Goal: Task Accomplishment & Management: Manage account settings

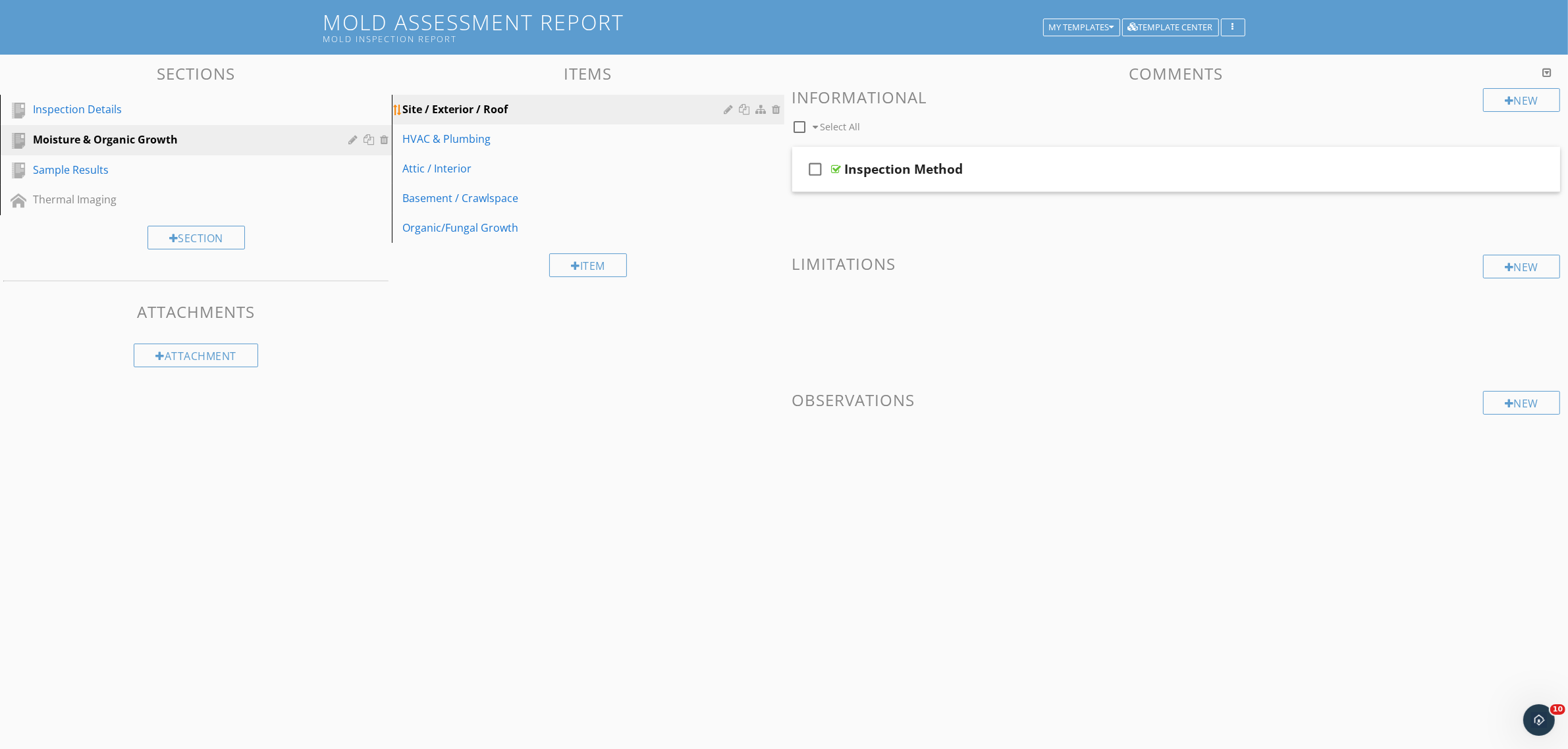
click at [491, 112] on div "Site / Exterior / Roof" at bounding box center [565, 110] width 325 height 16
click at [469, 137] on div "HVAC & Plumbing" at bounding box center [565, 139] width 325 height 16
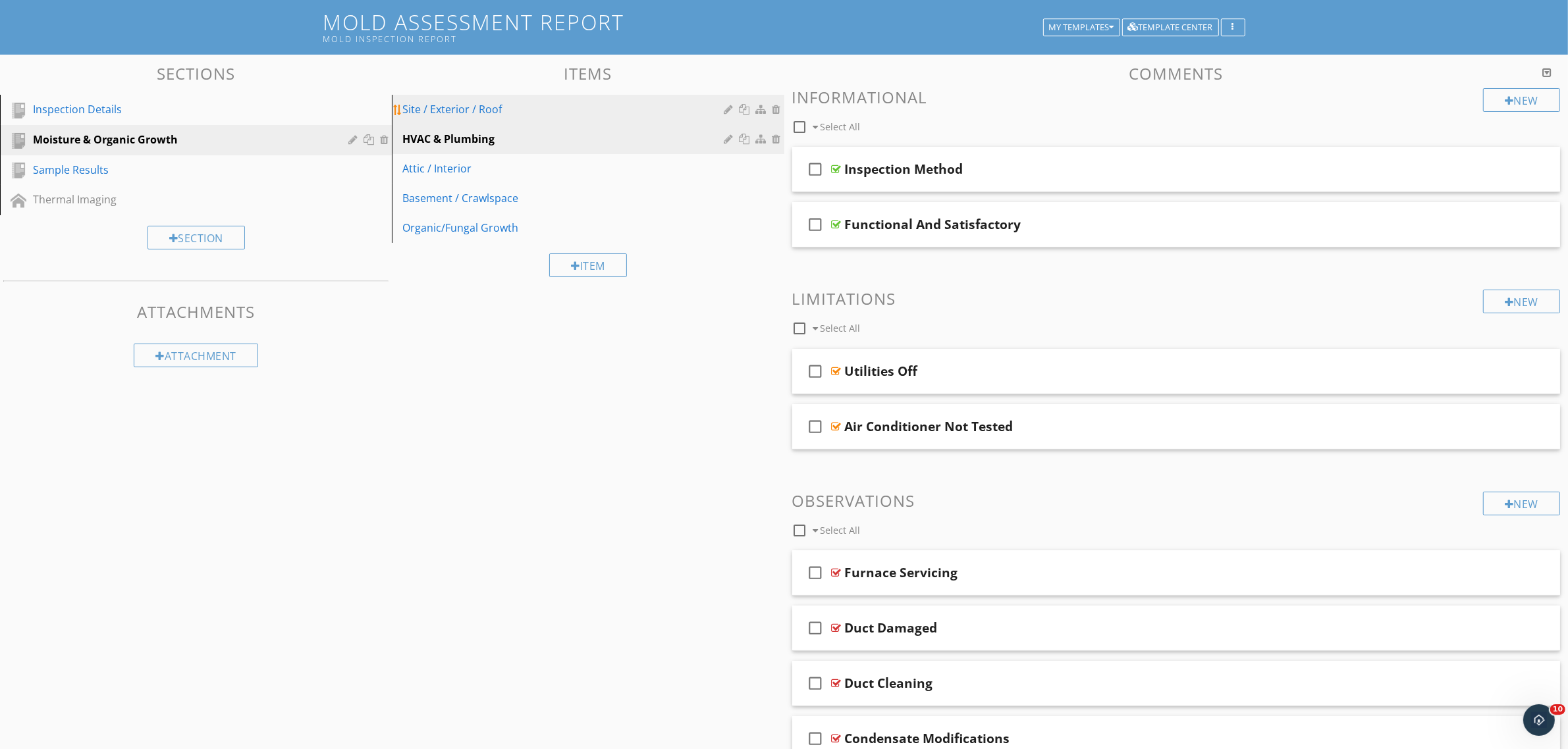
click at [486, 106] on div "Site / Exterior / Roof" at bounding box center [565, 110] width 325 height 16
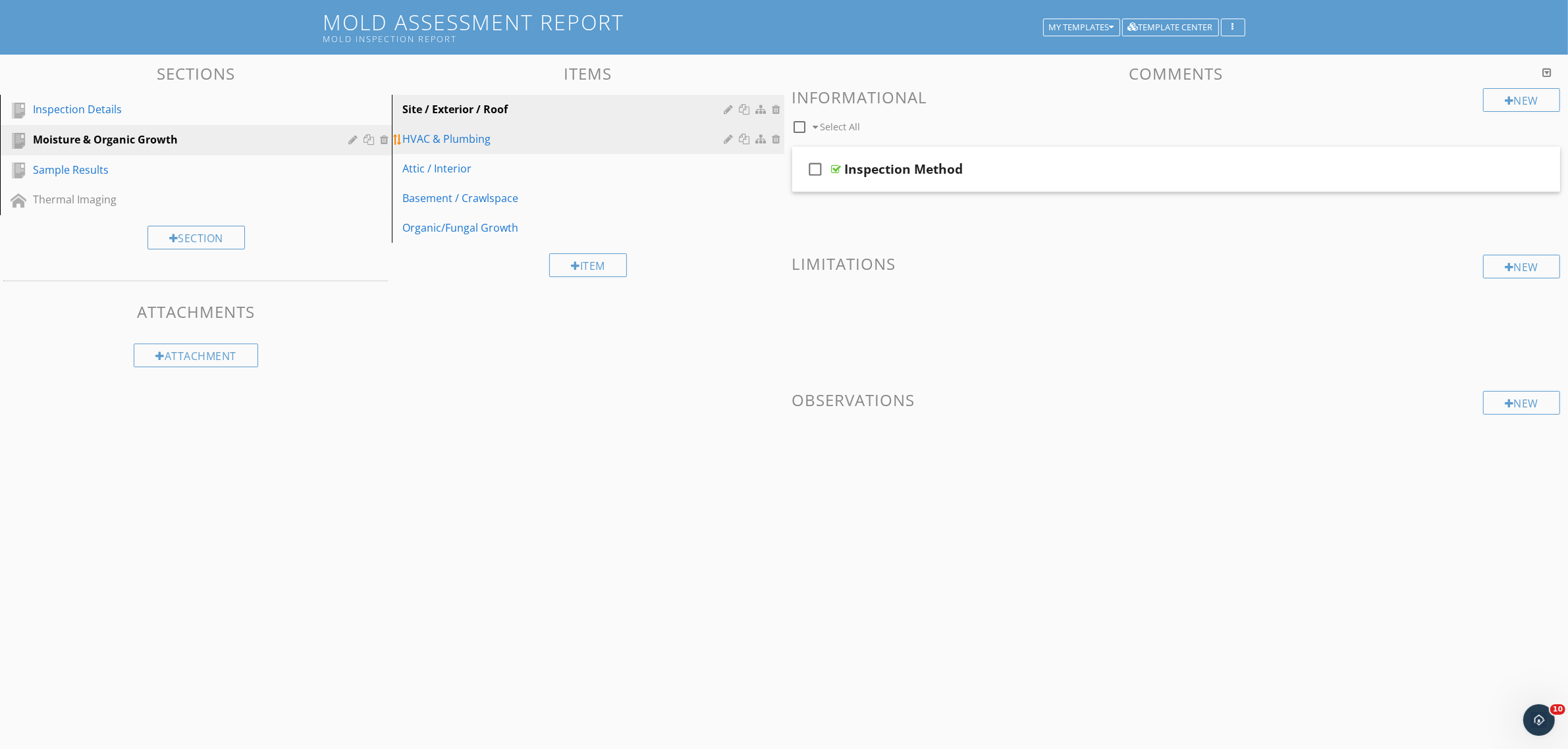
click at [504, 143] on div "HVAC & Plumbing" at bounding box center [565, 139] width 325 height 16
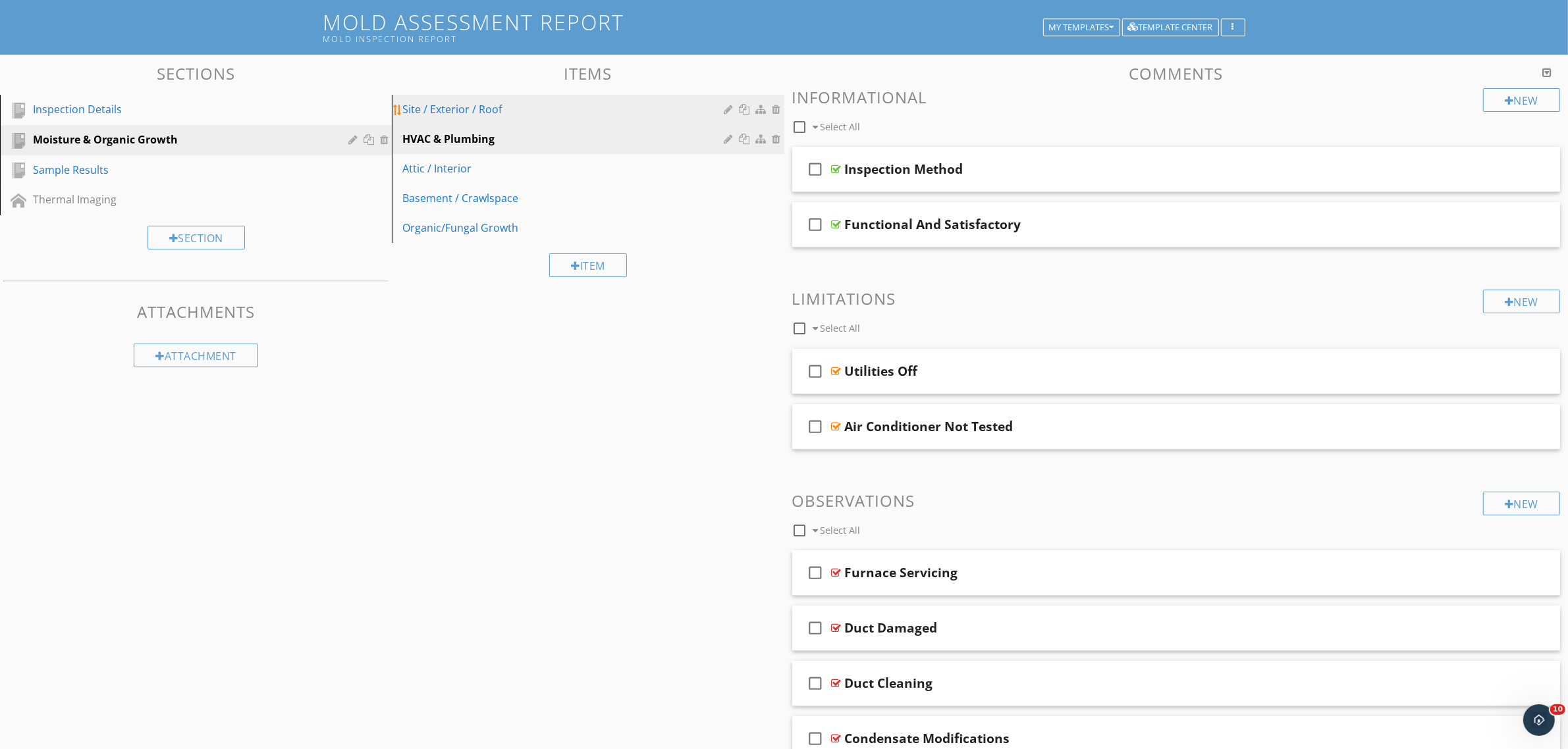
click at [514, 122] on link "Site / Exterior / Roof" at bounding box center [590, 109] width 388 height 29
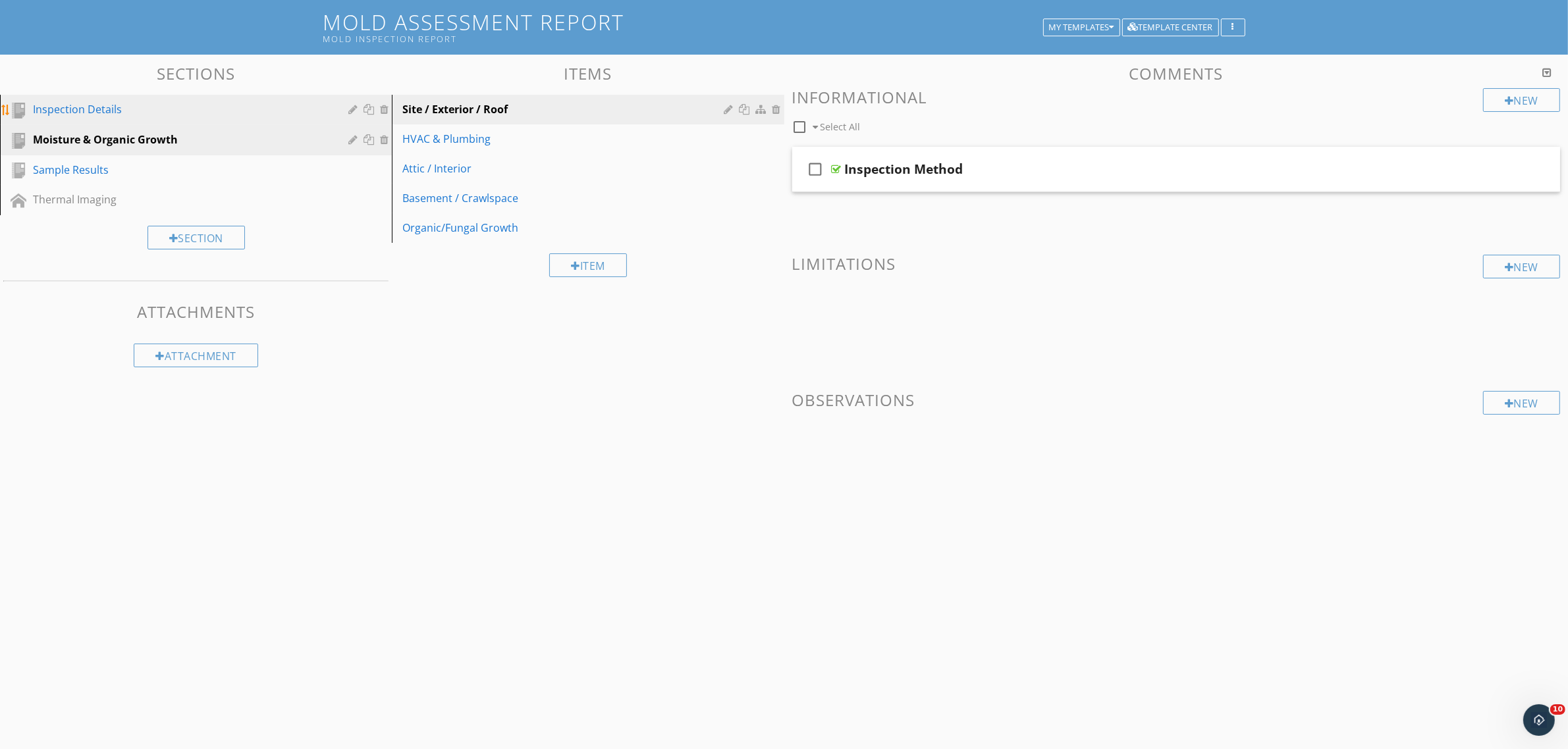
click at [150, 107] on div "Inspection Details" at bounding box center [180, 110] width 296 height 16
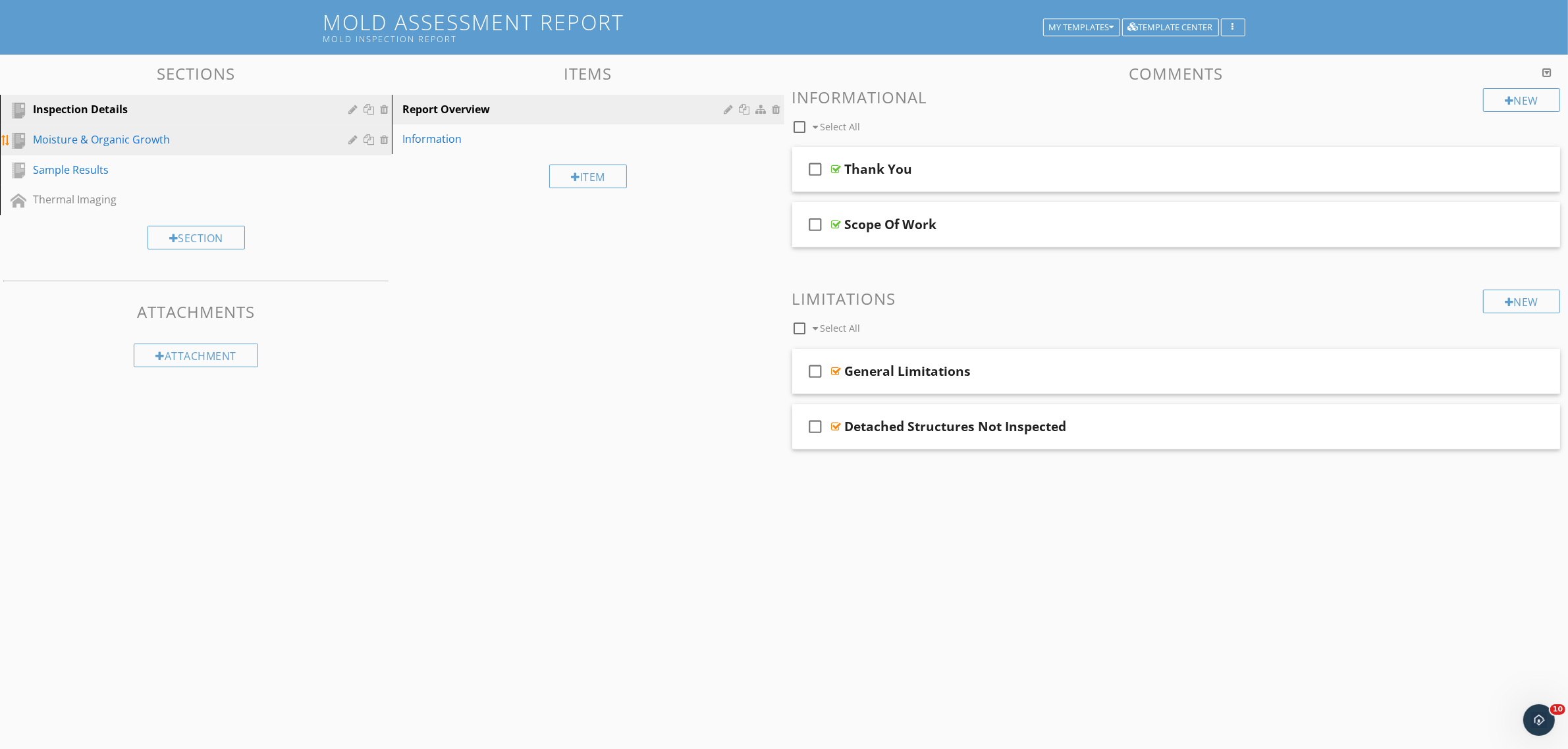
click at [147, 137] on div "Moisture & Organic Growth" at bounding box center [180, 140] width 296 height 16
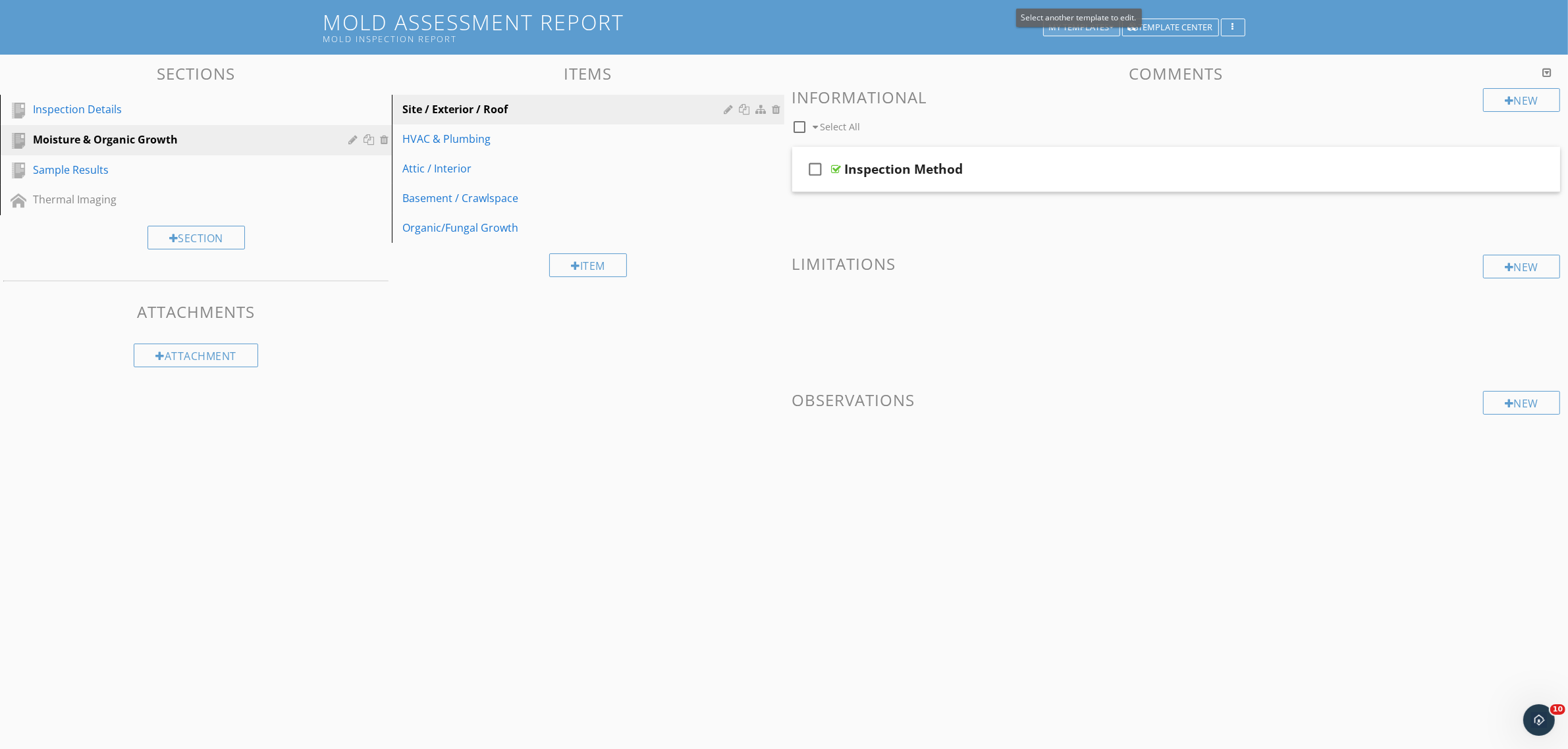
click at [1065, 24] on div "Select another template to edit." at bounding box center [1079, 18] width 126 height 19
click at [1065, 24] on div "My Templates" at bounding box center [1081, 27] width 66 height 9
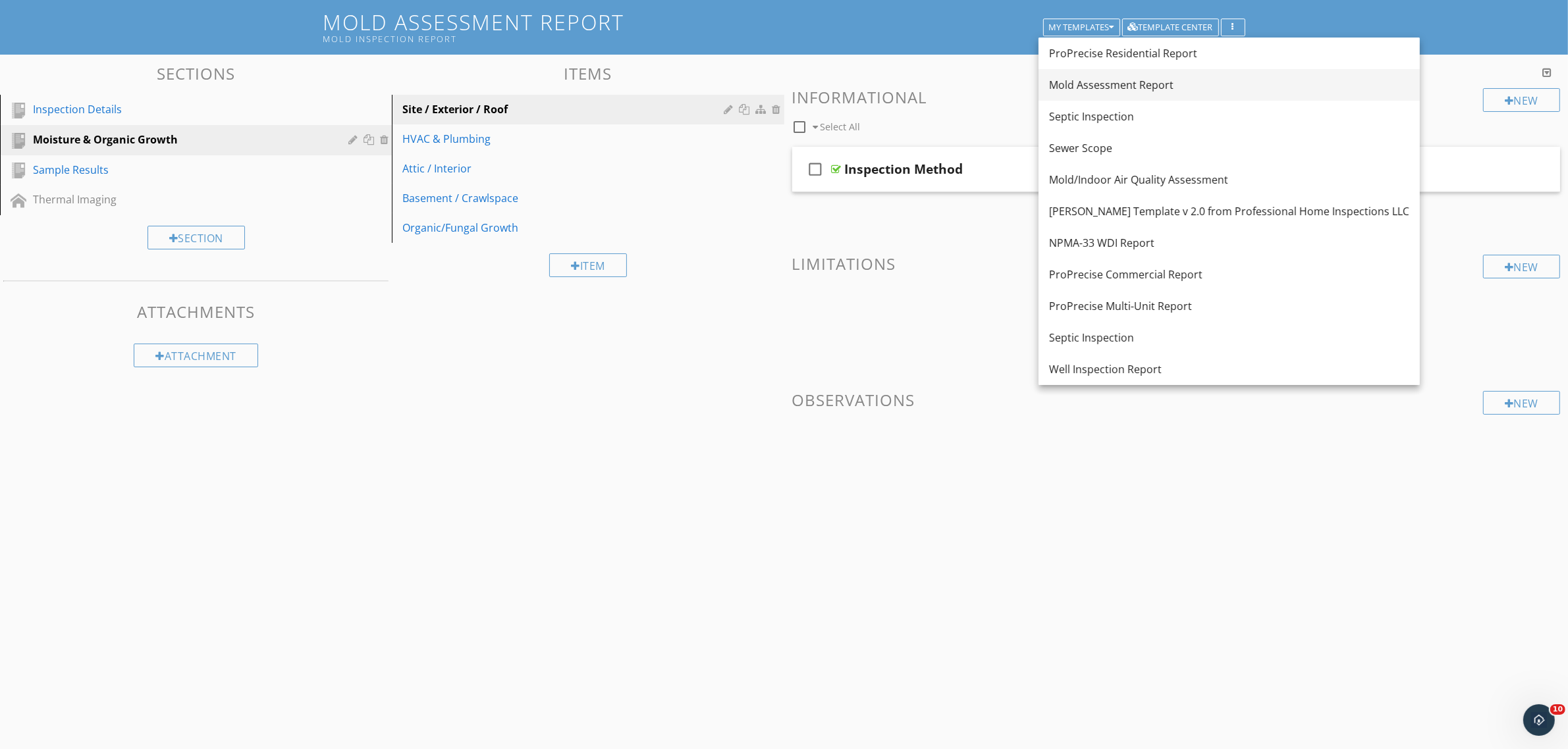
click at [1095, 90] on div "Mold Assessment Report" at bounding box center [1228, 85] width 360 height 16
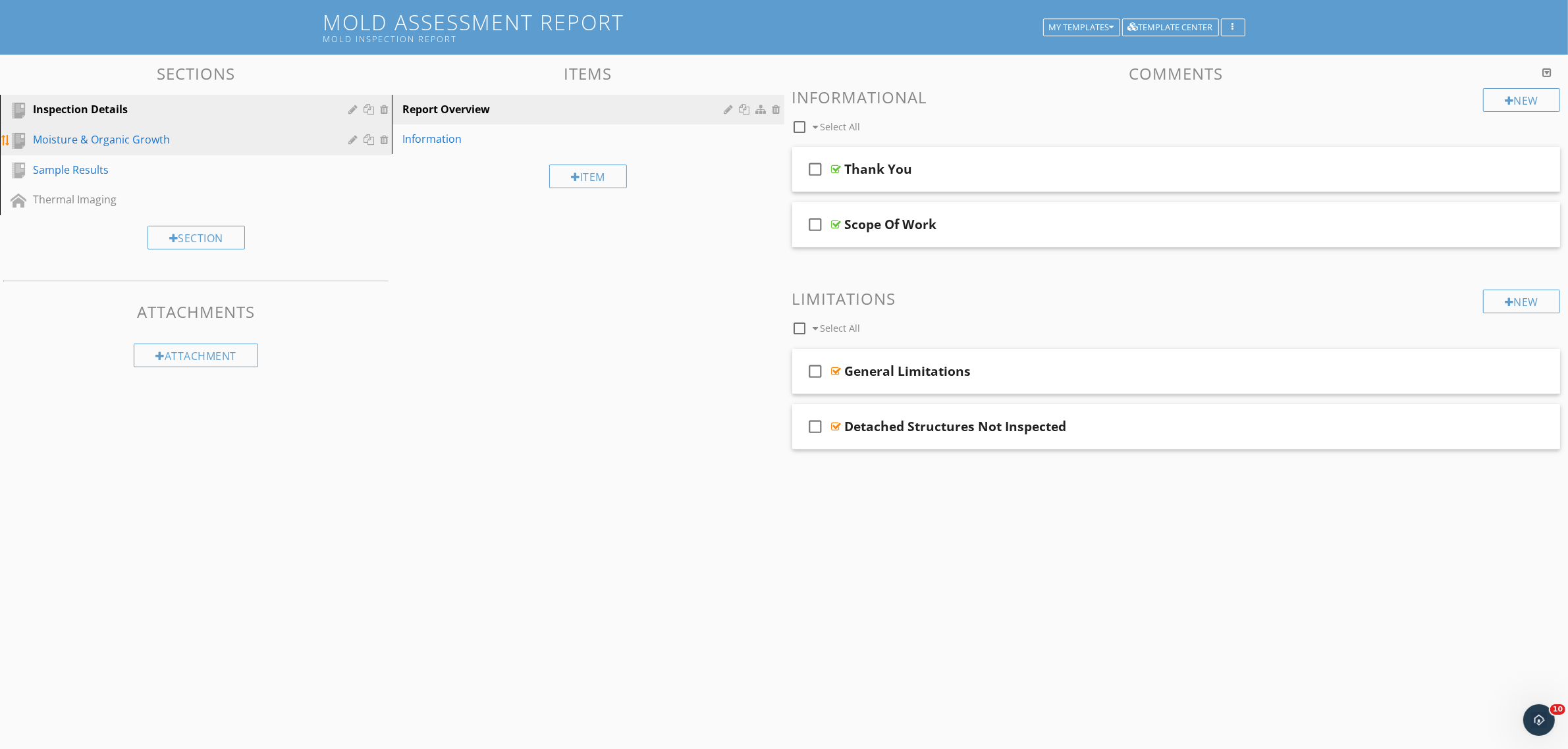
click at [158, 146] on div "Moisture & Organic Growth" at bounding box center [180, 140] width 296 height 16
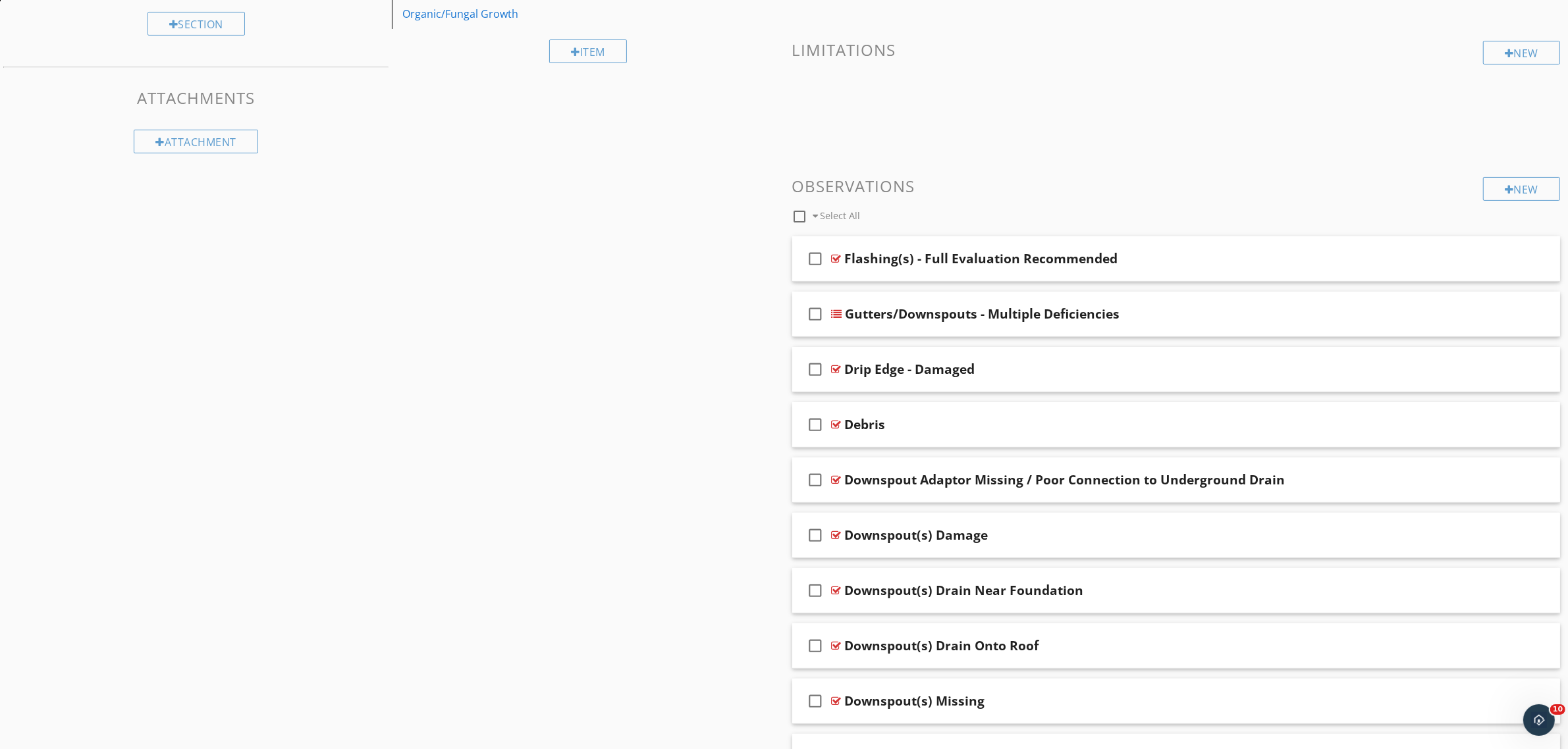
scroll to position [412, 0]
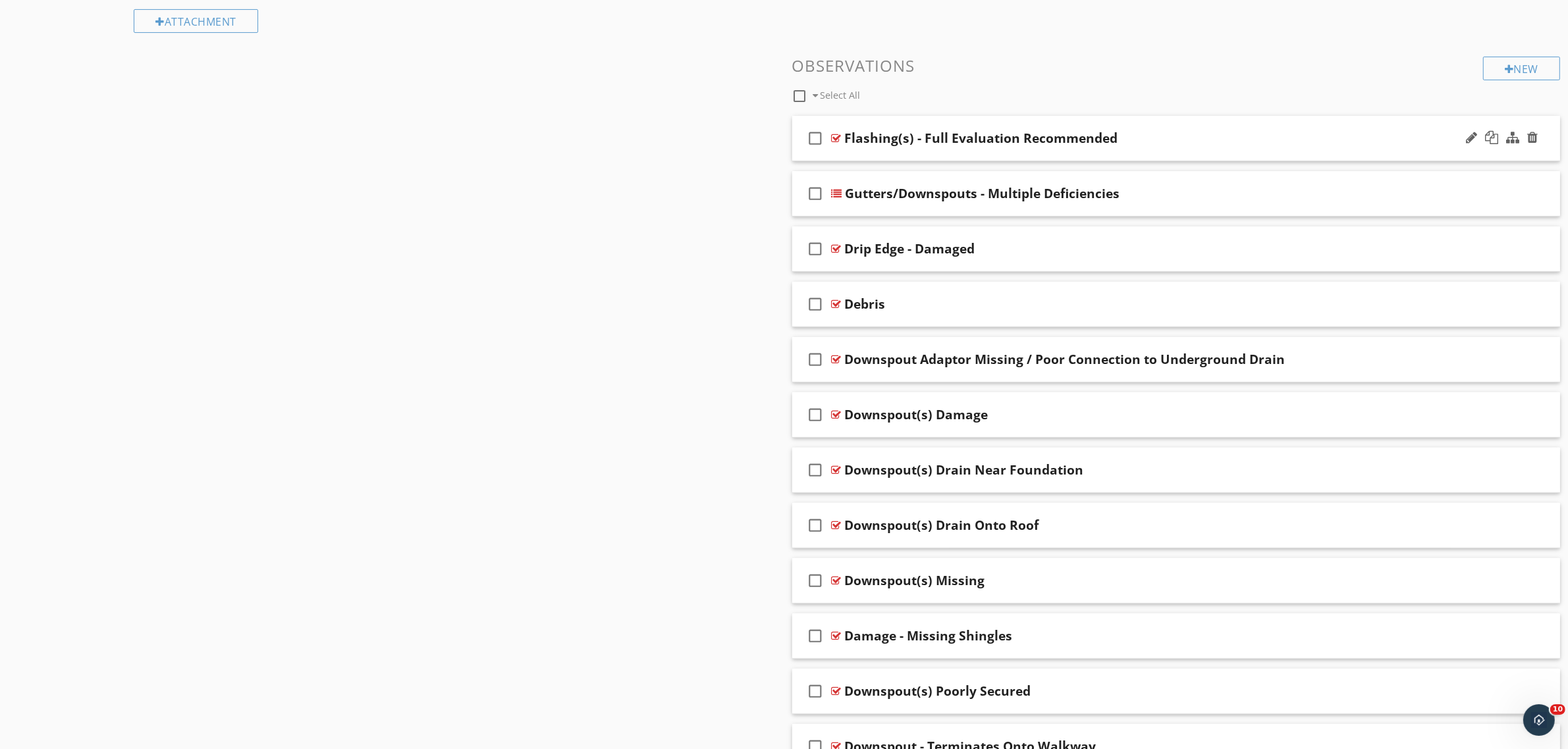
click at [836, 137] on div at bounding box center [836, 138] width 10 height 11
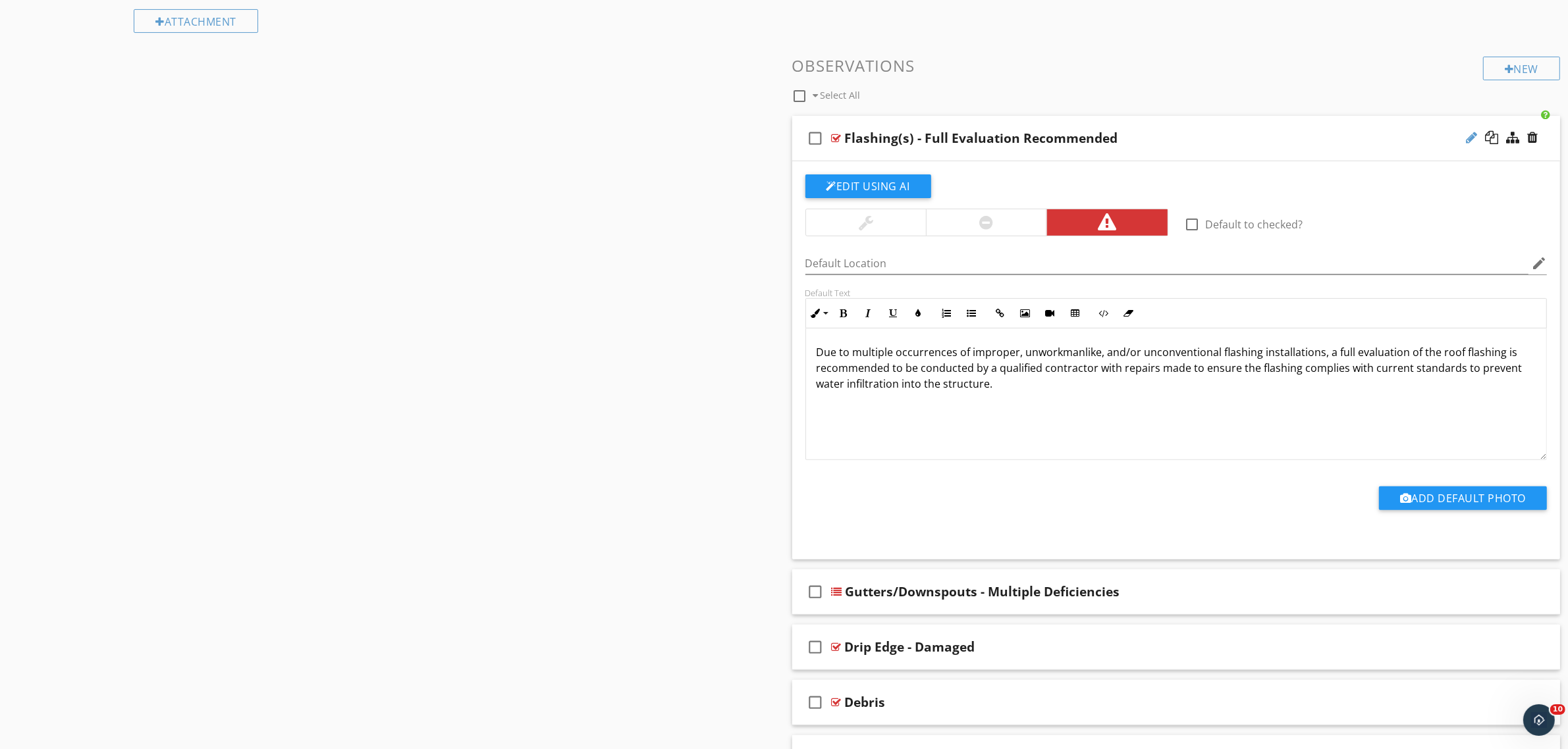
click at [1472, 140] on div at bounding box center [1471, 138] width 11 height 13
click at [846, 136] on input "Flashing(s) - Full Evaluation Recommended" at bounding box center [1123, 139] width 557 height 22
type input "Roof Flashing(s) - Full Evaluation Recommended"
click at [836, 136] on div at bounding box center [836, 138] width 10 height 11
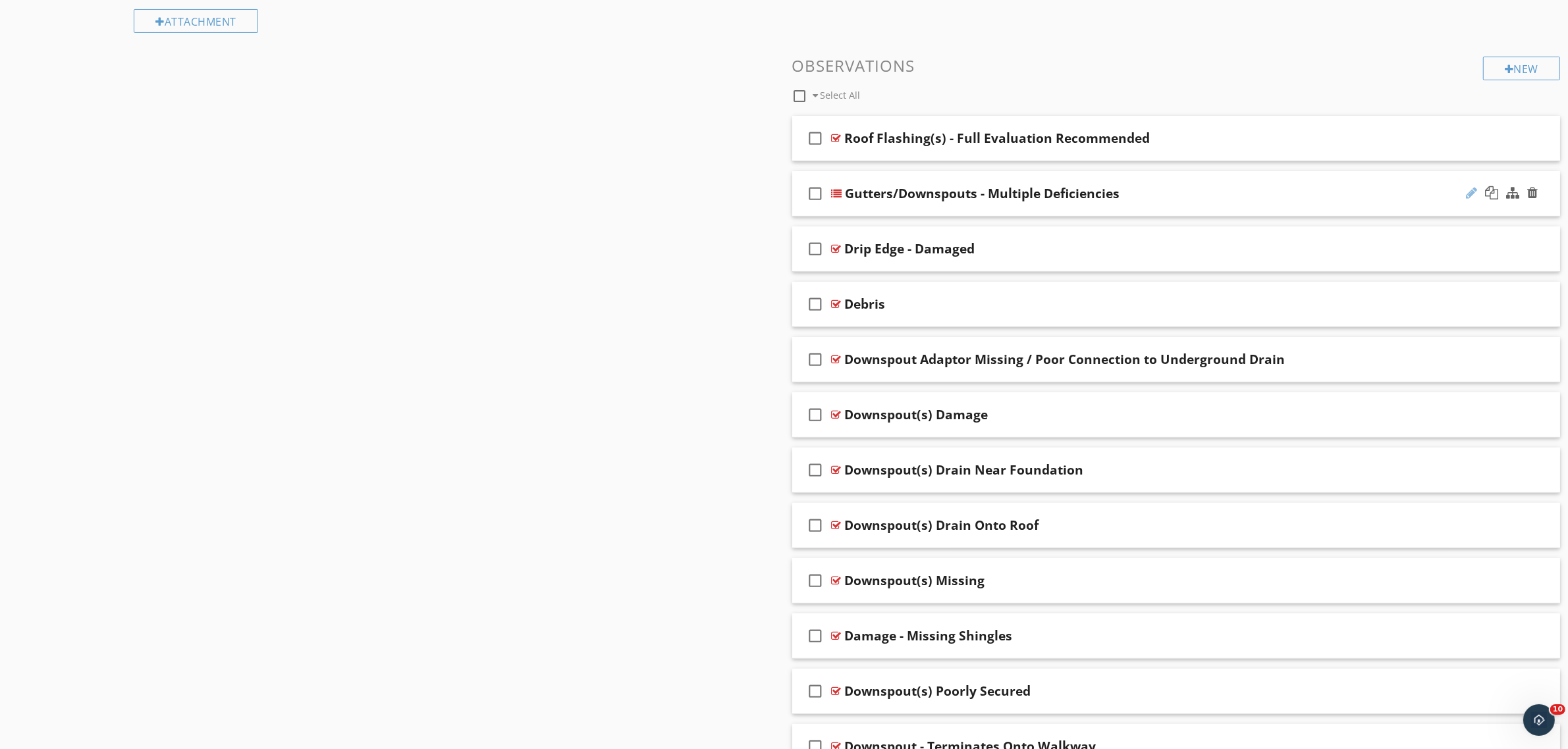
click at [1466, 195] on div at bounding box center [1471, 193] width 11 height 13
drag, startPoint x: 1469, startPoint y: 249, endPoint x: 1426, endPoint y: 250, distance: 43.0
click at [1469, 250] on div at bounding box center [1471, 249] width 11 height 13
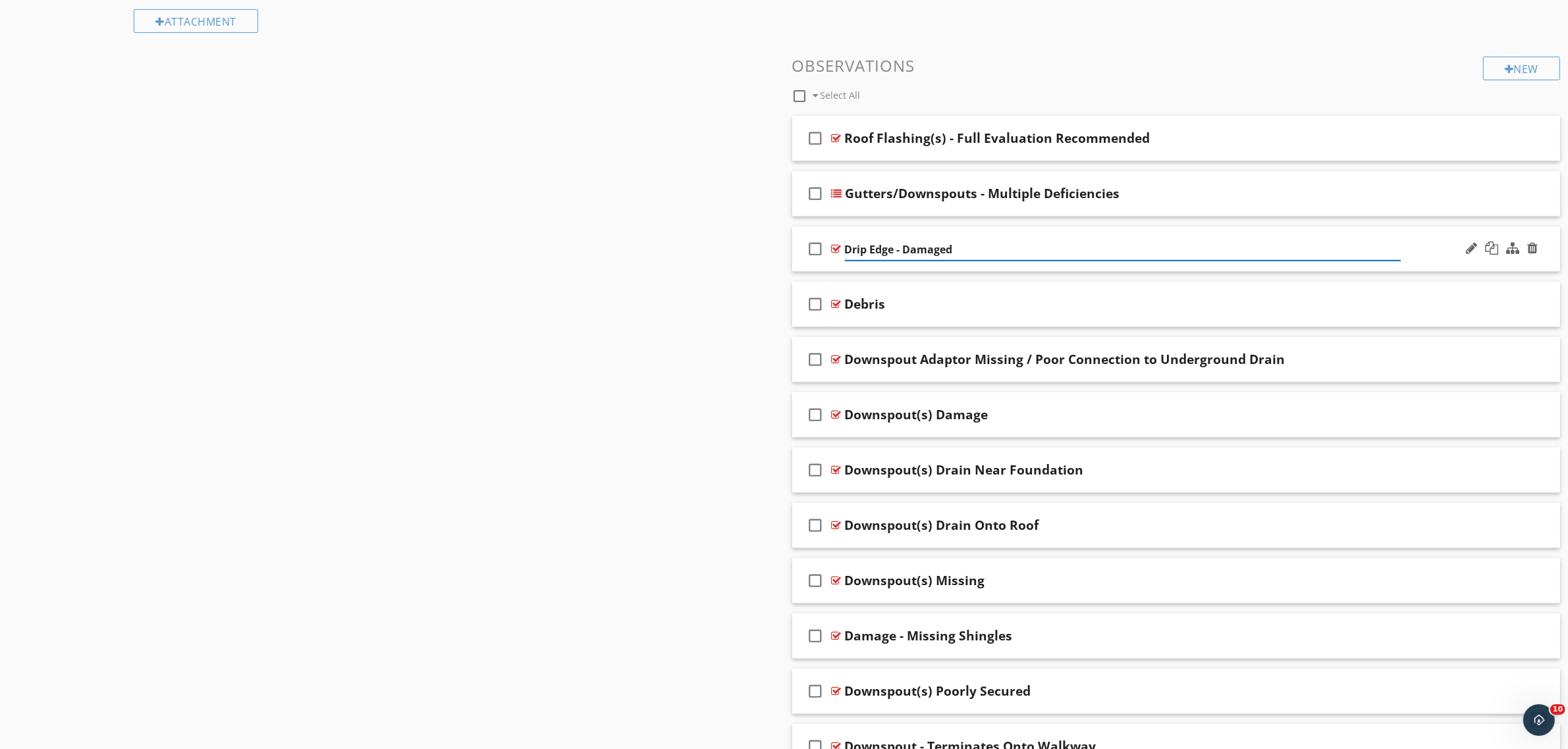
click at [847, 250] on input "Drip Edge - Damaged" at bounding box center [1123, 250] width 557 height 22
type input "Roof - Drip Edge - Damaged"
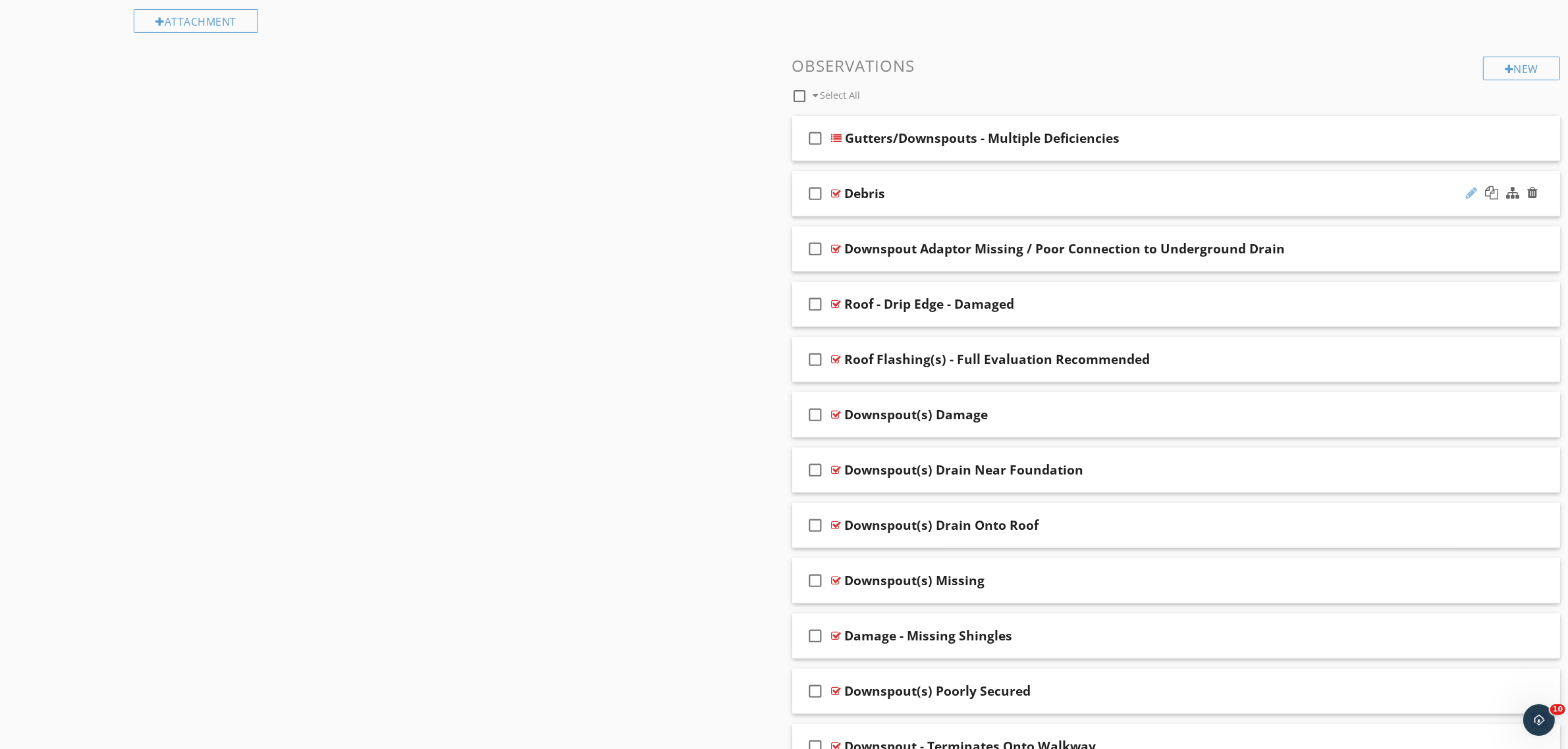
click at [1474, 189] on div at bounding box center [1471, 193] width 11 height 13
click at [1470, 198] on div at bounding box center [1471, 193] width 11 height 13
click at [845, 193] on input "Debris" at bounding box center [1123, 194] width 557 height 22
type input "Gutter(s) - Debris"
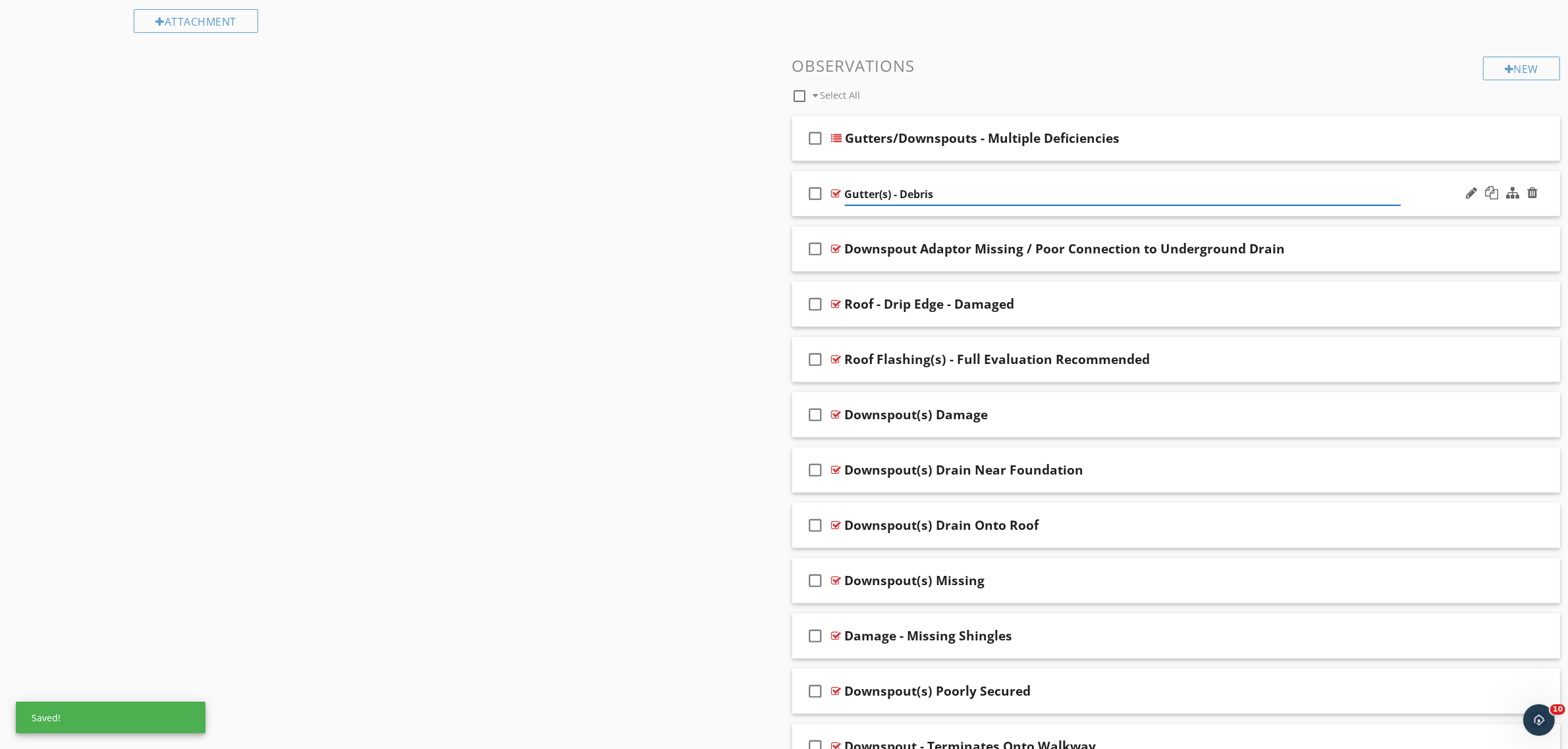
click at [834, 193] on div at bounding box center [836, 194] width 10 height 11
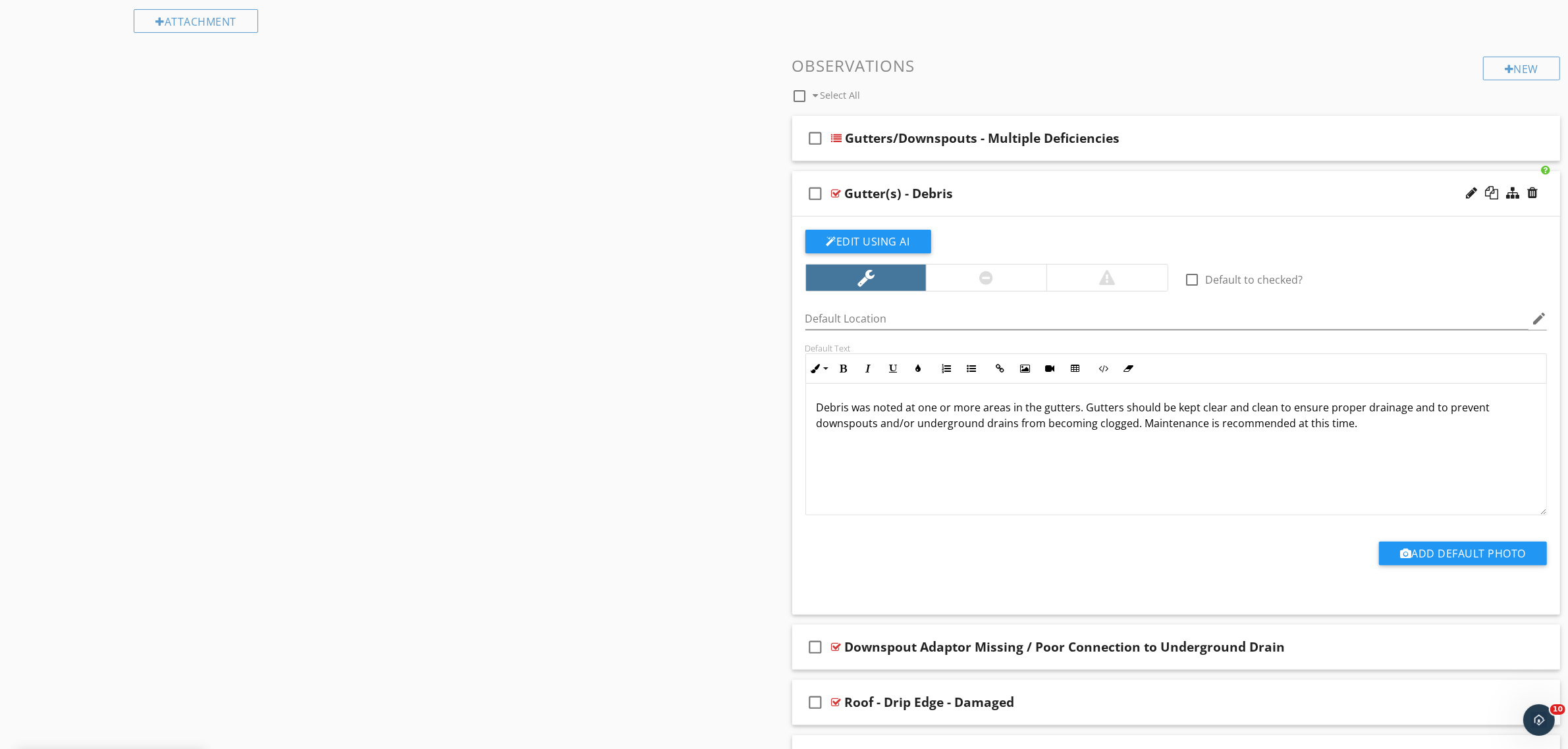
click at [834, 194] on div at bounding box center [836, 194] width 10 height 11
type textarea "<p>Debris was noted at one or more areas in the gutters. Gutters should be kept…"
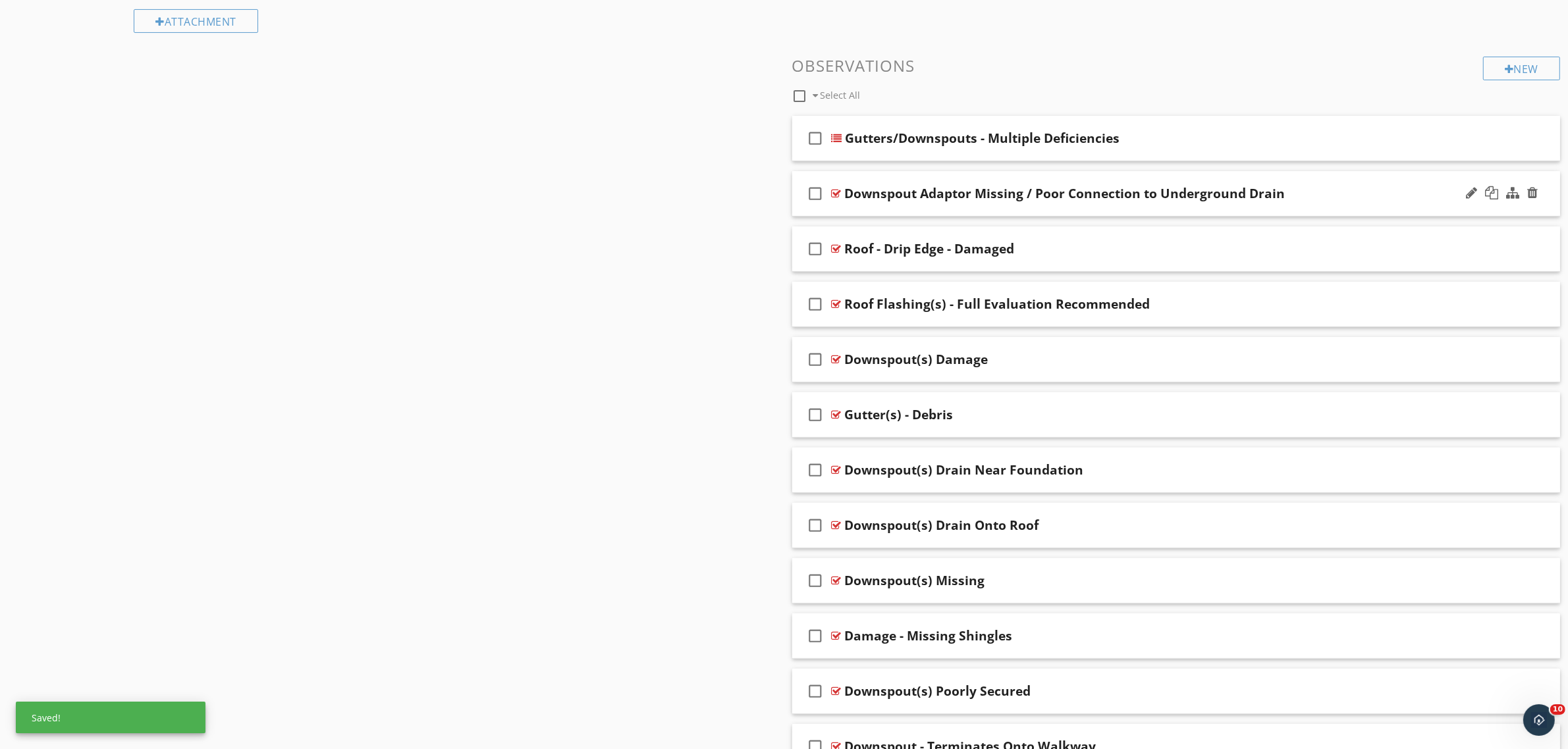
click at [836, 193] on div at bounding box center [836, 194] width 10 height 11
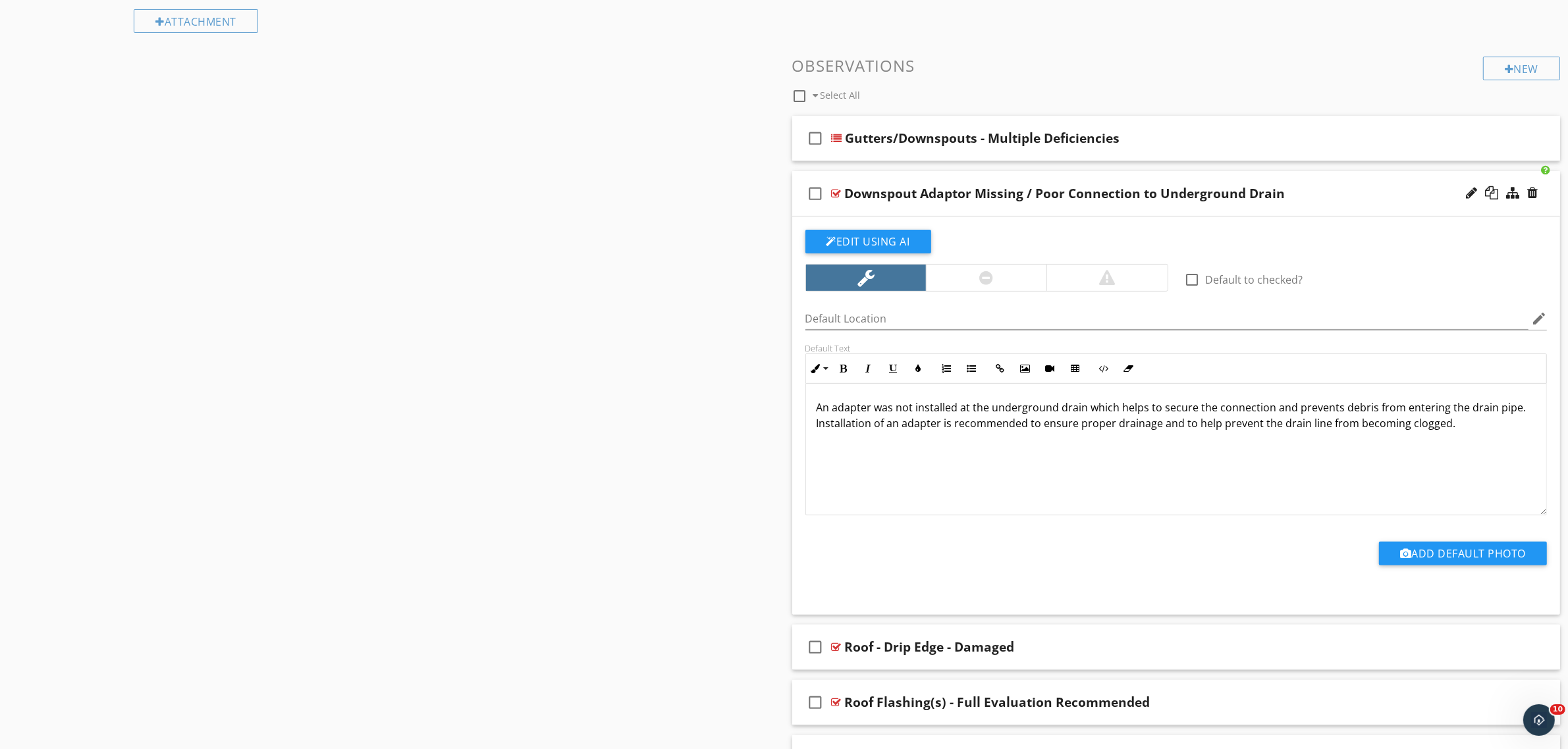
click at [834, 191] on div at bounding box center [836, 194] width 10 height 11
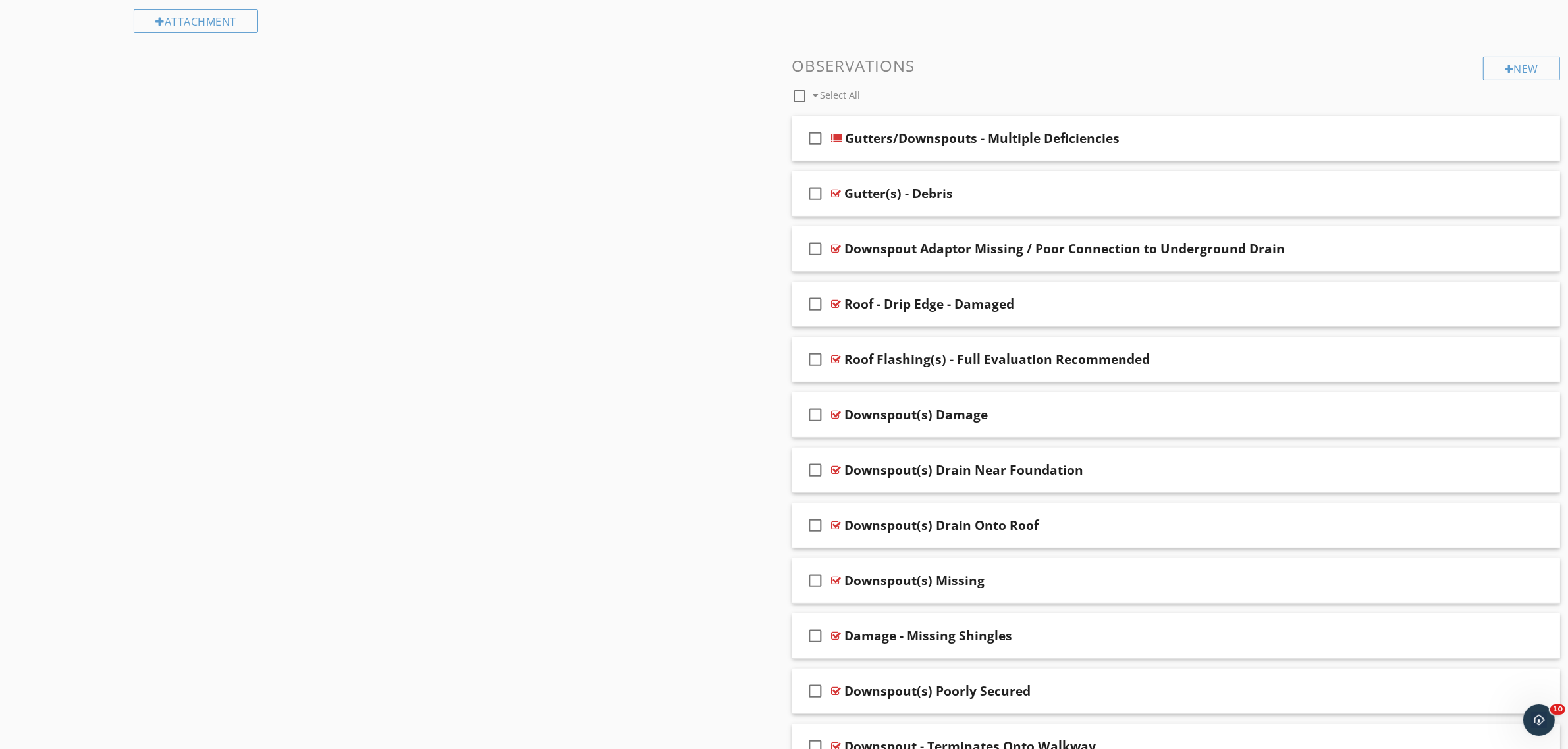
click at [884, 180] on div "check_box_outline_blank Gutter(s) - Debris" at bounding box center [1176, 194] width 769 height 45
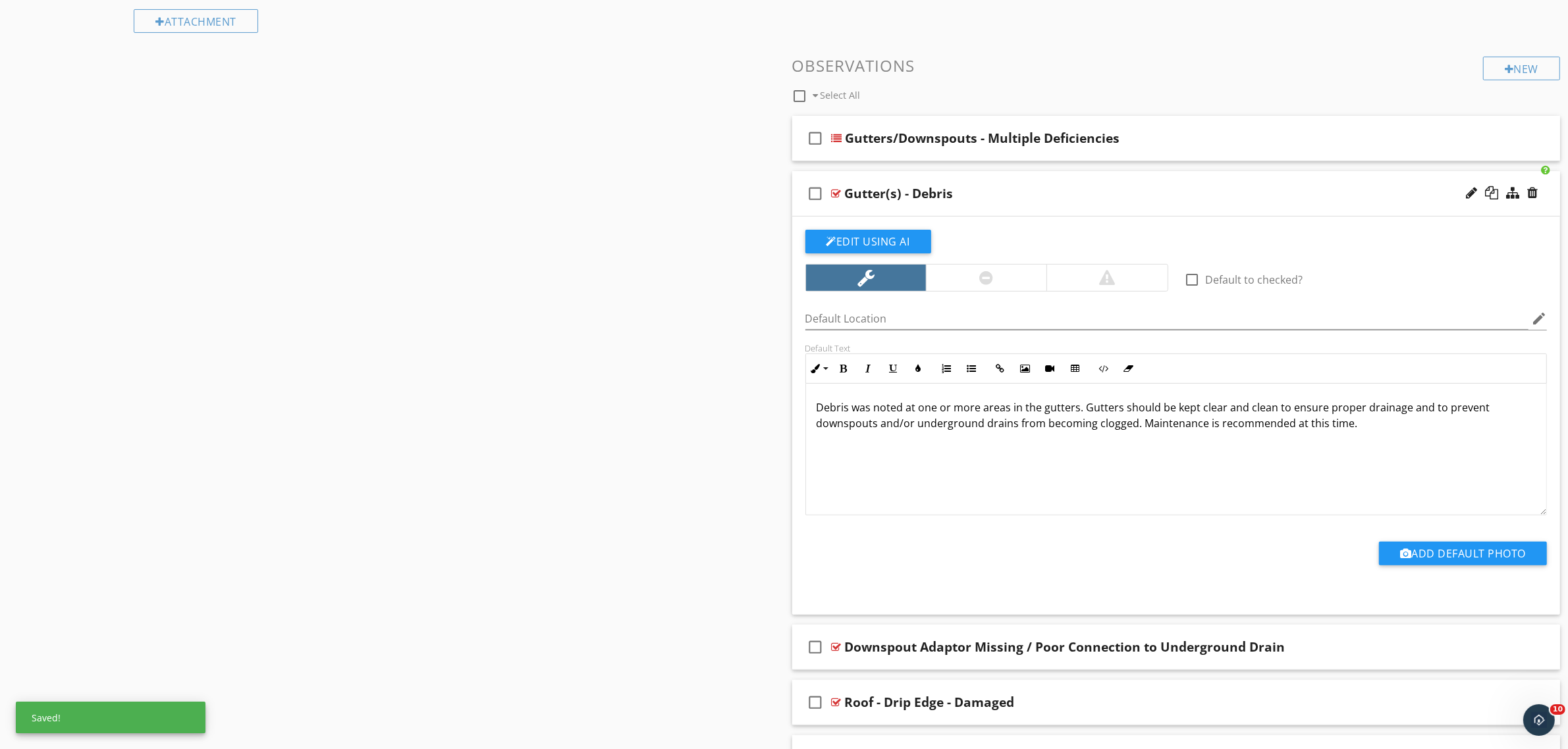
click at [884, 190] on div "Gutter(s) - Debris" at bounding box center [899, 194] width 109 height 16
click at [835, 190] on div at bounding box center [836, 194] width 10 height 11
type textarea "<p>Debris was noted at one or more areas in the gutters. Gutters should be kept…"
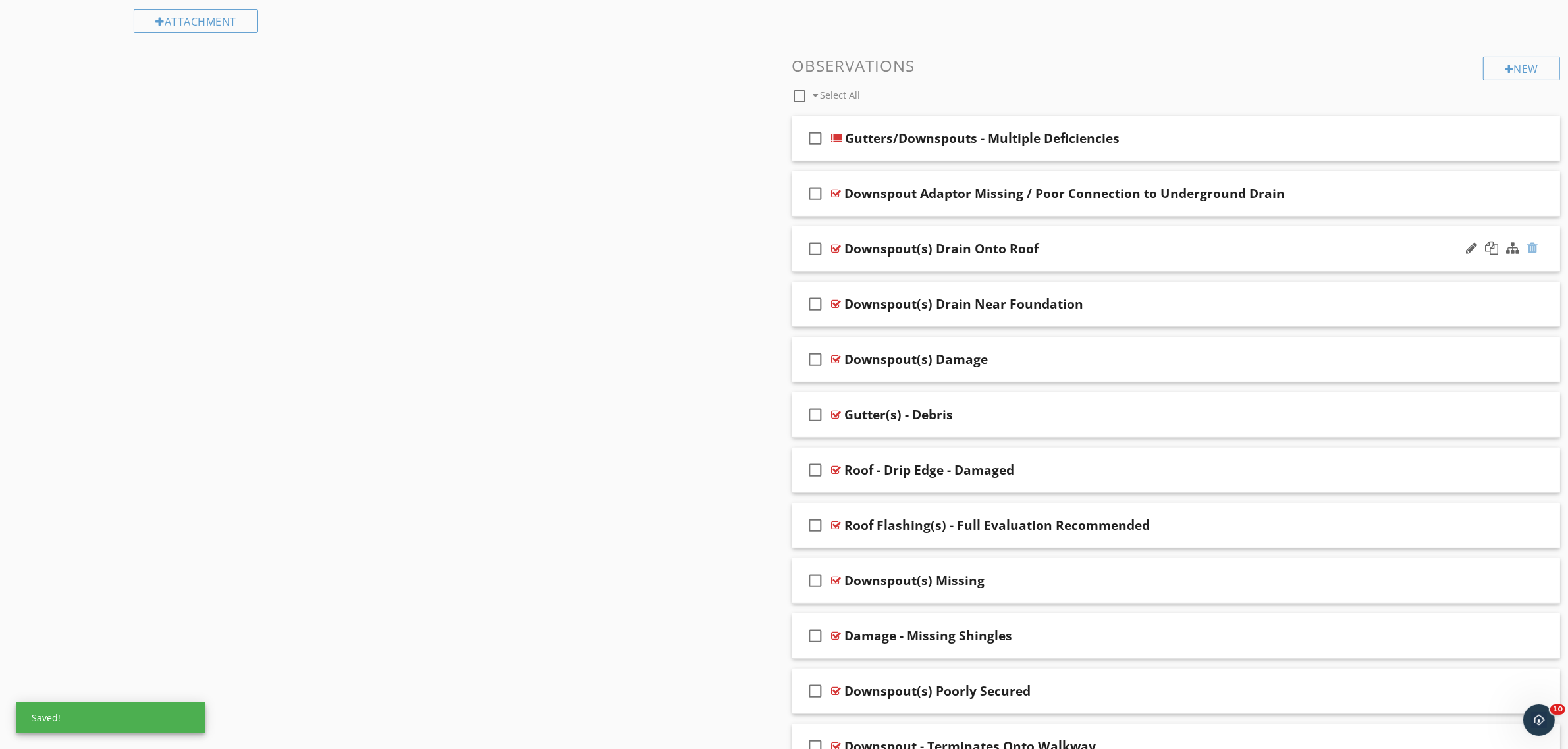
click at [1535, 247] on div at bounding box center [1533, 249] width 11 height 13
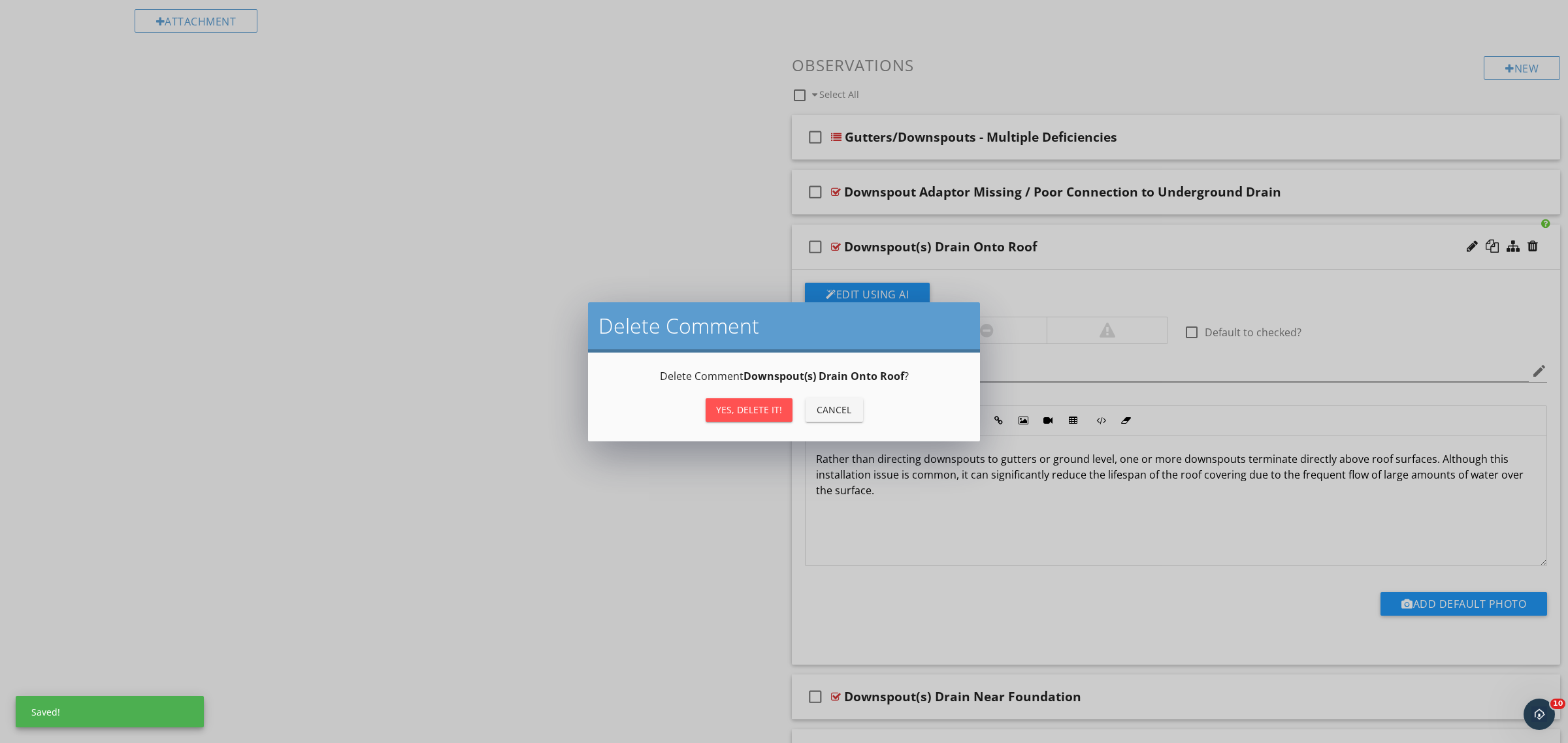
click at [765, 409] on div "Yes, Delete it!" at bounding box center [749, 410] width 66 height 14
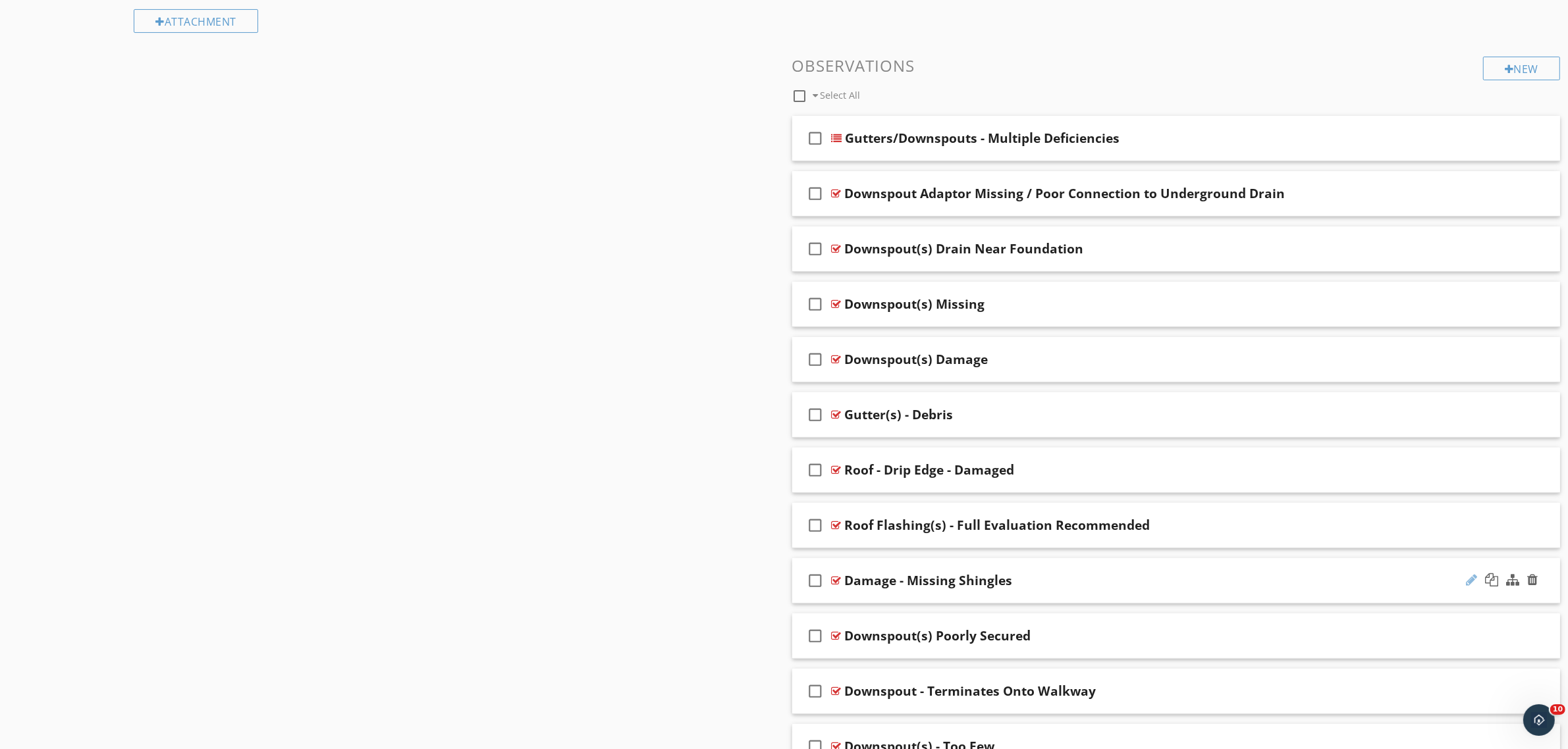
click at [1475, 579] on div at bounding box center [1471, 580] width 11 height 13
click at [1143, 585] on input "Roof - Shingles / Missing or Damaged Missing Shingles" at bounding box center [1123, 581] width 557 height 22
type input "Roof - Shingles / Missing or Damaged"
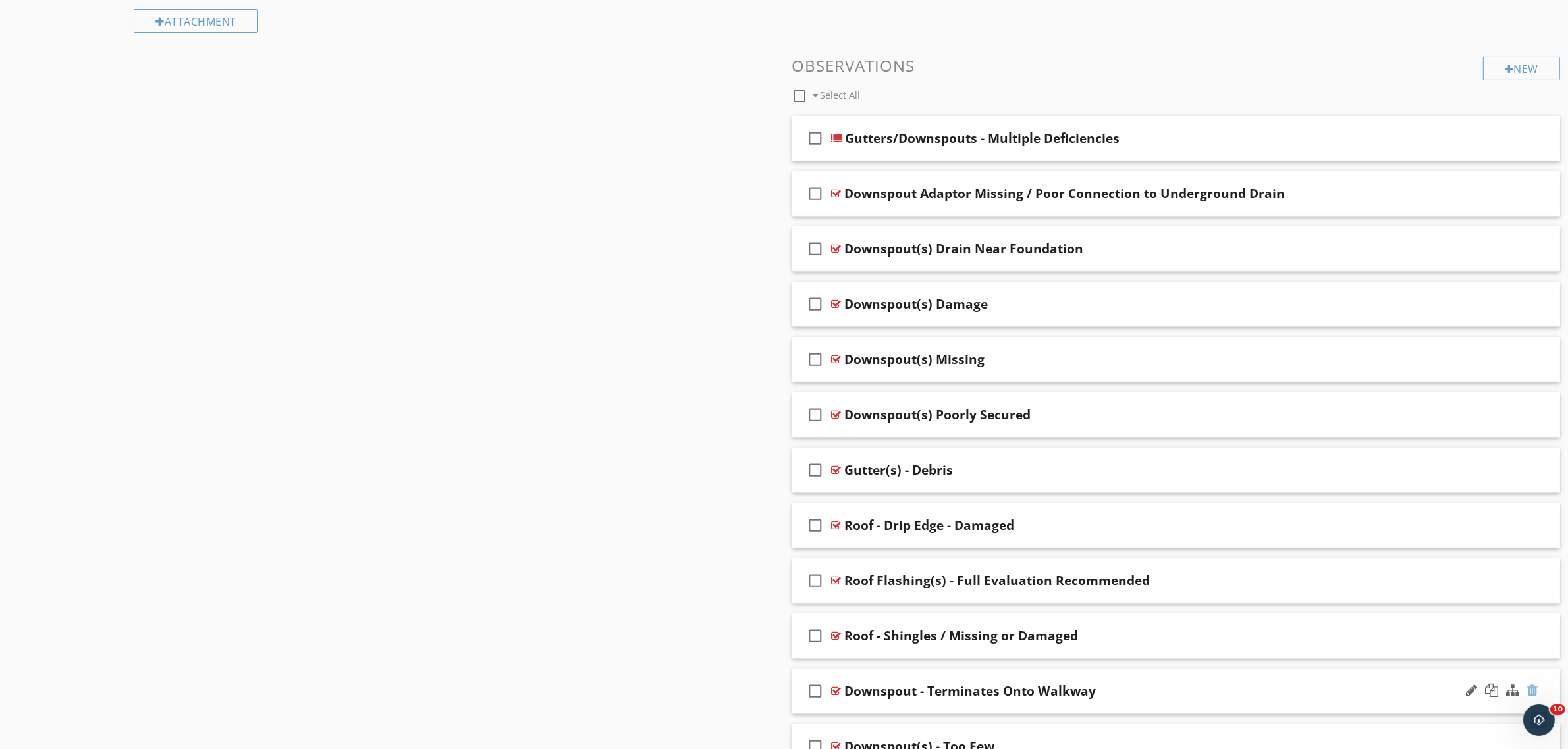
click at [1535, 690] on div at bounding box center [1533, 691] width 11 height 13
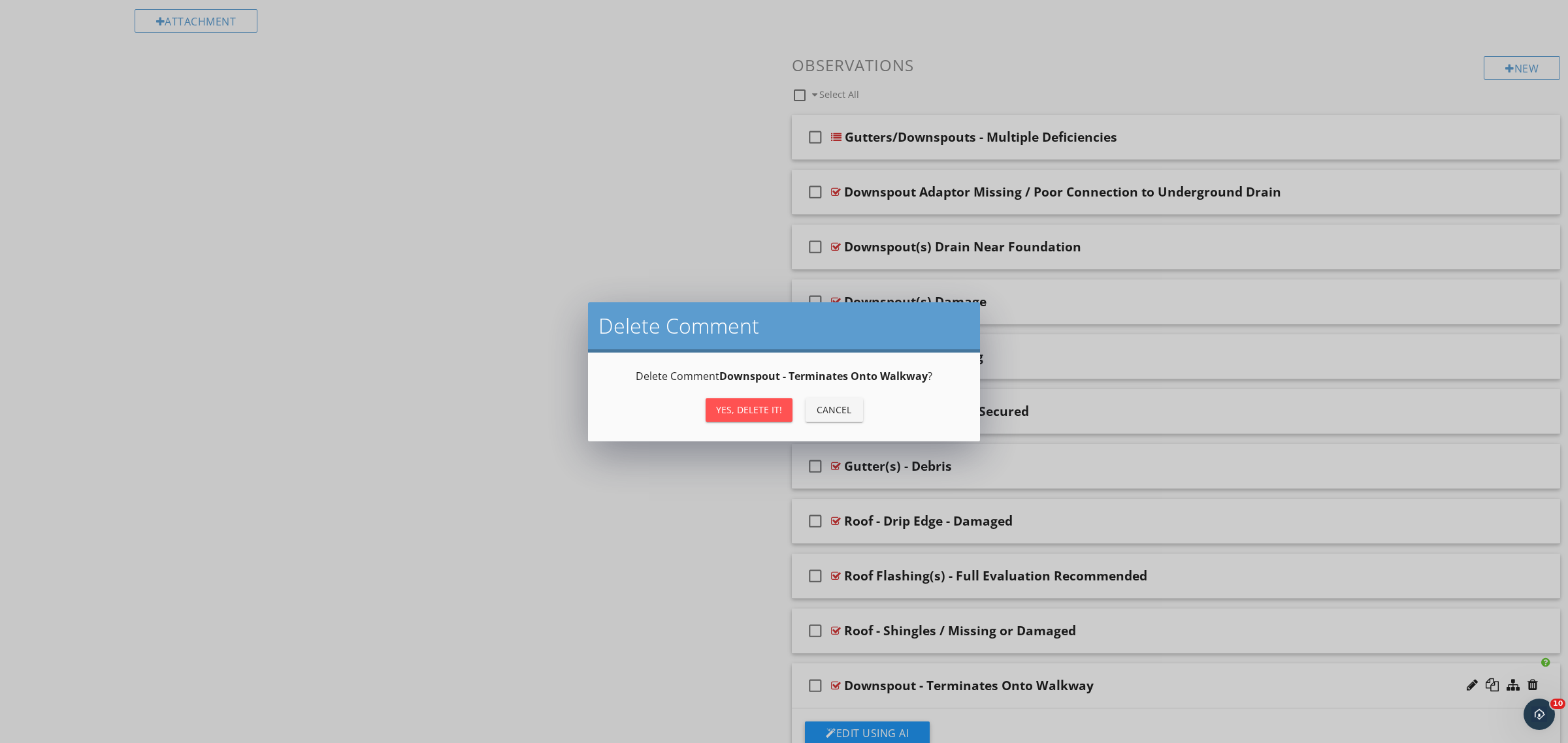
click at [731, 416] on div "Yes, Delete it!" at bounding box center [749, 410] width 66 height 14
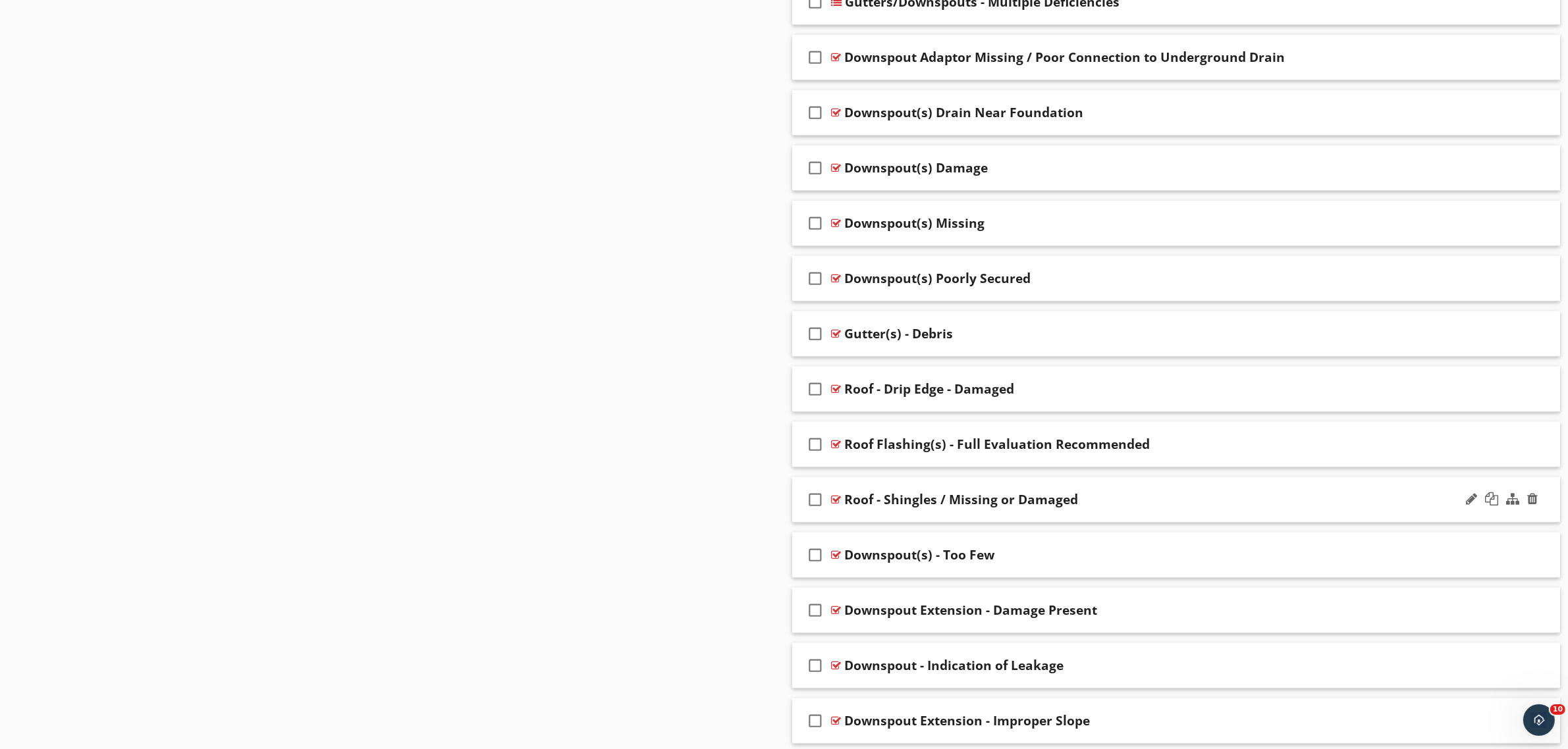
scroll to position [576, 0]
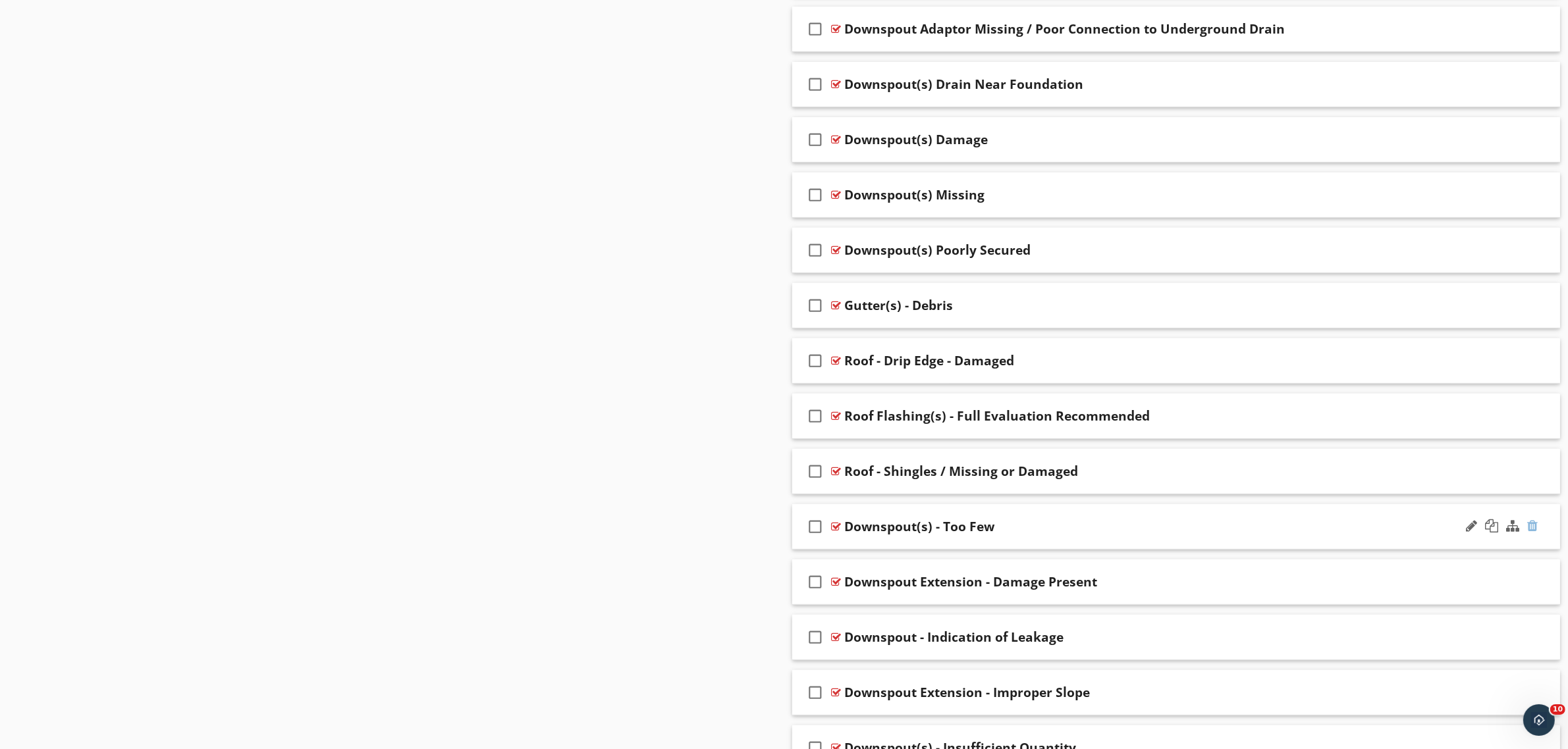
click at [1533, 528] on div at bounding box center [1533, 526] width 11 height 13
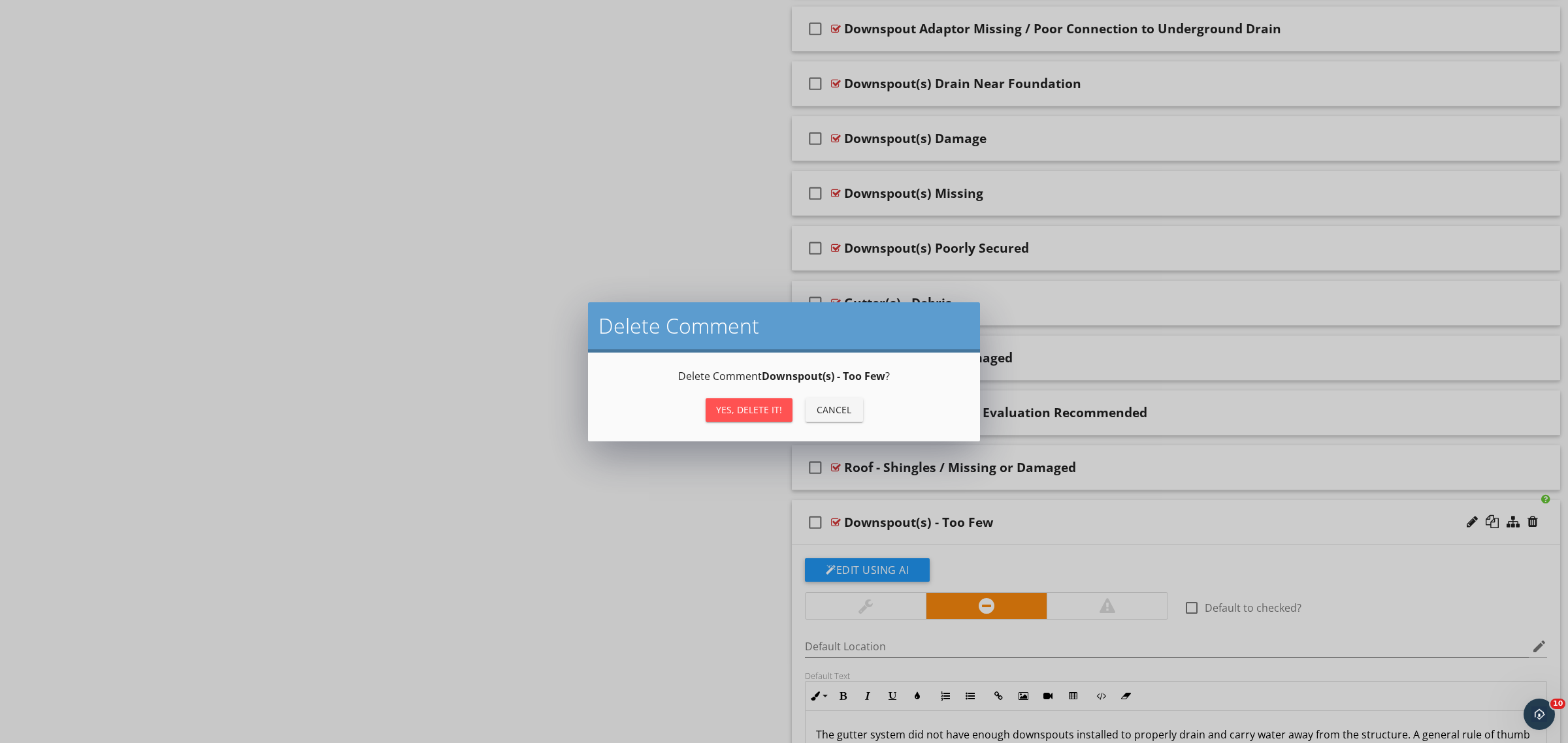
click at [748, 403] on div "Yes, Delete it!" at bounding box center [749, 410] width 66 height 14
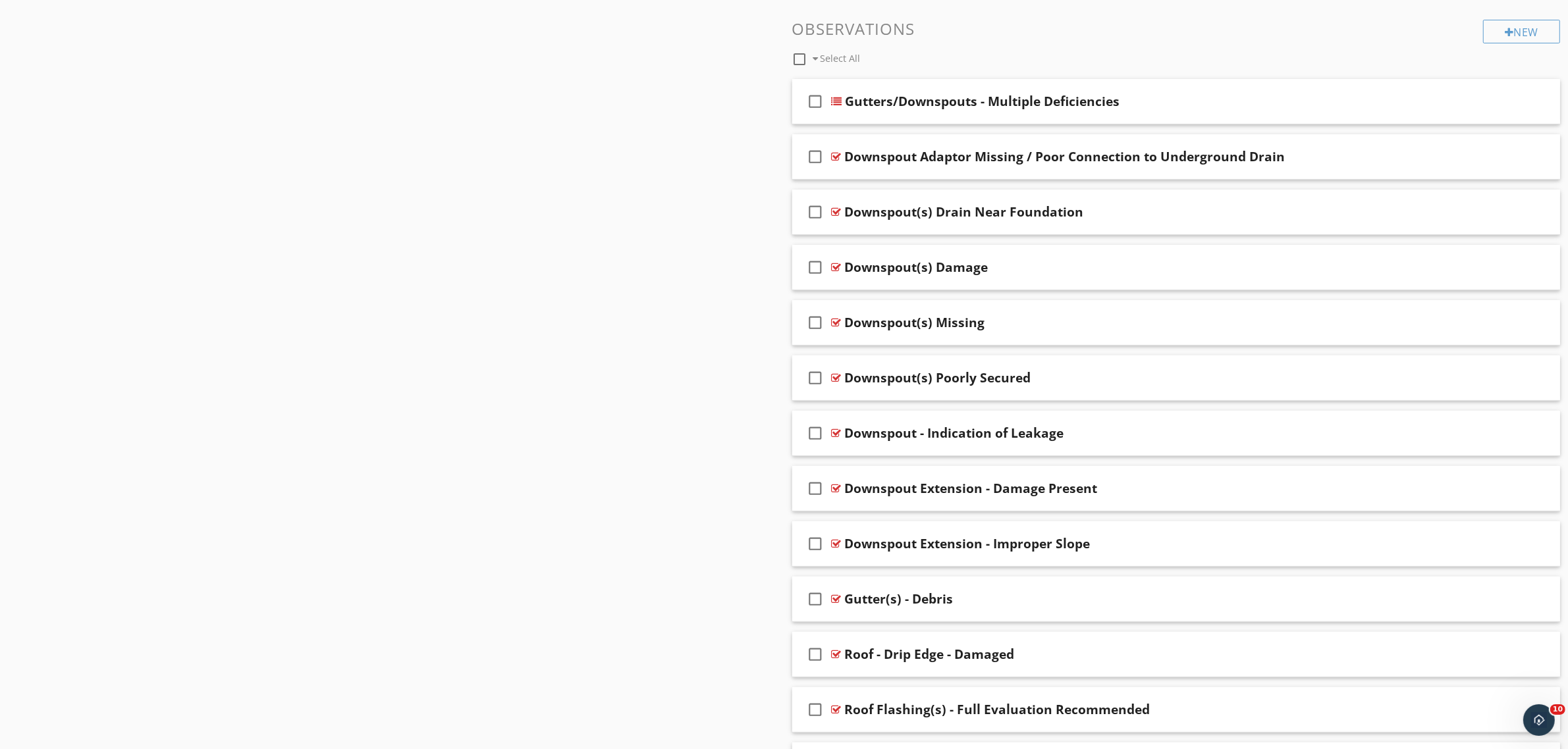
scroll to position [494, 0]
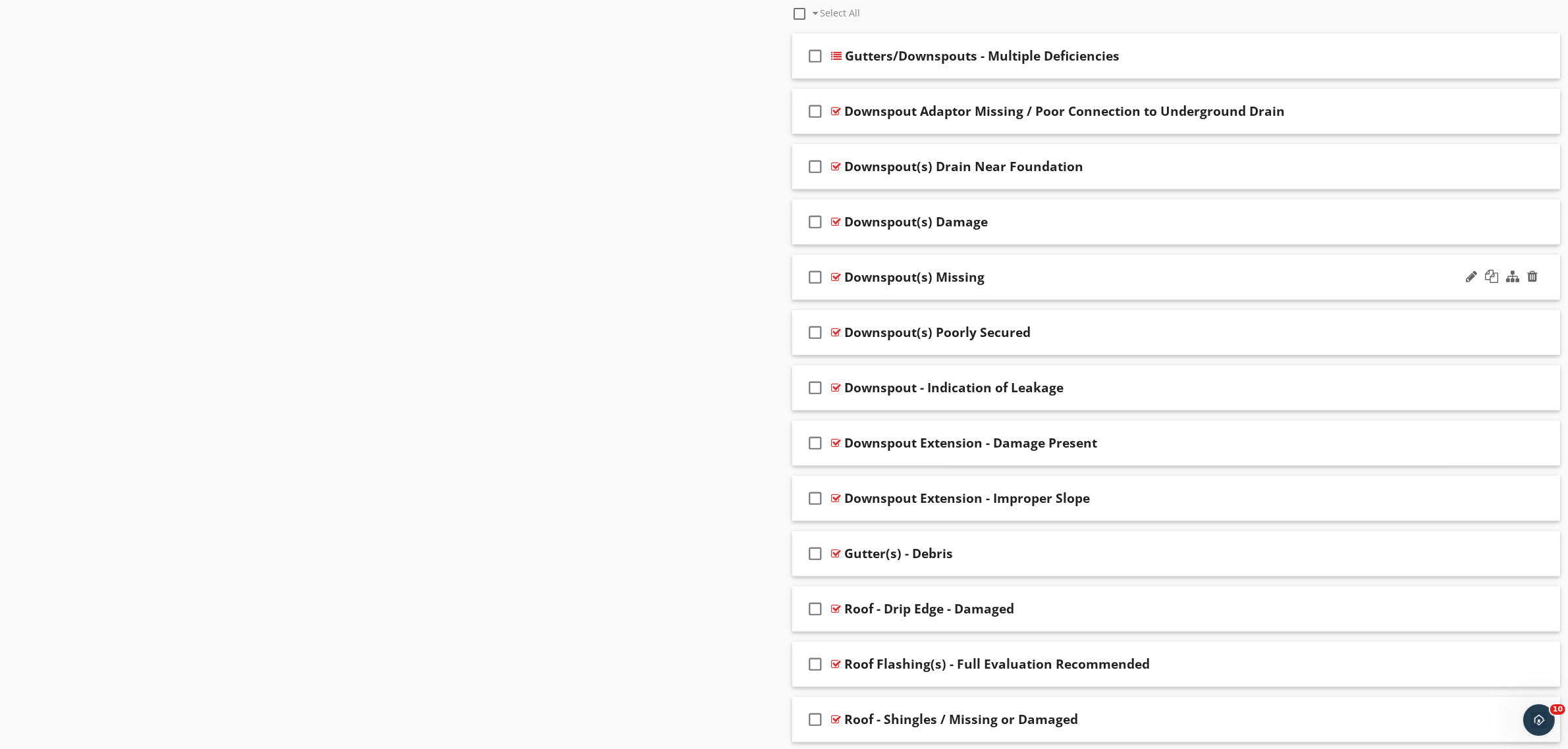
click at [1061, 285] on div "Downspout(s) Missing" at bounding box center [1123, 277] width 557 height 16
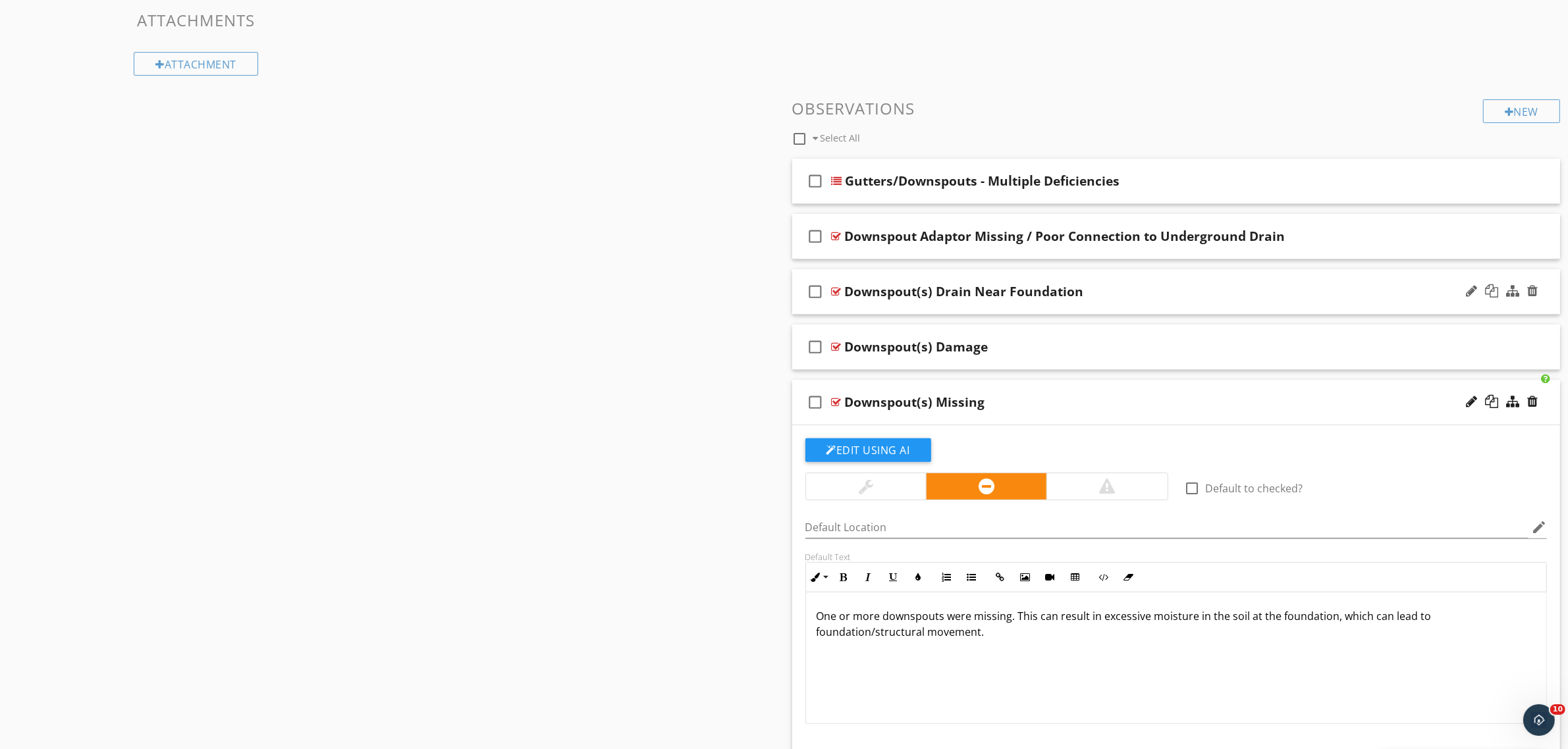
scroll to position [329, 0]
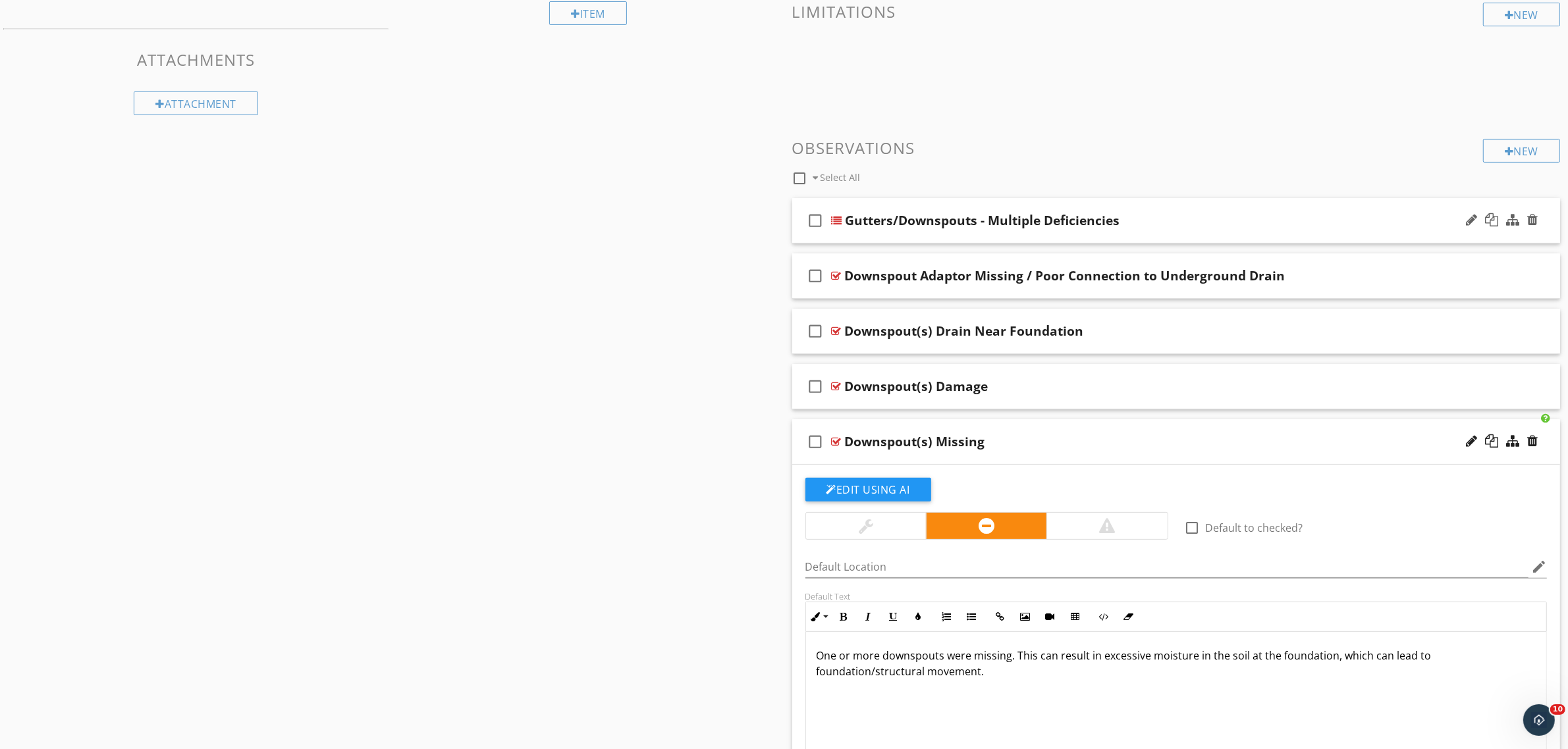
click at [834, 220] on div at bounding box center [837, 220] width 11 height 11
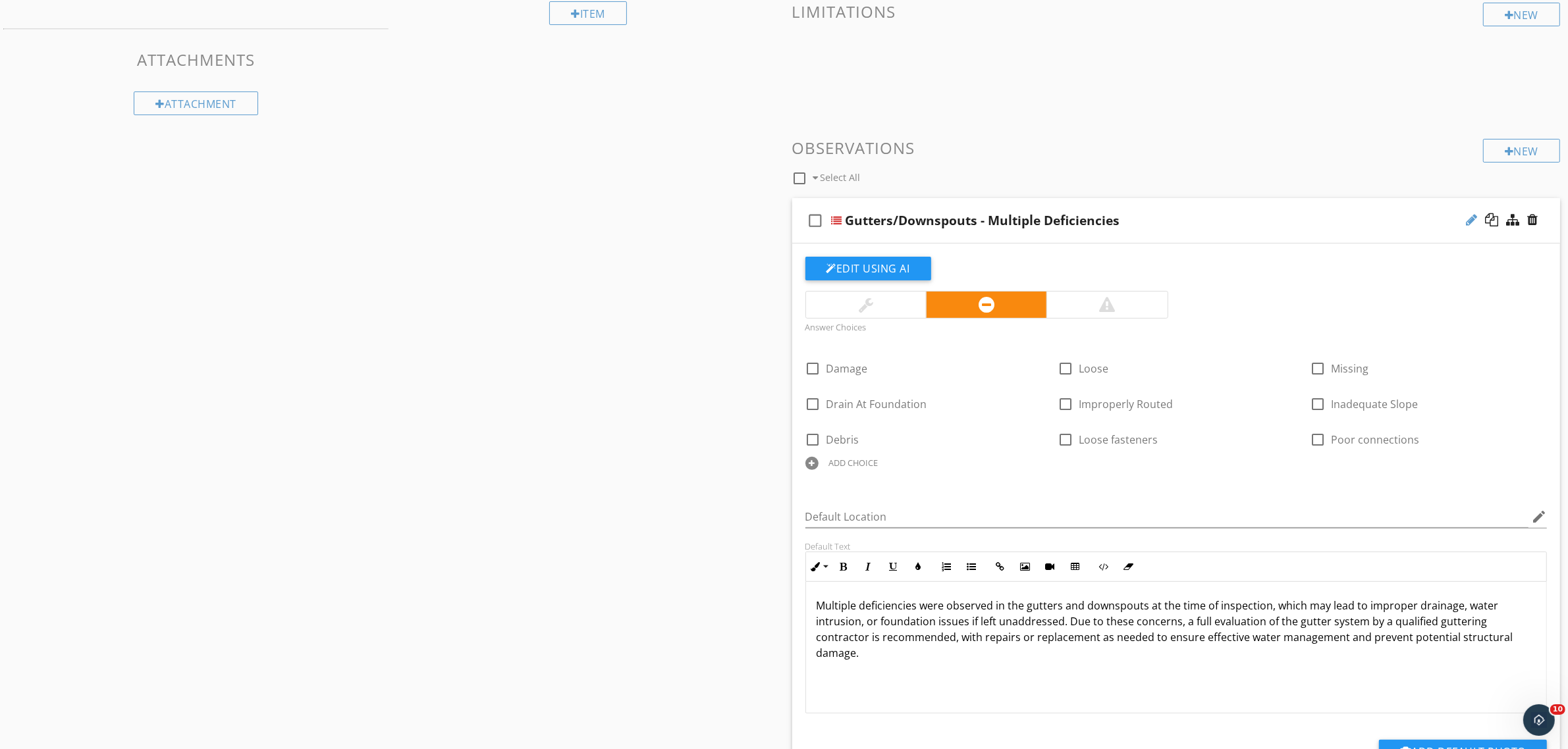
click at [1466, 218] on div at bounding box center [1471, 220] width 11 height 13
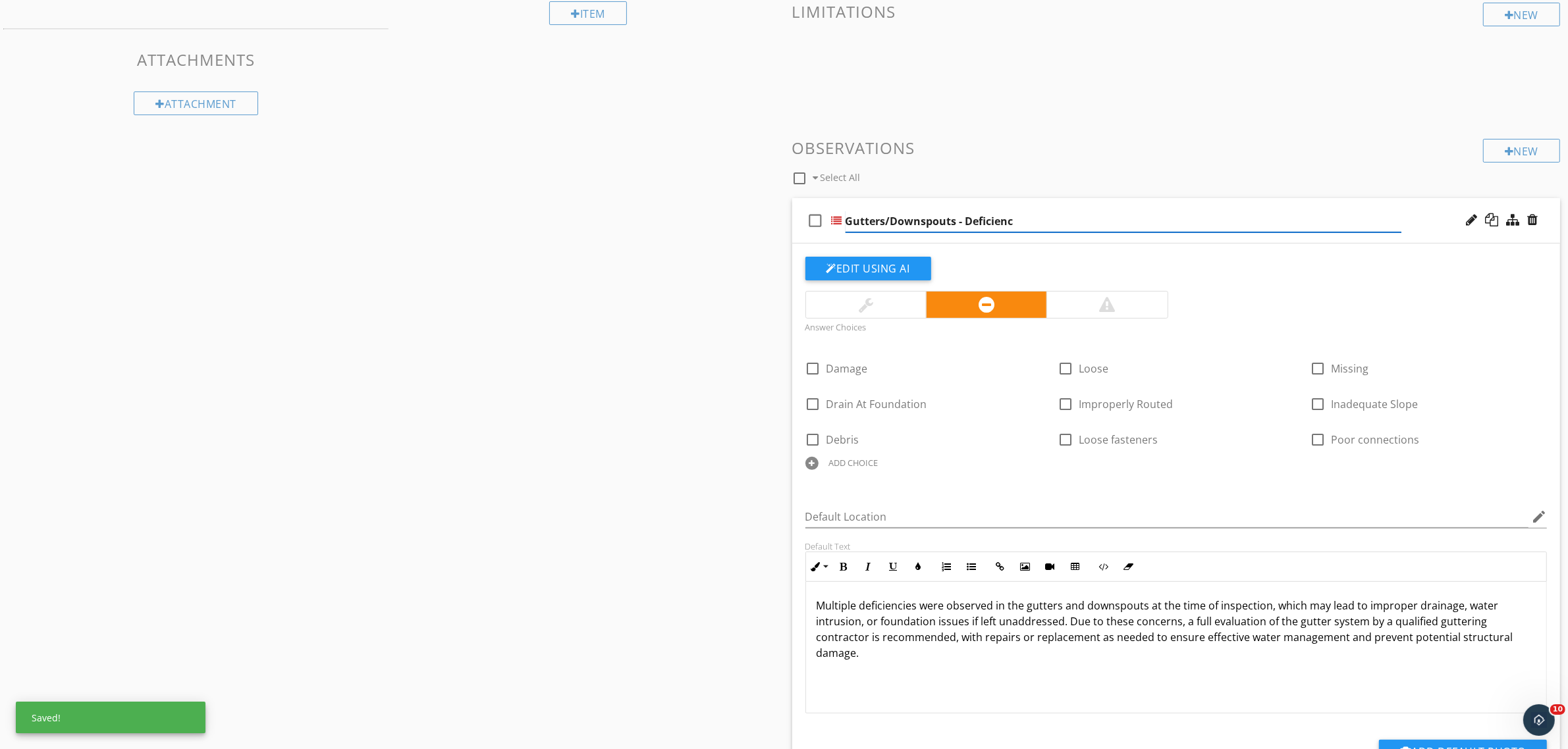
type input "Gutters/Downspouts - Deficiency"
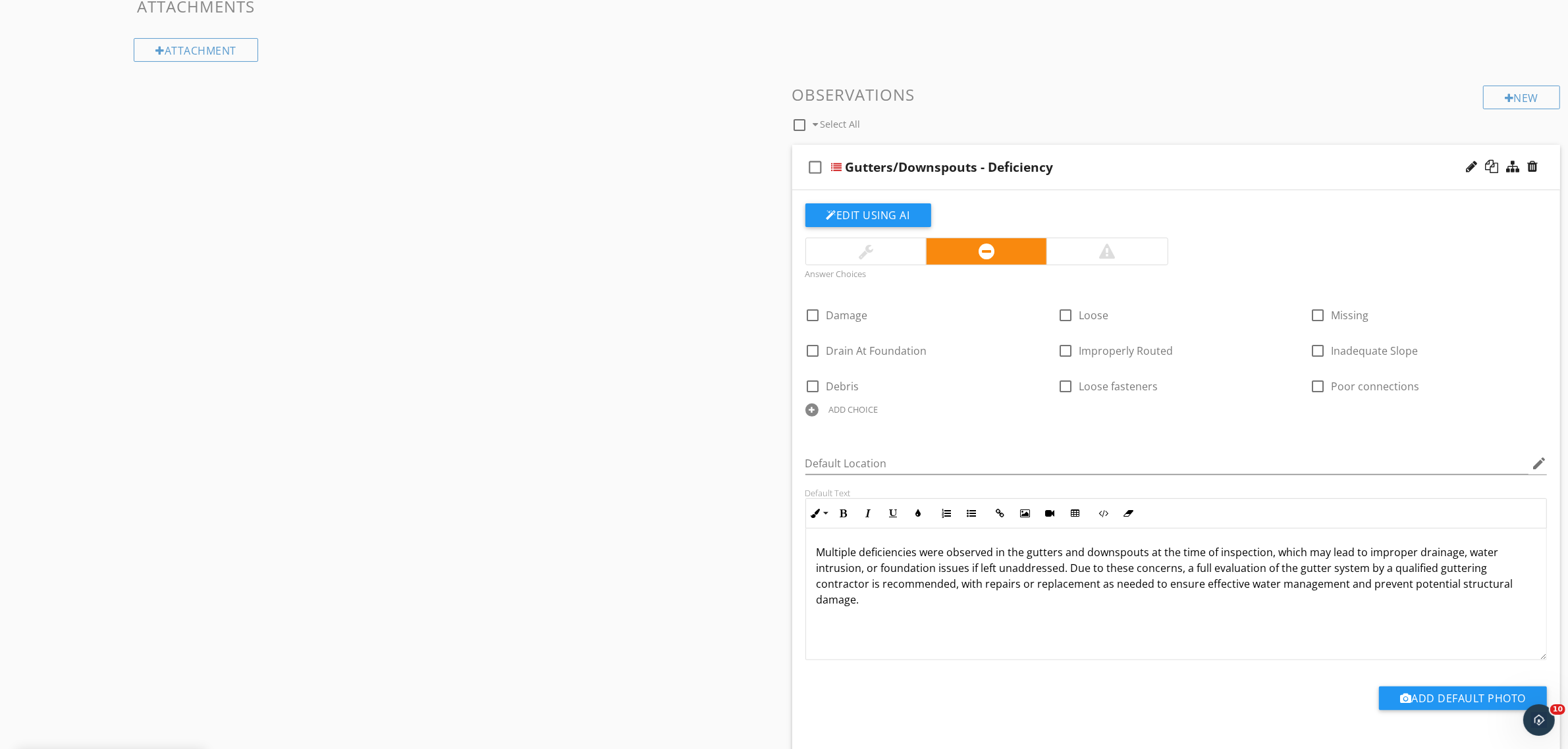
scroll to position [412, 0]
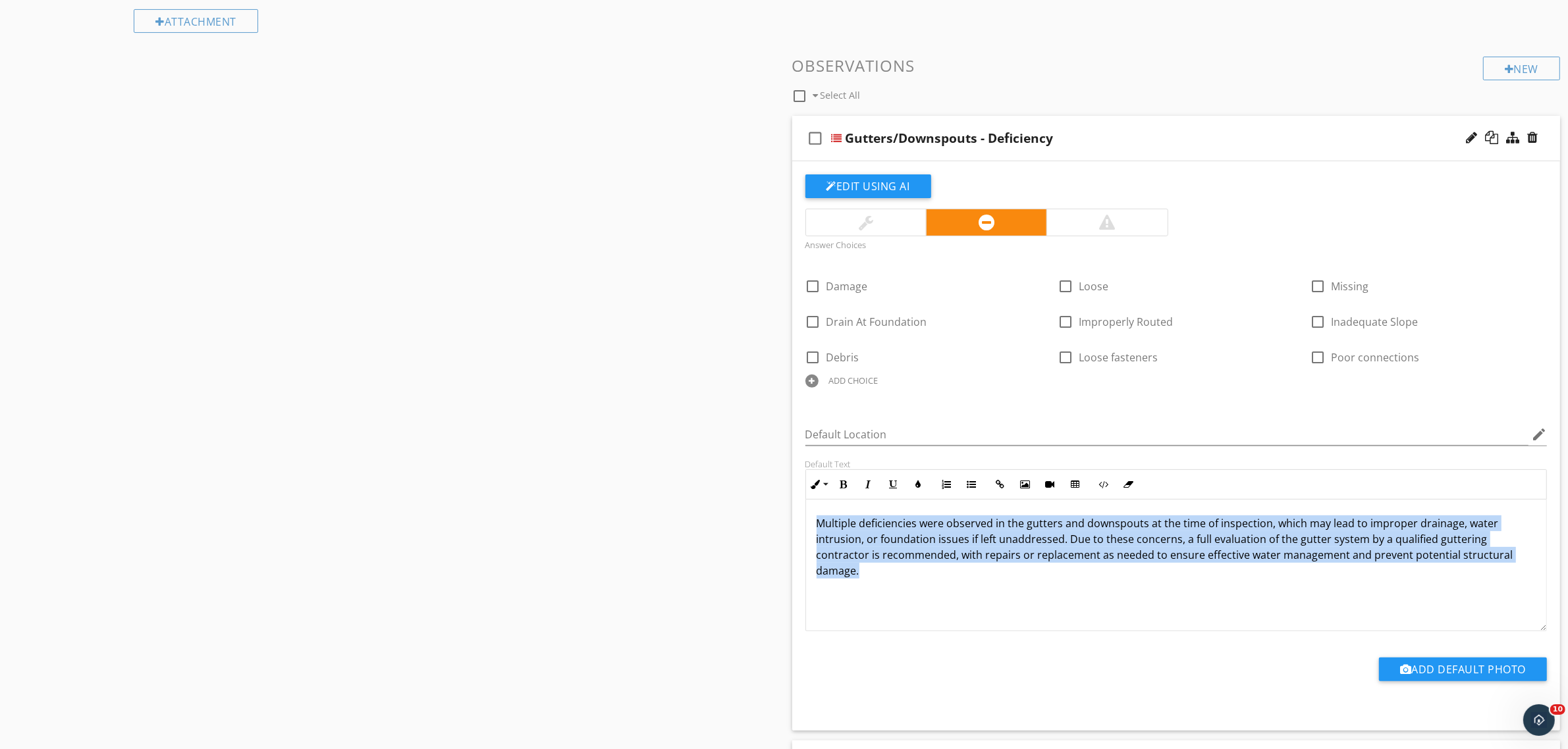
drag, startPoint x: 897, startPoint y: 598, endPoint x: 803, endPoint y: 520, distance: 122.1
click at [803, 520] on div "Default Text Inline Style XLarge Large Normal Small Light Small/Light Bold Ital…" at bounding box center [1176, 545] width 758 height 172
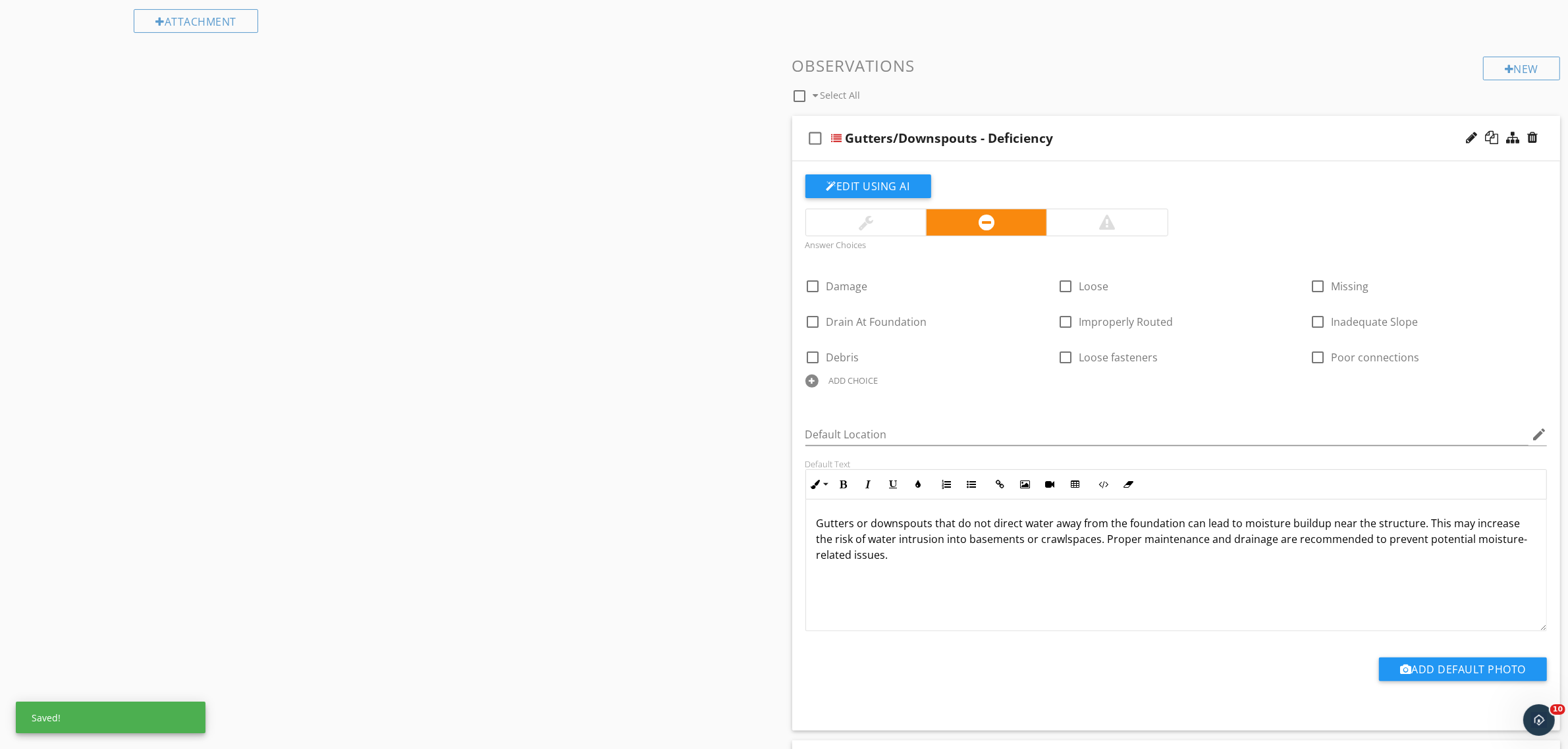
click at [837, 135] on div at bounding box center [837, 138] width 11 height 11
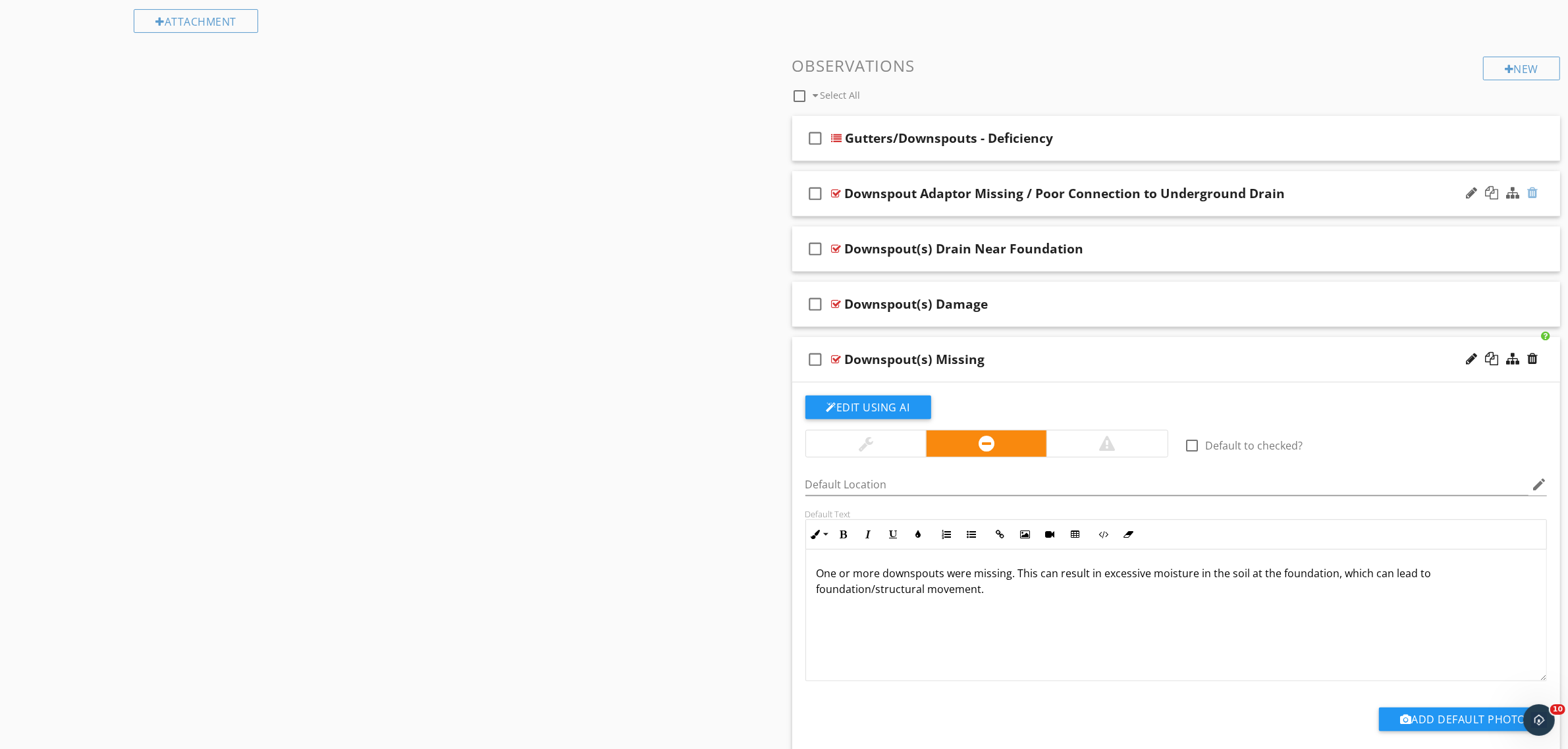
click at [1532, 194] on div at bounding box center [1533, 193] width 11 height 13
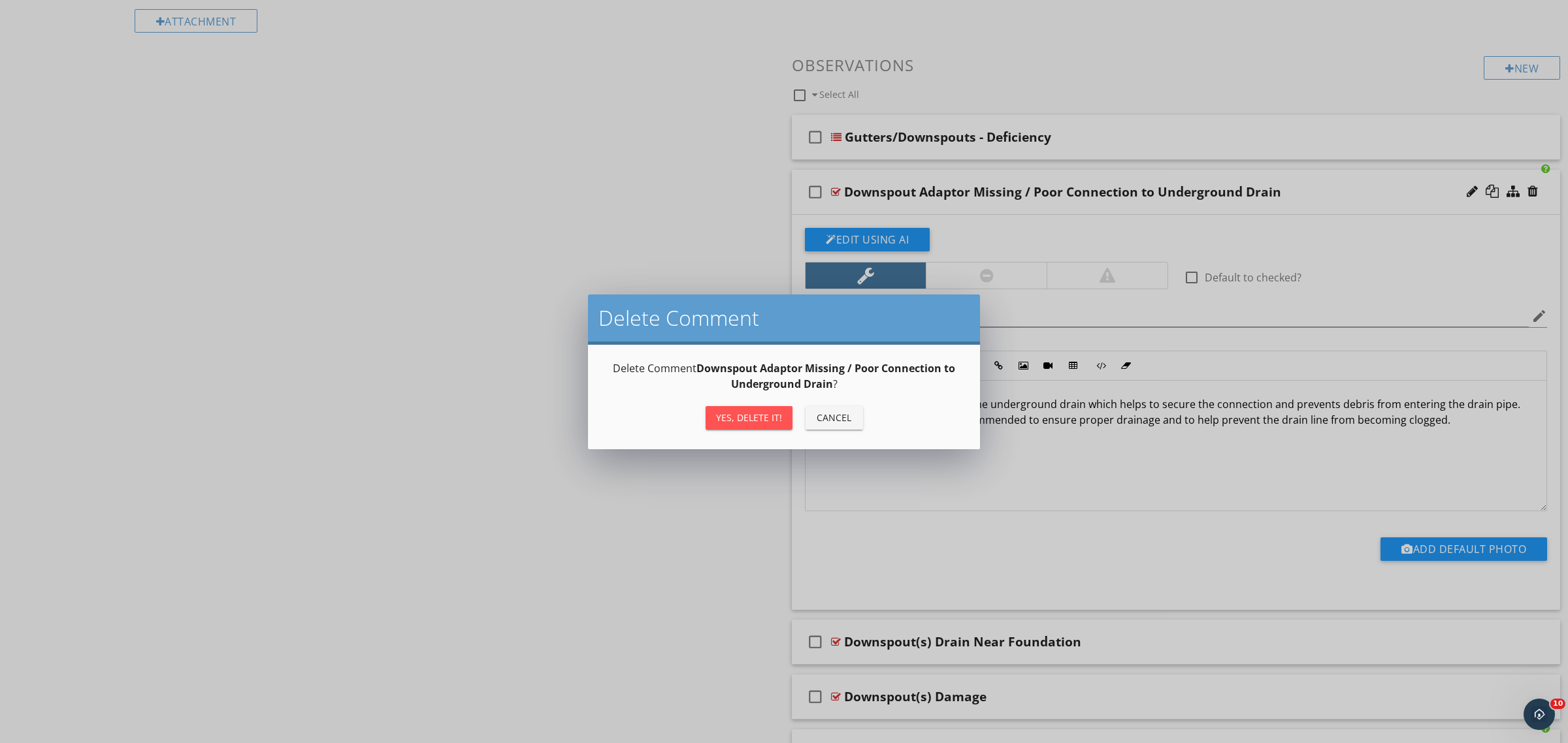
click at [763, 418] on div "Yes, Delete it!" at bounding box center [749, 418] width 66 height 14
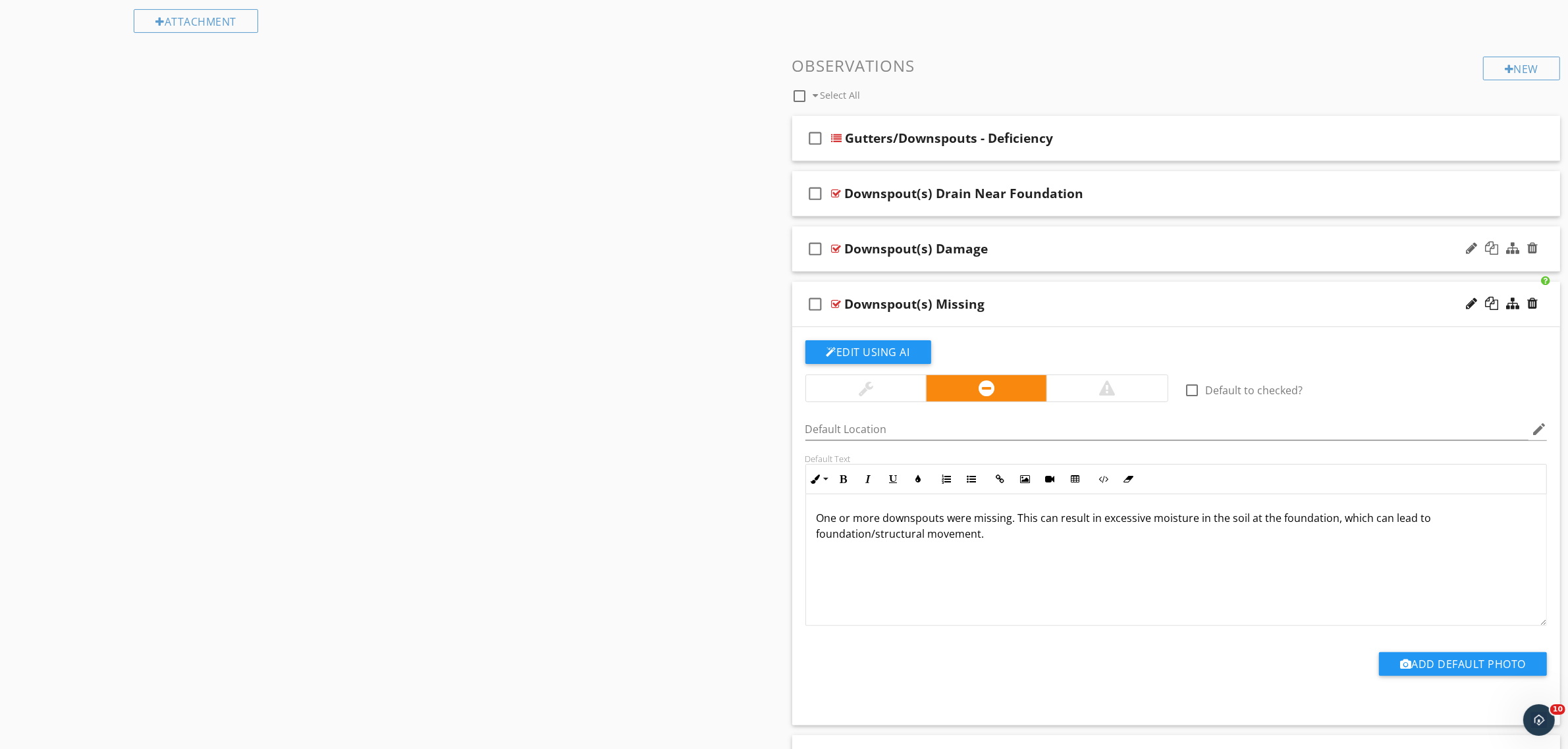
click at [809, 244] on icon "check_box_outline_blank" at bounding box center [816, 249] width 21 height 31
click at [815, 180] on icon "check_box_outline_blank" at bounding box center [816, 193] width 21 height 31
click at [811, 299] on icon "check_box_outline_blank" at bounding box center [816, 304] width 21 height 31
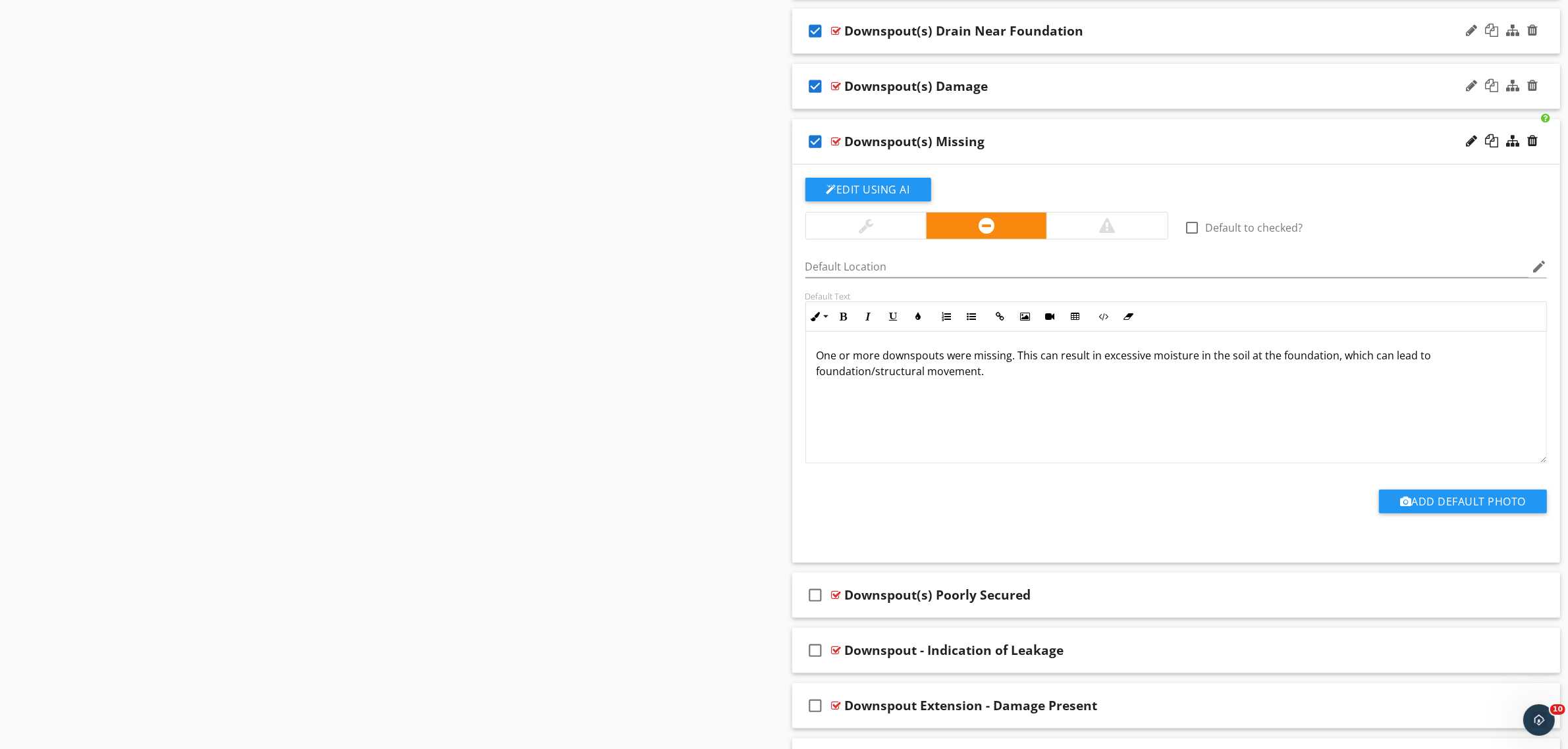
scroll to position [576, 0]
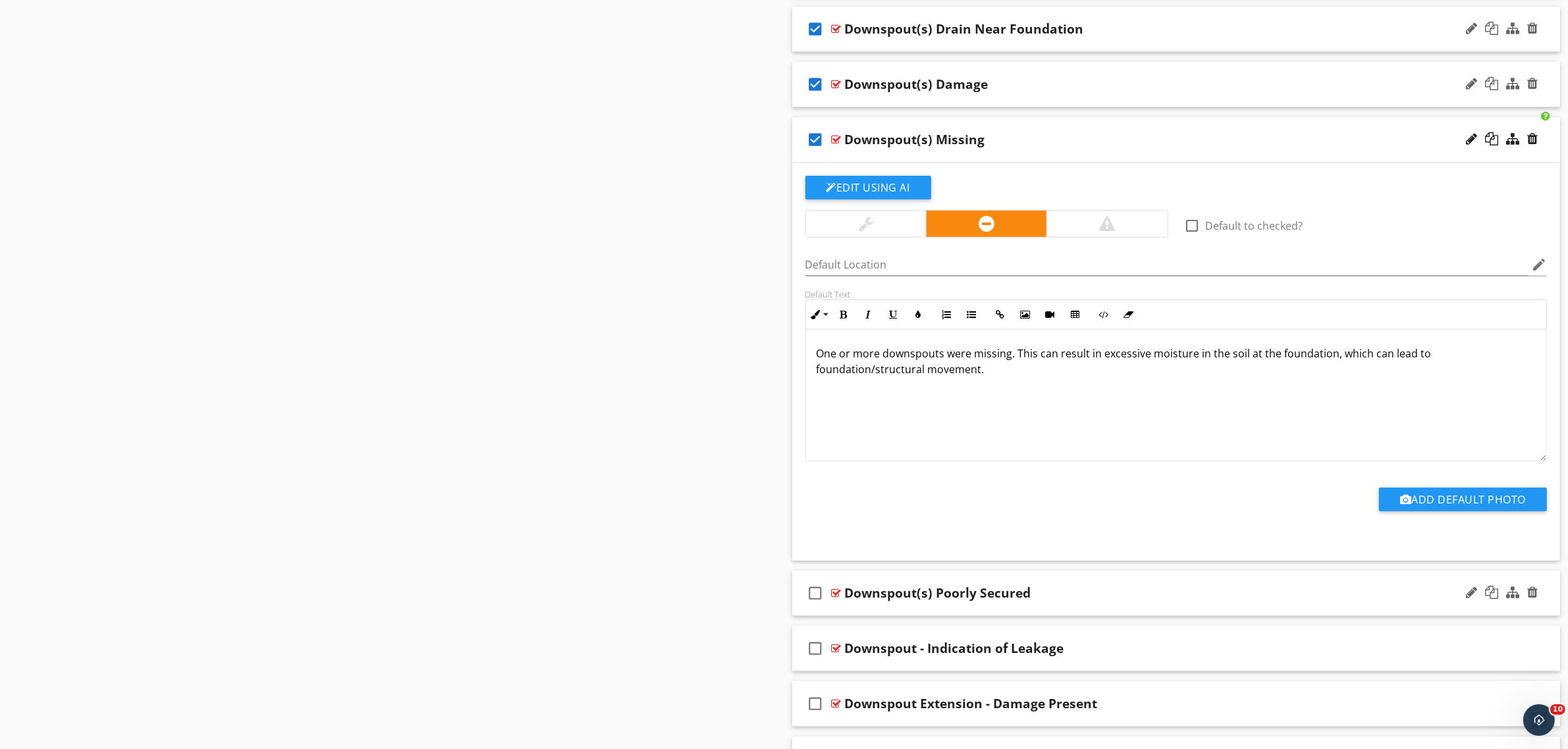
click at [811, 594] on icon "check_box_outline_blank" at bounding box center [816, 593] width 21 height 31
click at [822, 650] on icon "check_box_outline_blank" at bounding box center [816, 648] width 21 height 31
click at [819, 699] on icon "check_box_outline_blank" at bounding box center [816, 704] width 21 height 31
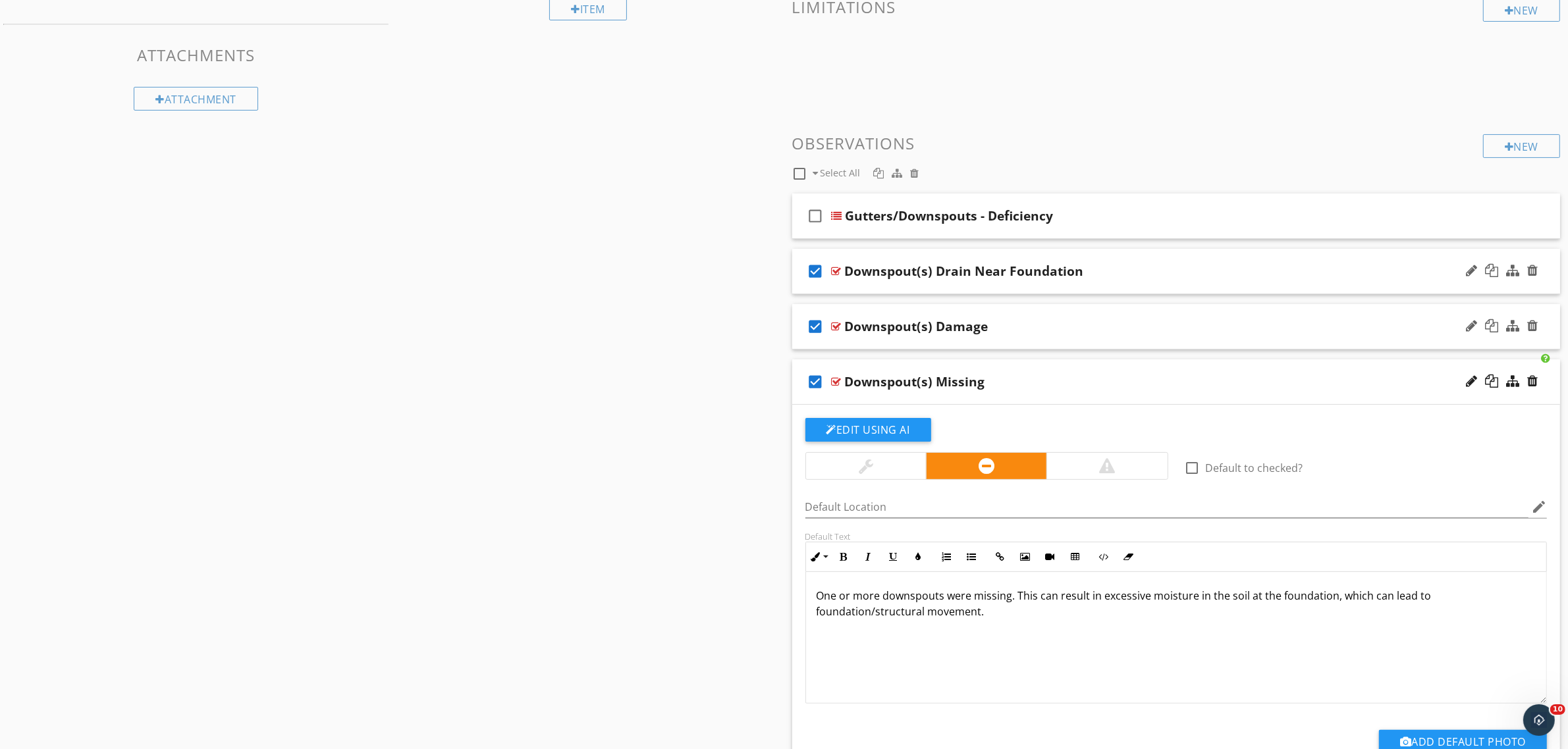
scroll to position [329, 0]
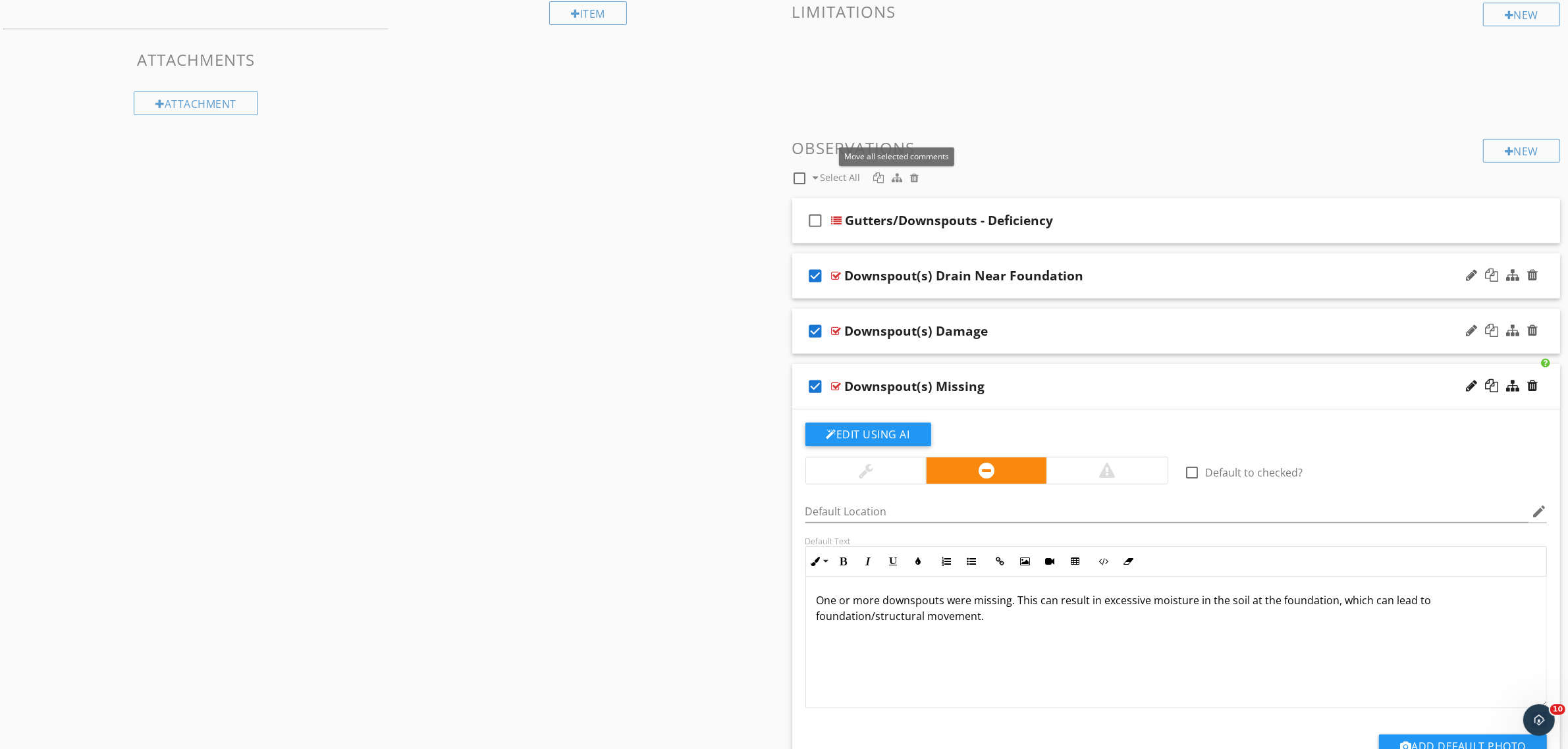
click at [920, 179] on span at bounding box center [914, 178] width 14 height 15
click at [915, 179] on div at bounding box center [914, 178] width 9 height 11
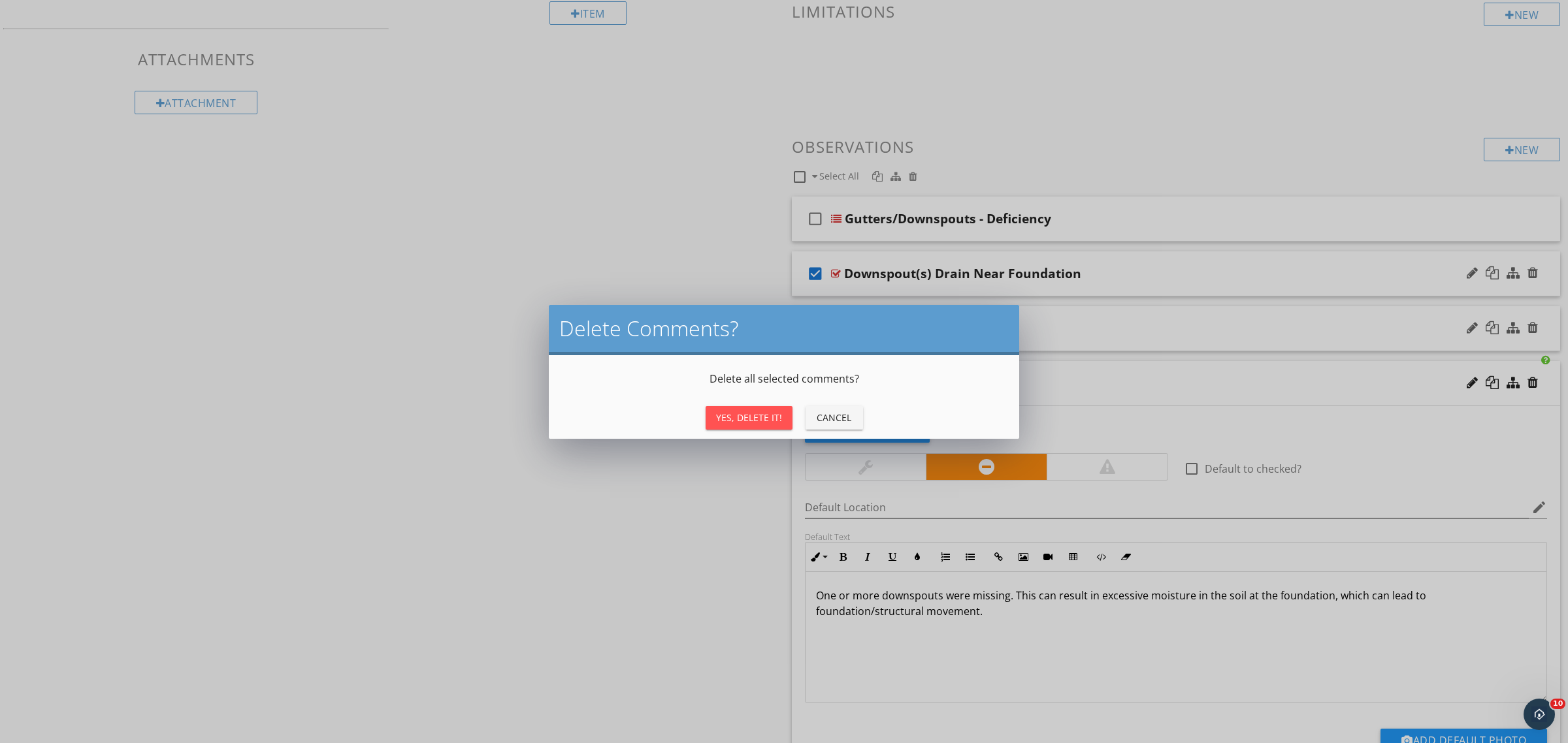
click at [784, 422] on button "Yes, Delete It!" at bounding box center [749, 418] width 87 height 23
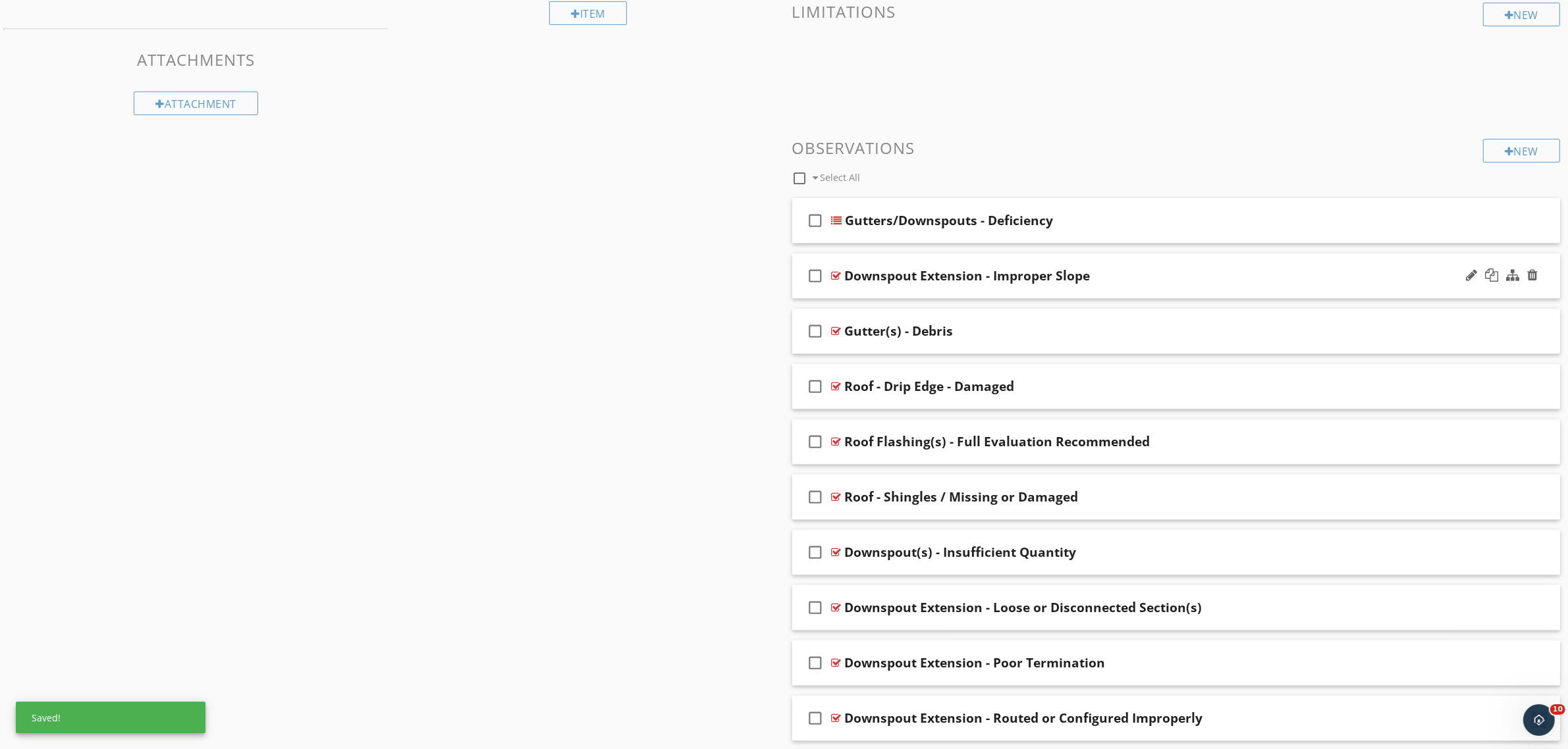
click at [817, 275] on icon "check_box_outline_blank" at bounding box center [816, 275] width 21 height 31
click at [811, 327] on icon "check_box_outline_blank" at bounding box center [816, 331] width 21 height 31
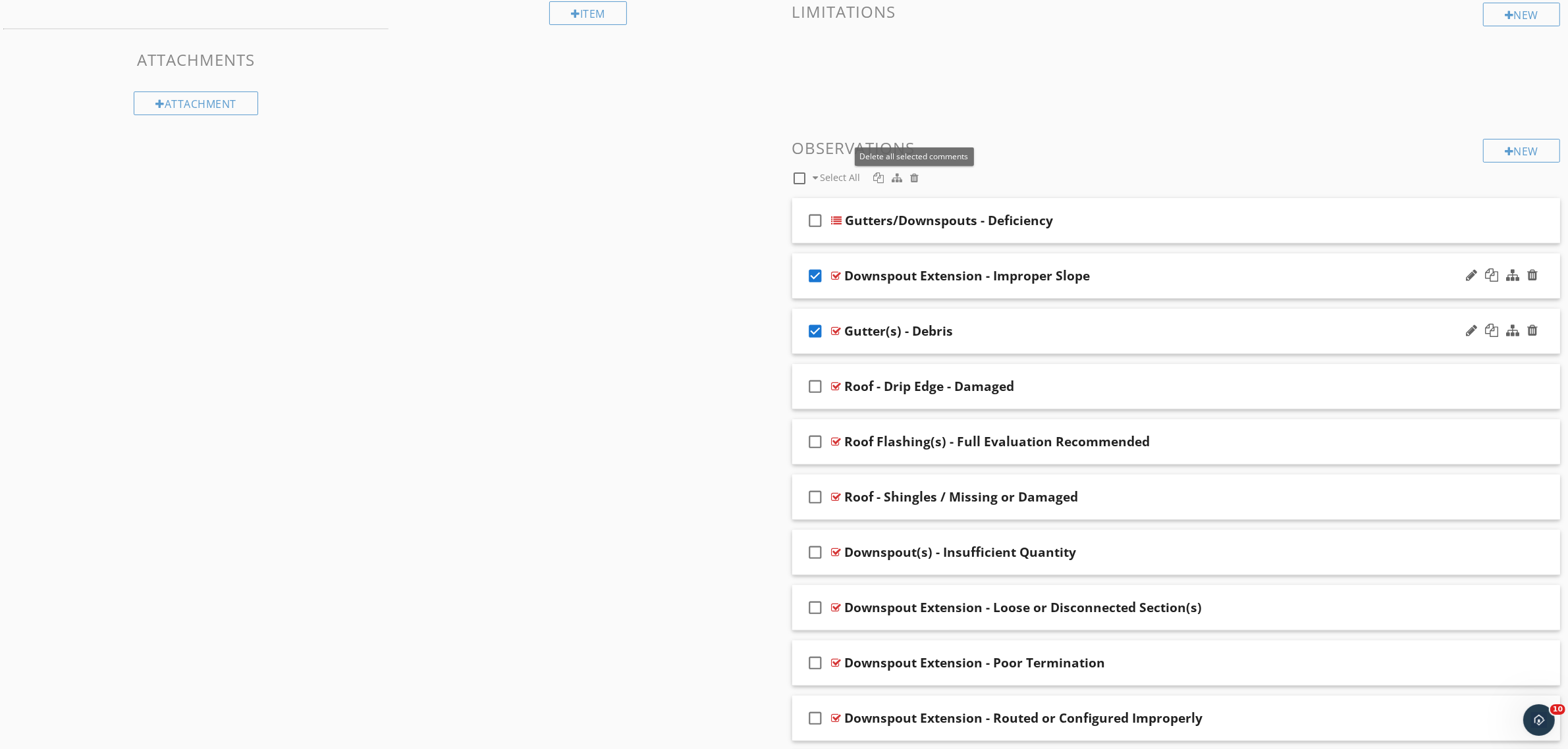
click at [915, 175] on div at bounding box center [914, 178] width 9 height 11
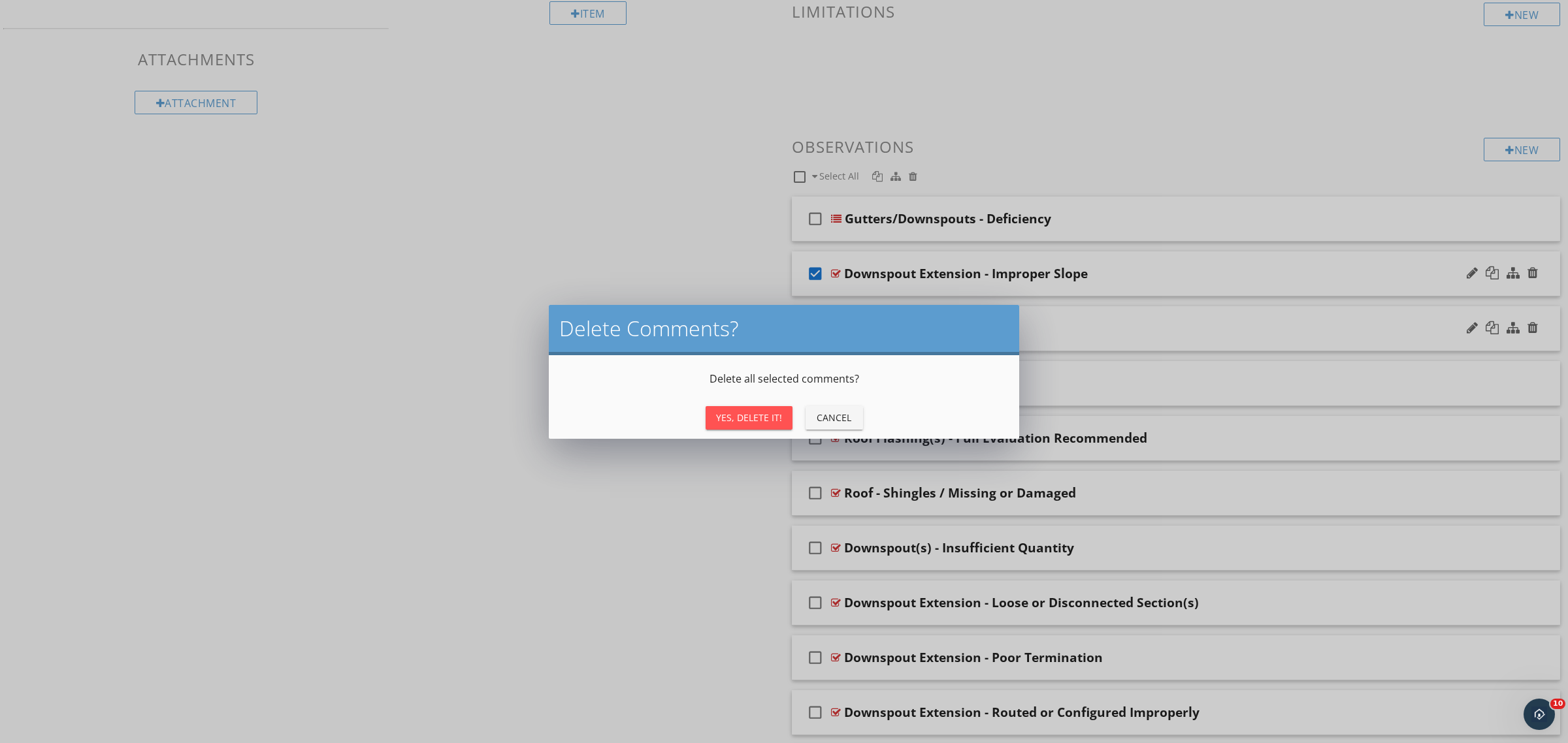
click at [753, 416] on div "Yes, Delete It!" at bounding box center [749, 418] width 66 height 14
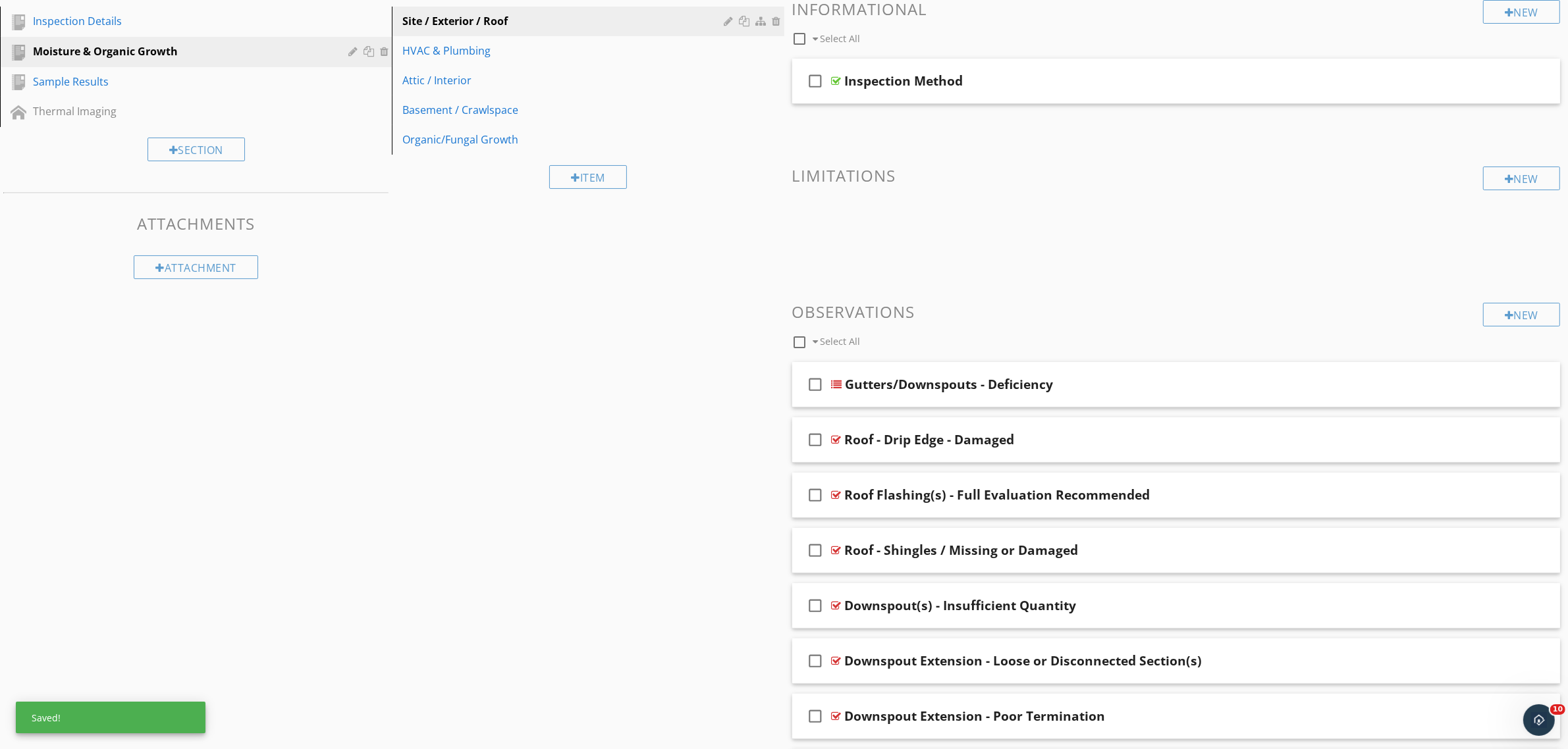
scroll to position [164, 0]
click at [991, 261] on span at bounding box center [1176, 229] width 769 height 66
click at [1532, 320] on div "New" at bounding box center [1521, 315] width 77 height 23
click at [346, 710] on div at bounding box center [784, 374] width 1568 height 749
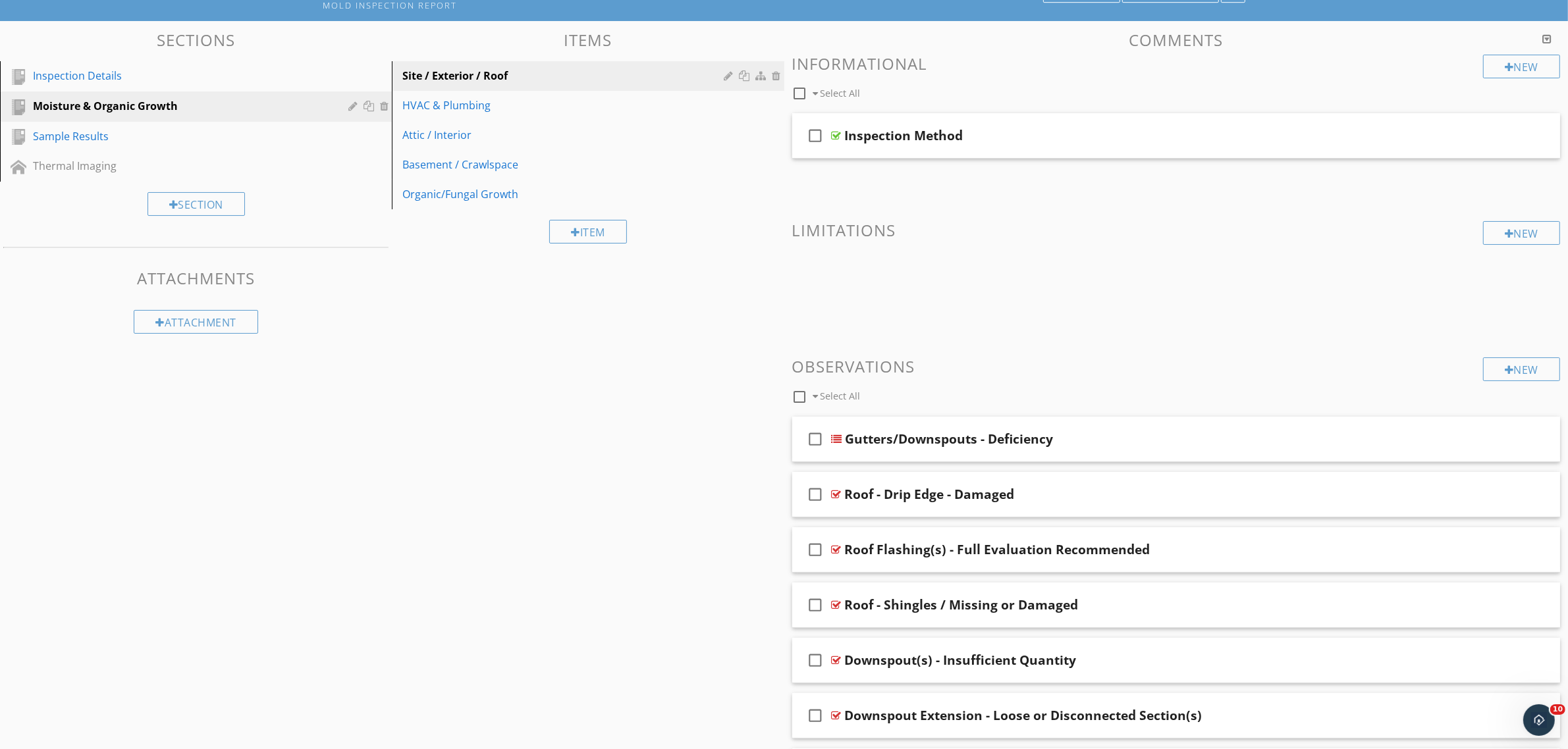
scroll to position [82, 0]
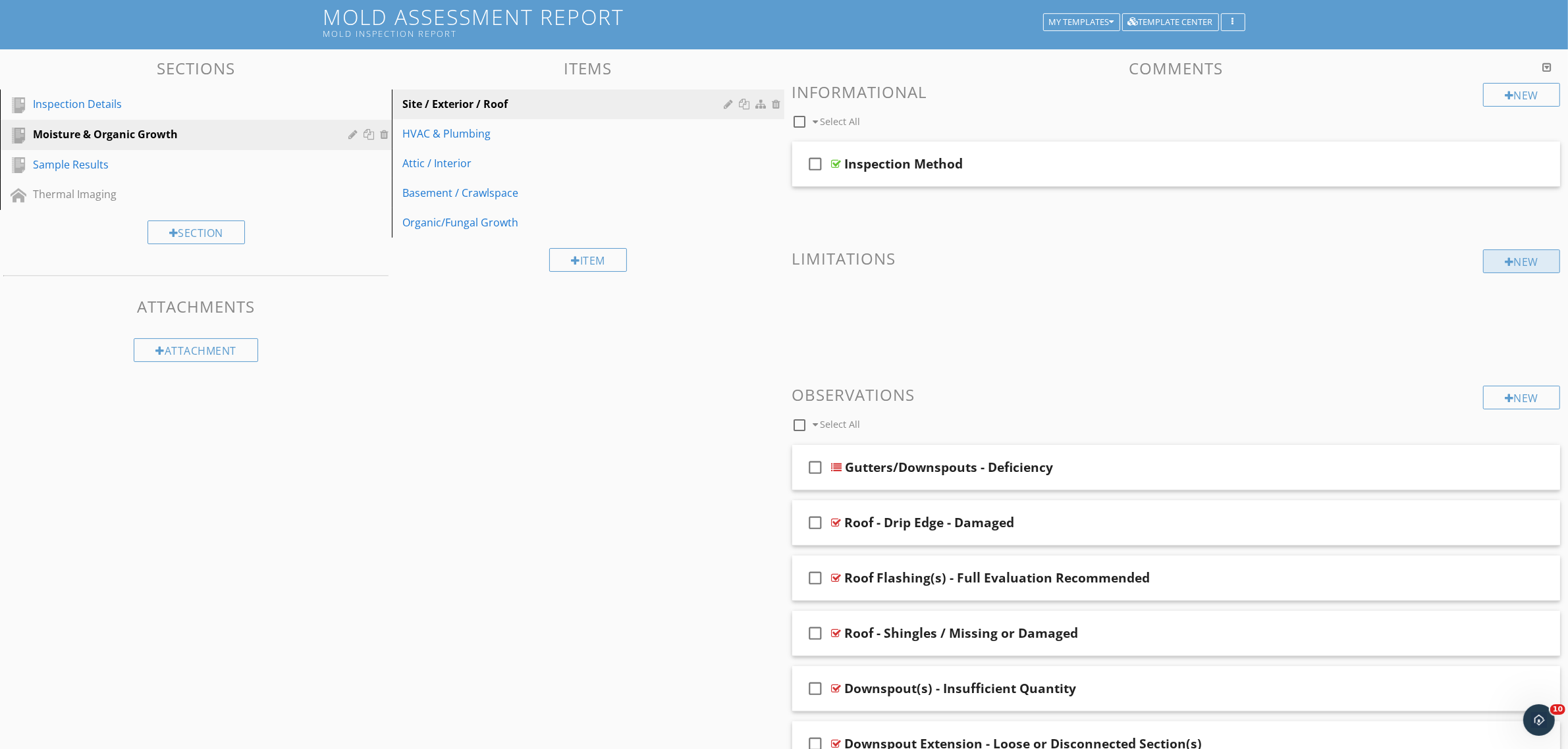
click at [1505, 257] on div at bounding box center [1509, 262] width 9 height 11
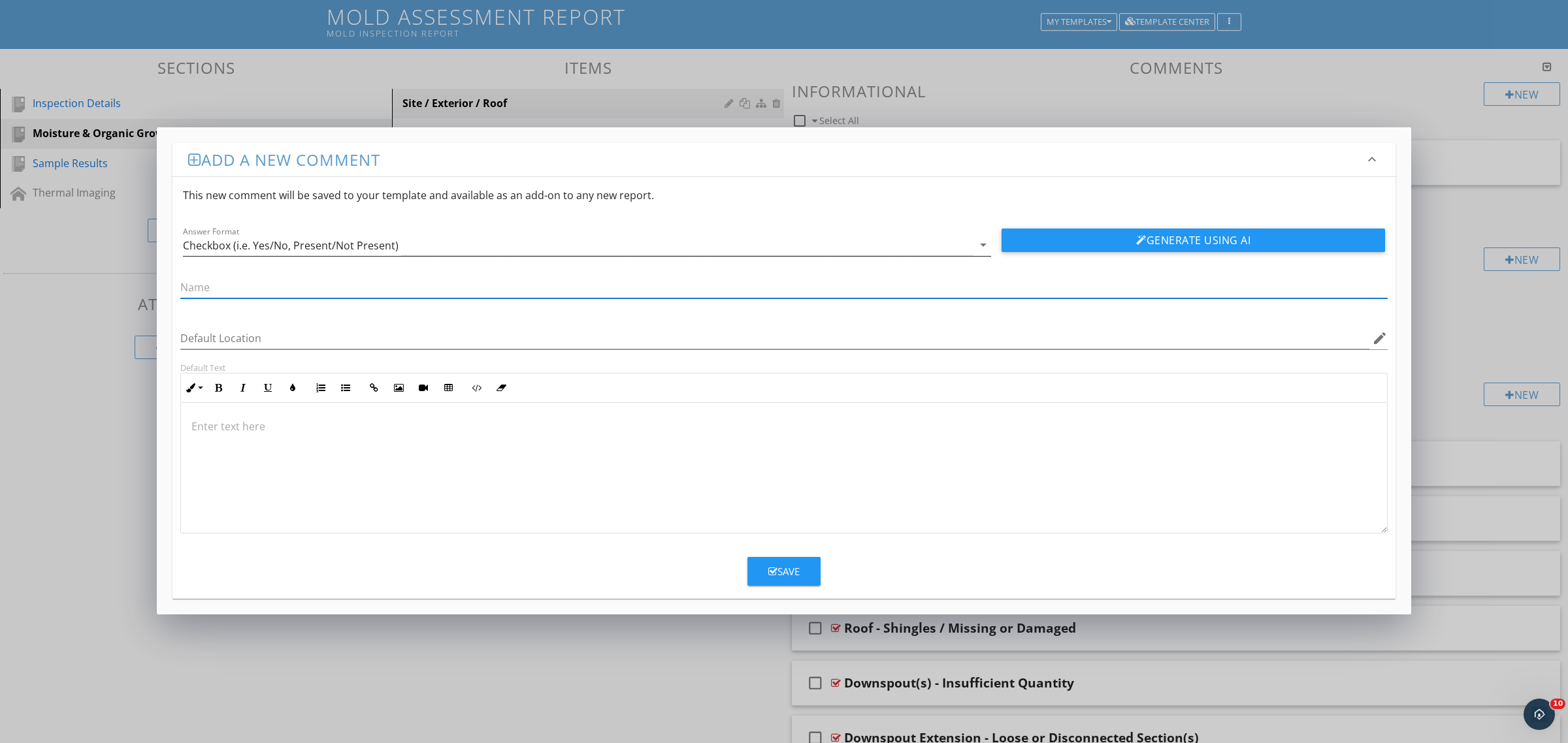
click at [243, 249] on div "Checkbox (i.e. Yes/No, Present/Not Present)" at bounding box center [290, 246] width 215 height 12
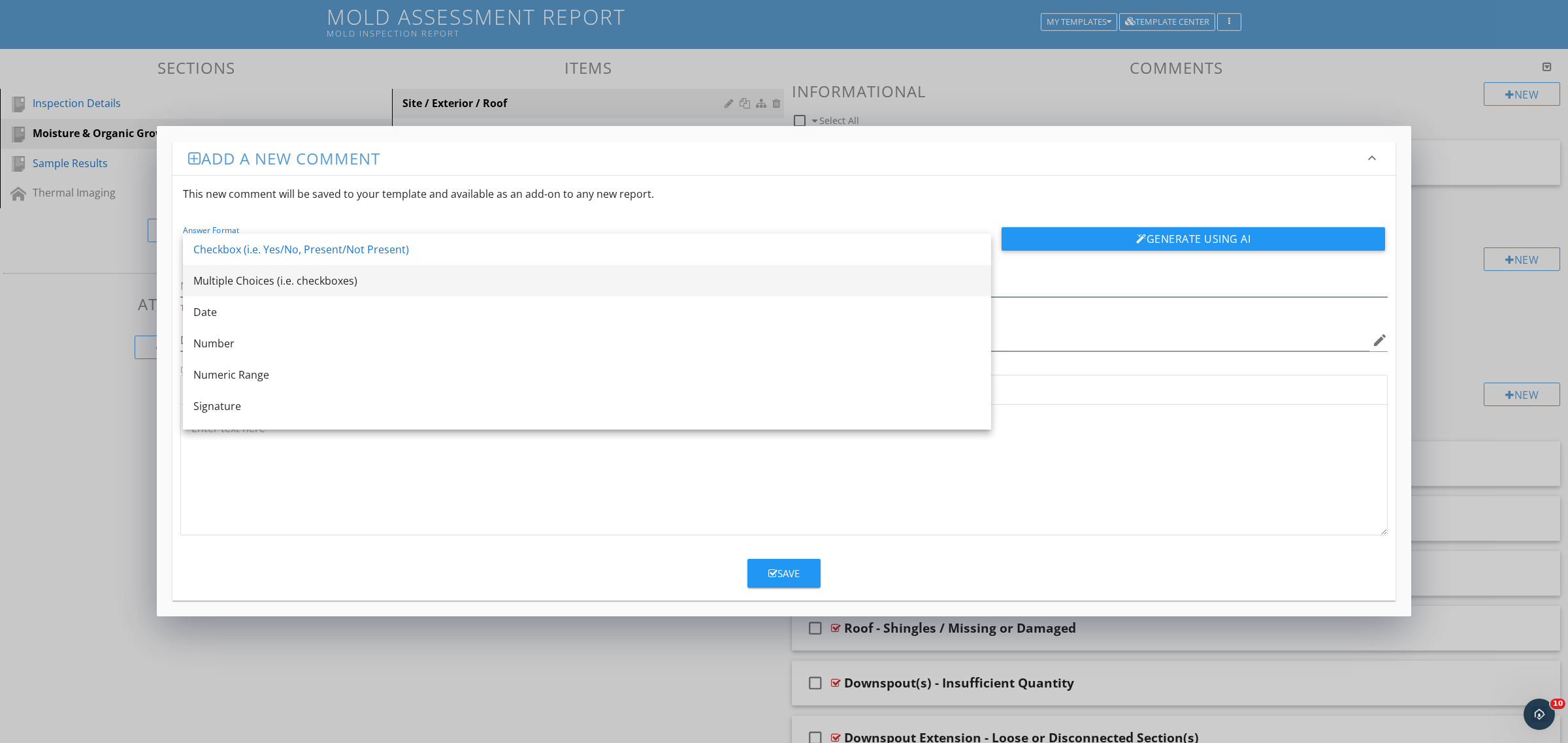
click at [243, 276] on div "Multiple Choices (i.e. checkboxes)" at bounding box center [587, 281] width 787 height 16
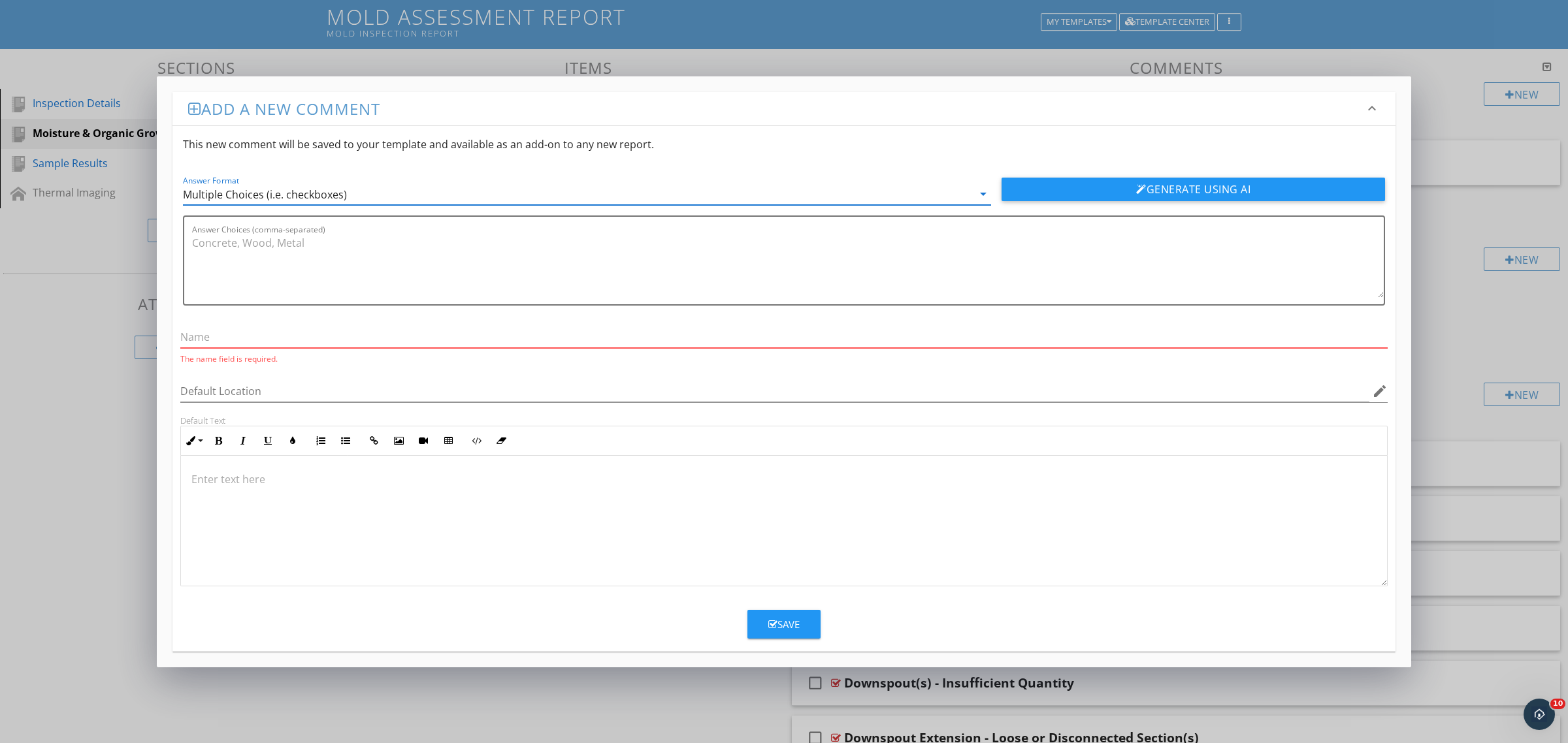
click at [221, 333] on input "text" at bounding box center [784, 337] width 1207 height 22
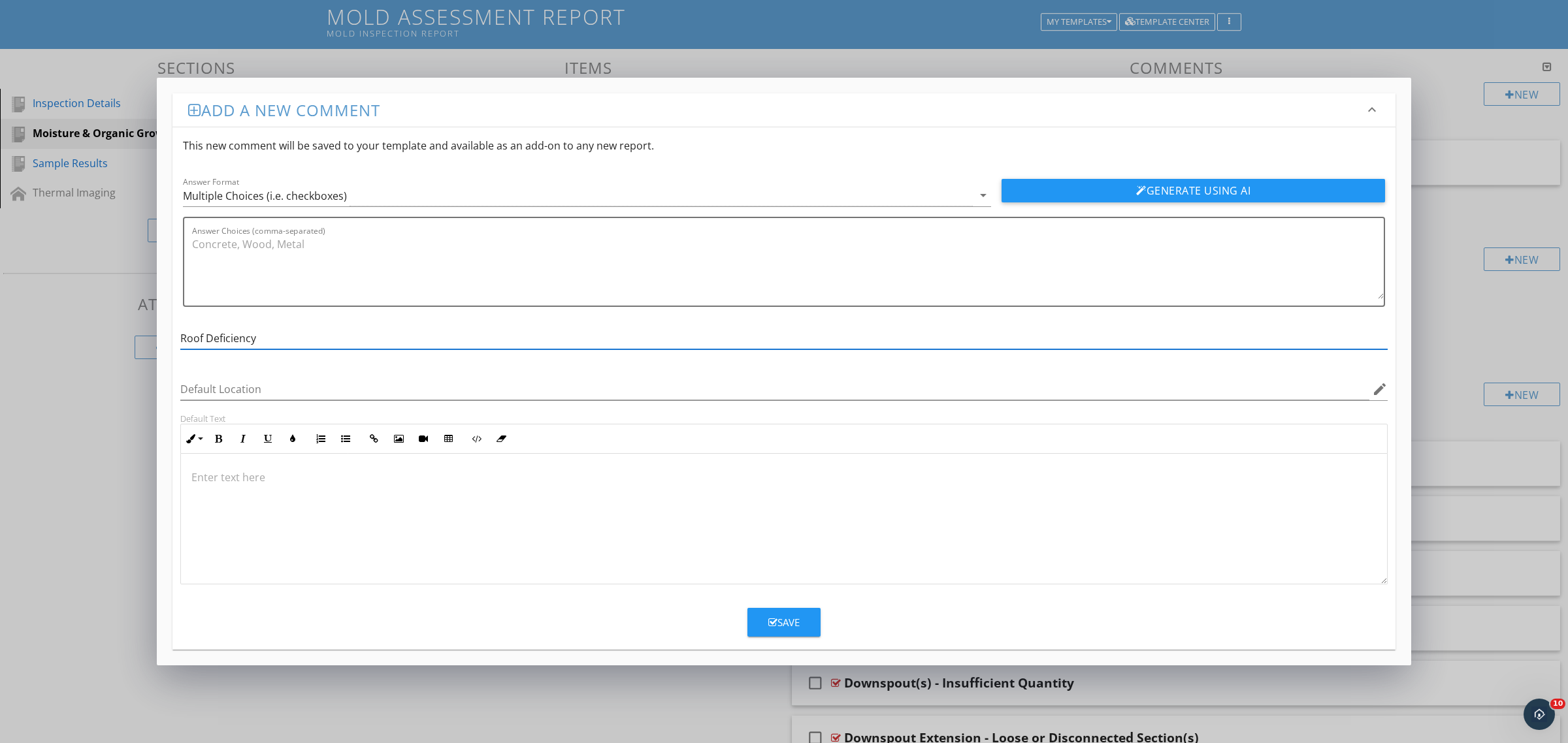
type input "Roof Deficiency"
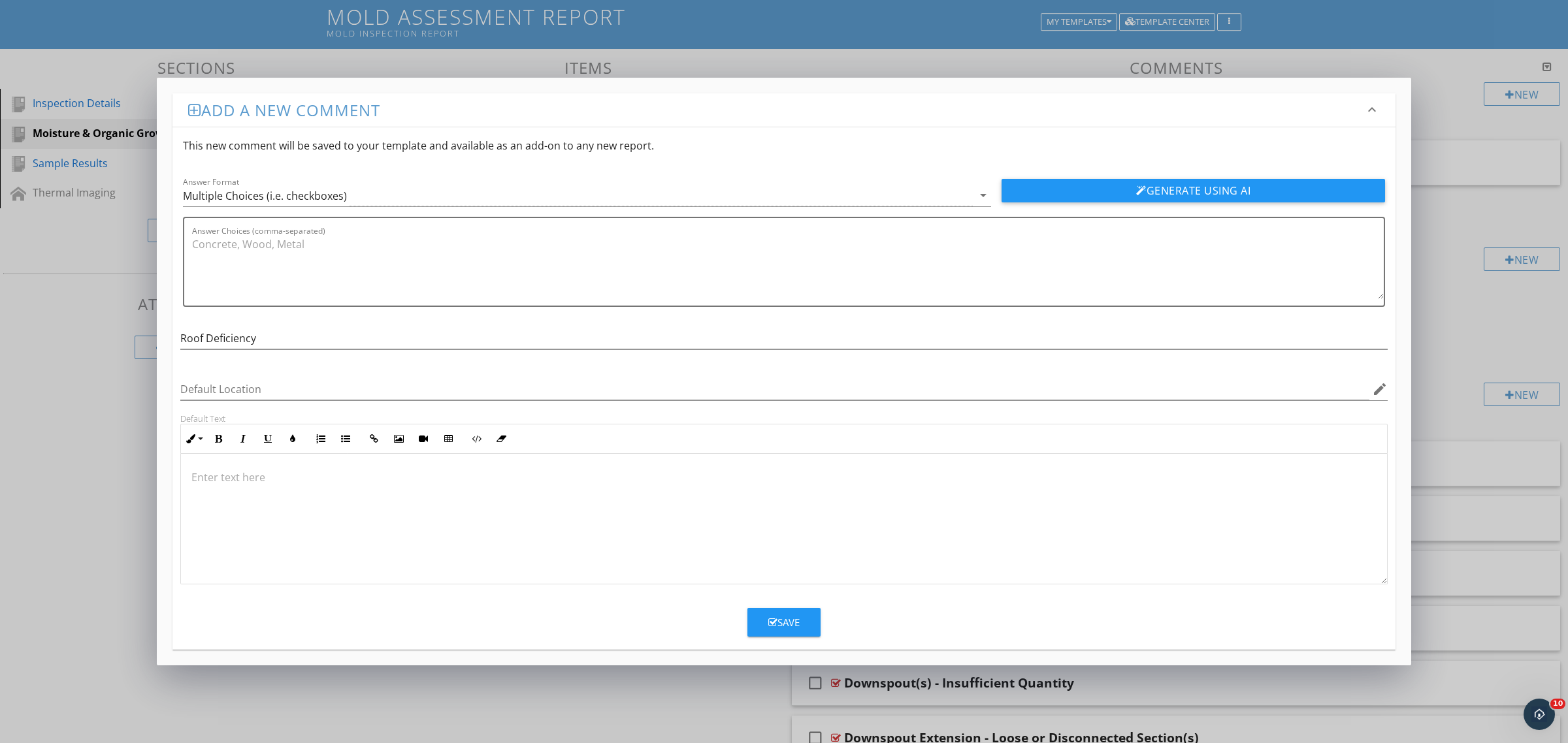
click at [245, 510] on div at bounding box center [784, 519] width 1206 height 131
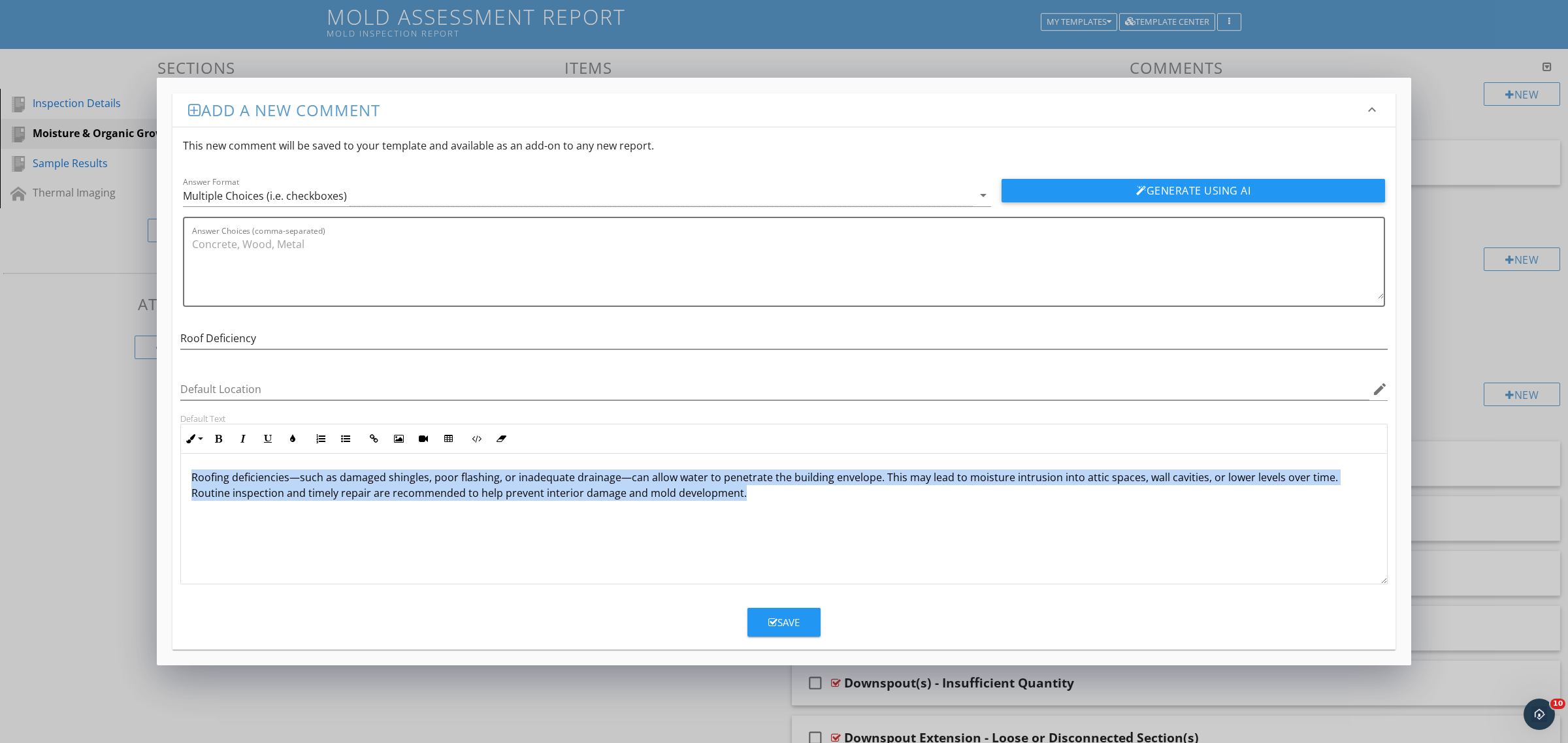
drag, startPoint x: 729, startPoint y: 501, endPoint x: 188, endPoint y: 457, distance: 542.8
click at [188, 457] on div "Roofing deficiencies—such as damaged shingles, poor flashing, or inadequate dra…" at bounding box center [784, 519] width 1206 height 131
click at [412, 579] on div "Roofing deficiencies—such as damaged shingles, poor flashing, or inadequate dra…" at bounding box center [784, 519] width 1206 height 131
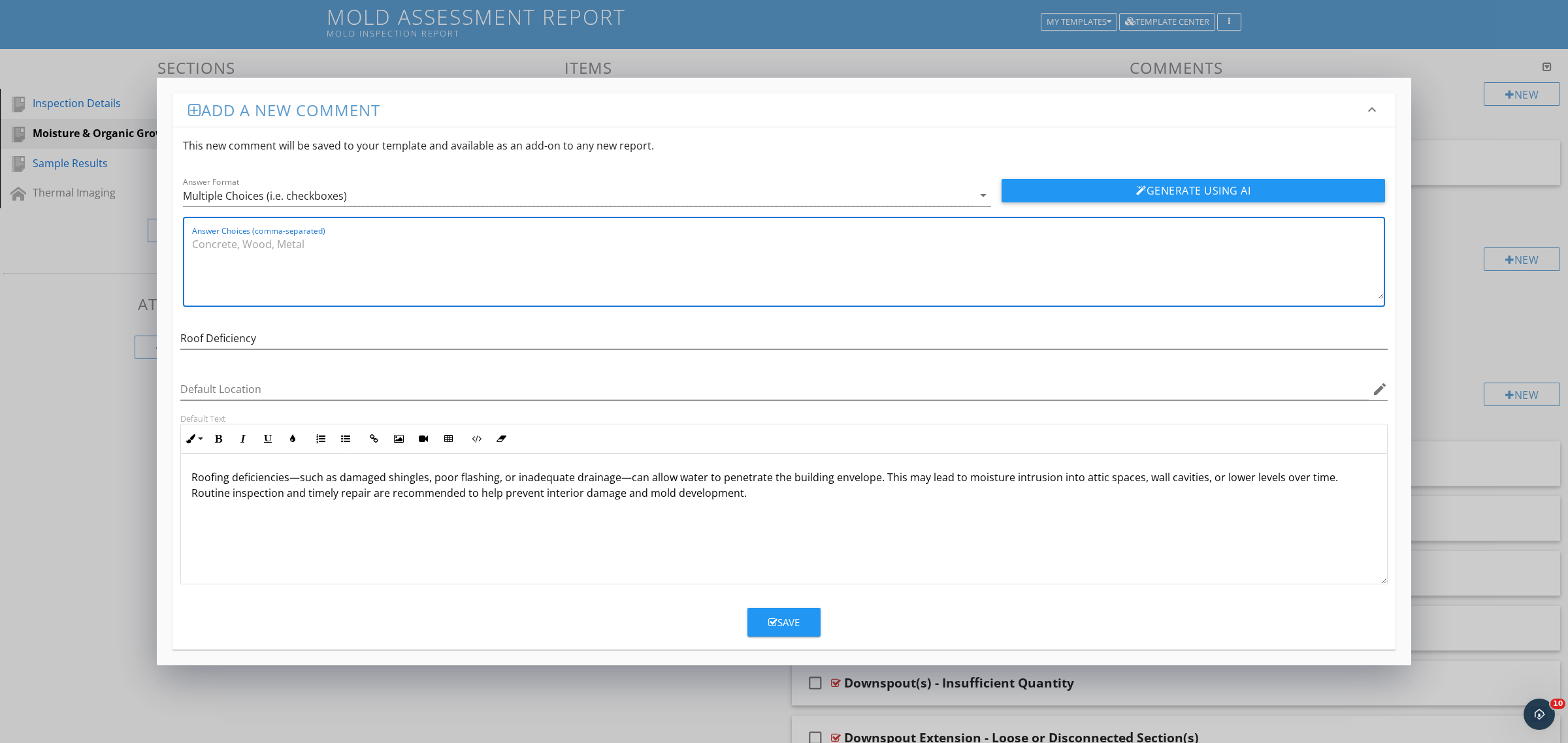
click at [237, 258] on textarea "Answer Choices (comma-separated)" at bounding box center [788, 266] width 1191 height 66
type textarea "Damaged Shingle(s), Missing Shingle(s), Flashing Deficiency, Chimney Deficiency…"
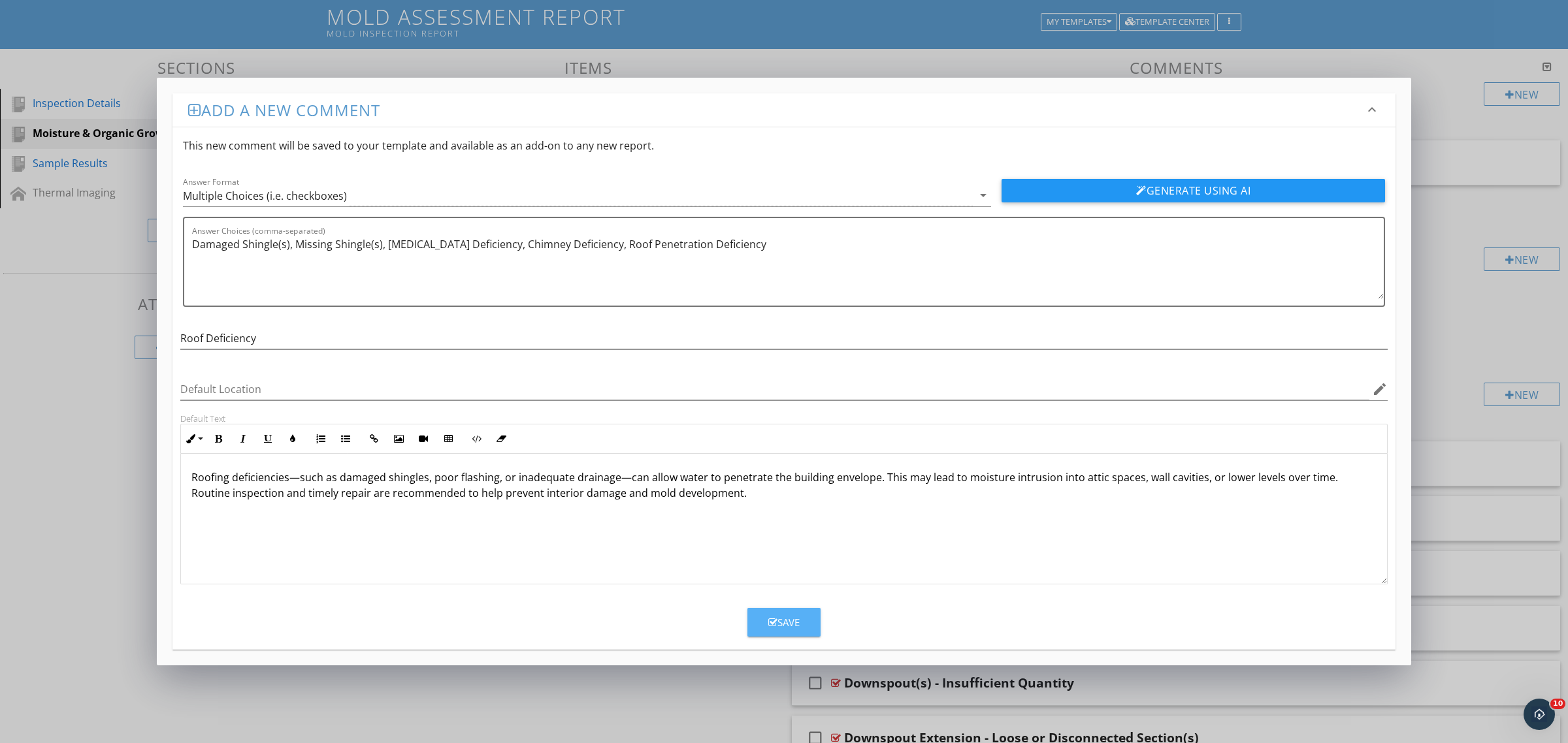
click at [794, 617] on div "Save" at bounding box center [784, 622] width 31 height 15
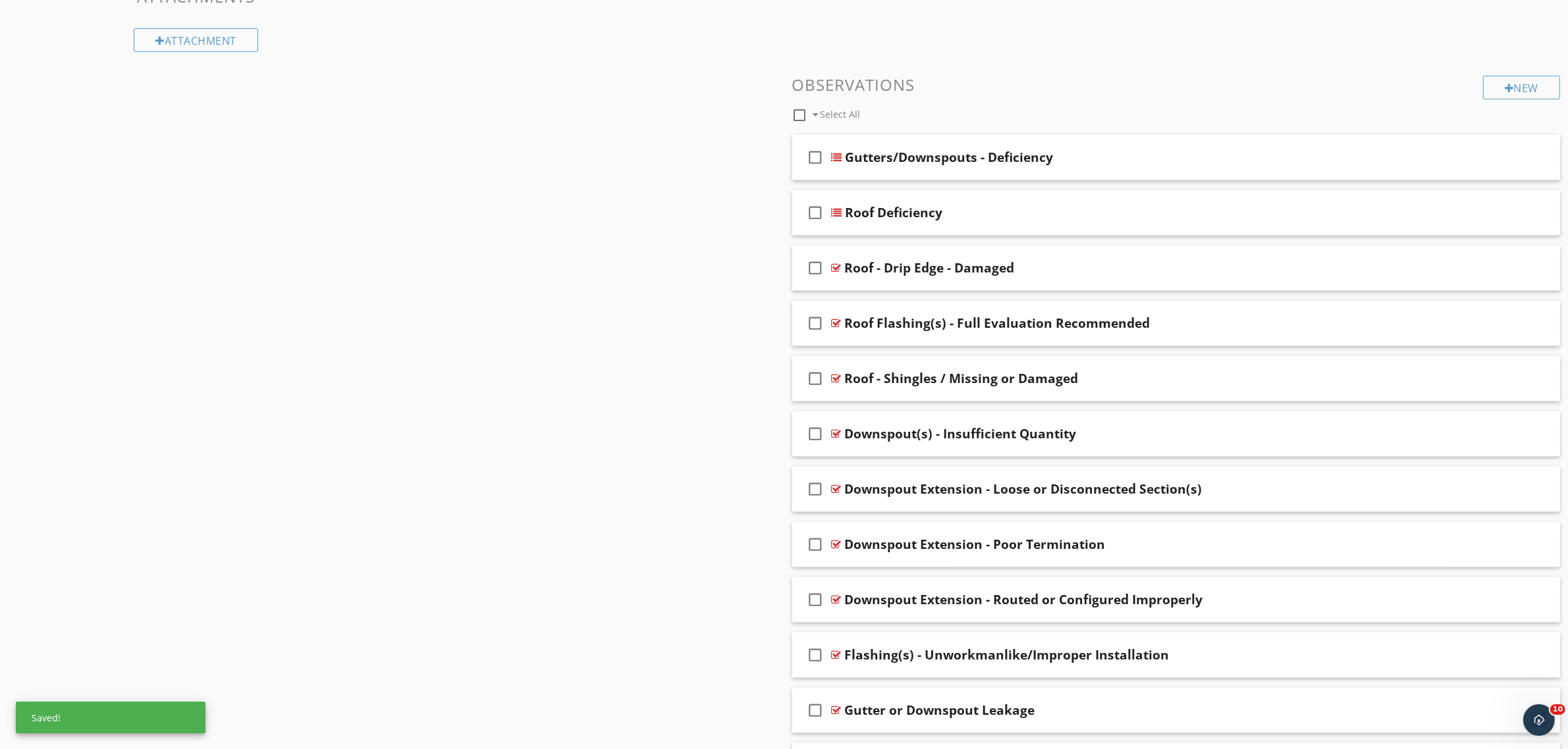
scroll to position [412, 0]
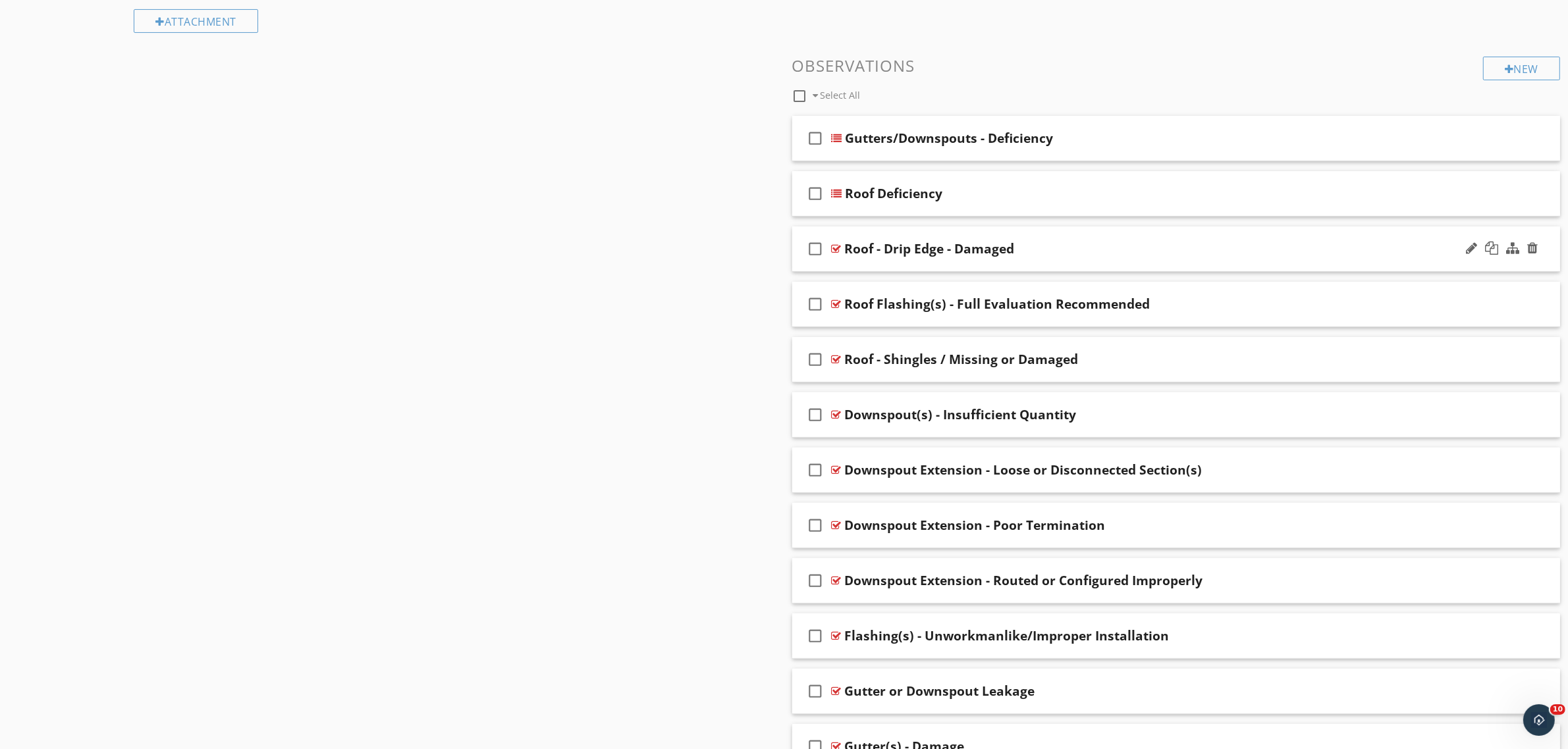
click at [817, 247] on icon "check_box_outline_blank" at bounding box center [816, 249] width 21 height 31
click at [813, 305] on icon "check_box_outline_blank" at bounding box center [816, 304] width 21 height 31
click at [818, 360] on icon "check_box_outline_blank" at bounding box center [816, 359] width 21 height 31
click at [814, 410] on icon "check_box_outline_blank" at bounding box center [816, 414] width 21 height 31
click at [812, 471] on icon "check_box_outline_blank" at bounding box center [816, 470] width 21 height 31
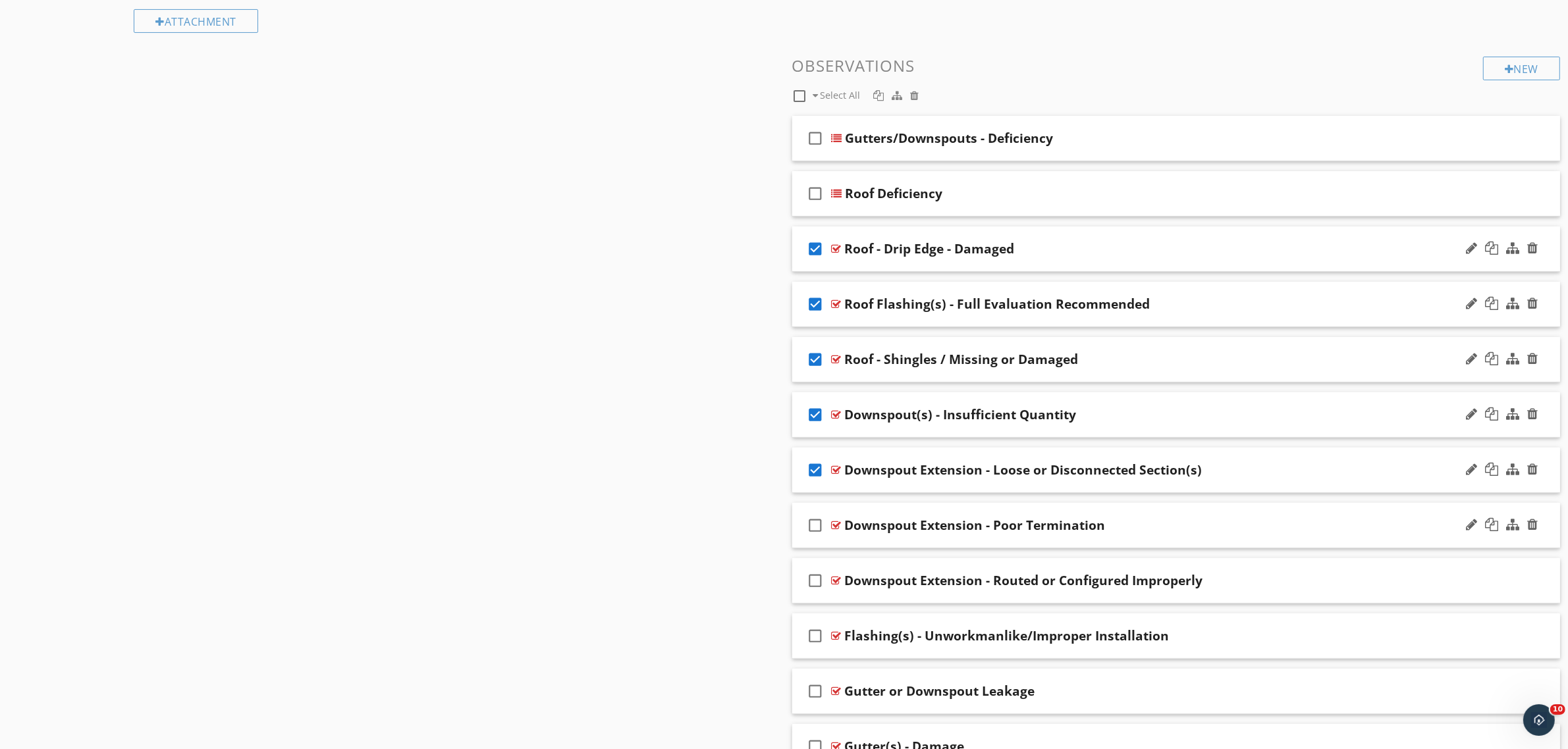
click at [808, 533] on icon "check_box_outline_blank" at bounding box center [816, 525] width 21 height 31
drag, startPoint x: 814, startPoint y: 578, endPoint x: 811, endPoint y: 598, distance: 20.2
click at [813, 580] on icon "check_box_outline_blank" at bounding box center [816, 580] width 21 height 31
click at [811, 636] on icon "check_box_outline_blank" at bounding box center [816, 635] width 21 height 31
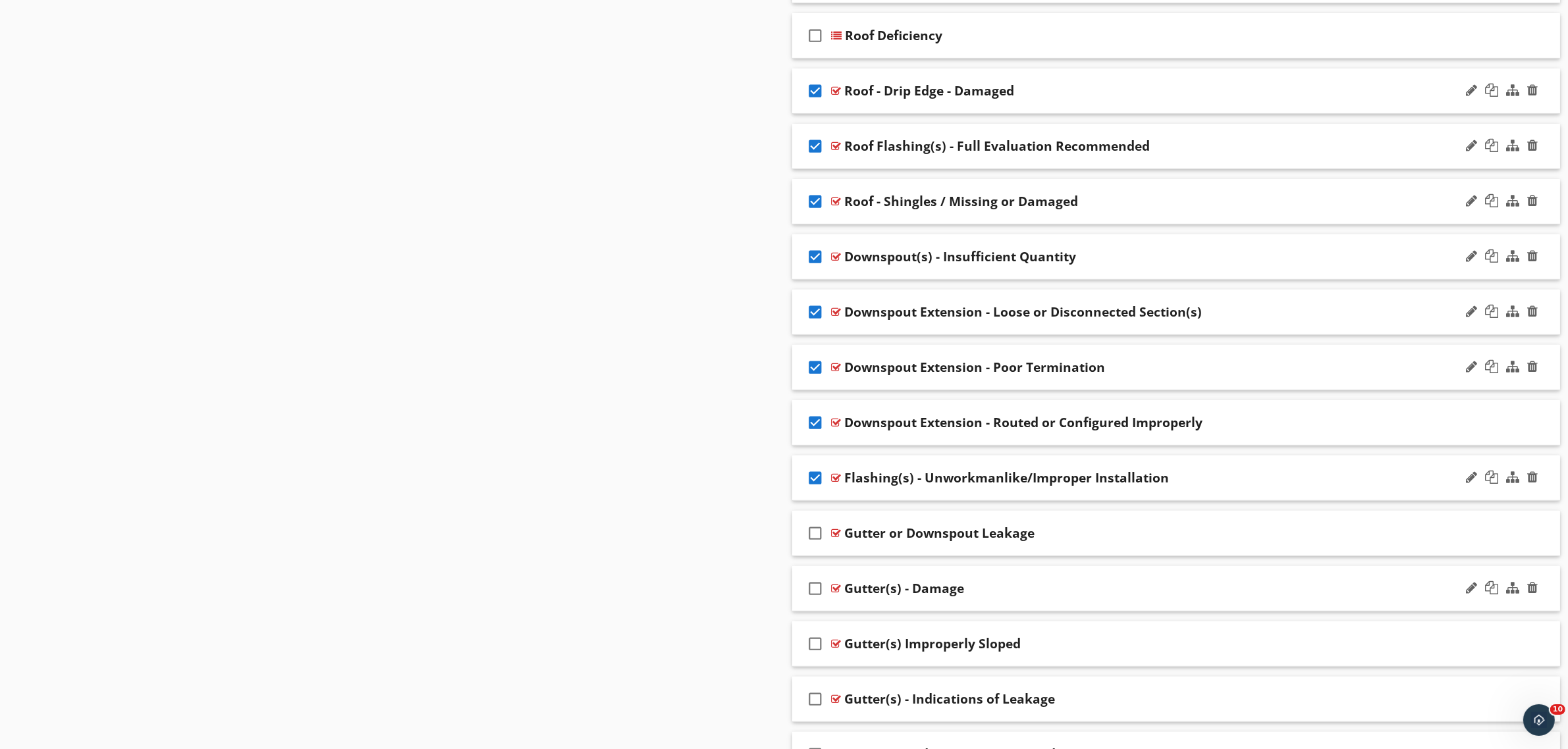
scroll to position [576, 0]
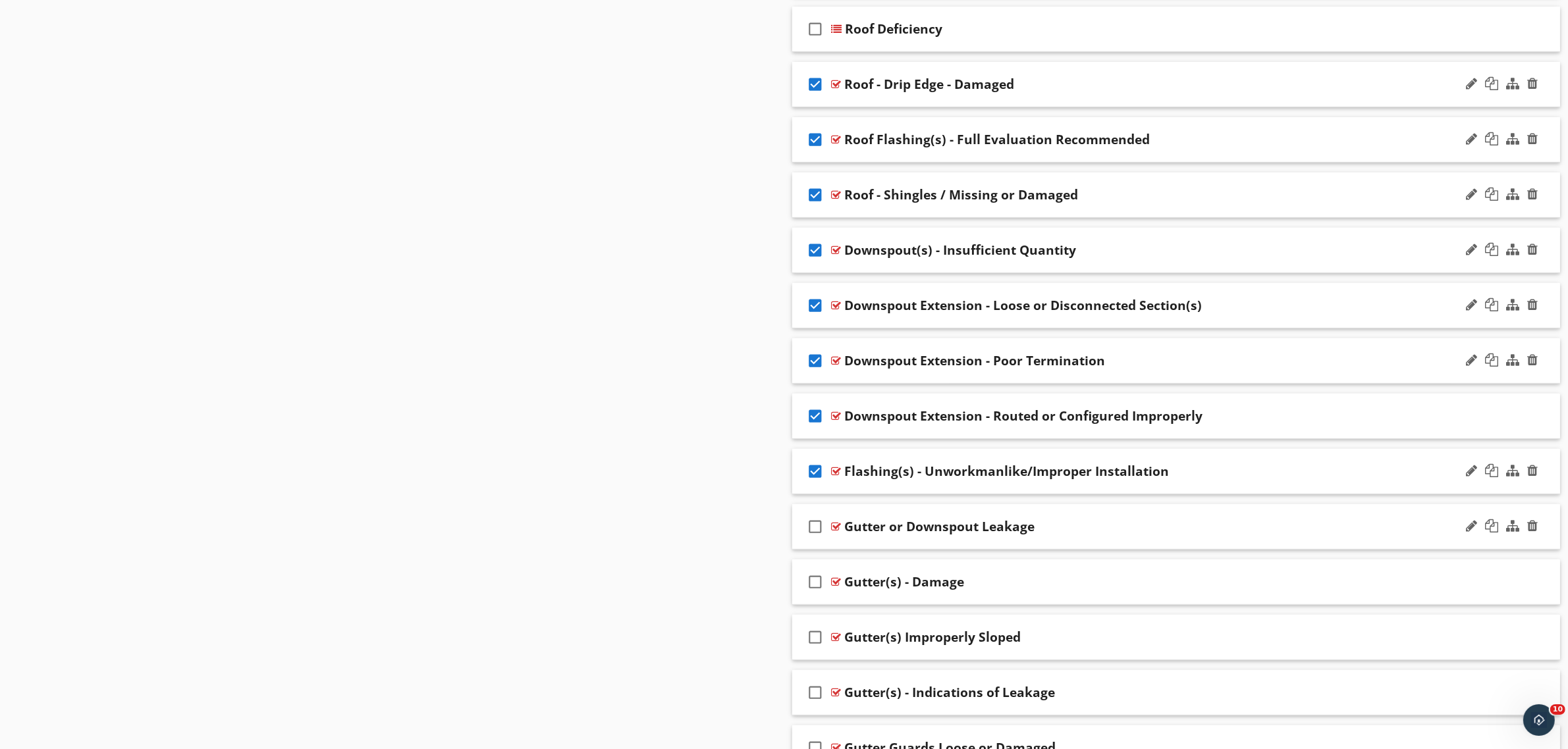
click at [815, 531] on icon "check_box_outline_blank" at bounding box center [816, 527] width 21 height 31
drag, startPoint x: 823, startPoint y: 583, endPoint x: 819, endPoint y: 589, distance: 7.2
click at [822, 583] on icon "check_box_outline_blank" at bounding box center [816, 581] width 21 height 31
click at [817, 646] on icon "check_box_outline_blank" at bounding box center [816, 637] width 21 height 31
click at [813, 686] on icon "check_box_outline_blank" at bounding box center [816, 692] width 21 height 31
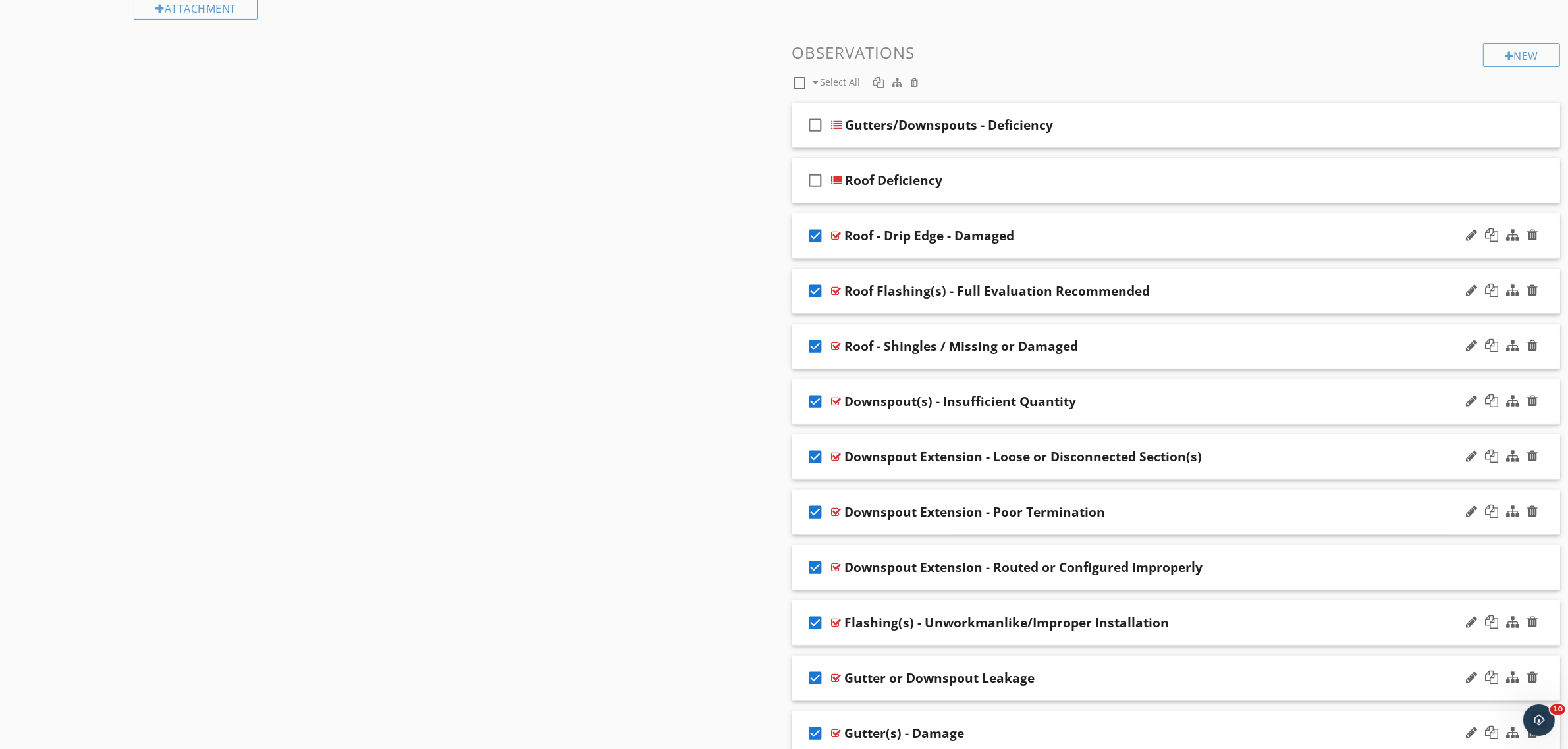
scroll to position [247, 0]
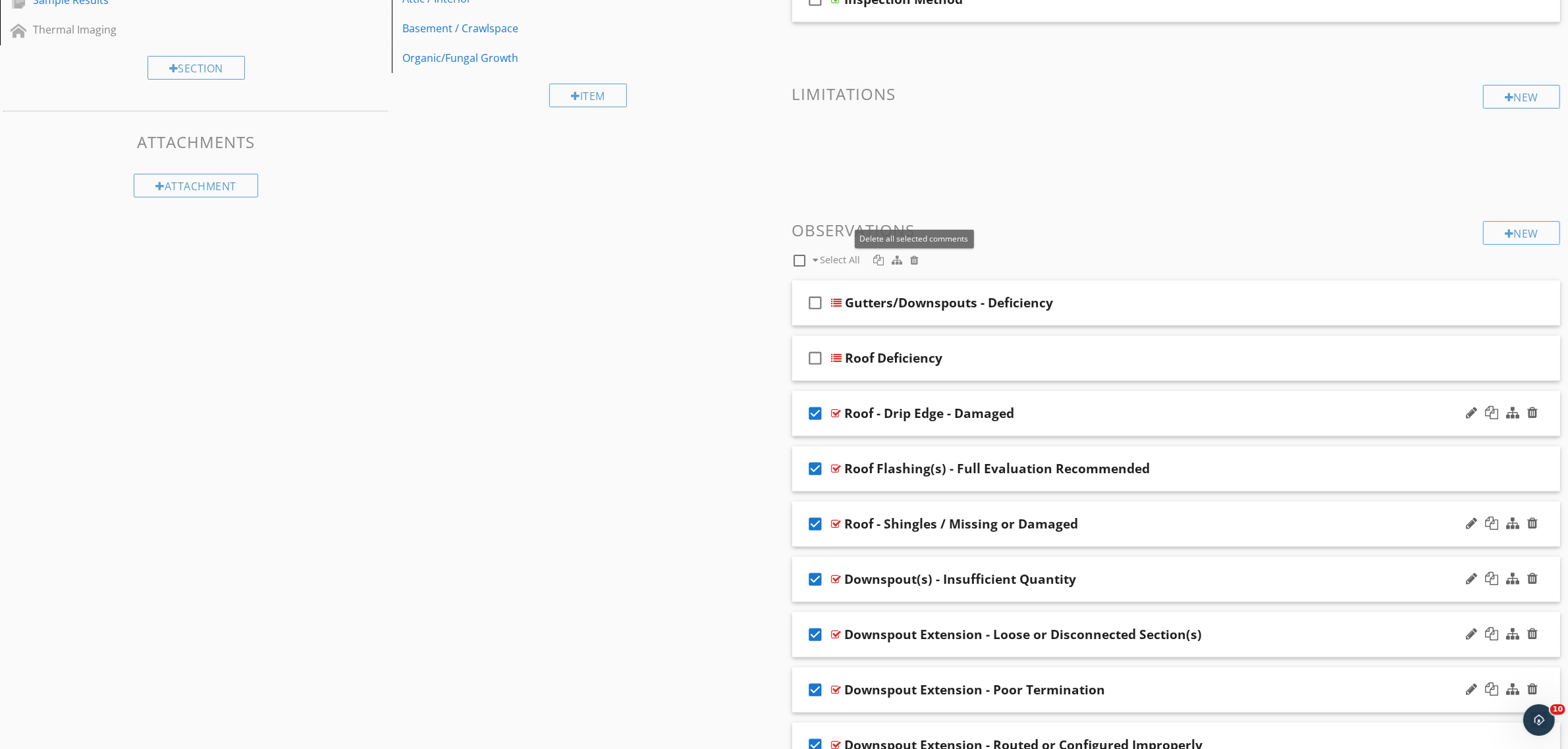
click at [914, 262] on div at bounding box center [914, 260] width 9 height 11
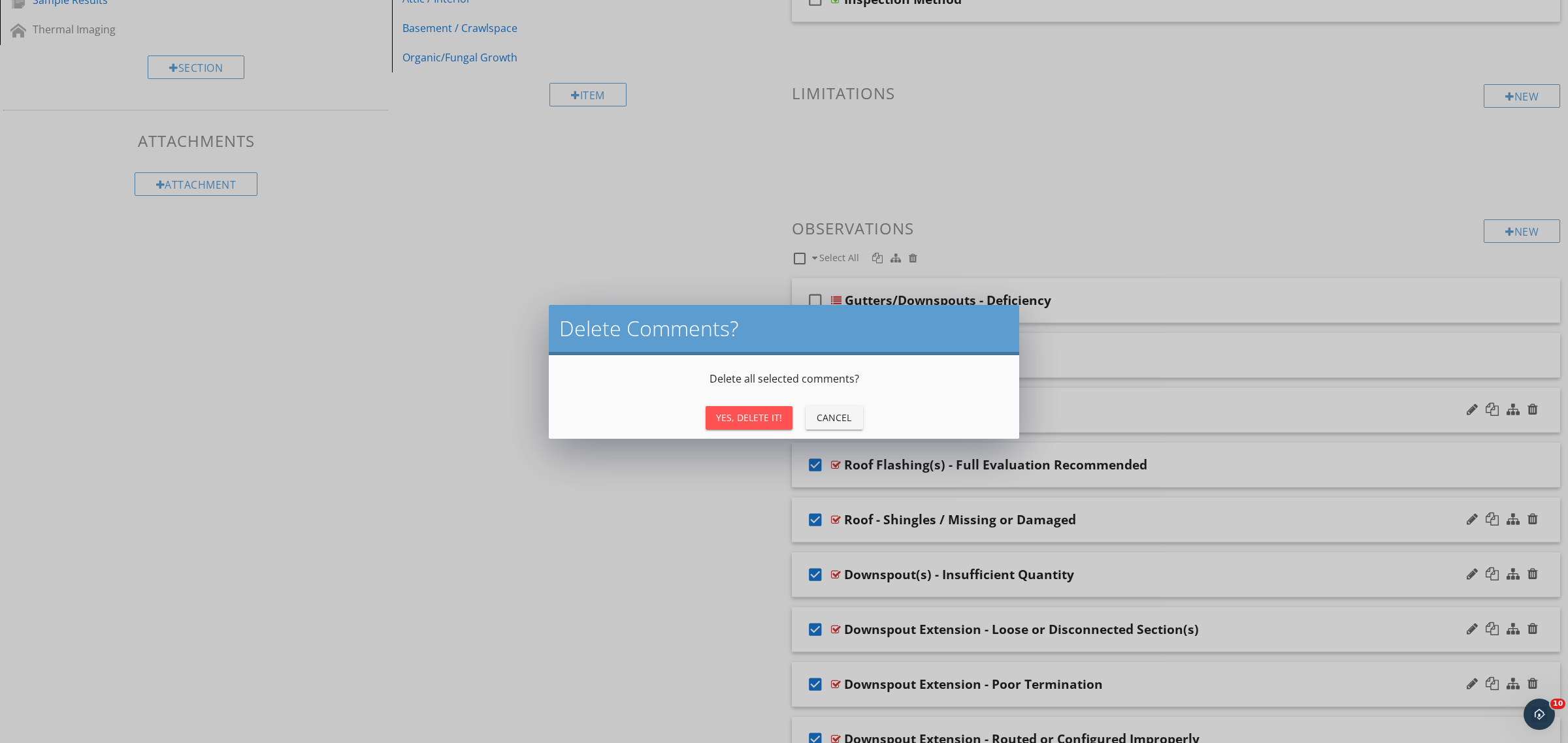
click at [759, 420] on div "Yes, Delete It!" at bounding box center [749, 418] width 66 height 14
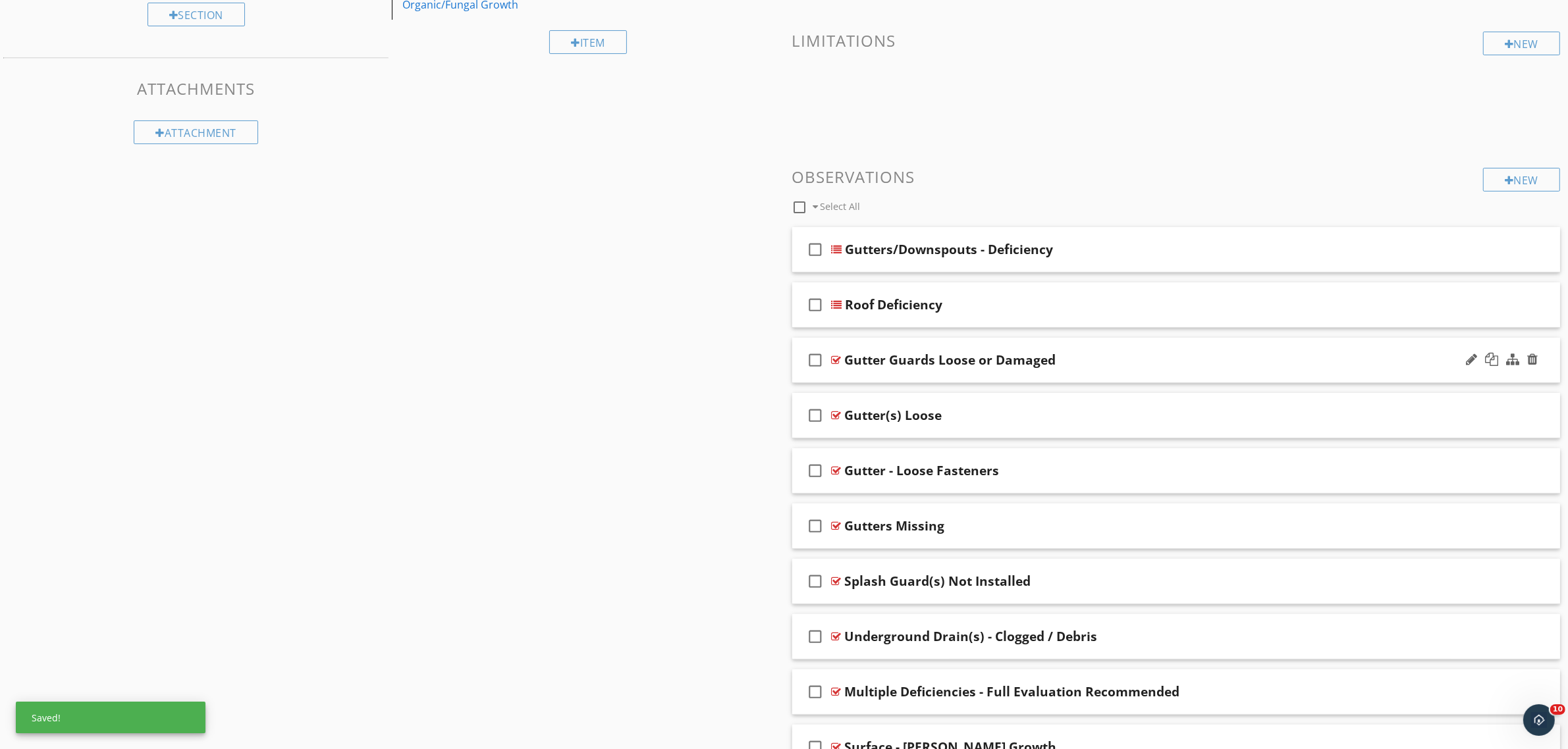
scroll to position [378, 0]
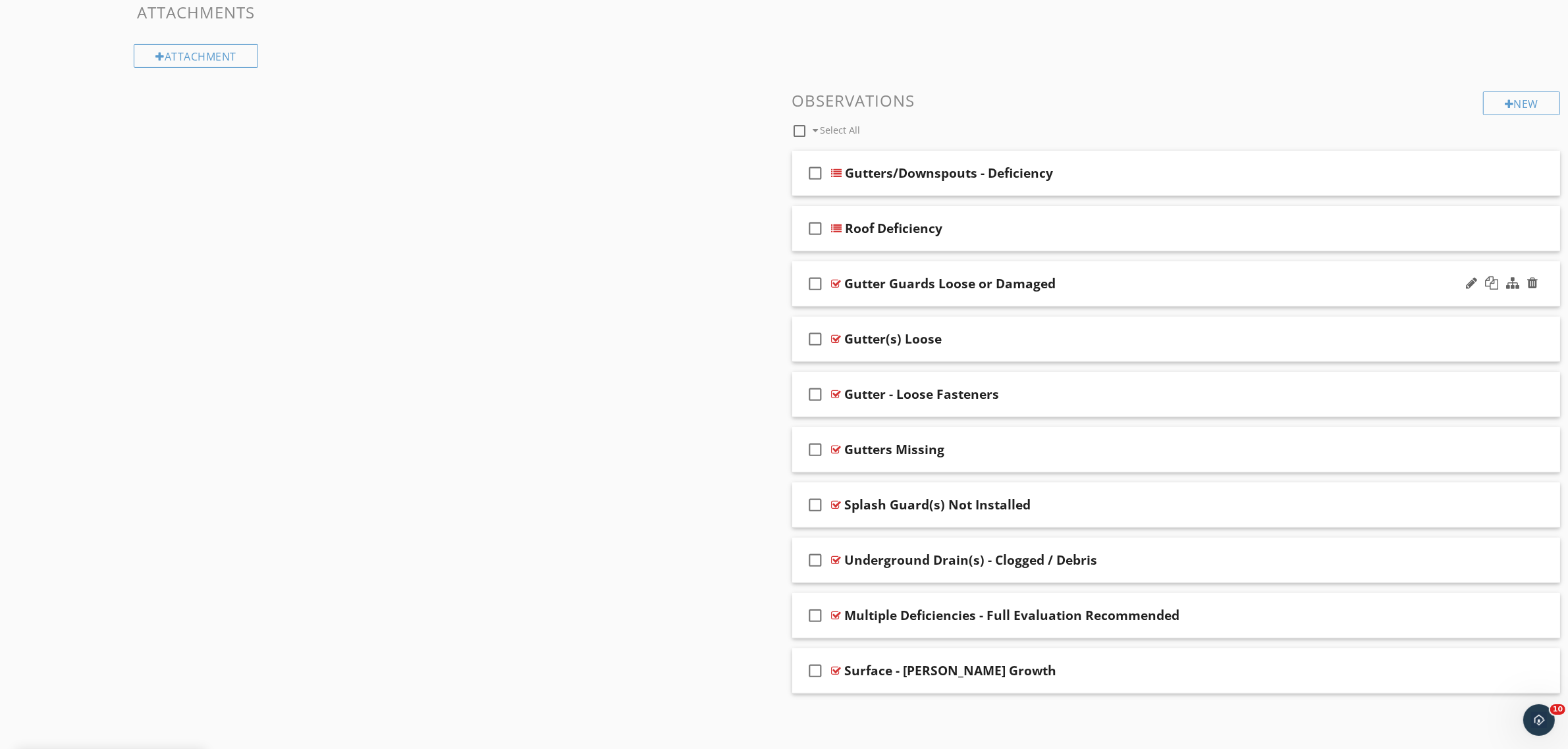
click at [815, 282] on icon "check_box_outline_blank" at bounding box center [816, 283] width 21 height 31
drag, startPoint x: 811, startPoint y: 335, endPoint x: 823, endPoint y: 387, distance: 53.4
click at [811, 335] on icon "check_box_outline_blank" at bounding box center [816, 339] width 21 height 31
click at [817, 395] on icon "check_box_outline_blank" at bounding box center [816, 394] width 21 height 31
click at [812, 456] on icon "check_box_outline_blank" at bounding box center [816, 449] width 21 height 31
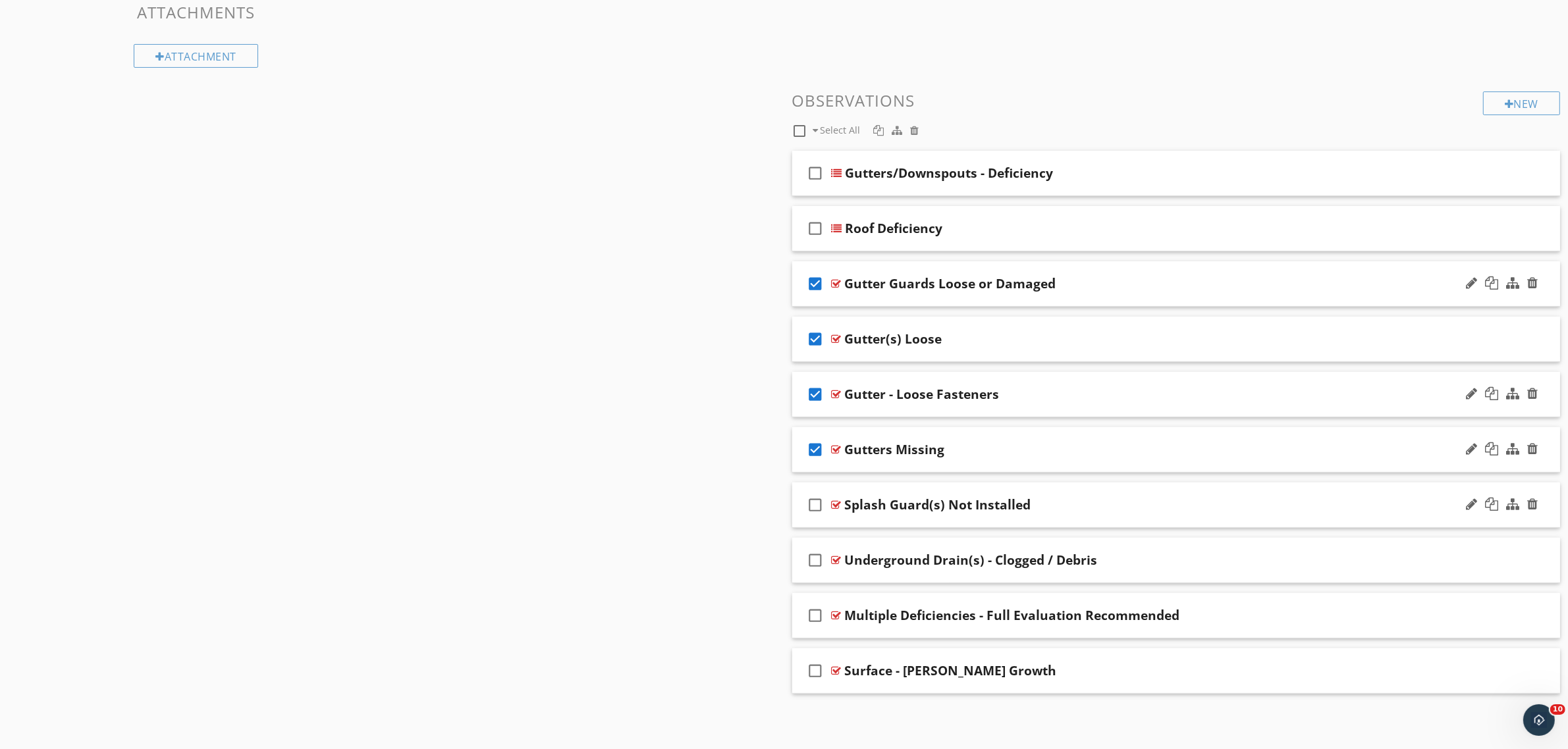
click at [812, 490] on icon "check_box_outline_blank" at bounding box center [816, 504] width 21 height 31
click at [817, 558] on icon "check_box_outline_blank" at bounding box center [816, 560] width 21 height 31
click at [814, 610] on icon "check_box_outline_blank" at bounding box center [816, 615] width 21 height 31
click at [811, 675] on icon "check_box_outline_blank" at bounding box center [816, 670] width 21 height 31
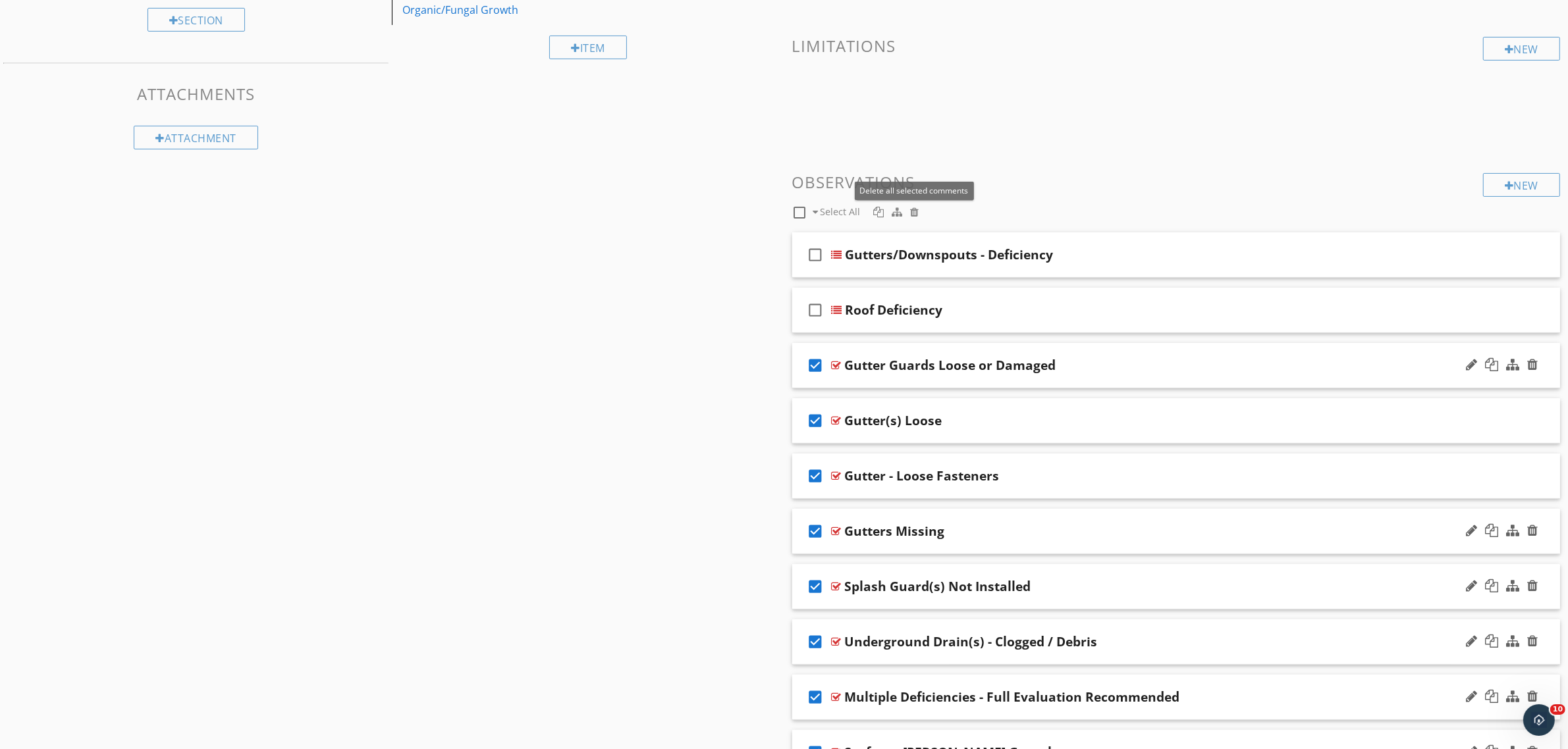
click at [912, 210] on div at bounding box center [914, 212] width 9 height 11
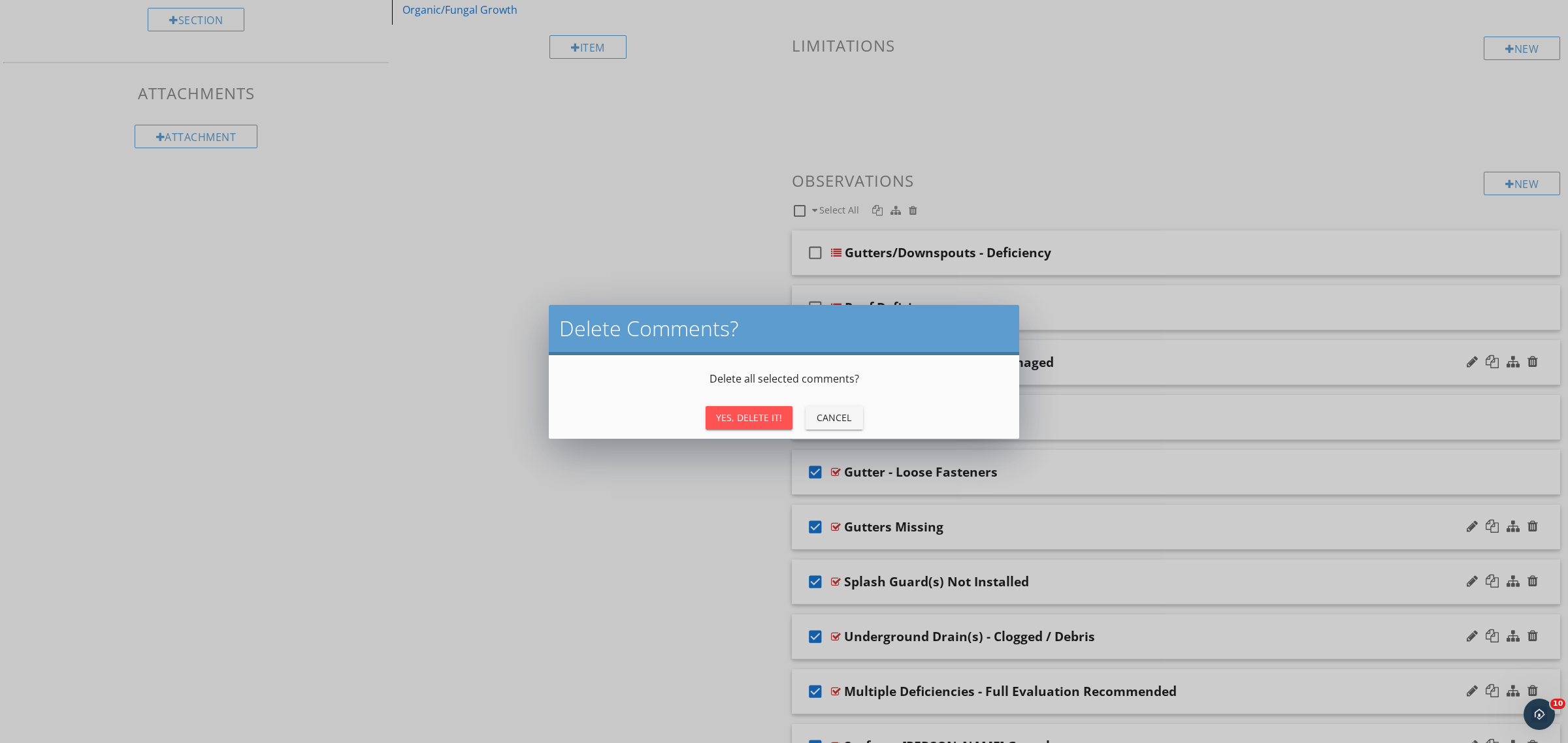
click at [747, 422] on div "Yes, Delete It!" at bounding box center [749, 418] width 66 height 14
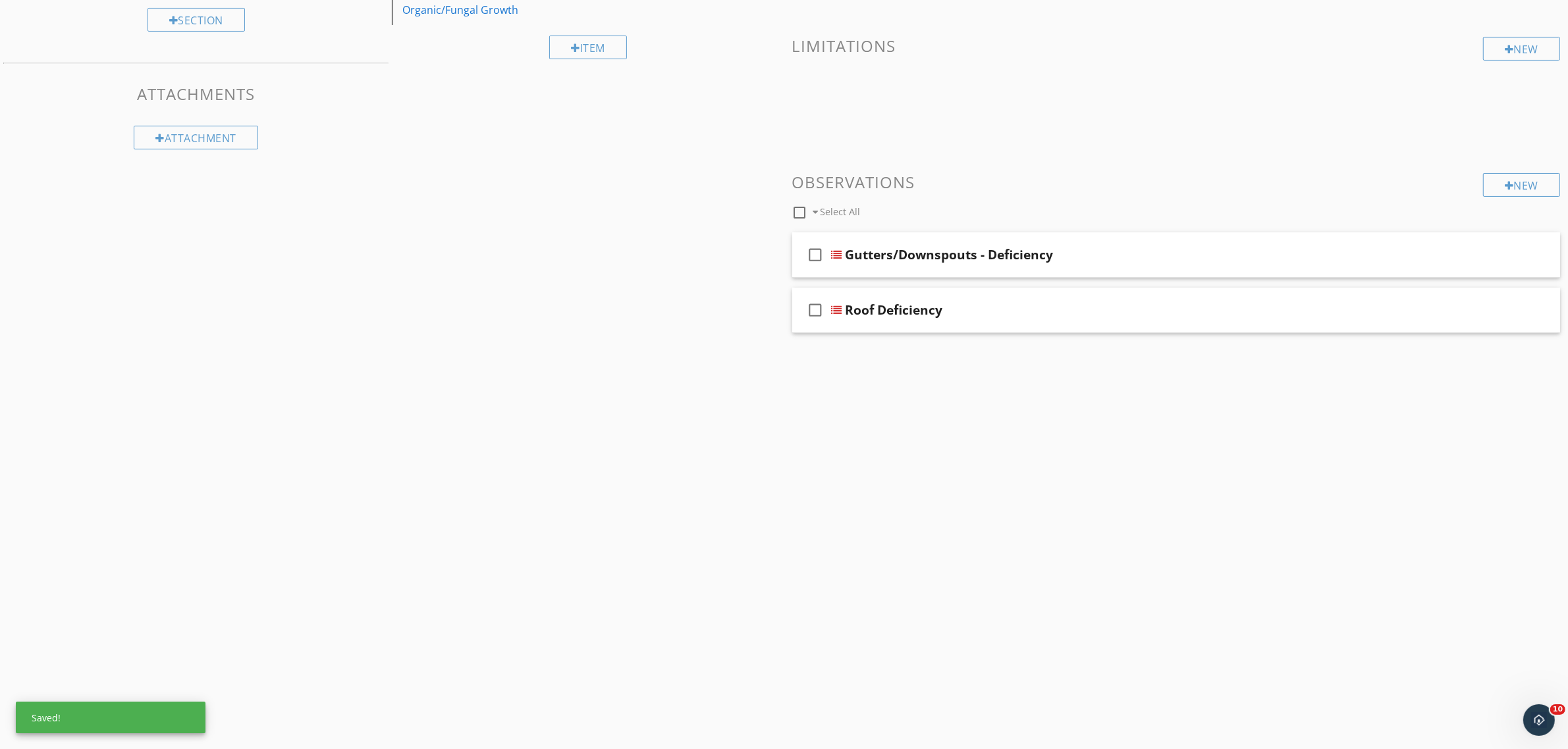
scroll to position [77, 0]
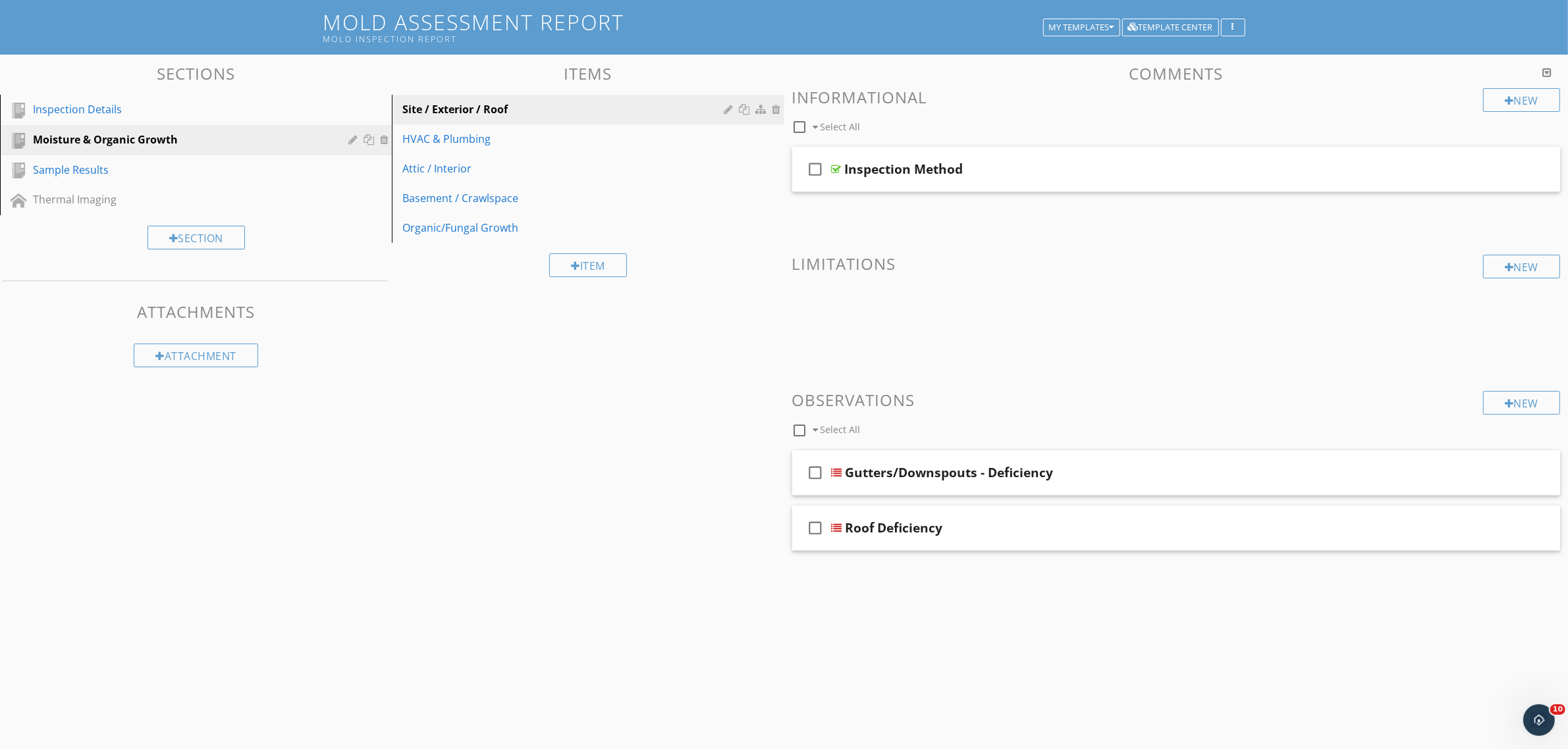
click at [1025, 585] on div "Comments New Informational check_box_outline_blank Select All check_box_outline…" at bounding box center [1176, 329] width 784 height 529
click at [1513, 265] on div "New" at bounding box center [1521, 266] width 77 height 23
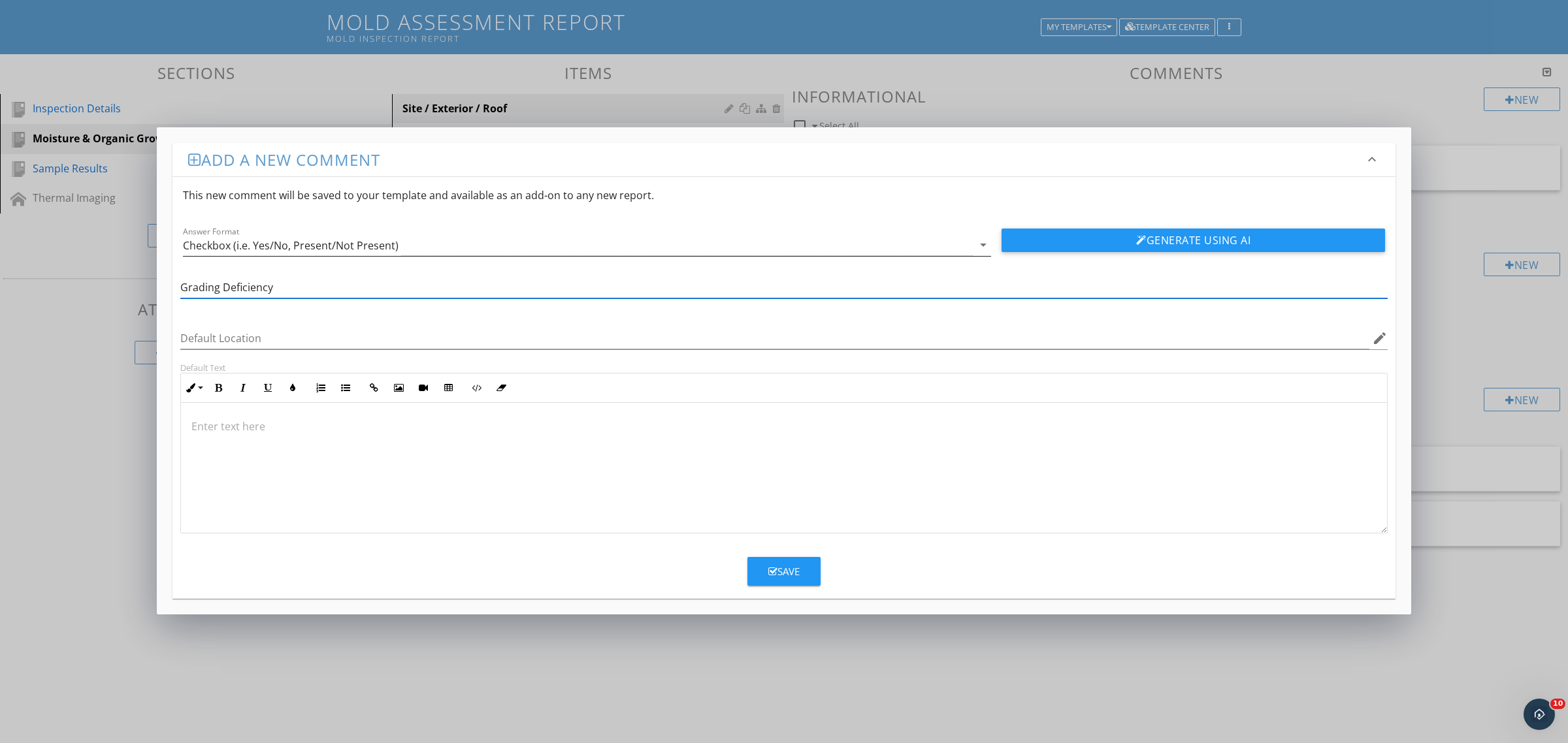
type input "Grading Deficiency"
click at [281, 240] on div "Checkbox (i.e. Yes/No, Present/Not Present)" at bounding box center [290, 246] width 215 height 12
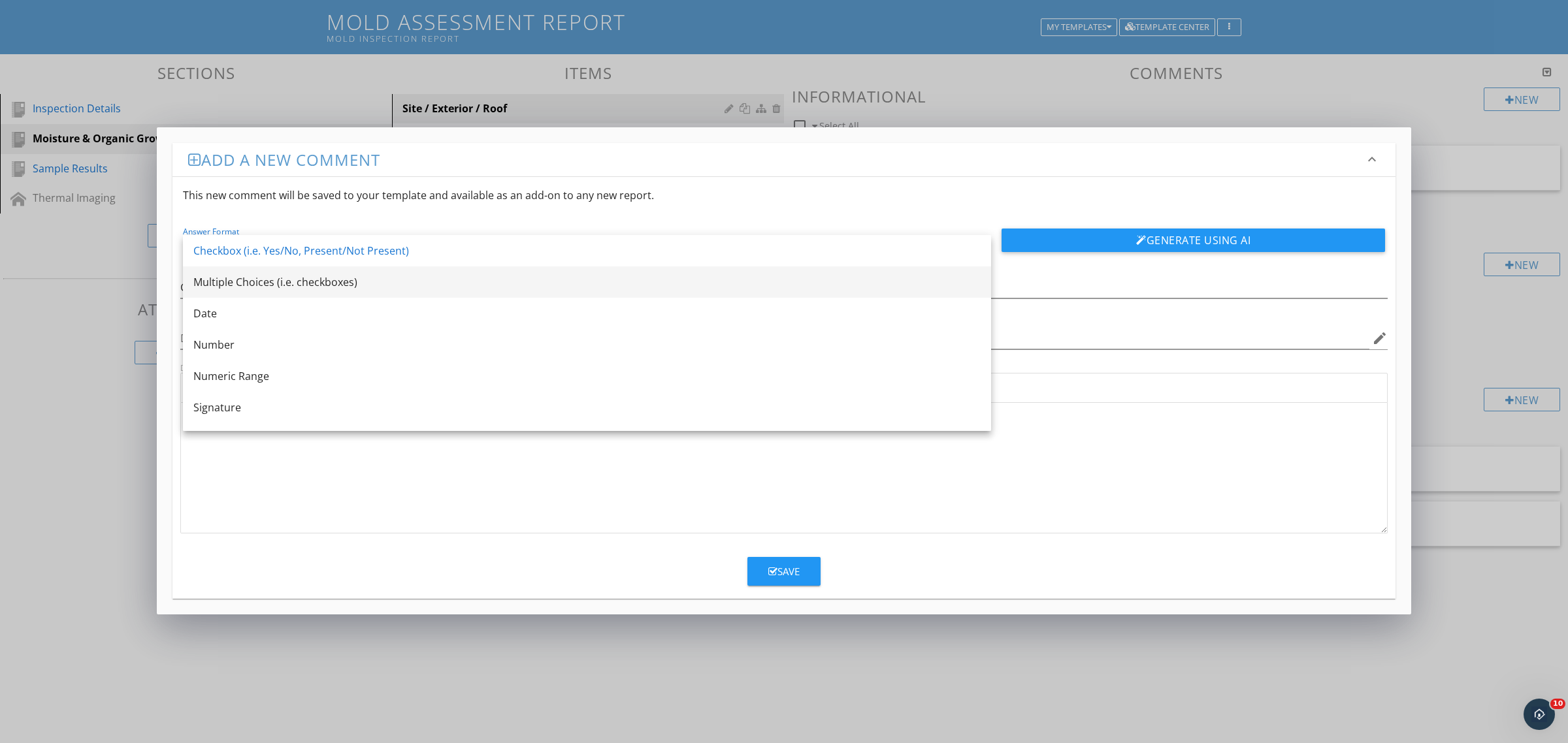
click at [262, 276] on div "Multiple Choices (i.e. checkboxes)" at bounding box center [587, 282] width 787 height 16
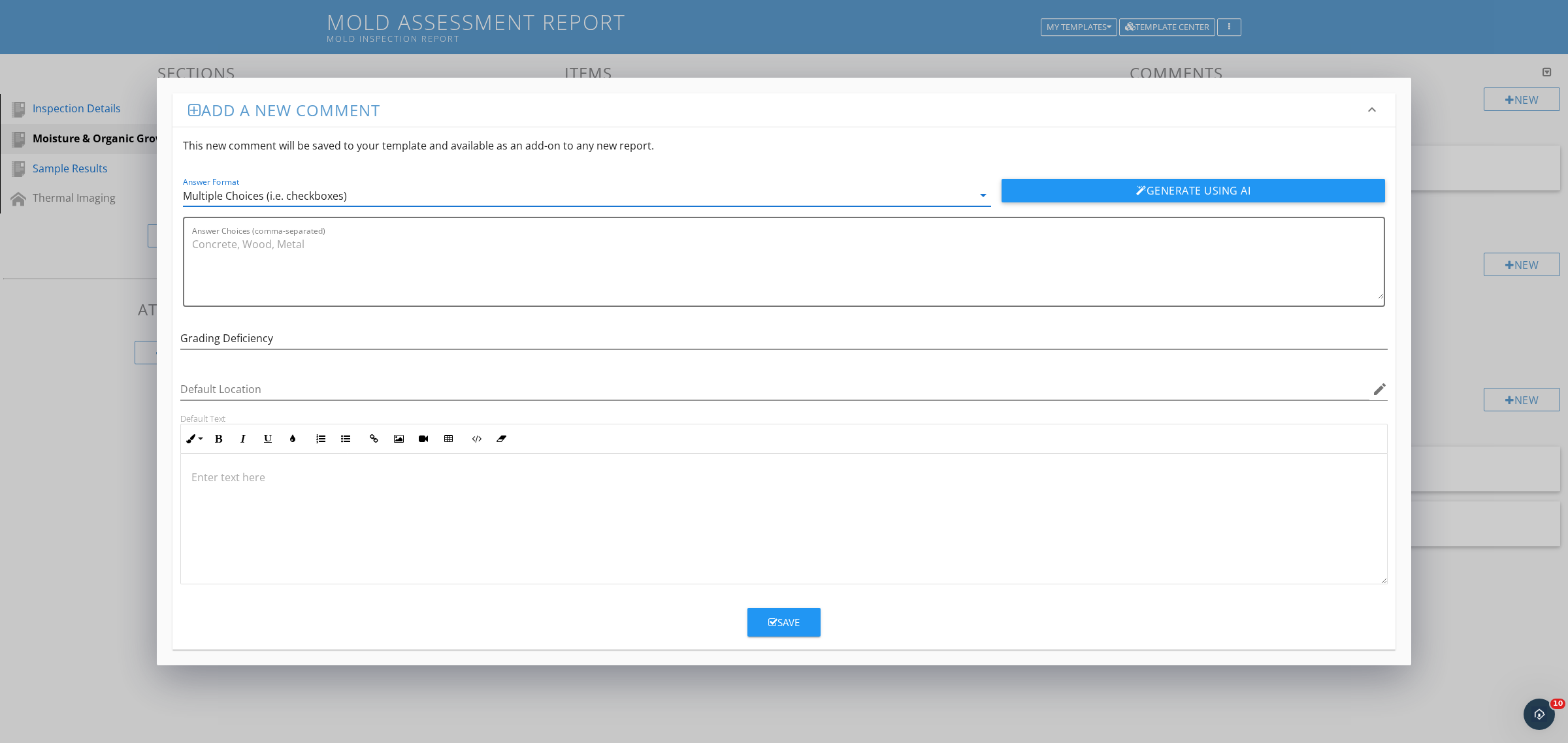
click at [231, 488] on div at bounding box center [784, 519] width 1206 height 131
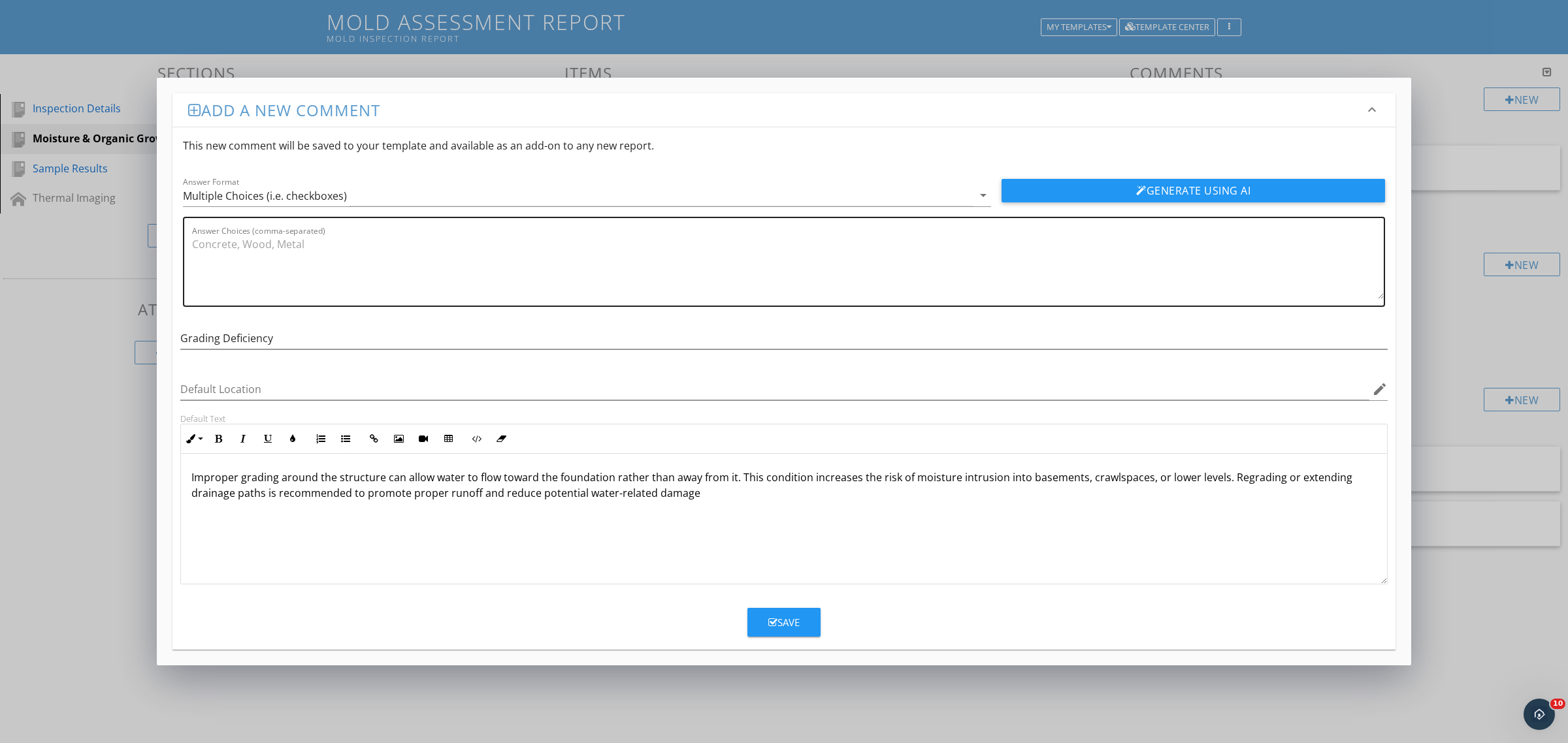
click at [252, 230] on div "Answer Choices (comma-separated)" at bounding box center [788, 262] width 1191 height 87
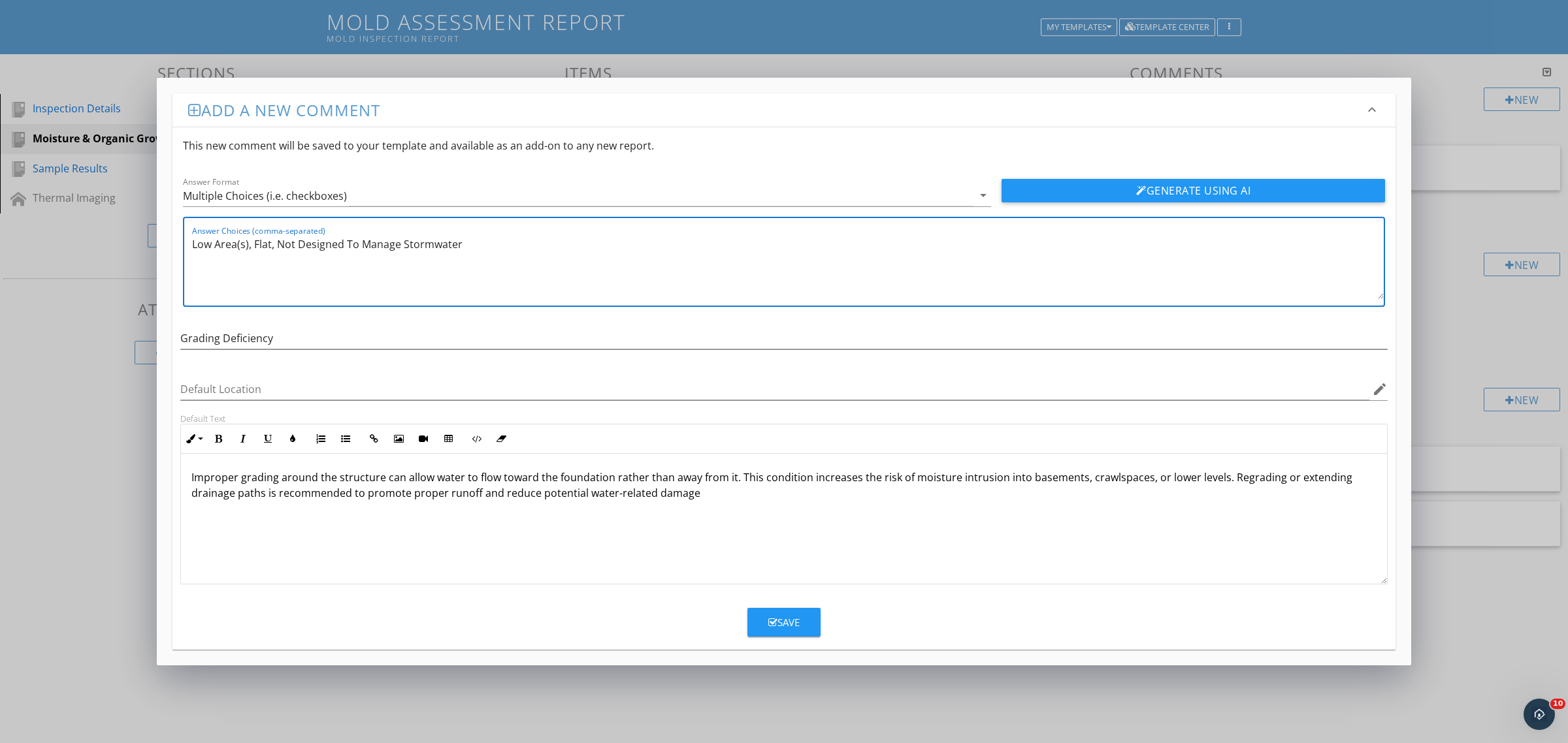
type textarea "Low Area(s), Flat, Not Designed To Manage Stormwater"
click at [777, 615] on div "Save" at bounding box center [784, 622] width 31 height 15
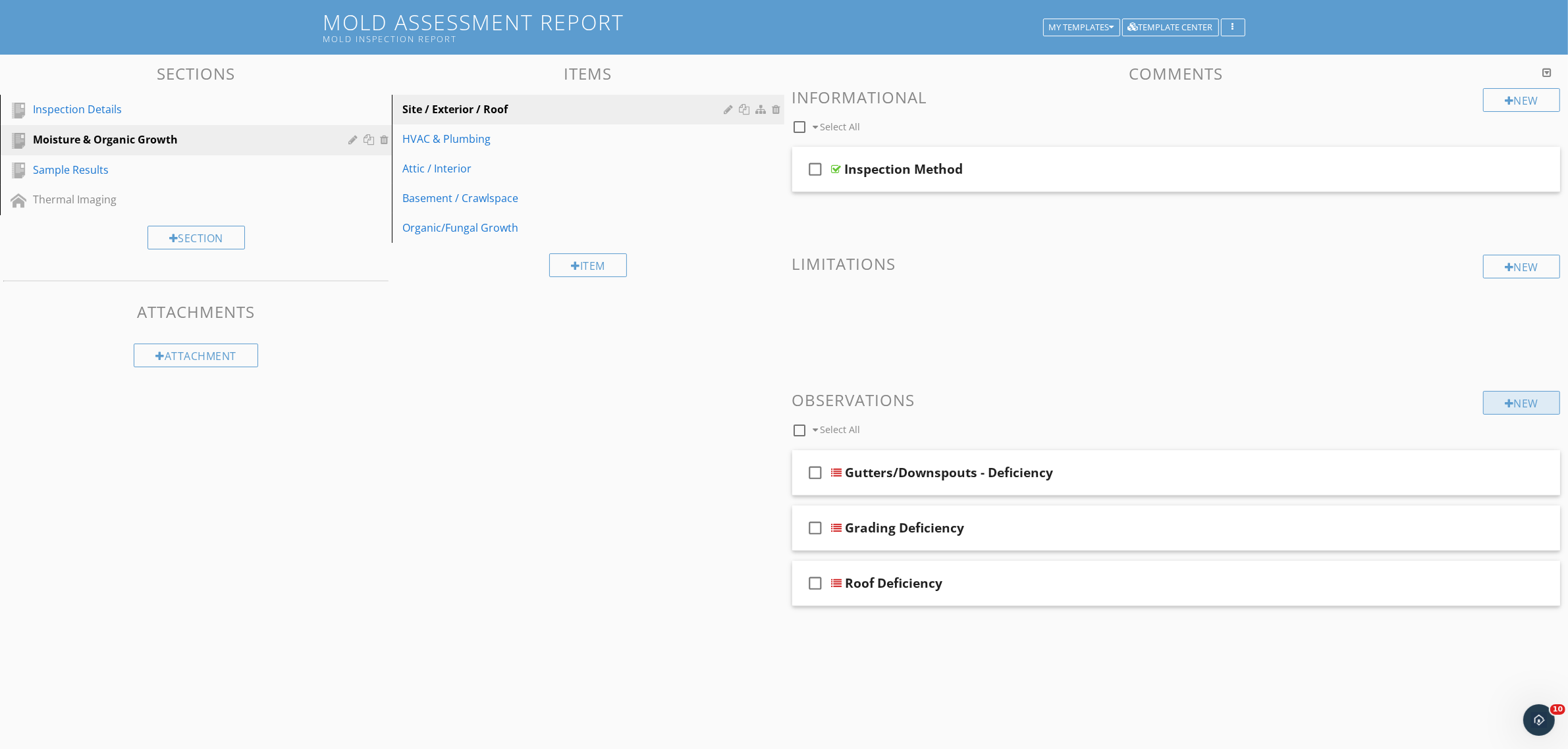
click at [1537, 406] on div "New" at bounding box center [1521, 402] width 77 height 23
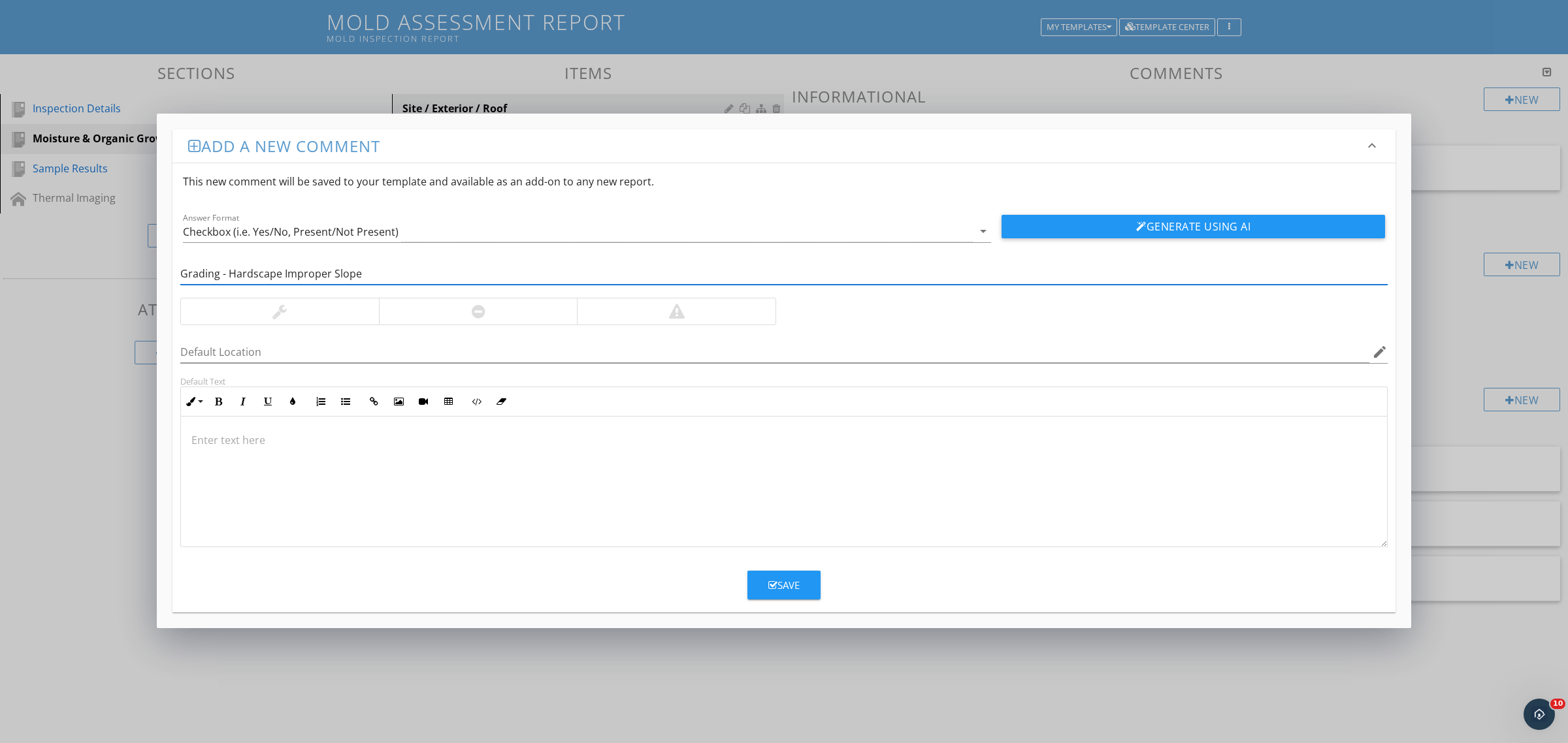
type input "Grading - Hardscape Improper Slope"
click at [438, 307] on div at bounding box center [478, 311] width 199 height 26
click at [381, 465] on div at bounding box center [784, 482] width 1206 height 131
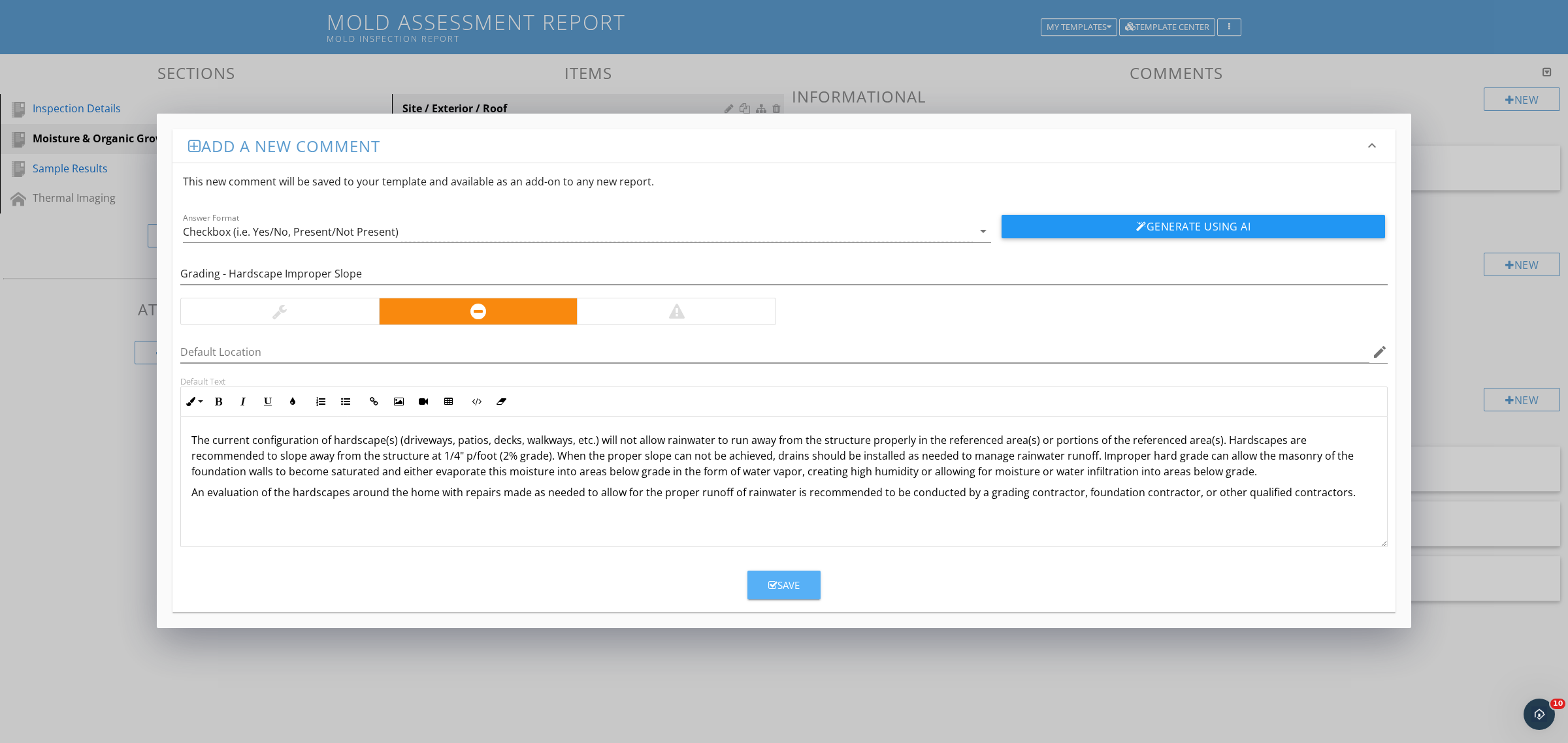
click at [786, 591] on div "Save" at bounding box center [784, 585] width 31 height 15
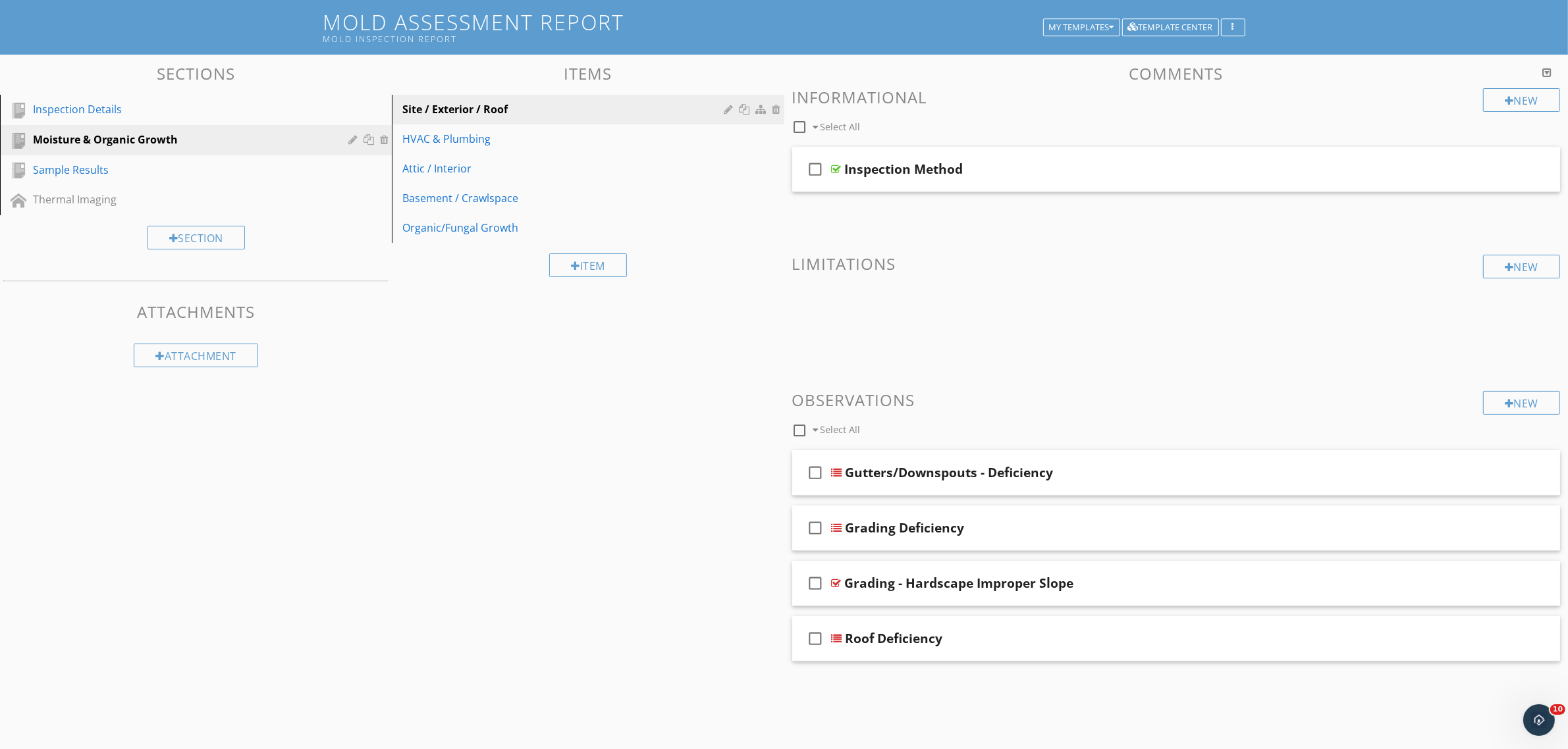
click at [1045, 359] on div "New Informational check_box_outline_blank Select All check_box_outline_blank In…" at bounding box center [1176, 375] width 769 height 573
click at [1531, 260] on div "New" at bounding box center [1521, 266] width 77 height 23
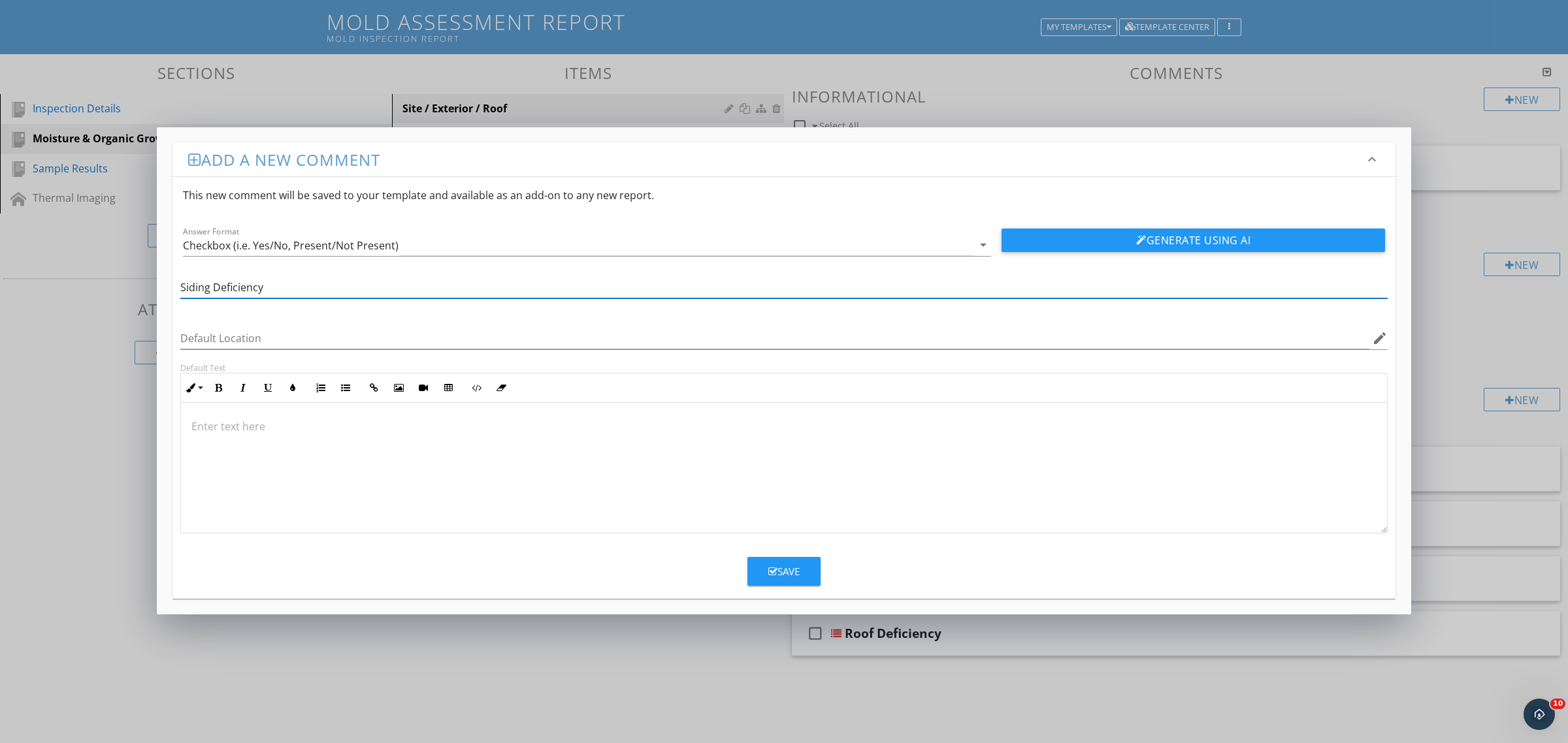
type input "Siding Deficiency"
click at [309, 455] on div at bounding box center [784, 468] width 1206 height 131
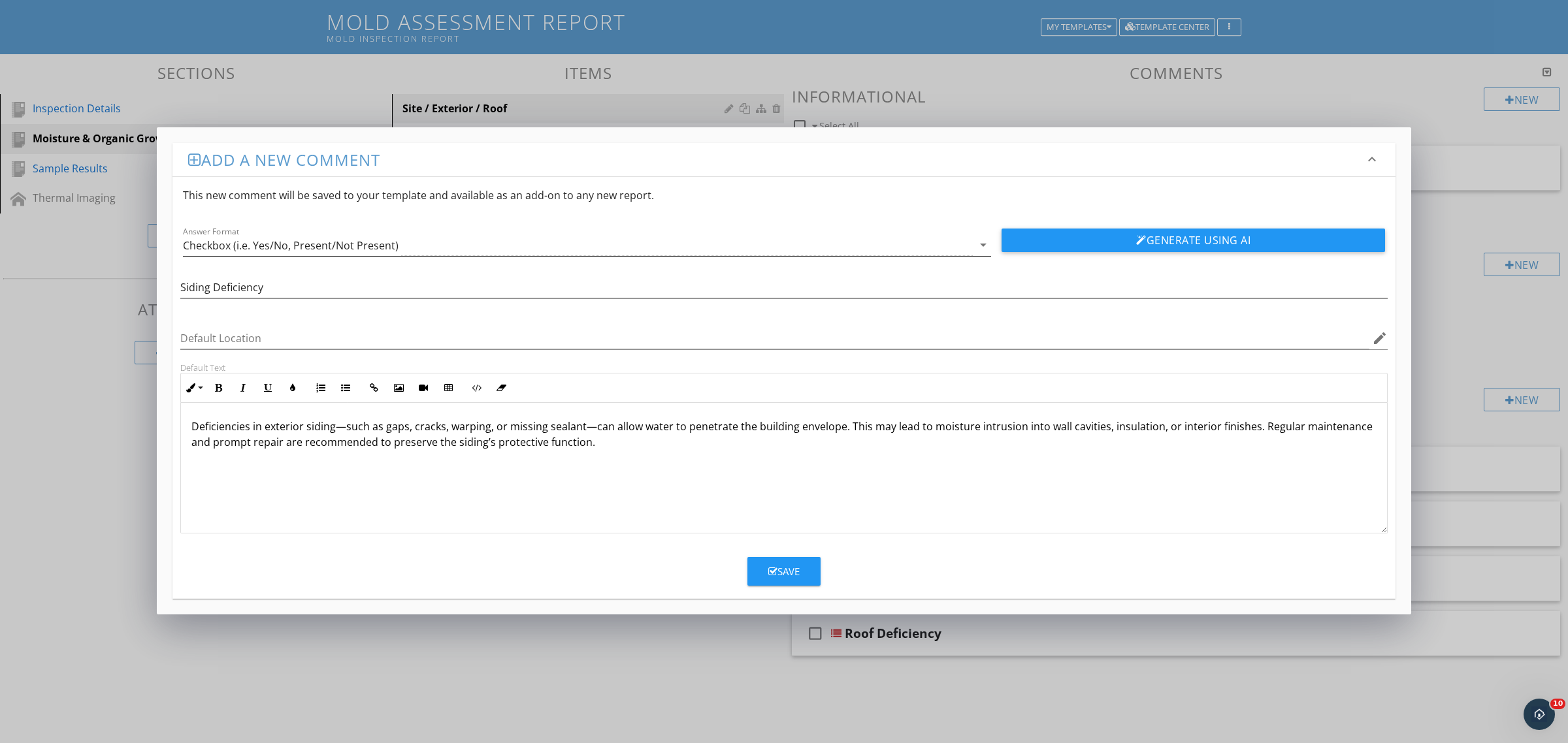
click at [298, 245] on div "Checkbox (i.e. Yes/No, Present/Not Present)" at bounding box center [290, 246] width 215 height 12
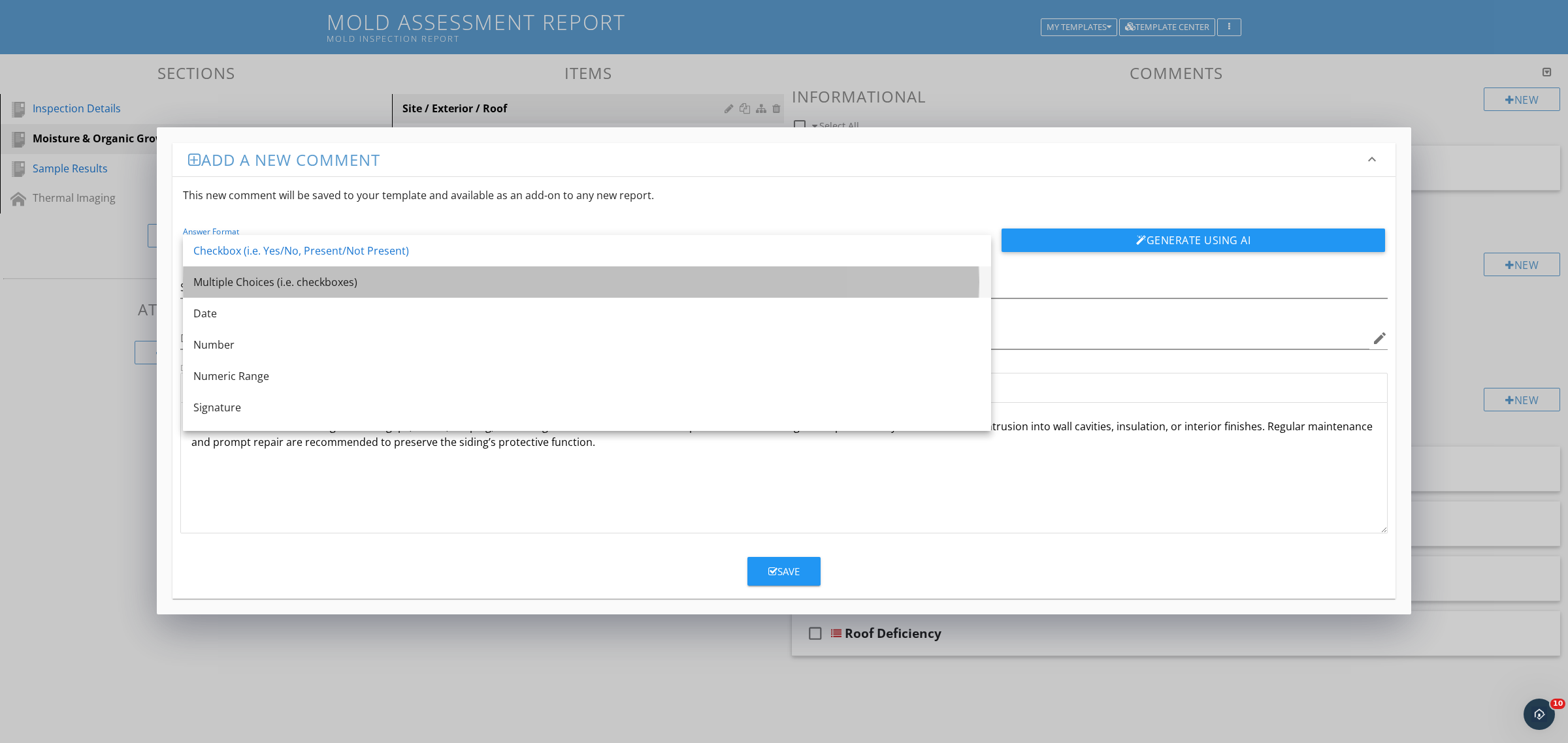
click at [265, 282] on div "Multiple Choices (i.e. checkboxes)" at bounding box center [587, 282] width 787 height 16
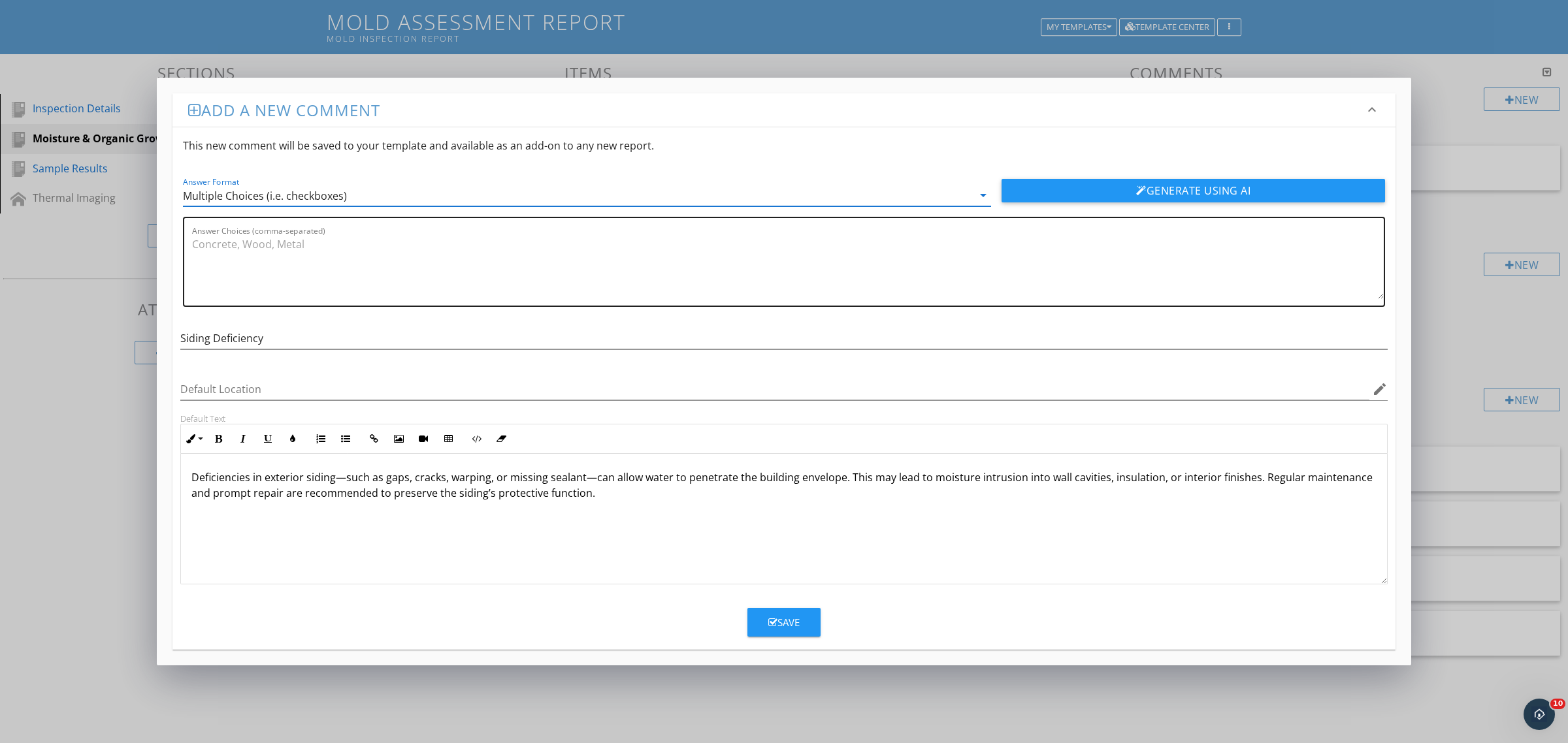
click at [266, 275] on textarea "Answer Choices (comma-separated)" at bounding box center [788, 266] width 1191 height 66
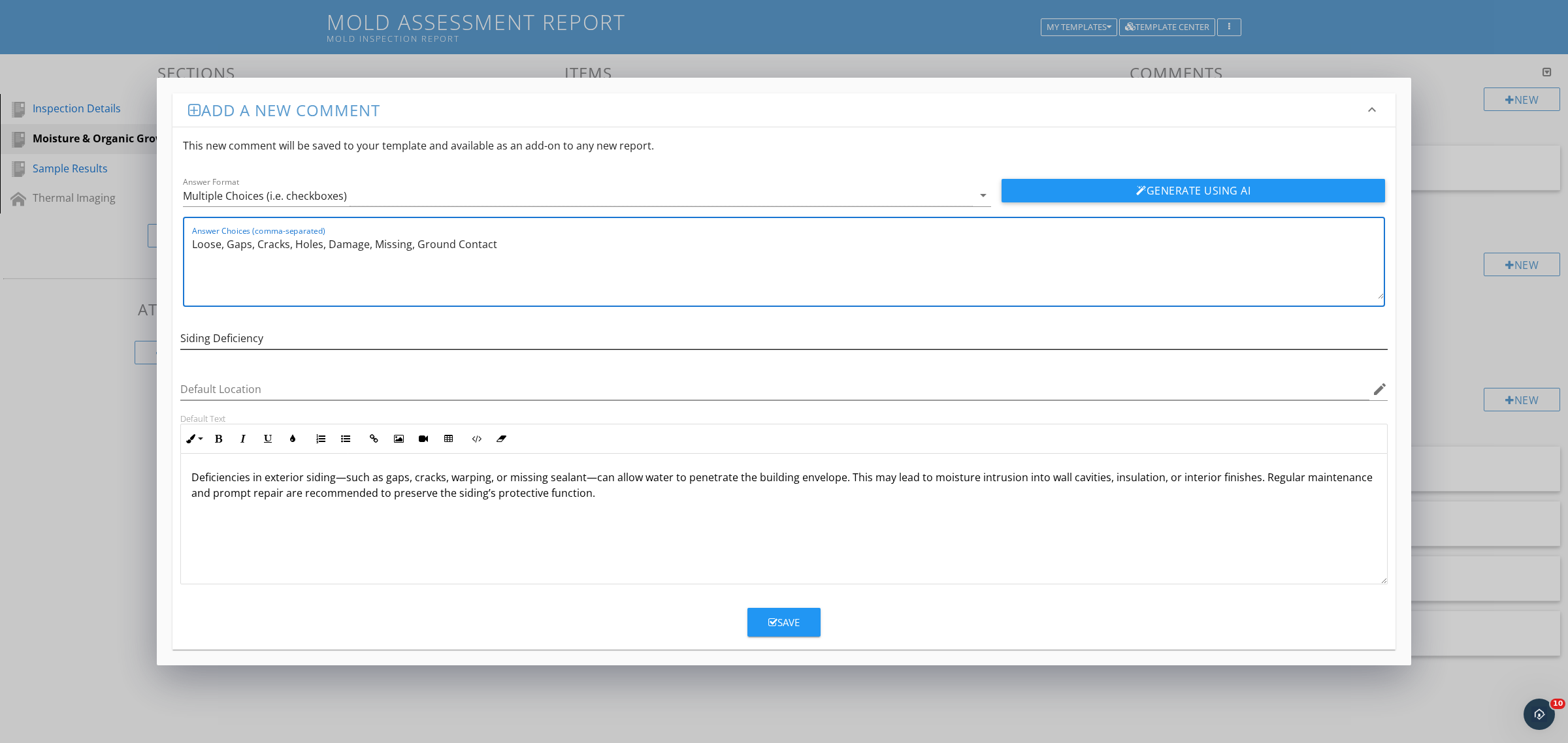
type textarea "Loose, Gaps, Cracks, Holes, Damage, Missing, Ground Contact"
drag, startPoint x: 210, startPoint y: 341, endPoint x: 168, endPoint y: 336, distance: 42.3
click at [168, 336] on div "Add a new comment keyboard_arrow_down This new comment will be saved to your te…" at bounding box center [784, 371] width 1254 height 588
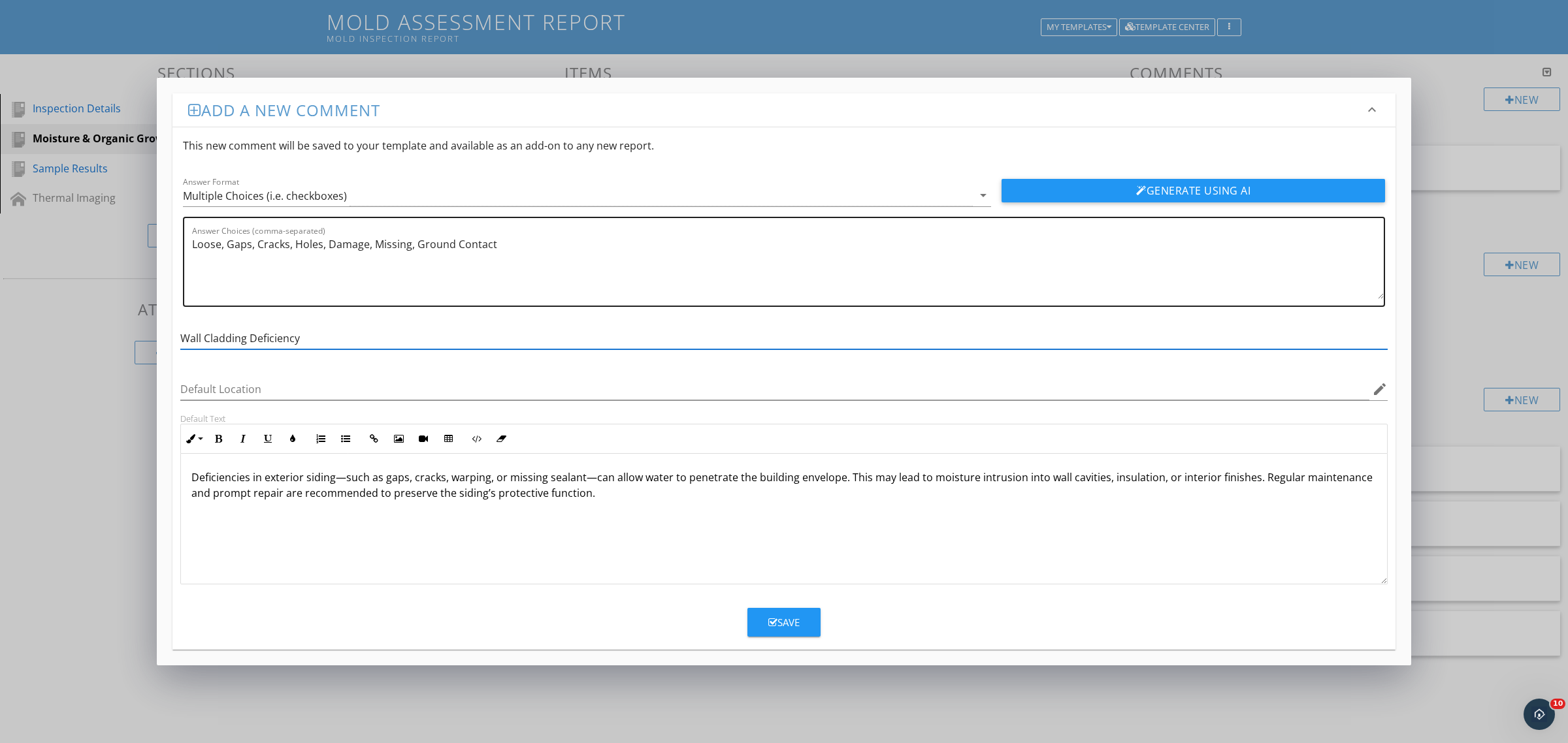
type input "Wall Cladding Deficiency"
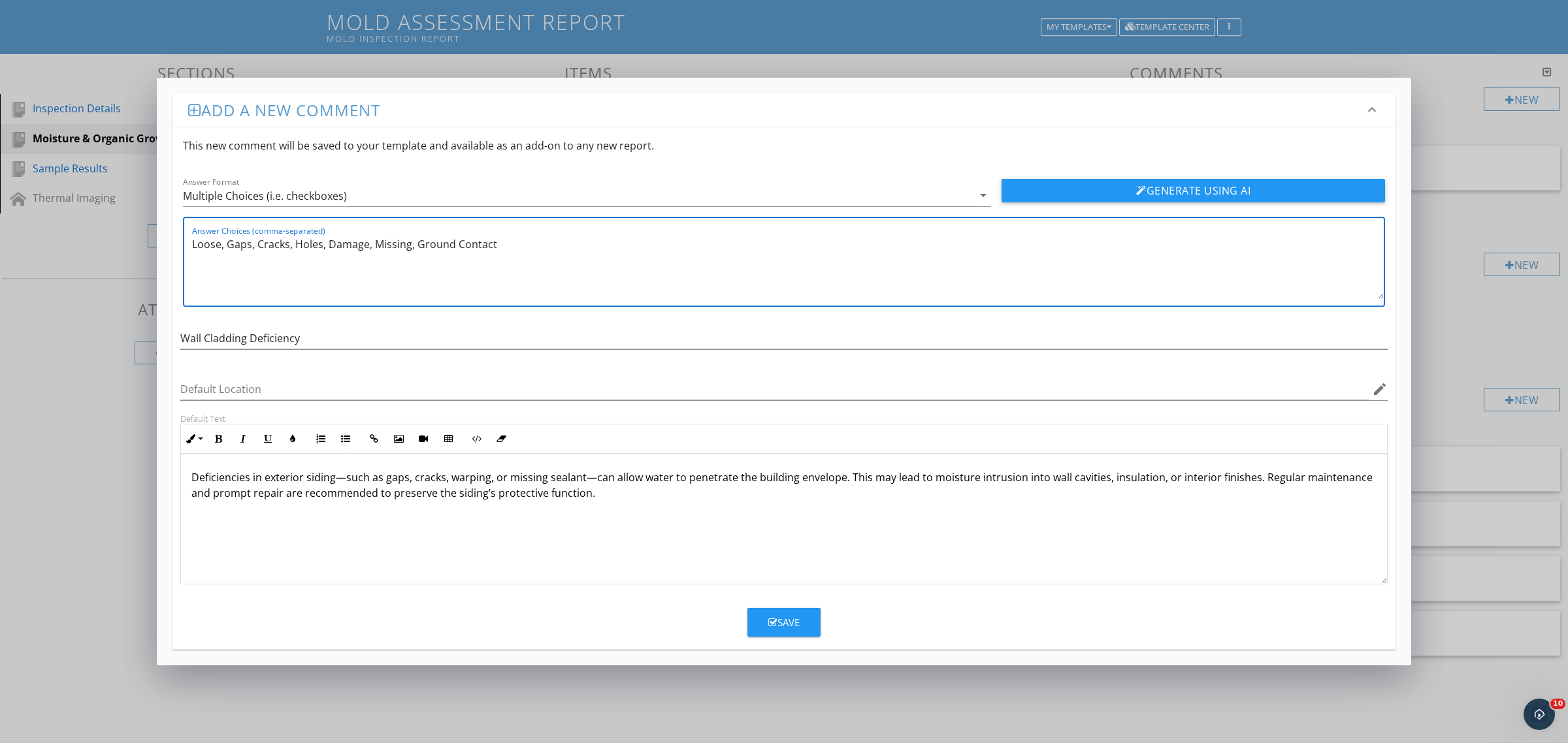
click at [514, 234] on textarea "Loose, Gaps, Cracks, Holes, Damage, Missing, Ground Contact" at bounding box center [788, 266] width 1191 height 66
type textarea "Loose, Gaps, Cracks, Holes, Damage, Missing, Ground Contact, Missing Flashing, …"
click at [784, 616] on div "Save" at bounding box center [784, 622] width 31 height 15
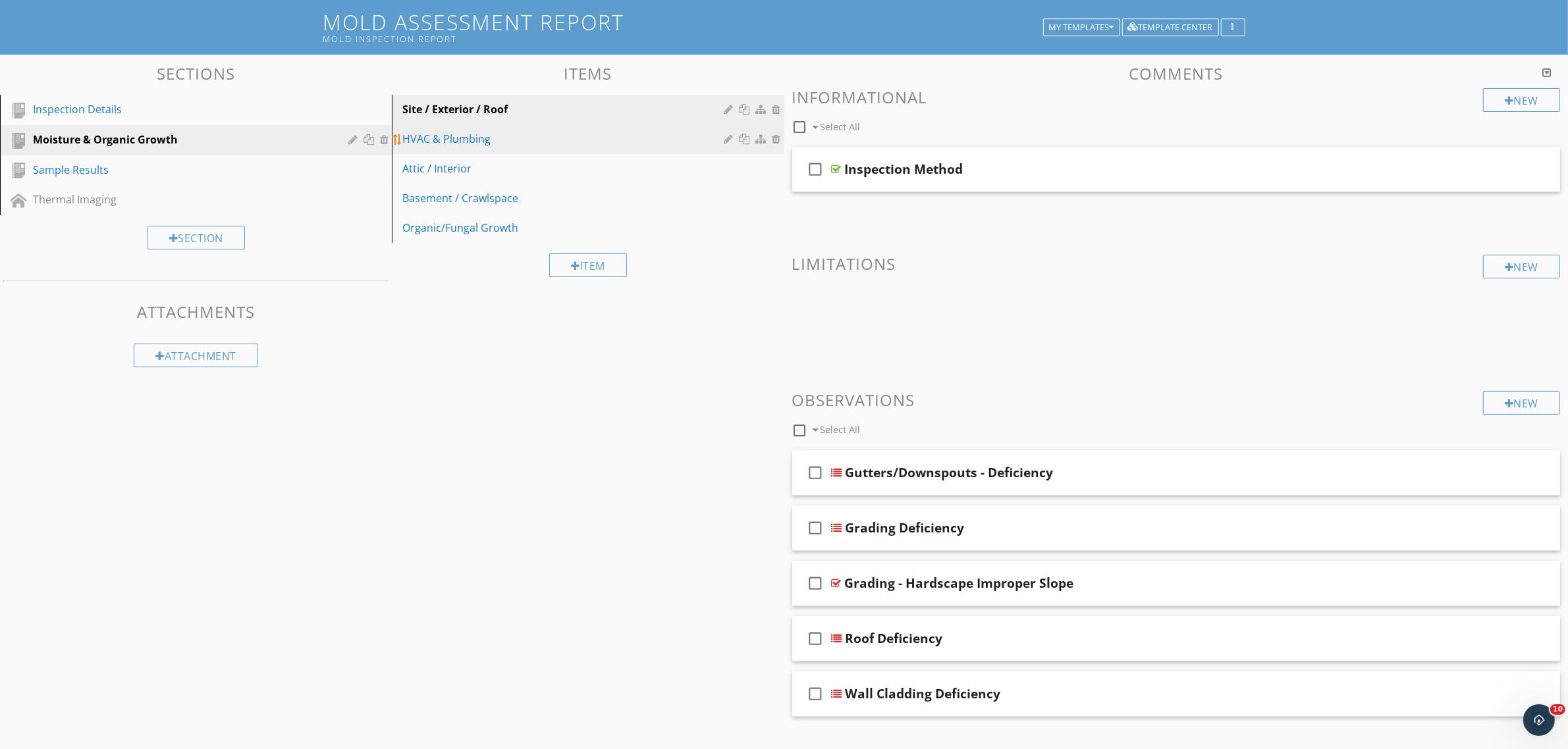
click at [446, 145] on div "HVAC & Plumbing" at bounding box center [565, 139] width 325 height 16
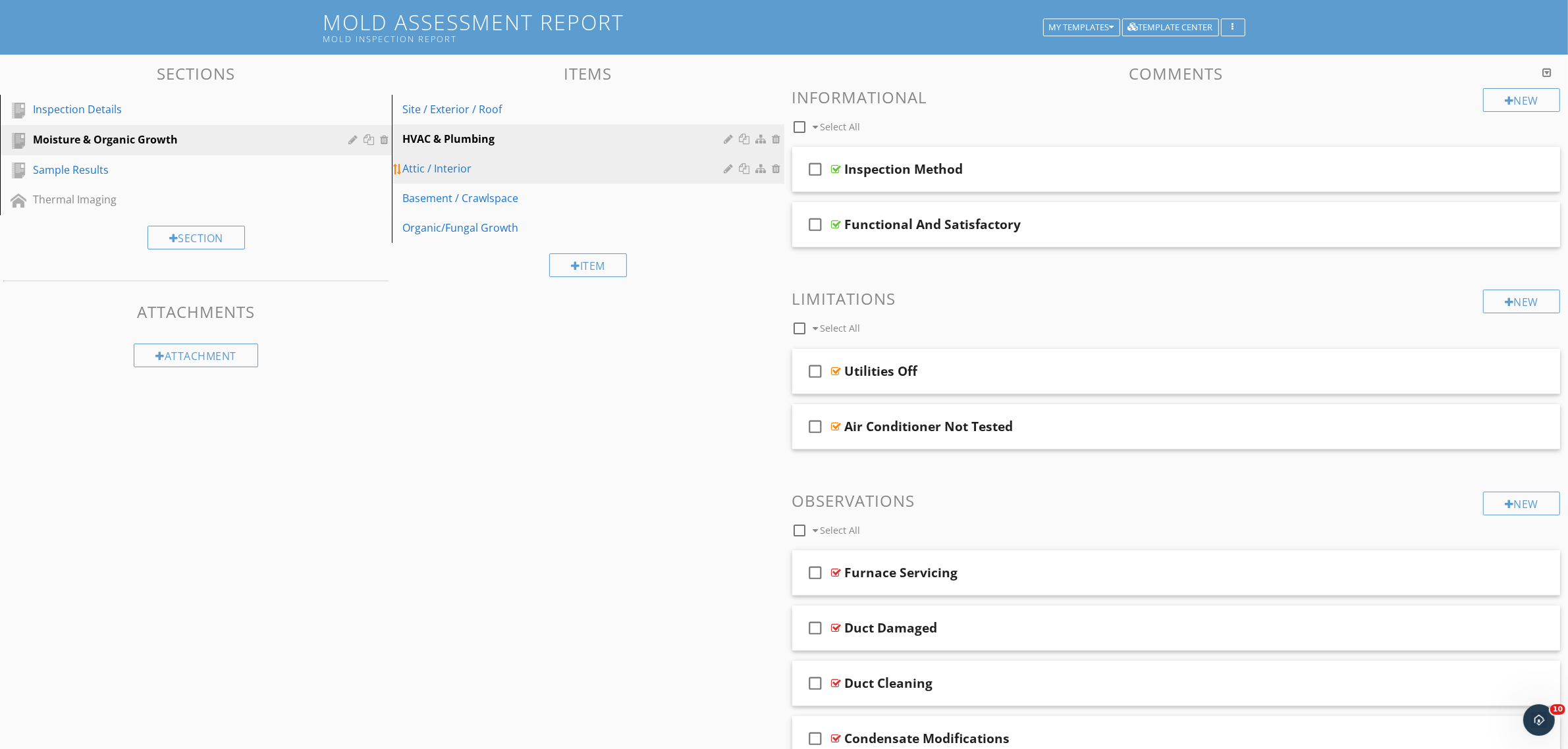
click at [525, 169] on div "Attic / Interior" at bounding box center [565, 168] width 325 height 16
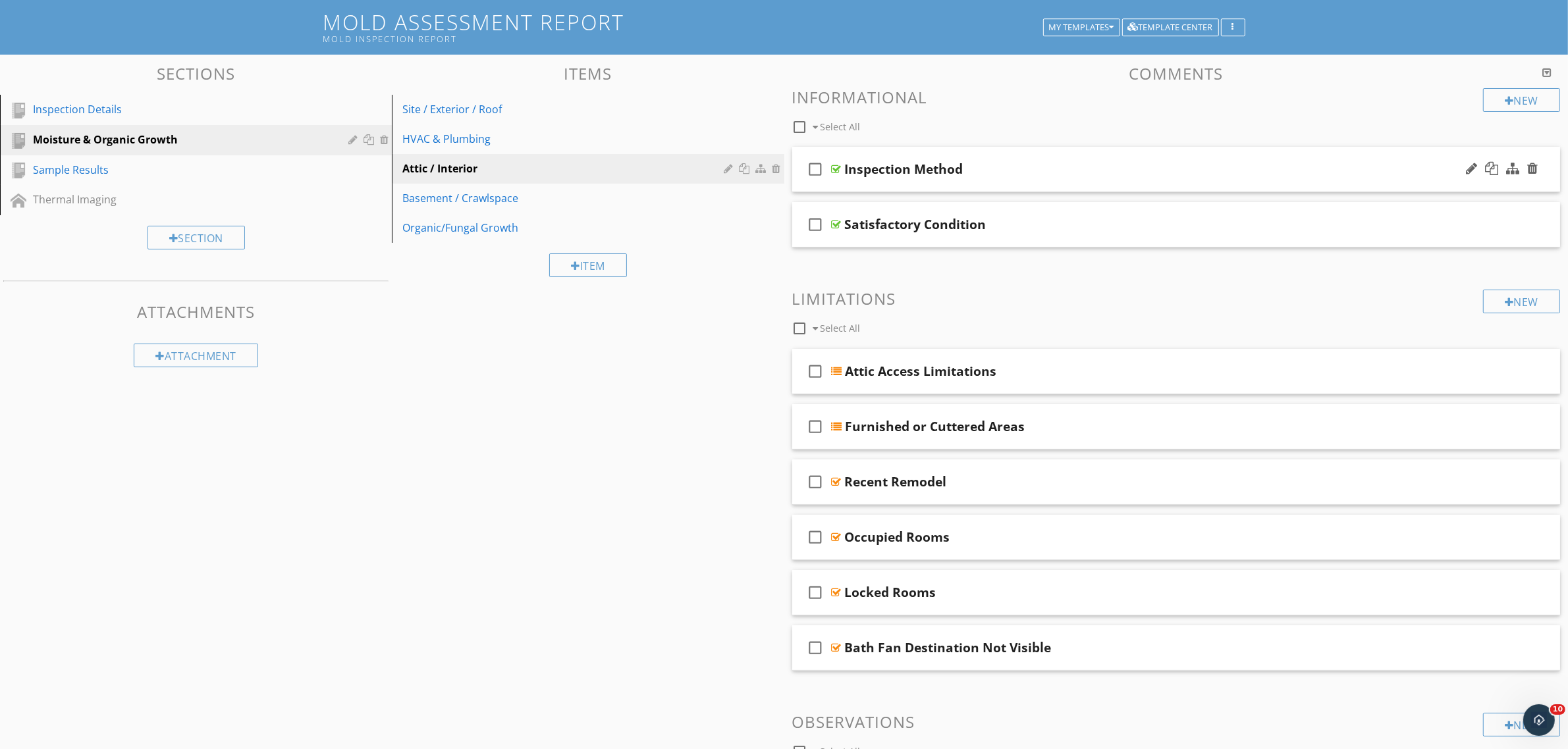
click at [833, 166] on div at bounding box center [836, 169] width 10 height 11
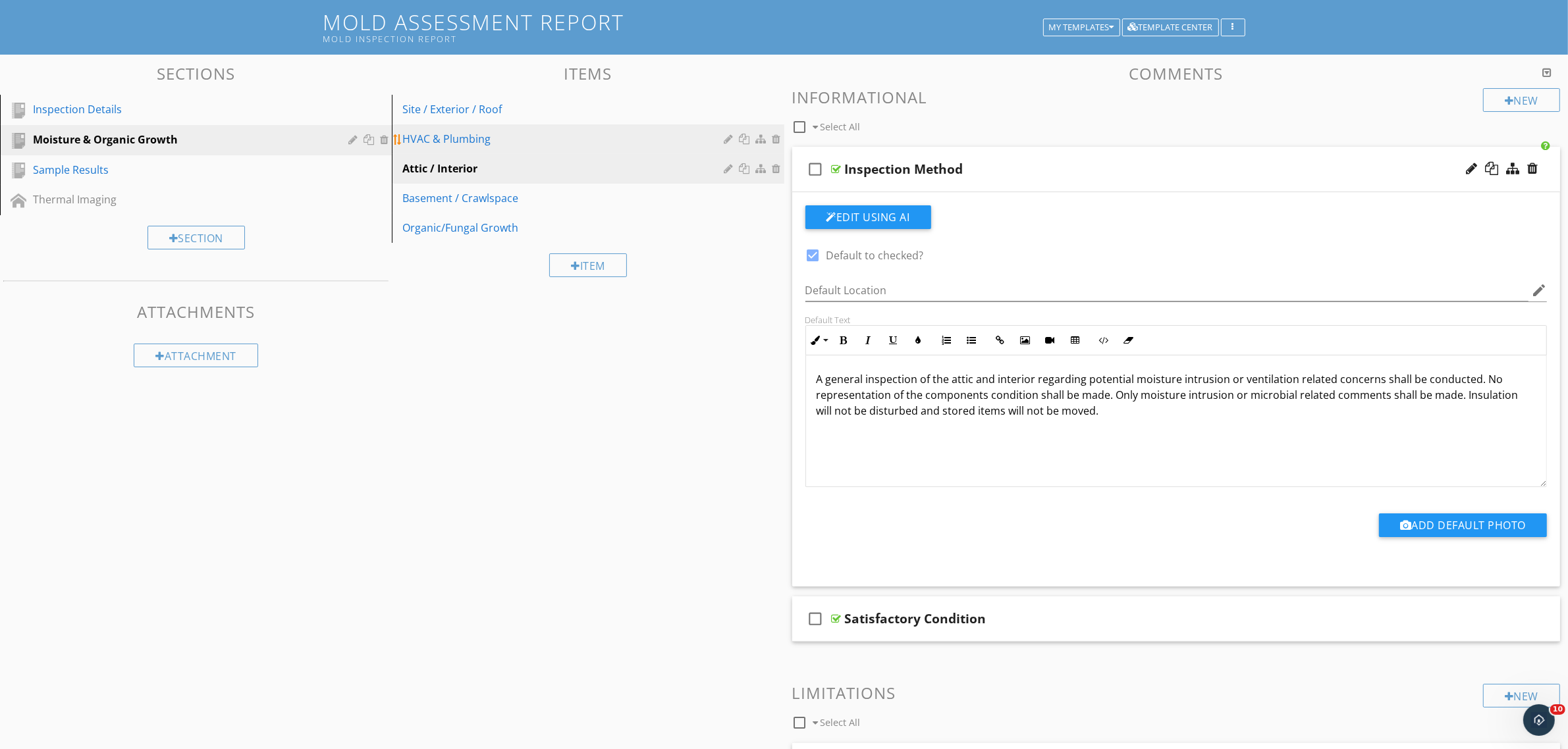
click at [537, 144] on div "HVAC & Plumbing" at bounding box center [565, 139] width 325 height 16
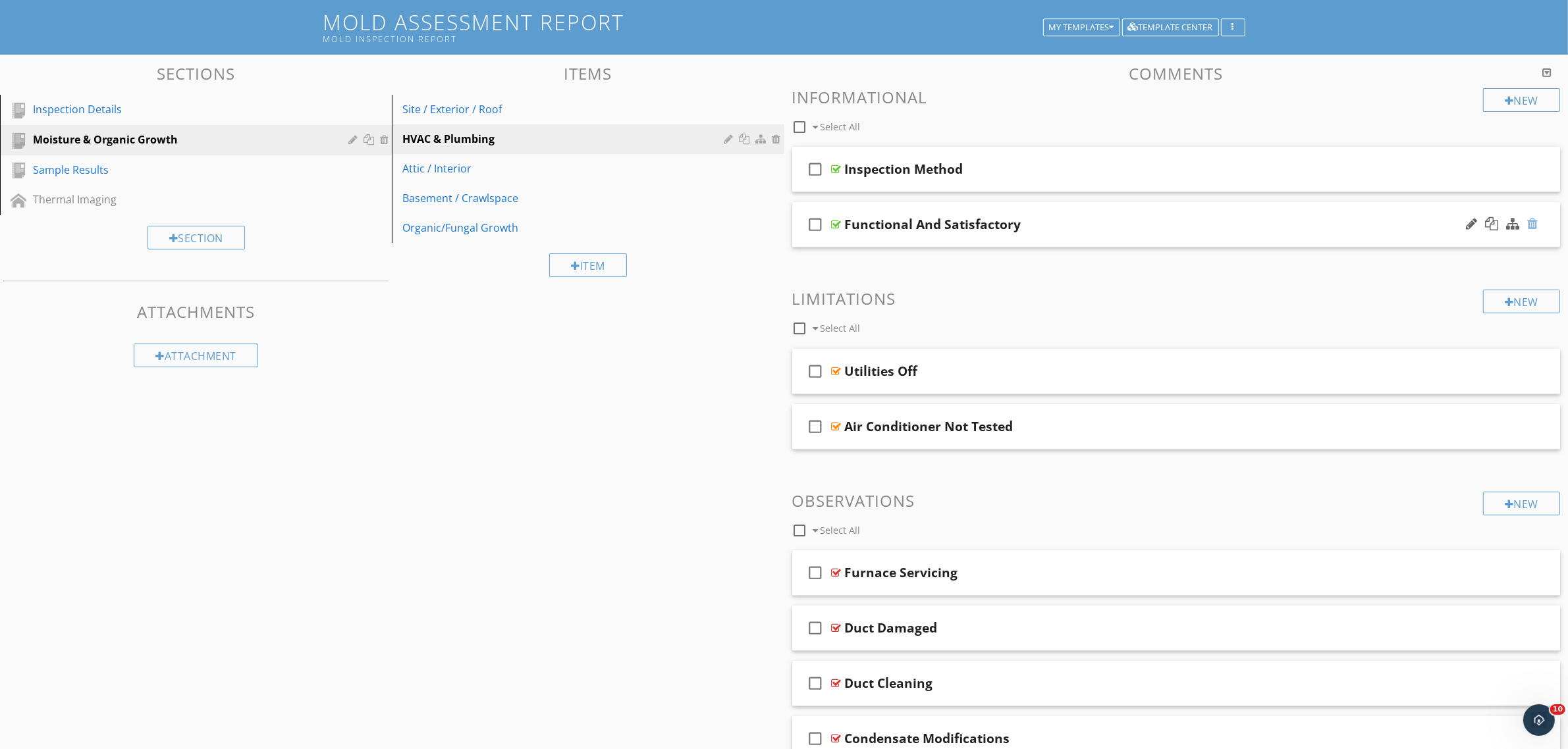
click at [1536, 227] on div at bounding box center [1533, 224] width 11 height 13
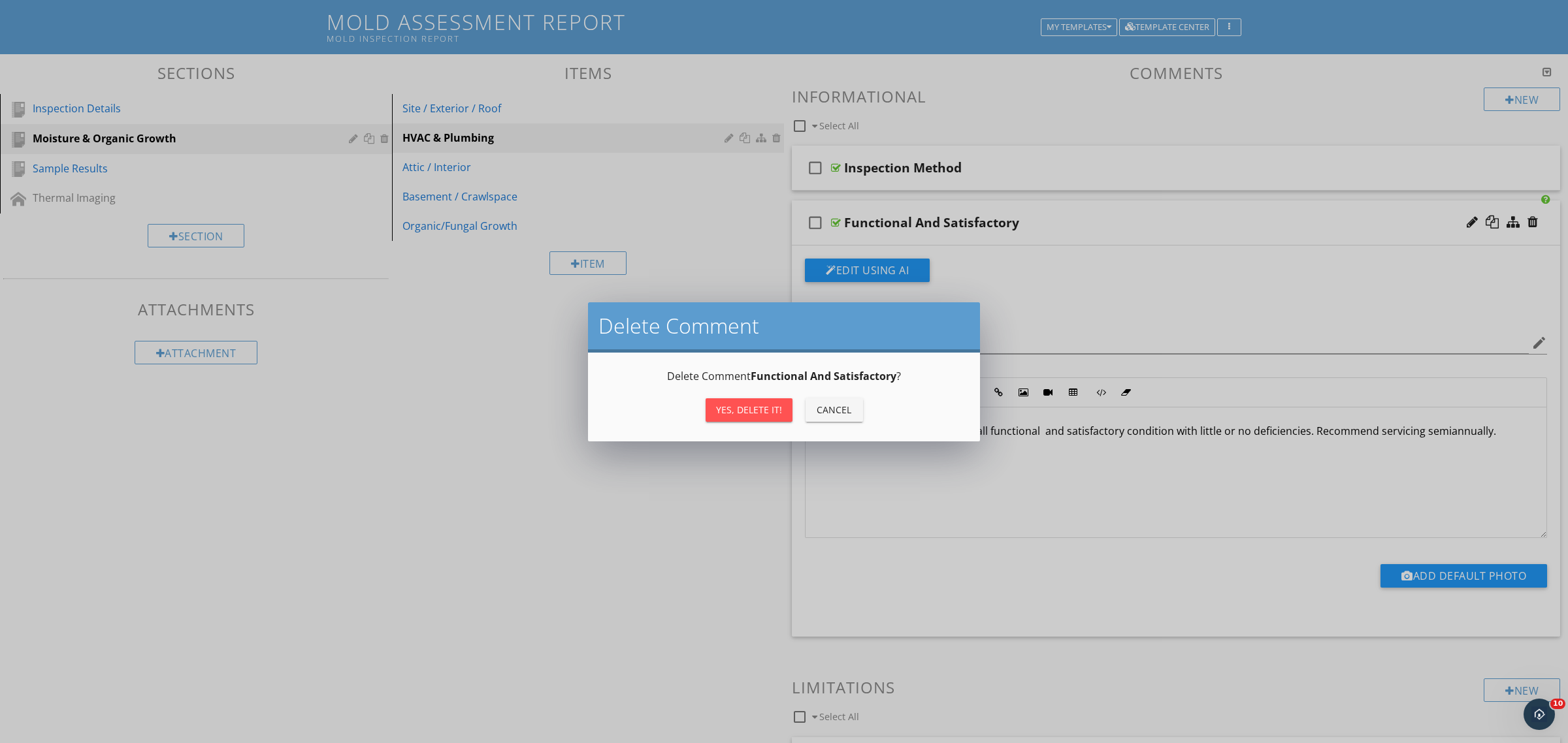
click at [772, 404] on div "Yes, Delete it!" at bounding box center [749, 410] width 66 height 14
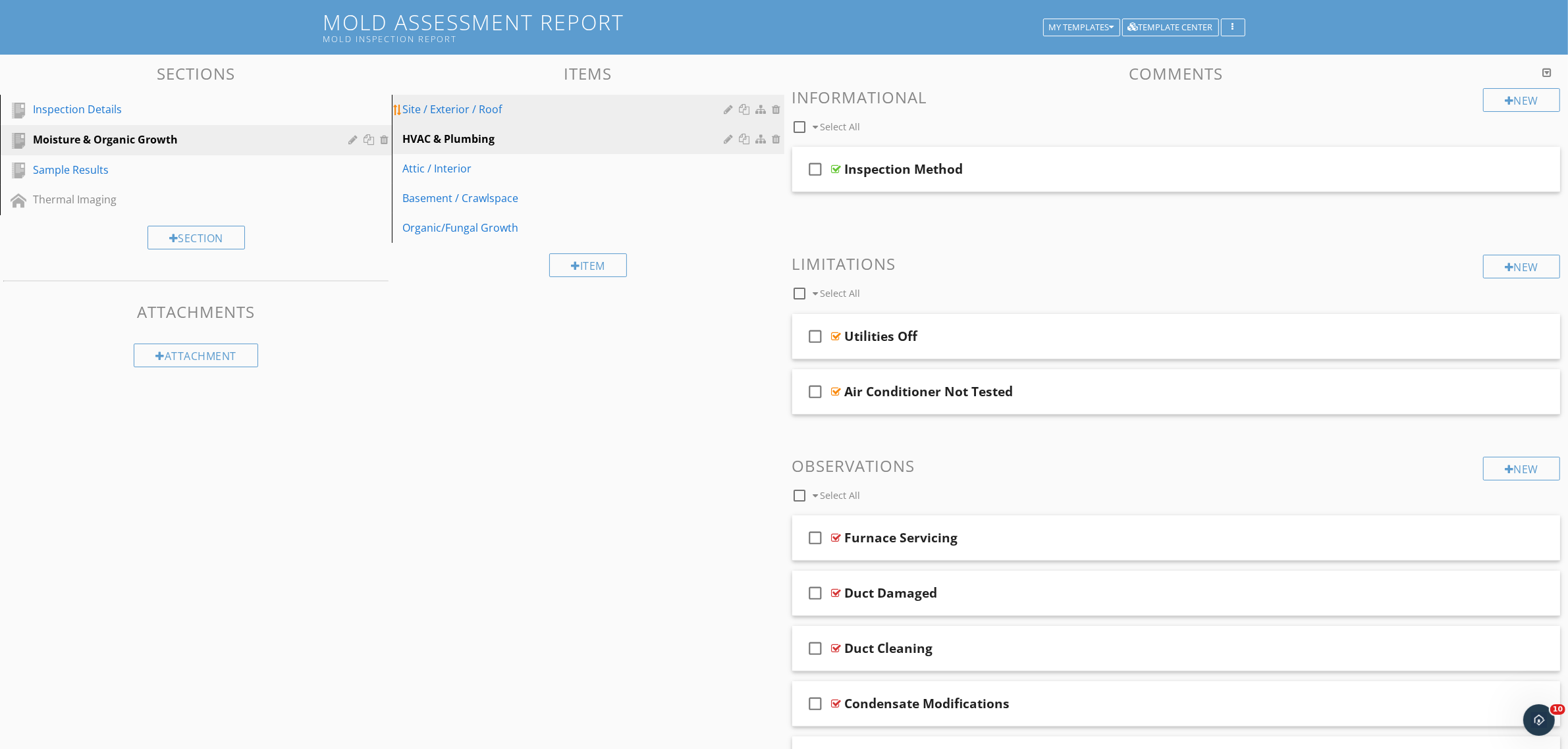
click at [518, 116] on div "Site / Exterior / Roof" at bounding box center [565, 110] width 325 height 16
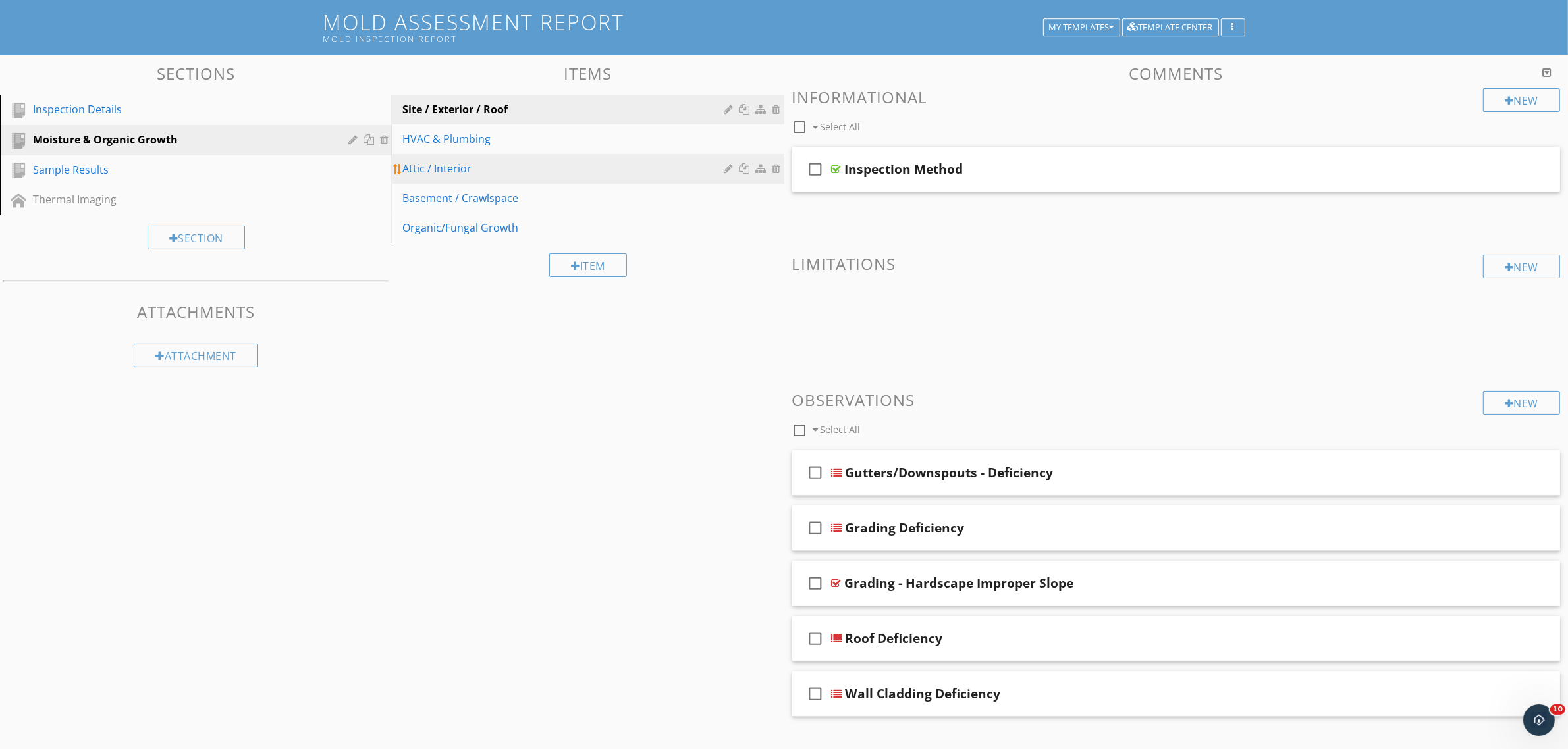
click at [469, 163] on div "Attic / Interior" at bounding box center [565, 168] width 325 height 16
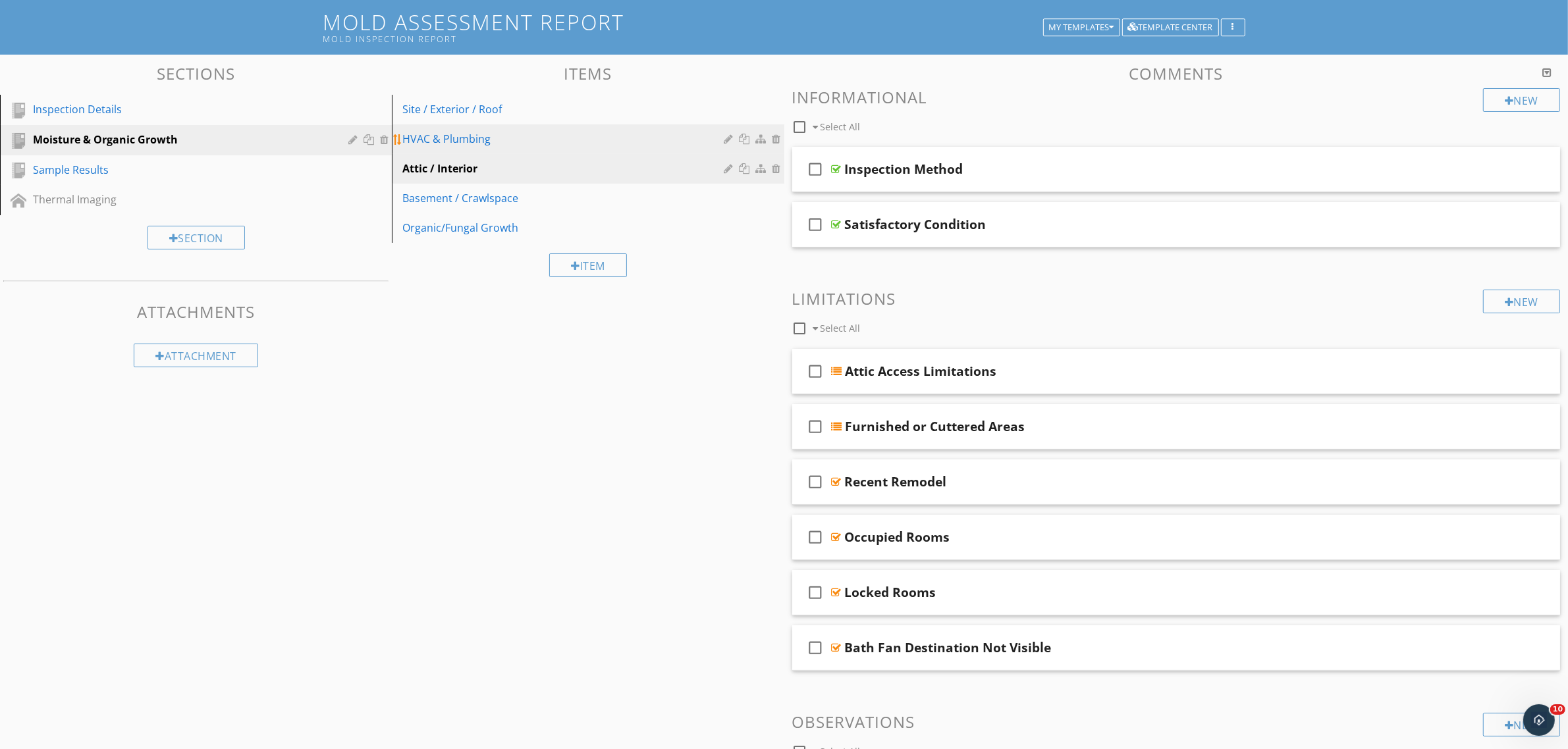
click at [508, 142] on div "HVAC & Plumbing" at bounding box center [565, 139] width 325 height 16
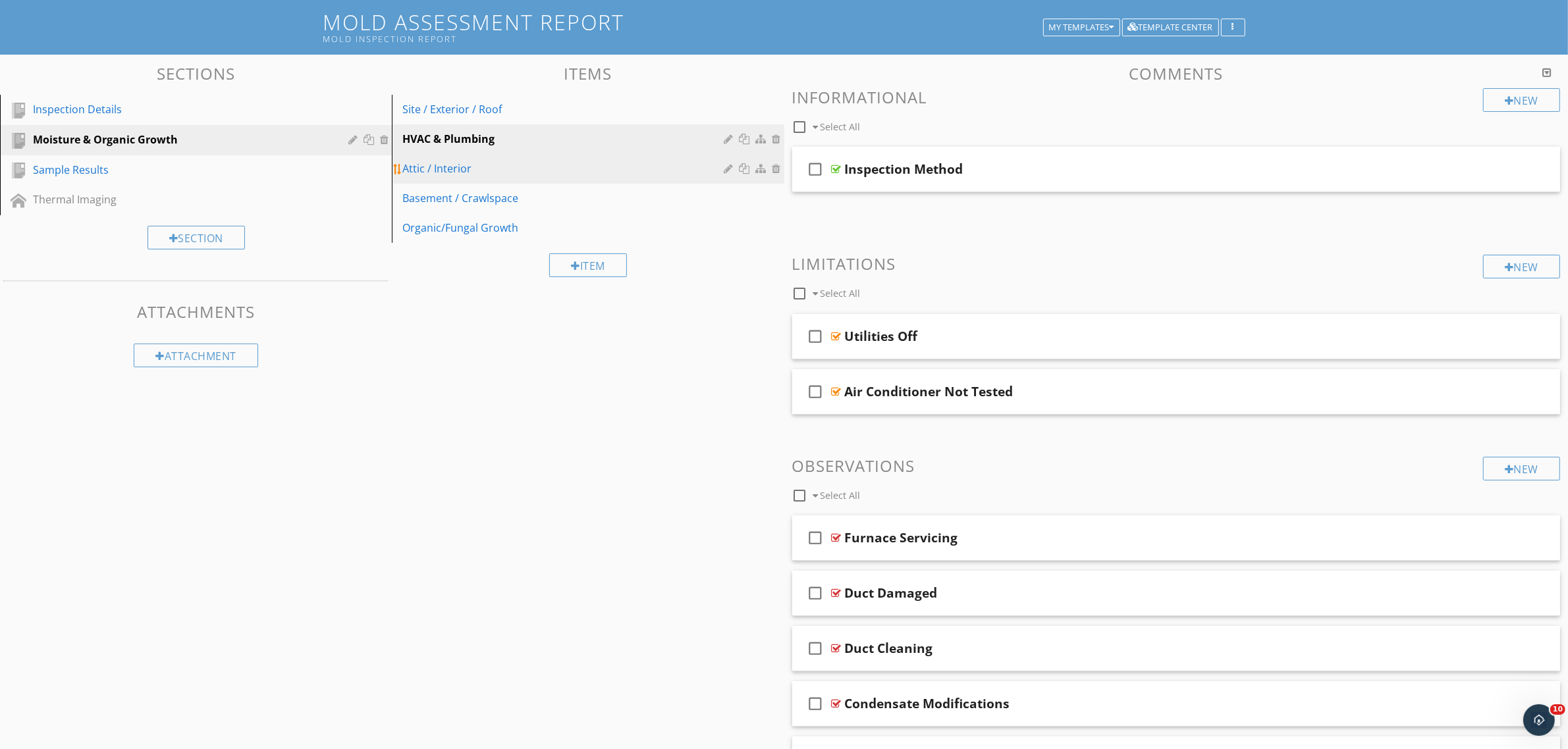
click at [495, 166] on div "Attic / Interior" at bounding box center [565, 168] width 325 height 16
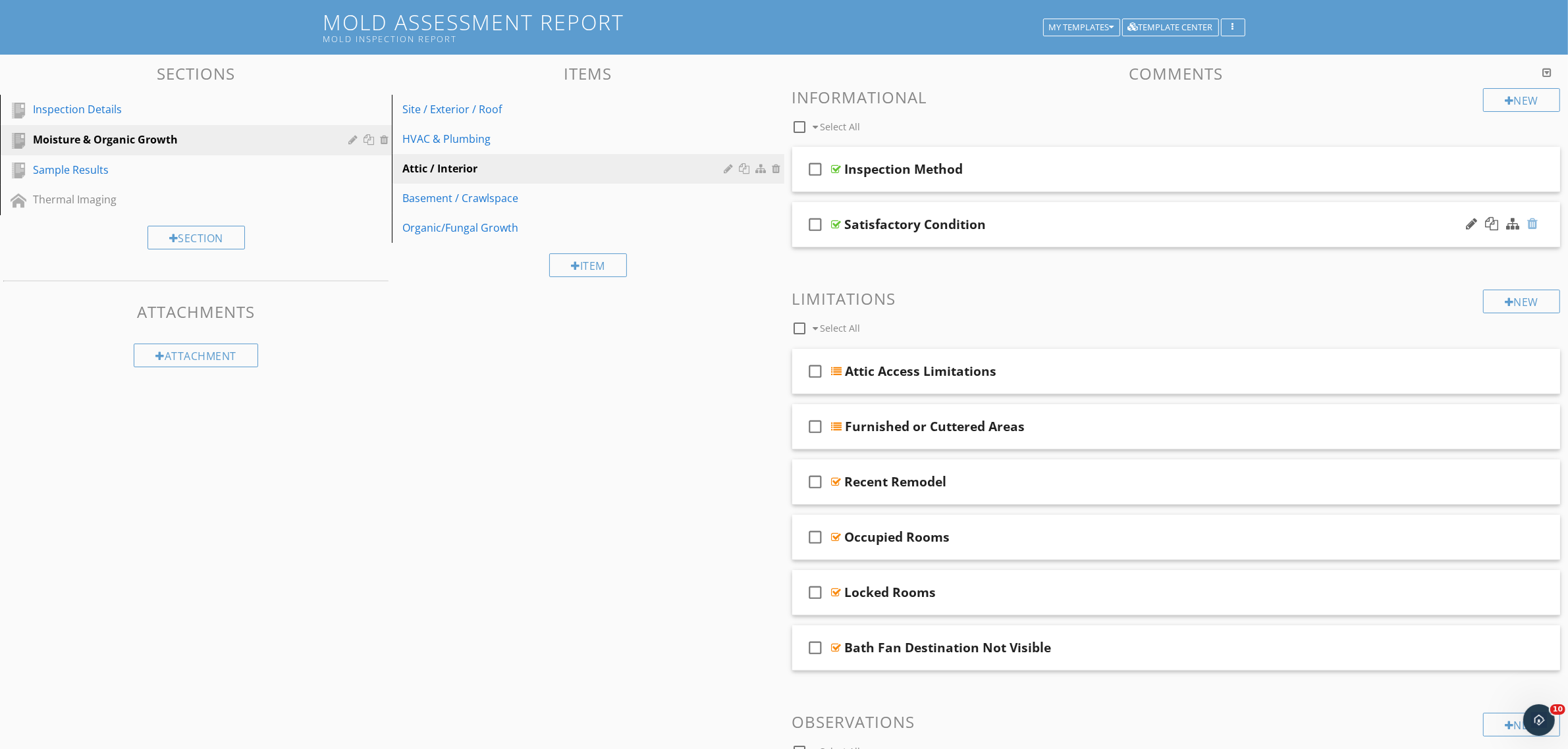
click at [1535, 220] on div at bounding box center [1533, 224] width 11 height 13
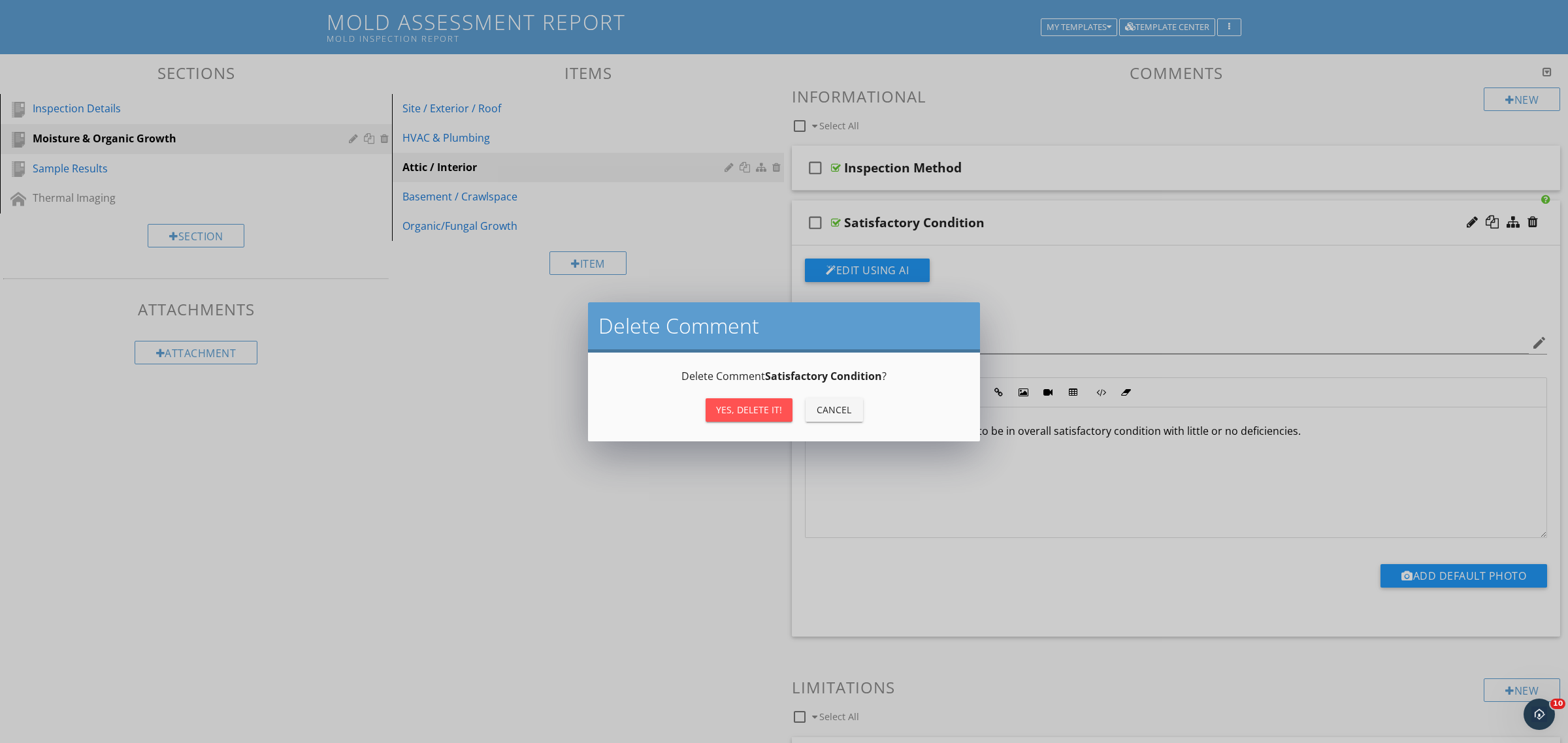
click at [743, 416] on div "Yes, Delete it!" at bounding box center [749, 410] width 66 height 14
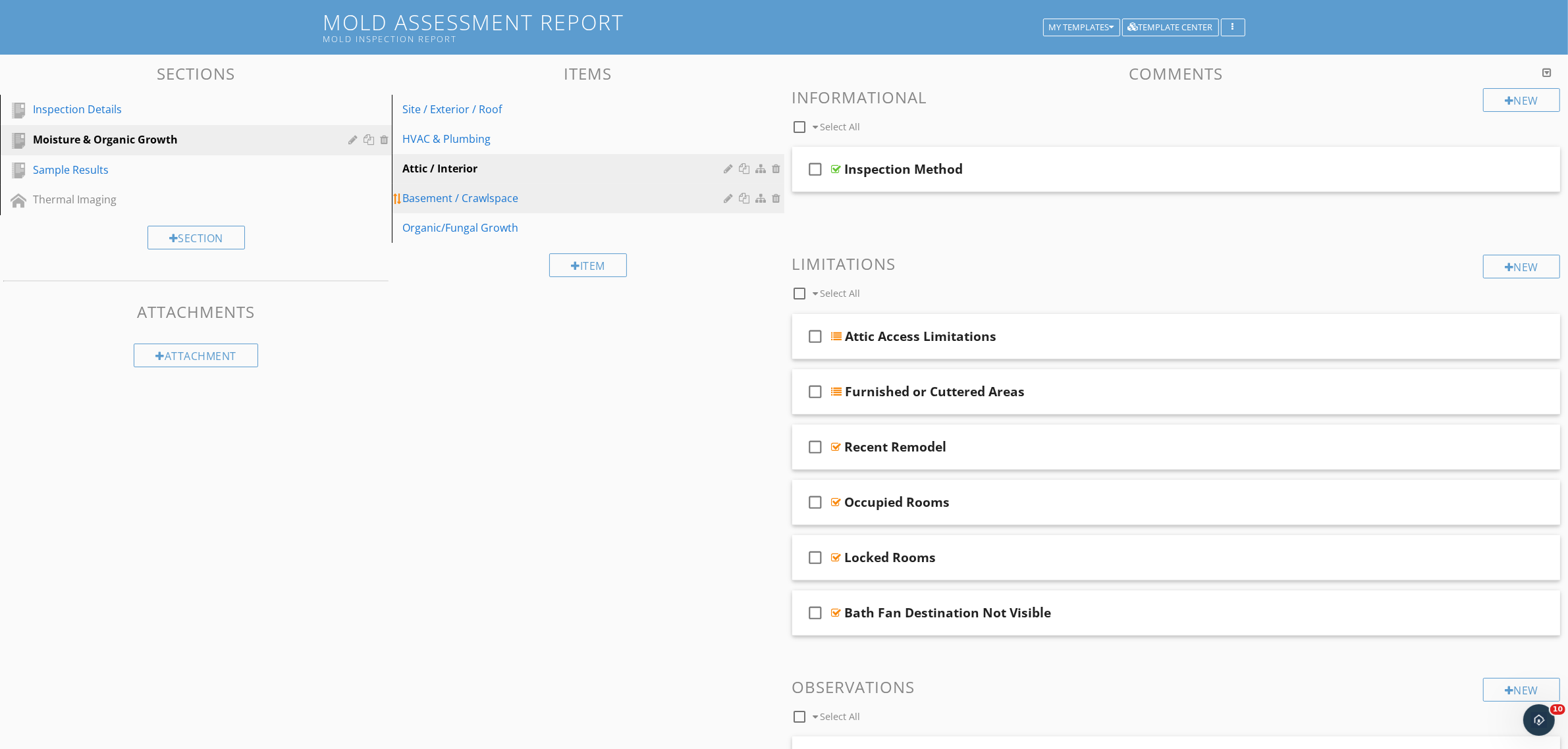
click at [485, 198] on div "Basement / Crawlspace" at bounding box center [565, 198] width 325 height 16
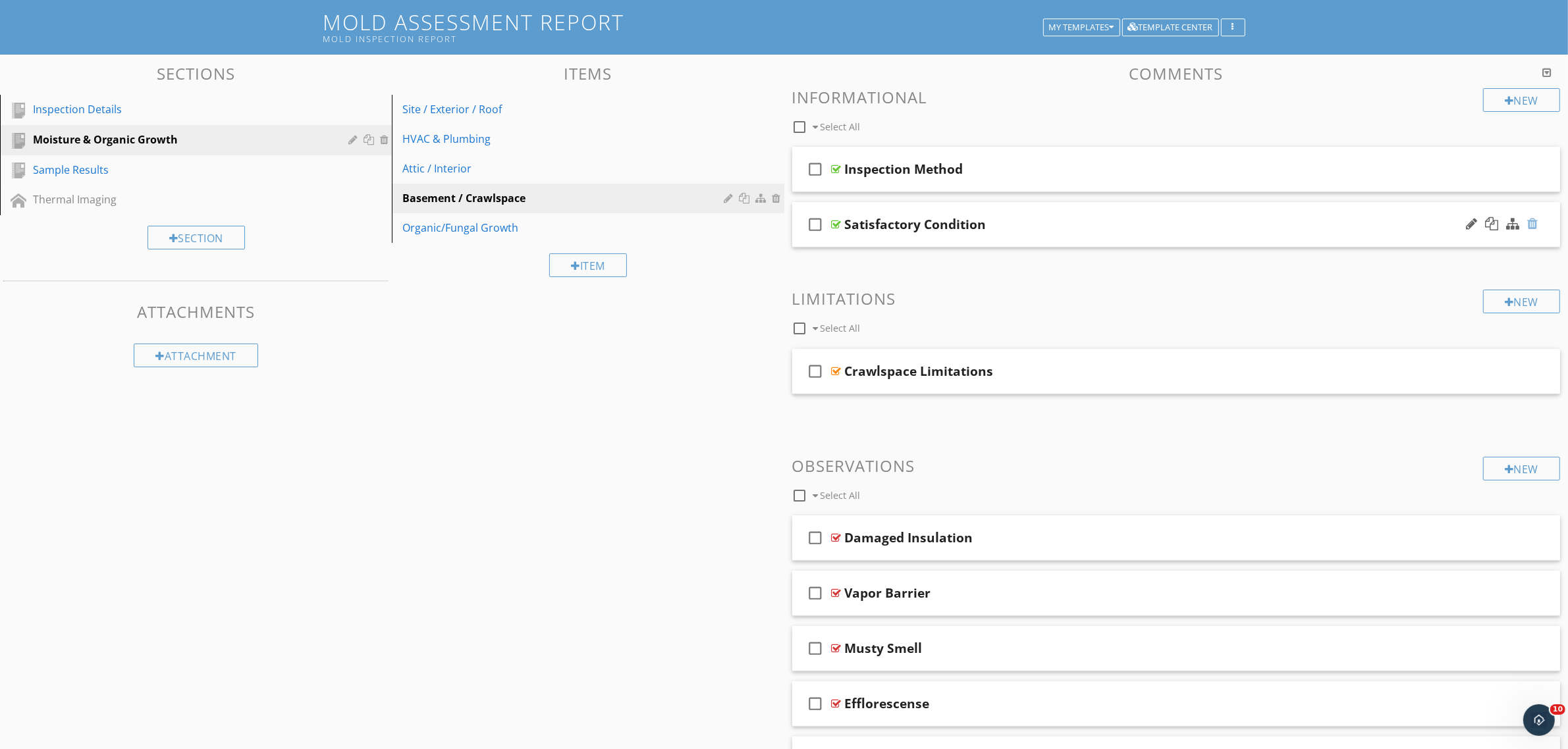
click at [1533, 228] on div at bounding box center [1533, 224] width 11 height 13
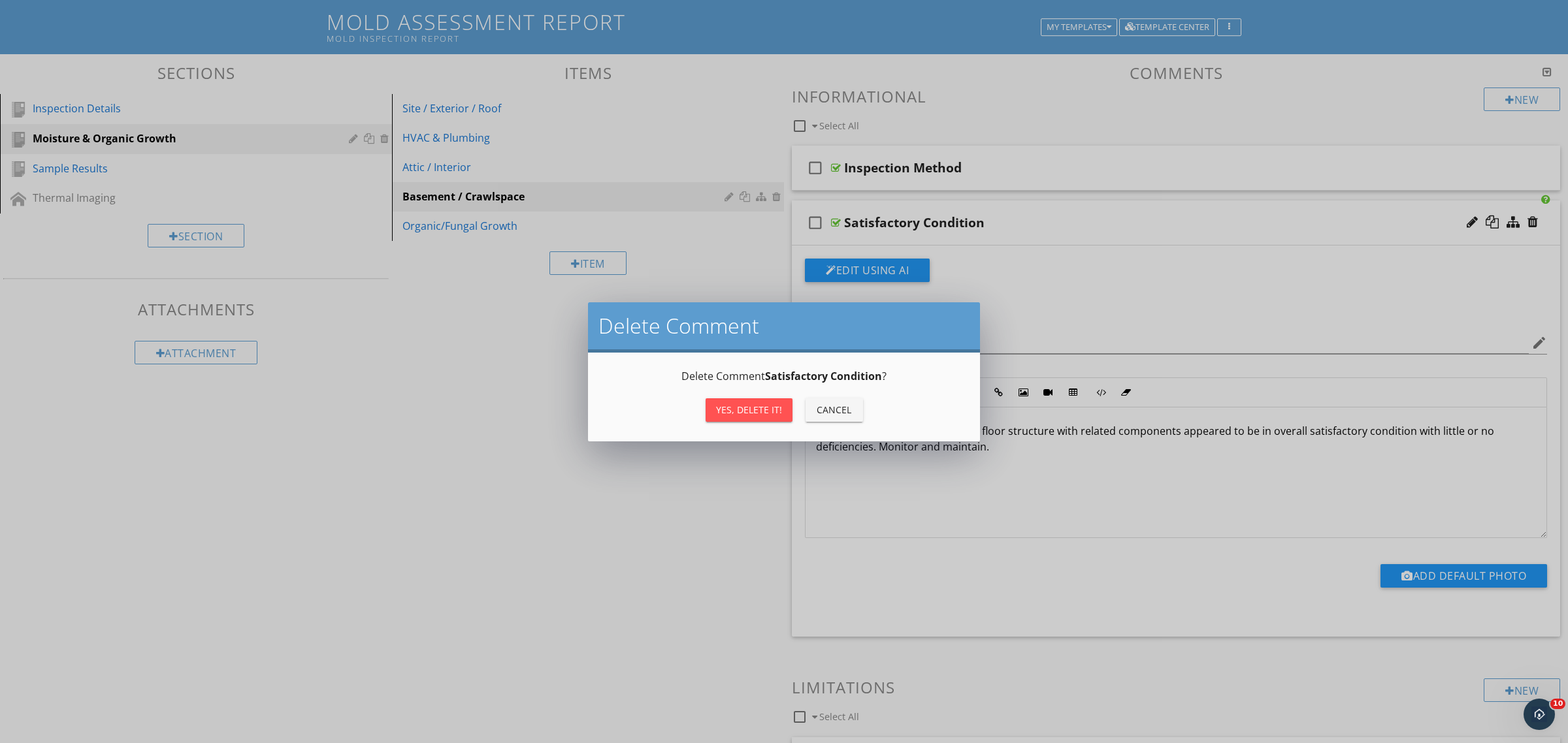
click at [768, 404] on div "Yes, Delete it!" at bounding box center [749, 410] width 66 height 14
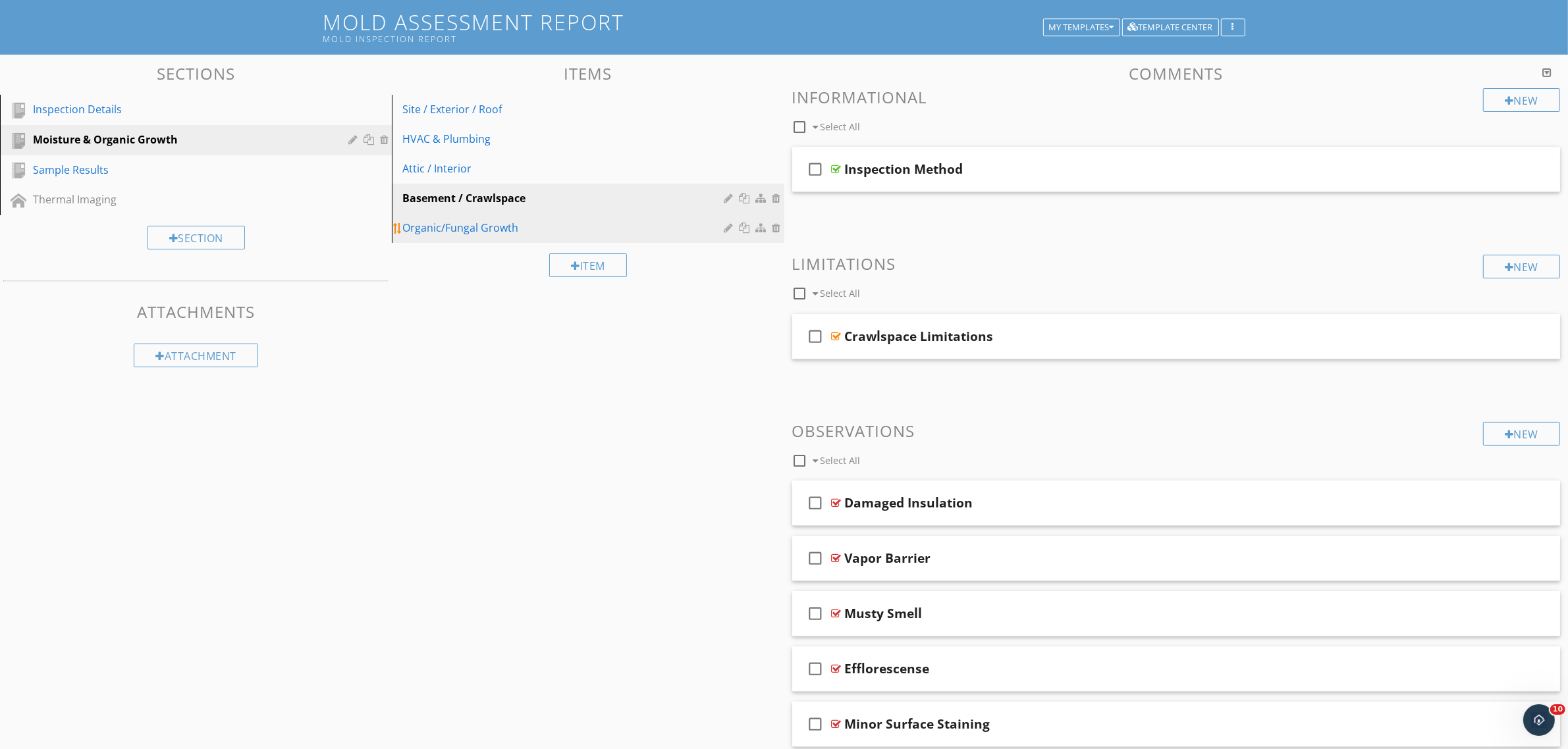
click at [436, 215] on link "Organic/Fungal Growth" at bounding box center [590, 227] width 388 height 29
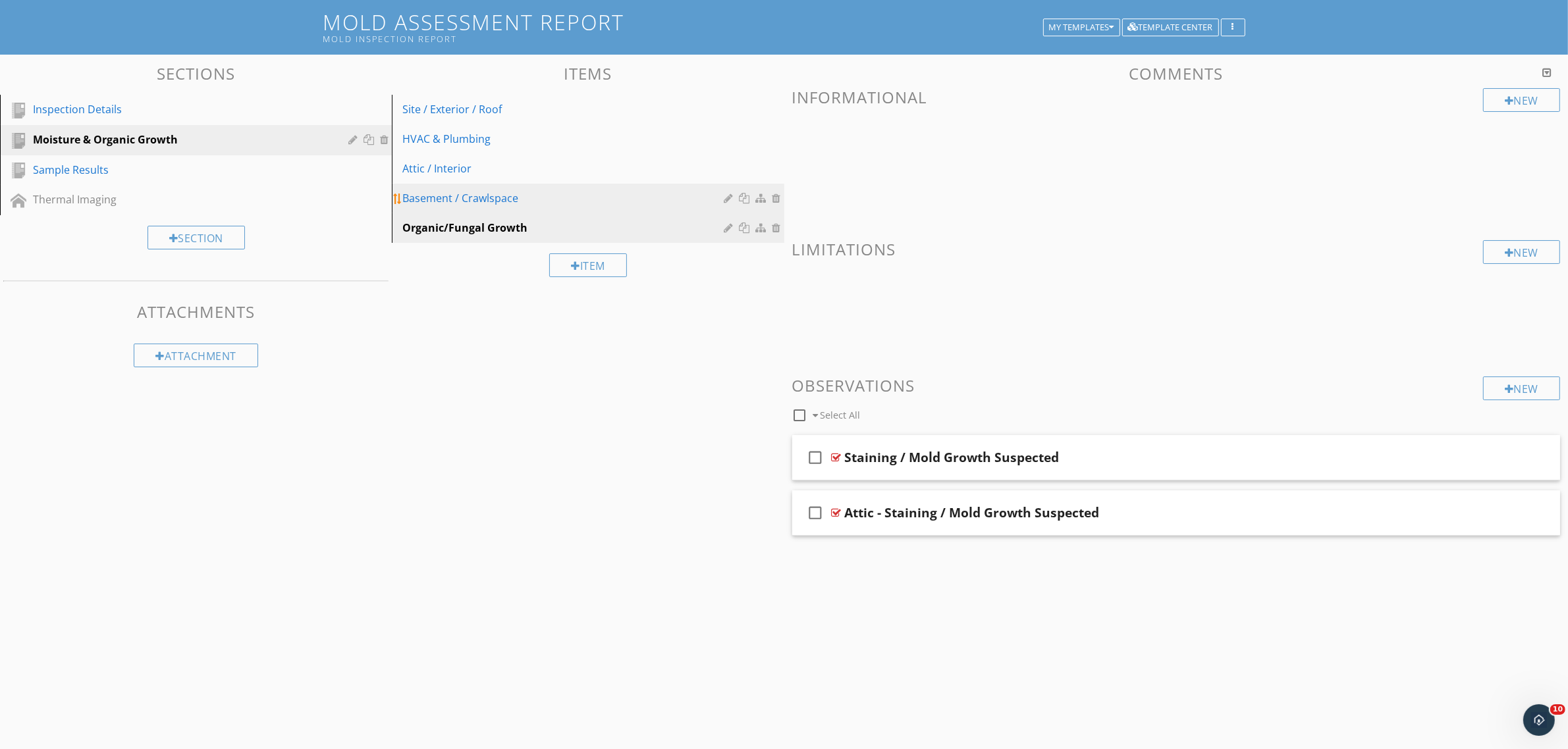
click at [527, 198] on div "Basement / Crawlspace" at bounding box center [565, 198] width 325 height 16
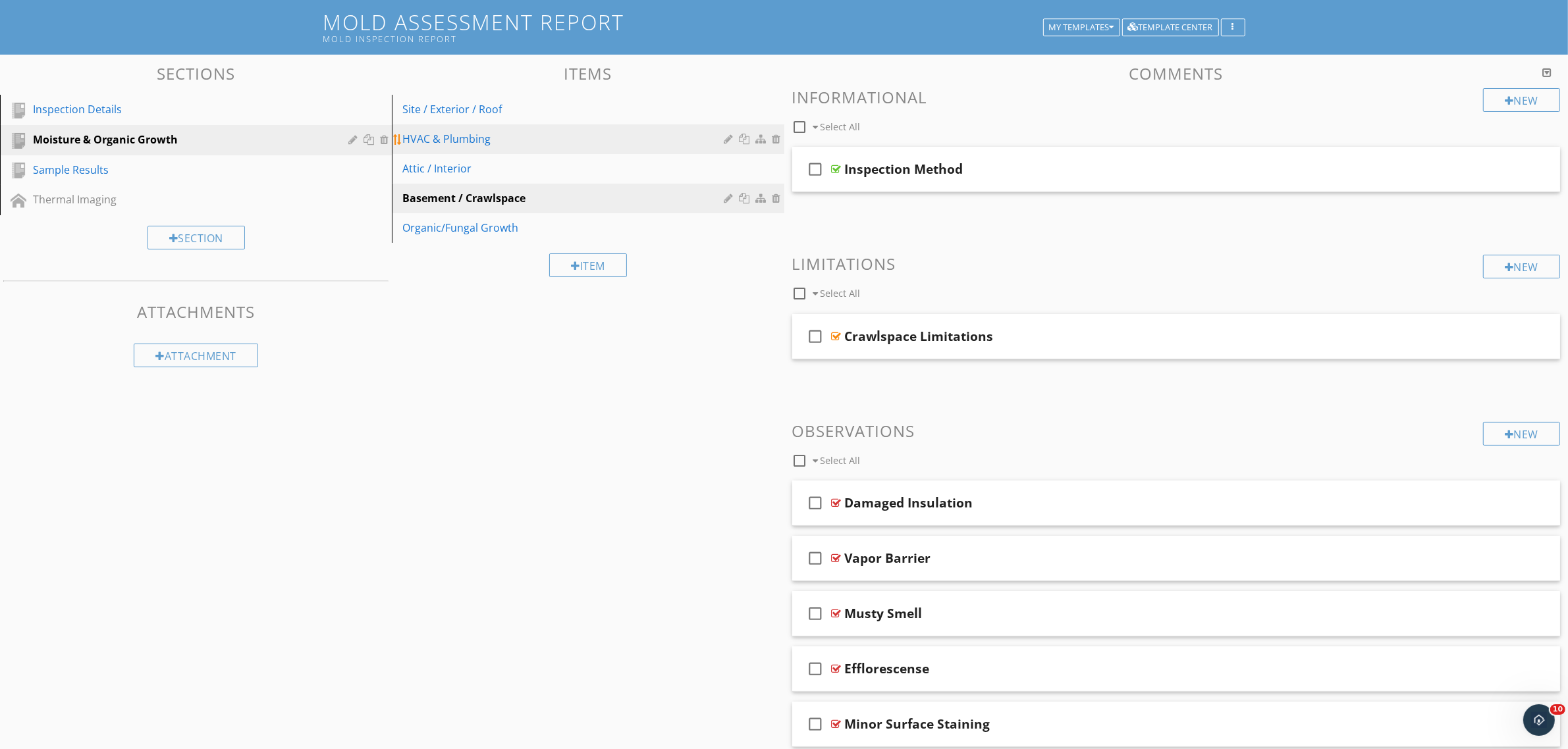
click at [512, 138] on div "HVAC & Plumbing" at bounding box center [565, 139] width 325 height 16
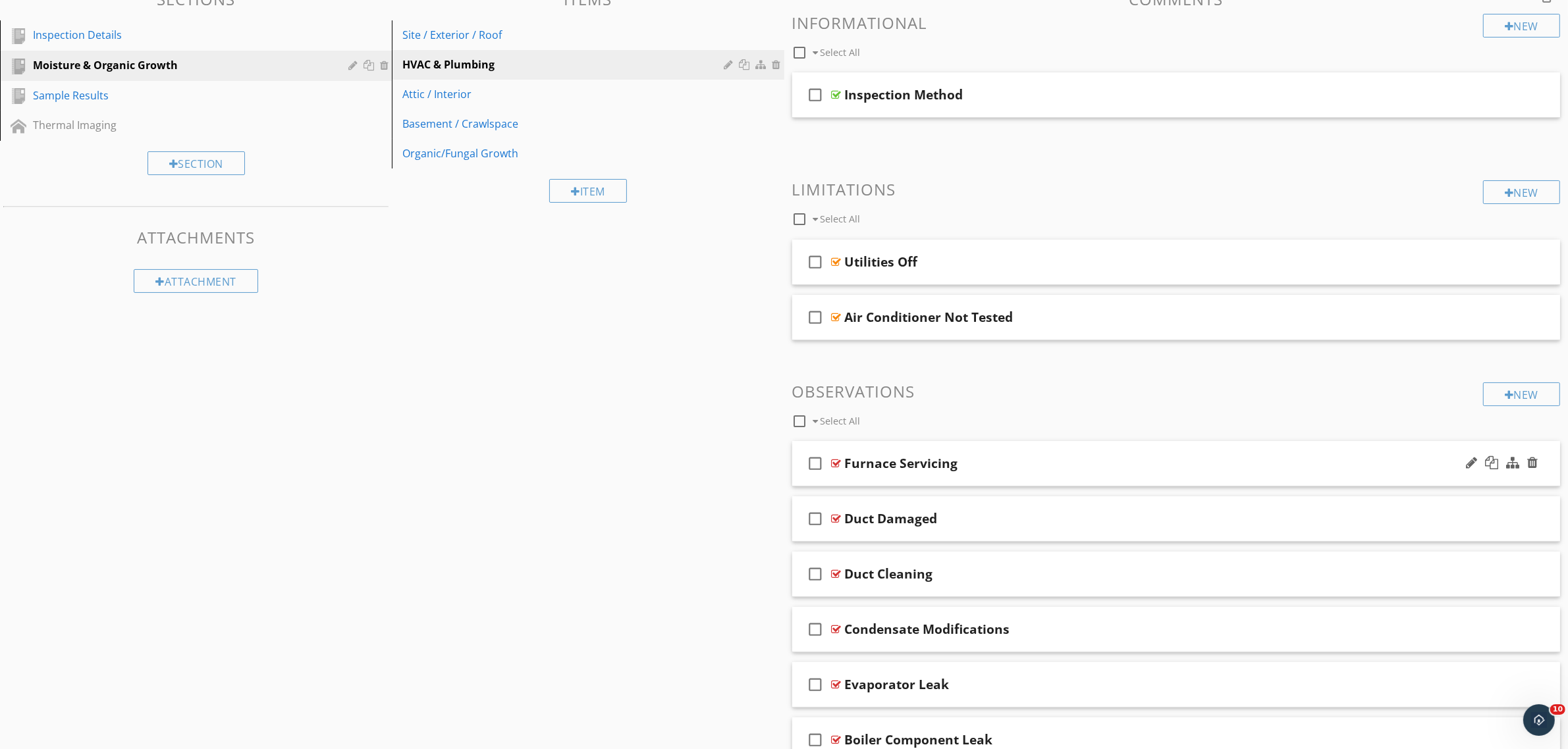
scroll to position [242, 0]
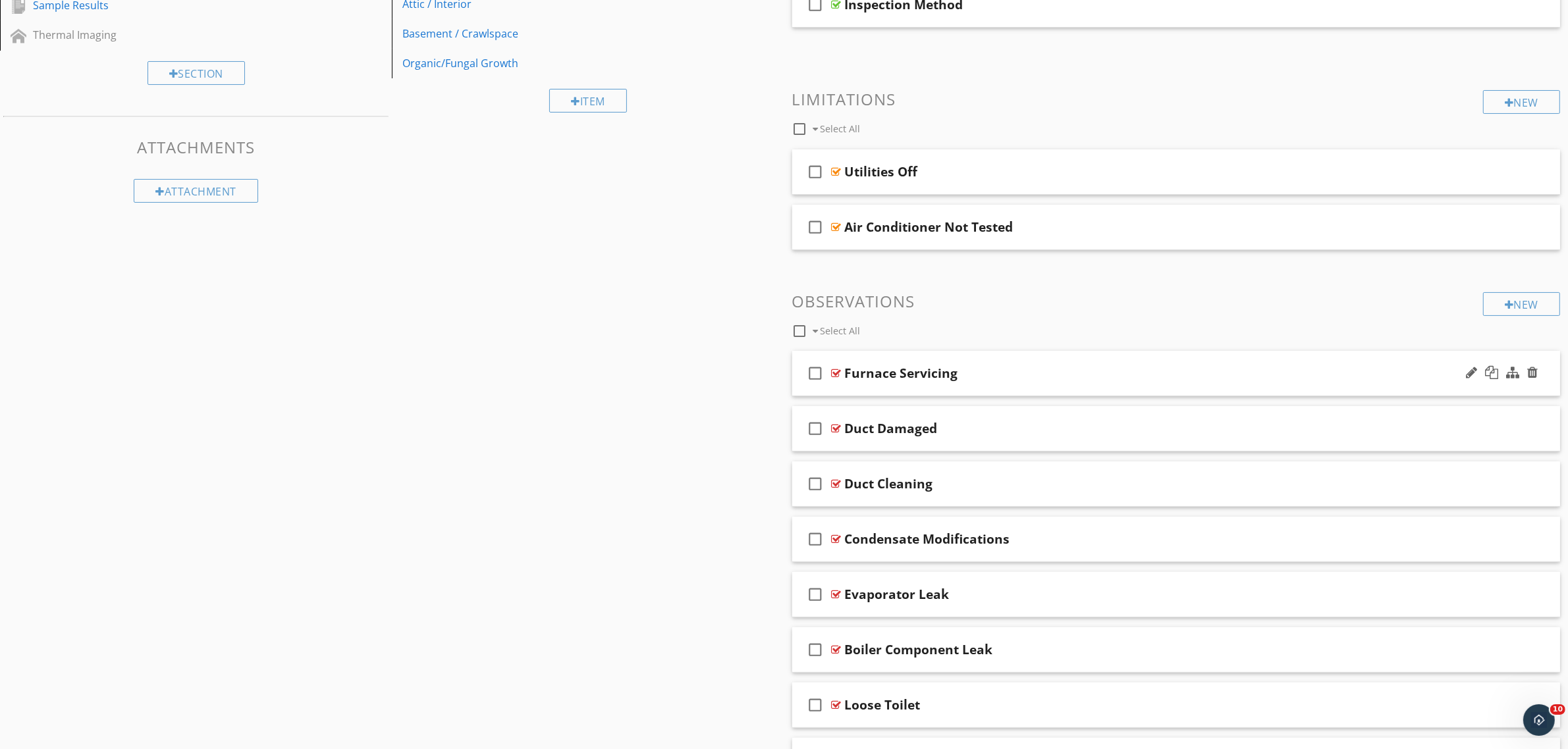
click at [835, 374] on div at bounding box center [836, 373] width 10 height 11
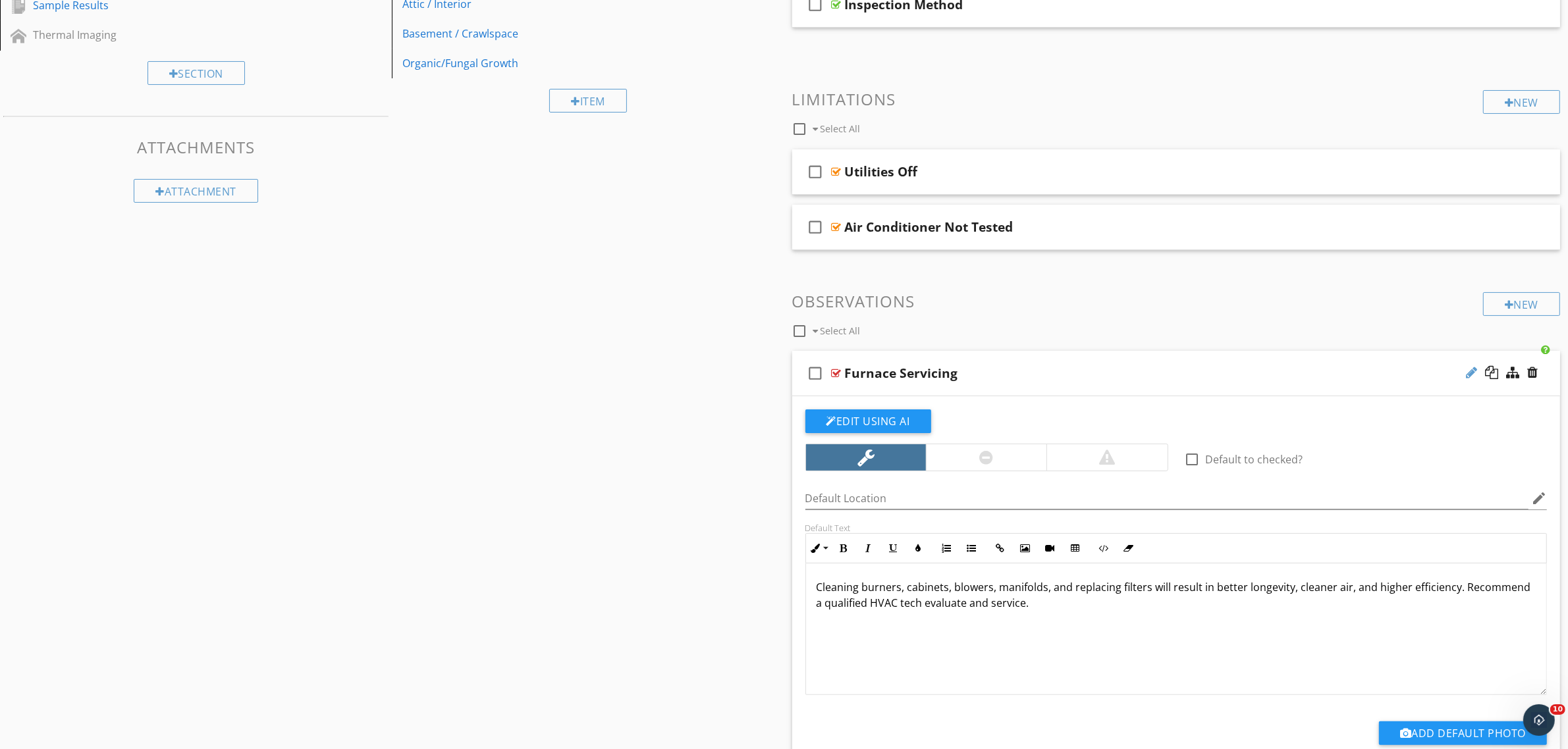
click at [1475, 374] on div at bounding box center [1471, 373] width 11 height 13
click at [1196, 462] on div at bounding box center [1192, 459] width 22 height 22
checkbox input "true"
click at [837, 373] on div at bounding box center [836, 373] width 10 height 11
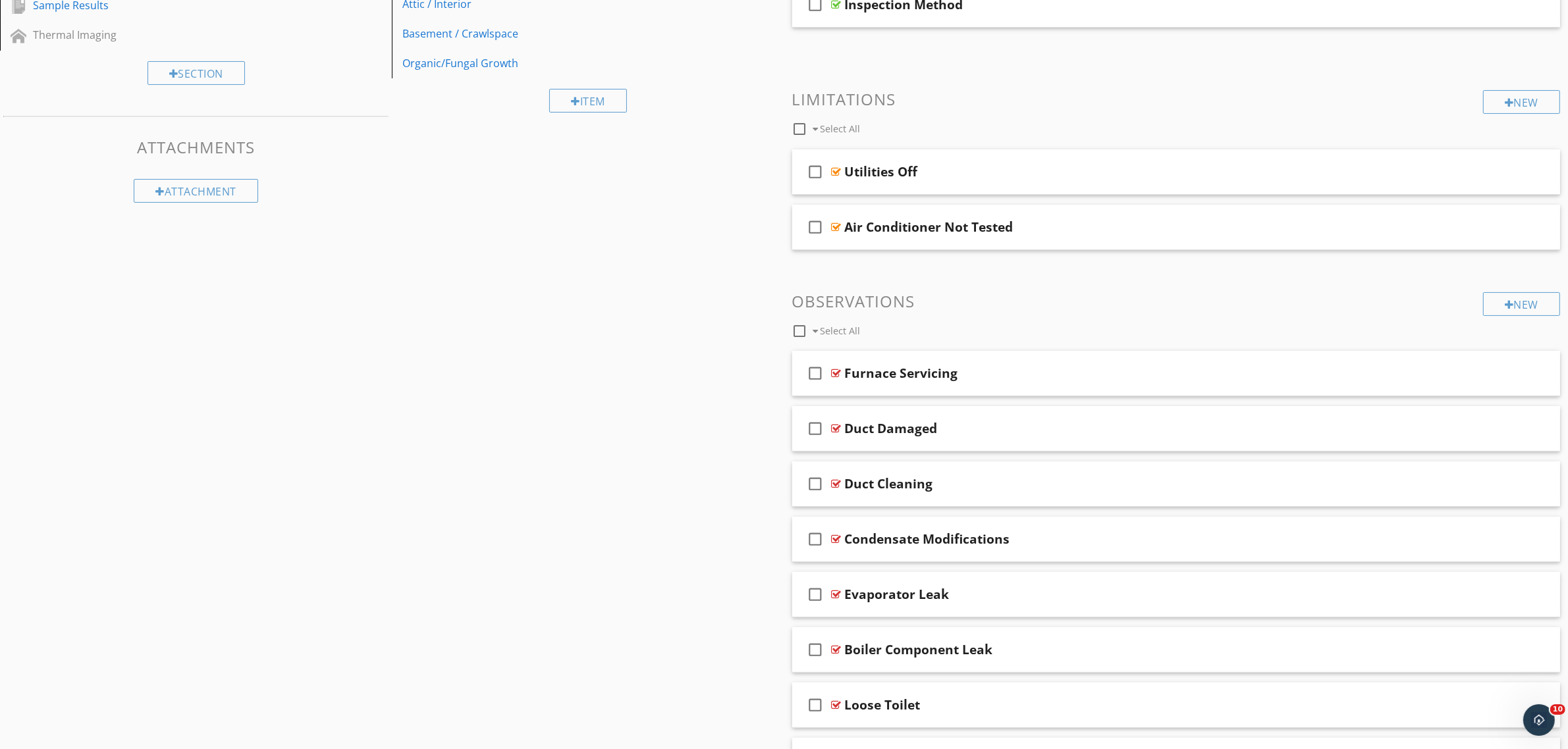
click at [1467, 378] on div at bounding box center [1471, 373] width 11 height 13
click at [1081, 388] on div "check_box_outline_blank Furnace Servicing" at bounding box center [1176, 373] width 769 height 45
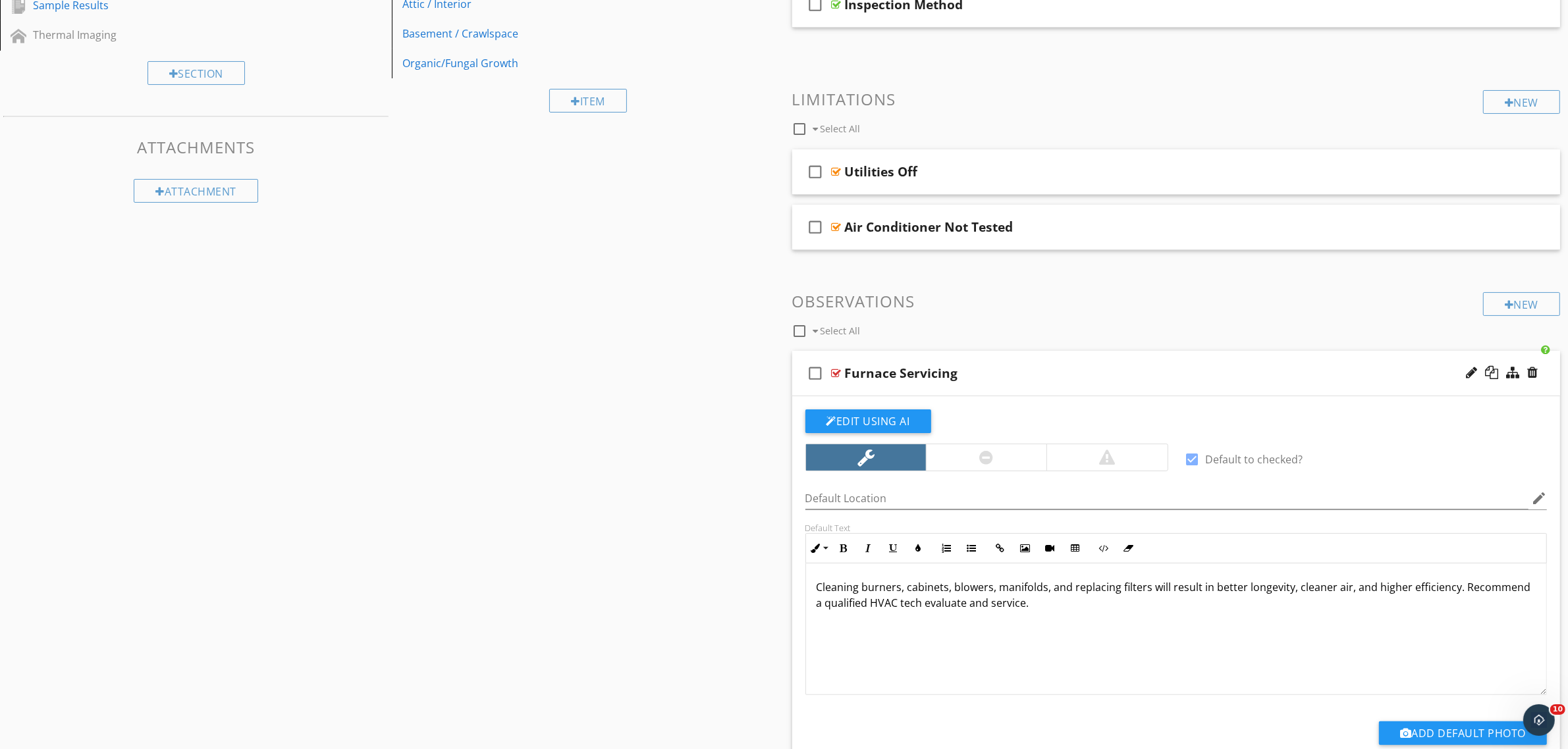
click at [1011, 373] on div "Furnace Servicing" at bounding box center [1123, 373] width 557 height 16
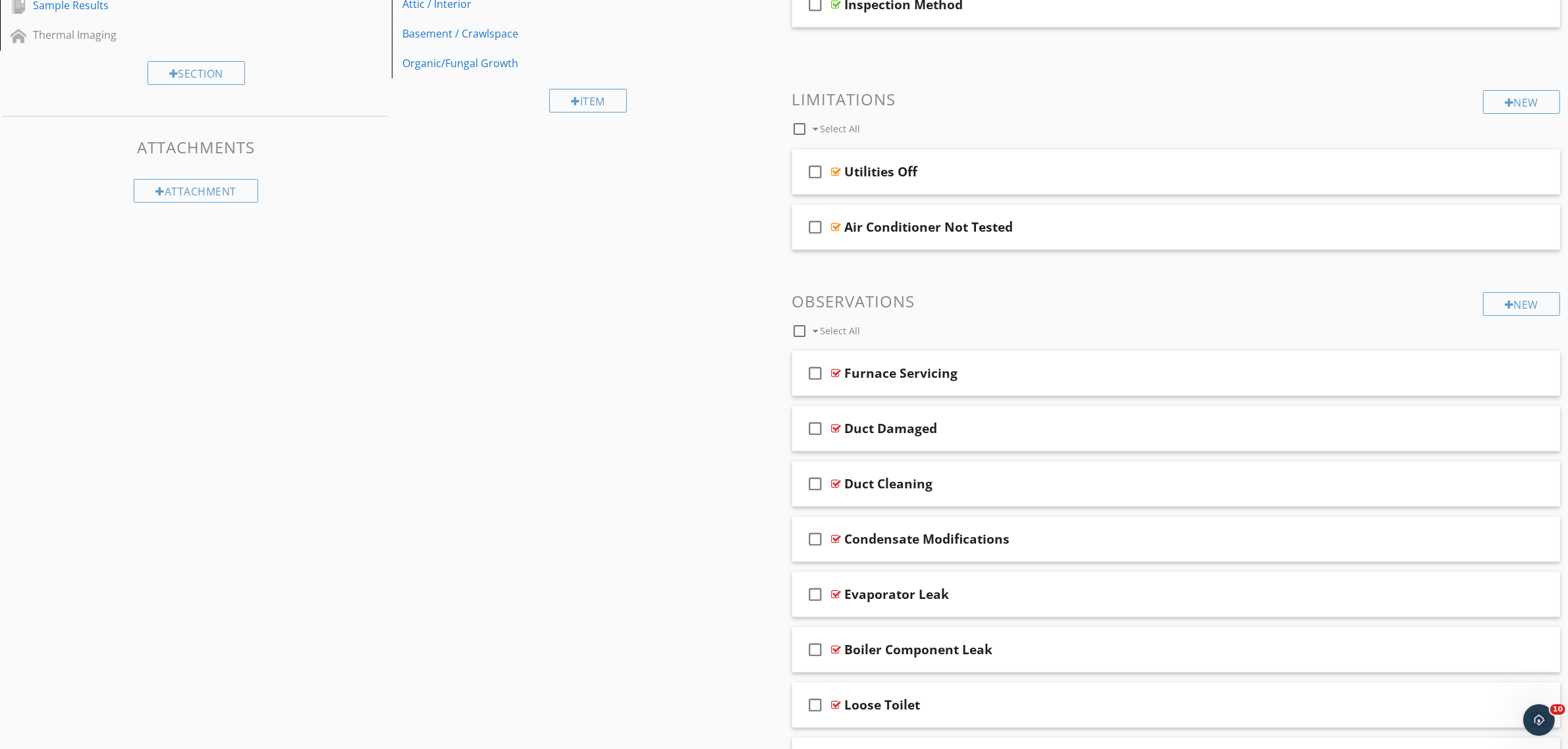
click at [1472, 372] on div at bounding box center [1471, 373] width 11 height 13
click at [991, 380] on input "Furnace Servicing" at bounding box center [1123, 375] width 557 height 22
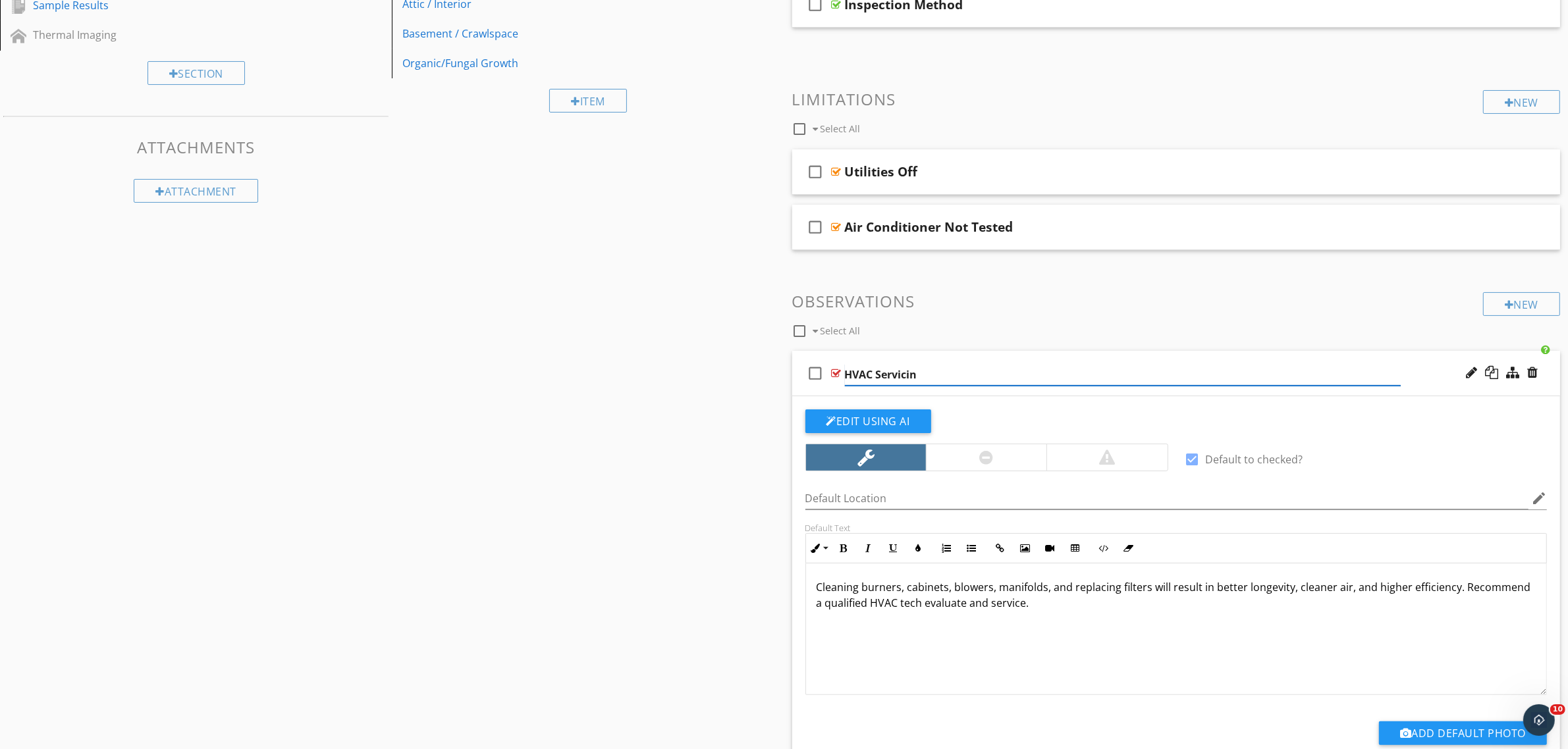
type input "HVAC Servicing"
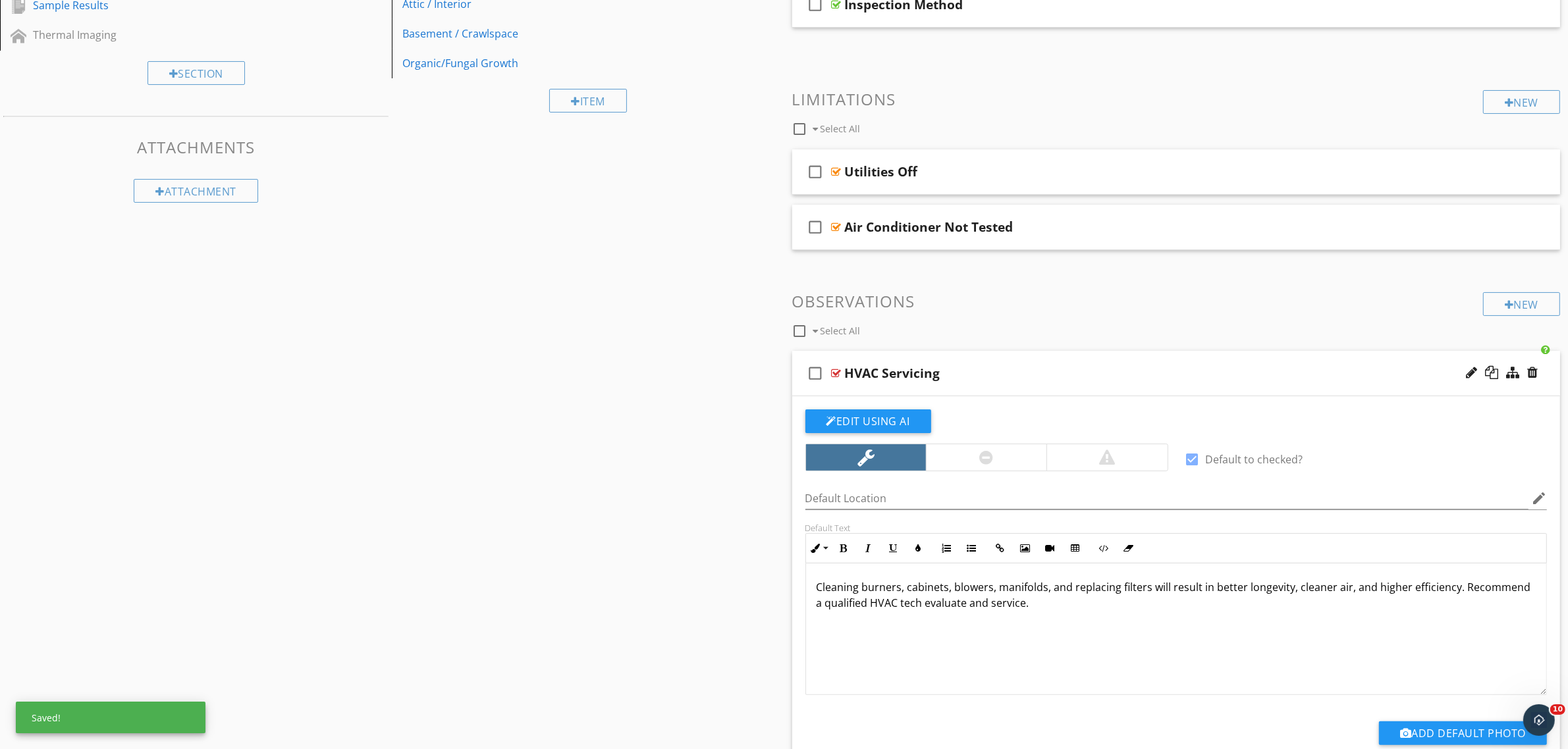
click at [723, 364] on div "Sections Inspection Details Moisture & Organic Growth Sample Results Thermal Im…" at bounding box center [784, 695] width 1568 height 1610
click at [1511, 374] on div at bounding box center [1513, 373] width 13 height 13
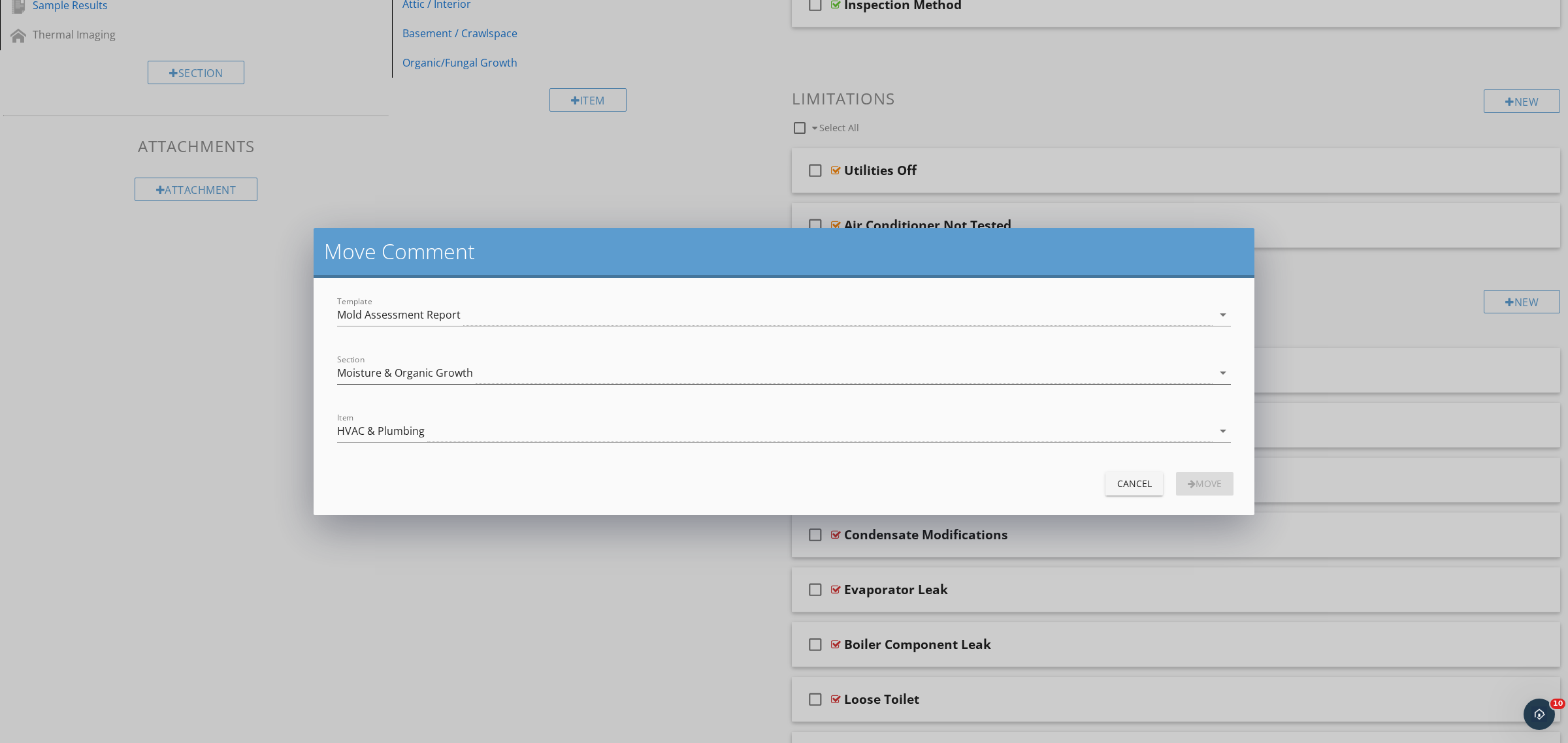
click at [494, 363] on div "Moisture & Organic Growth" at bounding box center [774, 373] width 875 height 22
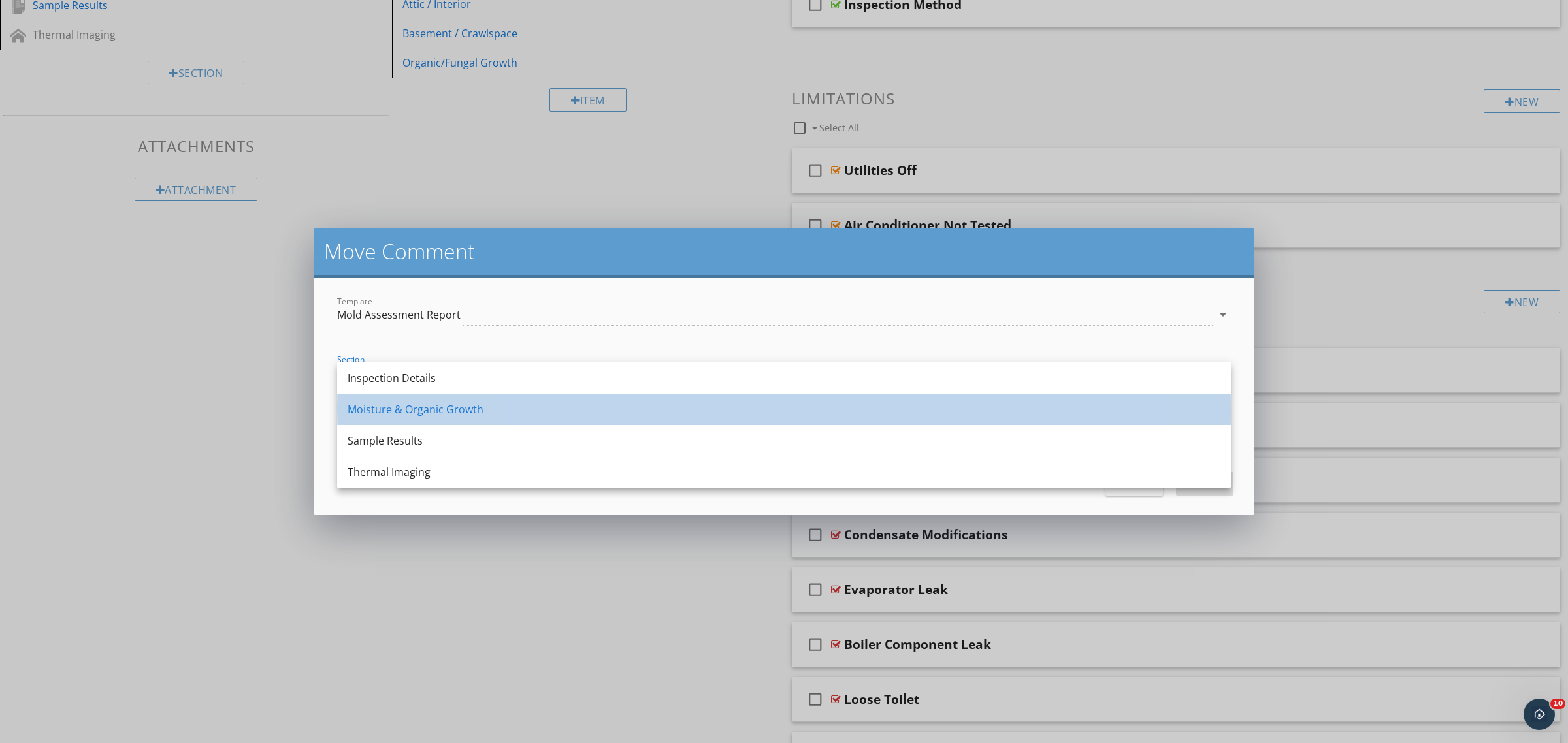
click at [469, 406] on div "Moisture & Organic Growth" at bounding box center [784, 410] width 873 height 16
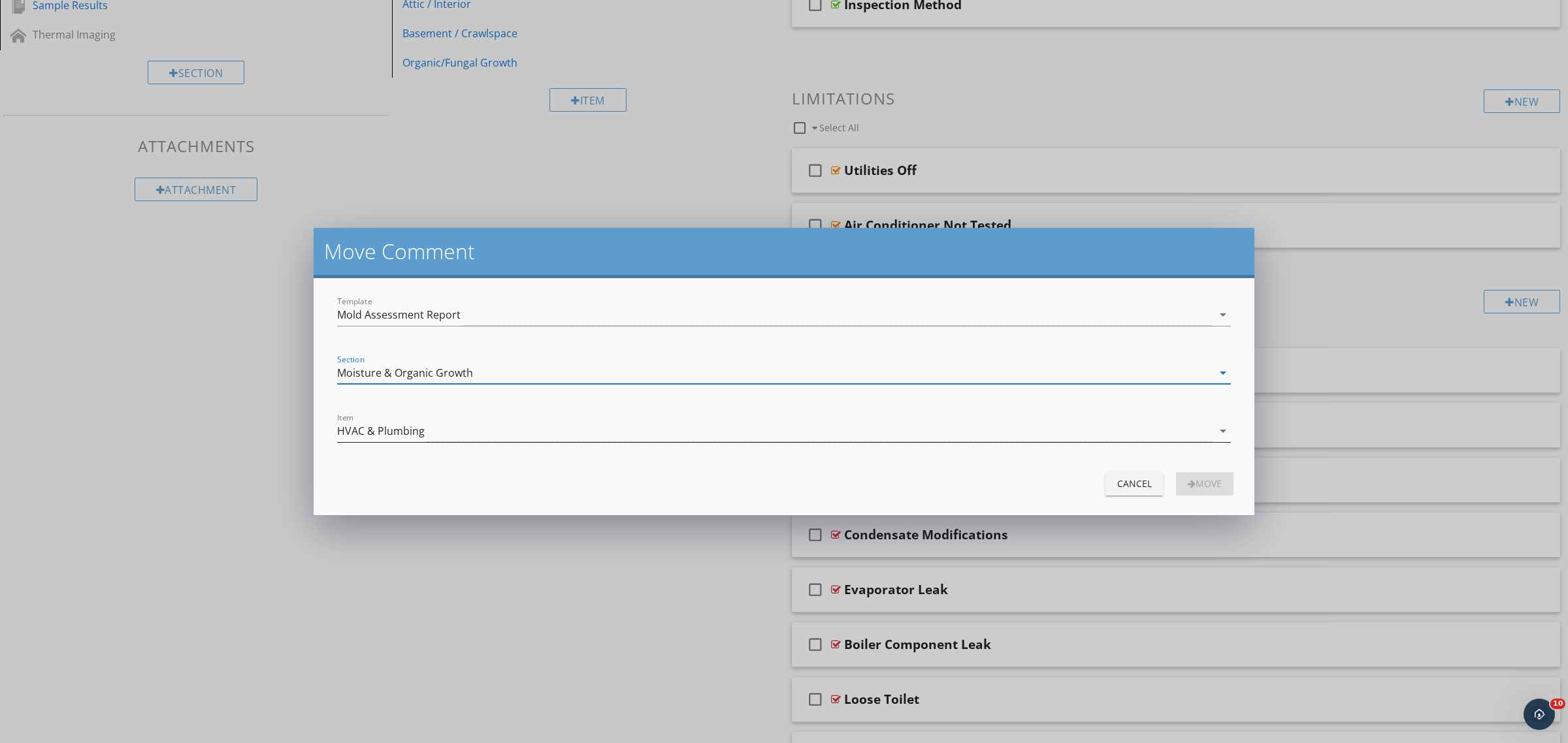
click at [449, 431] on div "HVAC & Plumbing" at bounding box center [774, 431] width 875 height 22
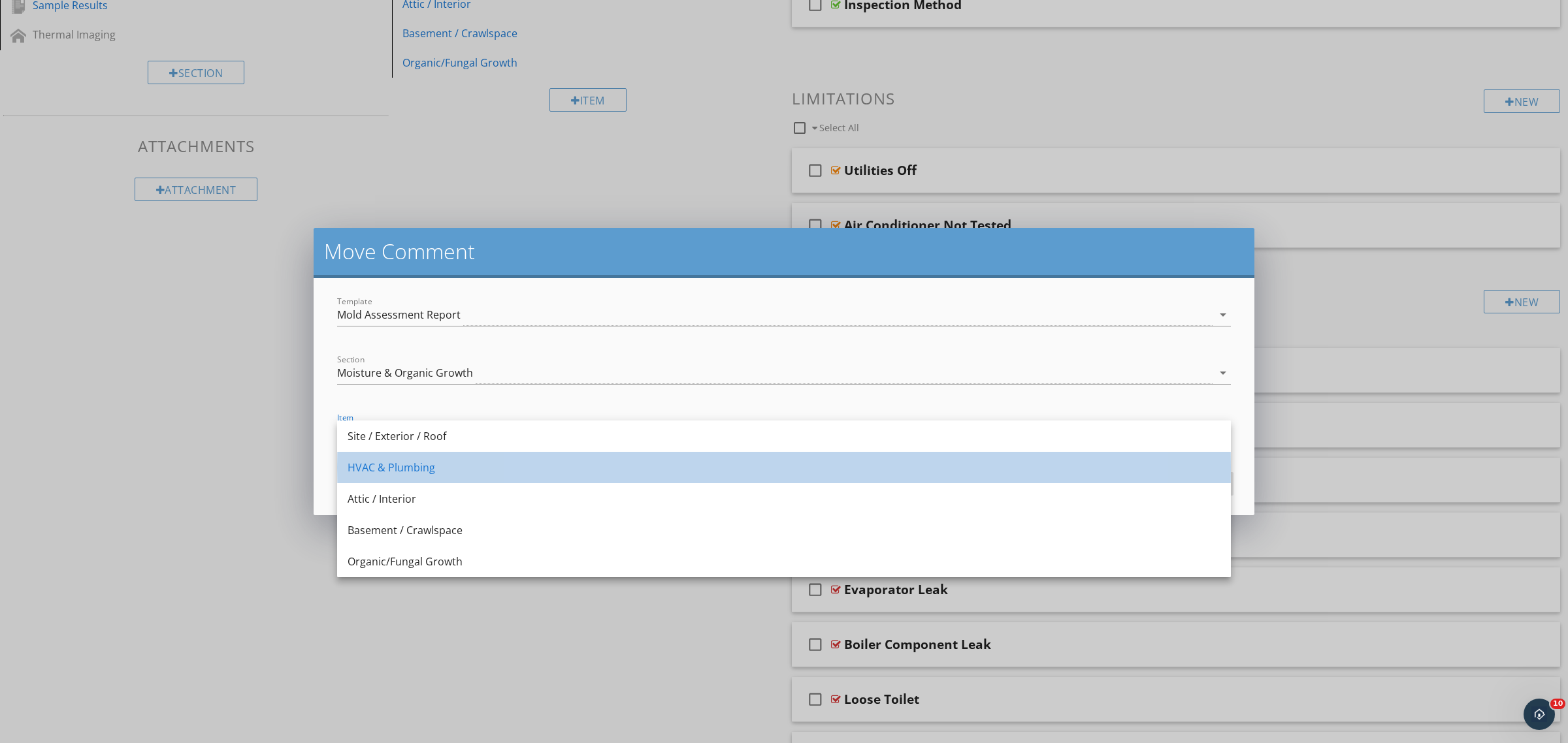
click at [439, 462] on div "HVAC & Plumbing" at bounding box center [784, 468] width 873 height 16
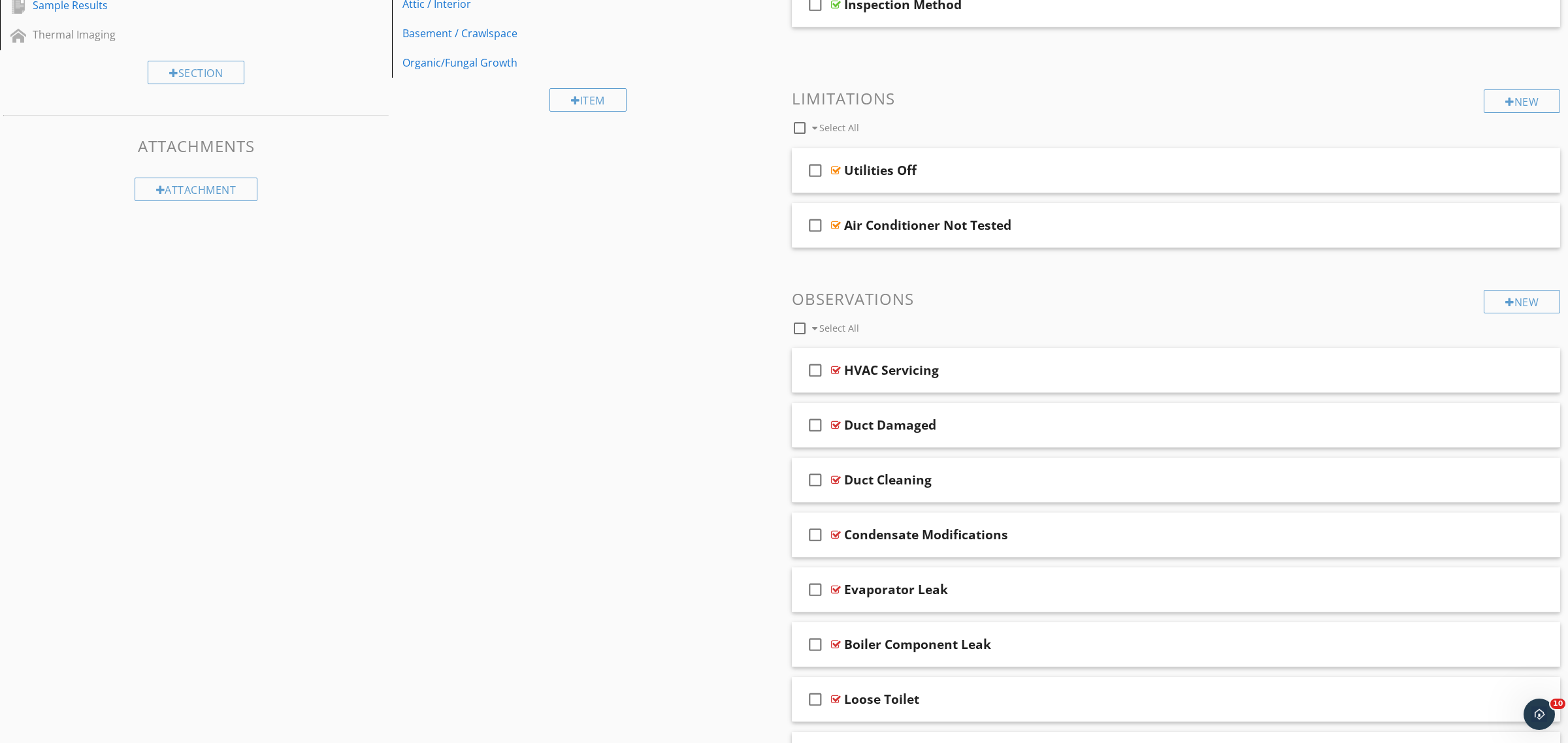
click at [621, 678] on div at bounding box center [784, 371] width 1568 height 743
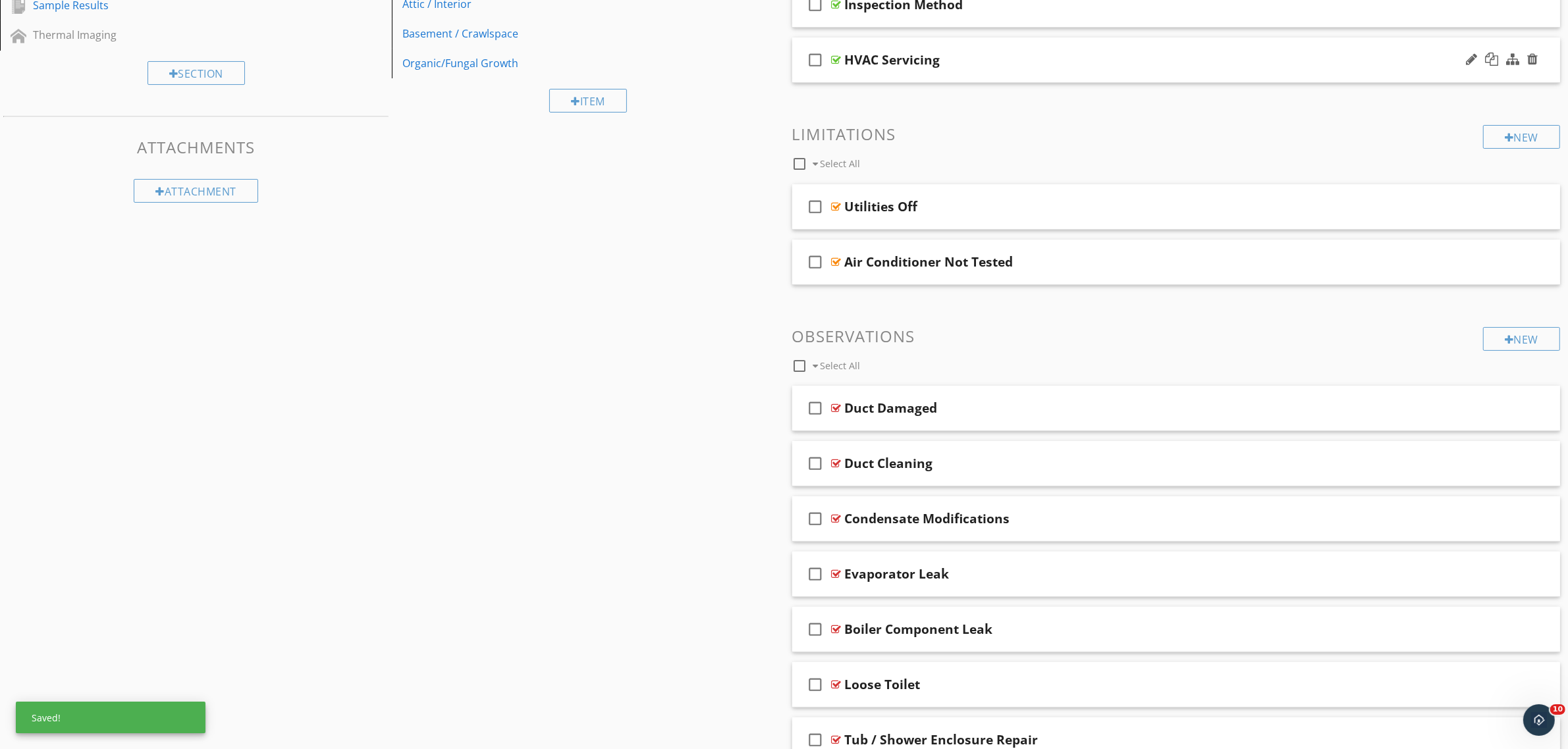
click at [831, 61] on div at bounding box center [836, 60] width 10 height 11
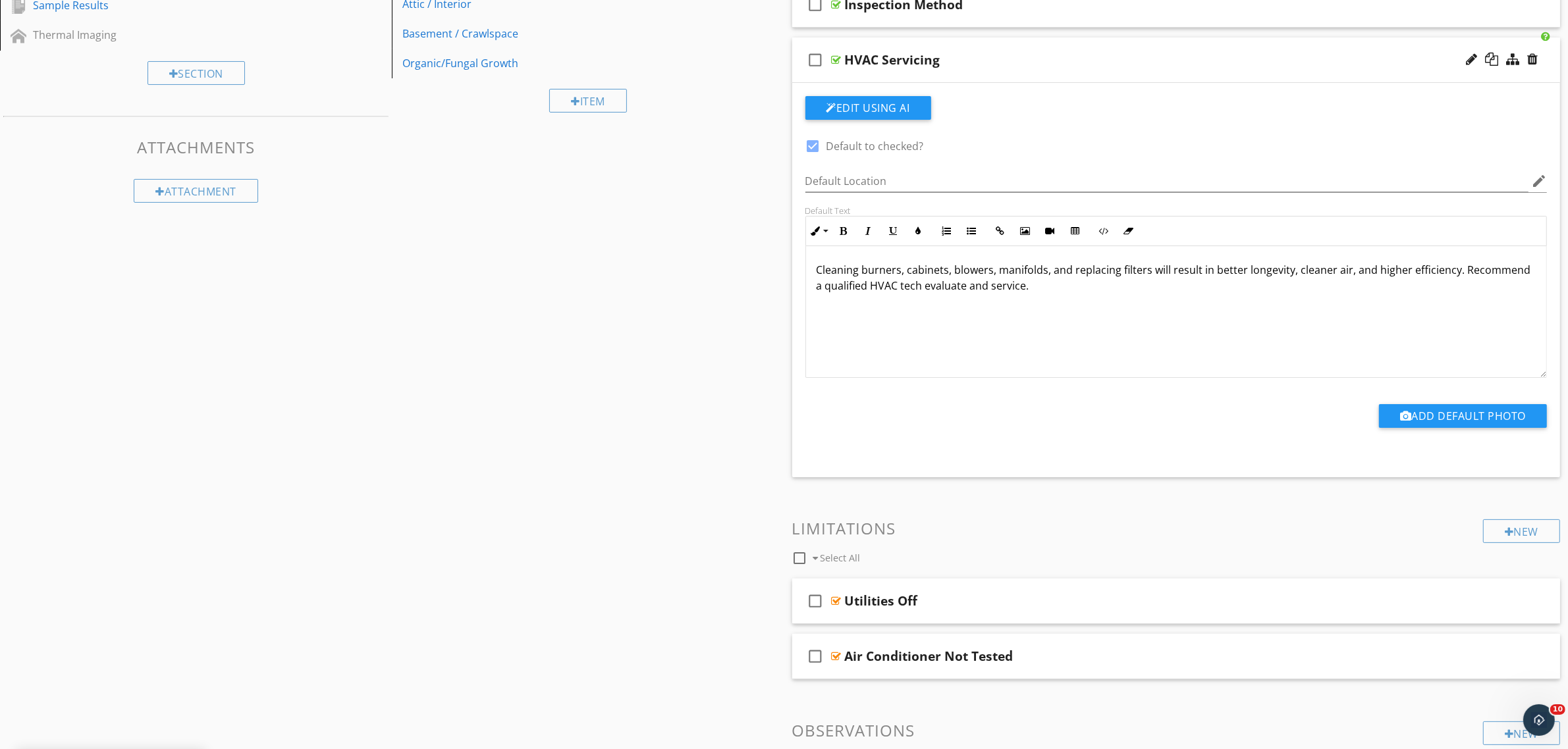
click at [722, 261] on div "Sections Inspection Details Moisture & Organic Growth Sample Results Thermal Im…" at bounding box center [784, 682] width 1568 height 1586
click at [835, 56] on div at bounding box center [836, 60] width 10 height 11
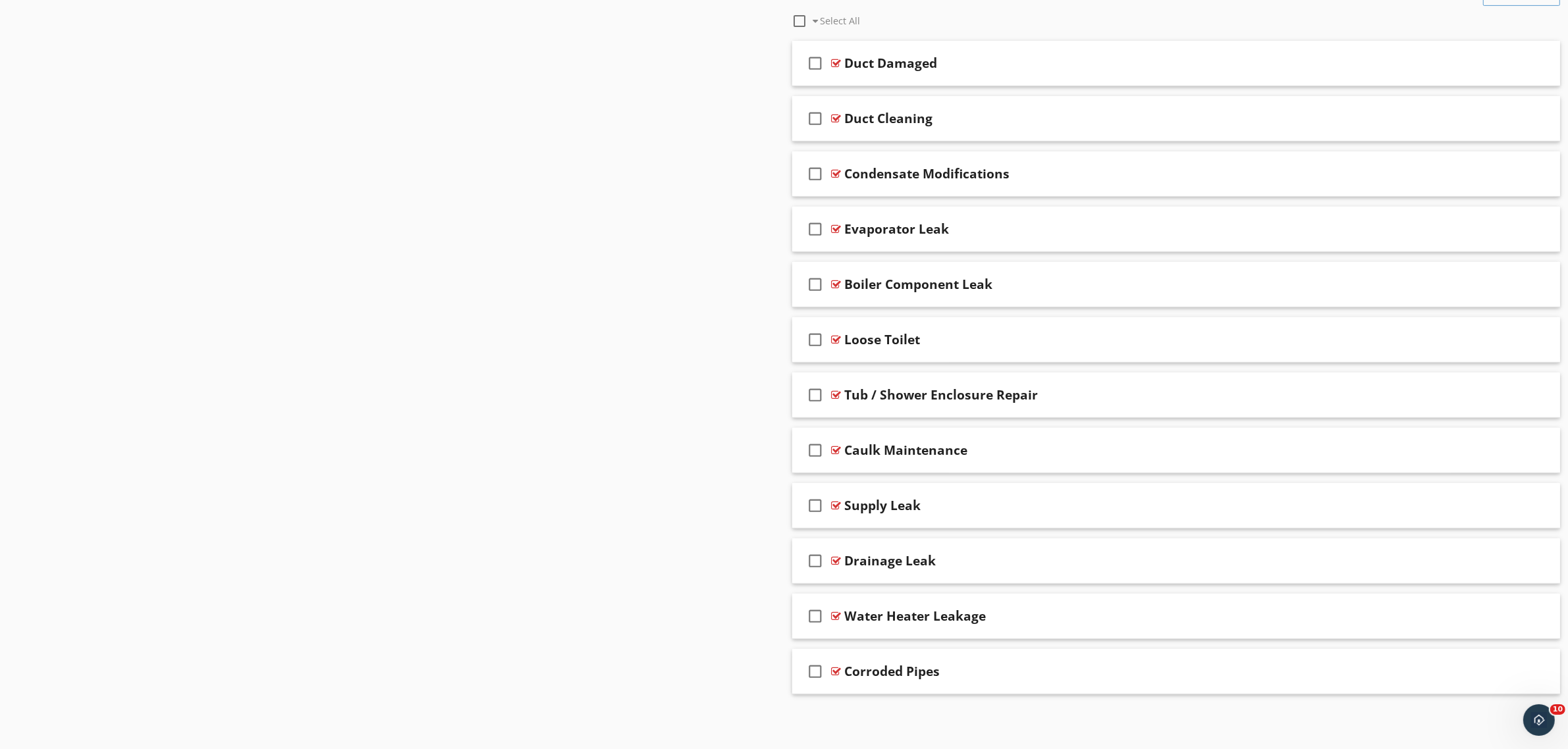
scroll to position [590, 0]
click at [838, 500] on div at bounding box center [836, 505] width 10 height 11
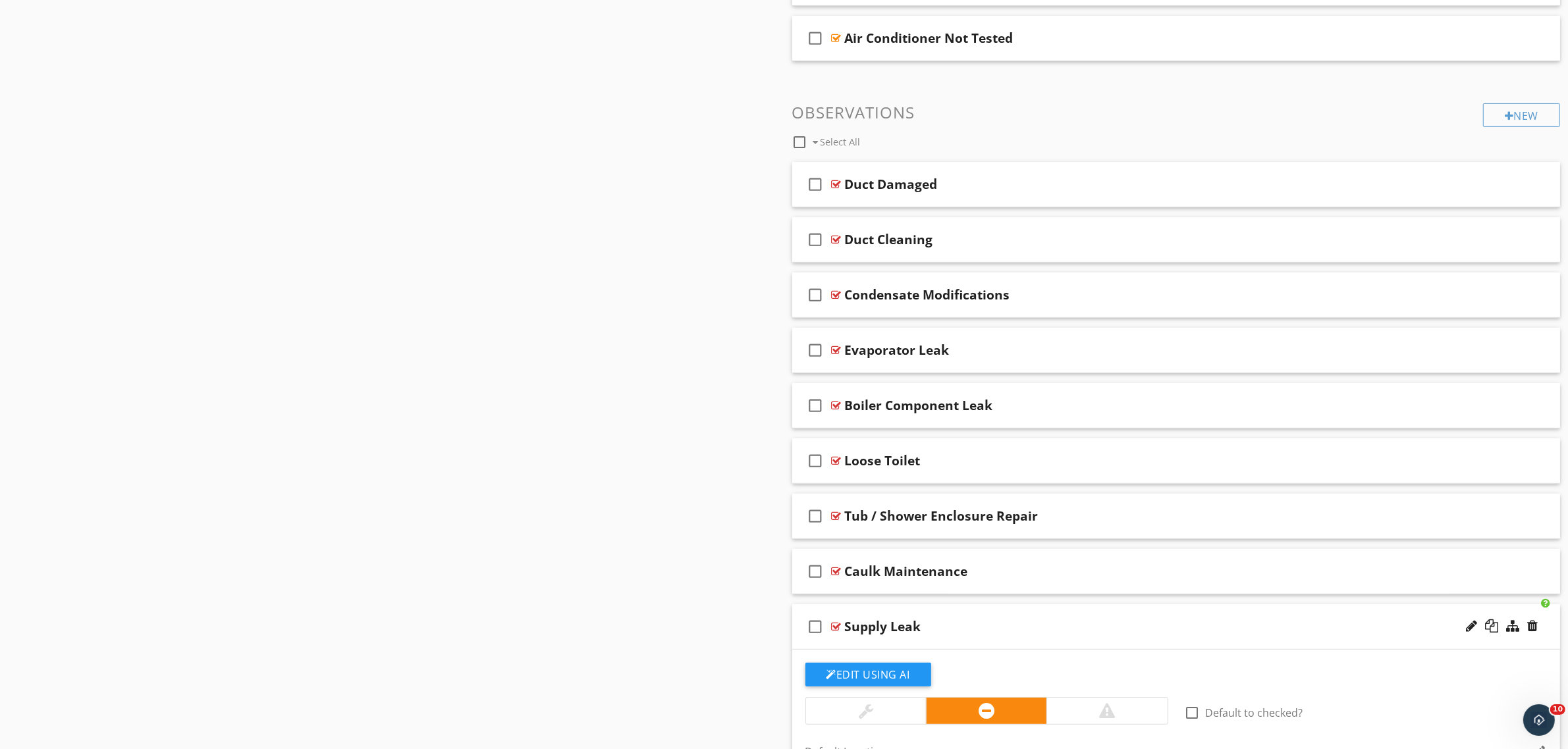
scroll to position [412, 0]
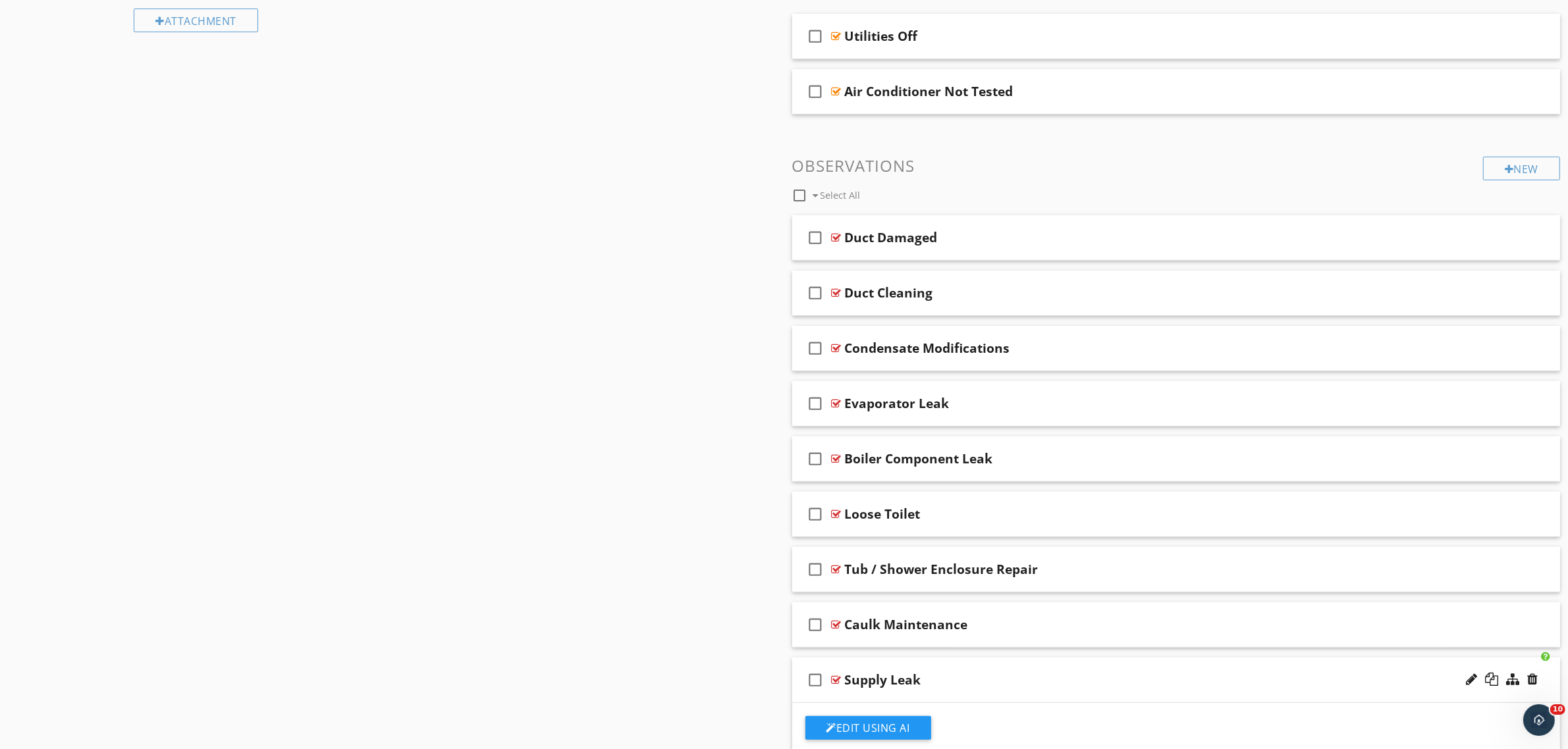
click at [799, 196] on div at bounding box center [799, 195] width 22 height 22
checkbox input "true"
click at [920, 195] on div "check_box Select All" at bounding box center [1138, 192] width 692 height 25
click at [912, 195] on div at bounding box center [914, 195] width 9 height 11
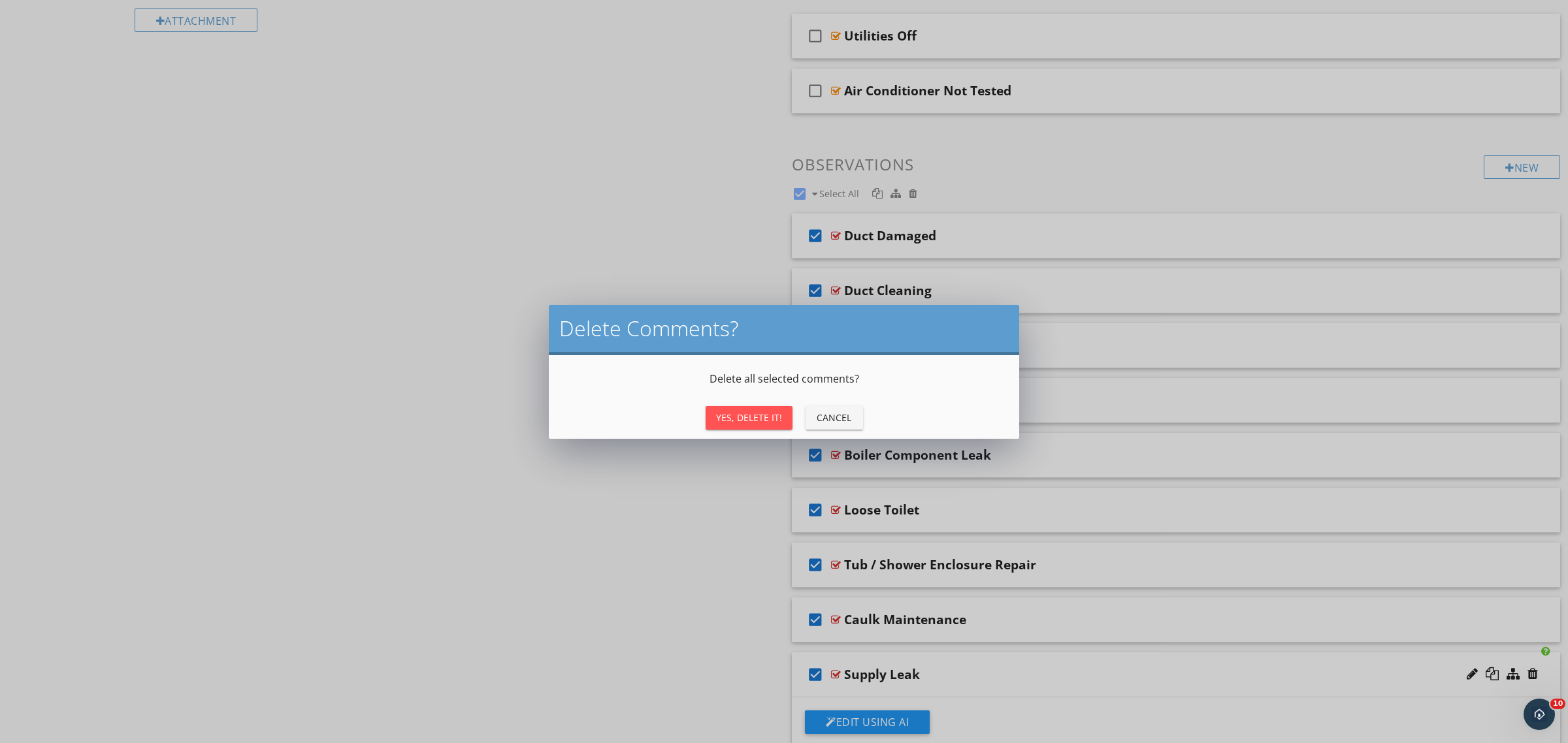
click at [750, 420] on div "Yes, Delete It!" at bounding box center [749, 418] width 66 height 14
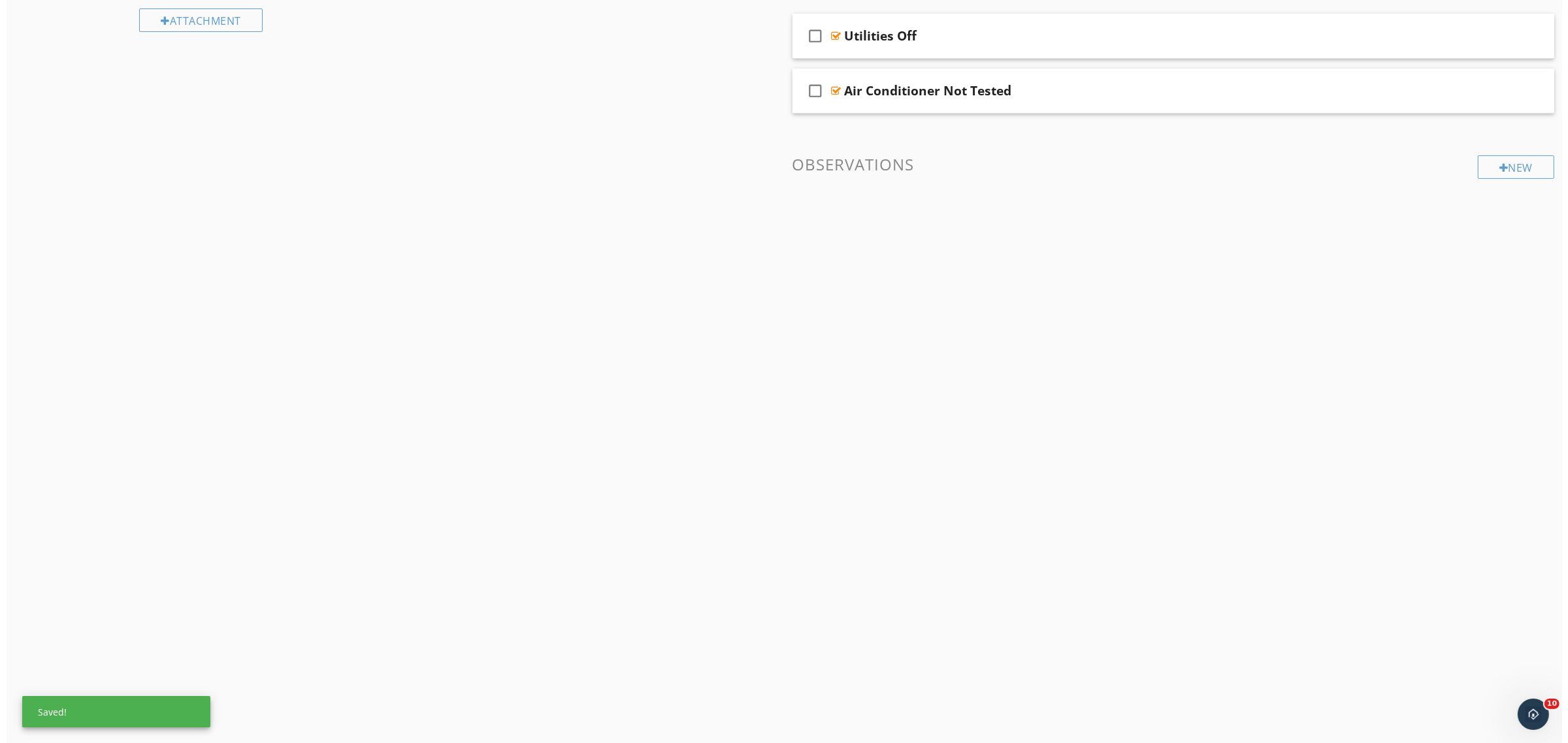
scroll to position [76, 0]
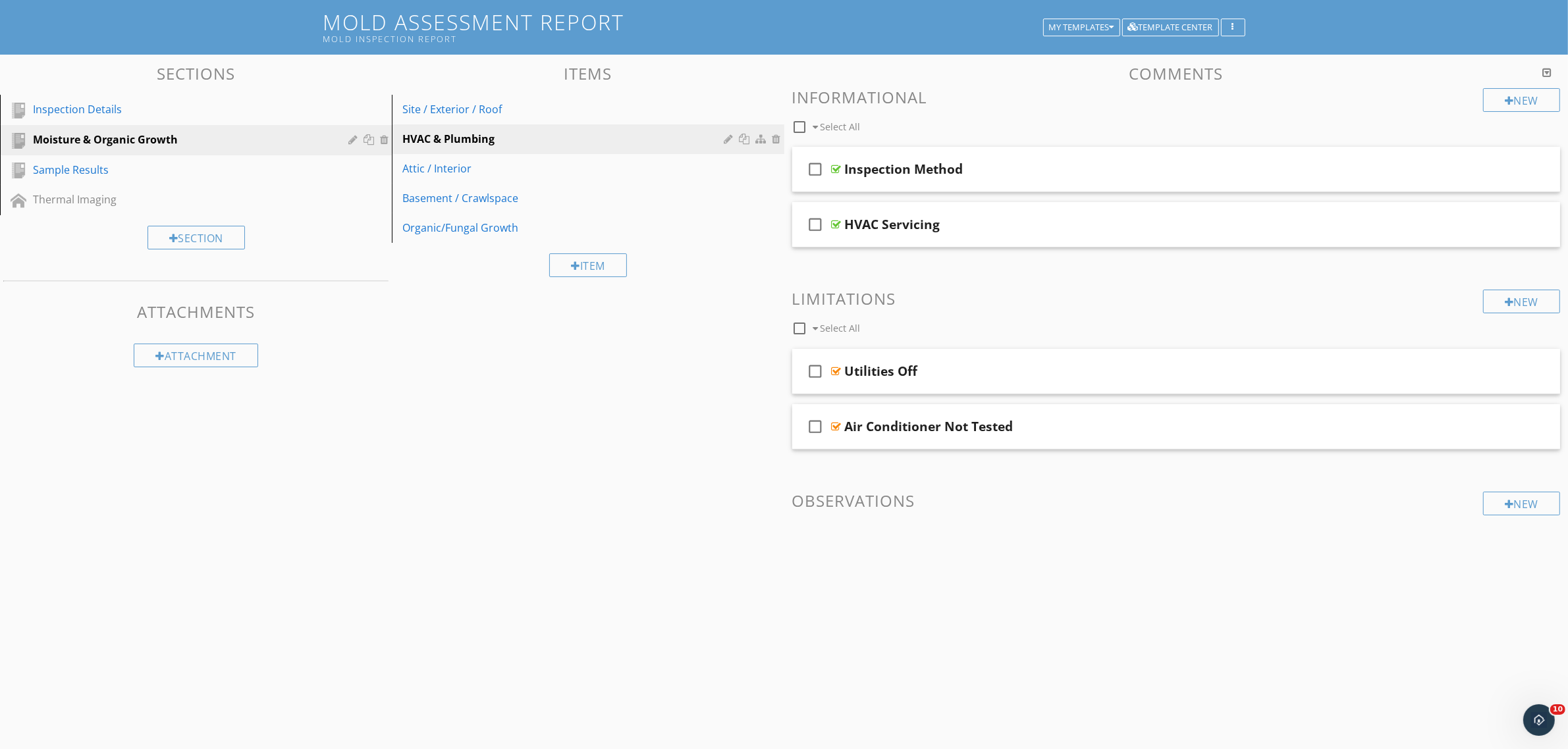
click at [491, 392] on div "Sections Inspection Details Moisture & Organic Growth Sample Results Thermal Im…" at bounding box center [784, 341] width 1568 height 573
click at [1496, 496] on div "New" at bounding box center [1521, 503] width 77 height 23
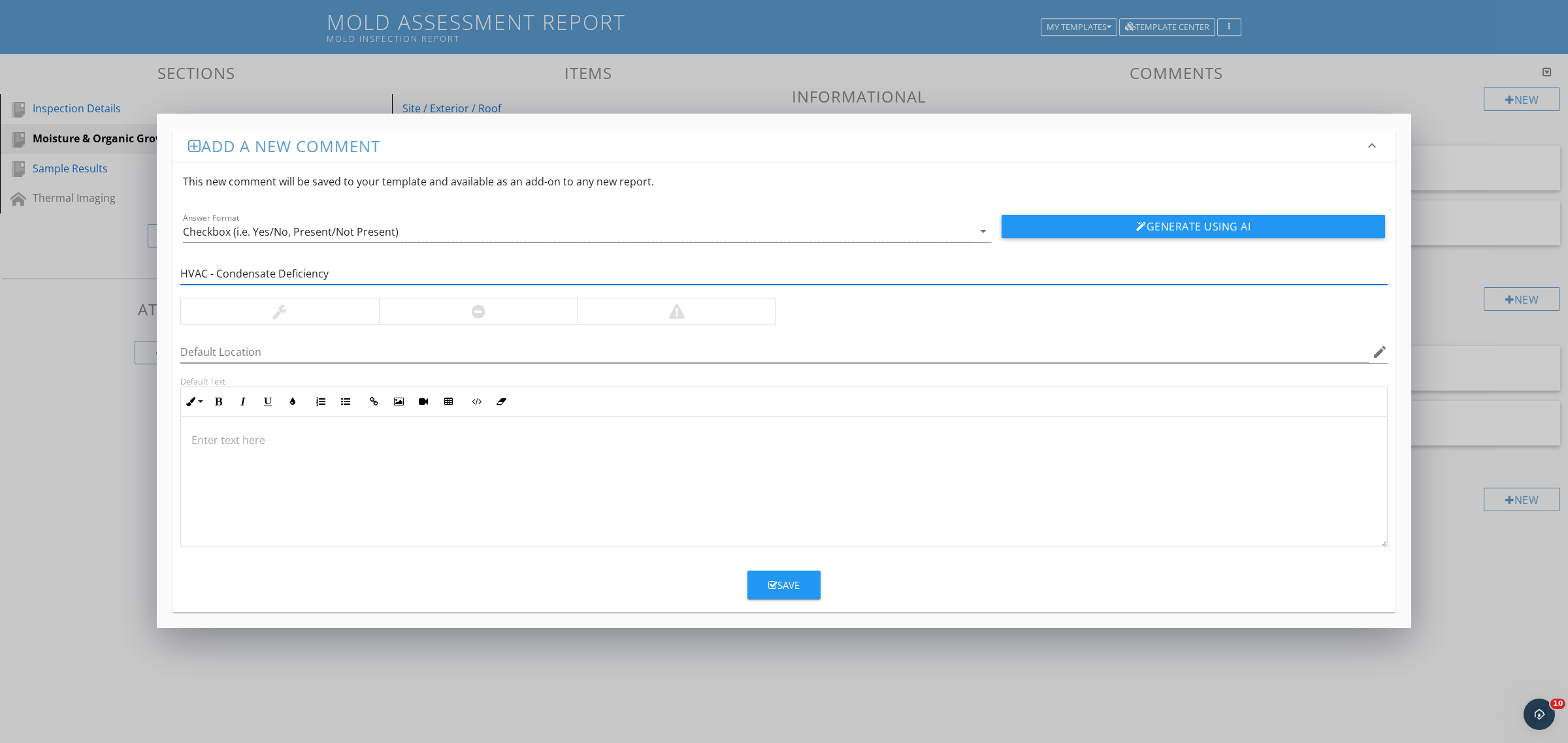
type input "HVAC - Condensate Deficiency"
click at [439, 318] on div at bounding box center [478, 311] width 199 height 26
click at [540, 467] on div at bounding box center [784, 482] width 1206 height 131
click at [779, 583] on div "Save" at bounding box center [784, 585] width 31 height 15
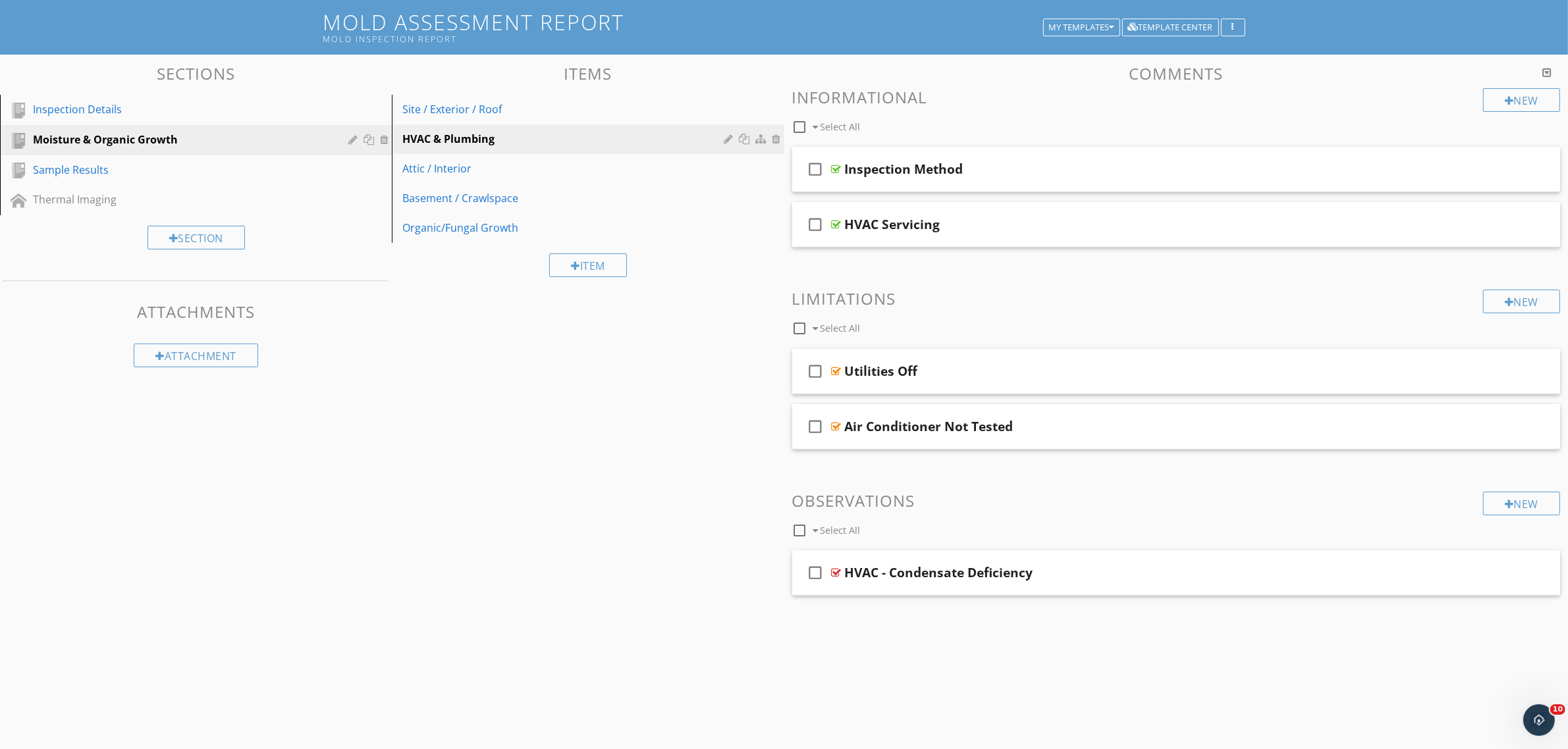
click at [1468, 475] on div "New Informational check_box_outline_blank Select All check_box_outline_blank In…" at bounding box center [1176, 352] width 769 height 529
click at [1486, 497] on div "New" at bounding box center [1521, 503] width 77 height 23
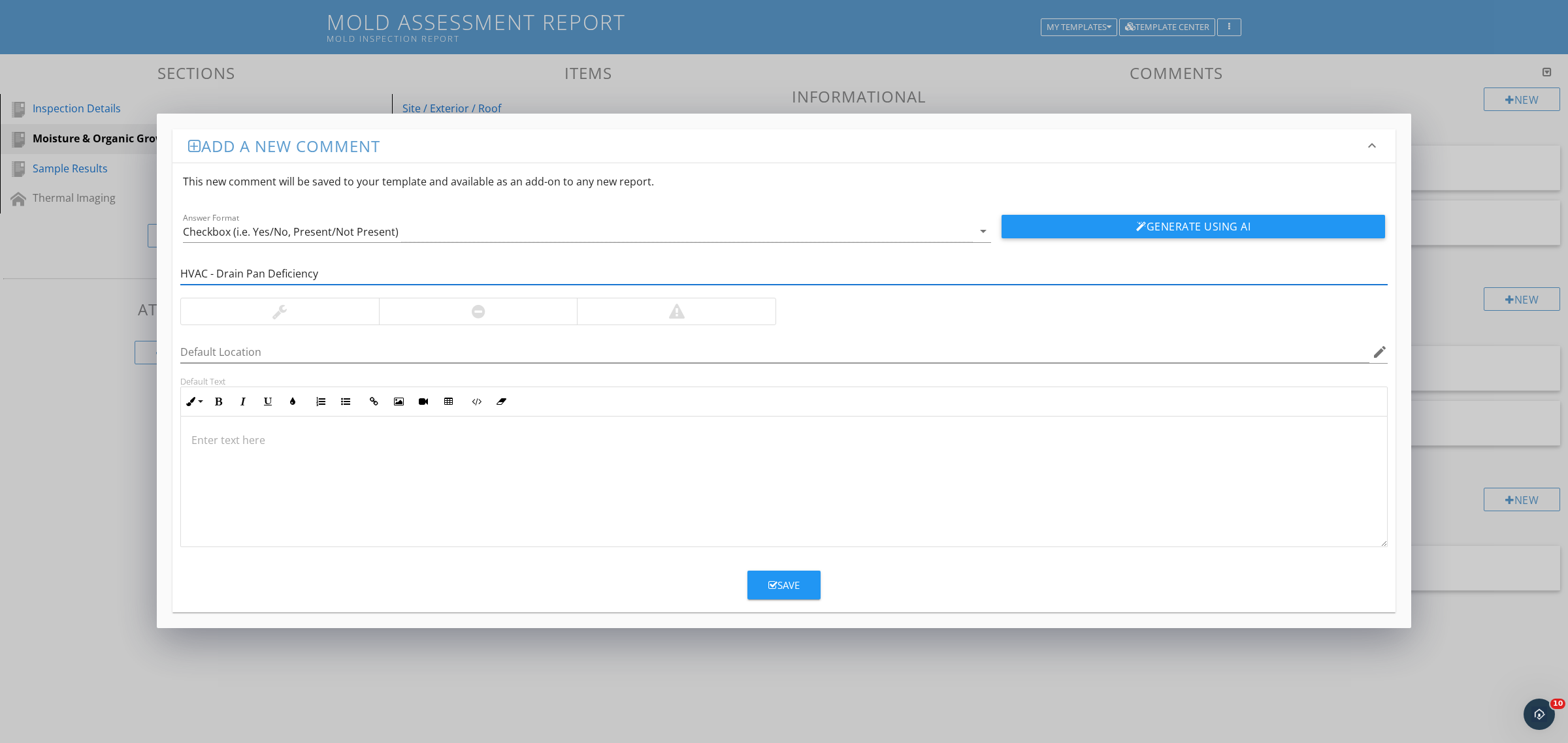
type input "HVAC - Drain Pan Deficiency"
click at [550, 314] on div at bounding box center [478, 311] width 199 height 26
click at [785, 592] on div "Save" at bounding box center [784, 585] width 31 height 15
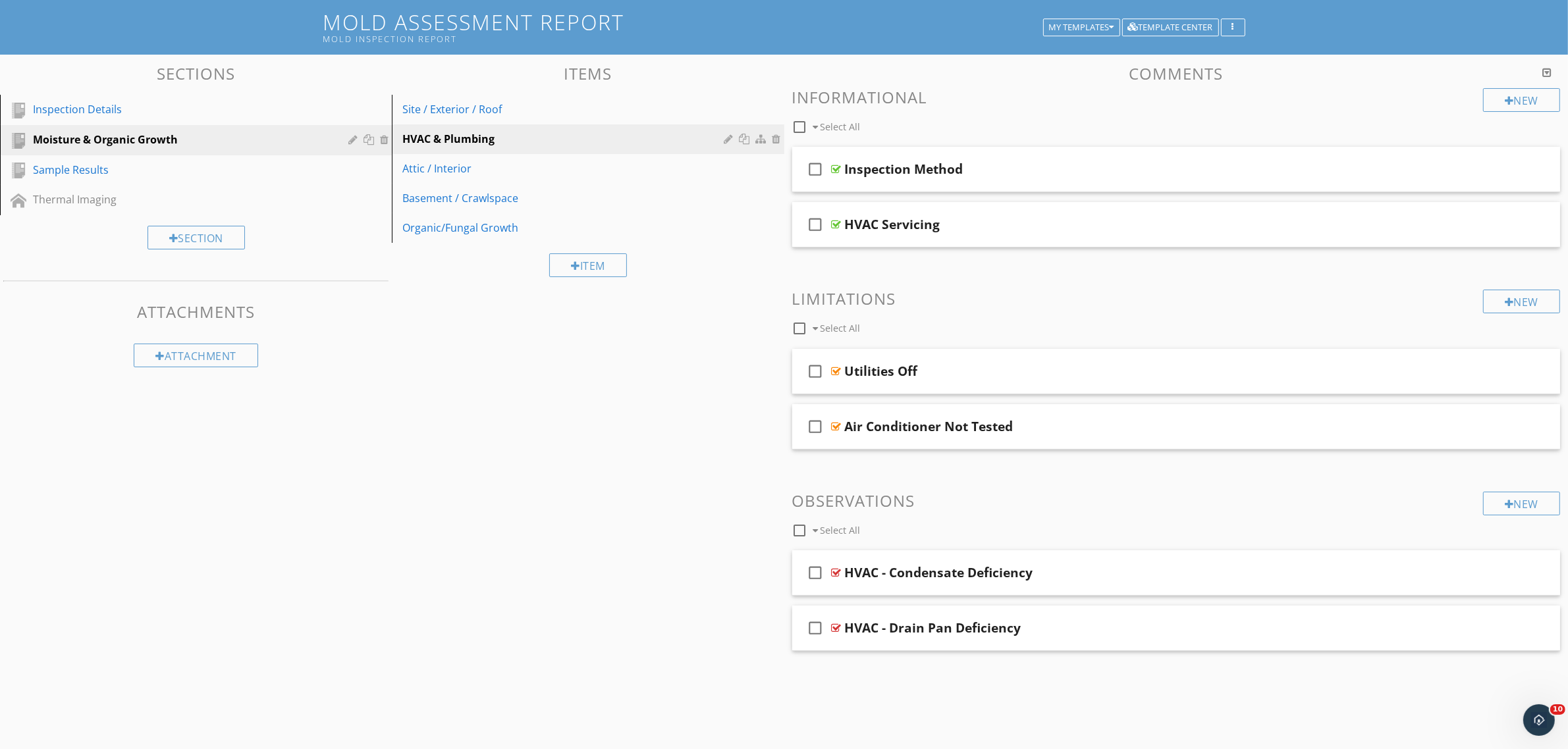
click at [1458, 459] on div "New Informational check_box_outline_blank Select All check_box_outline_blank In…" at bounding box center [1176, 369] width 769 height 563
click at [1483, 498] on div "New" at bounding box center [1521, 503] width 77 height 23
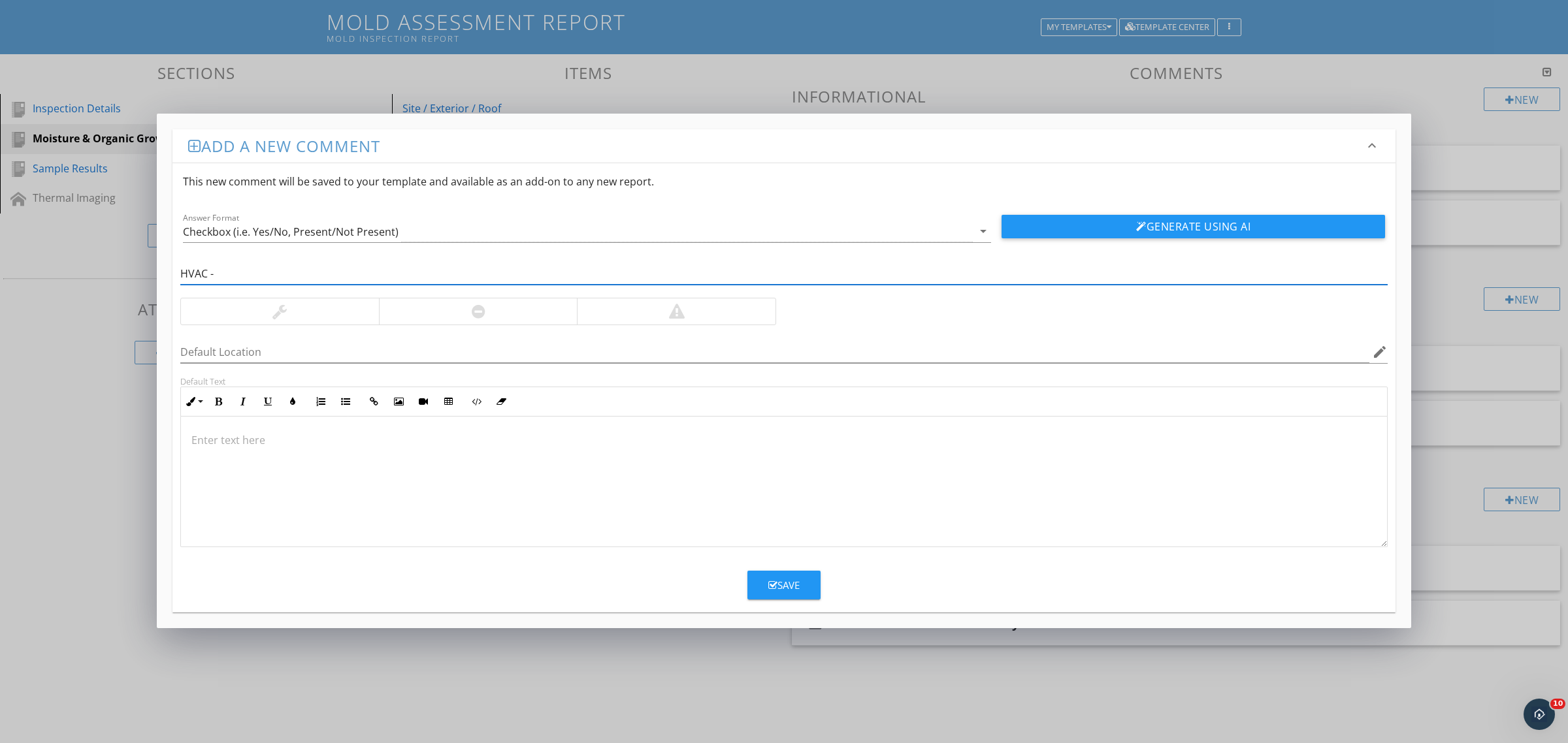
paste input "- Poor Ventilation or Airflow Restrictions - Dirty or Clogged Air Filters - Lea…"
type input "HVAC - - Poor Ventilation or Airflow Restrictions - Dirty or Clogged Air Filter…"
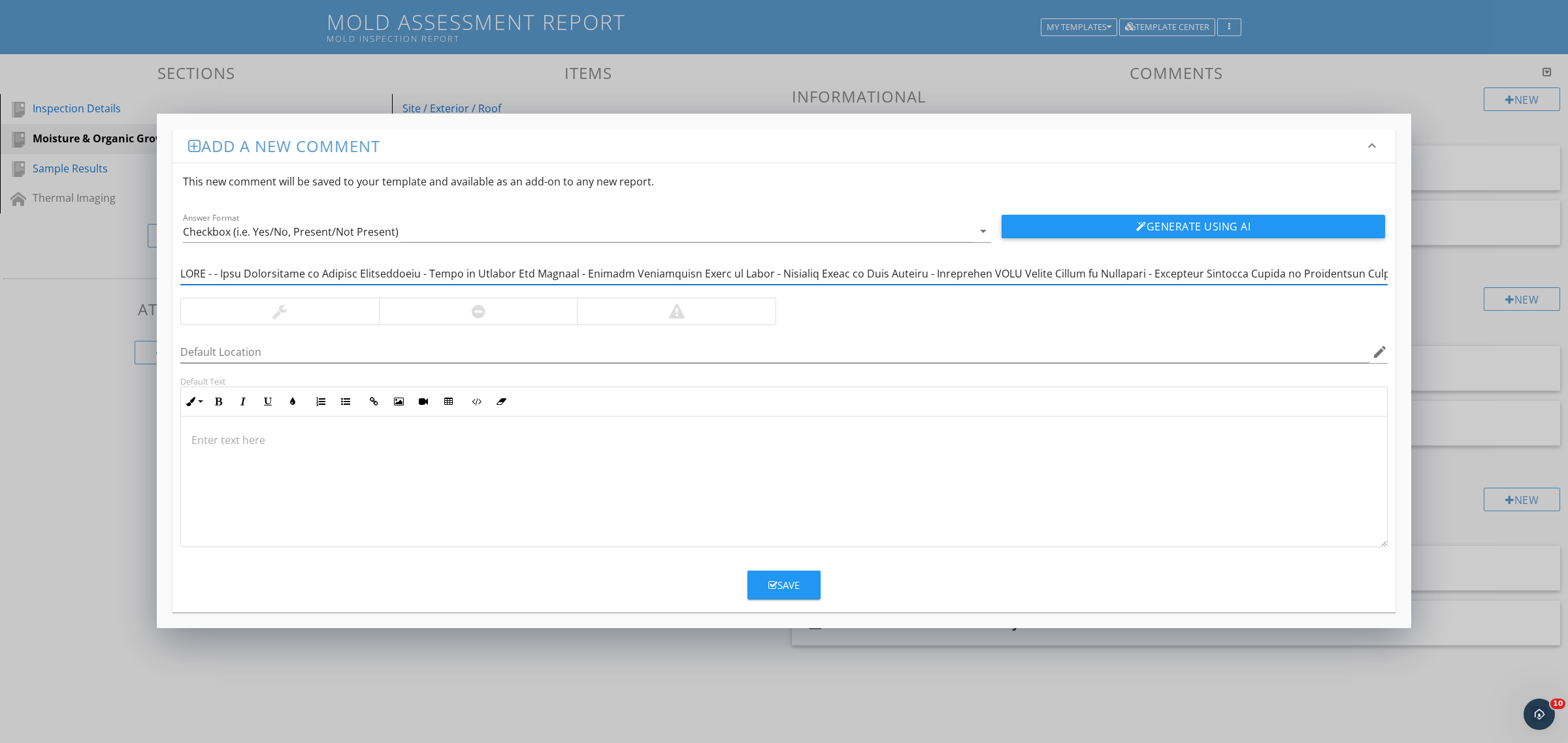
scroll to position [0, 14841]
click at [987, 269] on input "text" at bounding box center [784, 274] width 1207 height 22
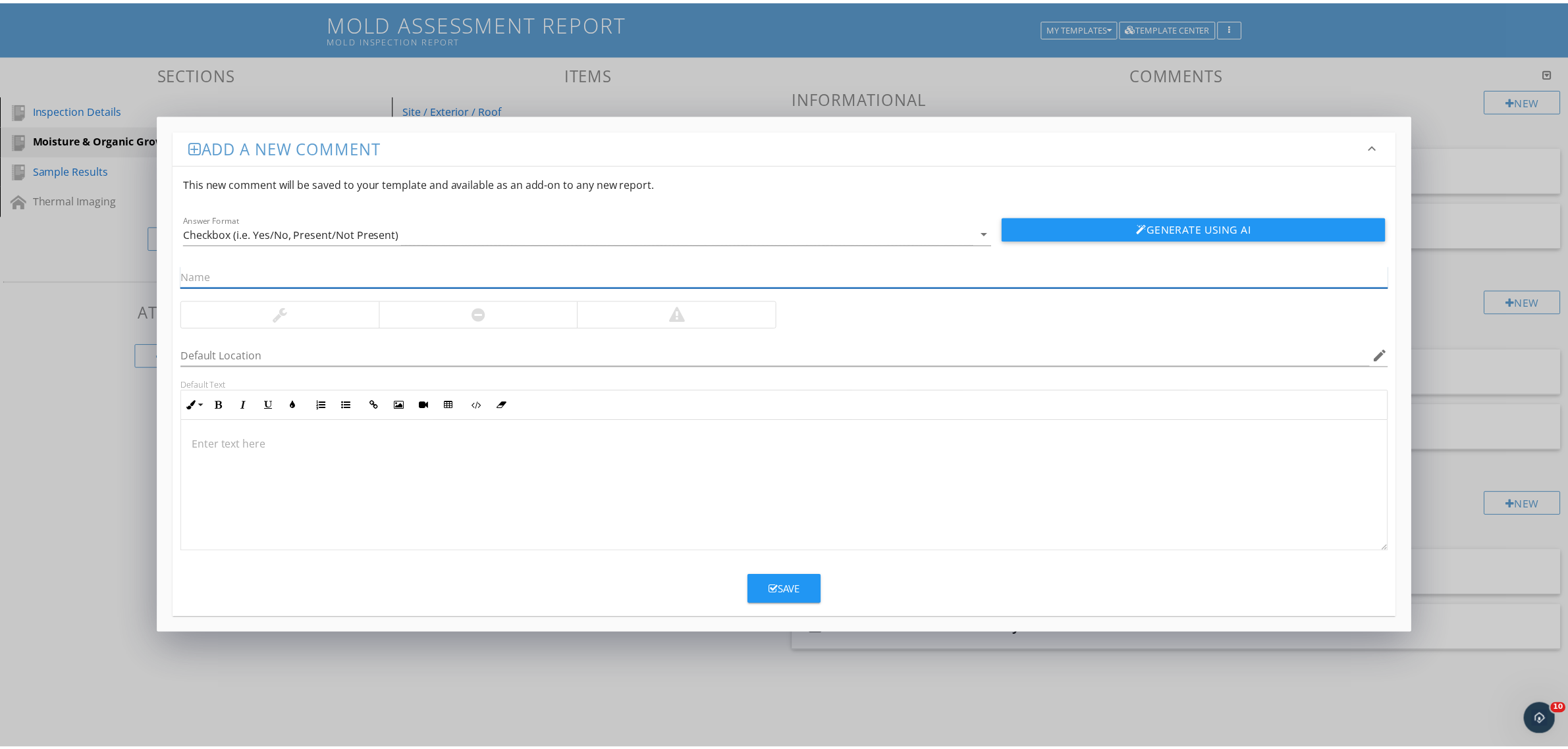
scroll to position [0, 0]
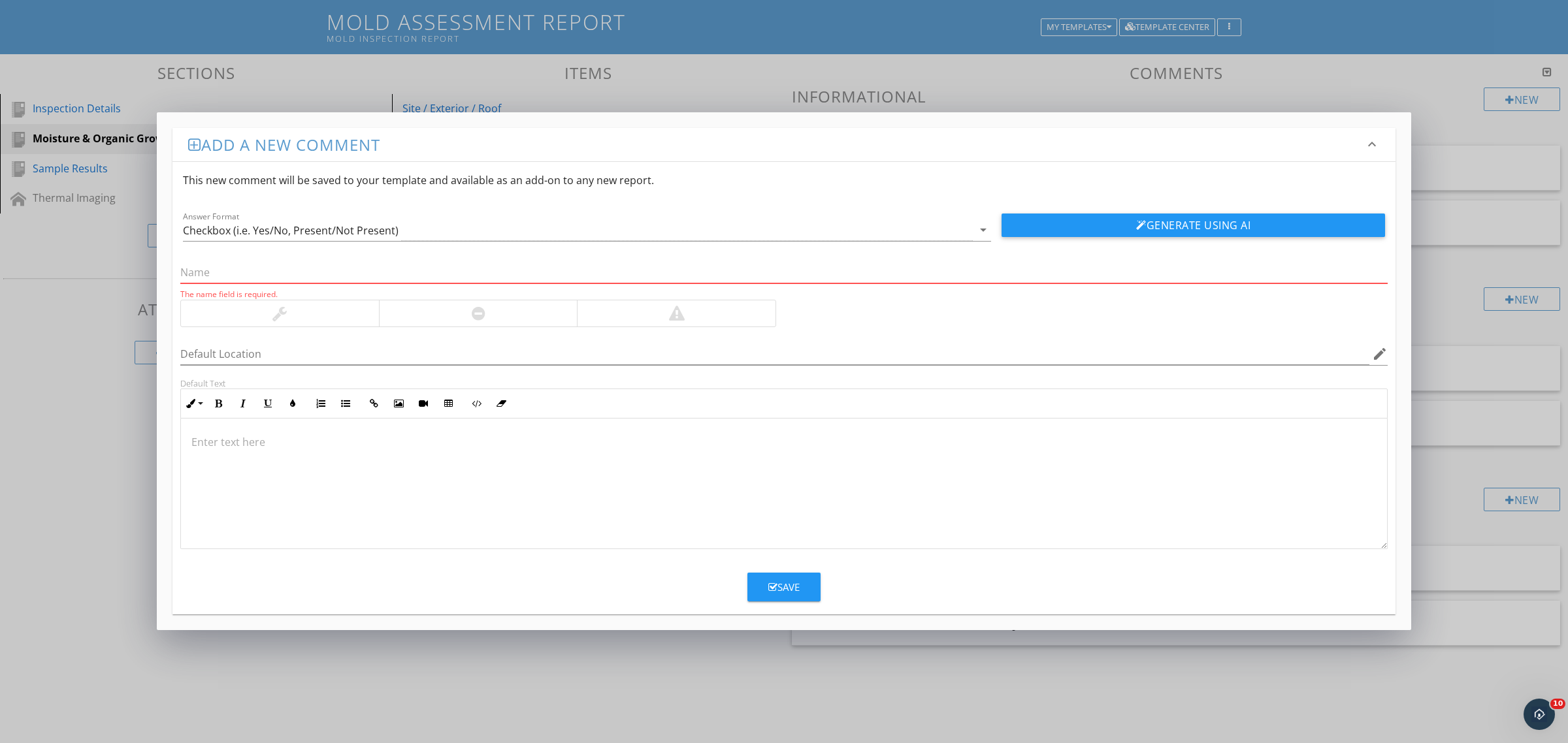
click at [308, 266] on input "text" at bounding box center [784, 272] width 1207 height 22
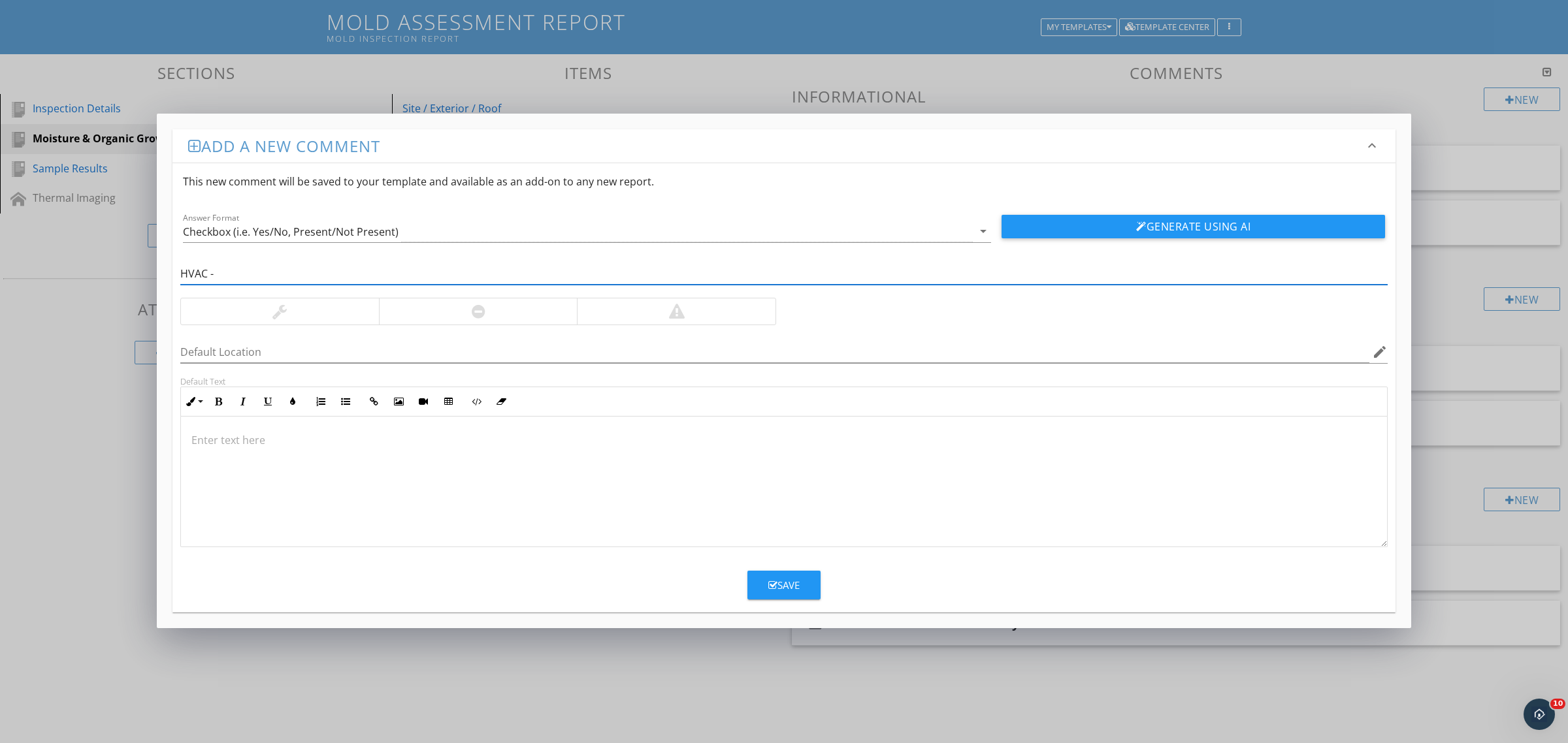
paste input "Poor Ventilation or Airflow Restrictions"
click at [225, 274] on input "HVAC - Poor Ventilation or Airflow Restrictions" at bounding box center [784, 274] width 1207 height 22
type input "HVAC - Poor Ventilation or Airflow Restrictions"
click at [481, 308] on div at bounding box center [478, 312] width 14 height 16
click at [792, 589] on div "Save" at bounding box center [784, 585] width 31 height 15
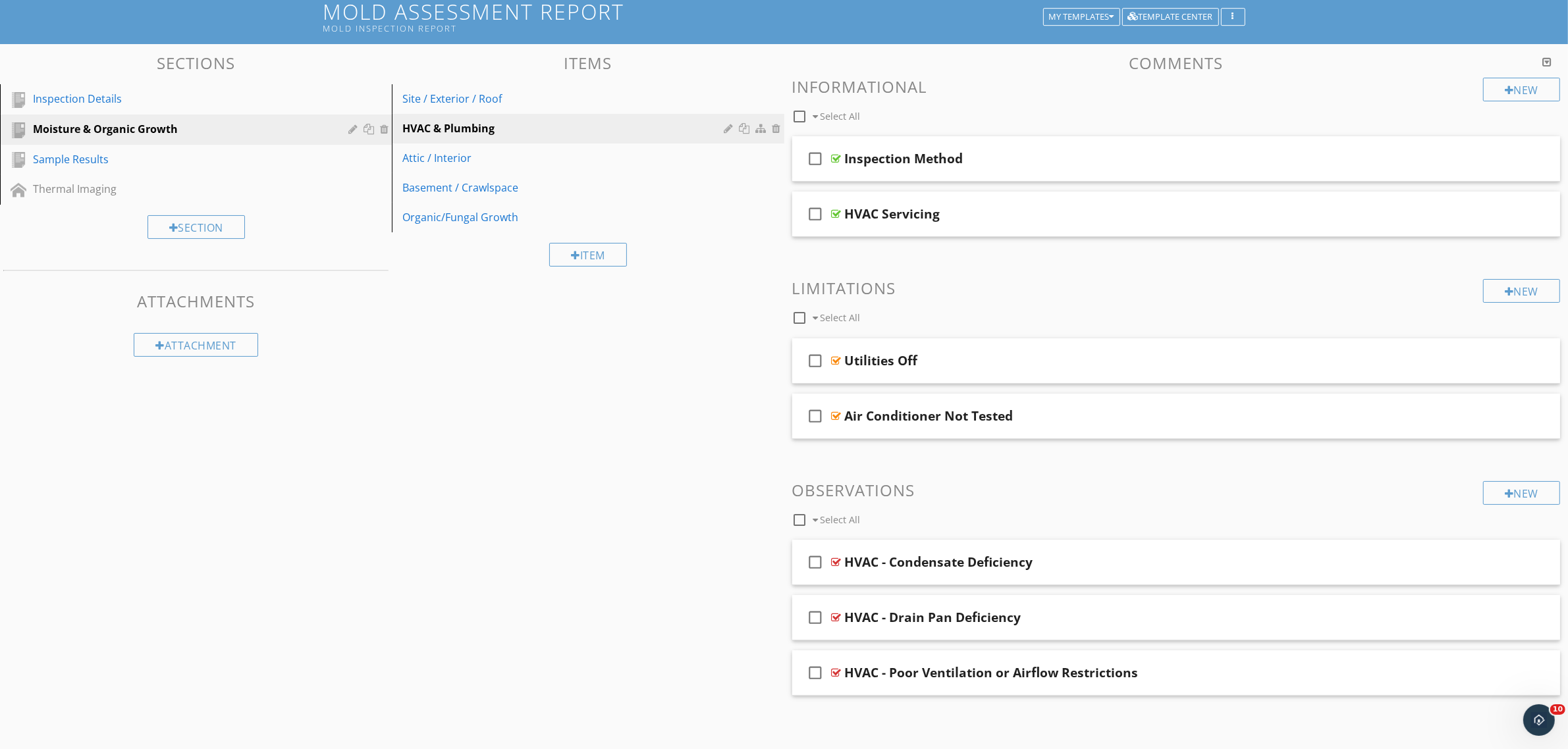
scroll to position [90, 0]
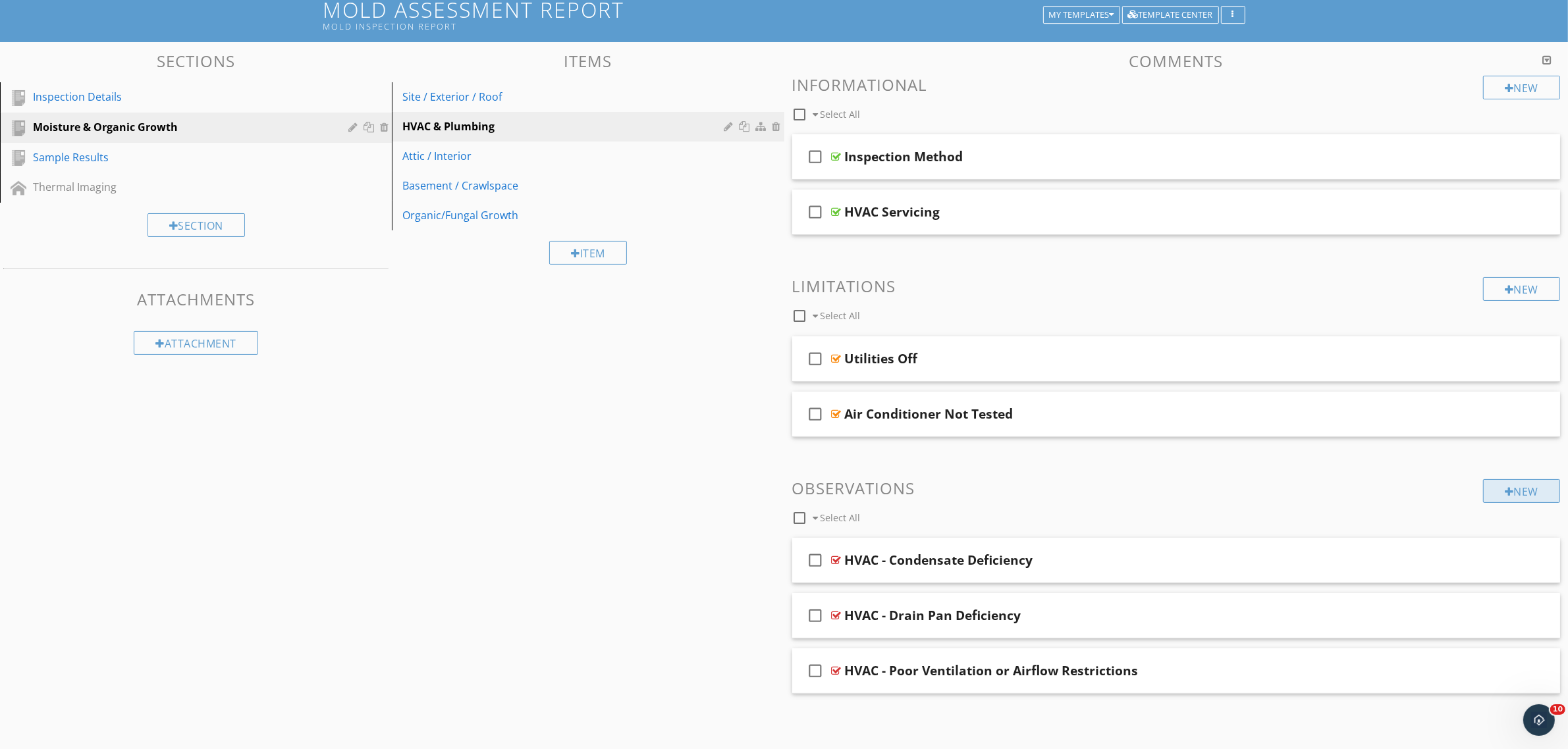
click at [1530, 486] on div "New" at bounding box center [1521, 490] width 77 height 23
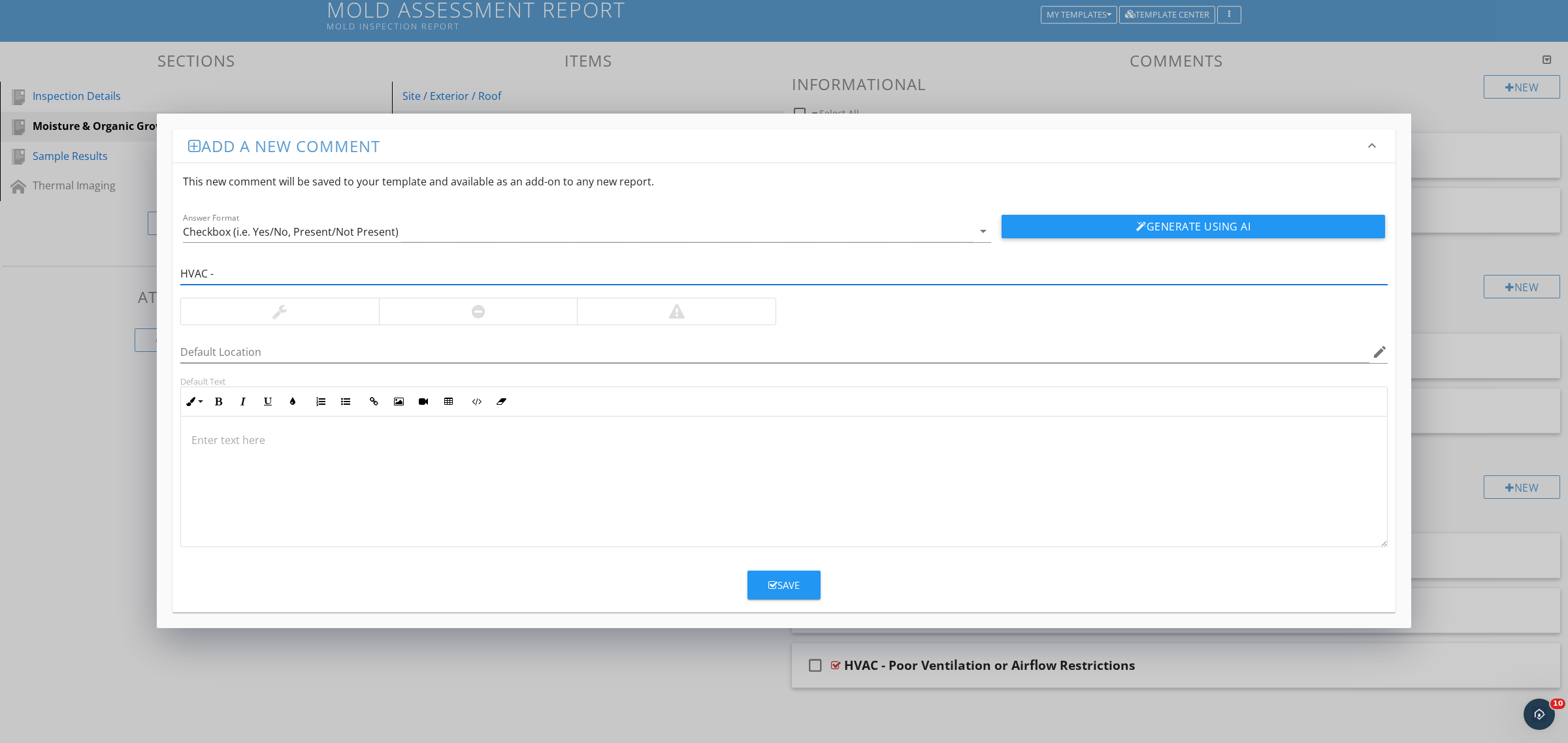
paste input "Ductwork Leaks or Poor Sealing"
type input "HVAC - Ductwork Leaks or Poor Sealing"
click at [790, 581] on div "Save" at bounding box center [784, 585] width 31 height 15
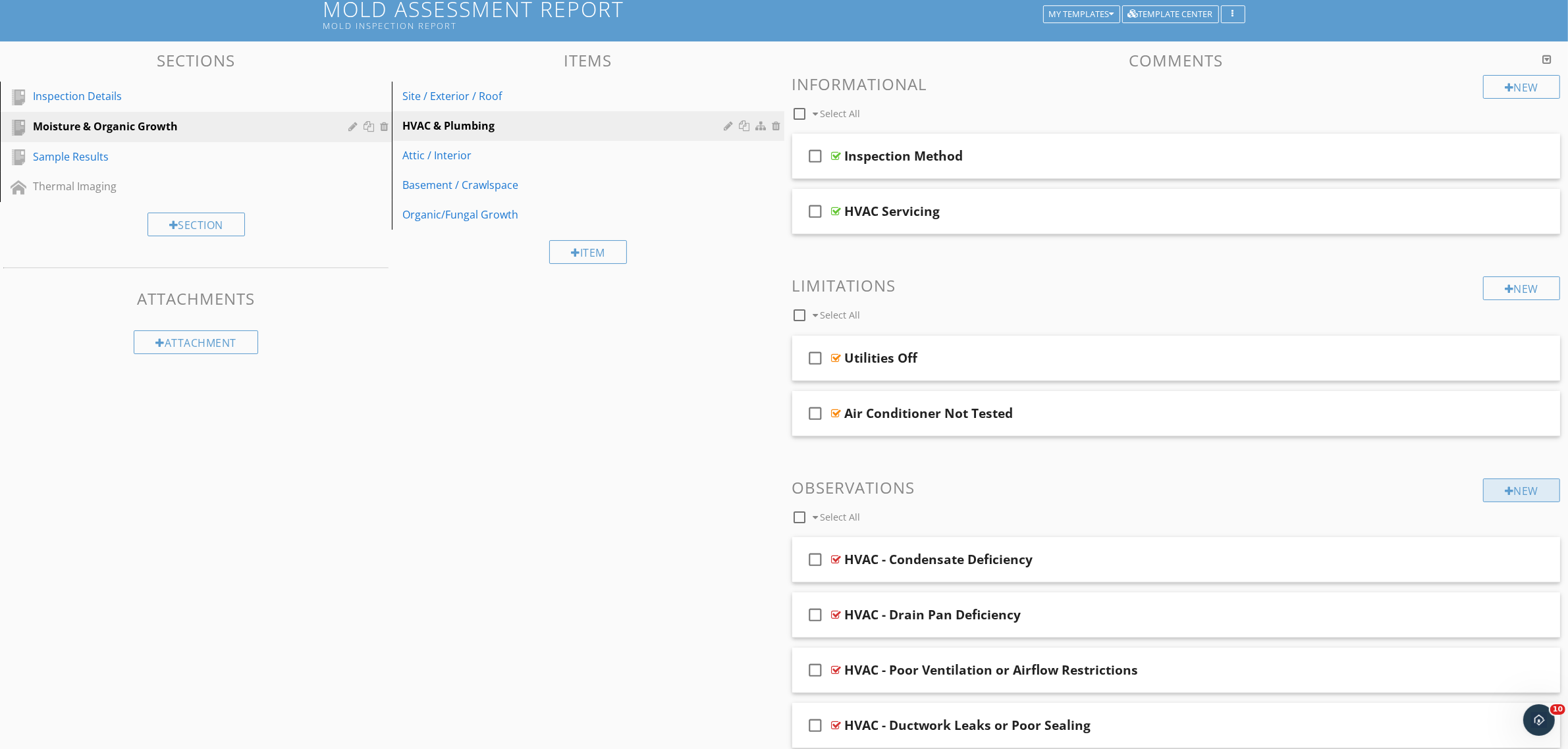
click at [1520, 495] on div "New" at bounding box center [1521, 490] width 77 height 23
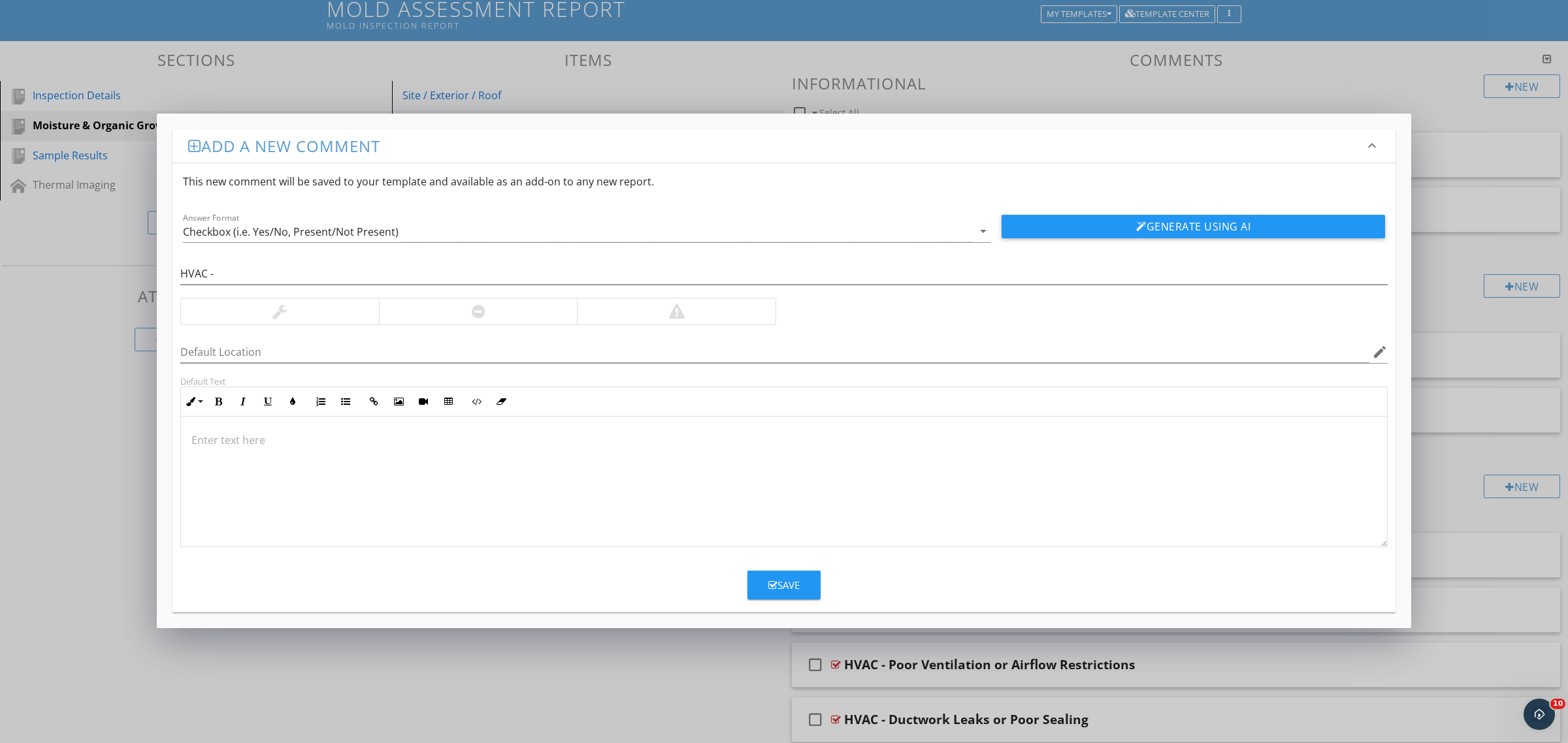
click at [282, 438] on p at bounding box center [784, 440] width 1185 height 16
click at [245, 271] on input "HVAC -" at bounding box center [784, 274] width 1207 height 22
paste input "Excessive Humidity Levels in Conditioned Spaces"
type input "HVAC - Excessive Humidity Levels in Conditioned Spaces"
click at [794, 591] on div "Save" at bounding box center [784, 585] width 31 height 15
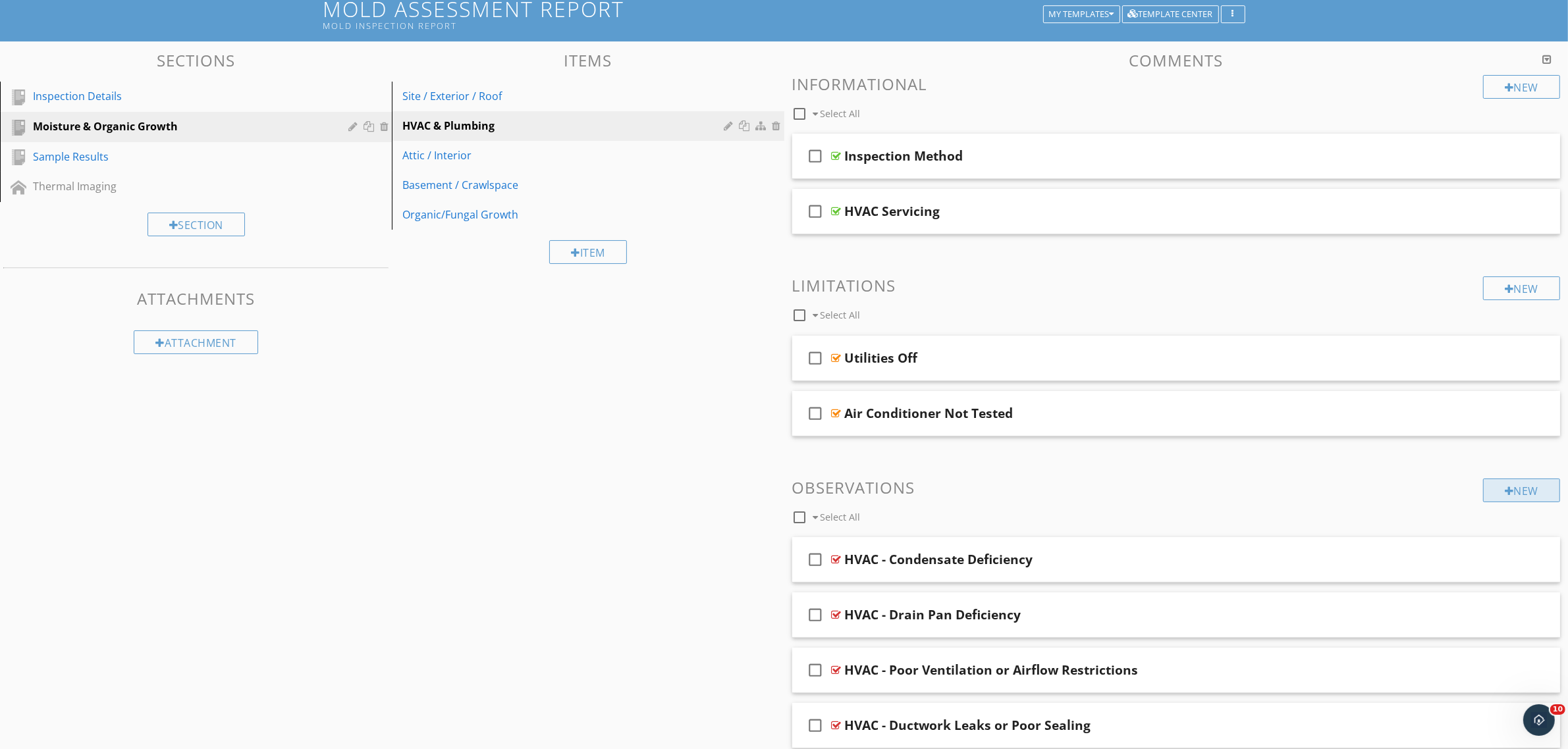
click at [1511, 488] on div "New" at bounding box center [1521, 490] width 77 height 23
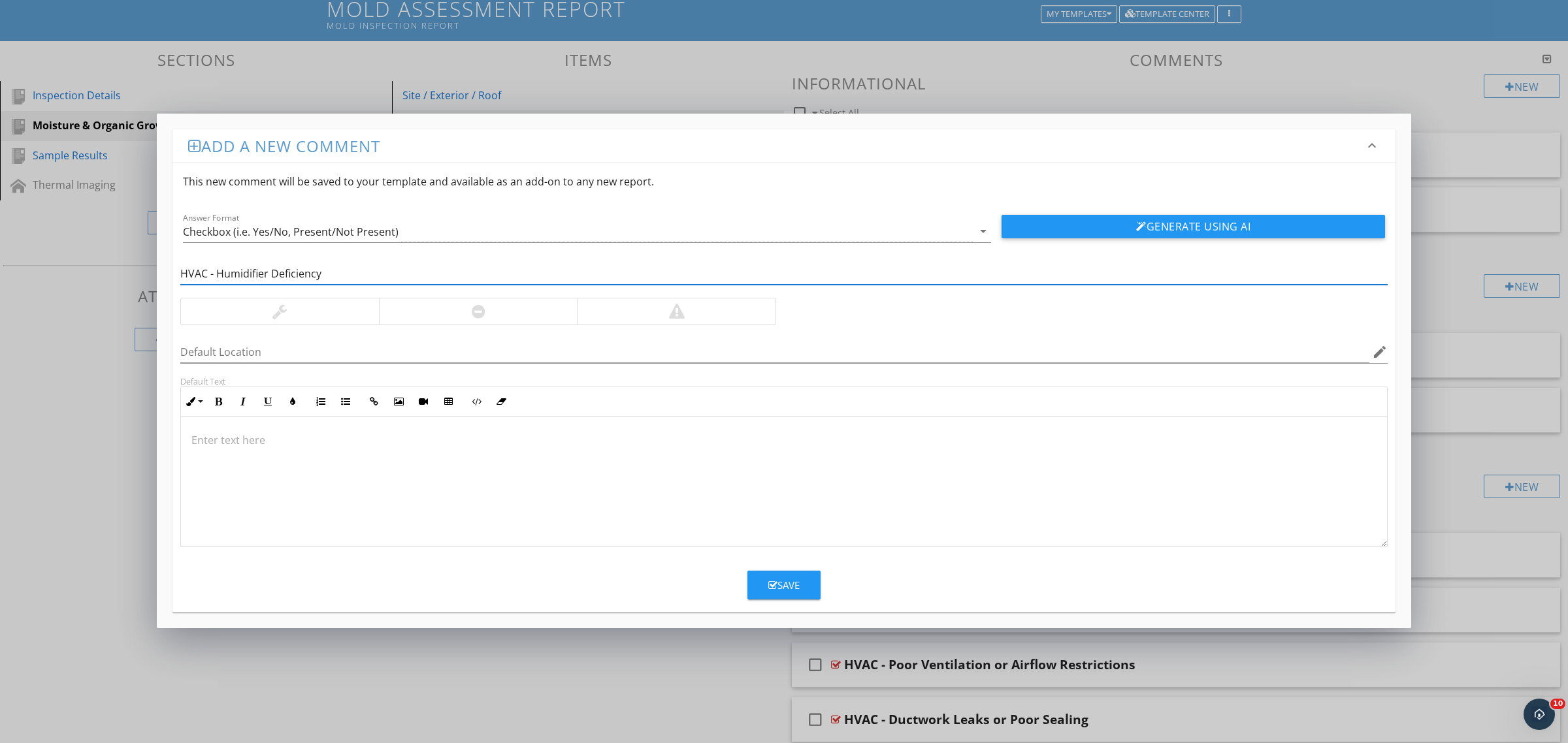
type input "HVAC - Humidifier Deficiency"
click at [530, 310] on div at bounding box center [478, 311] width 199 height 26
click at [768, 588] on button "Save" at bounding box center [784, 585] width 73 height 29
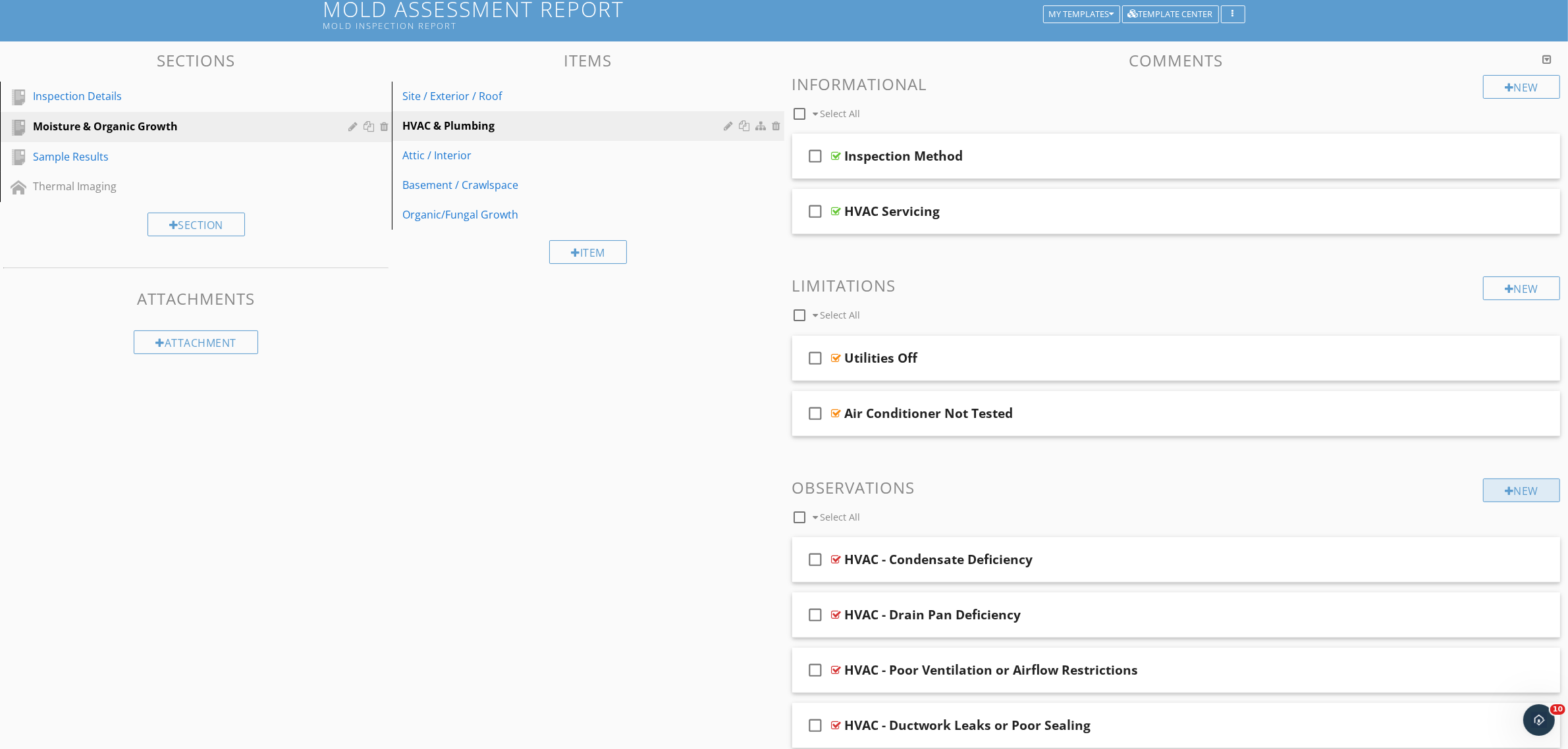
click at [1513, 484] on div "New" at bounding box center [1521, 490] width 77 height 23
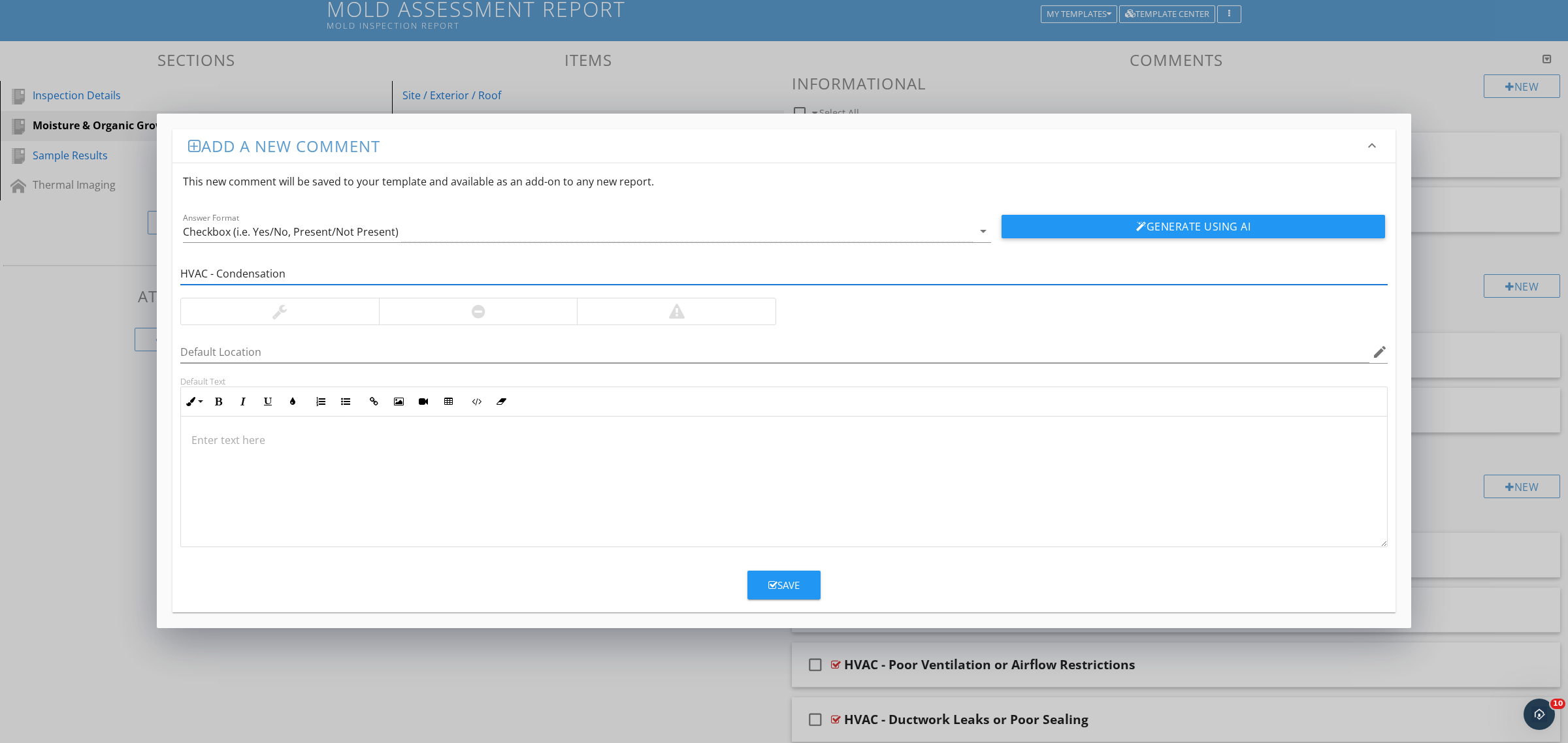
type input "HVAC - Condensation"
click at [778, 586] on div "Save" at bounding box center [784, 585] width 31 height 15
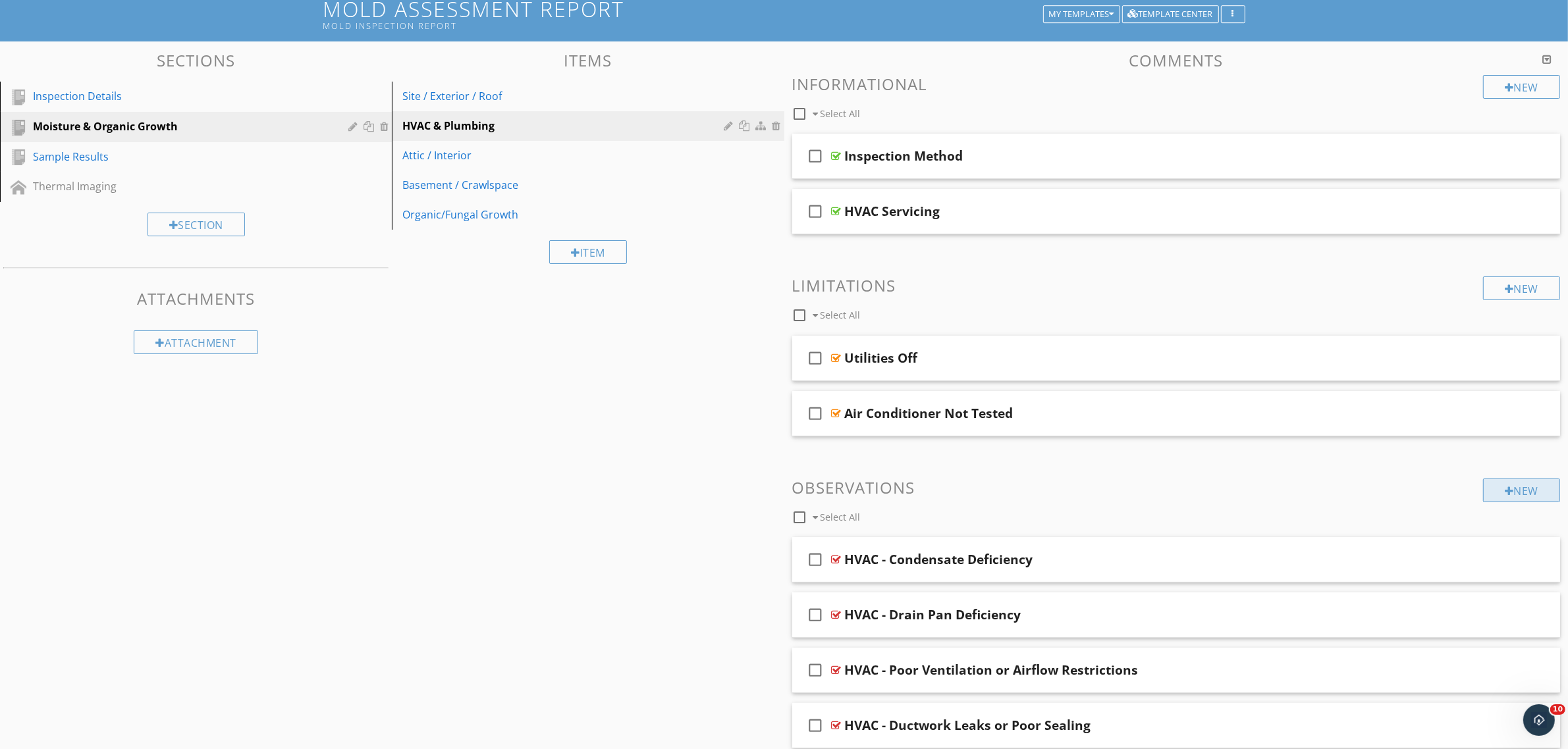
click at [1505, 489] on div at bounding box center [1509, 491] width 9 height 11
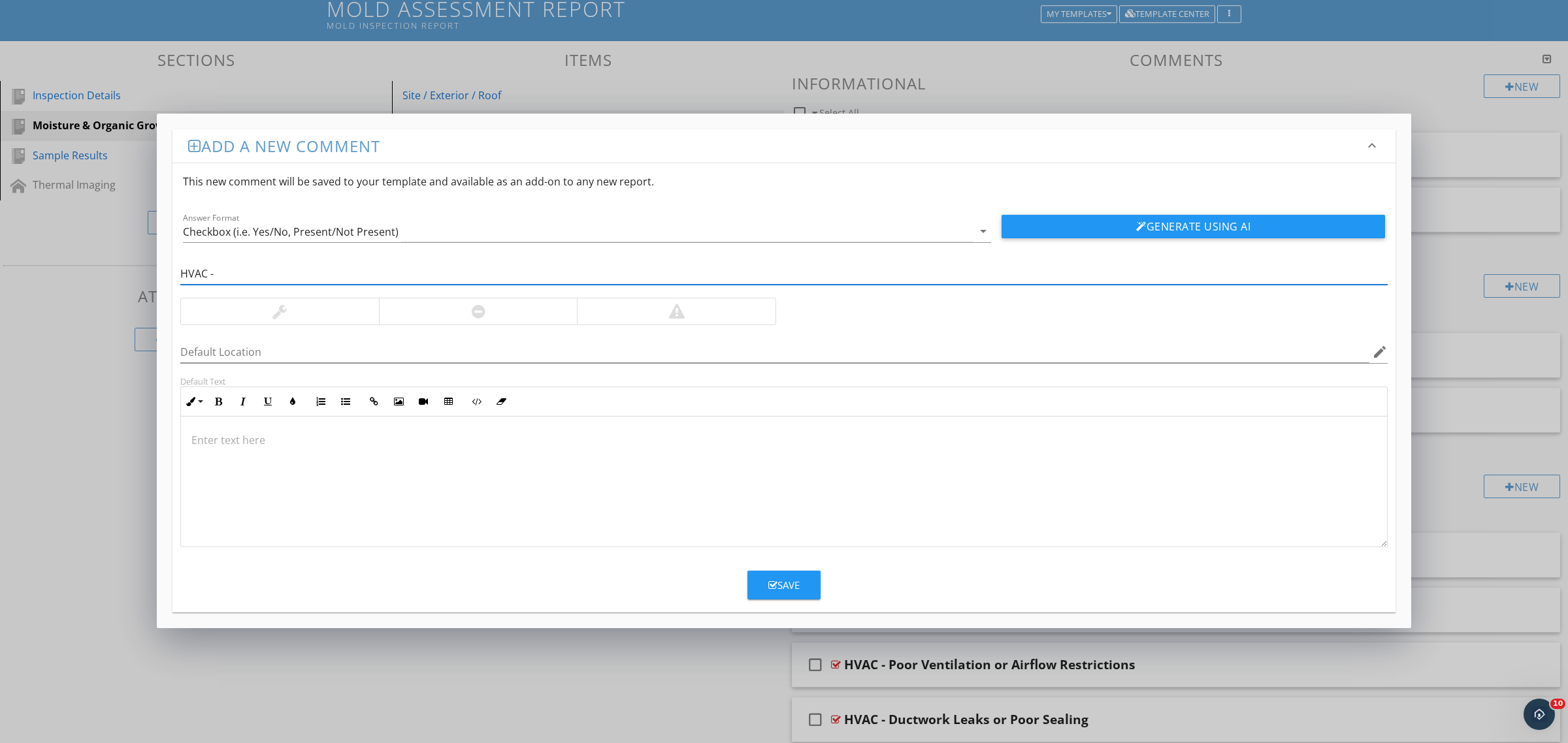
paste input "Standing Water in or Around HVAC Equipment"
type input "HVAC - Standing Water in or Around HVAC Equipment"
click at [795, 585] on div "Save" at bounding box center [784, 585] width 31 height 15
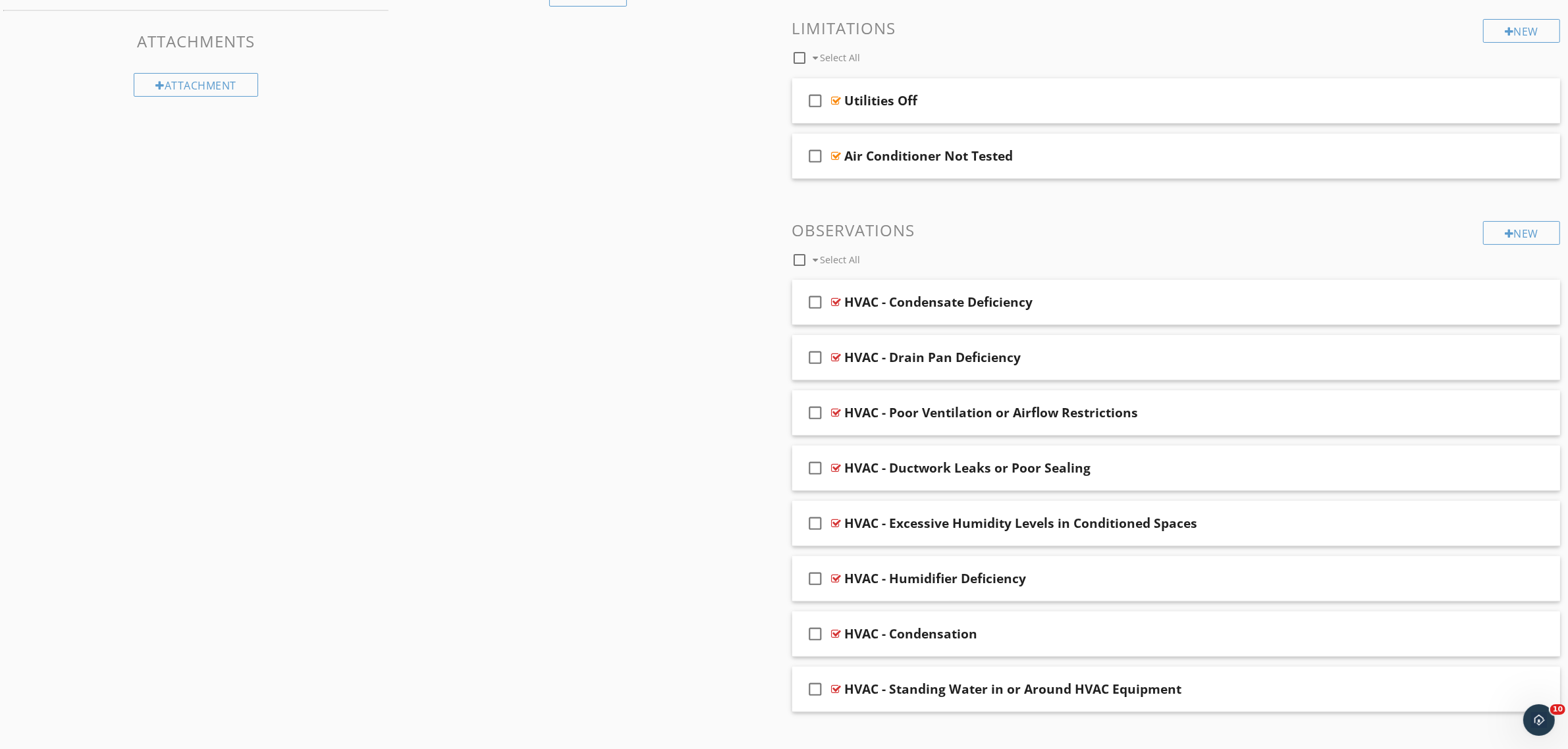
scroll to position [367, 0]
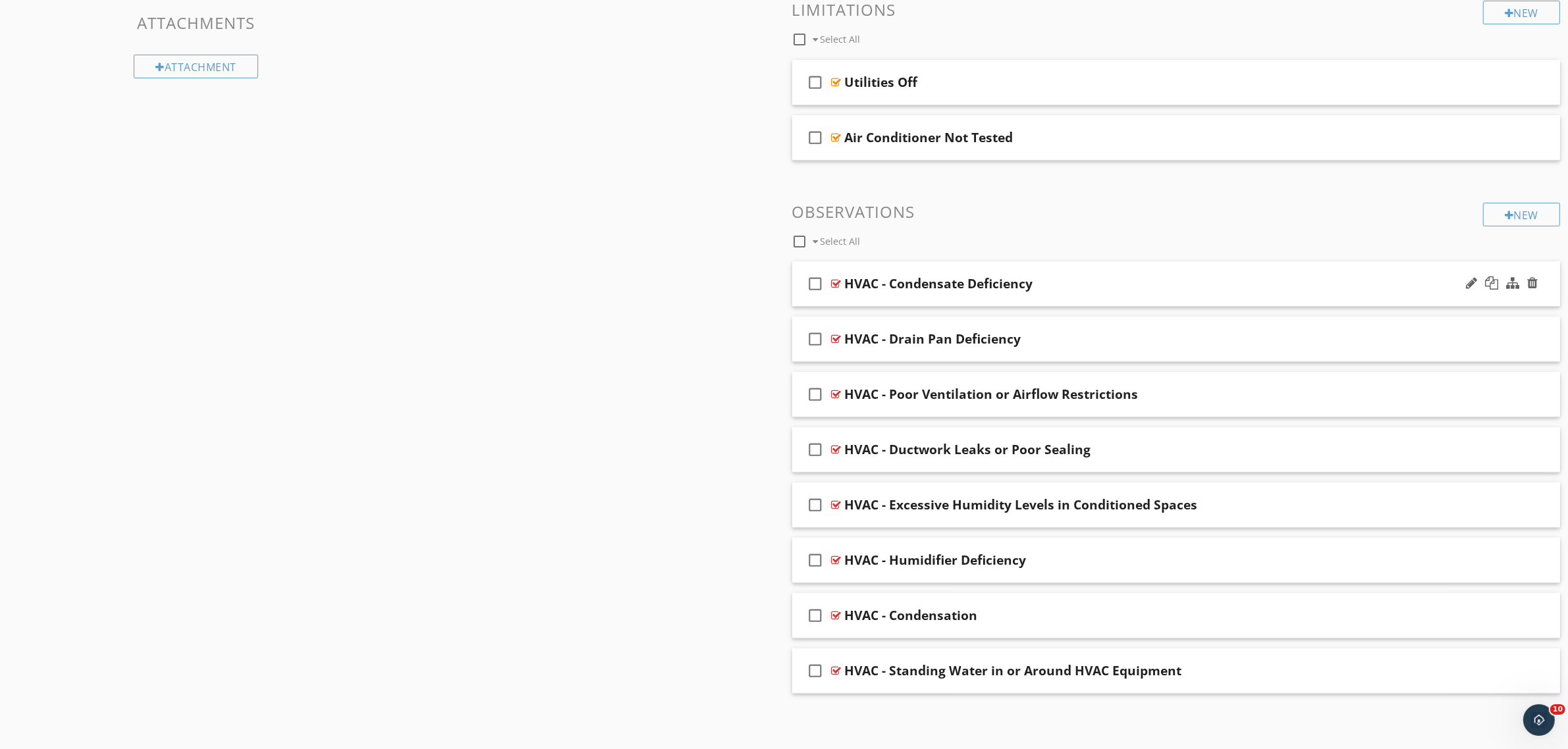
click at [833, 281] on div at bounding box center [836, 284] width 10 height 11
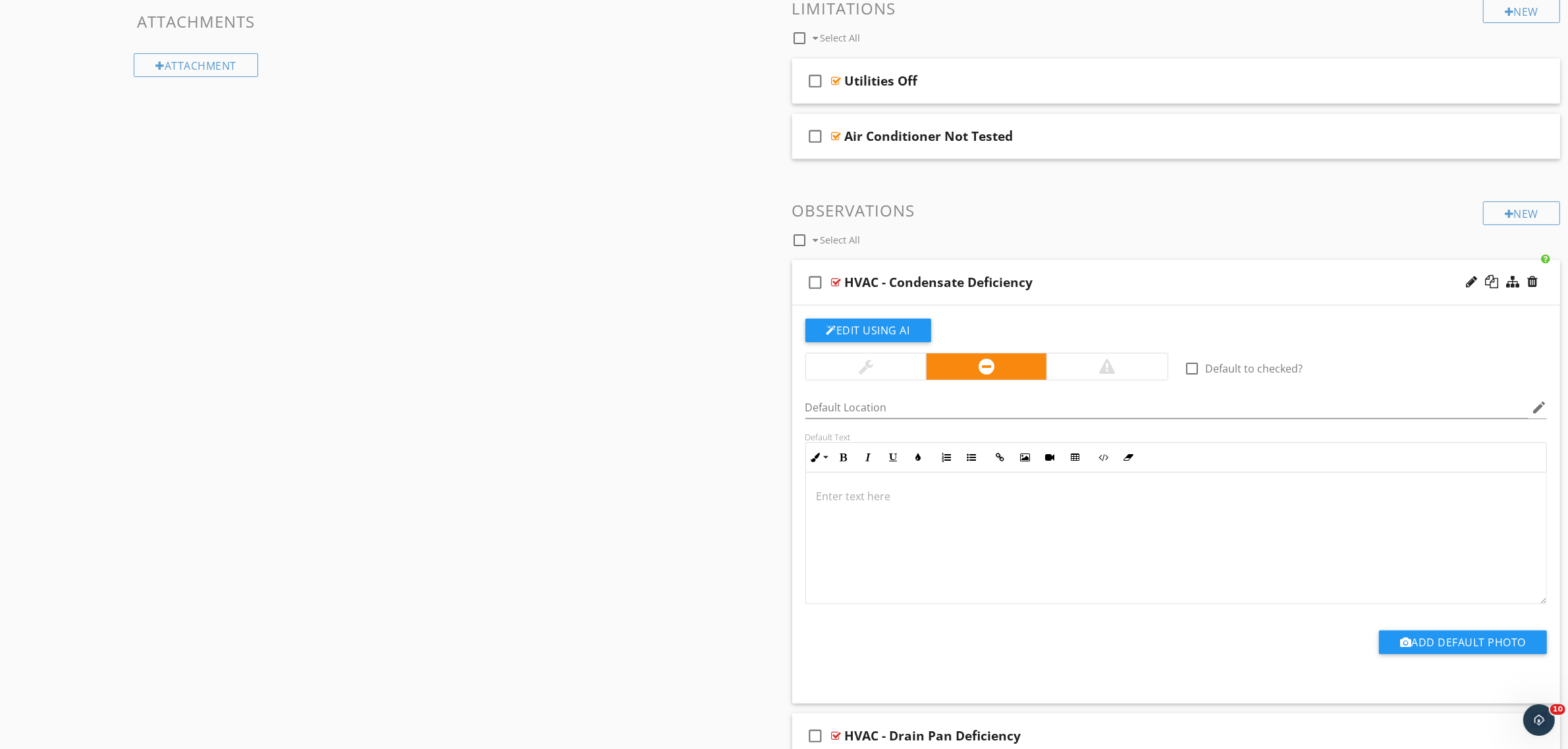
click at [904, 521] on div at bounding box center [1176, 538] width 741 height 132
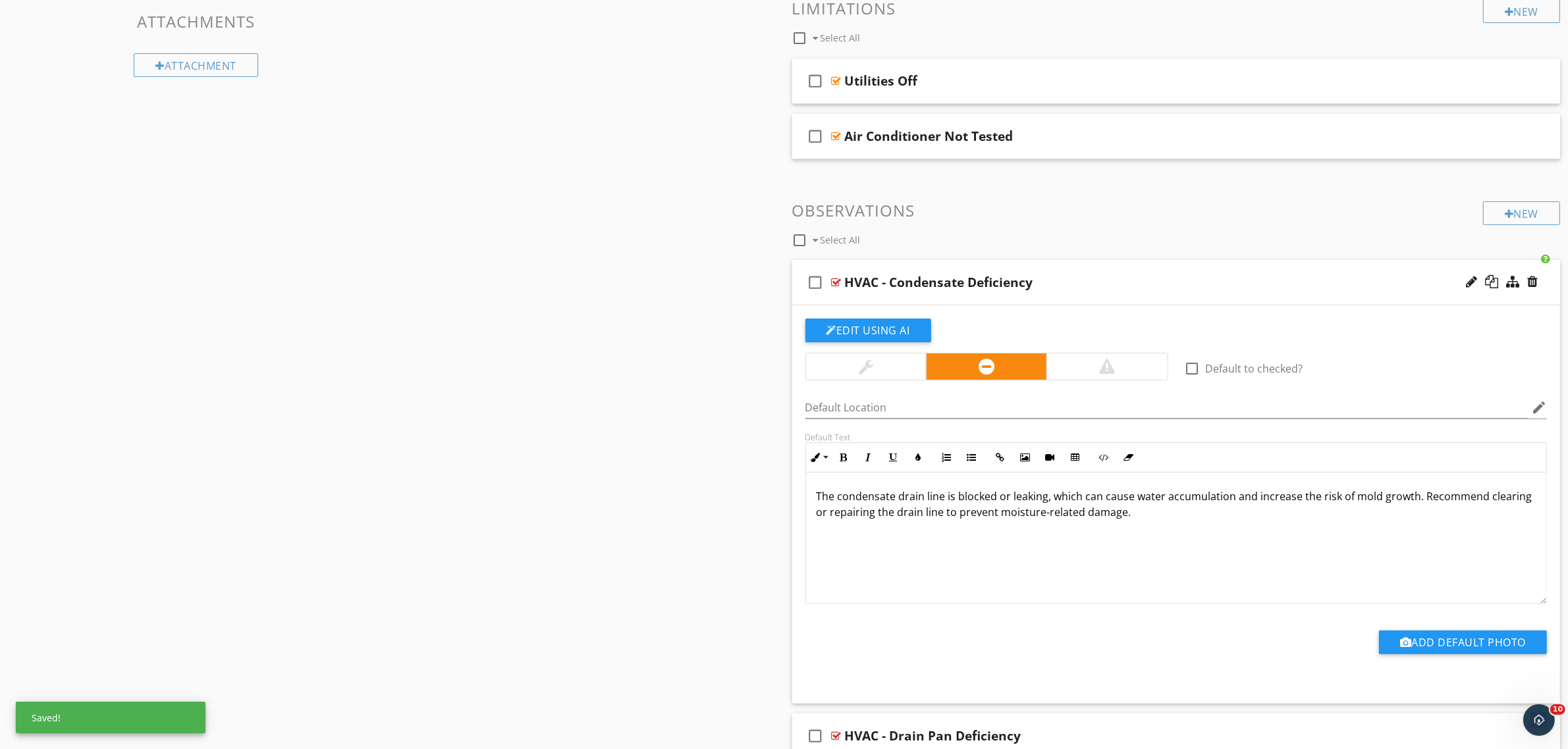
click at [834, 283] on div at bounding box center [836, 283] width 10 height 11
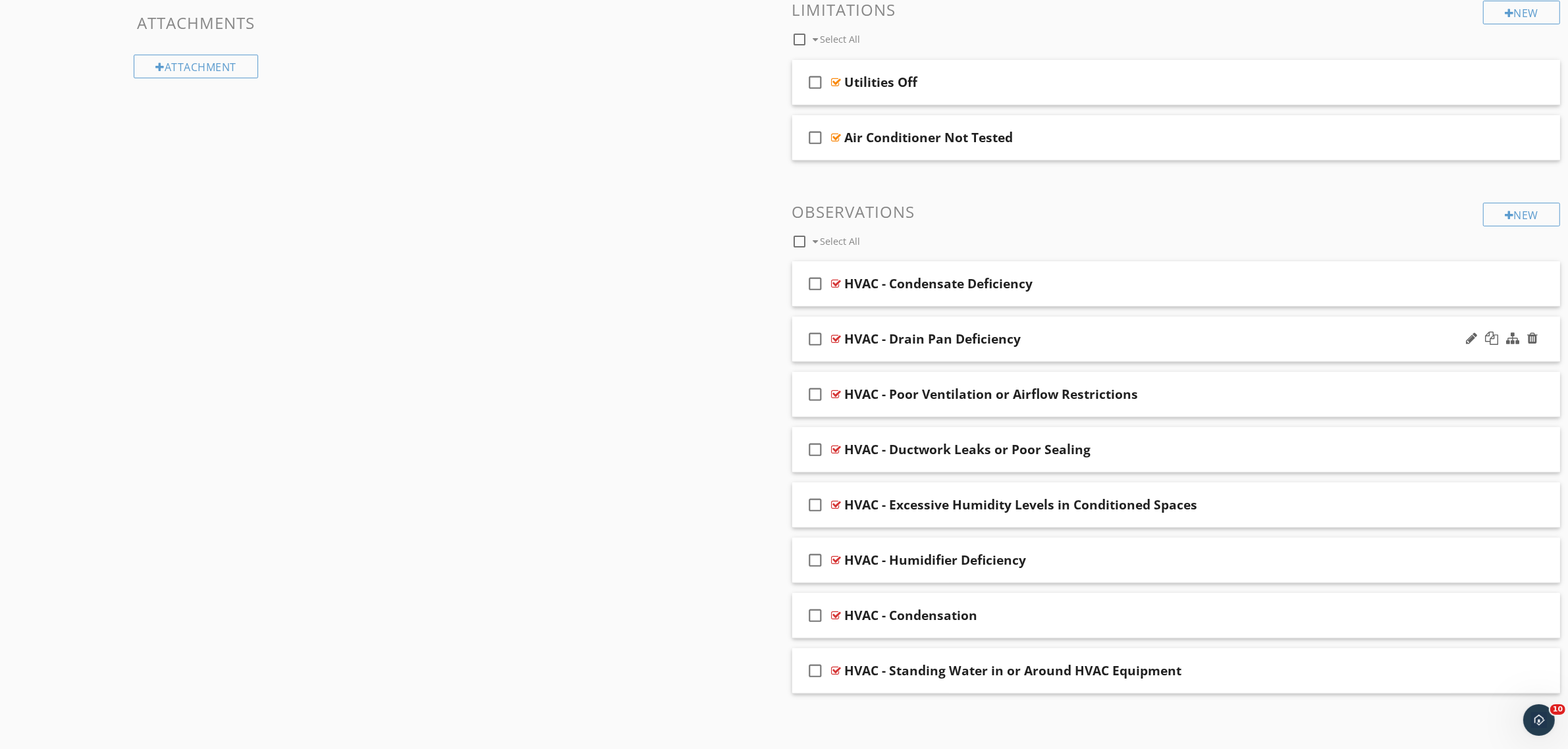
click at [837, 337] on div at bounding box center [836, 339] width 10 height 11
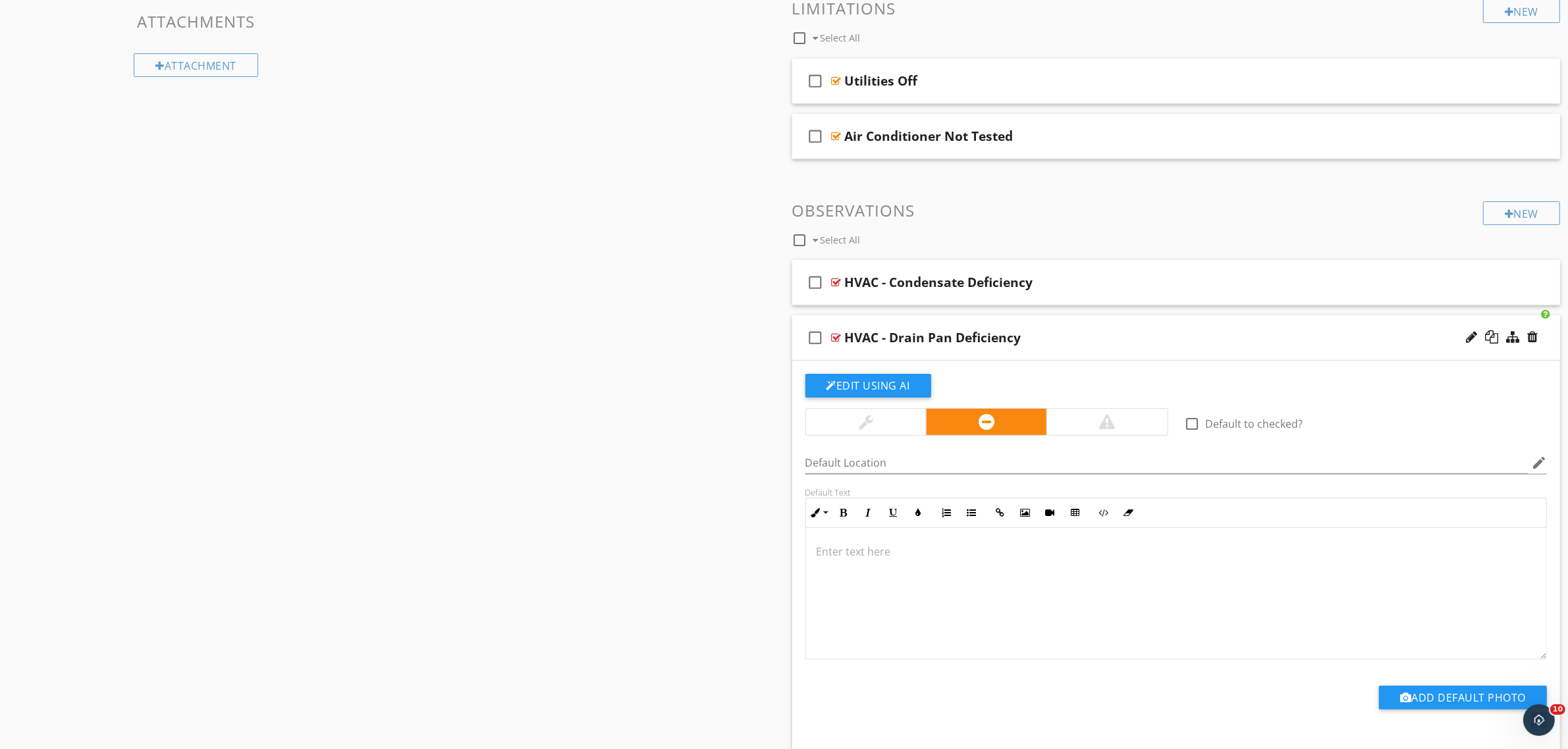
click at [880, 563] on div at bounding box center [1176, 593] width 741 height 132
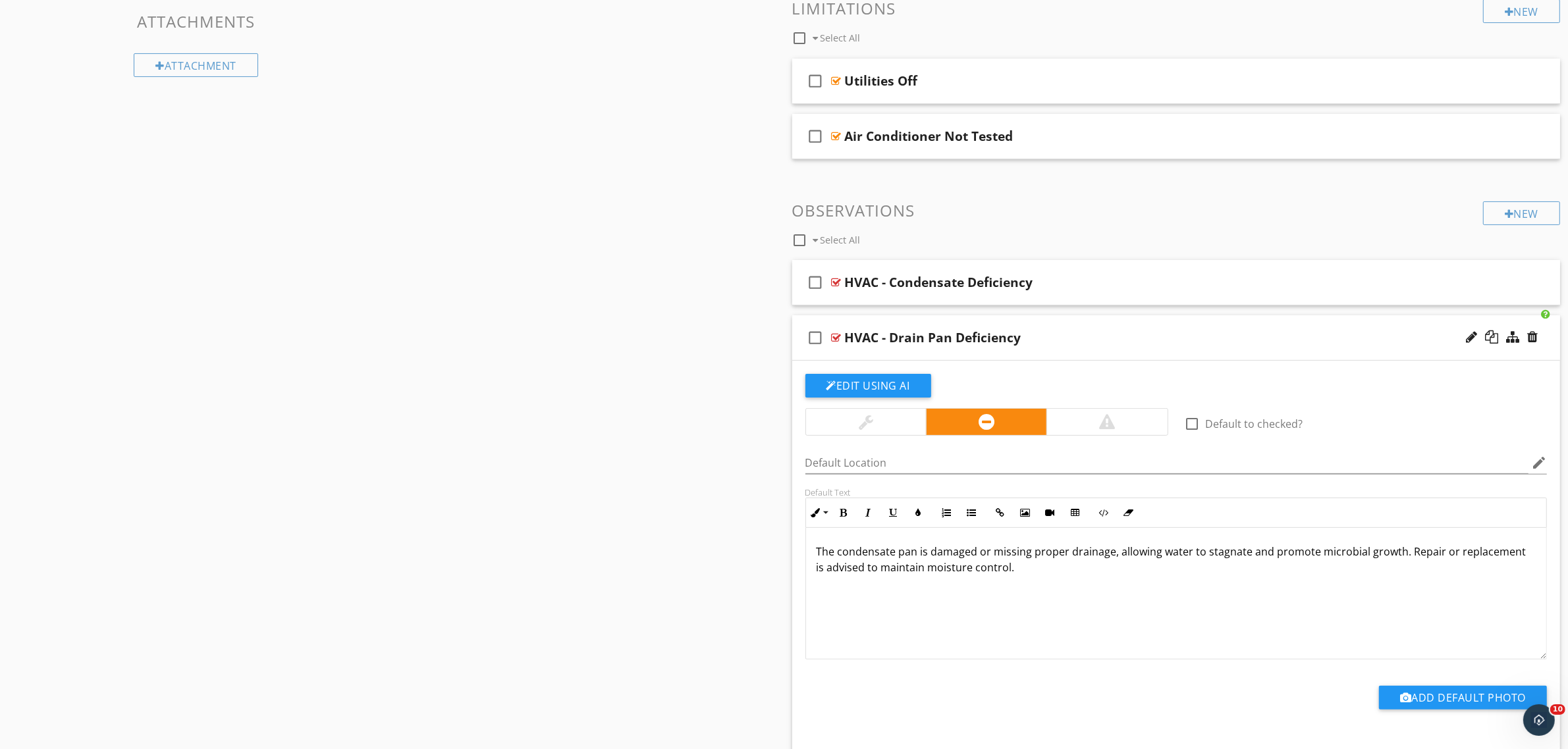
click at [836, 335] on div at bounding box center [836, 338] width 10 height 11
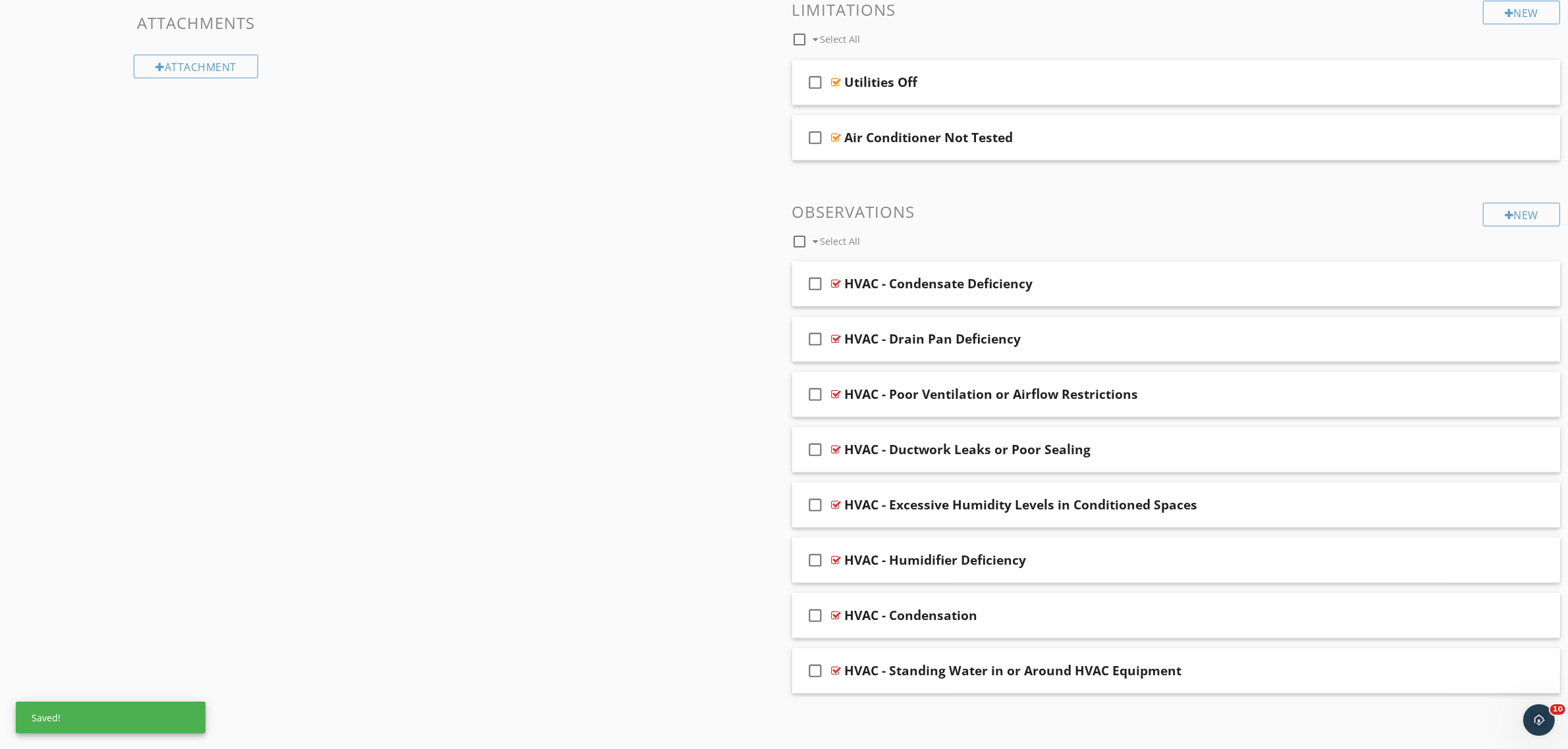
click at [489, 561] on div "Sections Inspection Details Moisture & Organic Growth Sample Results Thermal Im…" at bounding box center [784, 251] width 1568 height 970
click at [835, 390] on div at bounding box center [836, 394] width 10 height 11
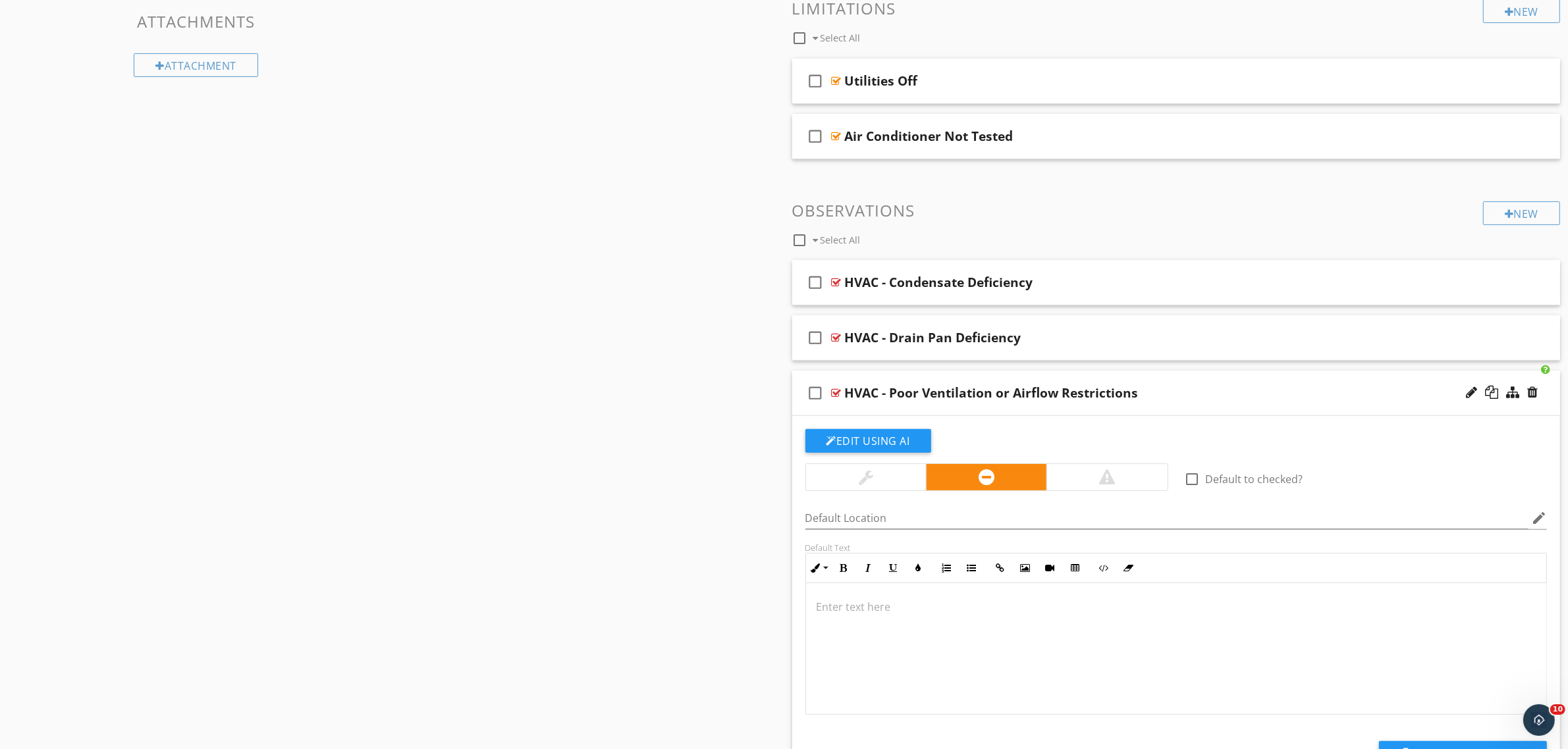
click at [856, 629] on div at bounding box center [1176, 649] width 741 height 132
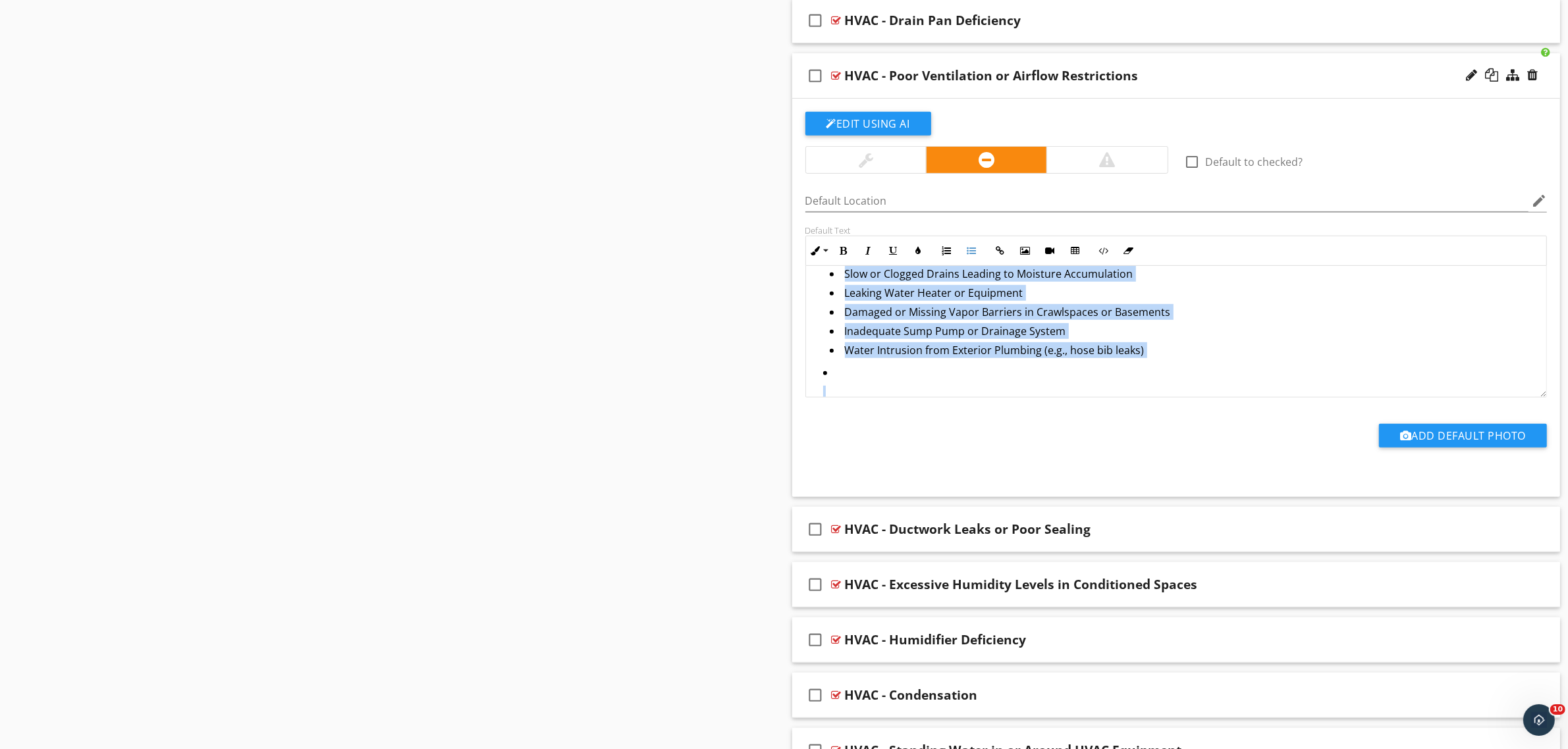
scroll to position [0, 0]
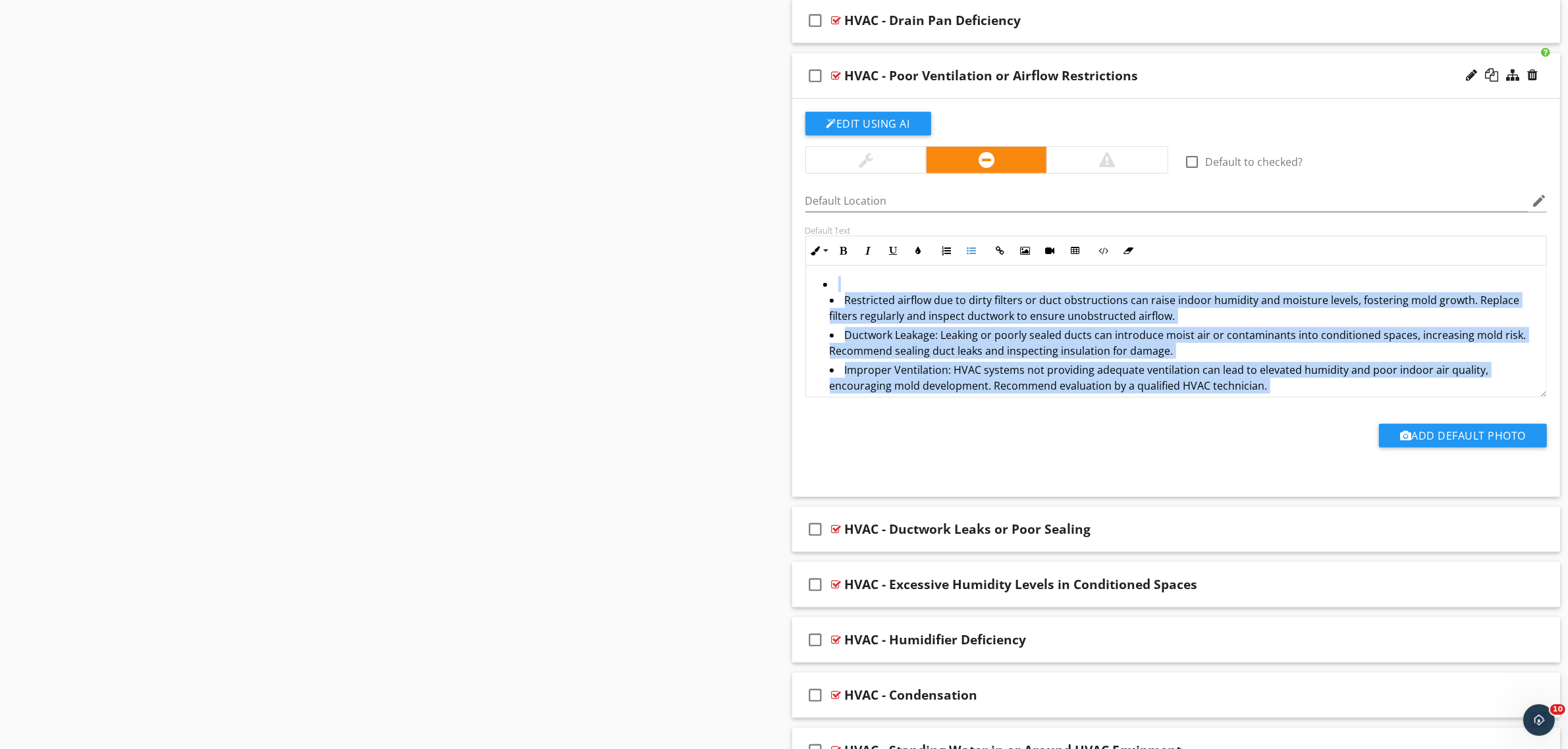
drag, startPoint x: 1498, startPoint y: 386, endPoint x: 756, endPoint y: 235, distance: 757.2
click at [756, 235] on div "Sections Inspection Details Moisture & Organic Growth Sample Results Thermal Im…" at bounding box center [784, 131] width 1568 height 1368
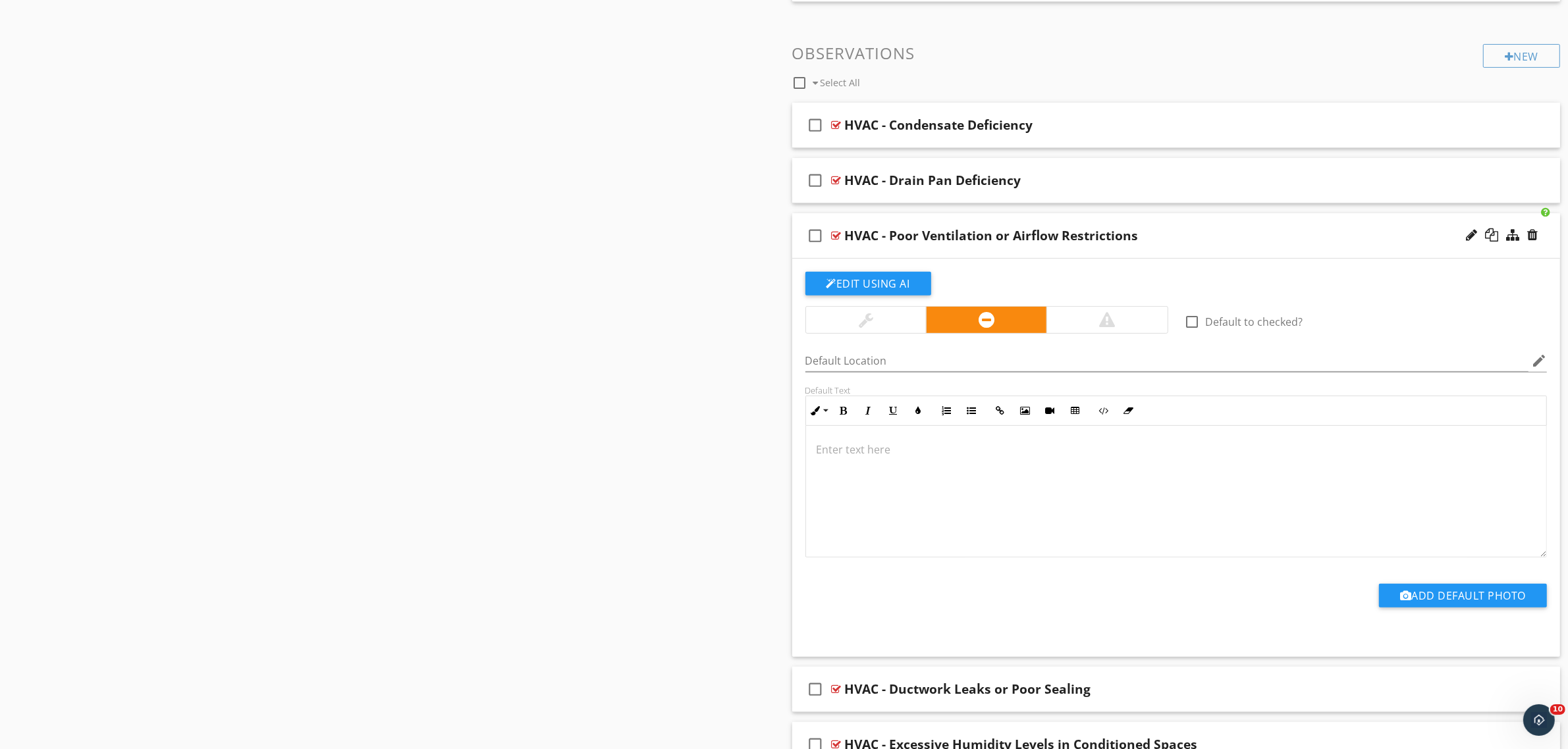
scroll to position [520, 0]
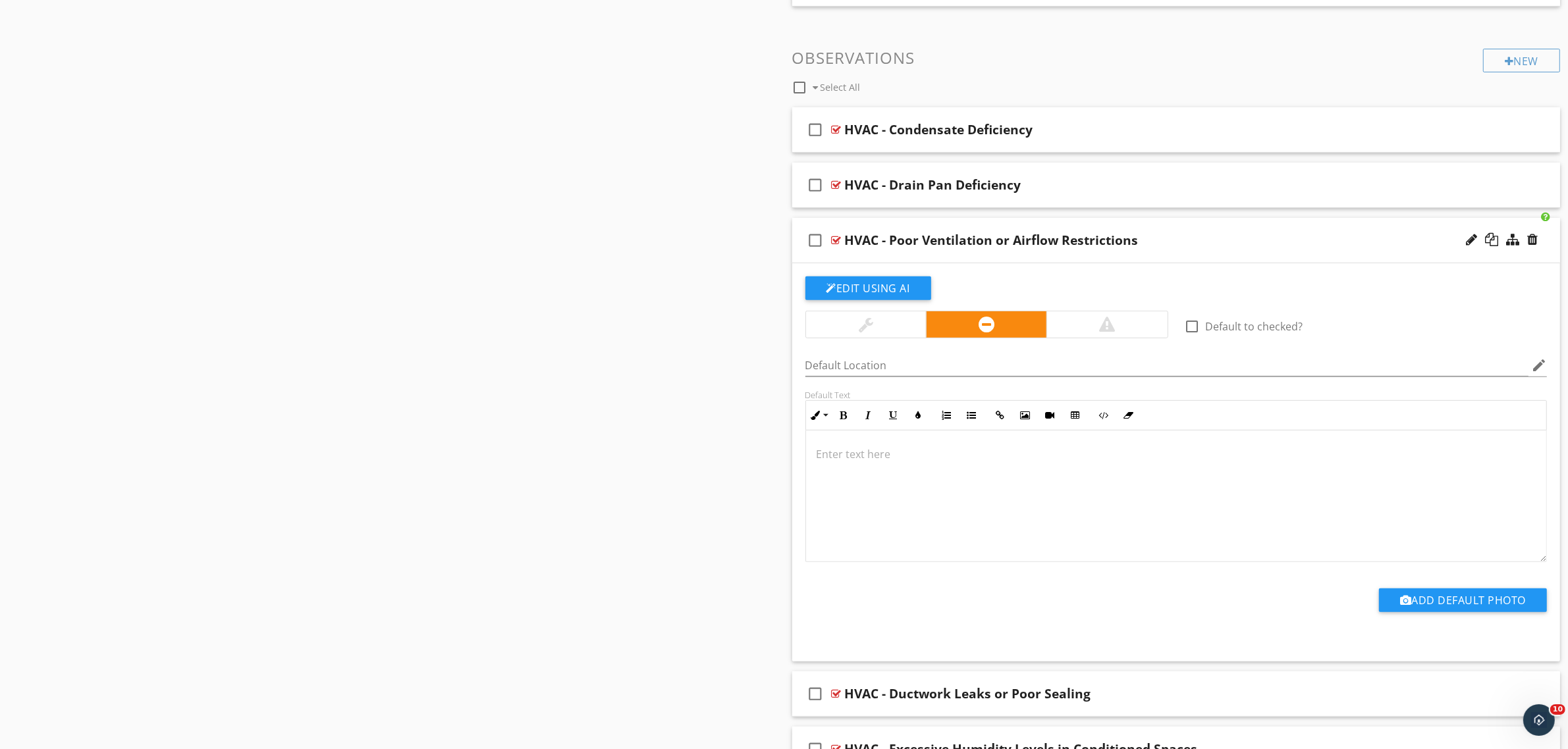
click at [937, 470] on div at bounding box center [1176, 496] width 741 height 132
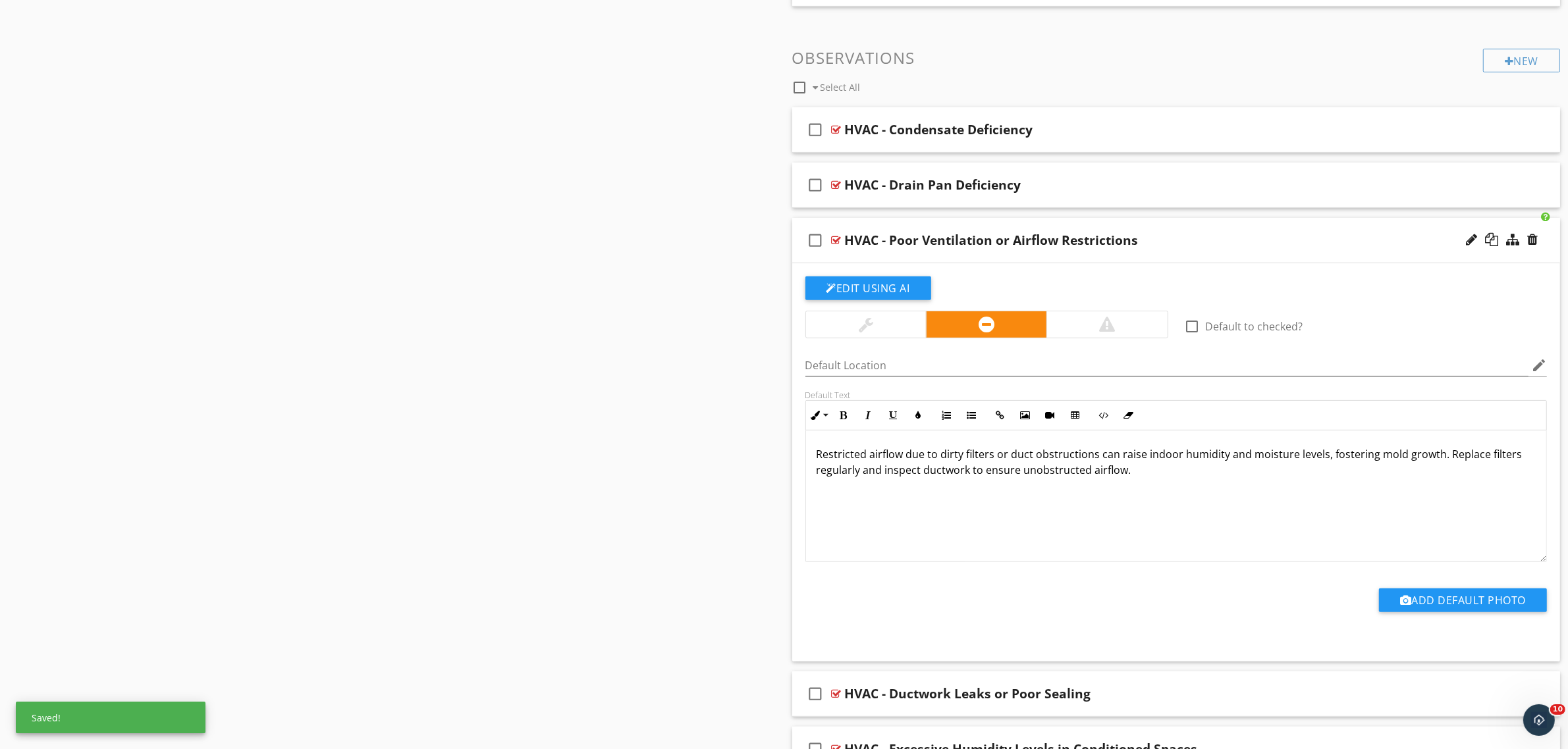
click at [835, 239] on div at bounding box center [836, 241] width 10 height 11
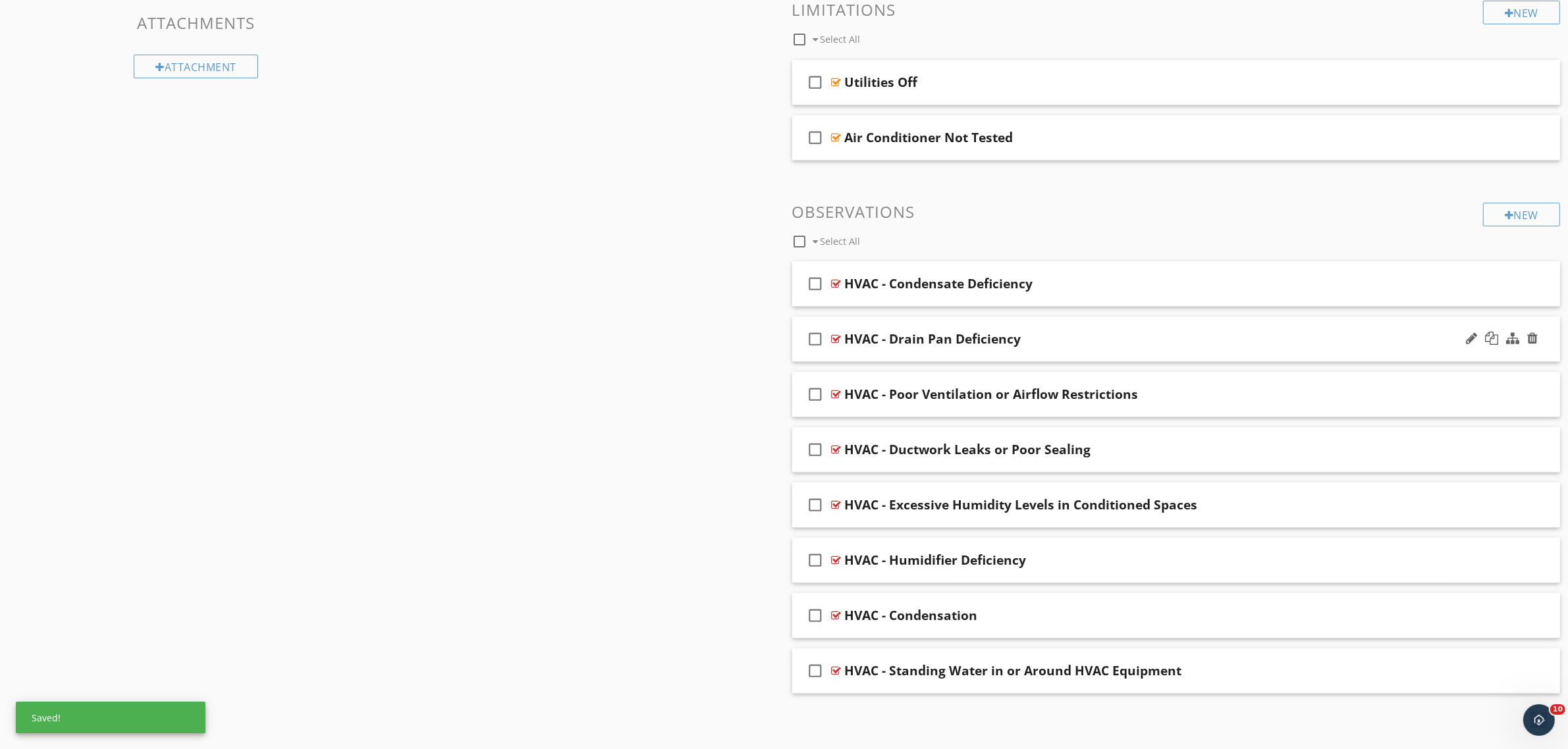
scroll to position [367, 0]
click at [831, 448] on div at bounding box center [836, 450] width 10 height 11
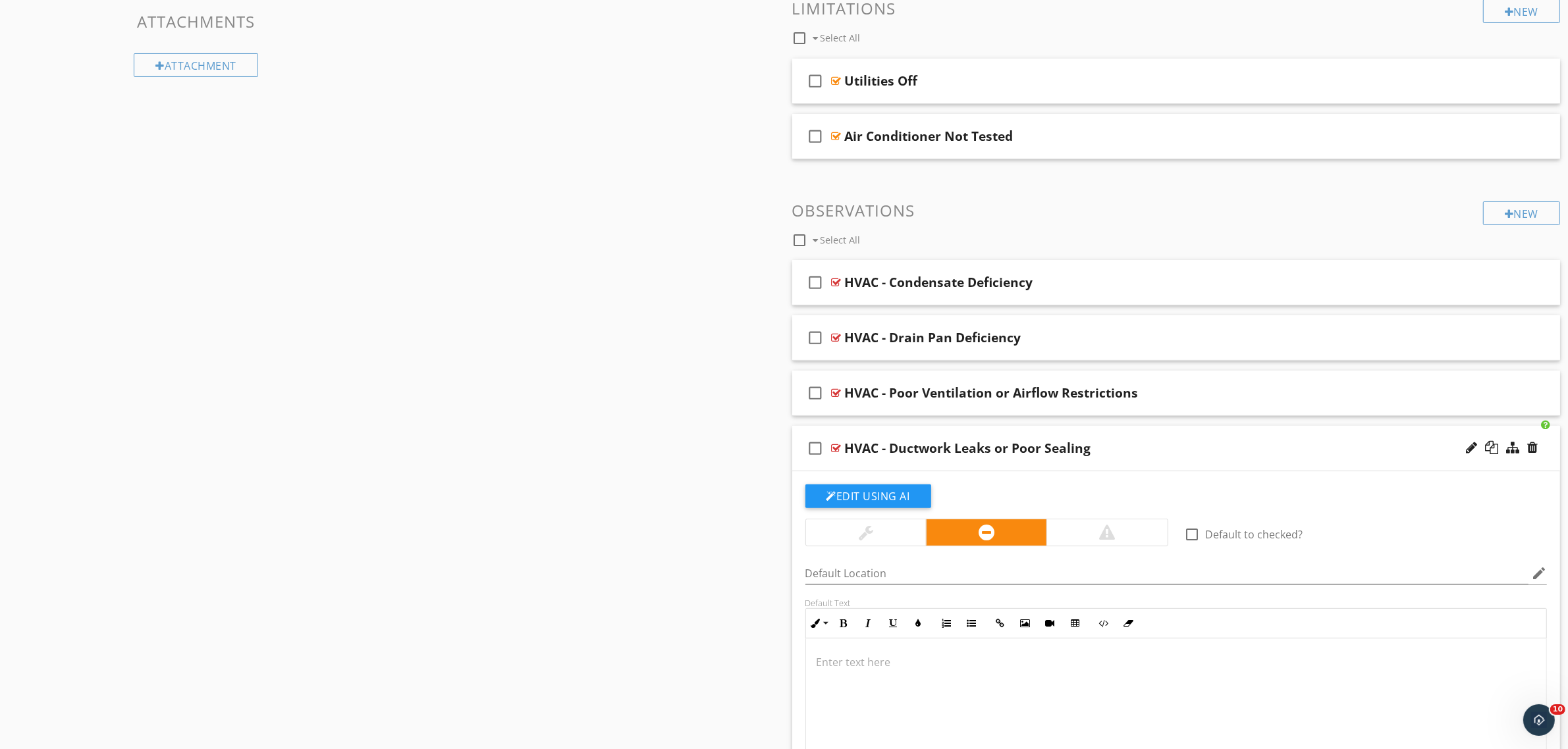
scroll to position [520, 0]
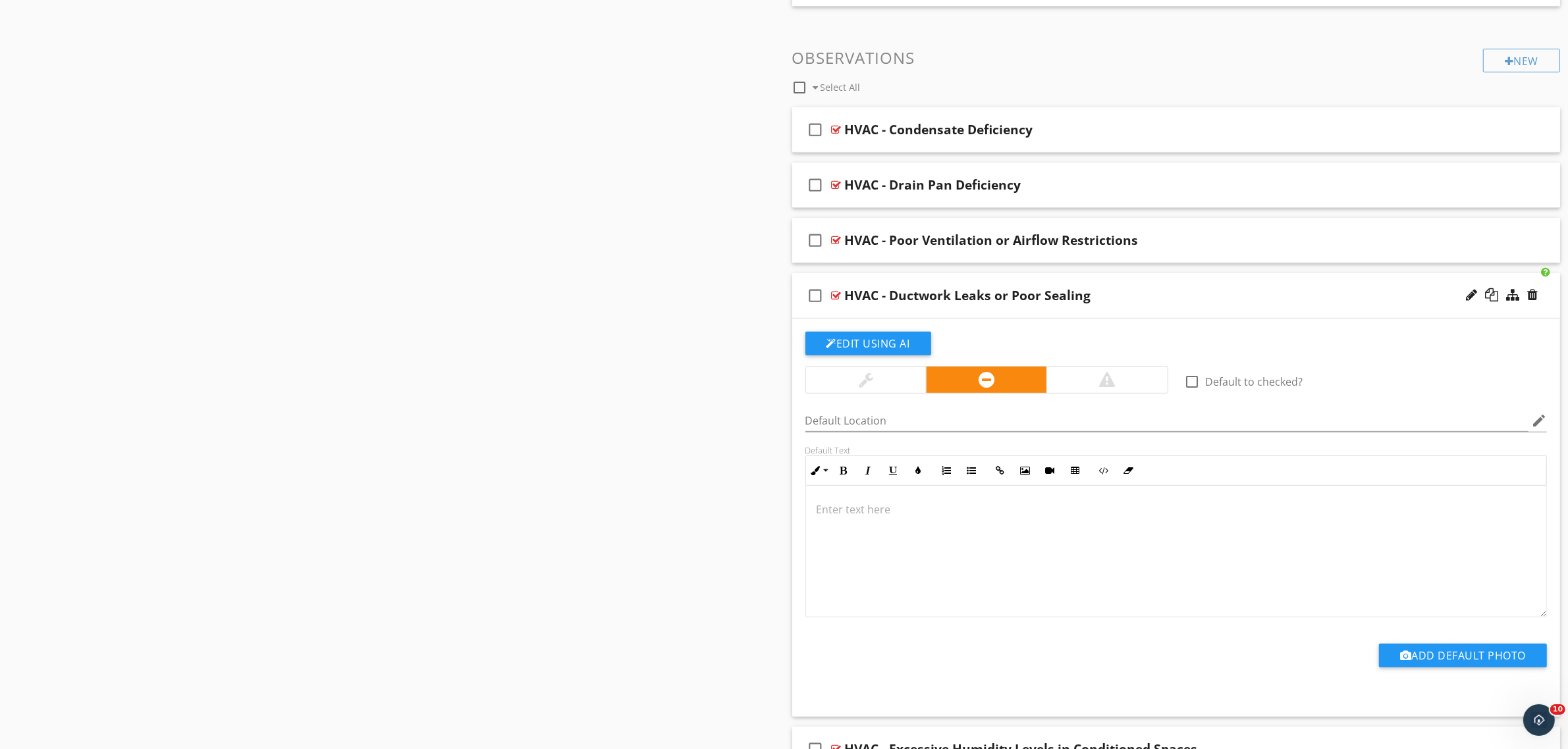
click at [877, 517] on p at bounding box center [1176, 510] width 720 height 16
drag, startPoint x: 1390, startPoint y: 513, endPoint x: 1347, endPoint y: 515, distance: 43.0
click at [1347, 515] on p "Leaking or poorly sealed ducts can introduce moist air or contaminants into con…" at bounding box center [1176, 517] width 720 height 31
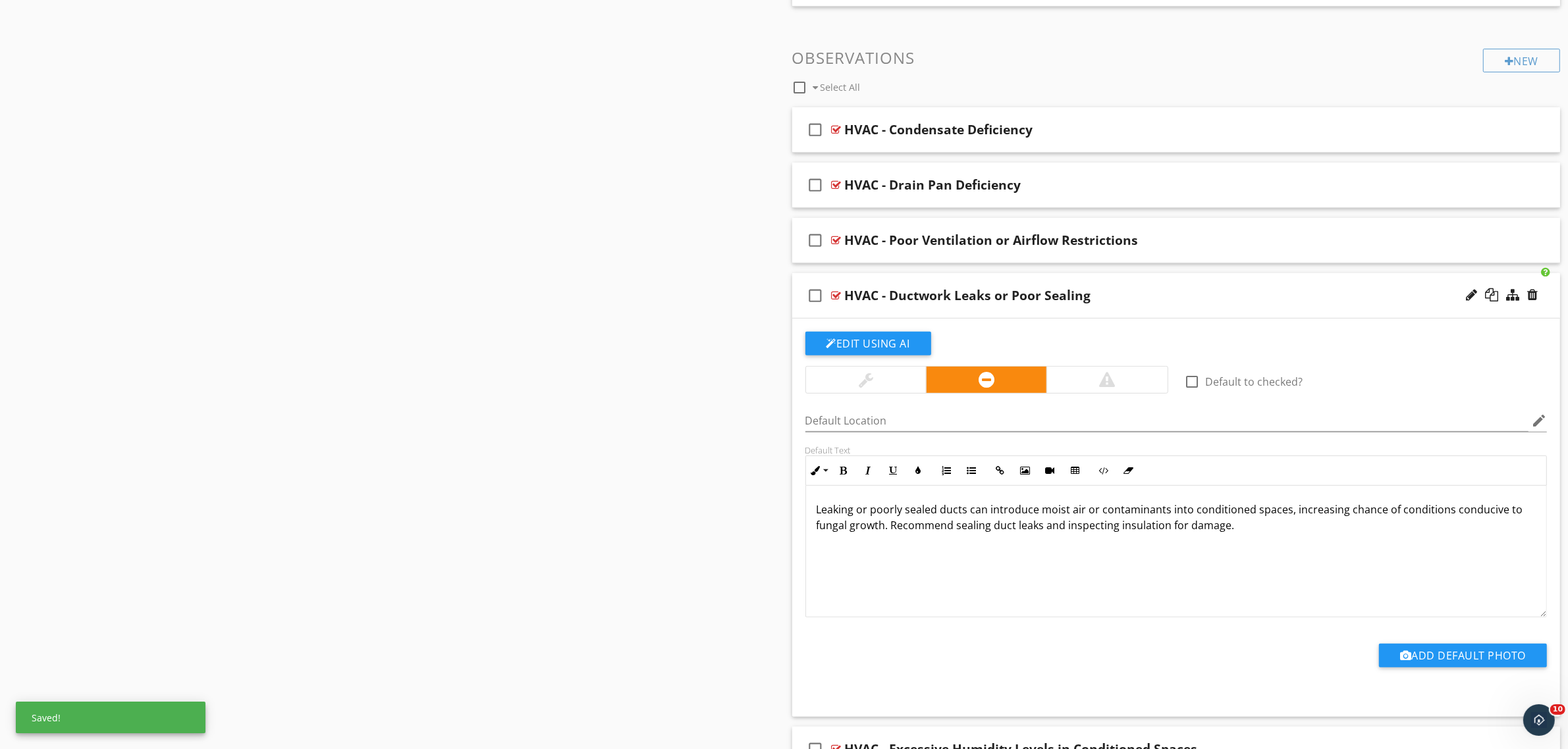
click at [837, 296] on div at bounding box center [836, 295] width 10 height 11
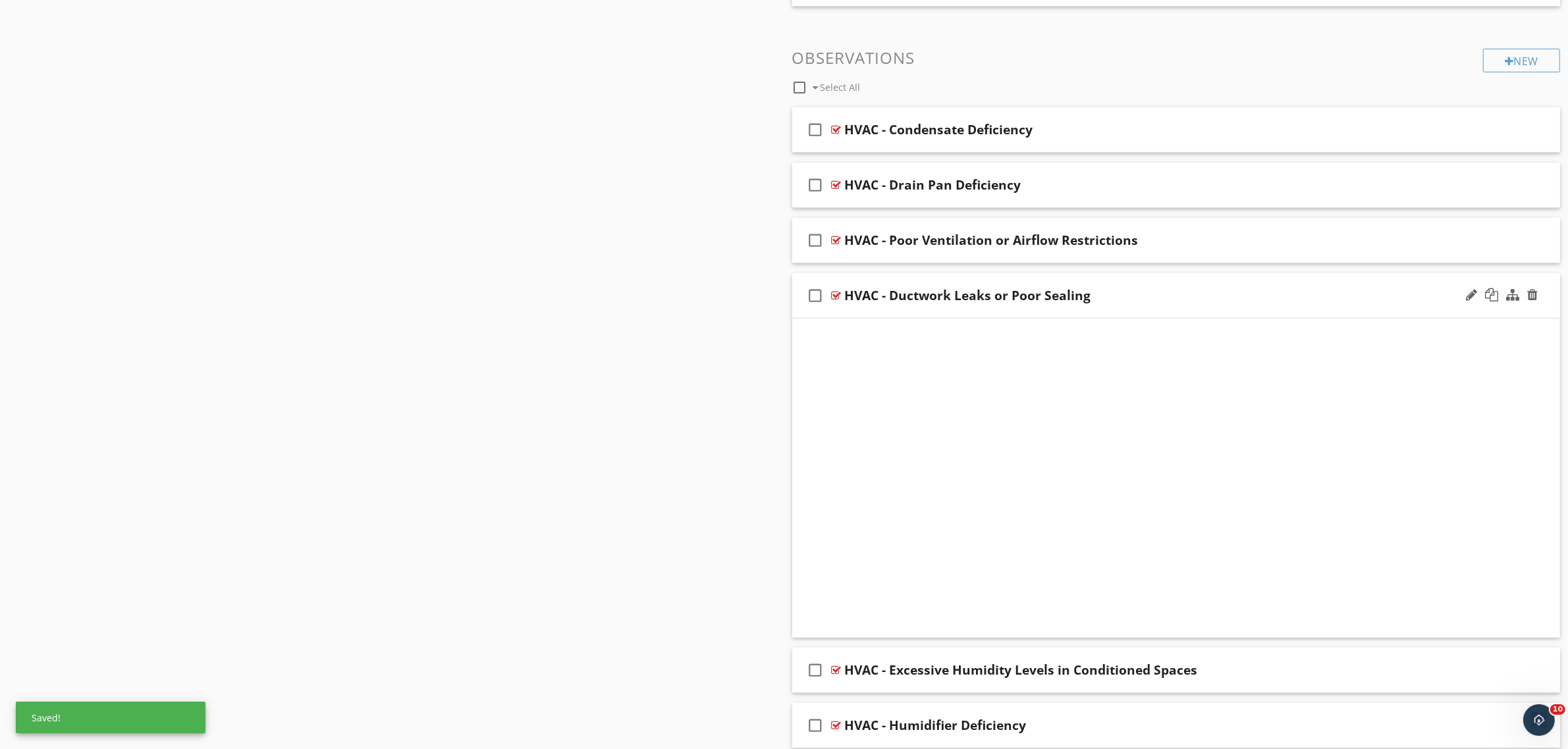
scroll to position [367, 0]
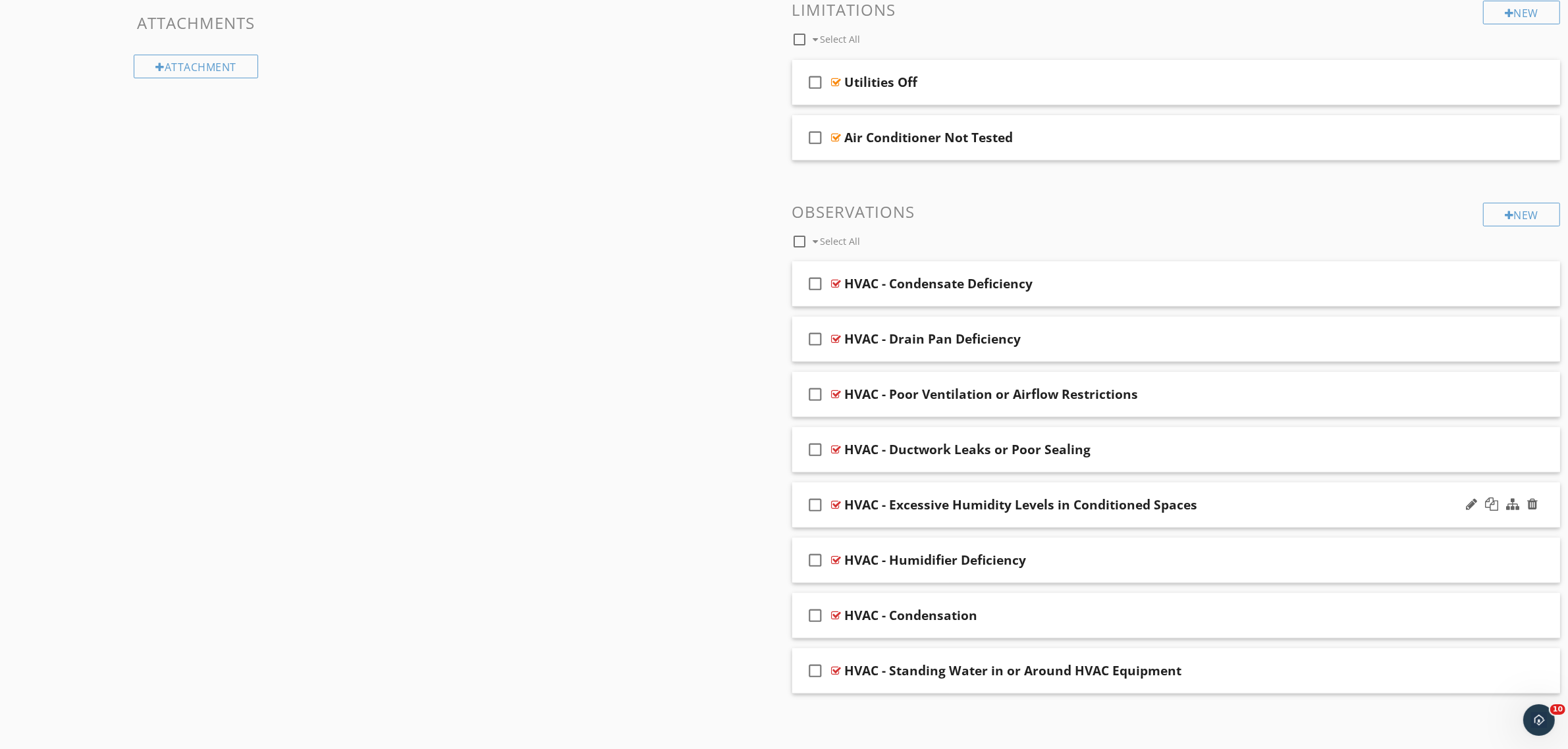
click at [836, 502] on div at bounding box center [836, 505] width 10 height 11
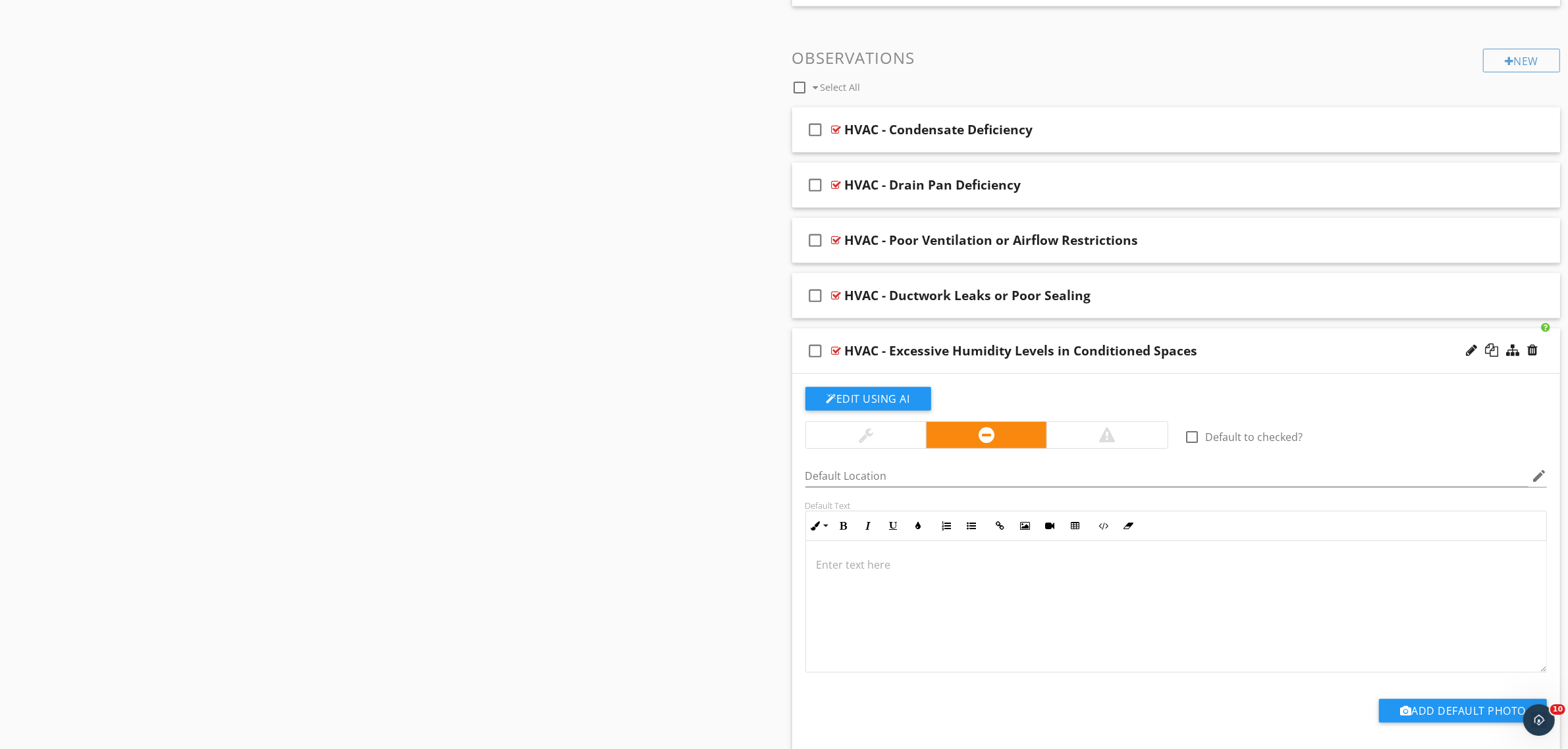
click at [867, 587] on div at bounding box center [1176, 607] width 741 height 132
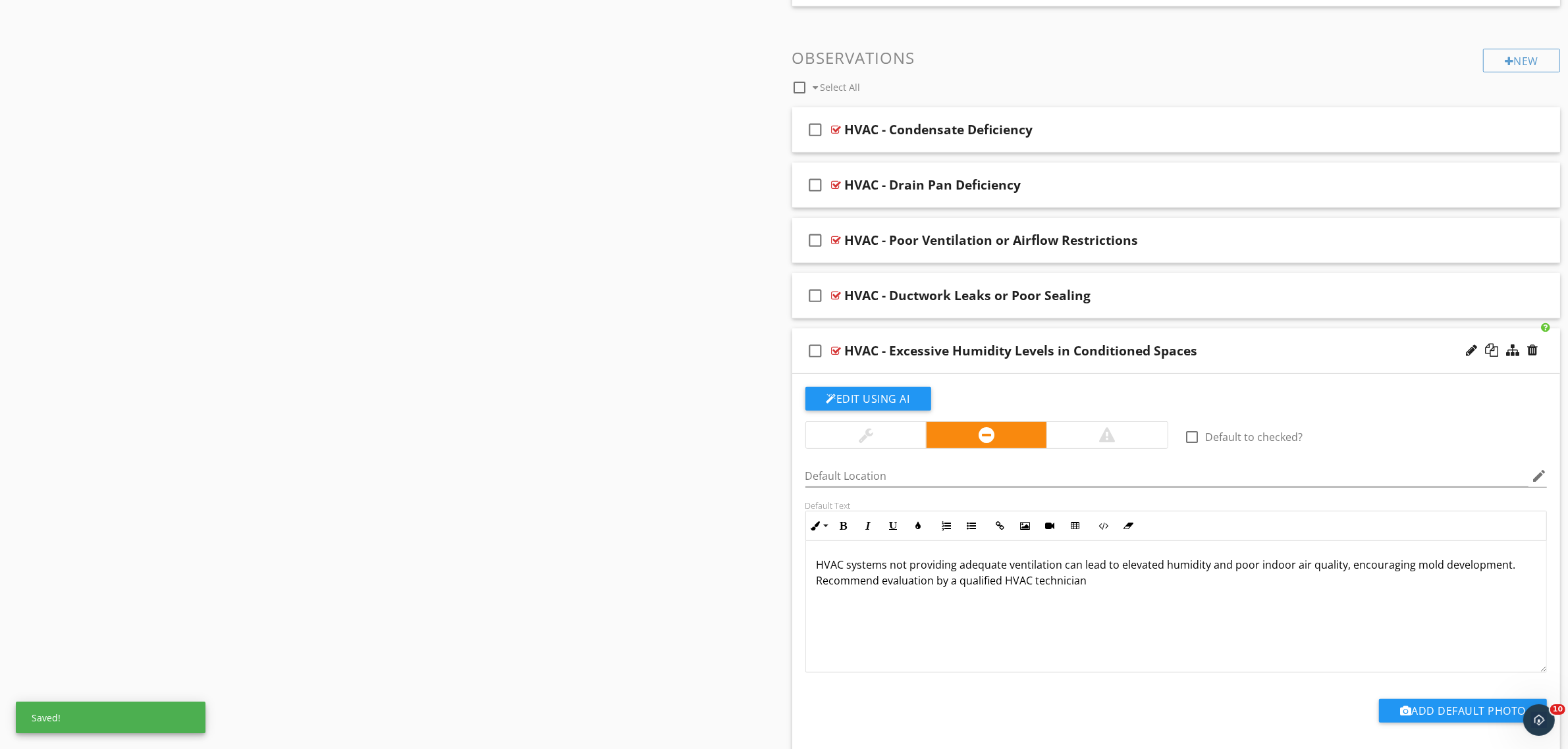
click at [837, 351] on div at bounding box center [836, 351] width 10 height 11
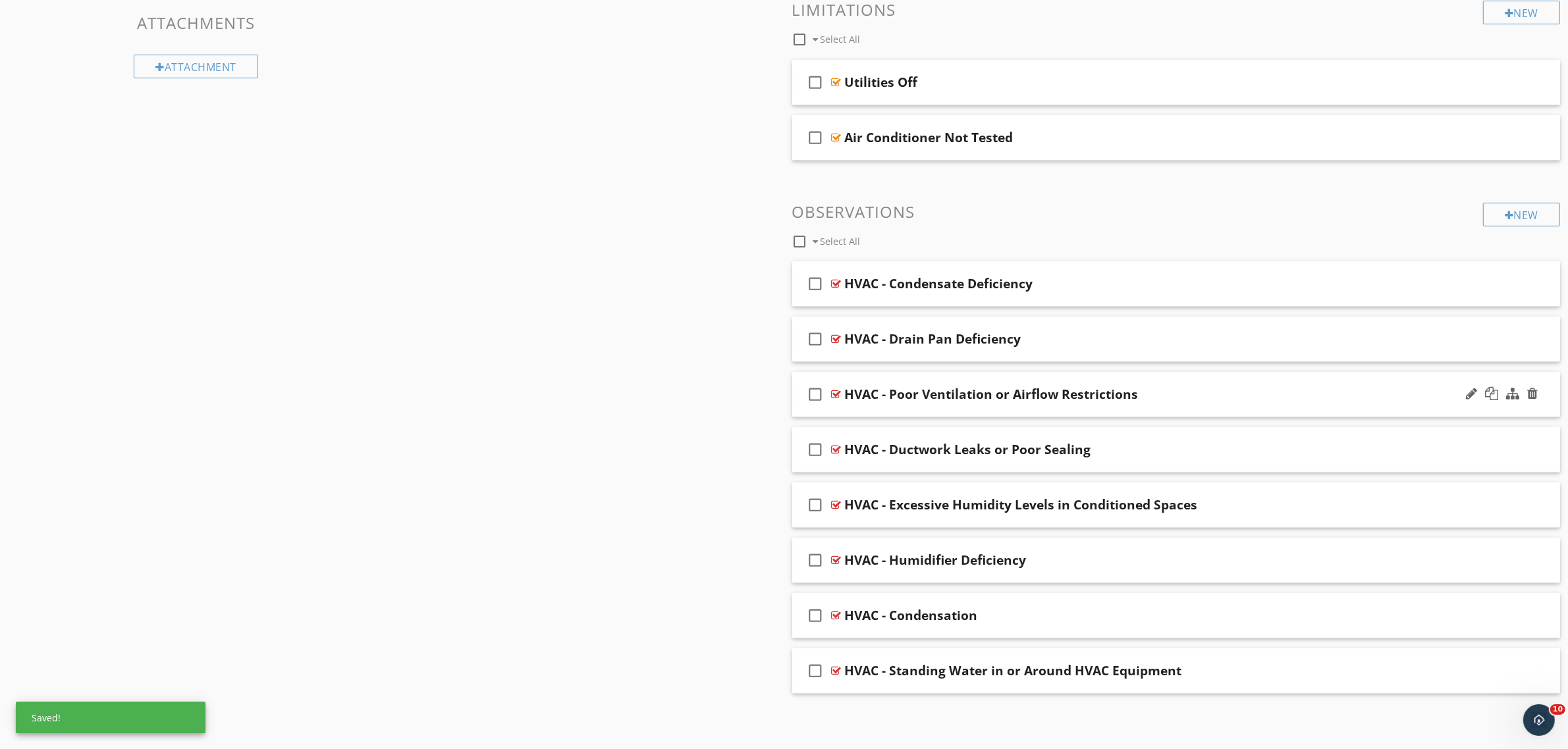
scroll to position [367, 0]
click at [1505, 214] on div at bounding box center [1509, 215] width 9 height 11
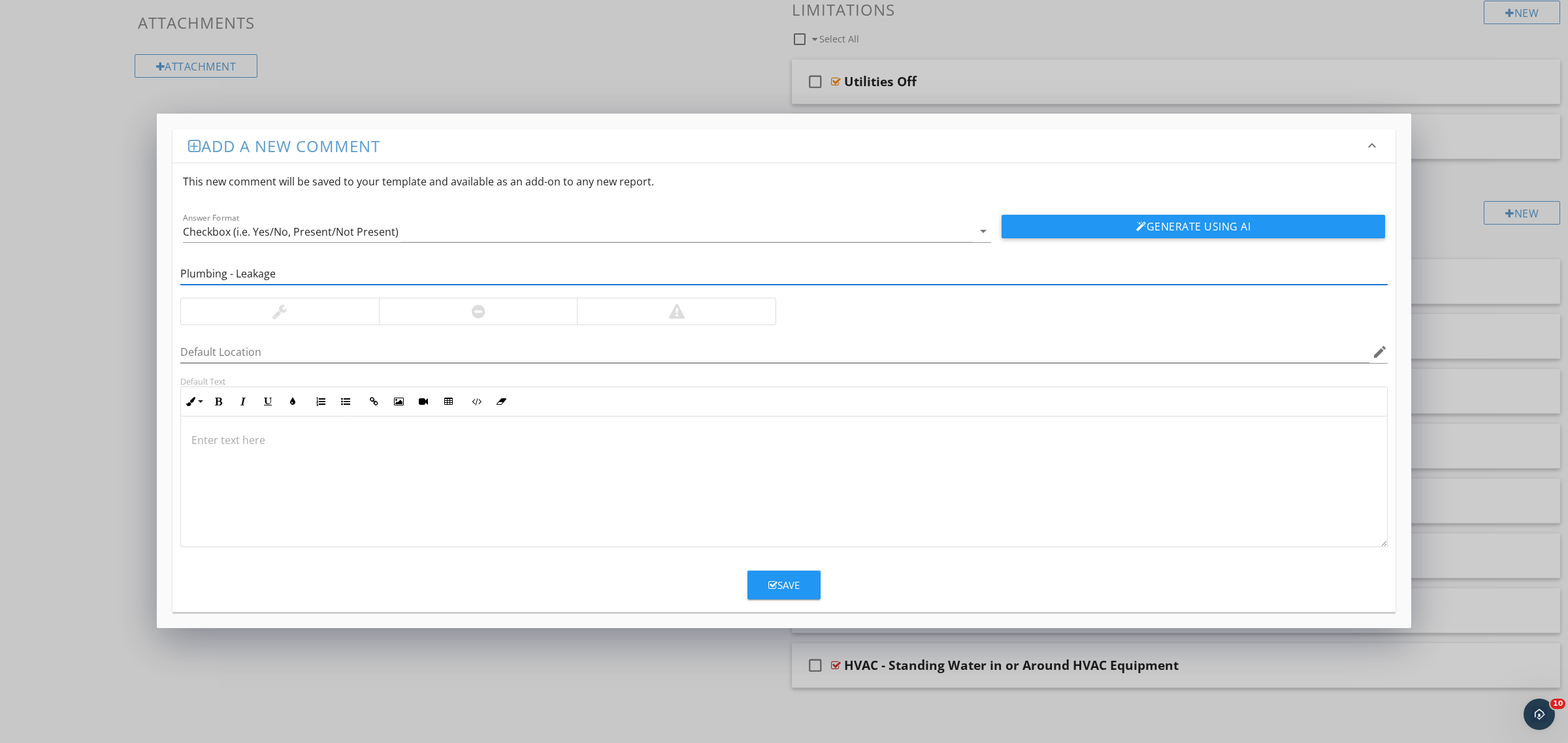
type input "Plumbing - Leakage"
click at [347, 317] on div at bounding box center [280, 311] width 198 height 26
click at [735, 312] on div at bounding box center [676, 311] width 199 height 26
click at [774, 580] on div "Save" at bounding box center [784, 585] width 31 height 15
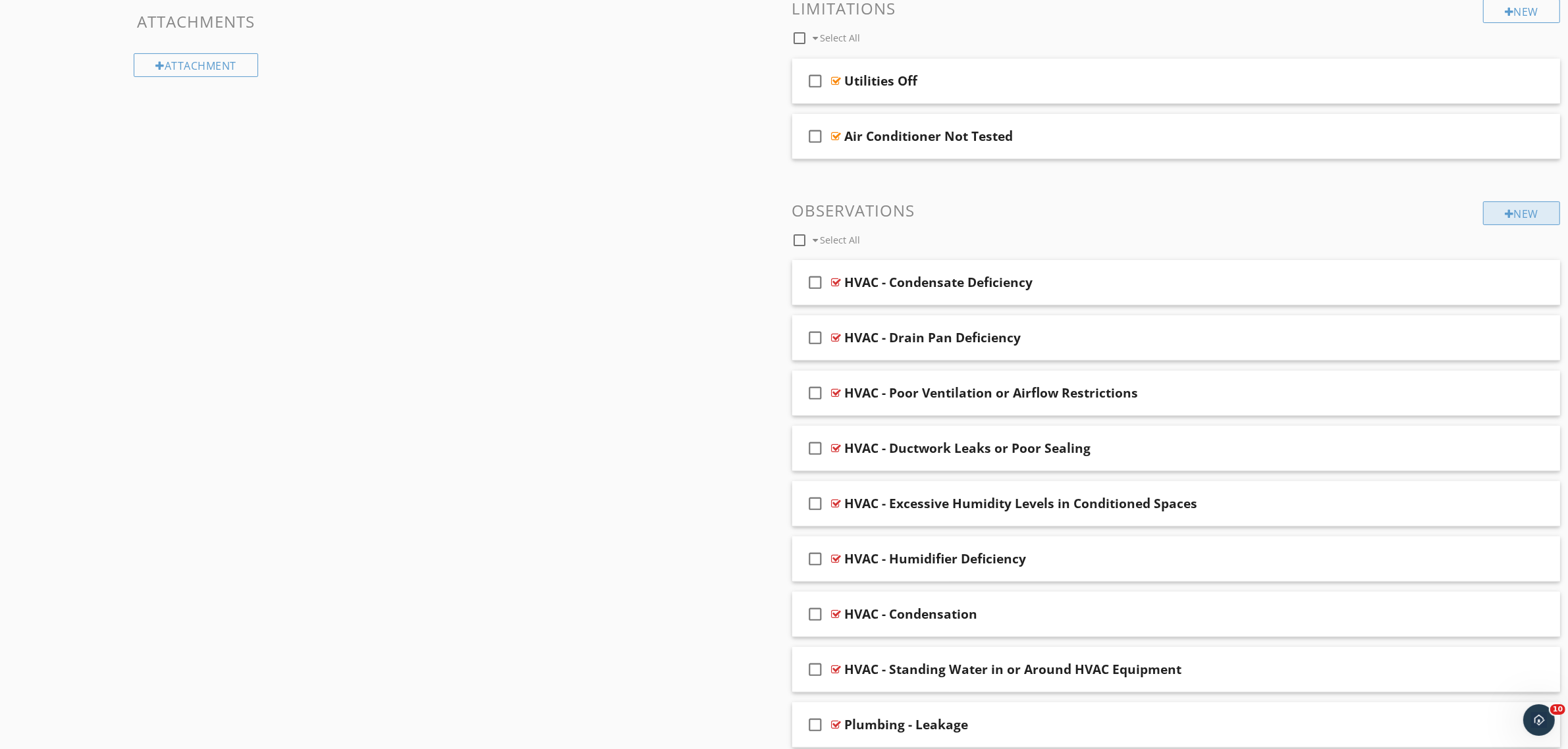
click at [1511, 208] on div "New" at bounding box center [1521, 212] width 77 height 23
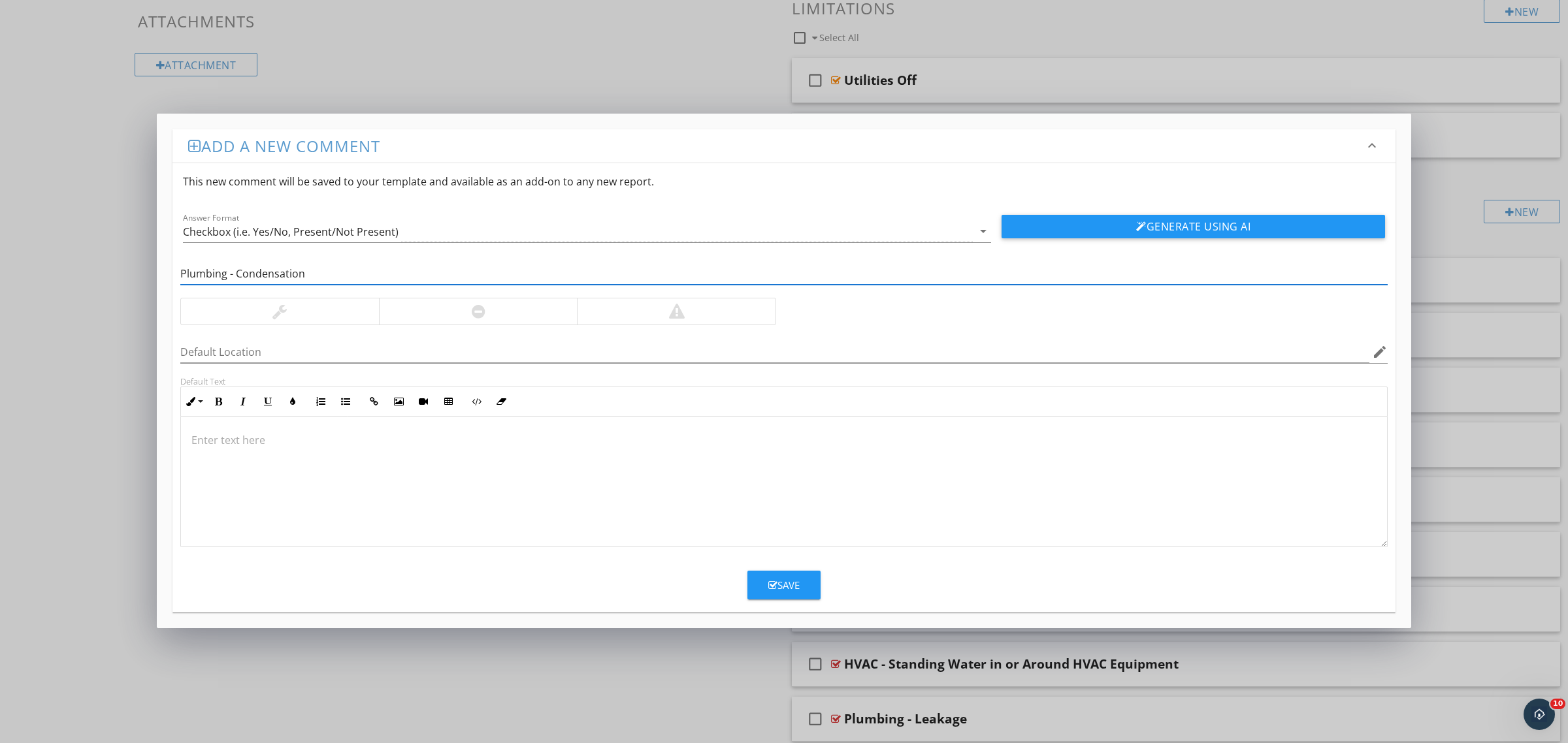
type input "Plumbing - Condensation"
click at [530, 314] on div at bounding box center [478, 311] width 199 height 26
click at [780, 586] on div "Save" at bounding box center [784, 585] width 31 height 15
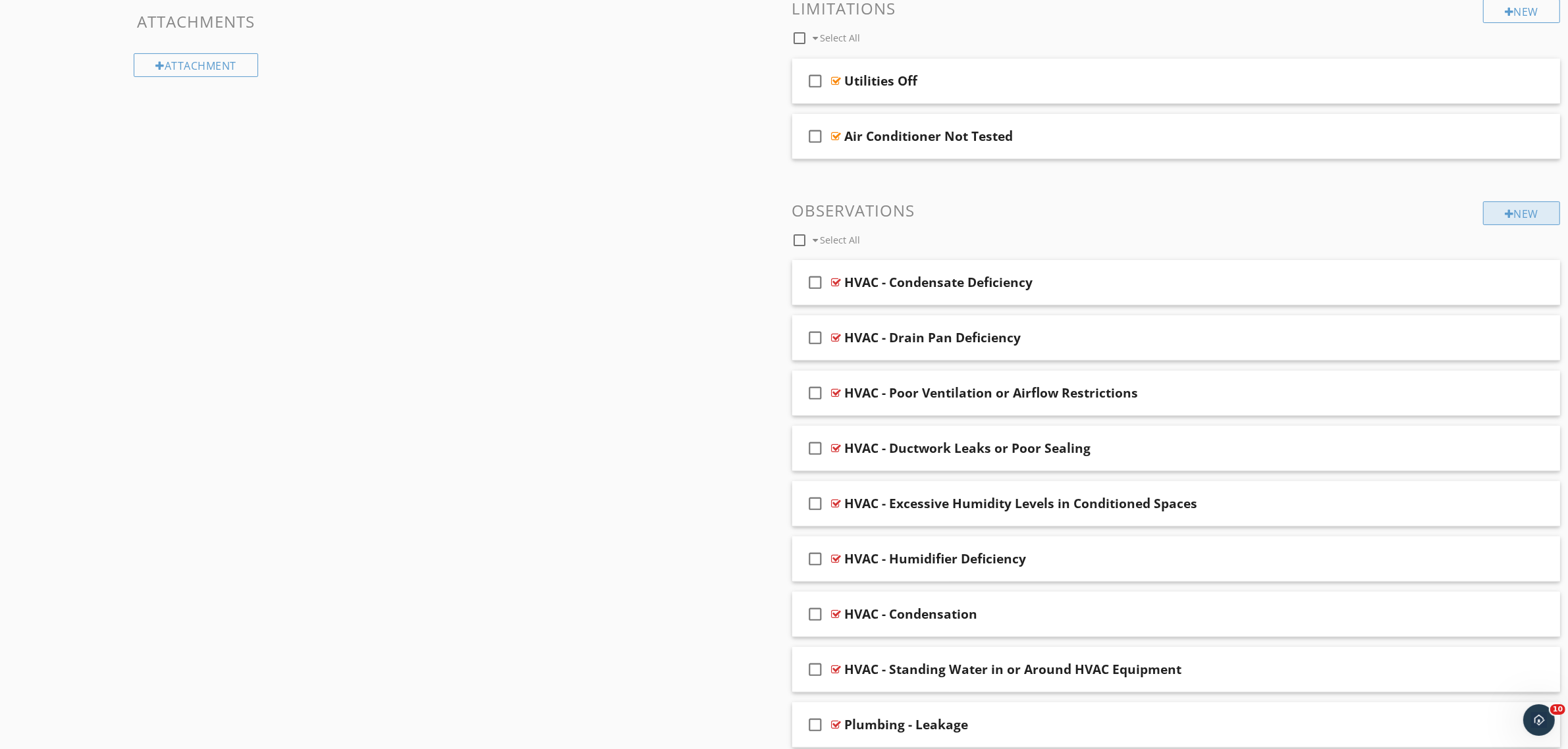
click at [1492, 210] on div "New" at bounding box center [1521, 212] width 77 height 23
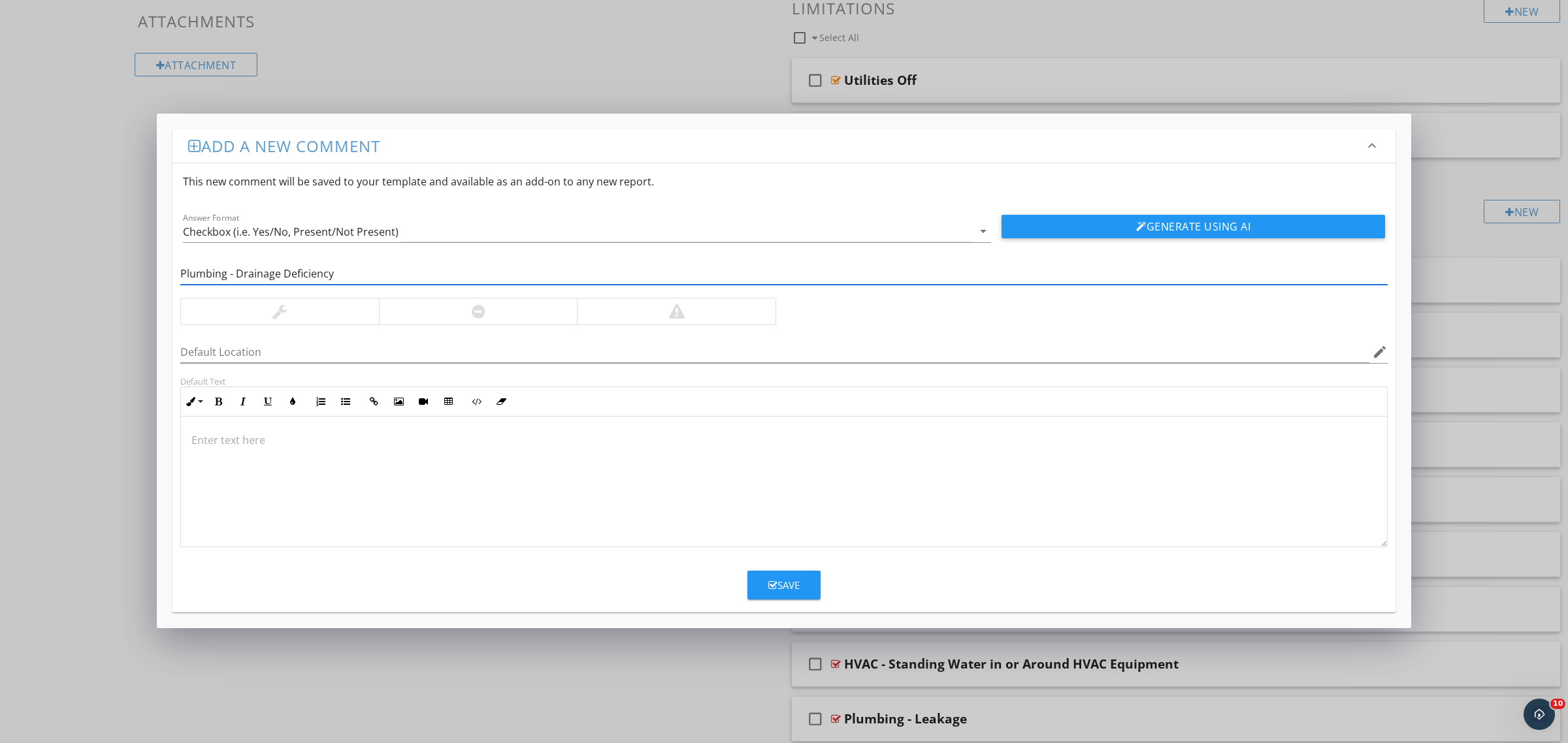
type input "Plumbing - Drainage Deficiency"
click at [805, 583] on button "Save" at bounding box center [784, 585] width 73 height 29
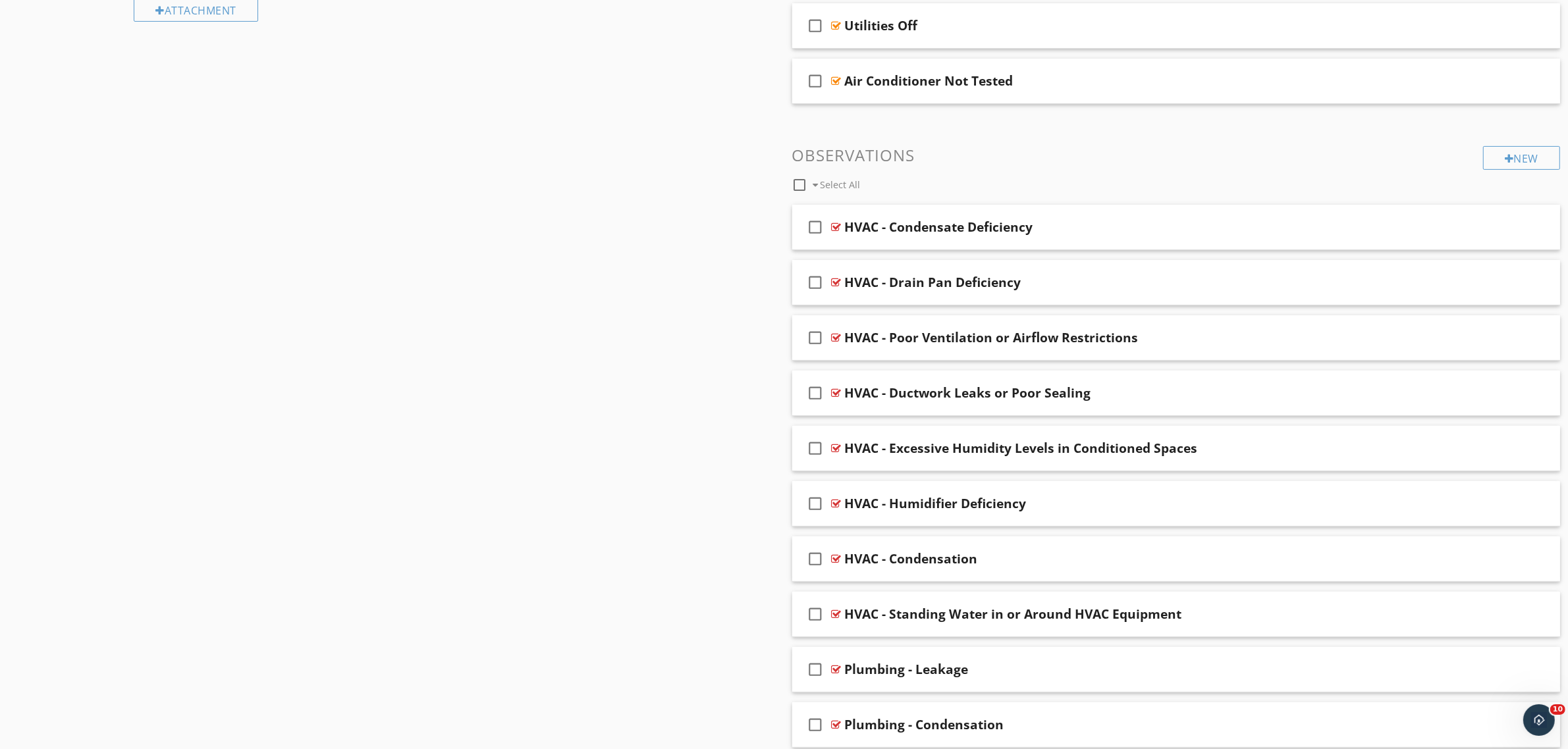
scroll to position [450, 0]
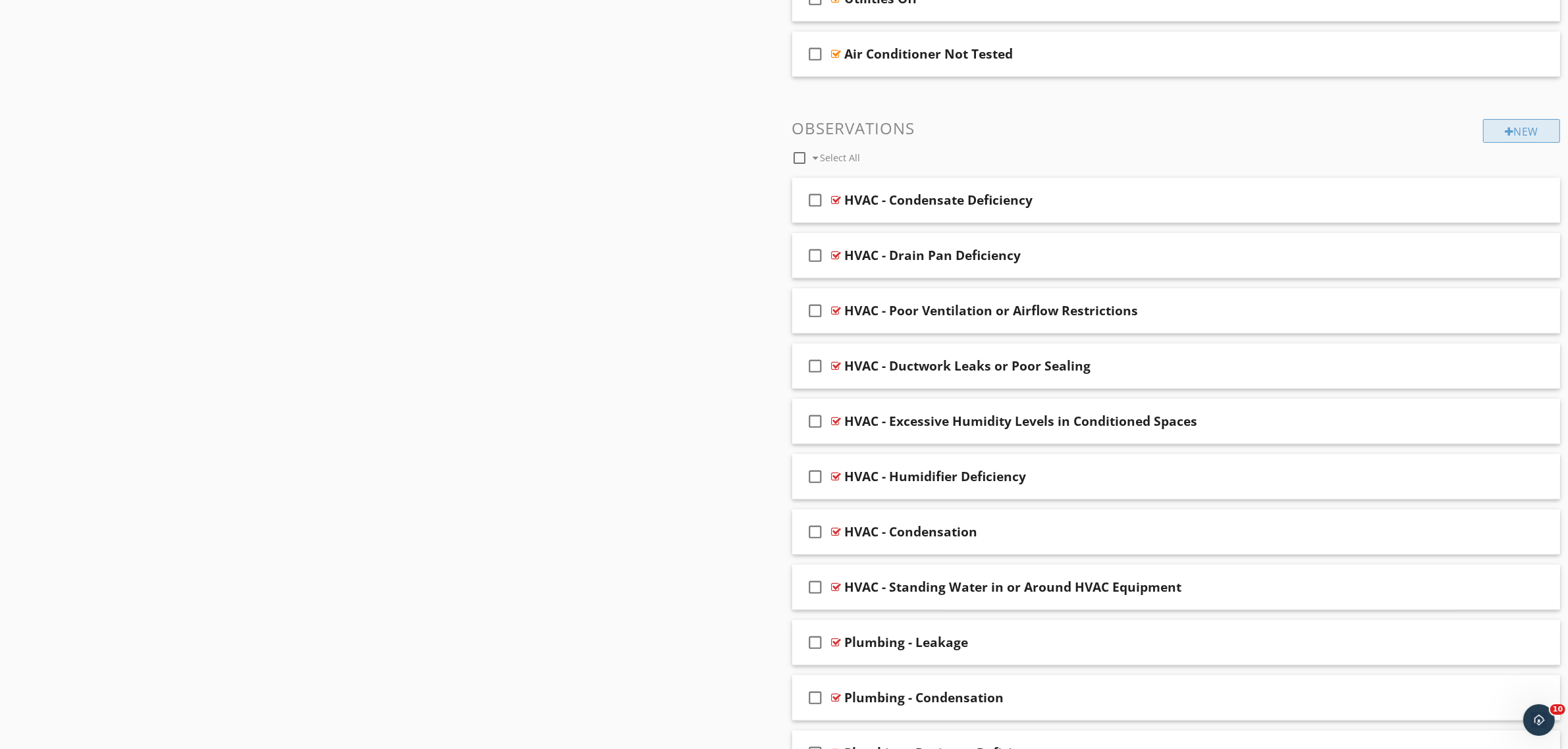
click at [1539, 120] on div "New" at bounding box center [1521, 130] width 77 height 23
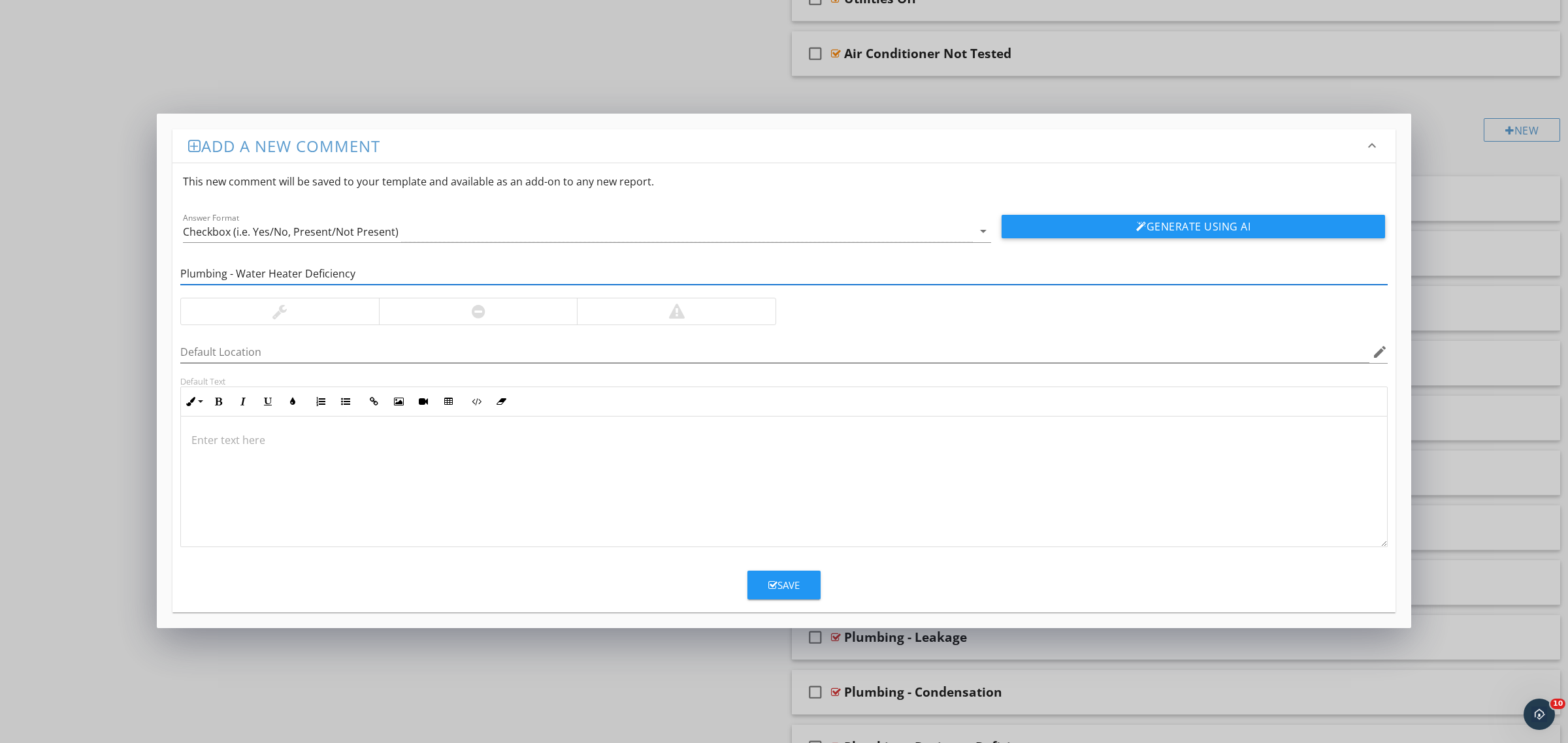
type input "Plumbing - Water Heater Deficiency"
click at [465, 309] on div at bounding box center [478, 311] width 199 height 26
click at [785, 581] on div "Save" at bounding box center [784, 585] width 31 height 15
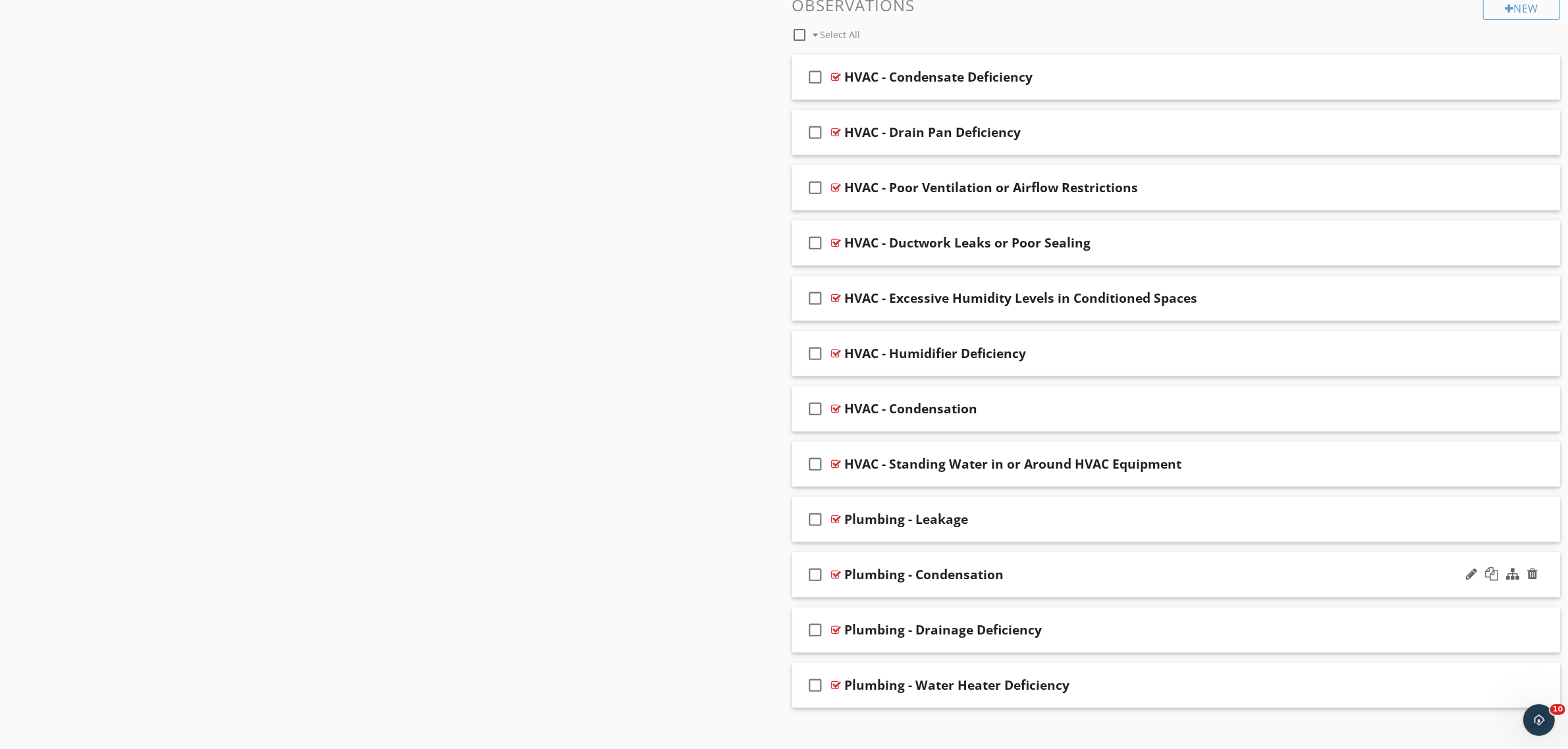
scroll to position [590, 0]
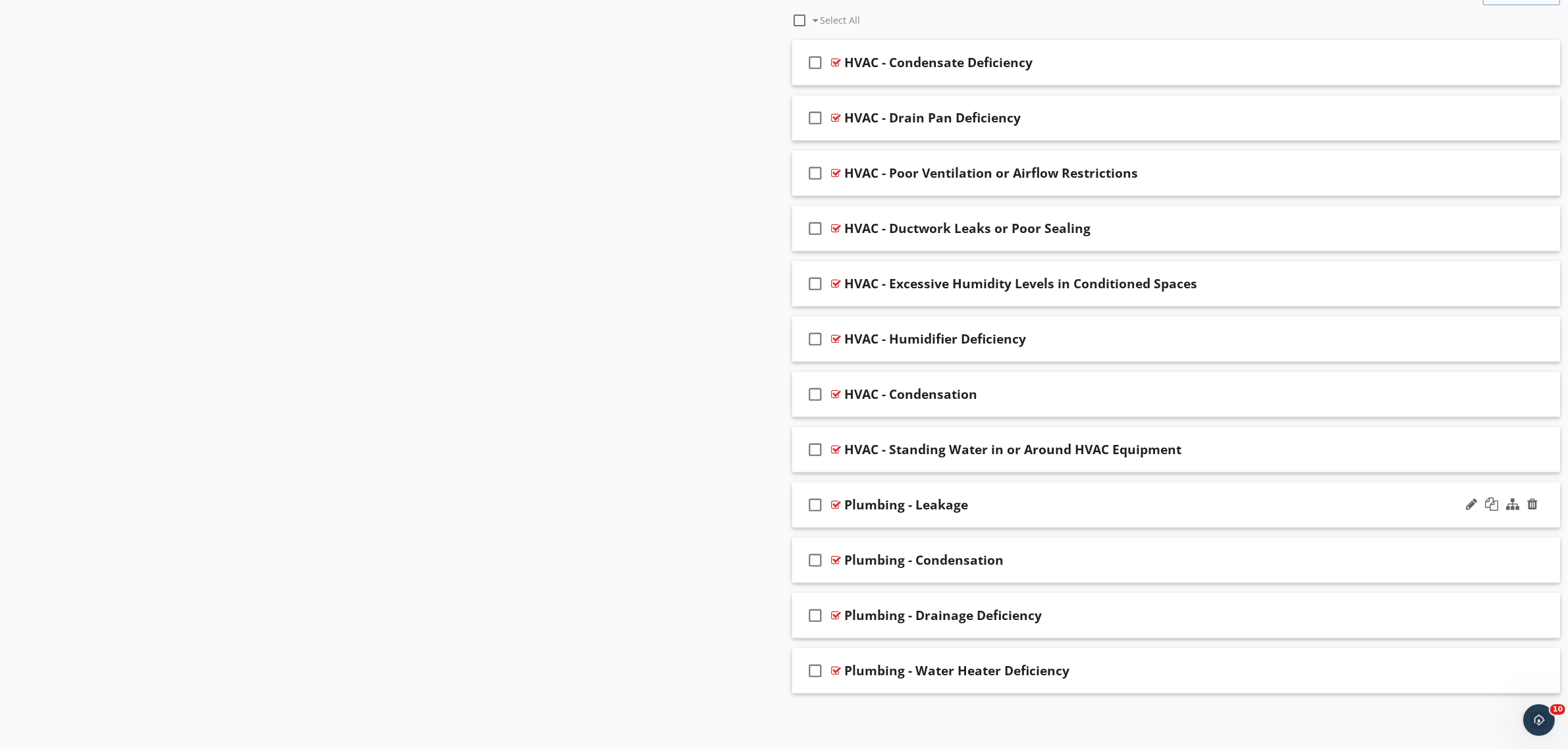
click at [837, 501] on div at bounding box center [836, 505] width 10 height 11
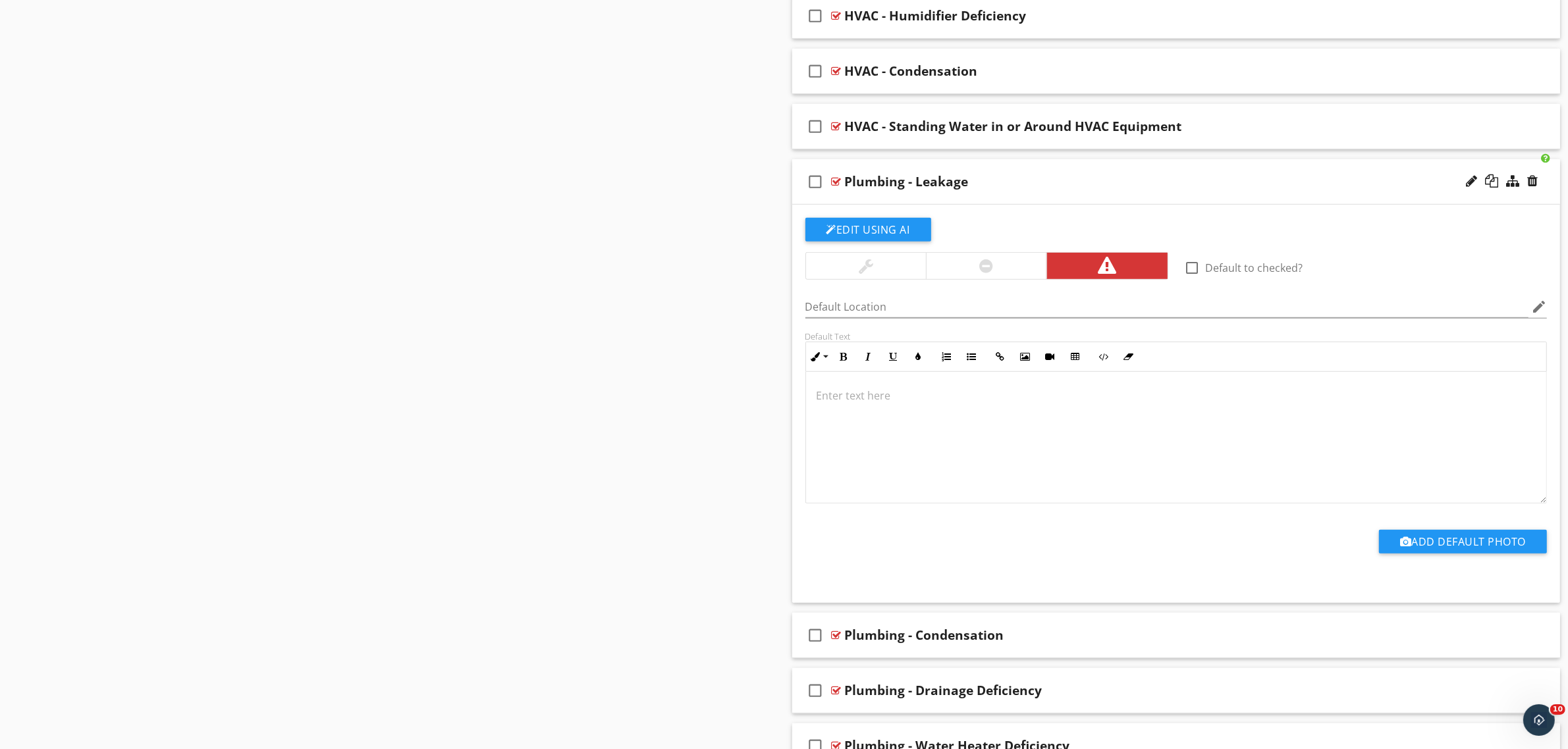
scroll to position [919, 0]
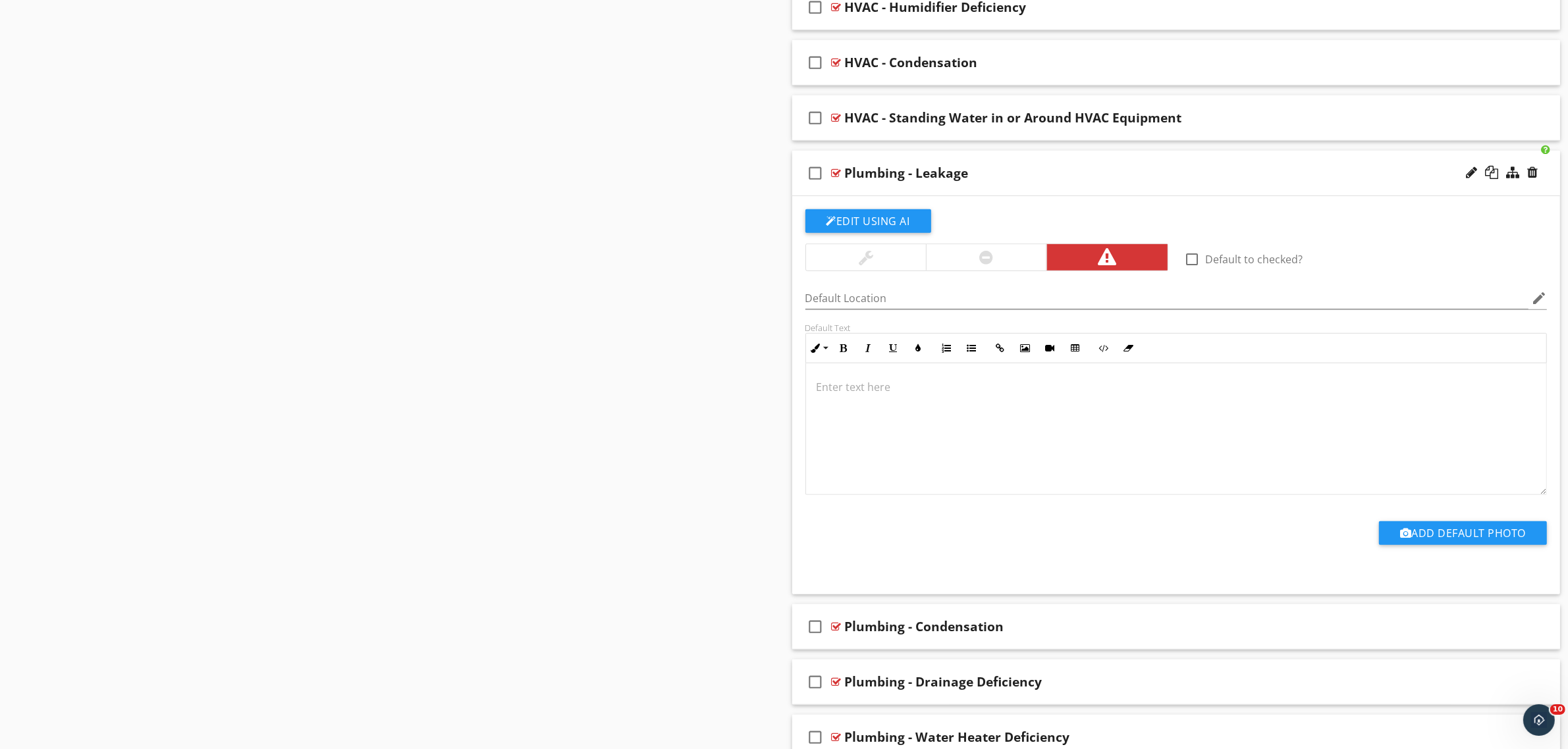
click at [907, 422] on div at bounding box center [1176, 429] width 741 height 132
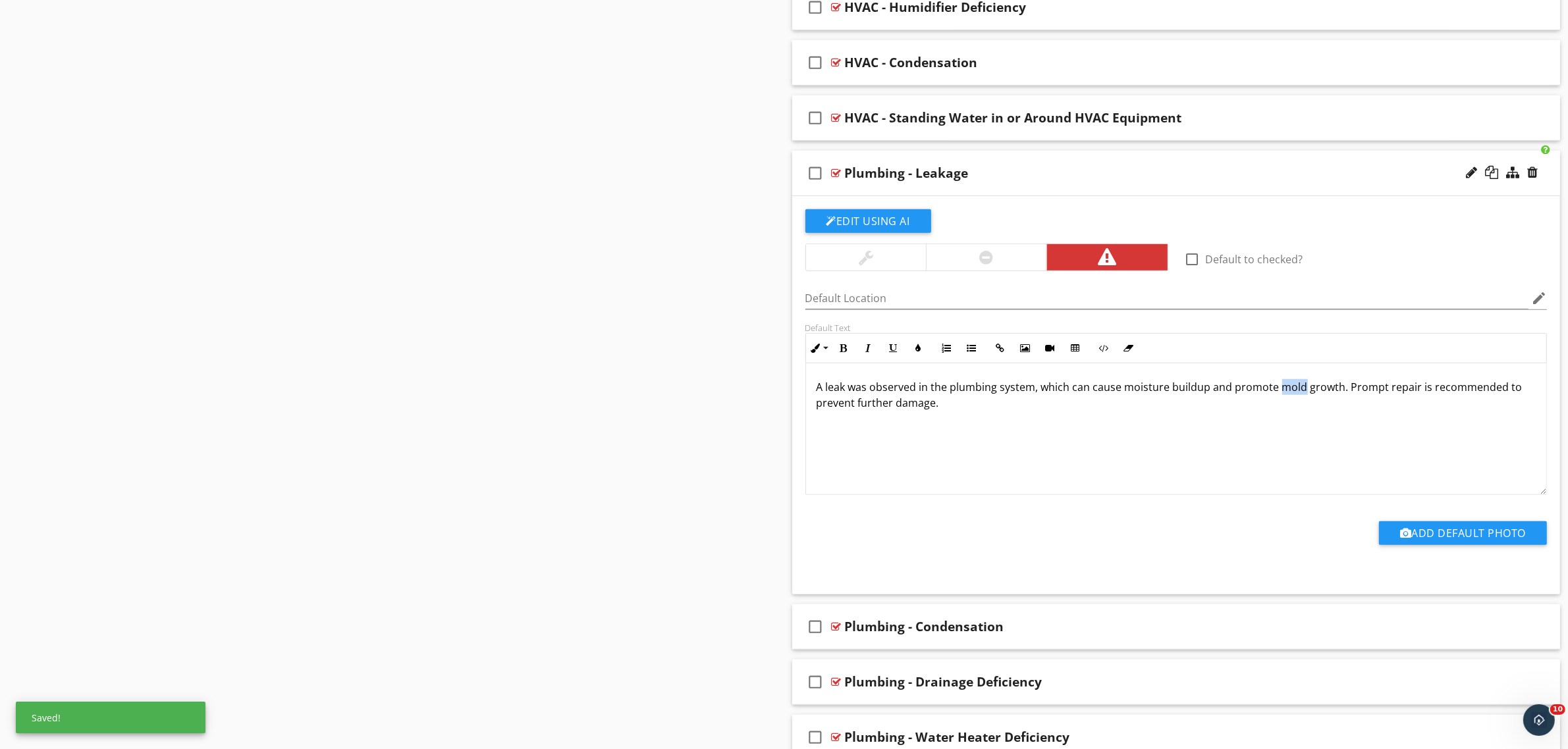
drag, startPoint x: 1301, startPoint y: 389, endPoint x: 1278, endPoint y: 392, distance: 23.2
click at [1278, 392] on p "A leak was observed in the plumbing system, which can cause moisture buildup an…" at bounding box center [1176, 394] width 720 height 31
click at [835, 170] on div at bounding box center [836, 173] width 10 height 11
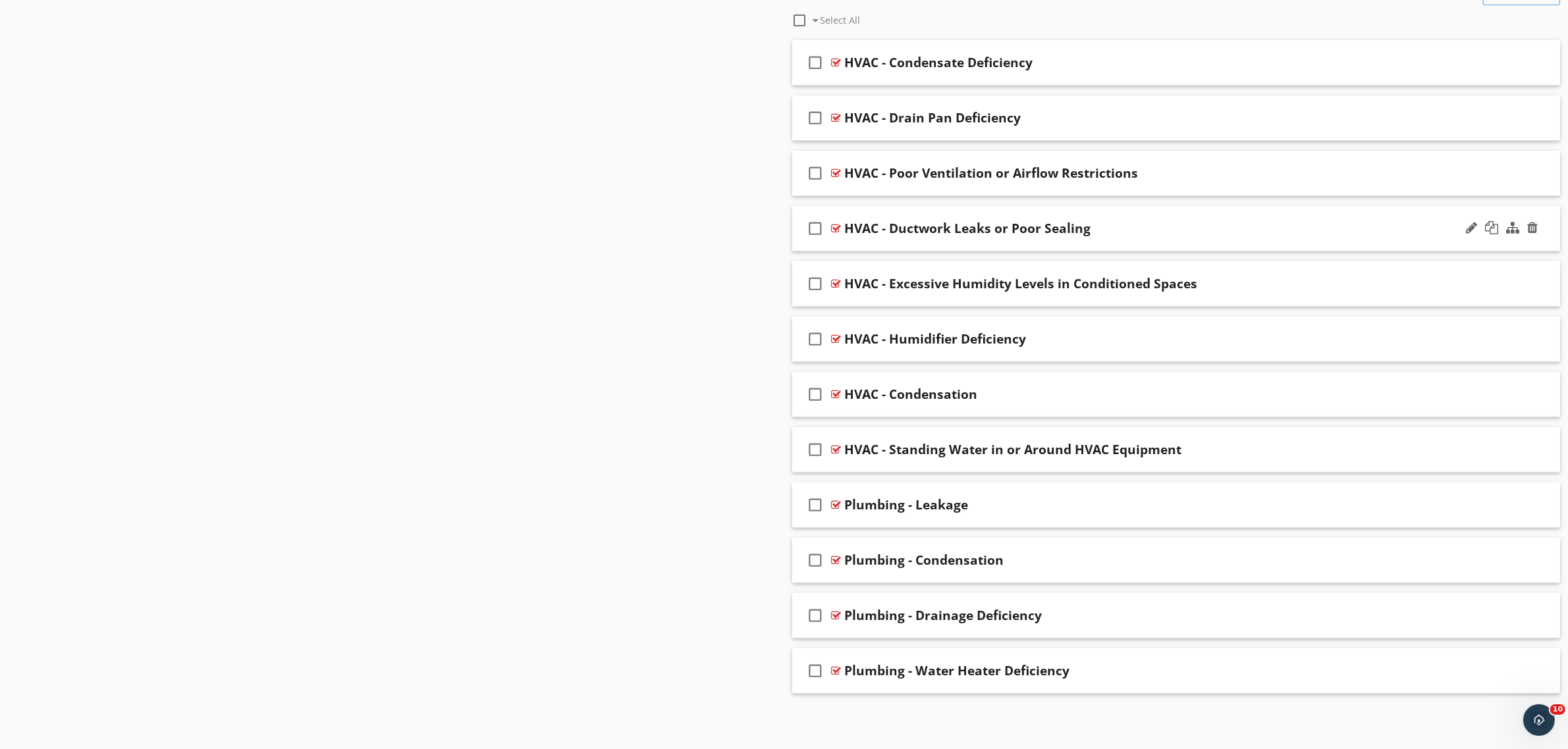
scroll to position [590, 0]
click at [837, 558] on div at bounding box center [836, 561] width 10 height 11
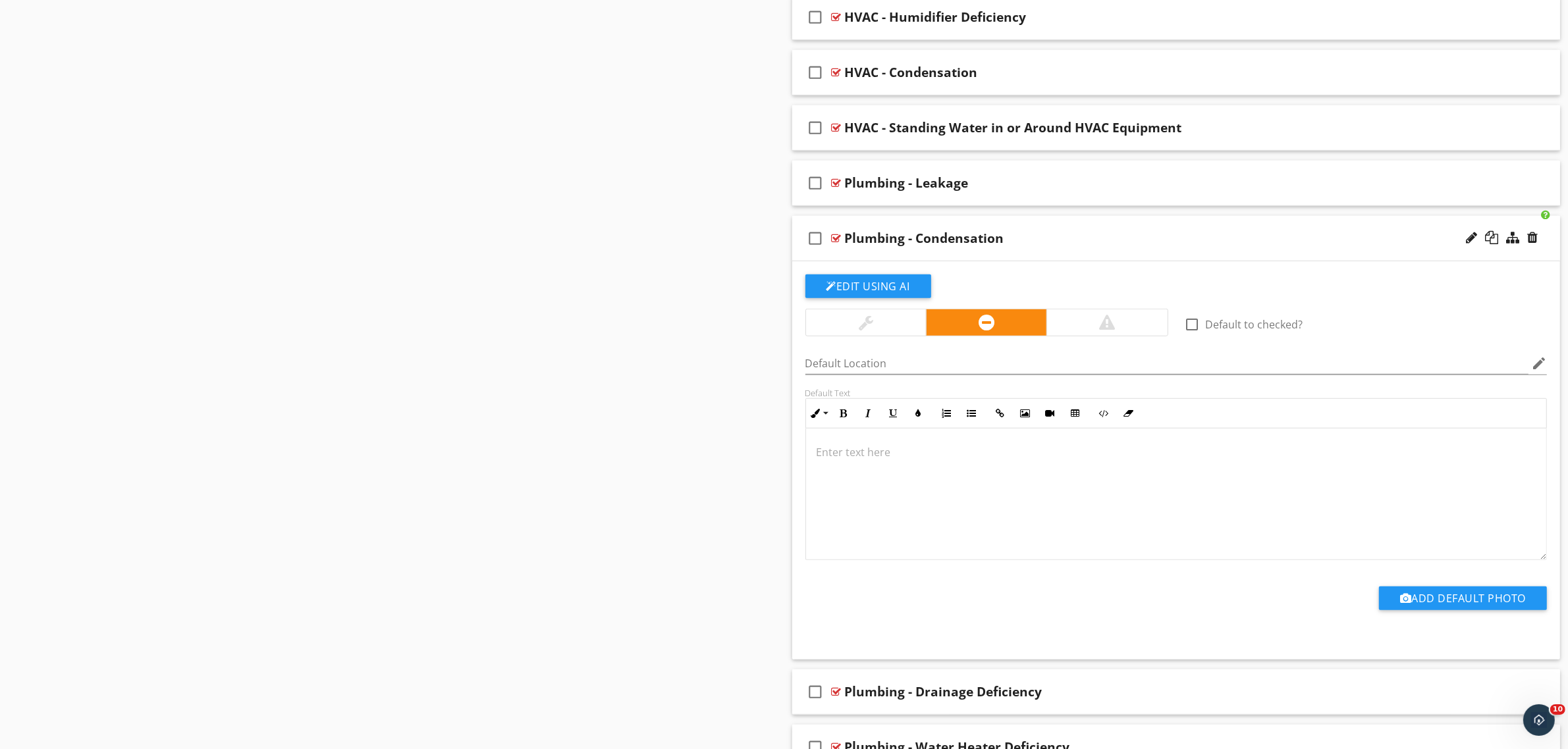
scroll to position [1, 0]
click at [884, 485] on div at bounding box center [1176, 493] width 741 height 132
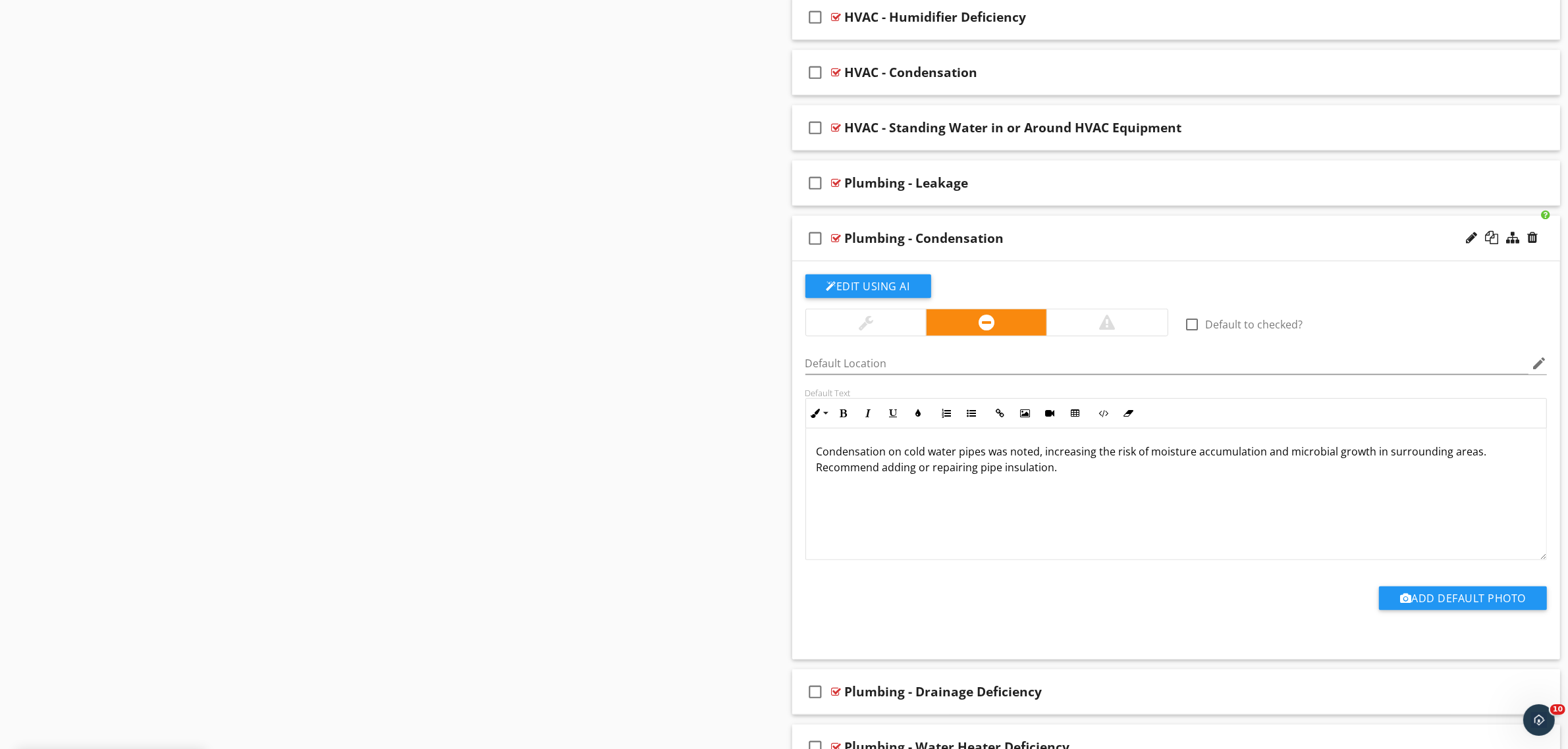
click at [837, 239] on div at bounding box center [836, 239] width 10 height 11
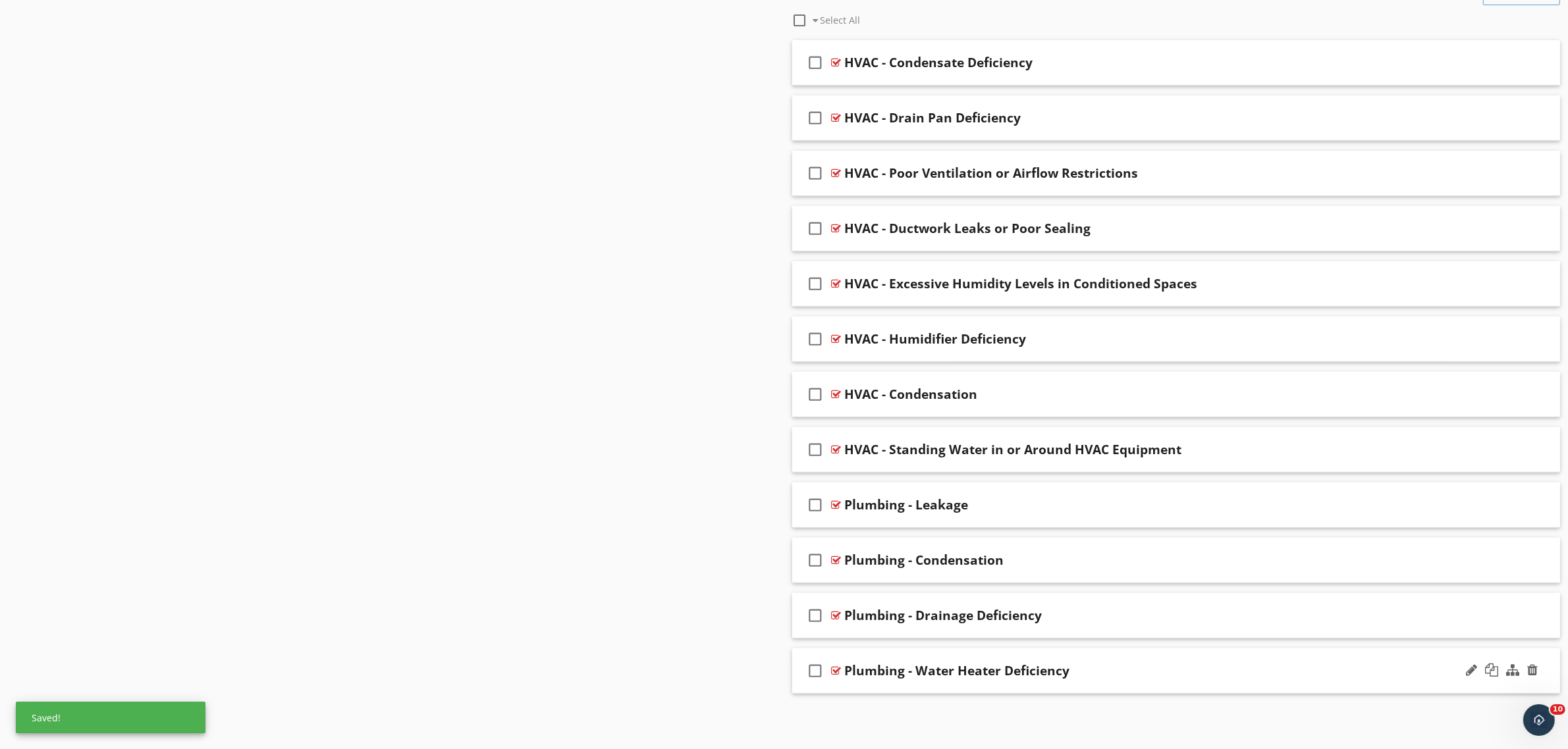
scroll to position [590, 0]
click at [835, 610] on div at bounding box center [836, 615] width 10 height 11
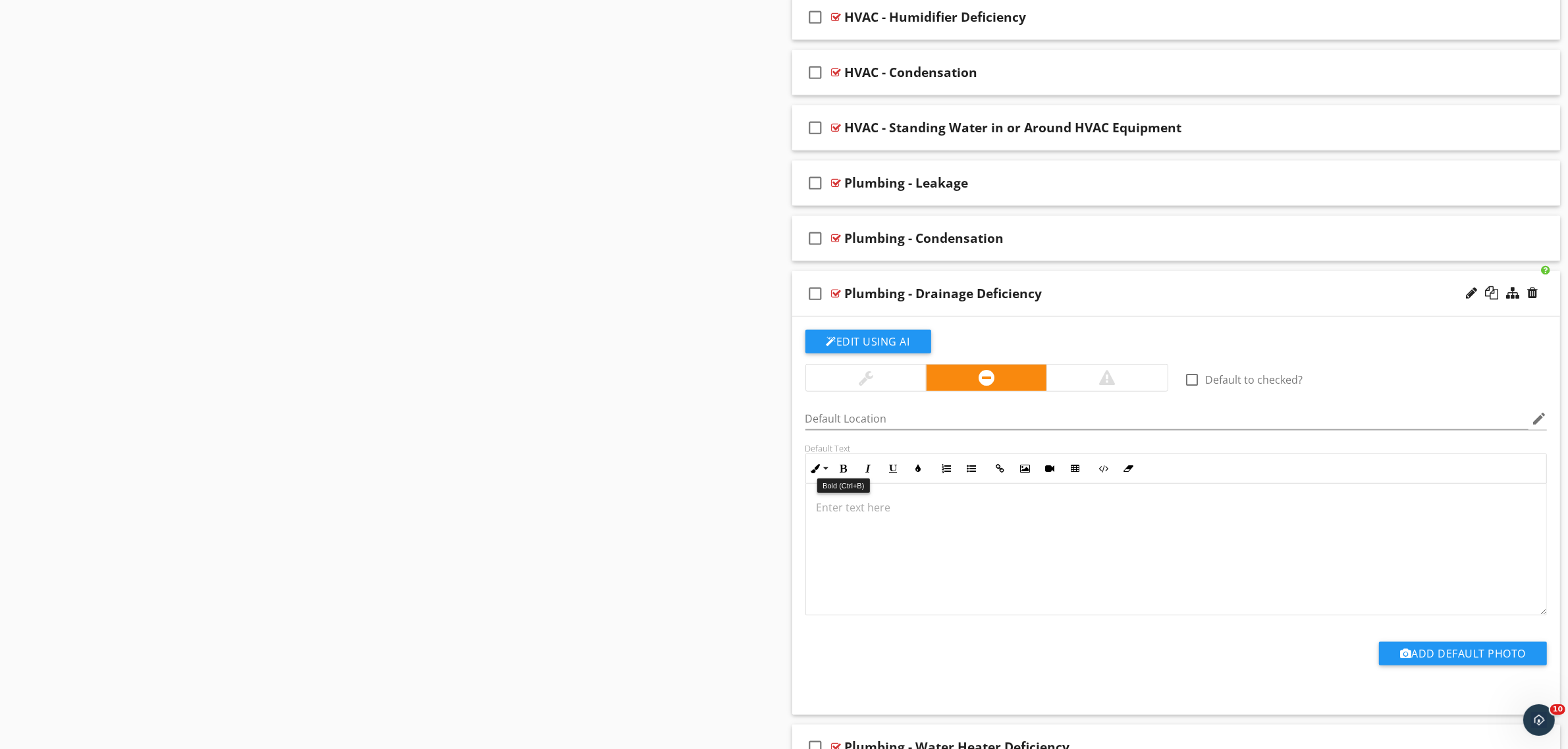
scroll to position [988, 0]
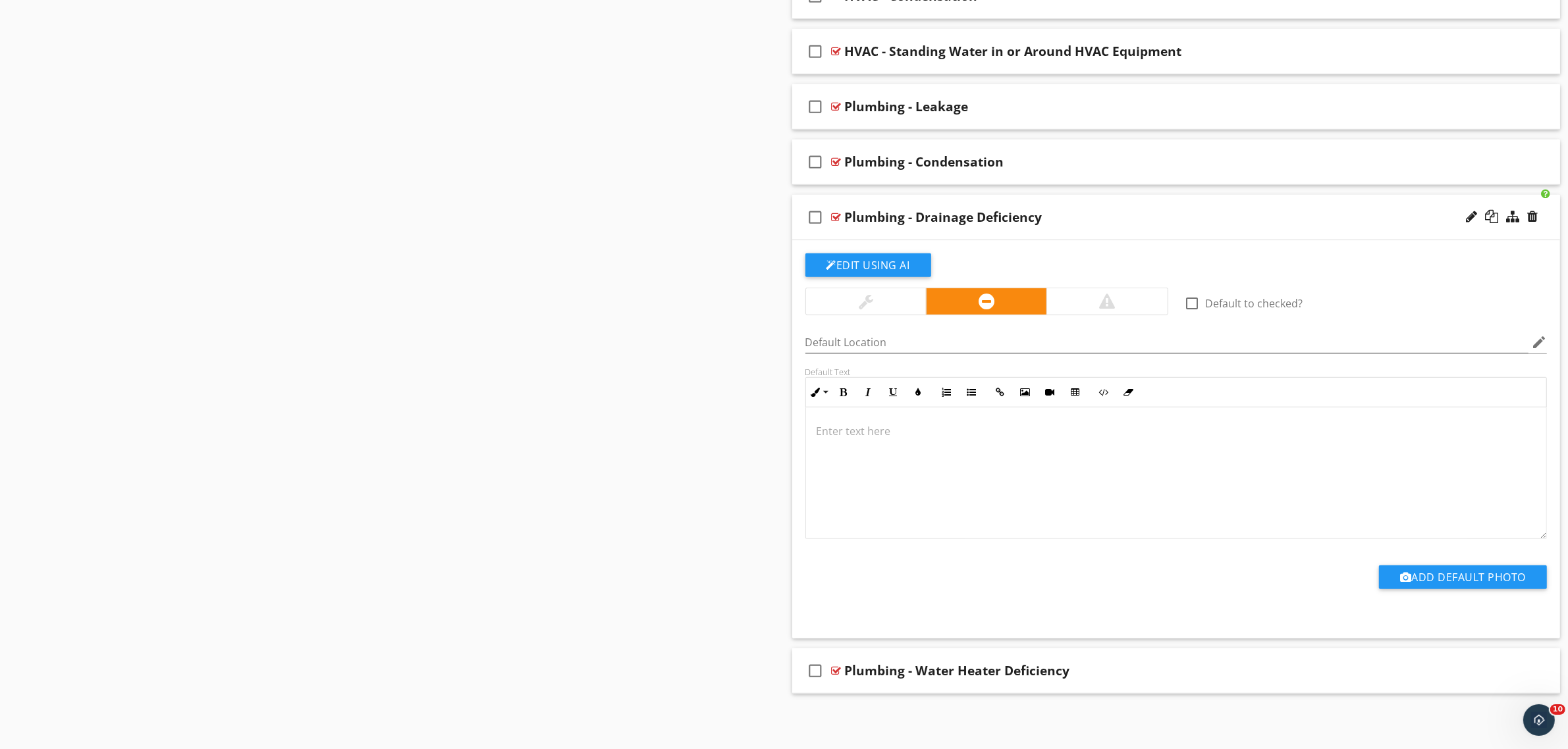
click at [906, 455] on div at bounding box center [1176, 473] width 741 height 132
drag, startPoint x: 1472, startPoint y: 433, endPoint x: 1450, endPoint y: 436, distance: 22.2
click at [1450, 436] on p "Drainage issues causing slow or clogged drains can result in standing water or …" at bounding box center [1176, 439] width 720 height 31
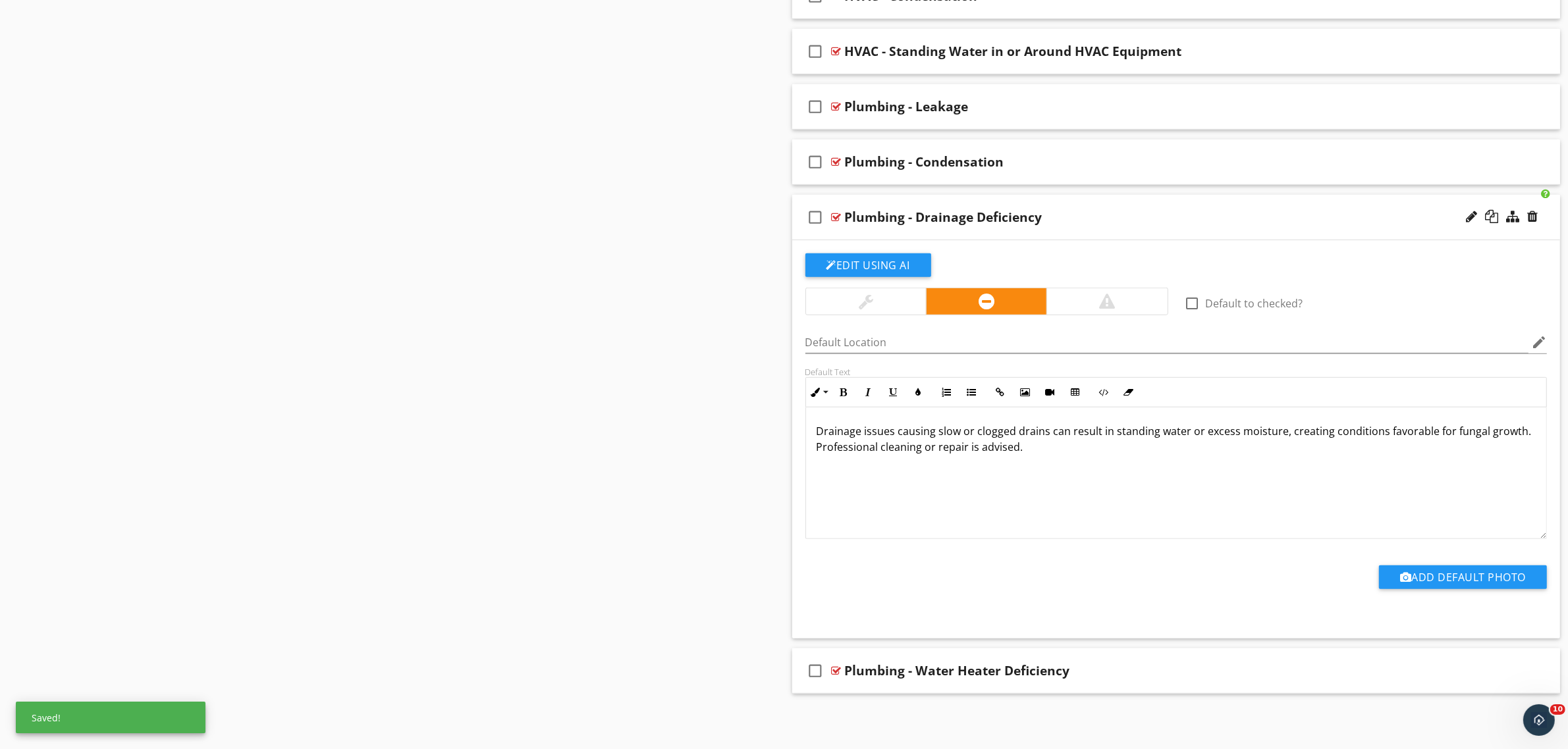
click at [836, 214] on div at bounding box center [836, 217] width 10 height 11
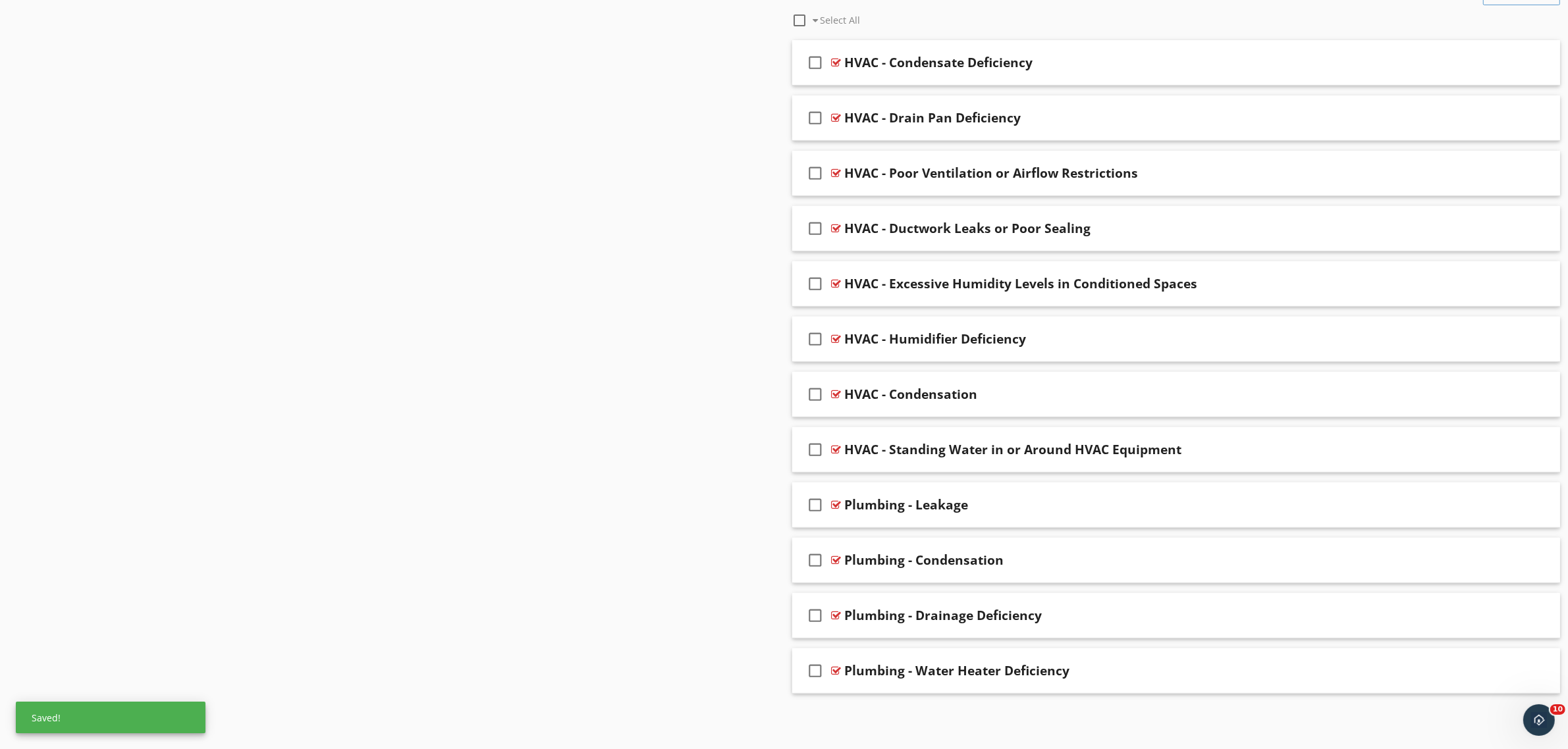
scroll to position [590, 0]
click at [838, 669] on div at bounding box center [836, 671] width 10 height 11
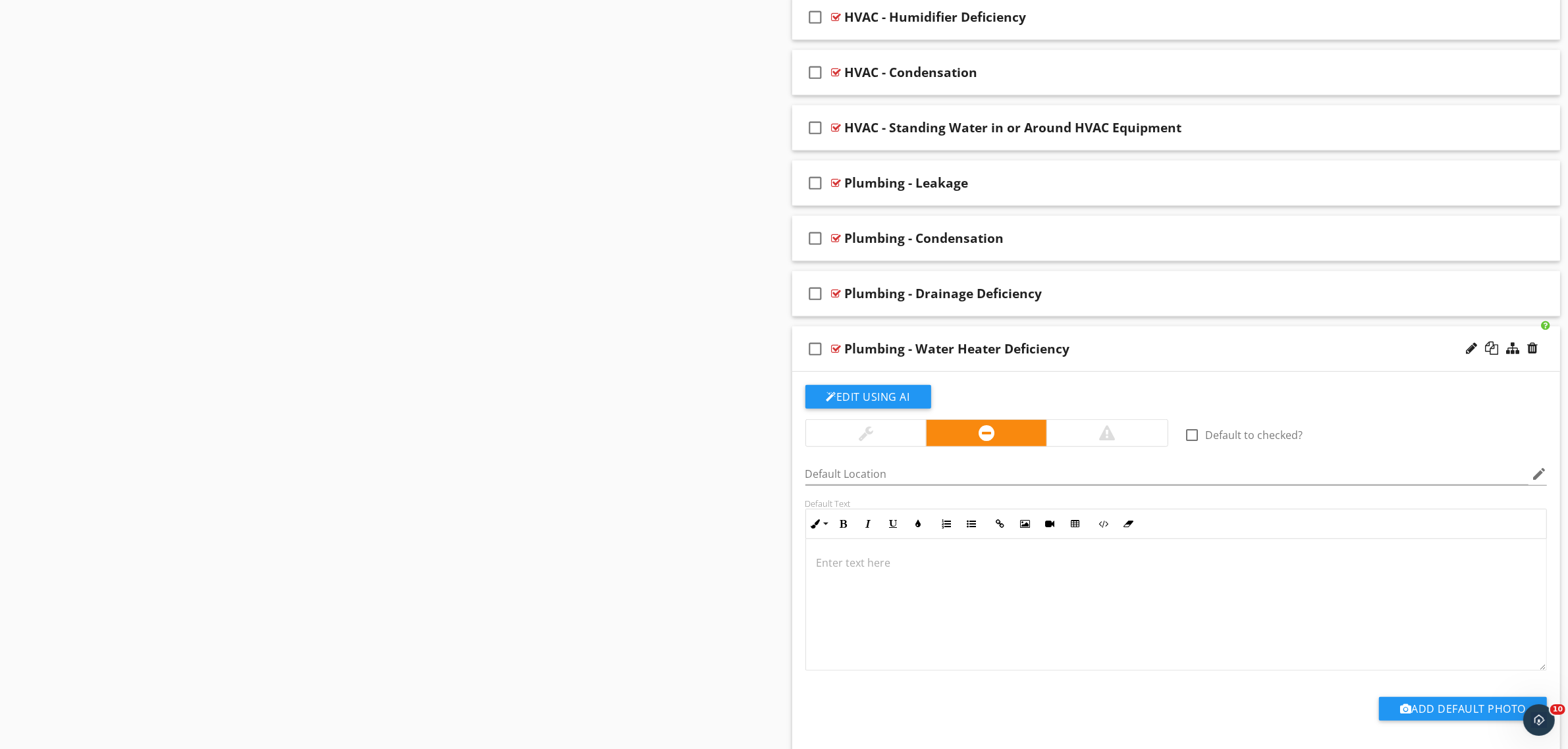
scroll to position [1, 0]
click at [868, 591] on div at bounding box center [1176, 604] width 741 height 132
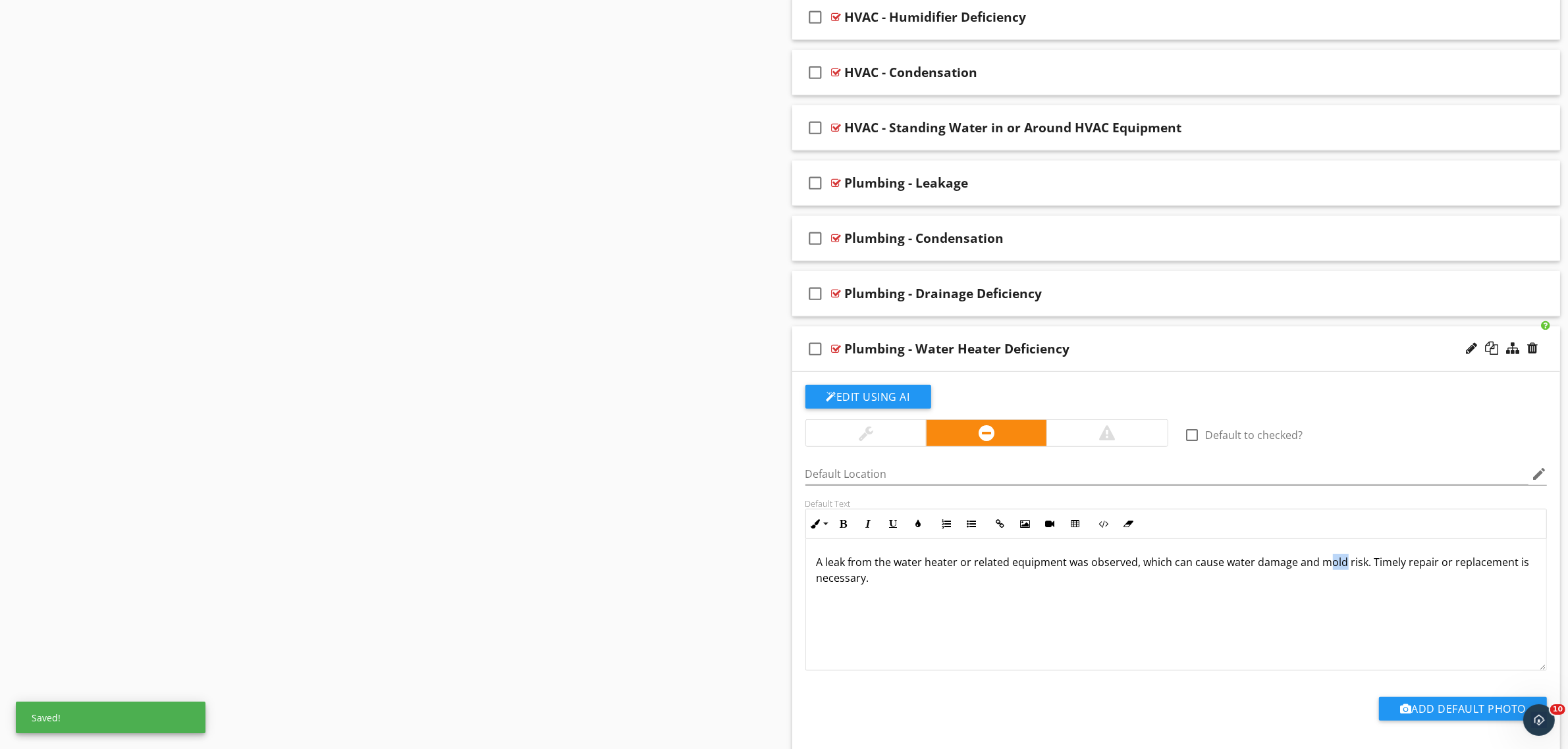
drag, startPoint x: 1343, startPoint y: 567, endPoint x: 1325, endPoint y: 567, distance: 18.0
click at [1325, 567] on p "A leak from the water heater or related equipment was observed, which can cause…" at bounding box center [1176, 570] width 720 height 31
drag, startPoint x: 1363, startPoint y: 566, endPoint x: 1321, endPoint y: 567, distance: 42.0
click at [1321, 567] on p "A leak from the water heater or related equipment was observed, which can cause…" at bounding box center [1176, 570] width 720 height 31
click at [1103, 431] on div at bounding box center [1107, 433] width 16 height 16
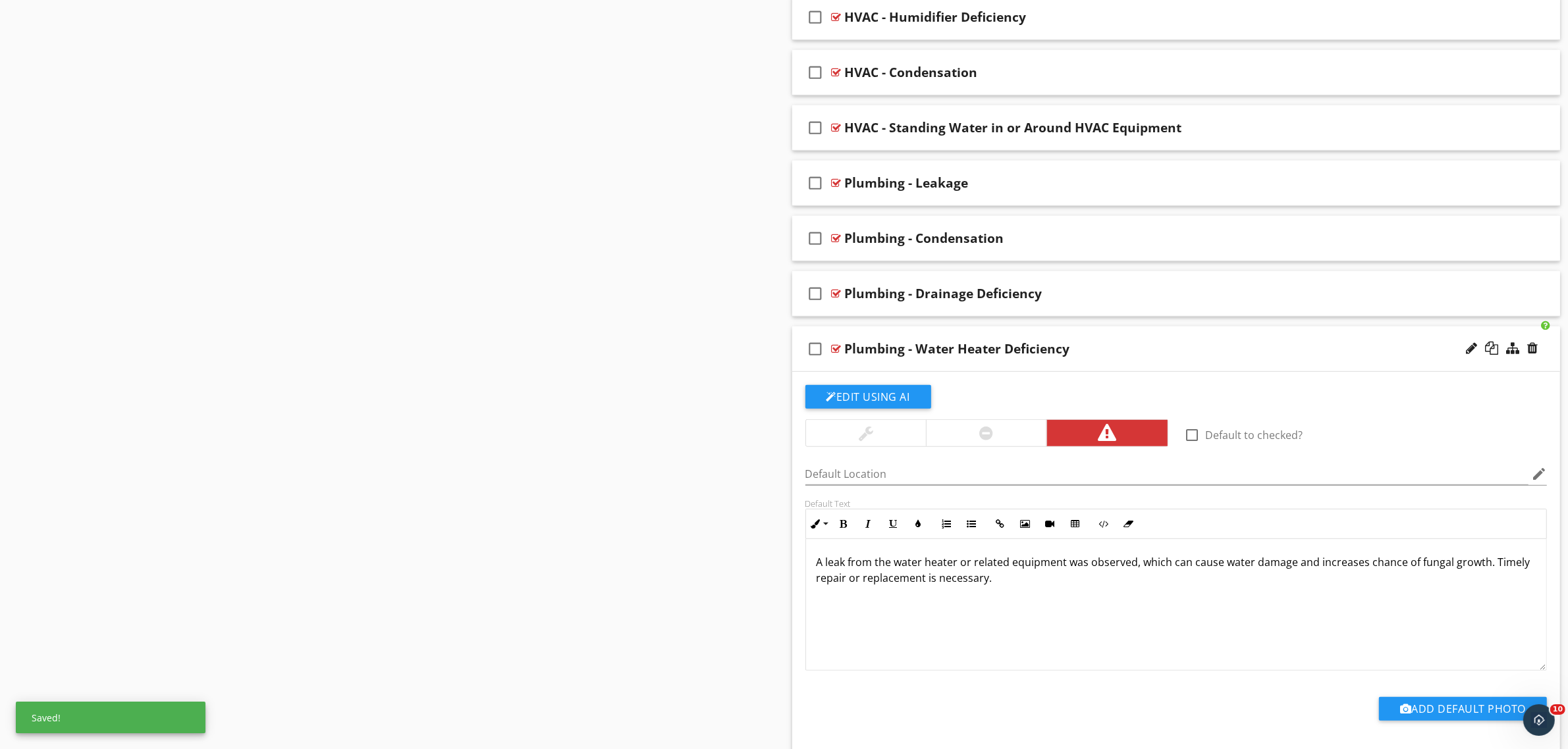
click at [841, 347] on div "check_box_outline_blank Plumbing - Water Heater Deficiency" at bounding box center [1176, 349] width 769 height 45
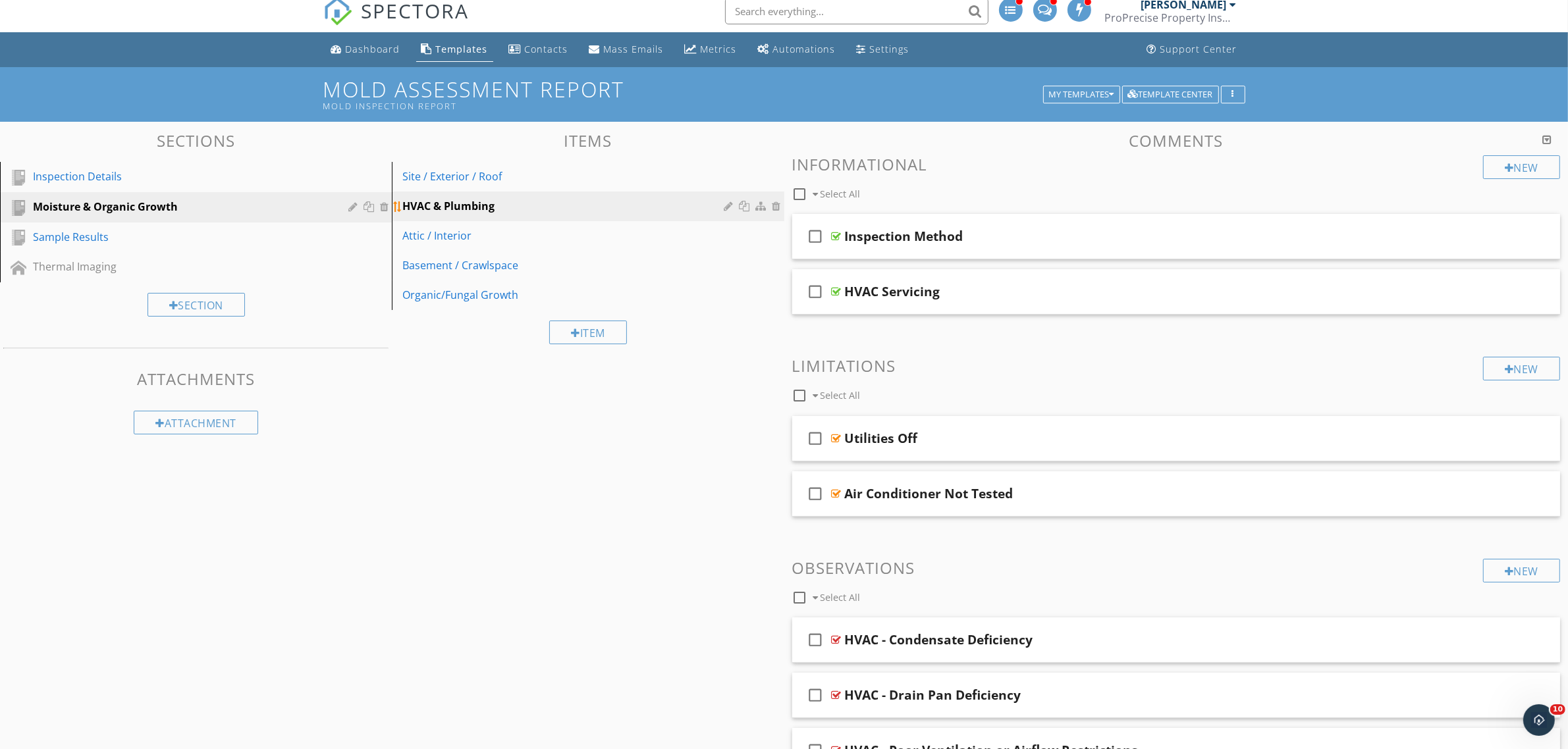
scroll to position [0, 0]
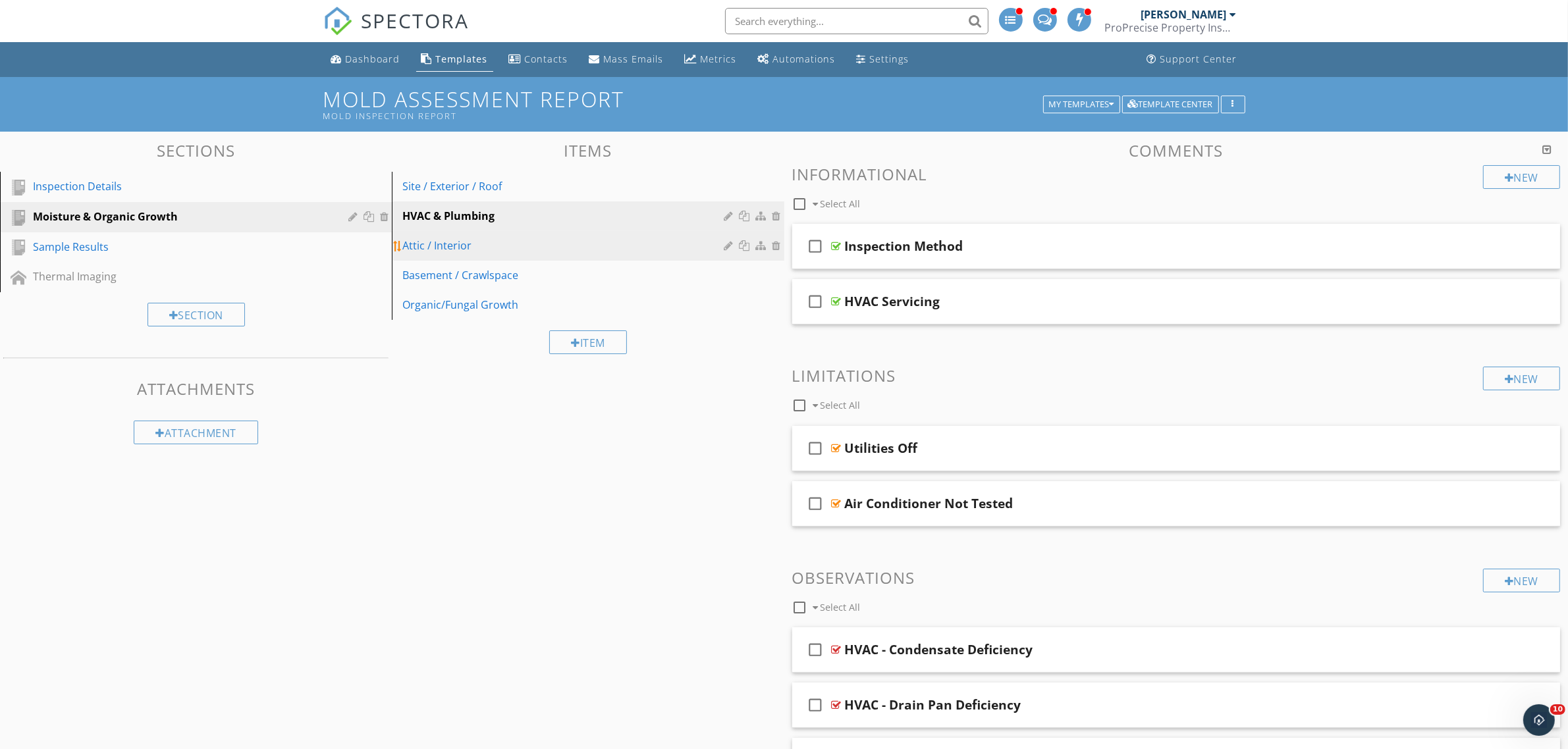
click at [494, 251] on div "Attic / Interior" at bounding box center [565, 246] width 325 height 16
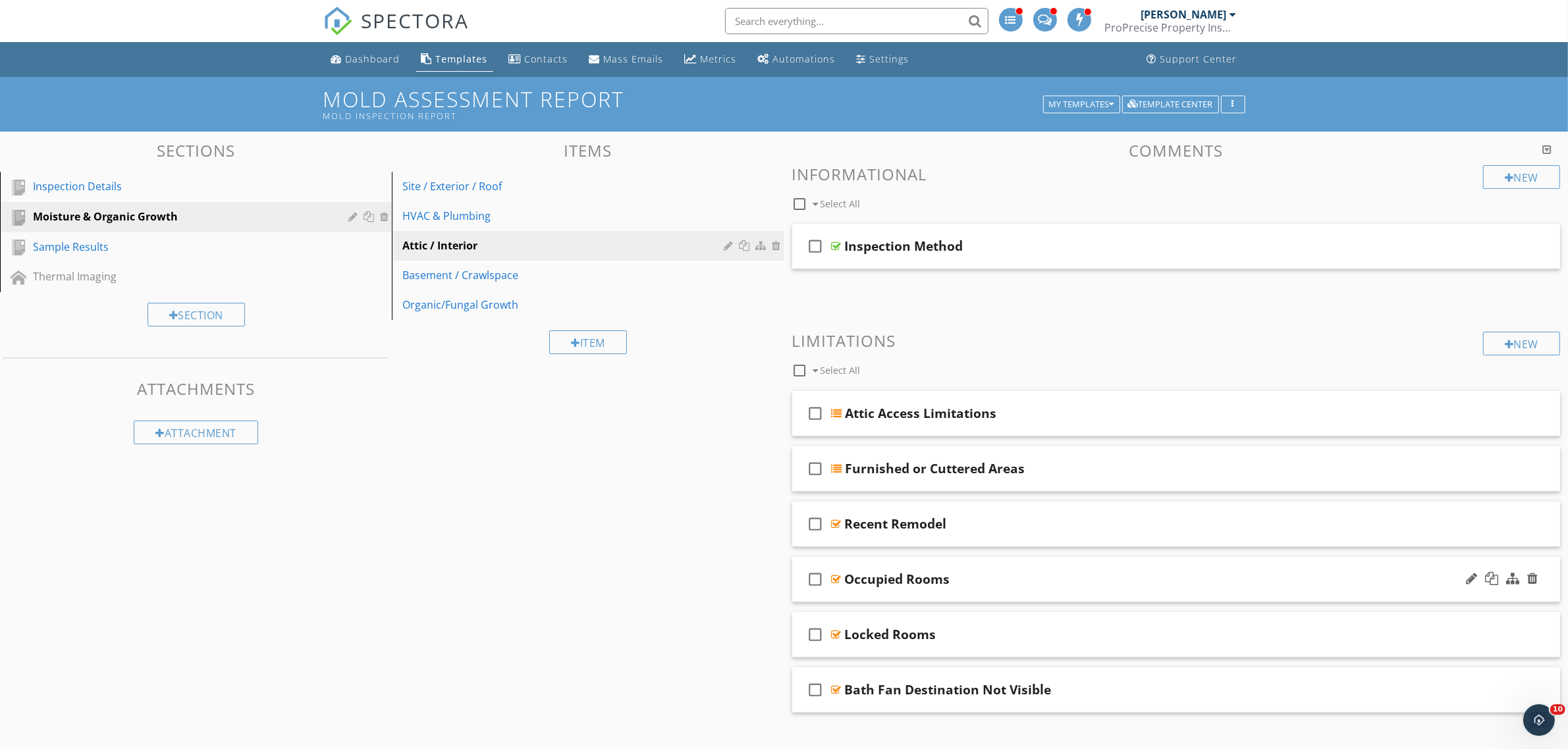
click at [837, 581] on div at bounding box center [836, 579] width 10 height 11
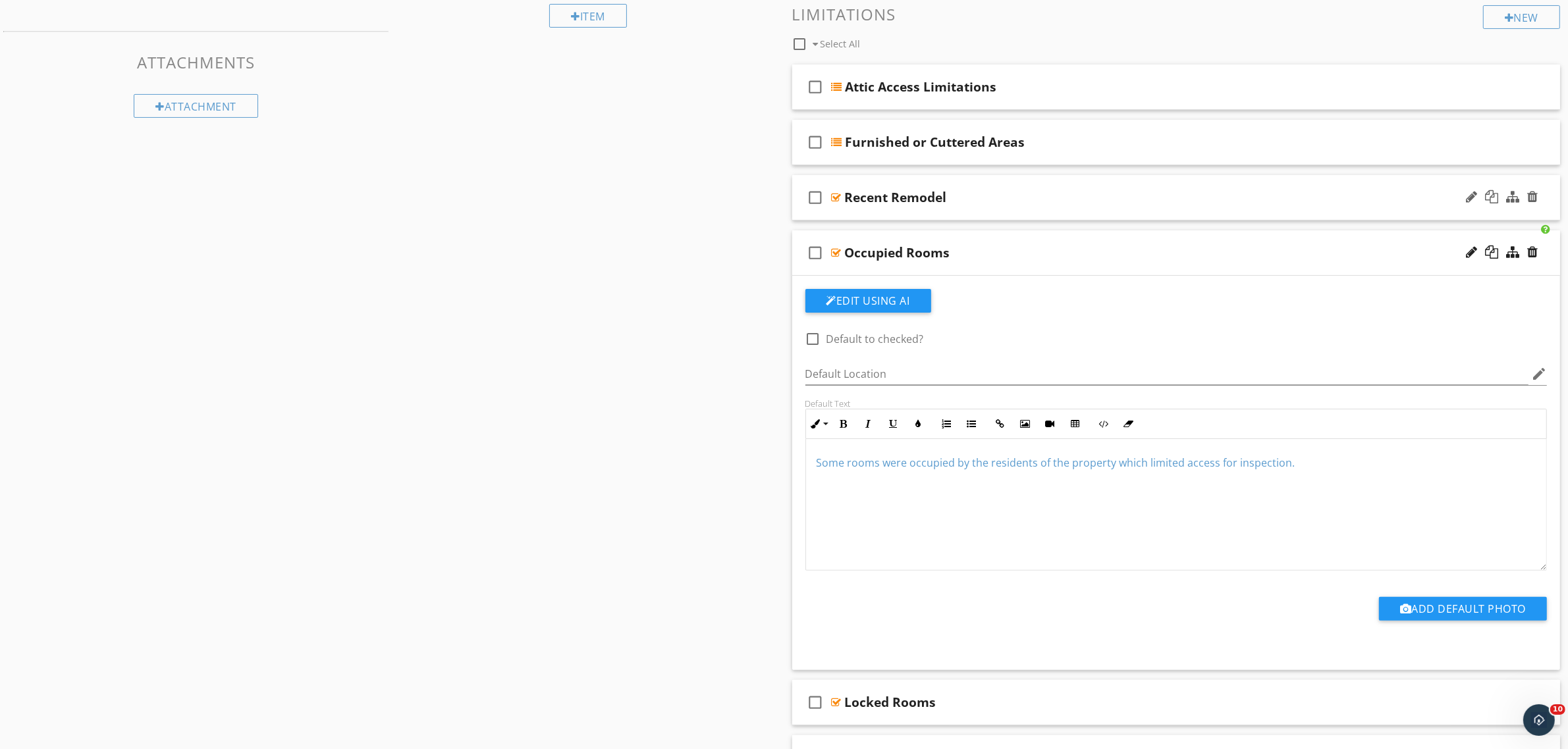
scroll to position [329, 0]
drag, startPoint x: 1323, startPoint y: 475, endPoint x: 772, endPoint y: 458, distance: 551.3
click at [772, 458] on div "Sections Inspection Details Moisture & Organic Growth Sample Results Thermal Im…" at bounding box center [784, 716] width 1568 height 1827
click at [919, 420] on icon "button" at bounding box center [919, 422] width 9 height 9
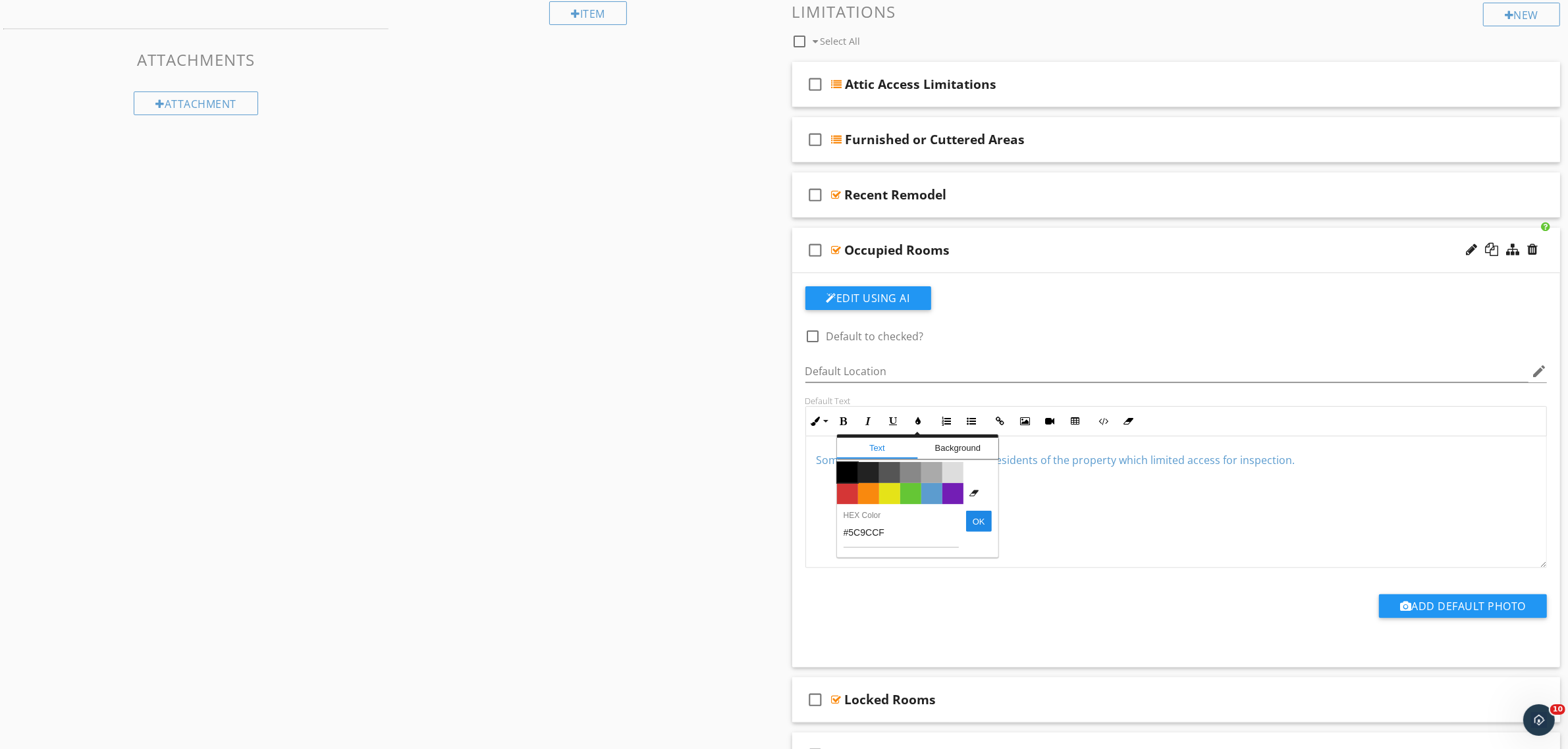
click at [848, 472] on span "Color #000000" at bounding box center [847, 473] width 21 height 21
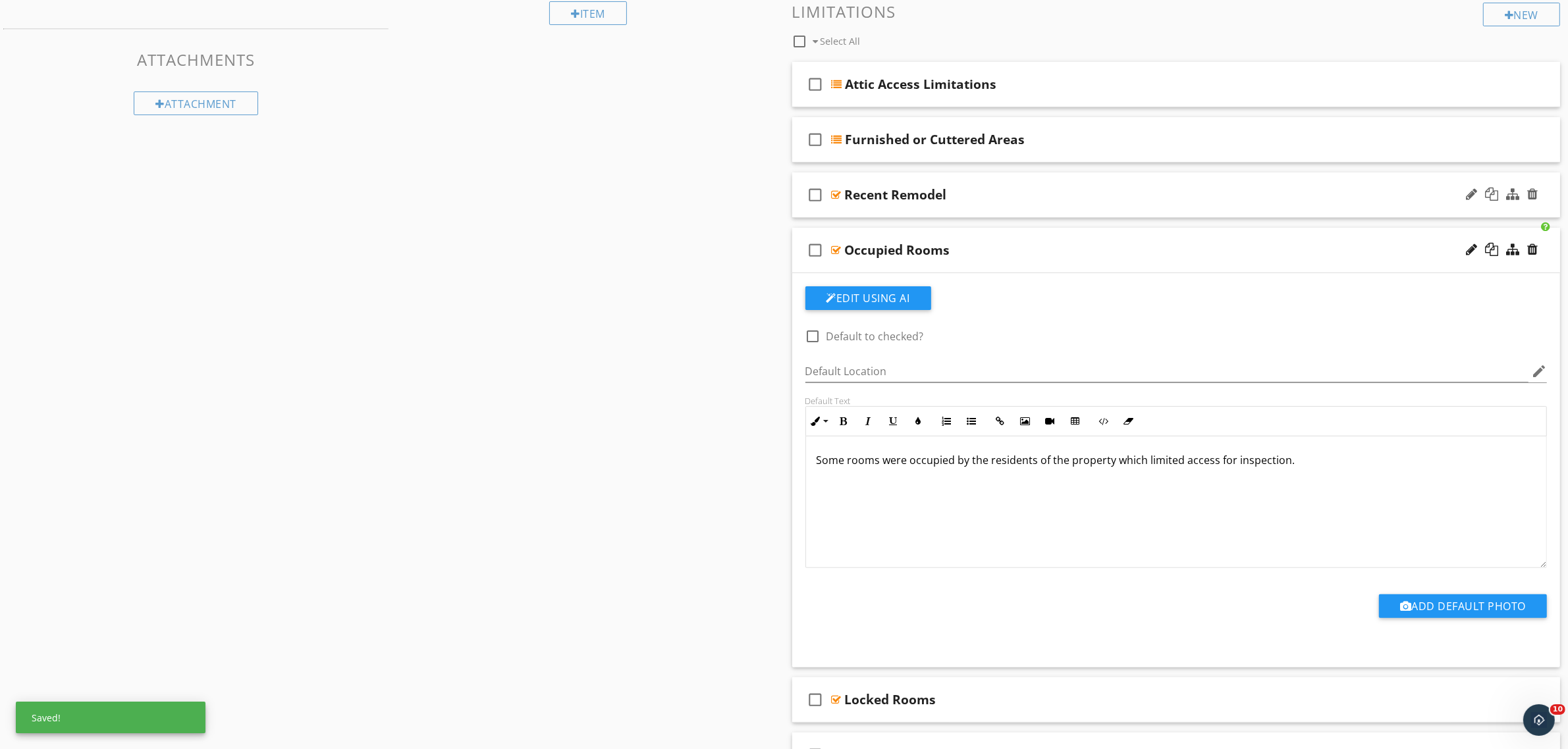
click at [833, 192] on div at bounding box center [836, 195] width 10 height 11
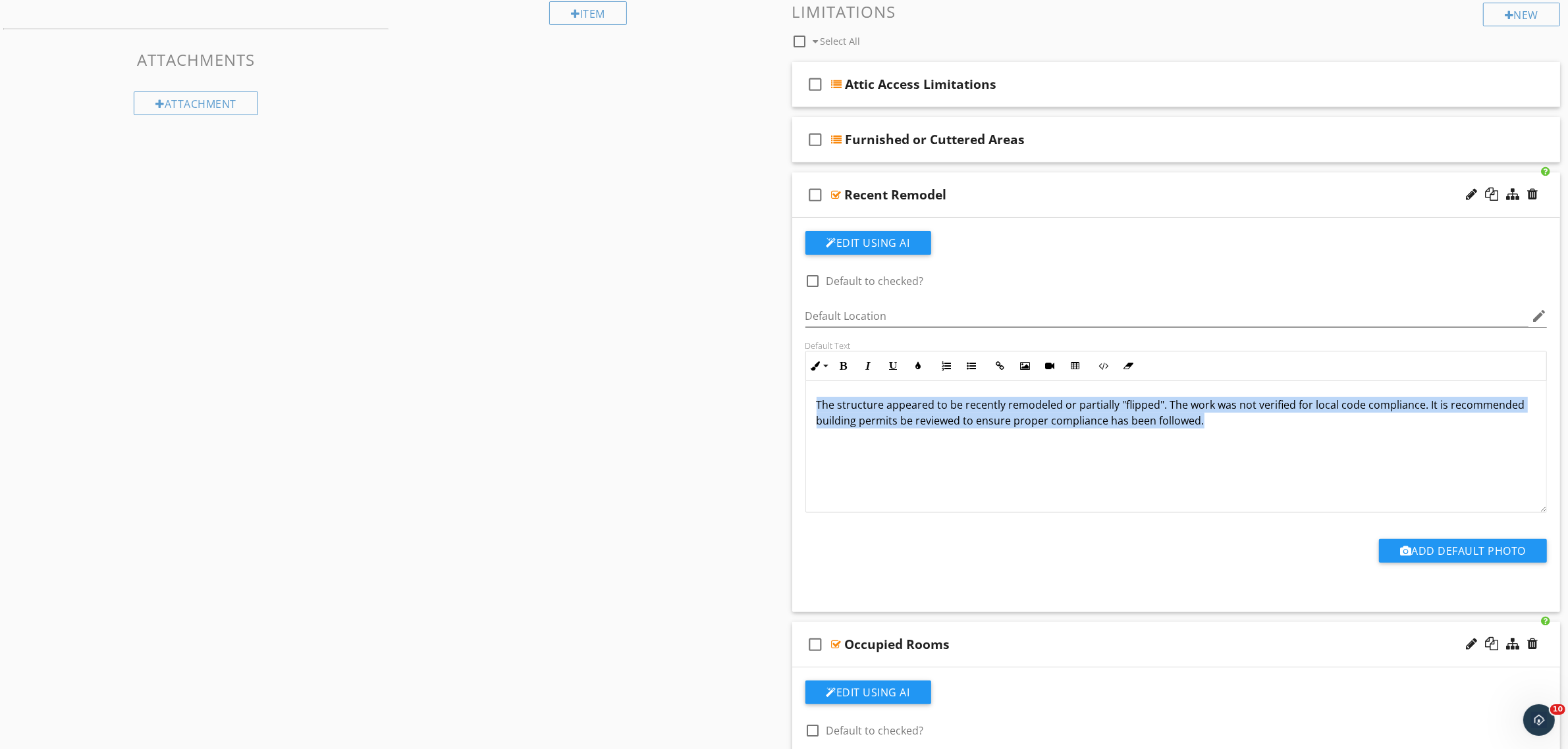
drag, startPoint x: 1255, startPoint y: 448, endPoint x: 798, endPoint y: 362, distance: 465.0
click at [920, 369] on icon "button" at bounding box center [919, 366] width 9 height 9
click at [838, 416] on span "Color #000000" at bounding box center [847, 418] width 21 height 21
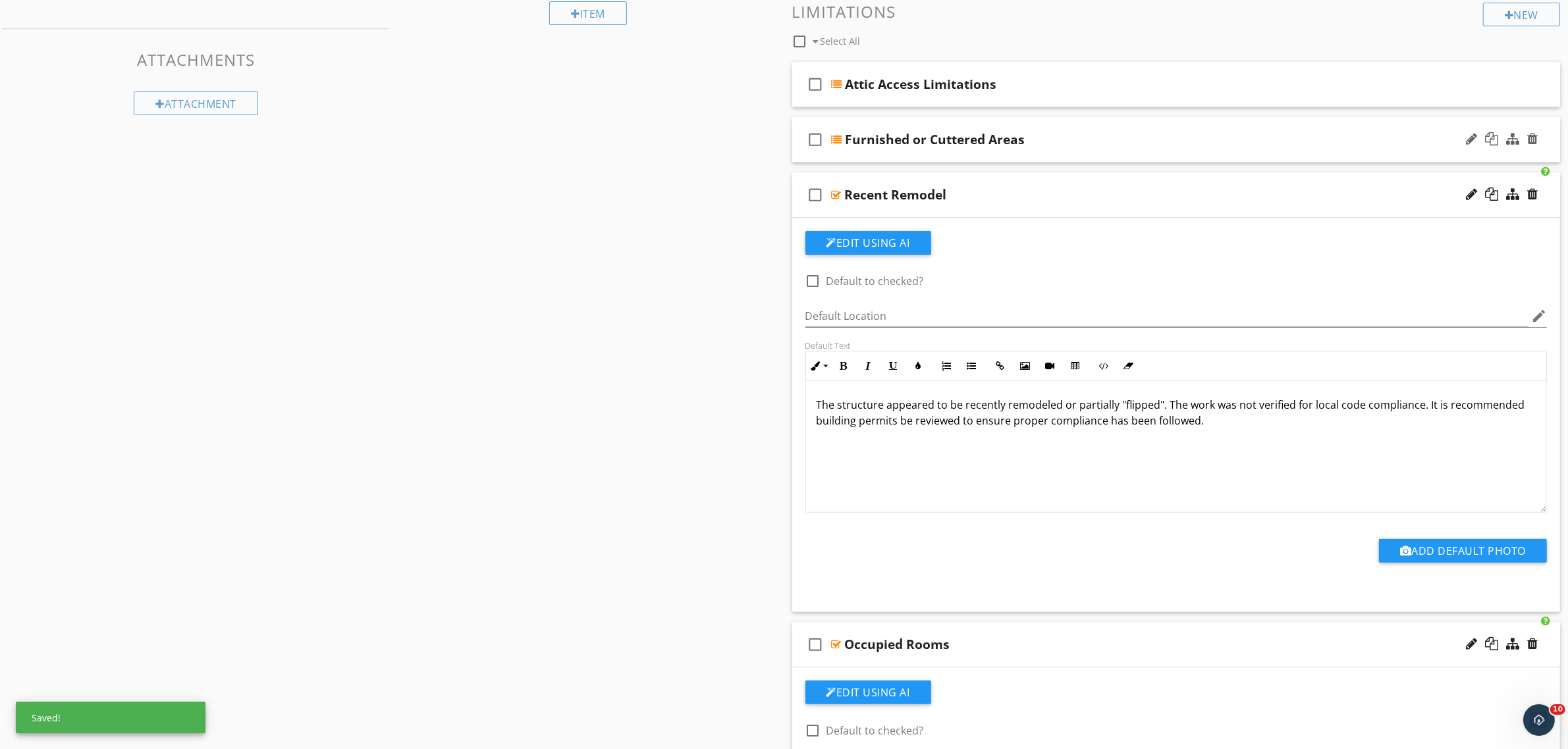
click at [837, 139] on div at bounding box center [837, 140] width 11 height 11
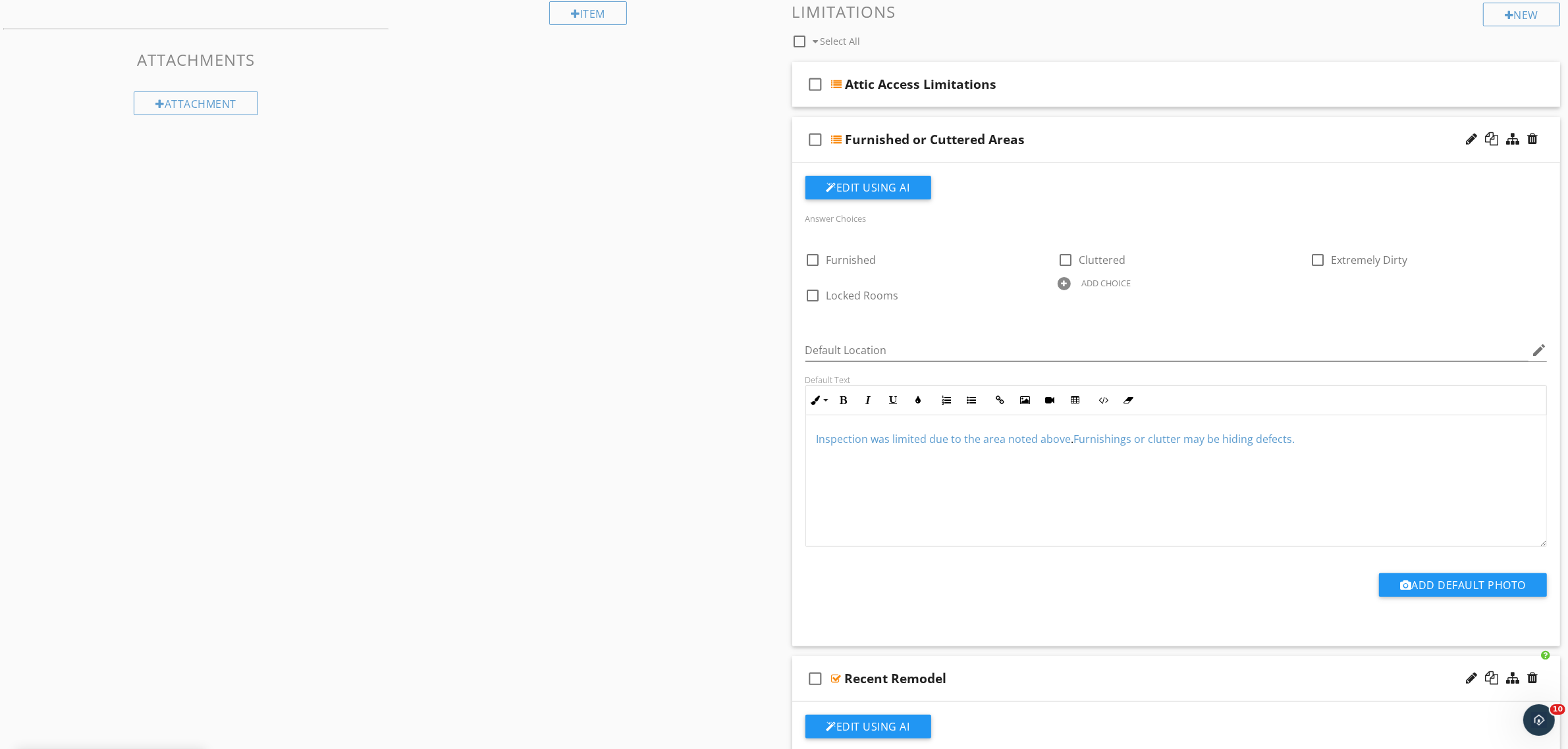
drag, startPoint x: 1354, startPoint y: 442, endPoint x: 781, endPoint y: 424, distance: 573.3
click at [793, 434] on div "Edit Using AI Answer Choices check_box_outline_blank Furnished check_box_outlin…" at bounding box center [1176, 404] width 769 height 484
click at [917, 402] on icon "button" at bounding box center [919, 400] width 9 height 9
click at [843, 449] on span "Color #000000" at bounding box center [847, 452] width 21 height 21
click at [837, 83] on div at bounding box center [837, 84] width 11 height 11
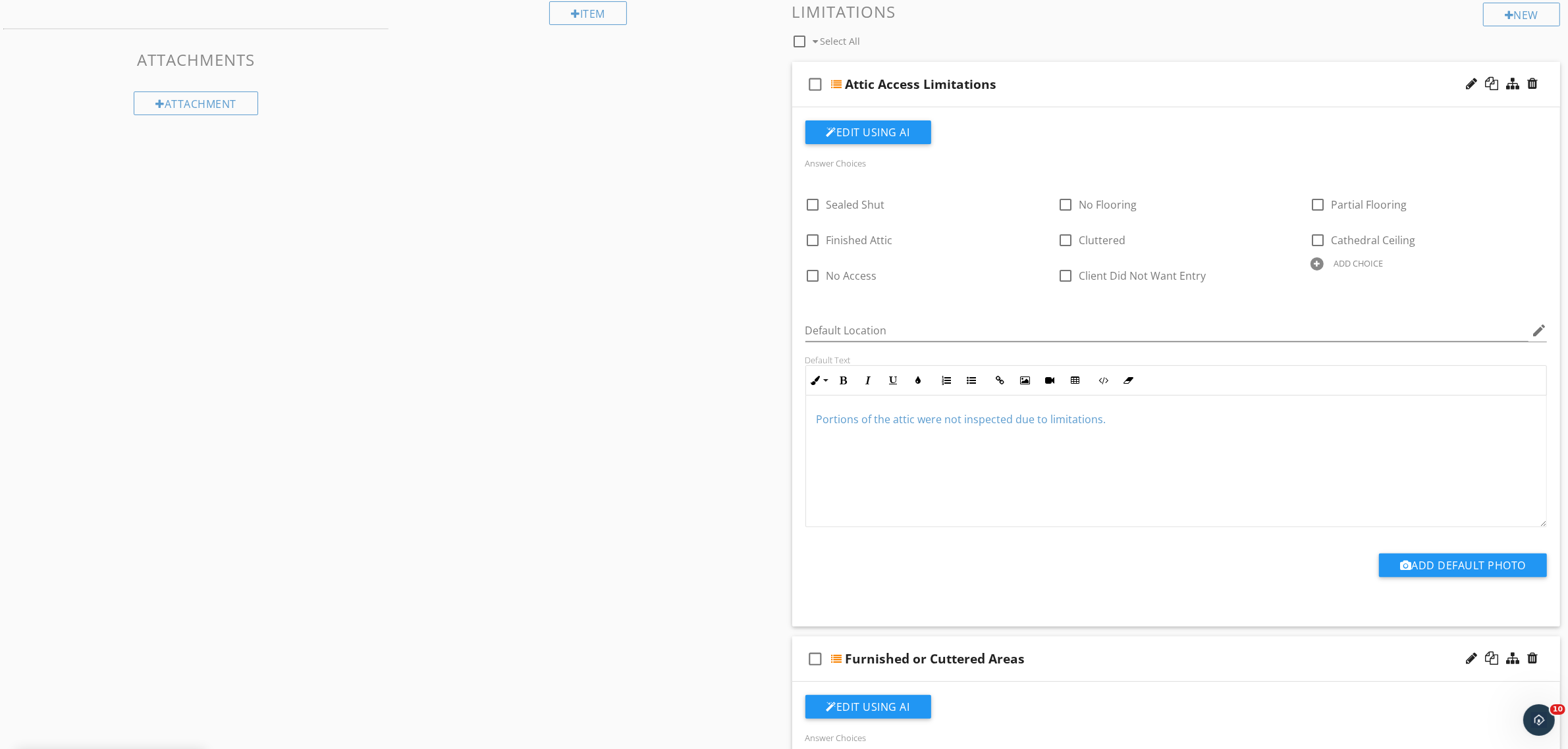
drag, startPoint x: 1174, startPoint y: 446, endPoint x: 742, endPoint y: 386, distance: 436.1
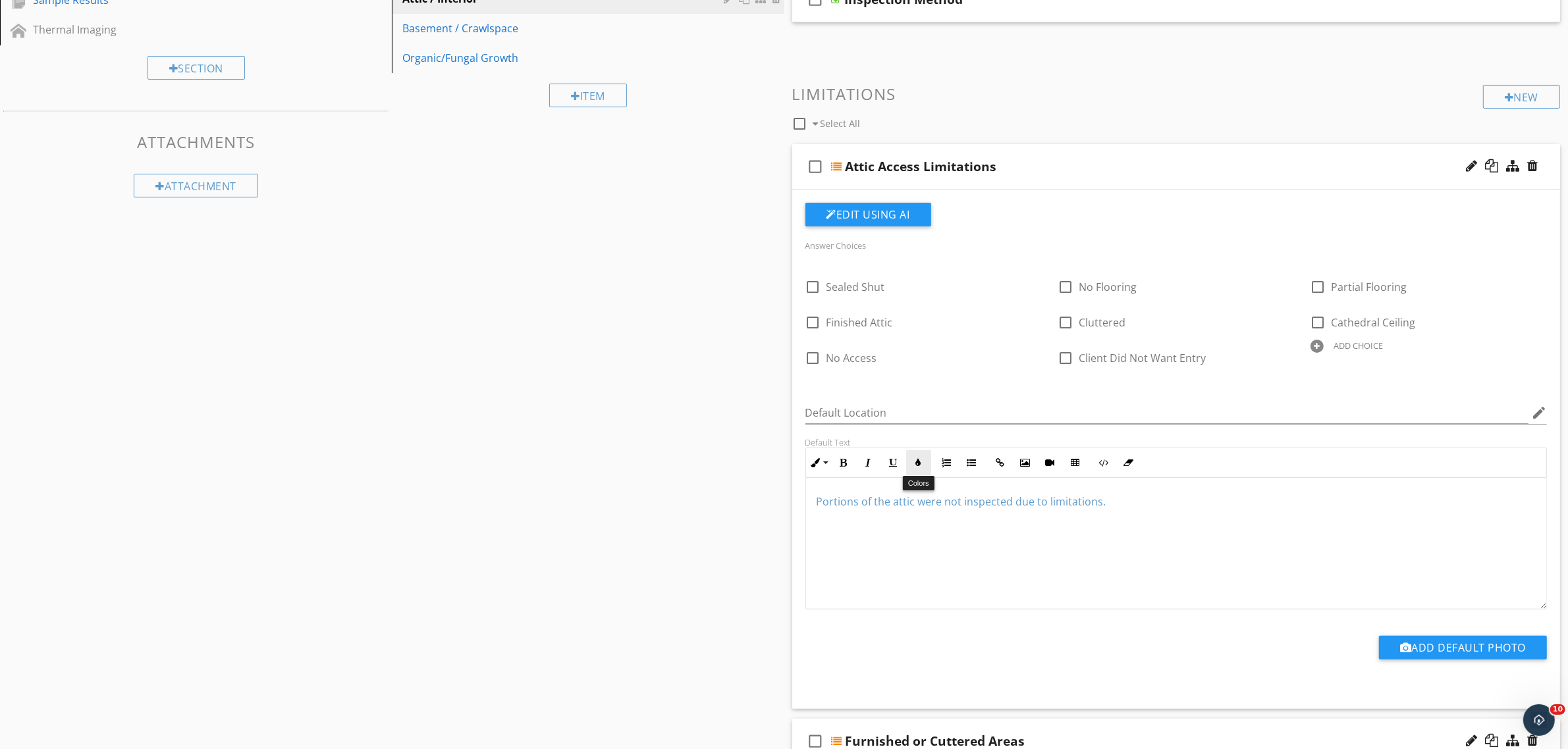
click at [920, 461] on icon "button" at bounding box center [919, 463] width 9 height 9
click at [844, 507] on span "Color #000000" at bounding box center [847, 514] width 21 height 21
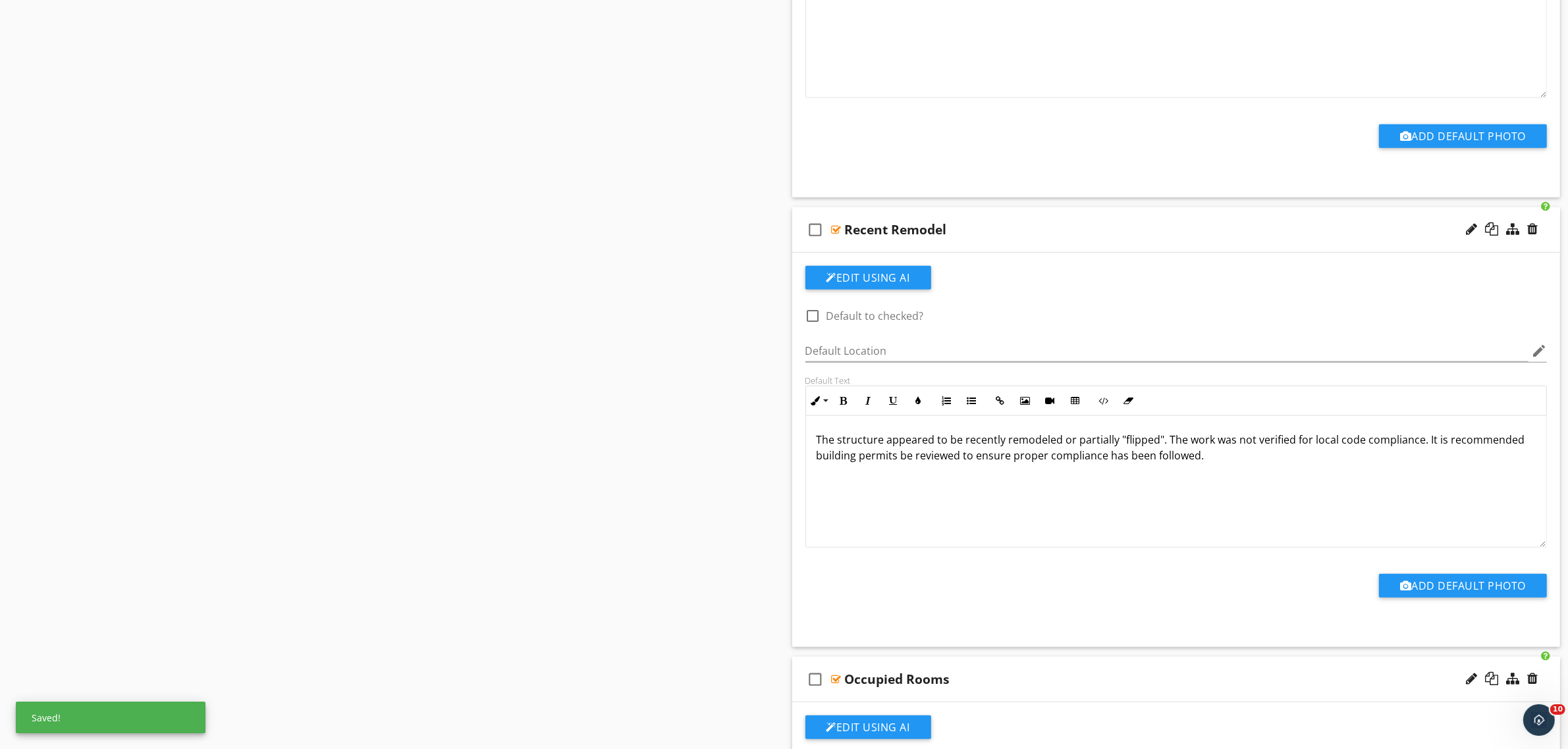
scroll to position [1563, 0]
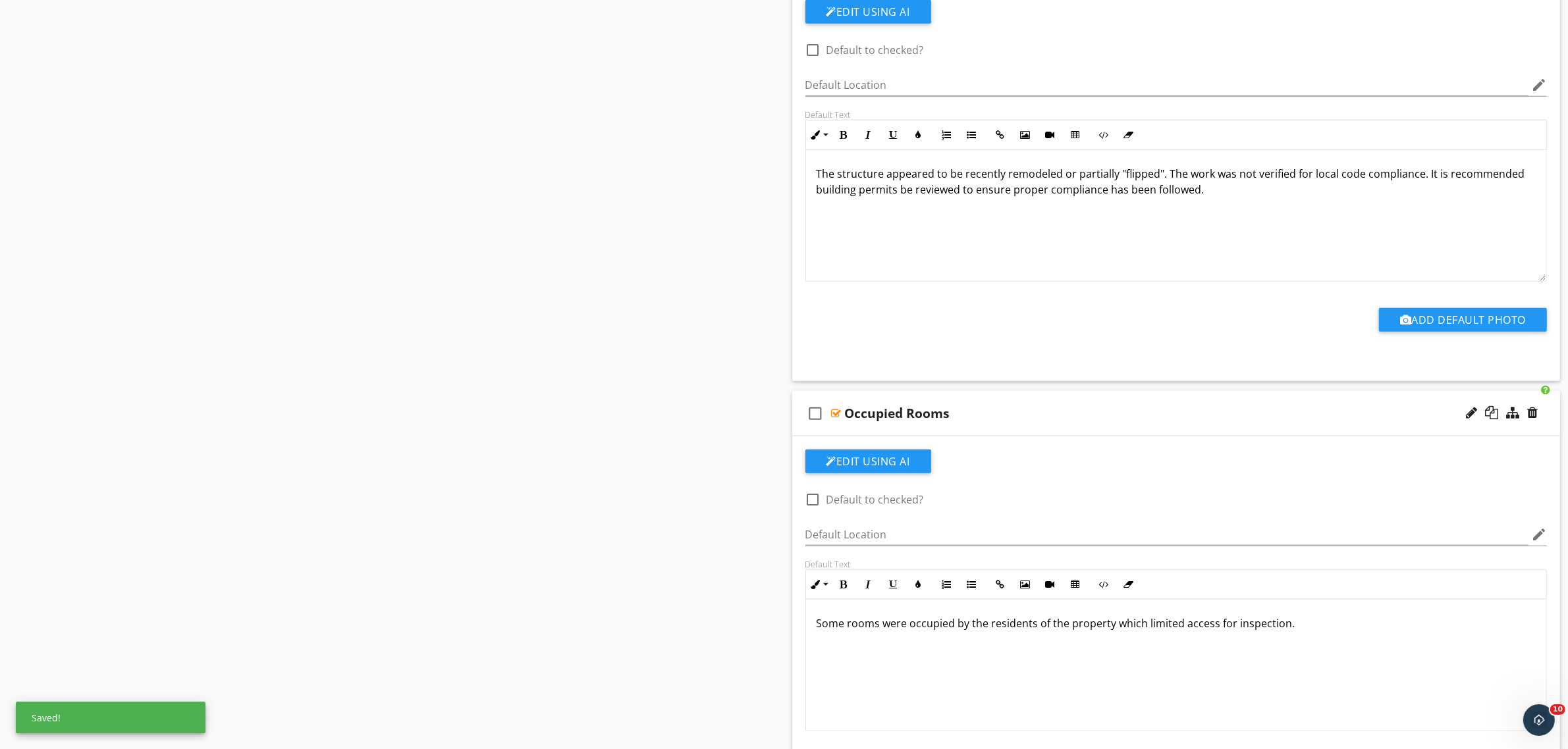
click at [835, 410] on div at bounding box center [836, 414] width 10 height 11
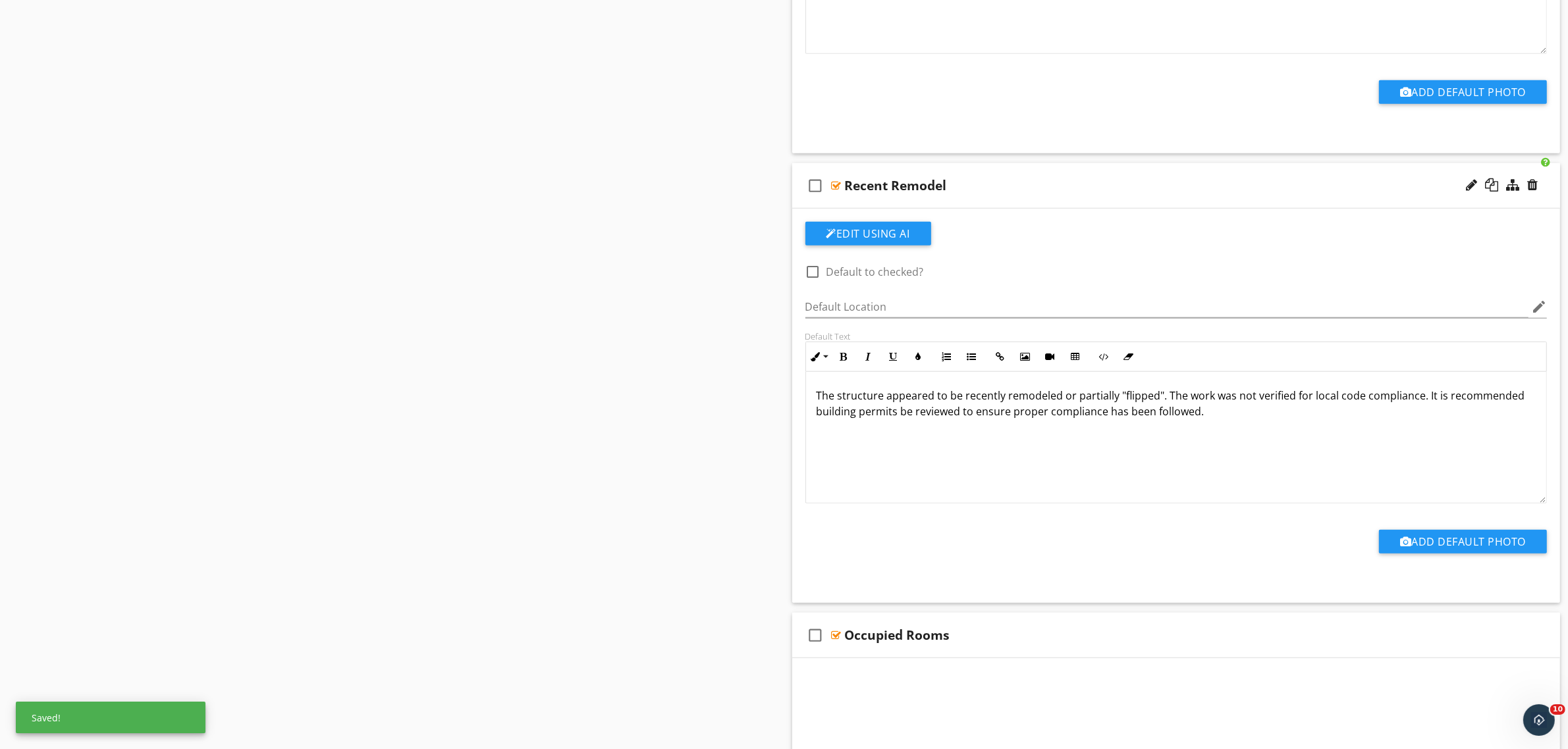
scroll to position [1234, 0]
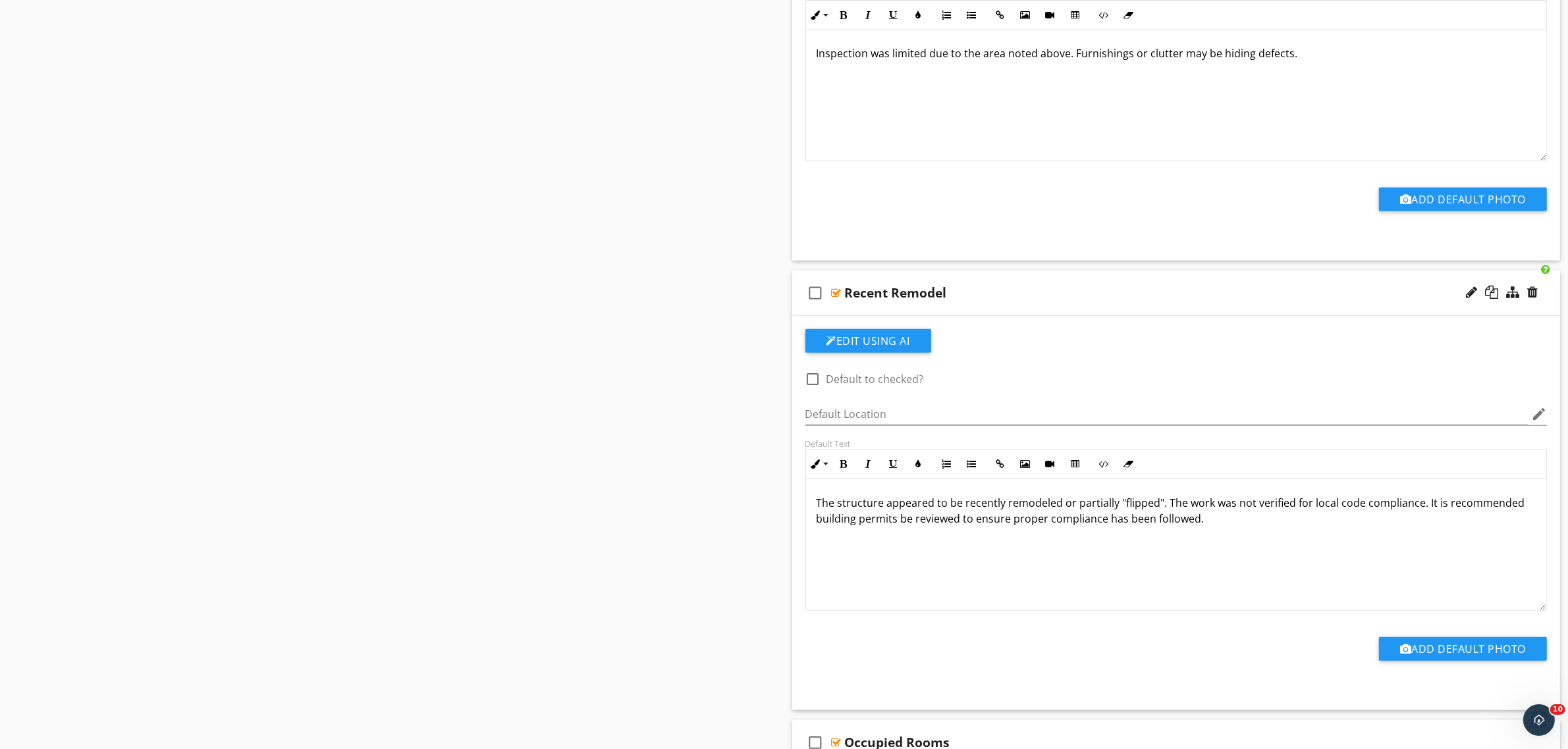
click at [837, 290] on div at bounding box center [836, 293] width 10 height 11
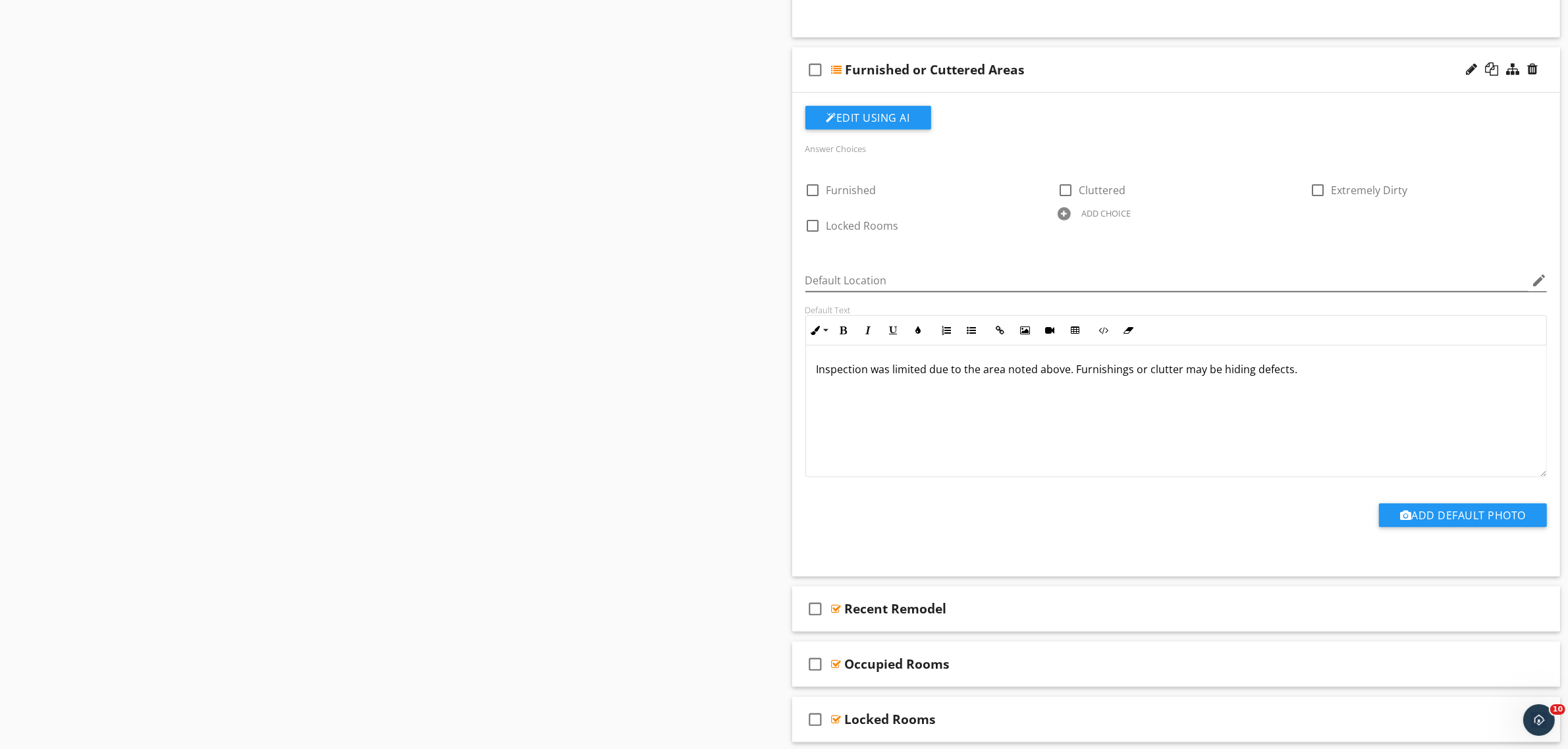
scroll to position [905, 0]
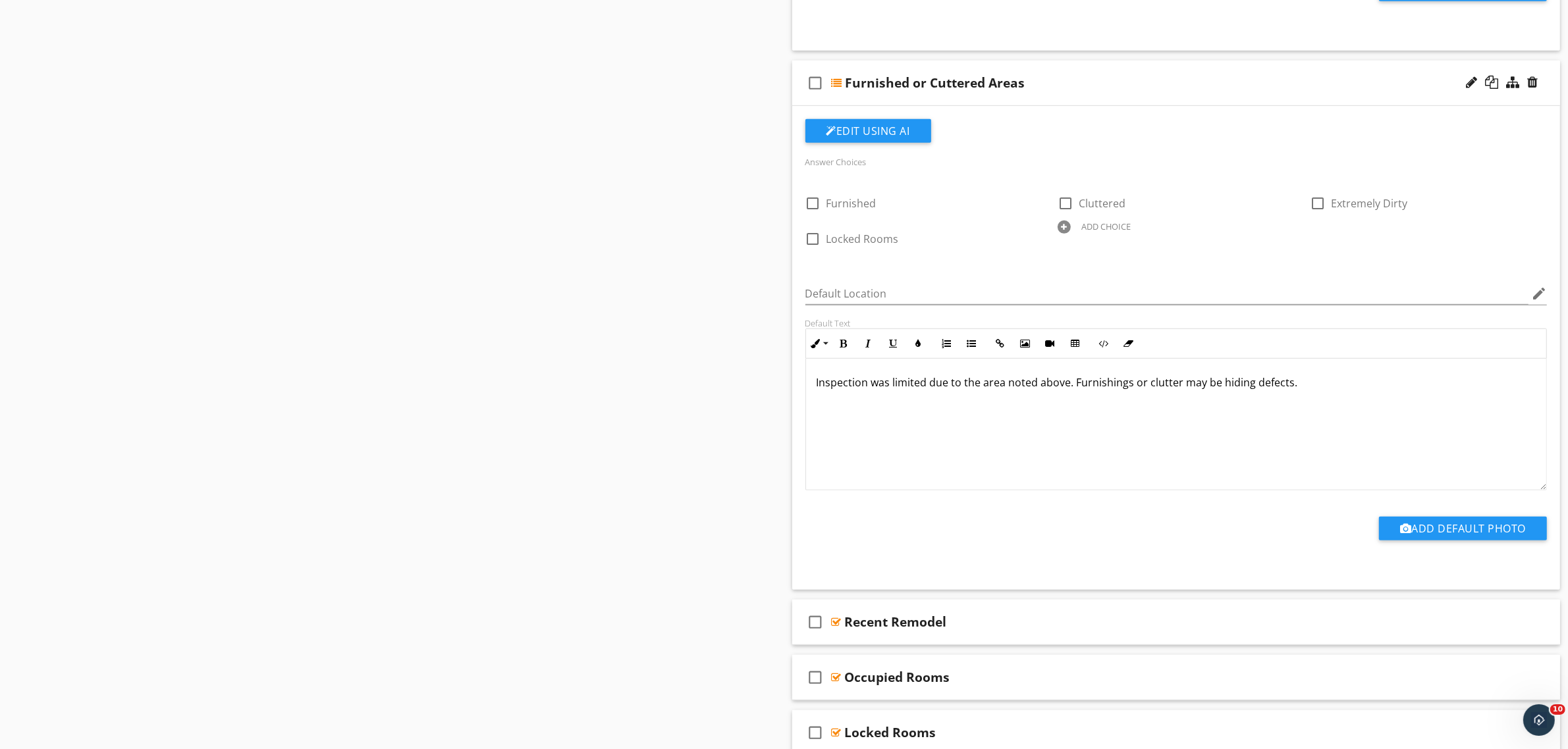
click at [839, 79] on div at bounding box center [837, 83] width 11 height 11
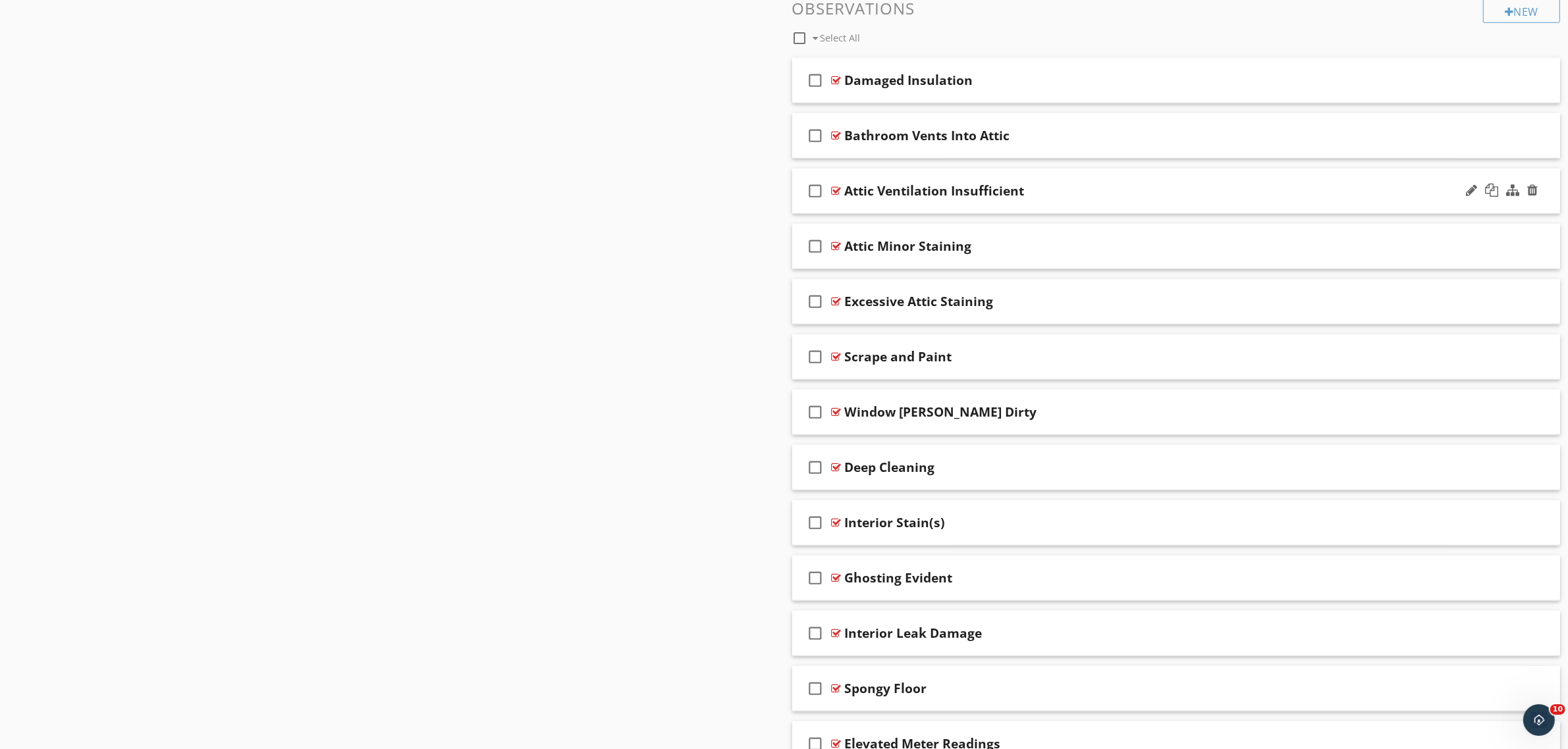
scroll to position [1186, 0]
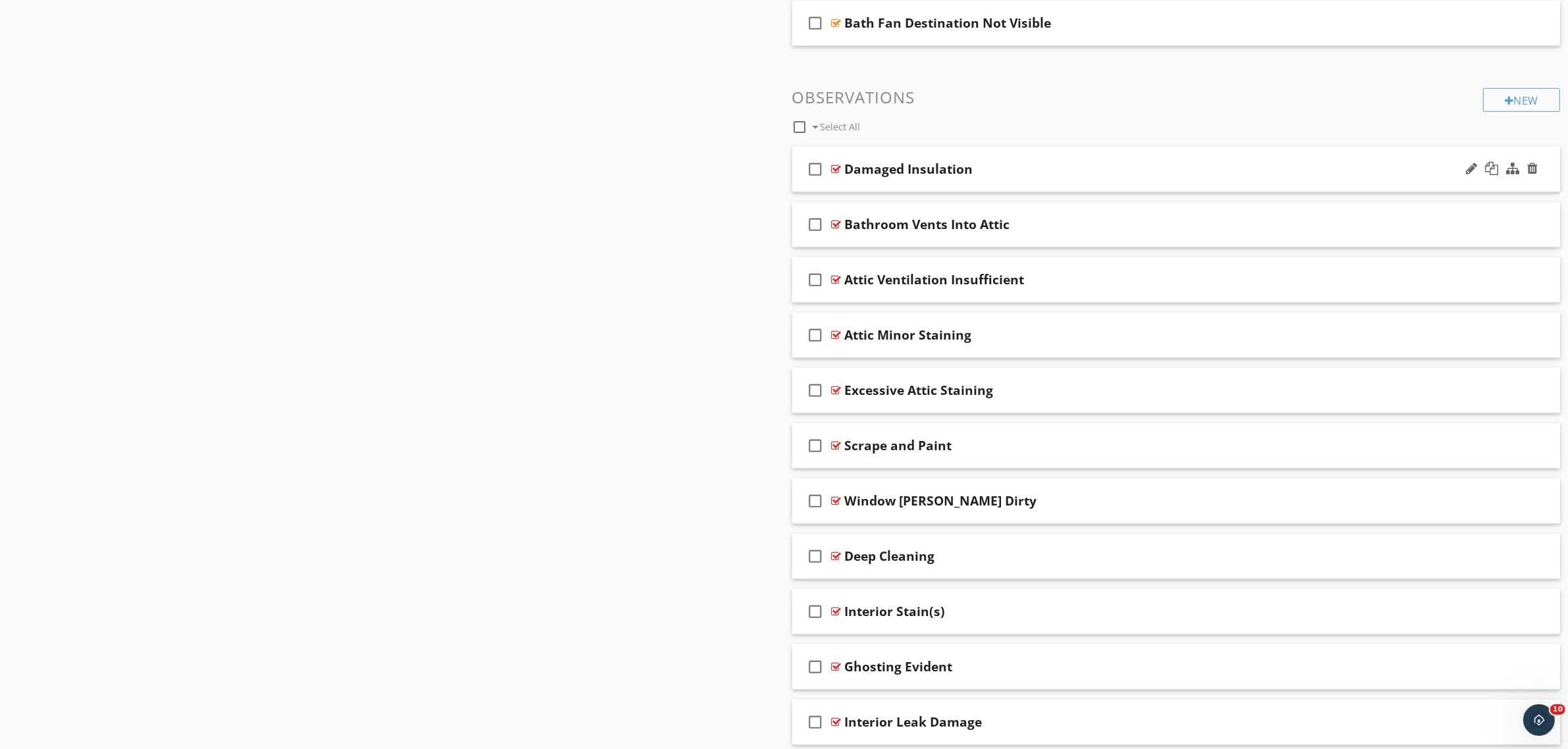
click at [831, 169] on div at bounding box center [836, 169] width 10 height 11
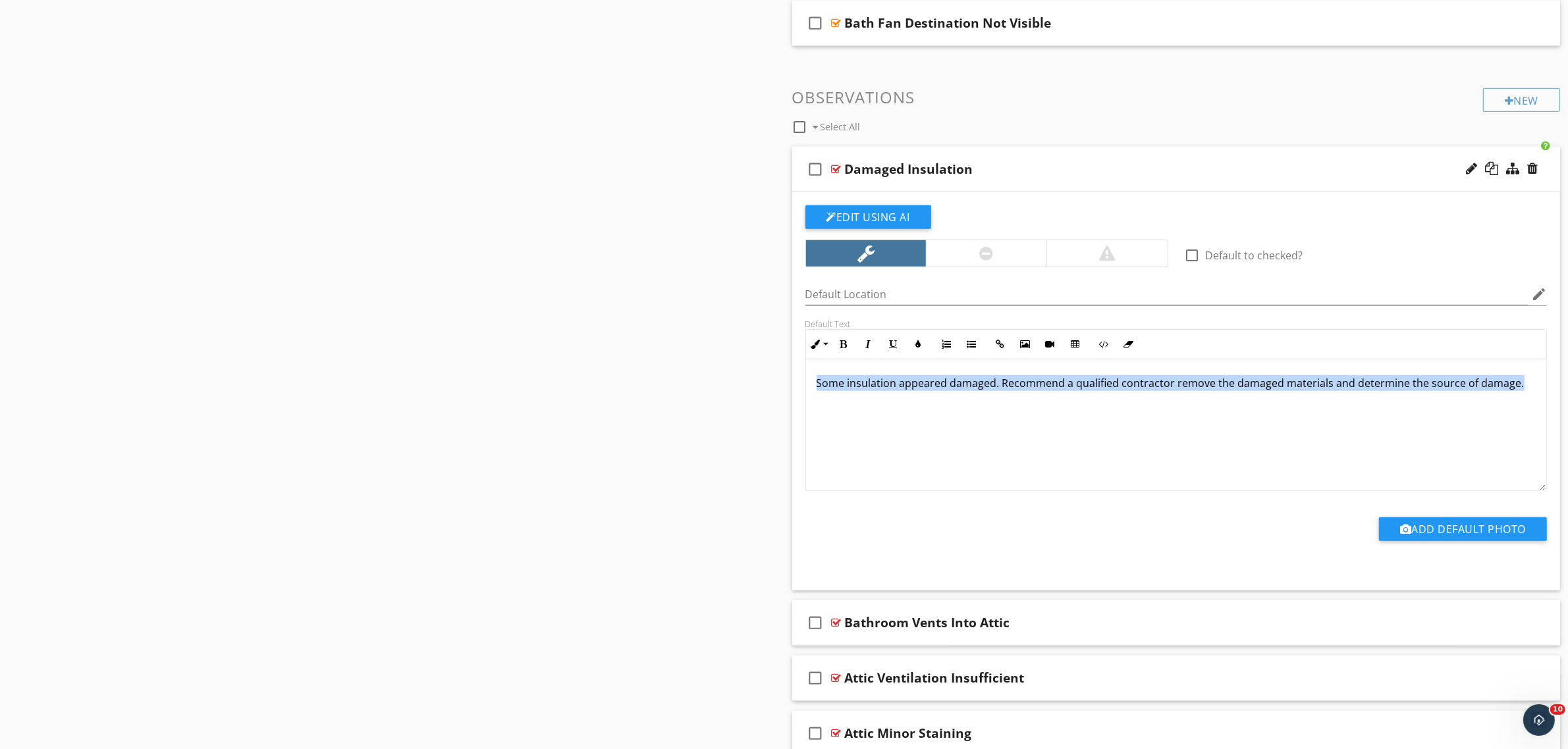
drag, startPoint x: 1525, startPoint y: 388, endPoint x: 775, endPoint y: 317, distance: 753.4
click at [721, 357] on div "Sections Inspection Details Moisture & Organic Growth Sample Results Thermal Im…" at bounding box center [784, 121] width 1568 height 2351
click at [918, 347] on icon "button" at bounding box center [919, 344] width 9 height 9
type input "#E5E318"
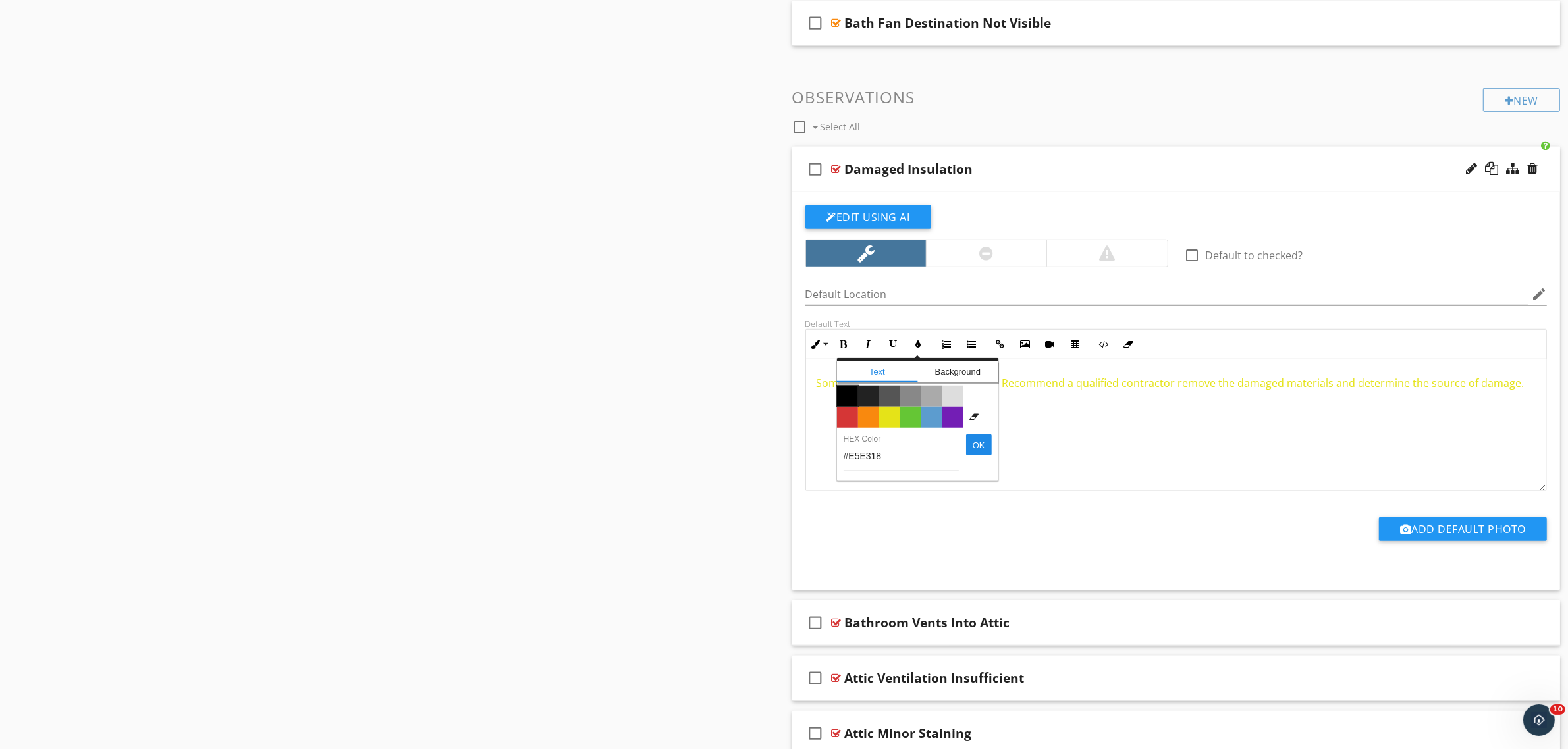
click at [843, 392] on span "Color #000000" at bounding box center [847, 396] width 21 height 21
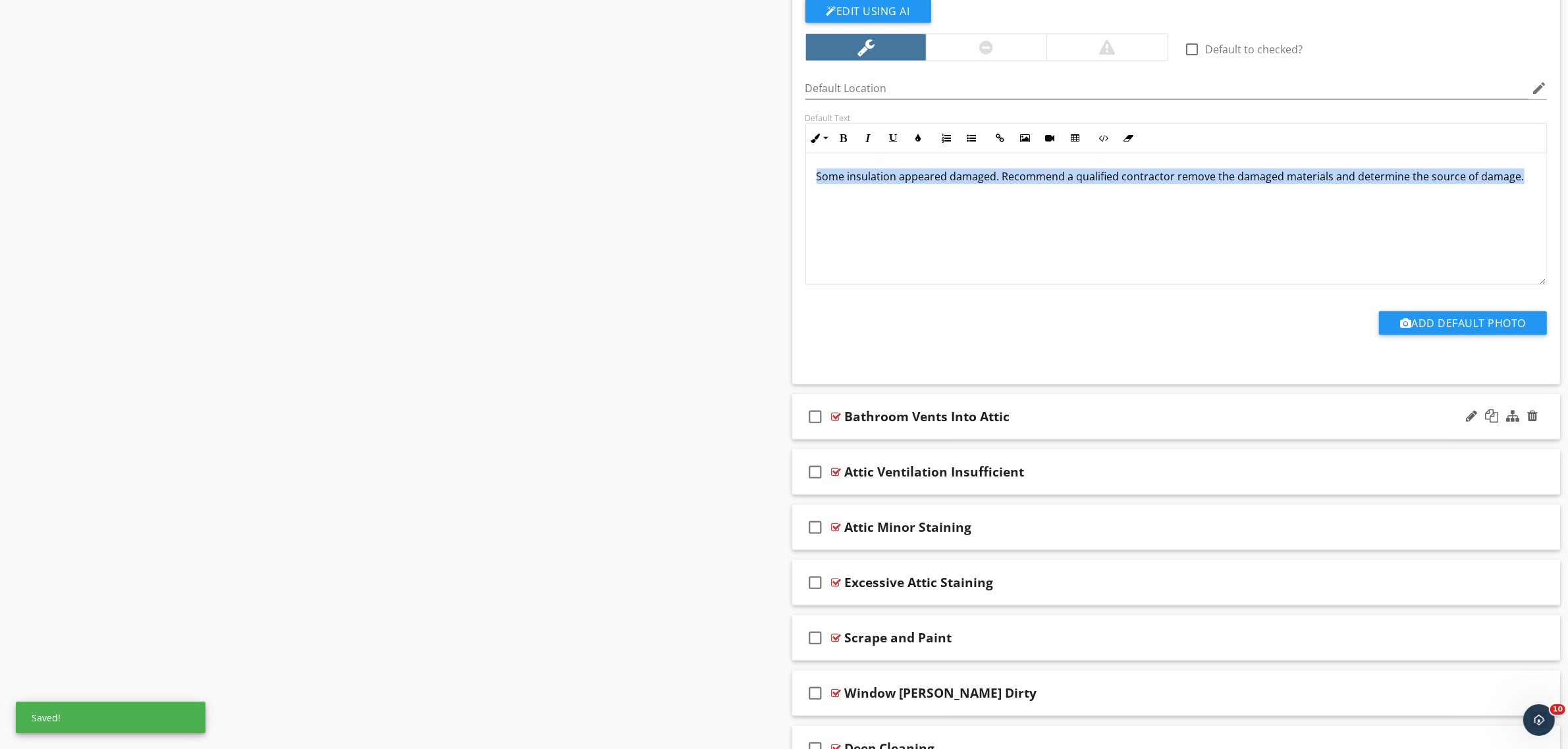
scroll to position [1433, 0]
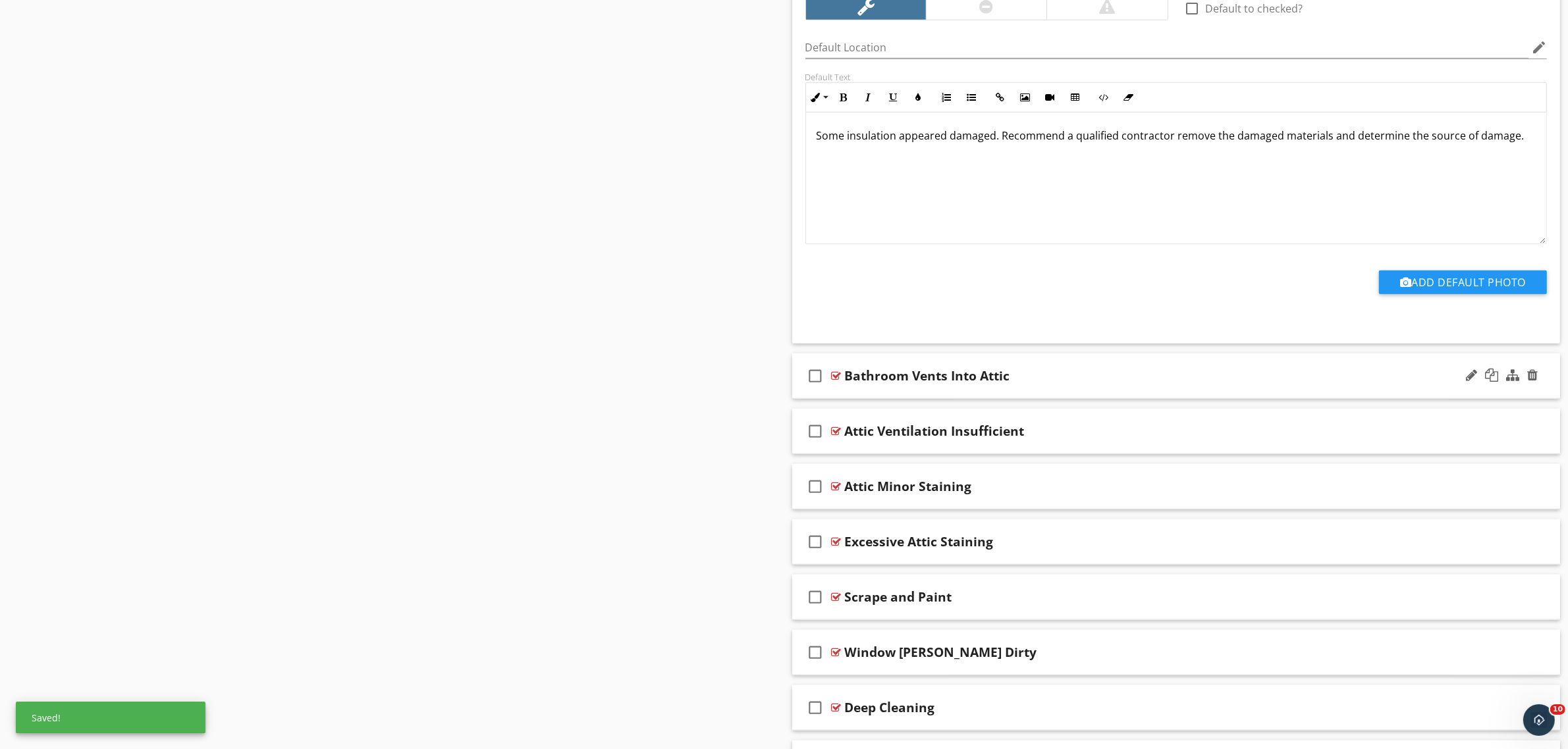
click at [834, 376] on div at bounding box center [836, 376] width 10 height 11
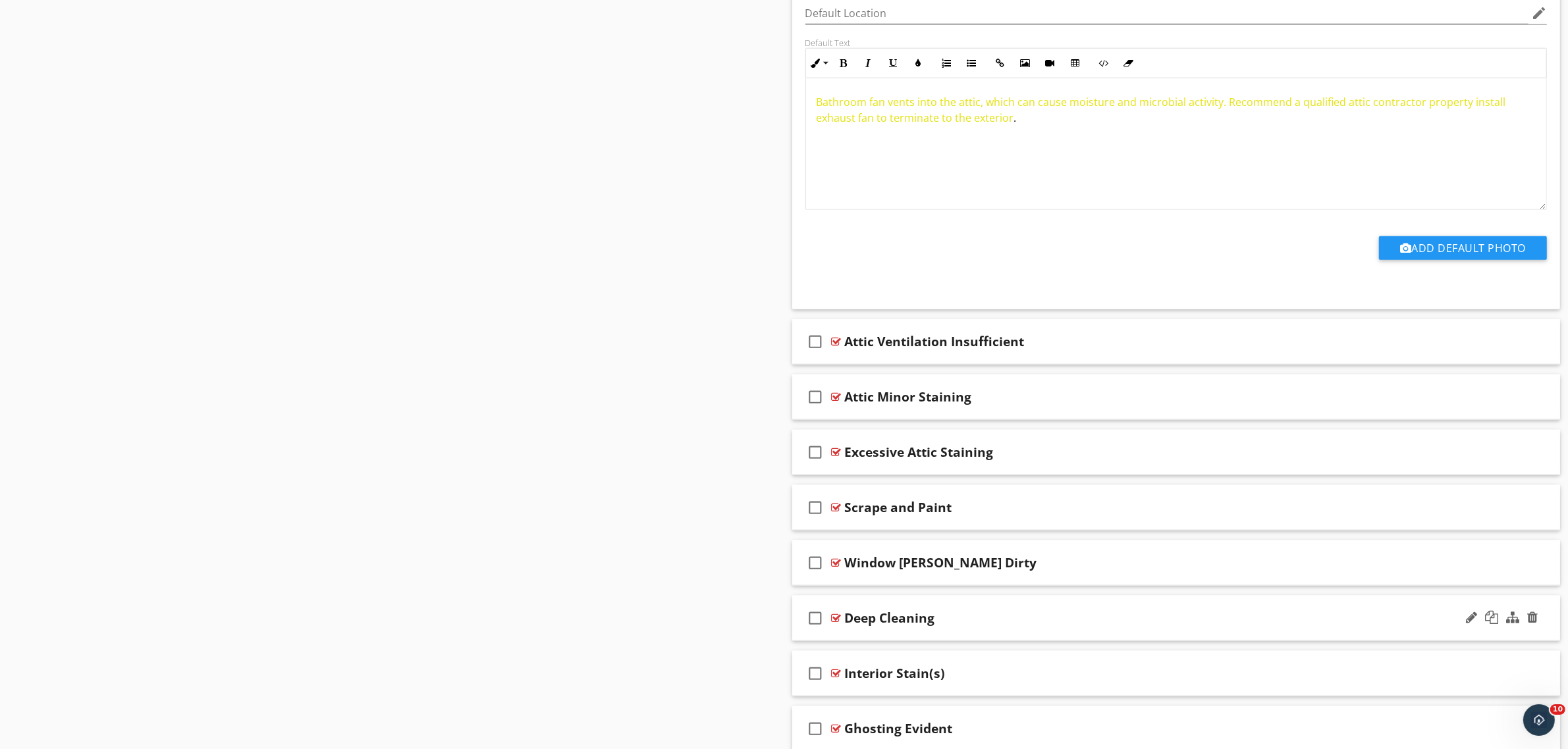
scroll to position [2149, 0]
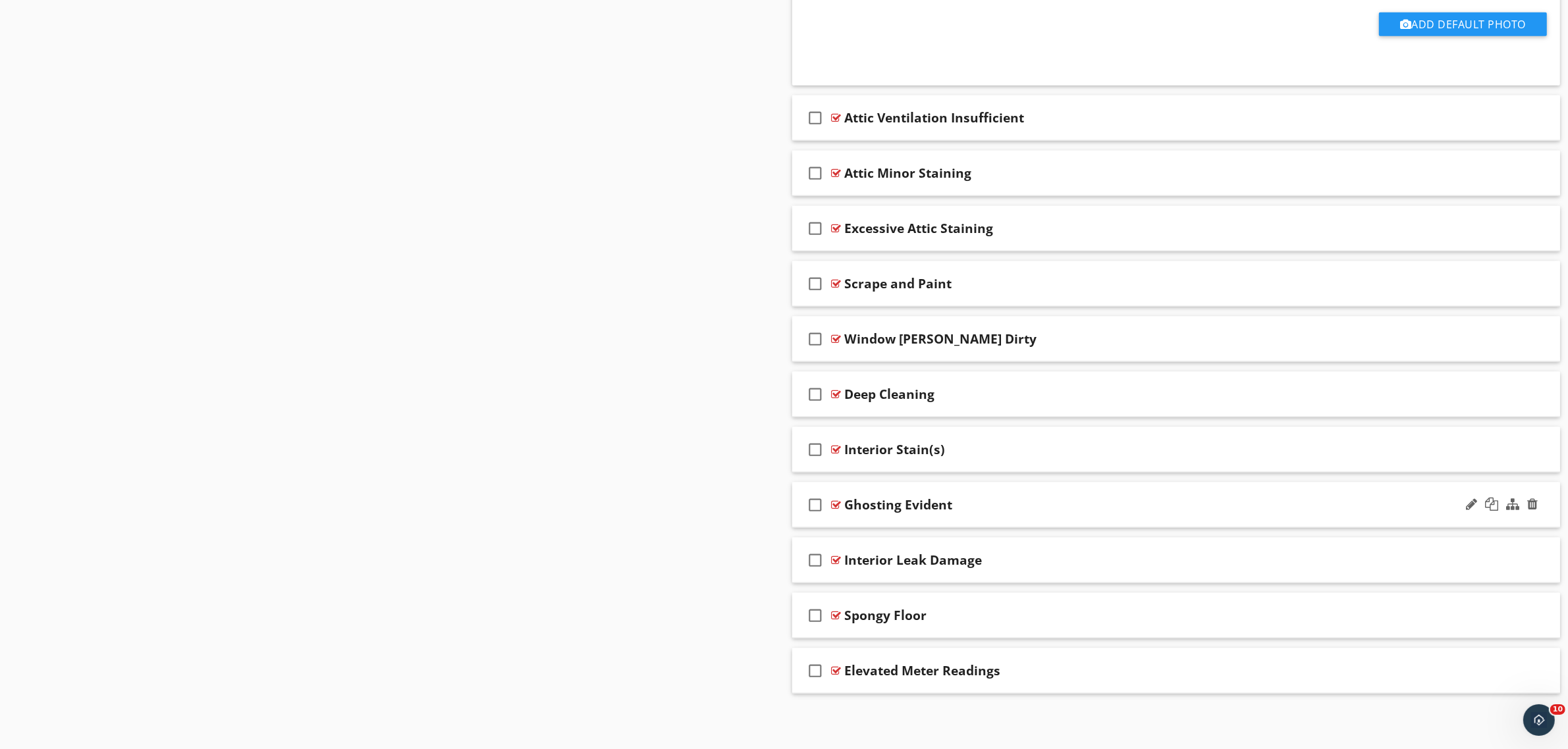
click at [835, 502] on div at bounding box center [836, 505] width 10 height 11
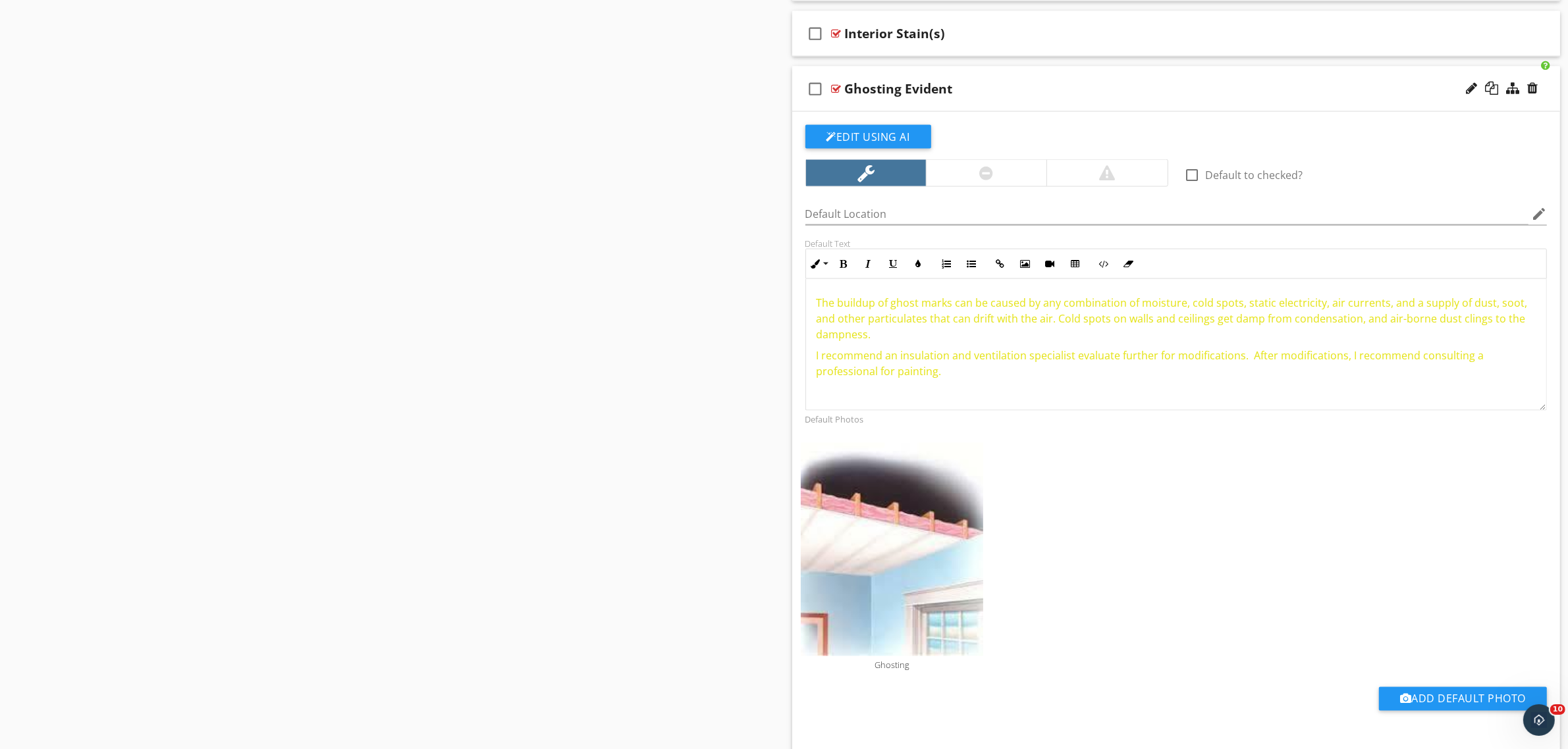
scroll to position [1, 0]
click at [910, 510] on img at bounding box center [892, 549] width 183 height 213
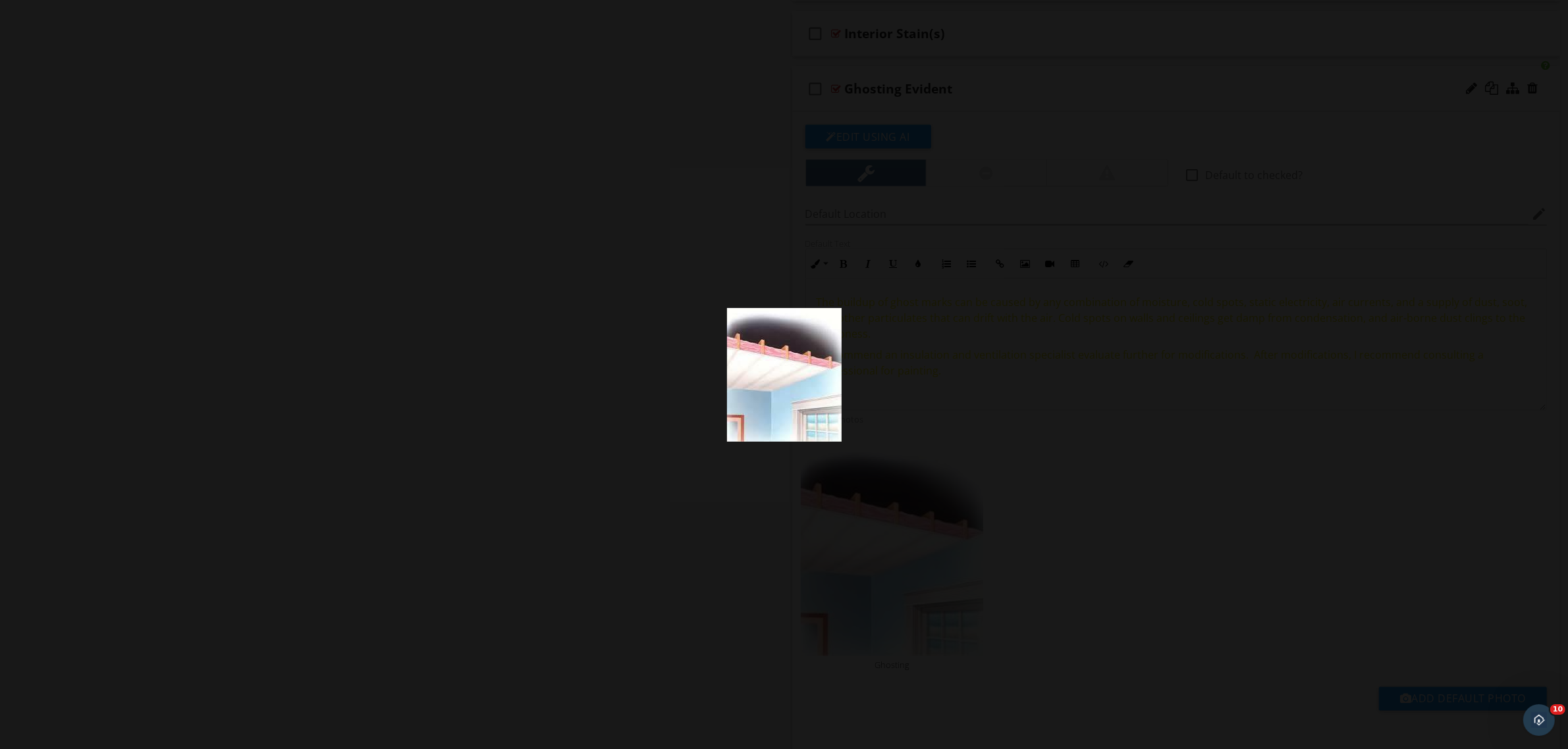
click at [825, 420] on img at bounding box center [784, 375] width 114 height 134
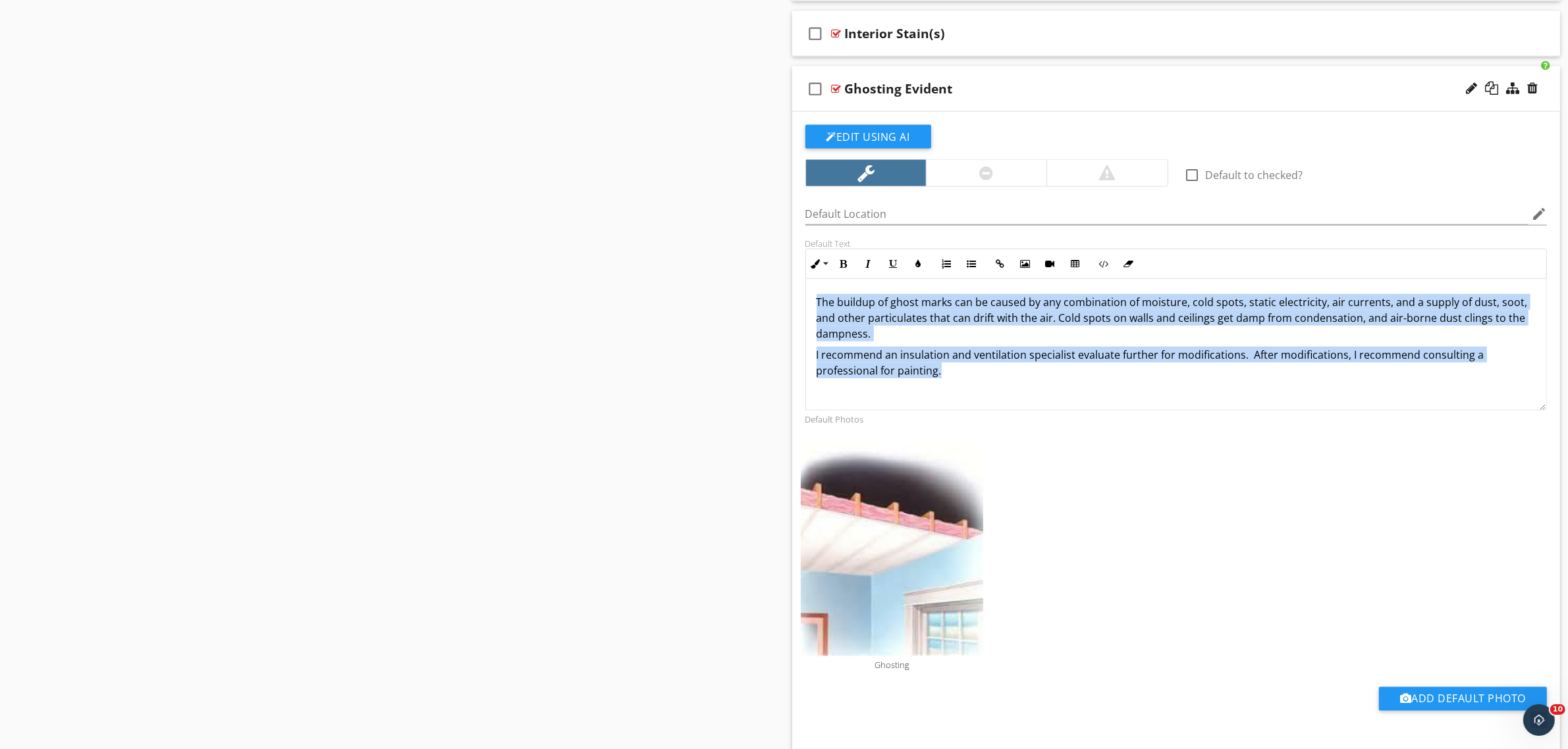
scroll to position [0, 0]
drag, startPoint x: 959, startPoint y: 380, endPoint x: 757, endPoint y: 245, distance: 243.0
click at [920, 269] on icon "button" at bounding box center [919, 264] width 9 height 9
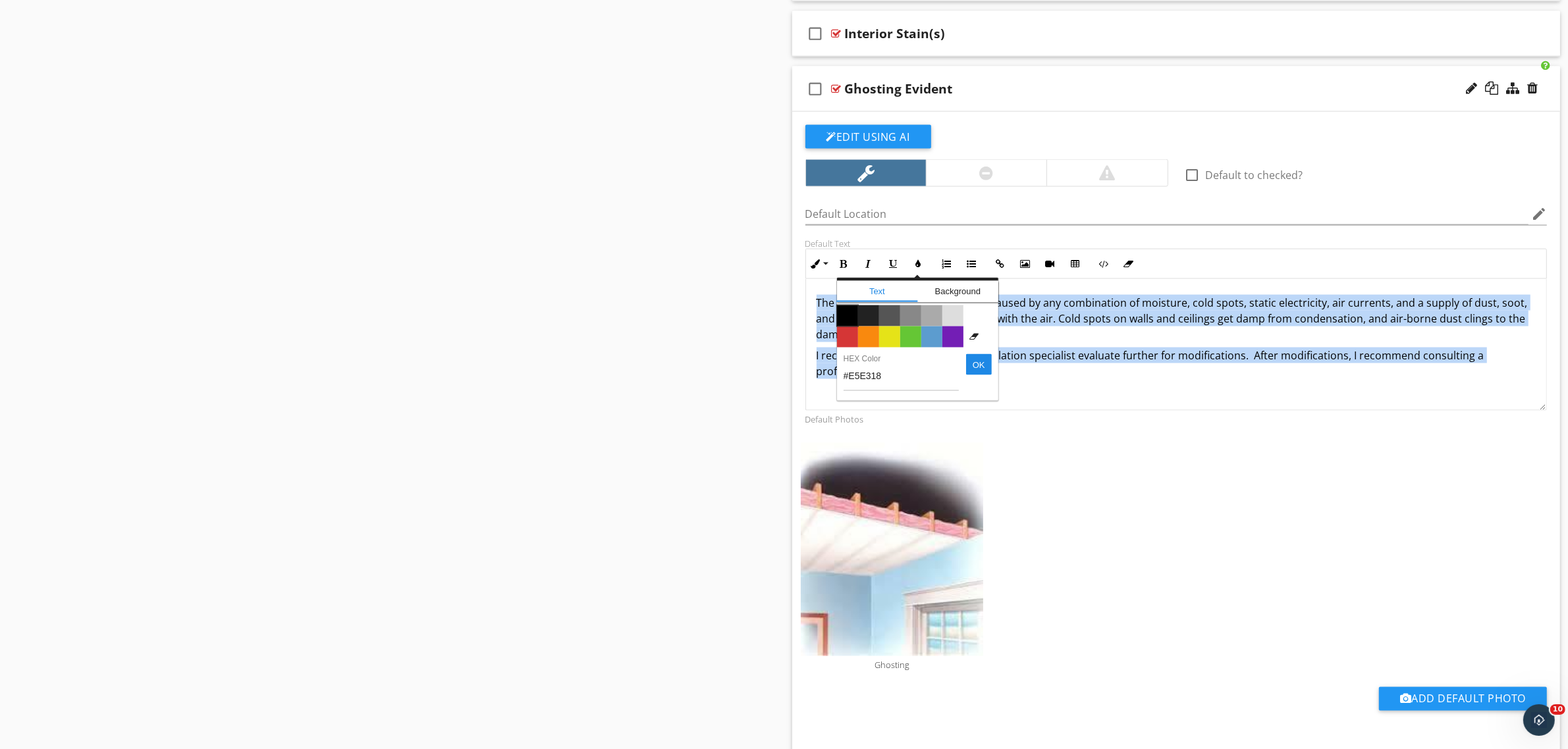
click at [848, 319] on span "Color #000000" at bounding box center [847, 316] width 21 height 21
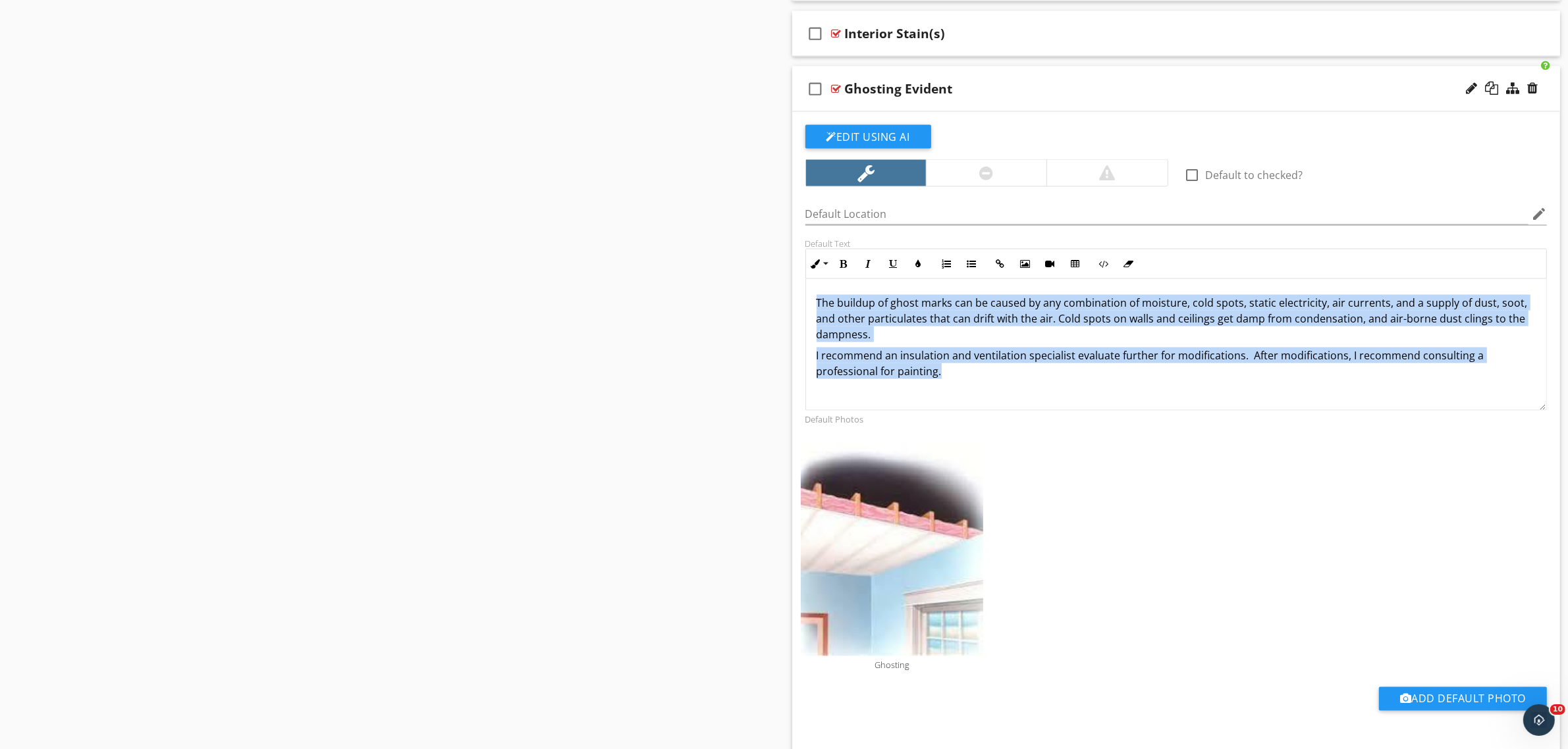
click at [982, 389] on div "The buildup of ghost marks can be caused by any combination of moisture, cold s…" at bounding box center [1176, 345] width 741 height 132
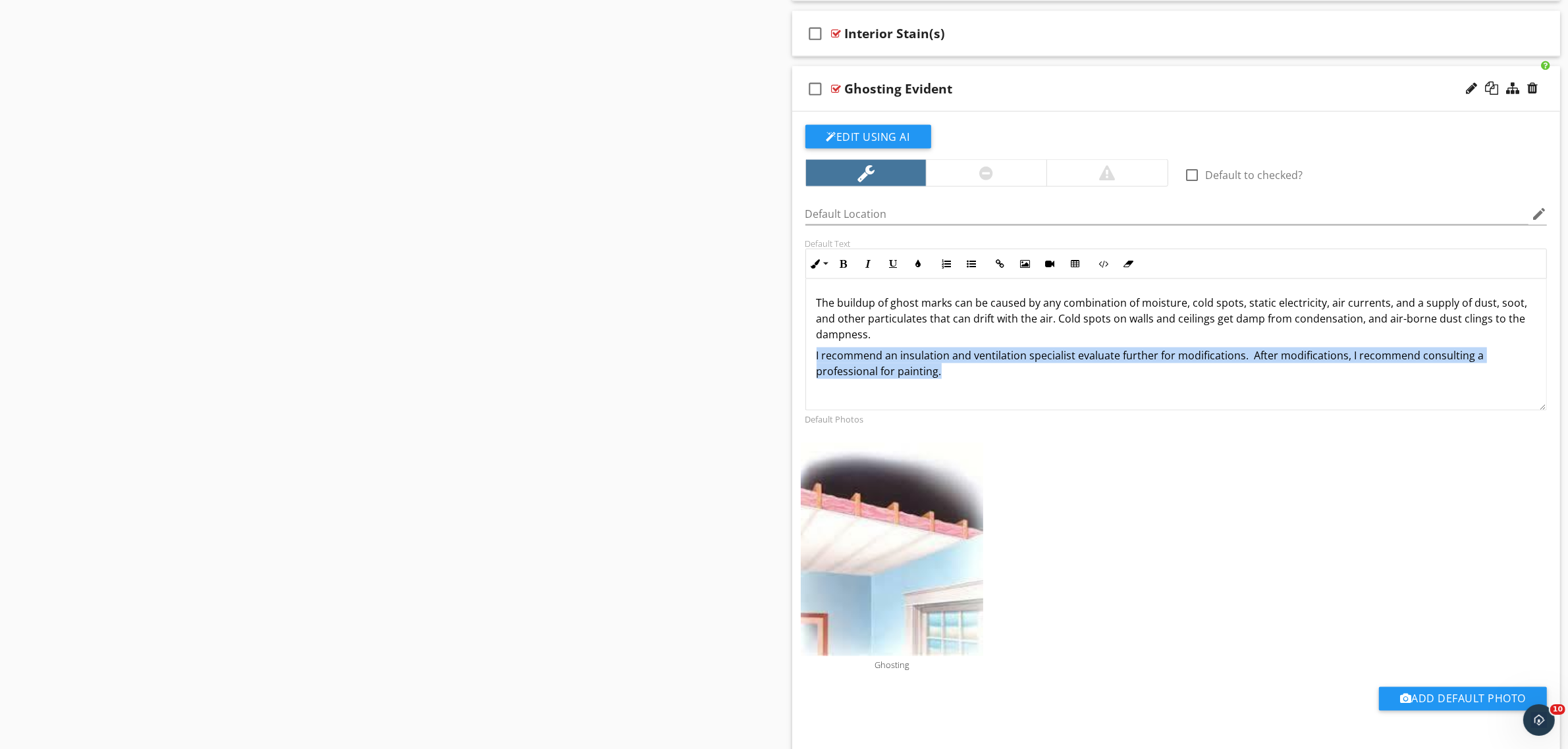
drag, startPoint x: 971, startPoint y: 390, endPoint x: 754, endPoint y: 351, distance: 220.5
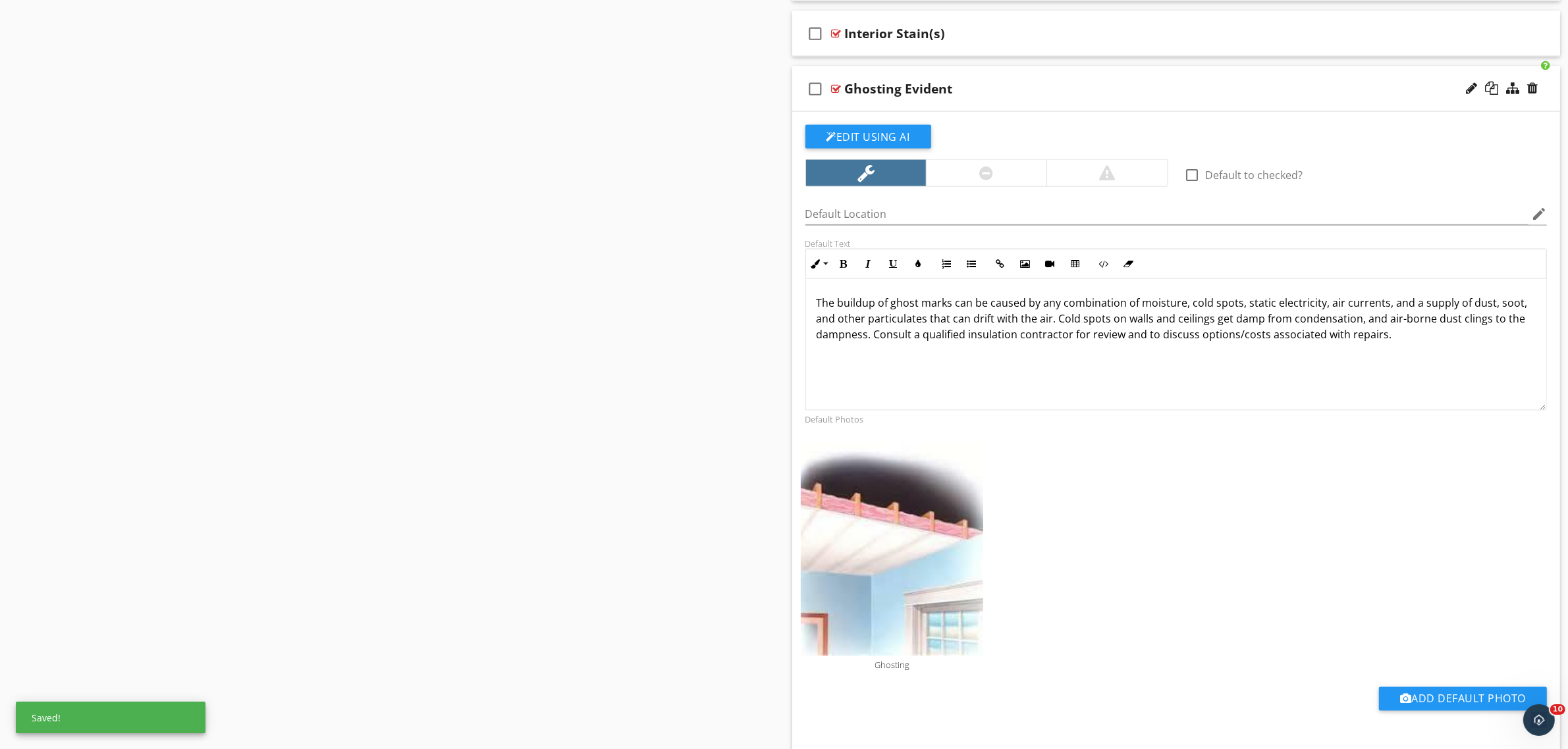
click at [837, 89] on div at bounding box center [836, 89] width 10 height 11
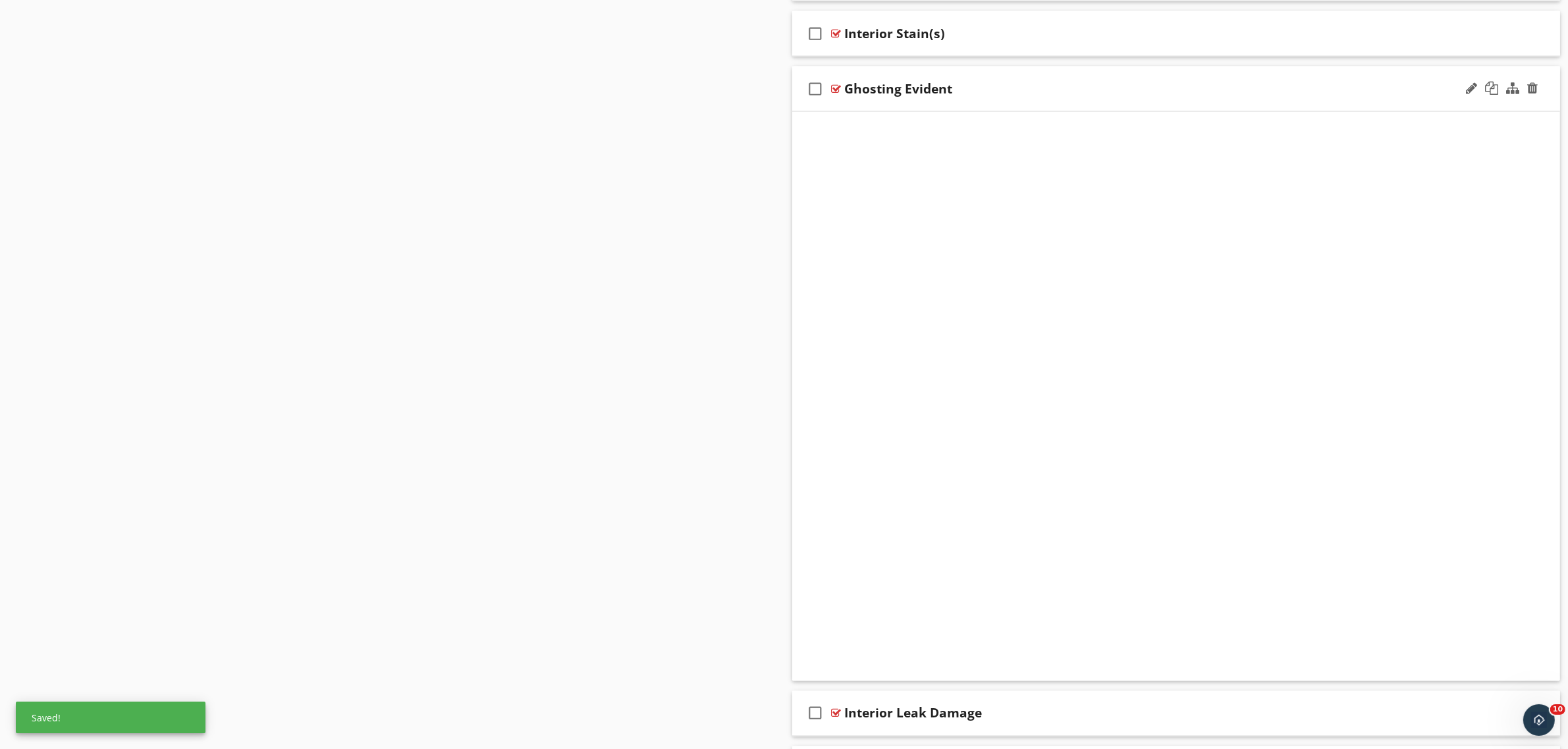
scroll to position [2149, 0]
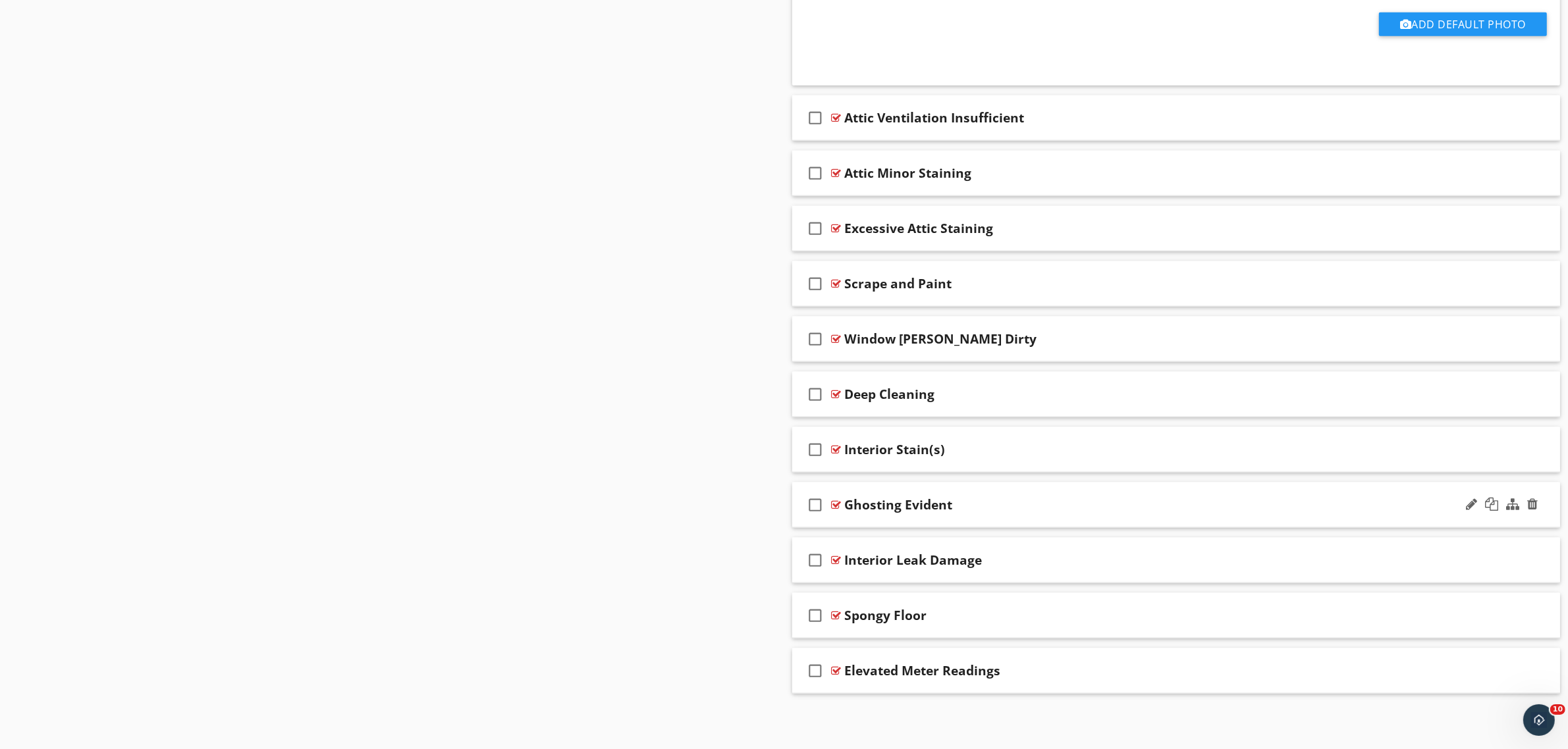
click at [839, 506] on div at bounding box center [836, 505] width 10 height 11
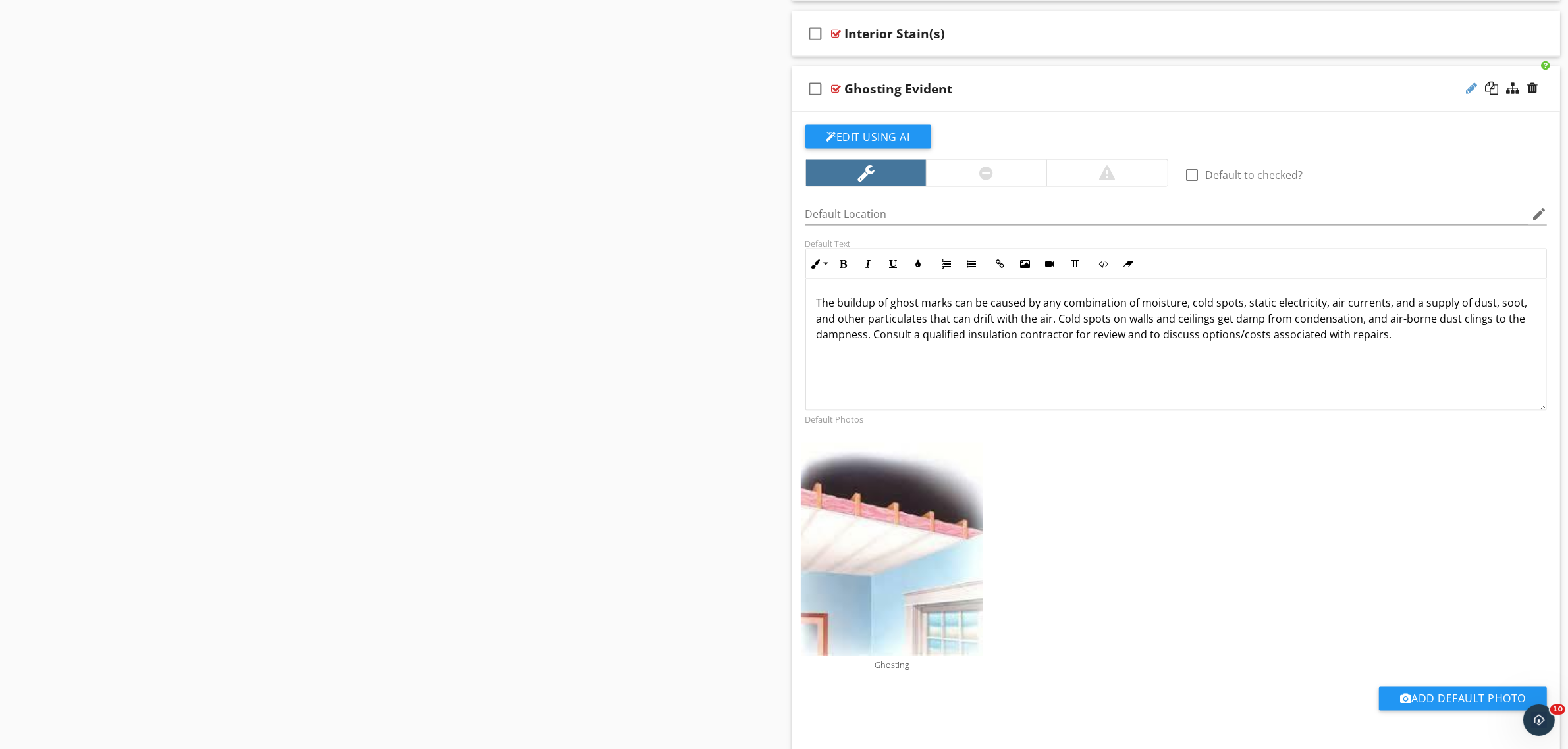
click at [1472, 91] on div at bounding box center [1471, 88] width 11 height 13
click at [926, 91] on input "Ghosting Evident" at bounding box center [1123, 90] width 557 height 22
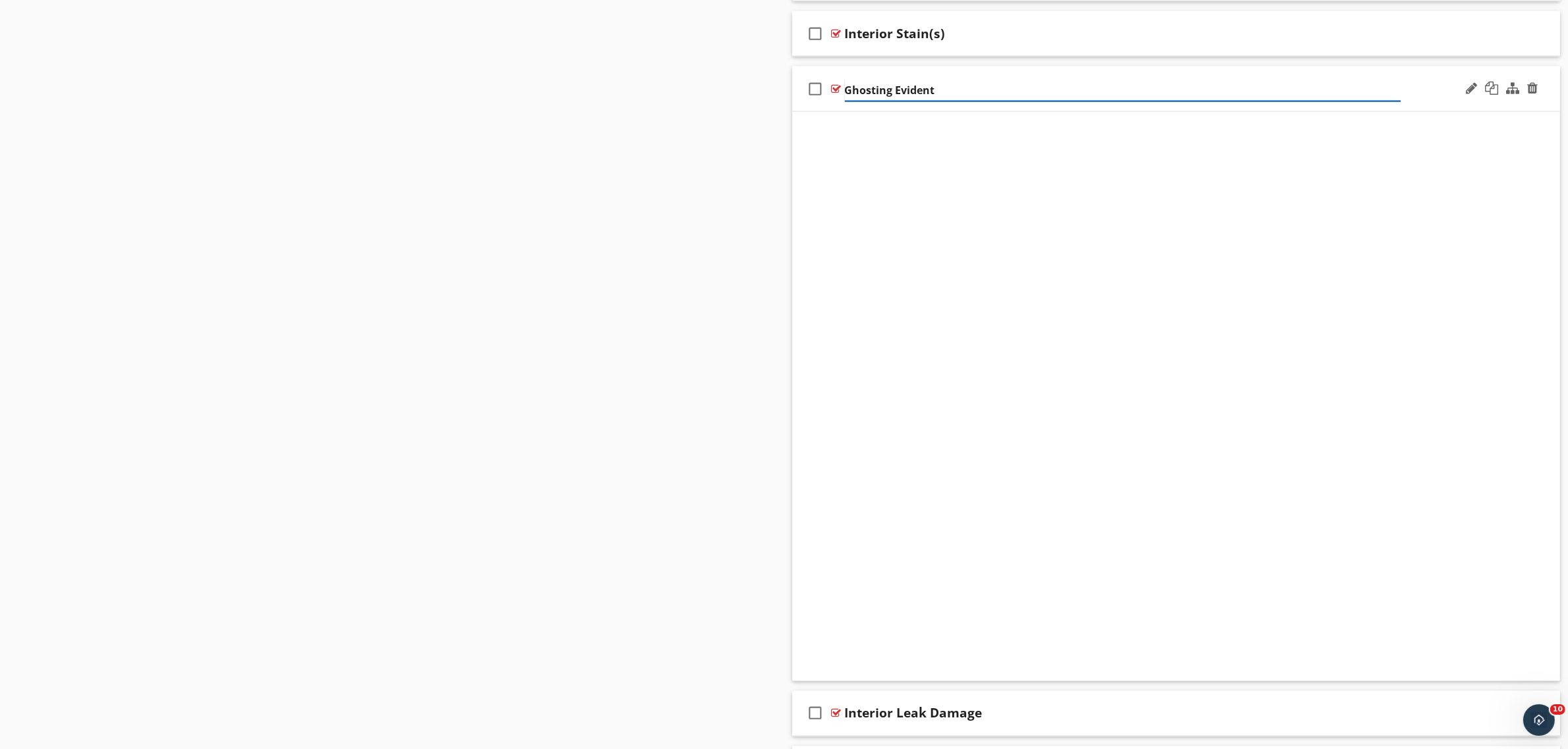
scroll to position [2149, 0]
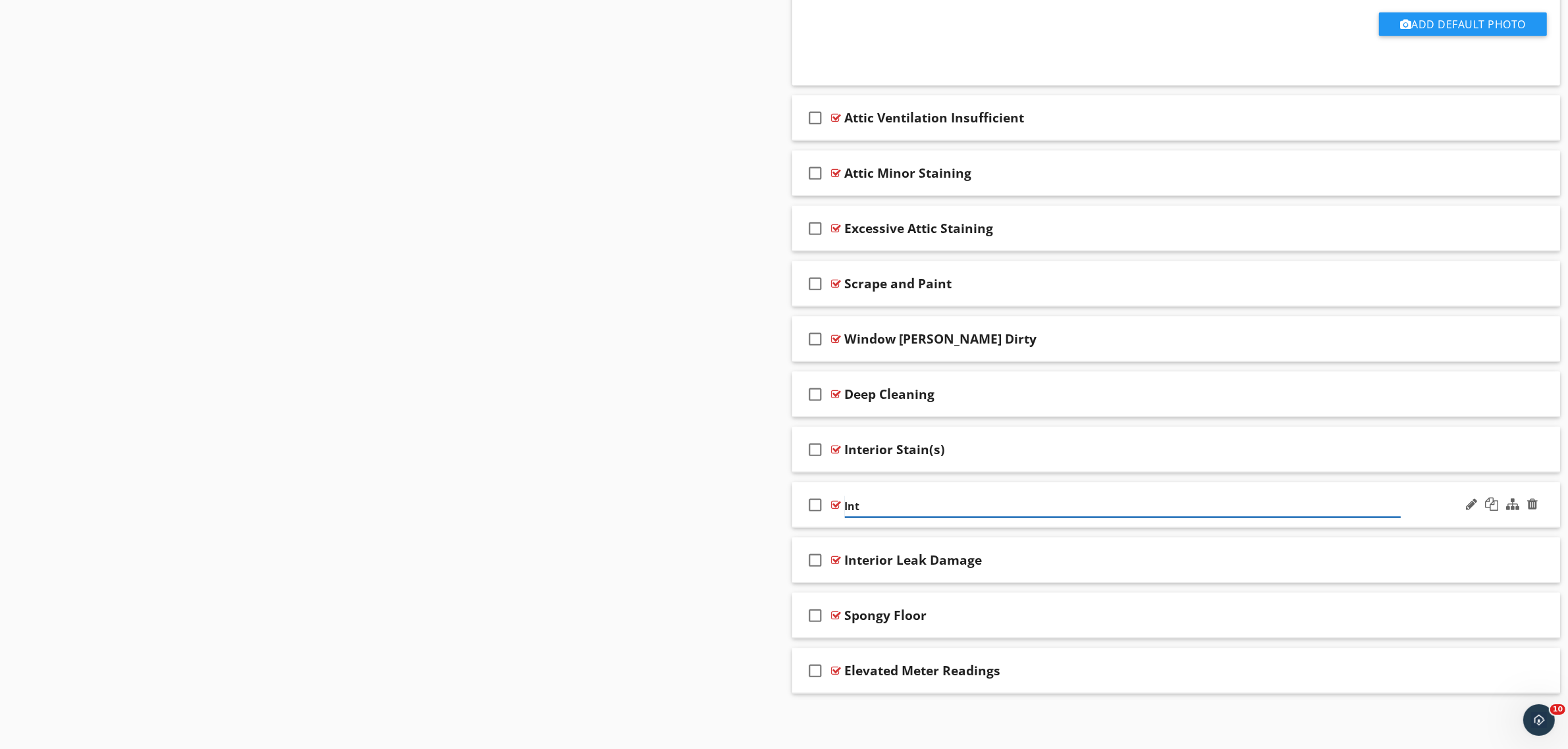
type input "Inte"
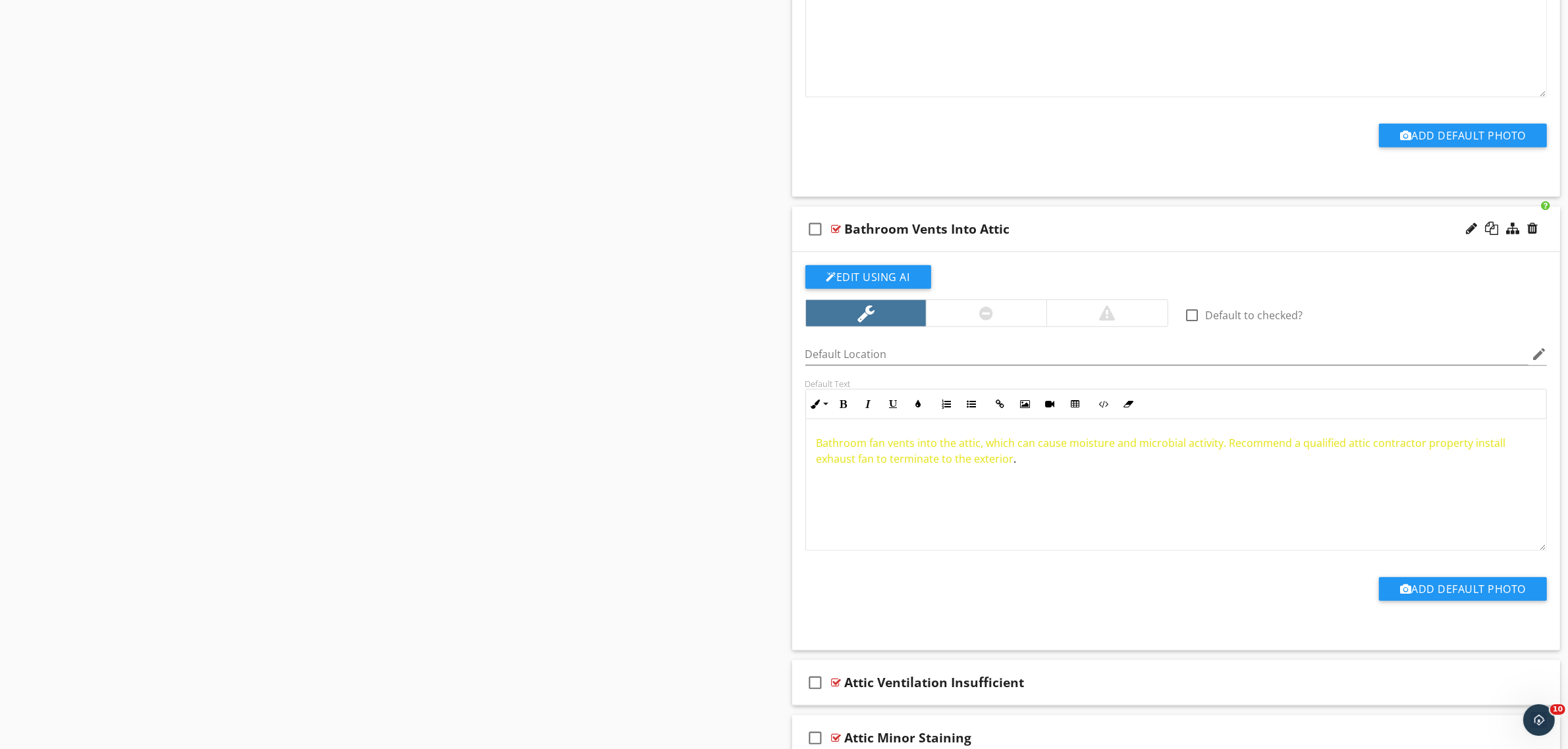
scroll to position [1574, 0]
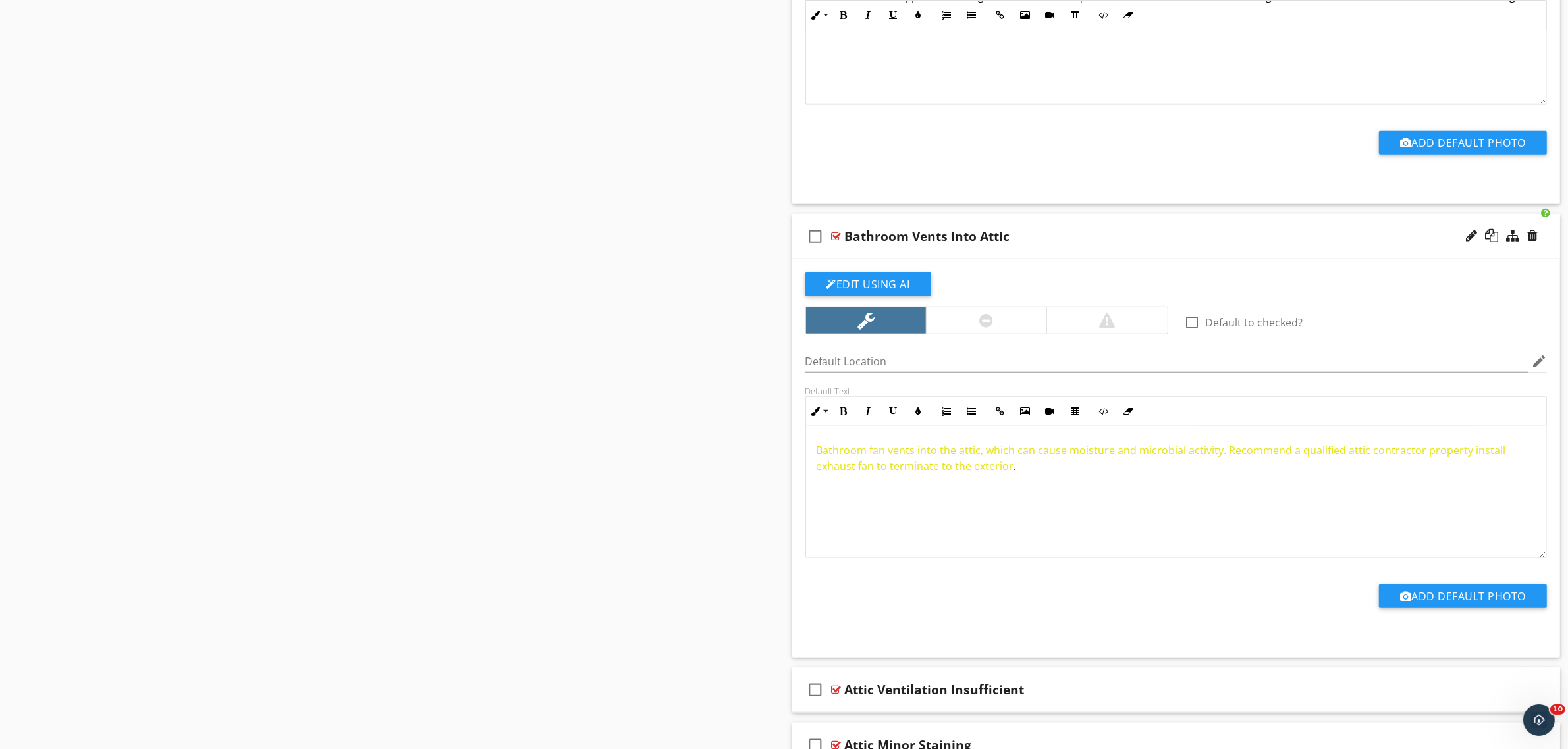
click at [835, 234] on div at bounding box center [836, 237] width 10 height 11
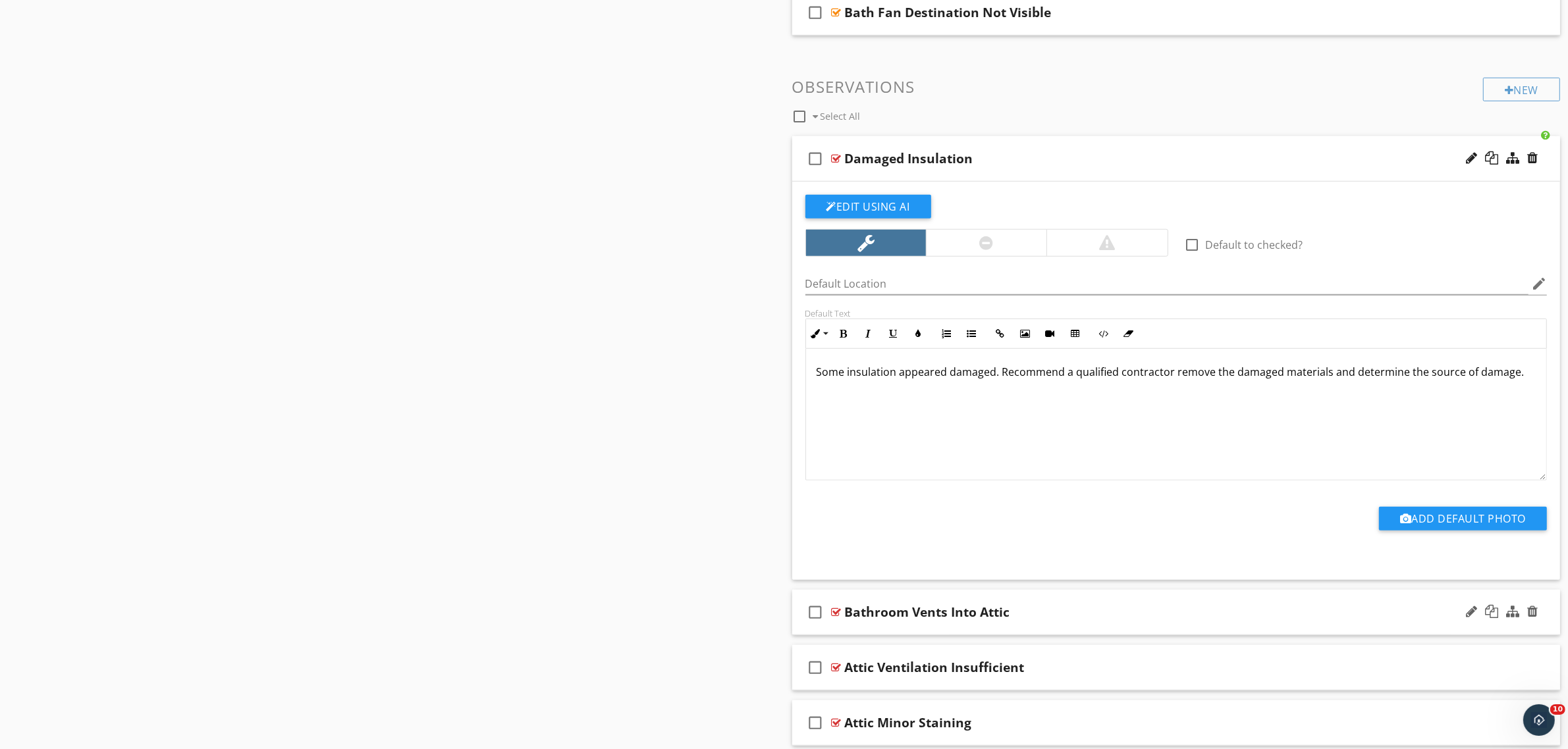
scroll to position [1162, 0]
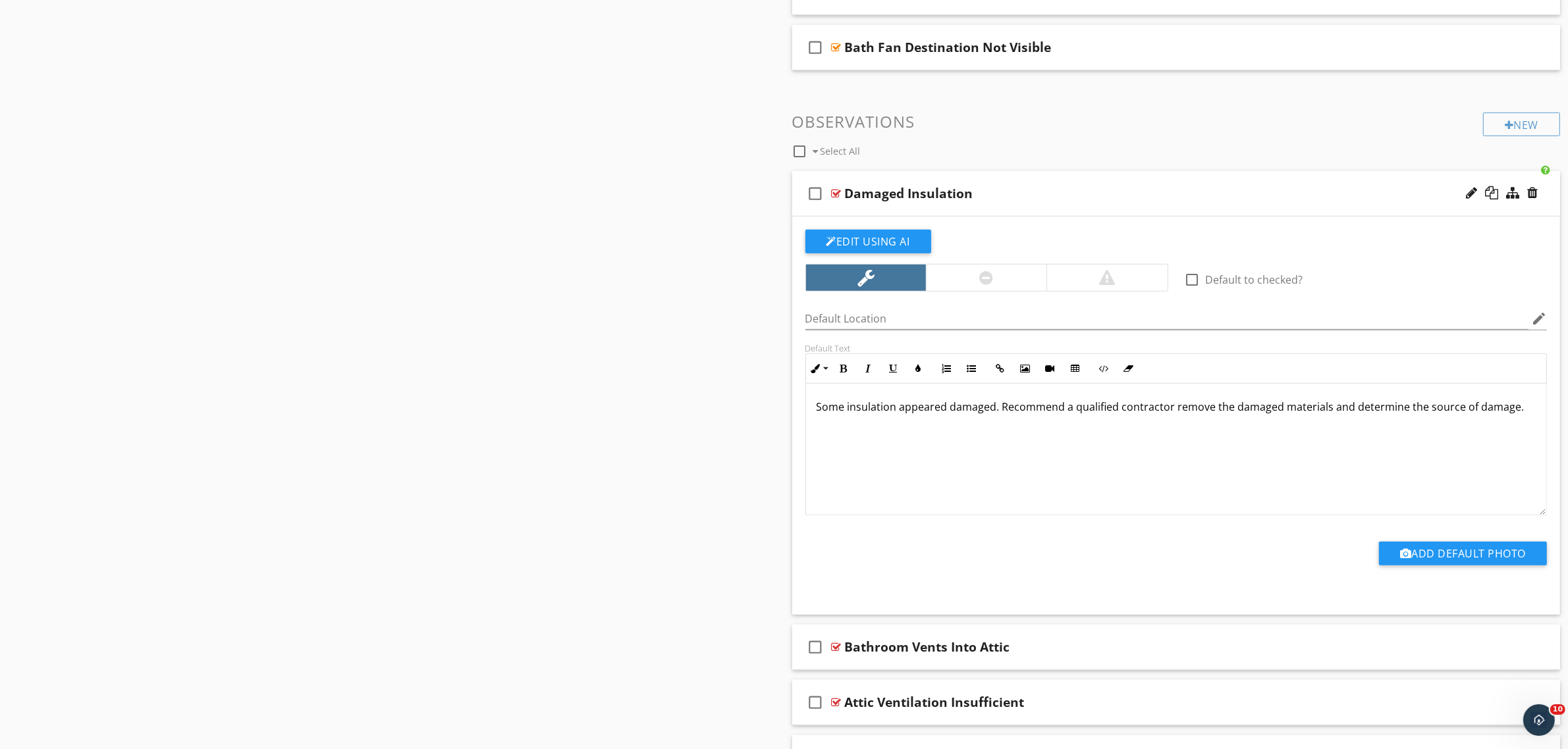
click at [839, 194] on div at bounding box center [836, 194] width 10 height 11
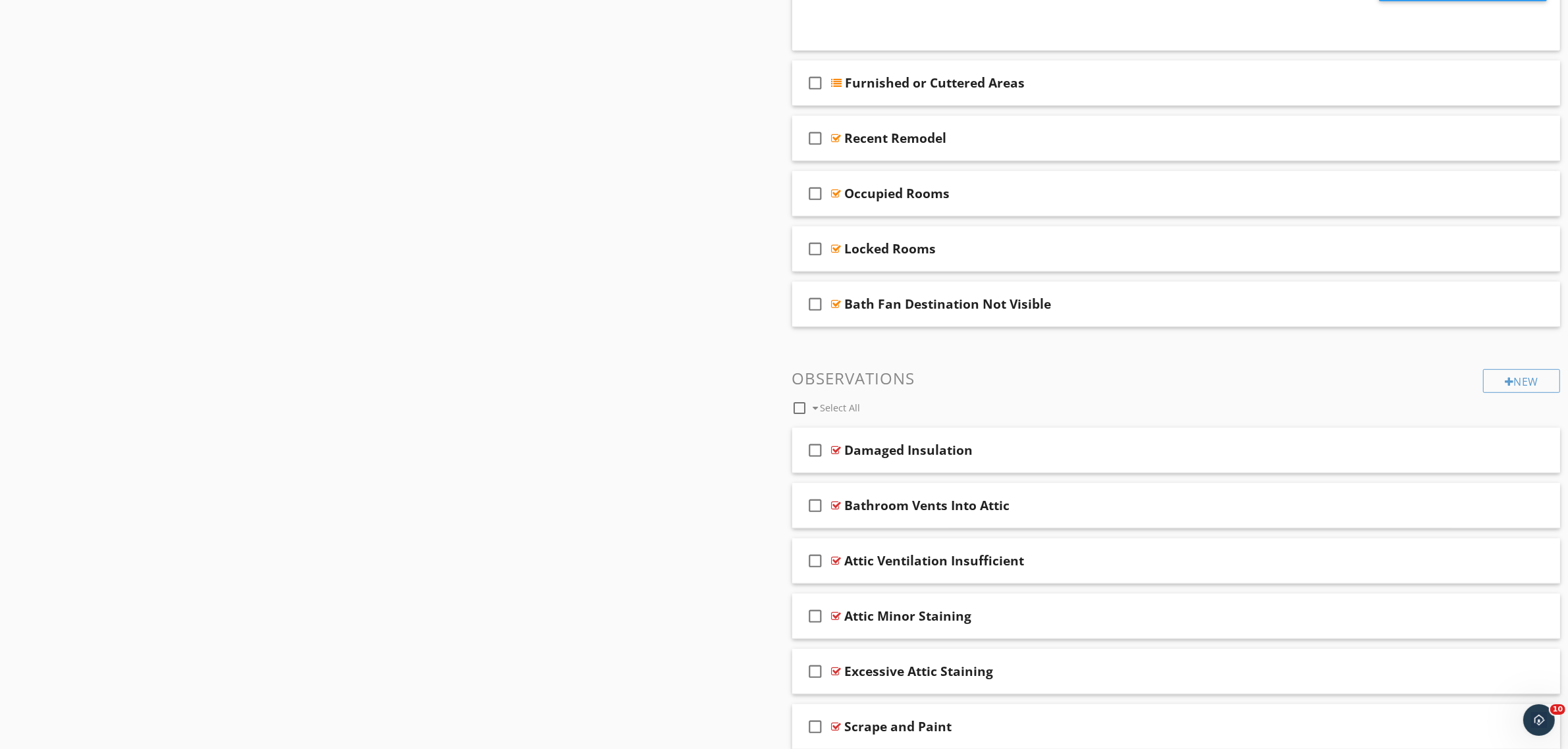
scroll to position [1351, 0]
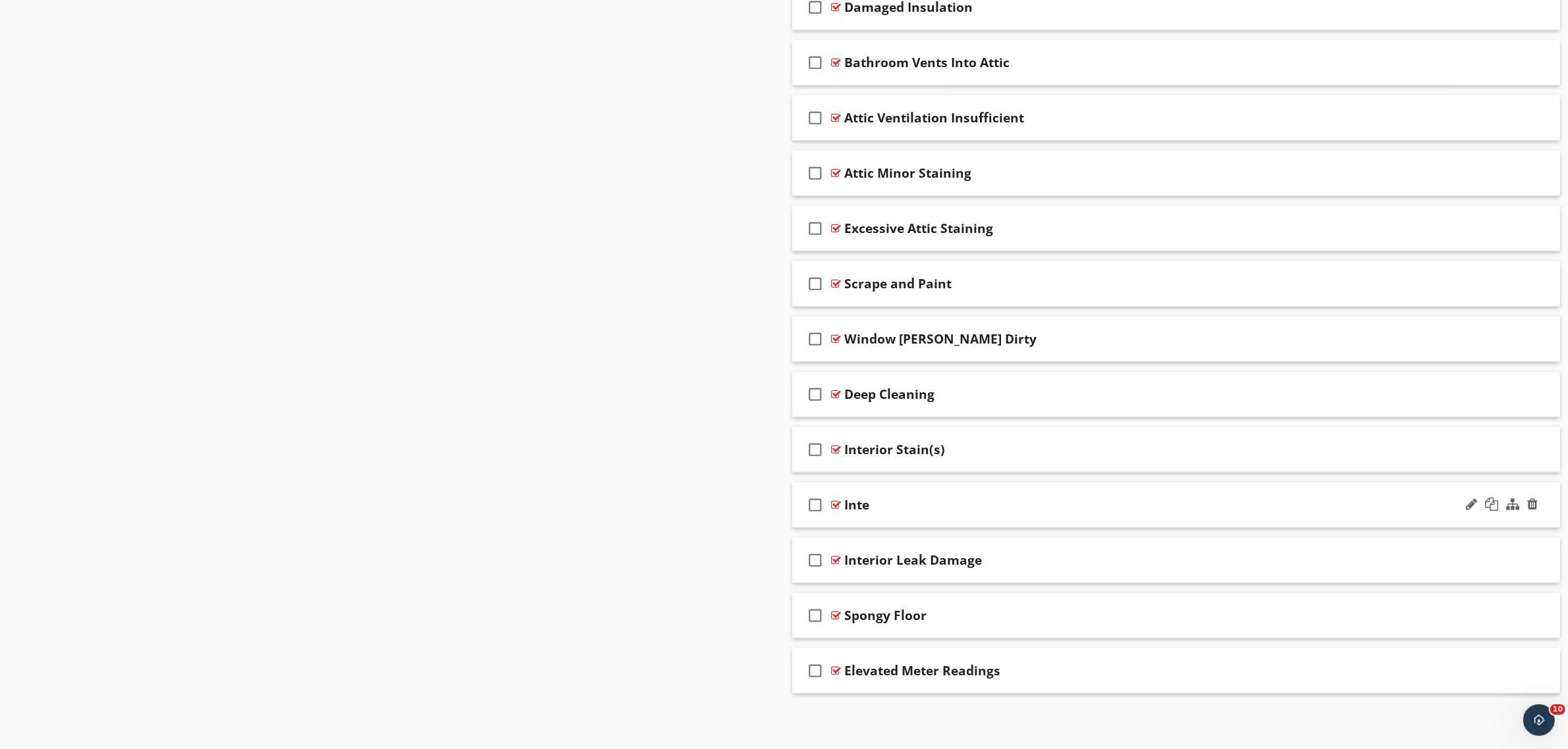
click at [836, 502] on div at bounding box center [836, 505] width 10 height 11
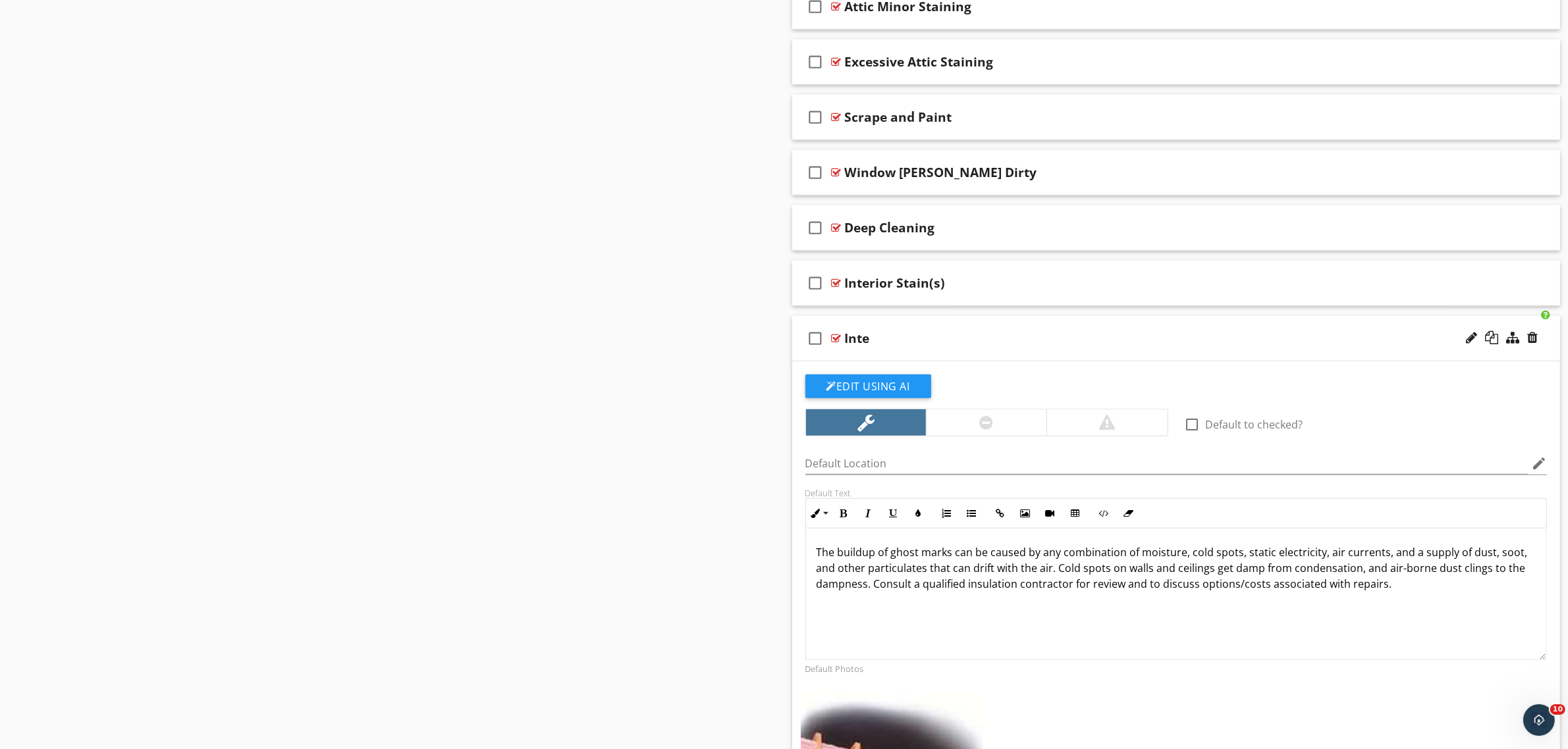
scroll to position [1515, 0]
click at [1476, 341] on div at bounding box center [1471, 337] width 11 height 13
click at [914, 337] on input "Inte" at bounding box center [1123, 339] width 557 height 22
type input "Interior - Thermal Tracking"
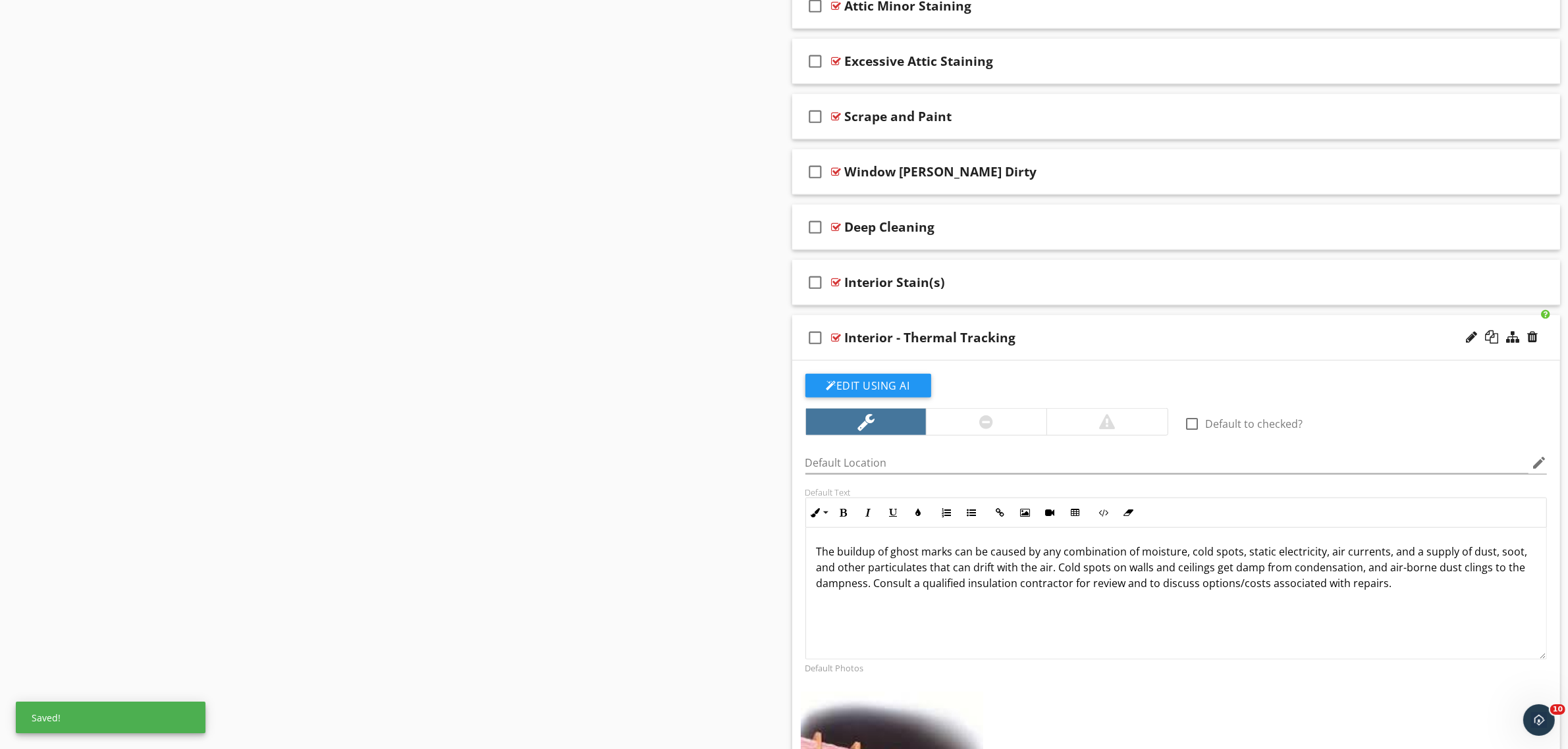
click at [997, 424] on div at bounding box center [986, 422] width 120 height 26
click at [838, 339] on div at bounding box center [836, 338] width 10 height 11
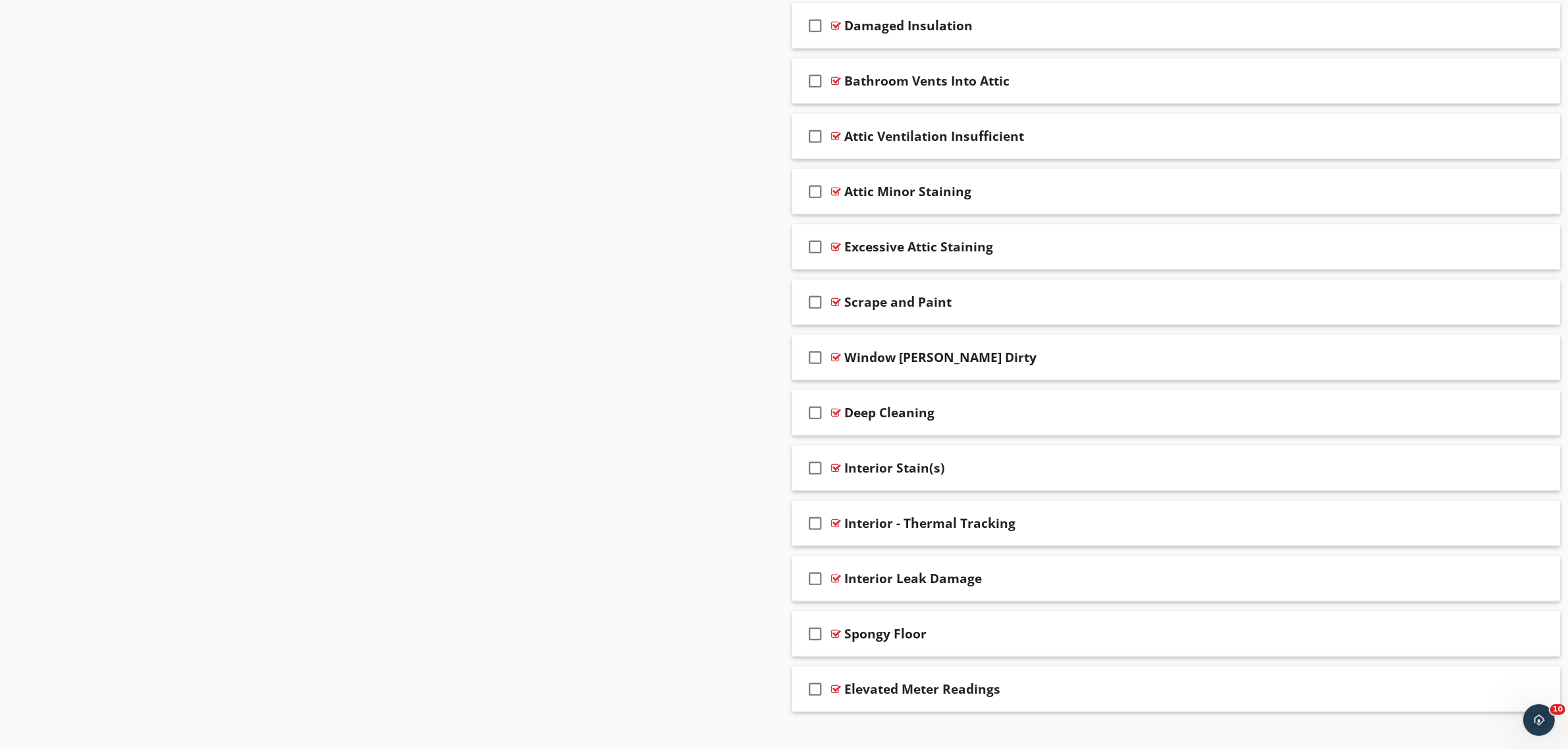
scroll to position [1351, 0]
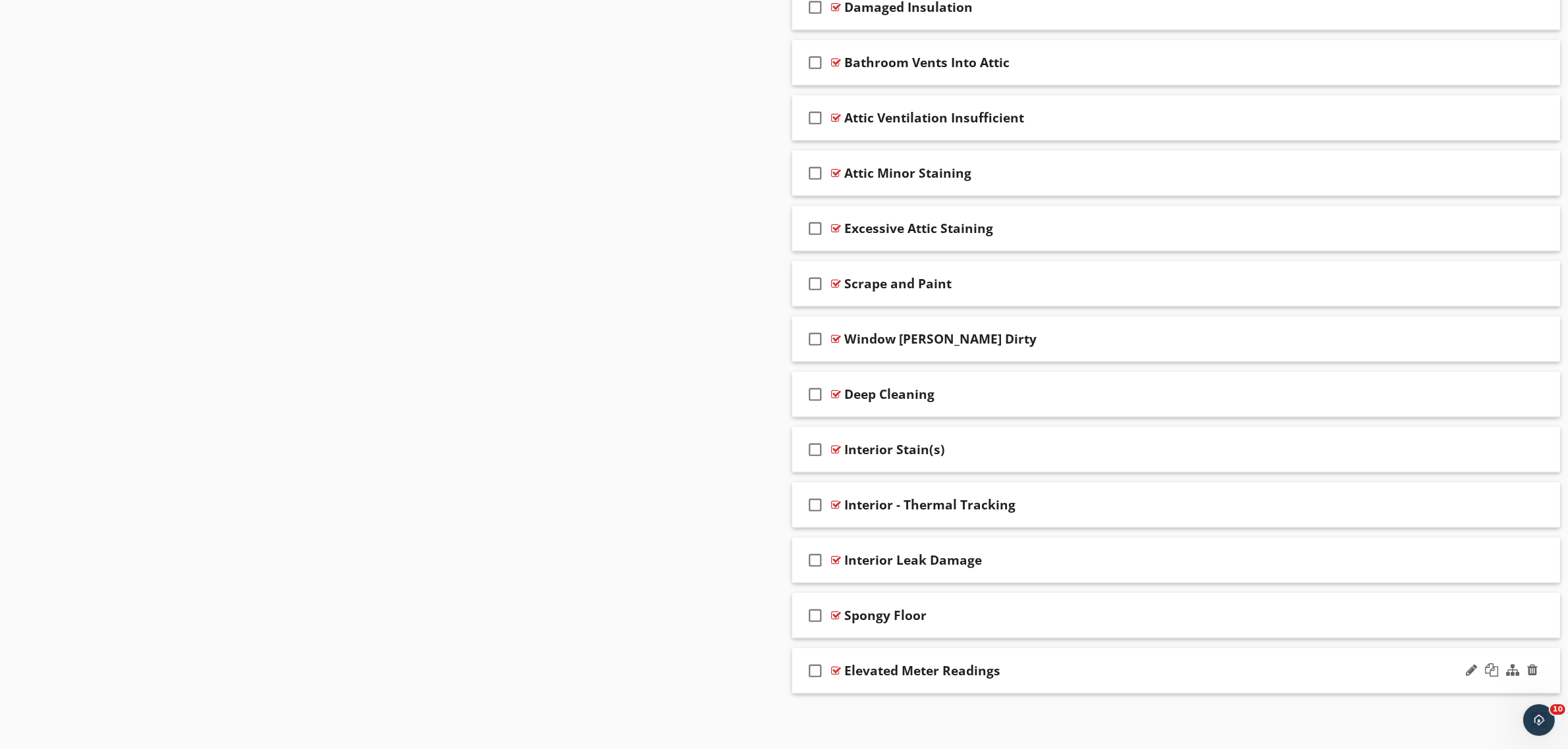
click at [843, 663] on div "check_box_outline_blank Elevated Meter Readings" at bounding box center [1176, 671] width 769 height 45
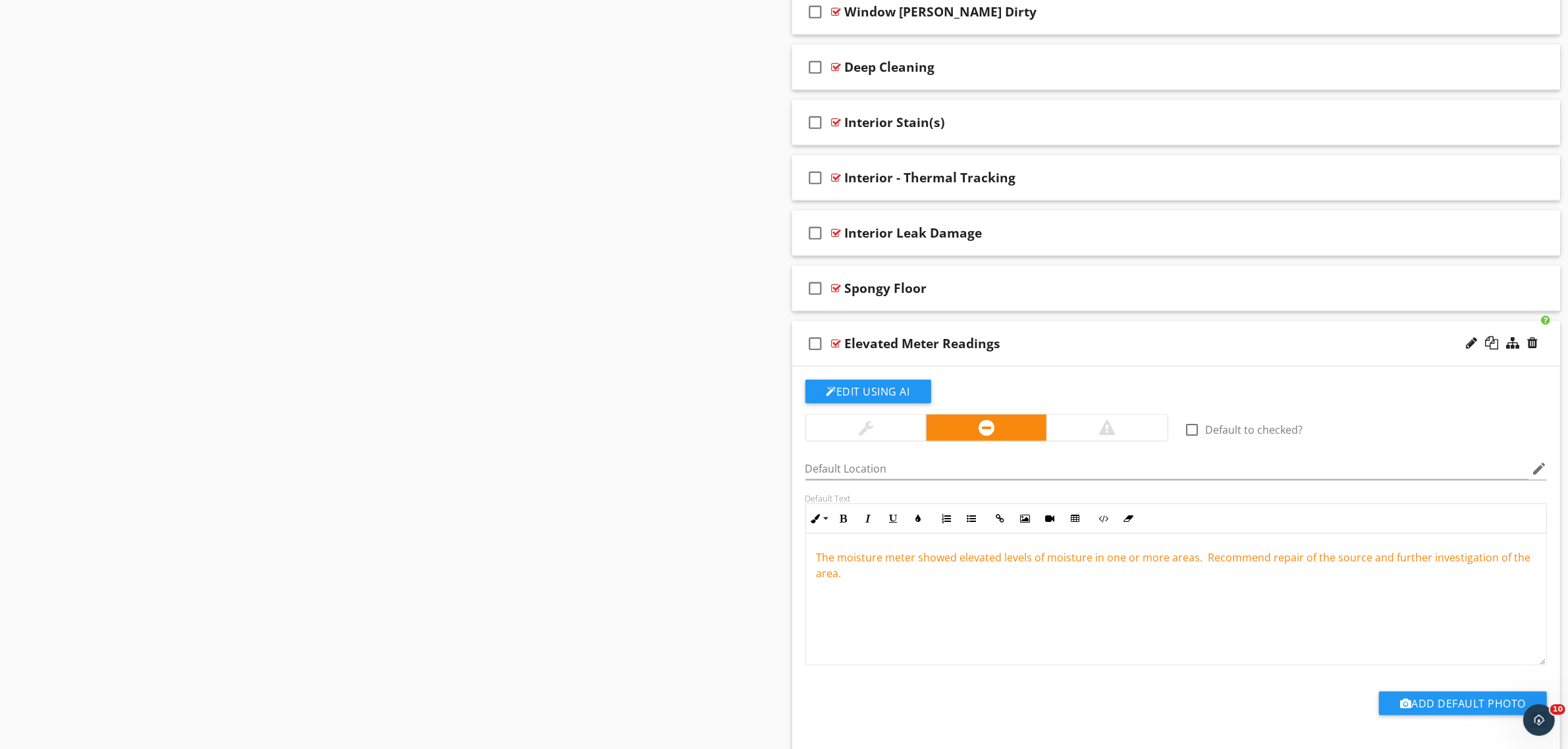
scroll to position [1680, 0]
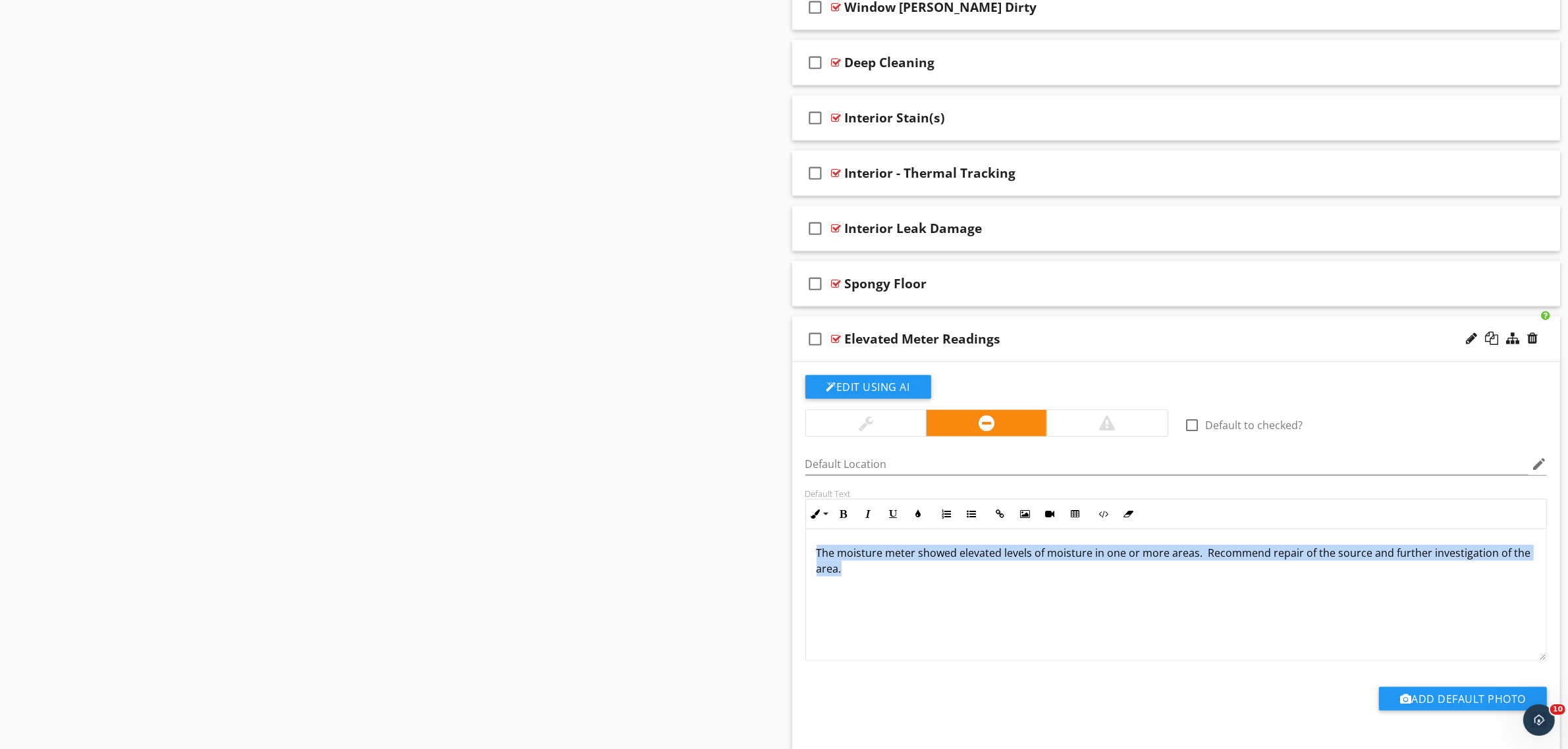
drag, startPoint x: 864, startPoint y: 574, endPoint x: 805, endPoint y: 535, distance: 70.7
click at [806, 535] on div "The moisture meter showed elevated levels of moisture in one or more areas. Rec…" at bounding box center [1176, 595] width 741 height 132
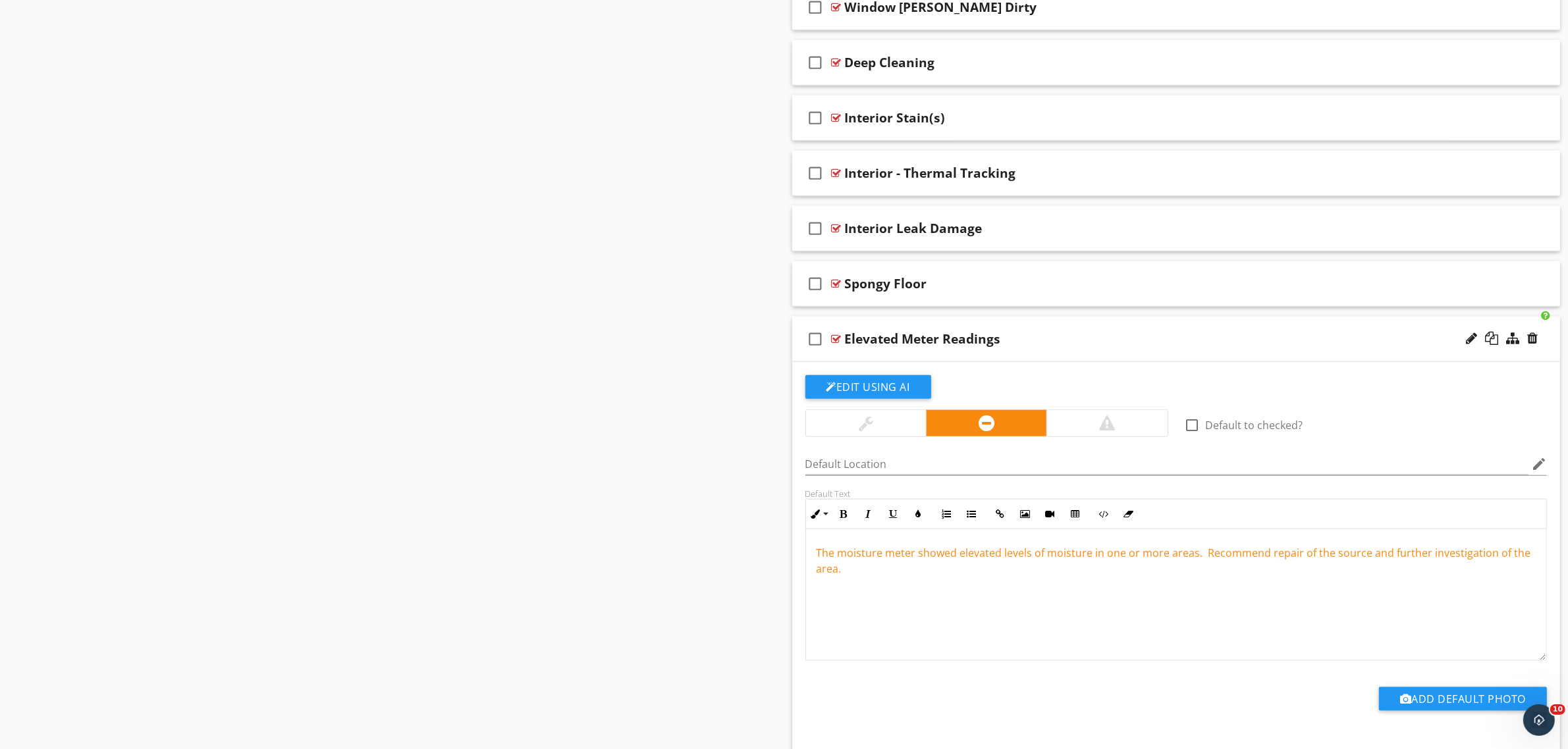
click at [811, 339] on icon "check_box_outline_blank" at bounding box center [816, 339] width 21 height 31
click at [815, 280] on icon "check_box_outline_blank" at bounding box center [816, 283] width 21 height 31
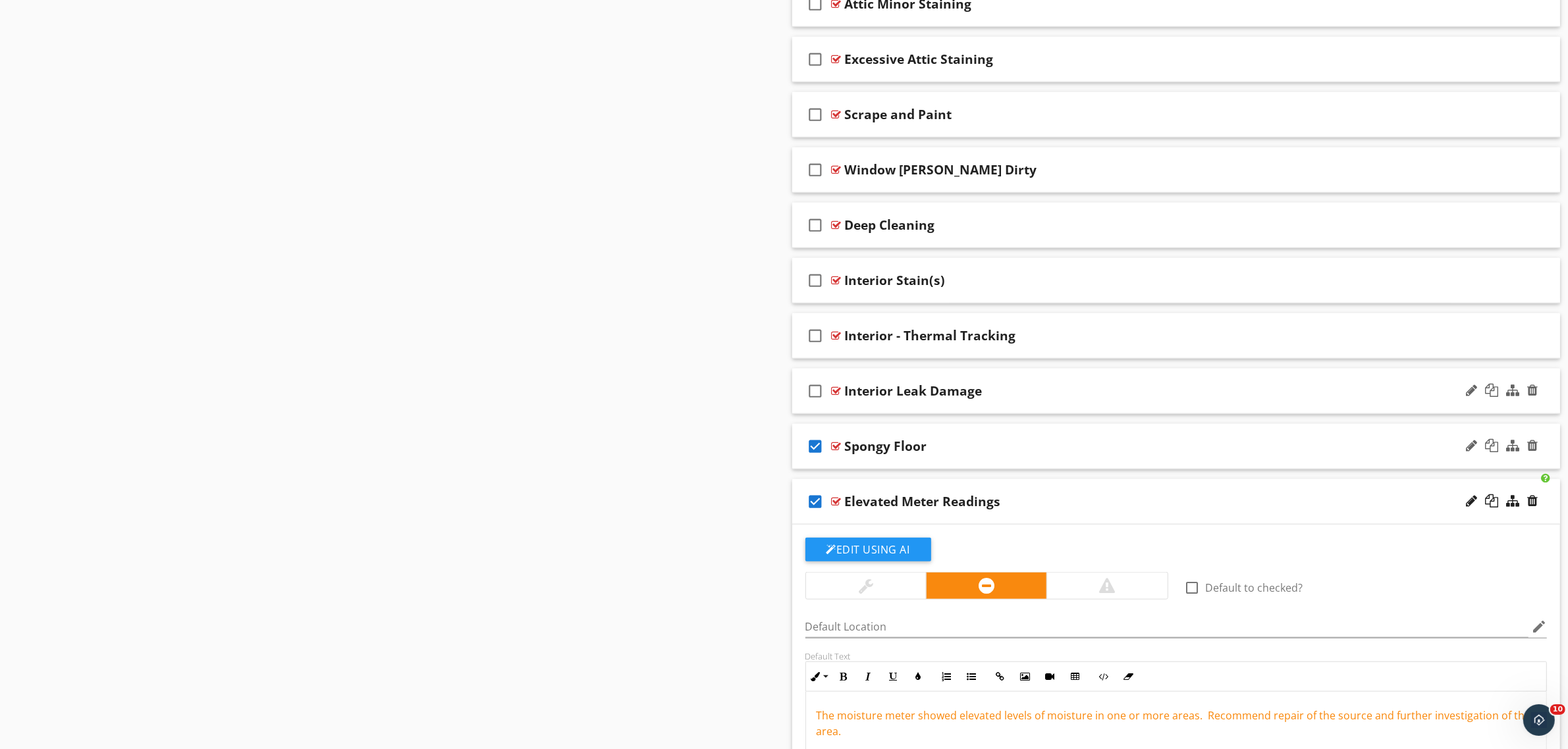
scroll to position [1515, 0]
click at [817, 396] on icon "check_box_outline_blank" at bounding box center [816, 393] width 21 height 31
click at [814, 396] on icon "check_box" at bounding box center [816, 393] width 21 height 31
click at [815, 393] on icon "check_box_outline_blank" at bounding box center [816, 393] width 21 height 31
click at [820, 281] on icon "check_box_outline_blank" at bounding box center [816, 282] width 21 height 31
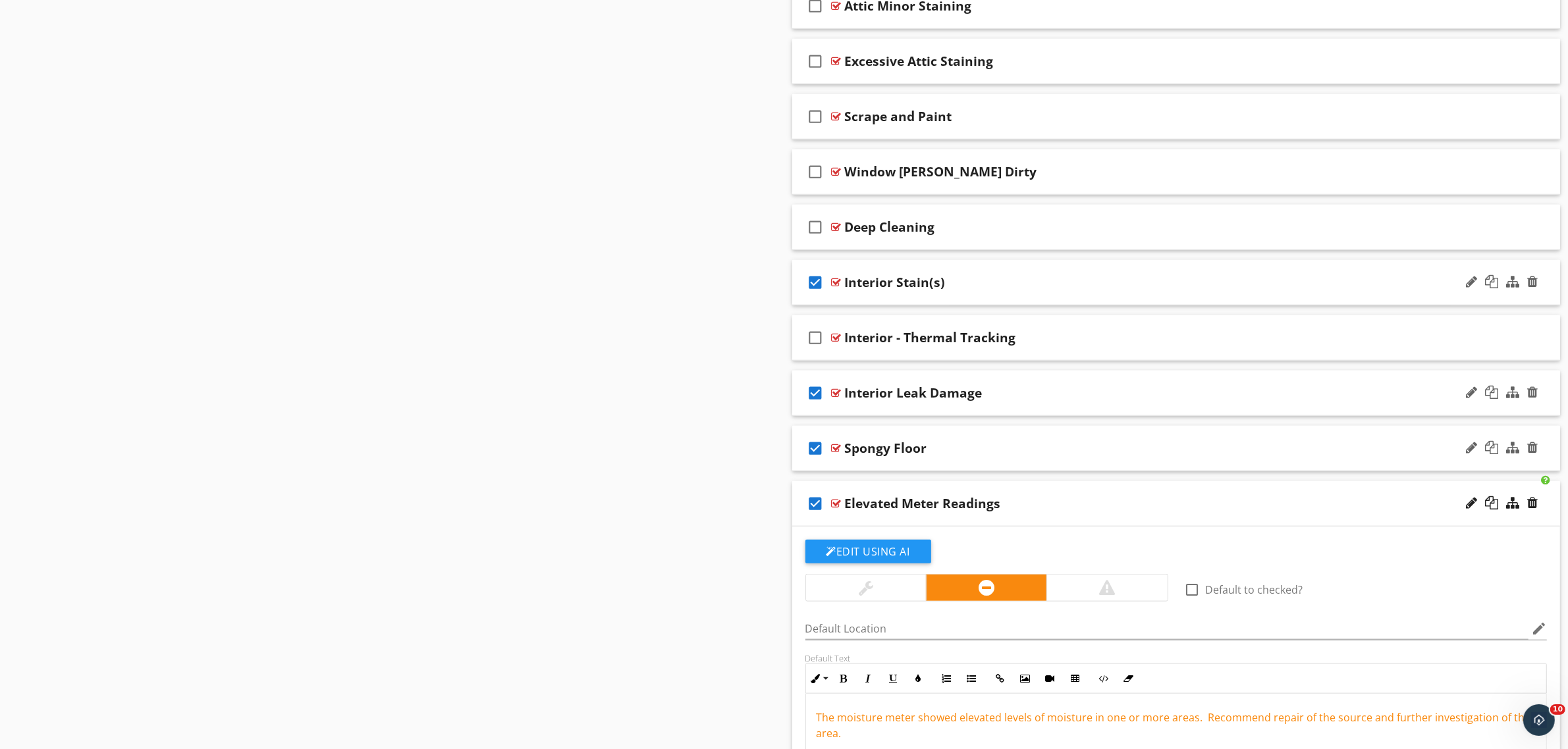
click at [811, 287] on icon "check_box" at bounding box center [816, 282] width 21 height 31
click at [814, 229] on icon "check_box_outline_blank" at bounding box center [816, 227] width 21 height 31
click at [819, 172] on icon "check_box_outline_blank" at bounding box center [816, 172] width 21 height 31
click at [817, 232] on icon "check_box" at bounding box center [816, 227] width 21 height 31
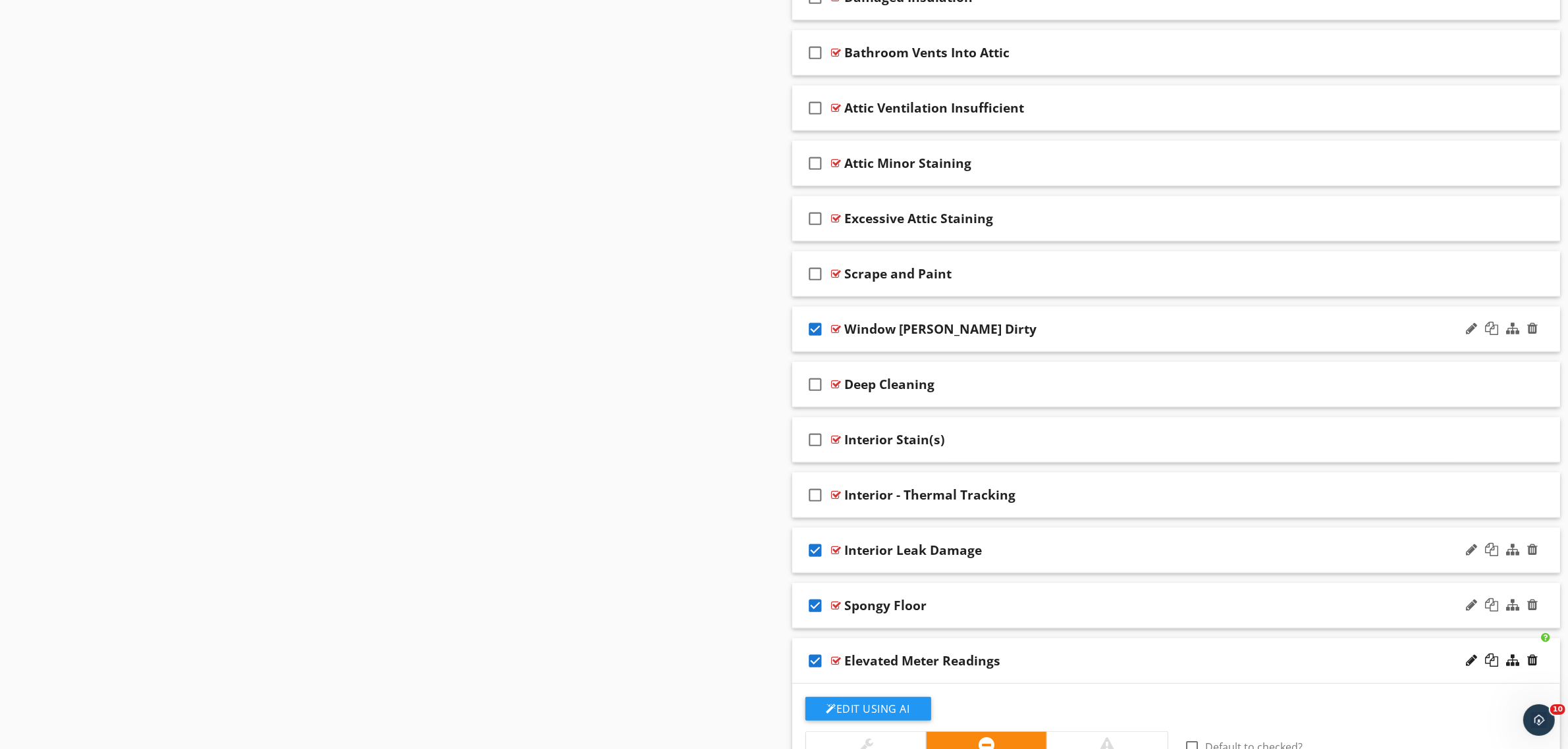
scroll to position [1351, 0]
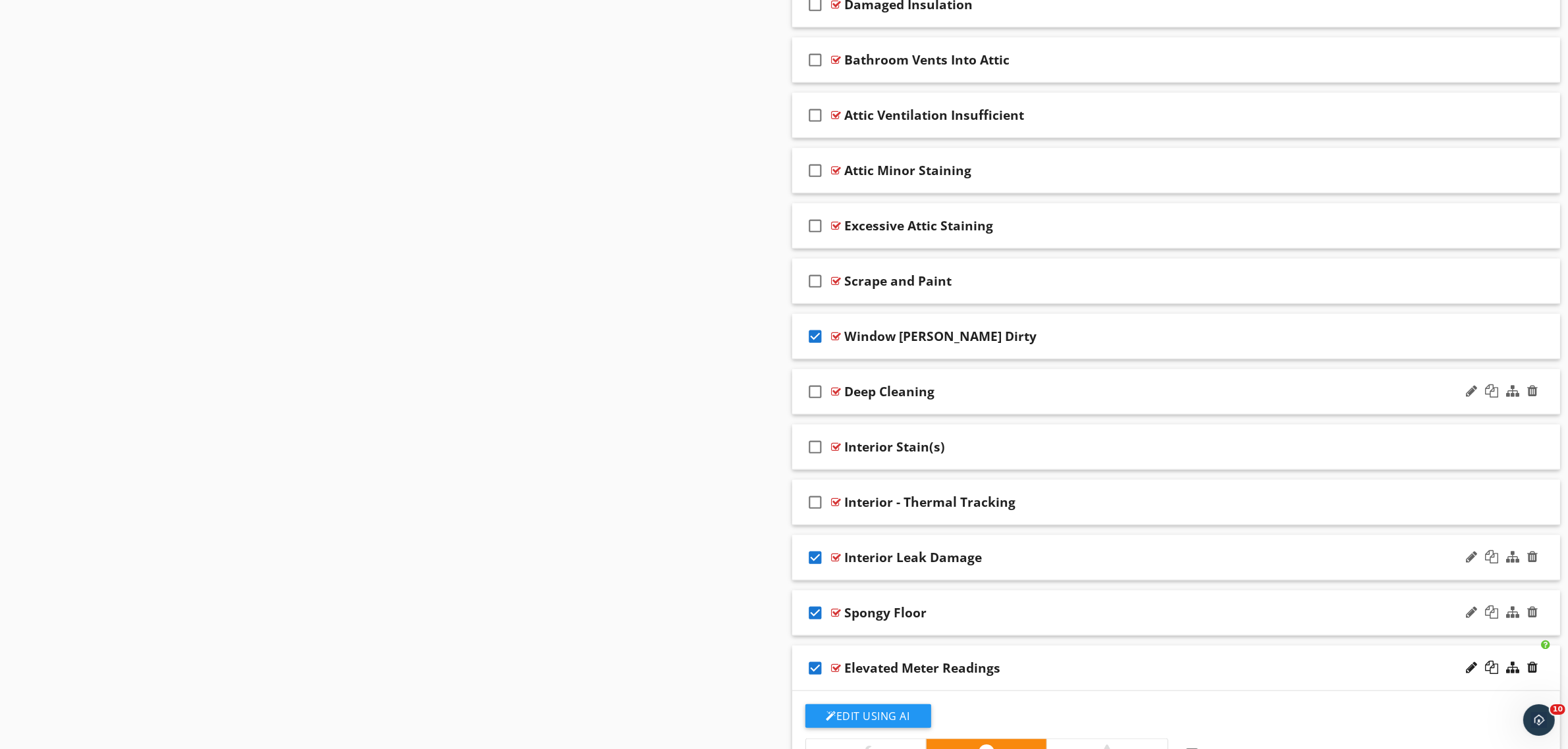
click at [836, 392] on div at bounding box center [836, 392] width 10 height 11
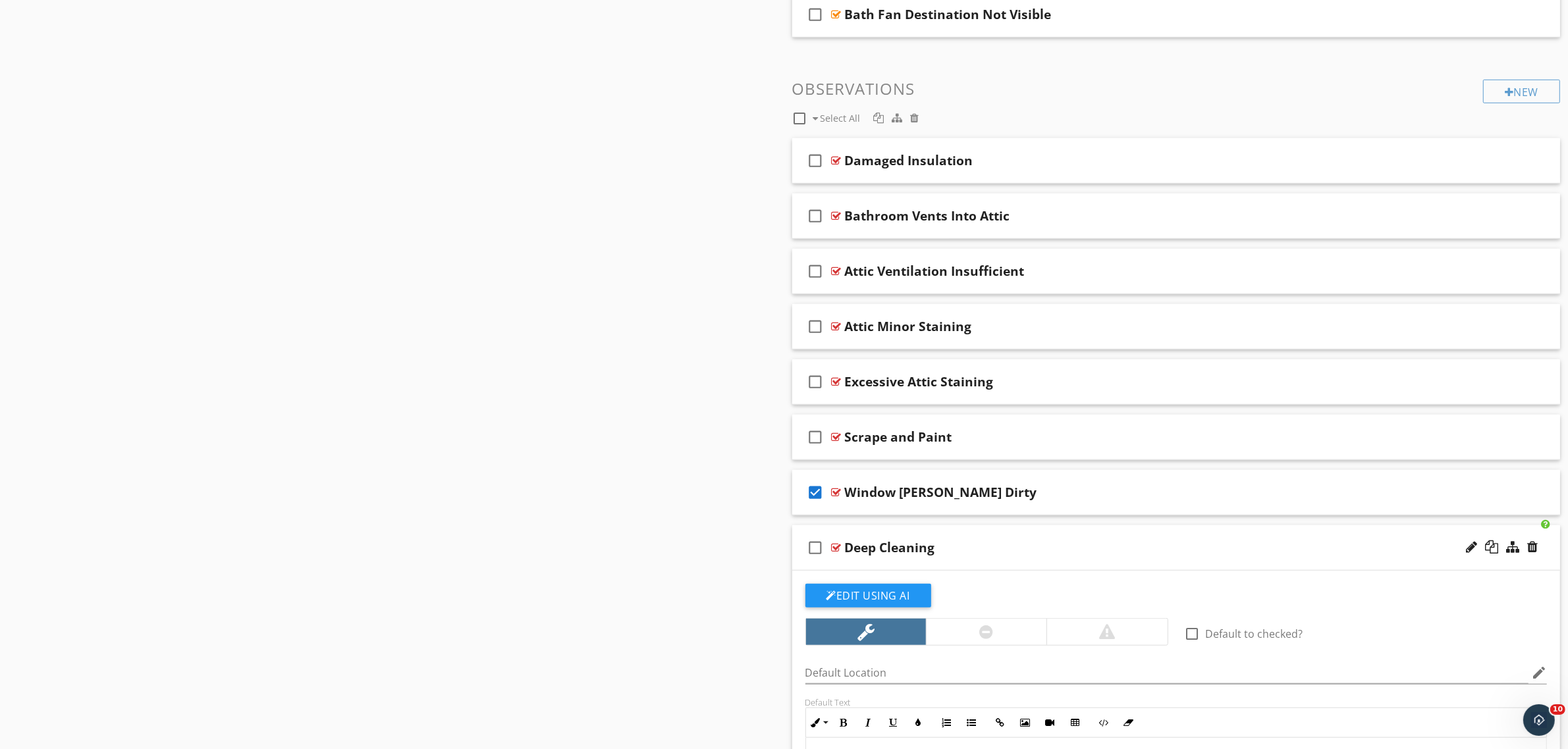
scroll to position [1186, 0]
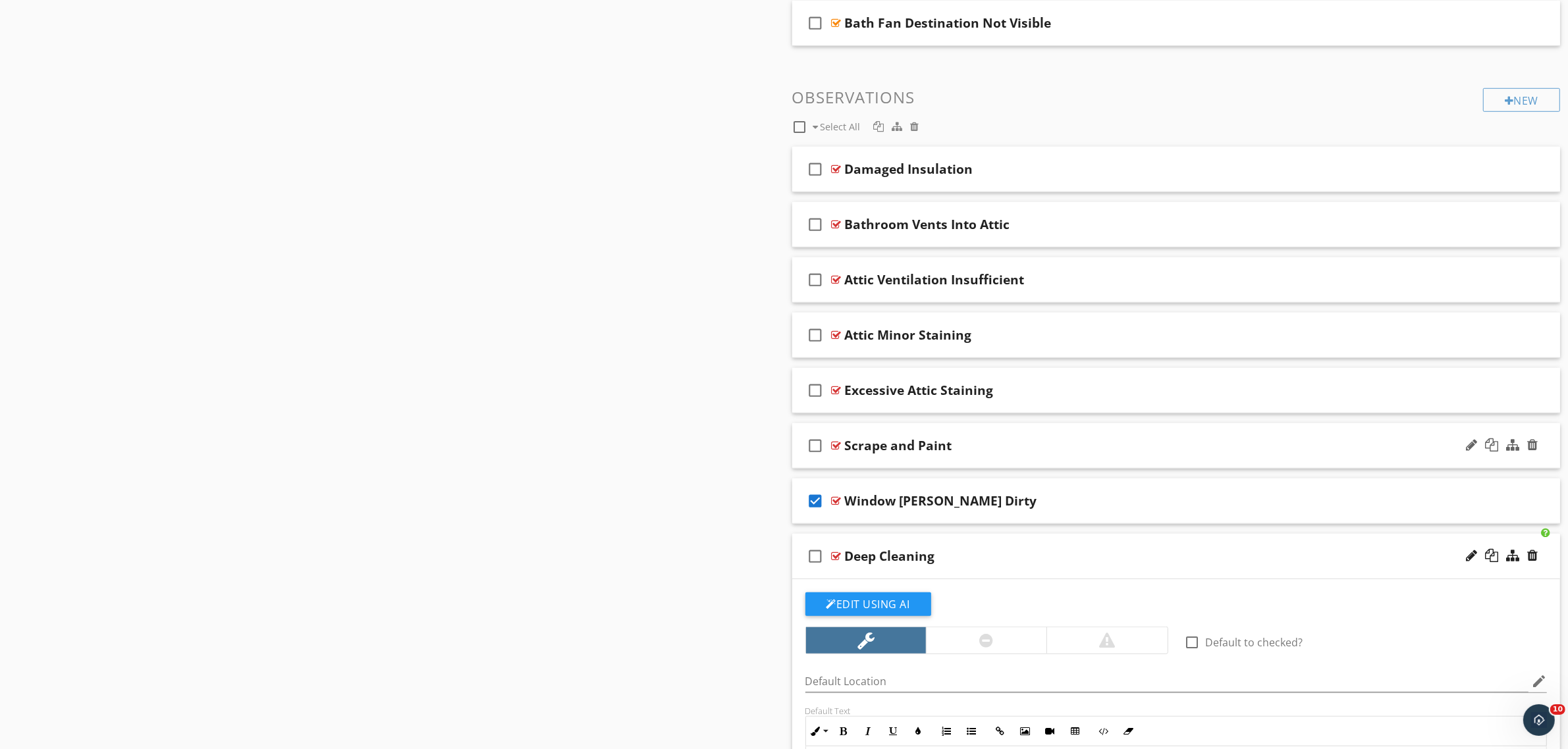
click at [815, 449] on icon "check_box_outline_blank" at bounding box center [816, 445] width 21 height 31
click at [815, 390] on icon "check_box_outline_blank" at bounding box center [816, 390] width 21 height 31
click at [807, 333] on icon "check_box_outline_blank" at bounding box center [816, 335] width 21 height 31
click at [812, 280] on icon "check_box_outline_blank" at bounding box center [816, 279] width 21 height 31
click at [815, 225] on icon "check_box_outline_blank" at bounding box center [816, 224] width 21 height 31
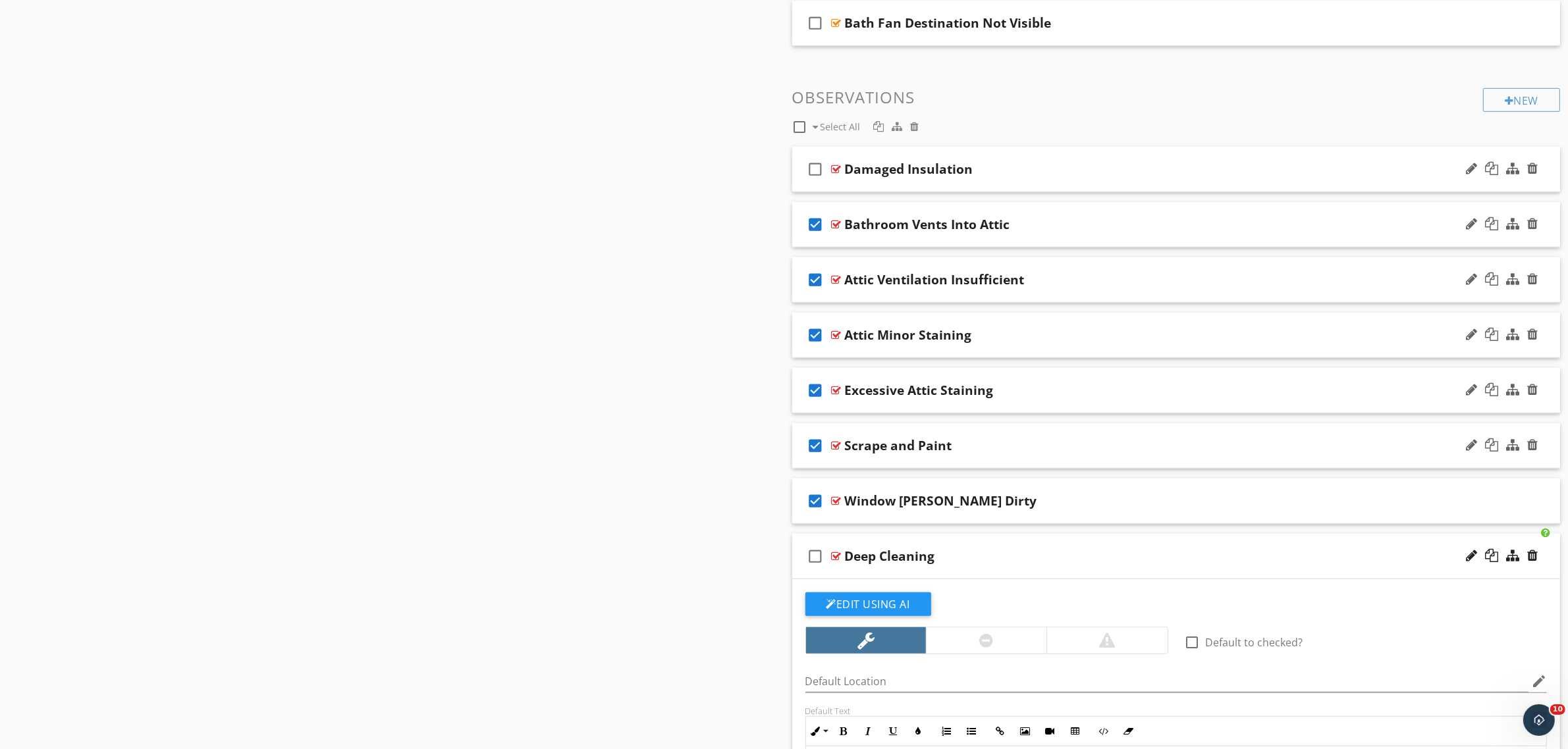
click at [814, 171] on icon "check_box_outline_blank" at bounding box center [816, 169] width 21 height 31
click at [916, 130] on div at bounding box center [914, 126] width 9 height 11
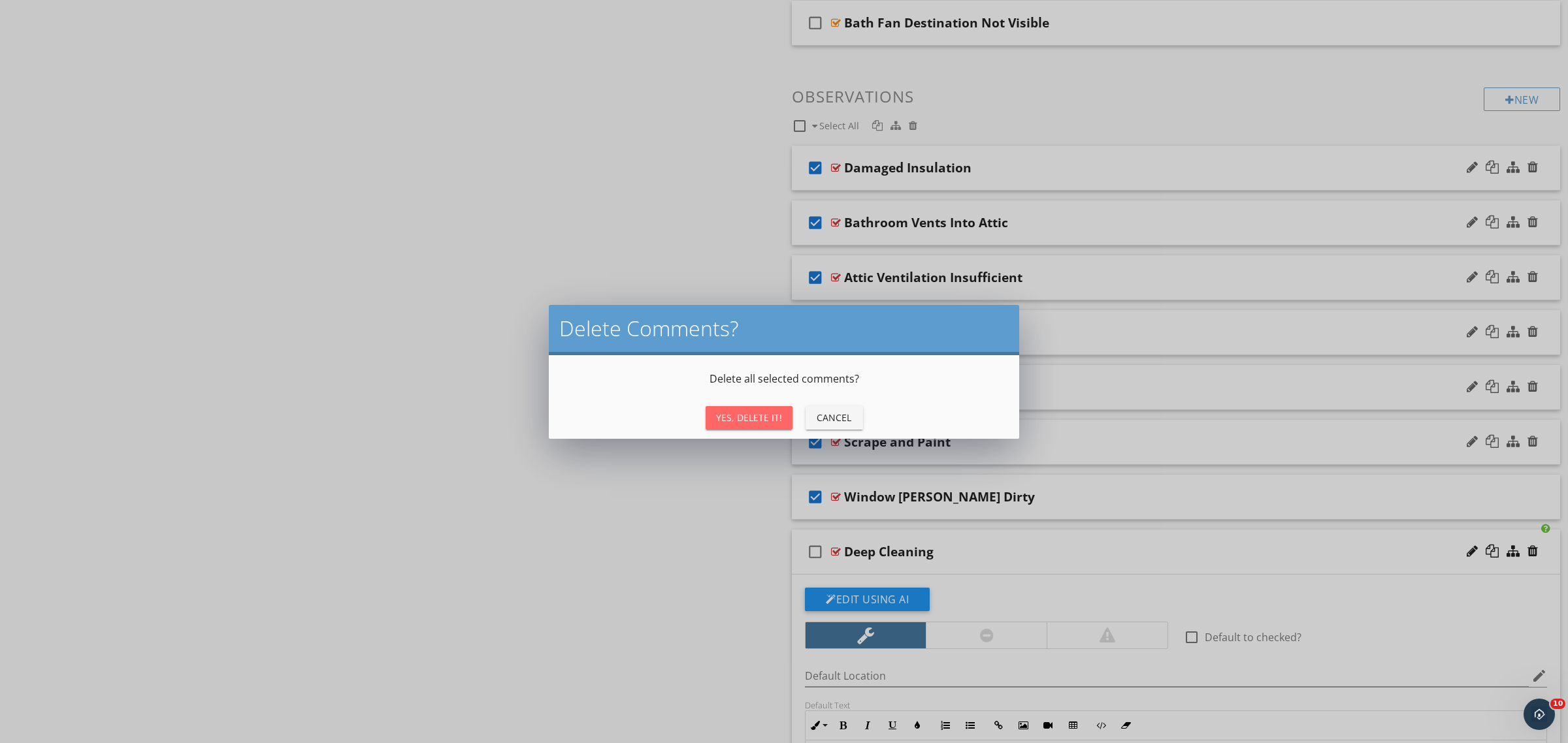
drag, startPoint x: 764, startPoint y: 412, endPoint x: 762, endPoint y: 420, distance: 8.2
click at [764, 412] on div "Yes, Delete It!" at bounding box center [749, 418] width 66 height 14
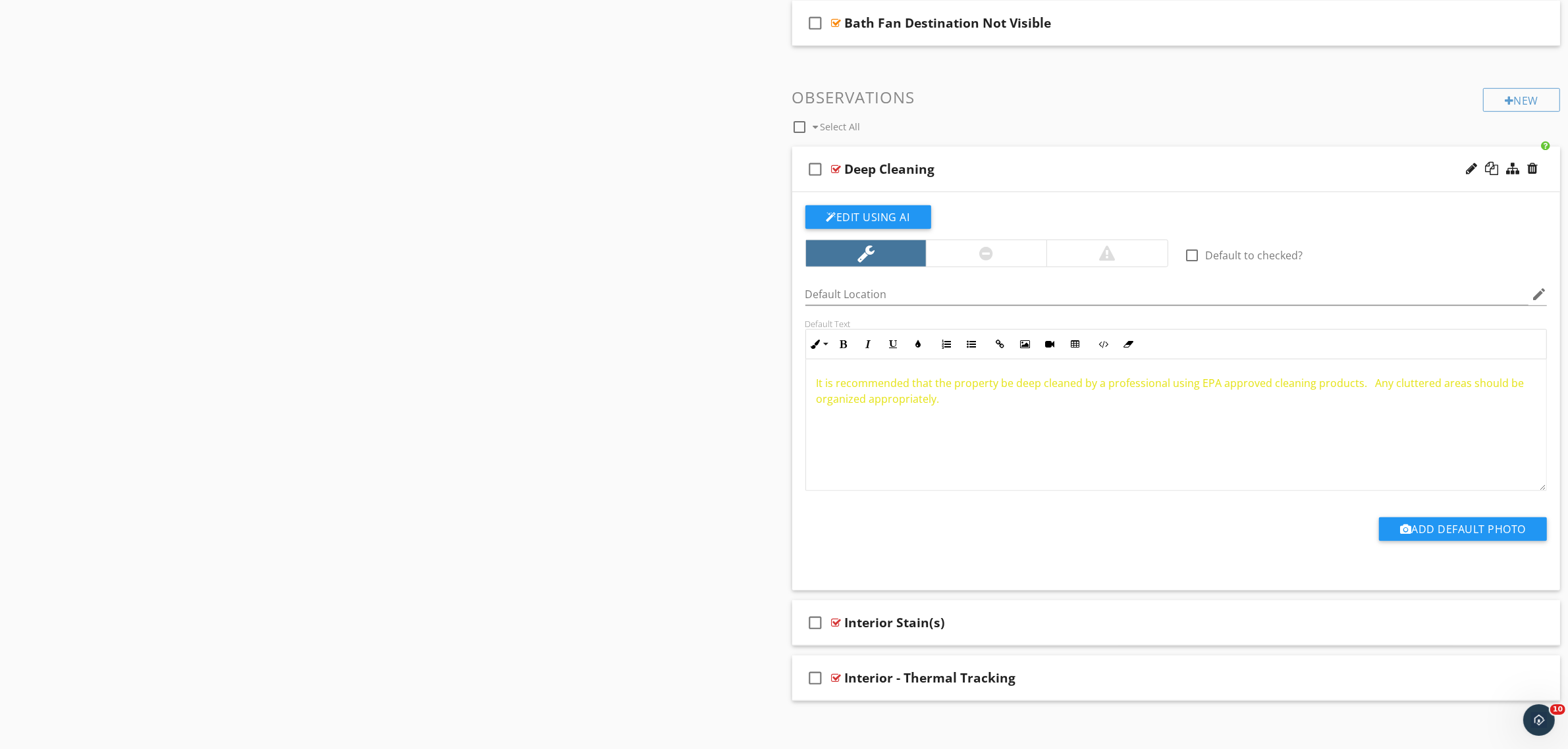
drag, startPoint x: 970, startPoint y: 420, endPoint x: 765, endPoint y: 359, distance: 213.9
click at [916, 345] on icon "button" at bounding box center [919, 344] width 9 height 9
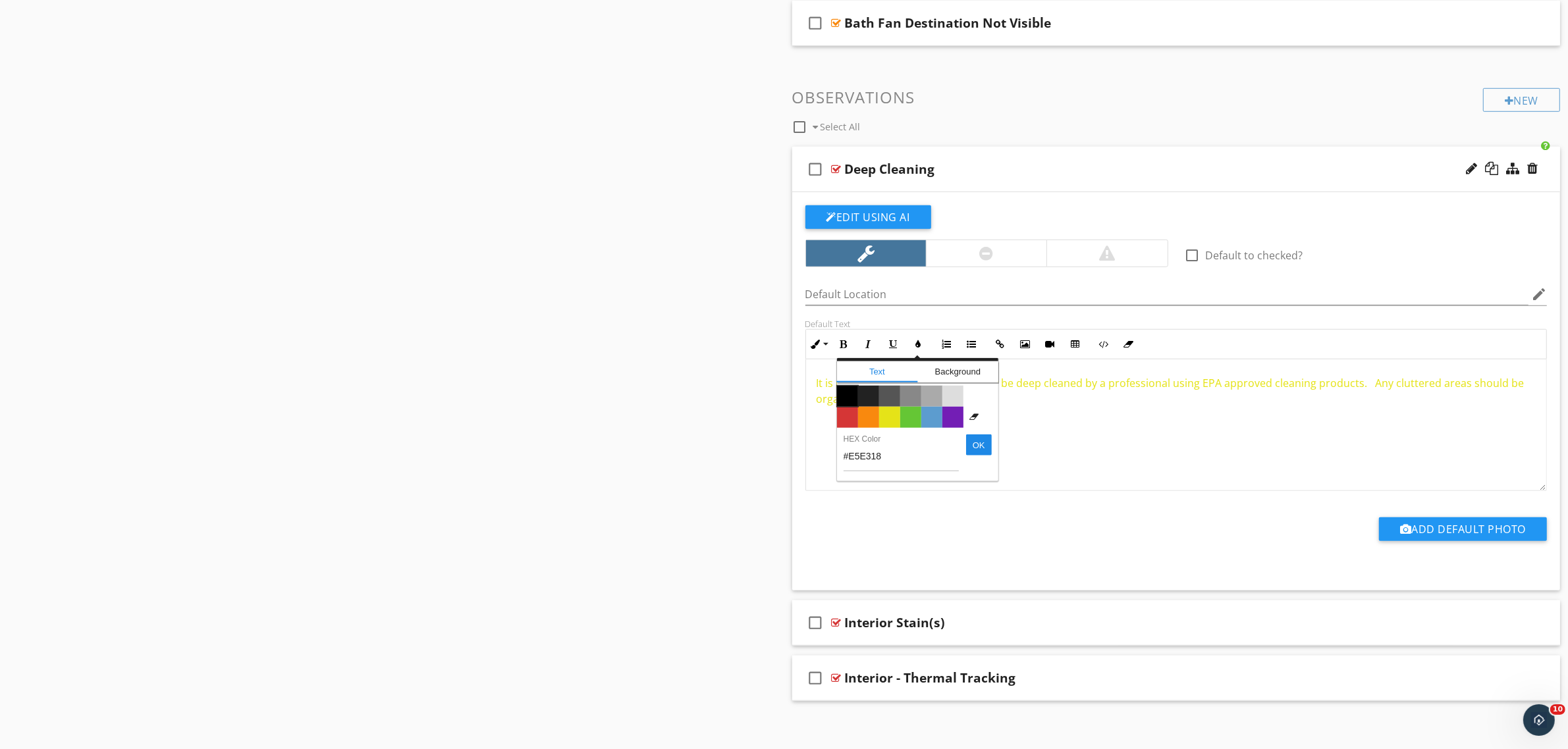
click at [841, 397] on span "Color #000000" at bounding box center [847, 396] width 21 height 21
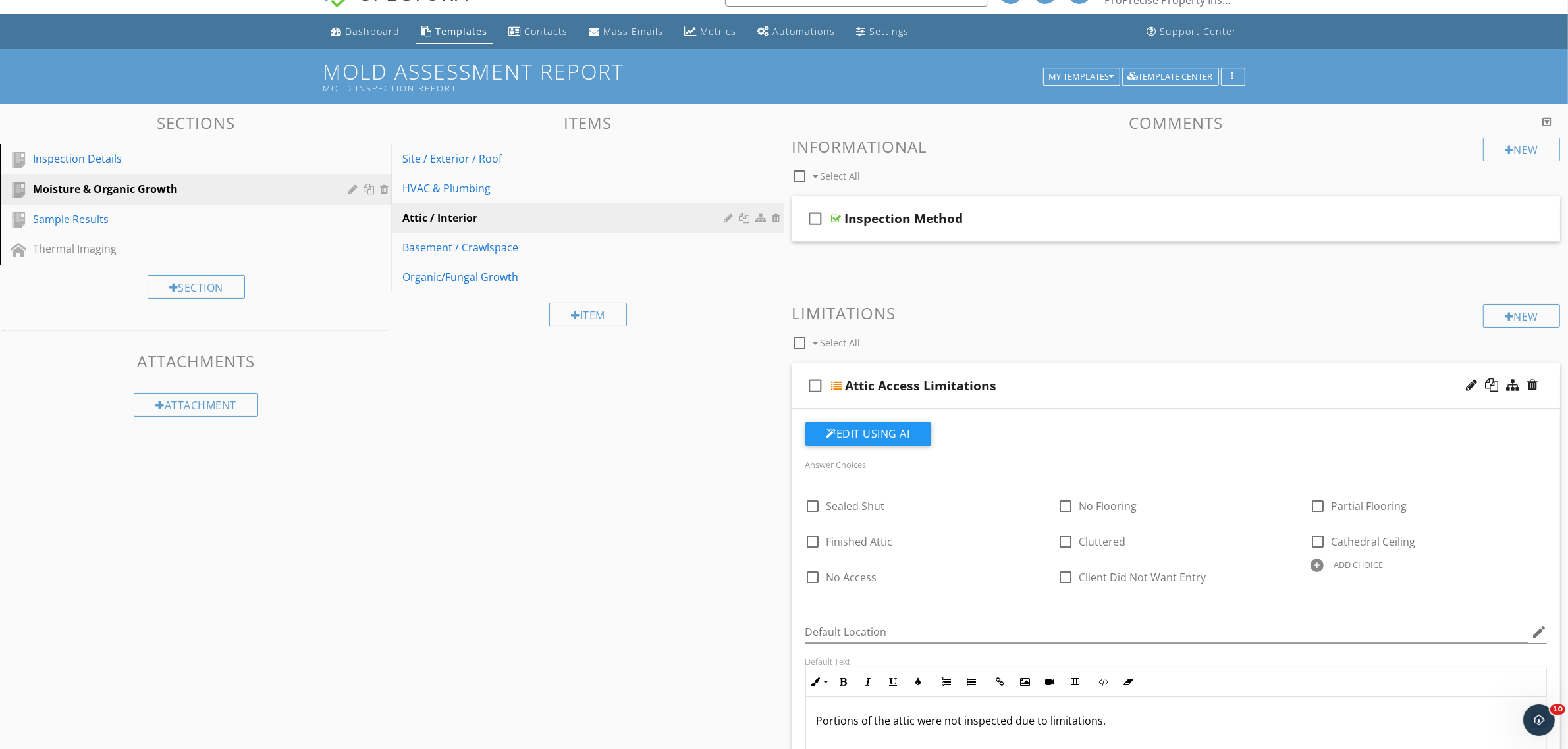
scroll to position [0, 0]
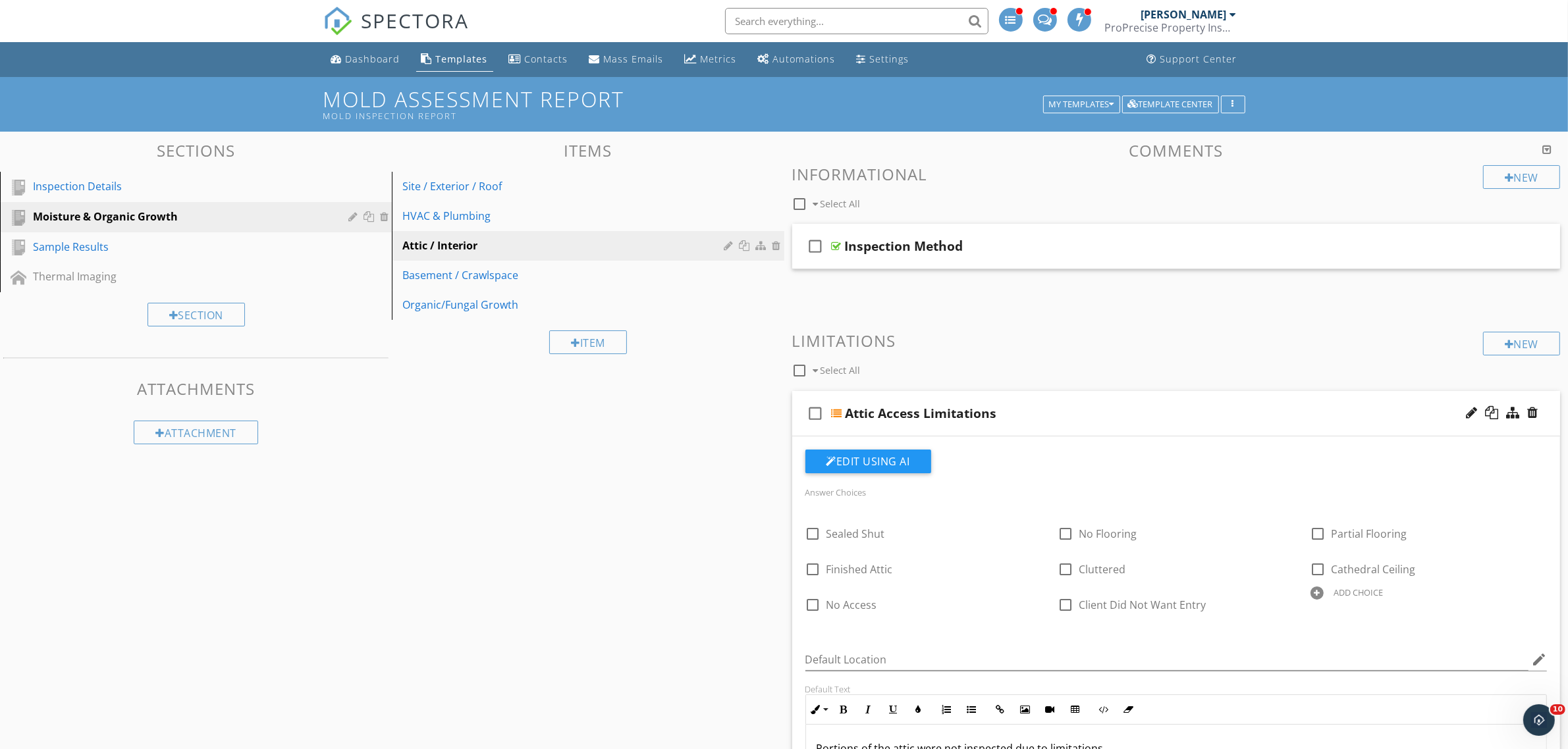
click at [1094, 333] on h3 "Limitations" at bounding box center [1176, 341] width 769 height 18
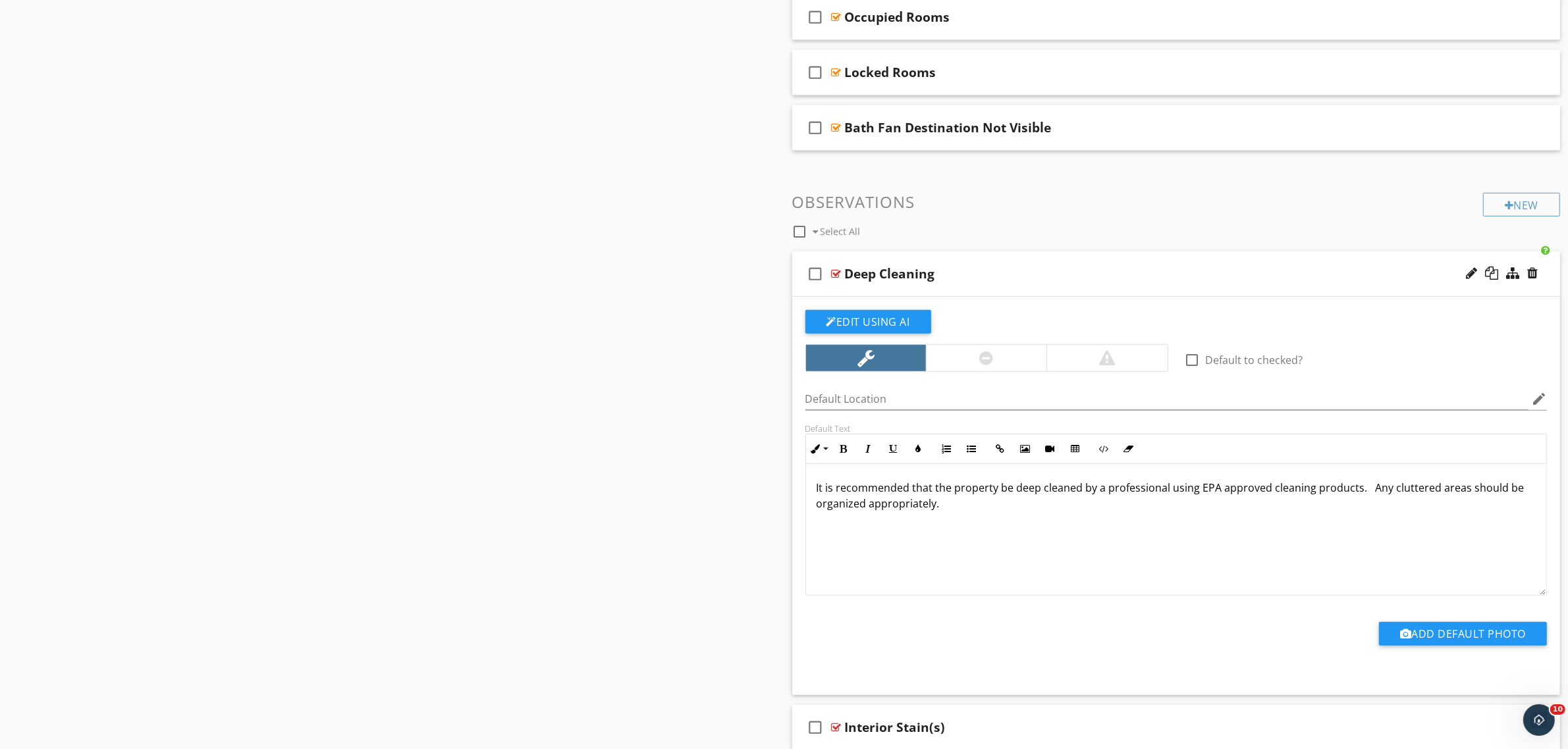
scroll to position [1195, 0]
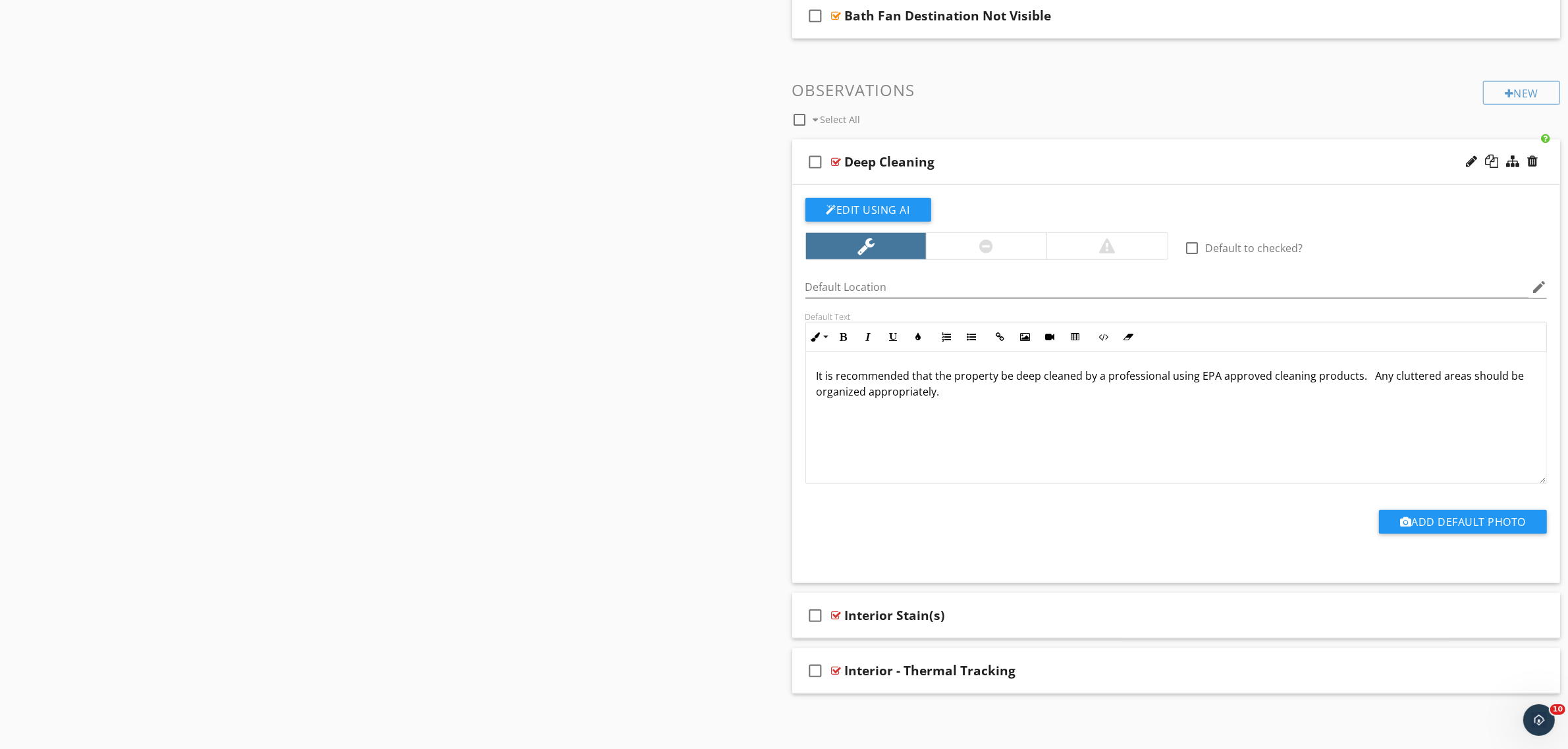
click at [835, 158] on div at bounding box center [836, 162] width 10 height 11
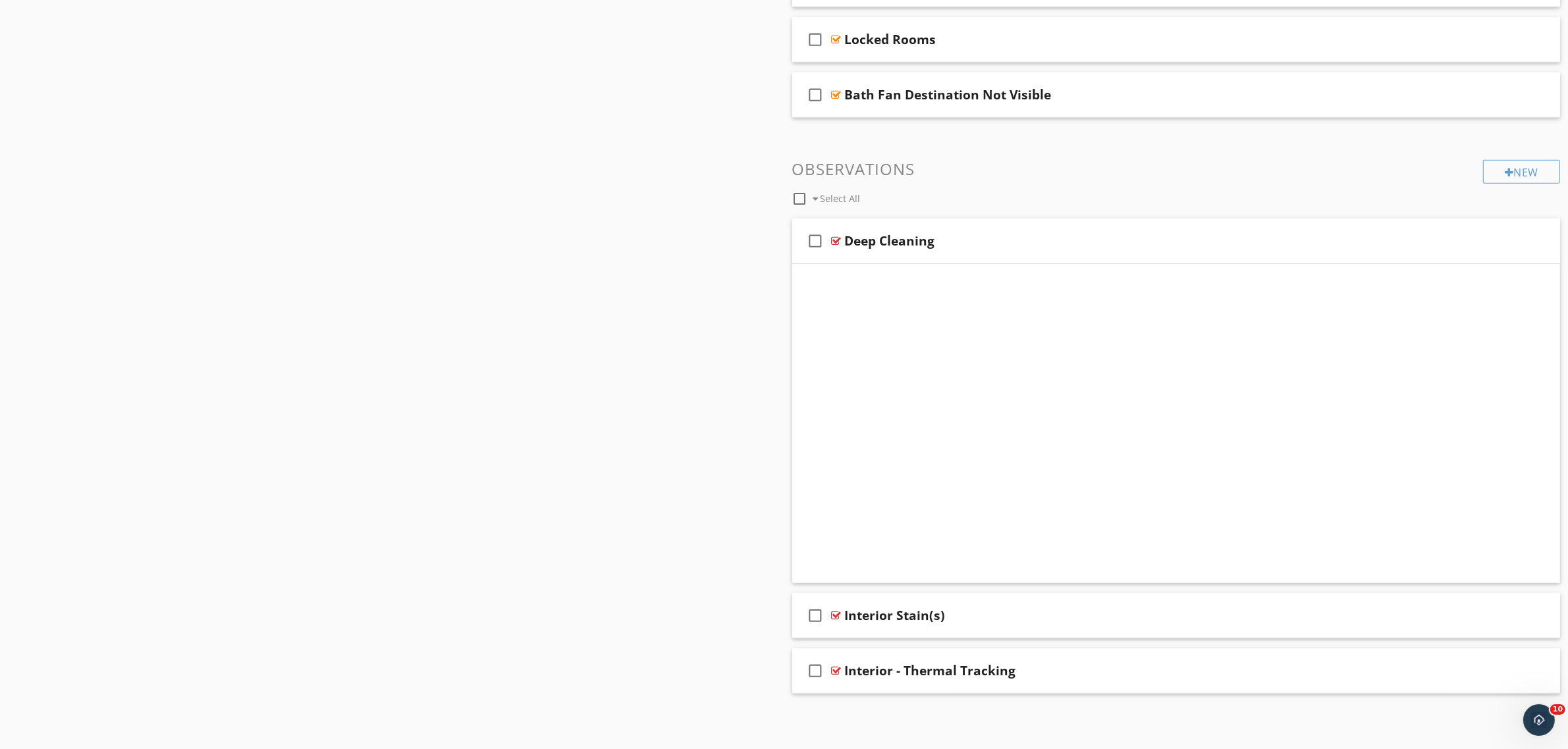
scroll to position [796, 0]
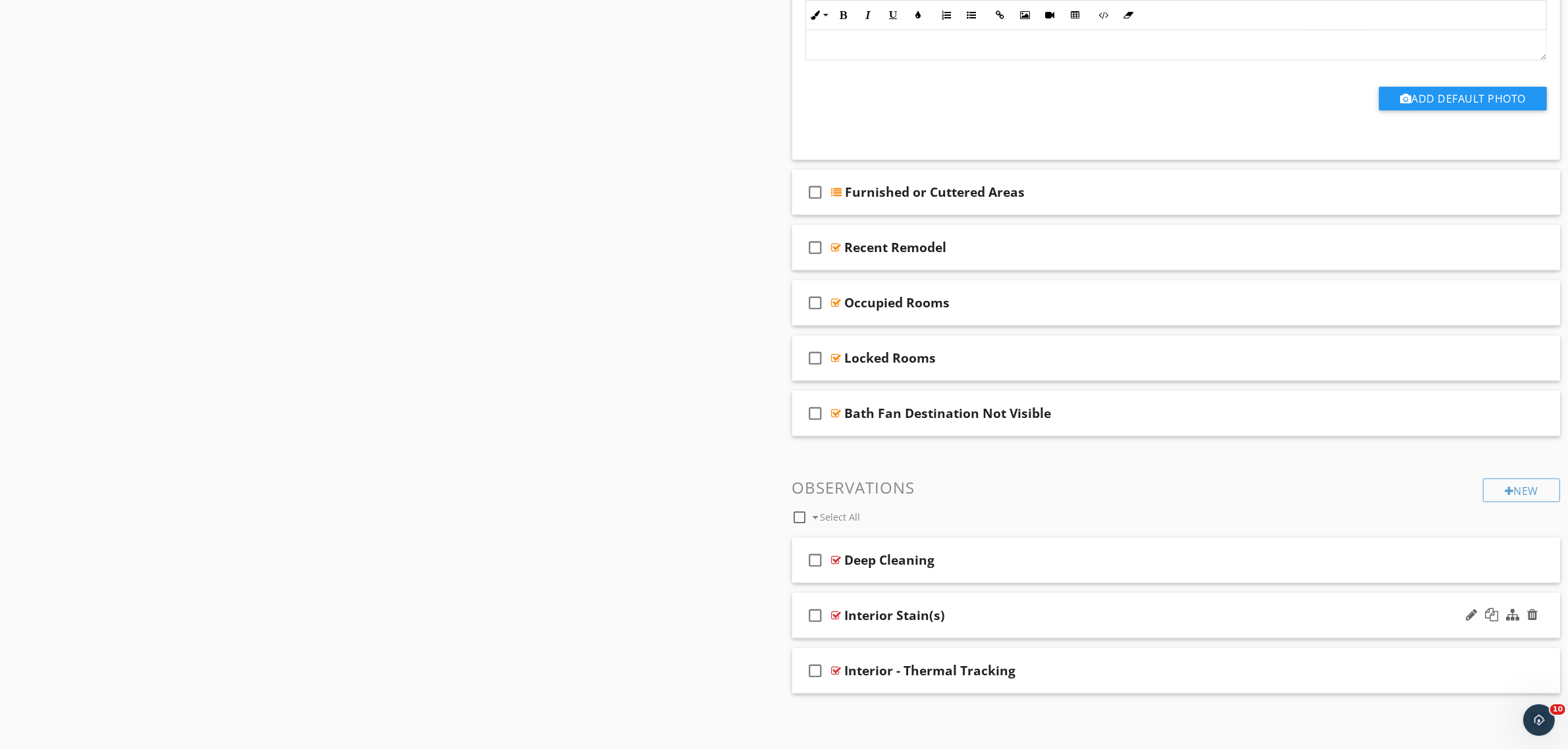
click at [837, 614] on div at bounding box center [836, 615] width 10 height 11
click at [1472, 613] on div at bounding box center [1471, 614] width 11 height 13
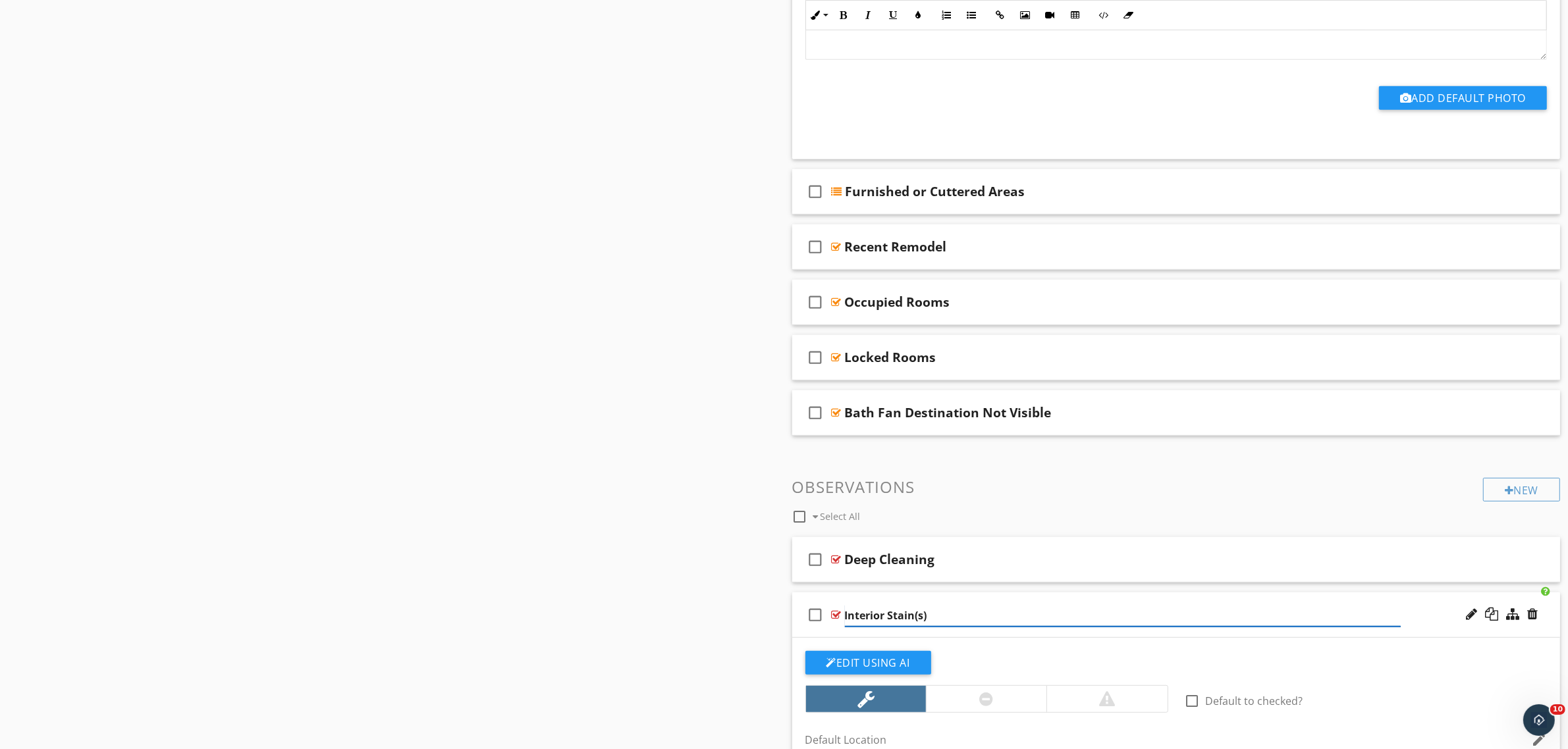
click at [989, 617] on input "Interior Stain(s)" at bounding box center [1123, 615] width 557 height 22
type input "Interior Stain(s) / Dry"
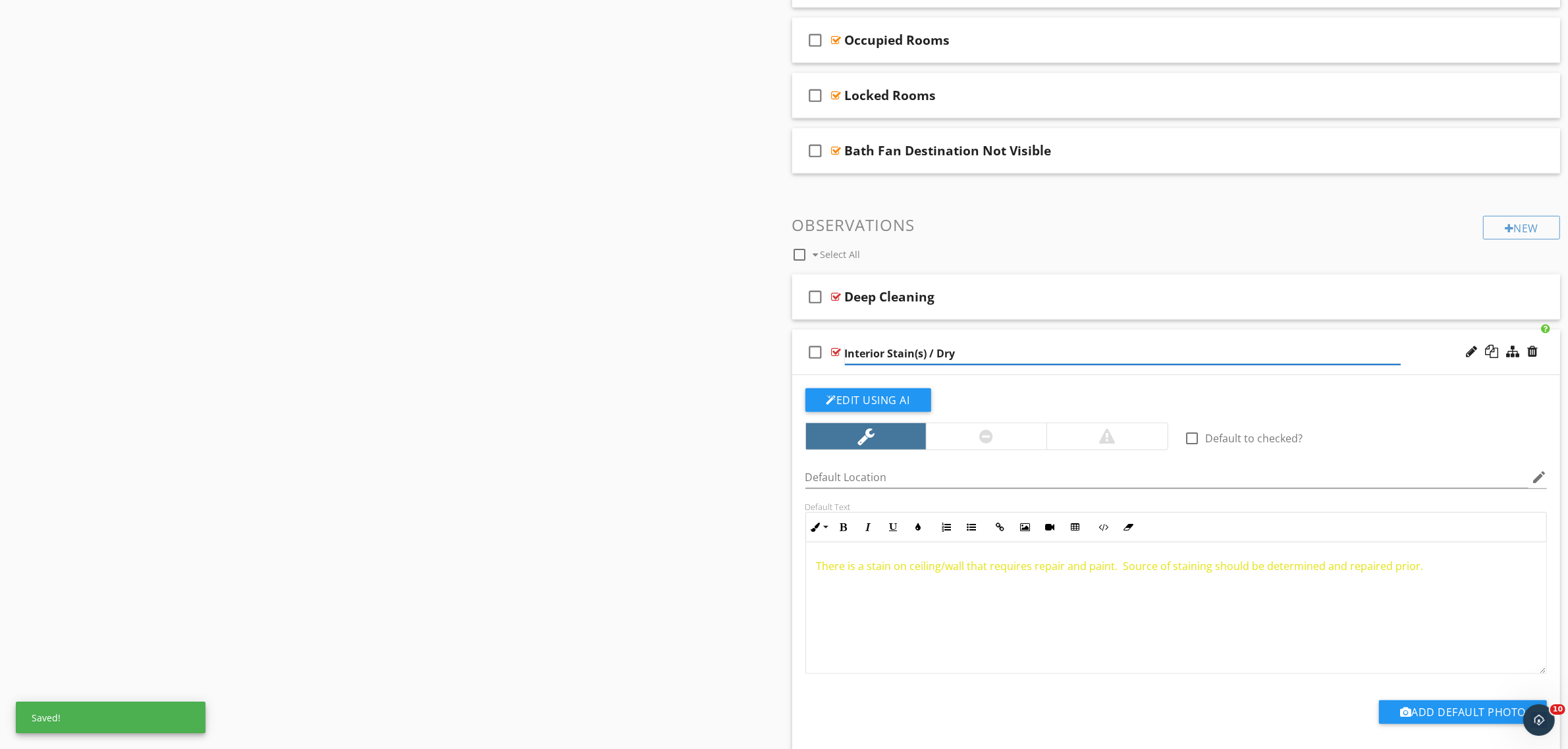
scroll to position [1195, 0]
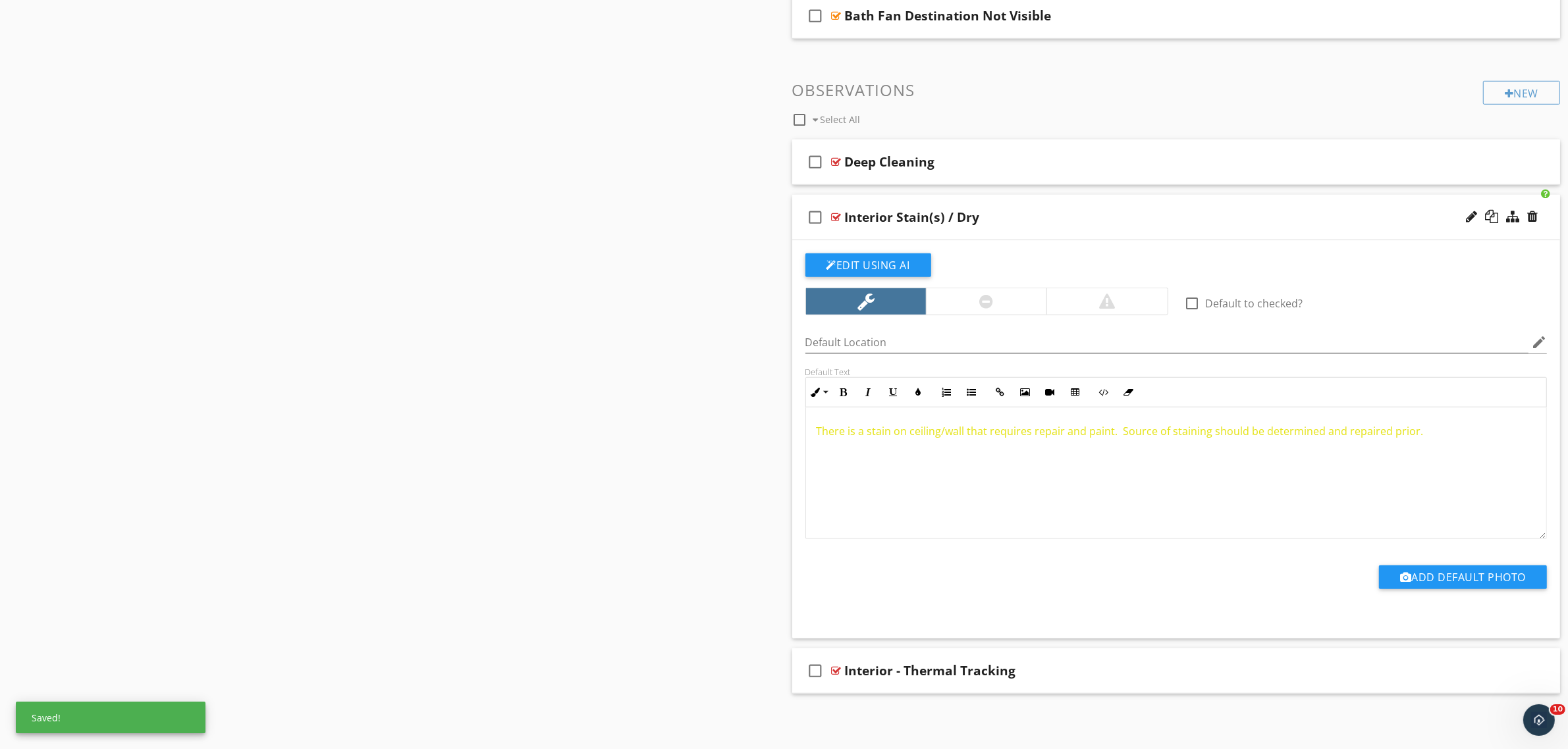
click at [923, 485] on div "There is a stain on ceiling/wall that requires repair and paint. Source of stai…" at bounding box center [1176, 473] width 741 height 132
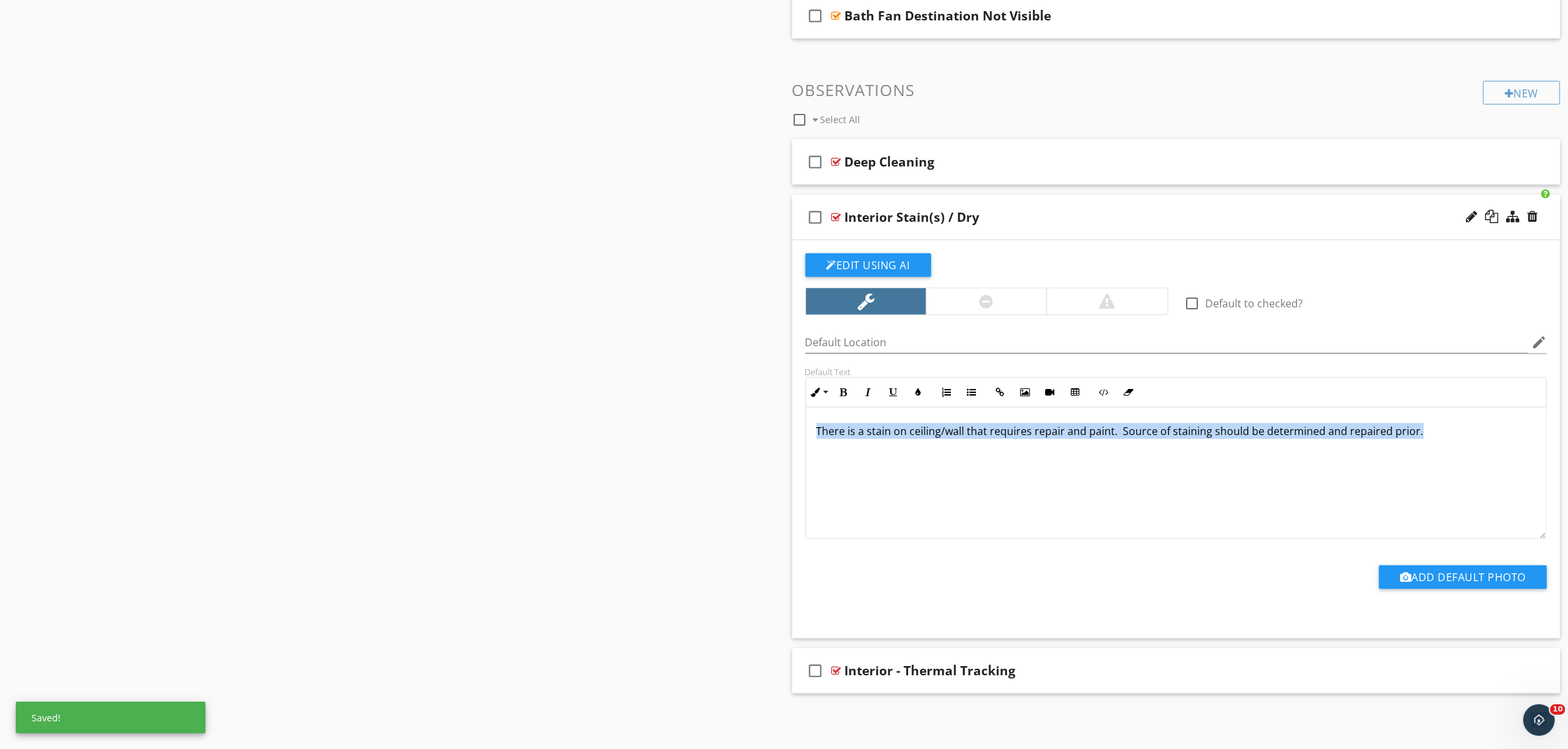
click at [923, 485] on div "There is a stain on ceiling/wall that requires repair and paint. Source of stai…" at bounding box center [1176, 473] width 741 height 132
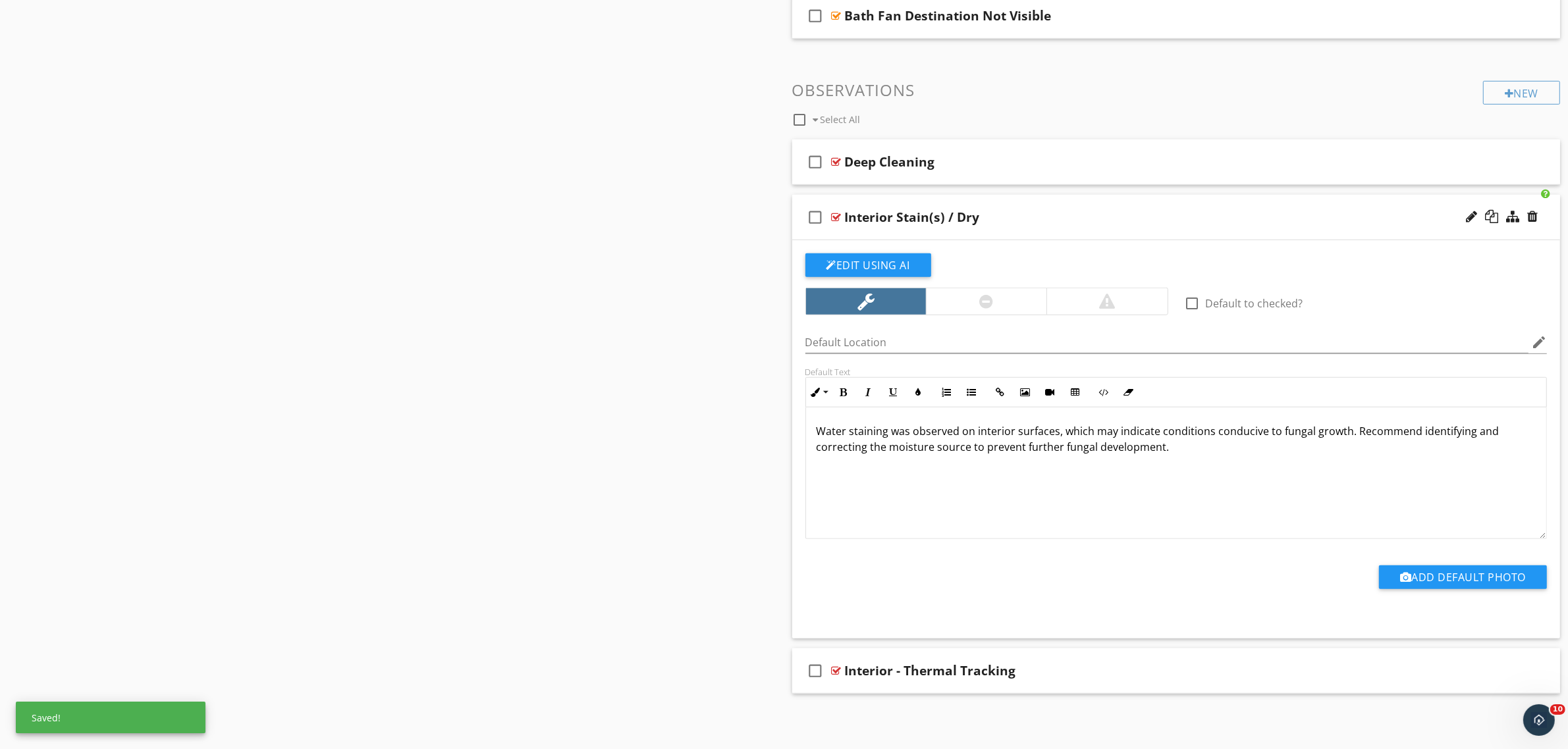
click at [1351, 432] on p "Water staining was observed on interior surfaces, which may indicate conditions…" at bounding box center [1176, 439] width 720 height 31
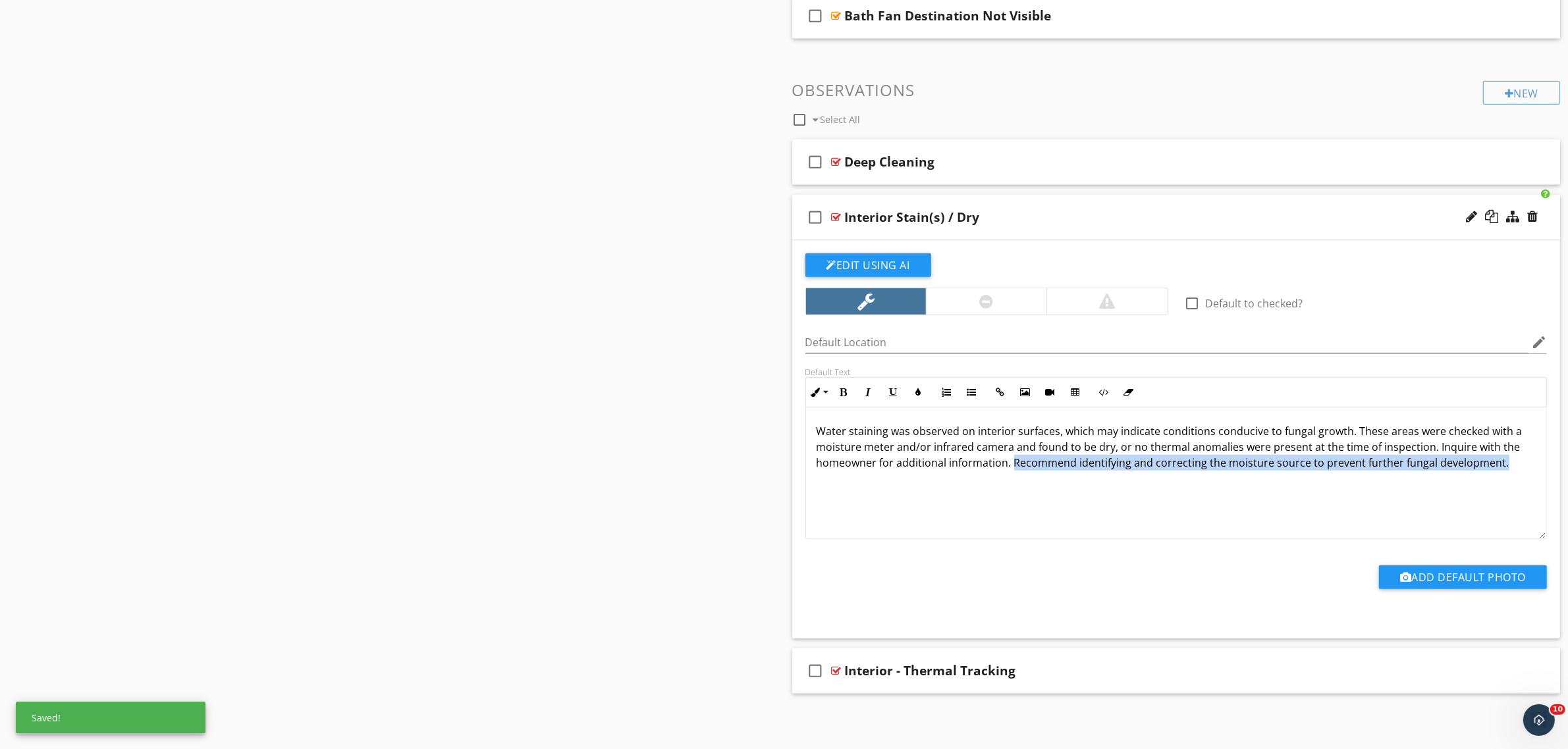
drag, startPoint x: 1506, startPoint y: 468, endPoint x: 1014, endPoint y: 468, distance: 492.0
click at [1014, 468] on p "Water staining was observed on interior surfaces, which may indicate conditions…" at bounding box center [1176, 447] width 720 height 47
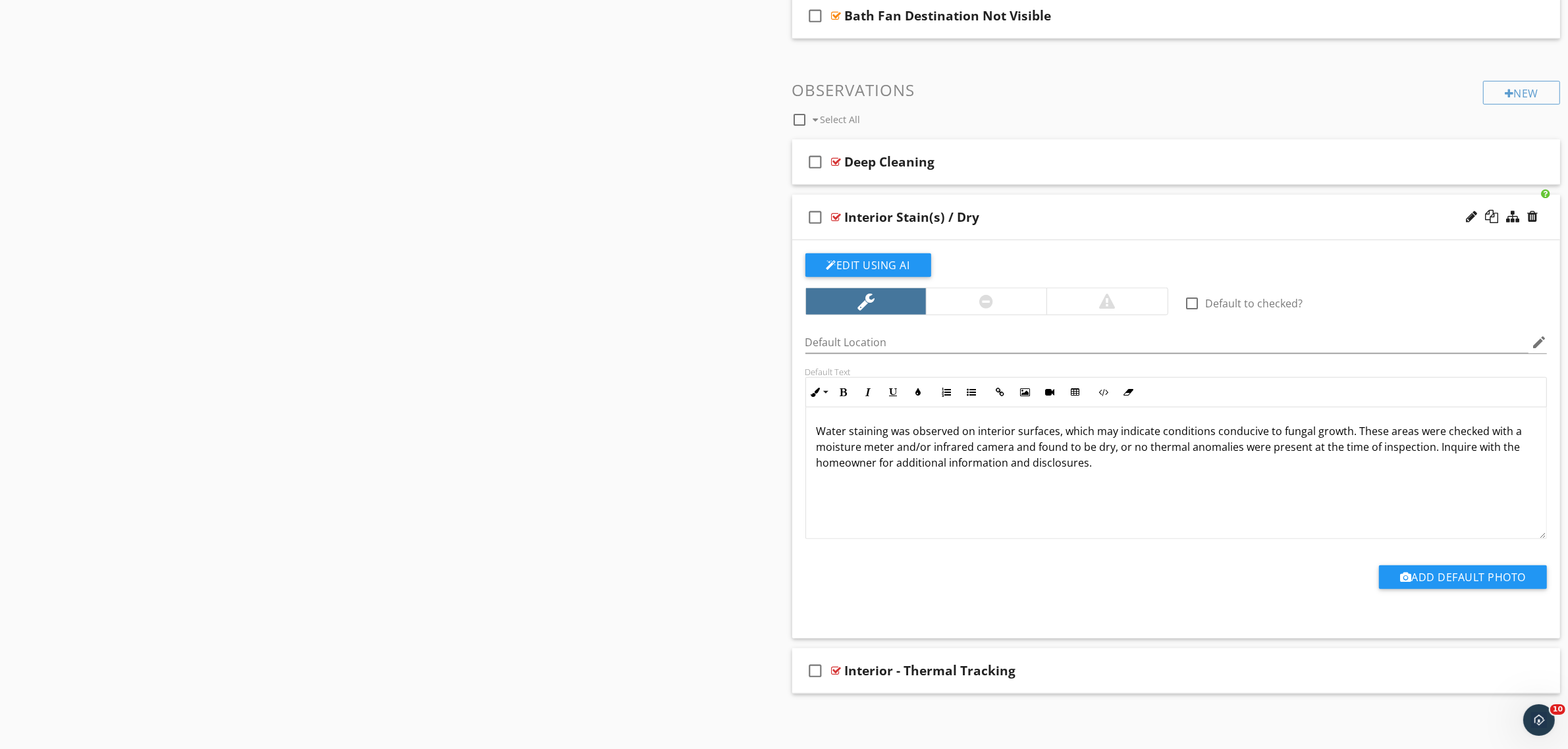
drag, startPoint x: 1134, startPoint y: 466, endPoint x: 799, endPoint y: 415, distance: 338.9
click at [799, 415] on div "Default Text Inline Style XLarge Large Normal Small Light Small/Light Bold Ital…" at bounding box center [1176, 453] width 758 height 172
copy p "Water staining was observed on interior surfaces, which may indicate conditions…"
click at [978, 484] on div "Water staining was observed on interior surfaces, which may indicate conditions…" at bounding box center [1176, 473] width 741 height 132
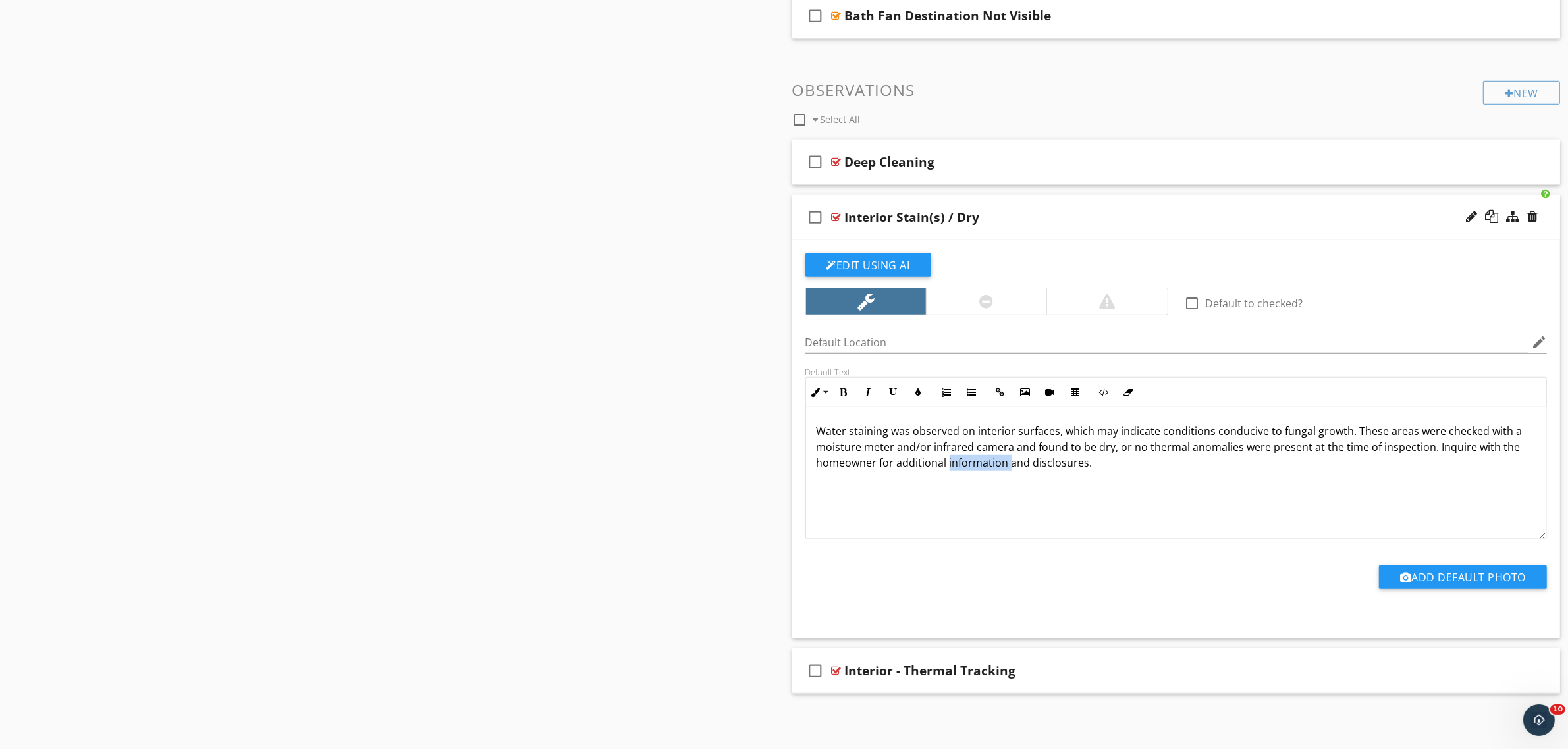
click at [978, 484] on div "Water staining was observed on interior surfaces, which may indicate conditions…" at bounding box center [1176, 473] width 741 height 132
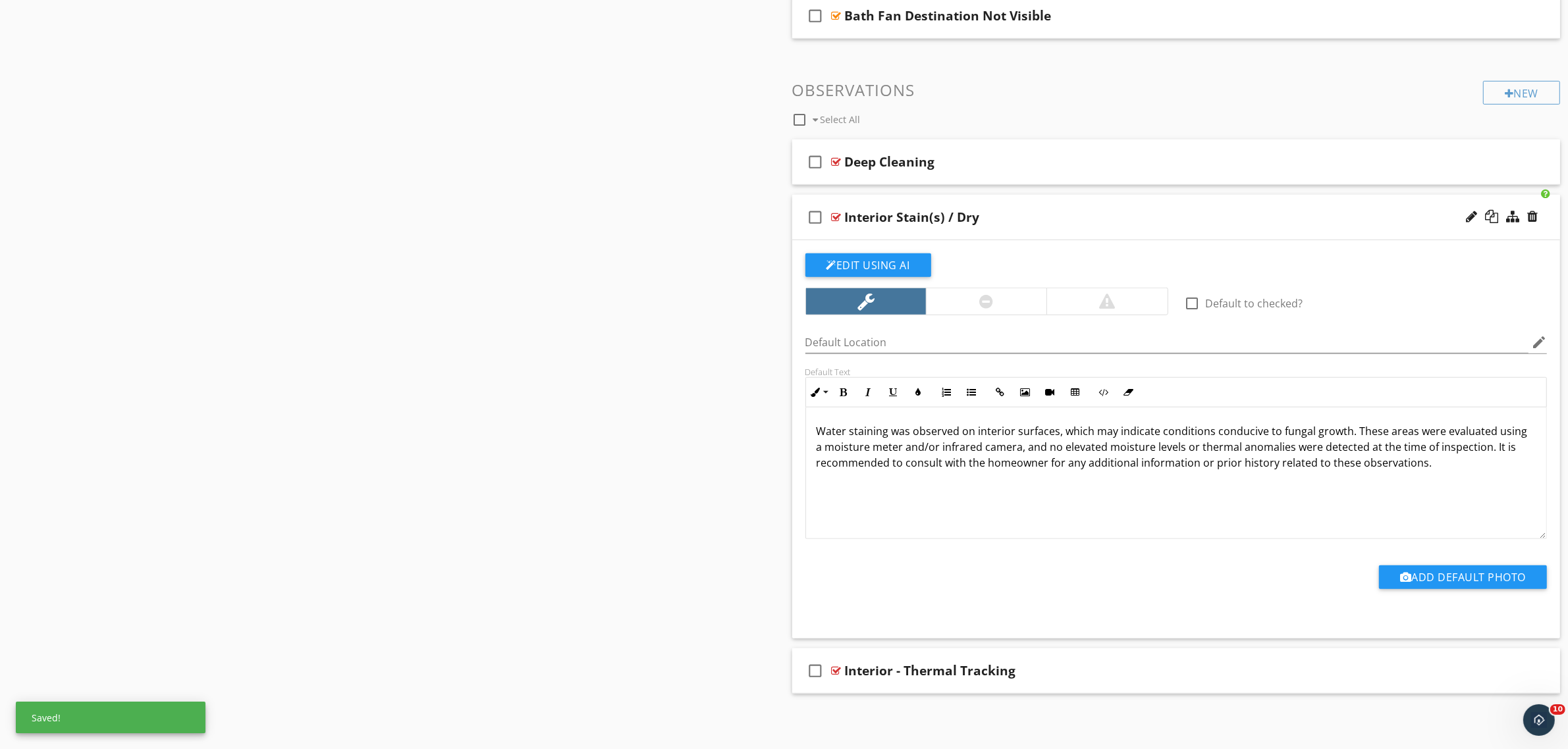
click at [837, 216] on div at bounding box center [836, 217] width 10 height 11
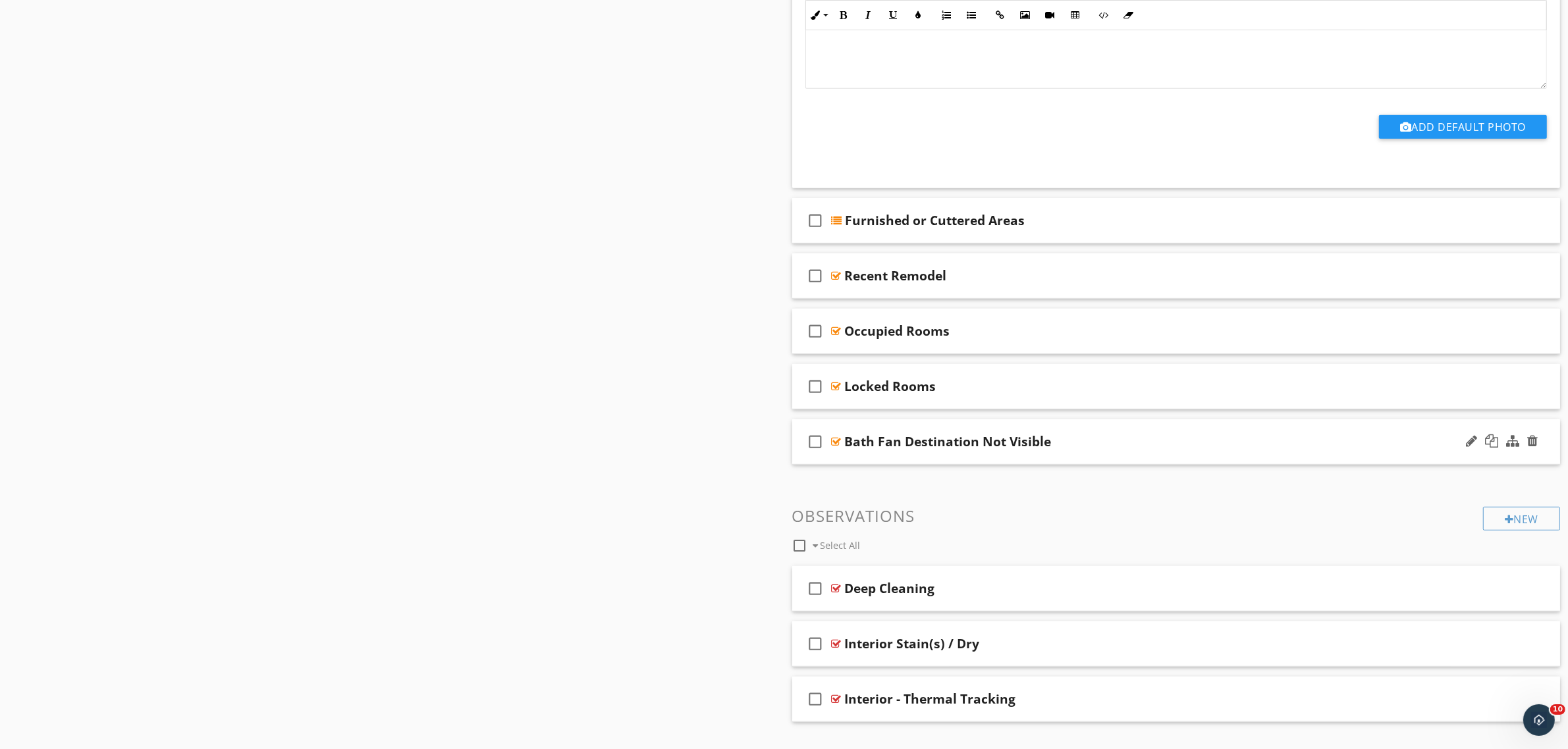
scroll to position [796, 0]
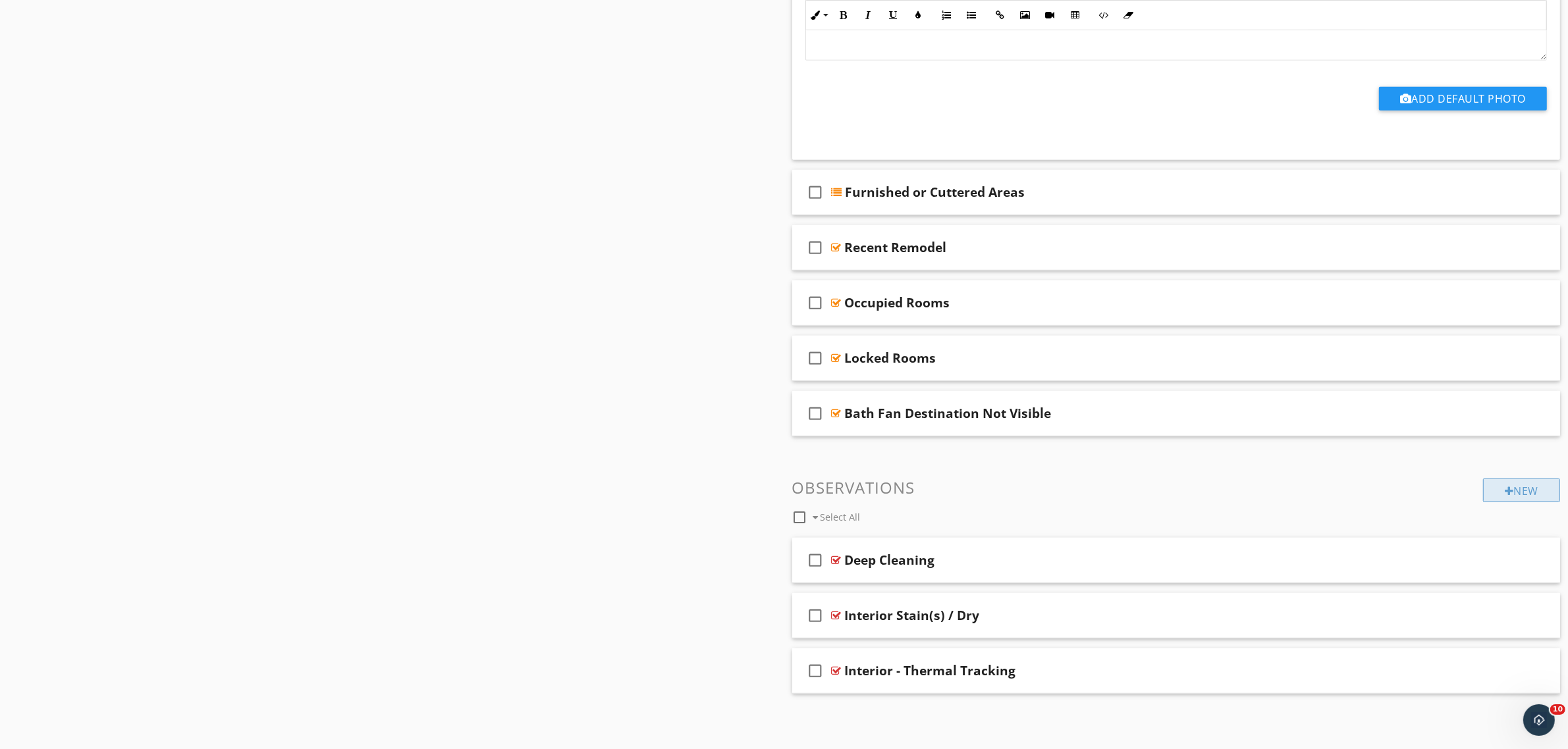
click at [1508, 495] on div at bounding box center [1509, 491] width 9 height 11
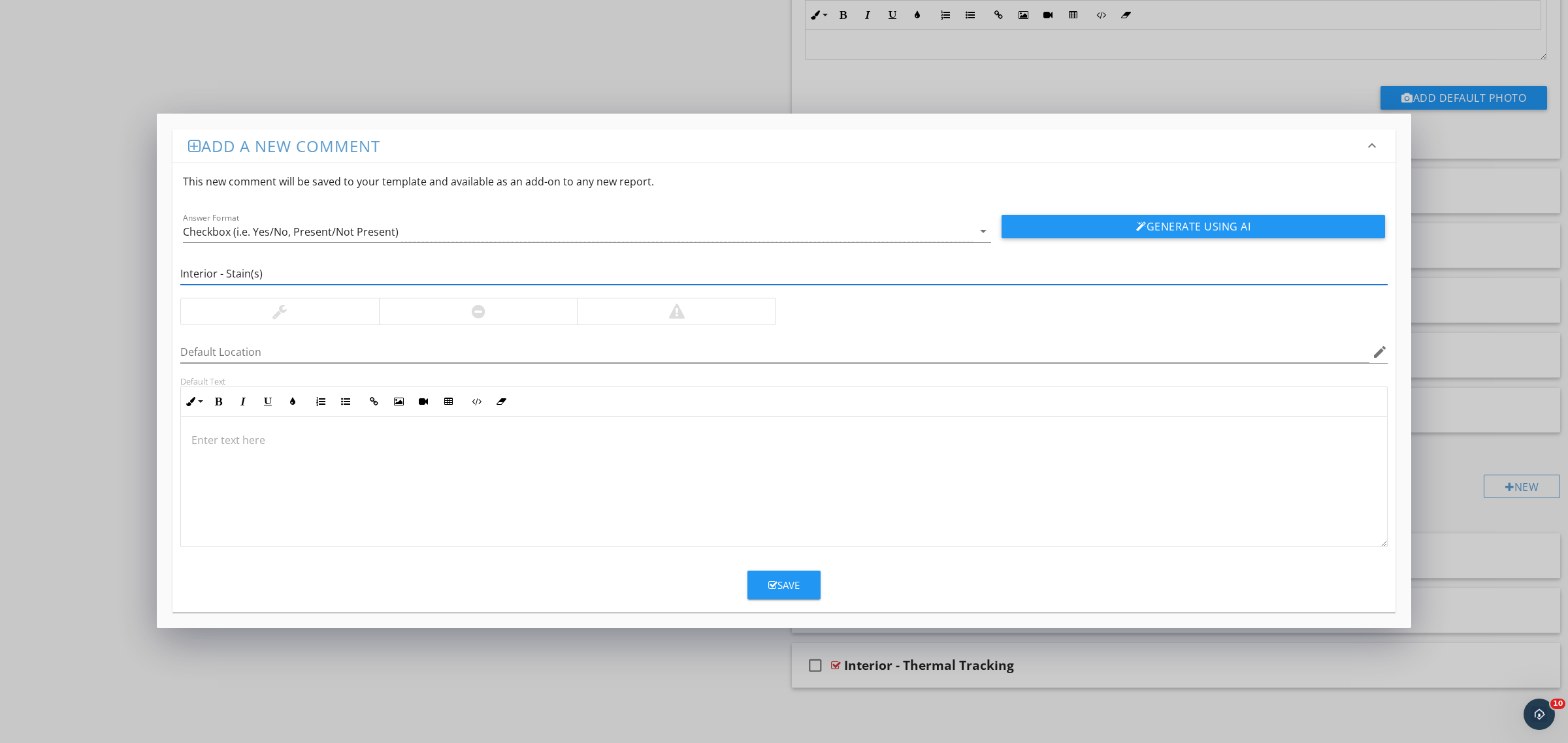
drag, startPoint x: 359, startPoint y: 383, endPoint x: 307, endPoint y: 279, distance: 116.3
click at [307, 279] on input "Interior - Stain(s)" at bounding box center [784, 274] width 1207 height 22
type input "Interior - Stain(s) / Elevated"
click at [607, 311] on div at bounding box center [676, 311] width 199 height 26
click at [435, 479] on div at bounding box center [784, 482] width 1206 height 131
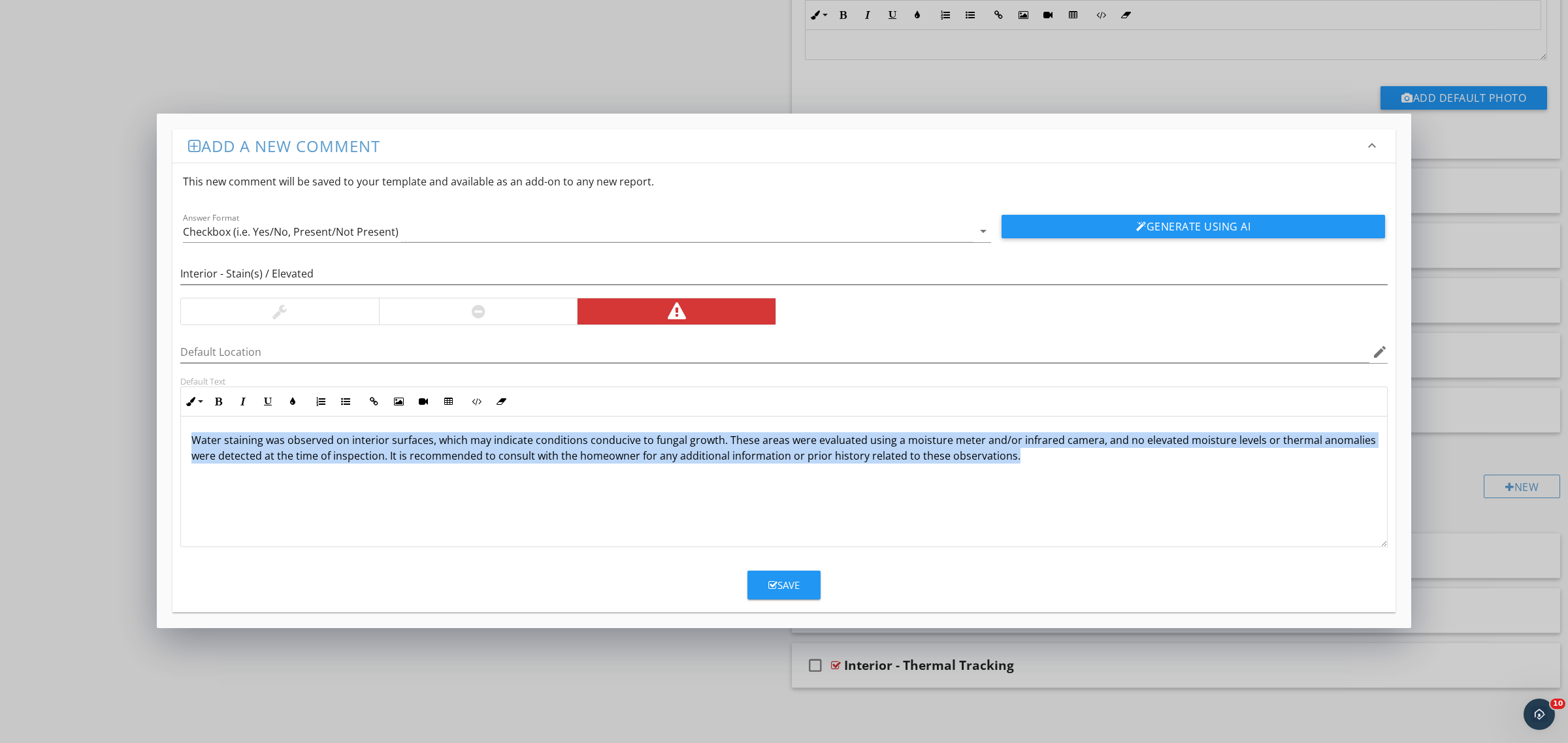
drag, startPoint x: 1089, startPoint y: 475, endPoint x: 135, endPoint y: 415, distance: 955.9
click at [135, 415] on div "Add a new comment keyboard_arrow_down This new comment will be saved to your te…" at bounding box center [784, 371] width 1568 height 743
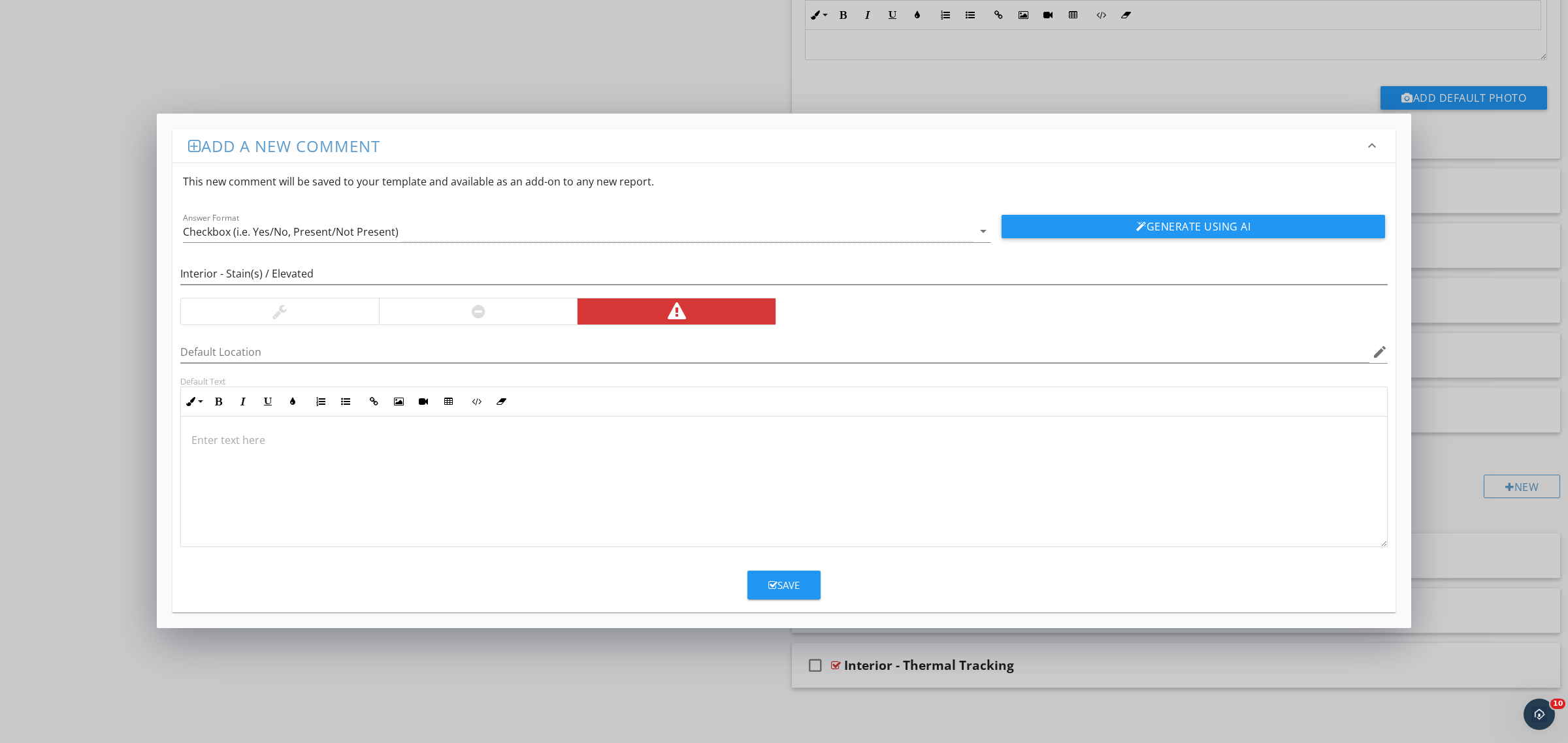
click at [276, 475] on div at bounding box center [784, 482] width 1206 height 131
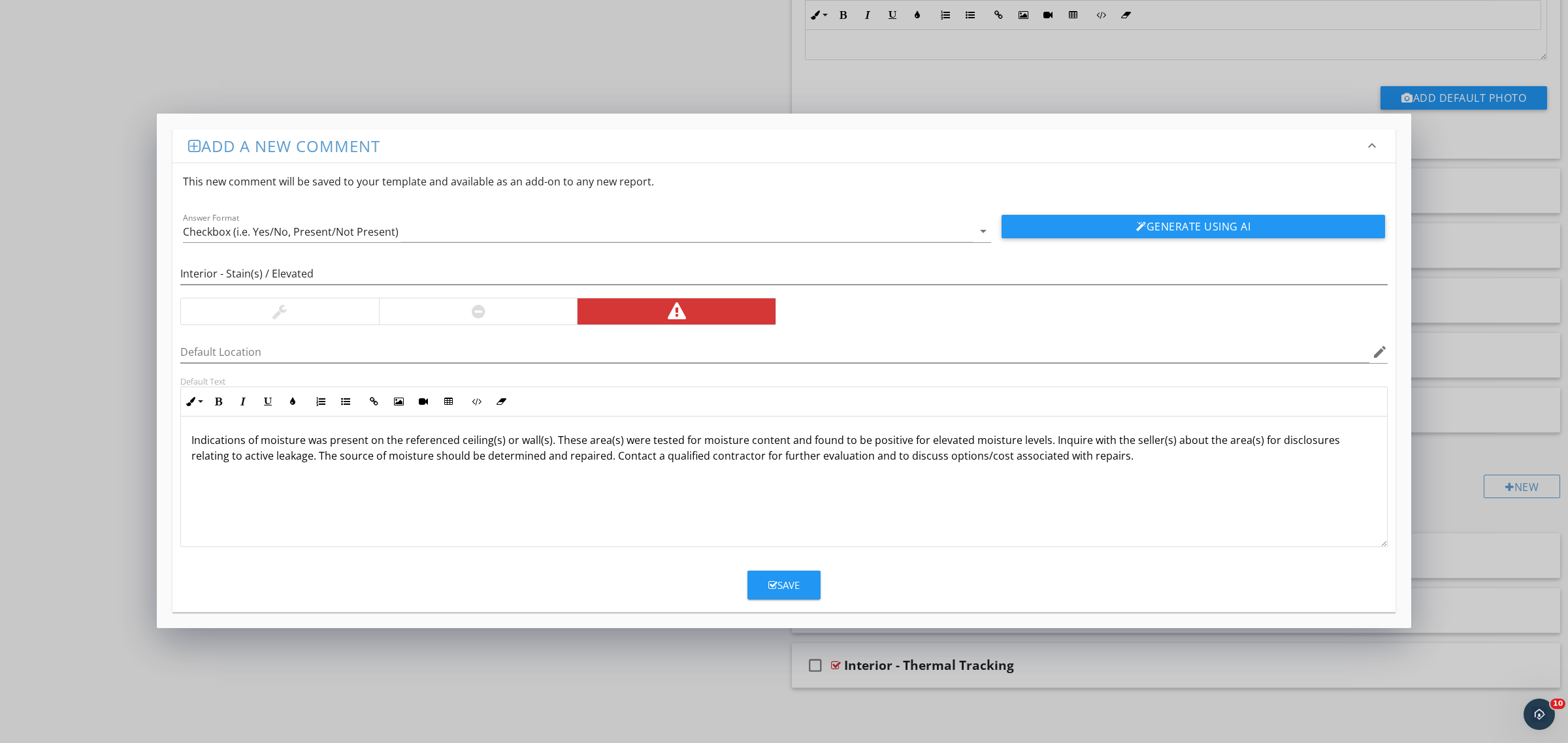
click at [770, 582] on icon "button" at bounding box center [773, 585] width 9 height 10
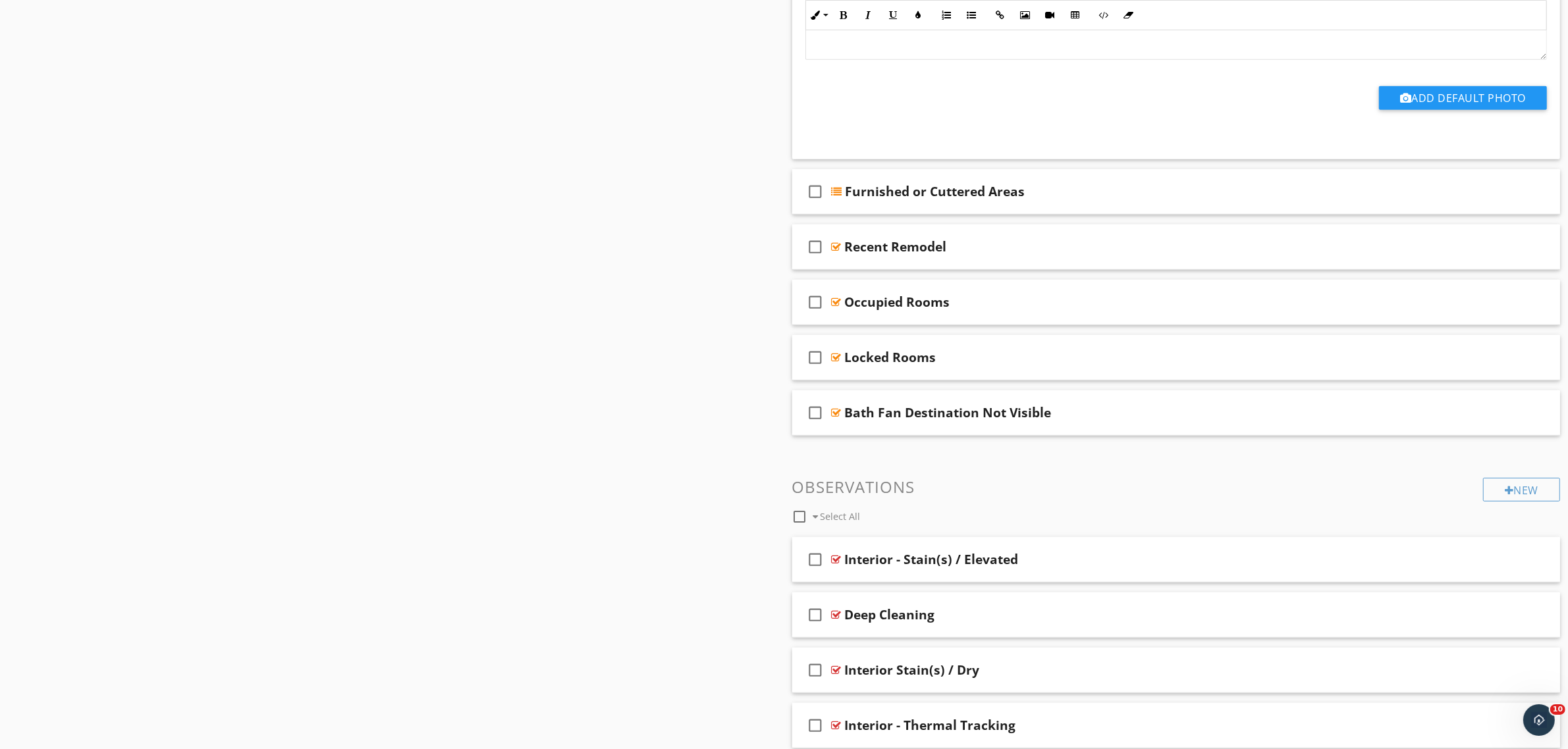
scroll to position [853, 0]
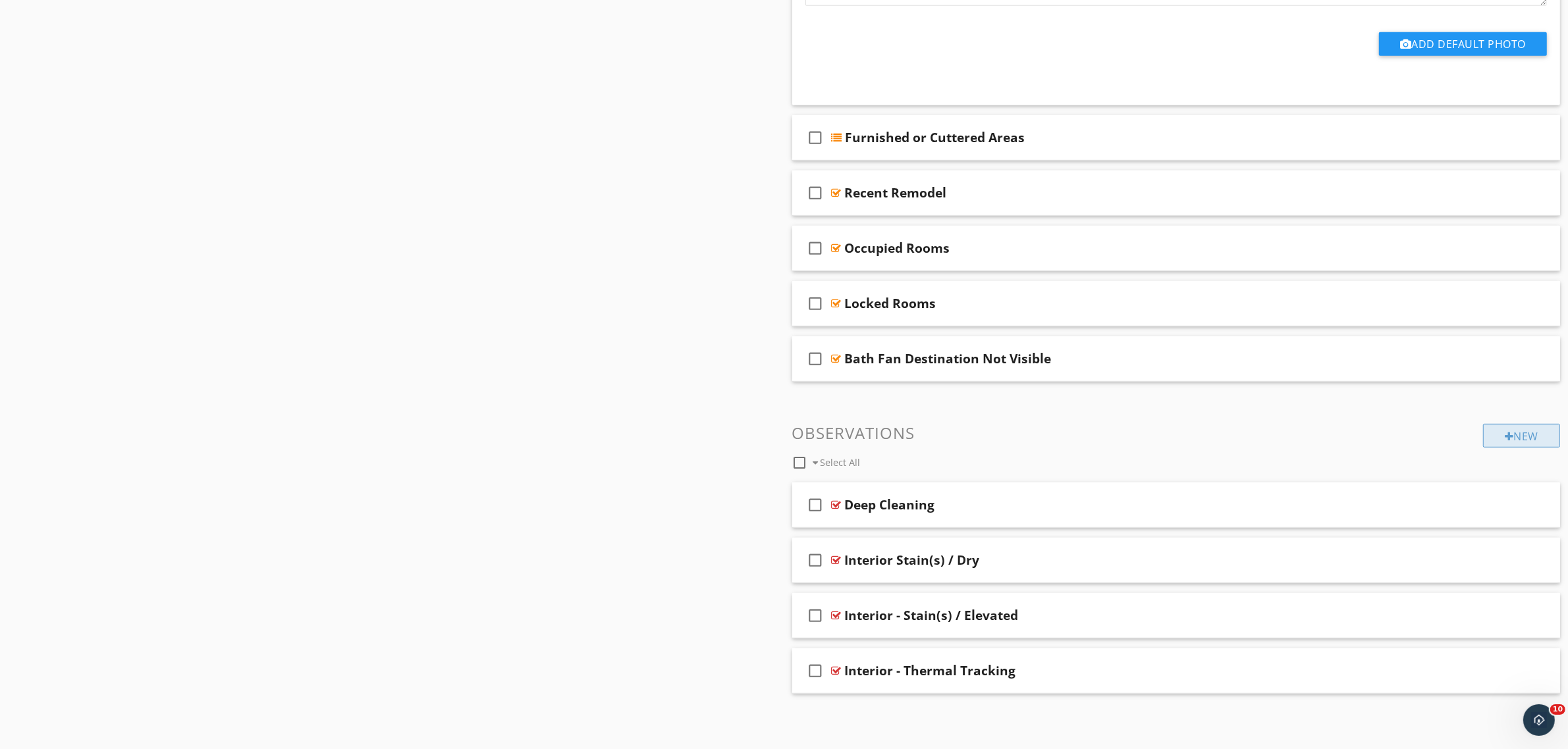
click at [1539, 436] on div "New" at bounding box center [1521, 435] width 77 height 23
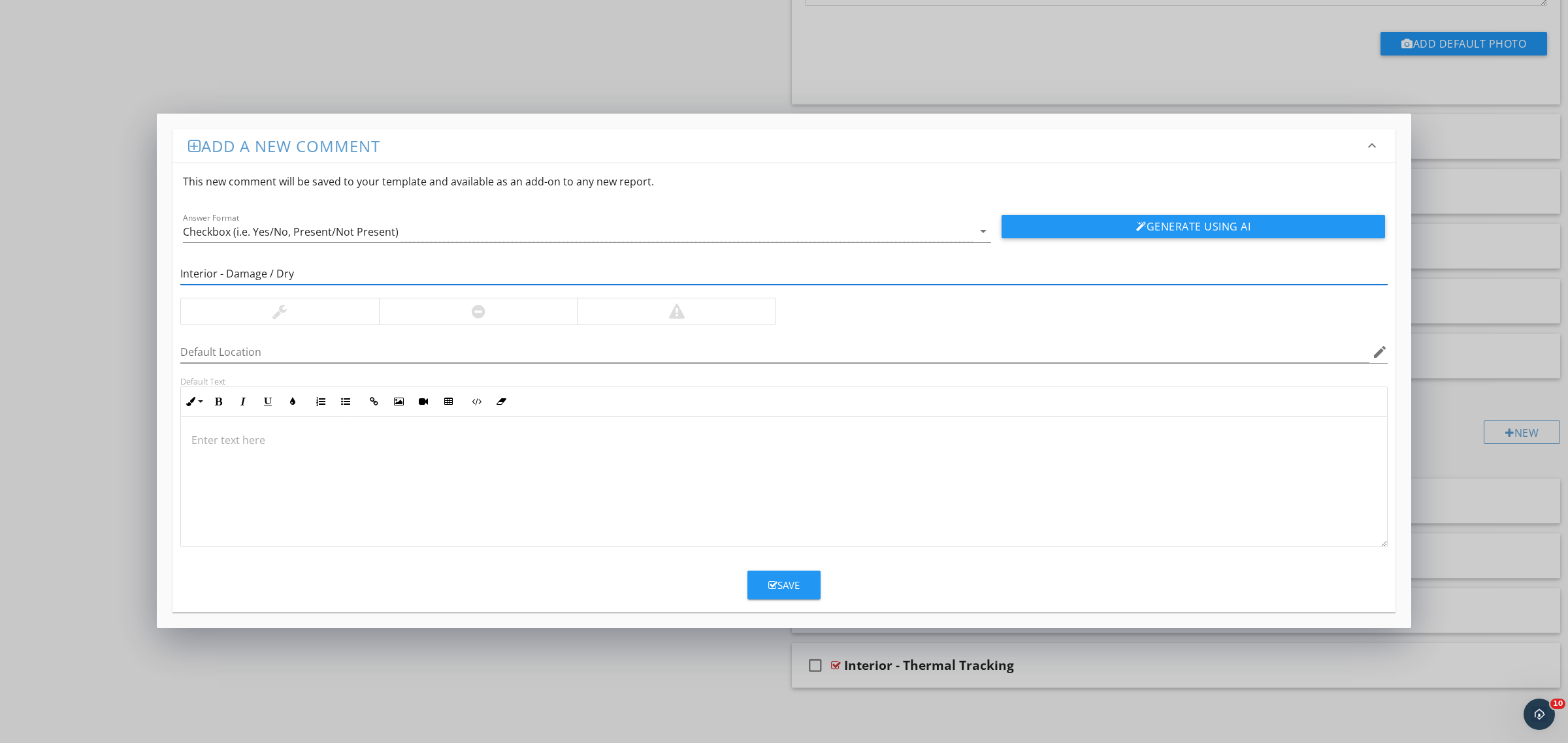
type input "Interior - Damage / Dry"
click at [316, 312] on div at bounding box center [280, 311] width 198 height 26
click at [316, 459] on div at bounding box center [784, 482] width 1206 height 131
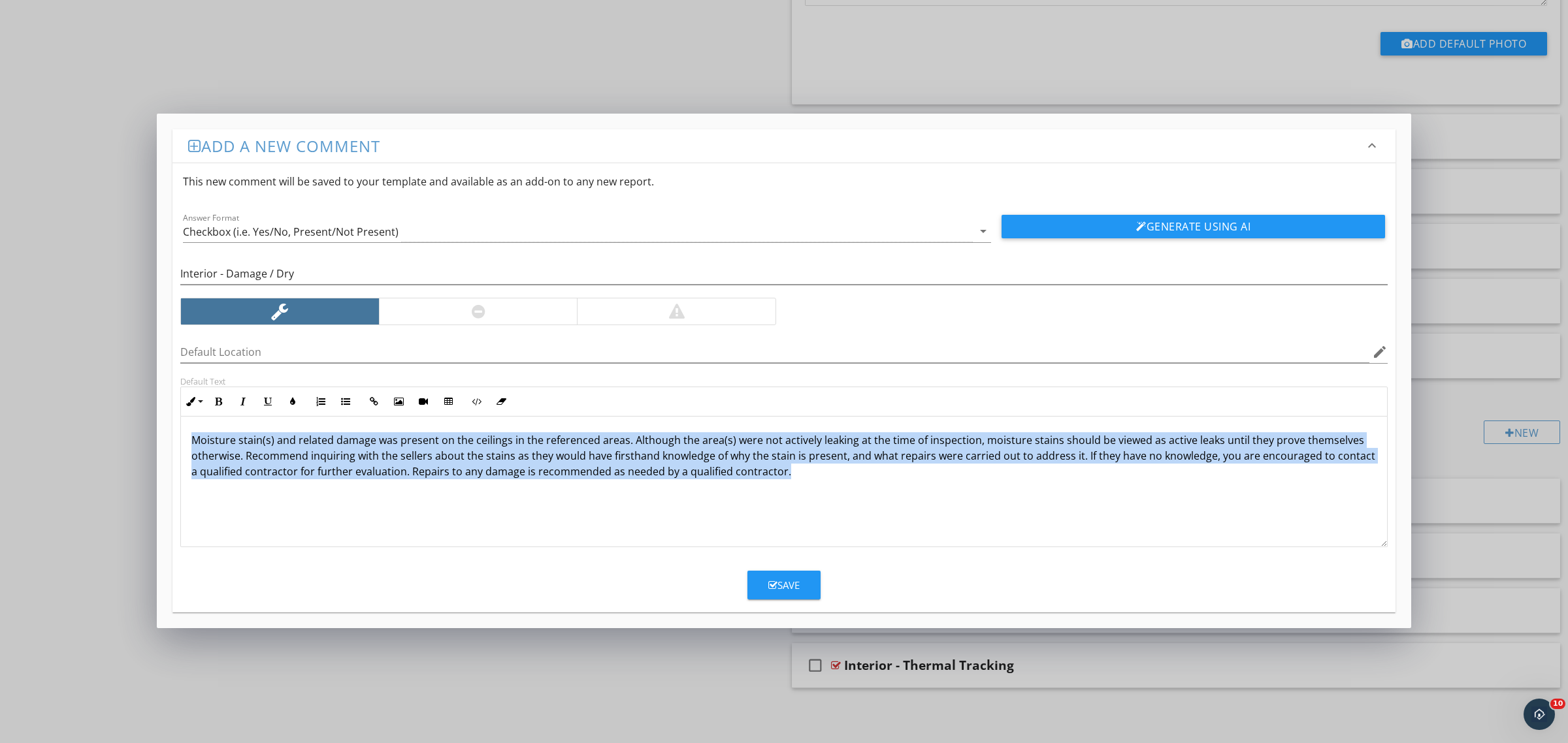
drag, startPoint x: 807, startPoint y: 488, endPoint x: 64, endPoint y: 390, distance: 749.4
click at [64, 390] on div "Add a new comment keyboard_arrow_down This new comment will be saved to your te…" at bounding box center [784, 371] width 1568 height 743
copy p "Moisture stain(s) and related damage was present on the ceilings in the referen…"
click at [906, 495] on div "Moisture stain(s) and related damage was present on the ceilings in the referen…" at bounding box center [784, 482] width 1206 height 131
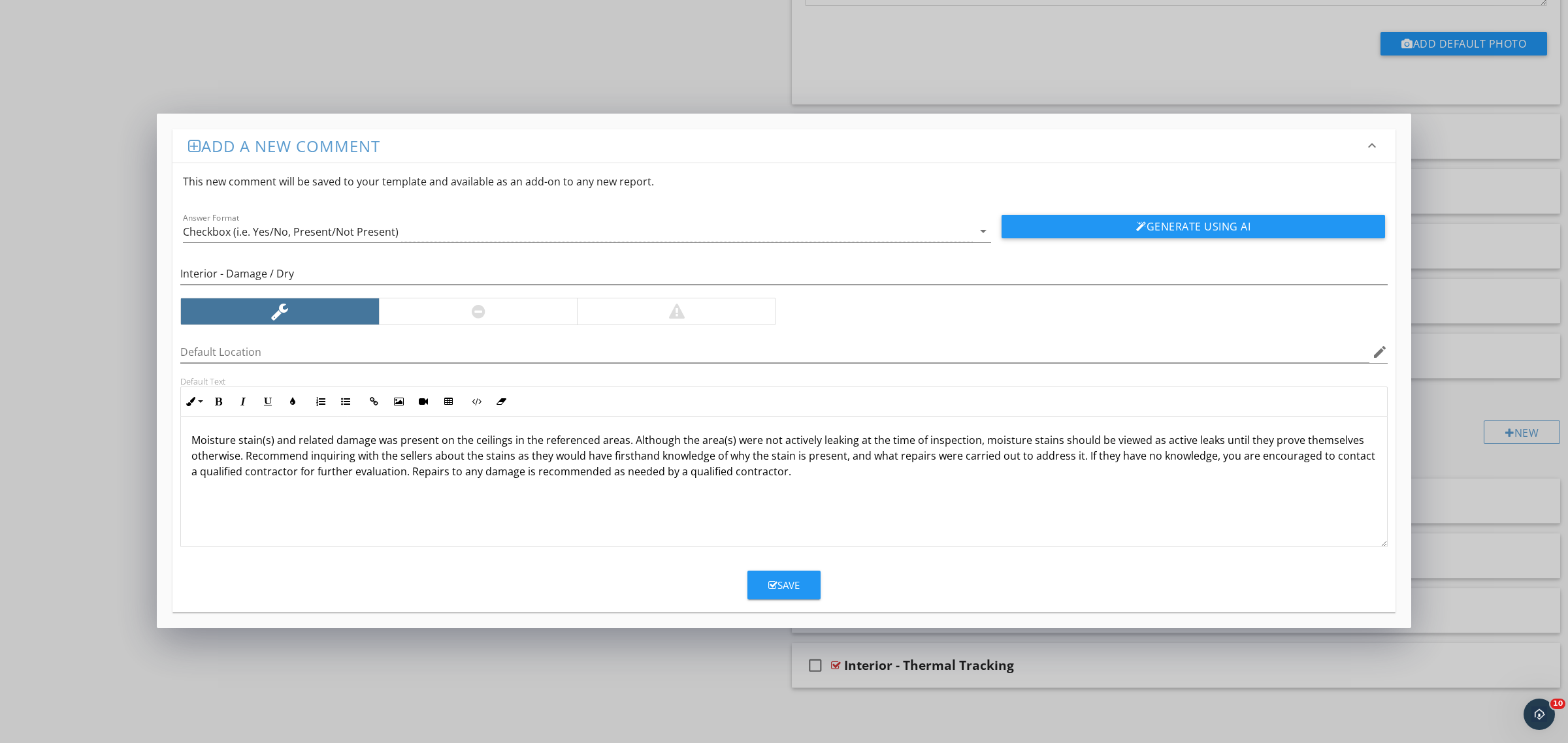
click at [788, 586] on div "Save" at bounding box center [784, 585] width 31 height 15
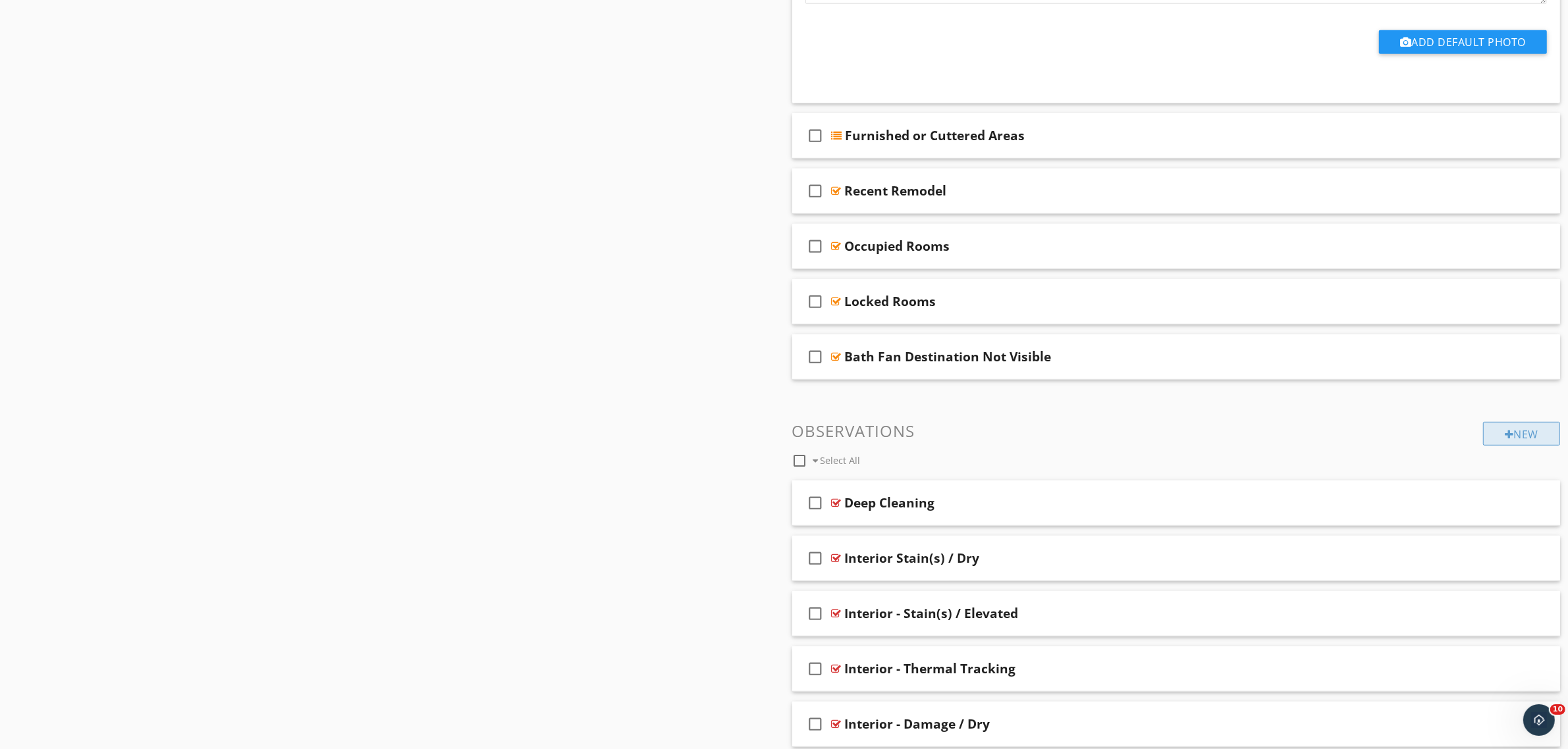
click at [1486, 438] on div "New" at bounding box center [1521, 434] width 77 height 23
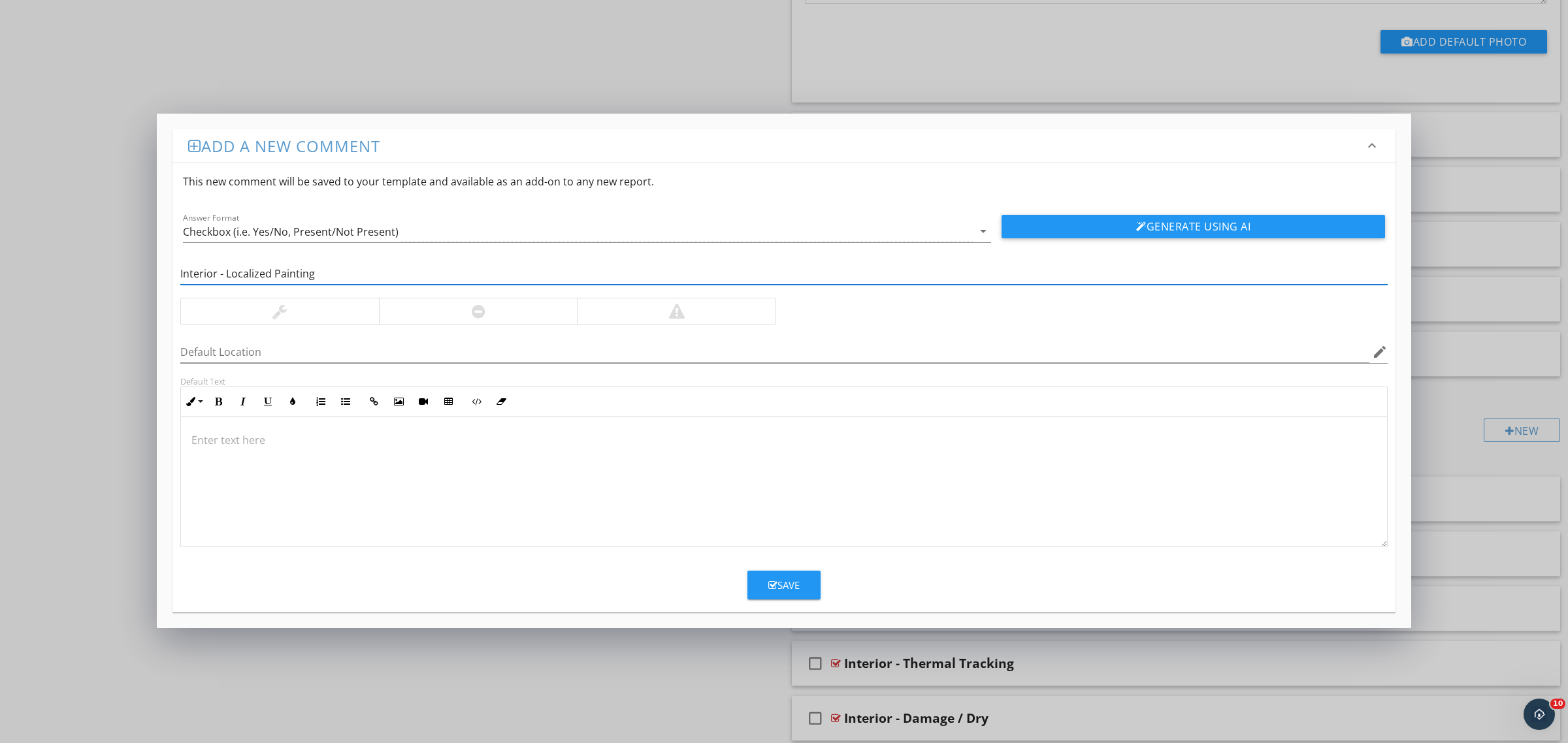
type input "Interior - Localized Painting"
click at [664, 477] on div at bounding box center [784, 482] width 1206 height 131
click at [775, 590] on icon "button" at bounding box center [773, 585] width 9 height 10
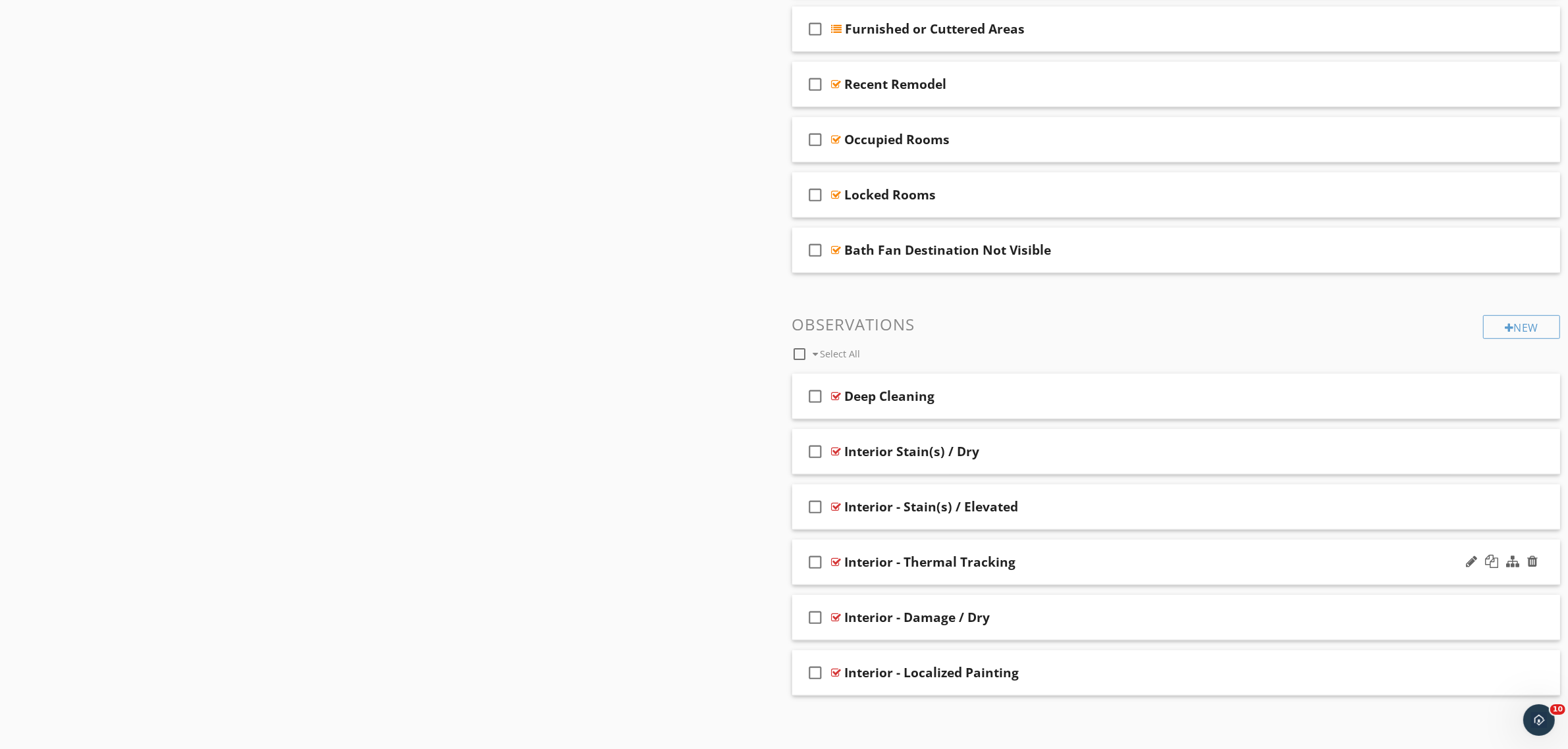
scroll to position [962, 0]
click at [837, 669] on div at bounding box center [836, 671] width 10 height 11
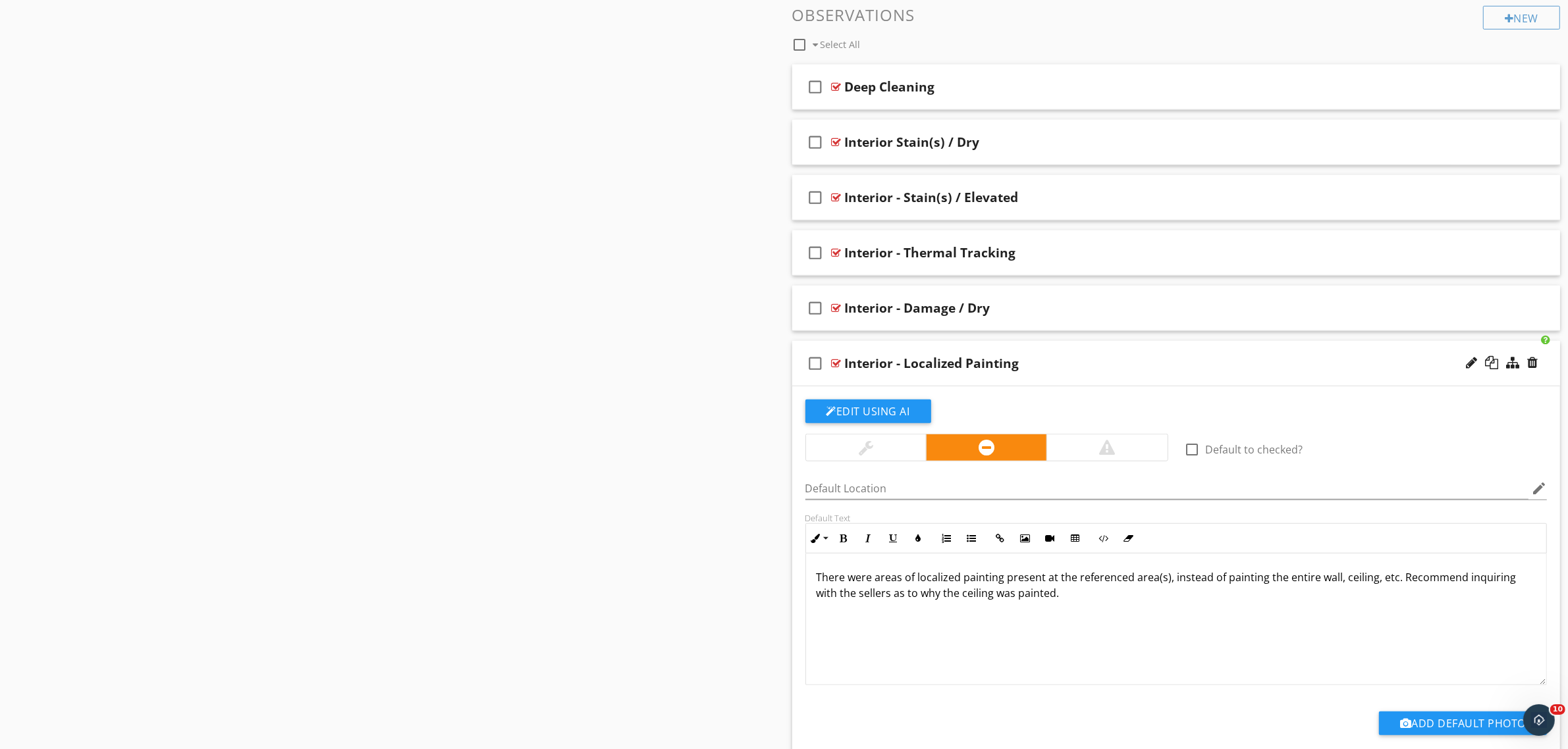
scroll to position [1361, 0]
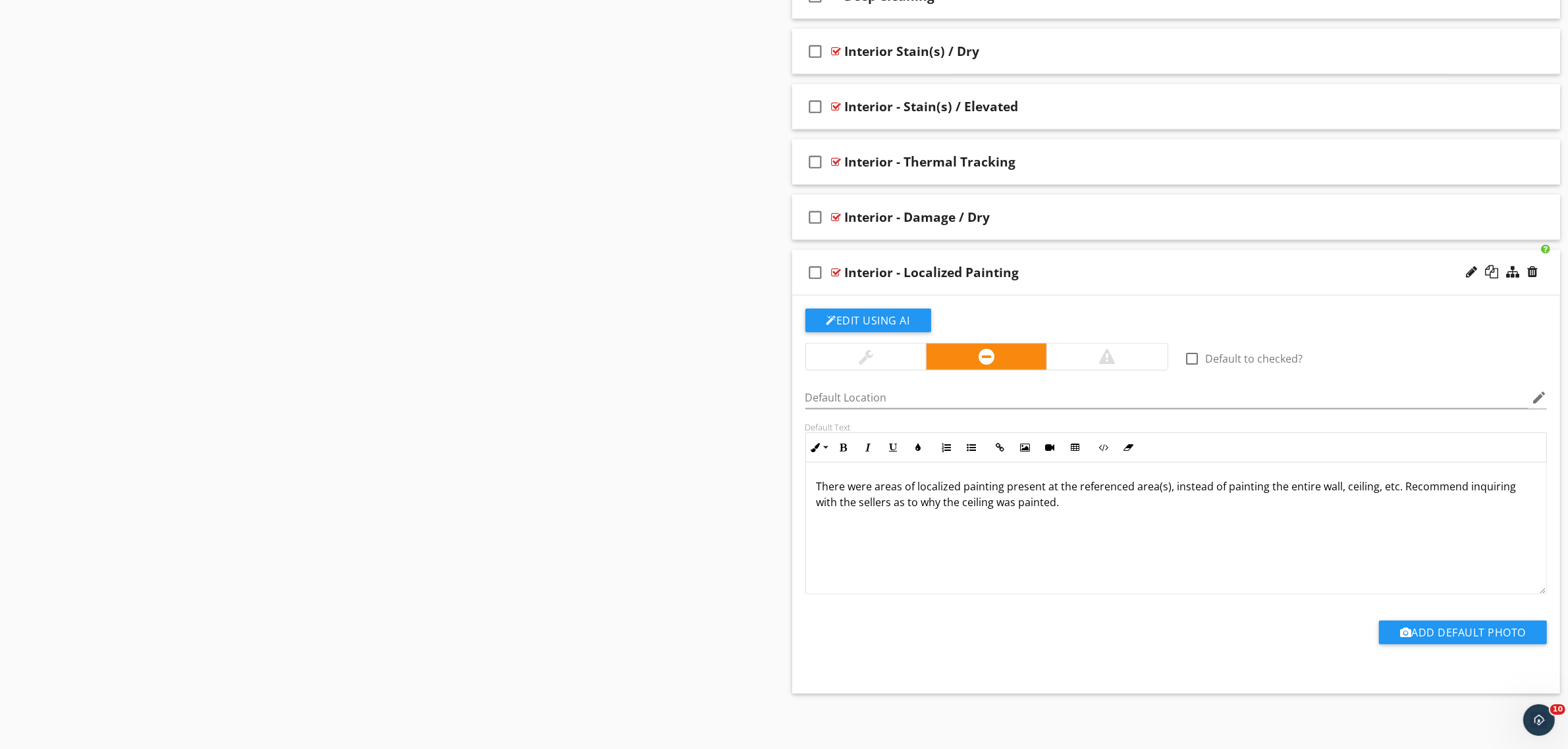
click at [878, 344] on div at bounding box center [866, 356] width 120 height 26
click at [833, 270] on div at bounding box center [836, 273] width 10 height 11
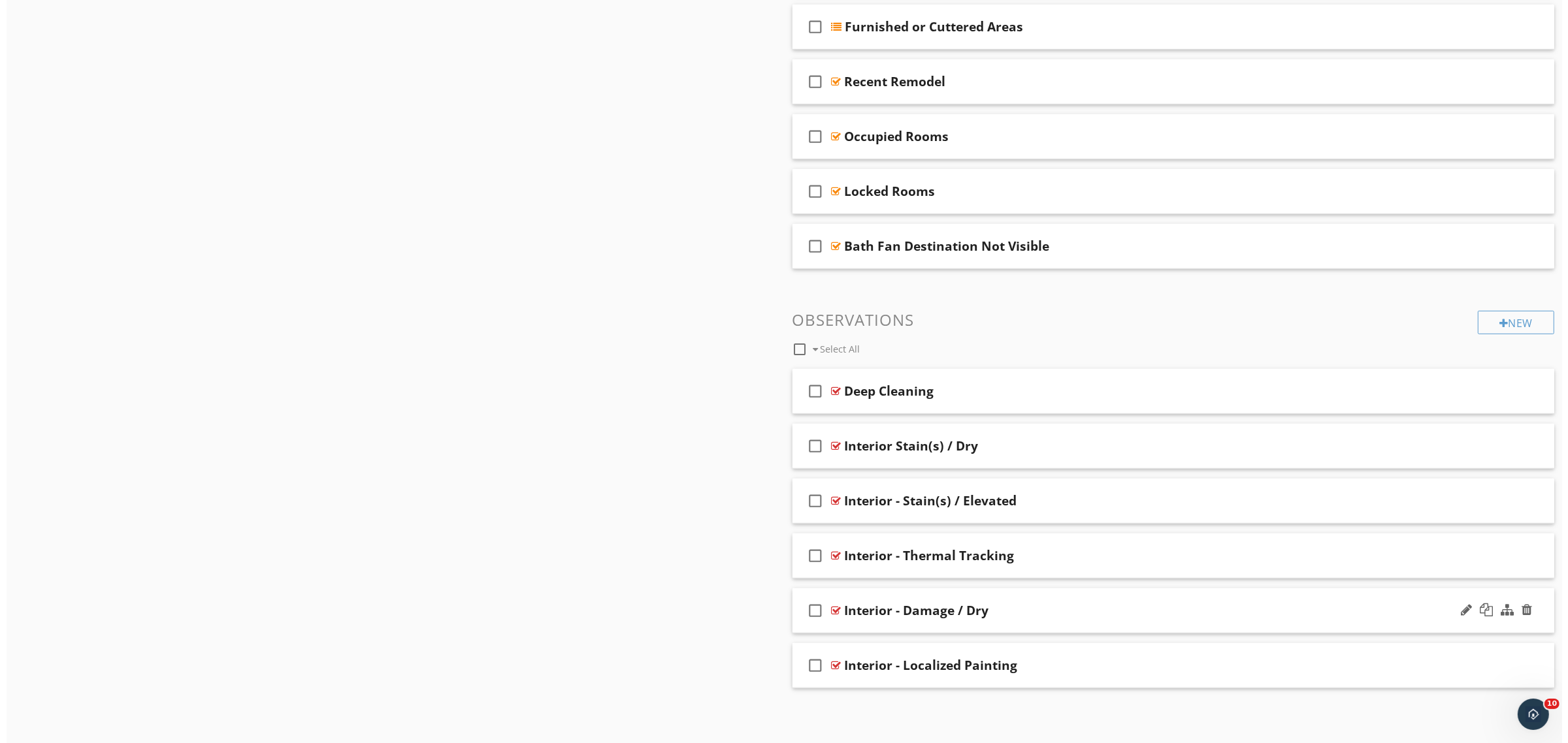
scroll to position [954, 0]
click at [1484, 327] on div "New" at bounding box center [1509, 322] width 76 height 23
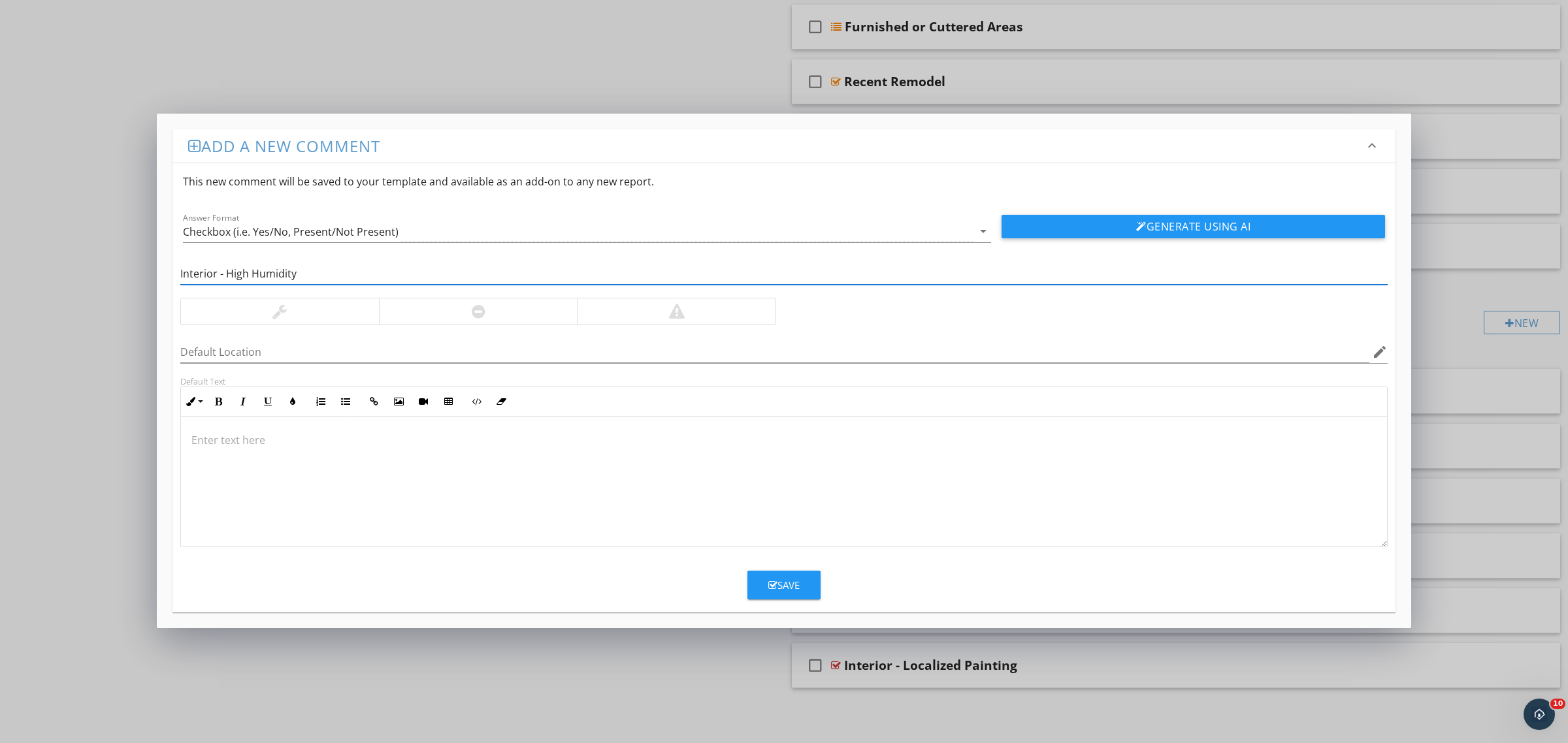
type input "Interior - High Humidity"
click at [514, 306] on div at bounding box center [478, 311] width 199 height 26
click at [446, 465] on div at bounding box center [784, 482] width 1206 height 131
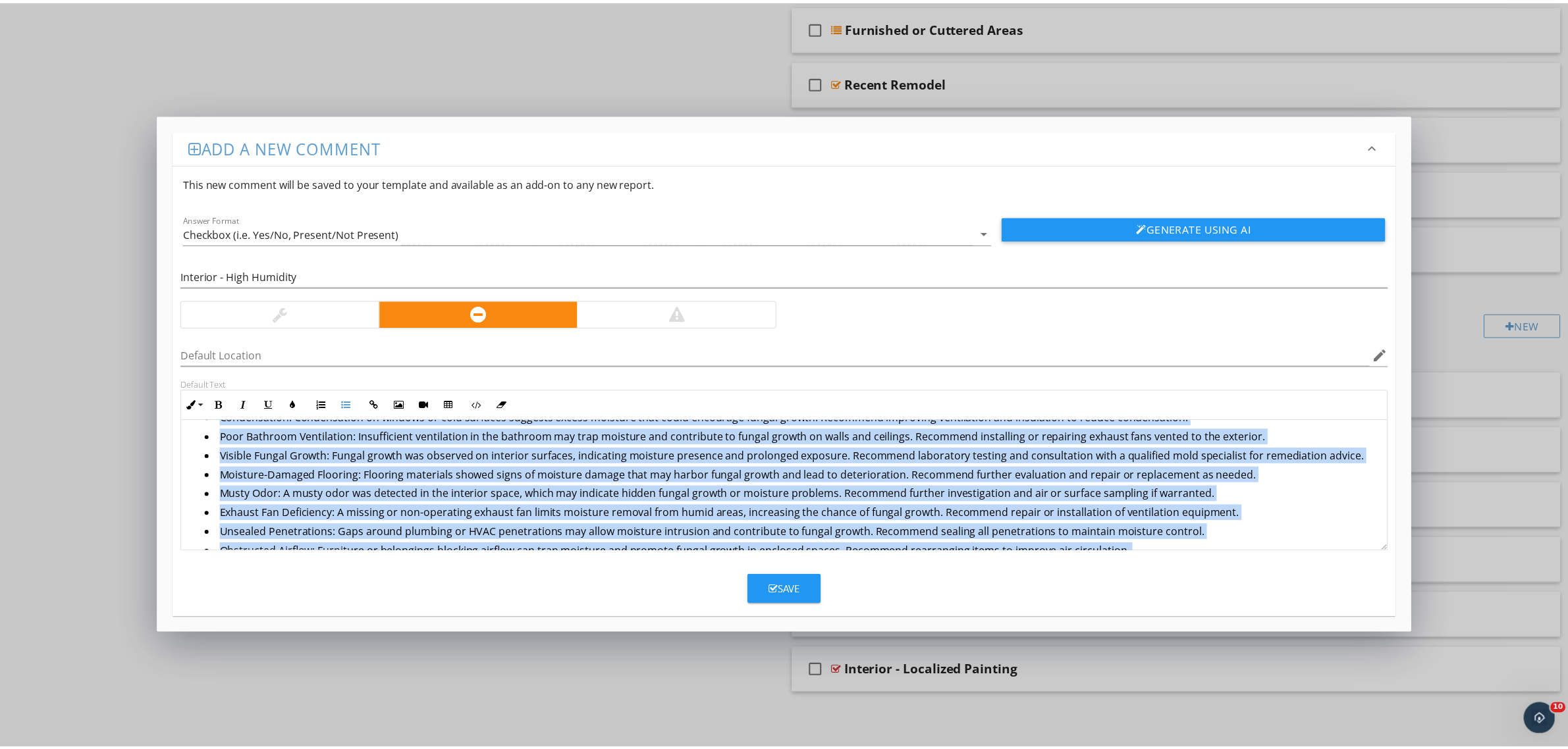
scroll to position [0, 0]
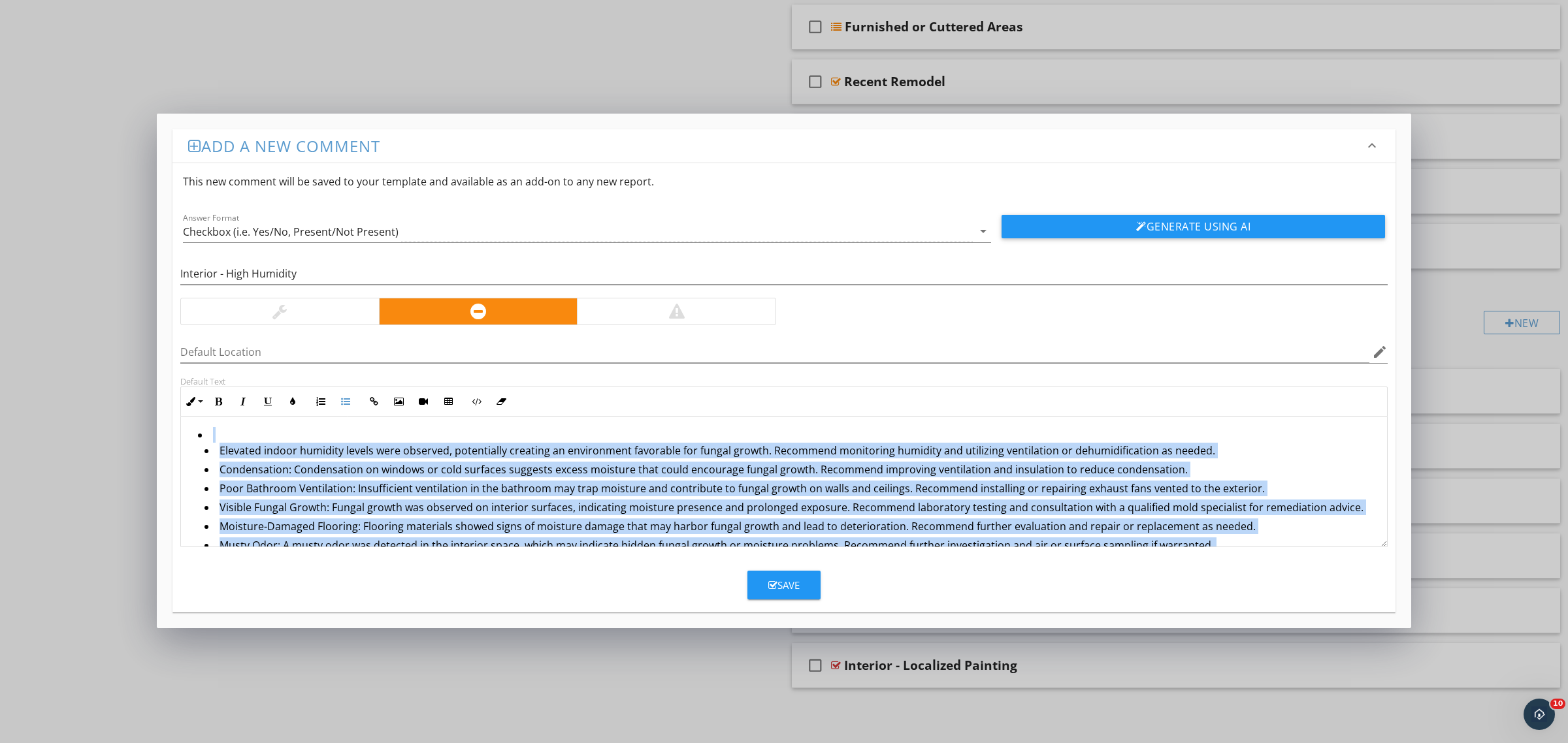
drag, startPoint x: 1238, startPoint y: 530, endPoint x: 84, endPoint y: 353, distance: 1167.5
click at [84, 353] on div "Add a new comment keyboard_arrow_down This new comment will be saved to your te…" at bounding box center [784, 371] width 1568 height 743
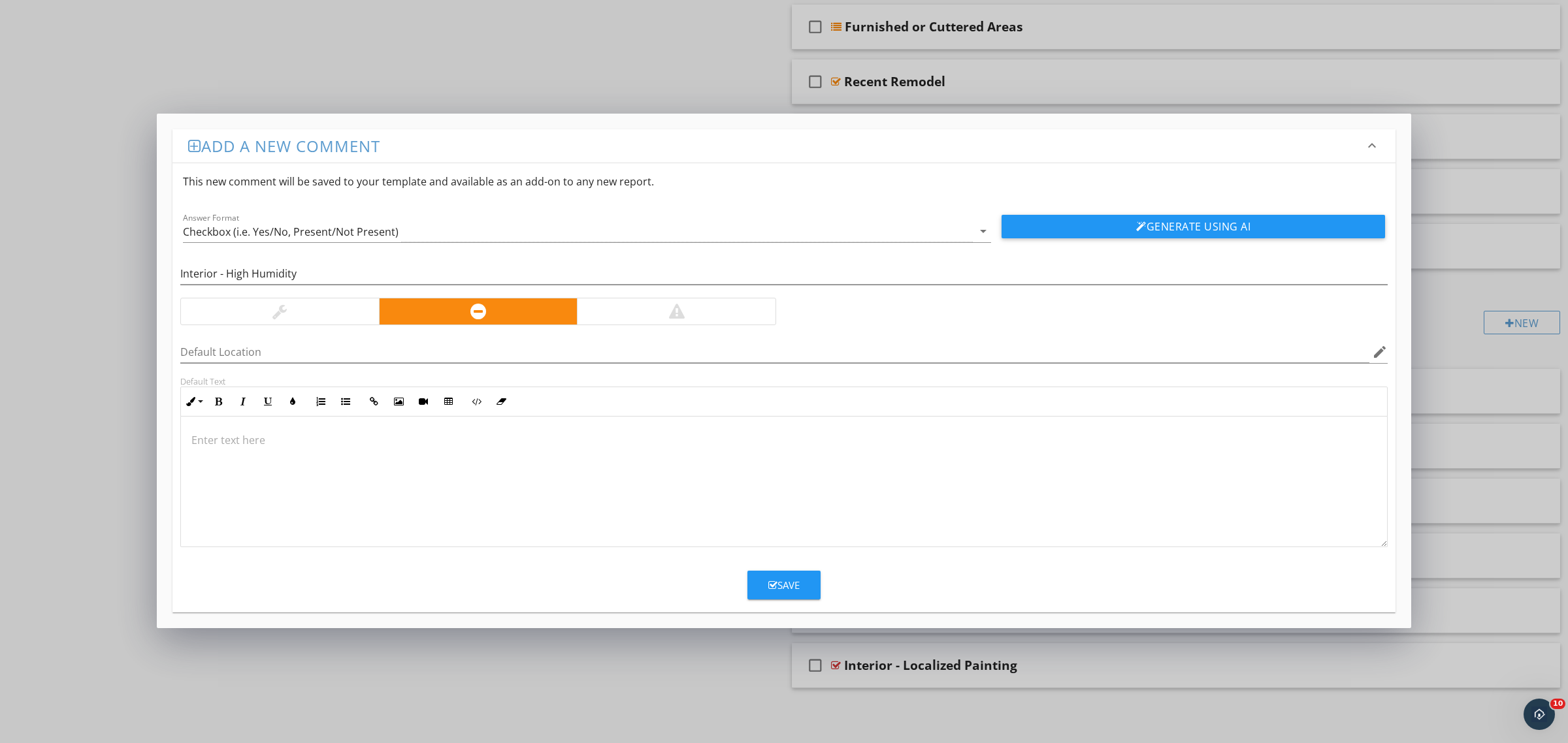
click at [820, 455] on div at bounding box center [784, 482] width 1206 height 131
click at [1193, 446] on p "Elevated indoor humidity levels were observed, potentially creating an environm…" at bounding box center [784, 447] width 1185 height 31
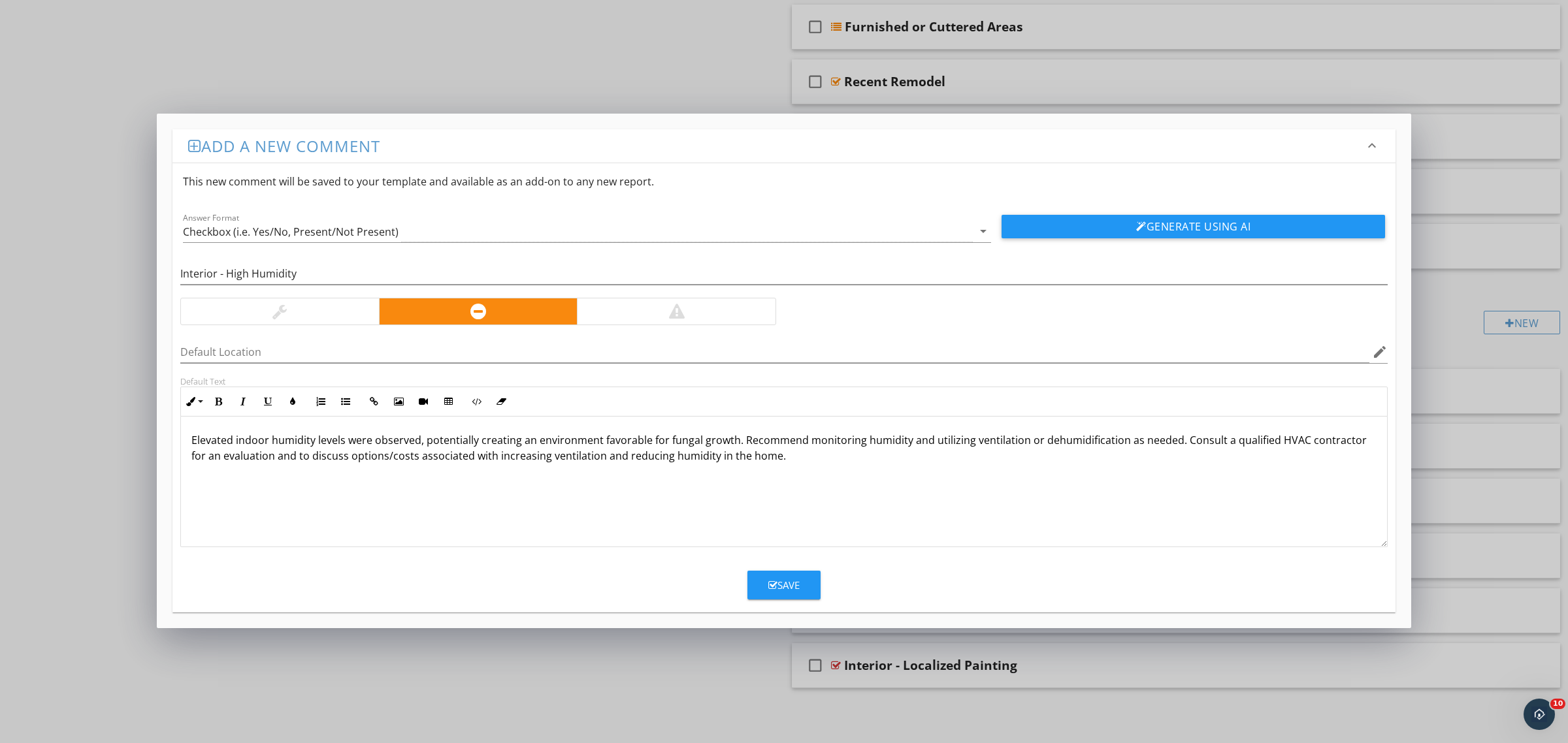
click at [192, 439] on p "Elevated indoor humidity levels were observed, potentially creating an environm…" at bounding box center [784, 455] width 1185 height 47
click at [798, 581] on div "Save" at bounding box center [784, 585] width 31 height 15
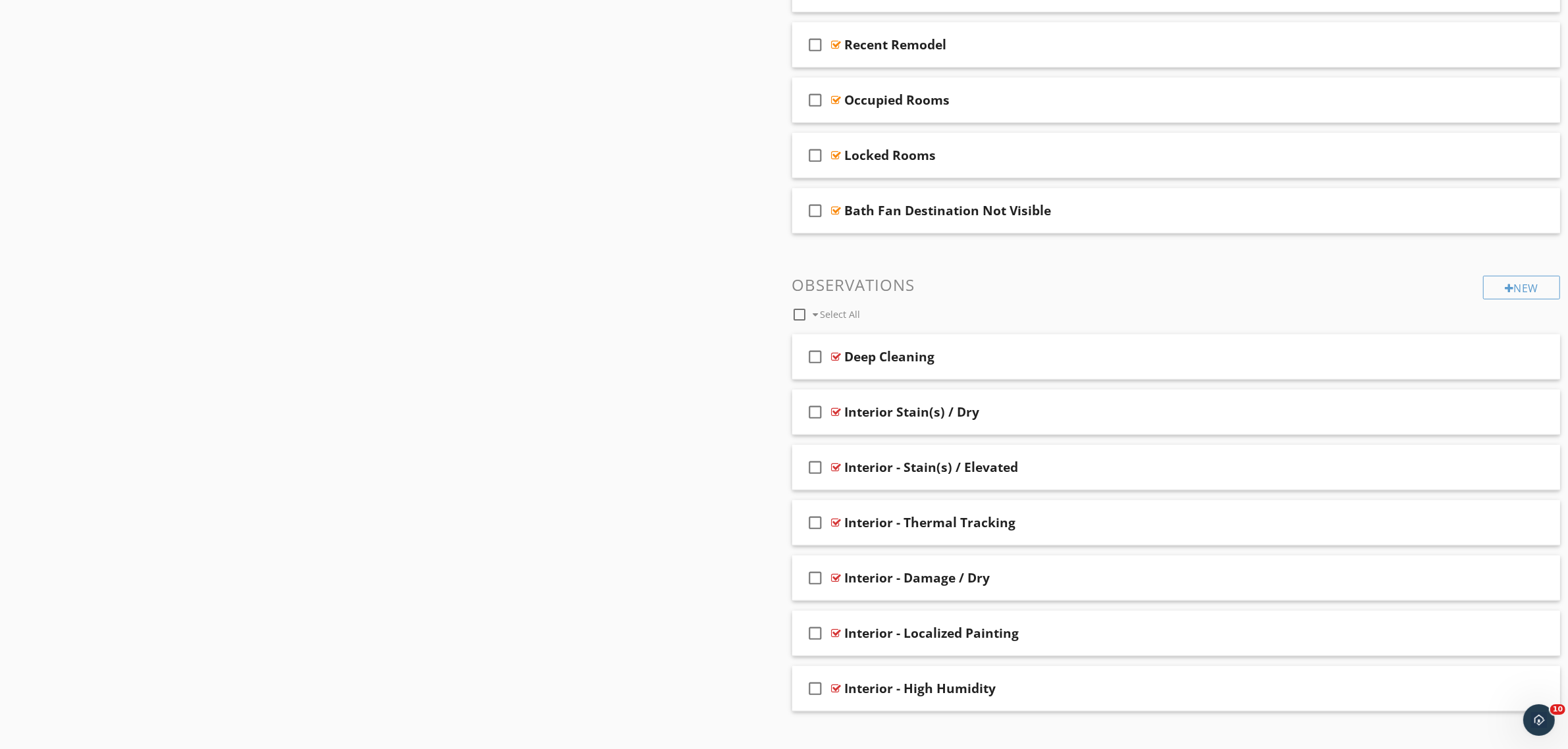
scroll to position [1018, 0]
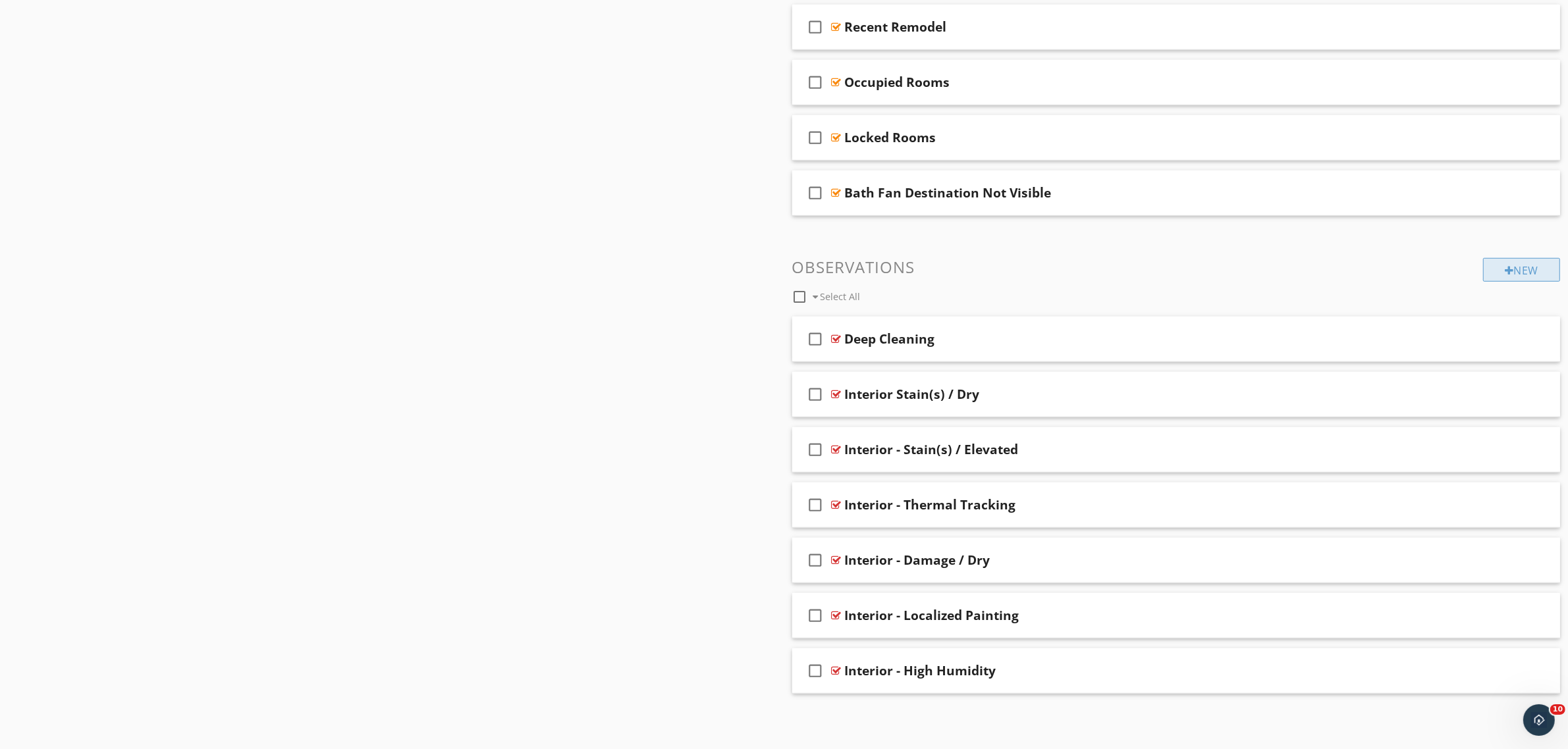
click at [1529, 267] on div "New" at bounding box center [1521, 269] width 77 height 23
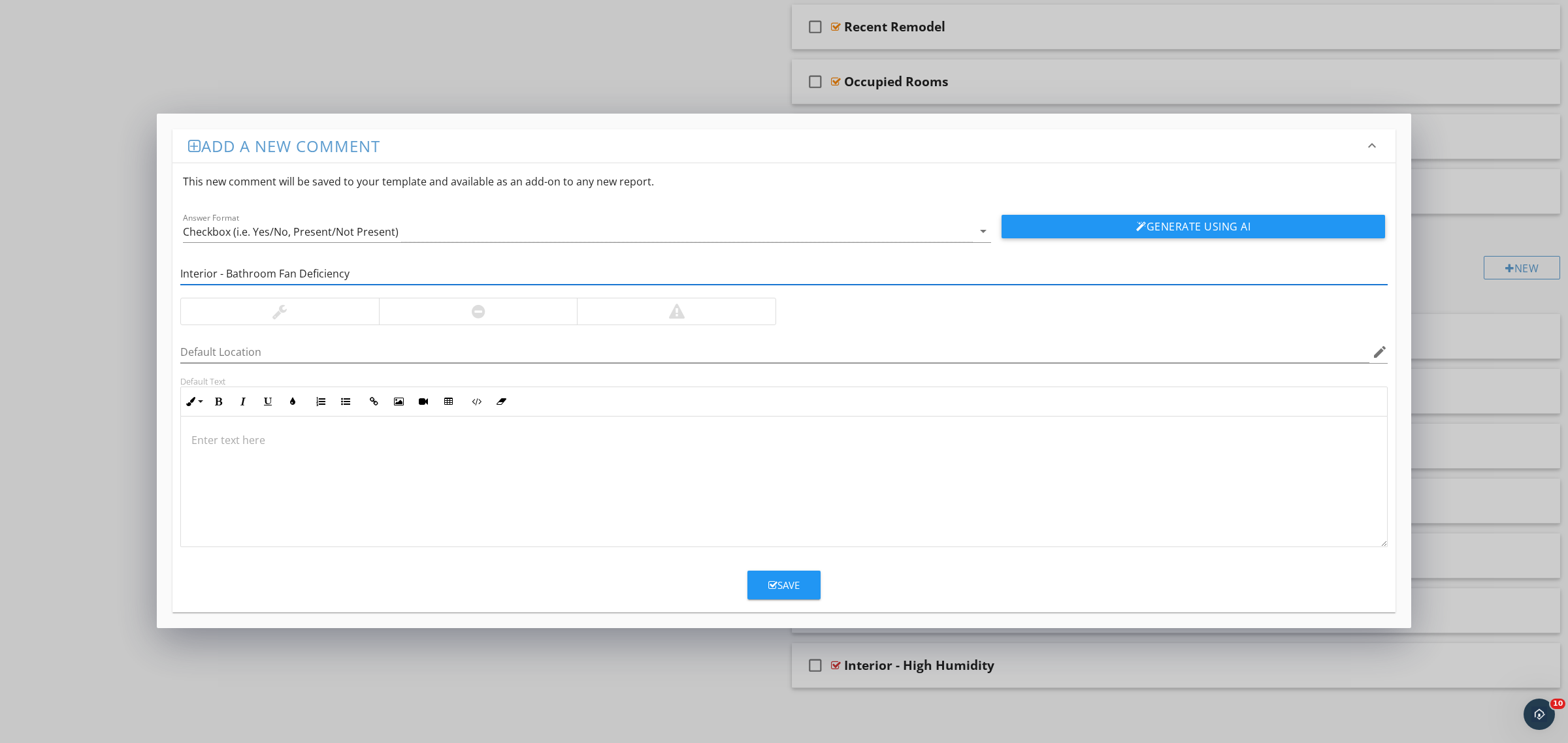
type input "Interior - Bathroom Fan Deficiency"
click at [497, 310] on div at bounding box center [478, 311] width 199 height 26
click at [812, 447] on p at bounding box center [784, 440] width 1185 height 16
click at [810, 447] on p at bounding box center [784, 440] width 1185 height 16
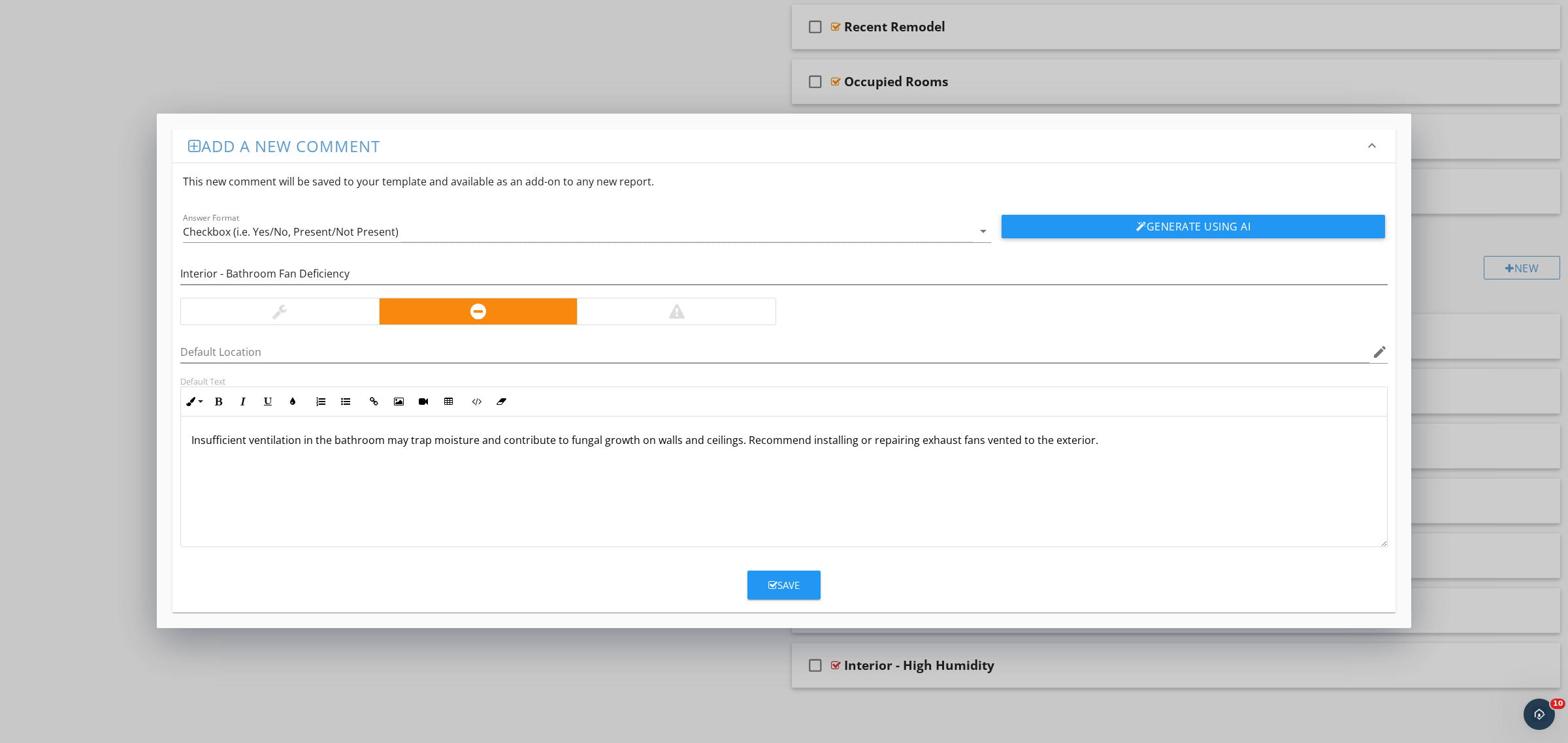
click at [782, 585] on div "Save" at bounding box center [784, 585] width 31 height 15
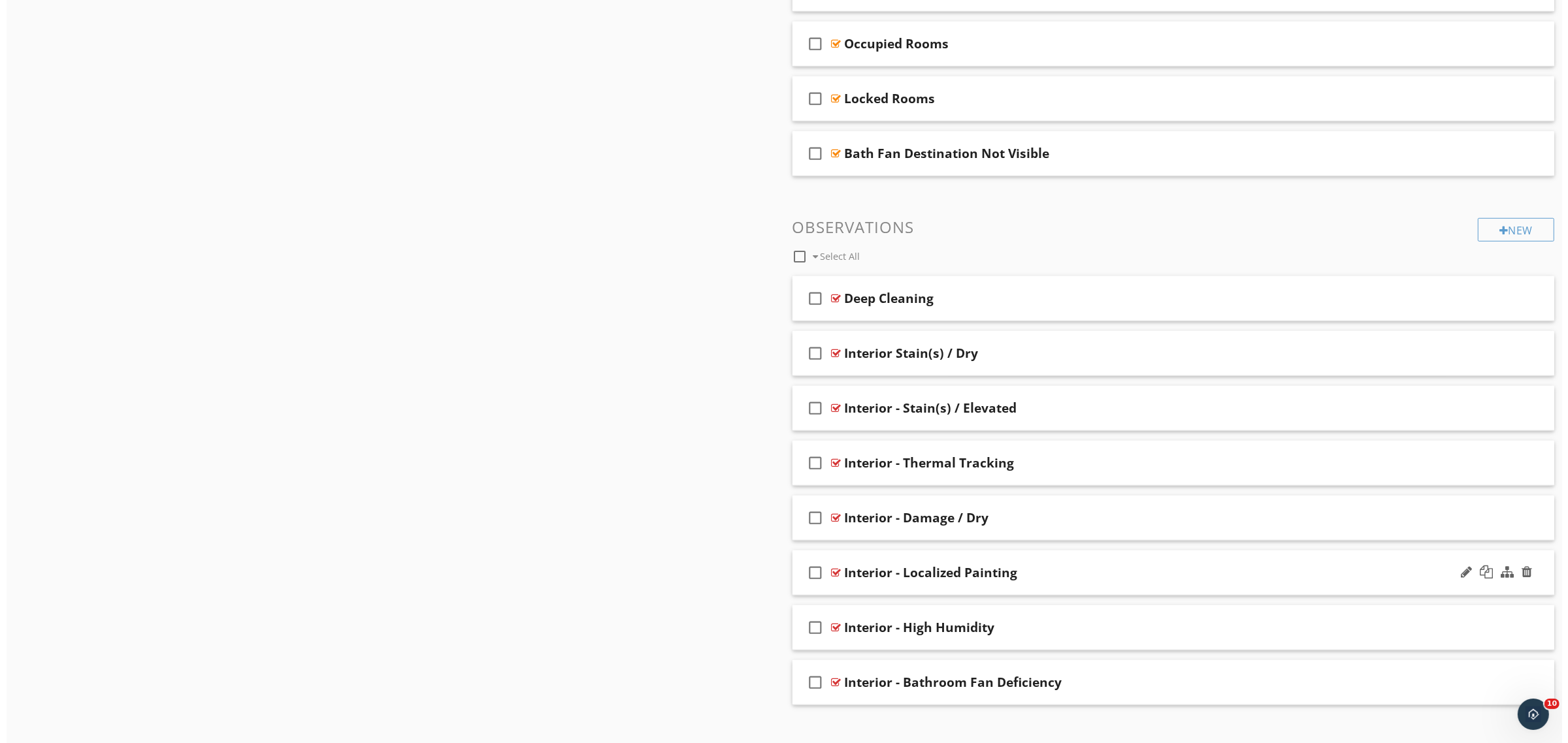
scroll to position [1065, 0]
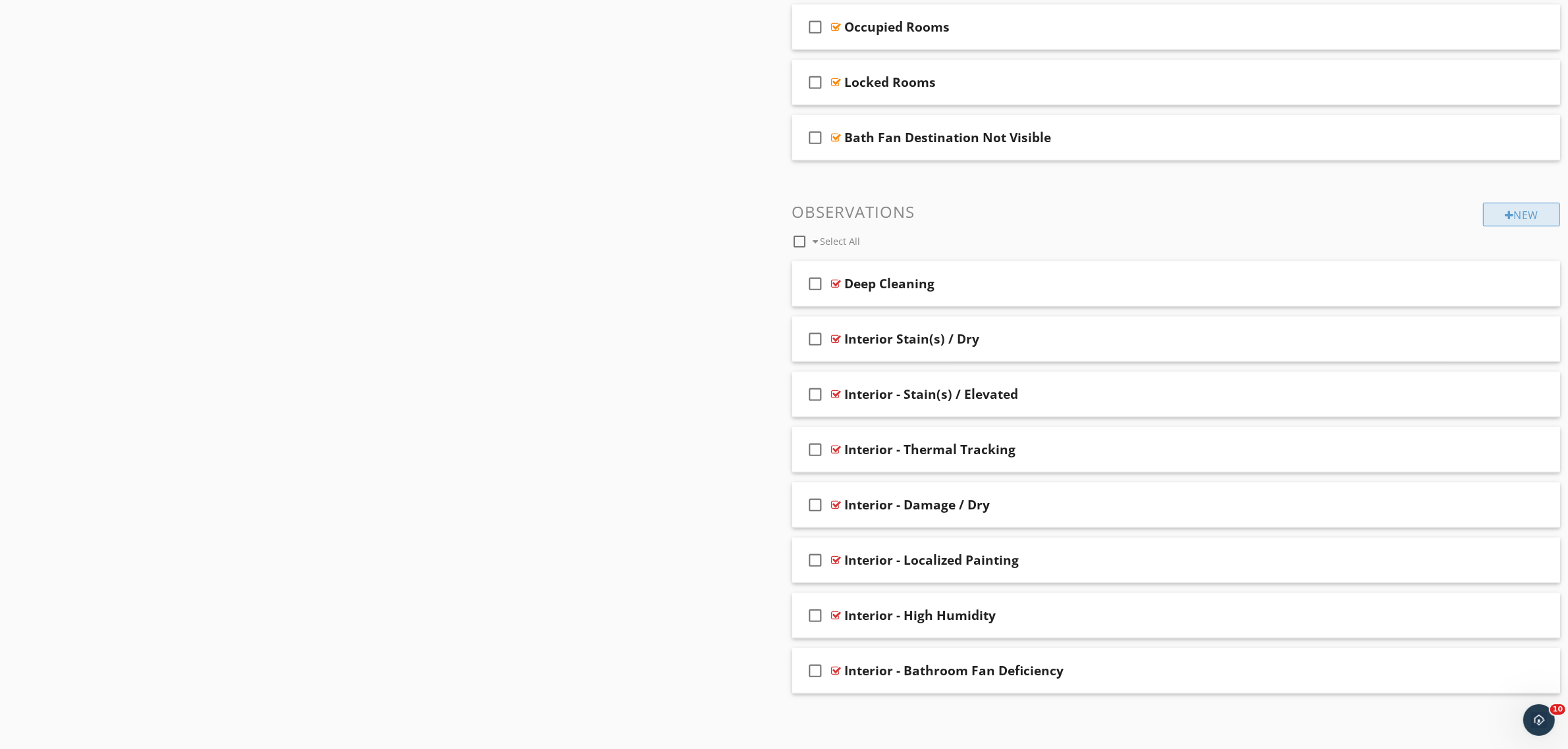
click at [1512, 202] on div "New" at bounding box center [1521, 214] width 77 height 23
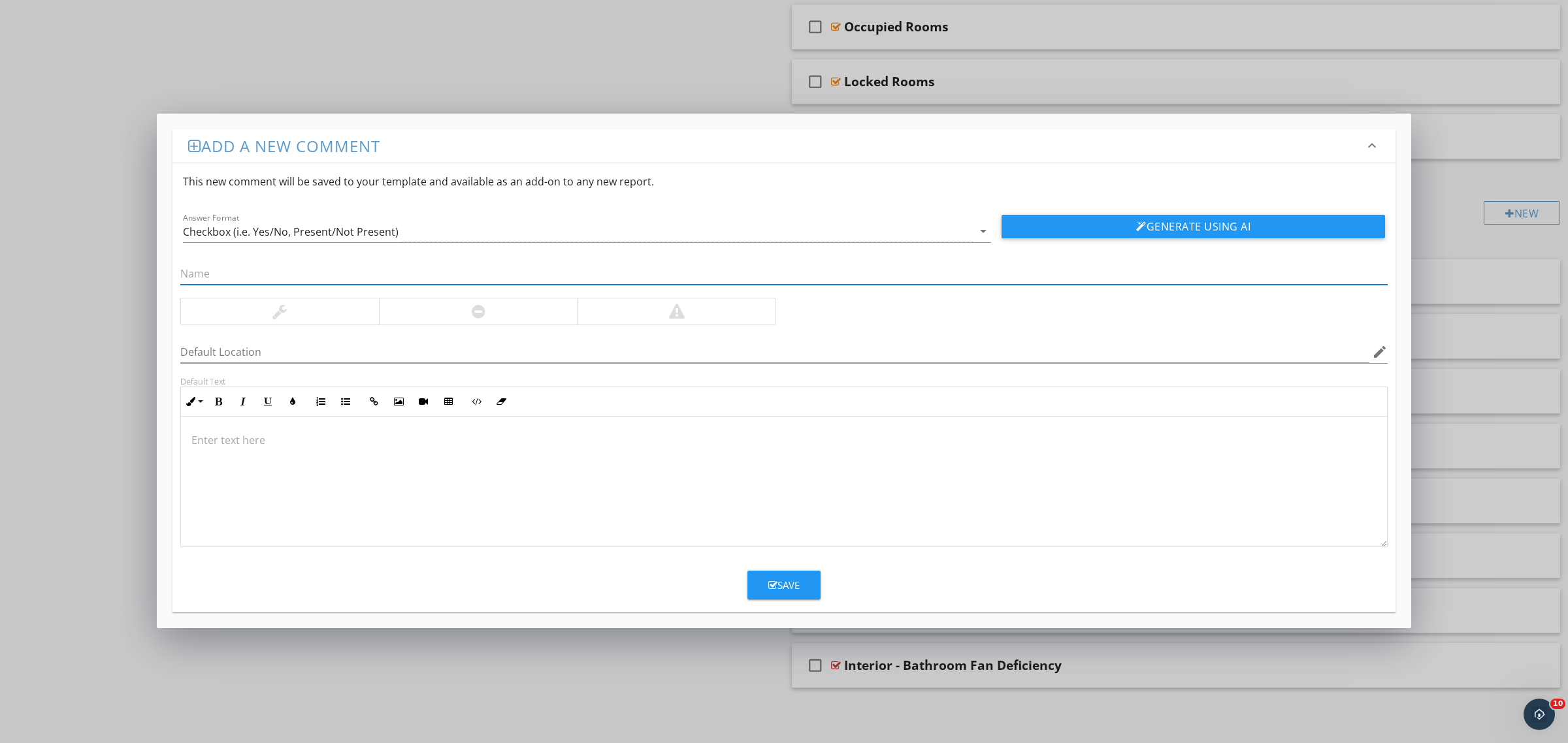
click at [420, 448] on p at bounding box center [784, 440] width 1185 height 16
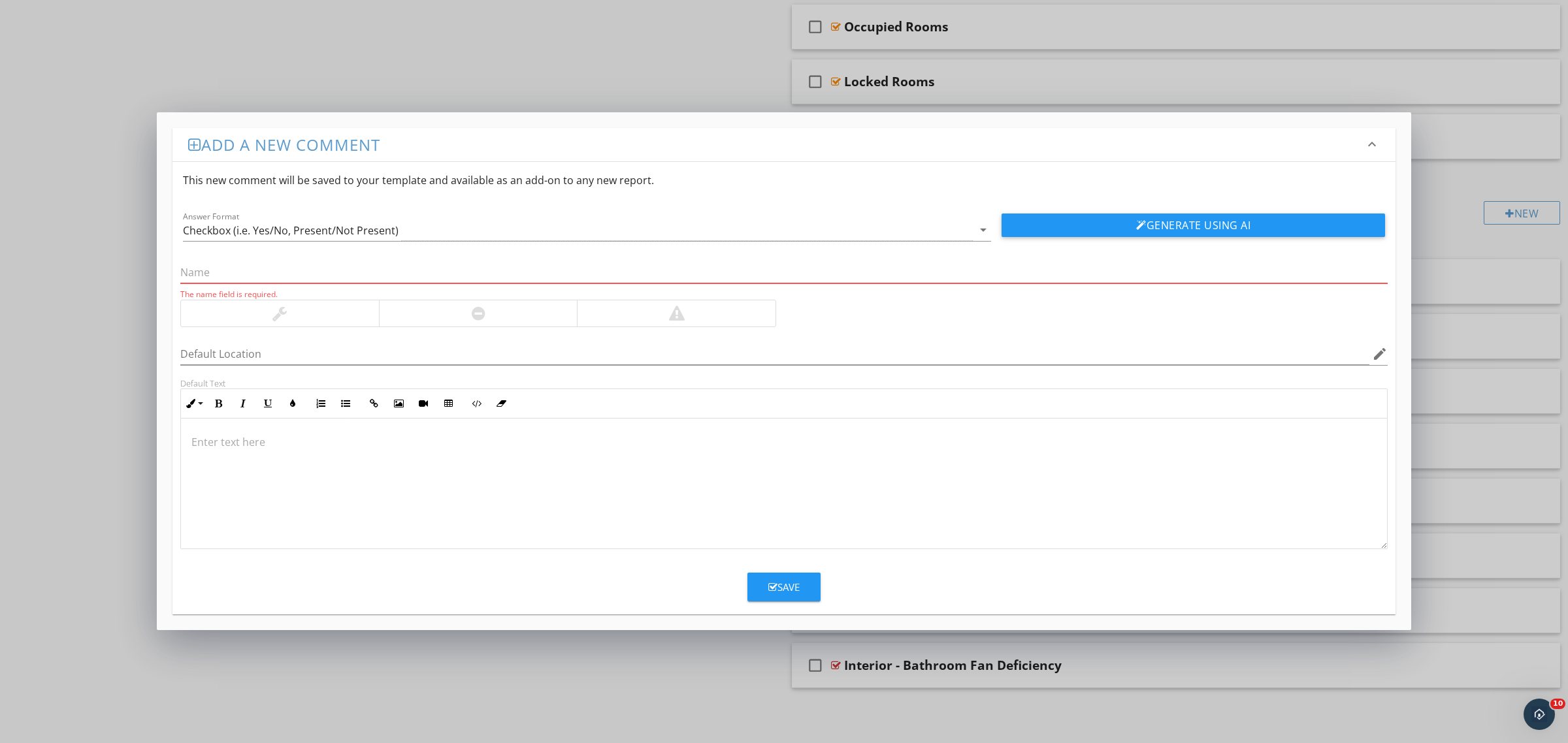
click at [308, 276] on input "text" at bounding box center [784, 272] width 1207 height 22
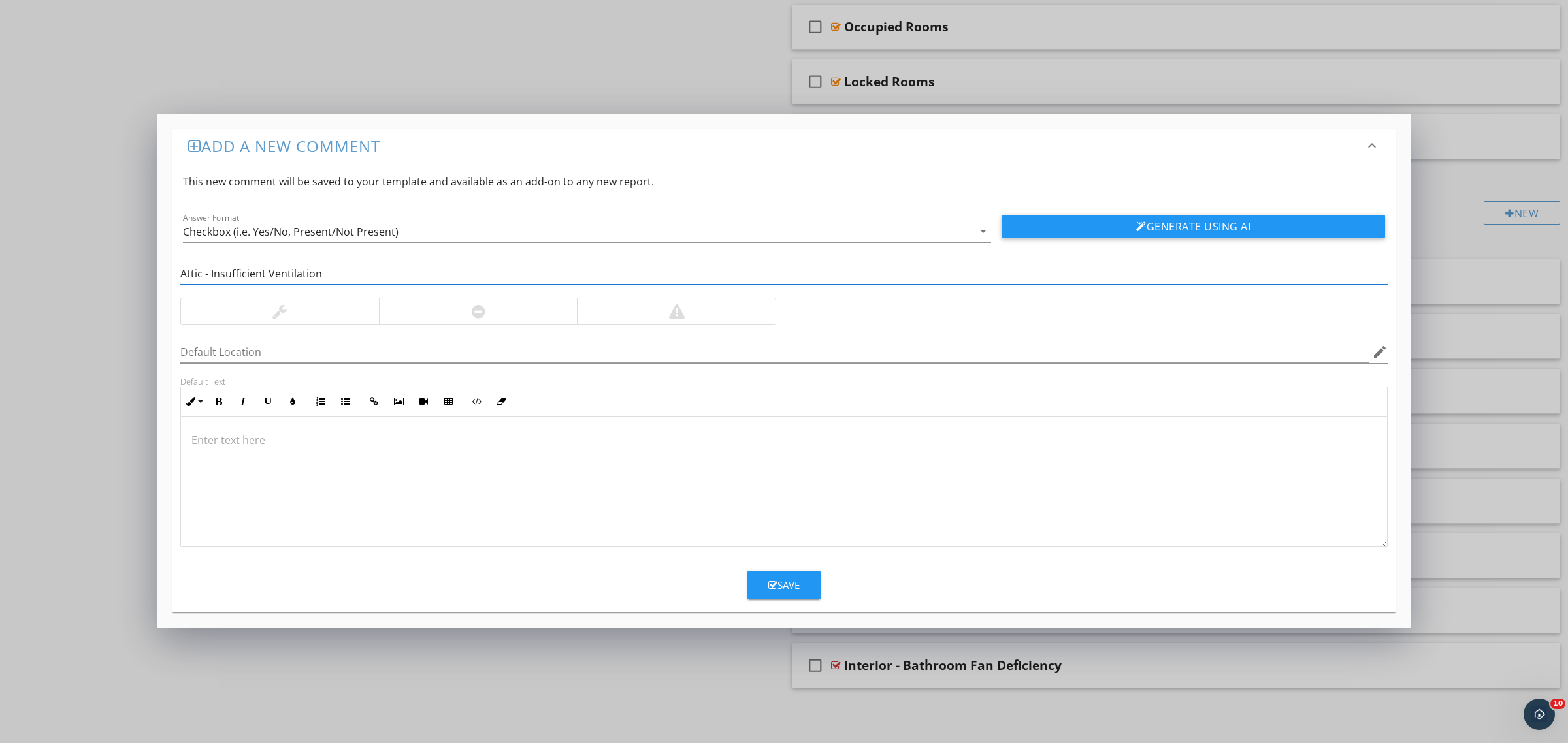
type input "Attic - Insufficient Ventilation"
click at [430, 305] on div at bounding box center [478, 311] width 199 height 26
click at [351, 454] on div at bounding box center [784, 482] width 1206 height 131
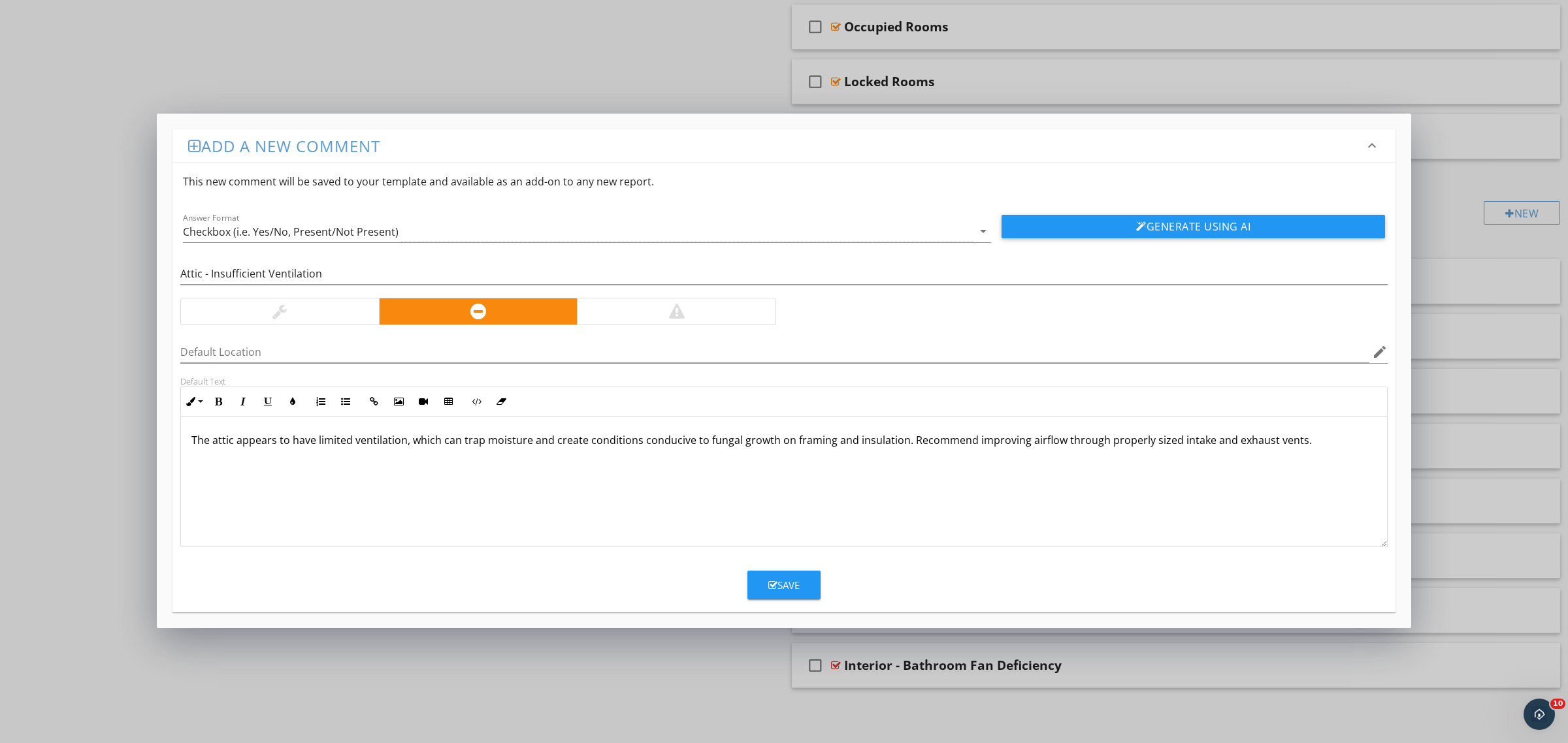
click at [778, 582] on div "Save" at bounding box center [784, 585] width 31 height 15
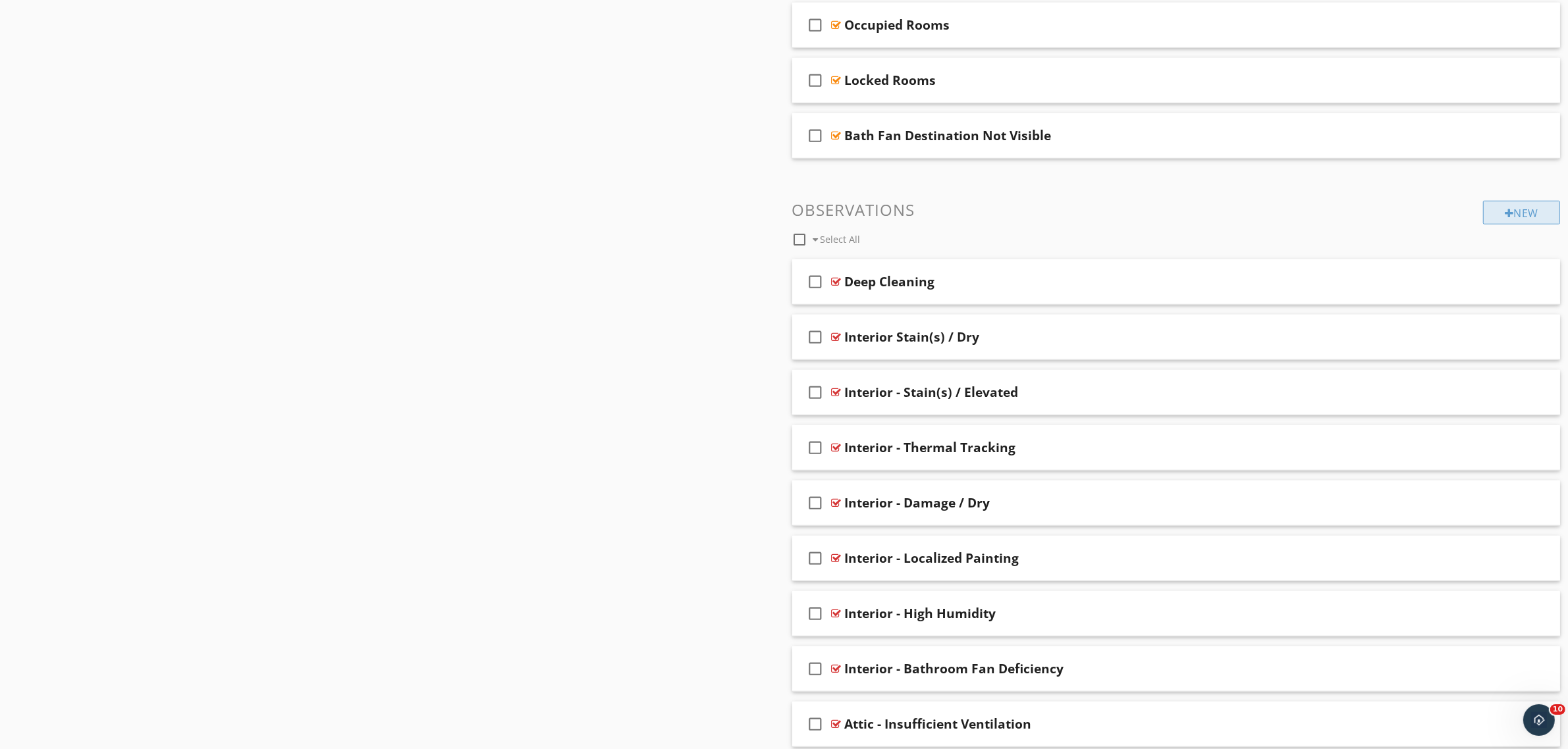
click at [1519, 215] on div "New" at bounding box center [1521, 212] width 77 height 23
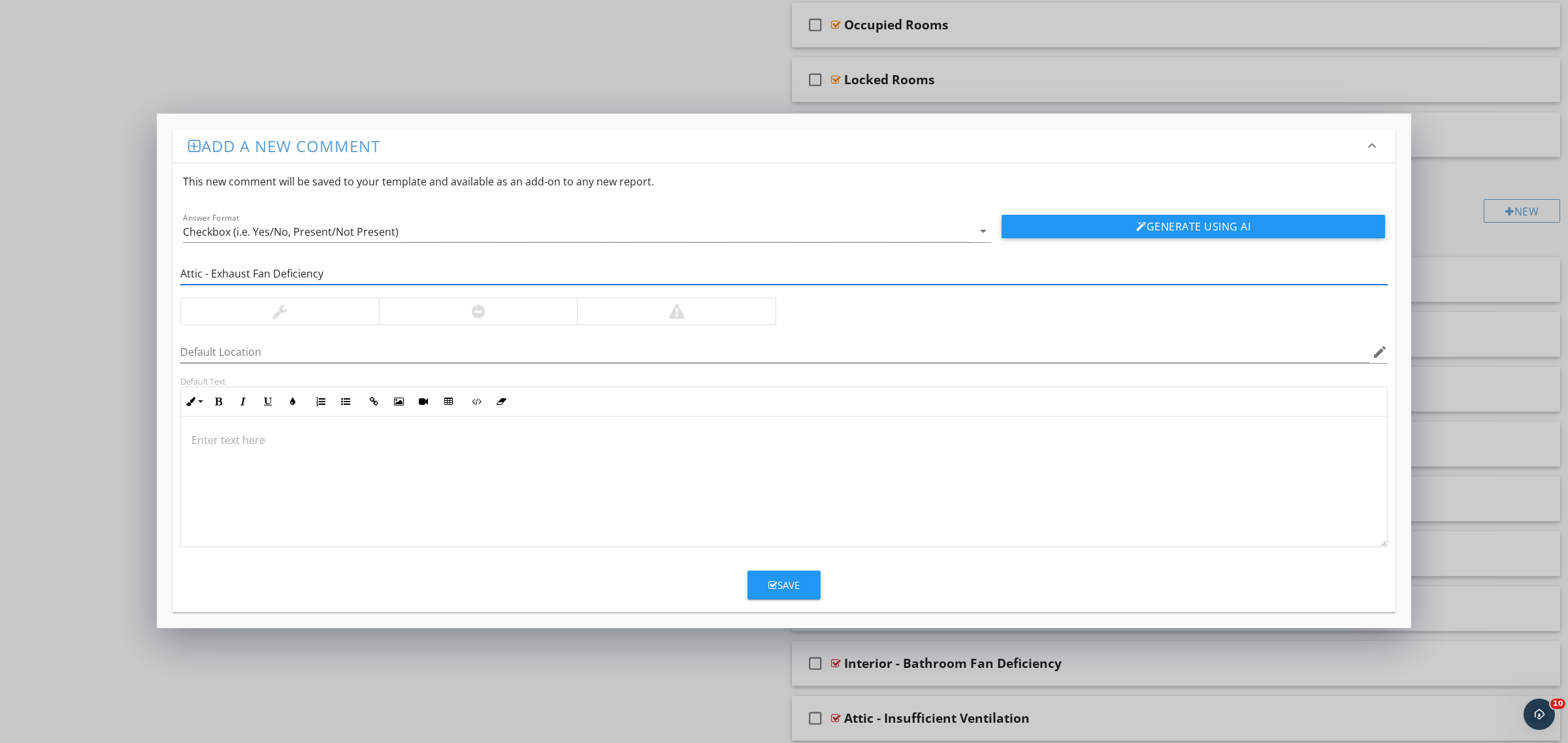
type input "Attic - Exhaust Fan Deficiency"
click at [420, 305] on div at bounding box center [478, 311] width 199 height 26
click at [360, 468] on div at bounding box center [784, 482] width 1206 height 131
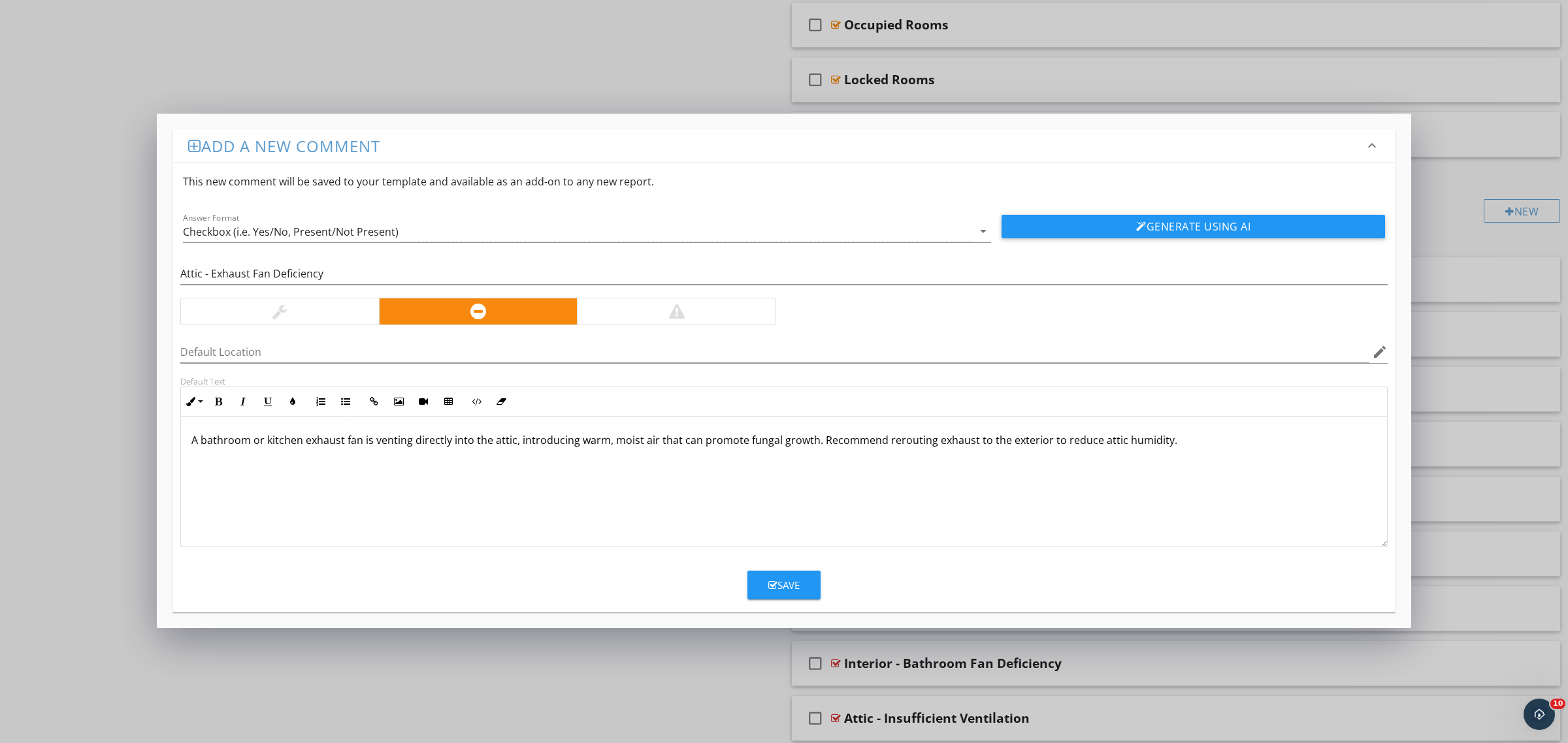
click at [797, 585] on div "Save" at bounding box center [784, 585] width 31 height 15
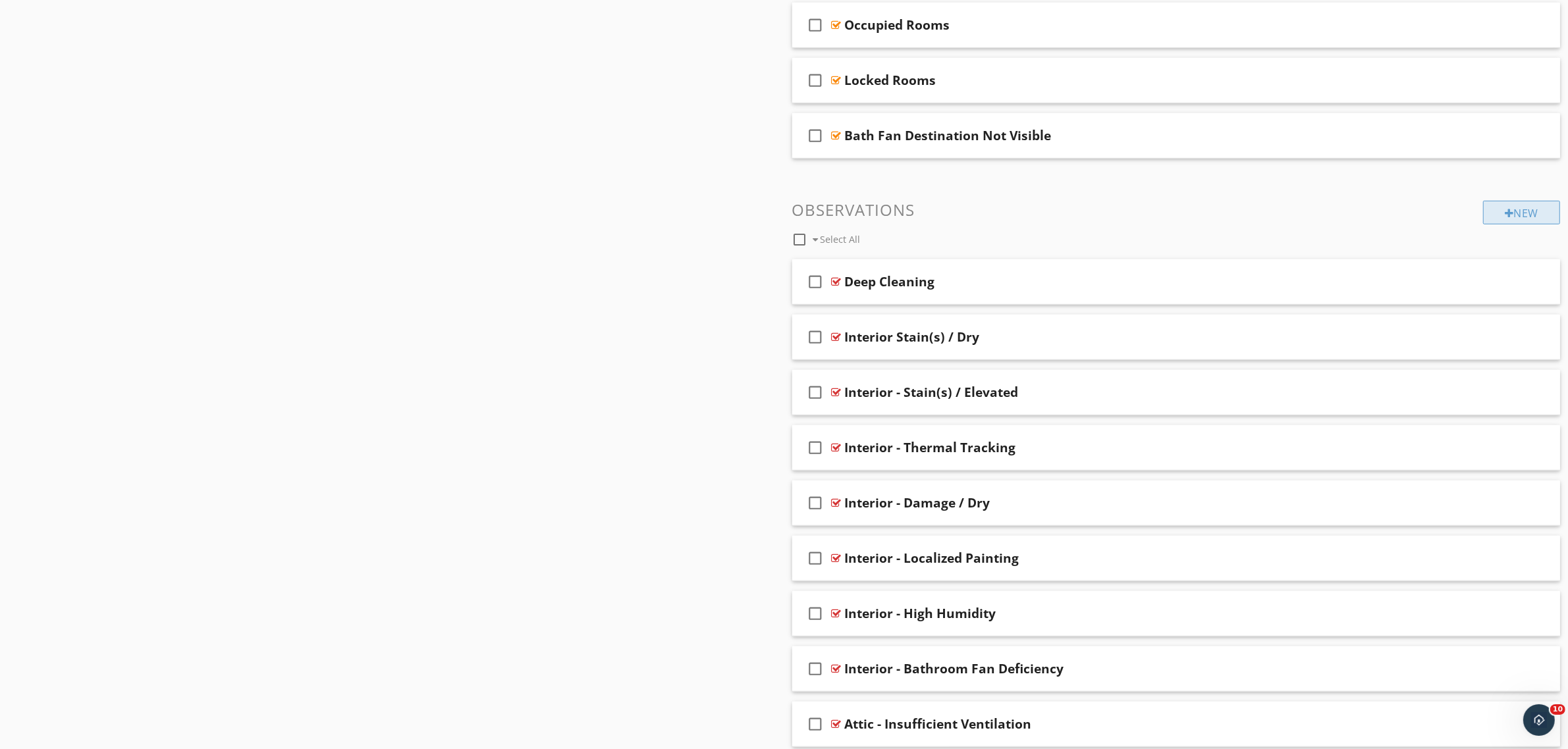
click at [1529, 204] on div "New" at bounding box center [1521, 212] width 77 height 23
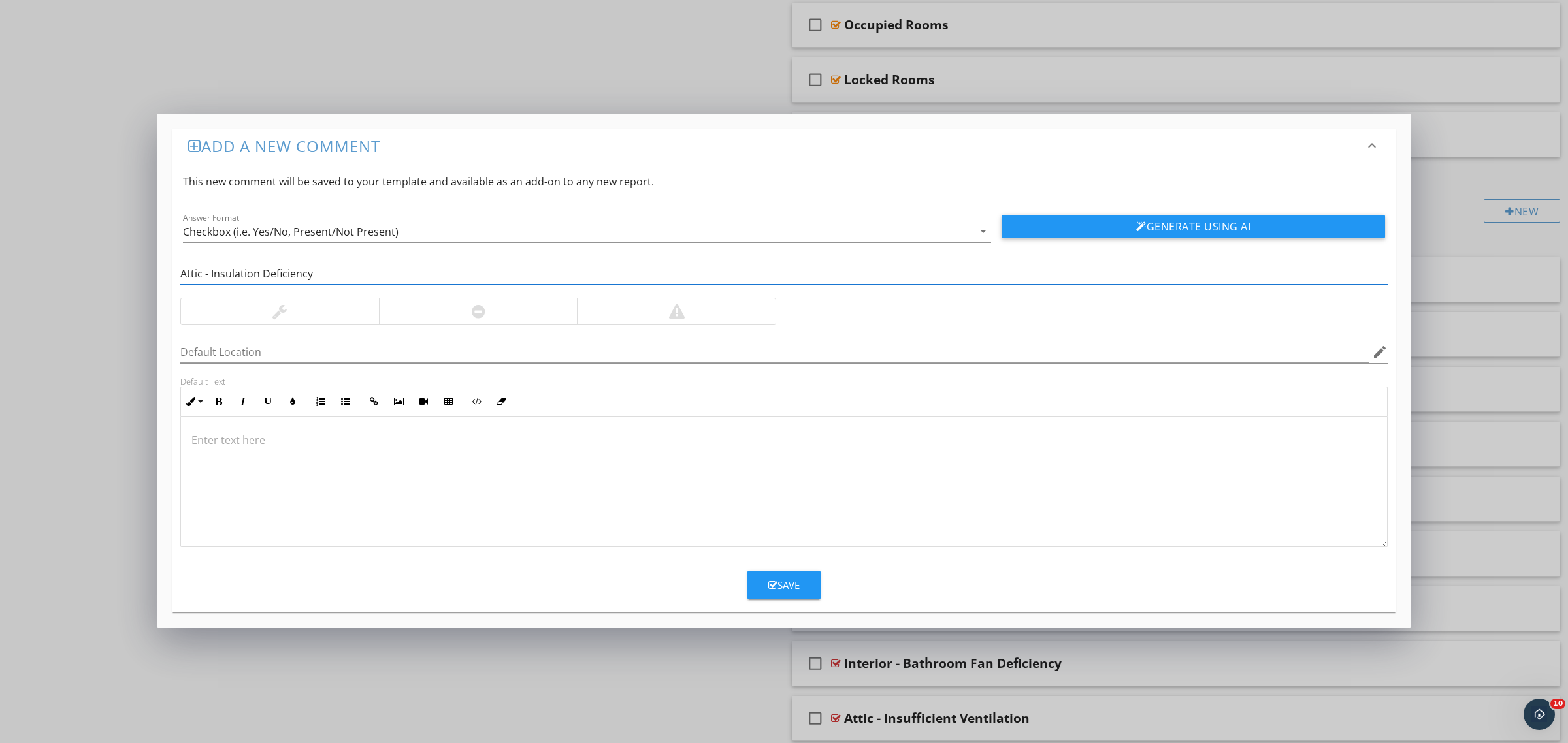
type input "Attic - Insulation Deficiency"
click at [465, 315] on div at bounding box center [478, 311] width 199 height 26
click at [396, 456] on div at bounding box center [784, 482] width 1206 height 131
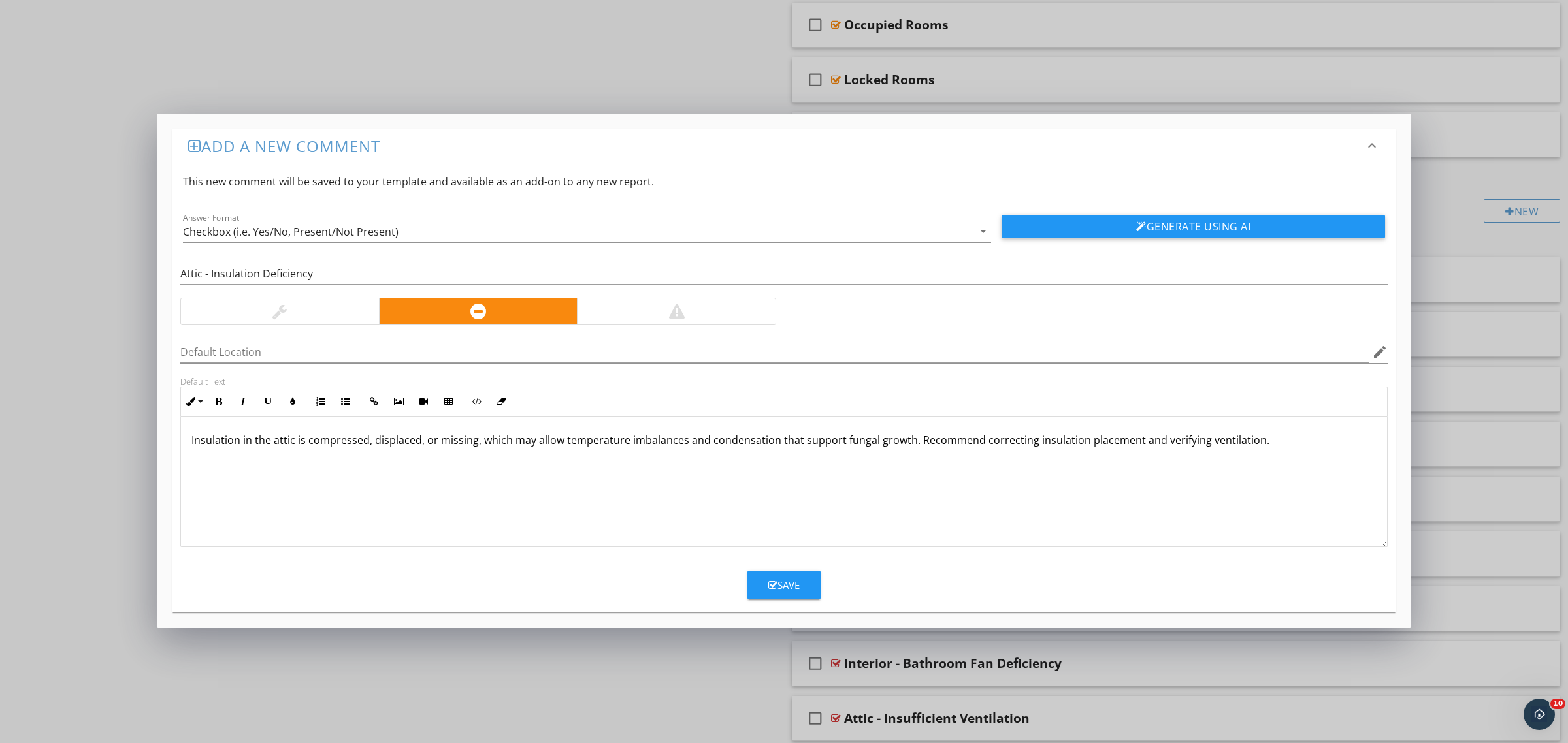
click at [776, 596] on button "Save" at bounding box center [784, 585] width 73 height 29
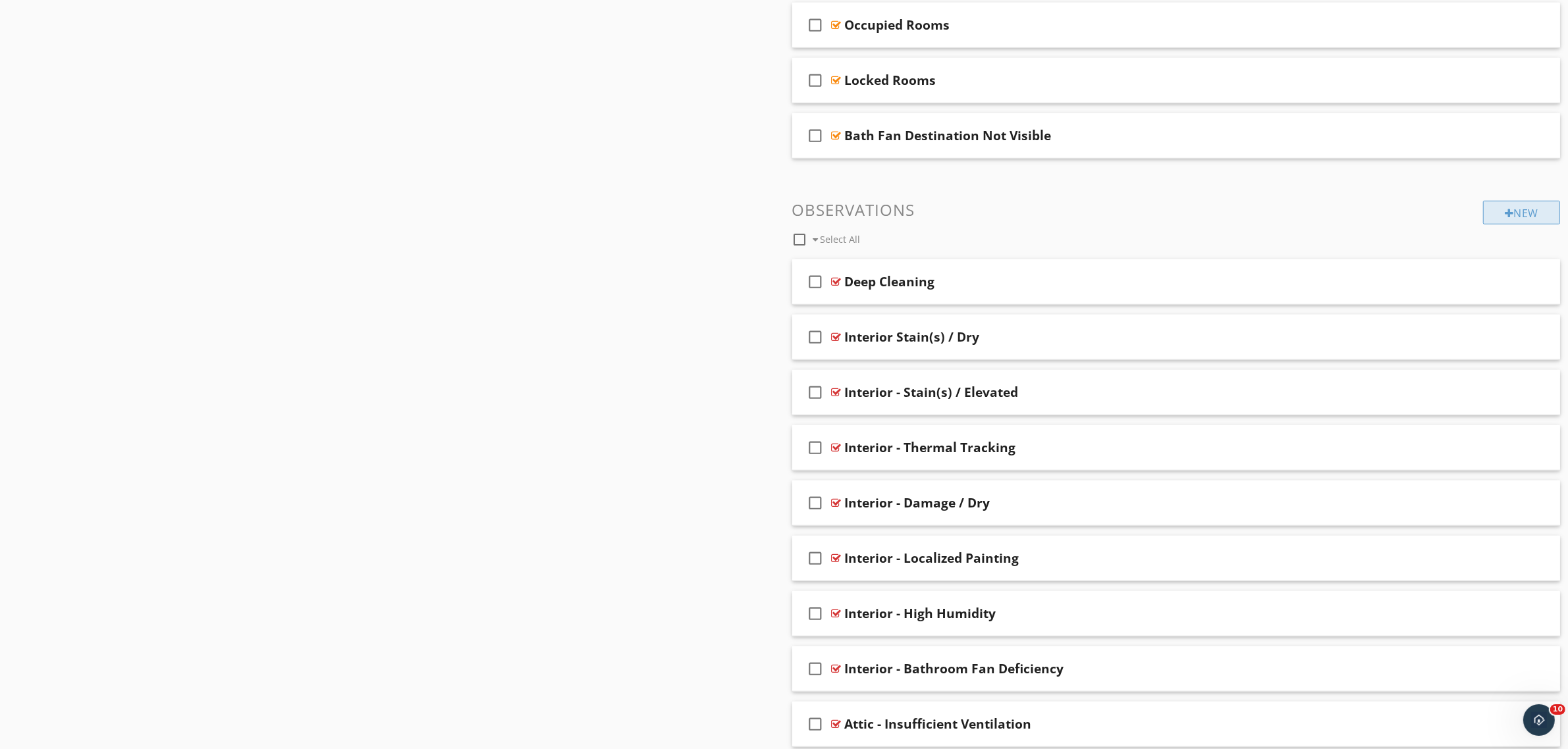
click at [1510, 212] on div "New" at bounding box center [1521, 212] width 77 height 23
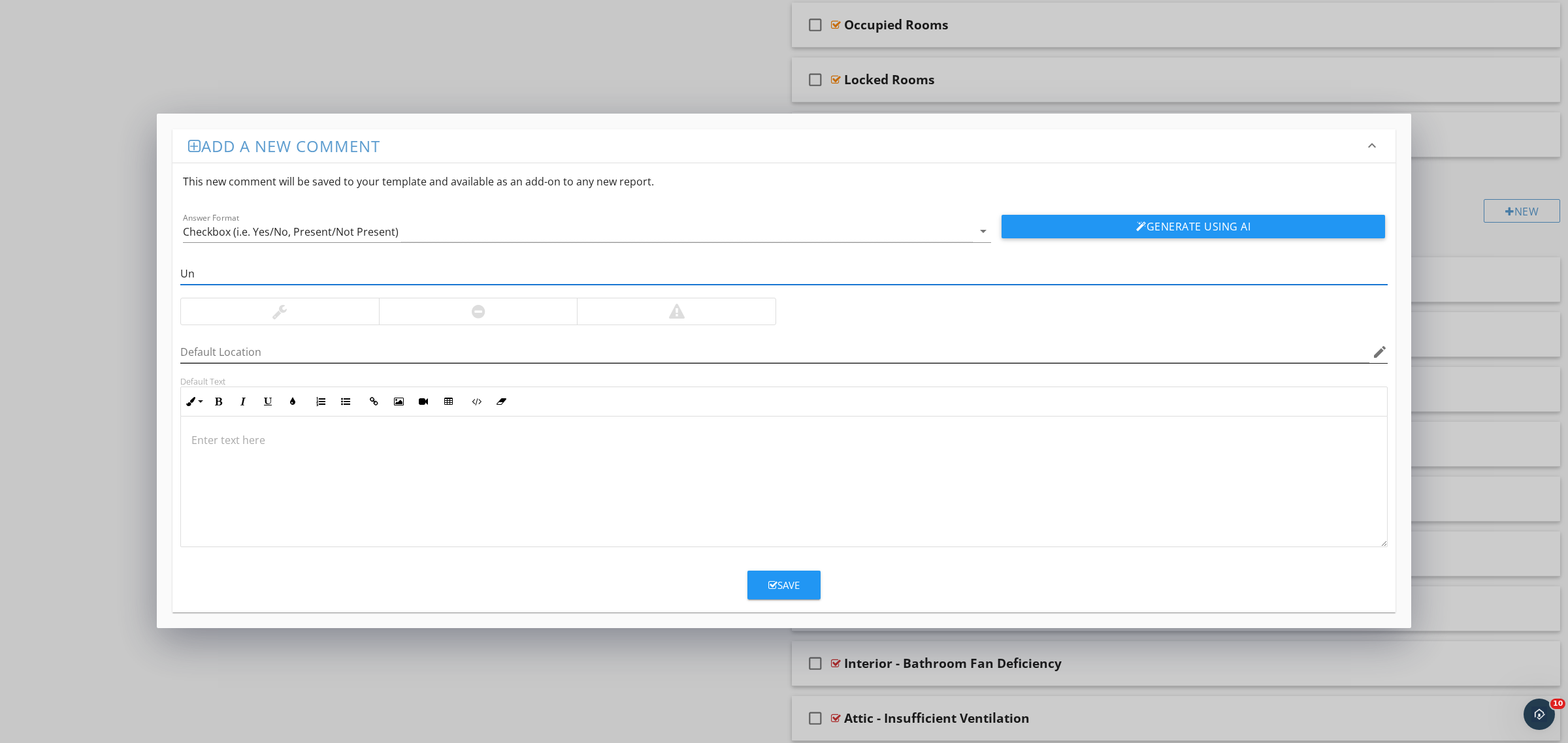
type input "U"
type input "Attic - Unsealed Attic Bypass"
click at [487, 315] on div at bounding box center [478, 311] width 199 height 26
click at [429, 477] on div at bounding box center [784, 482] width 1206 height 131
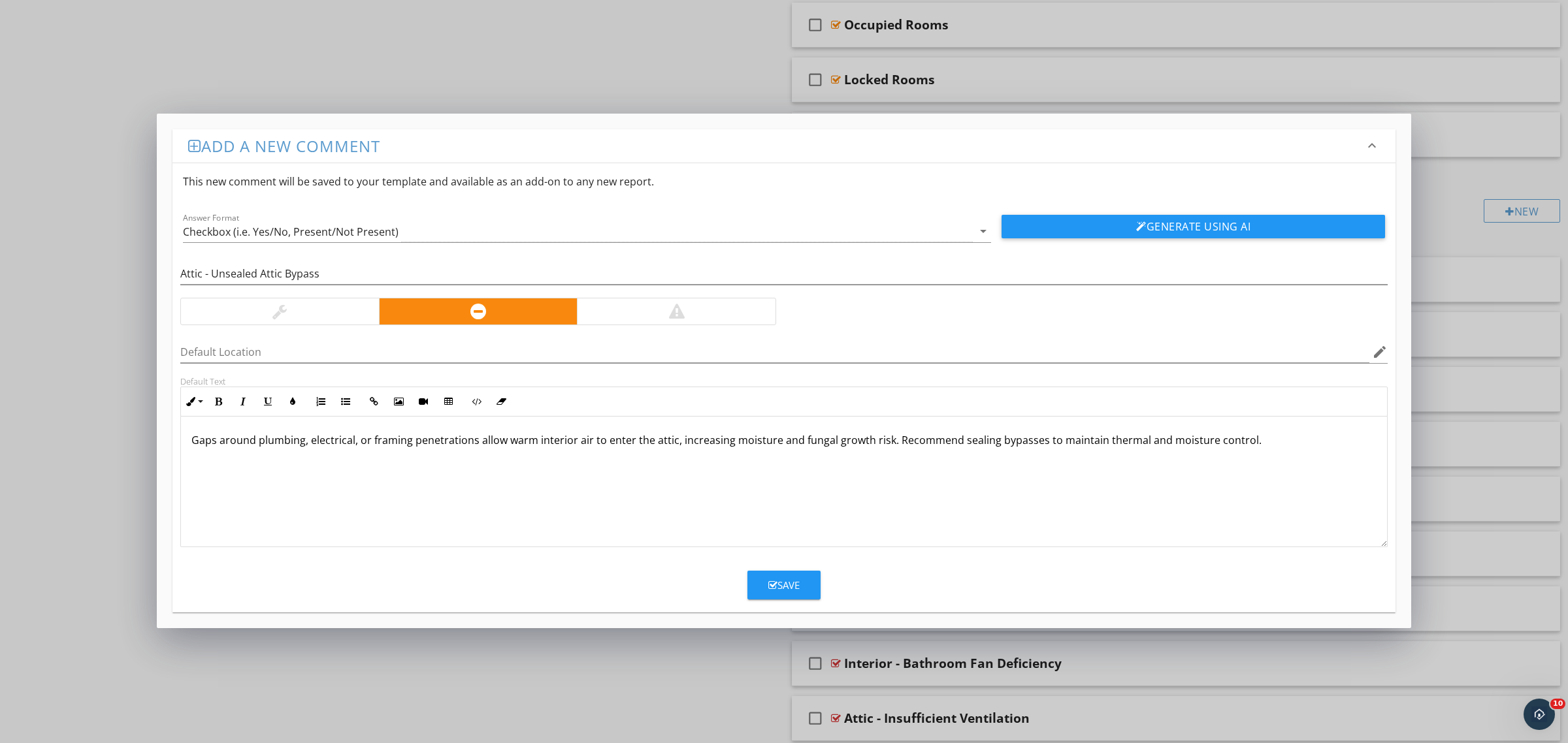
click at [801, 592] on button "Save" at bounding box center [784, 585] width 73 height 29
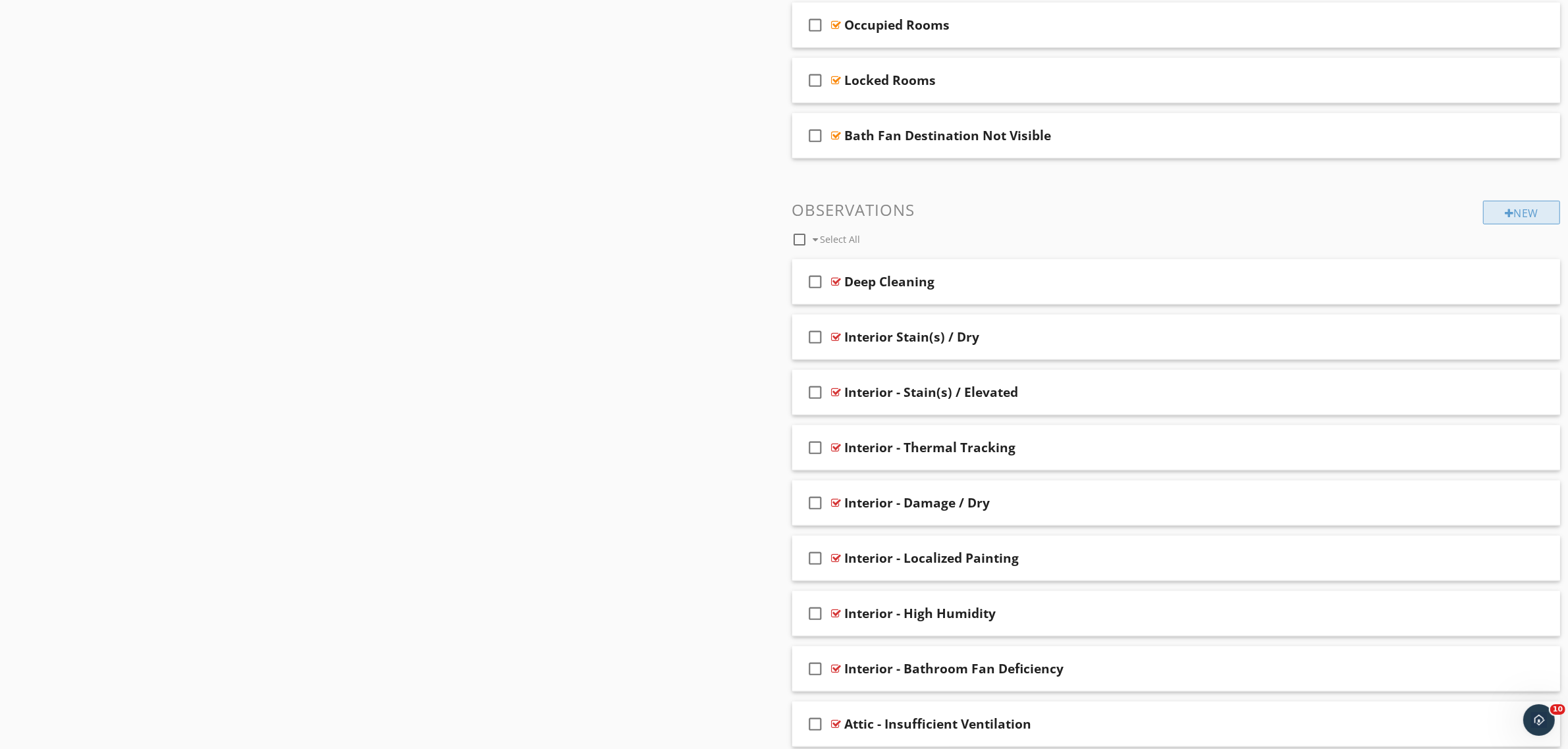
click at [1499, 214] on div "New" at bounding box center [1521, 212] width 77 height 23
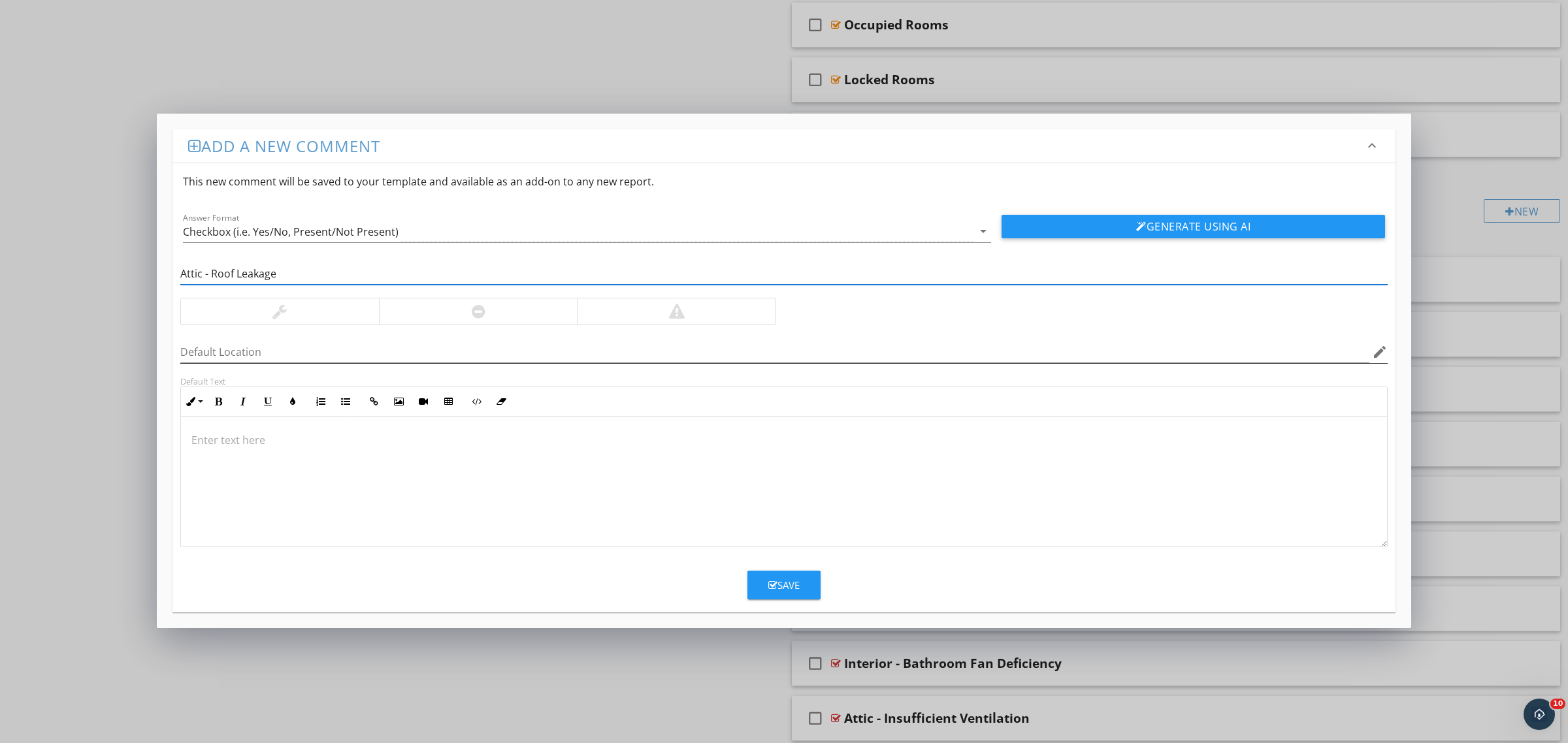
type input "Attic - Roof Leakage"
click at [647, 314] on div at bounding box center [676, 311] width 199 height 26
click at [495, 495] on div at bounding box center [784, 482] width 1206 height 131
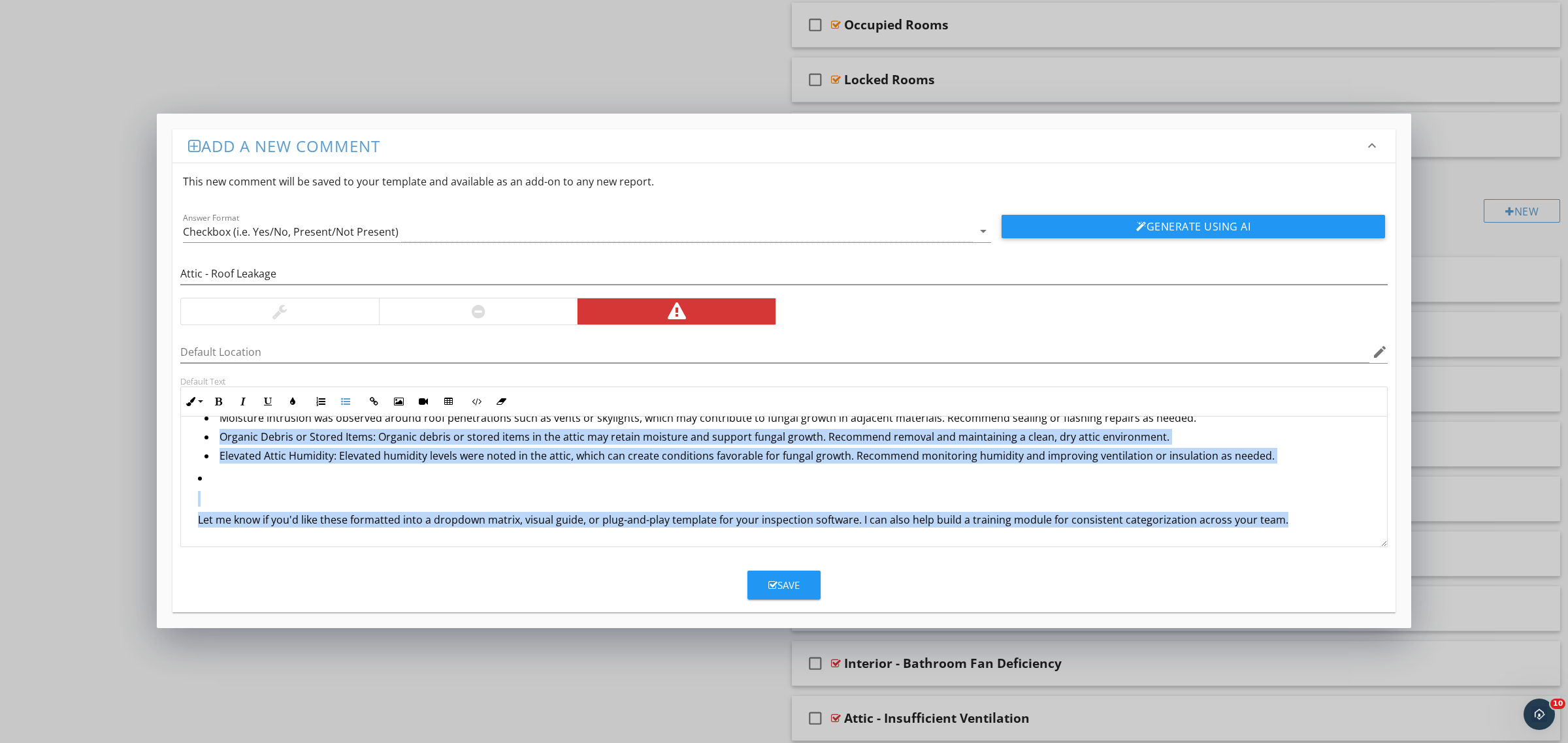
scroll to position [0, 0]
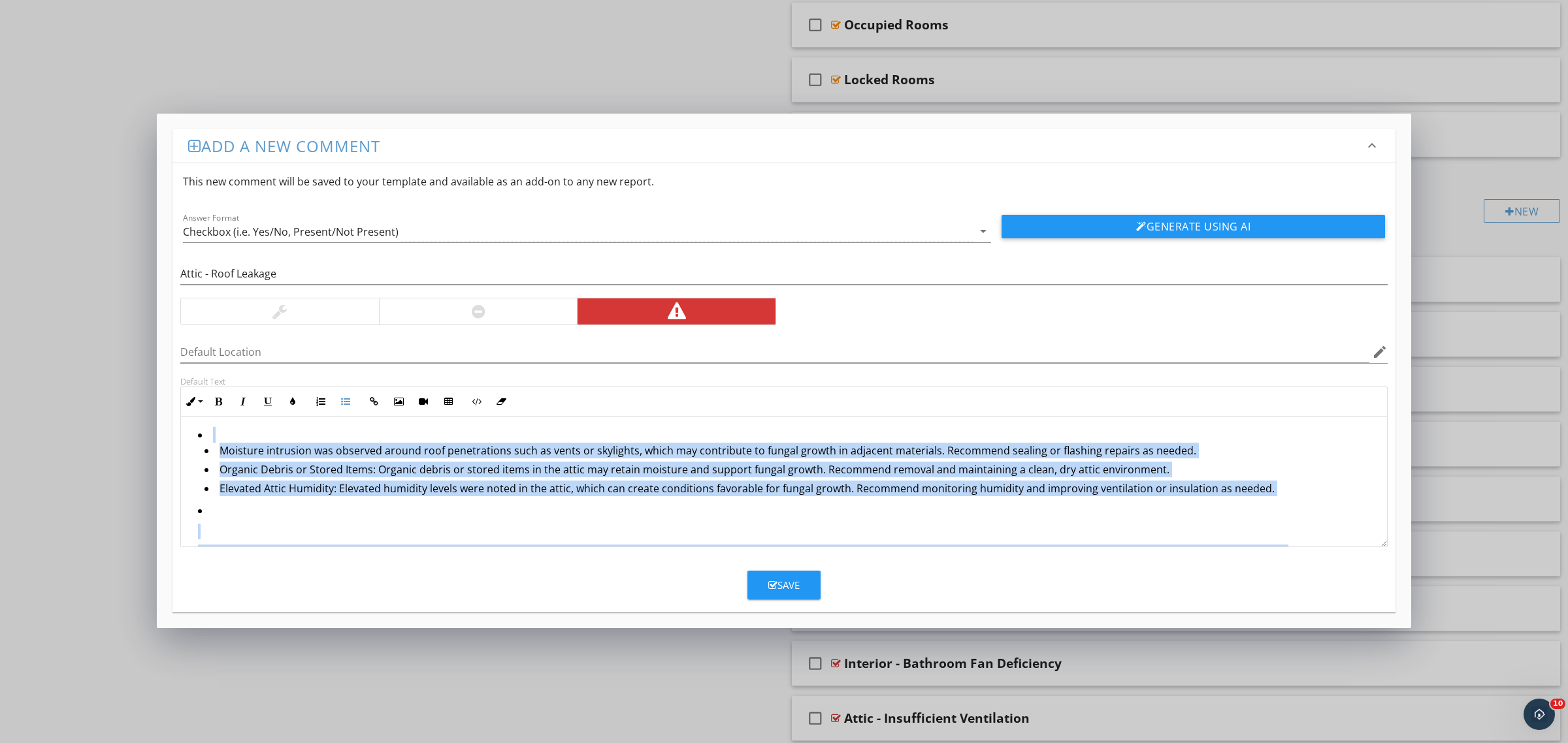
drag, startPoint x: 1295, startPoint y: 530, endPoint x: 0, endPoint y: 385, distance: 1303.1
click at [0, 385] on div "Add a new comment keyboard_arrow_down This new comment will be saved to your te…" at bounding box center [784, 371] width 1568 height 743
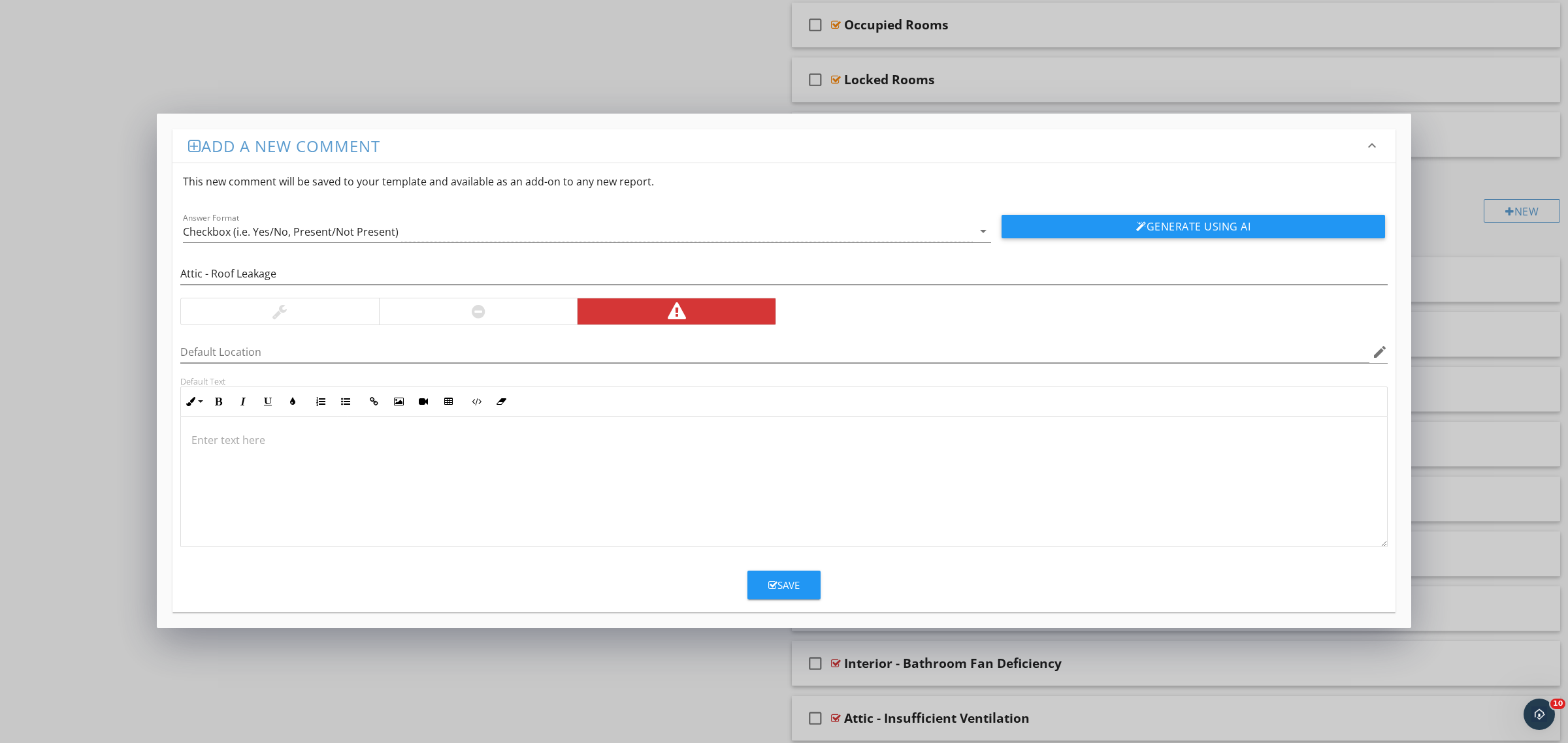
click at [843, 501] on div at bounding box center [784, 482] width 1206 height 131
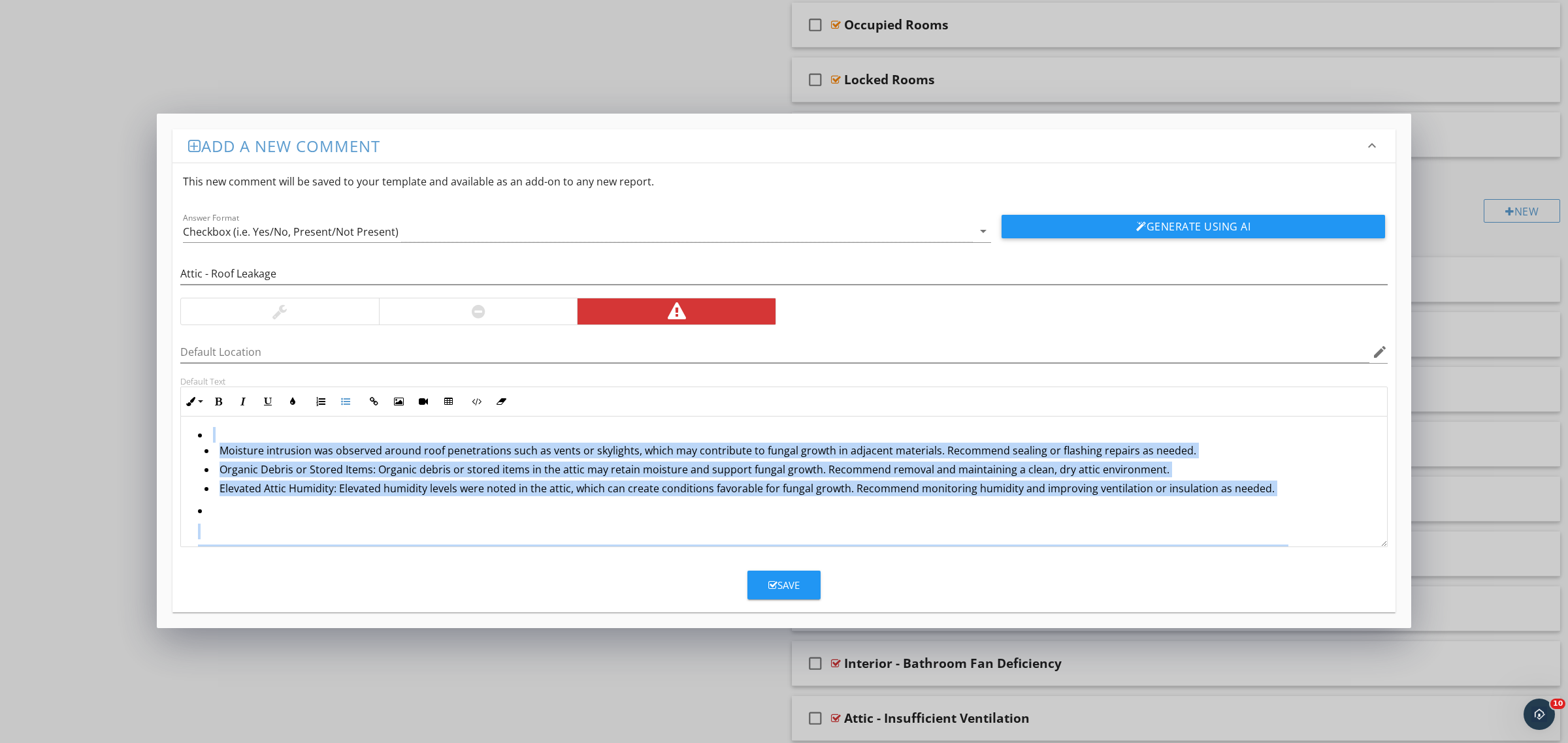
drag, startPoint x: 1307, startPoint y: 522, endPoint x: 56, endPoint y: 204, distance: 1290.8
click at [56, 204] on div "Add a new comment keyboard_arrow_down This new comment will be saved to your te…" at bounding box center [784, 371] width 1568 height 743
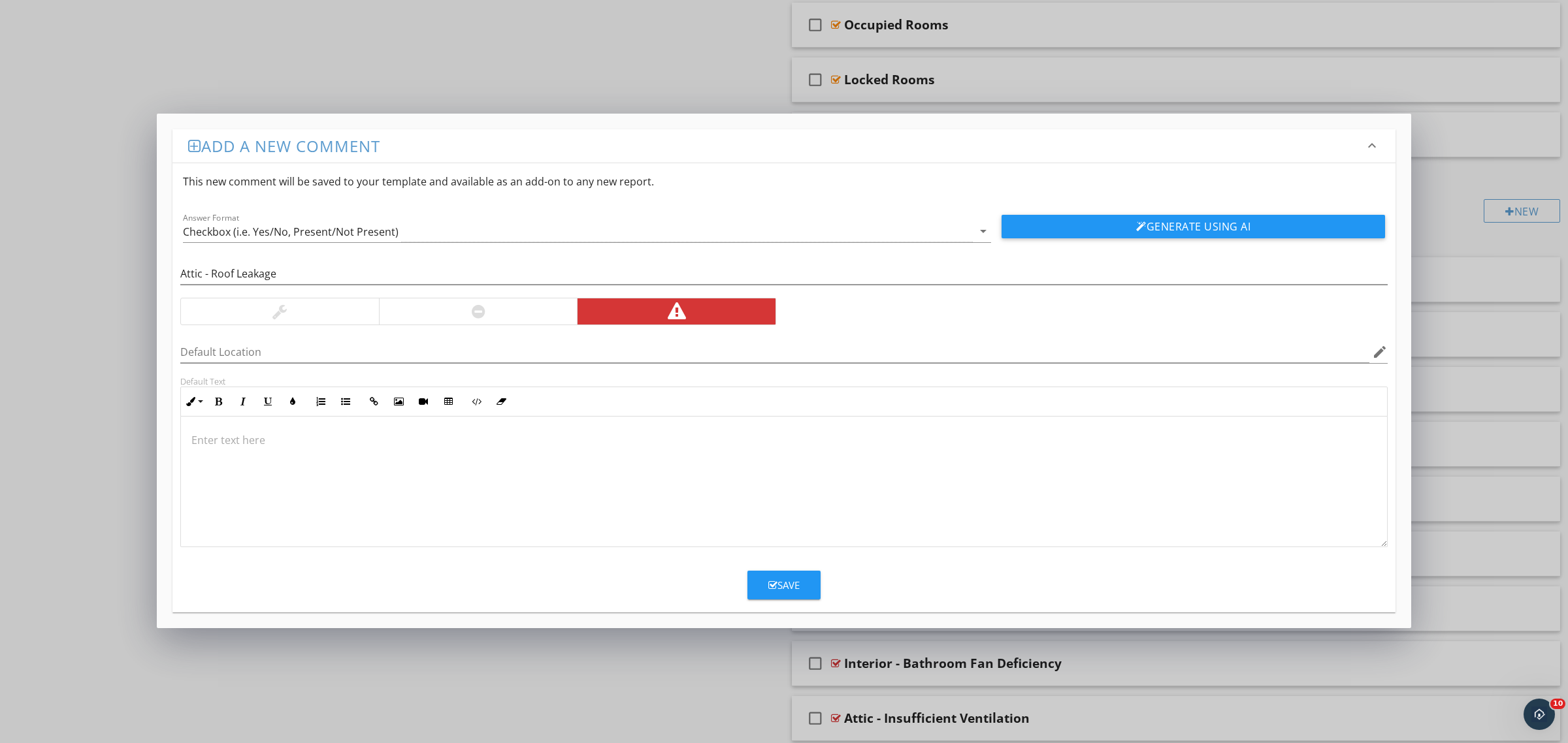
click at [941, 447] on p at bounding box center [784, 440] width 1185 height 16
click at [778, 465] on div at bounding box center [784, 482] width 1206 height 131
click at [795, 585] on div "Save" at bounding box center [784, 585] width 31 height 15
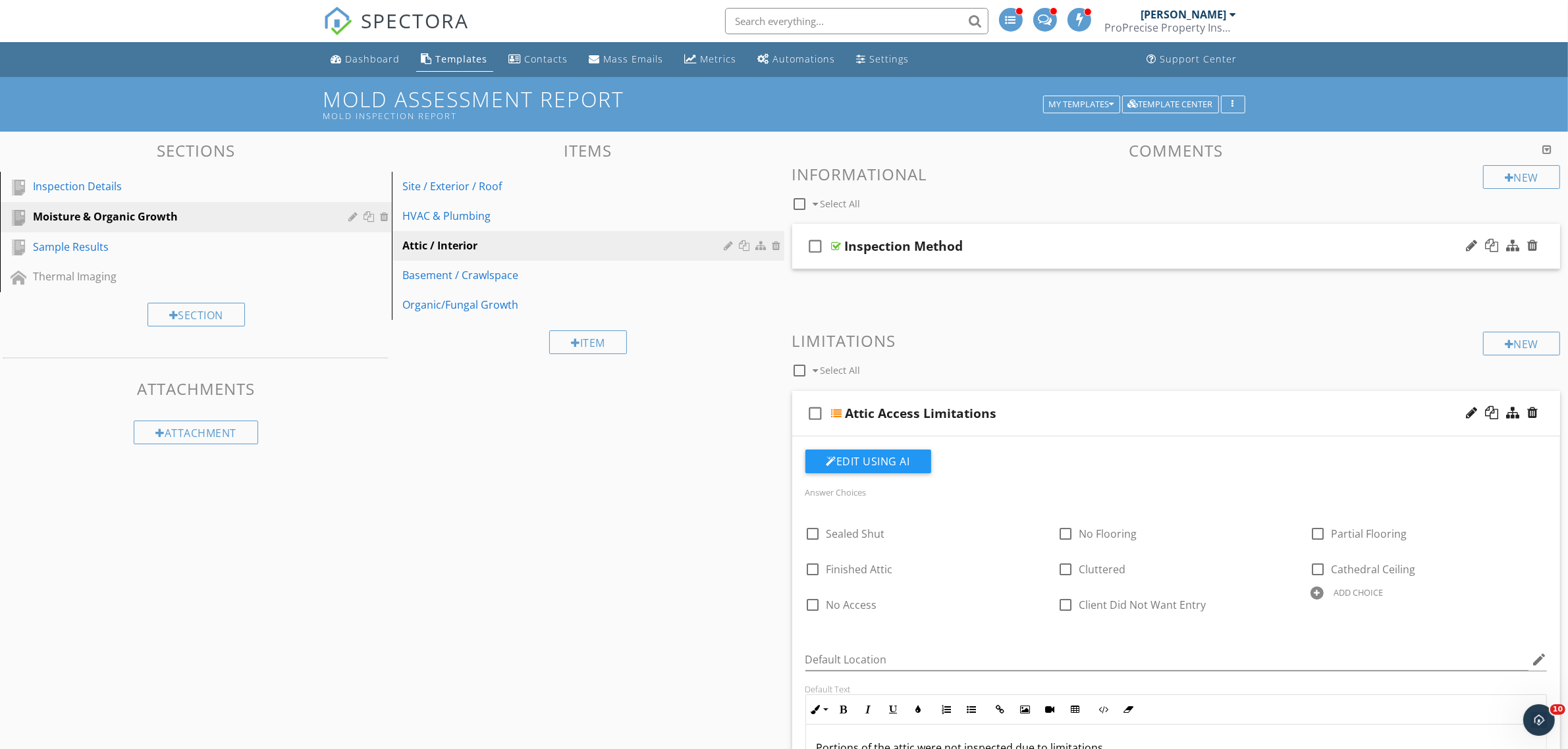
click at [837, 247] on div at bounding box center [836, 247] width 10 height 11
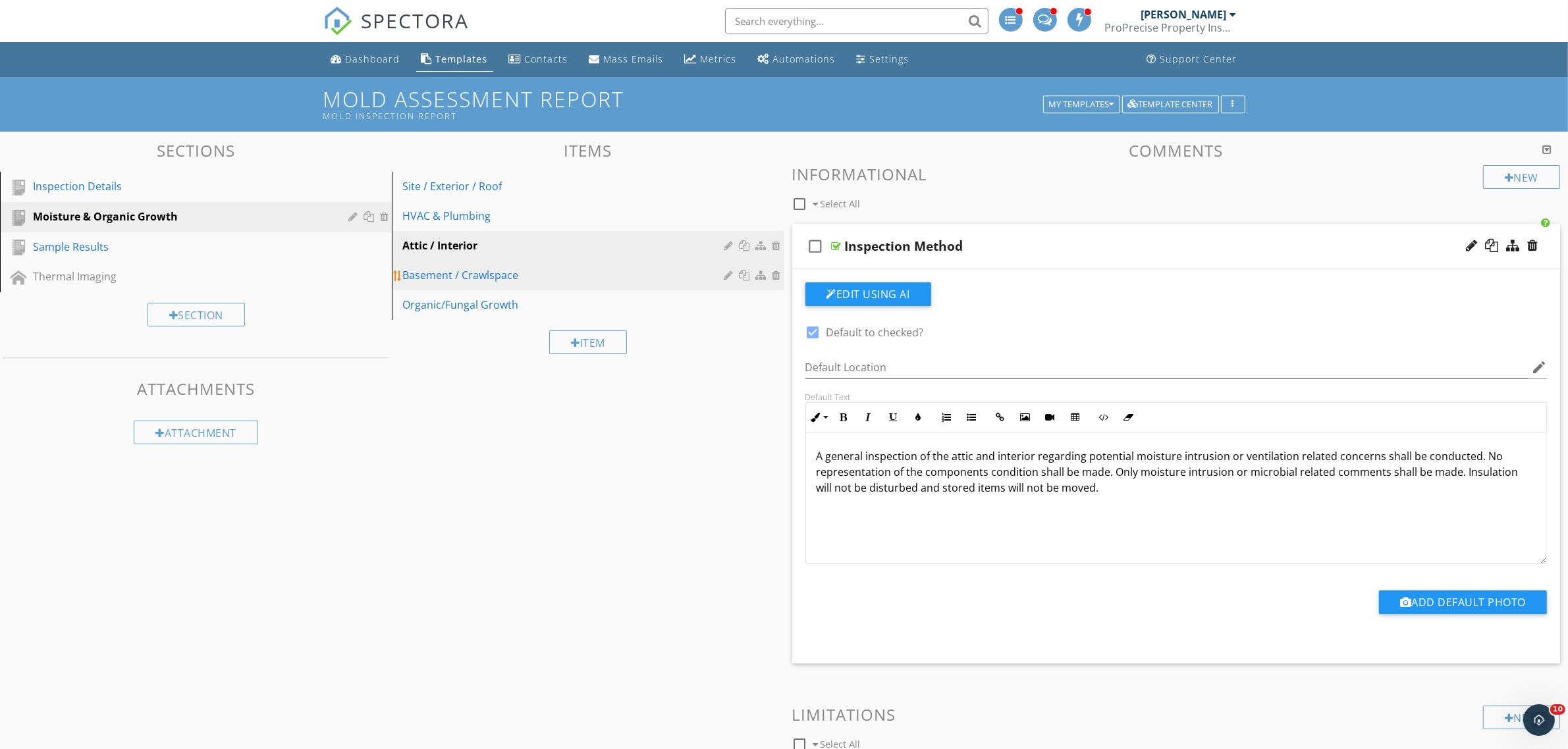
click at [479, 282] on div "Basement / Crawlspace" at bounding box center [565, 275] width 325 height 16
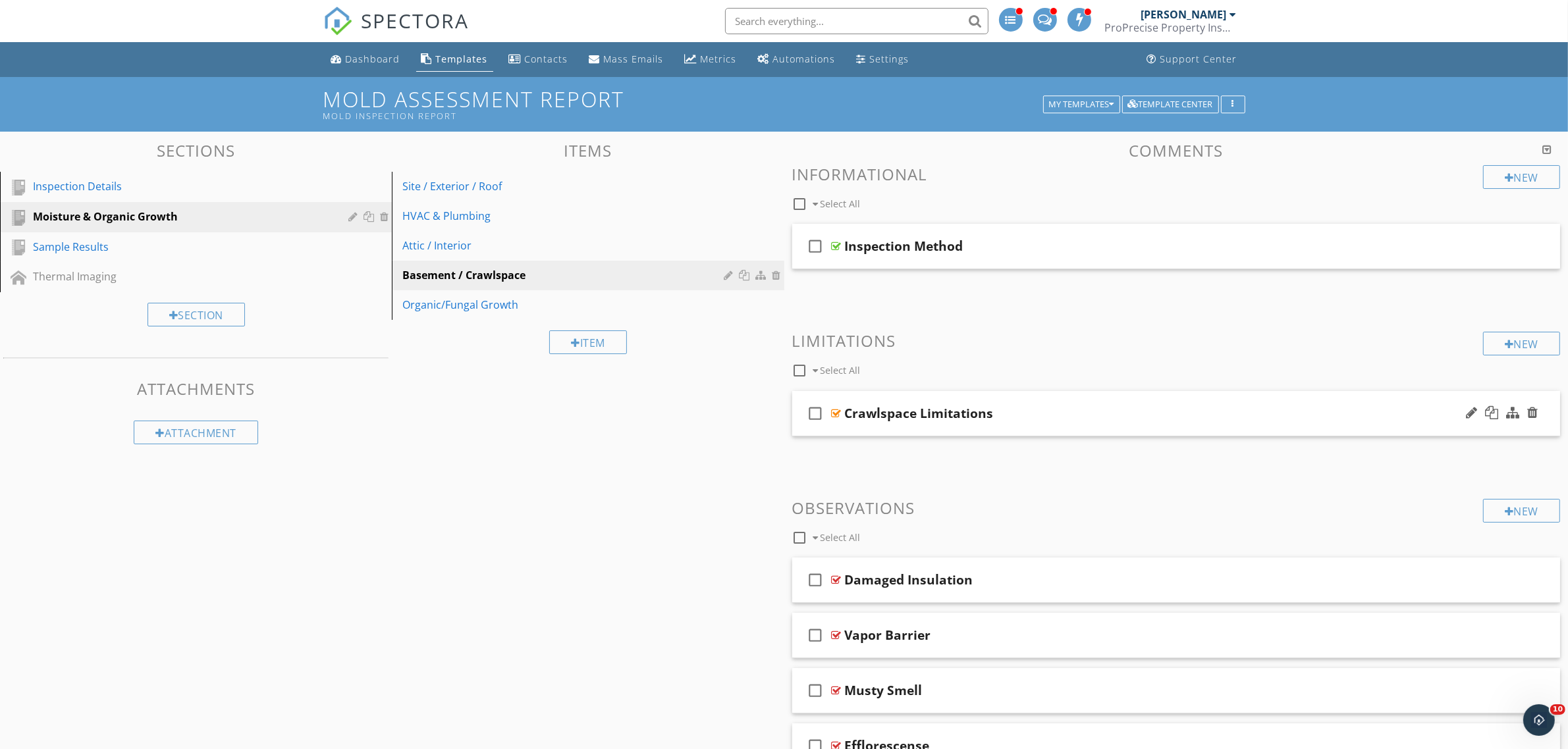
click at [841, 408] on div "check_box_outline_blank Crawlspace Limitations" at bounding box center [1176, 414] width 769 height 45
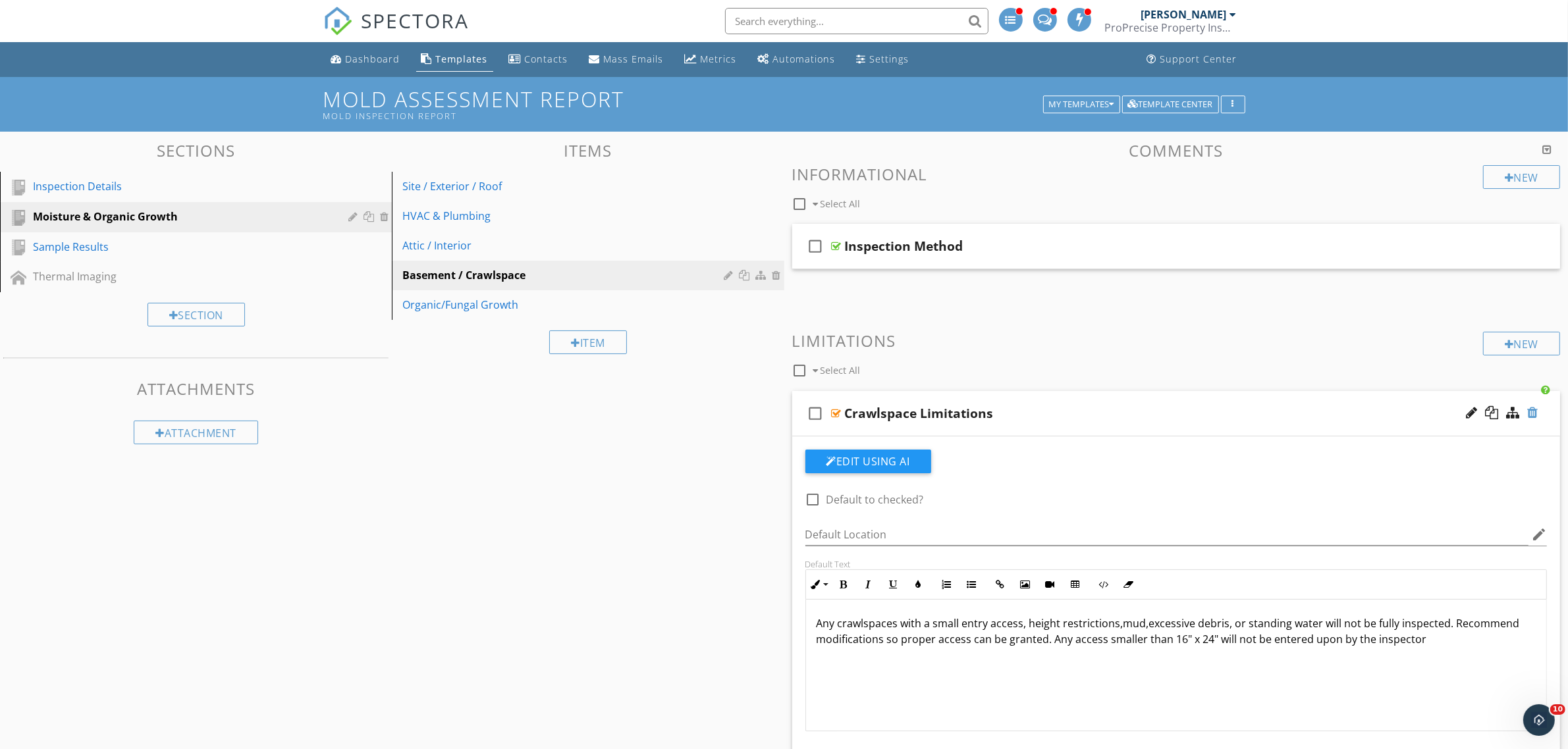
click at [1536, 413] on div at bounding box center [1533, 413] width 11 height 13
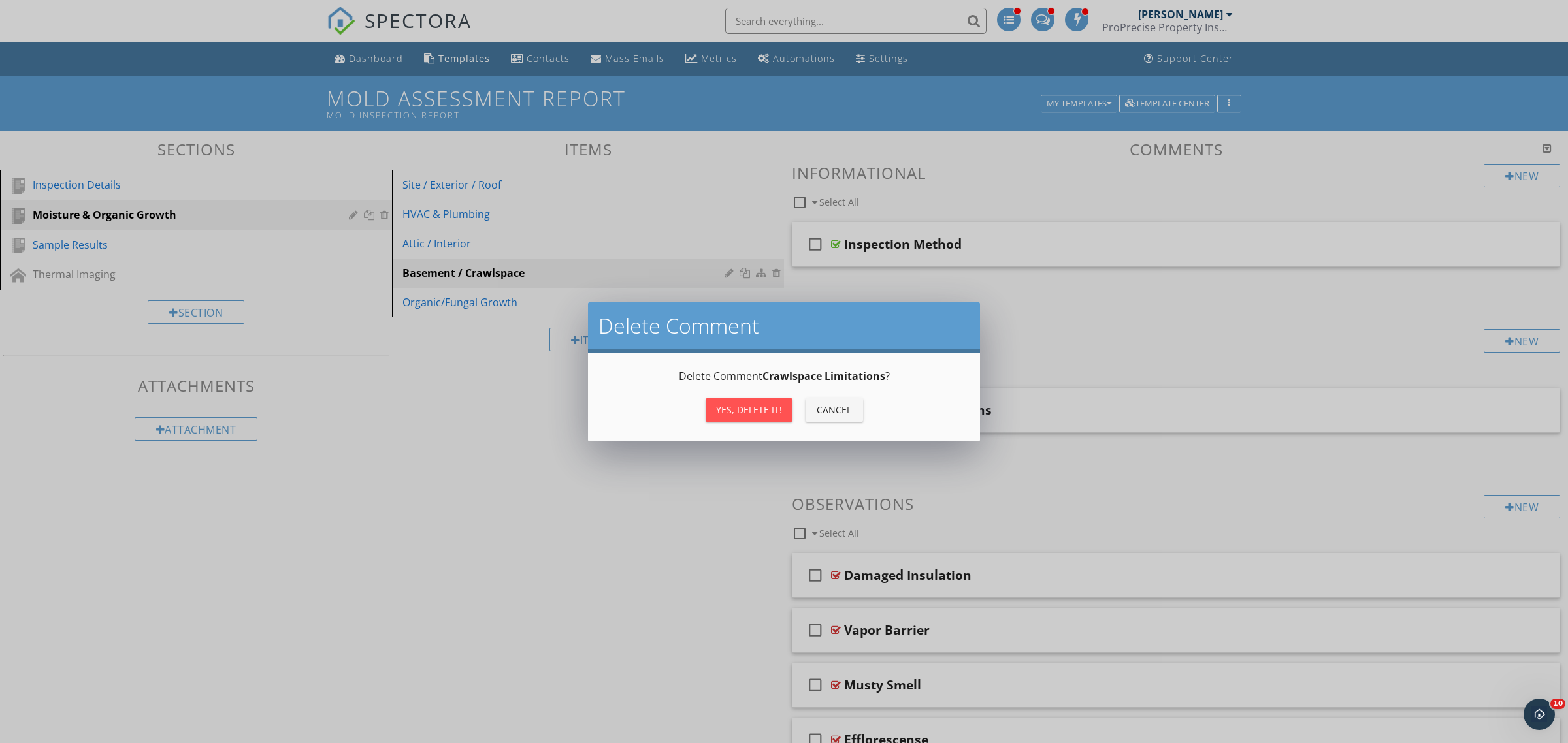
click at [750, 403] on div "Yes, Delete it!" at bounding box center [749, 410] width 66 height 14
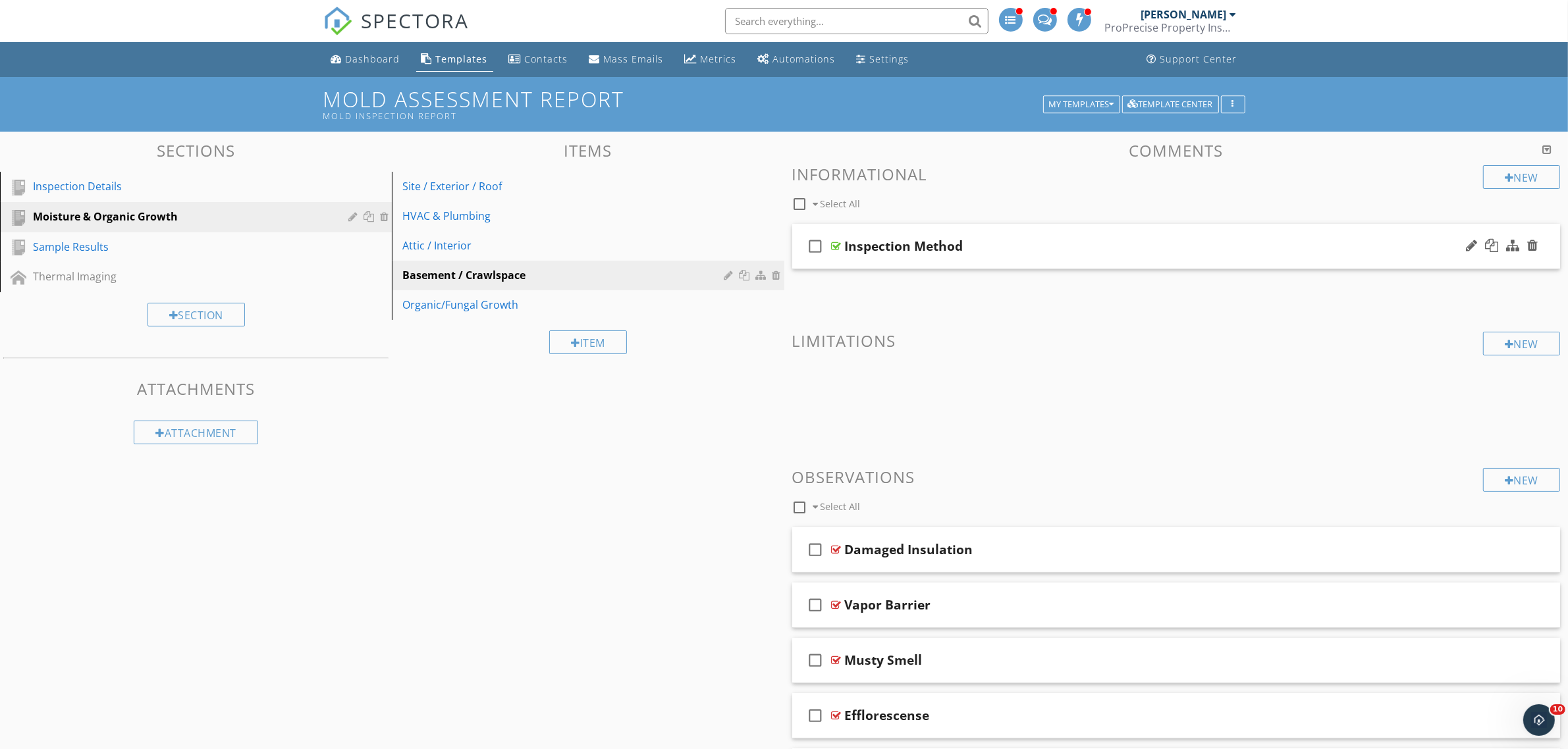
click at [837, 245] on div at bounding box center [836, 247] width 10 height 11
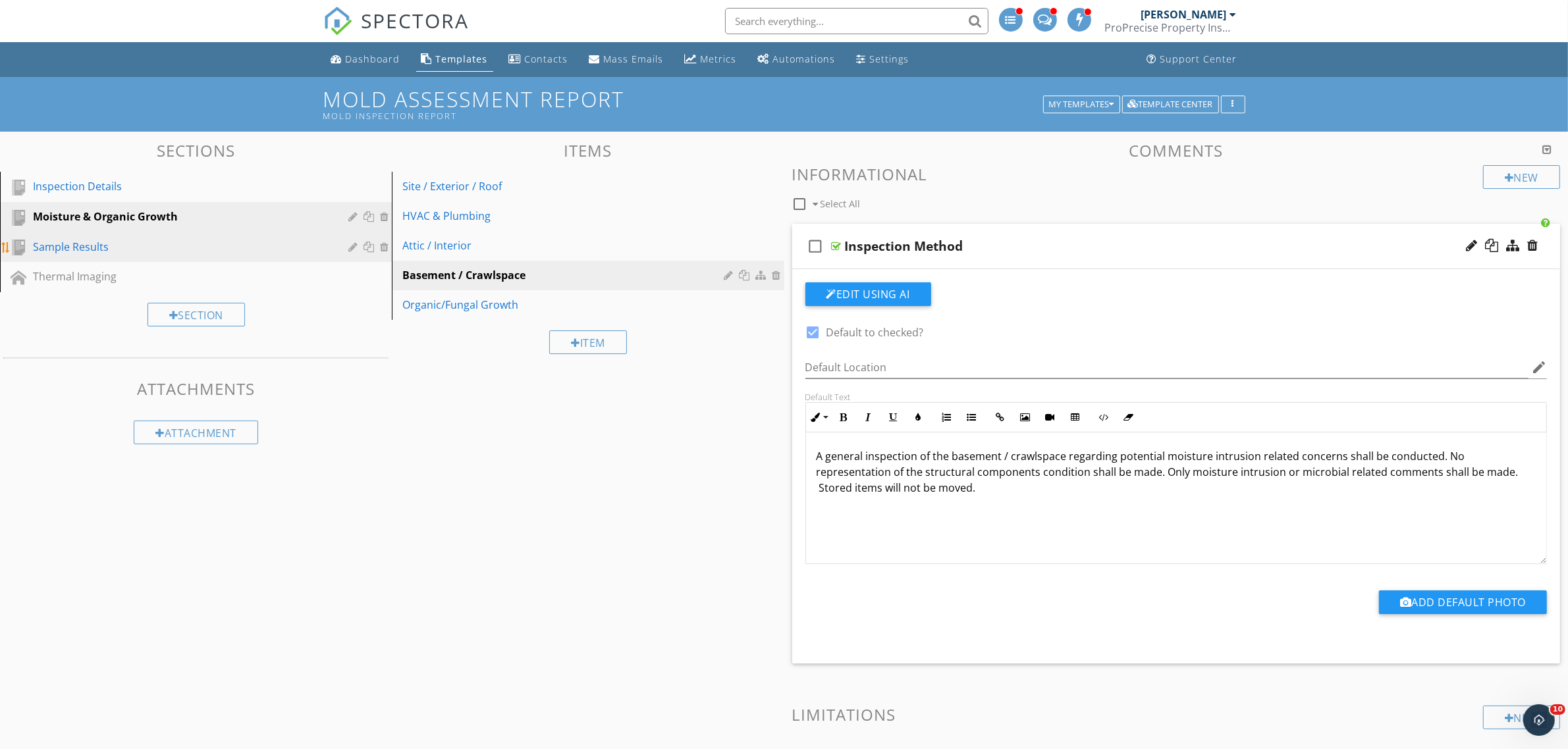
drag, startPoint x: 113, startPoint y: 259, endPoint x: 120, endPoint y: 245, distance: 15.7
click at [114, 259] on link "Sample Results" at bounding box center [198, 247] width 388 height 30
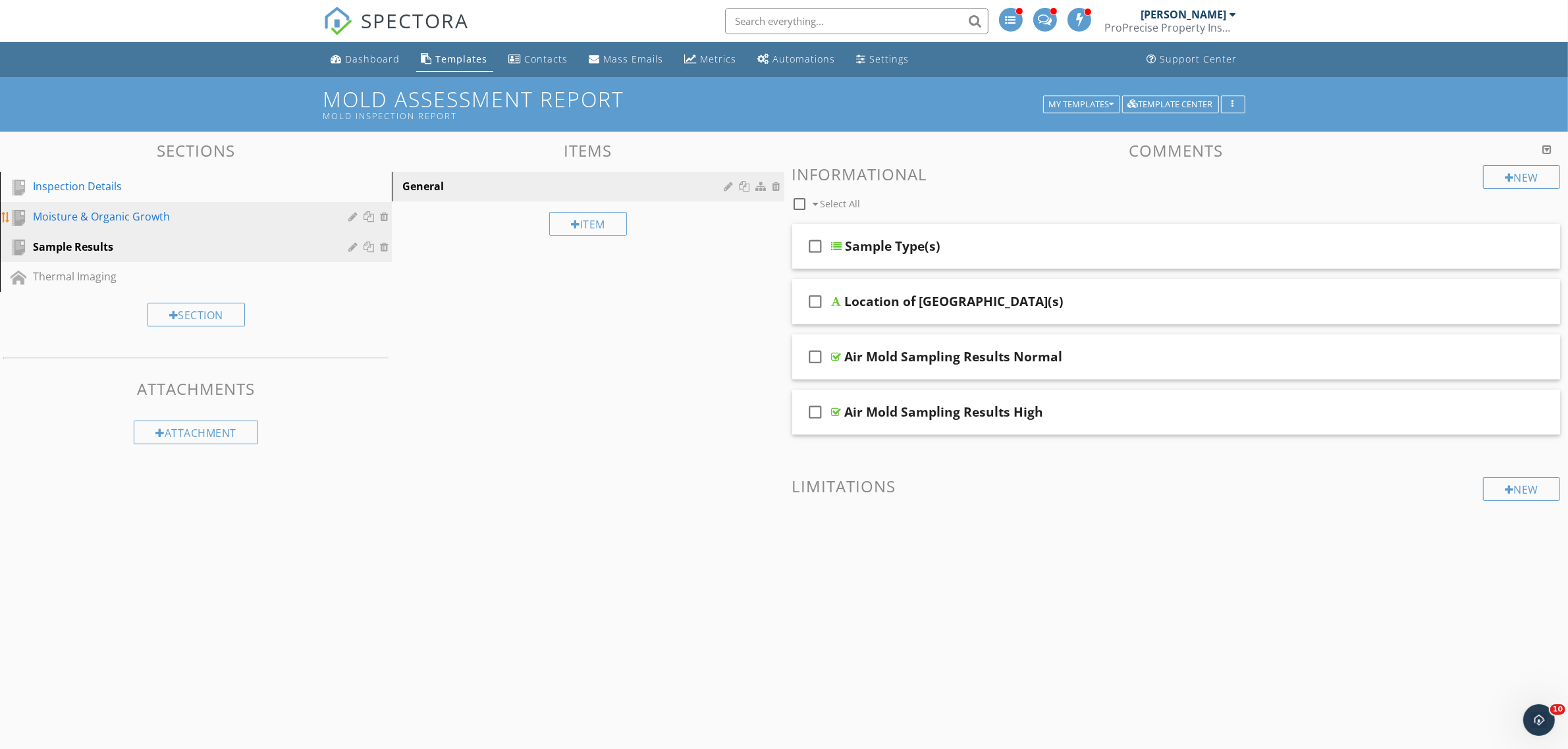
click at [133, 208] on div "Moisture & Organic Growth" at bounding box center [180, 216] width 296 height 16
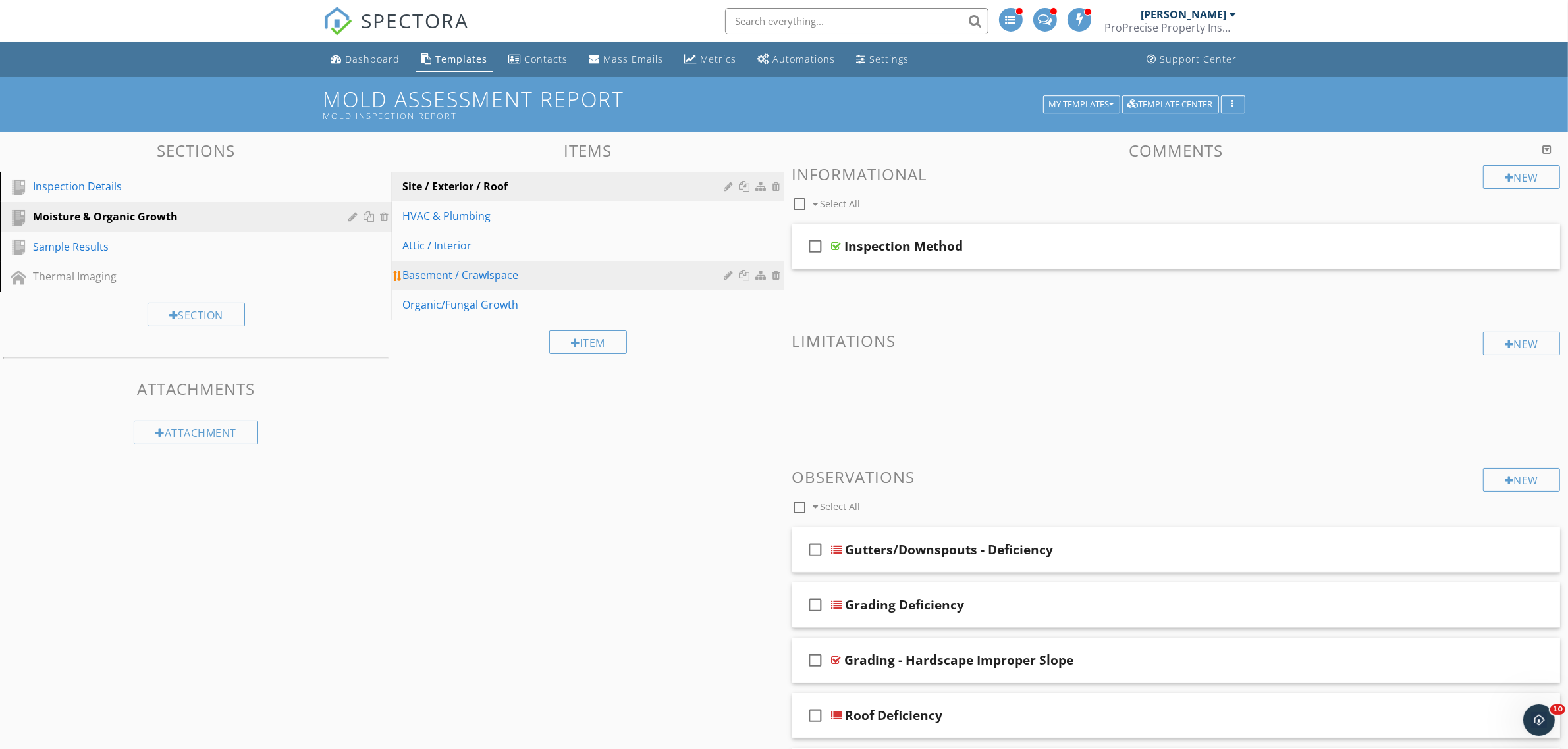
click at [515, 283] on div "Basement / Crawlspace" at bounding box center [565, 275] width 325 height 16
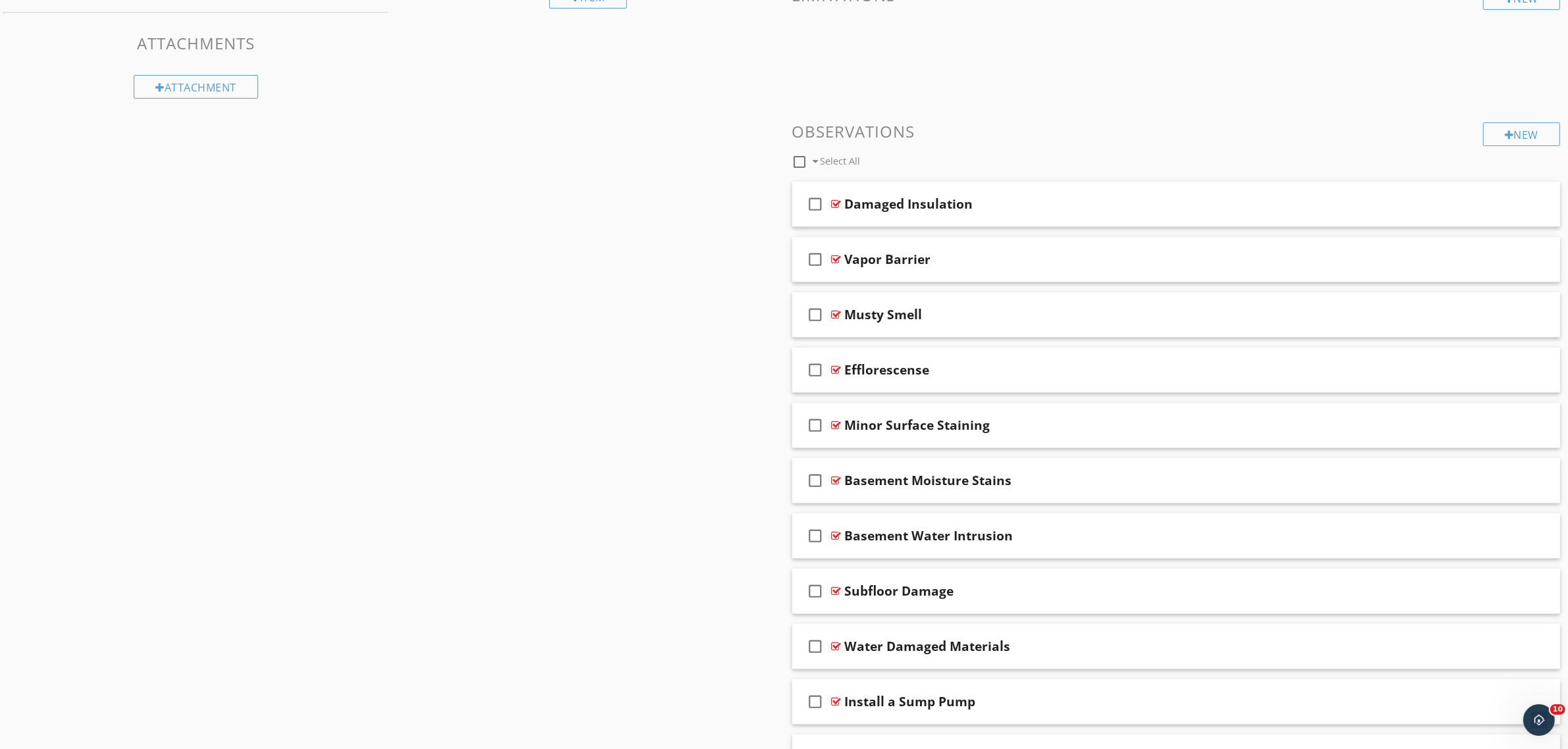
scroll to position [412, 0]
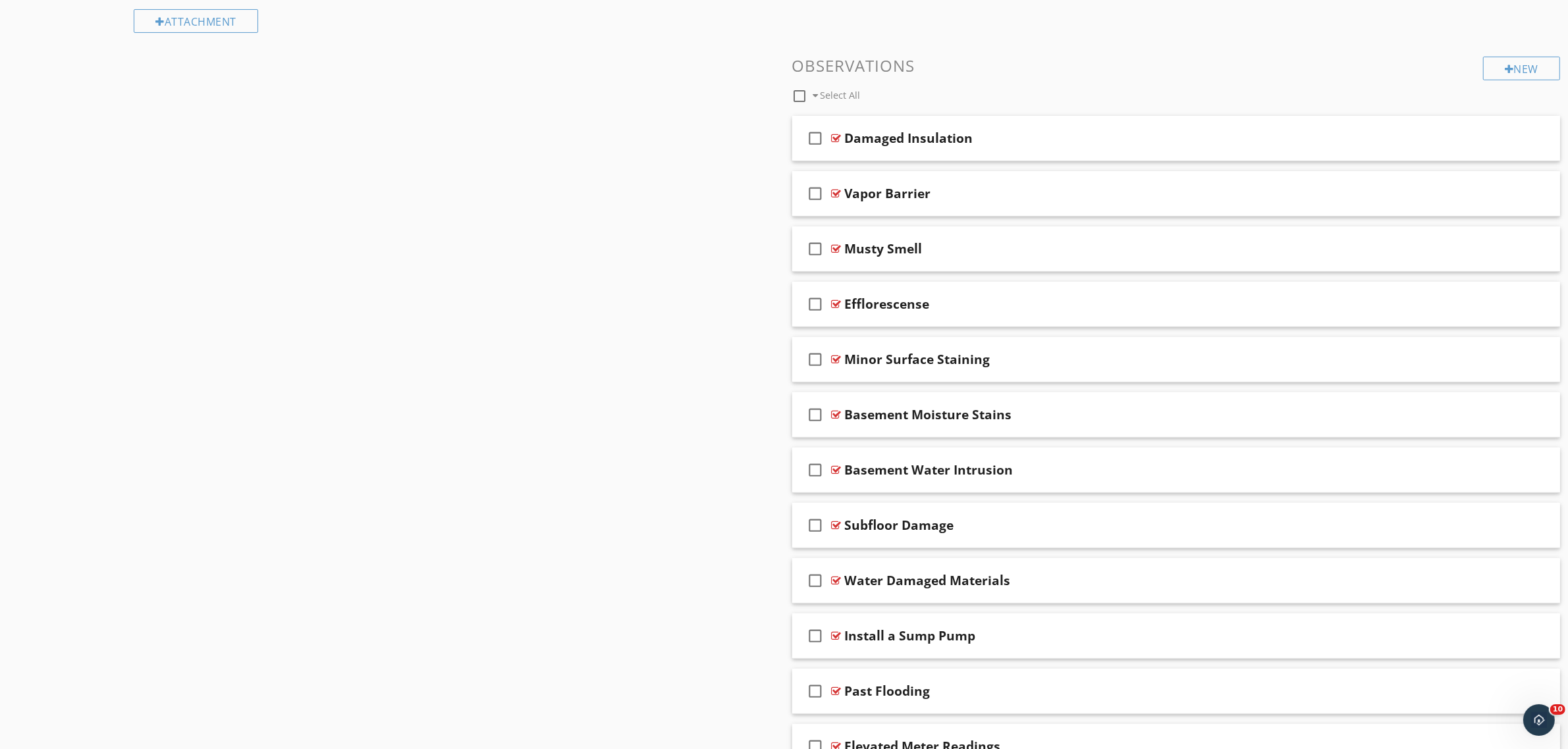
click at [799, 96] on div at bounding box center [799, 96] width 22 height 22
checkbox input "true"
click at [915, 97] on div at bounding box center [914, 96] width 9 height 11
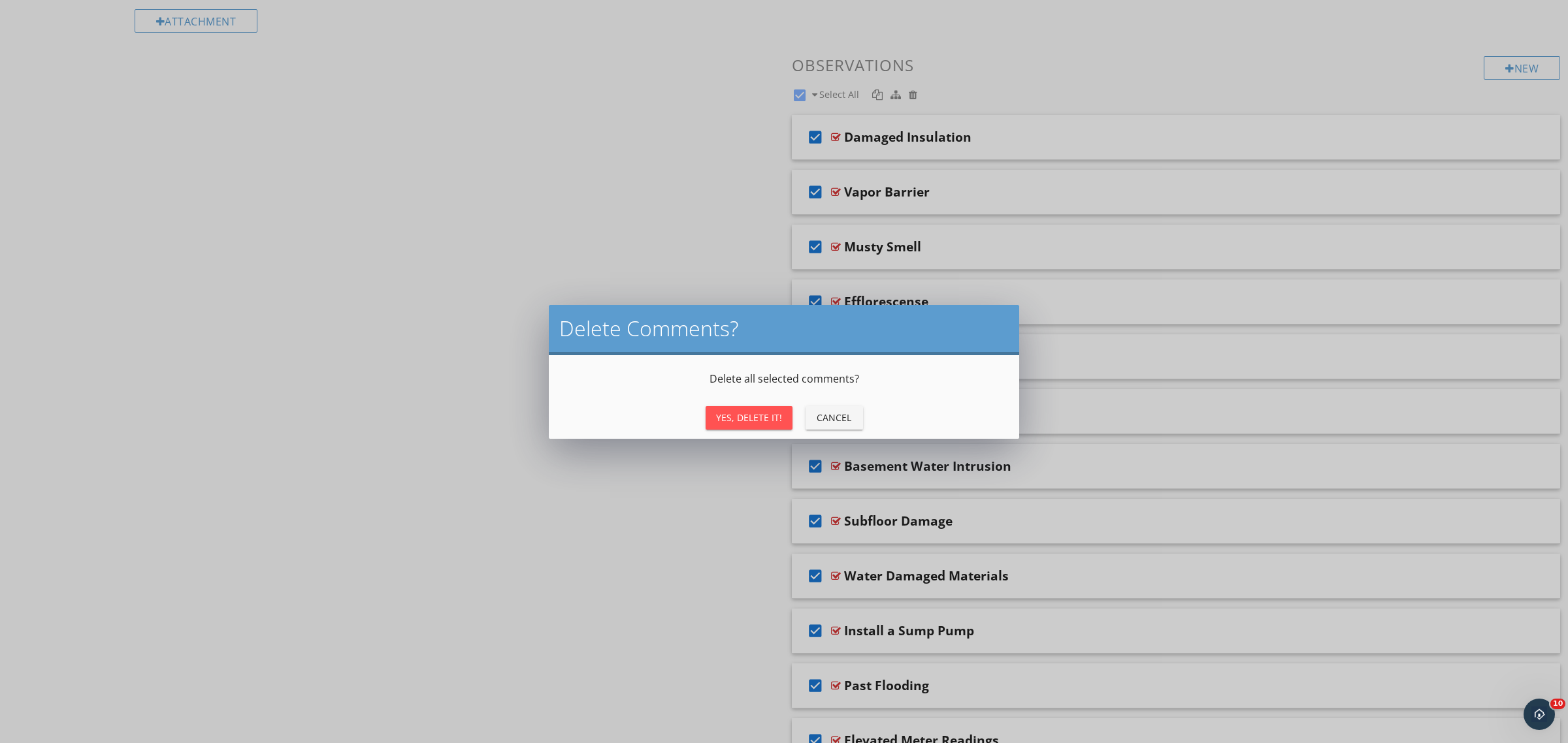
click at [755, 404] on div "Yes, Delete It! Cancel" at bounding box center [784, 420] width 470 height 36
click at [755, 412] on div "Yes, Delete It!" at bounding box center [749, 418] width 66 height 14
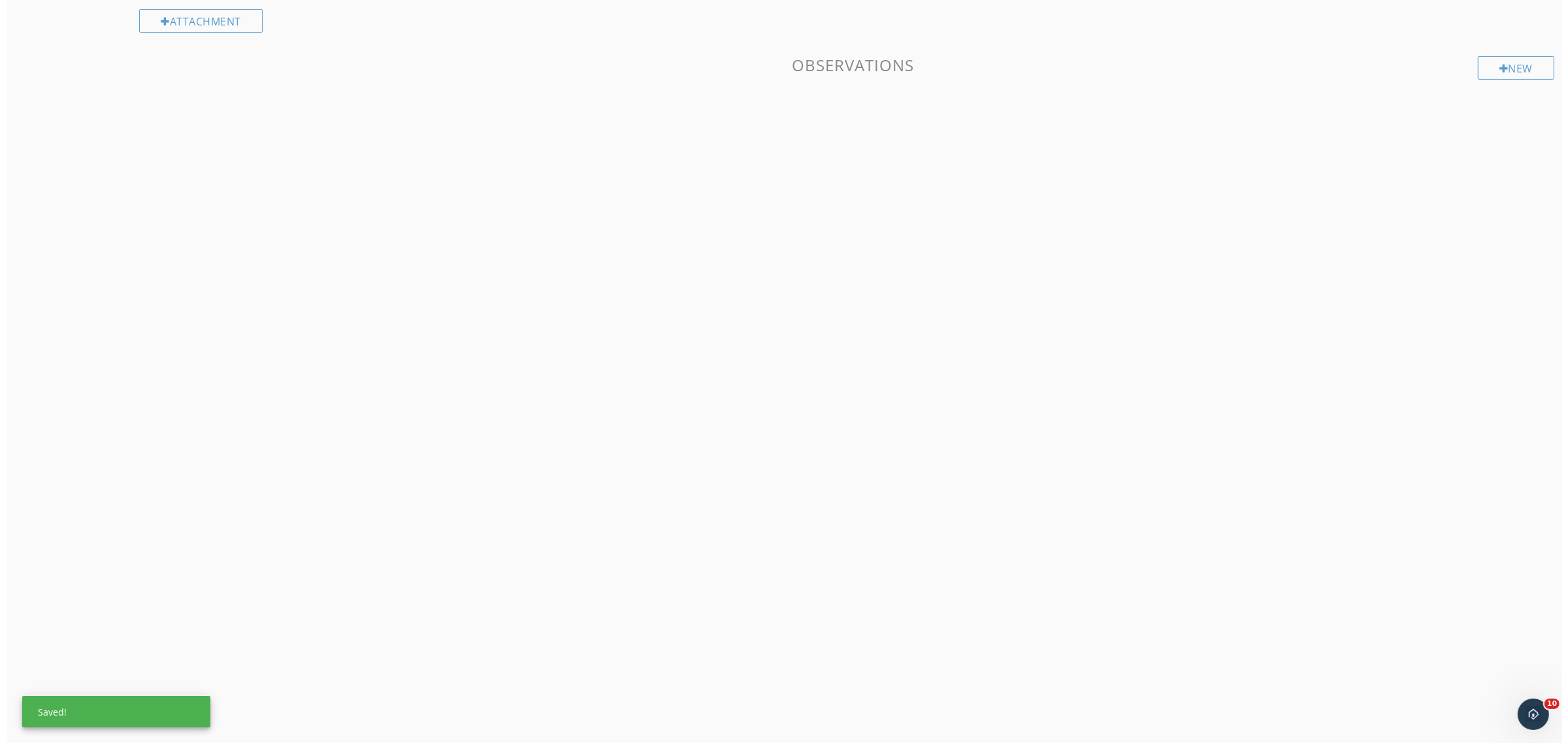
scroll to position [76, 0]
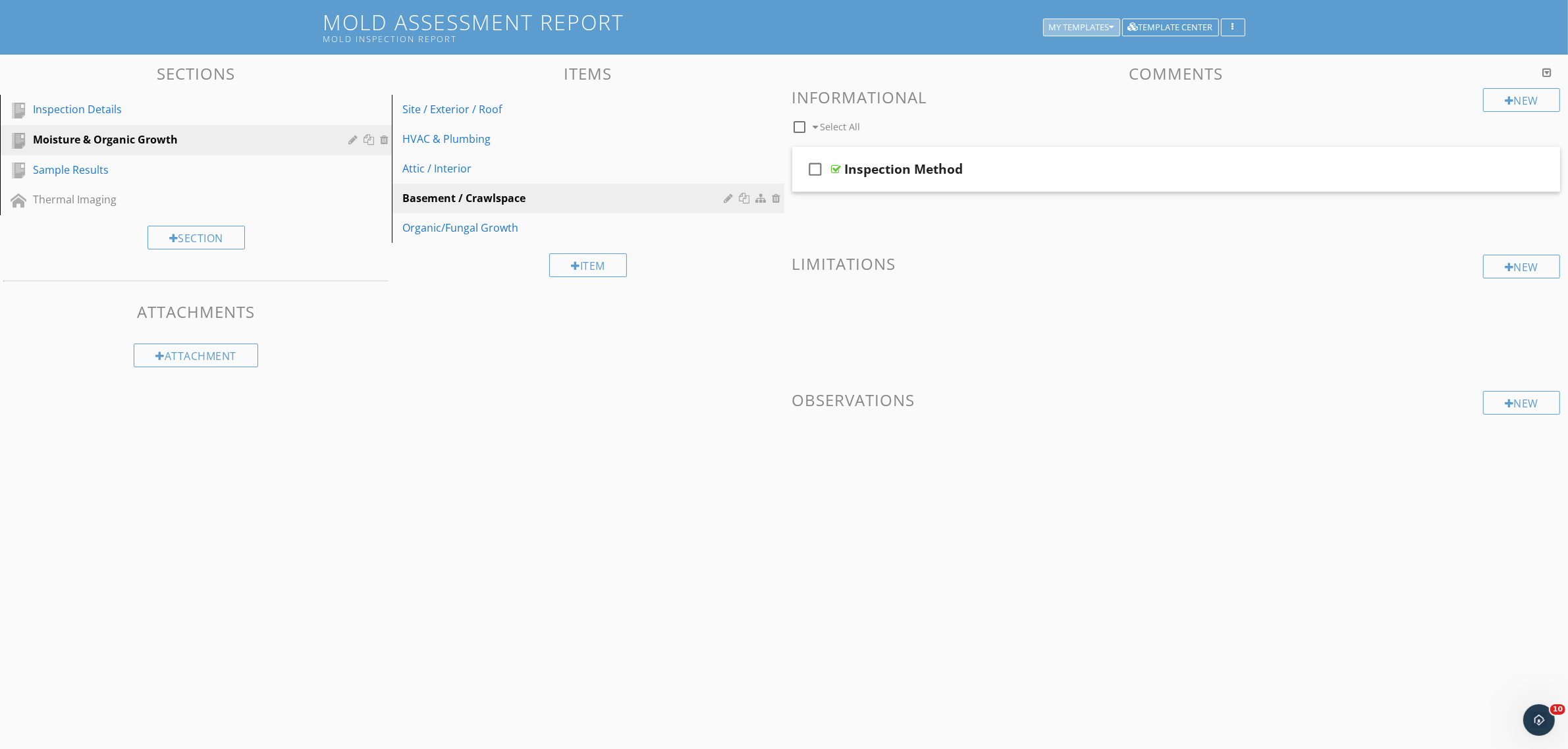
click at [1085, 25] on div "My Templates" at bounding box center [1081, 27] width 66 height 9
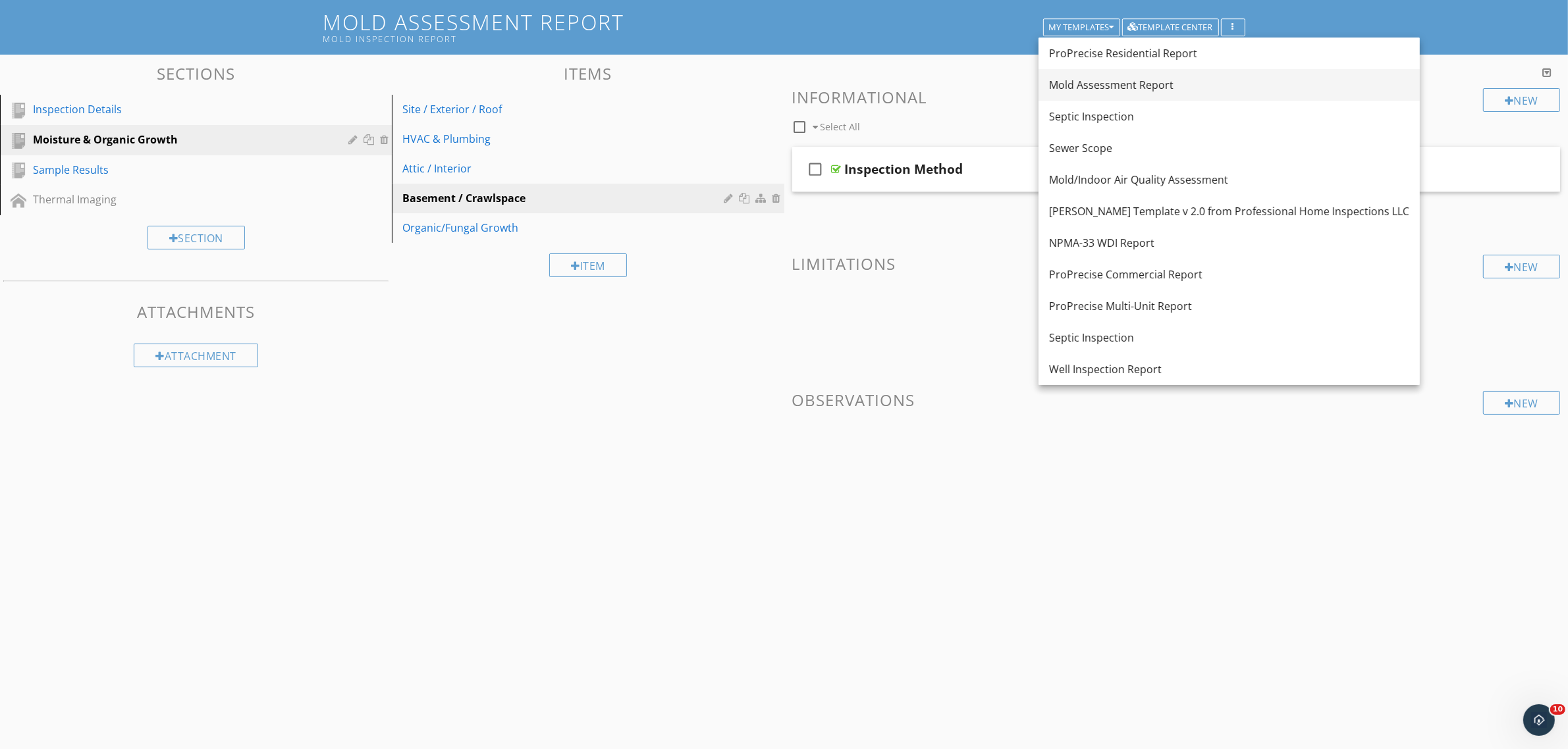
click at [1093, 84] on div "Mold Assessment Report" at bounding box center [1228, 85] width 360 height 16
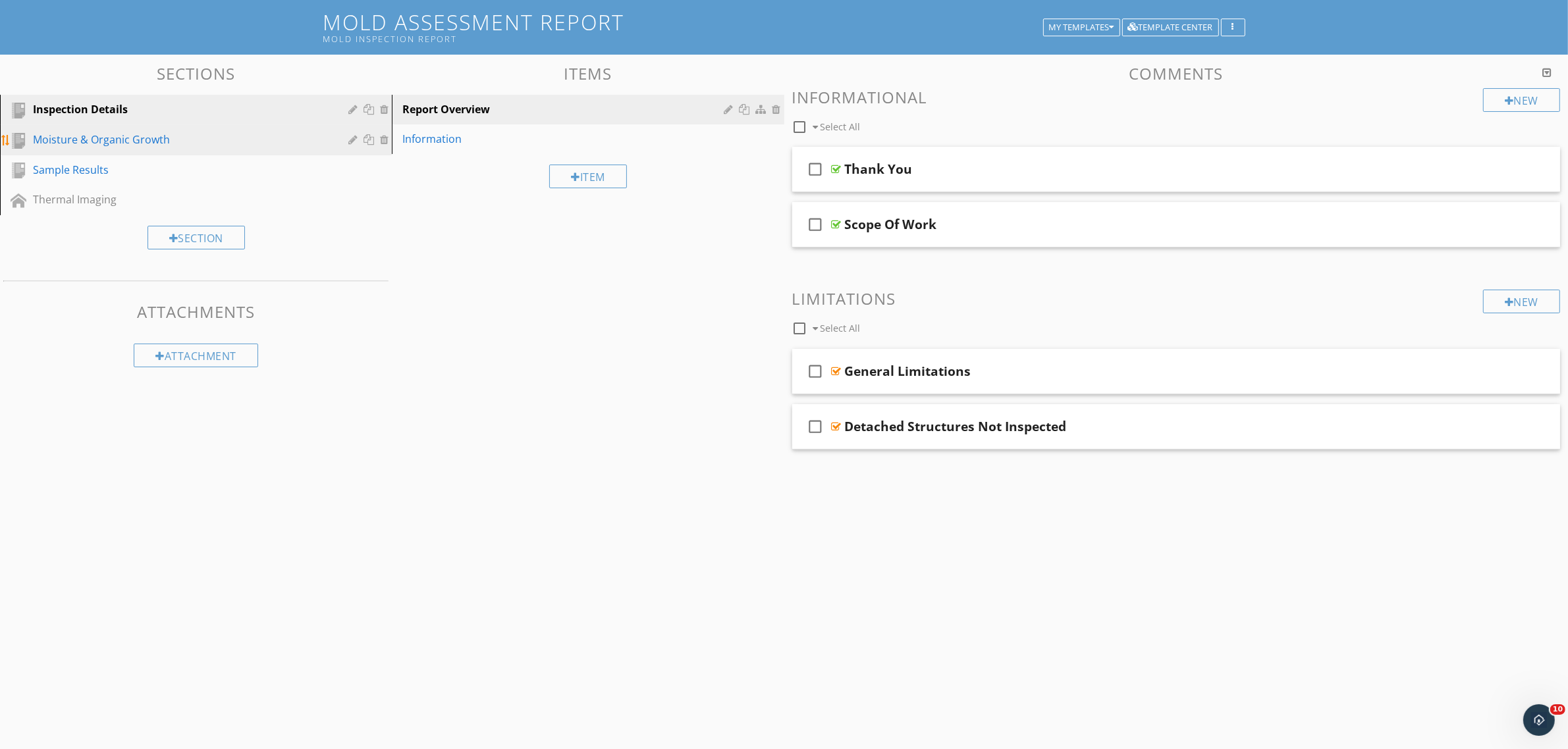
click at [115, 140] on div "Moisture & Organic Growth" at bounding box center [180, 140] width 296 height 16
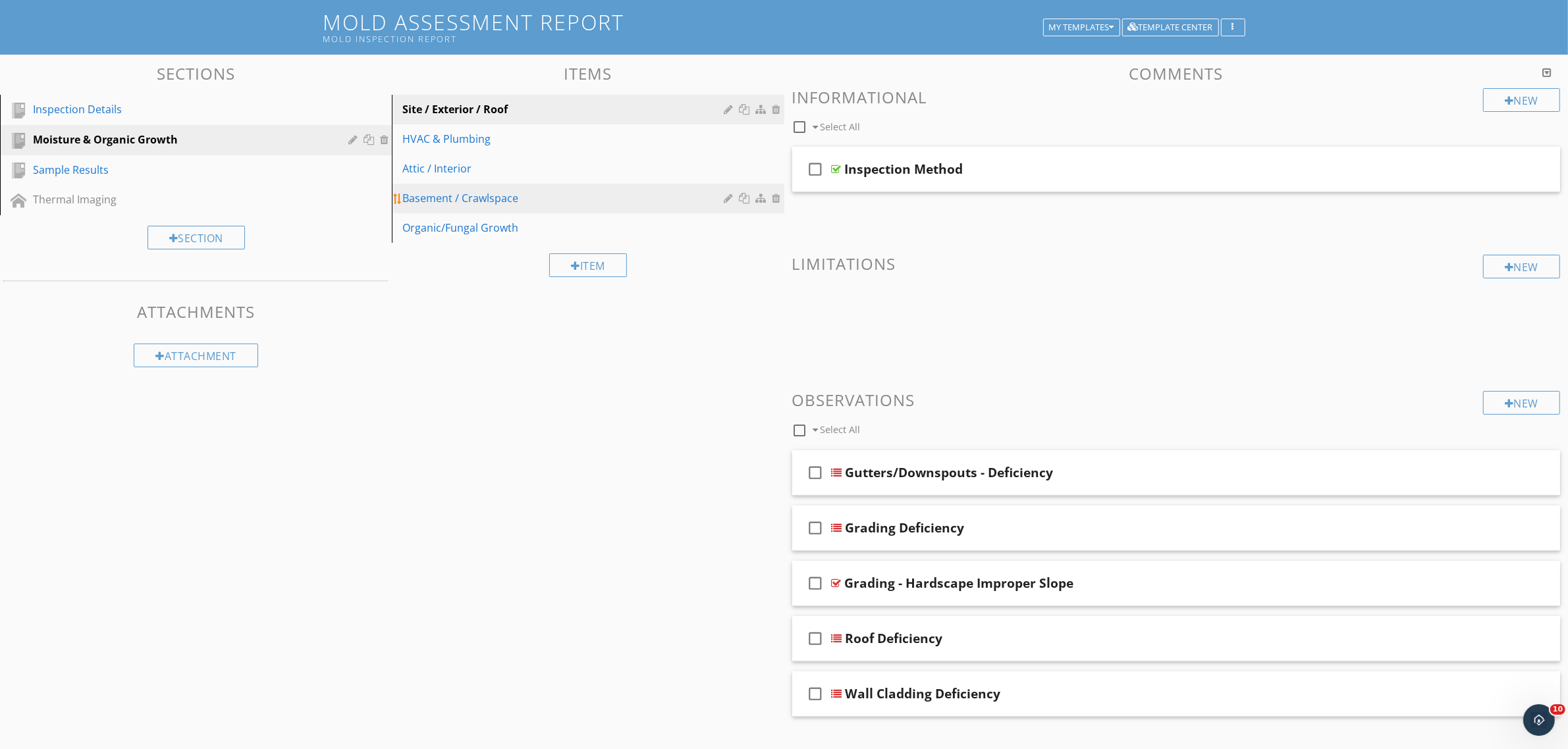
click at [476, 200] on div "Basement / Crawlspace" at bounding box center [565, 198] width 325 height 16
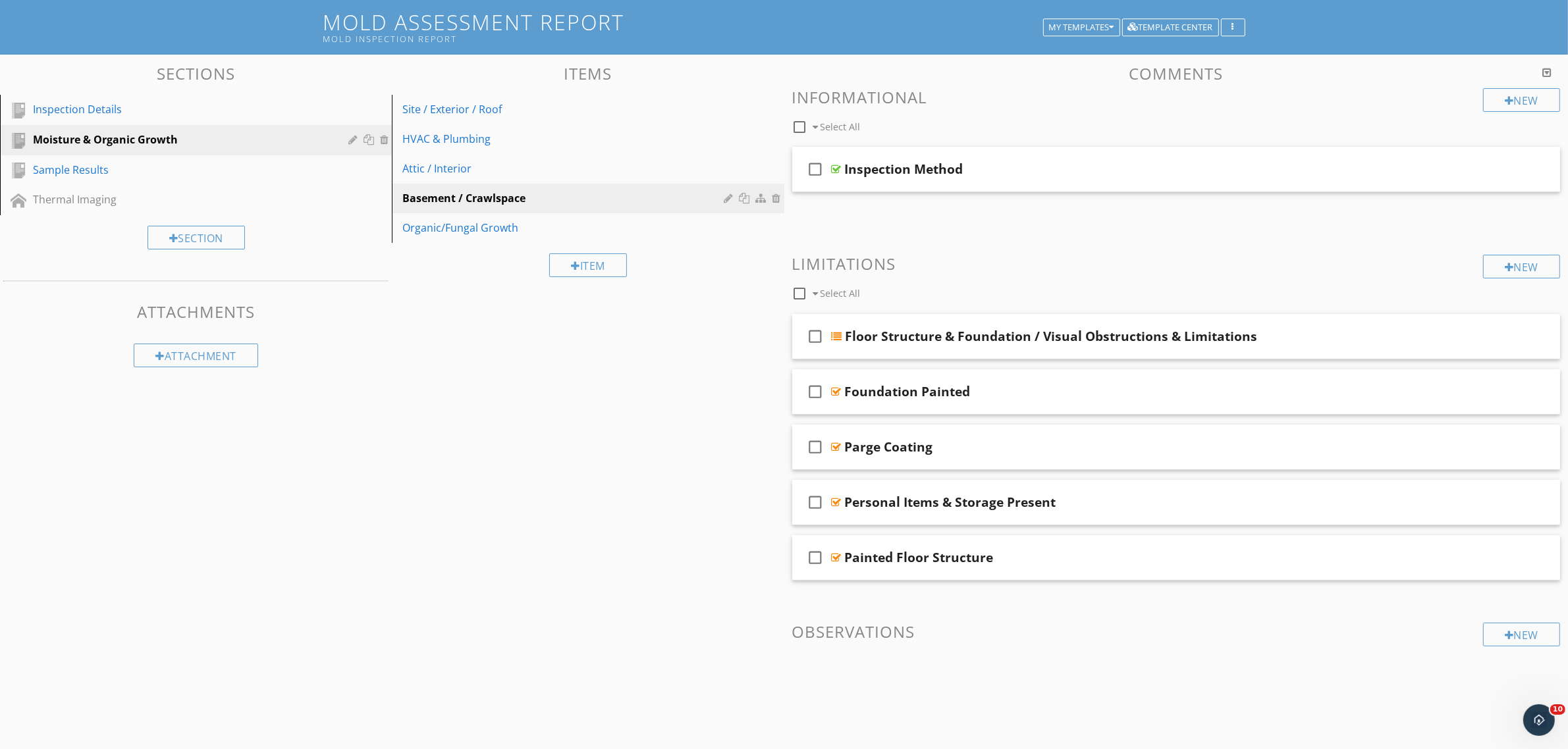
click at [800, 295] on div at bounding box center [799, 293] width 22 height 22
click at [876, 293] on div at bounding box center [878, 294] width 11 height 11
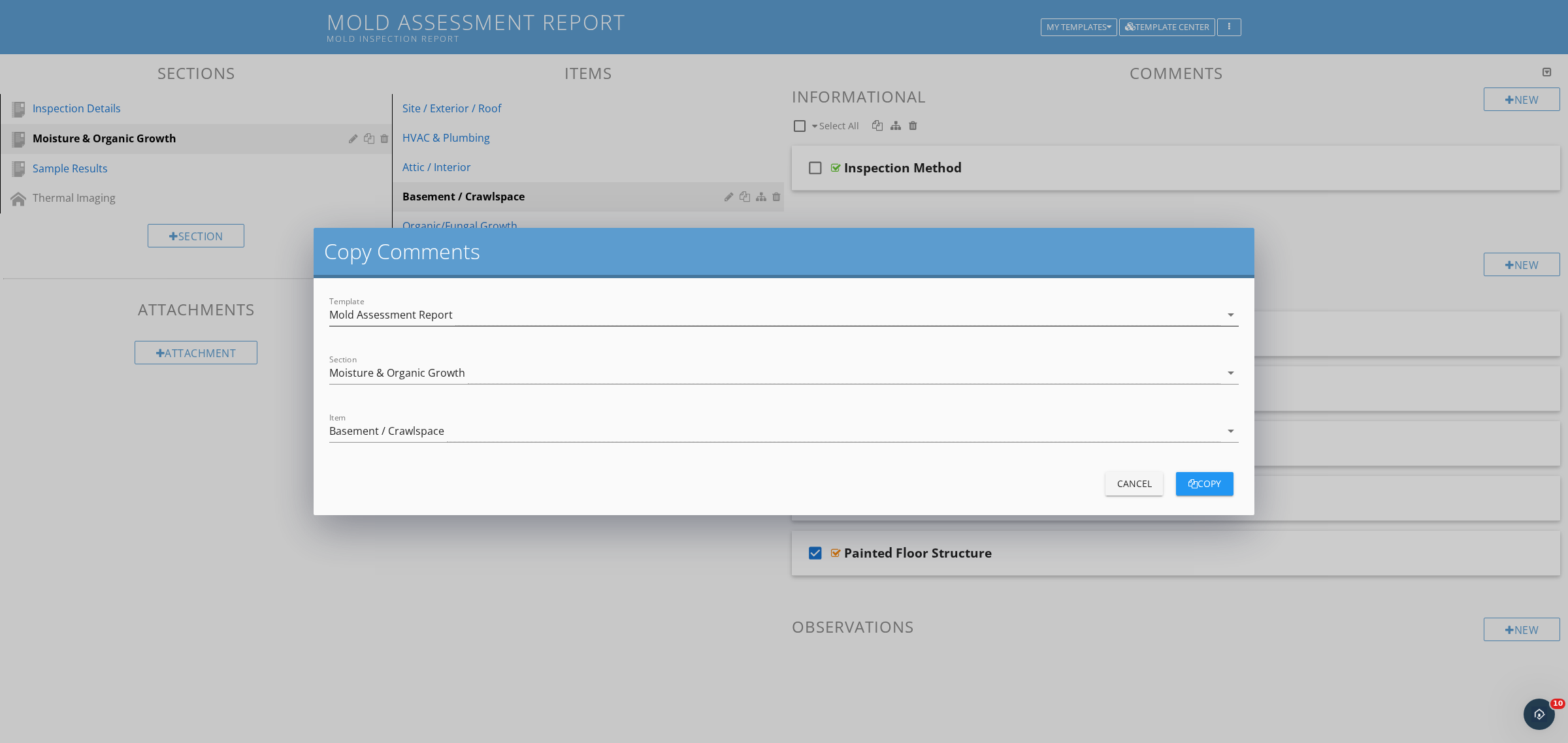
click at [444, 317] on div "Mold Assessment Report" at bounding box center [391, 315] width 123 height 12
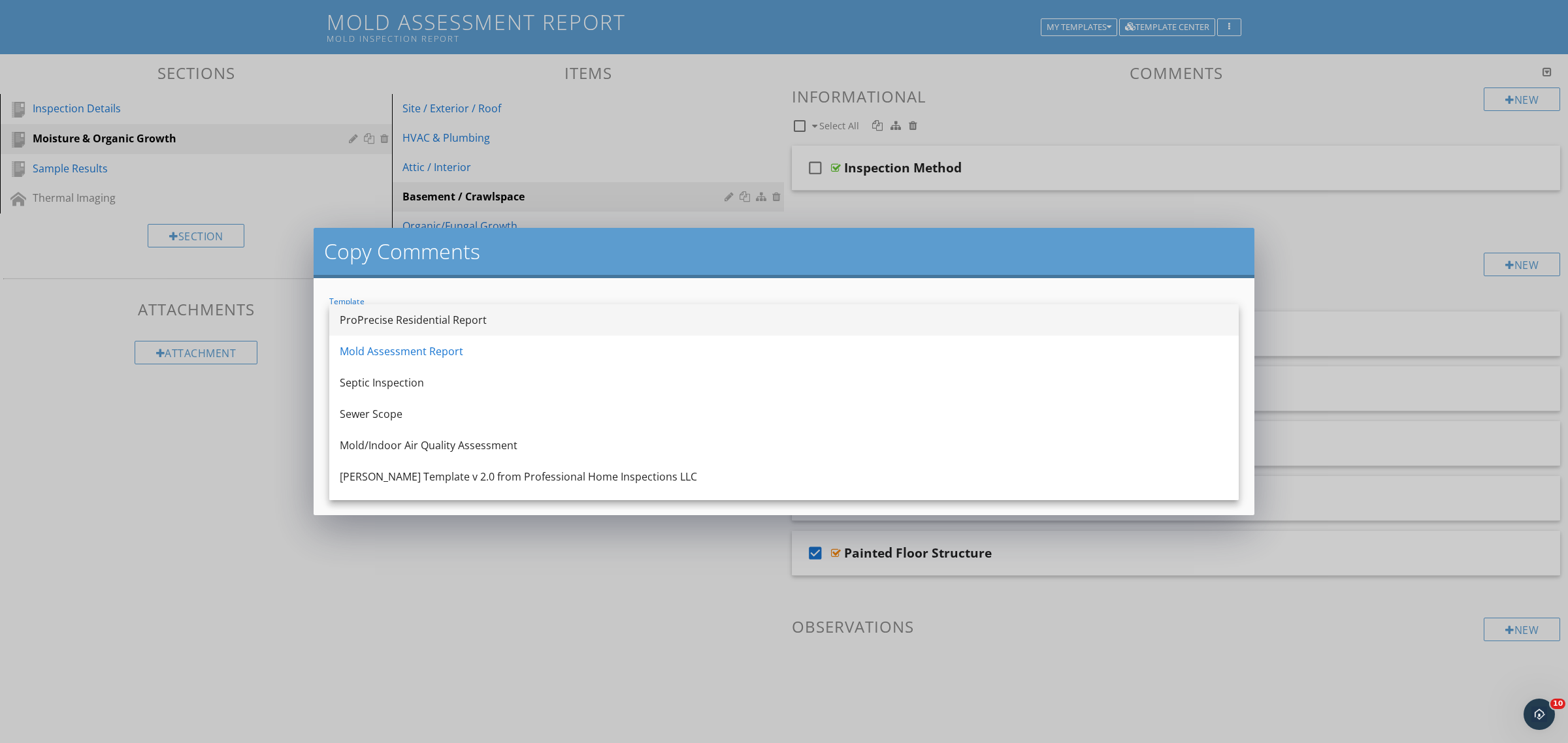
click at [432, 319] on div "ProPrecise Residential Report" at bounding box center [784, 320] width 888 height 16
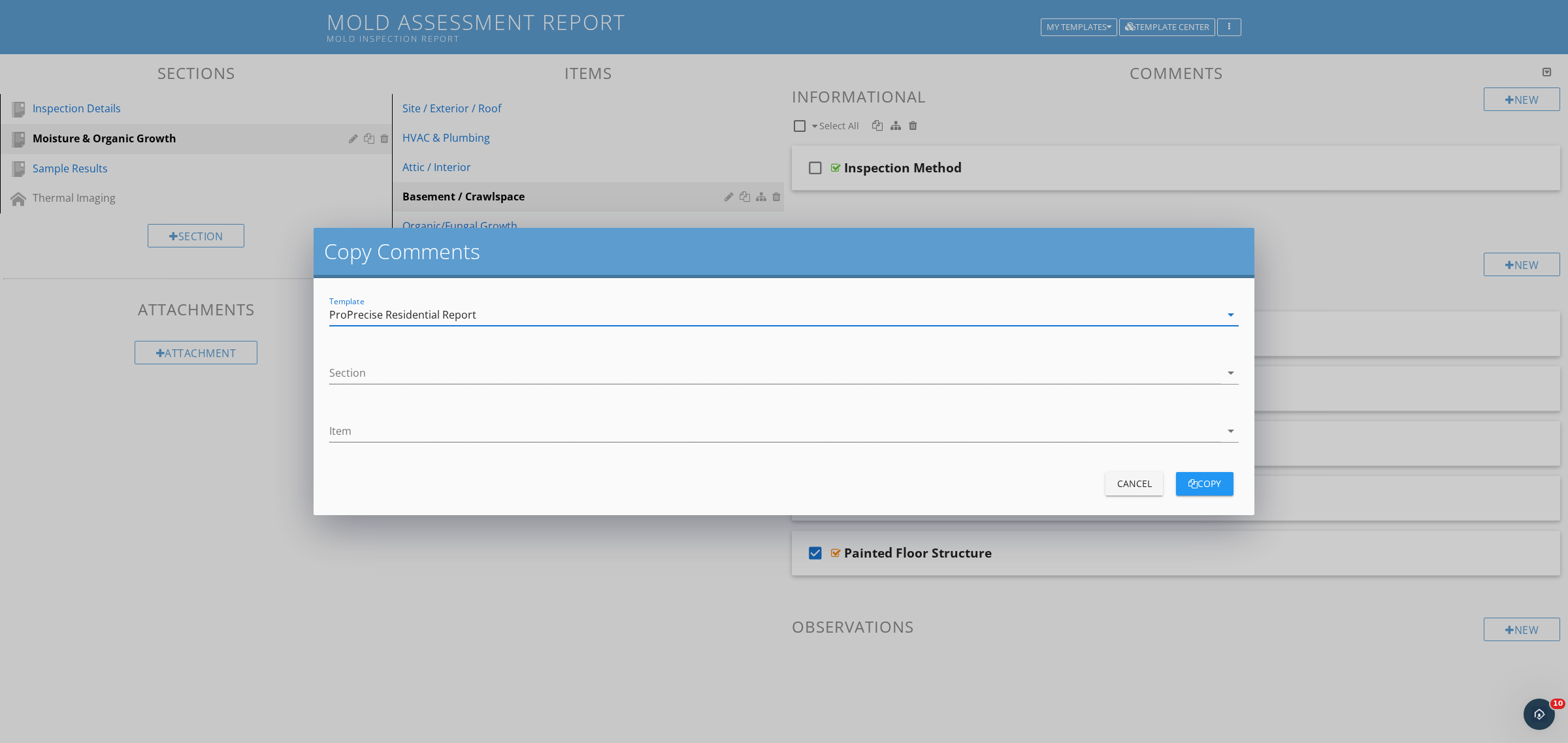
drag, startPoint x: 426, startPoint y: 351, endPoint x: 424, endPoint y: 359, distance: 8.2
click at [424, 359] on form "Template ProPrecise Residential Report arrow_drop_down Section arrow_drop_down …" at bounding box center [784, 397] width 941 height 237
click at [420, 377] on div at bounding box center [775, 373] width 891 height 22
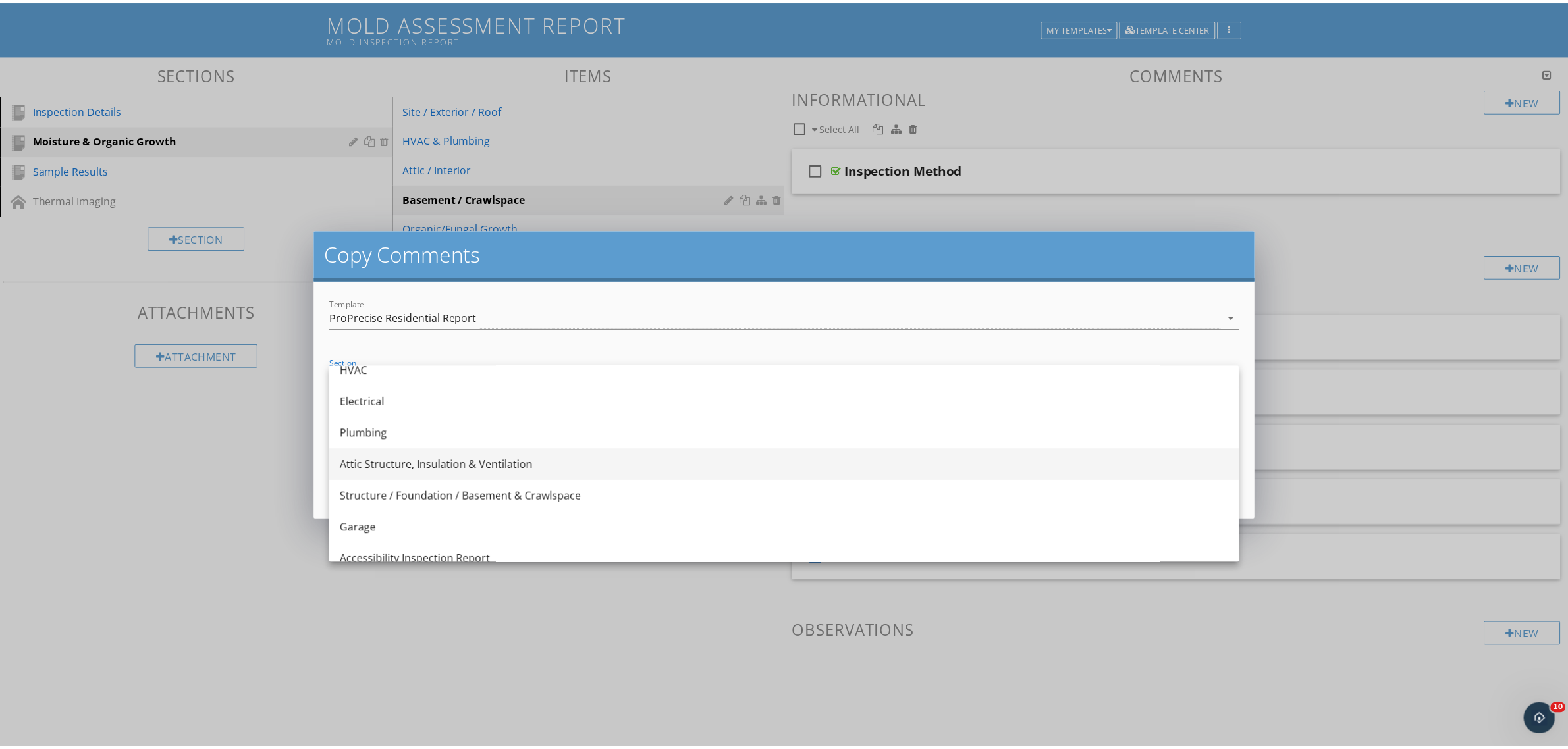
scroll to position [247, 0]
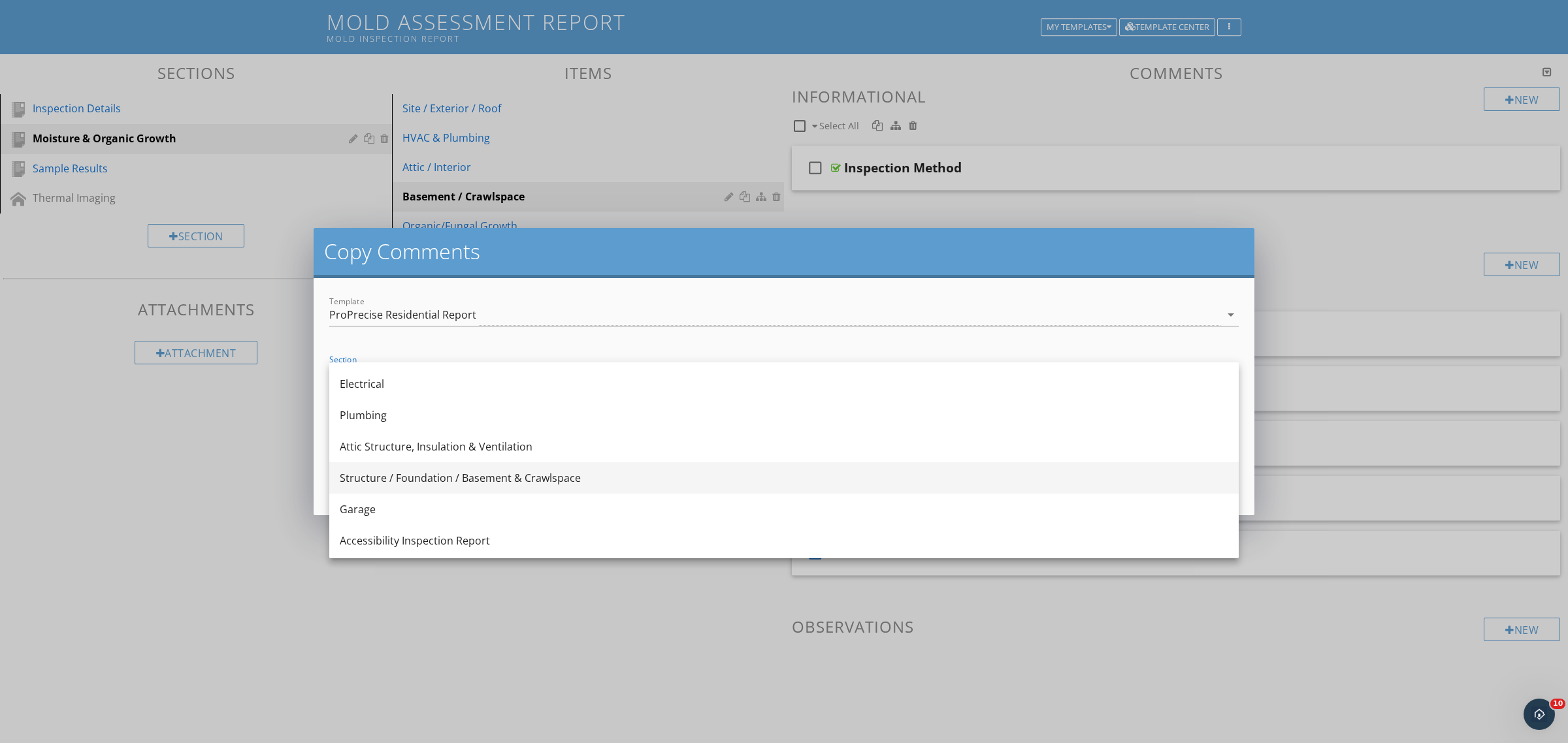
click at [410, 477] on div "Structure / Foundation / Basement & Crawlspace" at bounding box center [784, 478] width 888 height 16
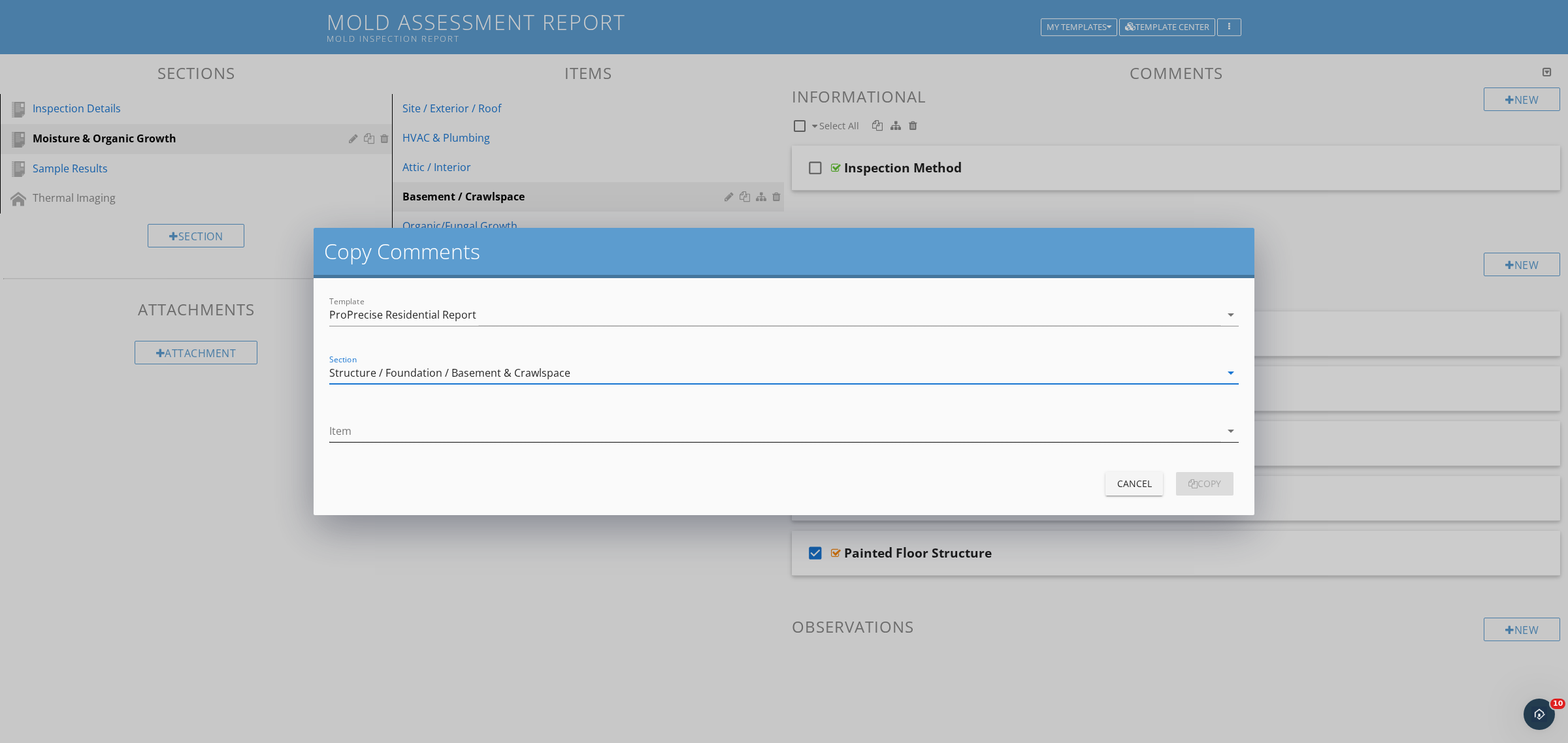
click at [407, 429] on div at bounding box center [775, 431] width 891 height 22
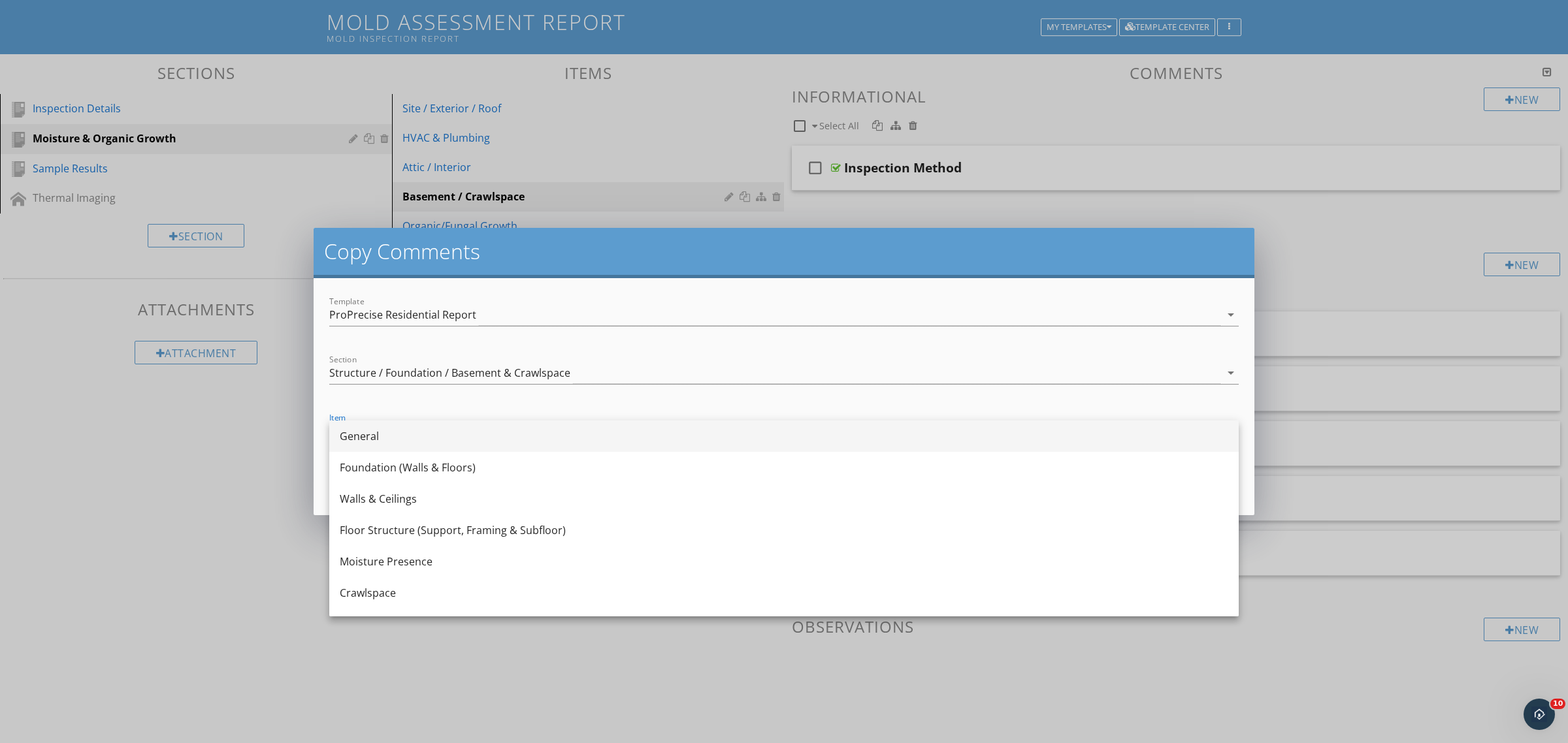
click at [410, 439] on div "General" at bounding box center [784, 436] width 888 height 16
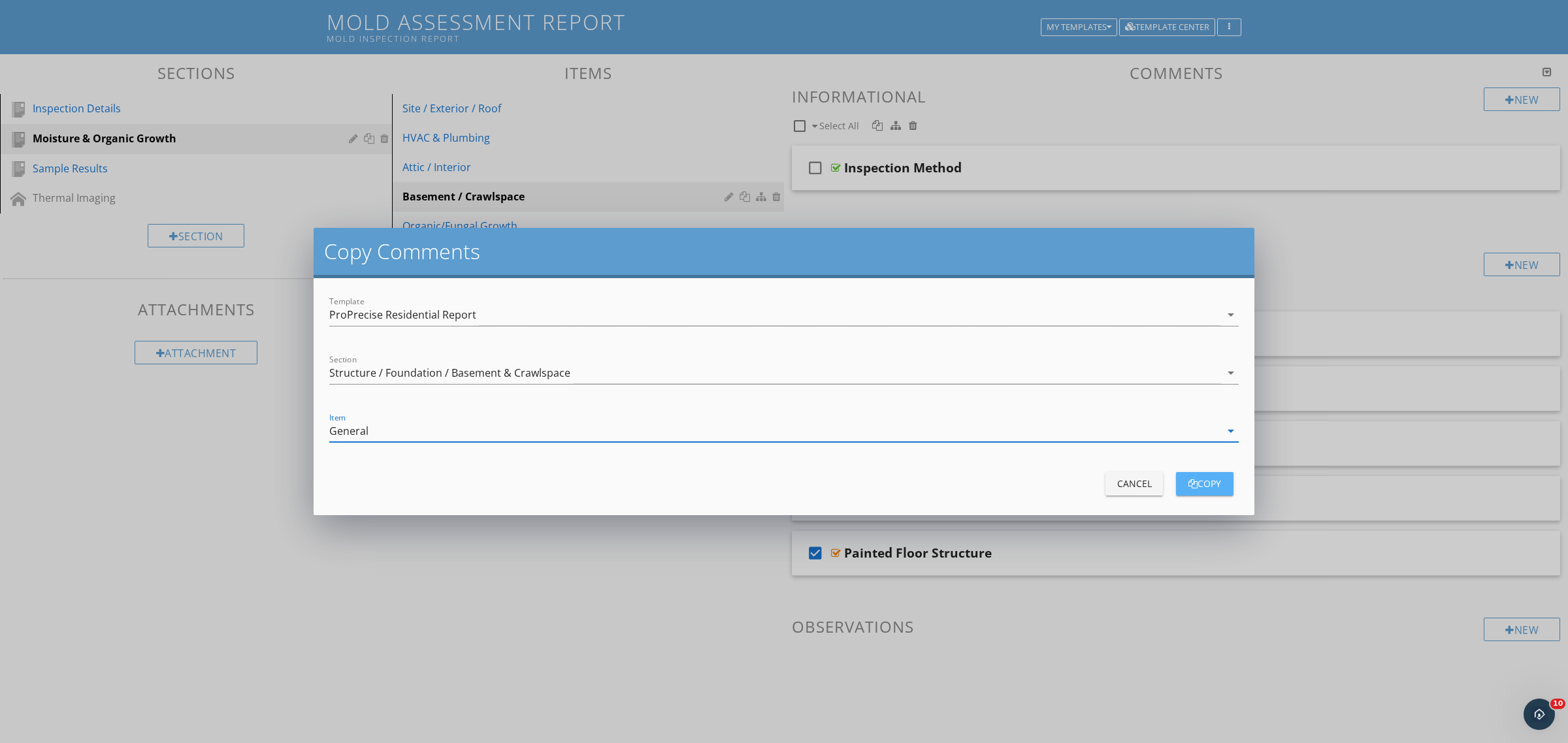
click at [1203, 487] on div "copy" at bounding box center [1204, 483] width 36 height 14
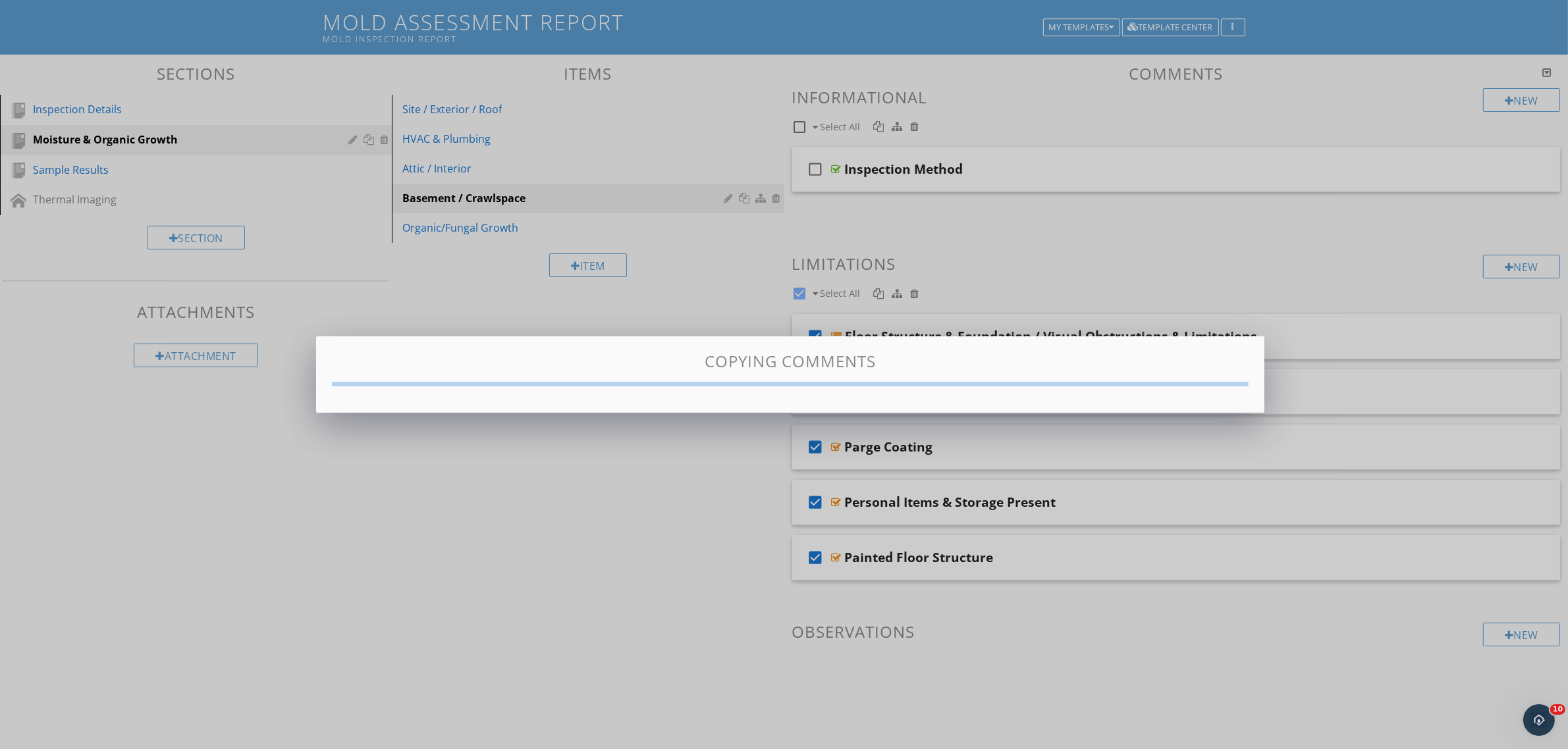
checkbox input "false"
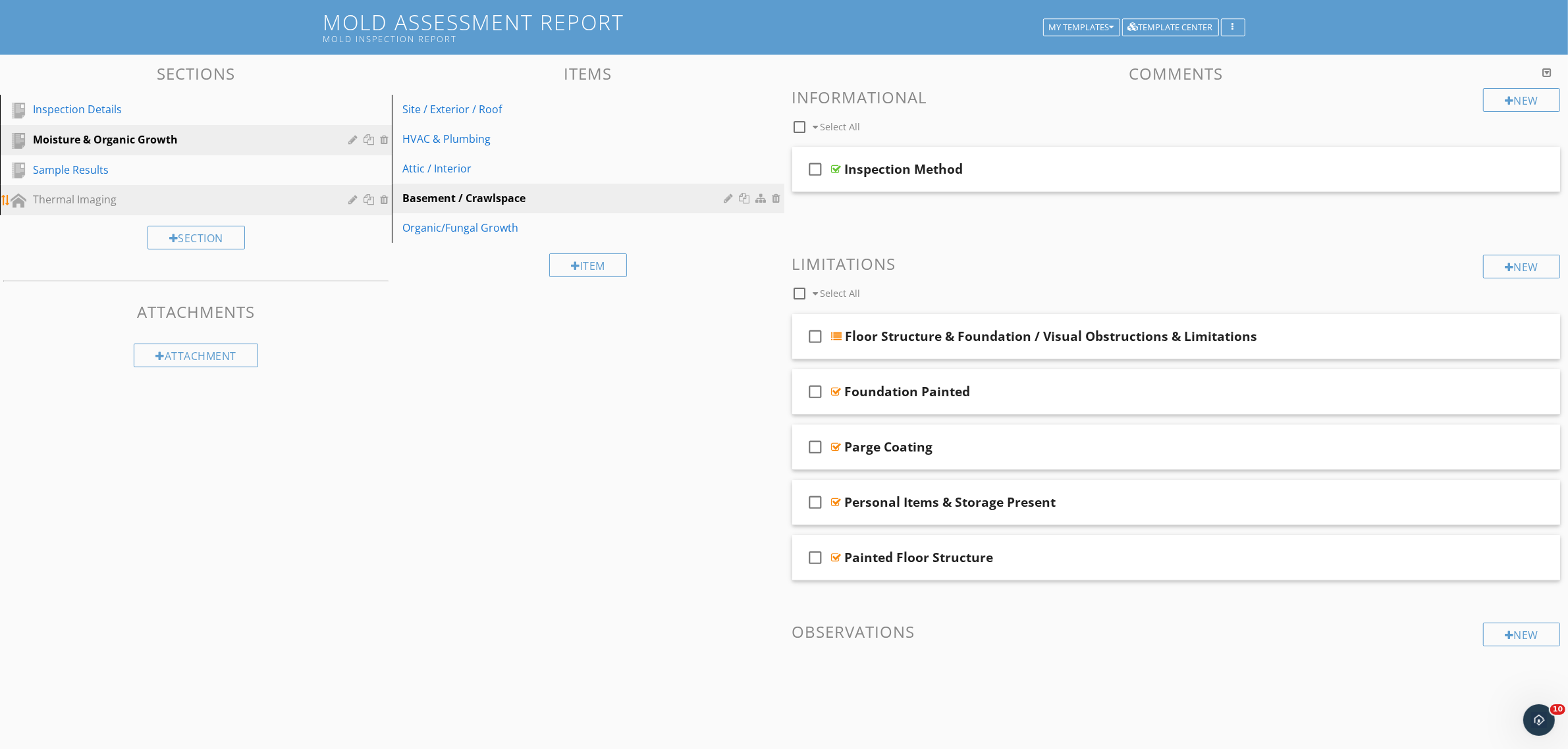
click at [148, 196] on div "Thermal Imaging" at bounding box center [180, 200] width 296 height 16
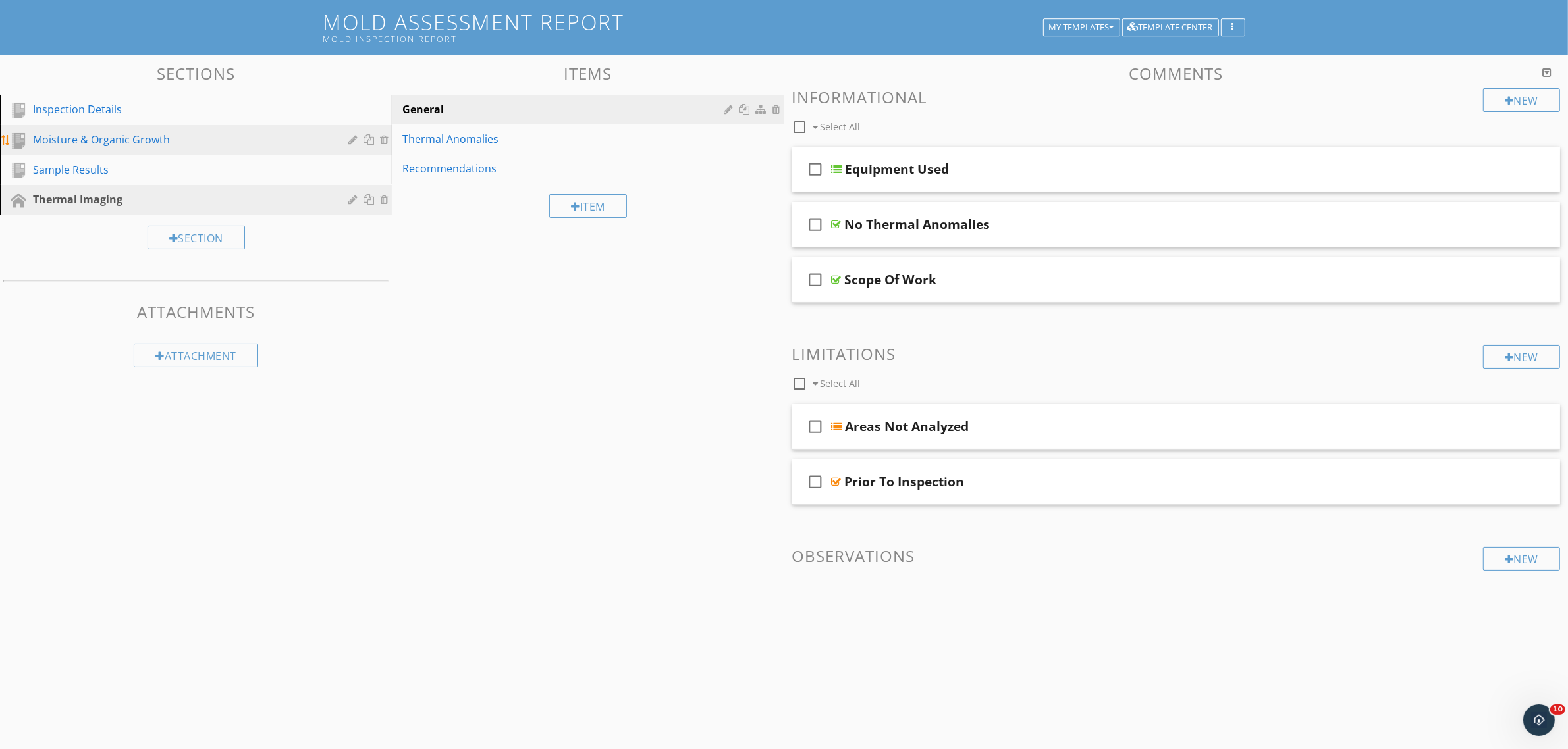
click at [227, 145] on div "Moisture & Organic Growth" at bounding box center [180, 140] width 296 height 16
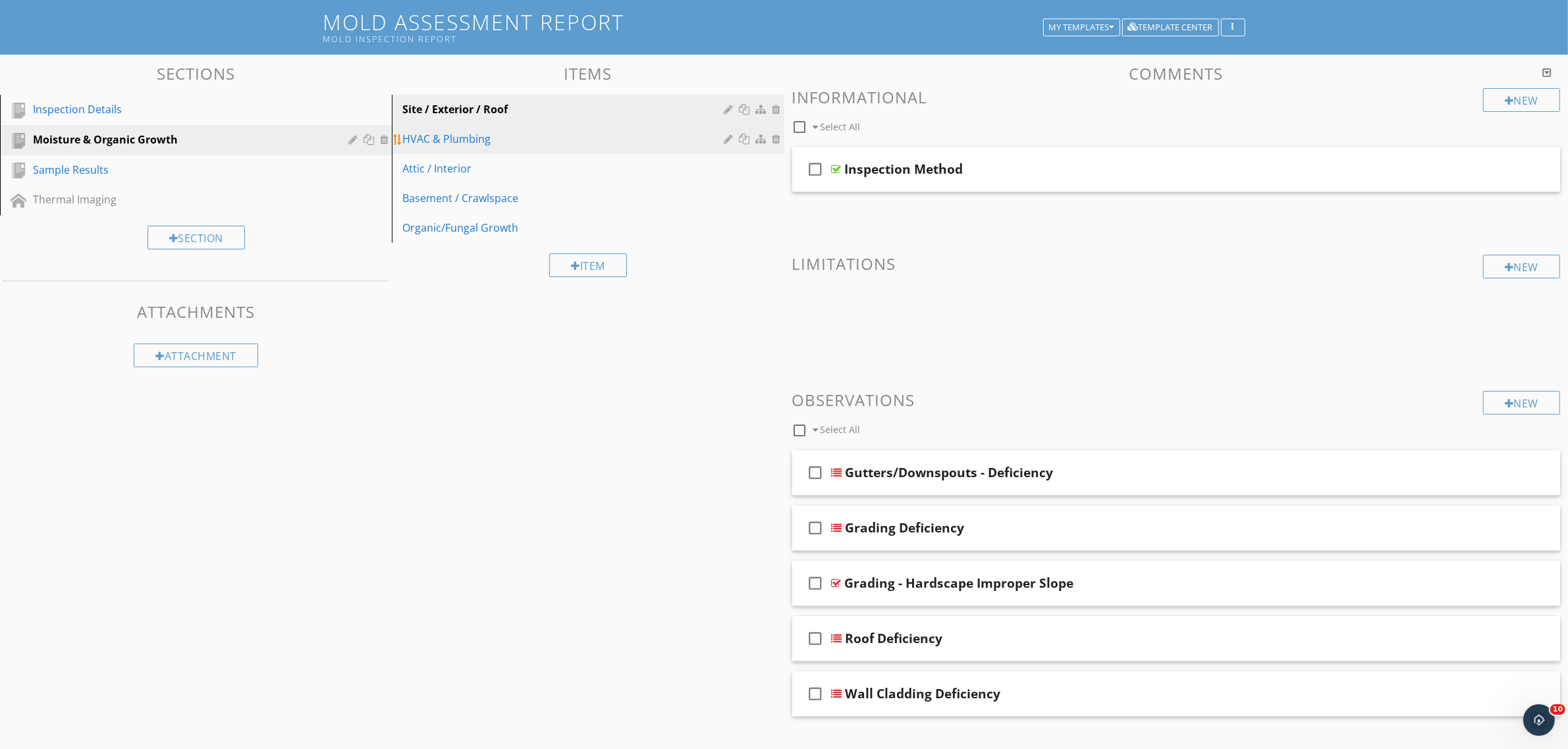
click at [475, 135] on div "HVAC & Plumbing" at bounding box center [565, 139] width 325 height 16
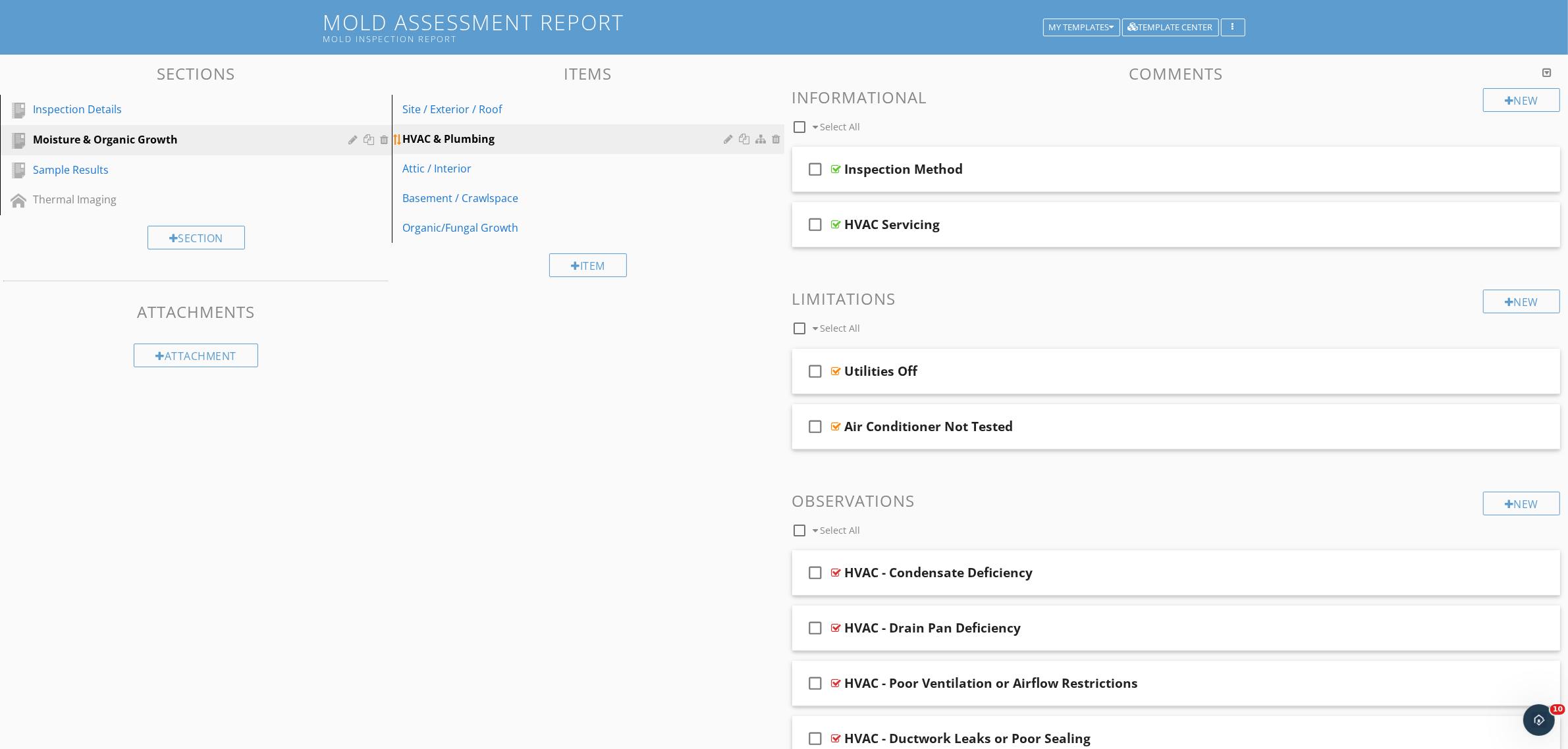
click at [517, 125] on link "HVAC & Plumbing" at bounding box center [590, 138] width 388 height 29
click at [525, 106] on div "Site / Exterior / Roof" at bounding box center [565, 110] width 325 height 16
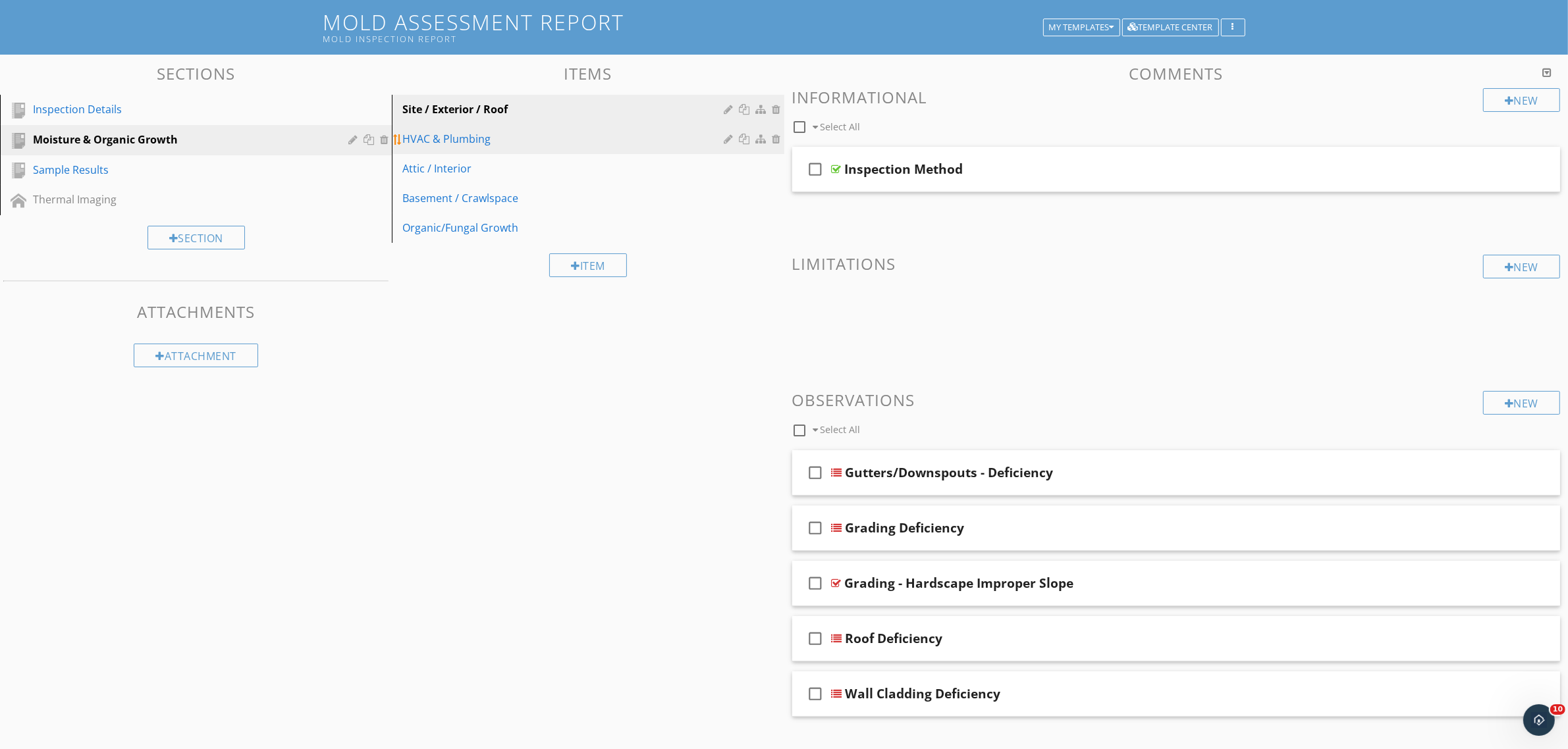
click at [467, 138] on div "HVAC & Plumbing" at bounding box center [565, 139] width 325 height 16
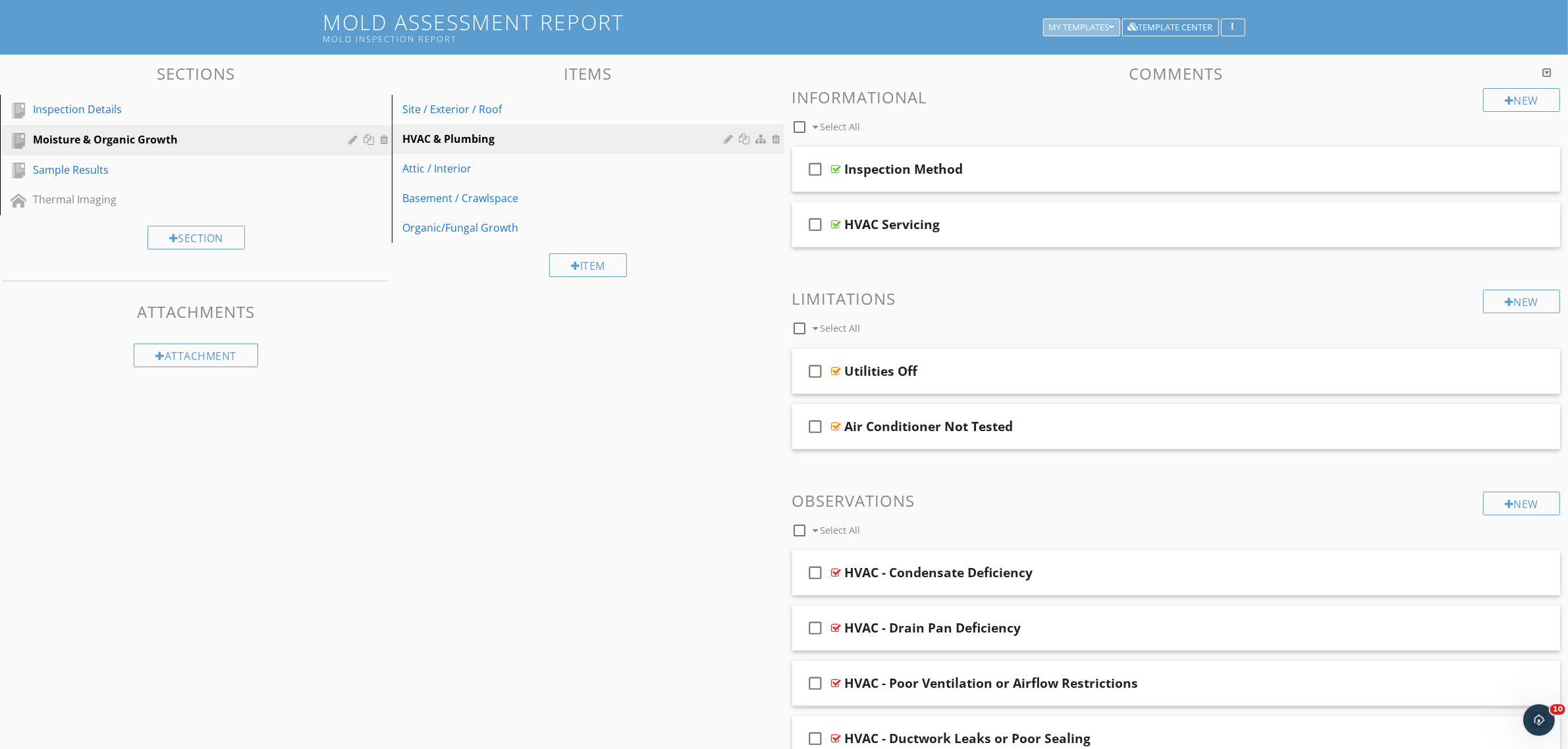
click at [1057, 30] on button "My Templates" at bounding box center [1081, 28] width 77 height 19
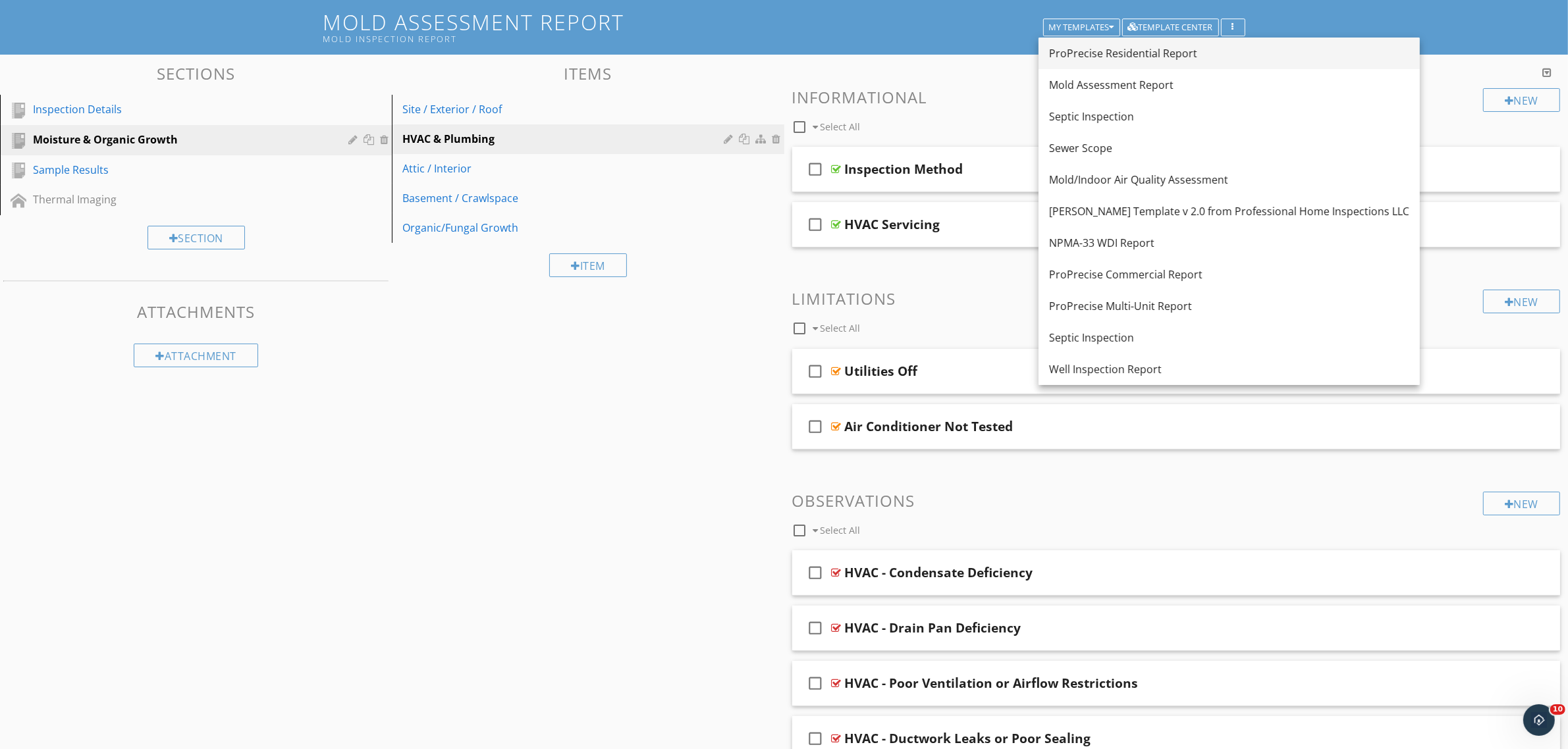
click at [1103, 55] on div "ProPrecise Residential Report" at bounding box center [1228, 53] width 360 height 16
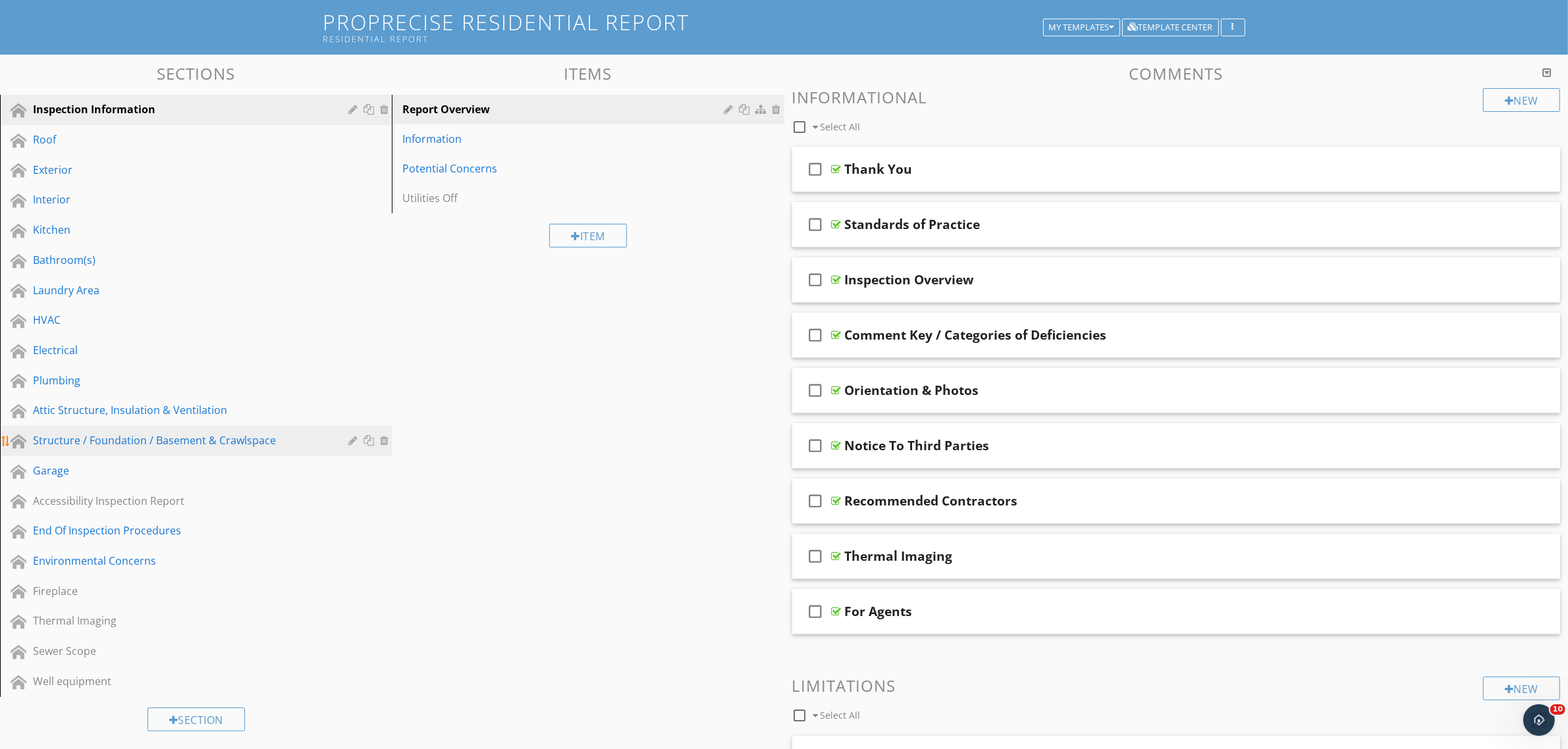
click at [118, 434] on div "Structure / Foundation / Basement & Crawlspace" at bounding box center [180, 440] width 296 height 16
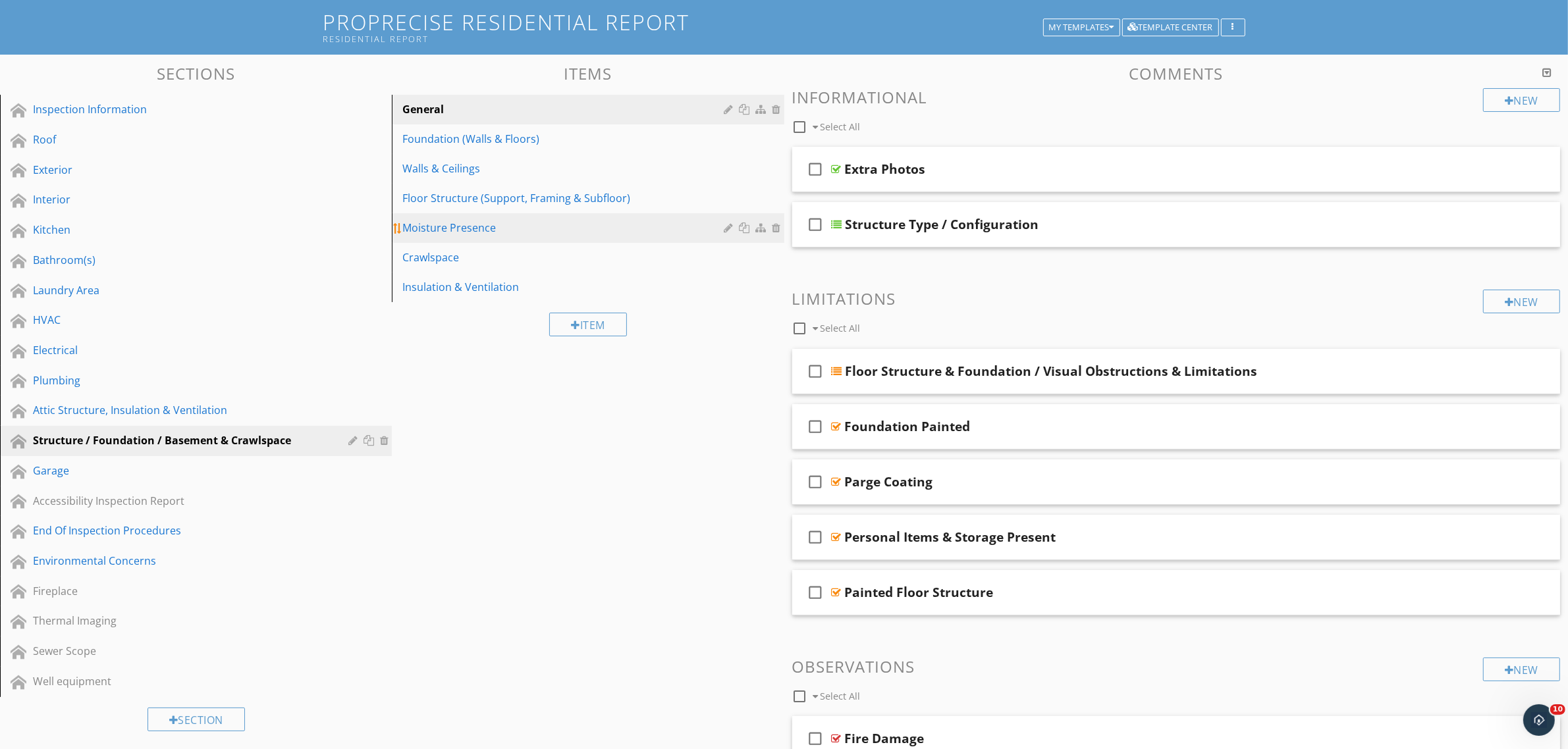
click at [495, 224] on div "Moisture Presence" at bounding box center [565, 228] width 325 height 16
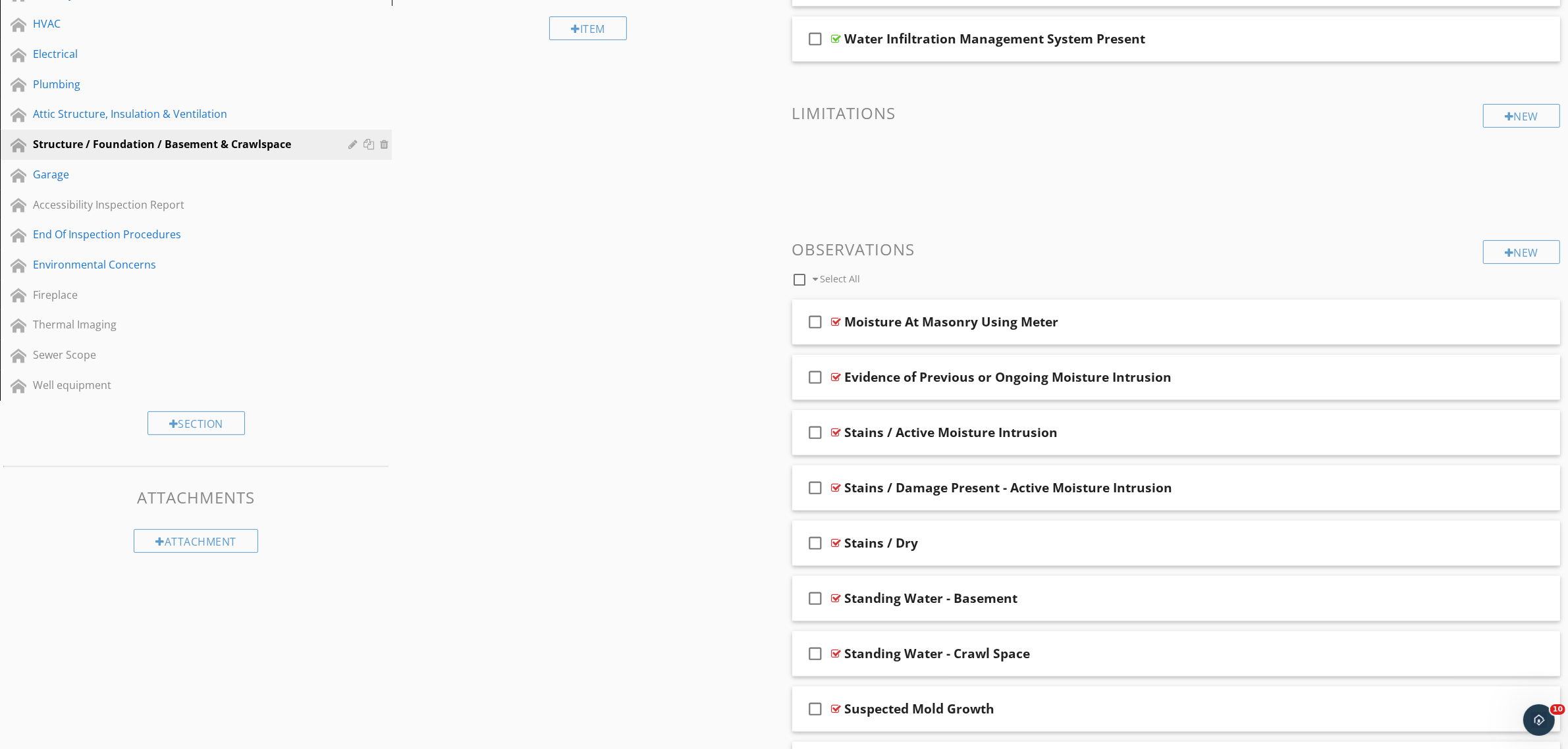
scroll to position [406, 0]
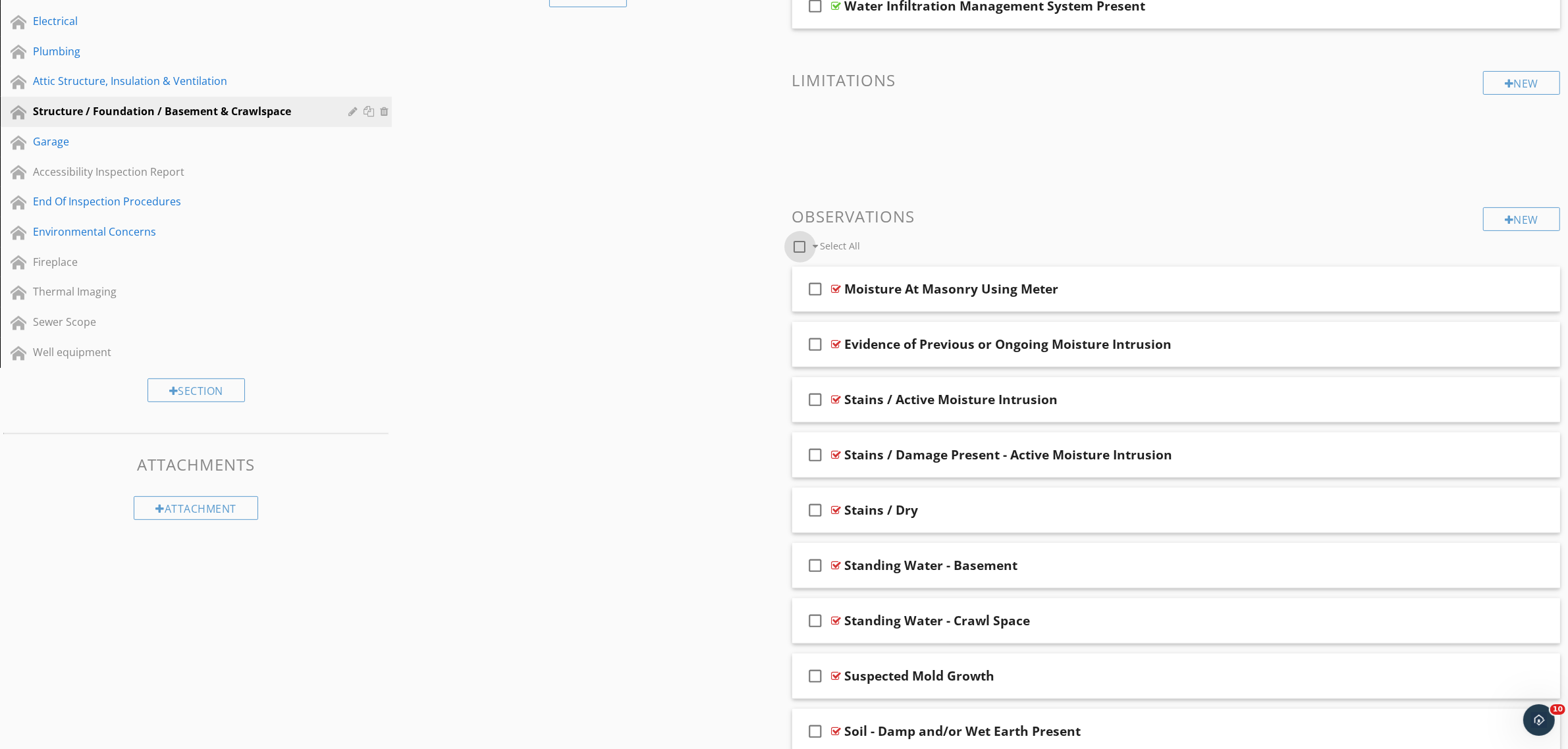
click at [800, 248] on div at bounding box center [799, 247] width 22 height 22
click at [879, 245] on div at bounding box center [878, 247] width 11 height 11
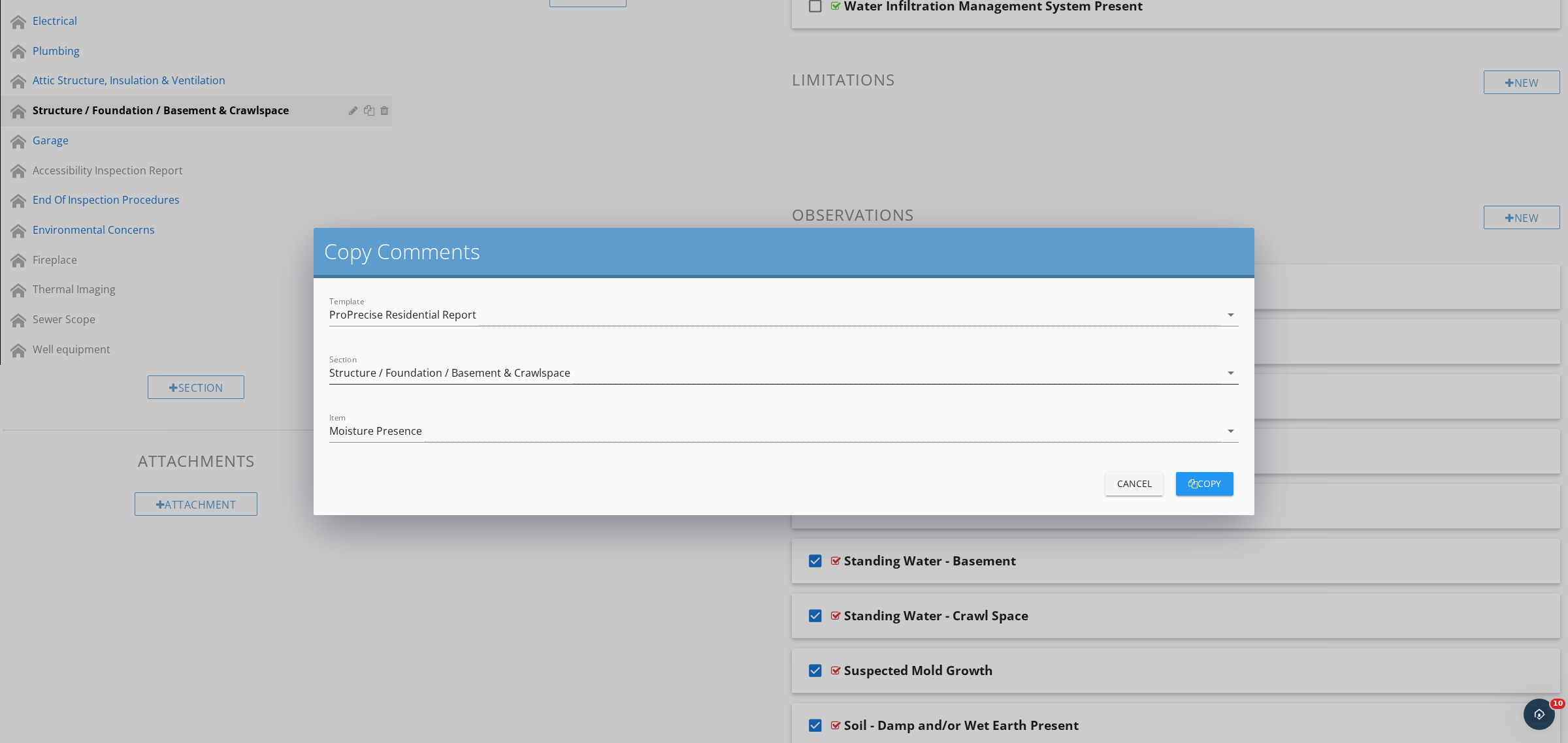
click at [438, 367] on div "Structure / Foundation / Basement & Crawlspace" at bounding box center [450, 373] width 241 height 12
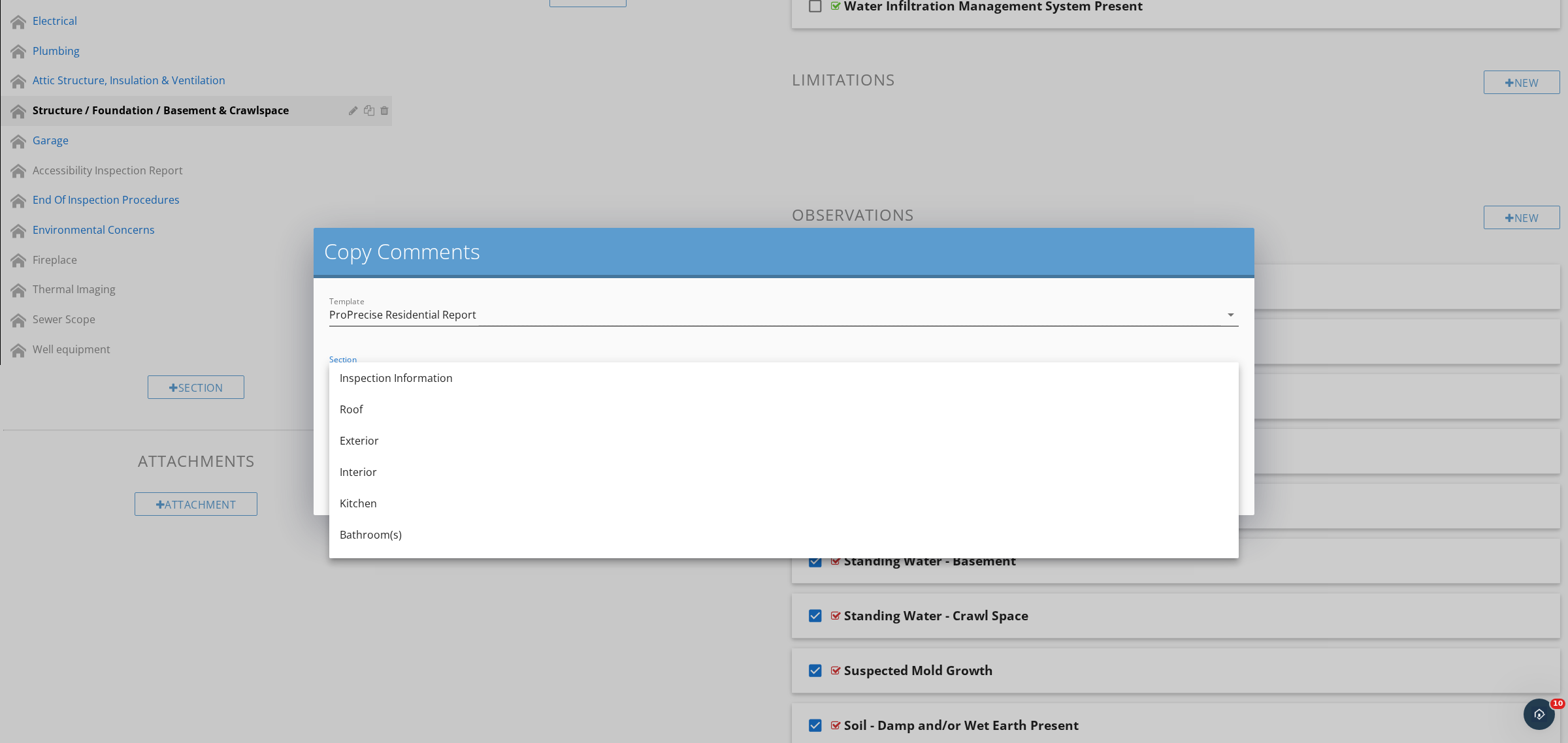
click at [455, 310] on div "ProPrecise Residential Report" at bounding box center [403, 315] width 147 height 12
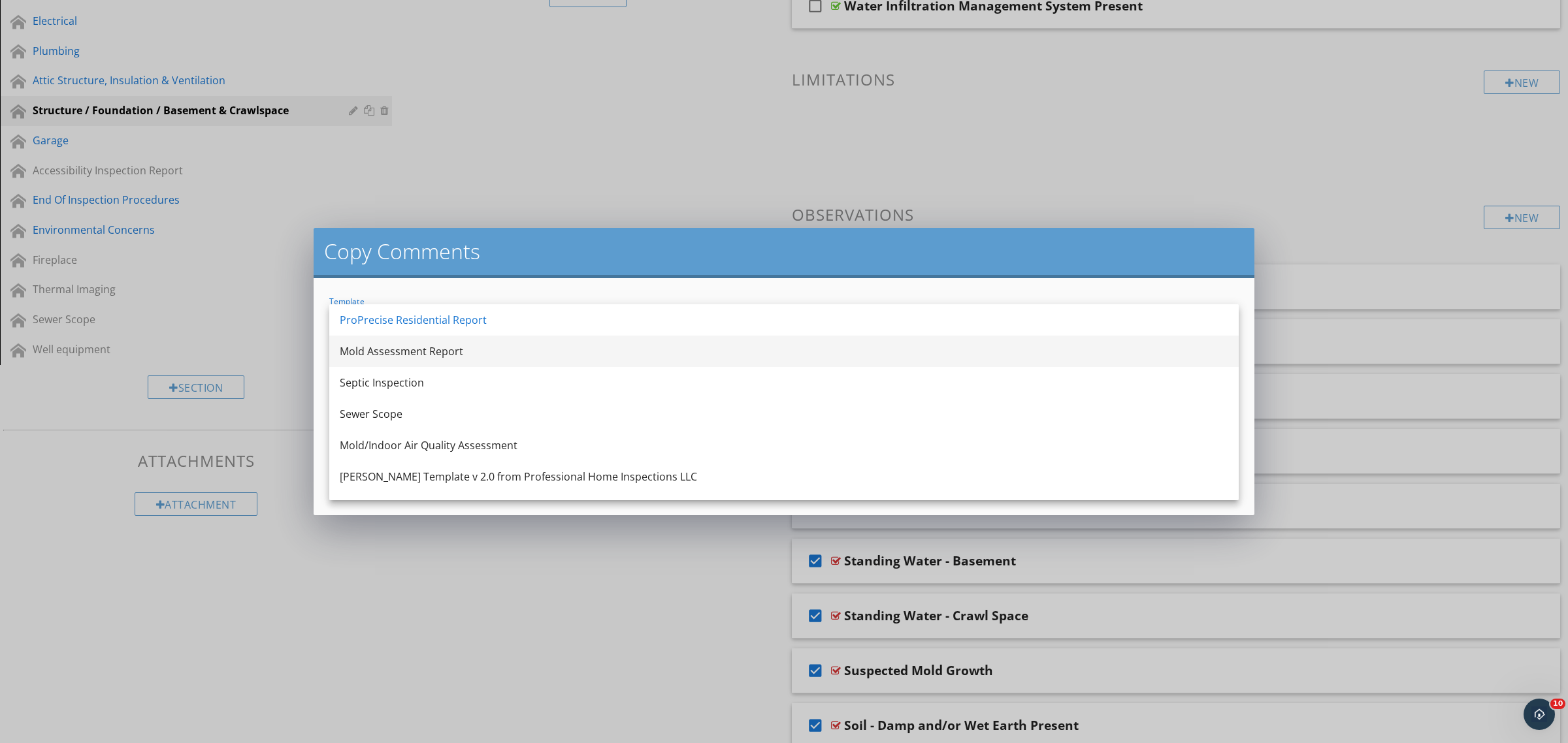
click at [452, 353] on div "Mold Assessment Report" at bounding box center [784, 351] width 888 height 16
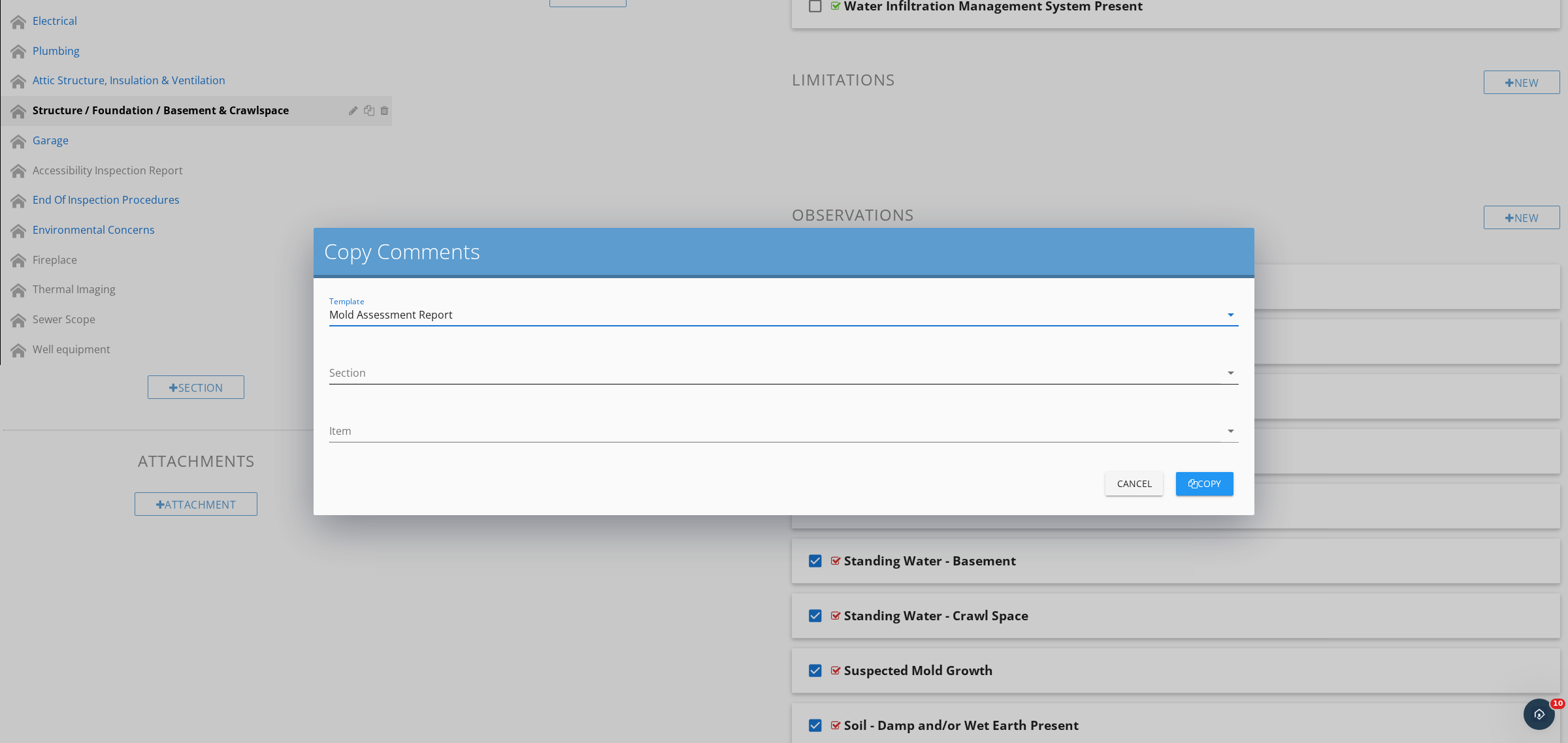
click at [438, 368] on div at bounding box center [775, 373] width 891 height 22
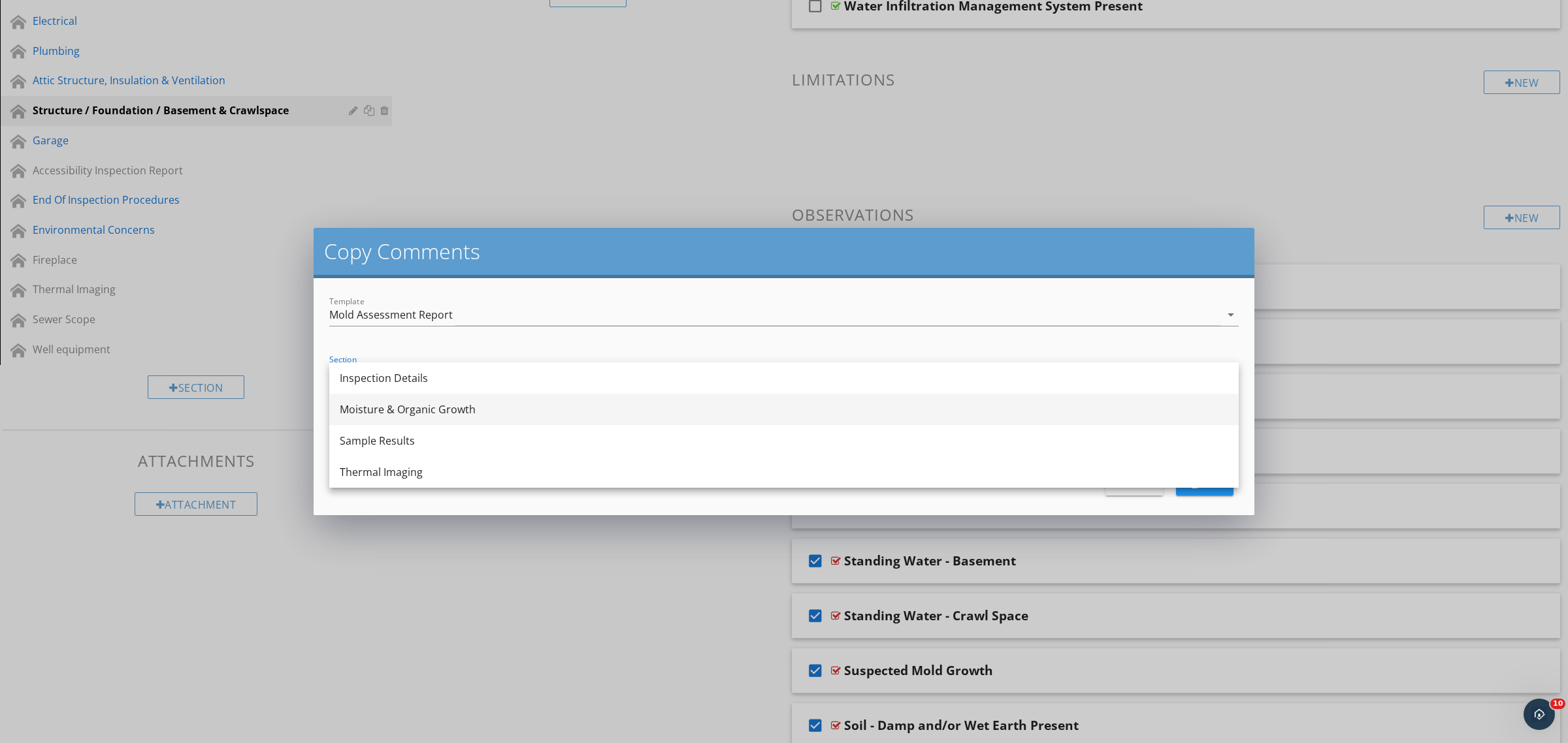
click at [431, 414] on div "Moisture & Organic Growth" at bounding box center [784, 410] width 888 height 16
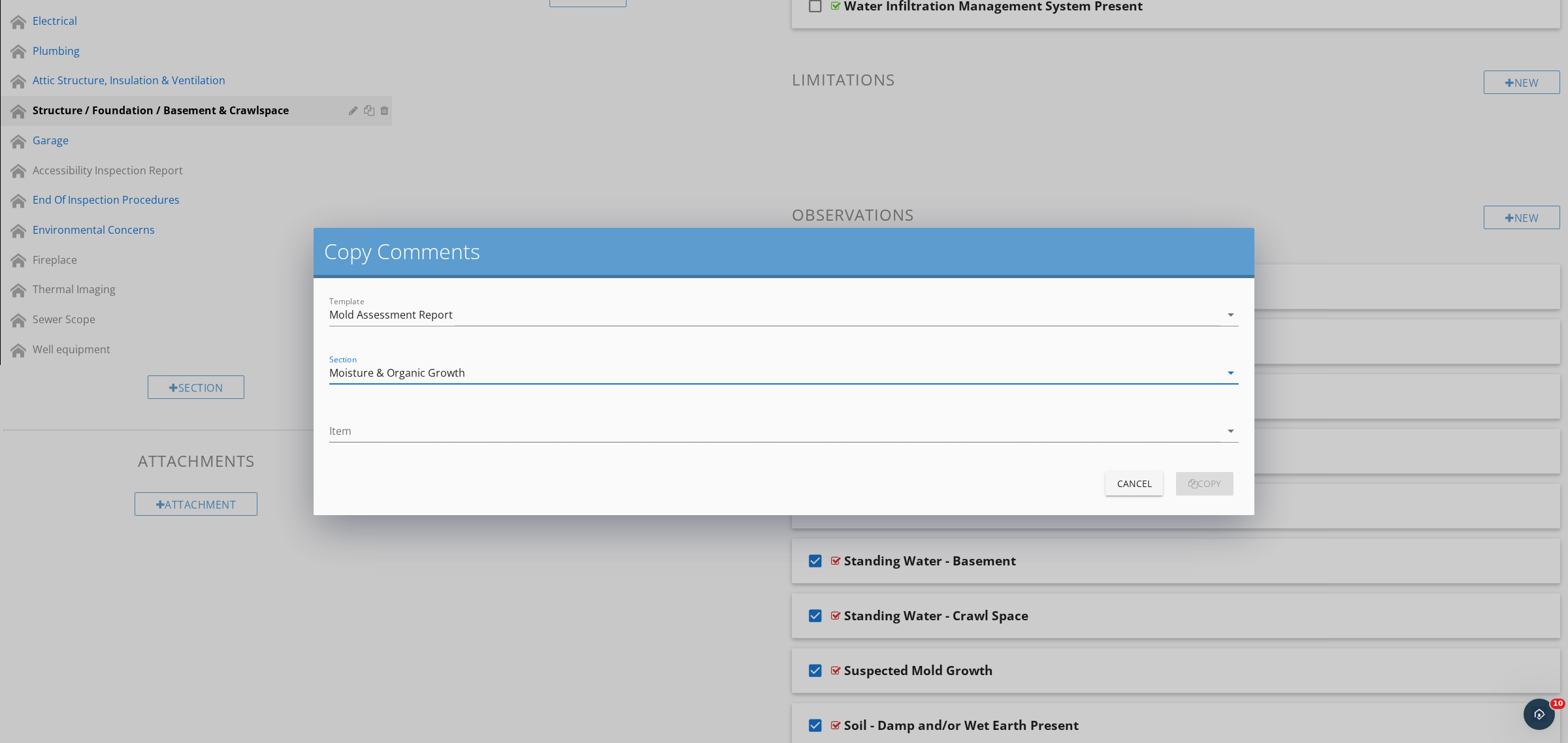
click at [436, 453] on div at bounding box center [784, 451] width 909 height 8
click at [438, 437] on div at bounding box center [775, 431] width 891 height 22
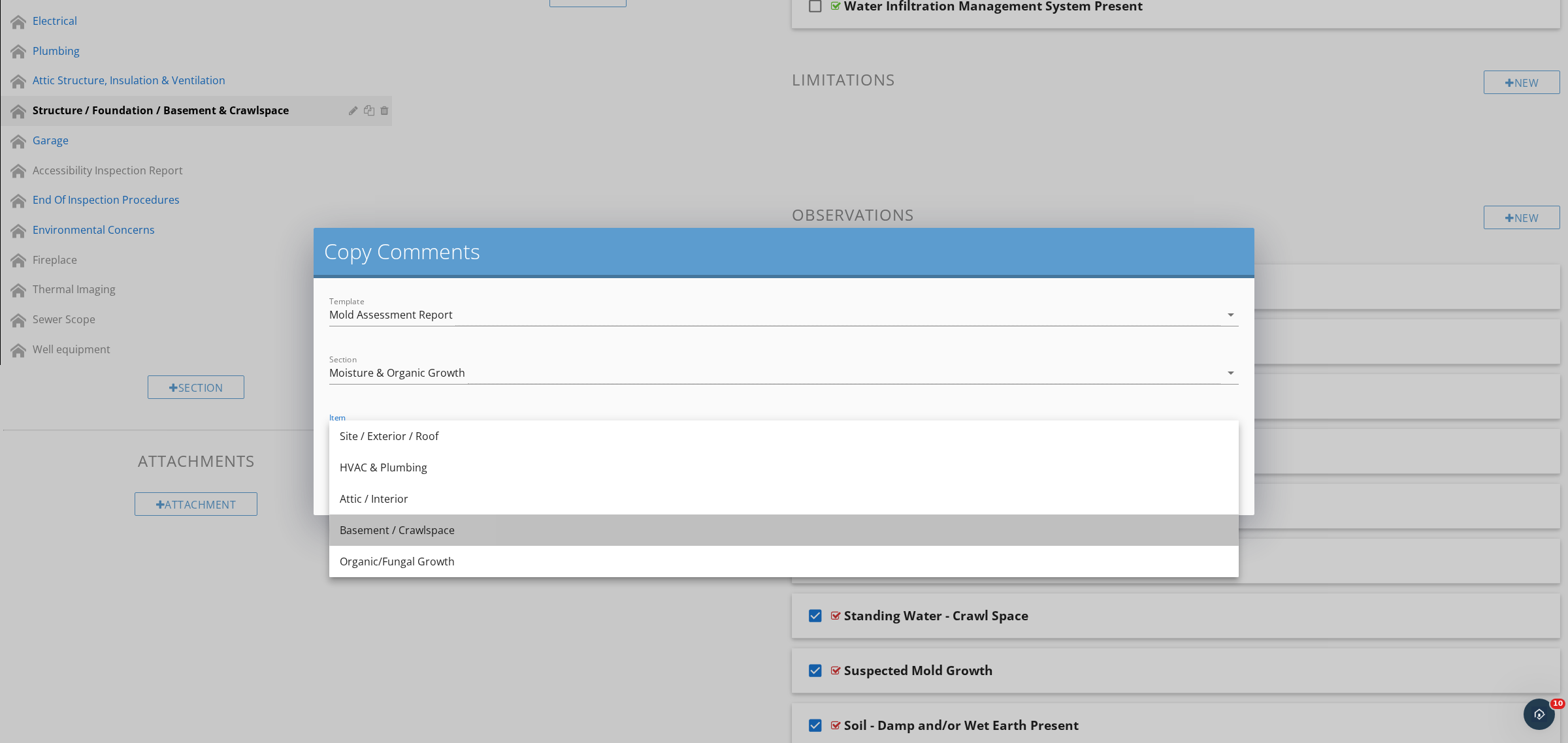
drag, startPoint x: 436, startPoint y: 524, endPoint x: 632, endPoint y: 541, distance: 196.7
click at [436, 526] on div "Basement / Crawlspace" at bounding box center [784, 530] width 888 height 16
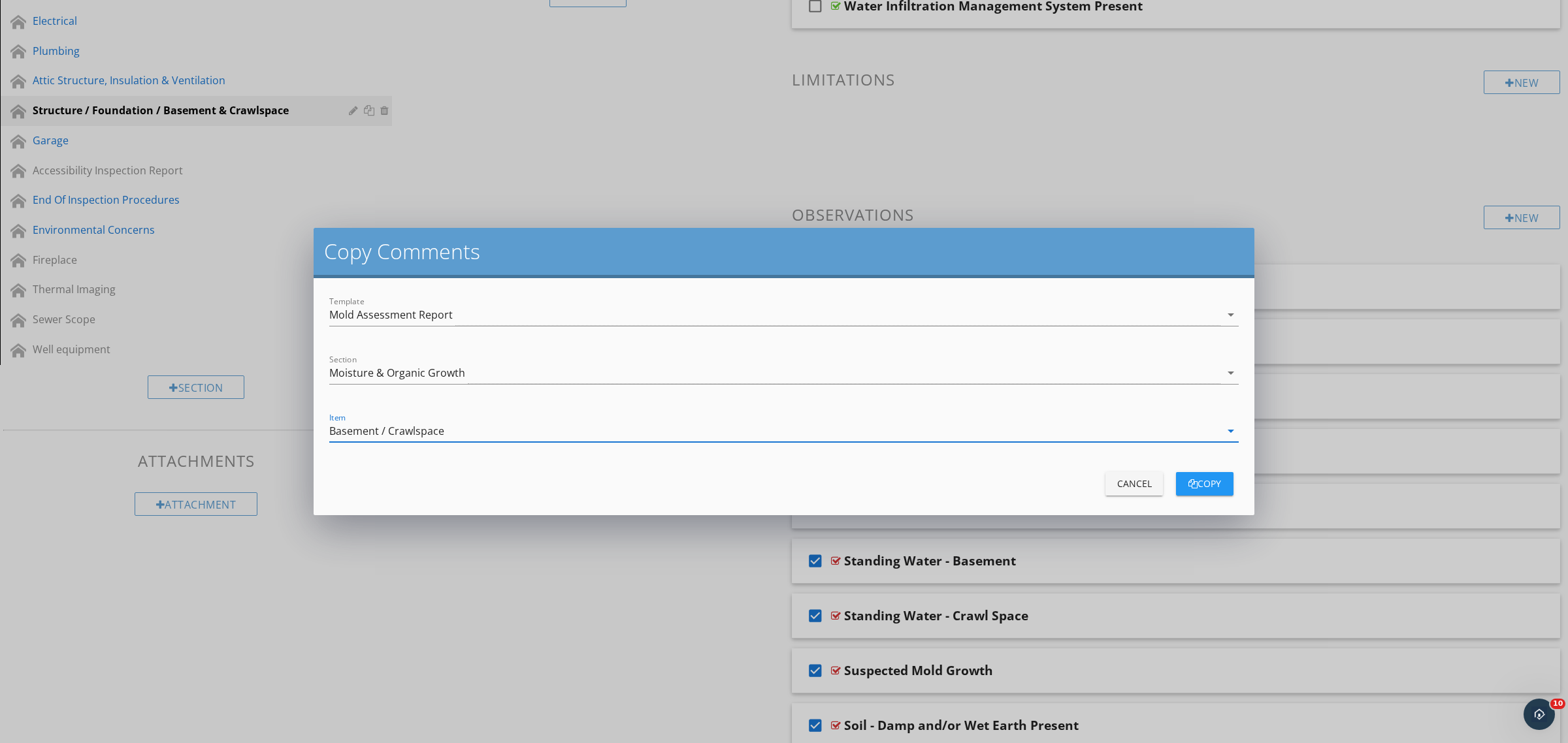
click at [1203, 478] on div "copy" at bounding box center [1204, 483] width 36 height 14
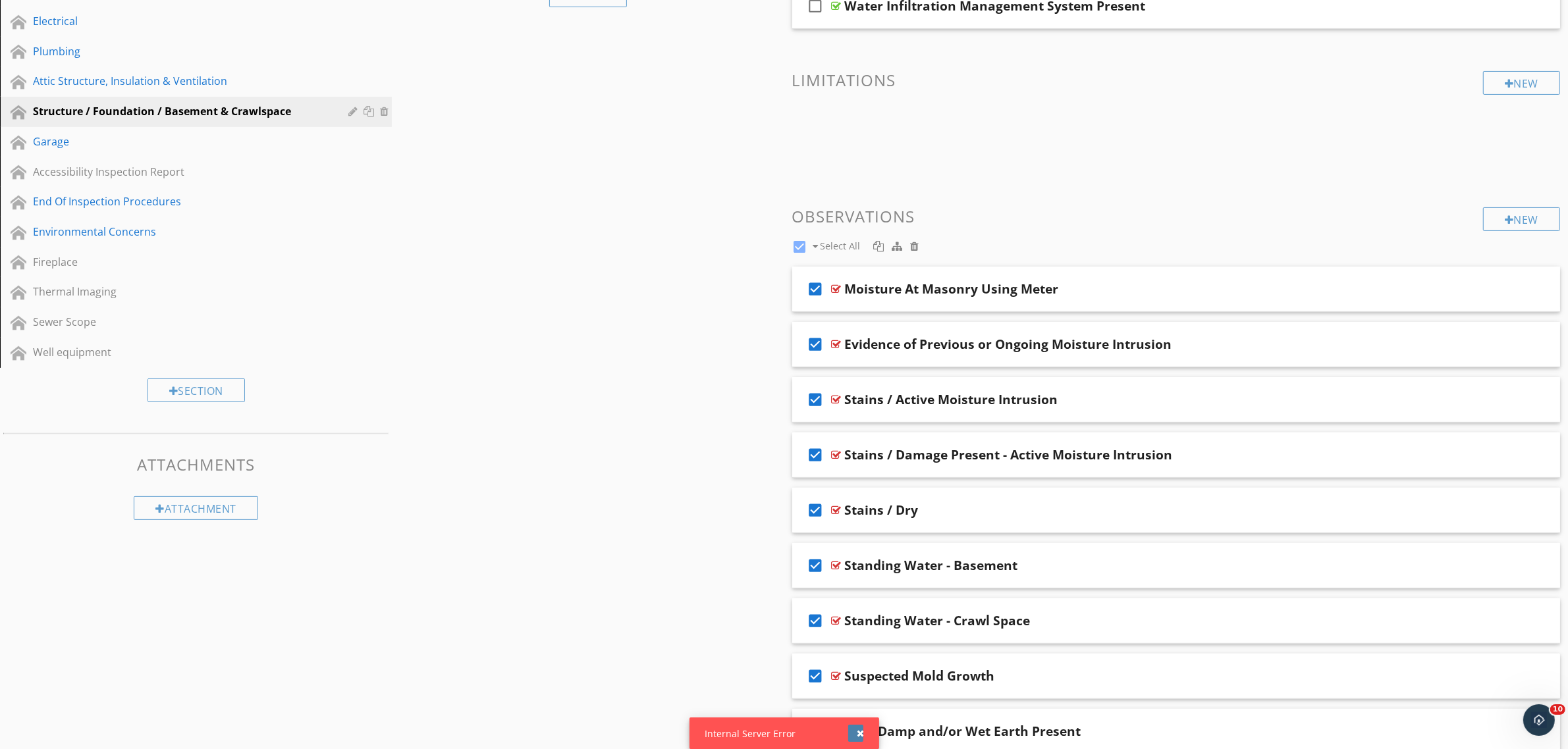
click at [861, 733] on div "button" at bounding box center [861, 734] width 7 height 9
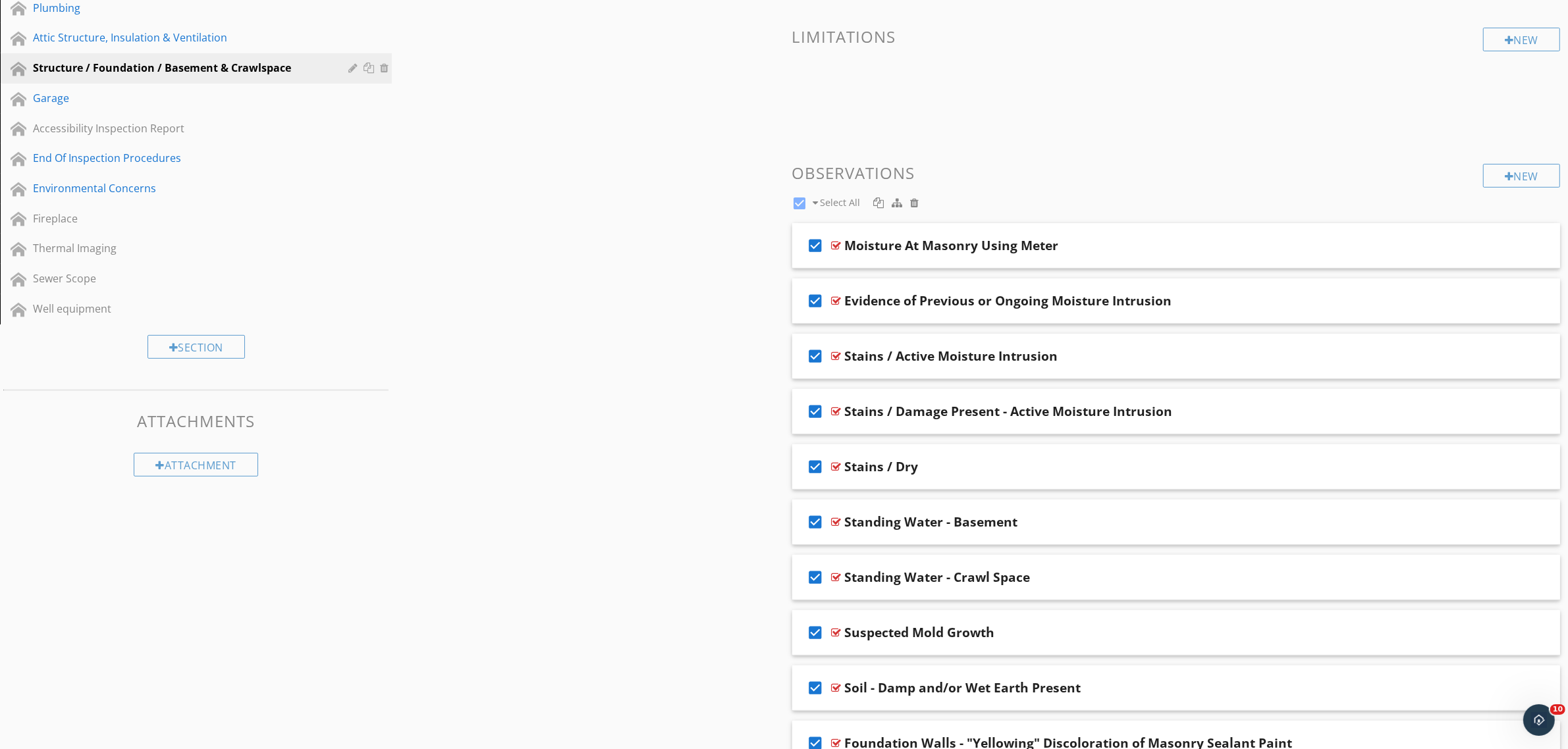
scroll to position [445, 0]
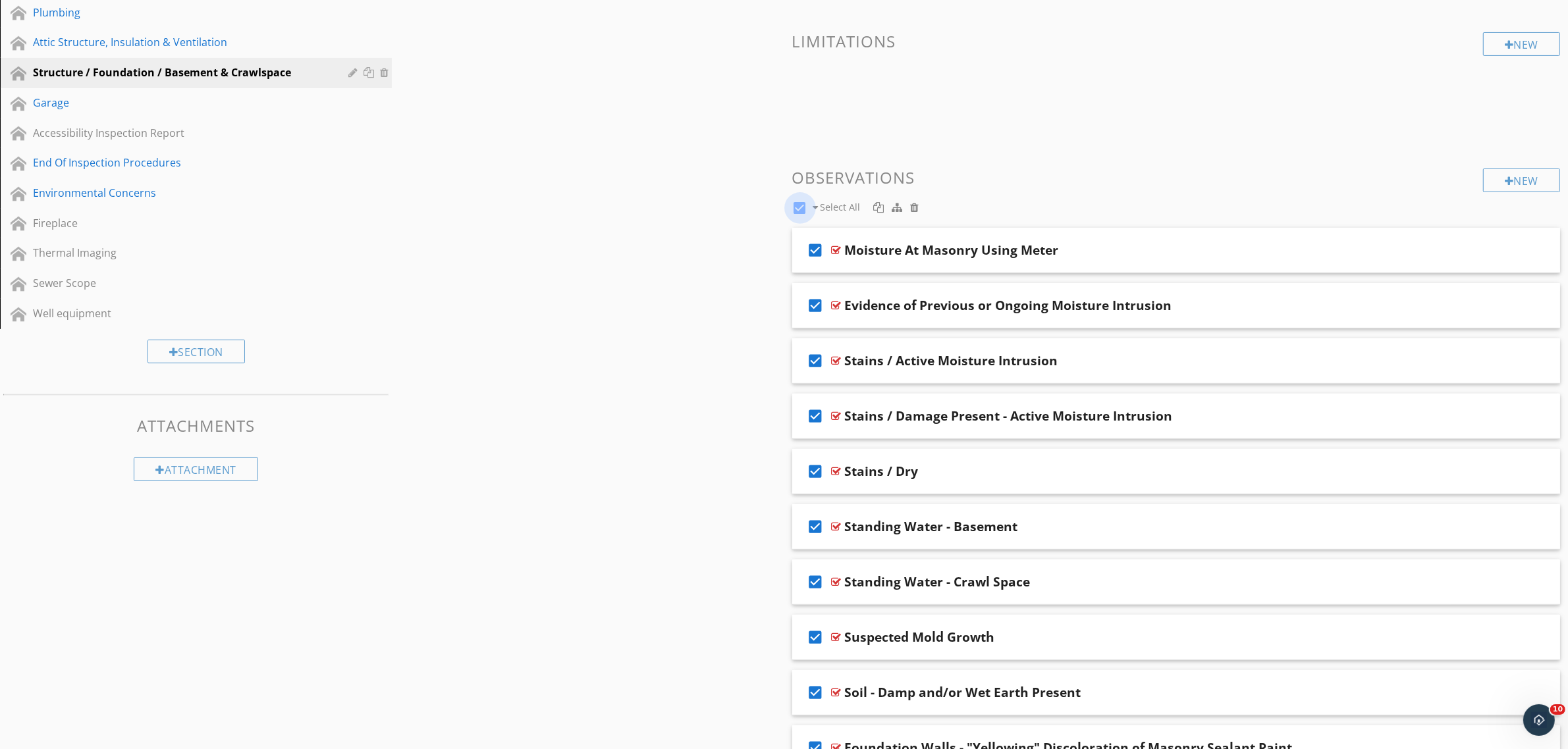
click at [804, 207] on div at bounding box center [799, 208] width 22 height 22
checkbox input "false"
click at [821, 251] on icon "check_box_outline_blank" at bounding box center [816, 250] width 21 height 31
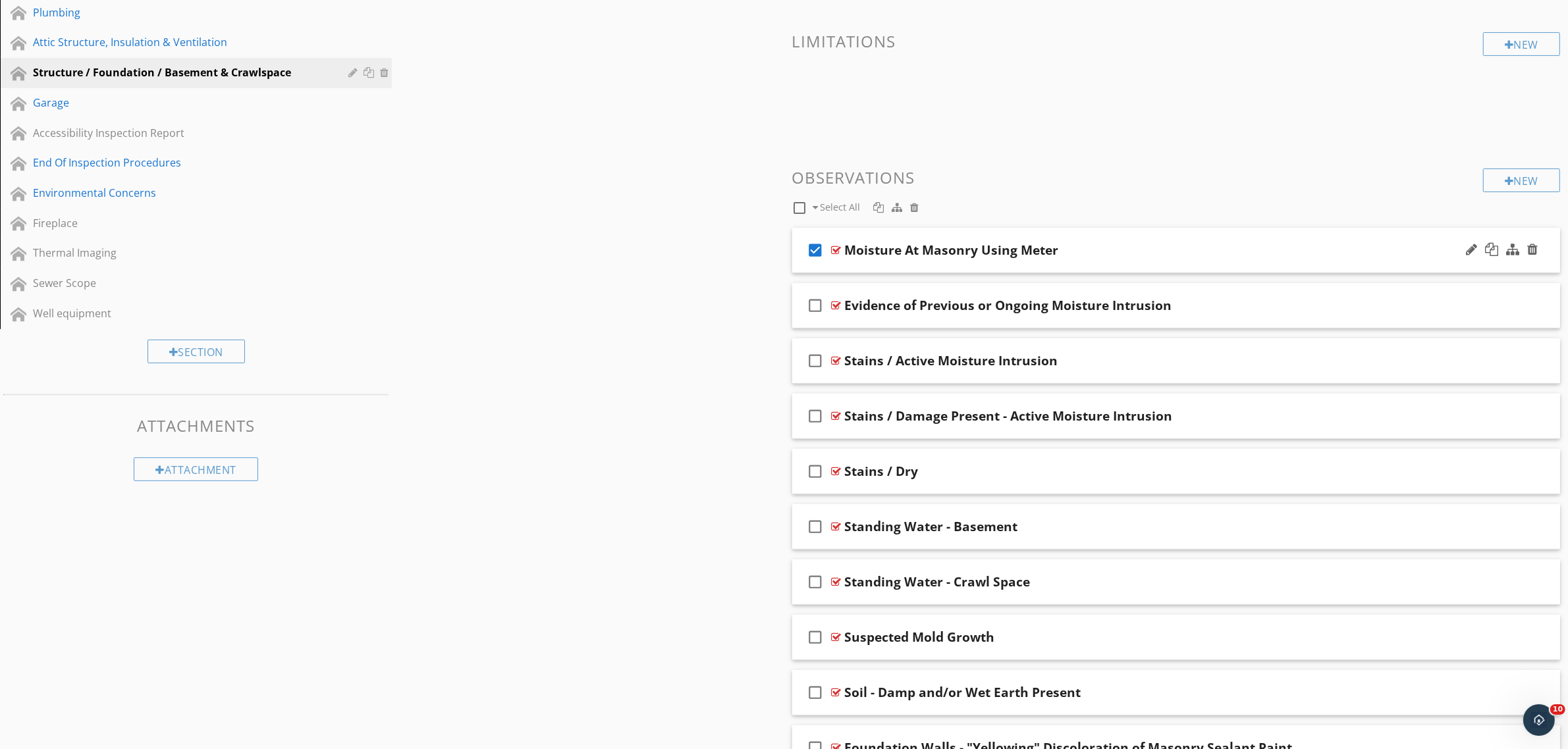
click at [821, 251] on icon "check_box" at bounding box center [816, 250] width 21 height 31
click at [817, 310] on icon "check_box_outline_blank" at bounding box center [816, 305] width 21 height 31
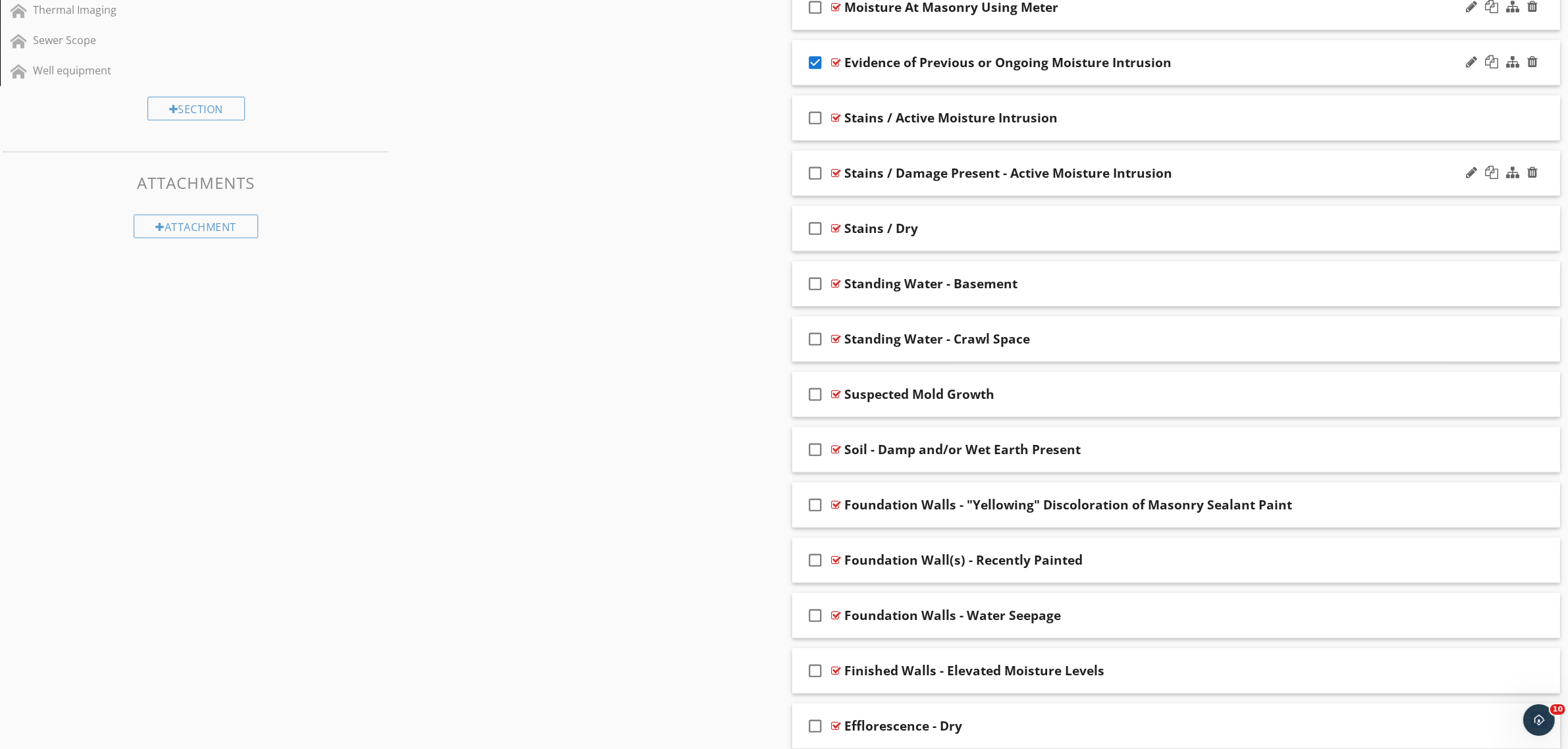
scroll to position [692, 0]
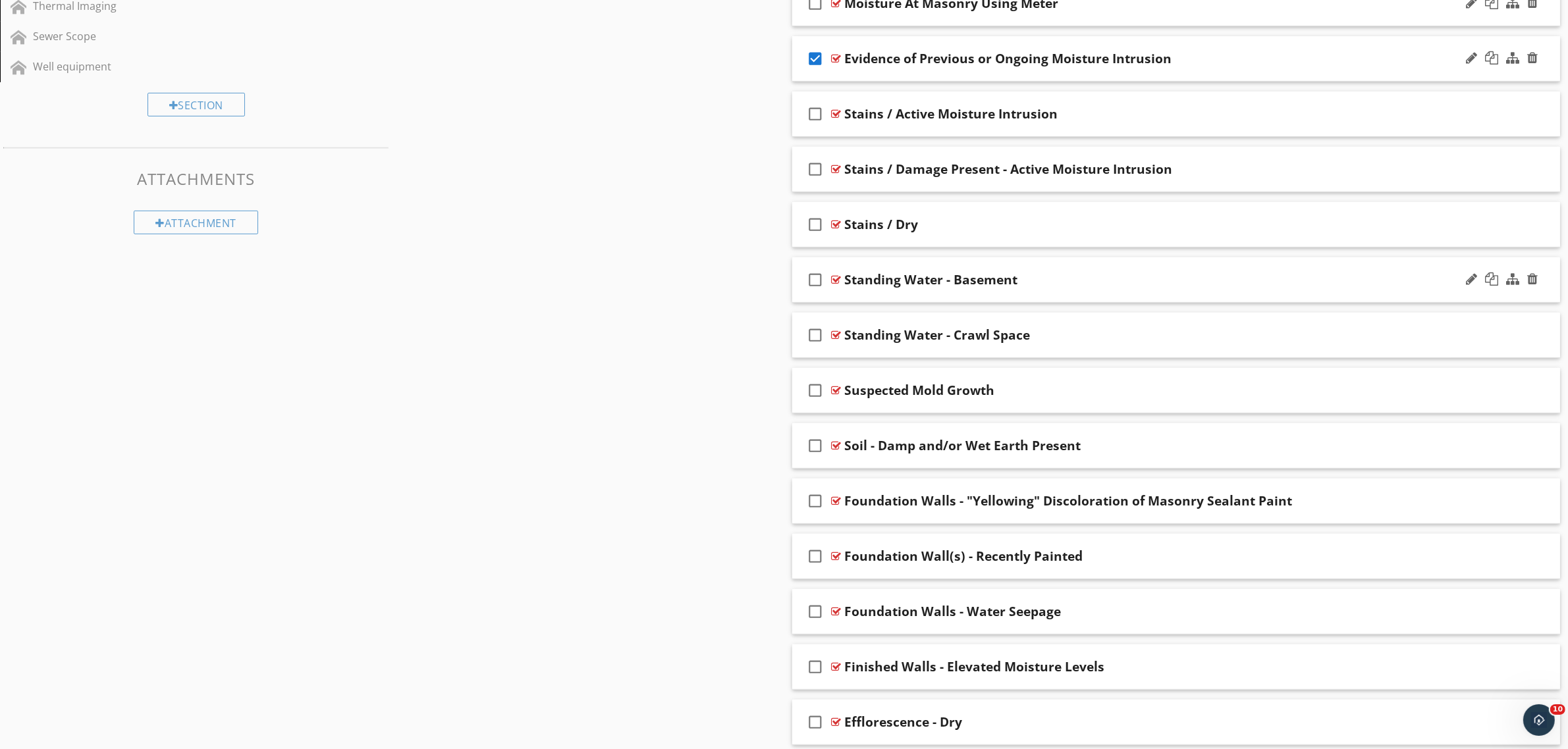
click at [819, 279] on icon "check_box_outline_blank" at bounding box center [816, 279] width 21 height 31
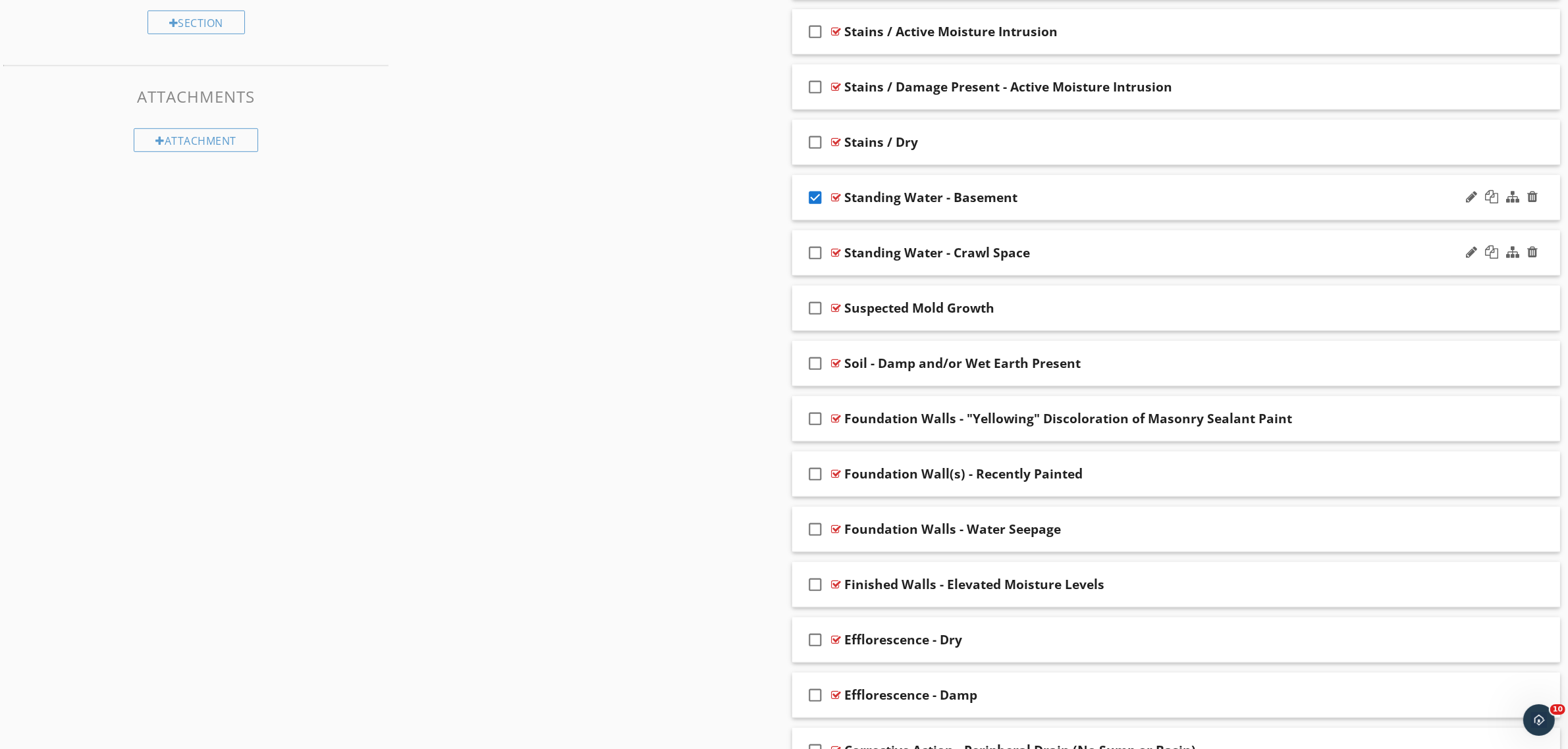
click at [821, 257] on icon "check_box_outline_blank" at bounding box center [816, 253] width 21 height 31
click at [817, 311] on icon "check_box_outline_blank" at bounding box center [816, 307] width 21 height 31
click at [821, 363] on icon "check_box_outline_blank" at bounding box center [816, 363] width 21 height 31
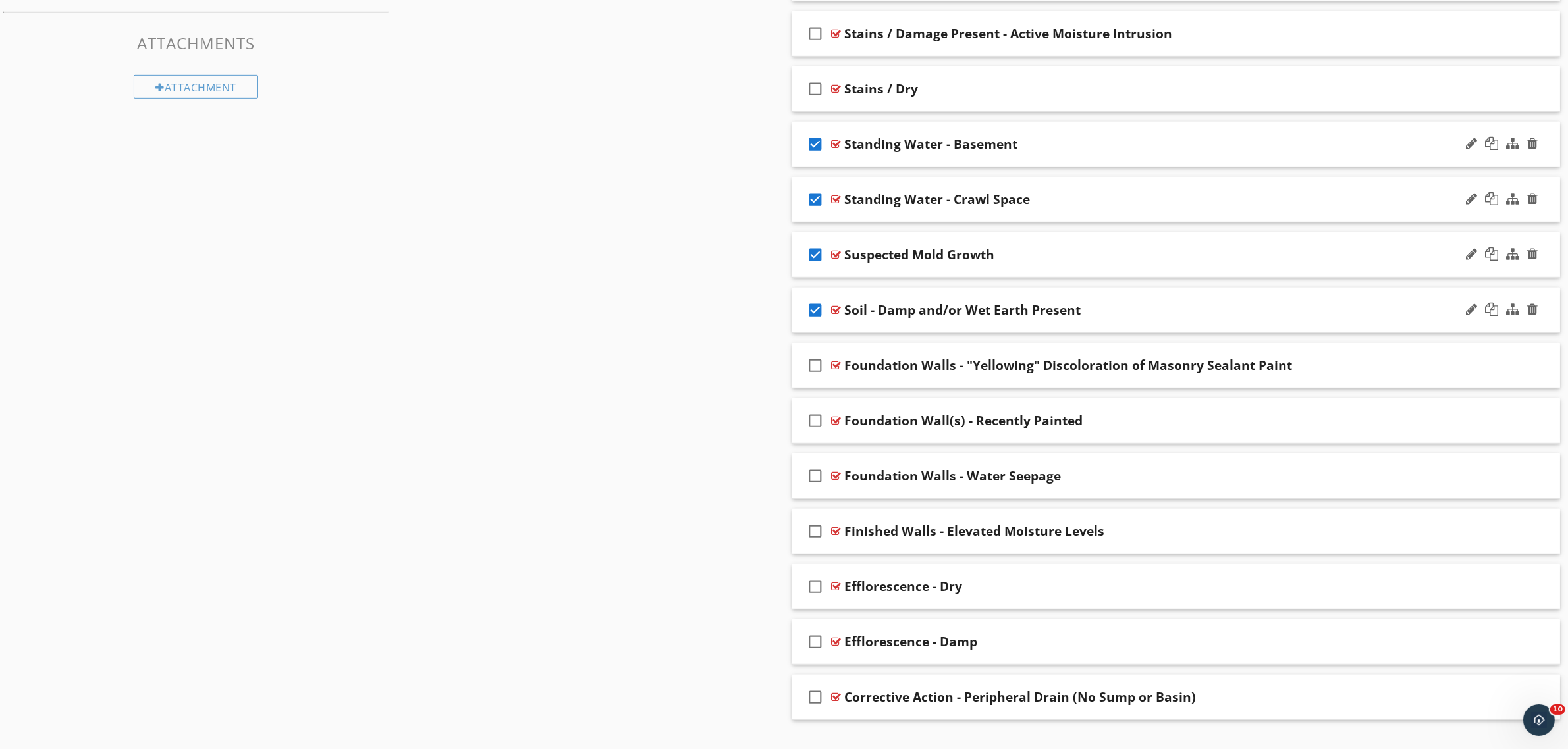
scroll to position [857, 0]
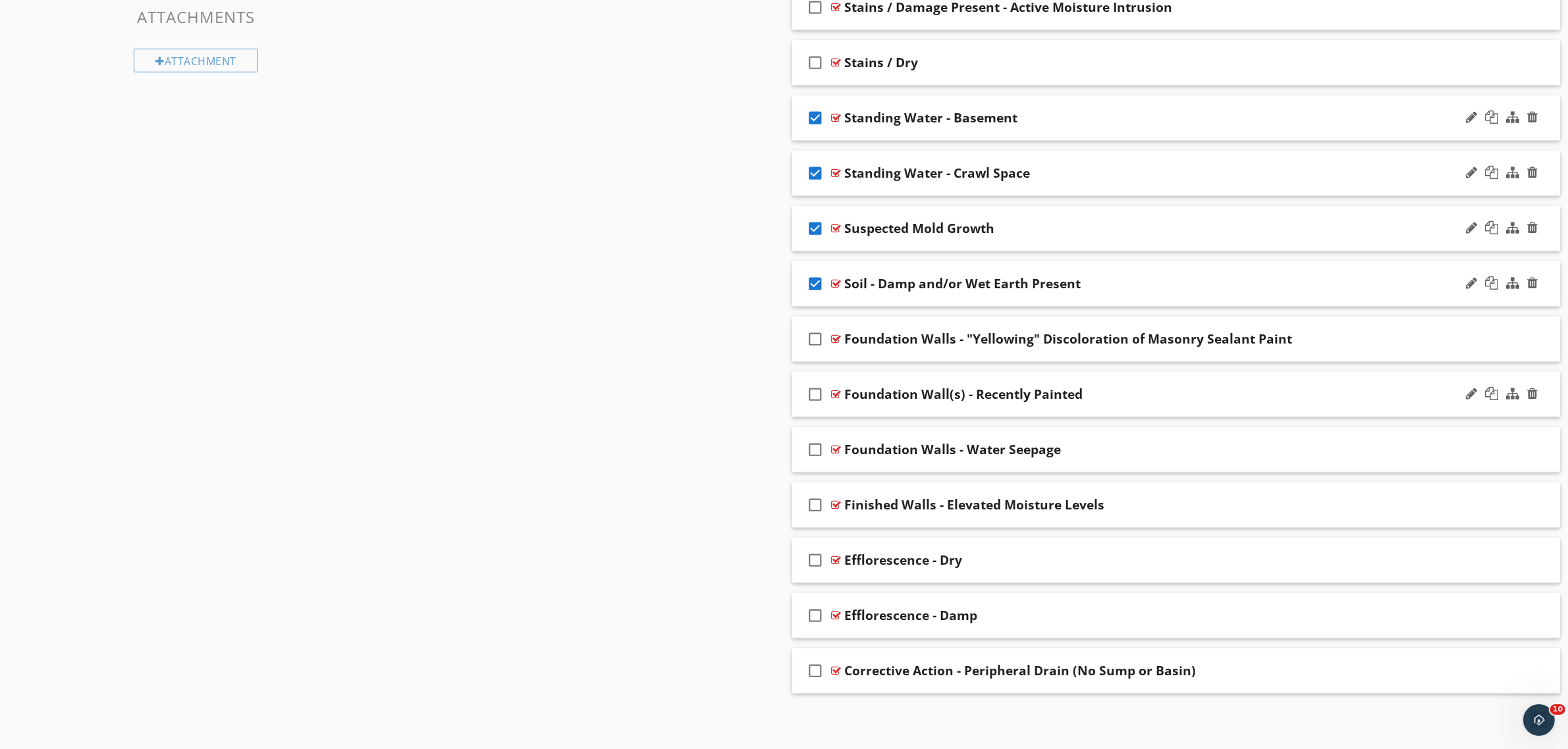
click at [818, 392] on icon "check_box_outline_blank" at bounding box center [816, 394] width 21 height 31
click at [817, 446] on icon "check_box_outline_blank" at bounding box center [816, 449] width 21 height 31
click at [819, 501] on icon "check_box_outline_blank" at bounding box center [816, 504] width 21 height 31
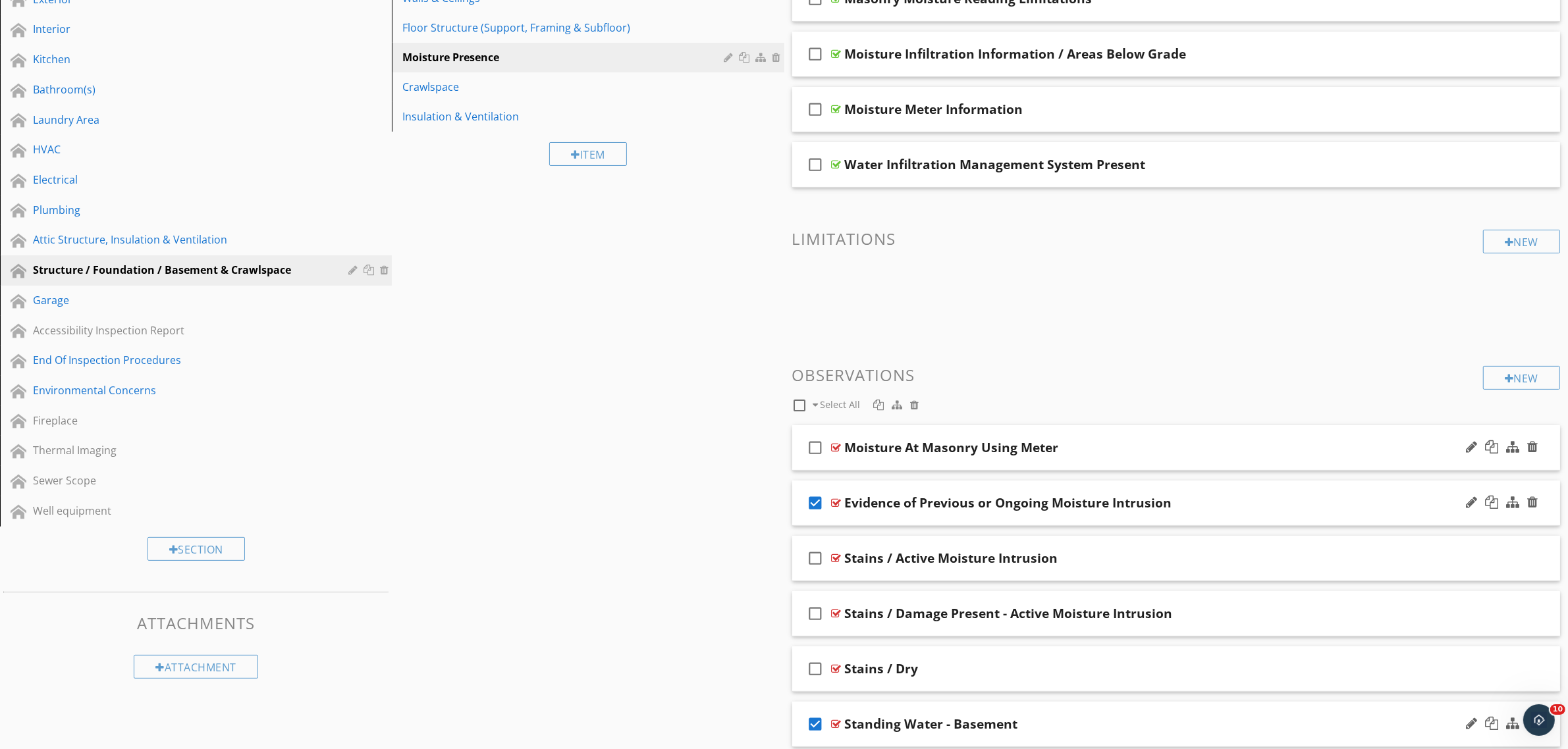
scroll to position [116, 0]
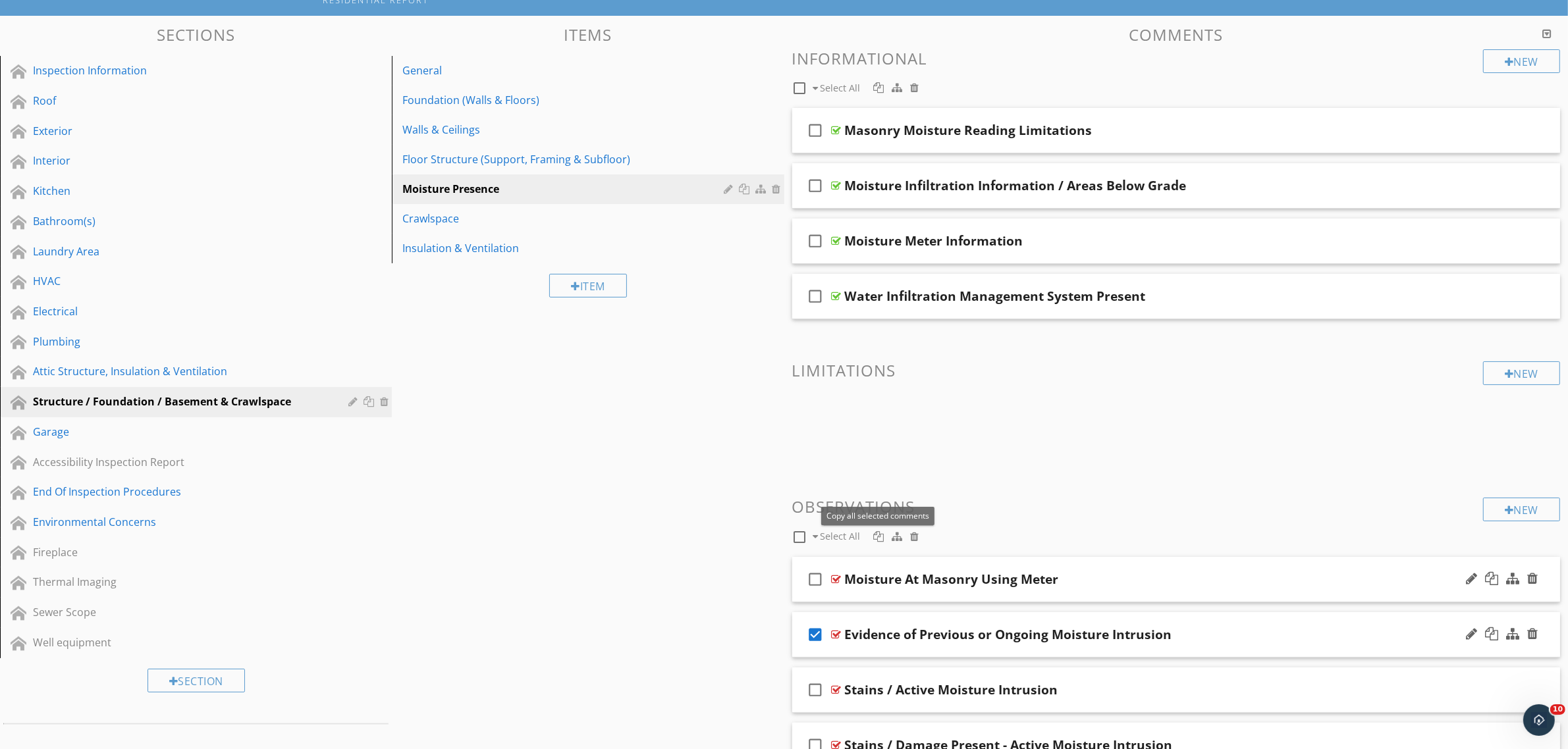
click at [877, 541] on div at bounding box center [878, 537] width 11 height 11
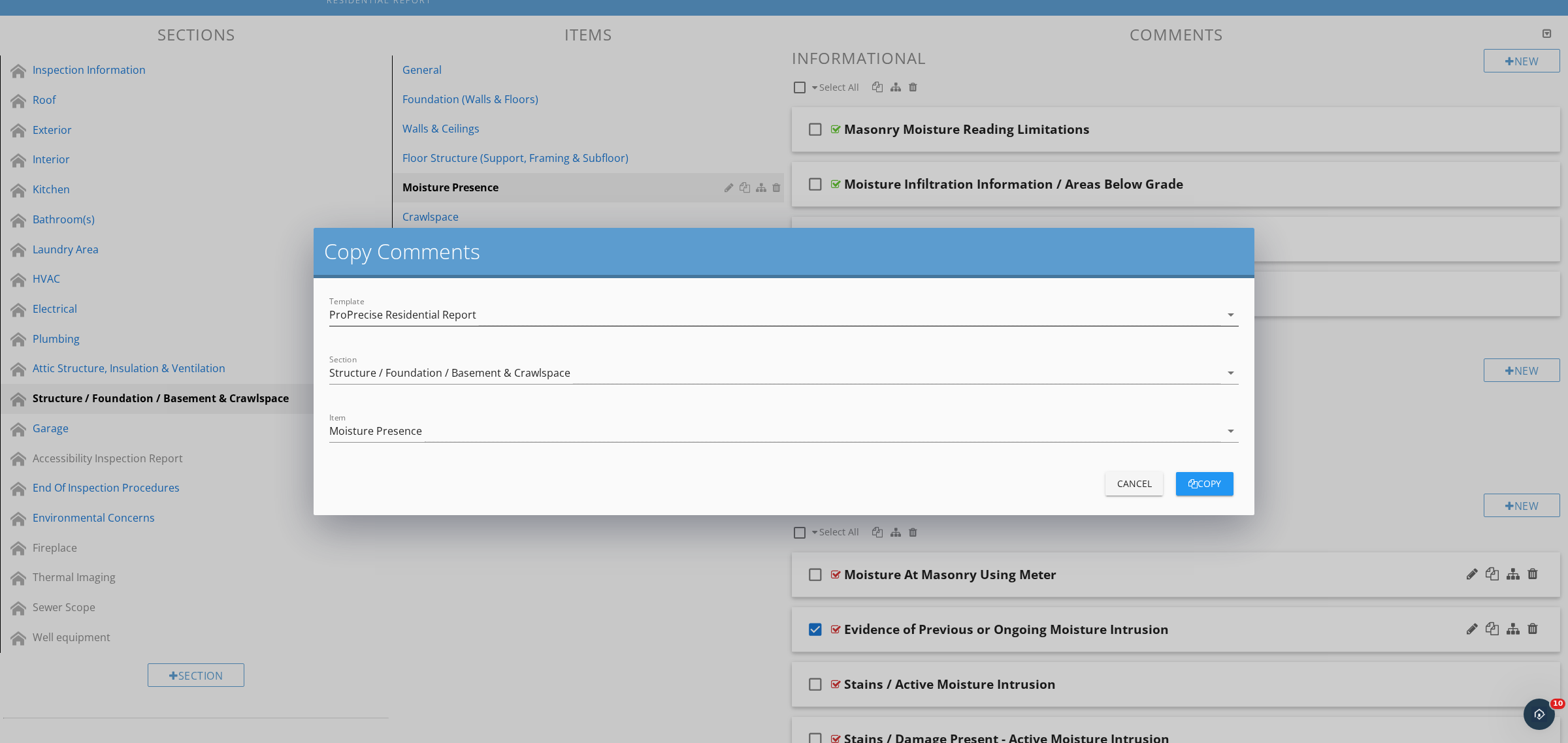
click at [488, 314] on div "ProPrecise Residential Report" at bounding box center [775, 315] width 891 height 22
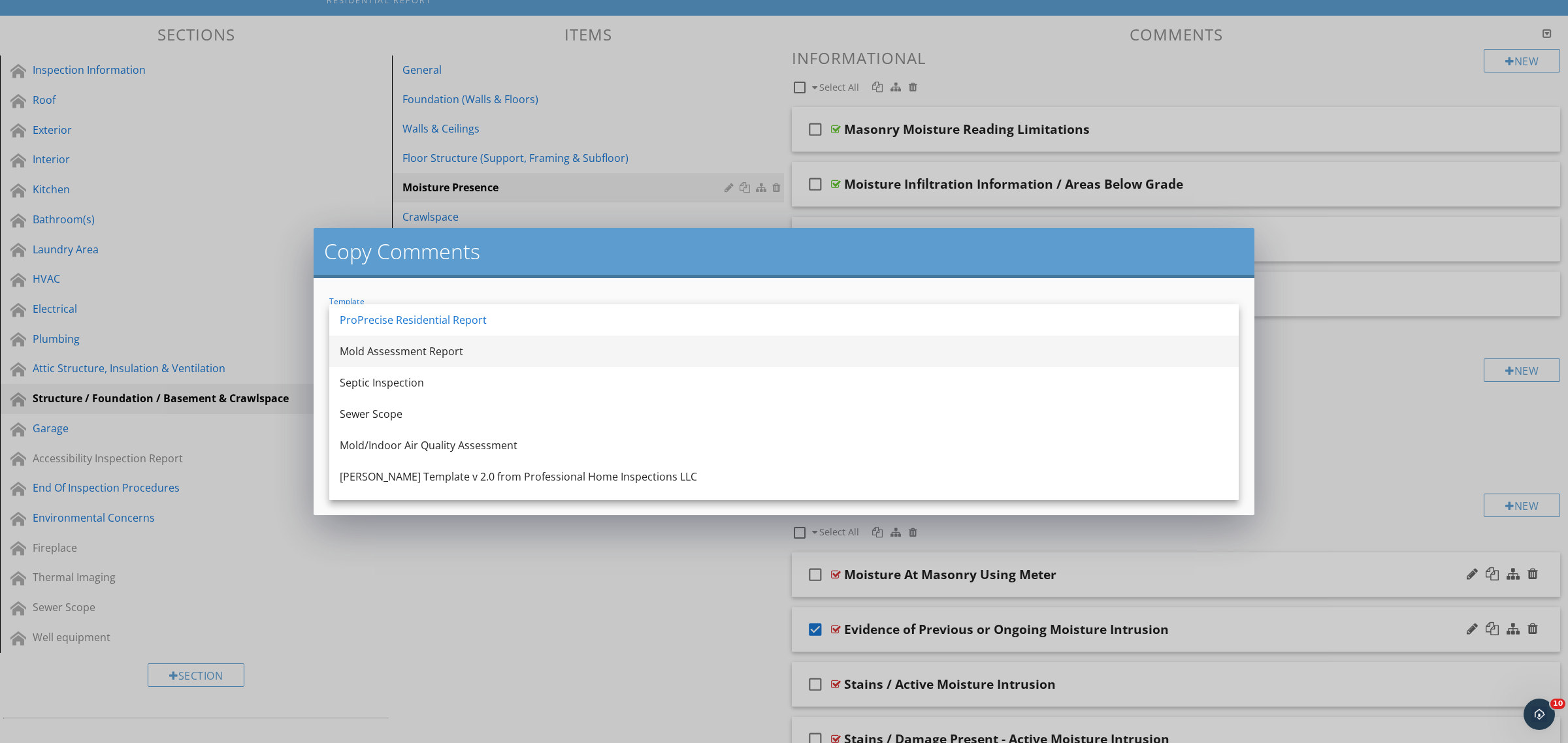
click at [446, 354] on div "Mold Assessment Report" at bounding box center [784, 351] width 888 height 16
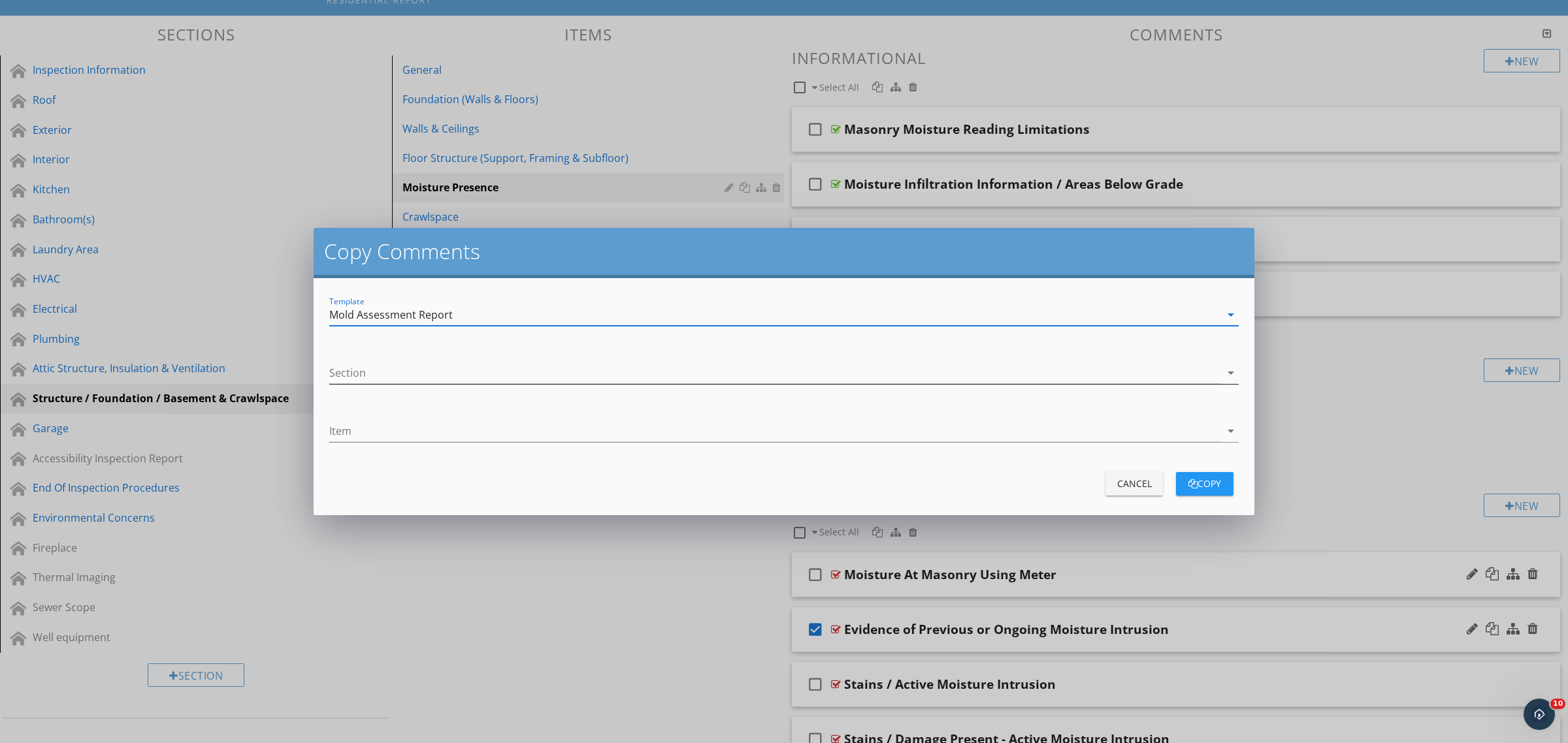
click at [441, 371] on div at bounding box center [775, 373] width 891 height 22
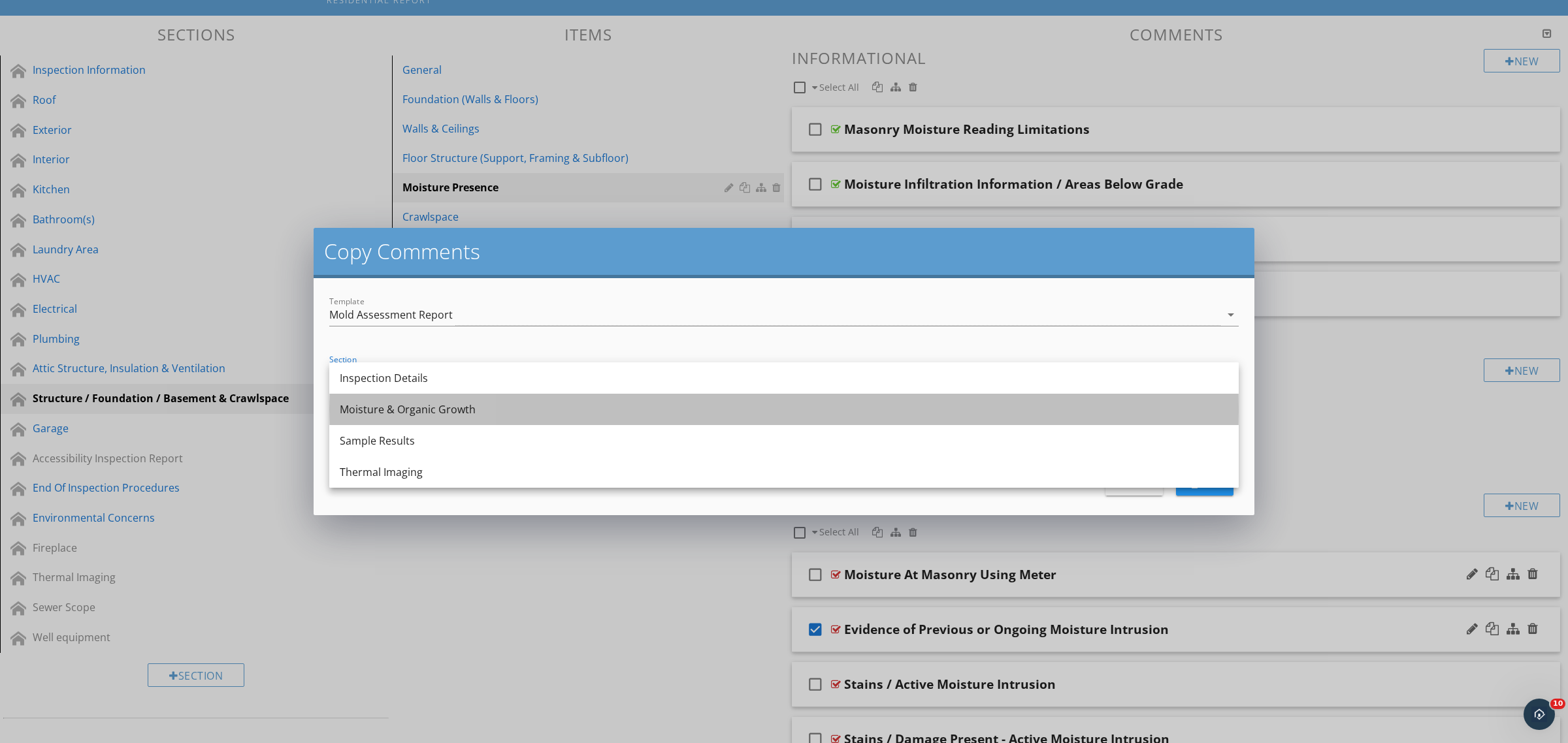
click at [436, 410] on div "Moisture & Organic Growth" at bounding box center [784, 410] width 888 height 16
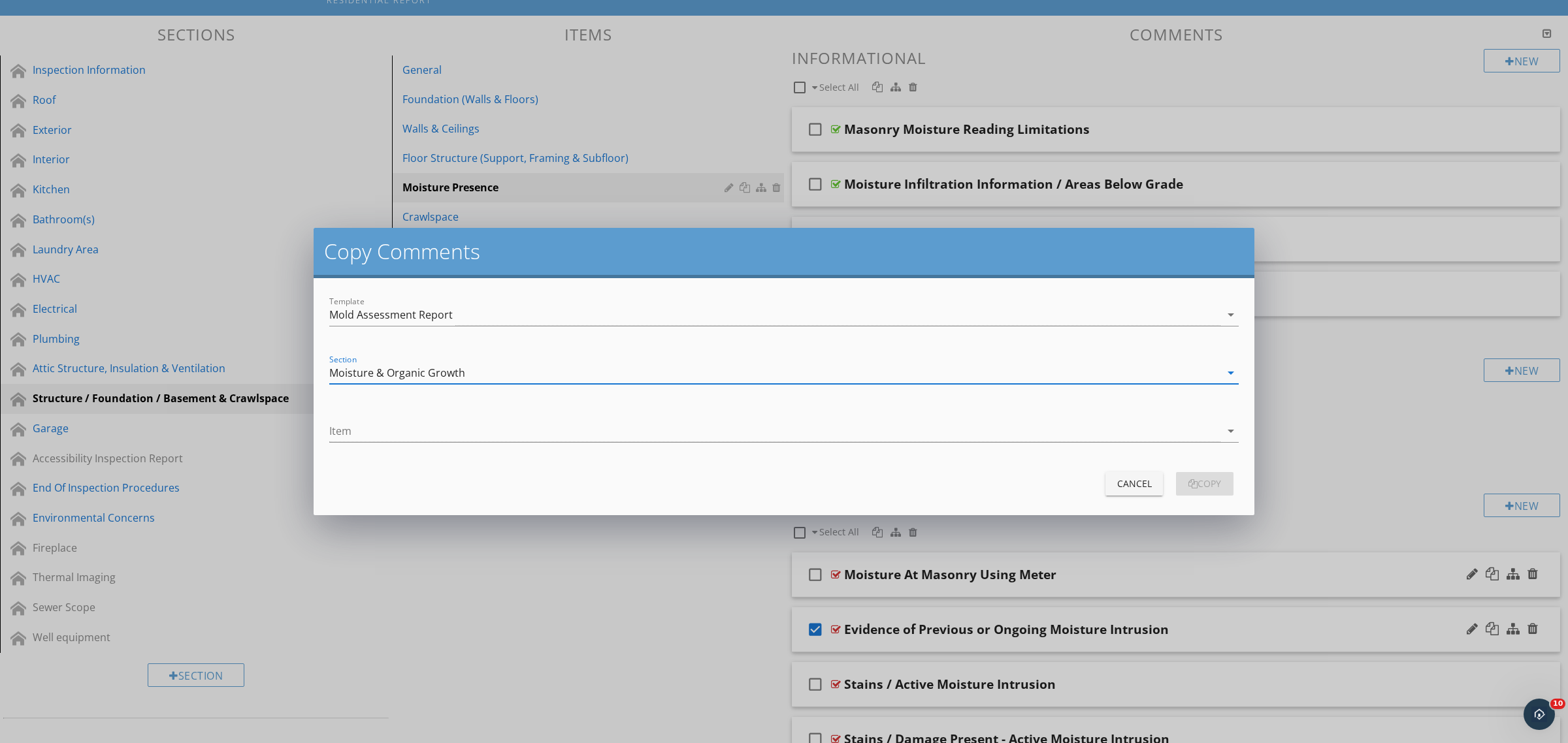
click at [426, 413] on div "Item arrow_drop_down" at bounding box center [784, 434] width 909 height 42
click at [425, 439] on div at bounding box center [775, 431] width 891 height 22
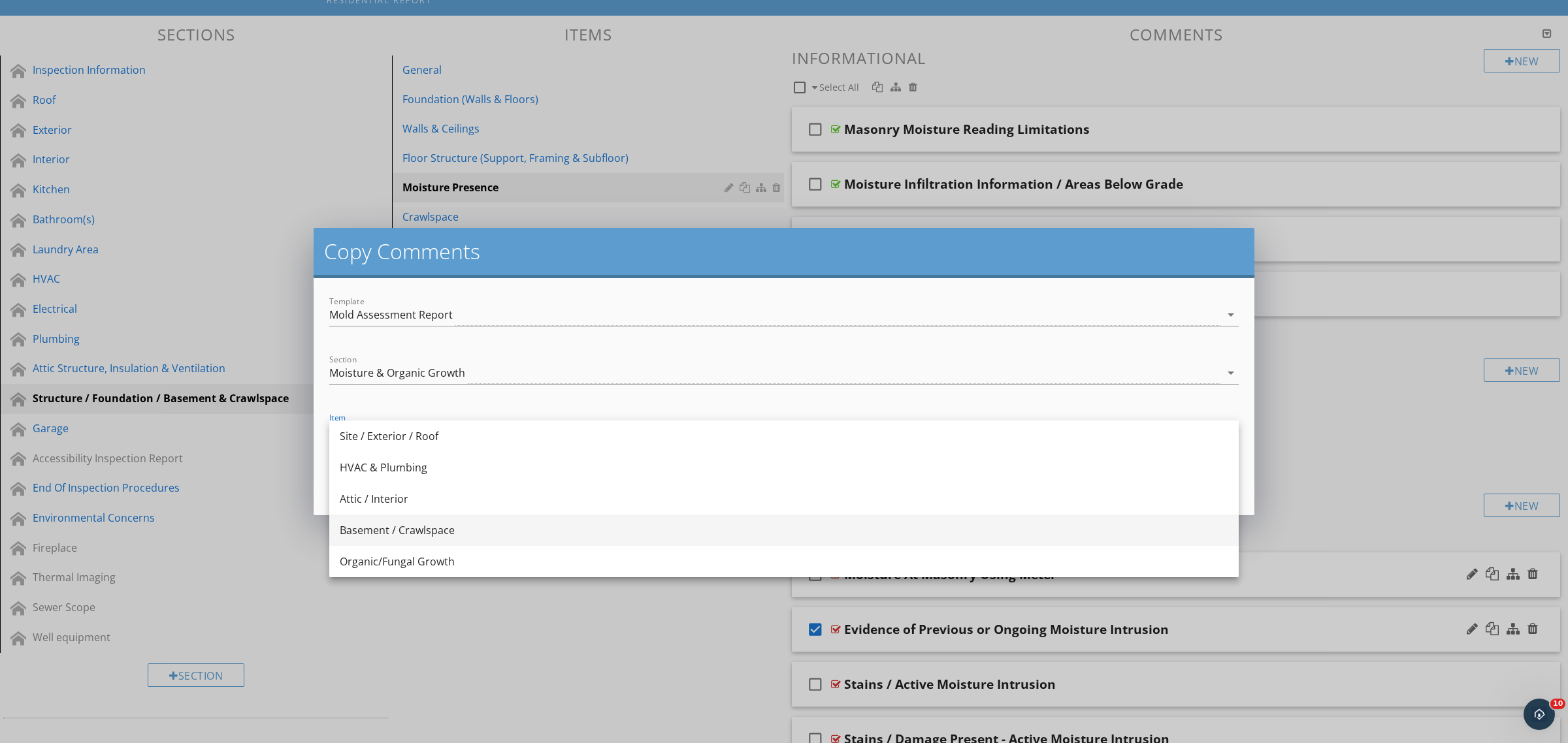
click at [438, 526] on div "Basement / Crawlspace" at bounding box center [784, 530] width 888 height 16
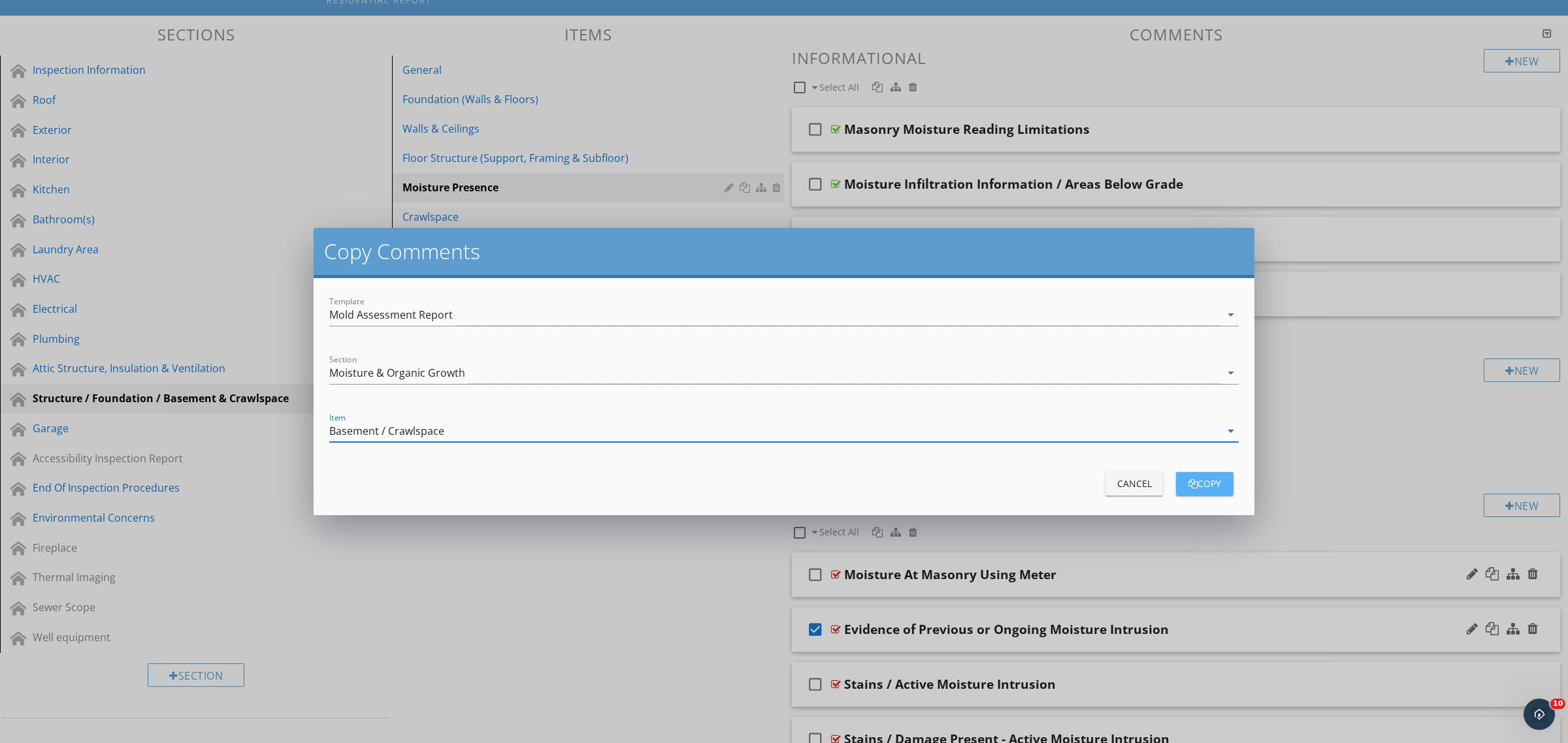
click at [1225, 478] on button "copy" at bounding box center [1204, 483] width 58 height 23
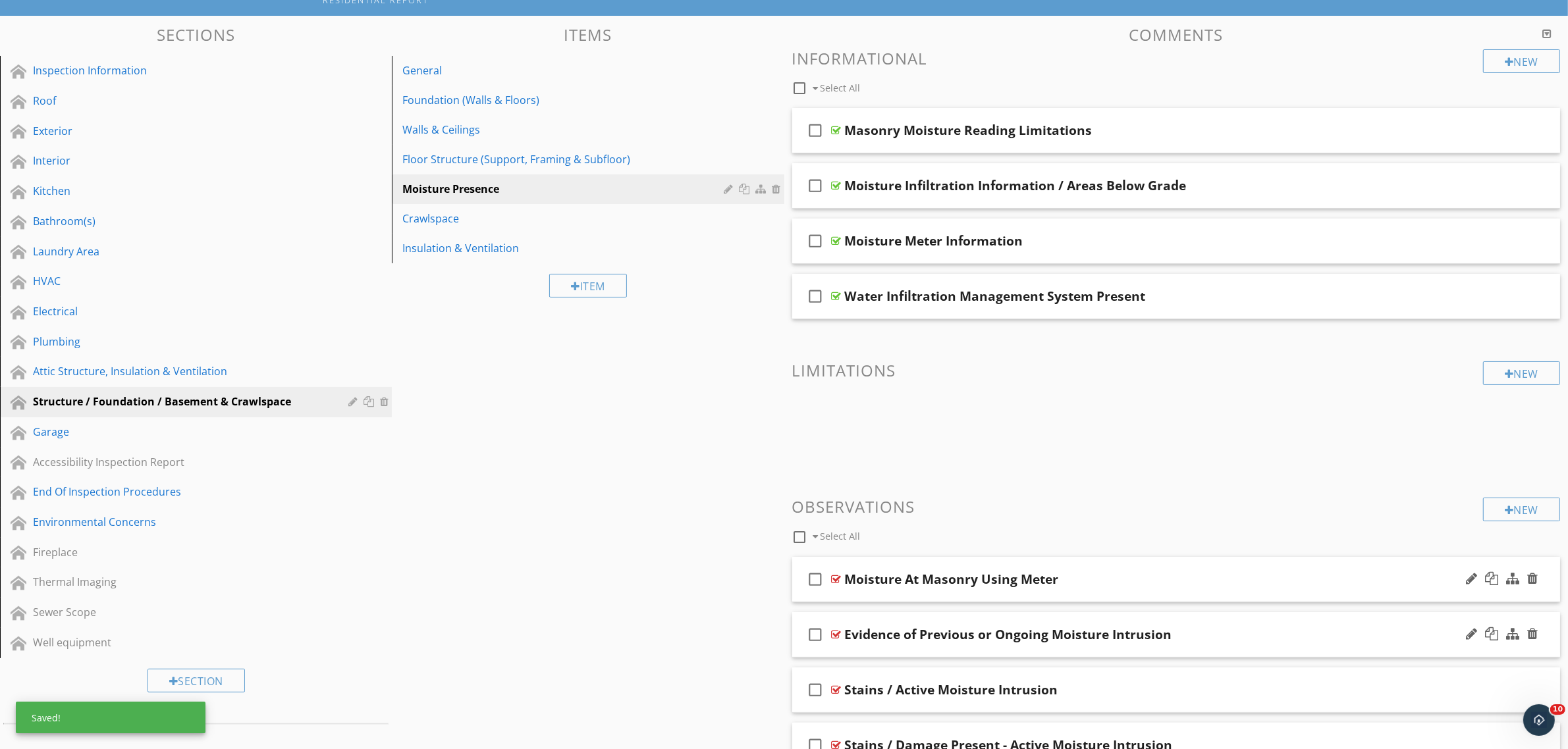
scroll to position [0, 0]
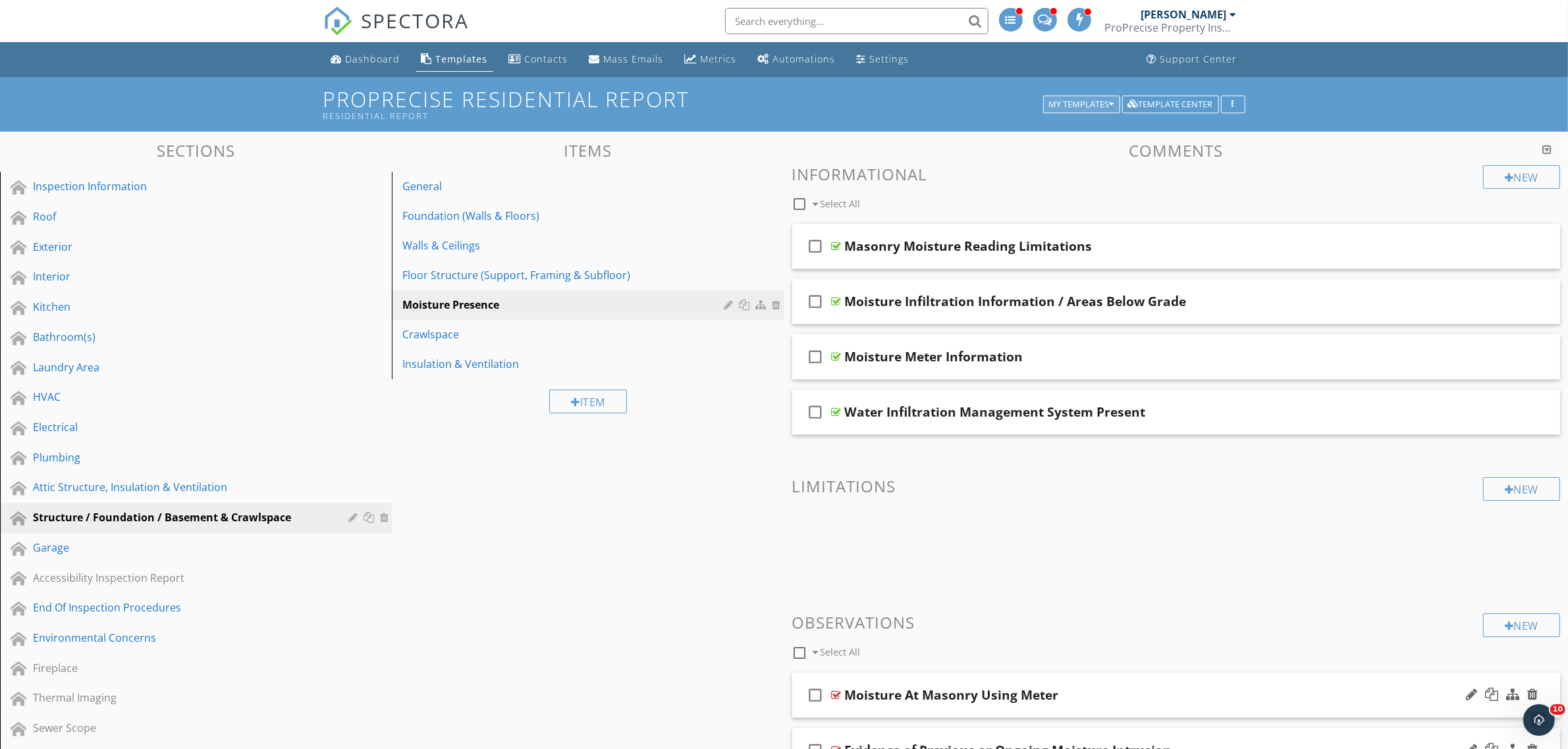
click at [1068, 106] on div "My Templates" at bounding box center [1081, 105] width 66 height 9
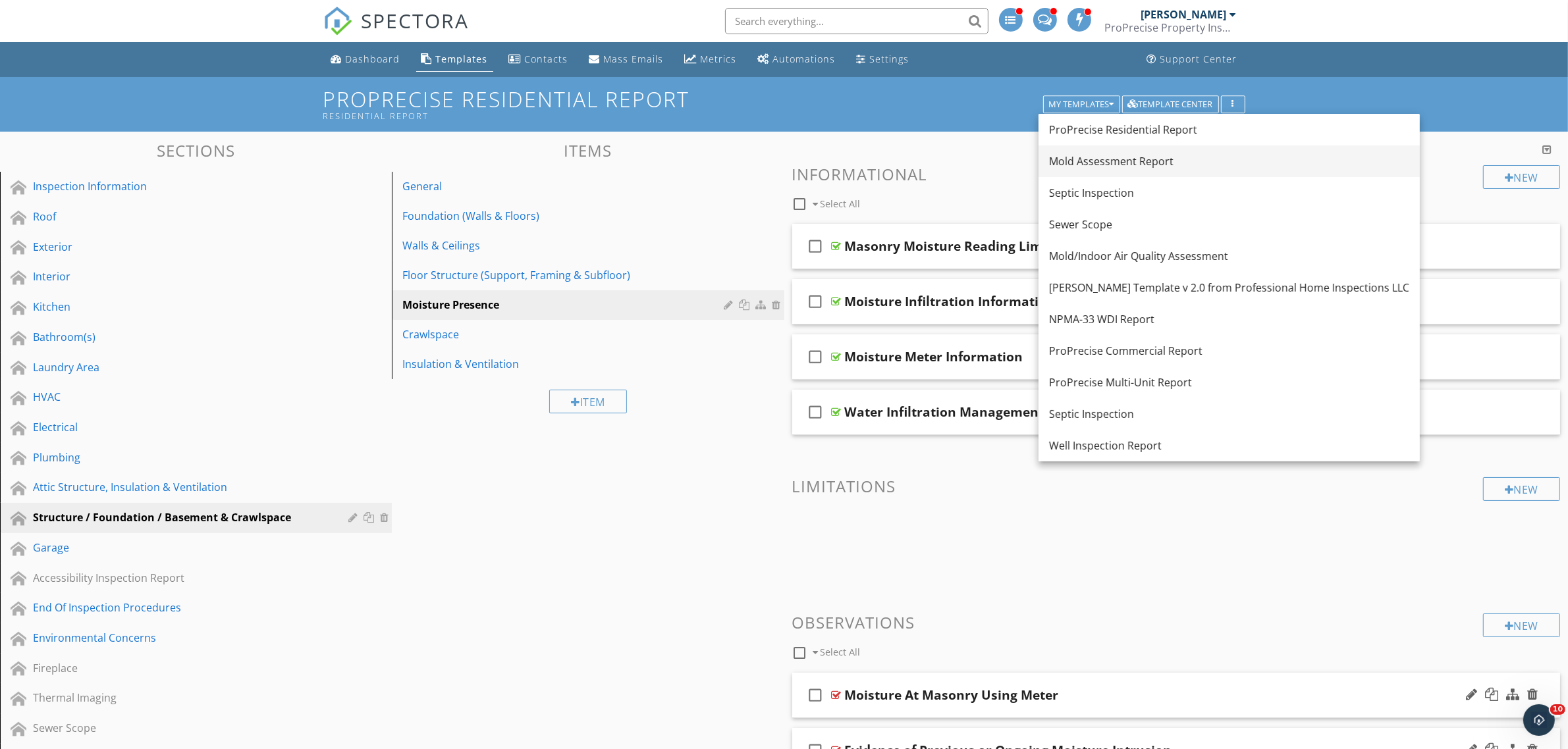
click at [1081, 161] on div "Mold Assessment Report" at bounding box center [1228, 162] width 360 height 16
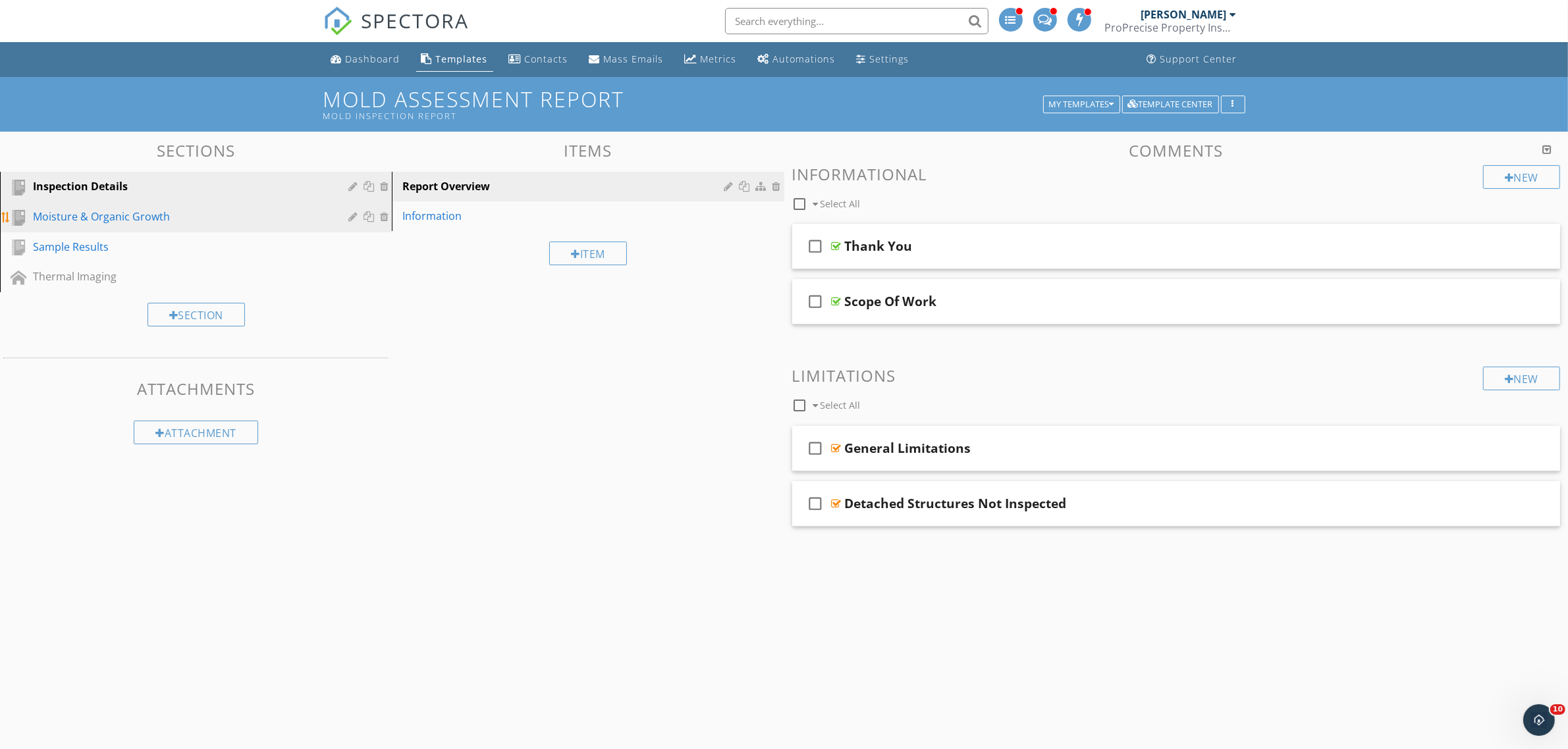
click at [116, 212] on div "Moisture & Organic Growth" at bounding box center [180, 216] width 296 height 16
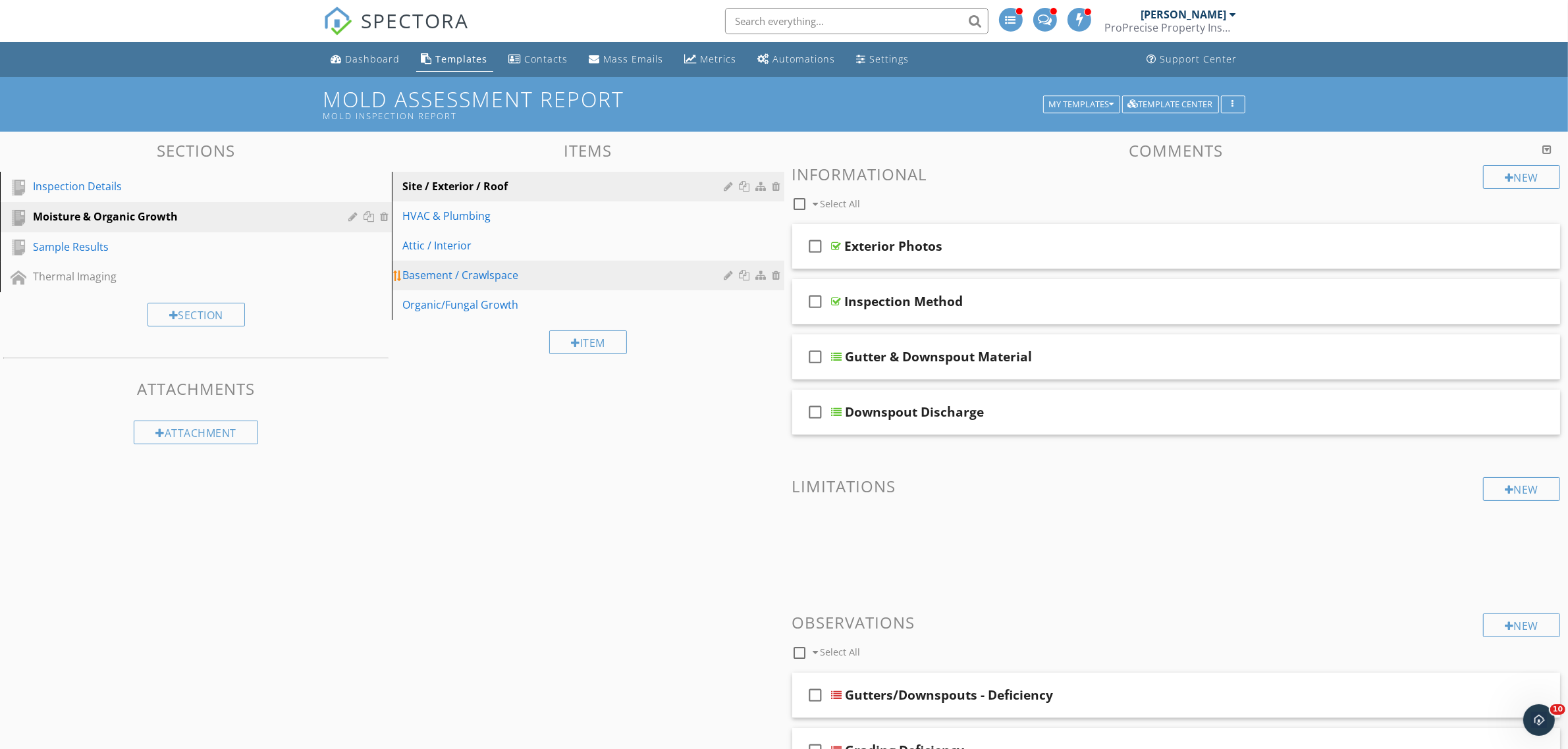
click at [482, 273] on div "Basement / Crawlspace" at bounding box center [565, 275] width 325 height 16
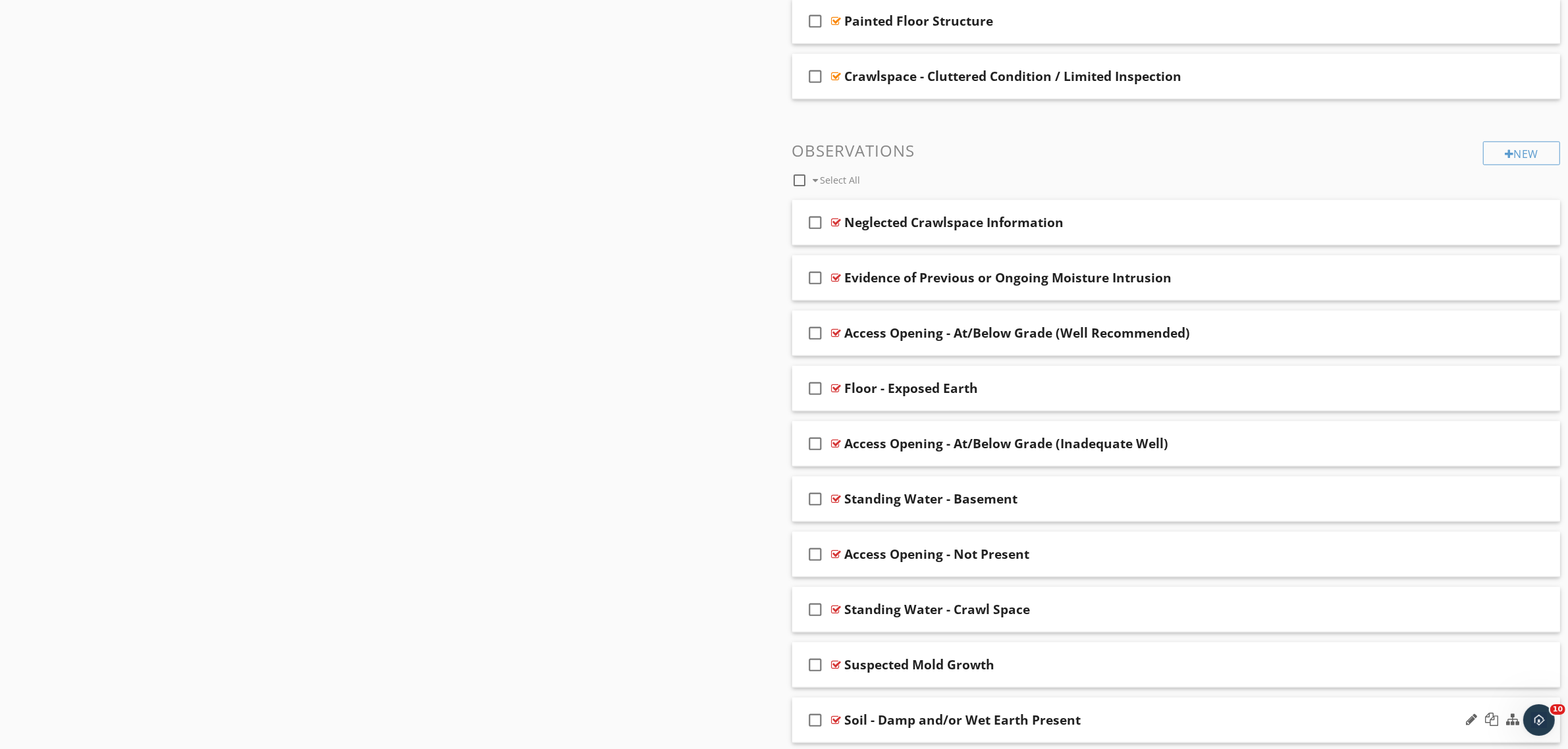
scroll to position [1398, 0]
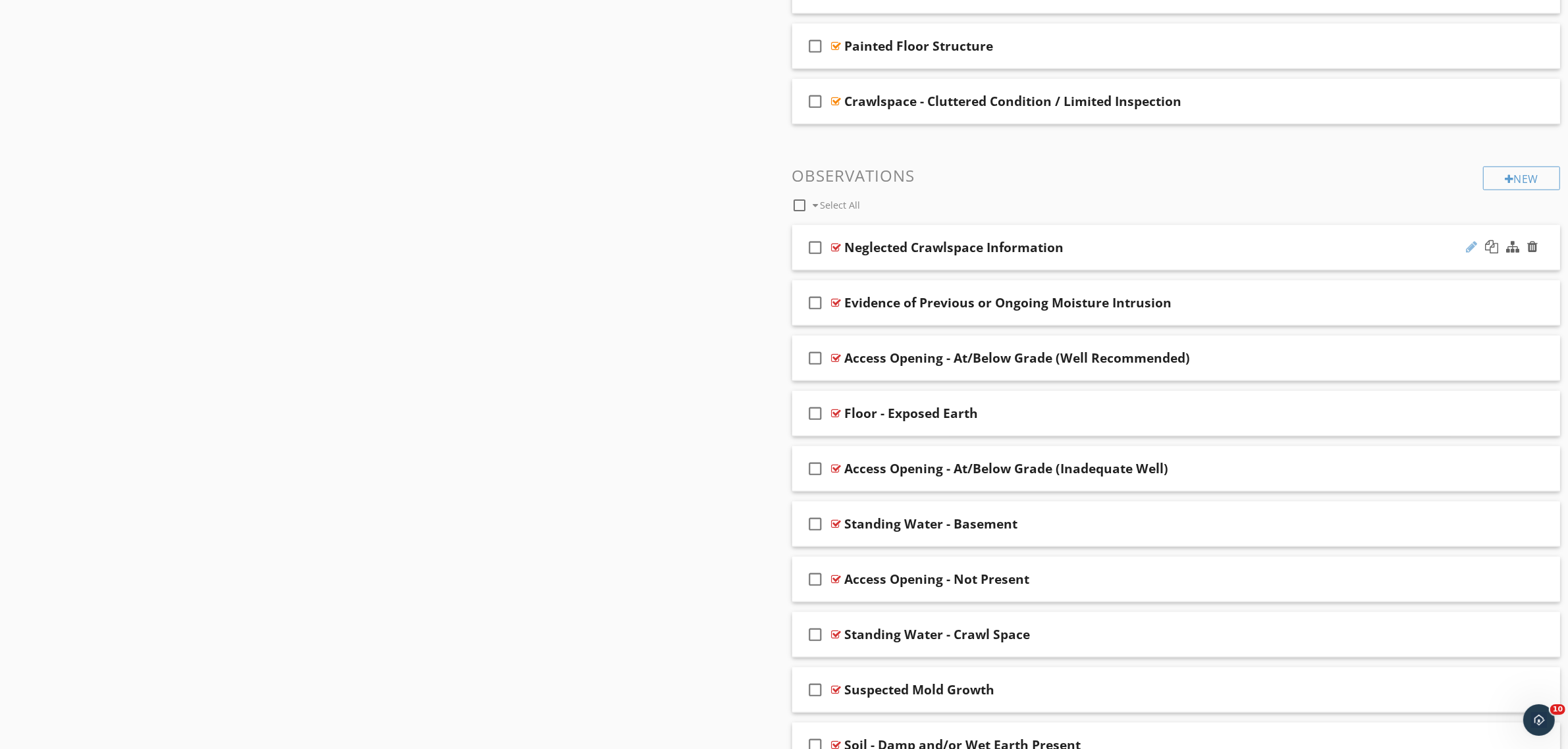
click at [1470, 253] on div at bounding box center [1471, 247] width 11 height 13
click at [845, 247] on input "Neglected Crawlspace Information" at bounding box center [1123, 249] width 557 height 22
type input "Crawlspace - Neglected Crawlspace Information"
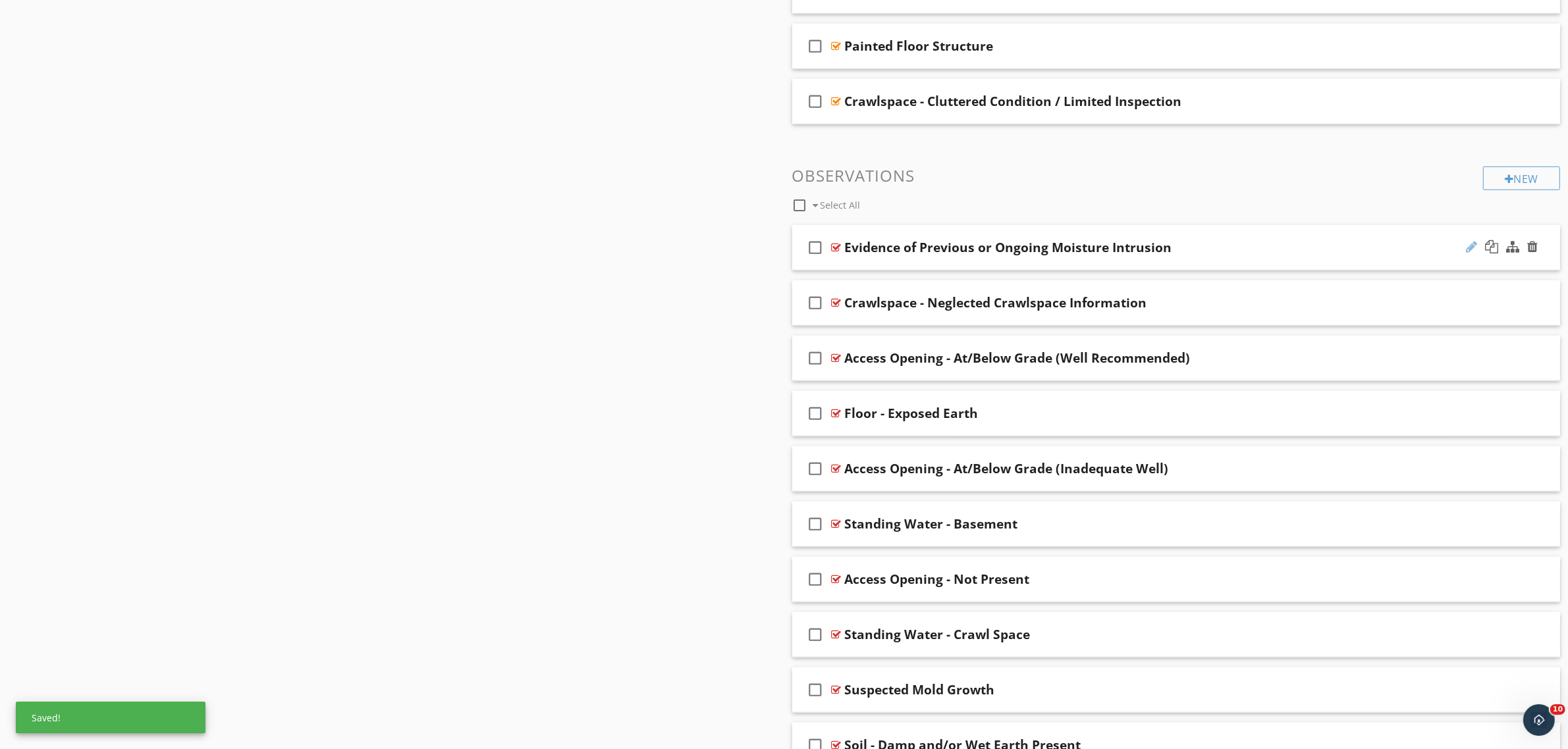
click at [1469, 248] on div at bounding box center [1471, 247] width 11 height 13
click at [846, 255] on input "Evidence of Previous or Ongoing Moisture Intrusion" at bounding box center [1123, 249] width 557 height 22
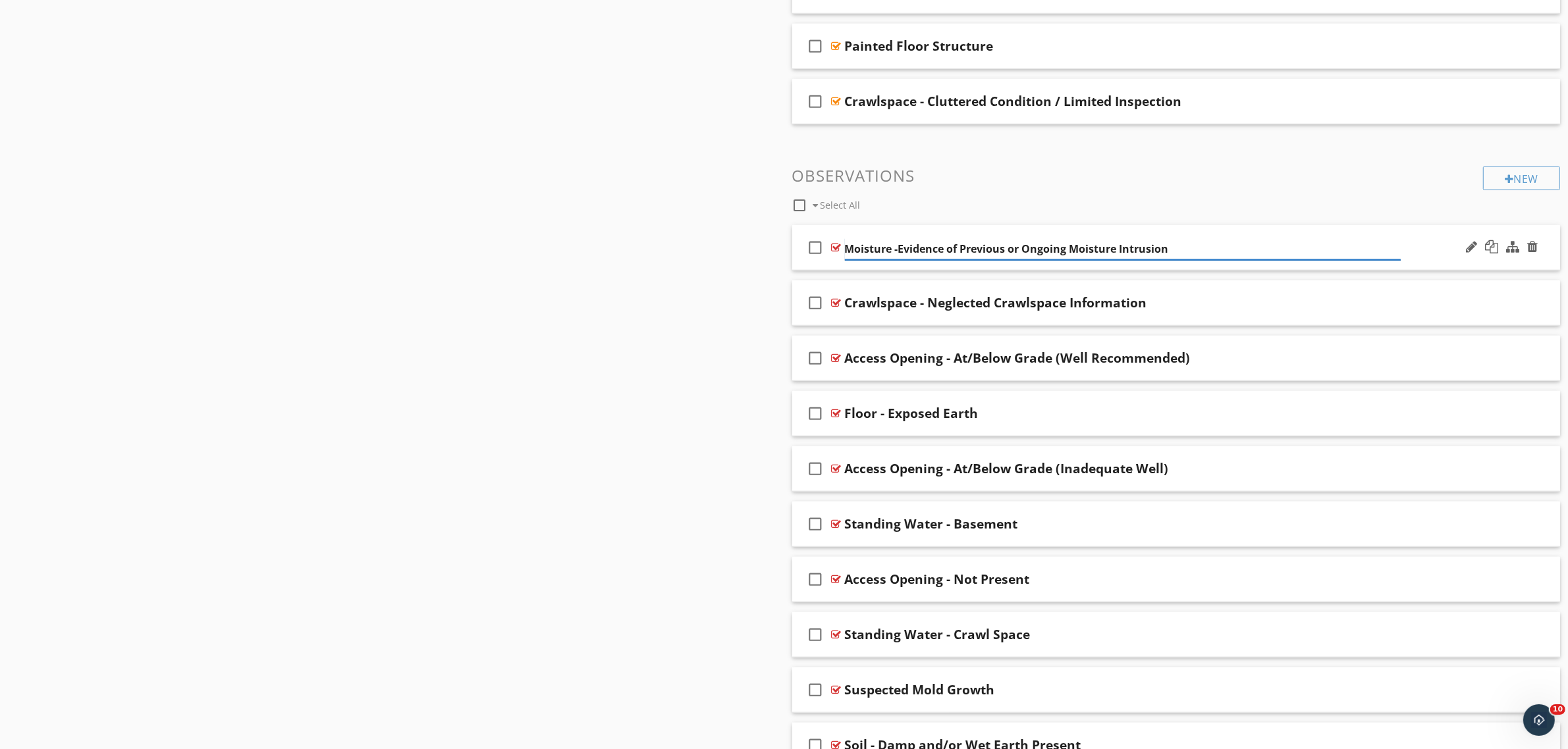
type input "Moisture - Evidence of Previous or Ongoing Moisture Intrusion"
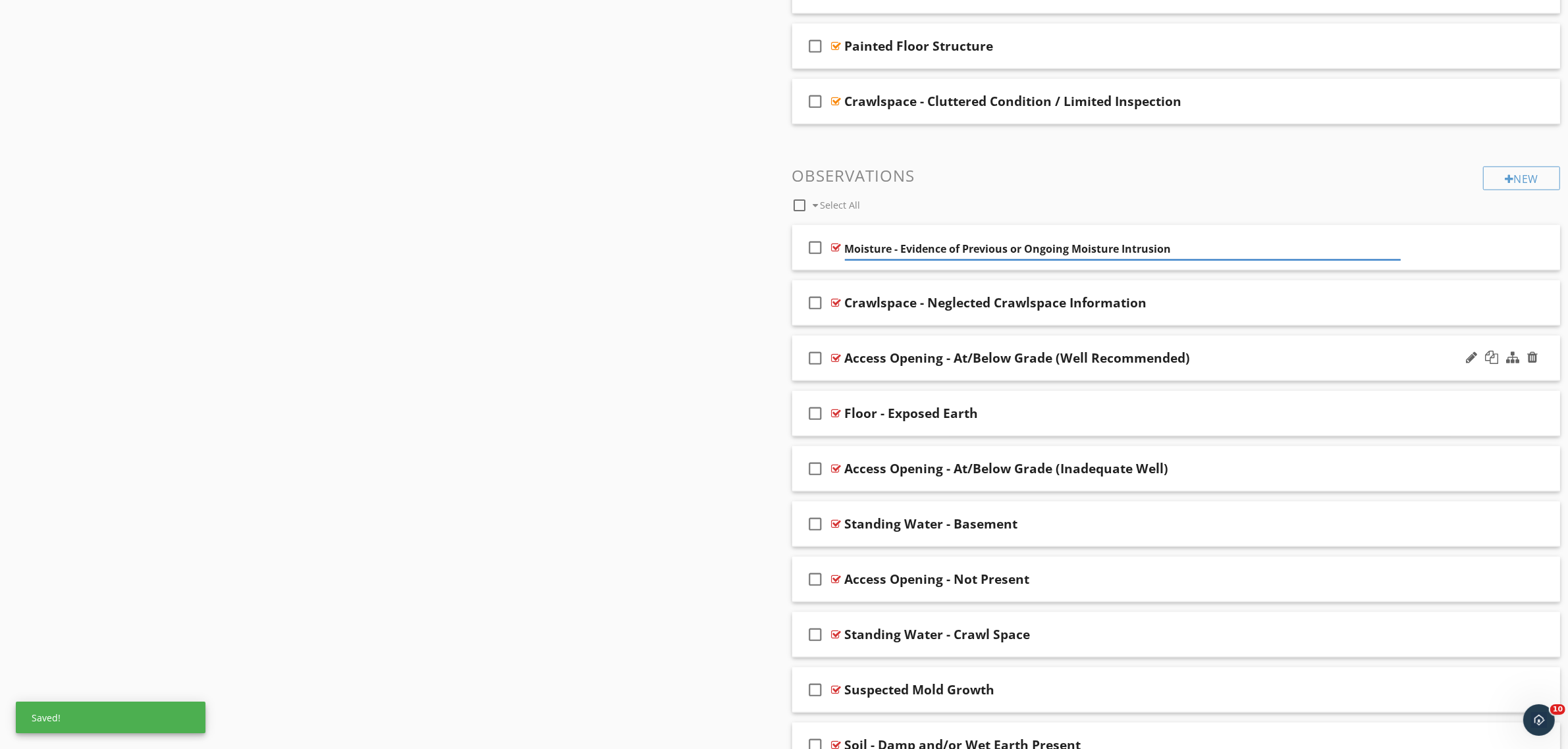
click at [1470, 367] on div at bounding box center [1501, 357] width 77 height 31
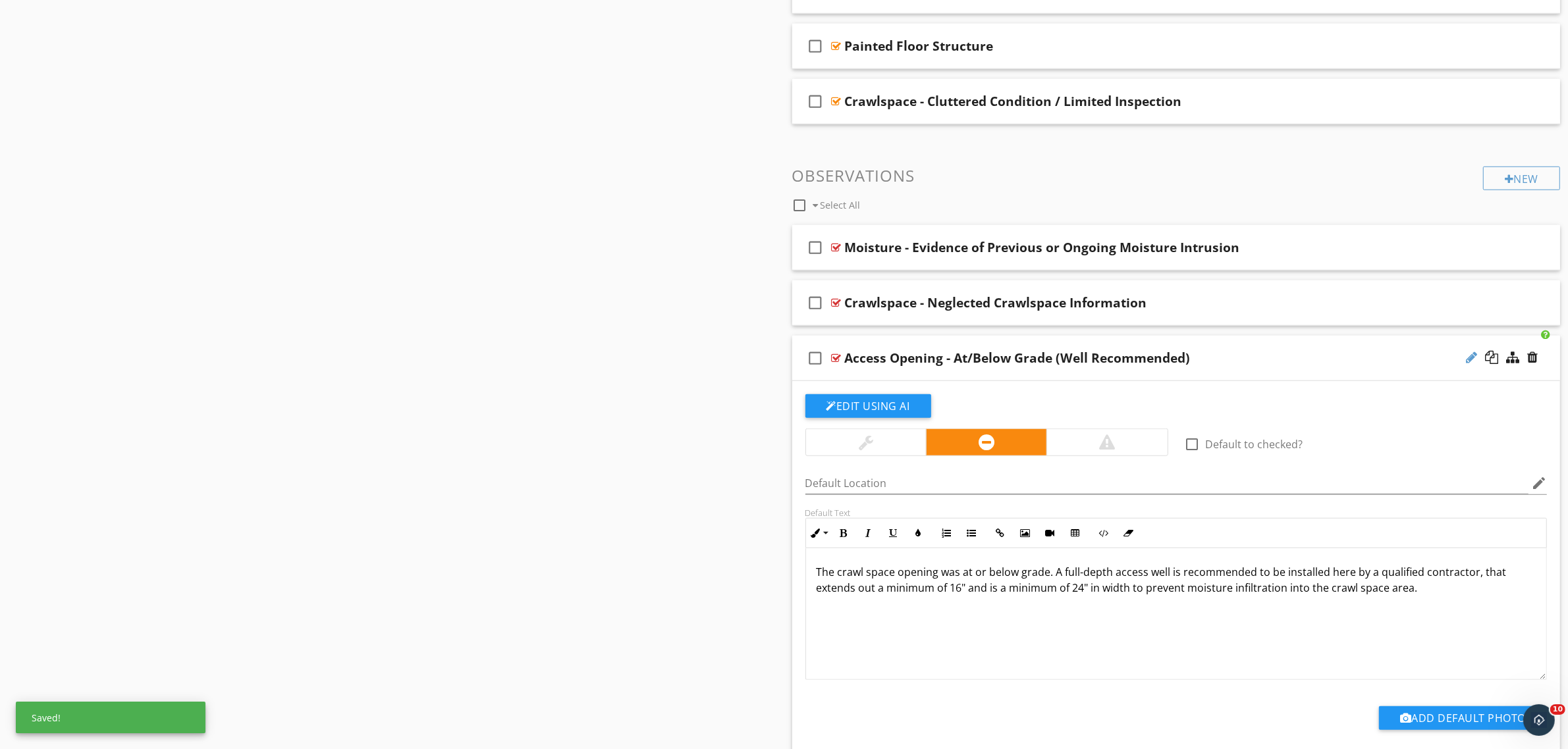
click at [1469, 359] on div at bounding box center [1471, 357] width 11 height 13
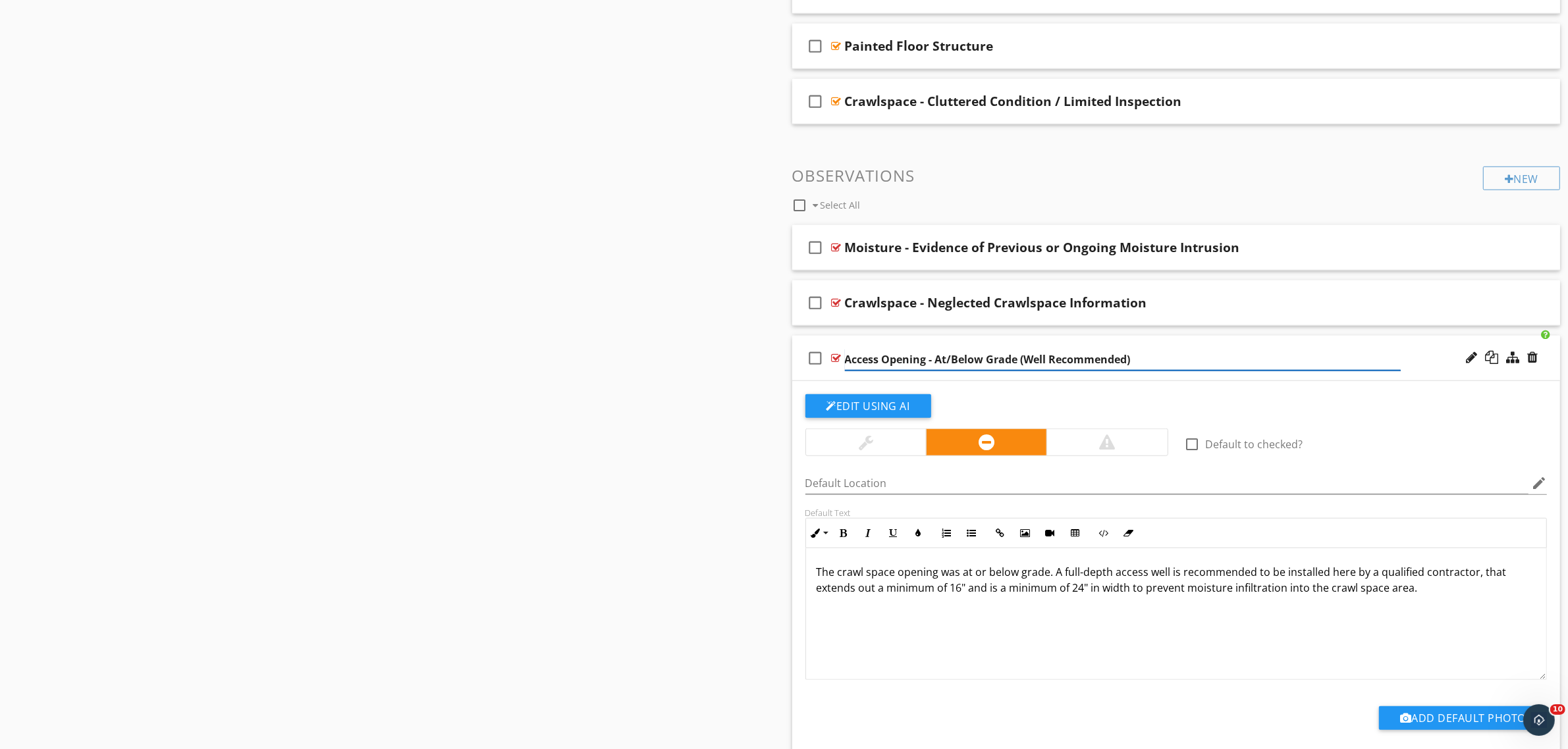
click at [846, 359] on input "Access Opening - At/Below Grade (Well Recommended)" at bounding box center [1123, 359] width 557 height 22
type input "Crawlspace - Access Opening - At/Below Grade (Well Recommended)"
click at [1002, 364] on input "Crawlspace - Access Opening - At/Below Grade (Well Recommended)" at bounding box center [1123, 359] width 557 height 22
click at [836, 359] on div at bounding box center [836, 358] width 10 height 11
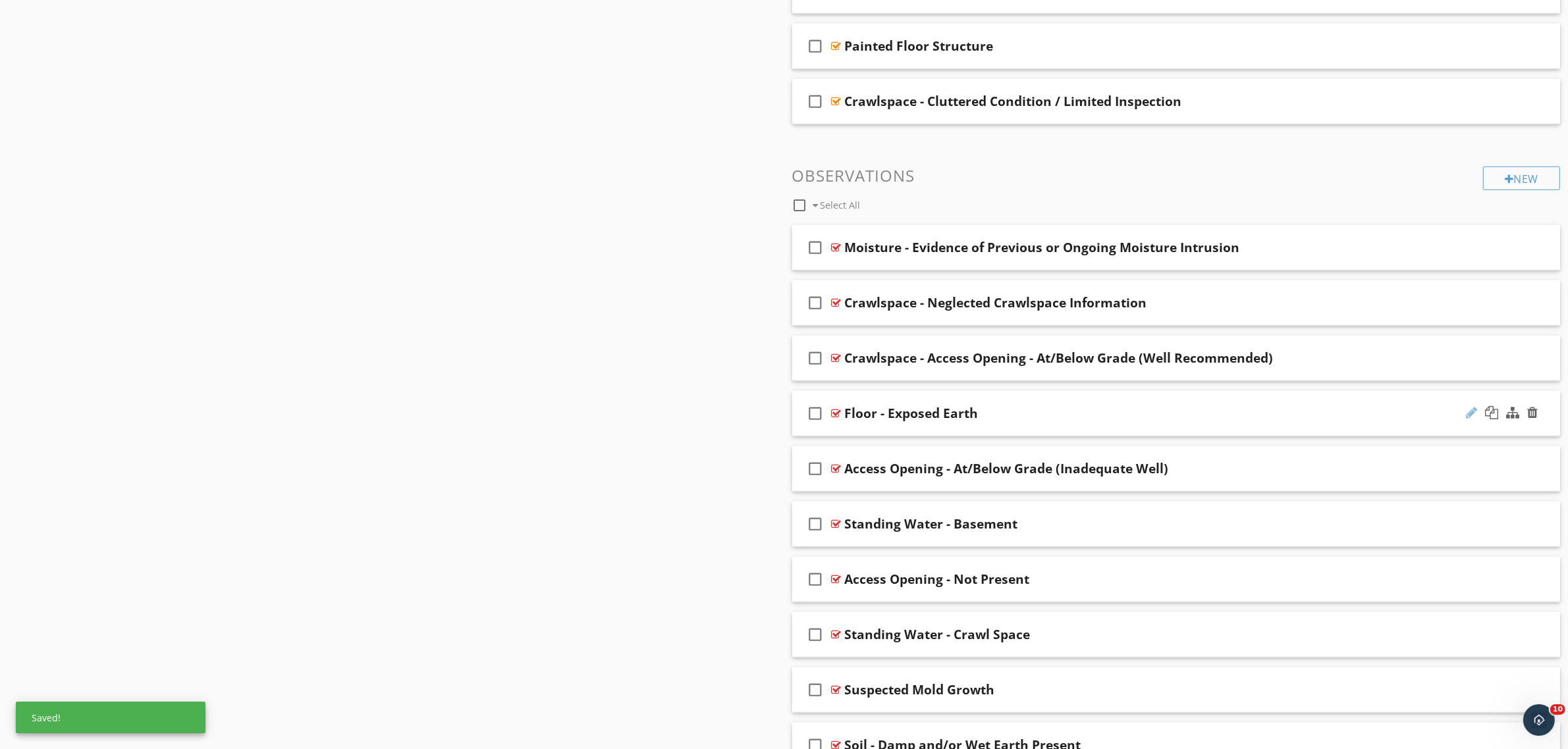
click at [1466, 417] on div at bounding box center [1471, 413] width 11 height 13
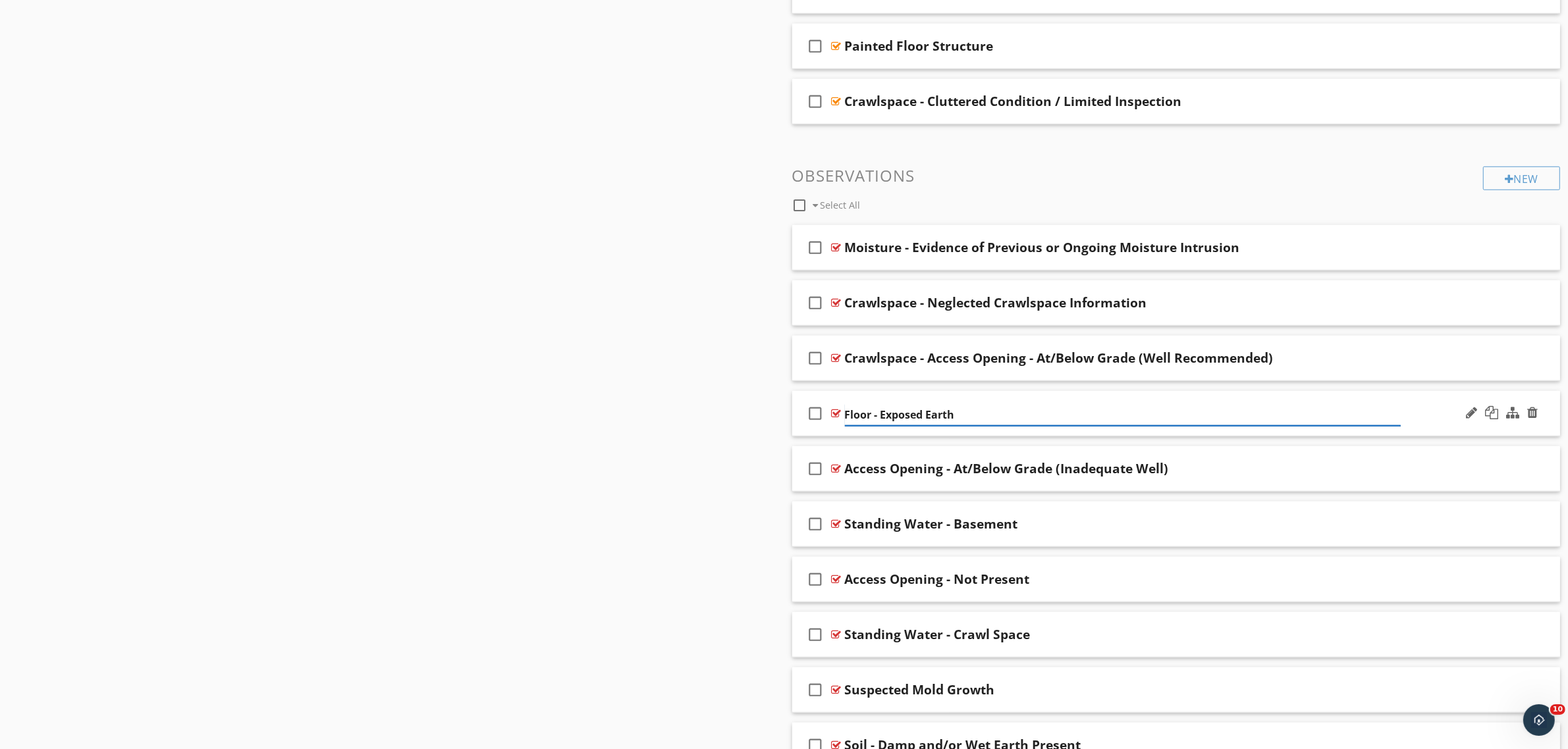
click at [868, 415] on input "Floor - Exposed Earth" at bounding box center [1123, 415] width 557 height 22
click at [872, 414] on input "Floor - Exposed Earth" at bounding box center [1123, 415] width 557 height 22
type input "Basement - Exposed Earth"
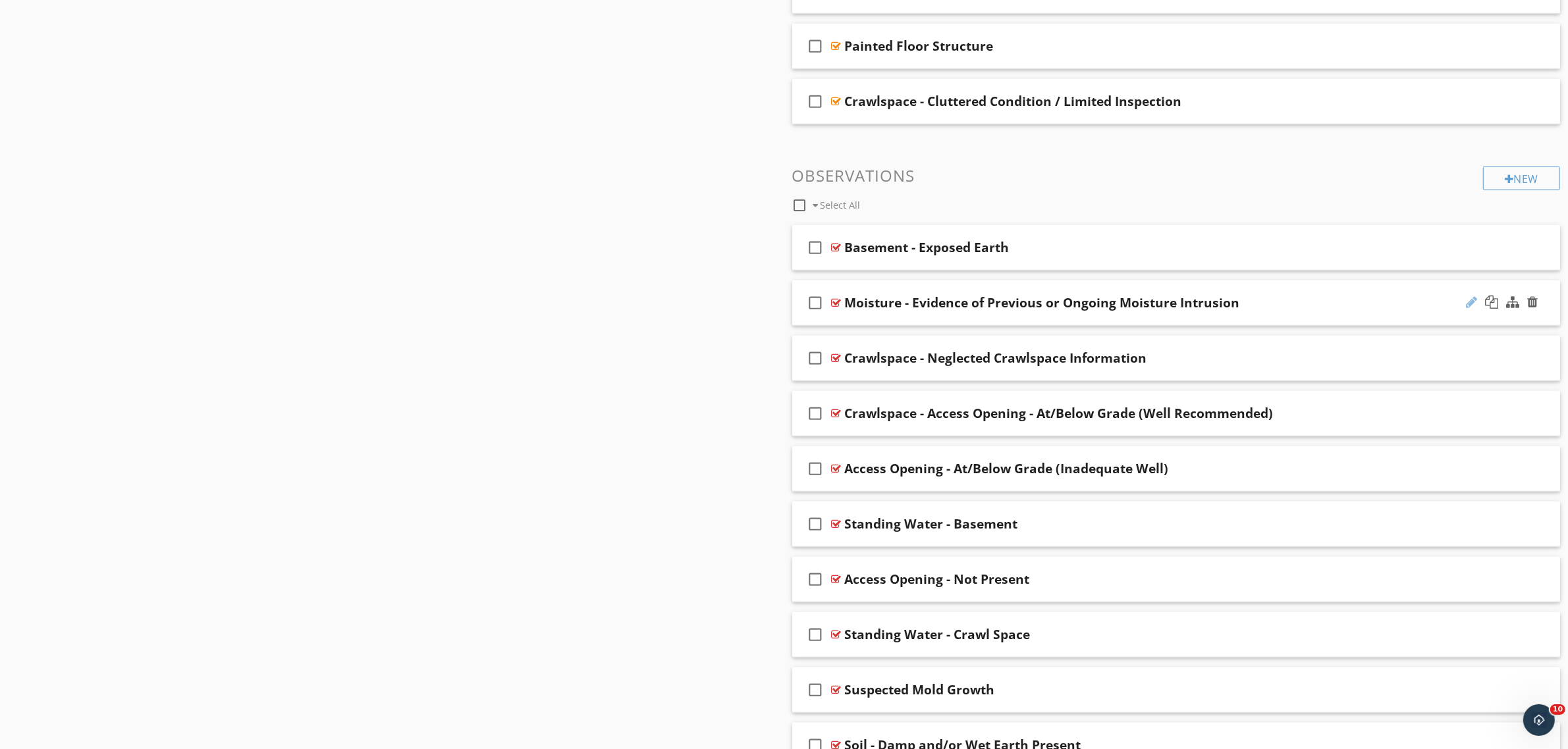
click at [1470, 304] on div at bounding box center [1471, 302] width 11 height 13
click at [892, 301] on input "Moisture - Evidence of Previous or Ongoing Moisture Intrusion" at bounding box center [1123, 304] width 557 height 22
type input "Basement - Evidence of Previous or Ongoing Moisture Intrusion"
click at [1470, 472] on div at bounding box center [1471, 468] width 11 height 13
click at [846, 470] on input "Access Opening - At/Below Grade (Inadequate Well)" at bounding box center [1123, 470] width 557 height 22
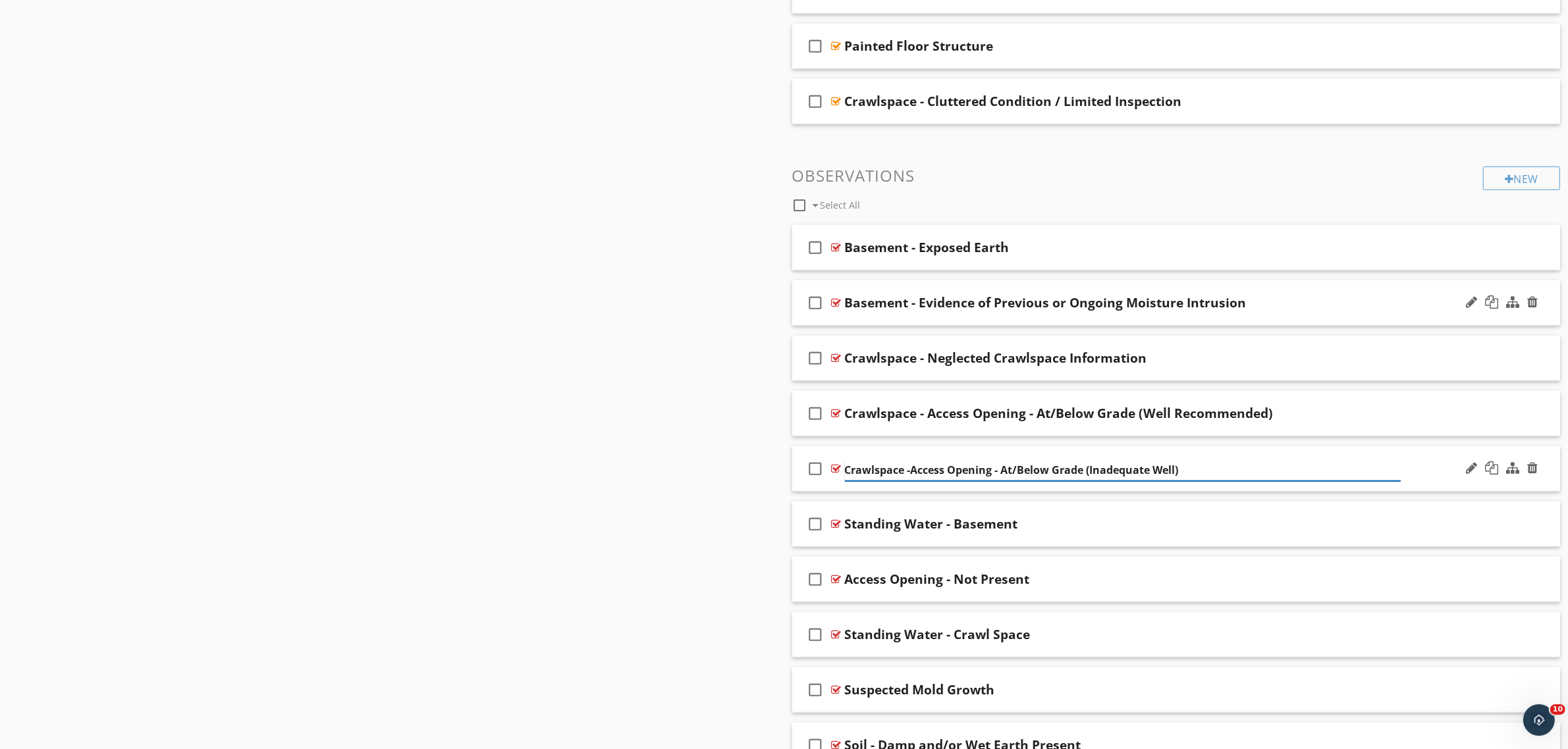
type input "Crawlspace - Access Opening - At/Below Grade (Inadequate Well)"
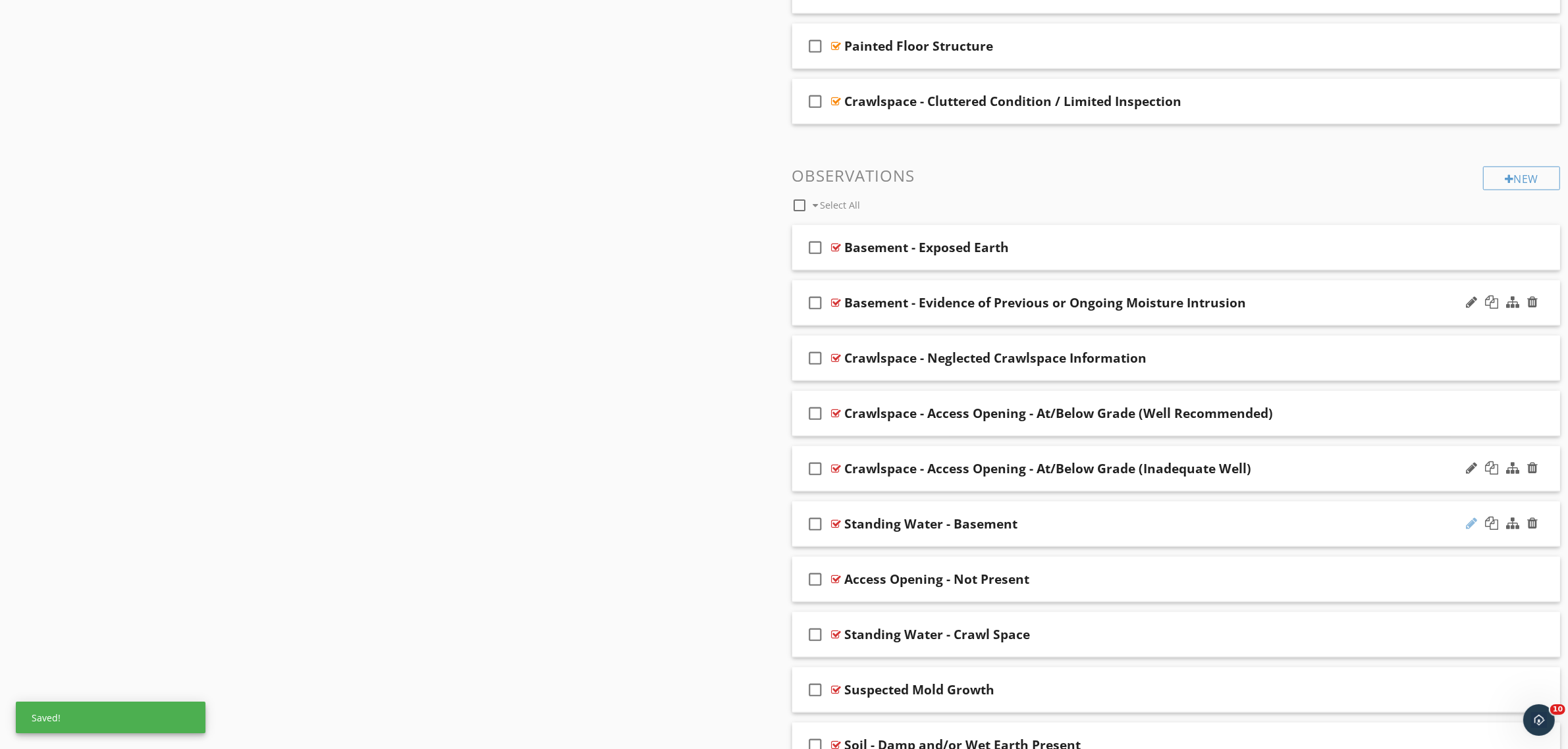
click at [1472, 529] on div at bounding box center [1471, 523] width 11 height 13
click at [1058, 525] on input "Standing Water - Basement" at bounding box center [1123, 525] width 557 height 22
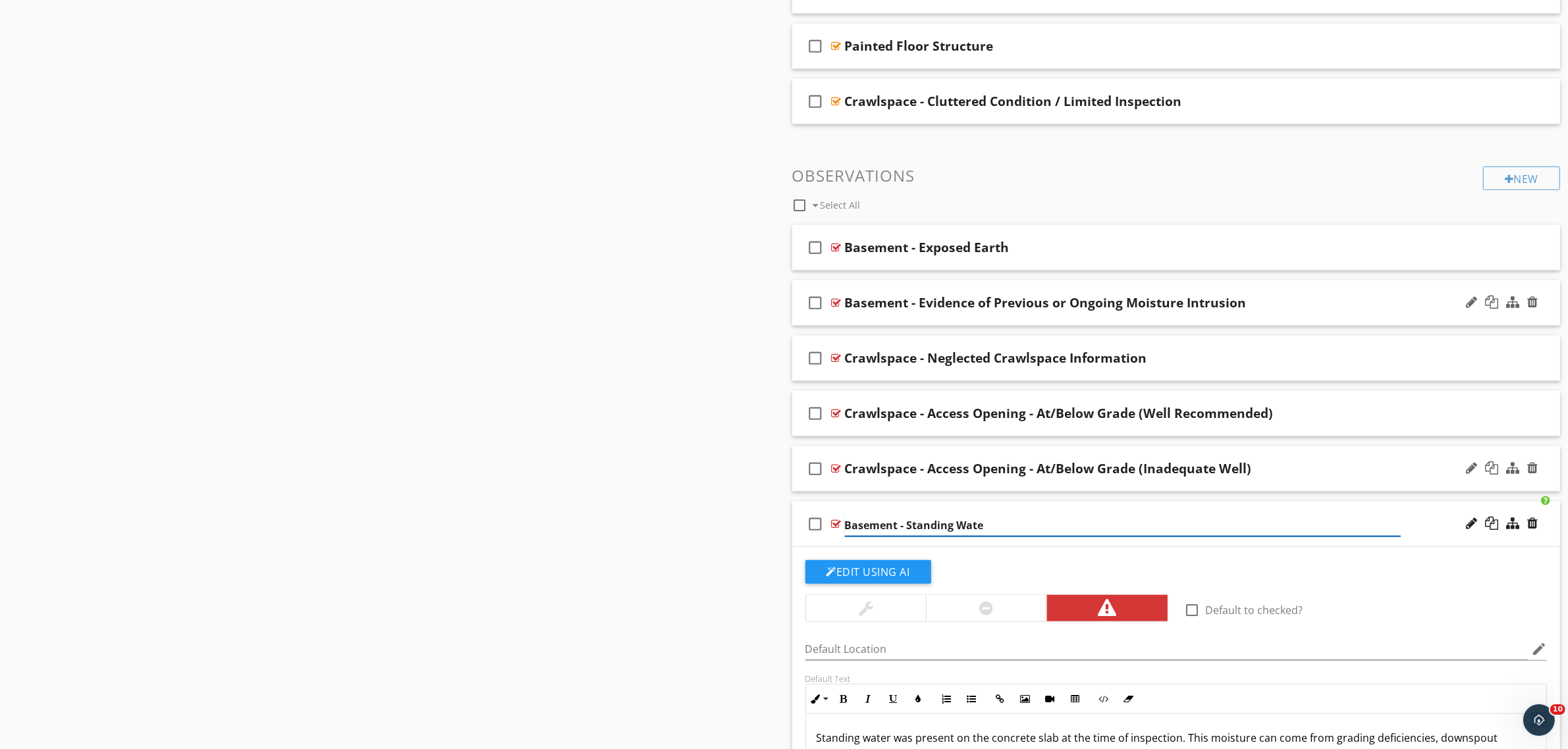
type input "Basement - Standing Water"
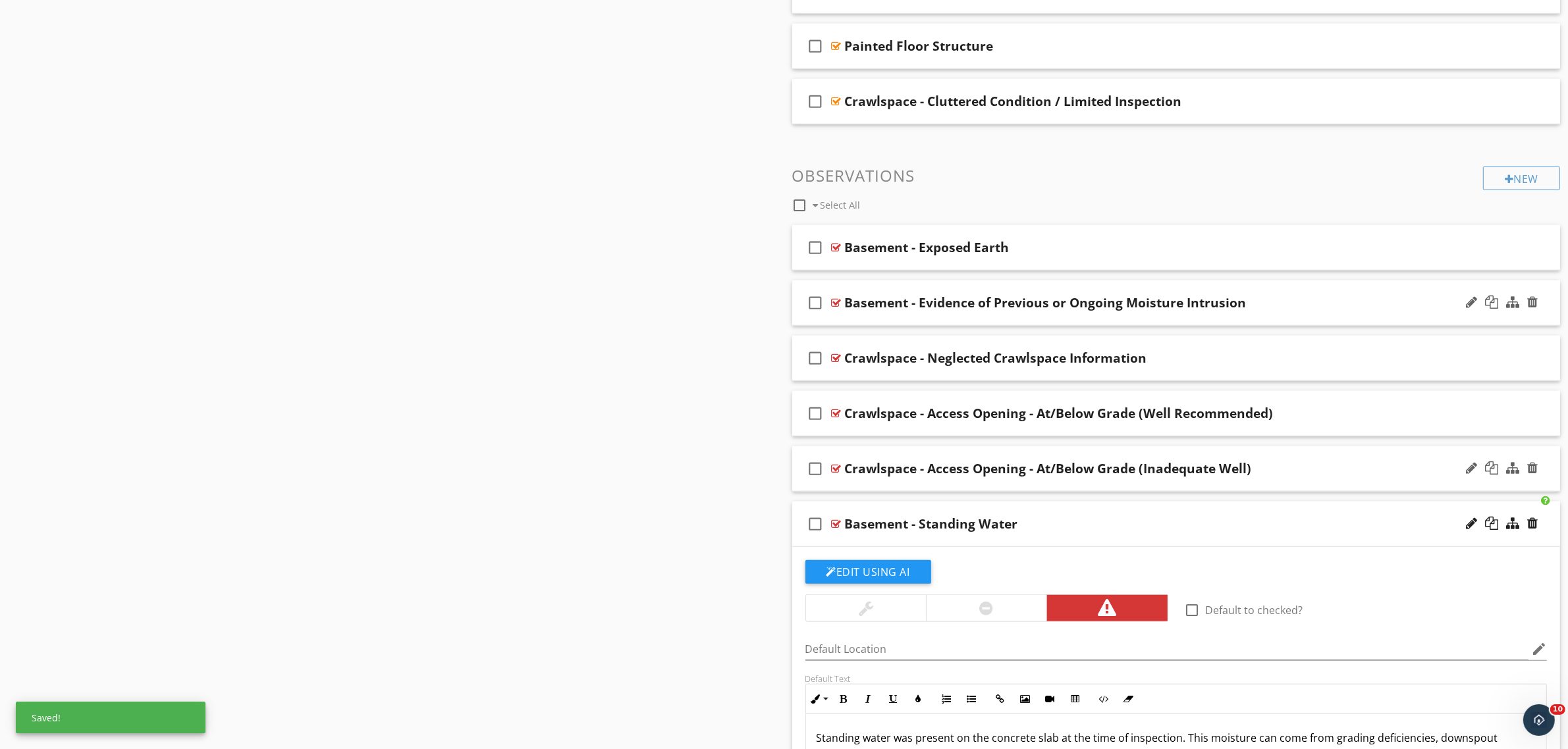
click at [597, 523] on div "Sections Inspection Details Moisture & Organic Growth Sample Results Thermal Im…" at bounding box center [784, 137] width 1568 height 2806
click at [833, 524] on div at bounding box center [836, 524] width 10 height 11
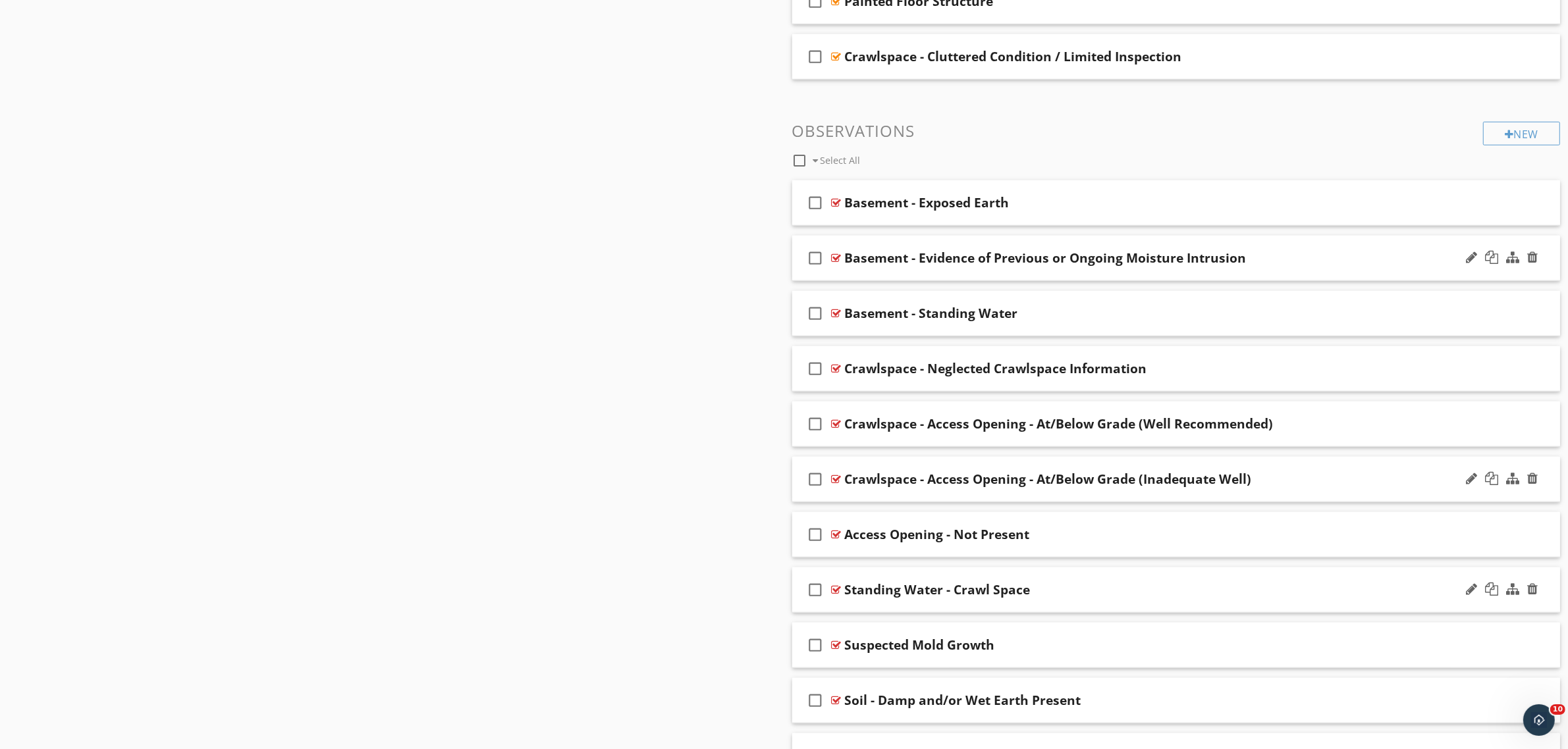
scroll to position [1480, 0]
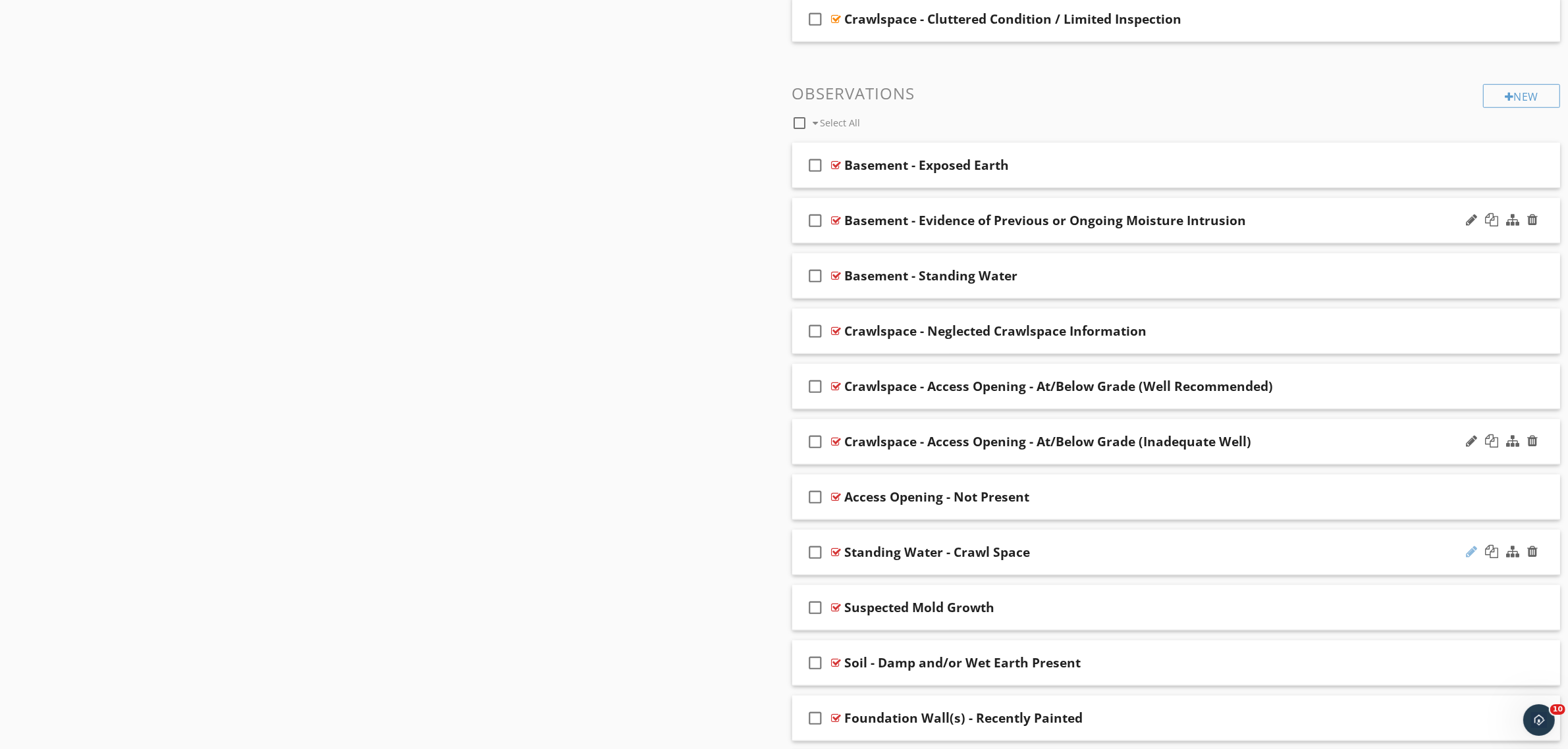
click at [1472, 558] on div at bounding box center [1471, 552] width 11 height 13
click at [1071, 557] on input "Standing Water - Crawl Space" at bounding box center [1123, 554] width 557 height 22
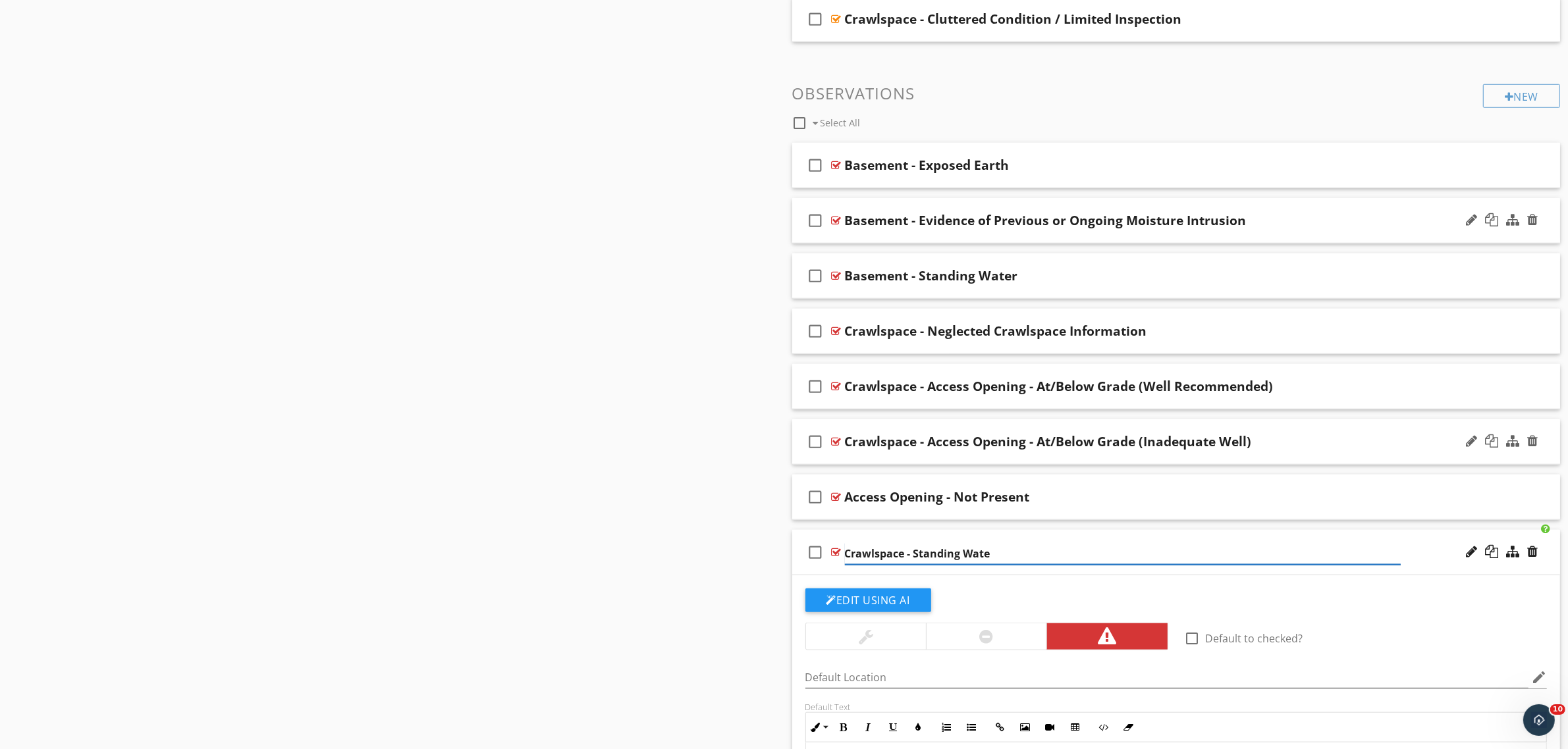
type input "Crawlspace - Standing Water"
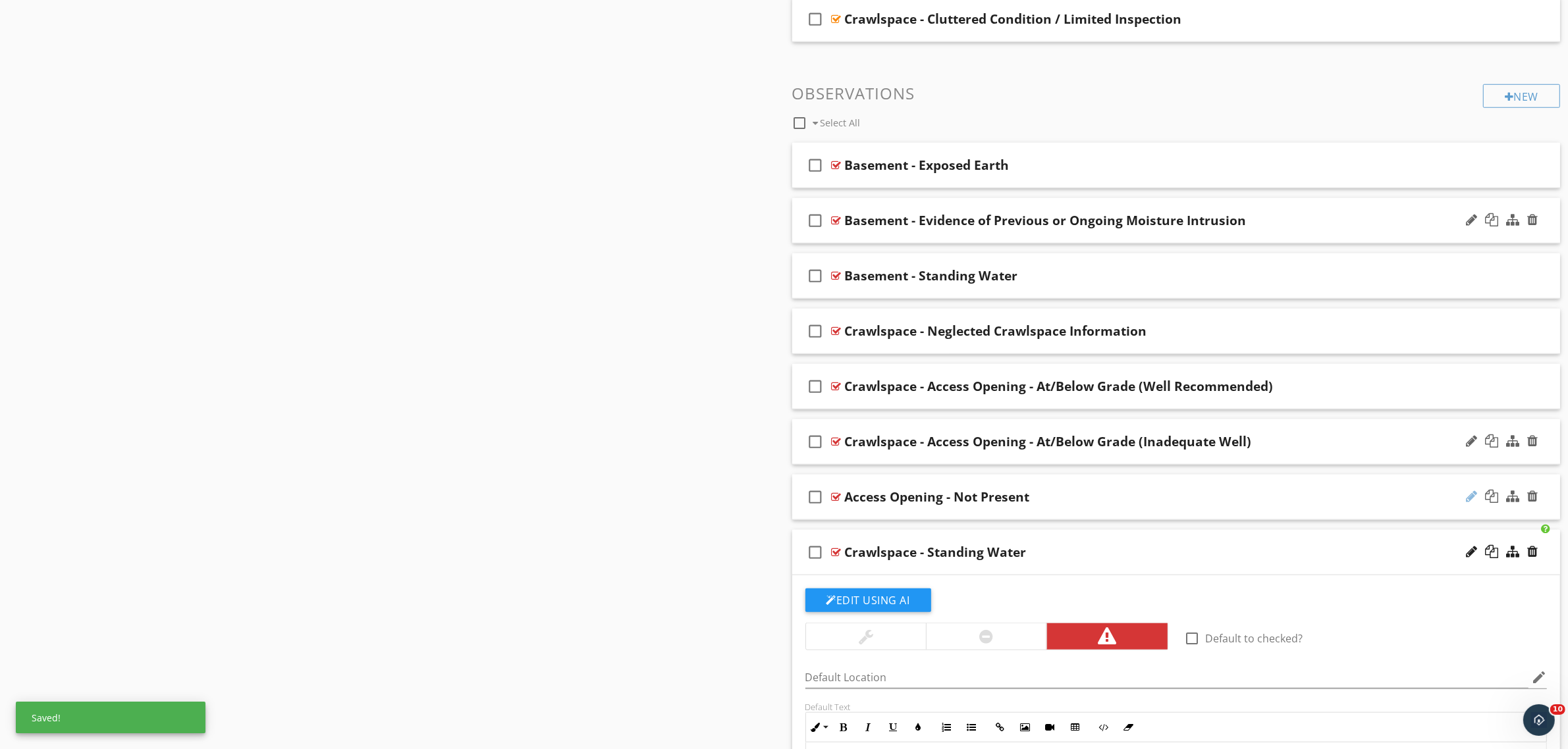
click at [1473, 502] on div at bounding box center [1471, 496] width 11 height 13
click at [864, 502] on input "Access Opening - Not Present" at bounding box center [1123, 498] width 557 height 22
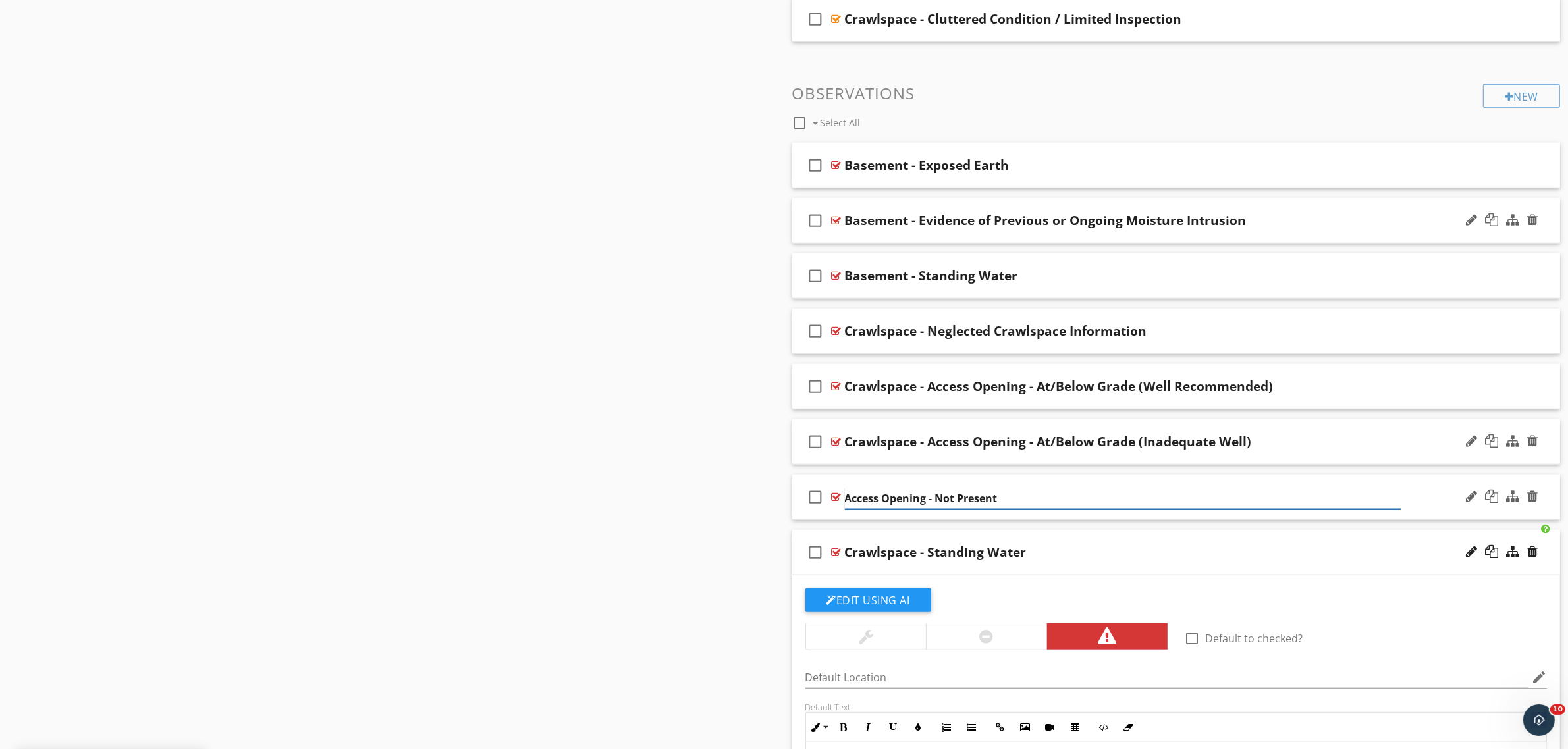
click at [864, 502] on input "Access Opening - Not Present" at bounding box center [1123, 498] width 557 height 22
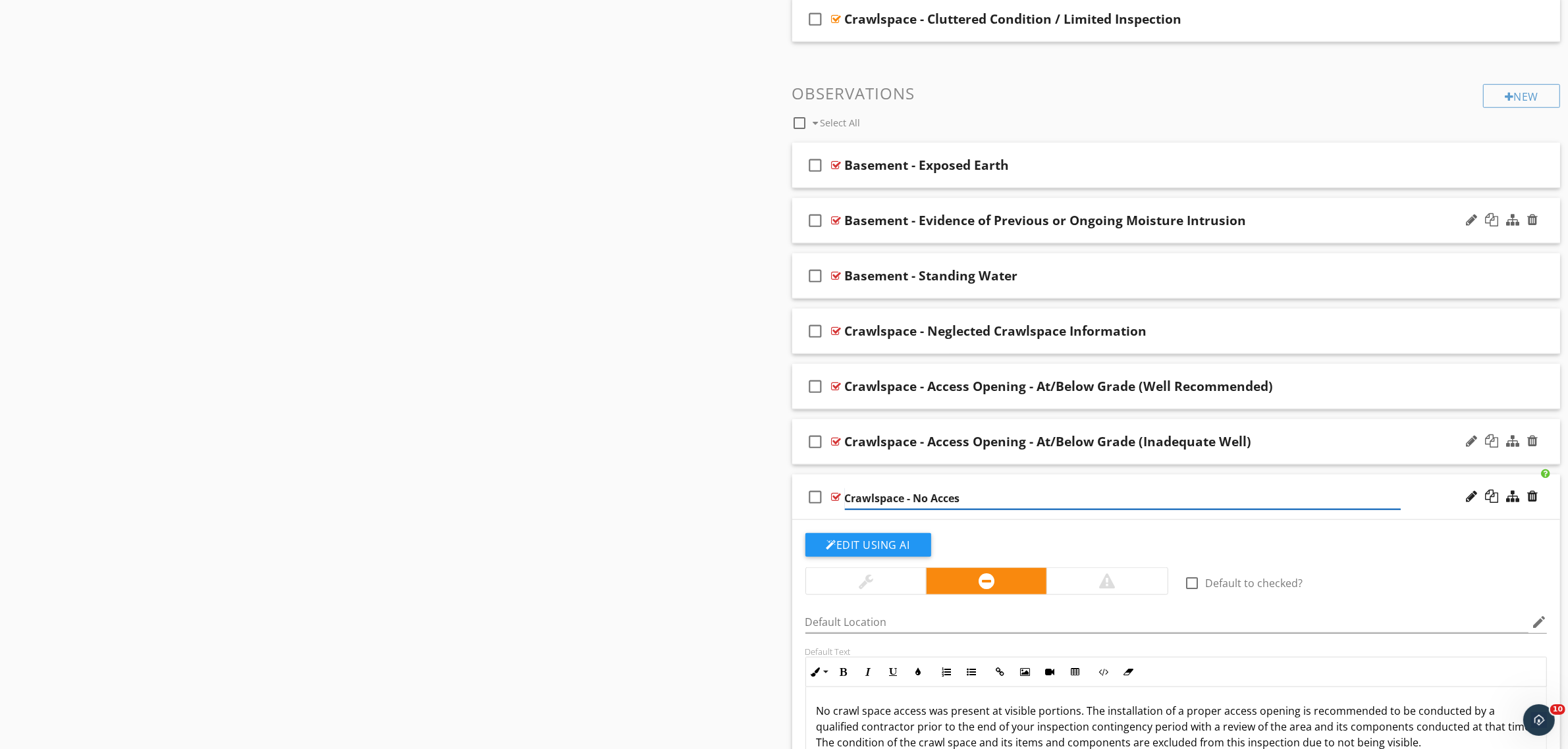
type input "Crawlspace - No Access"
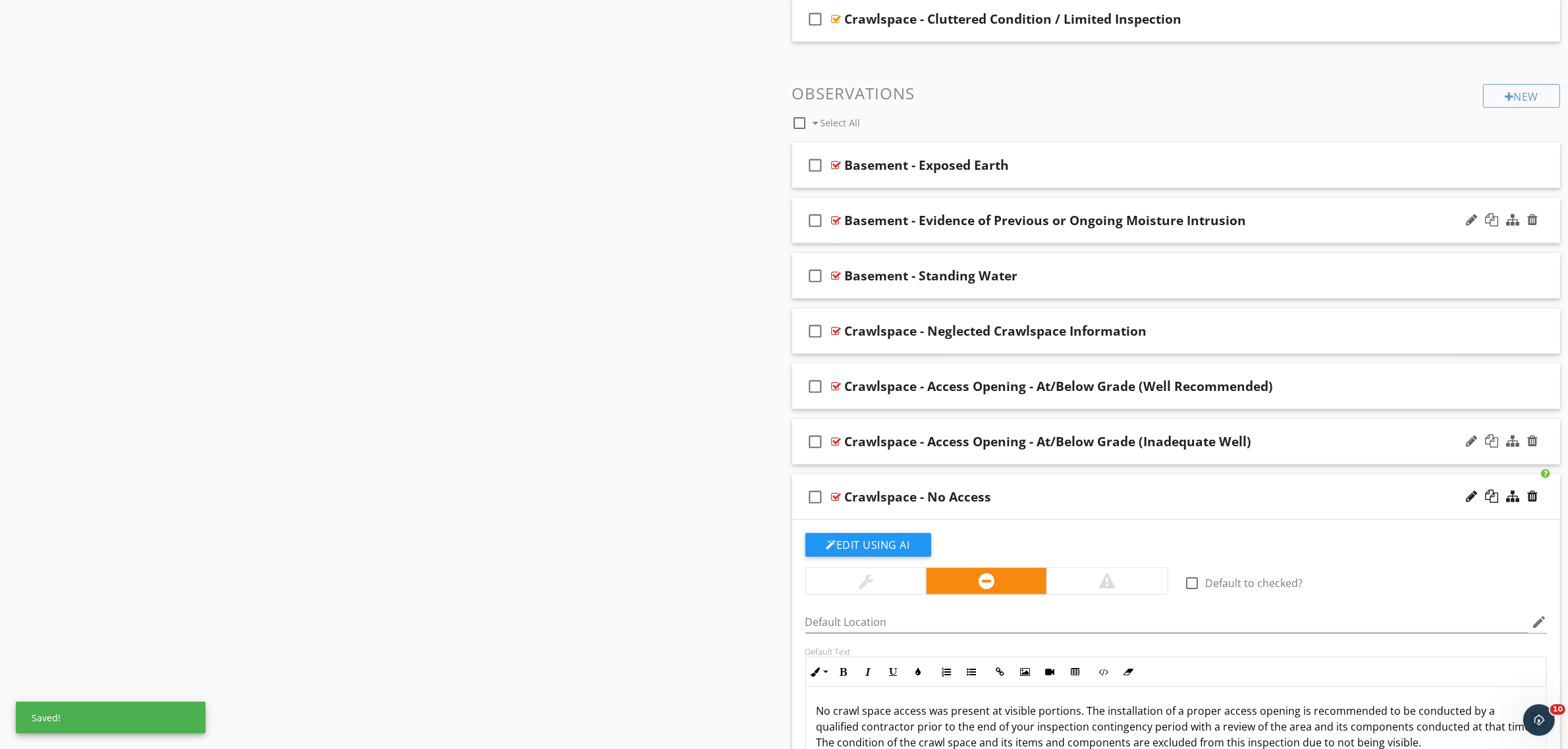
click at [836, 502] on div at bounding box center [836, 497] width 10 height 11
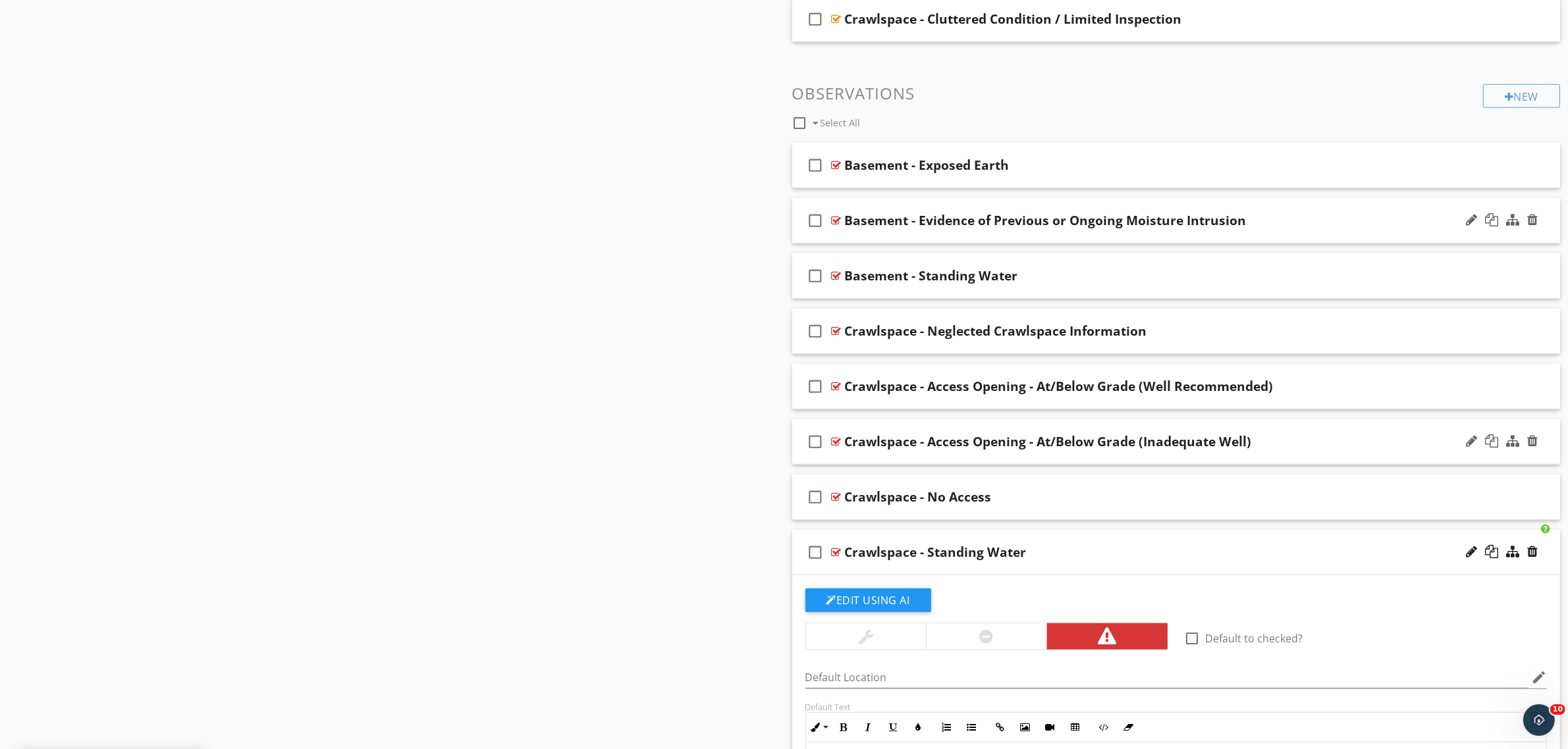
scroll to position [1562, 0]
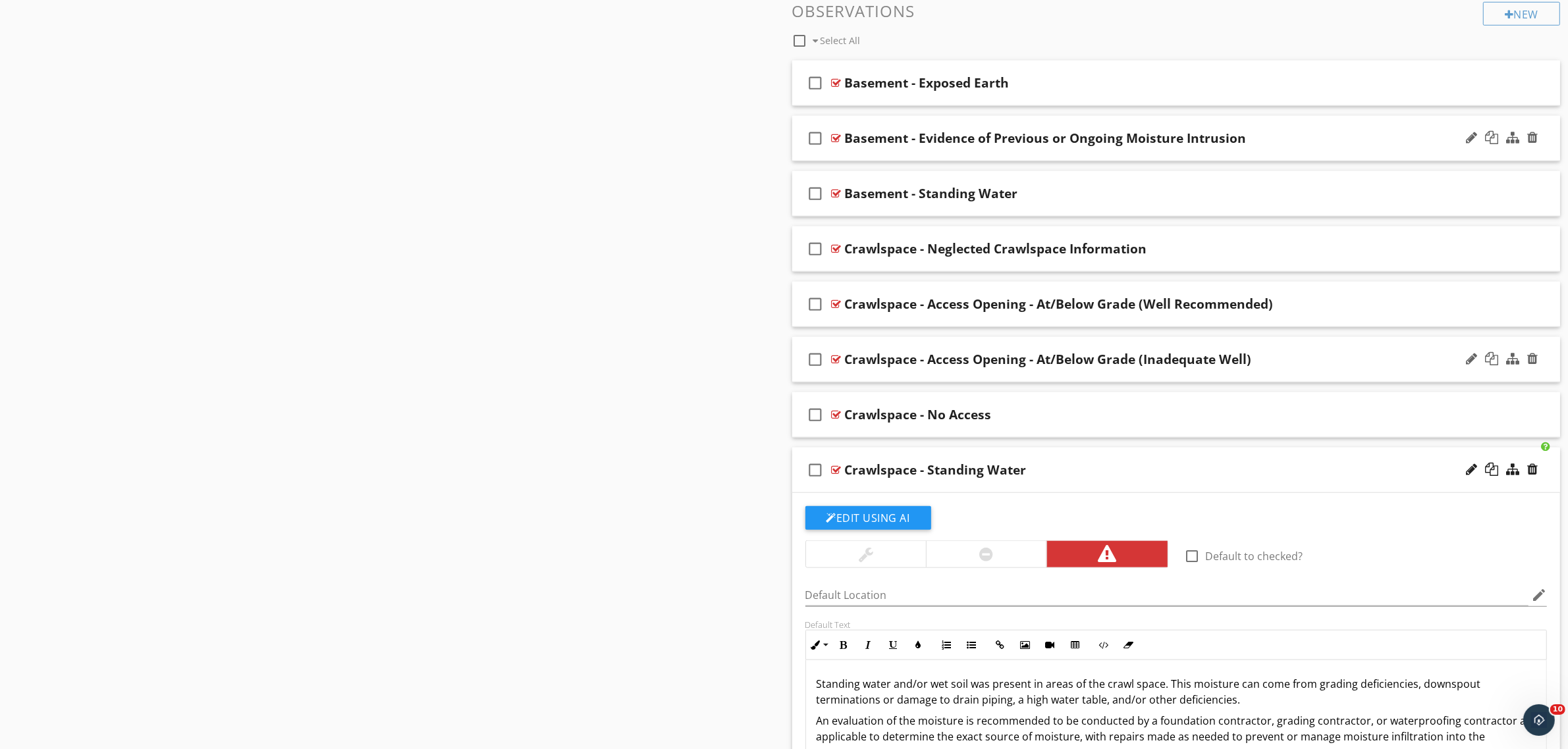
click at [835, 471] on div at bounding box center [836, 470] width 10 height 11
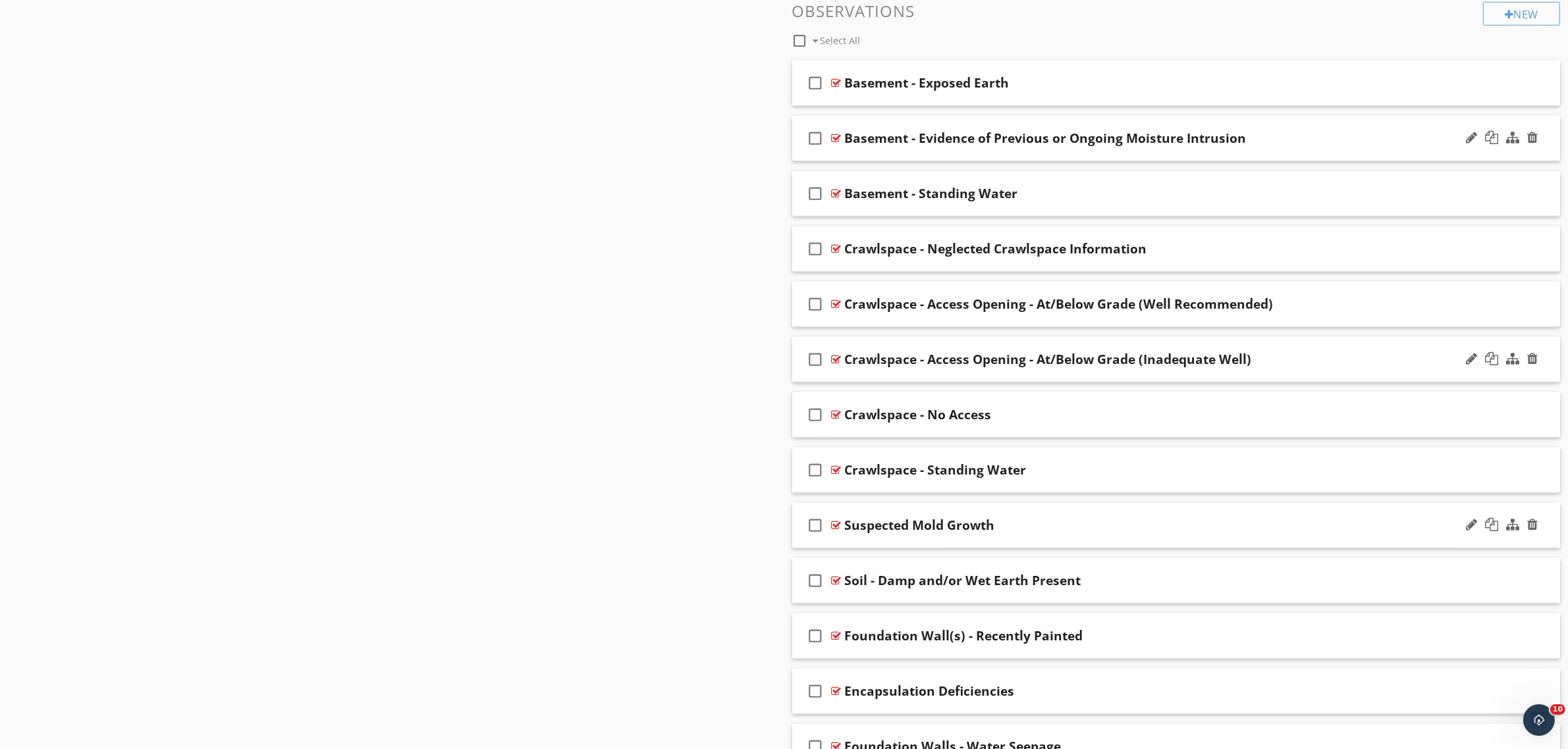
click at [834, 527] on div at bounding box center [836, 525] width 10 height 11
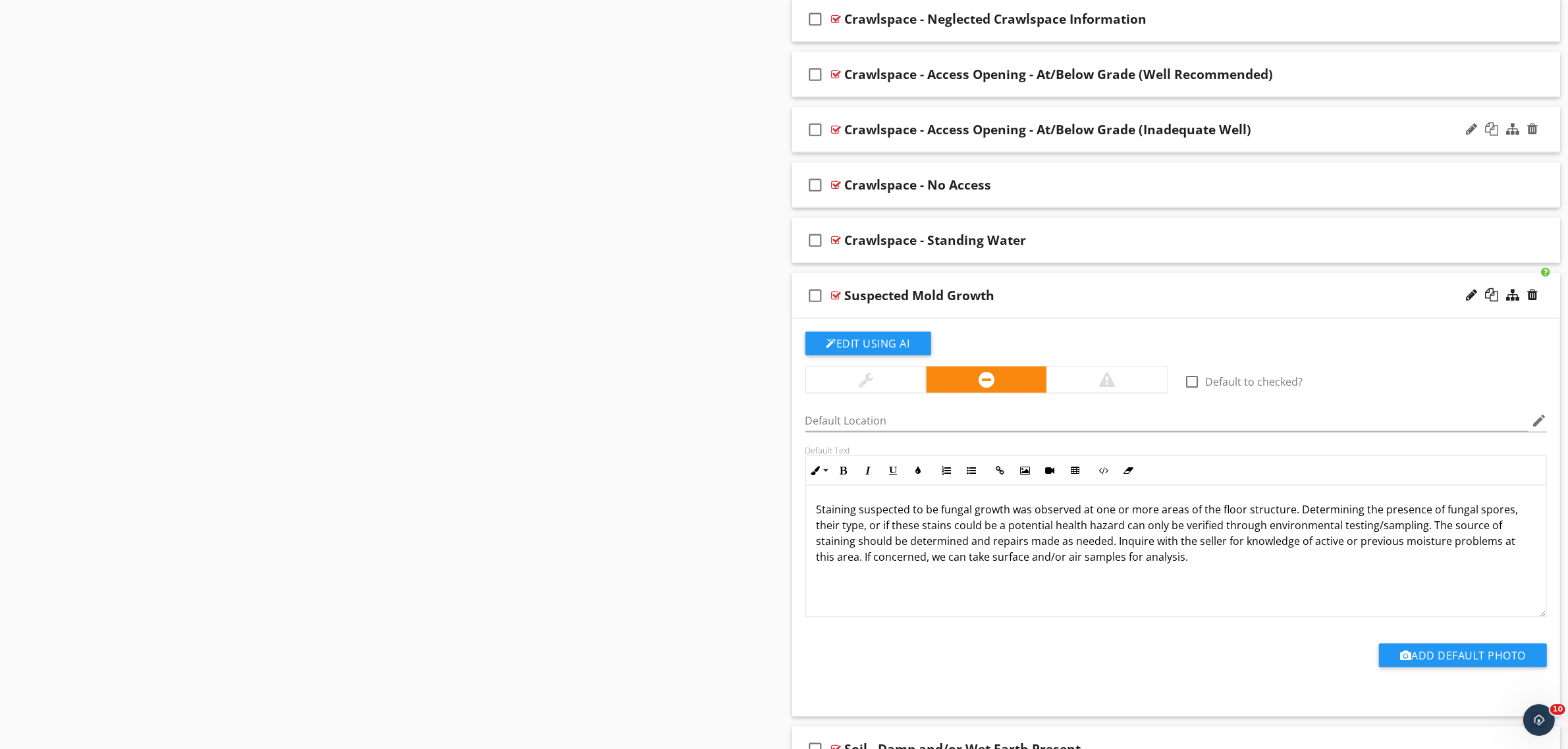
scroll to position [1809, 0]
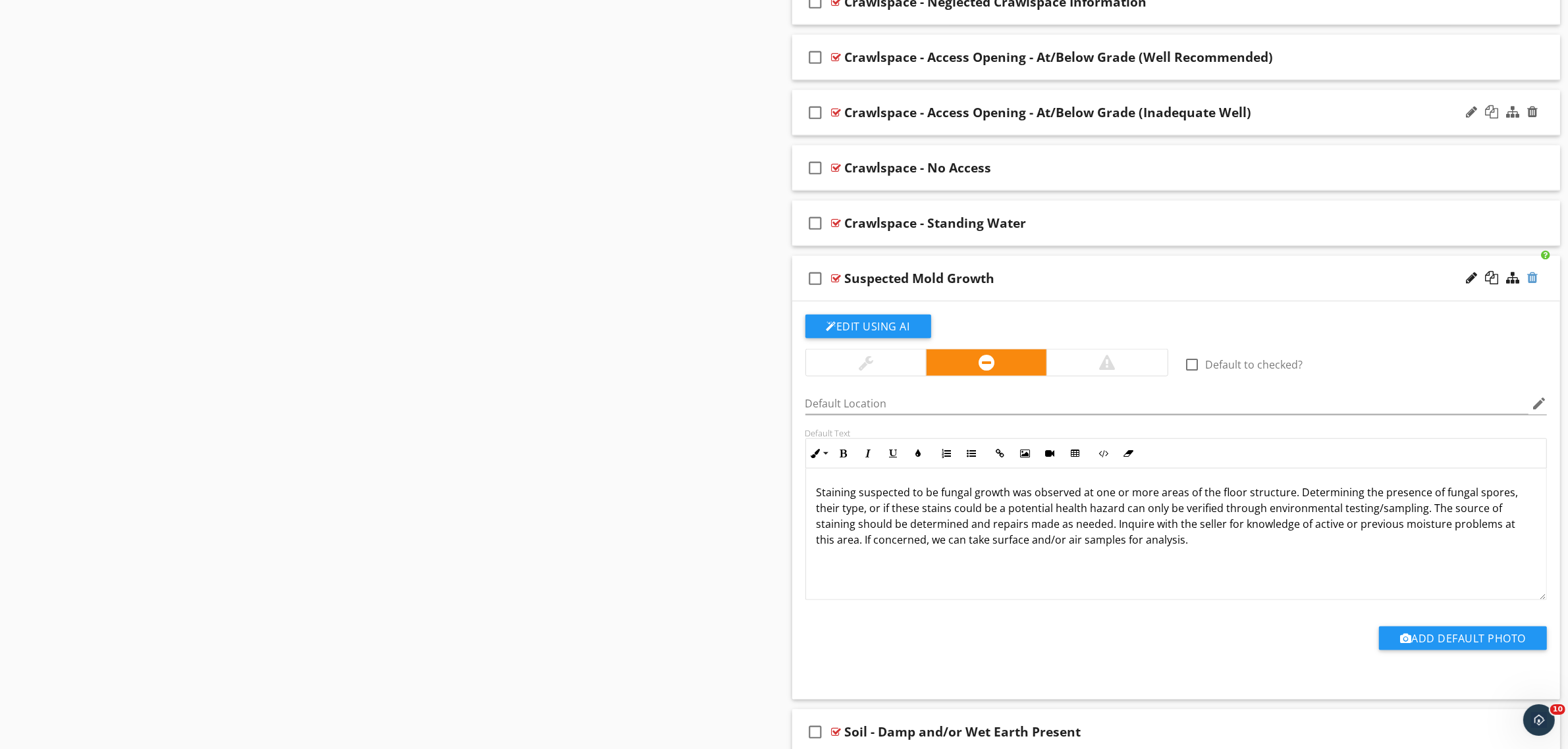
click at [1531, 284] on div at bounding box center [1533, 278] width 11 height 13
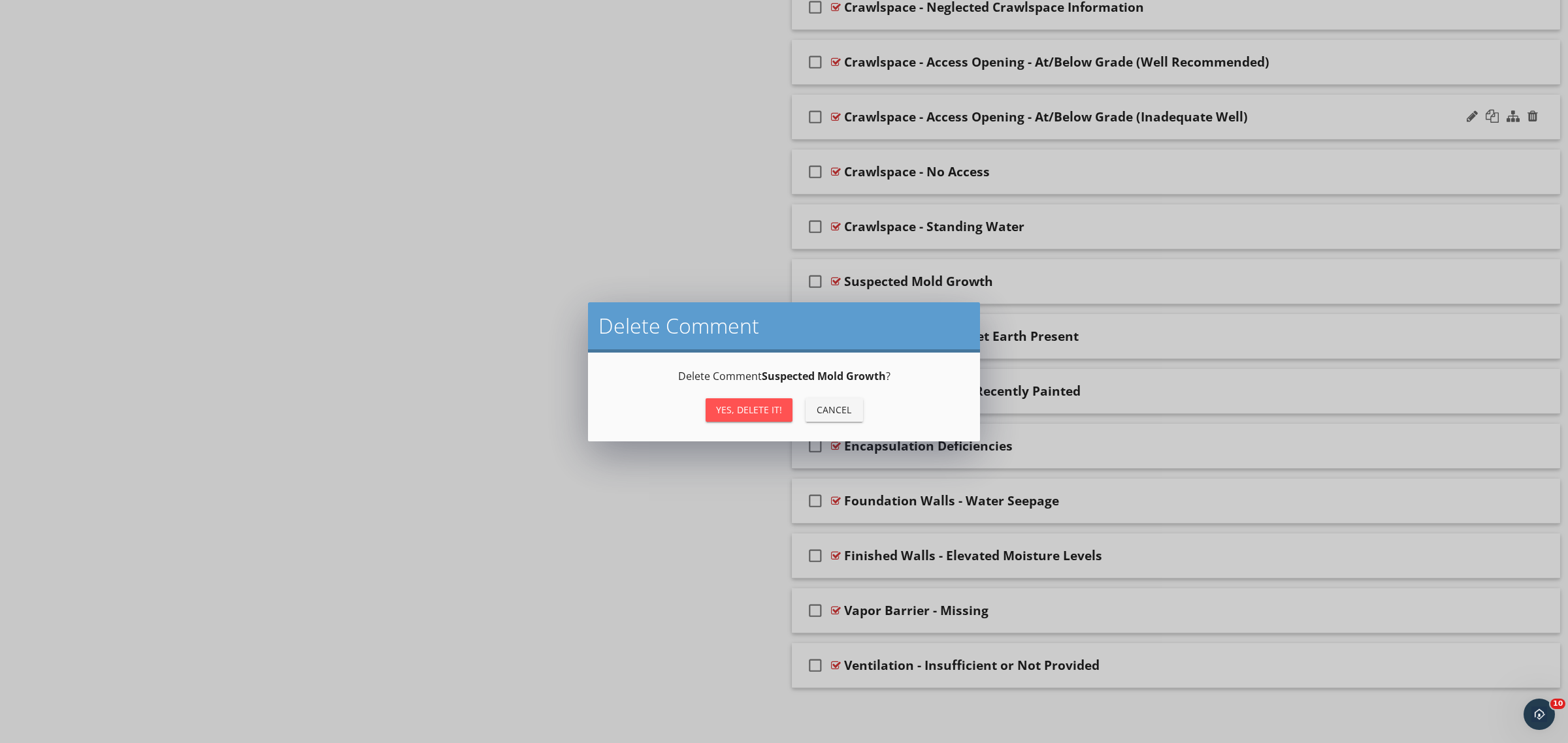
click at [707, 410] on button "Yes, Delete it!" at bounding box center [749, 410] width 87 height 23
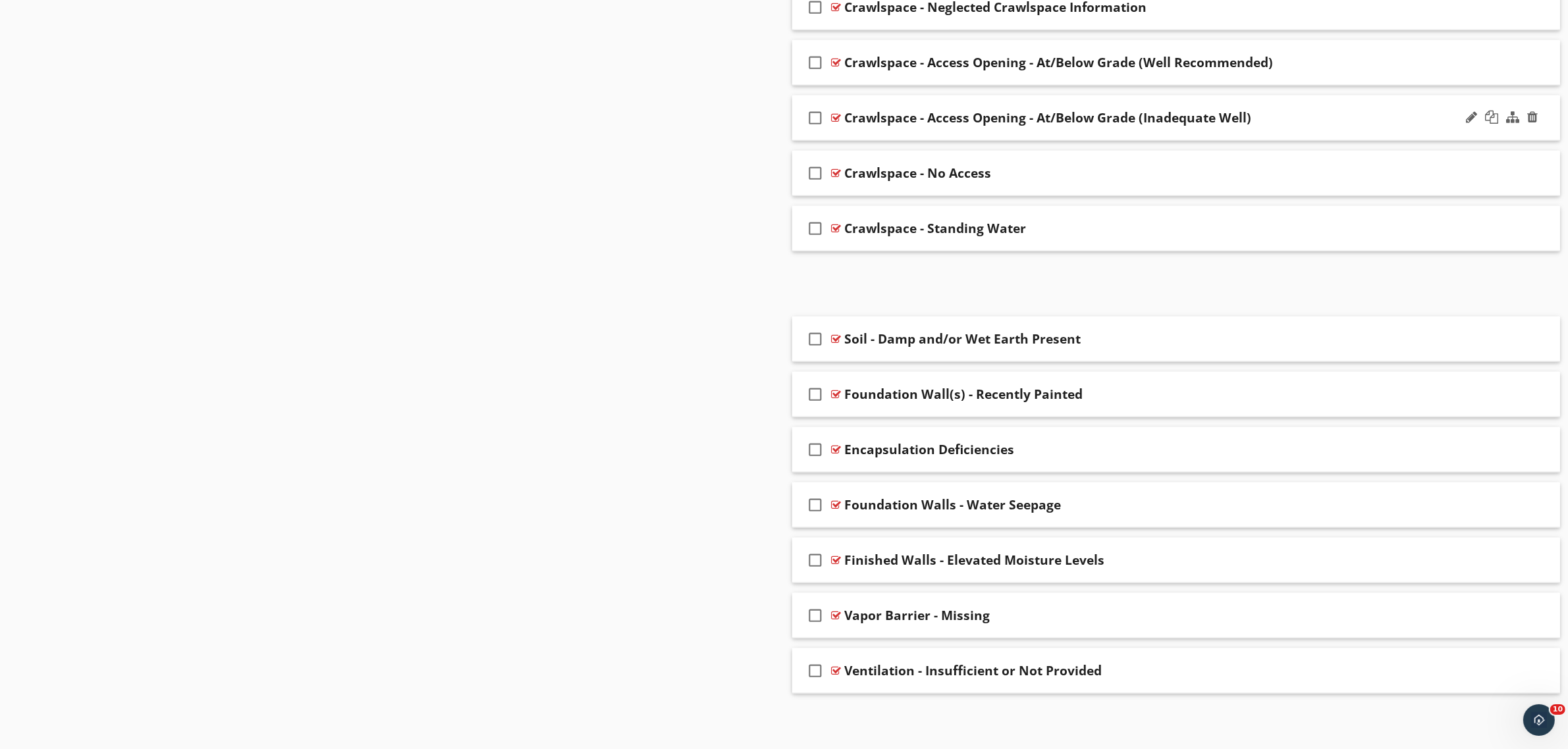
scroll to position [1755, 0]
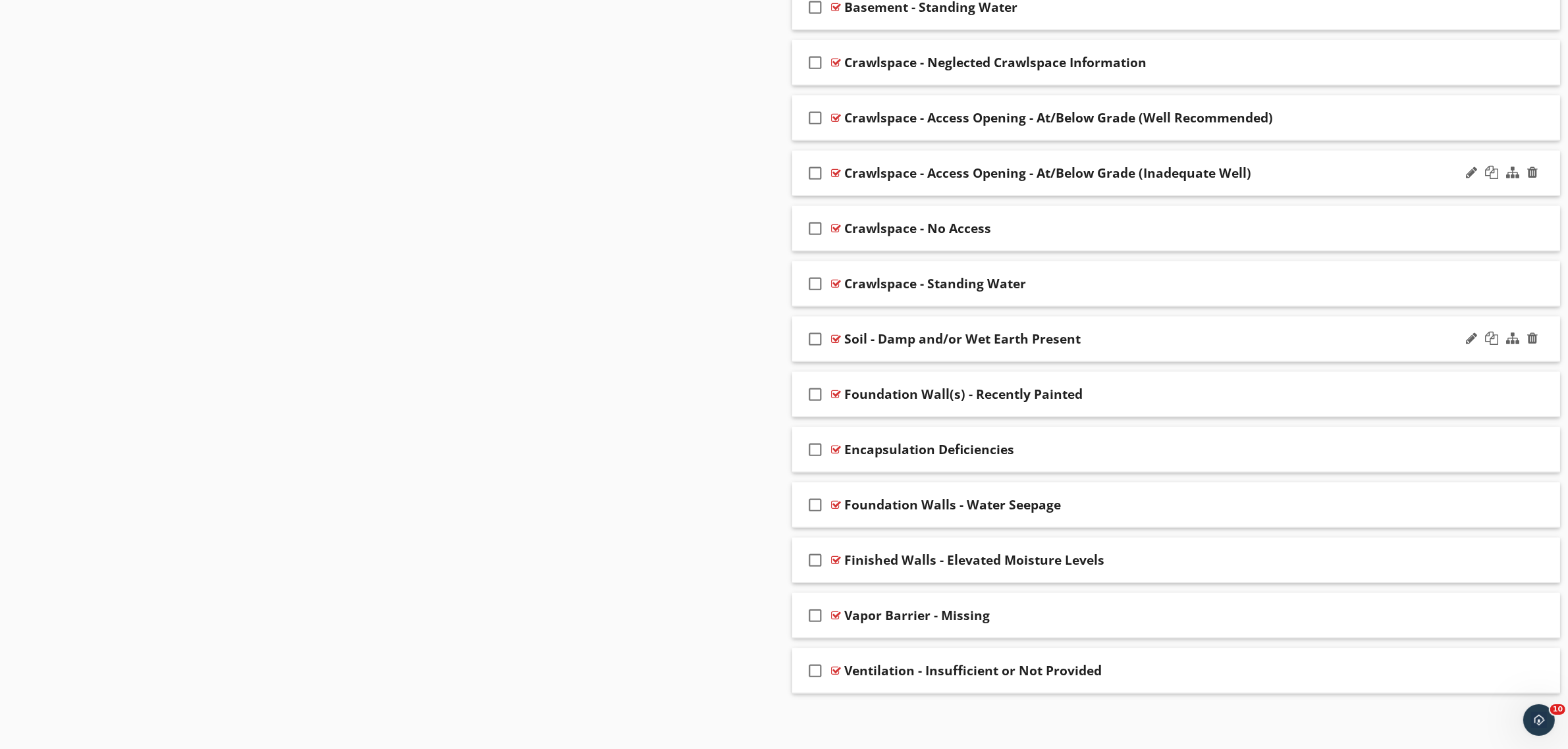
drag, startPoint x: 1470, startPoint y: 337, endPoint x: 1436, endPoint y: 337, distance: 34.0
click at [1470, 337] on div at bounding box center [1471, 339] width 11 height 13
click at [846, 334] on input "Soil - Damp and/or Wet Earth Present" at bounding box center [1123, 341] width 557 height 22
click at [868, 335] on input "Soil - Damp and/or Wet Earth Present" at bounding box center [1123, 341] width 557 height 22
type input "Basement - Damp and/or Wet Earth Present"
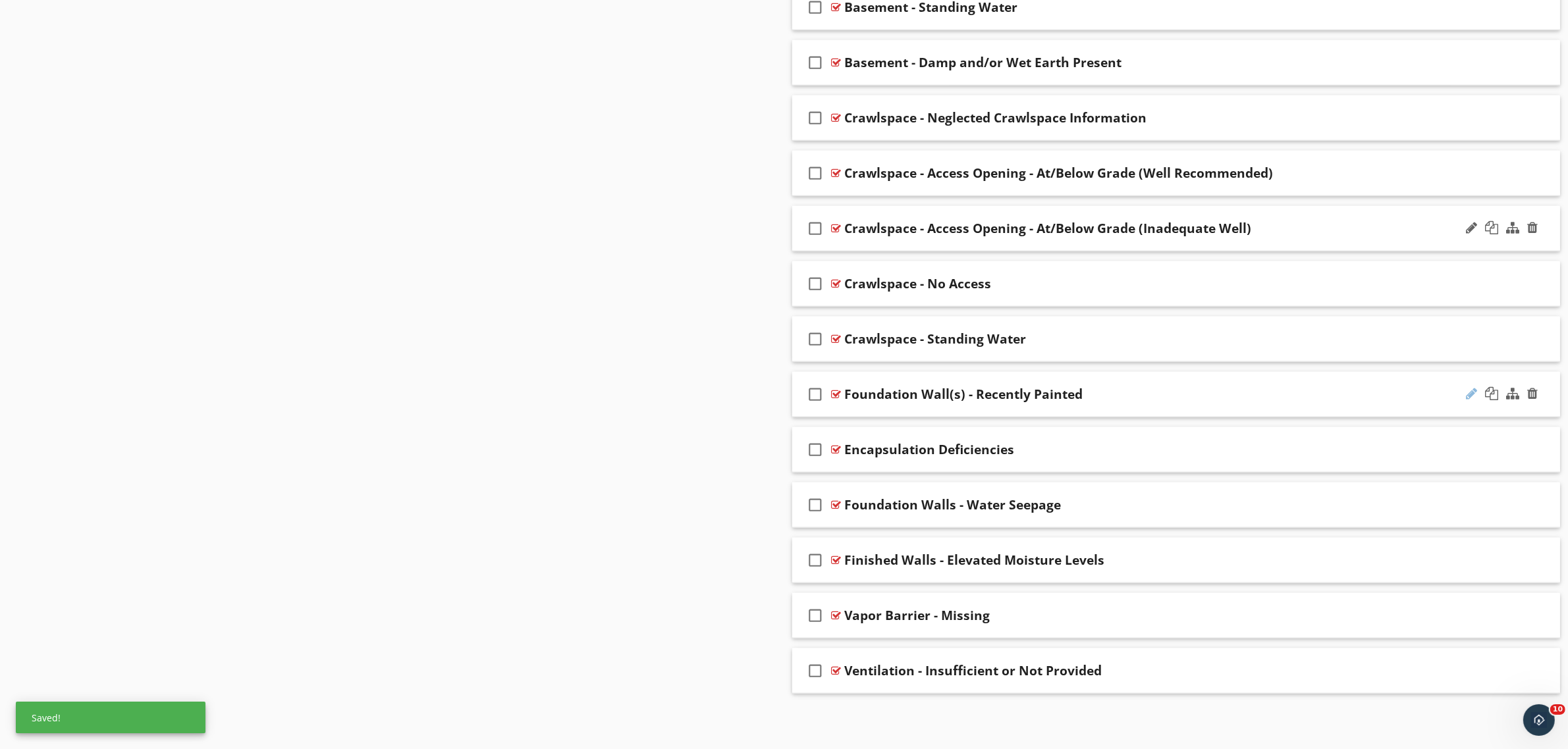
click at [1470, 387] on div at bounding box center [1471, 394] width 11 height 13
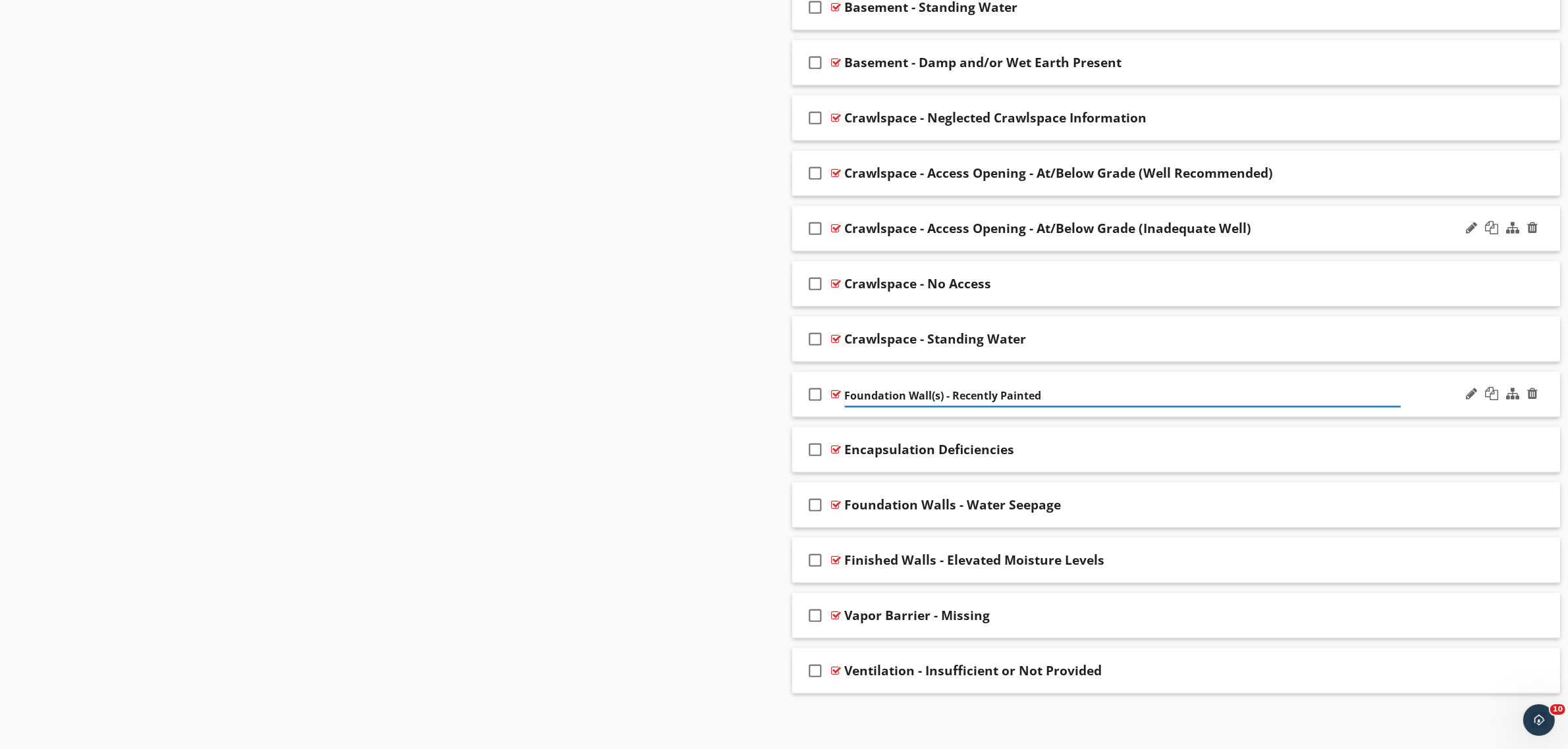
click at [845, 393] on input "Foundation Wall(s) - Recently Painted" at bounding box center [1123, 396] width 557 height 22
type input "Basement - Foundation Wall(s) - Recently Painted"
click at [1470, 448] on div at bounding box center [1471, 449] width 11 height 13
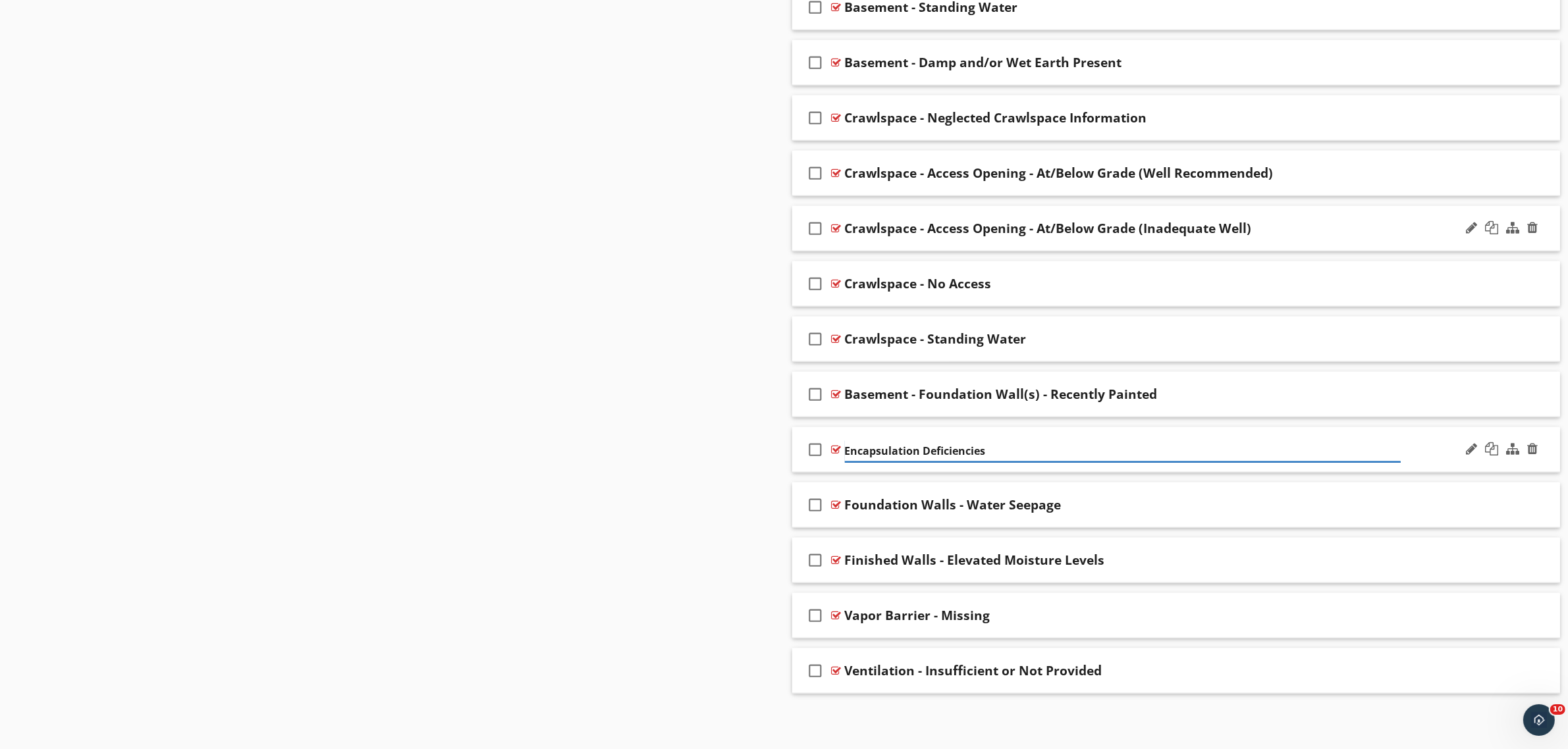
click at [846, 449] on input "Encapsulation Deficiencies" at bounding box center [1123, 451] width 557 height 22
type input "Crawlspace - Encapsulation Deficiencies"
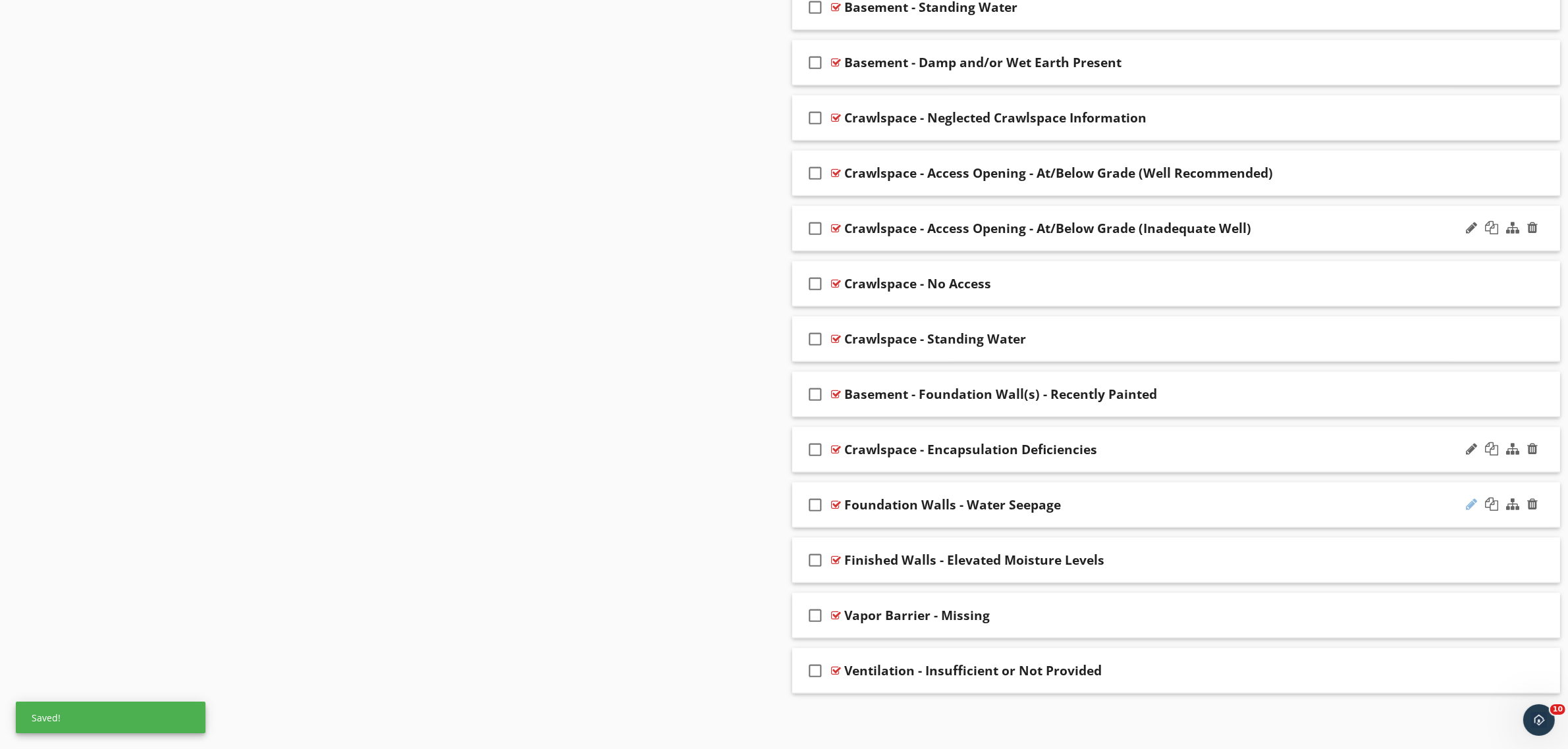
click at [1468, 506] on div at bounding box center [1471, 504] width 11 height 13
click at [847, 506] on input "Foundation Walls - Water Seepage" at bounding box center [1123, 506] width 557 height 22
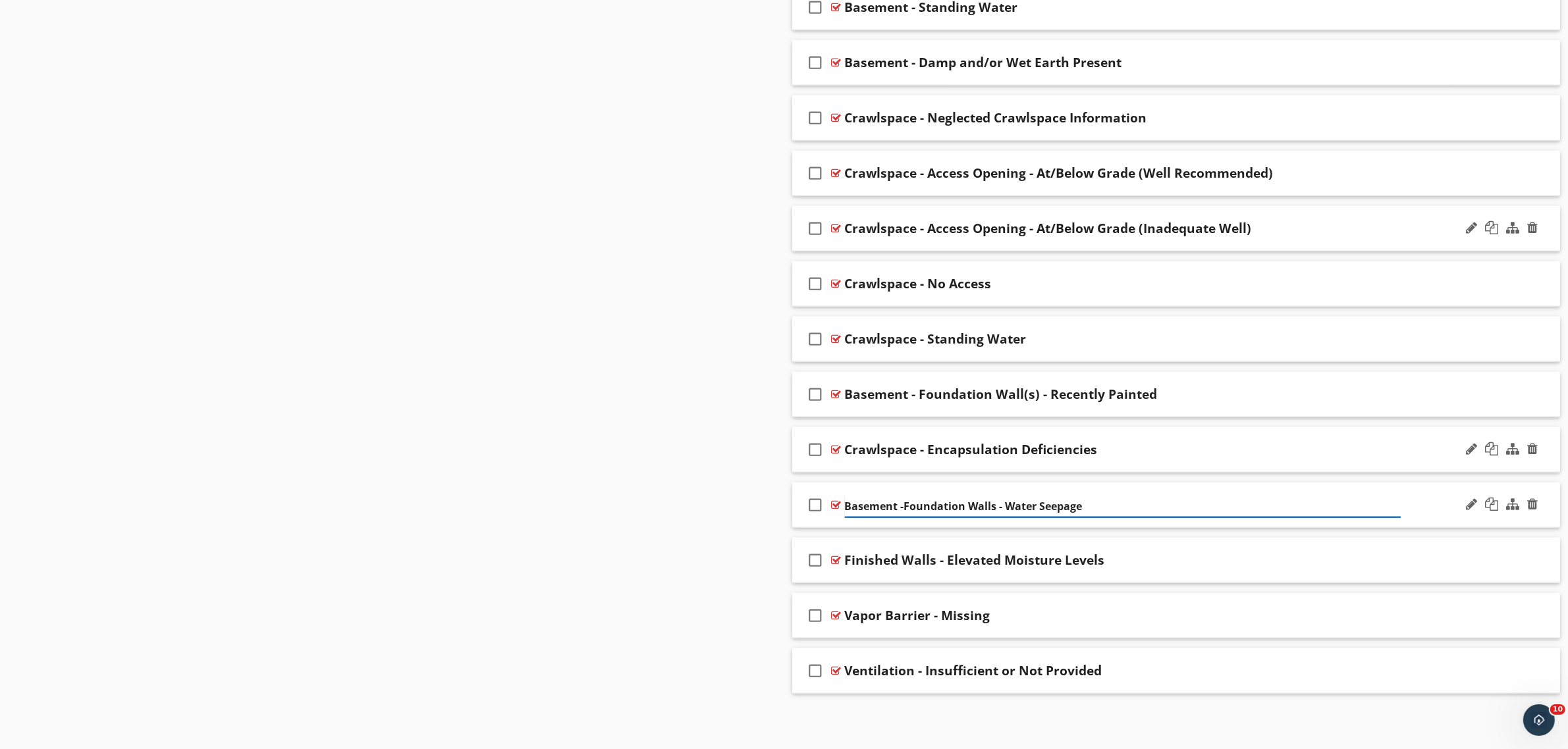
type input "Basement - Foundation Walls - Water Seepage"
click at [1472, 558] on div at bounding box center [1471, 560] width 11 height 13
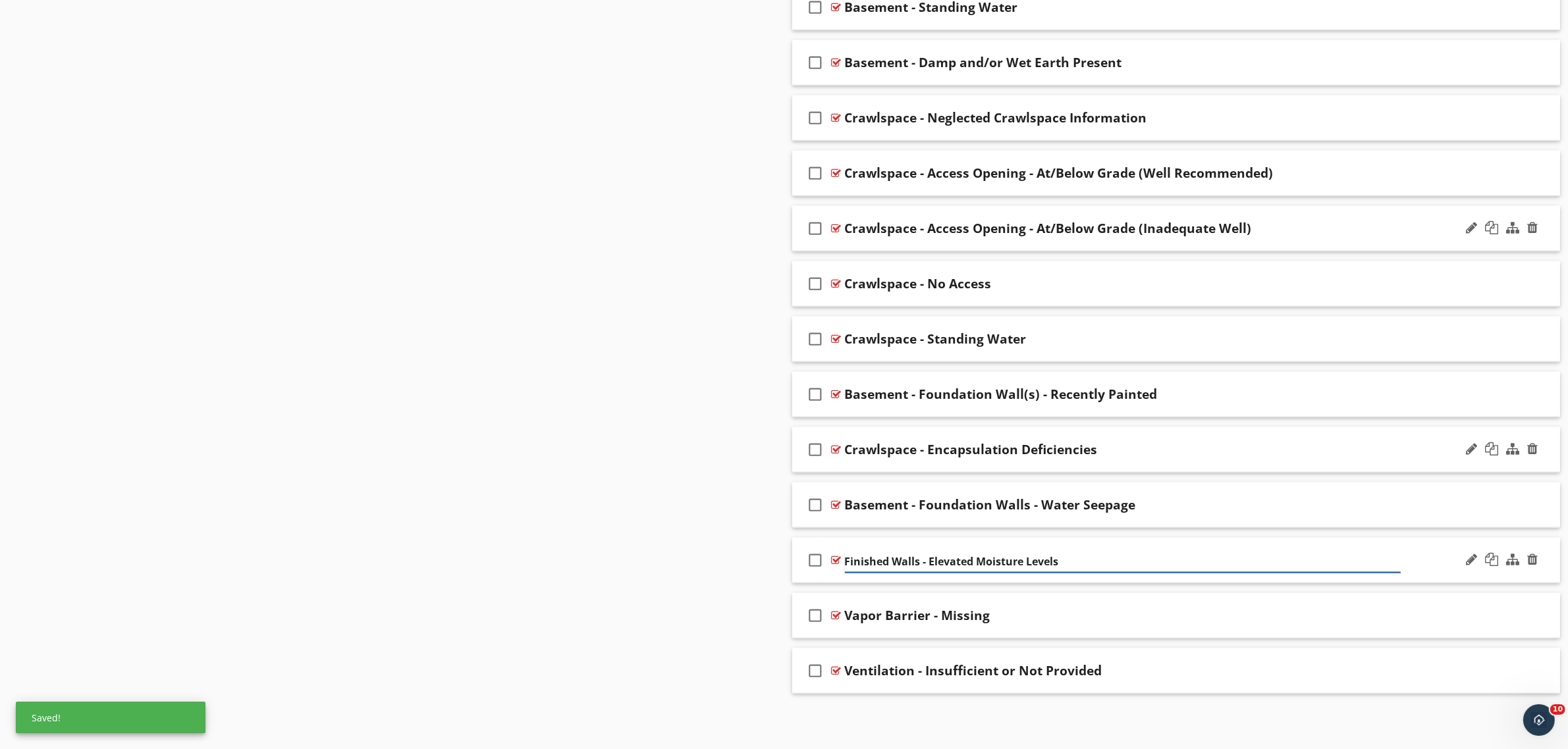
click at [845, 560] on input "Finished Walls - Elevated Moisture Levels" at bounding box center [1123, 562] width 557 height 22
type input "Basement - Finished Walls - Elevated Moisture Levels"
click at [1469, 616] on div at bounding box center [1471, 615] width 11 height 13
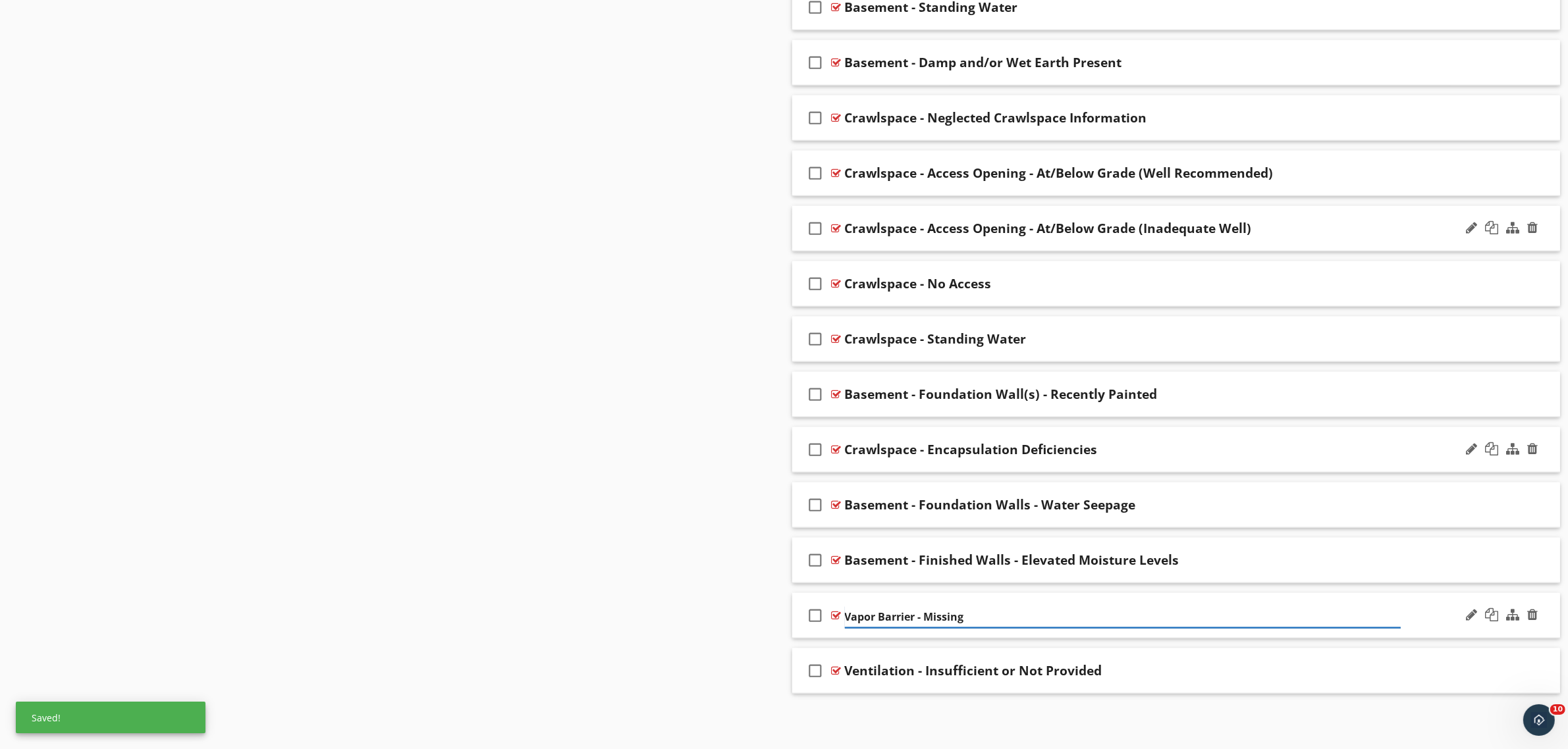
click at [845, 613] on input "Vapor Barrier - Missing" at bounding box center [1123, 617] width 557 height 22
type input "Crawlspace - Vapor Barrier - Missing"
click at [1470, 671] on div at bounding box center [1471, 670] width 11 height 13
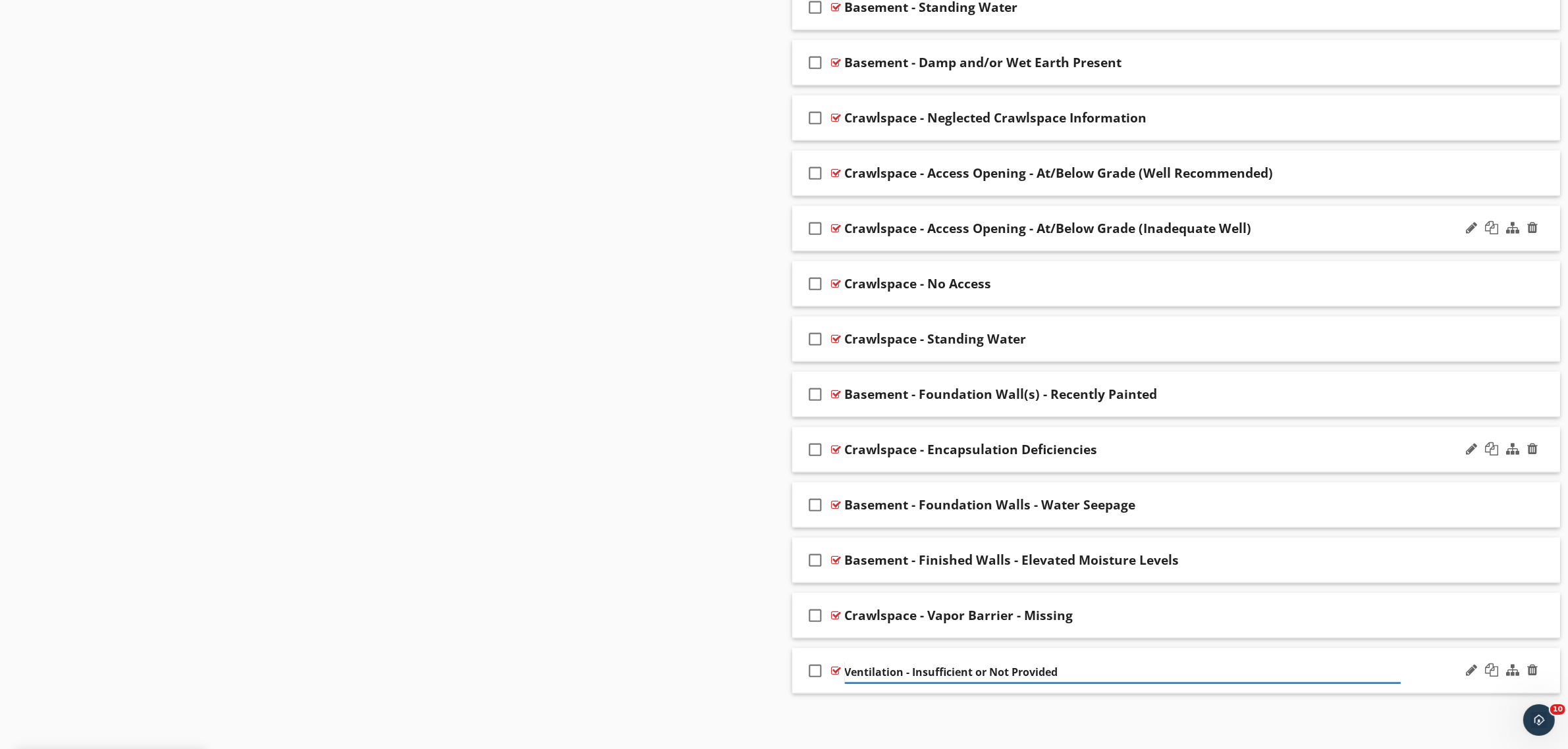
click at [845, 668] on input "Ventilation - Insufficient or Not Provided" at bounding box center [1123, 672] width 557 height 22
type input "Crawlspace - Ventilation - Insufficient or Not Provided"
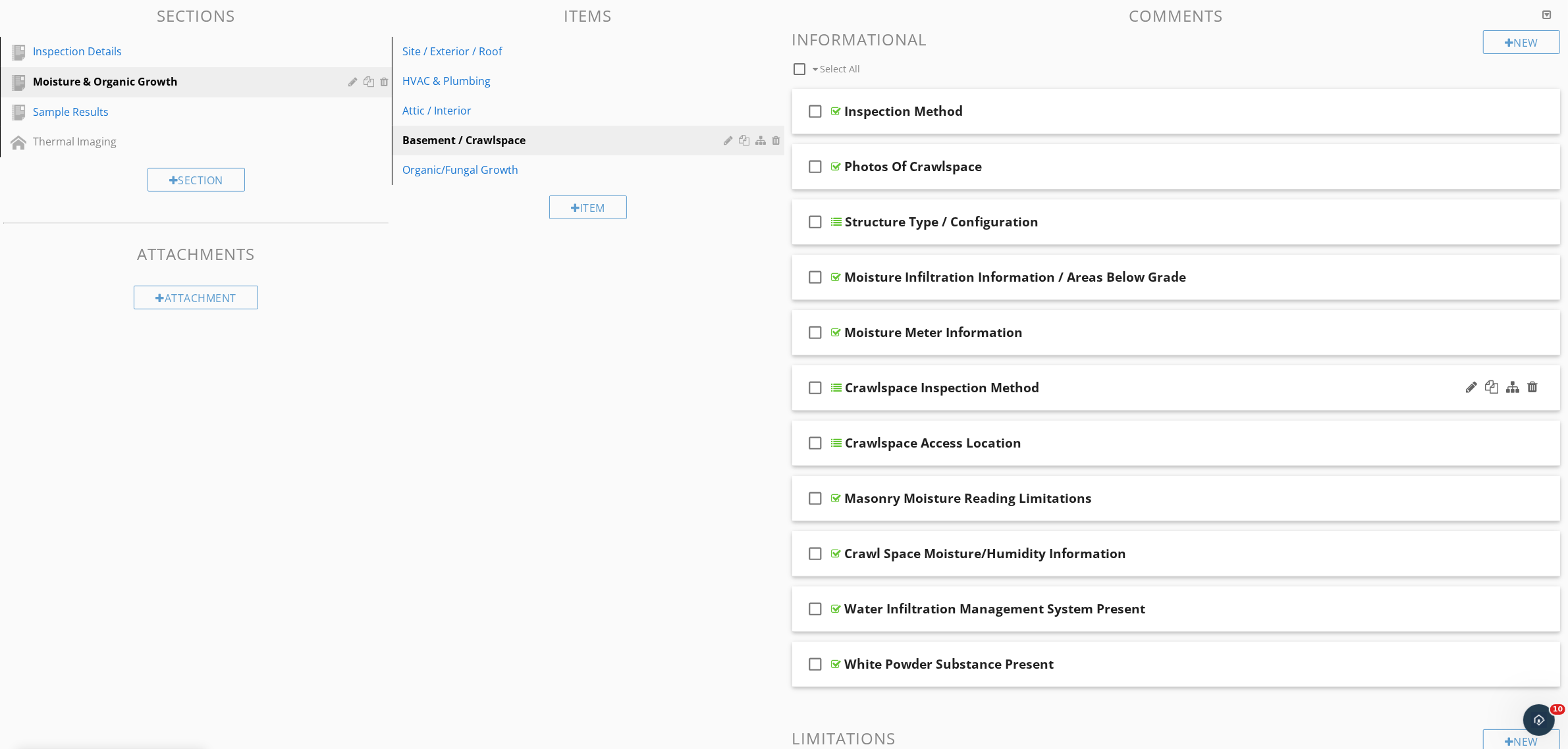
scroll to position [0, 0]
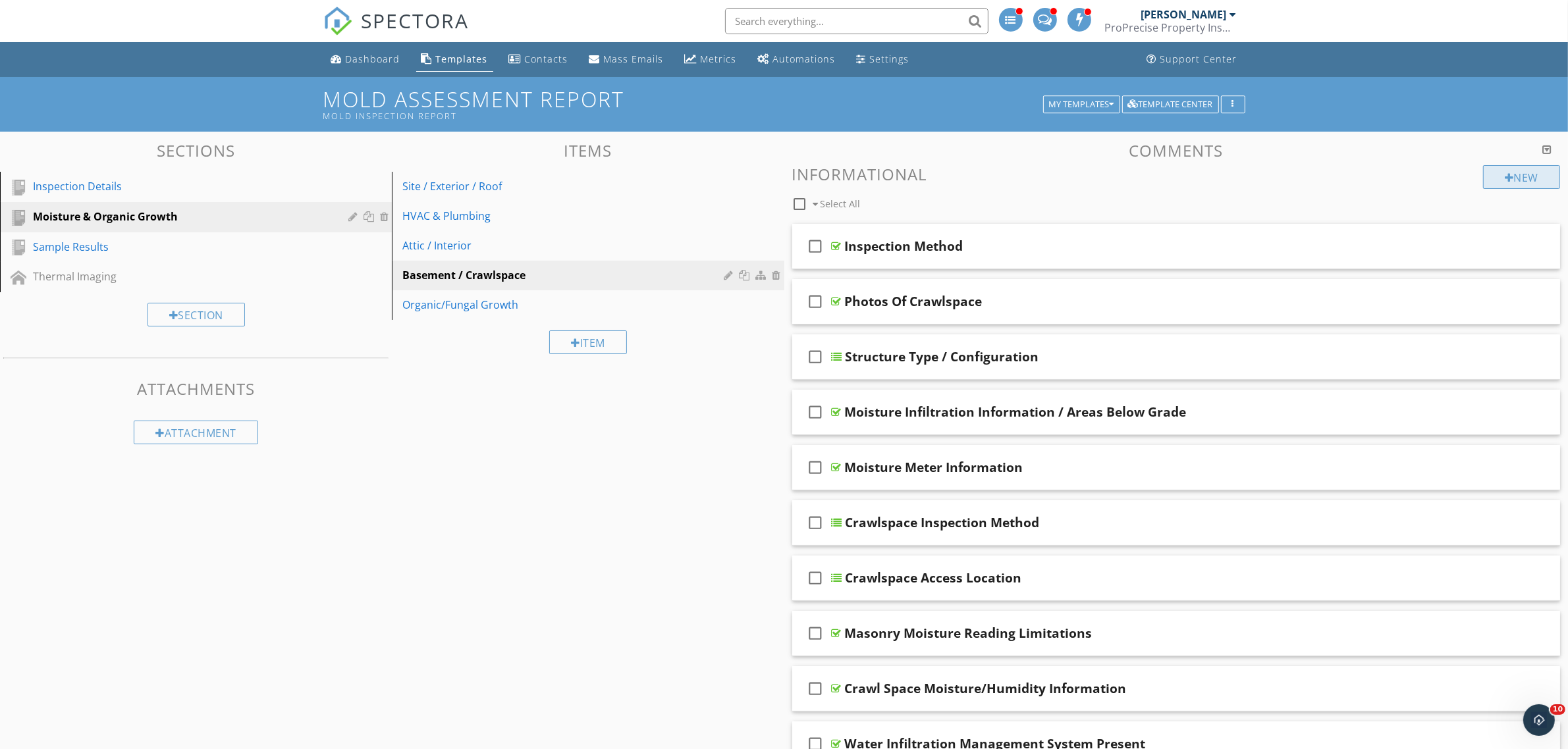
click at [1518, 166] on div "New" at bounding box center [1521, 176] width 77 height 23
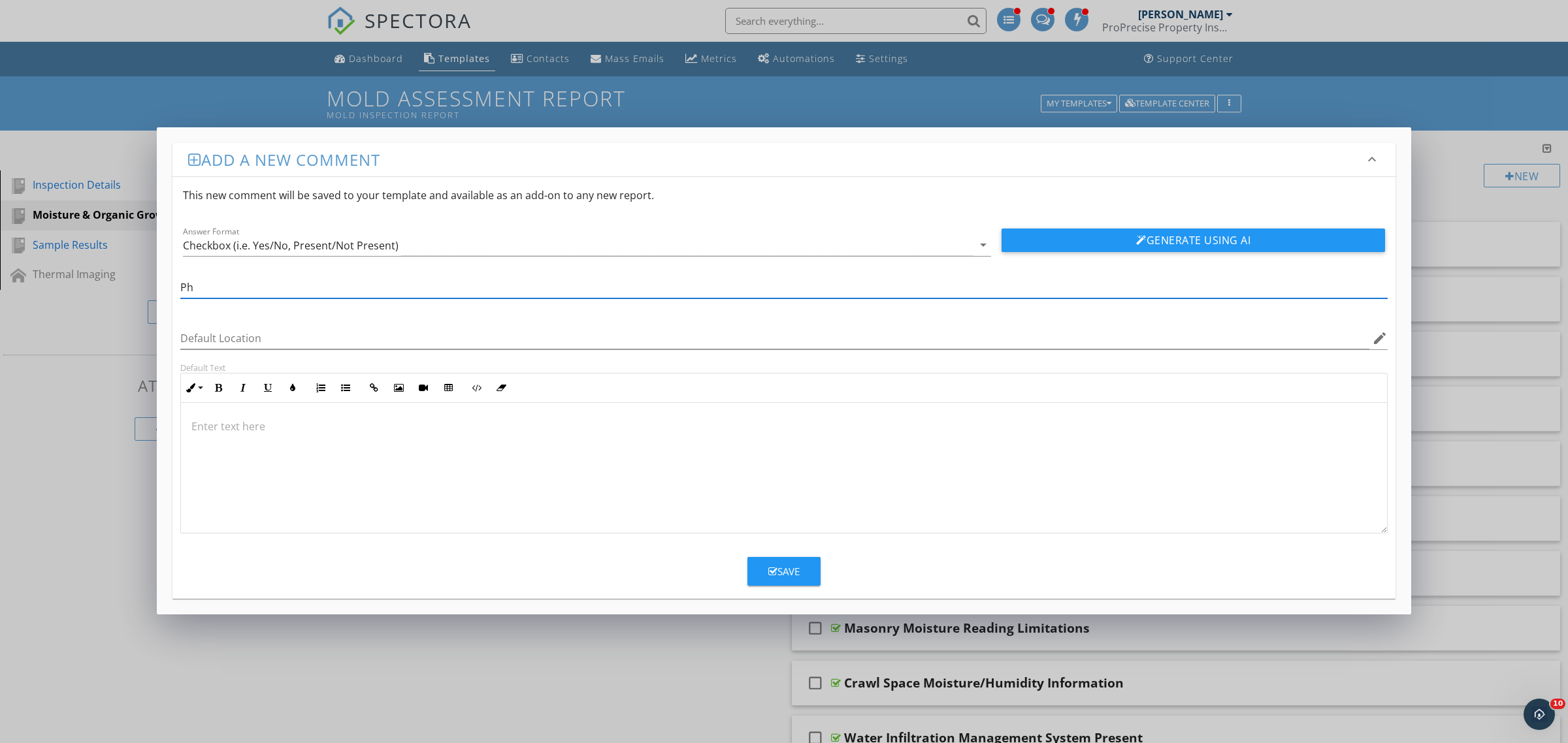
type input "P"
type input "Photo(s) of Basement"
click at [787, 570] on div "Save" at bounding box center [784, 571] width 31 height 15
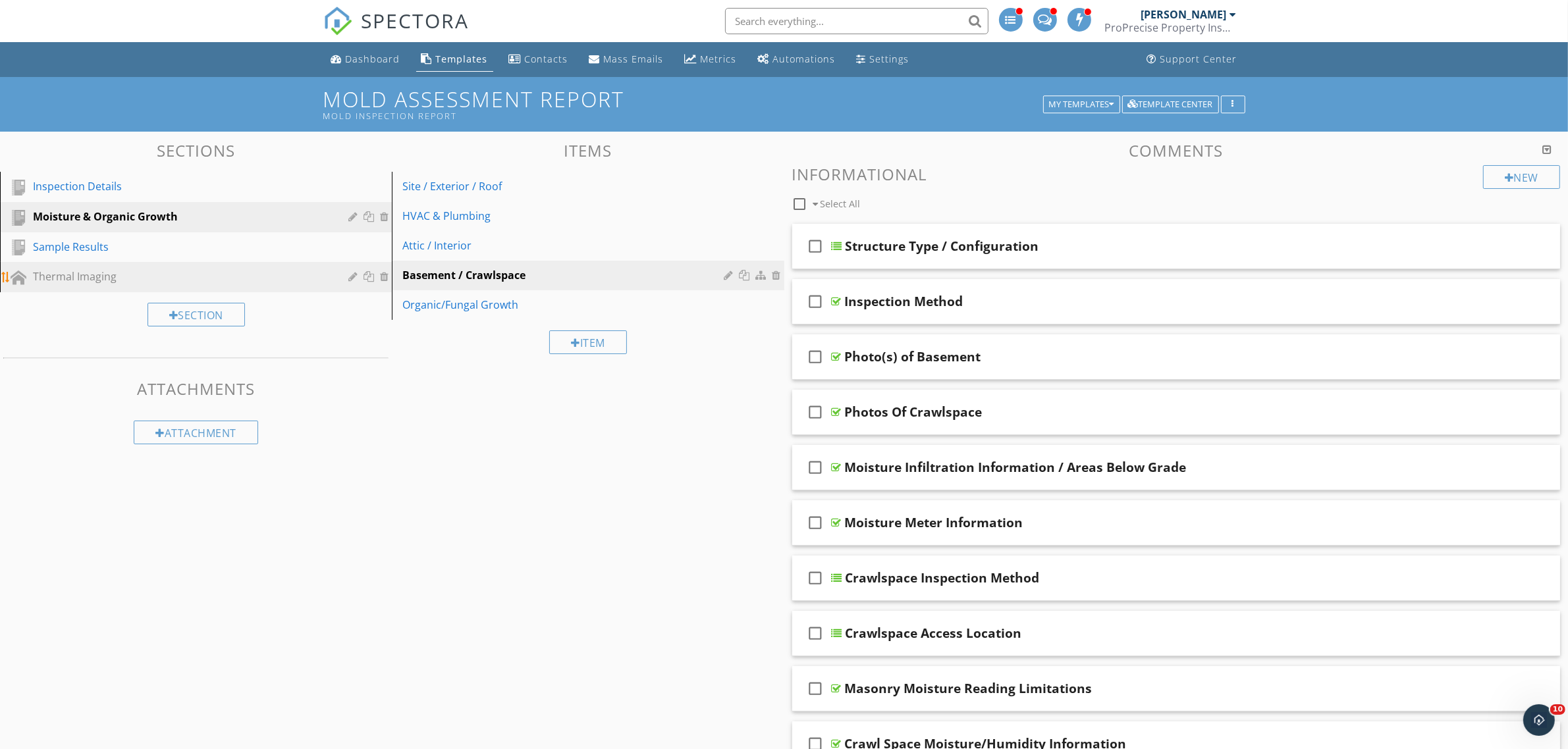
click at [54, 274] on div "Thermal Imaging" at bounding box center [180, 277] width 296 height 16
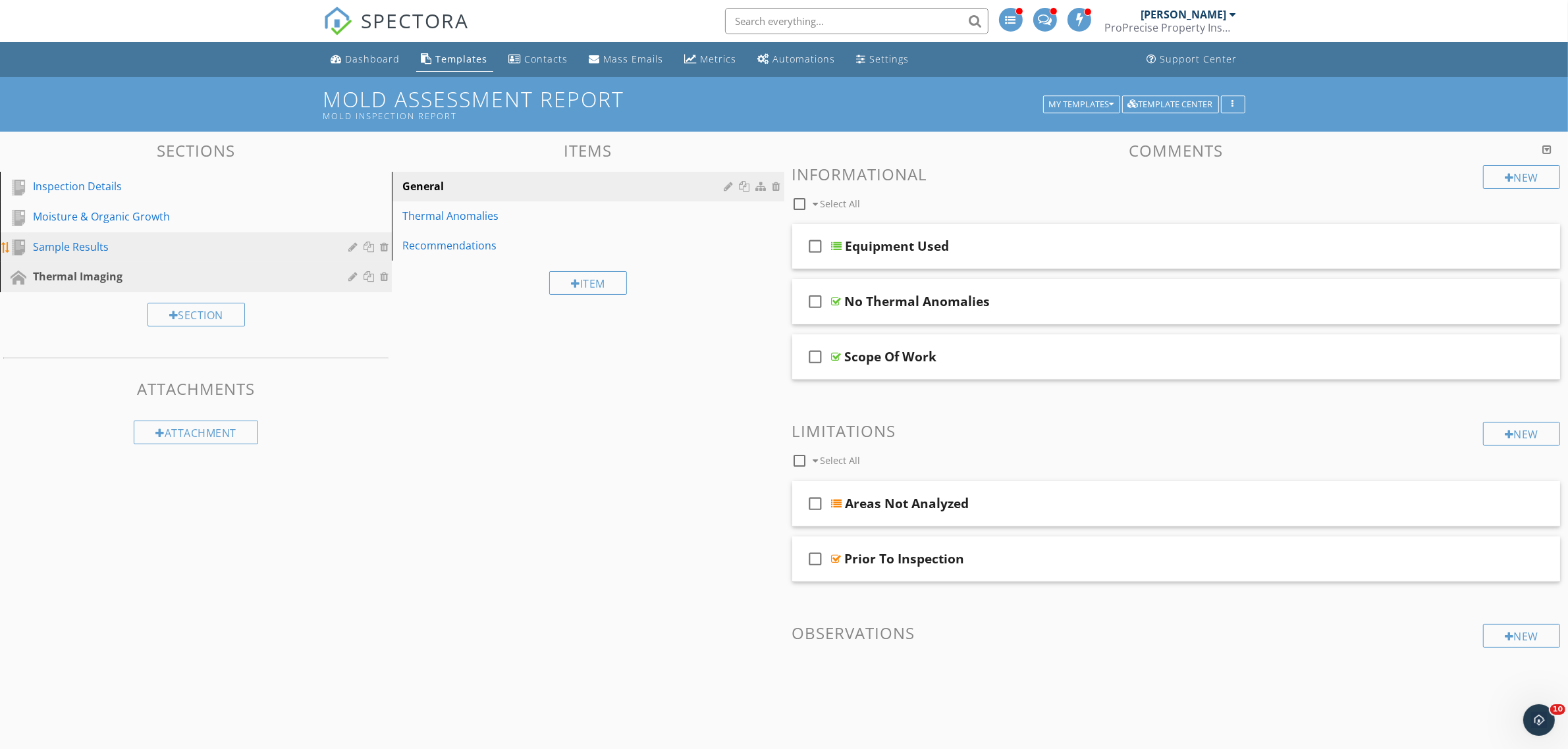
click at [236, 247] on div "Sample Results" at bounding box center [180, 247] width 296 height 16
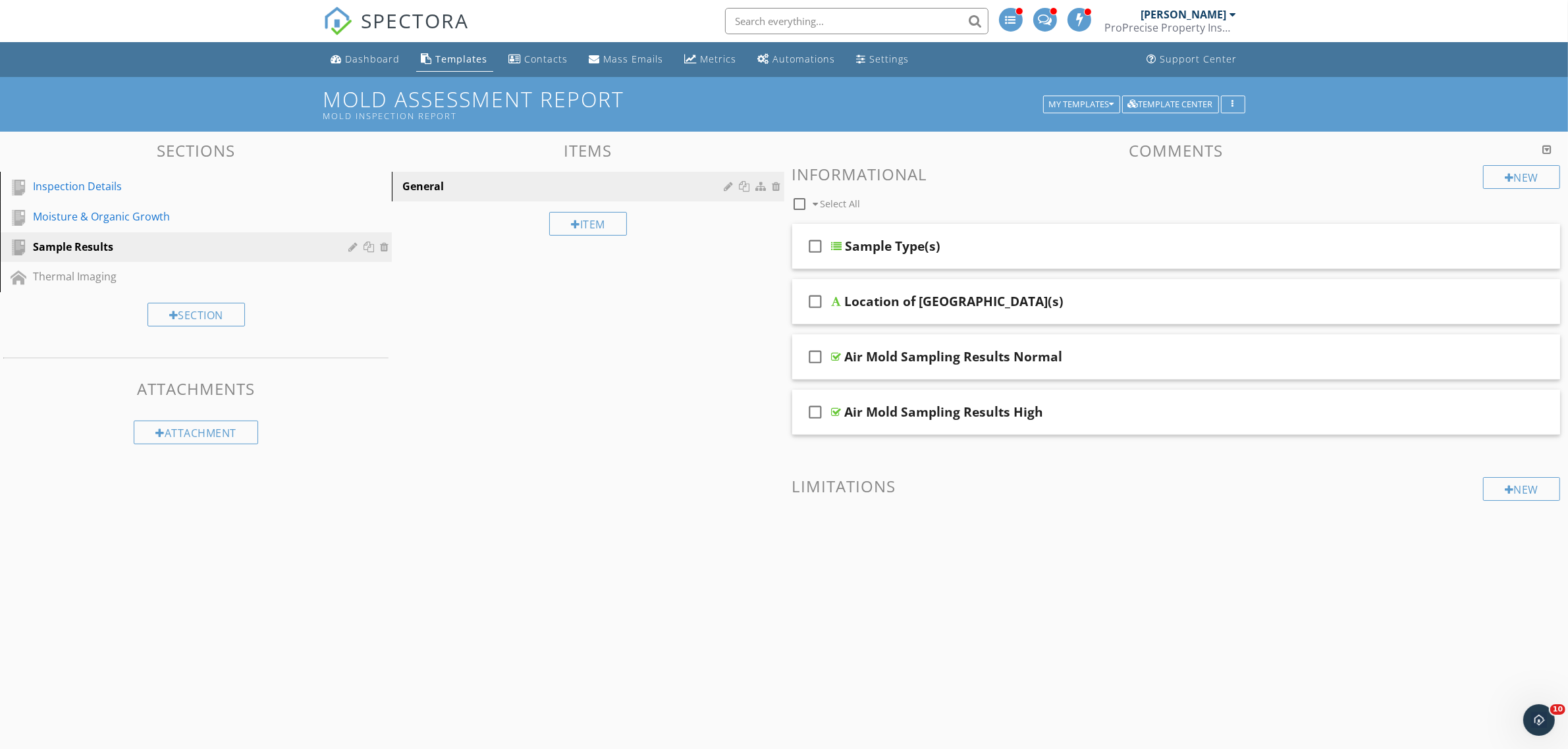
click at [648, 360] on div "Sections Inspection Details Moisture & Organic Growth Sample Results Thermal Im…" at bounding box center [784, 372] width 1568 height 482
click at [588, 229] on div "Item" at bounding box center [588, 223] width 78 height 23
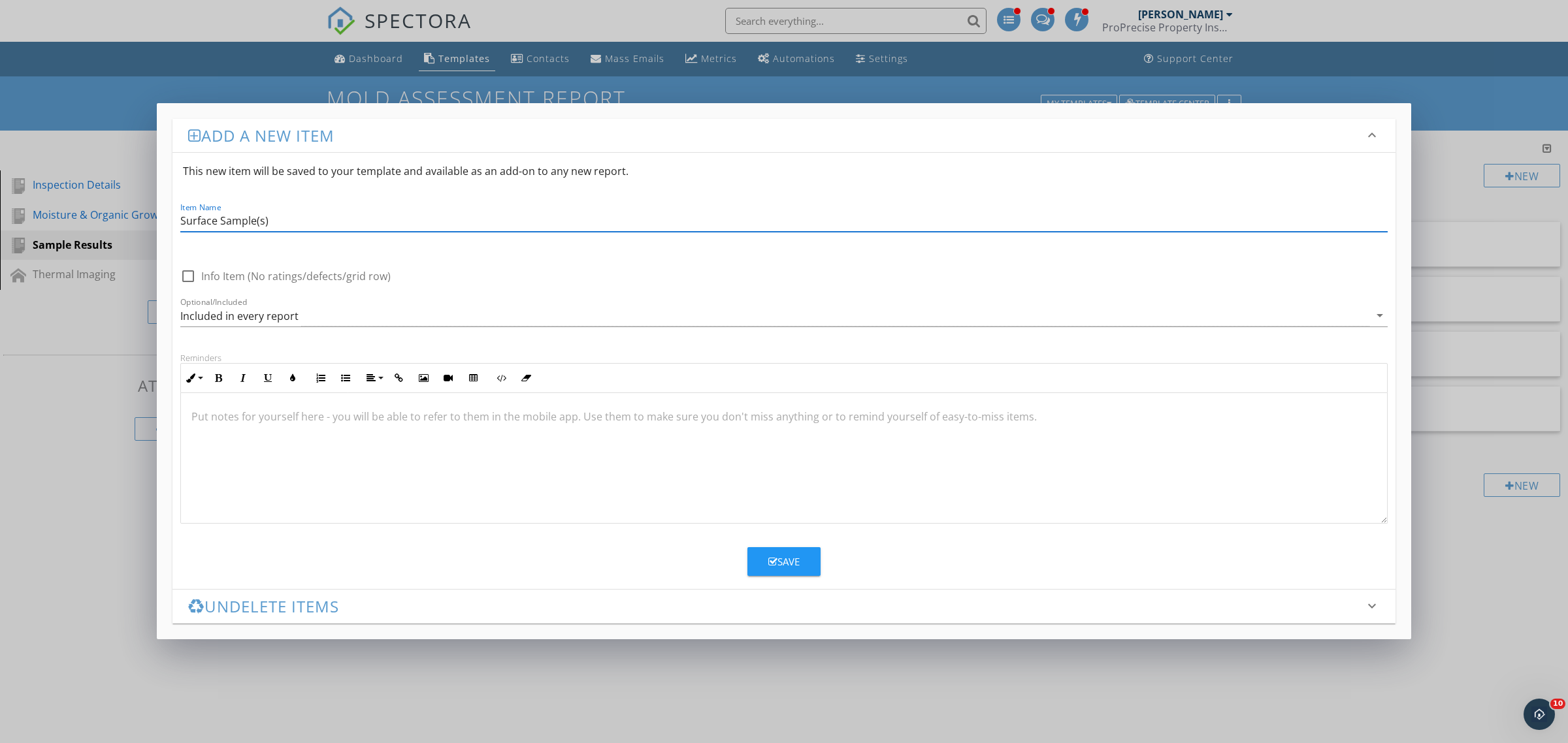
type input "Surface Sample(s)"
click at [798, 573] on button "Save" at bounding box center [784, 561] width 73 height 29
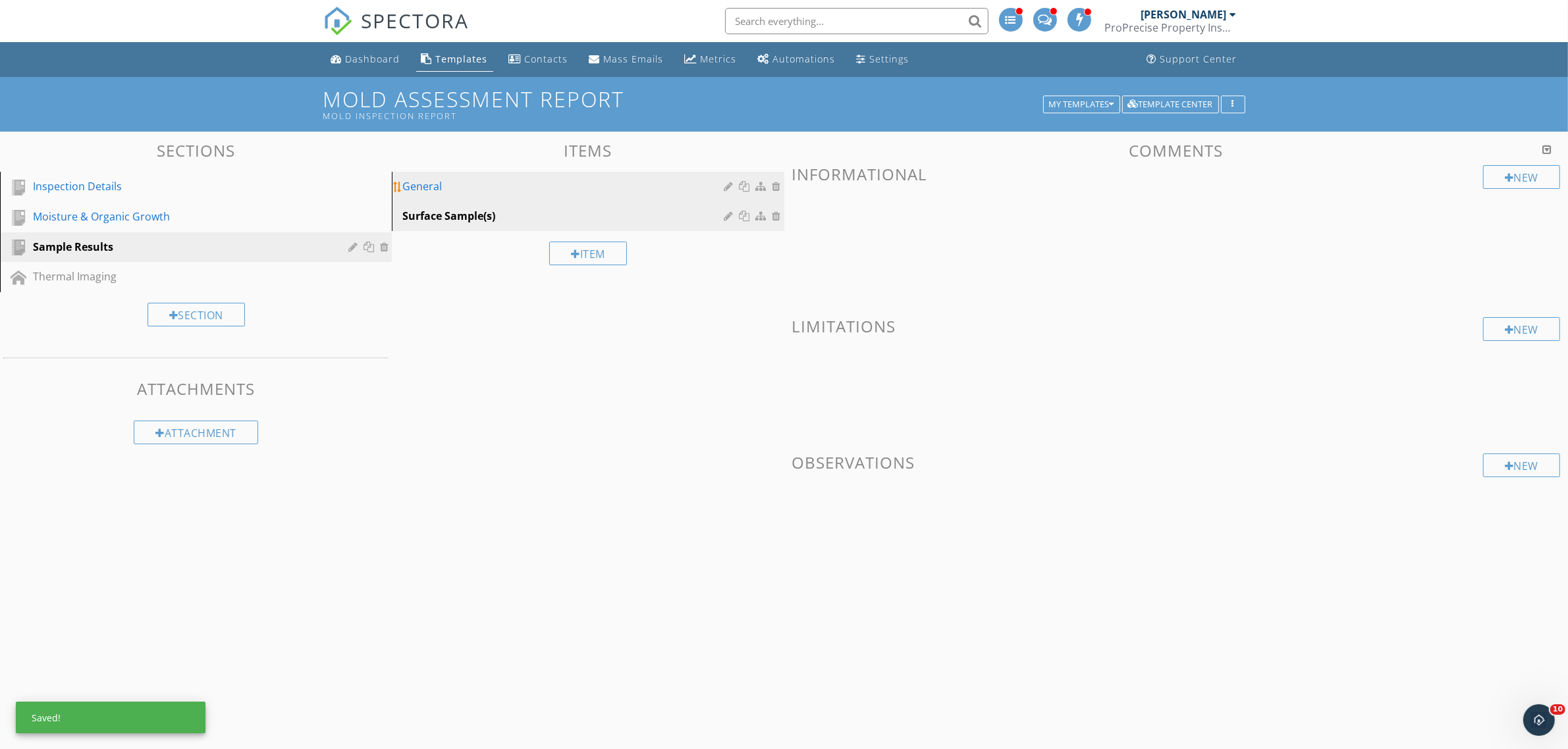
click at [644, 185] on div "General" at bounding box center [565, 186] width 325 height 16
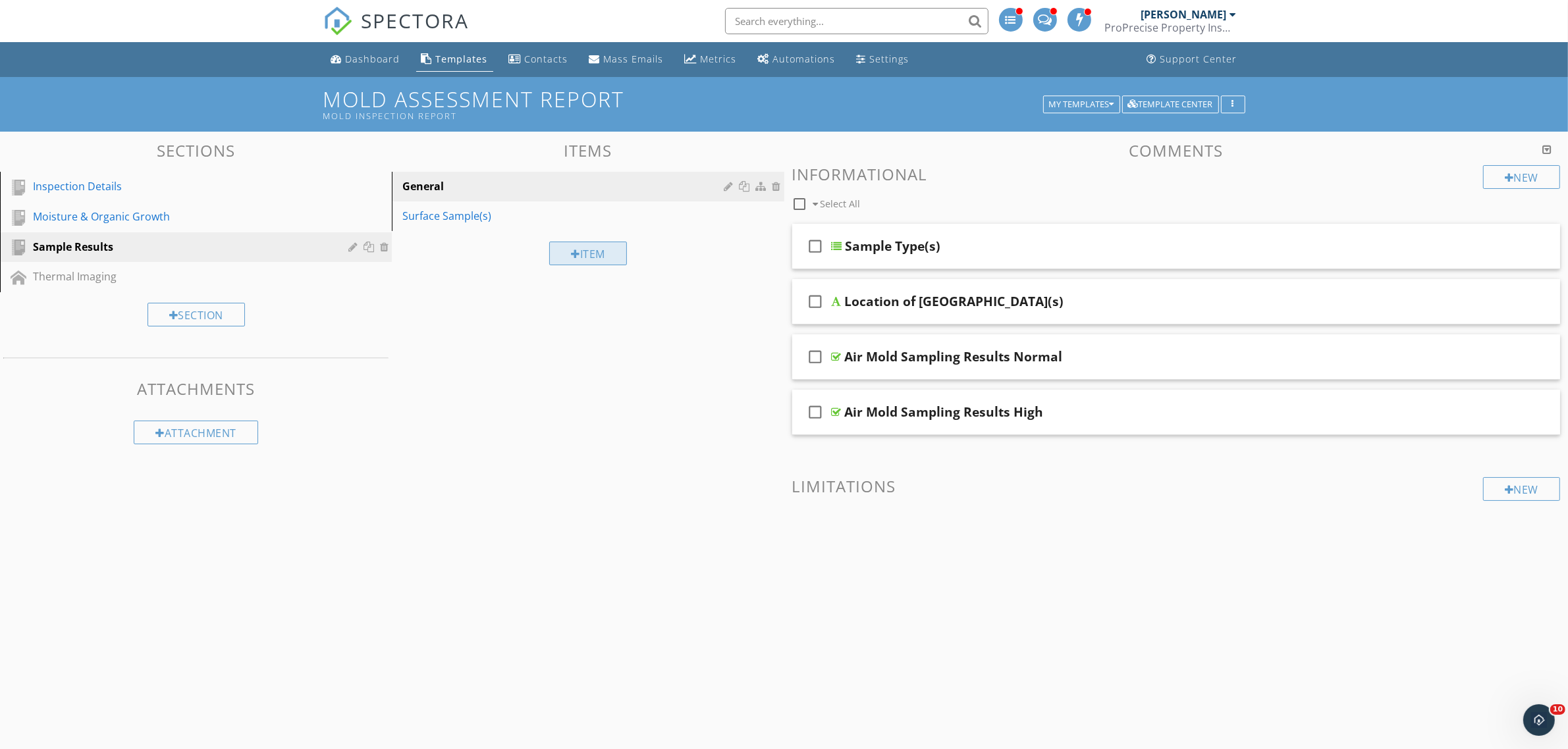
click at [575, 255] on div at bounding box center [575, 254] width 9 height 11
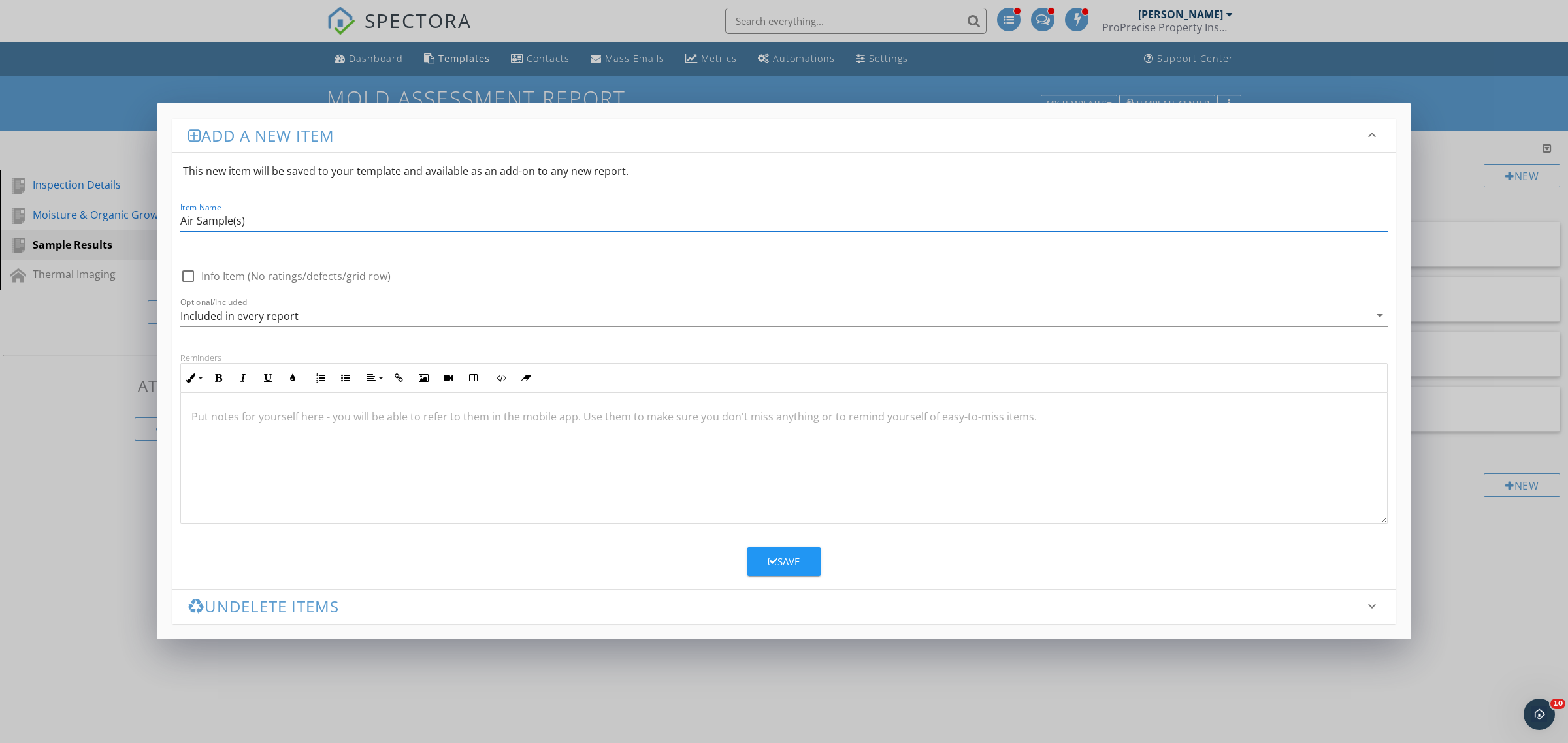
type input "Air Sample(s)"
drag, startPoint x: 794, startPoint y: 563, endPoint x: 785, endPoint y: 558, distance: 10.3
click at [785, 558] on div "Save" at bounding box center [784, 561] width 31 height 15
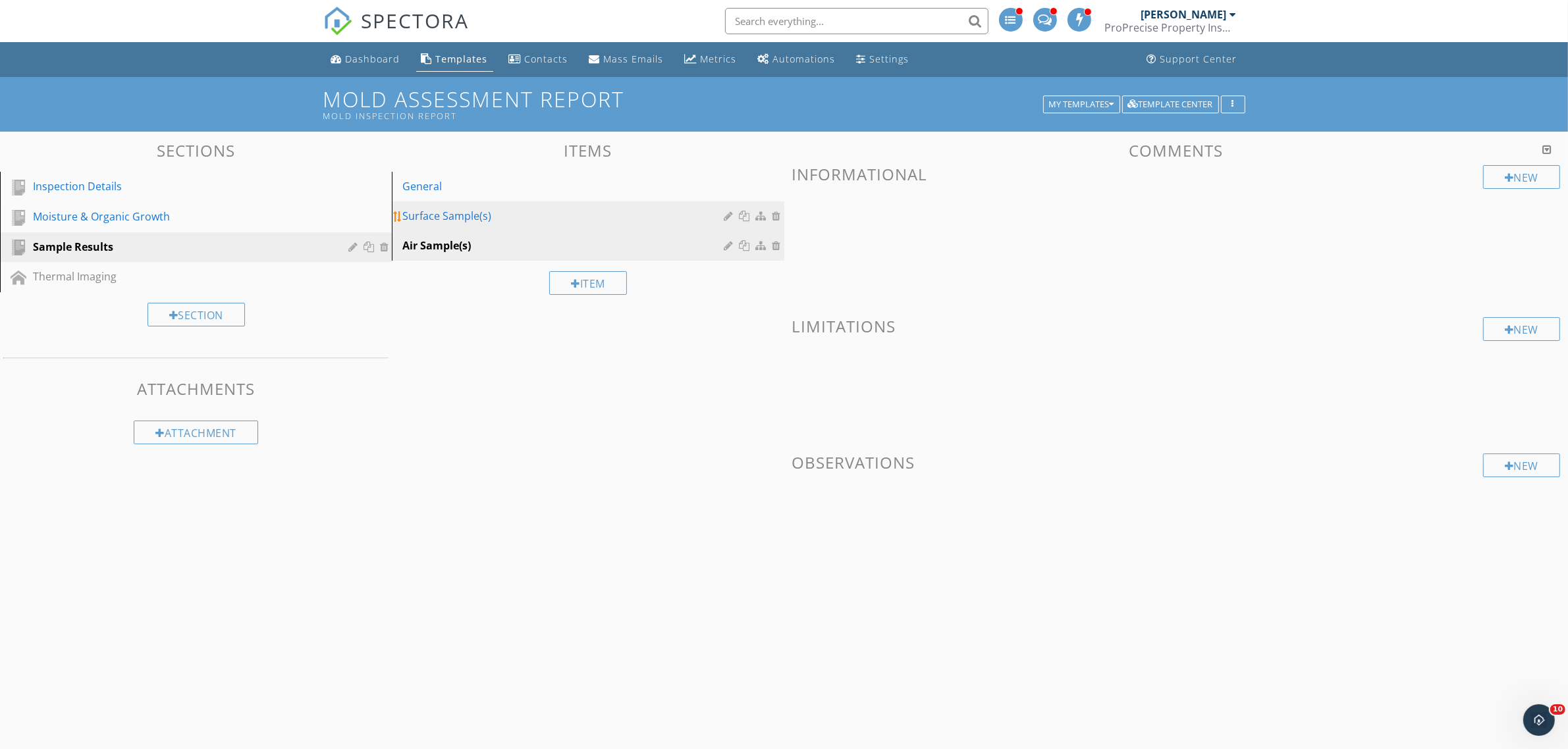
click at [598, 209] on div "Surface Sample(s)" at bounding box center [565, 216] width 325 height 16
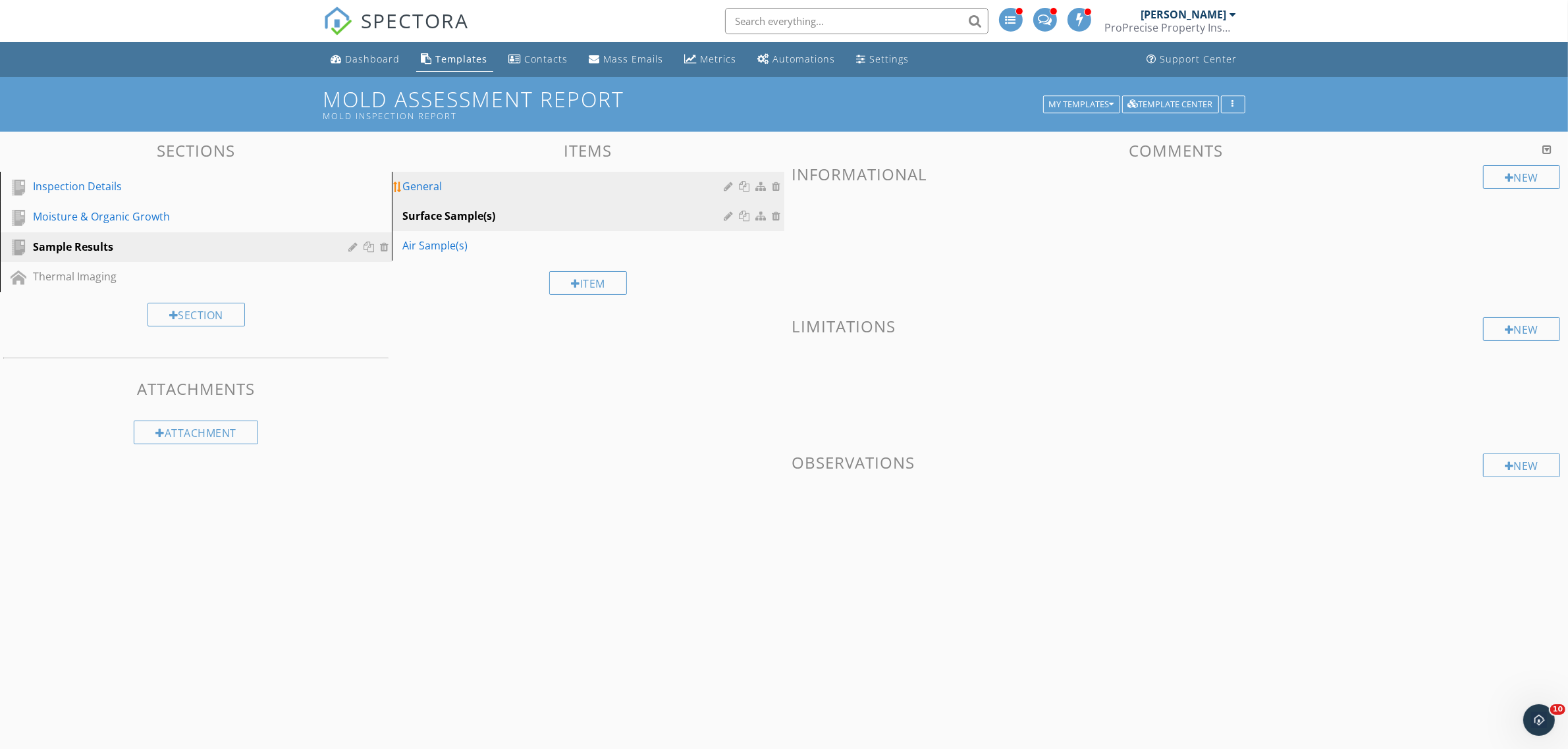
click at [604, 182] on div "General" at bounding box center [565, 186] width 325 height 16
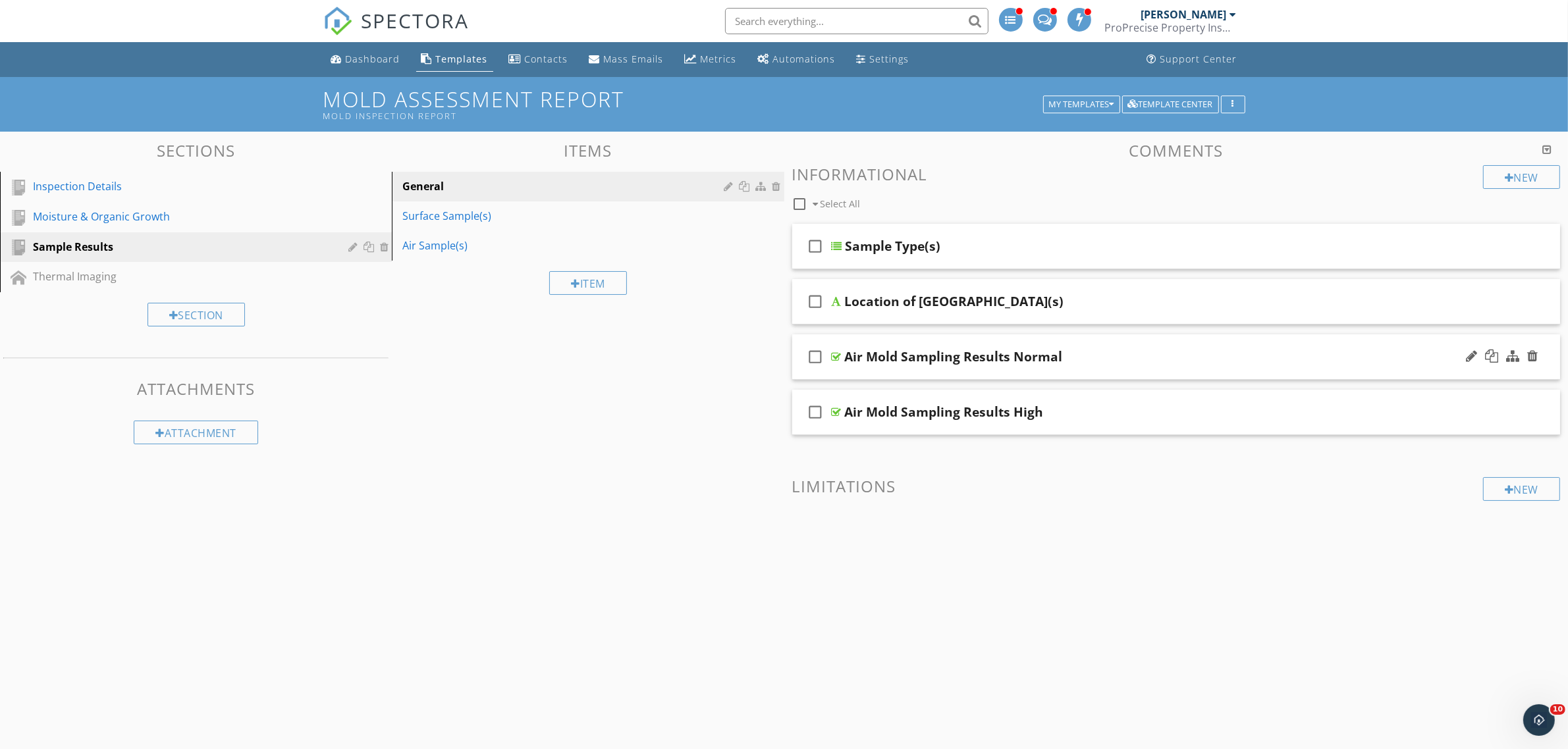
click at [815, 353] on icon "check_box_outline_blank" at bounding box center [816, 356] width 21 height 31
click at [815, 410] on icon "check_box_outline_blank" at bounding box center [816, 412] width 21 height 31
click at [894, 204] on div at bounding box center [897, 204] width 11 height 11
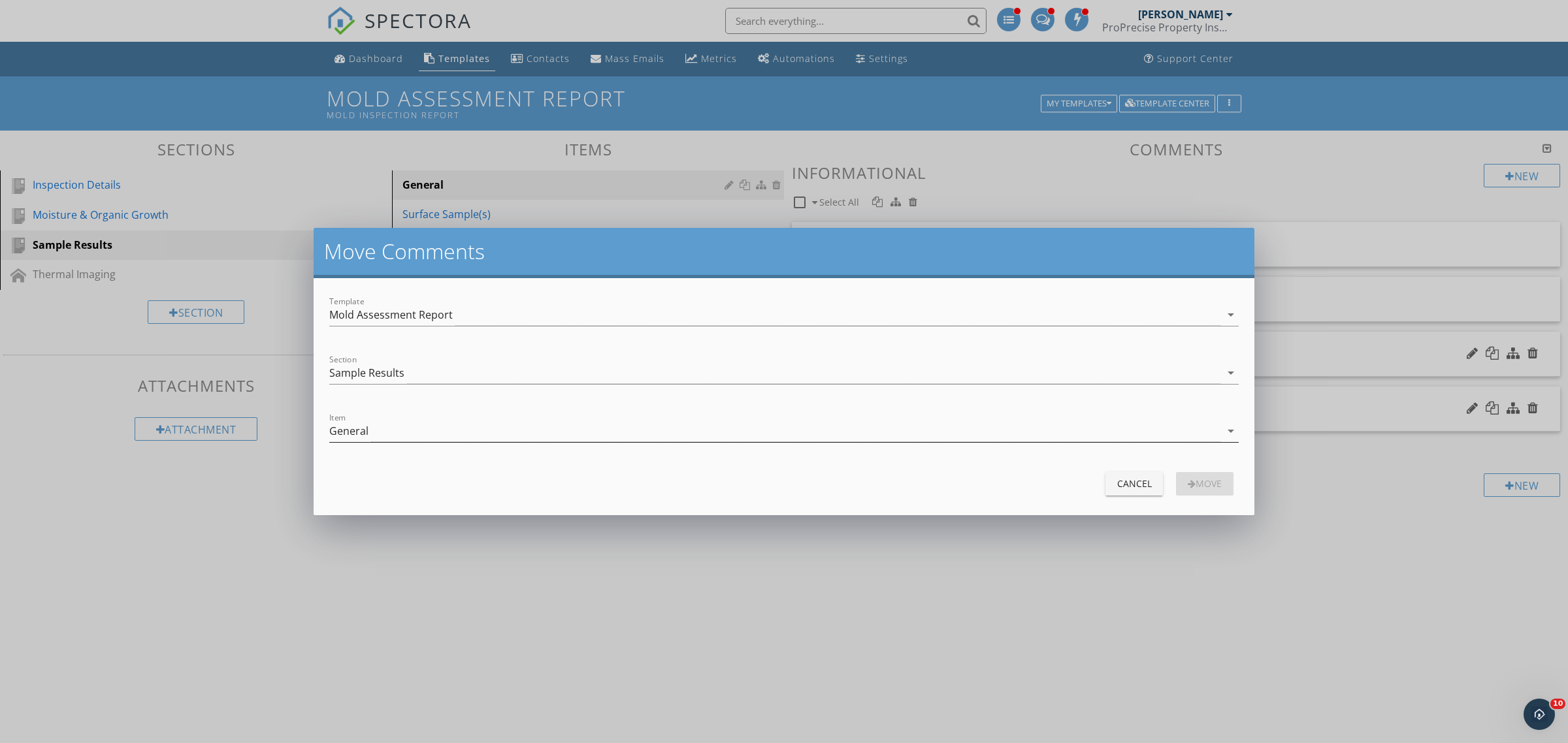
click at [416, 433] on div "General" at bounding box center [775, 431] width 891 height 22
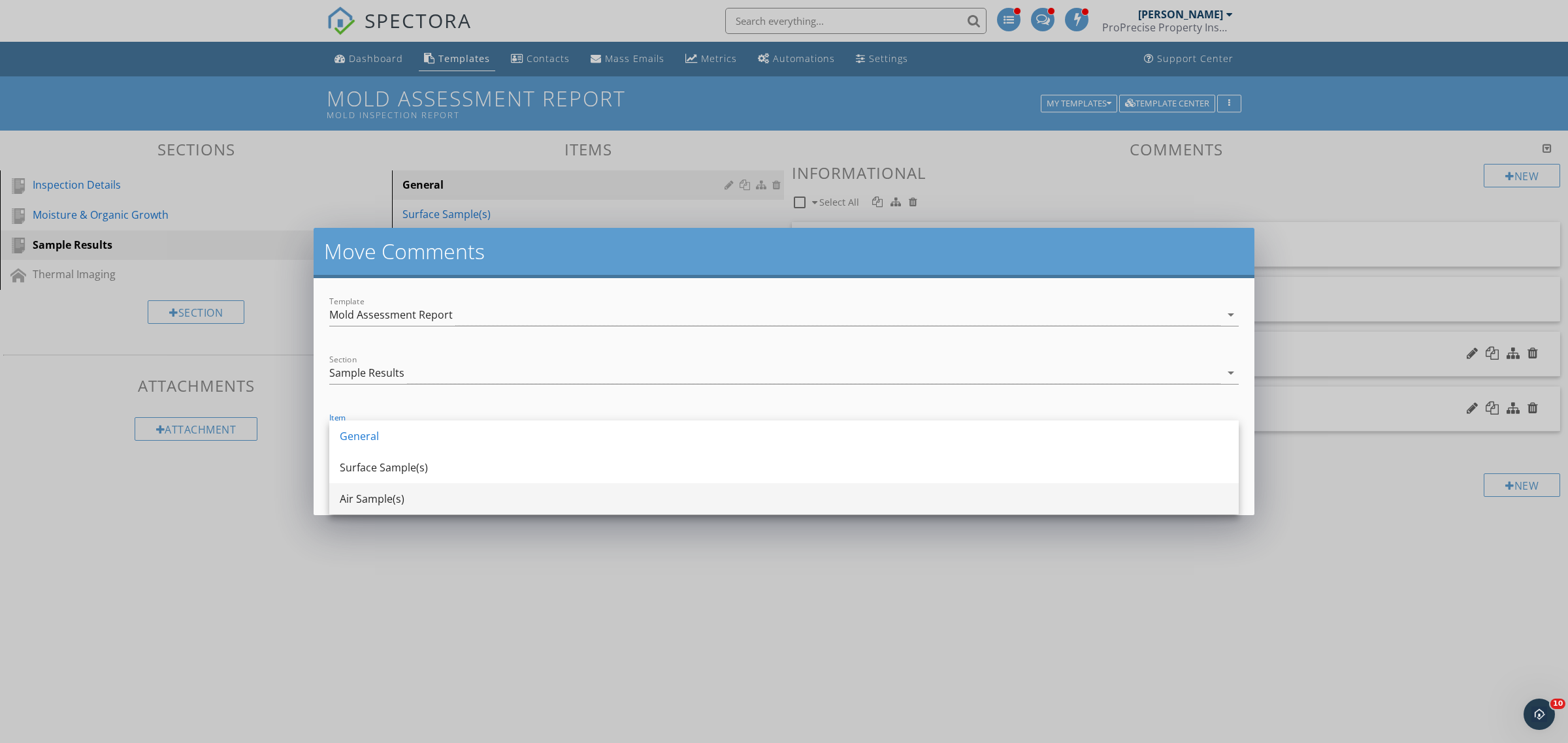
click at [402, 495] on div "Air Sample(s)" at bounding box center [784, 499] width 888 height 16
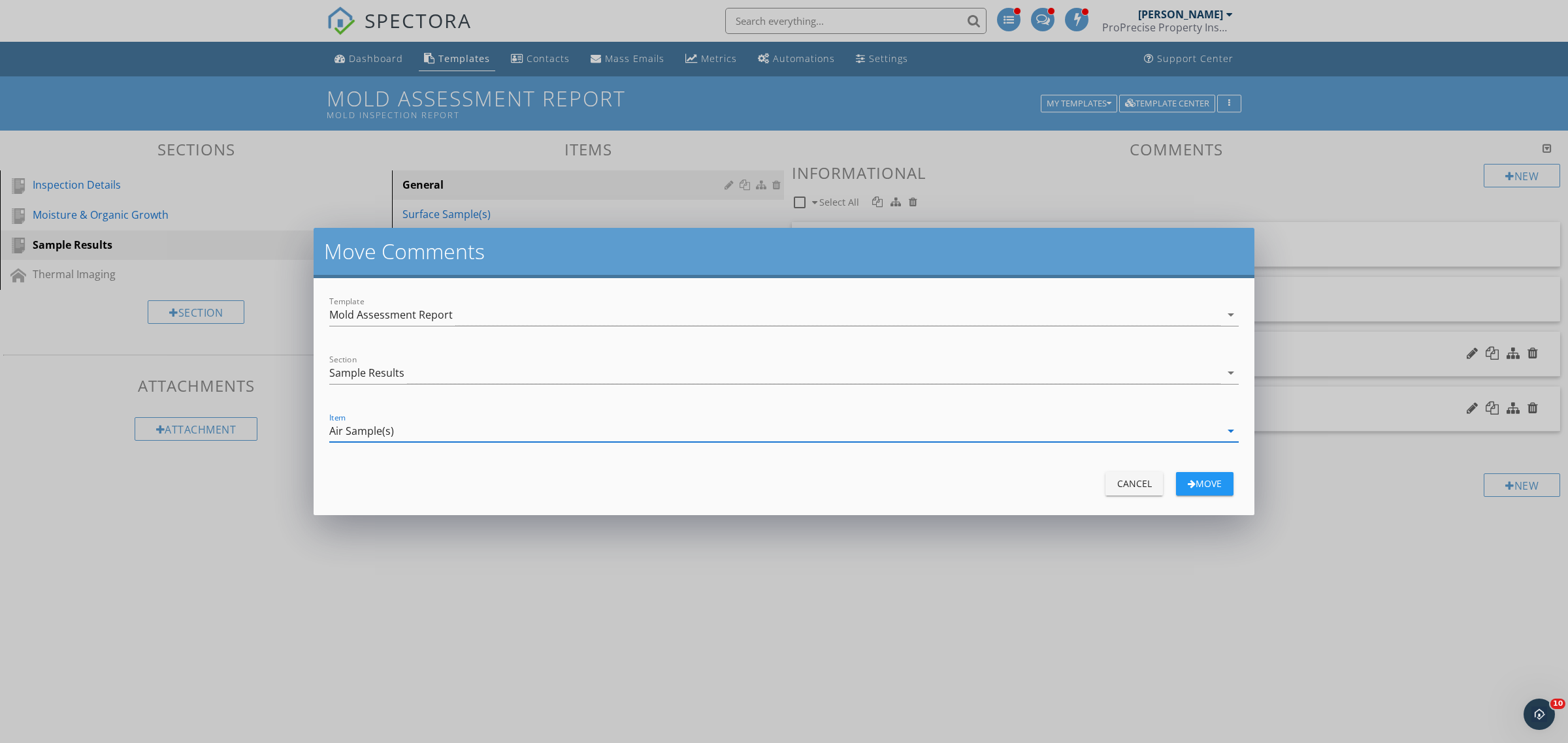
click at [1216, 487] on div "move" at bounding box center [1204, 483] width 36 height 14
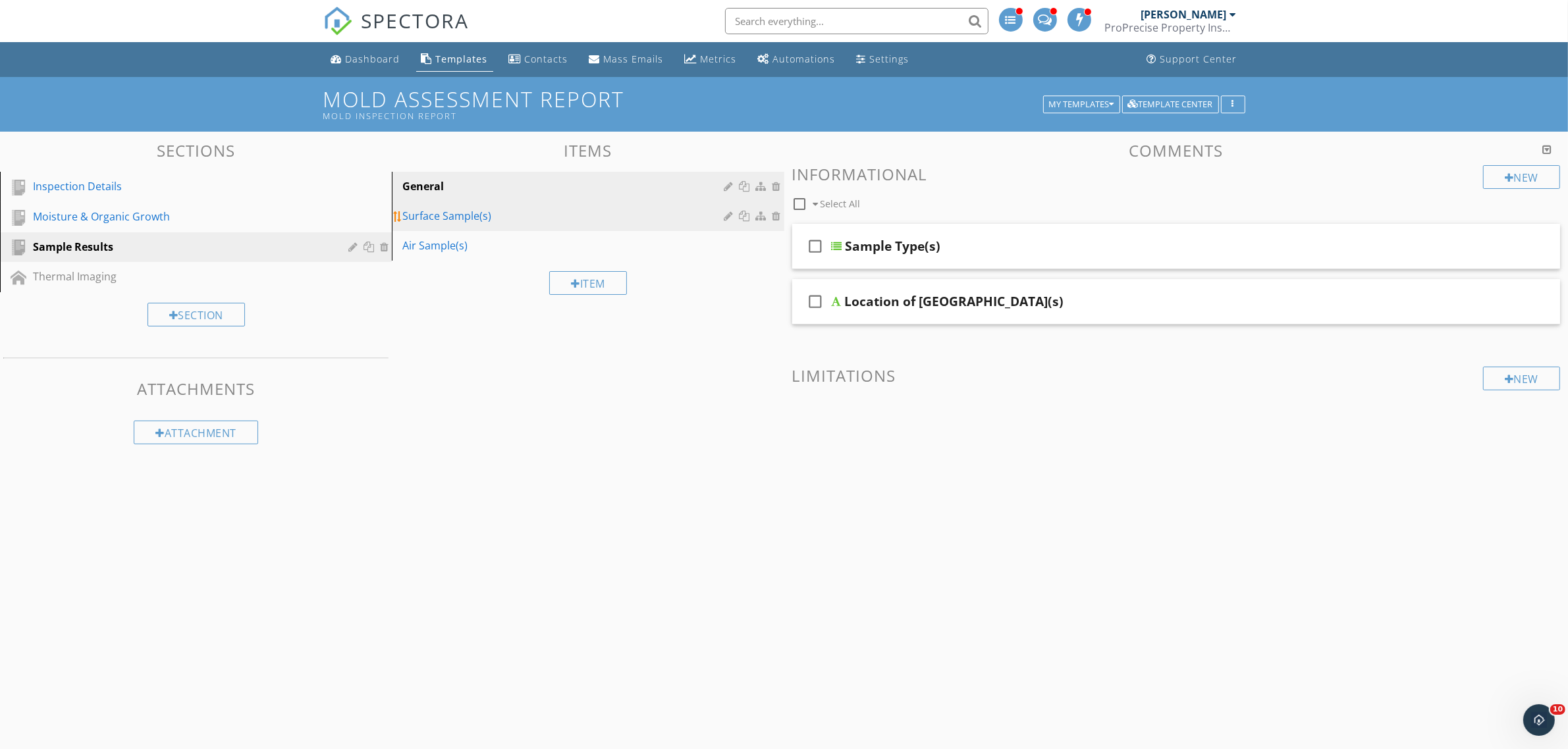
click at [606, 214] on div "Surface Sample(s)" at bounding box center [565, 216] width 325 height 16
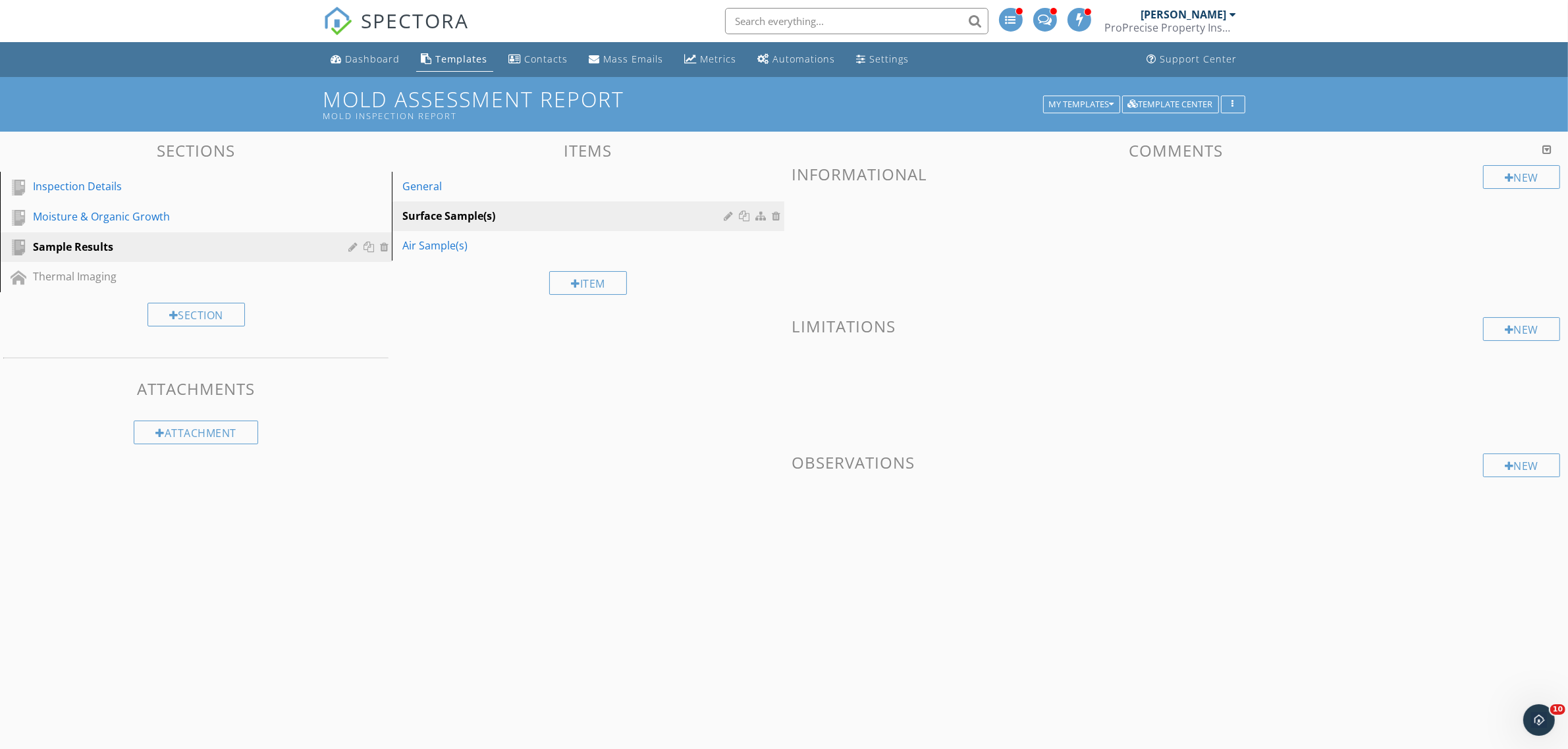
click at [564, 444] on div "Sections Inspection Details Moisture & Organic Growth Sample Results Thermal Im…" at bounding box center [784, 361] width 1568 height 458
click at [1506, 459] on div "New" at bounding box center [1521, 465] width 77 height 23
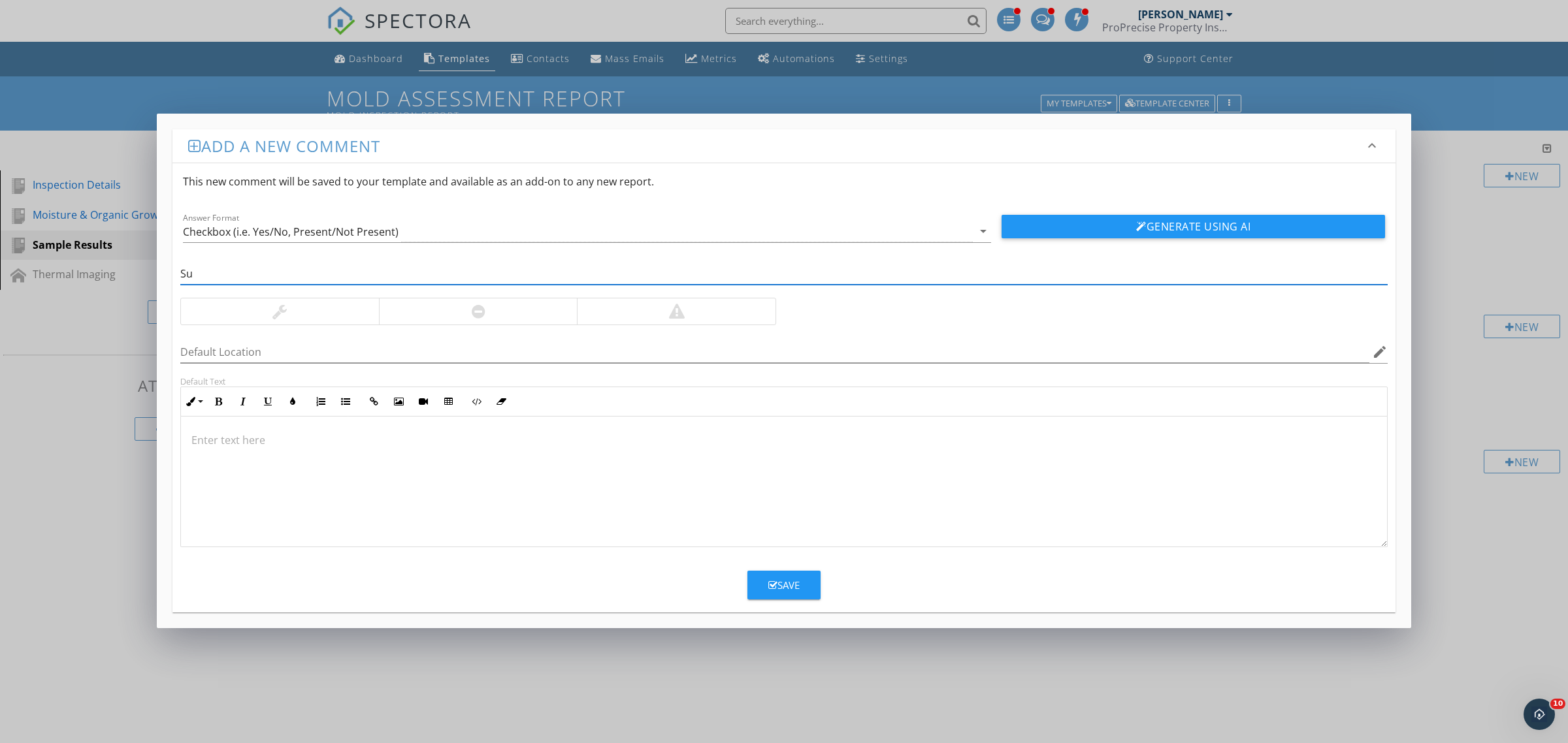
type input "S"
type input "Positive Result"
click at [308, 479] on div at bounding box center [784, 482] width 1206 height 131
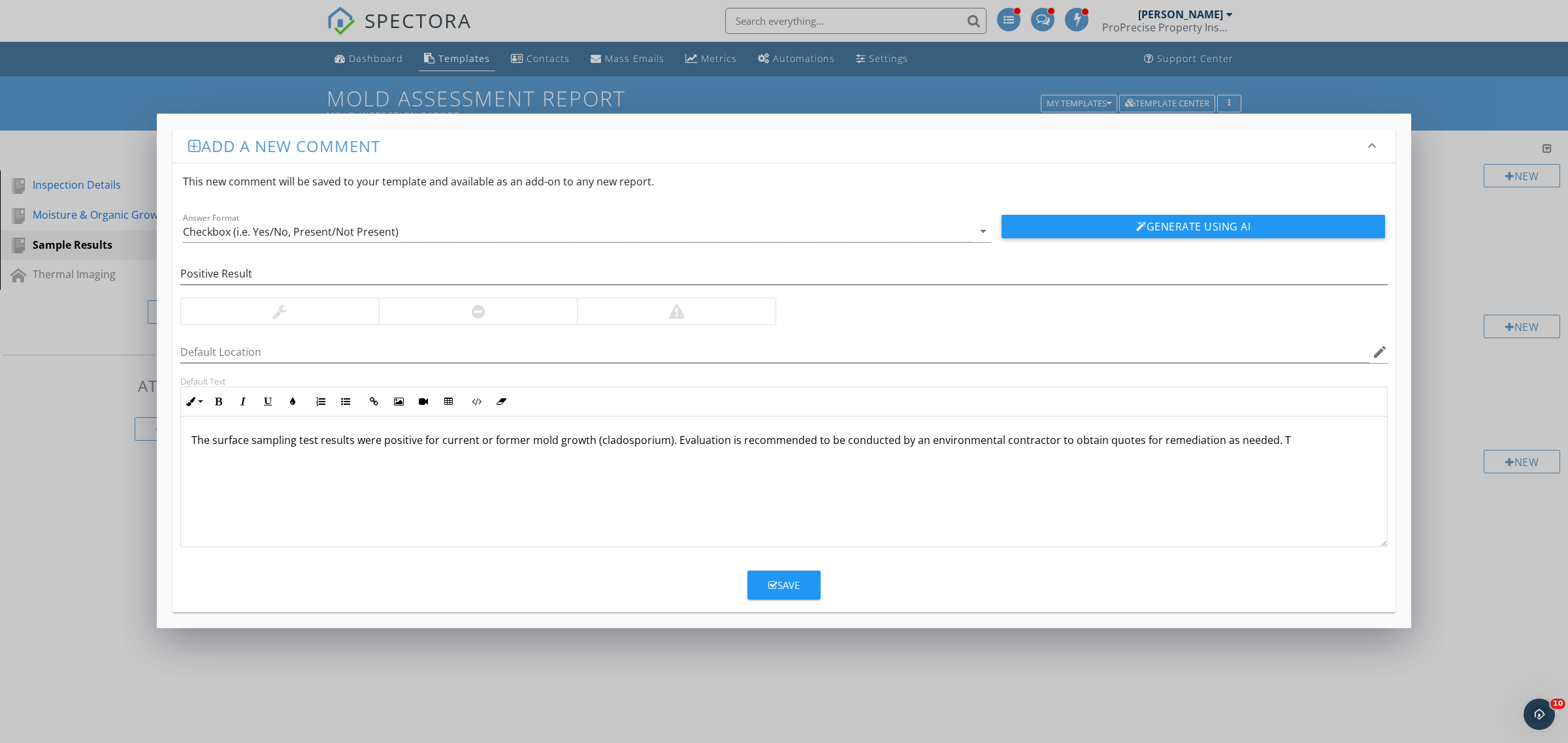
click at [670, 445] on p "The surface sampling test results were positive for current or former mold grow…" at bounding box center [784, 440] width 1185 height 16
drag, startPoint x: 662, startPoint y: 445, endPoint x: 595, endPoint y: 444, distance: 67.0
click at [595, 444] on p "The surface sampling test results were positive for current or former mold grow…" at bounding box center [784, 440] width 1185 height 16
click at [644, 444] on p "The surface sampling test results were positive for current or former mold grow…" at bounding box center [784, 440] width 1185 height 16
click at [1274, 435] on p "The surface sampling test results were positive for current or former mold grow…" at bounding box center [784, 440] width 1185 height 16
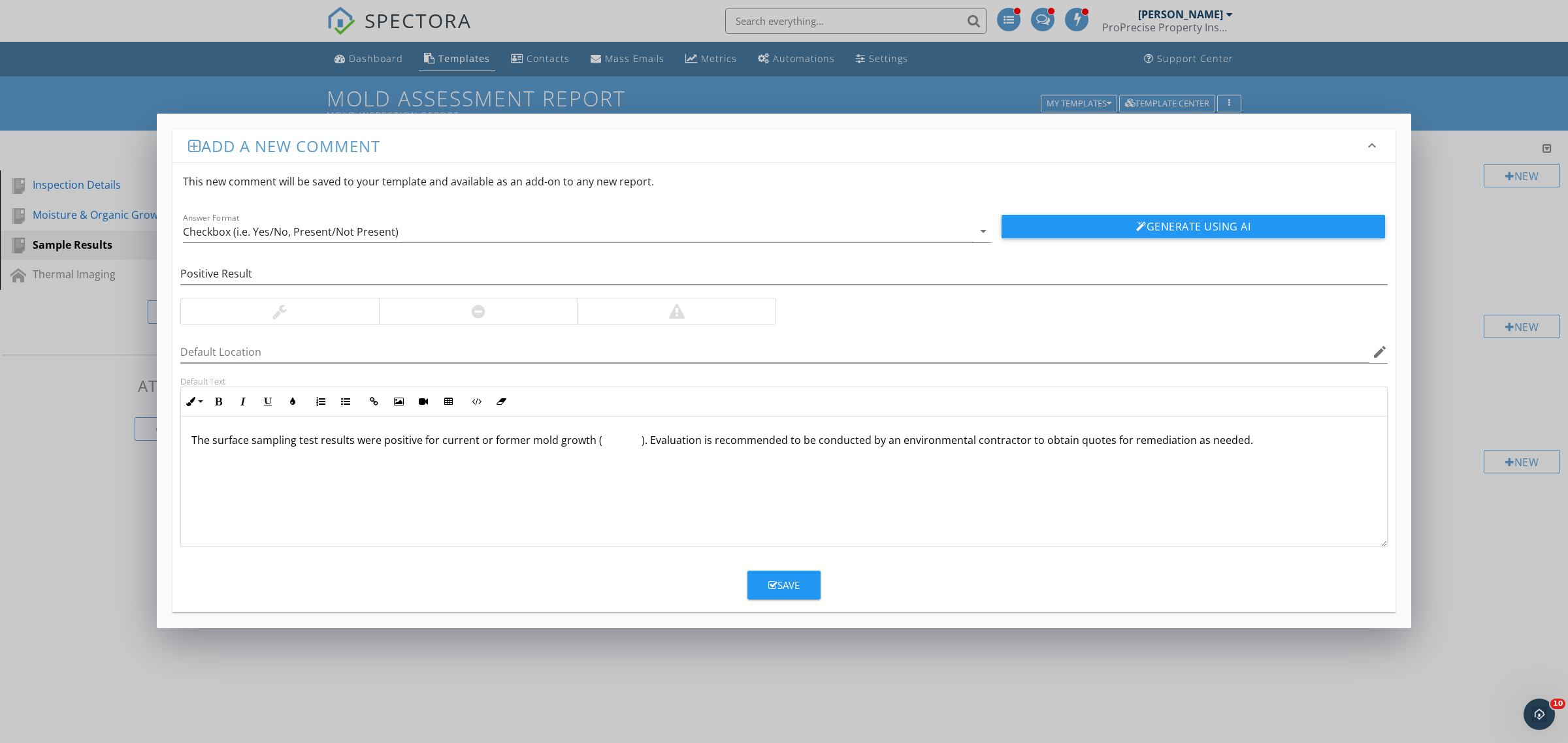
click at [694, 307] on div at bounding box center [676, 311] width 199 height 26
click at [788, 585] on div "Save" at bounding box center [784, 585] width 31 height 15
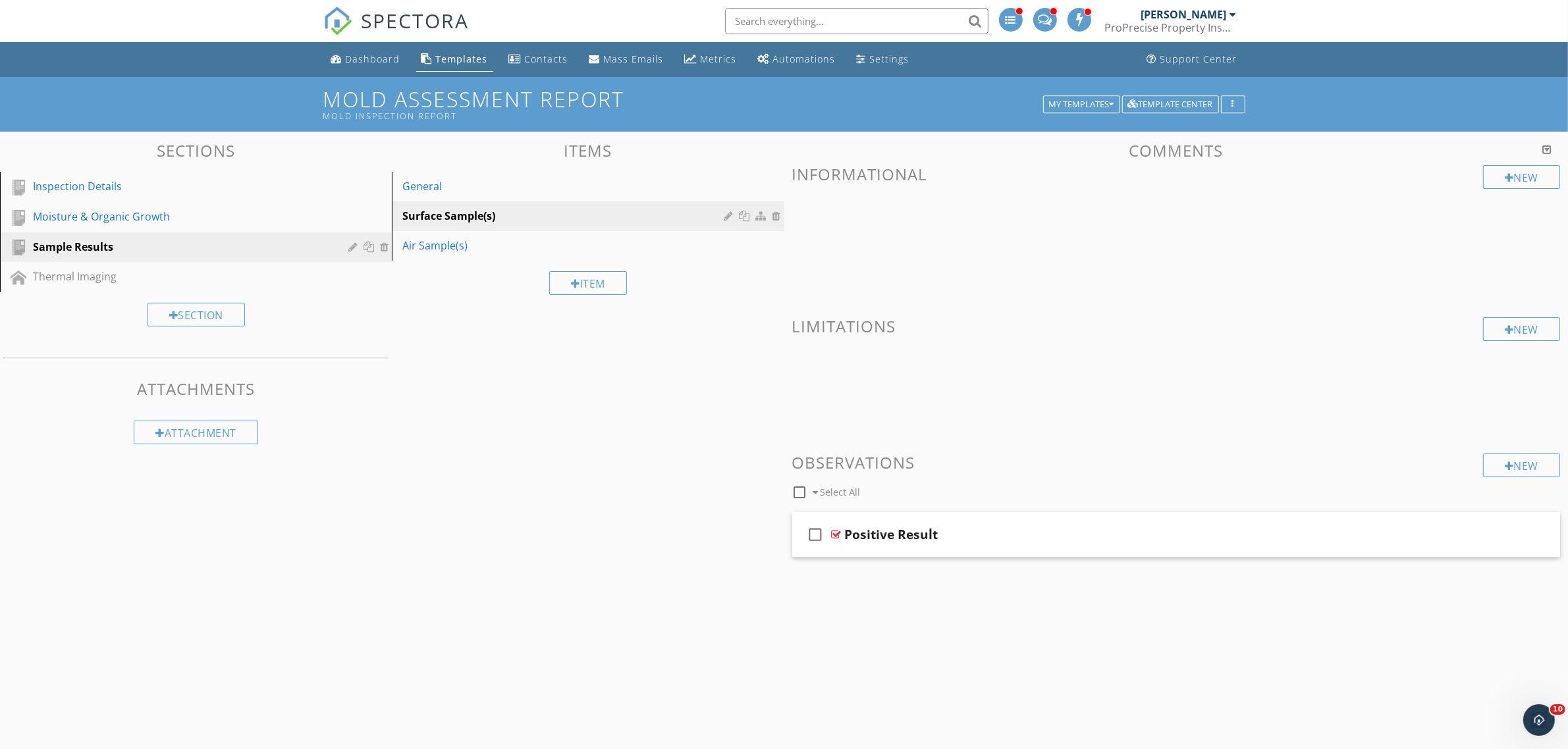
click at [517, 345] on div "Sections Inspection Details Moisture & Organic Growth Sample Results Thermal Im…" at bounding box center [784, 376] width 1568 height 488
click at [517, 248] on div "Air Sample(s)" at bounding box center [565, 246] width 325 height 16
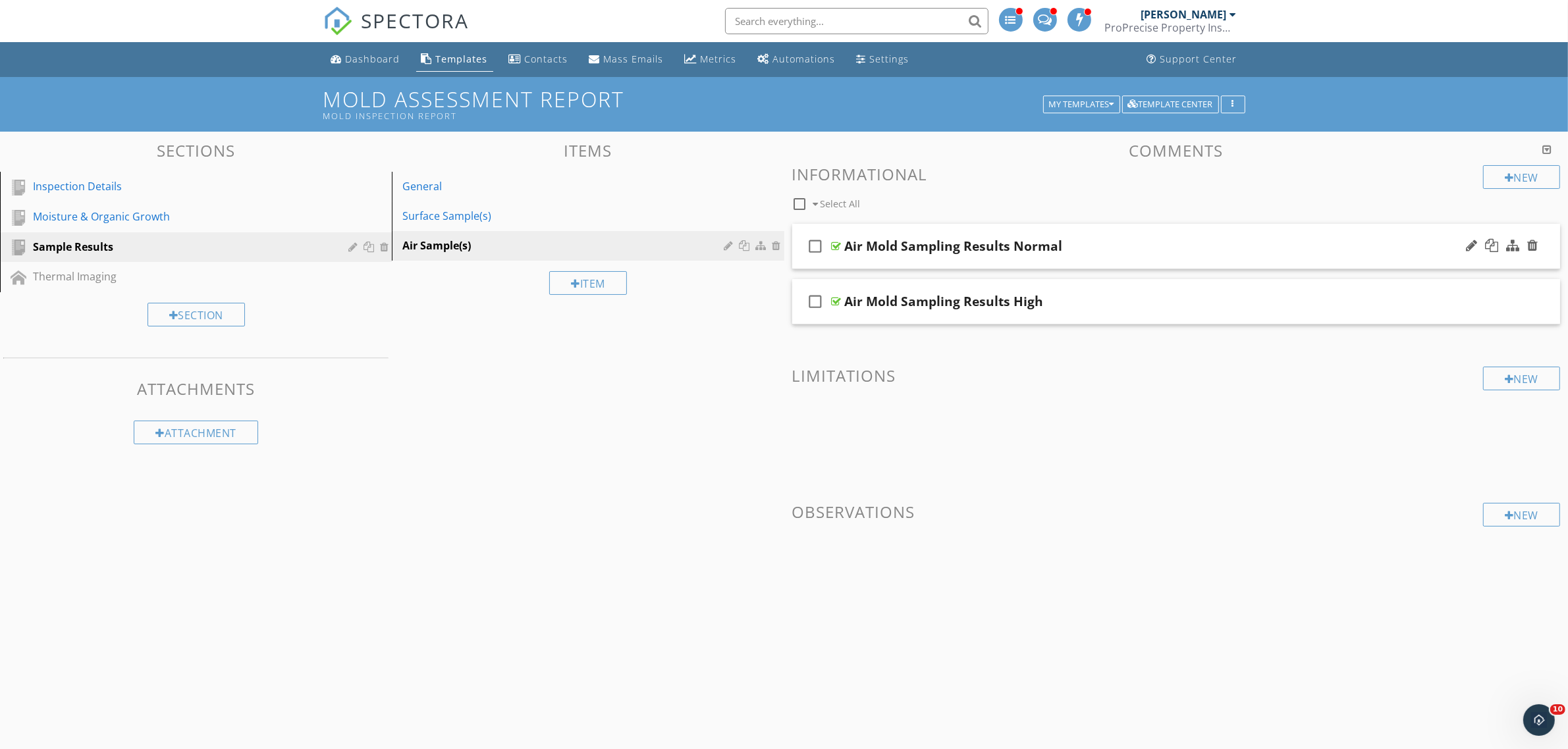
click at [835, 247] on div at bounding box center [836, 247] width 10 height 11
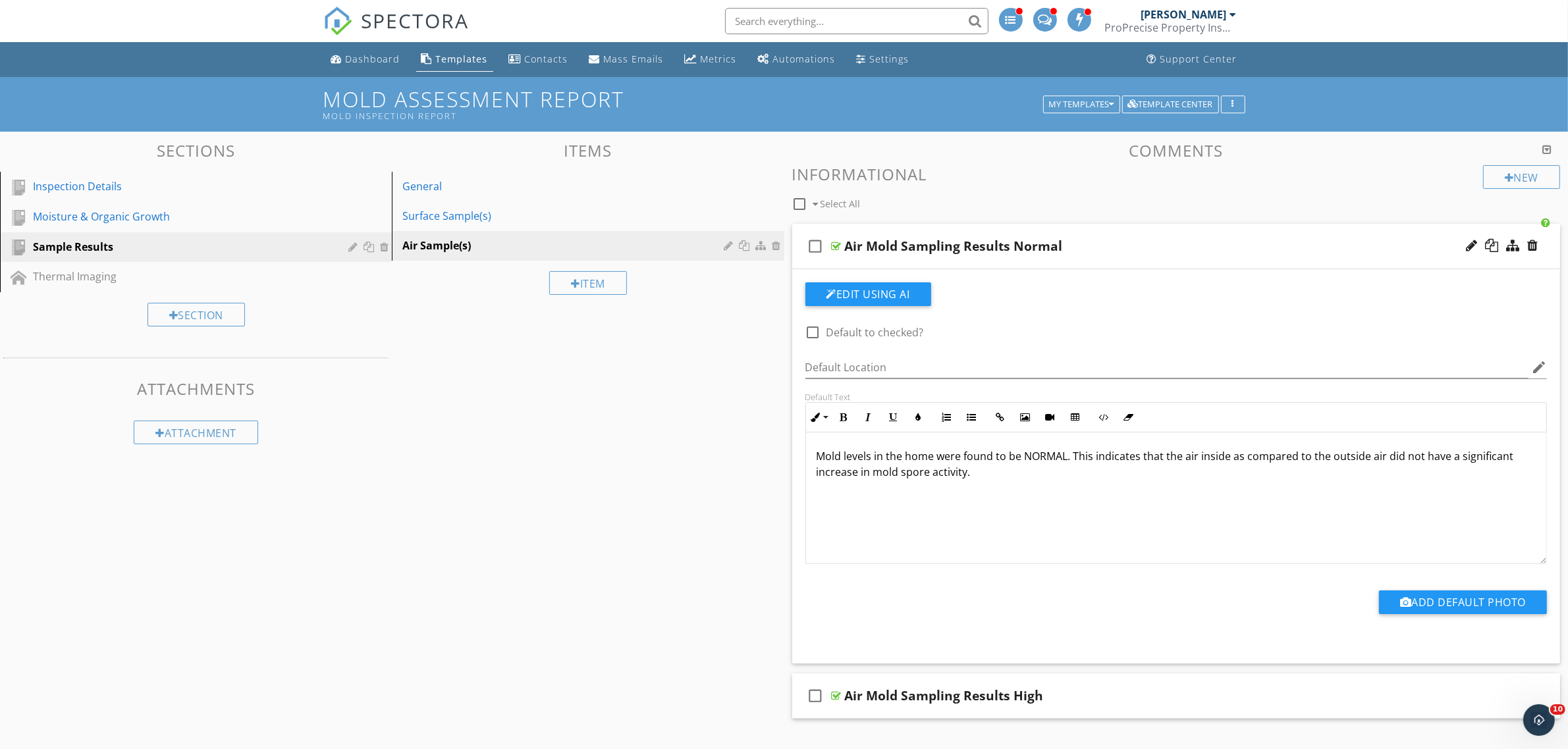
click at [913, 489] on div "Mold levels in the home were found to be NORMAL. This indicates that the air in…" at bounding box center [1176, 498] width 741 height 132
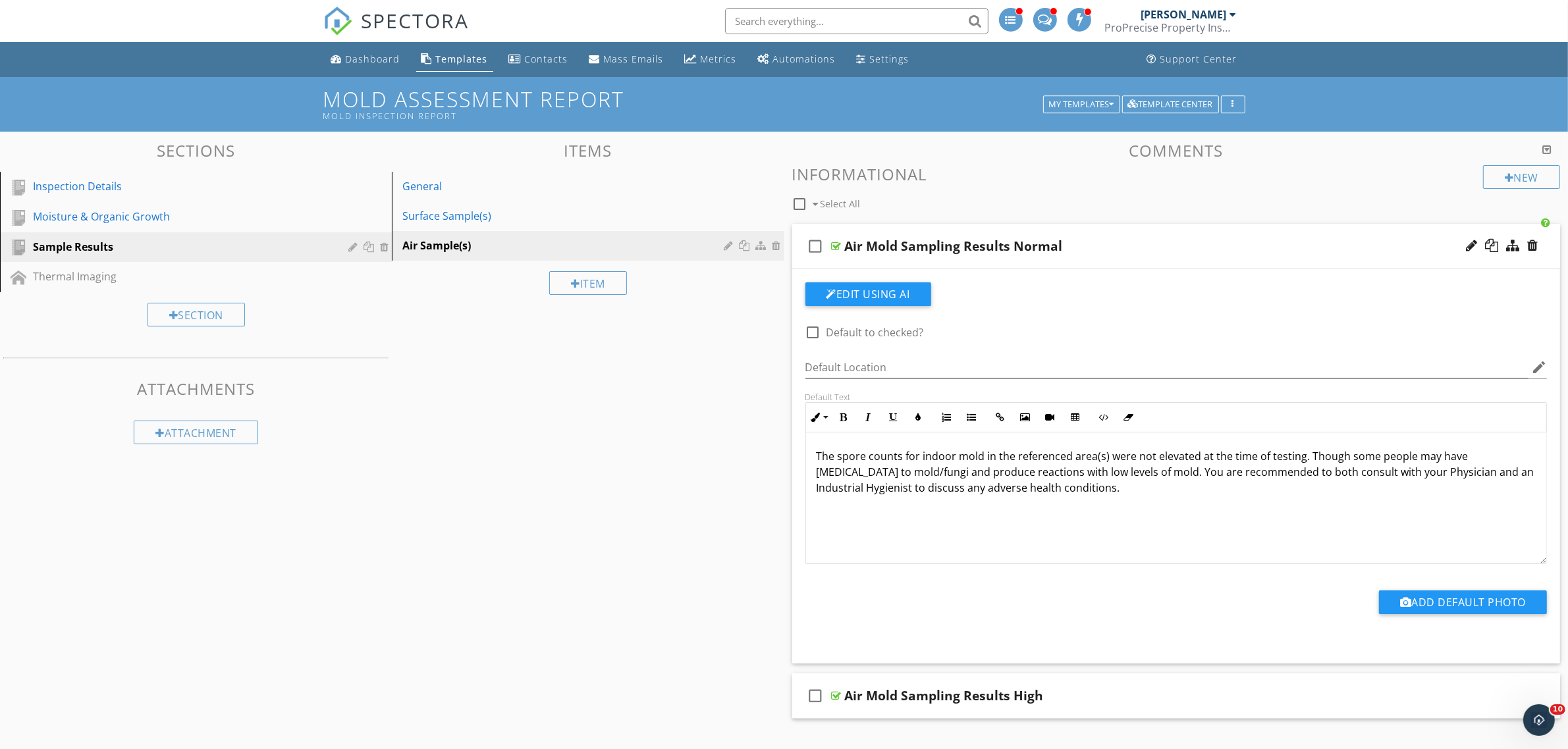
click at [837, 244] on div at bounding box center [836, 247] width 10 height 11
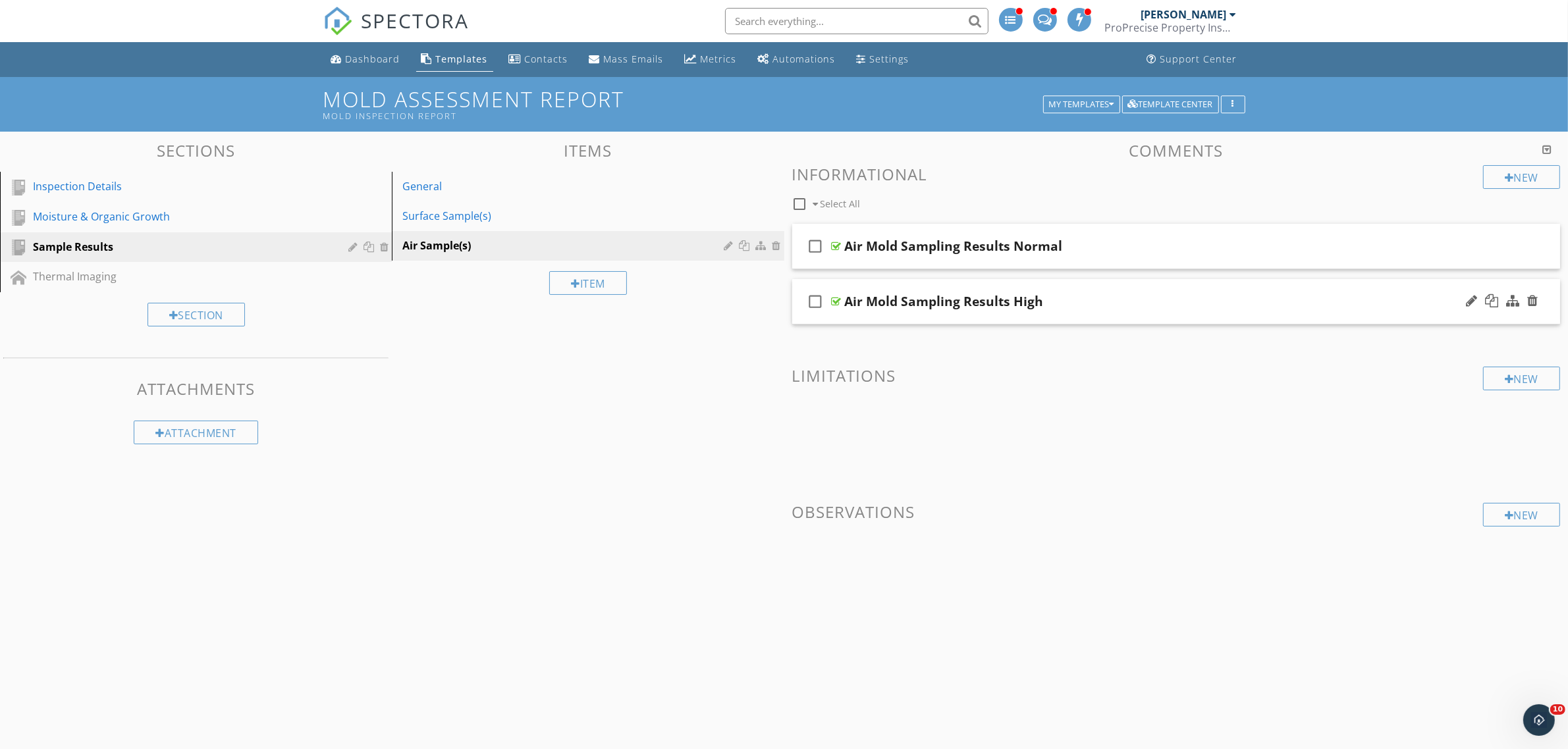
click at [837, 303] on div at bounding box center [836, 301] width 10 height 11
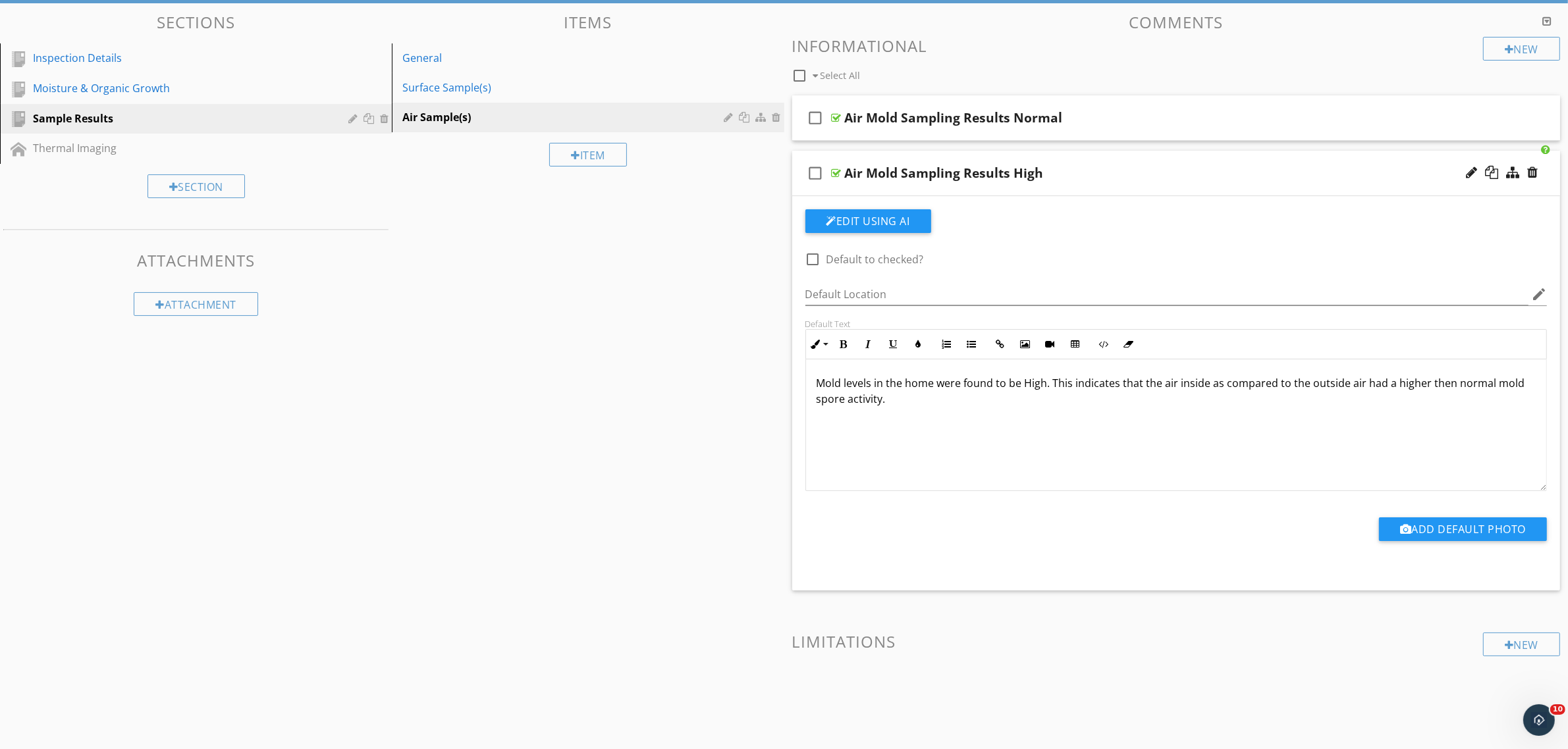
scroll to position [164, 0]
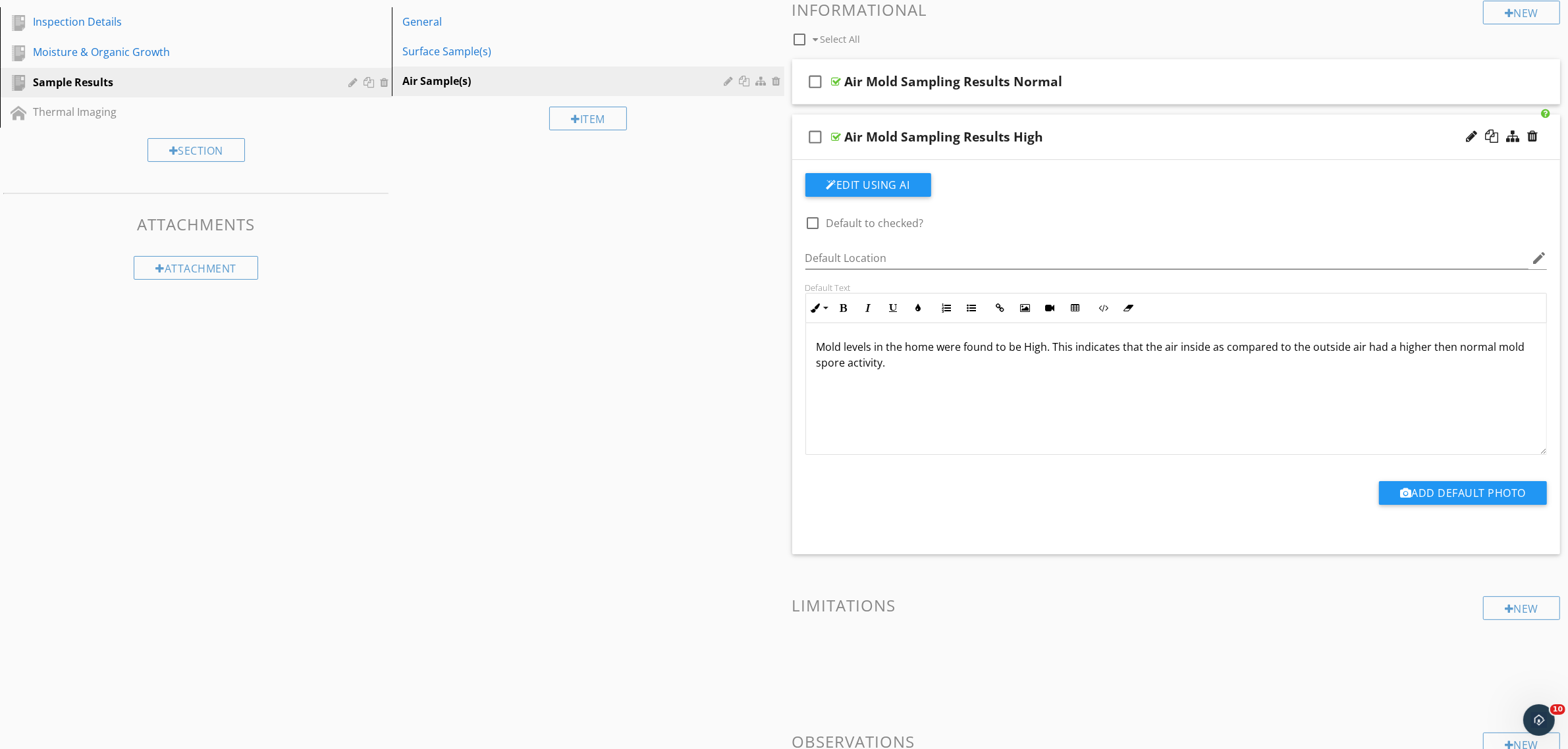
drag, startPoint x: 929, startPoint y: 380, endPoint x: 914, endPoint y: 379, distance: 15.0
click at [914, 379] on div "Mold levels in the home were found to be High. This indicates that the air insi…" at bounding box center [1176, 389] width 741 height 132
drag, startPoint x: 901, startPoint y: 367, endPoint x: 765, endPoint y: 330, distance: 140.9
click at [765, 330] on div "Sections Inspection Details Moisture & Organic Growth Sample Results Thermal Im…" at bounding box center [784, 418] width 1568 height 902
copy p "Mold levels in the home were found to be High. This indicates that the air insi…"
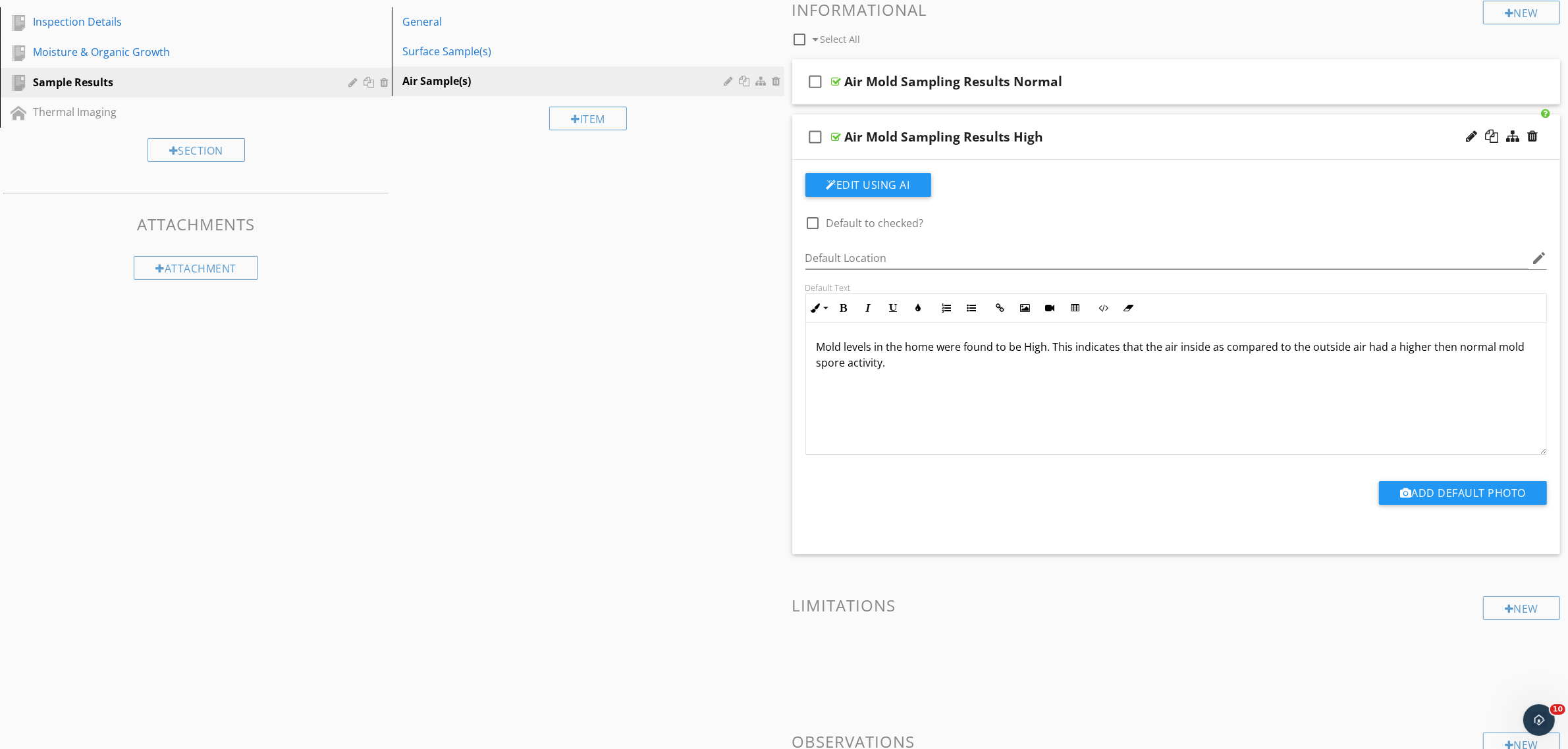
click at [838, 136] on div at bounding box center [836, 137] width 10 height 11
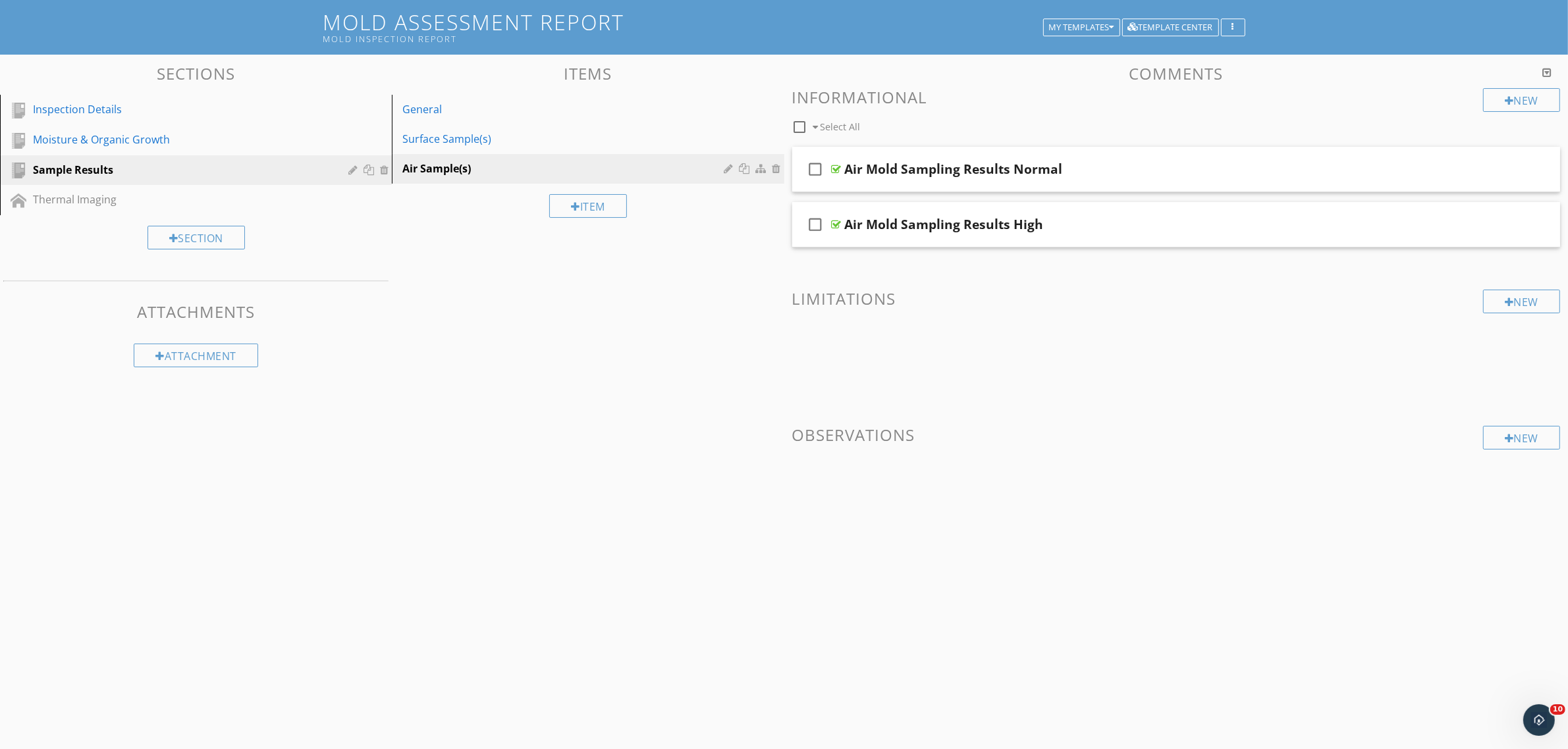
scroll to position [77, 0]
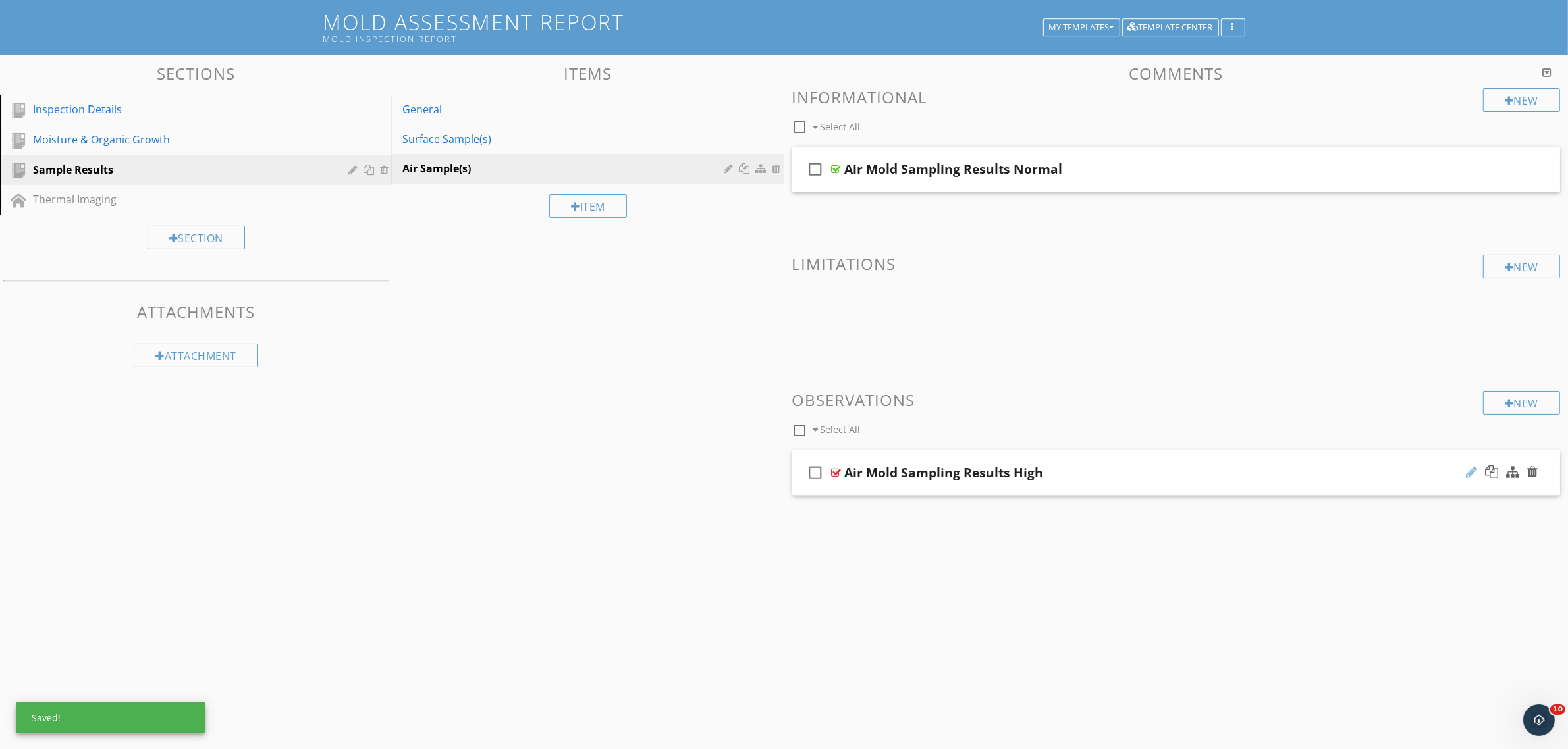
click at [1470, 472] on div at bounding box center [1471, 472] width 11 height 13
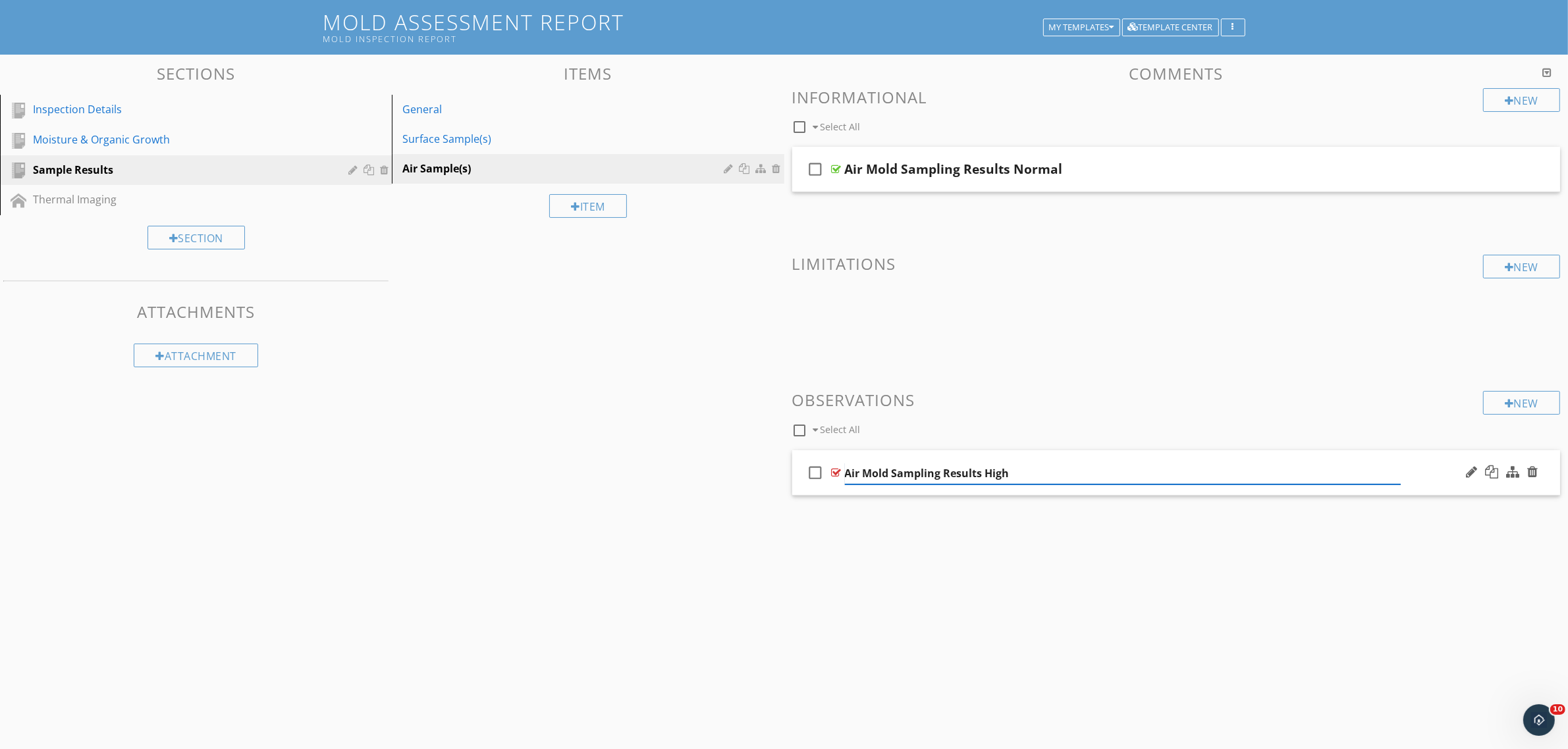
click at [1017, 468] on input "Air Mold Sampling Results High" at bounding box center [1123, 474] width 557 height 22
type input "Air Mold Sampling Results Elevated"
click at [1466, 166] on div at bounding box center [1471, 168] width 11 height 13
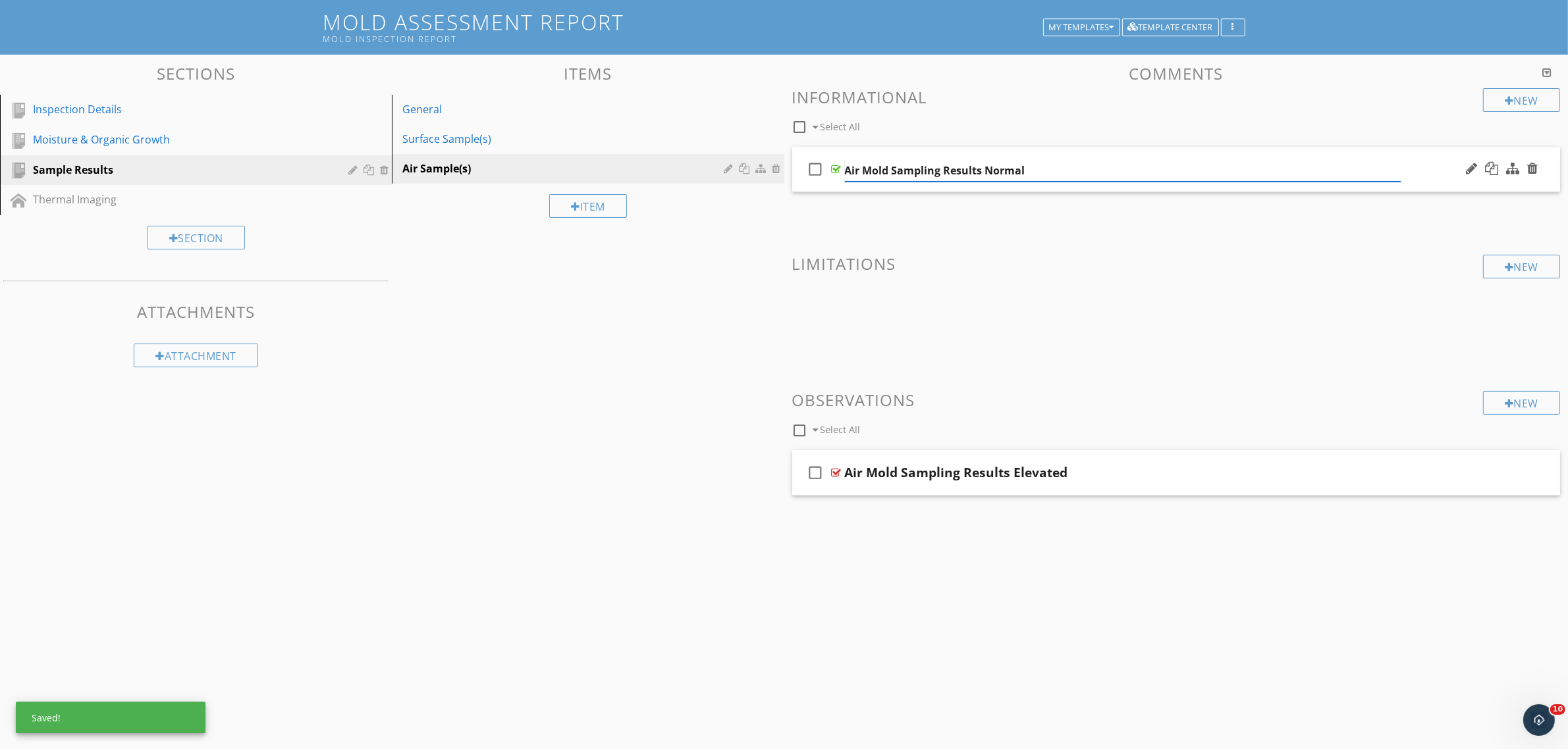
click at [1097, 171] on input "Air Mold Sampling Results Normal" at bounding box center [1123, 170] width 557 height 22
type input "Air Mold Sampling Results Acceptable"
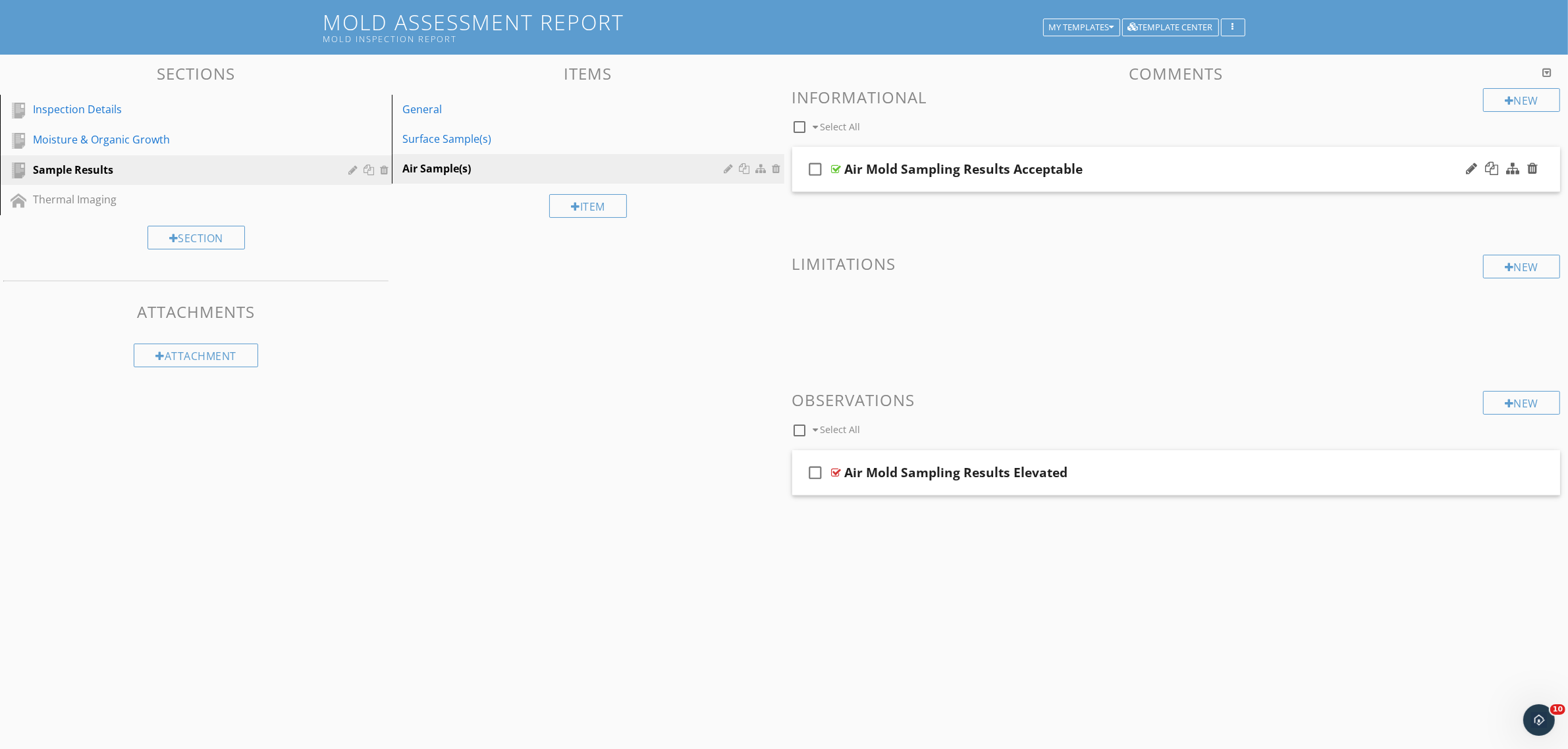
click at [598, 284] on div "Sections Inspection Details Moisture & Organic Growth Sample Results Thermal Im…" at bounding box center [784, 307] width 1568 height 504
click at [587, 175] on div "Air Sample(s)" at bounding box center [565, 168] width 325 height 16
click at [801, 125] on div at bounding box center [799, 126] width 22 height 22
click at [805, 130] on div at bounding box center [799, 126] width 22 height 22
checkbox input "false"
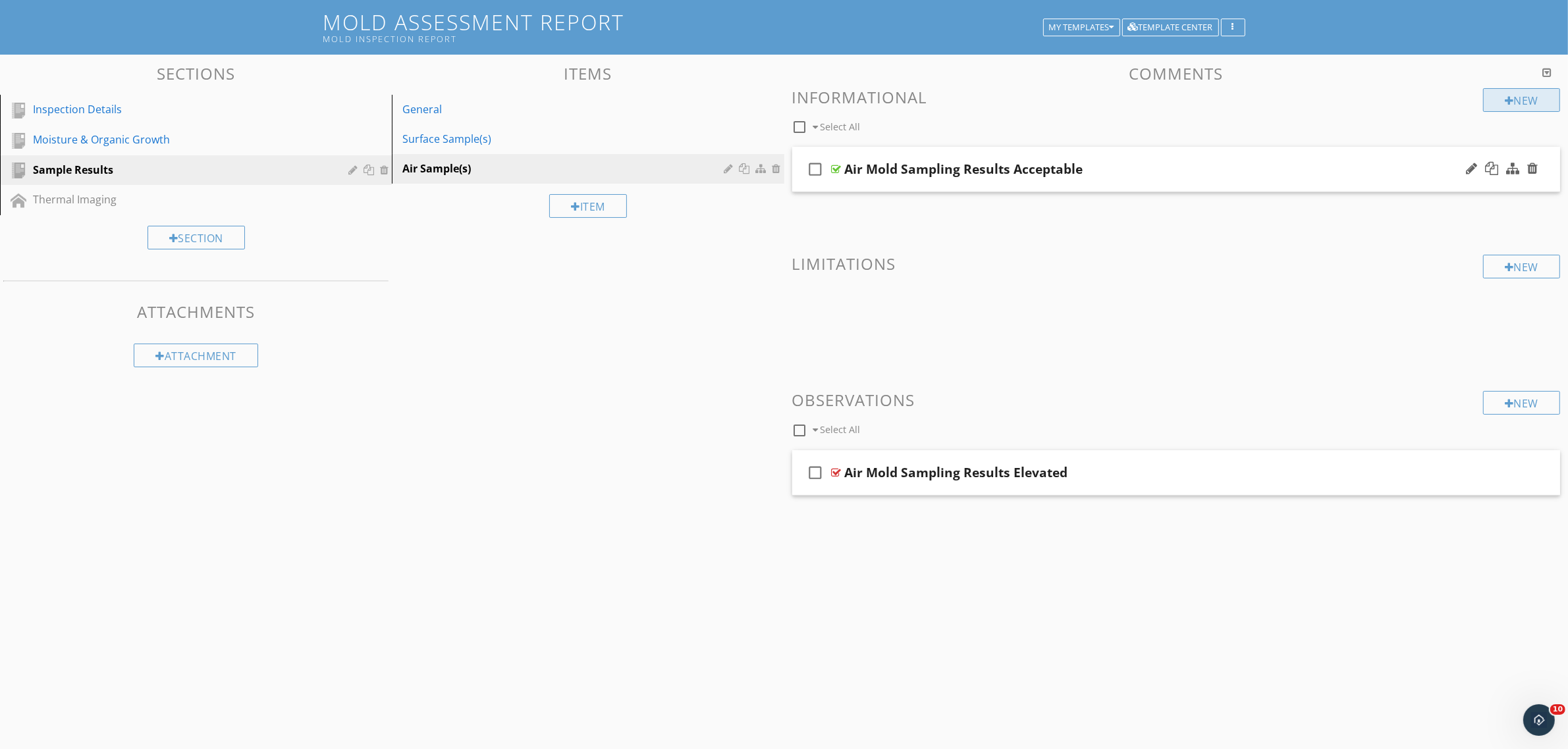
click at [1525, 104] on div "New" at bounding box center [1521, 100] width 77 height 23
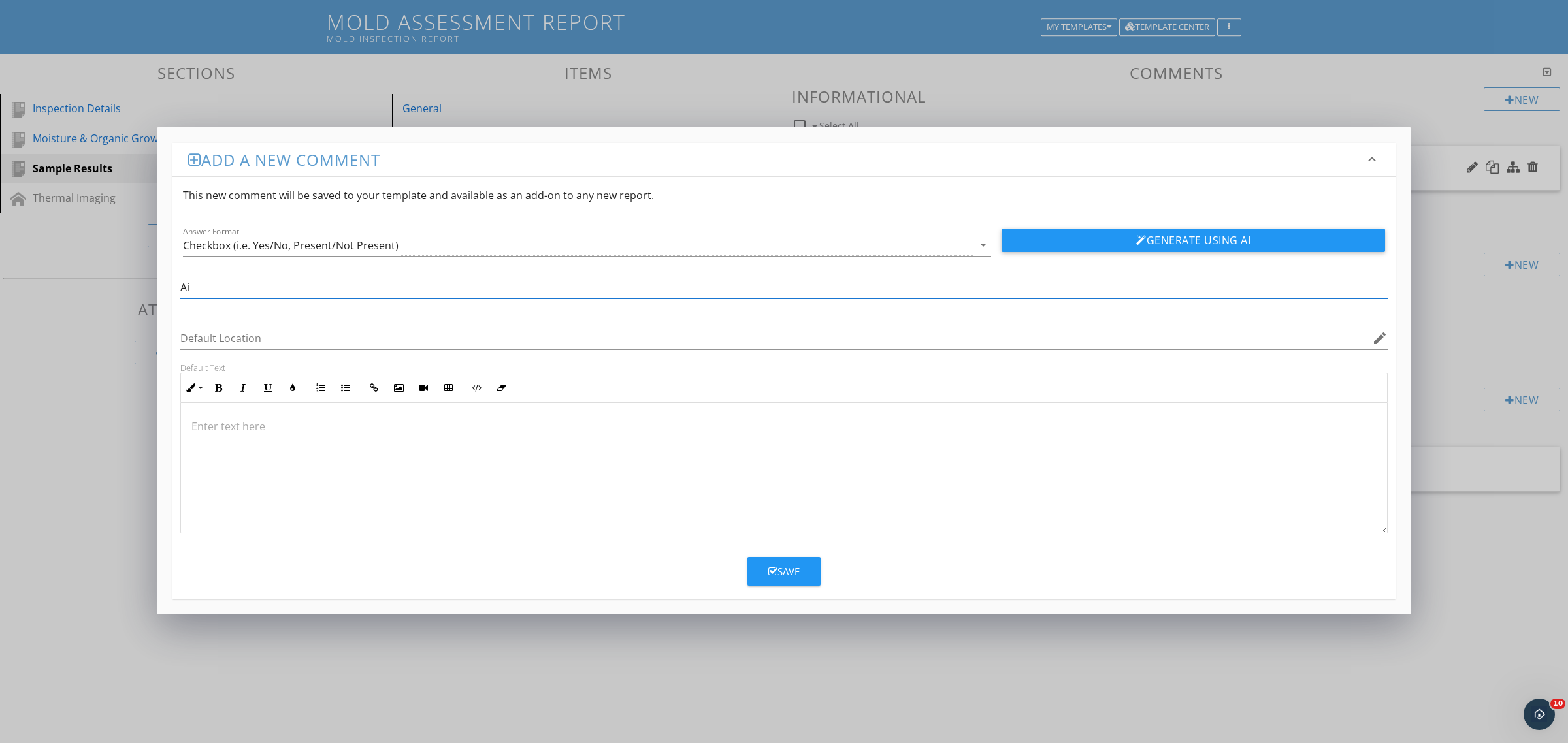
type input "A"
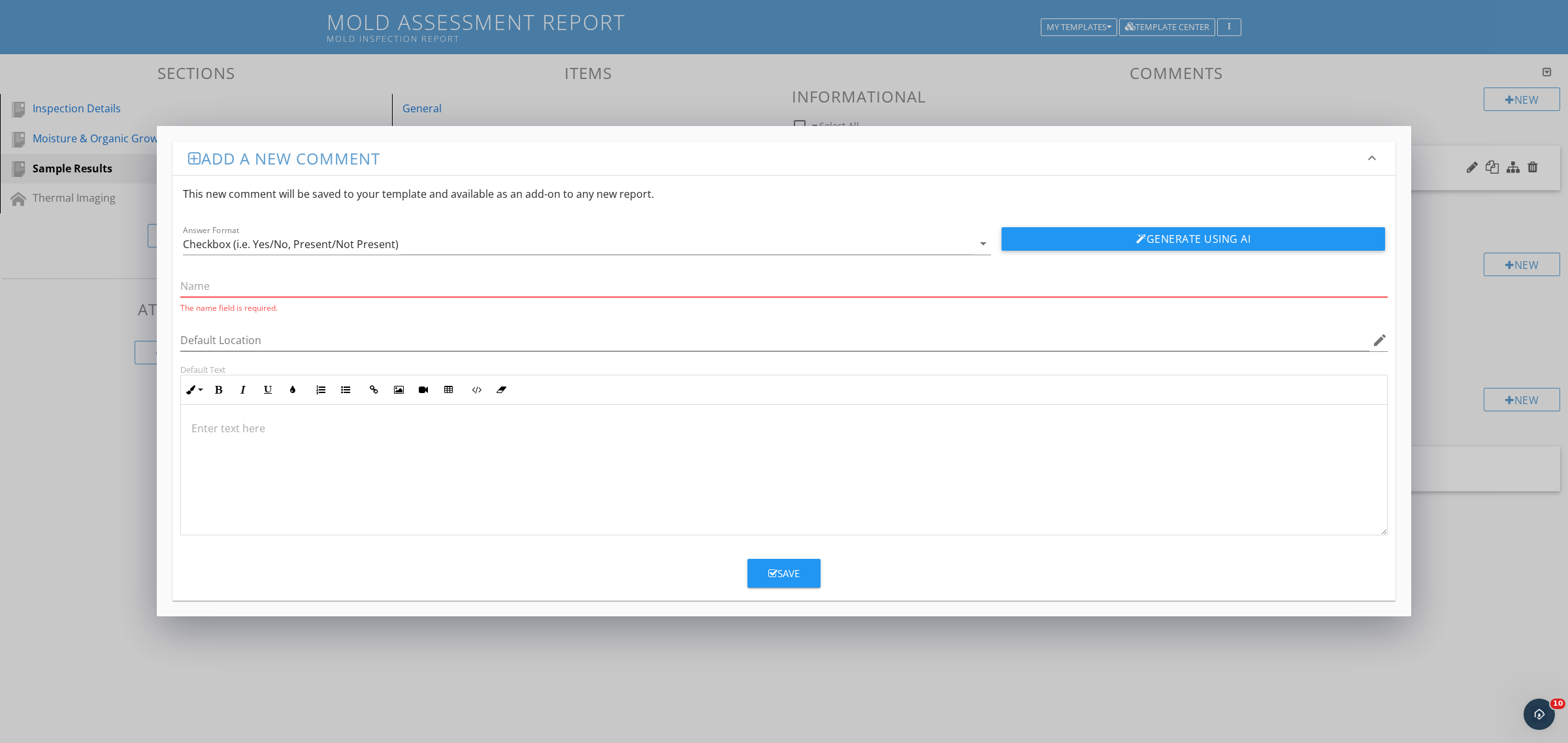
click at [448, 703] on div "Add a new comment keyboard_arrow_down This new comment will be saved to your te…" at bounding box center [784, 371] width 1568 height 743
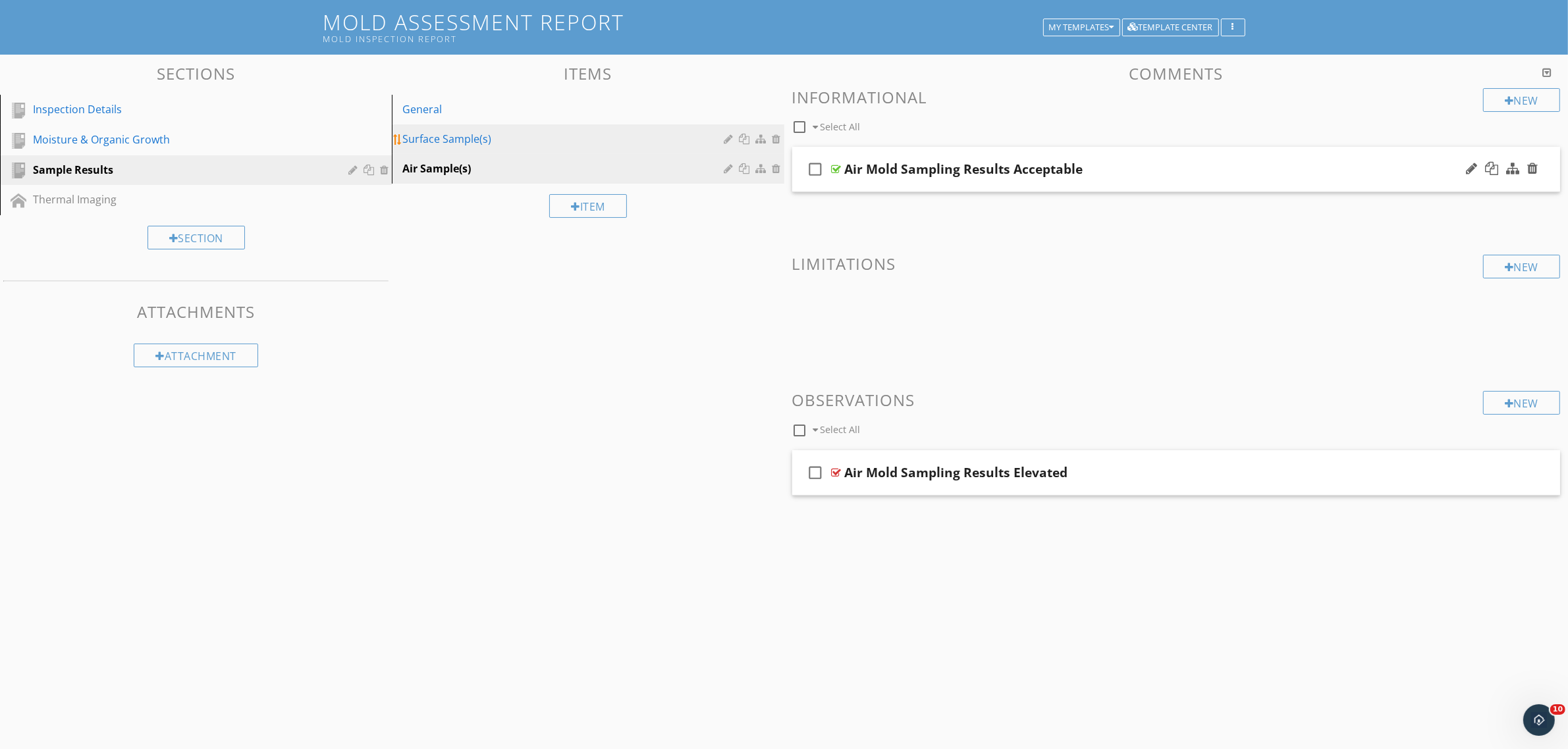
click at [518, 134] on div "Surface Sample(s)" at bounding box center [565, 139] width 325 height 16
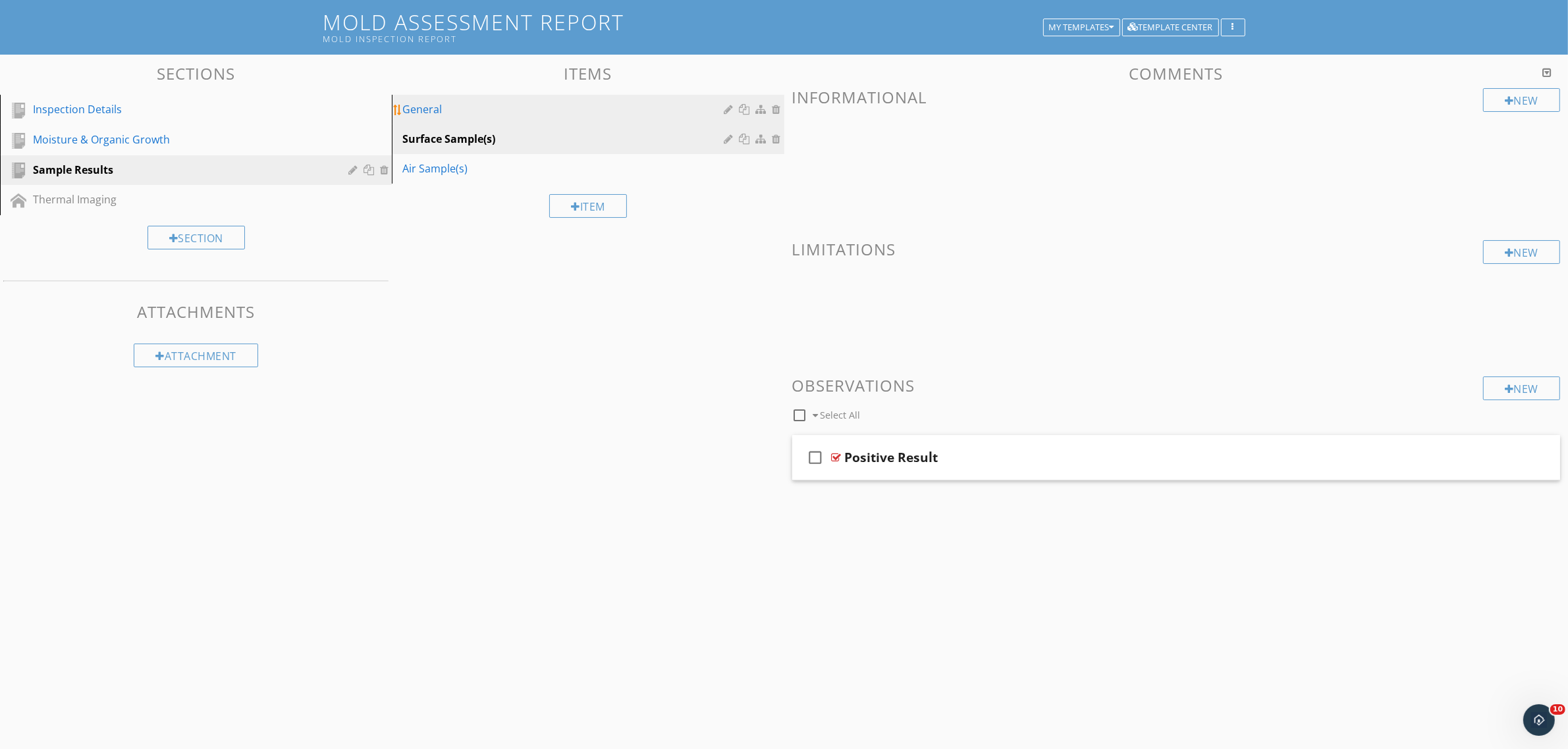
click at [527, 109] on div "General" at bounding box center [565, 110] width 325 height 16
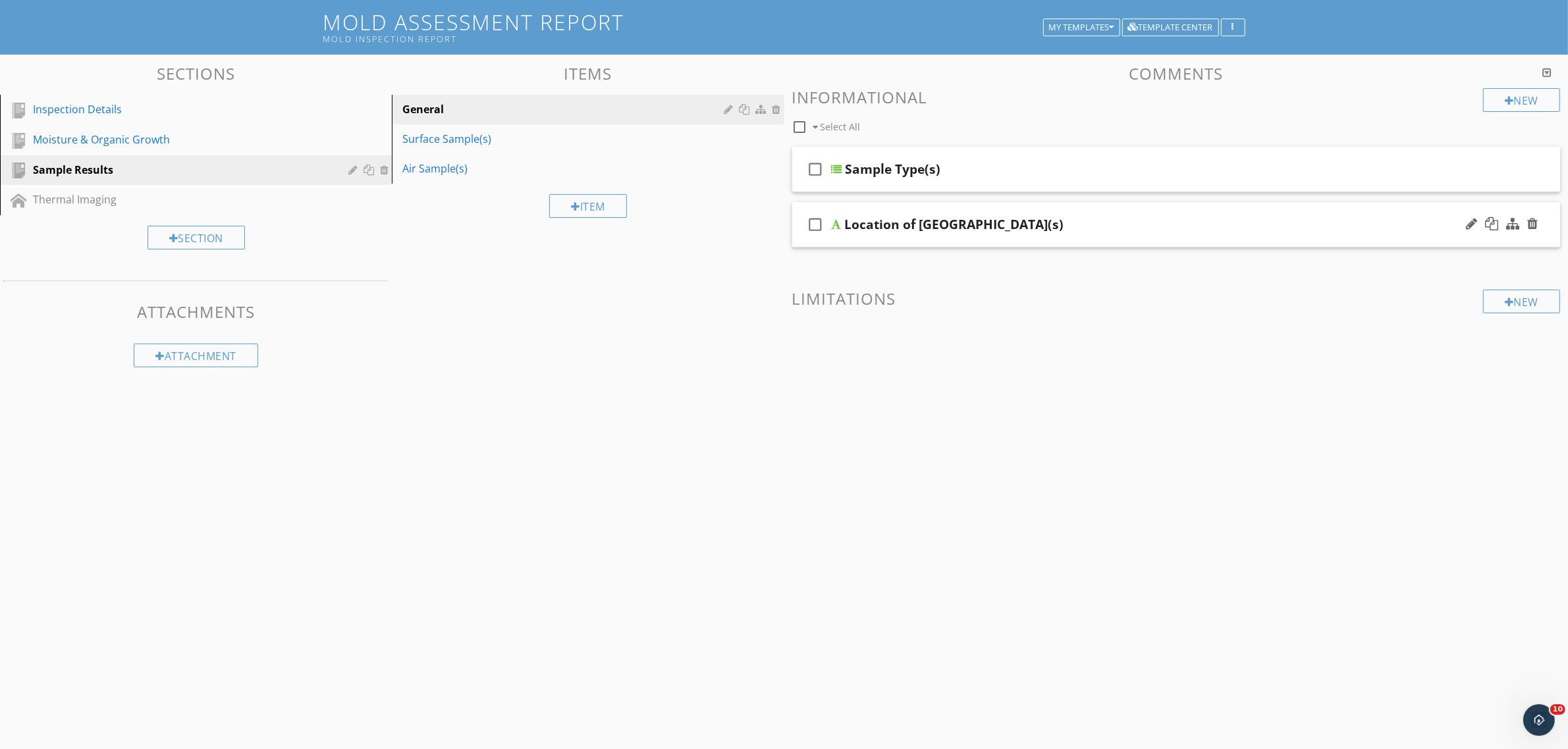
click at [837, 224] on div at bounding box center [836, 224] width 10 height 11
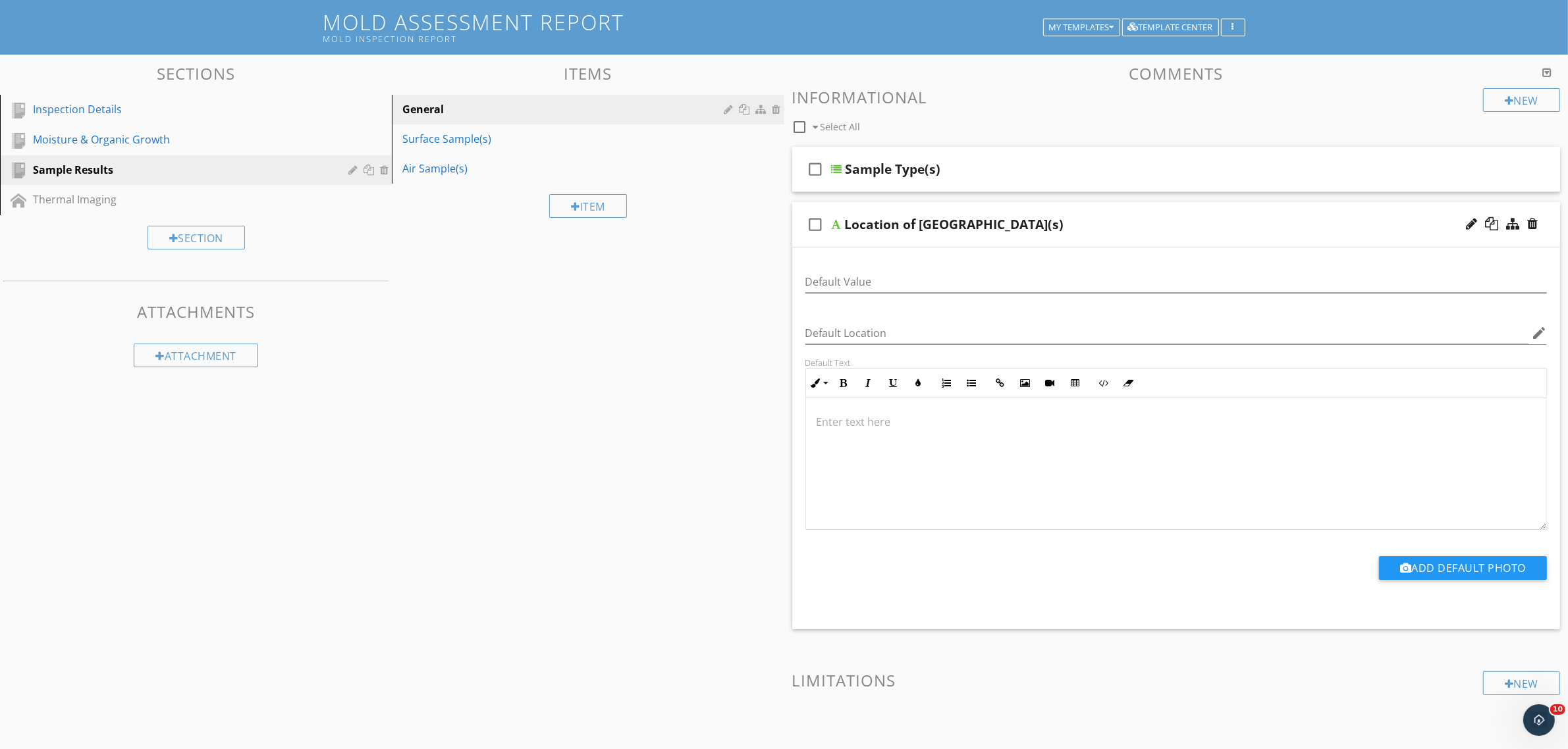
click at [864, 429] on p at bounding box center [1176, 422] width 720 height 16
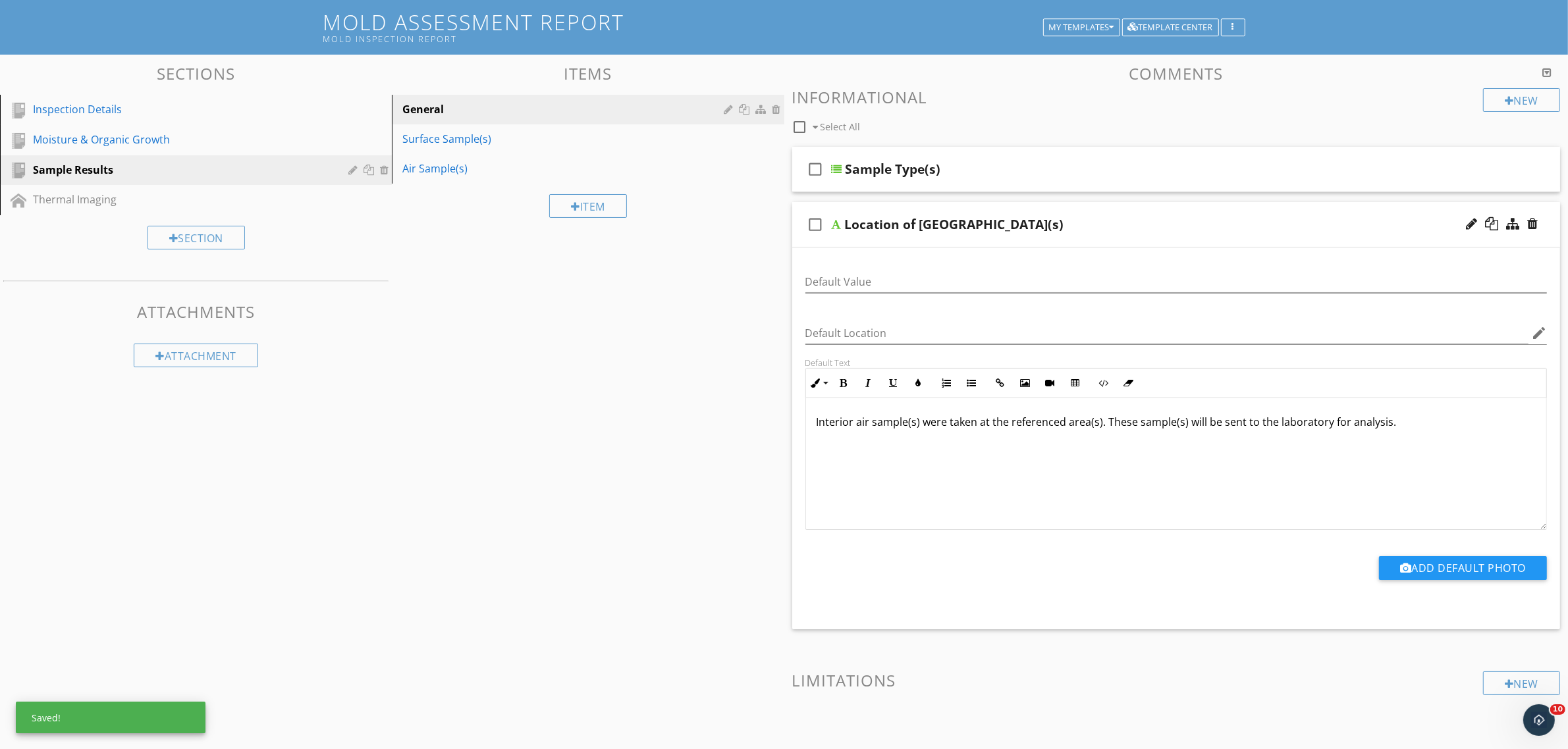
click at [590, 539] on div "Sections Inspection Details Moisture & Organic Growth Sample Results Thermal Im…" at bounding box center [784, 431] width 1568 height 753
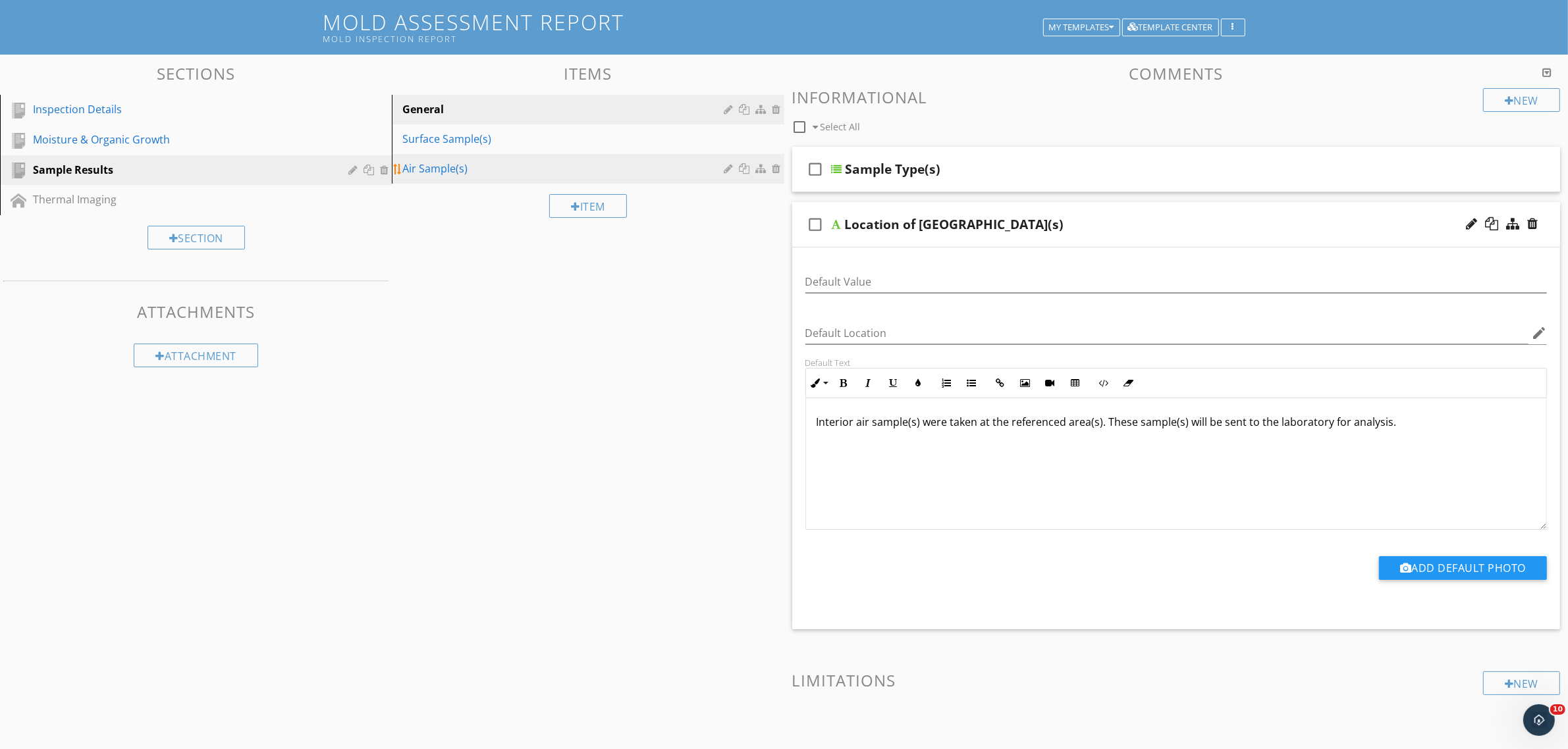
click at [462, 165] on div "Air Sample(s)" at bounding box center [565, 168] width 325 height 16
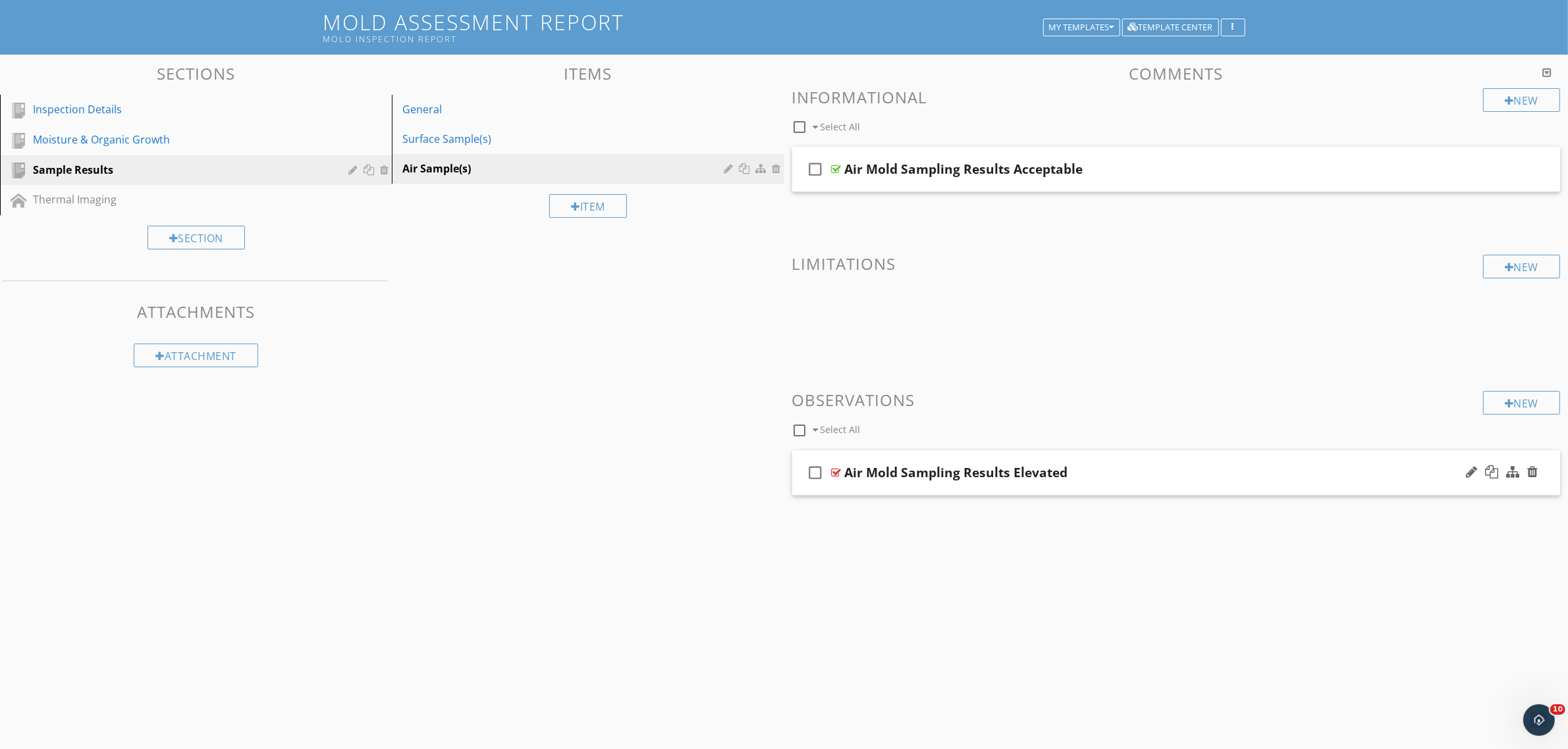
click at [835, 469] on div at bounding box center [836, 473] width 10 height 11
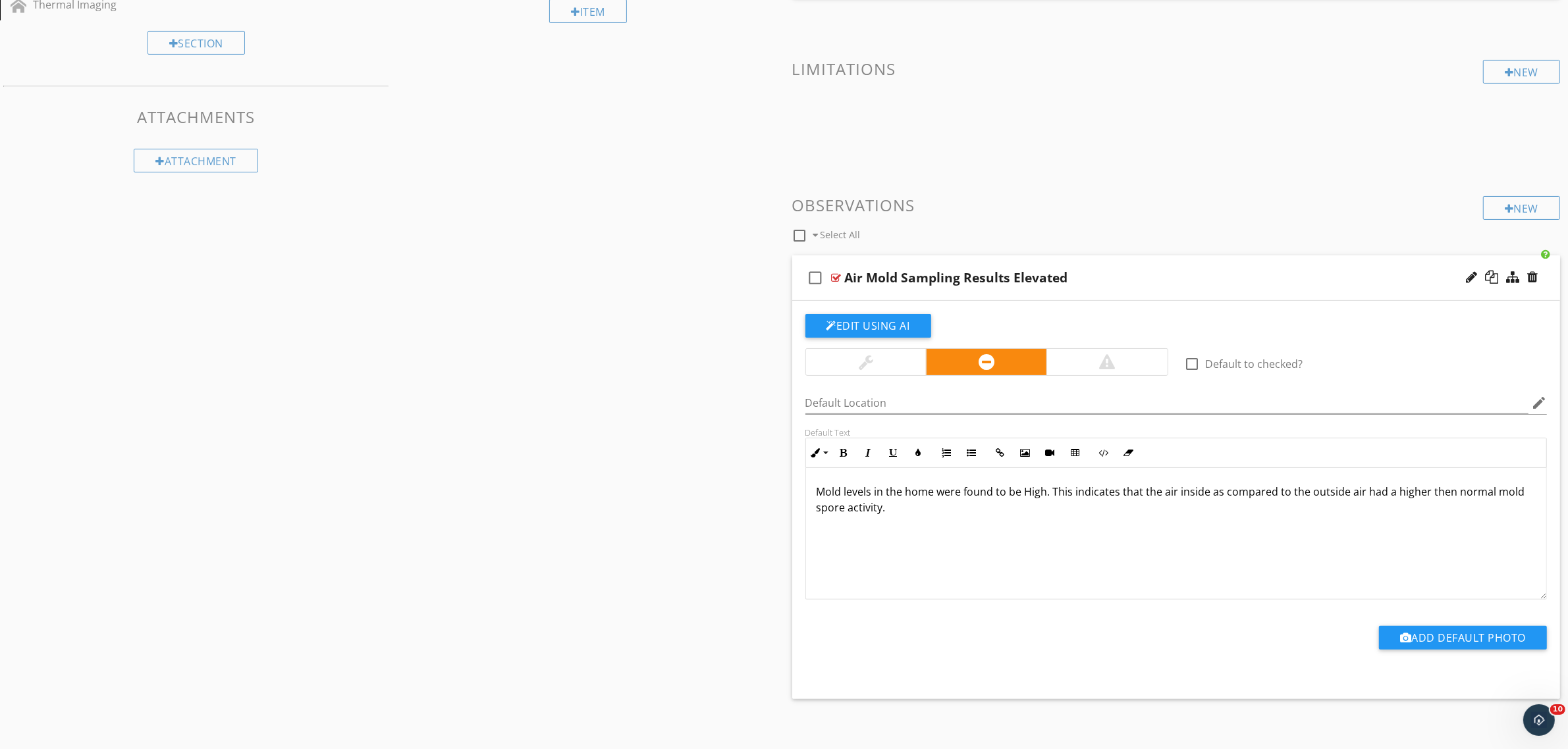
scroll to position [277, 0]
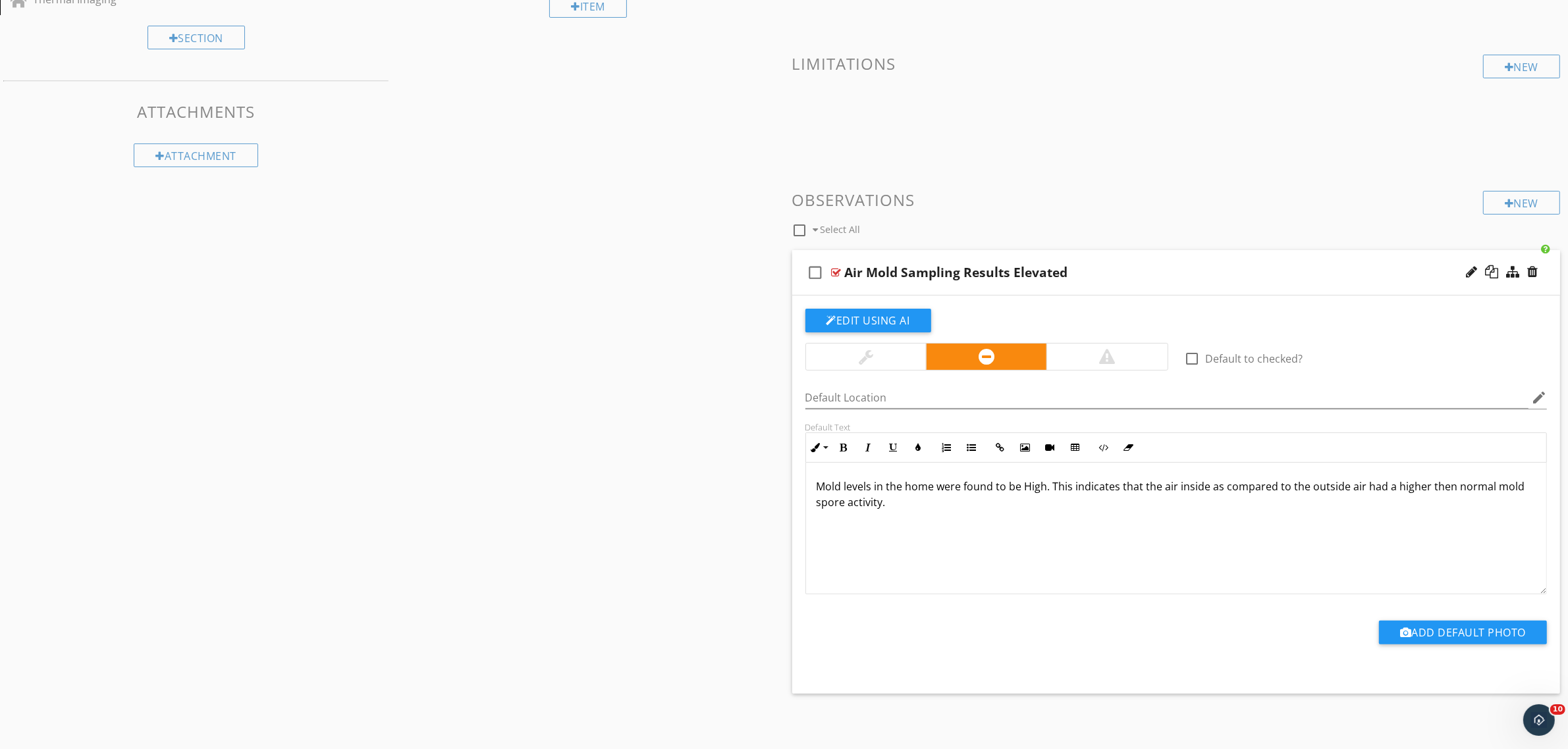
click at [1047, 487] on p "Mold levels in the home were found to be High. This indicates that the air insi…" at bounding box center [1176, 494] width 720 height 31
click at [1228, 516] on div "Mold levels in the home were found to be elevated above the control (outdoor) s…" at bounding box center [1176, 529] width 741 height 132
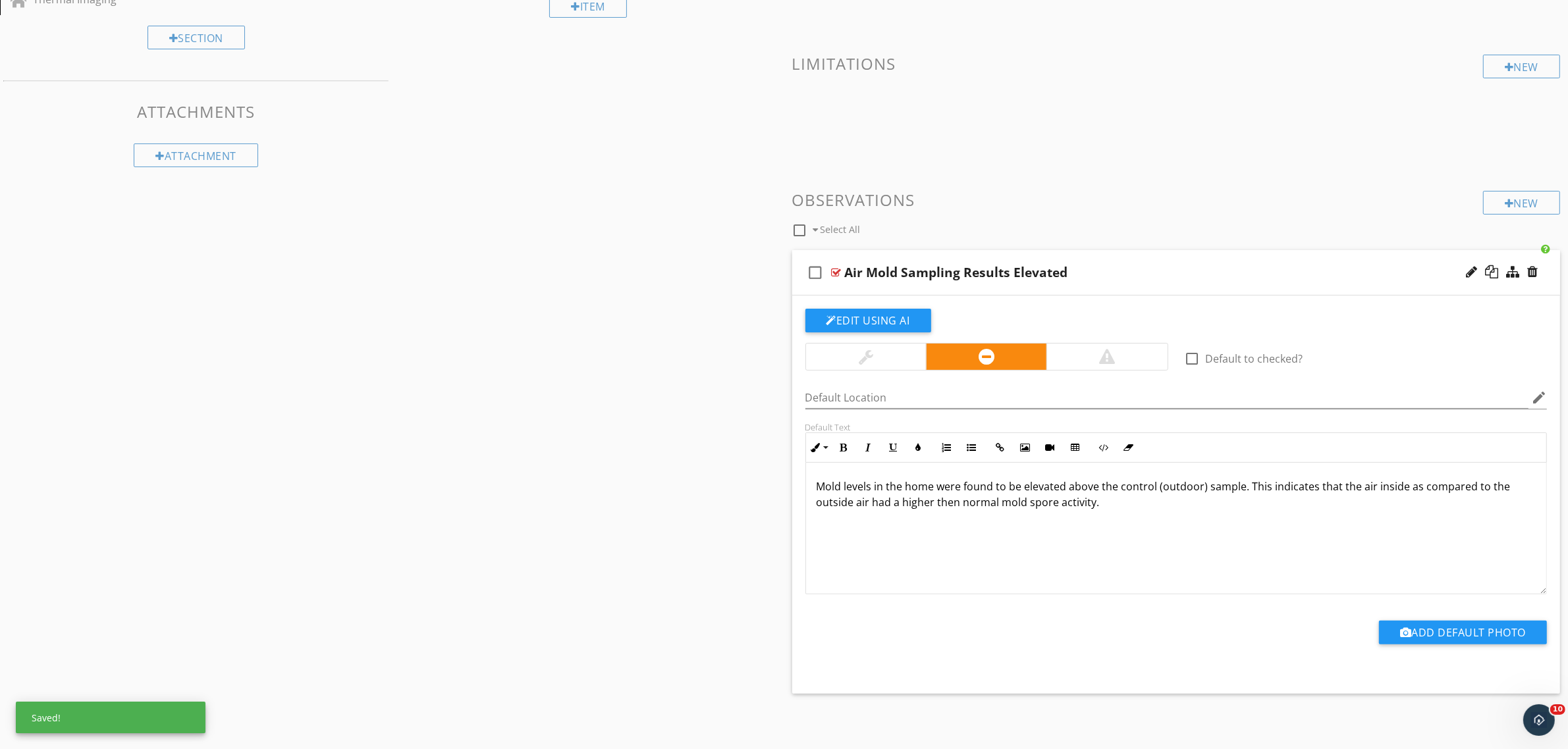
click at [1139, 508] on p "Mold levels in the home were found to be elevated above the control (outdoor) s…" at bounding box center [1176, 494] width 720 height 31
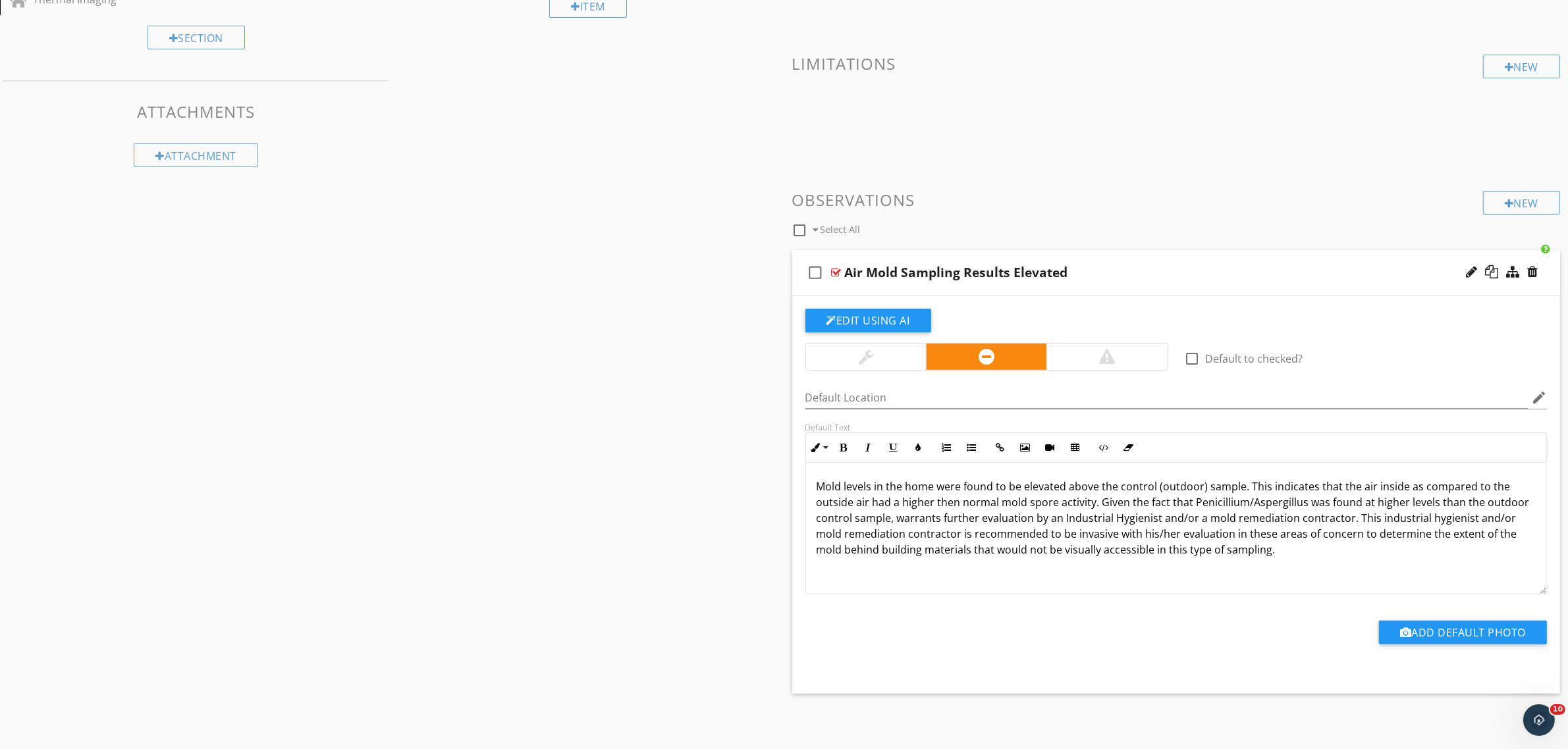
click at [894, 520] on p "Mold levels in the home were found to be elevated above the control (outdoor) s…" at bounding box center [1176, 518] width 720 height 79
drag, startPoint x: 893, startPoint y: 520, endPoint x: 1103, endPoint y: 504, distance: 210.6
click at [1103, 504] on p "Mold levels in the home were found to be elevated above the control (outdoor) s…" at bounding box center [1176, 518] width 720 height 79
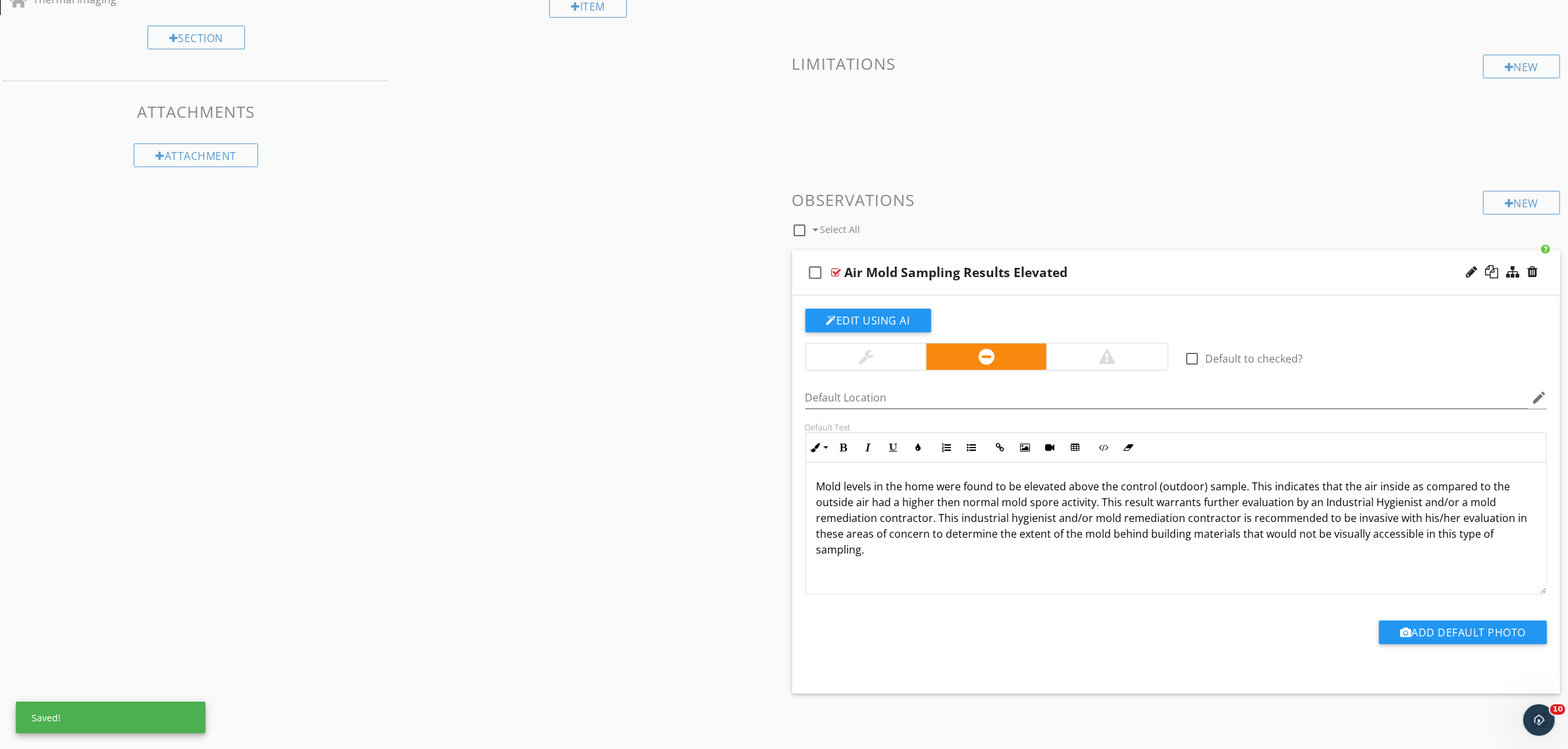
click at [1037, 547] on p "Mold levels in the home were found to be elevated above the control (outdoor) s…" at bounding box center [1176, 518] width 720 height 79
click at [837, 271] on div at bounding box center [836, 273] width 10 height 11
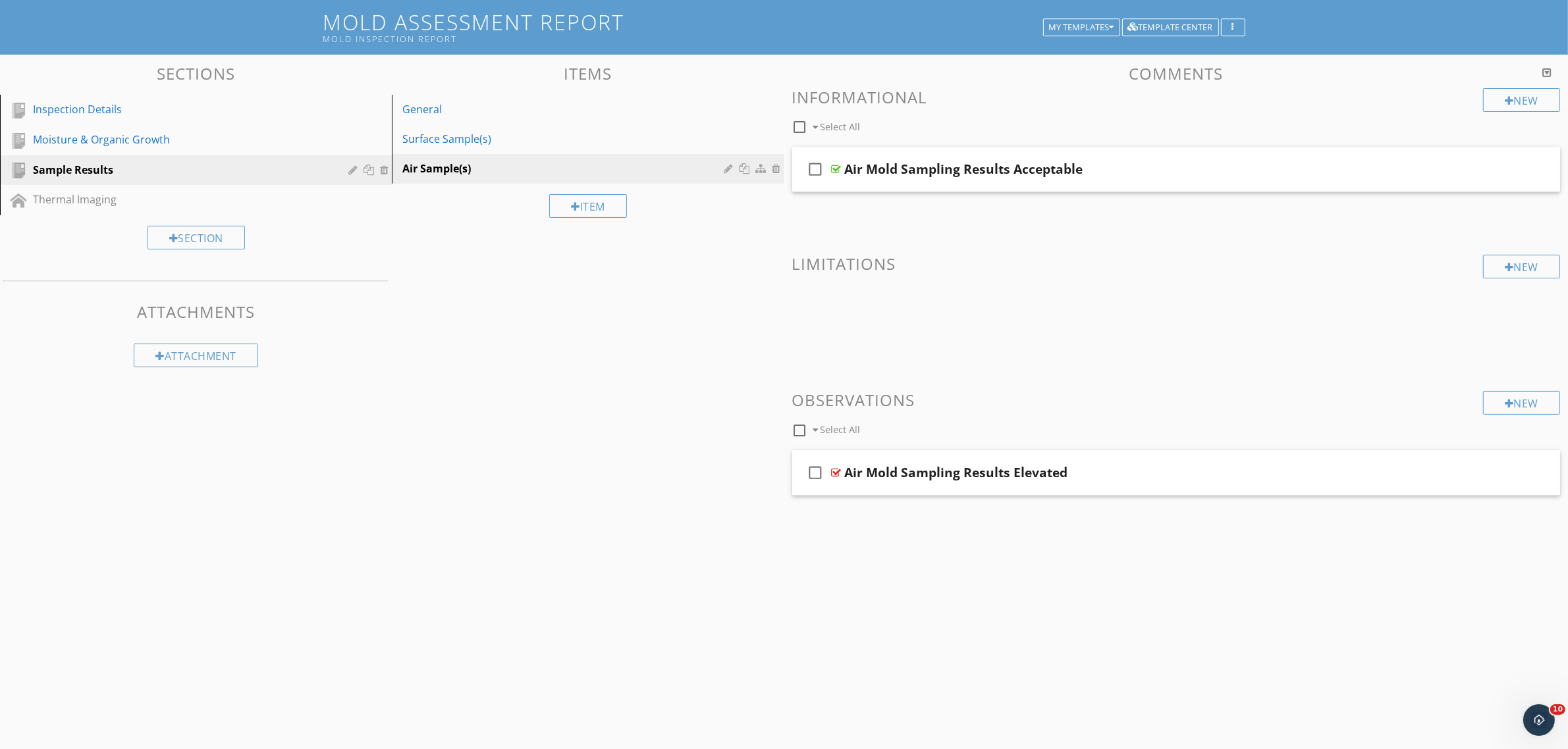
scroll to position [77, 0]
click at [553, 102] on div "General" at bounding box center [565, 110] width 325 height 16
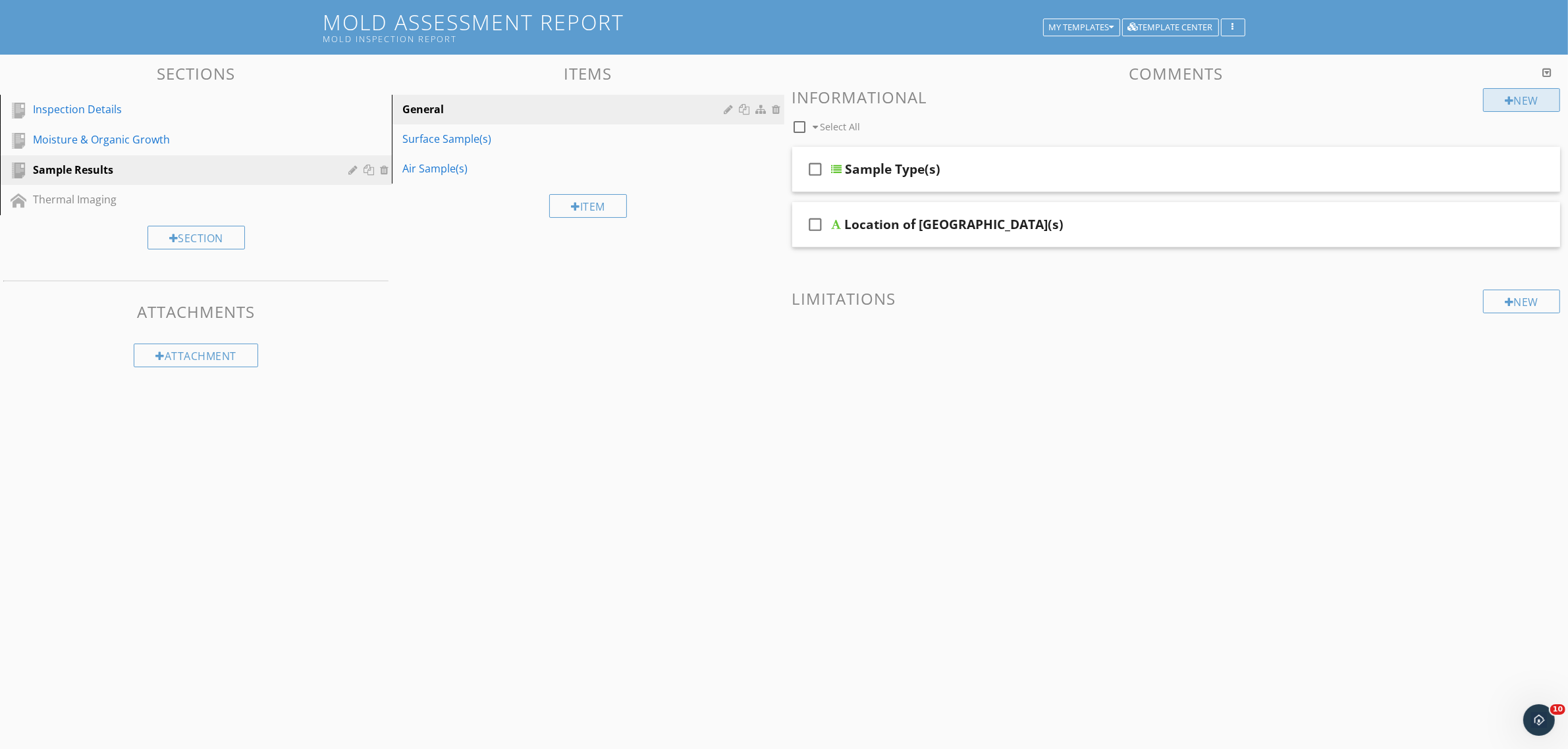
click at [1518, 96] on div "New" at bounding box center [1521, 100] width 77 height 23
click at [919, 692] on div at bounding box center [790, 374] width 1581 height 749
click at [822, 166] on icon "check_box_outline_blank" at bounding box center [816, 169] width 21 height 31
click at [815, 166] on icon "check_box" at bounding box center [816, 169] width 21 height 31
click at [835, 166] on div at bounding box center [837, 169] width 11 height 11
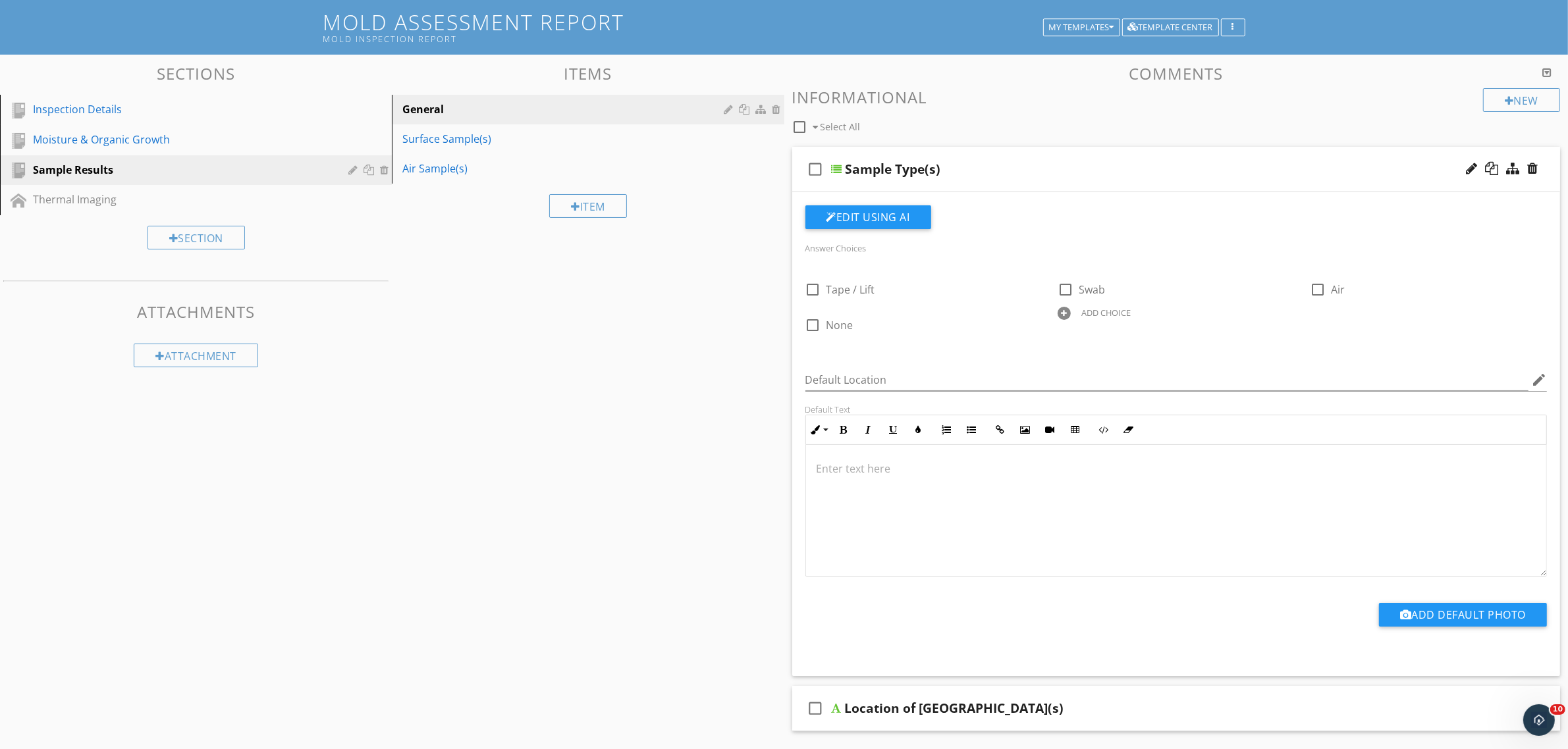
click at [817, 172] on icon "check_box_outline_blank" at bounding box center [816, 169] width 21 height 31
click at [812, 168] on icon "check_box" at bounding box center [816, 169] width 21 height 31
click at [774, 277] on div "Sections Inspection Details Moisture & Organic Growth Sample Results Thermal Im…" at bounding box center [784, 482] width 1568 height 855
click at [968, 123] on div "check_box_outline_blank Select All" at bounding box center [1138, 124] width 692 height 25
click at [837, 168] on div at bounding box center [837, 169] width 11 height 11
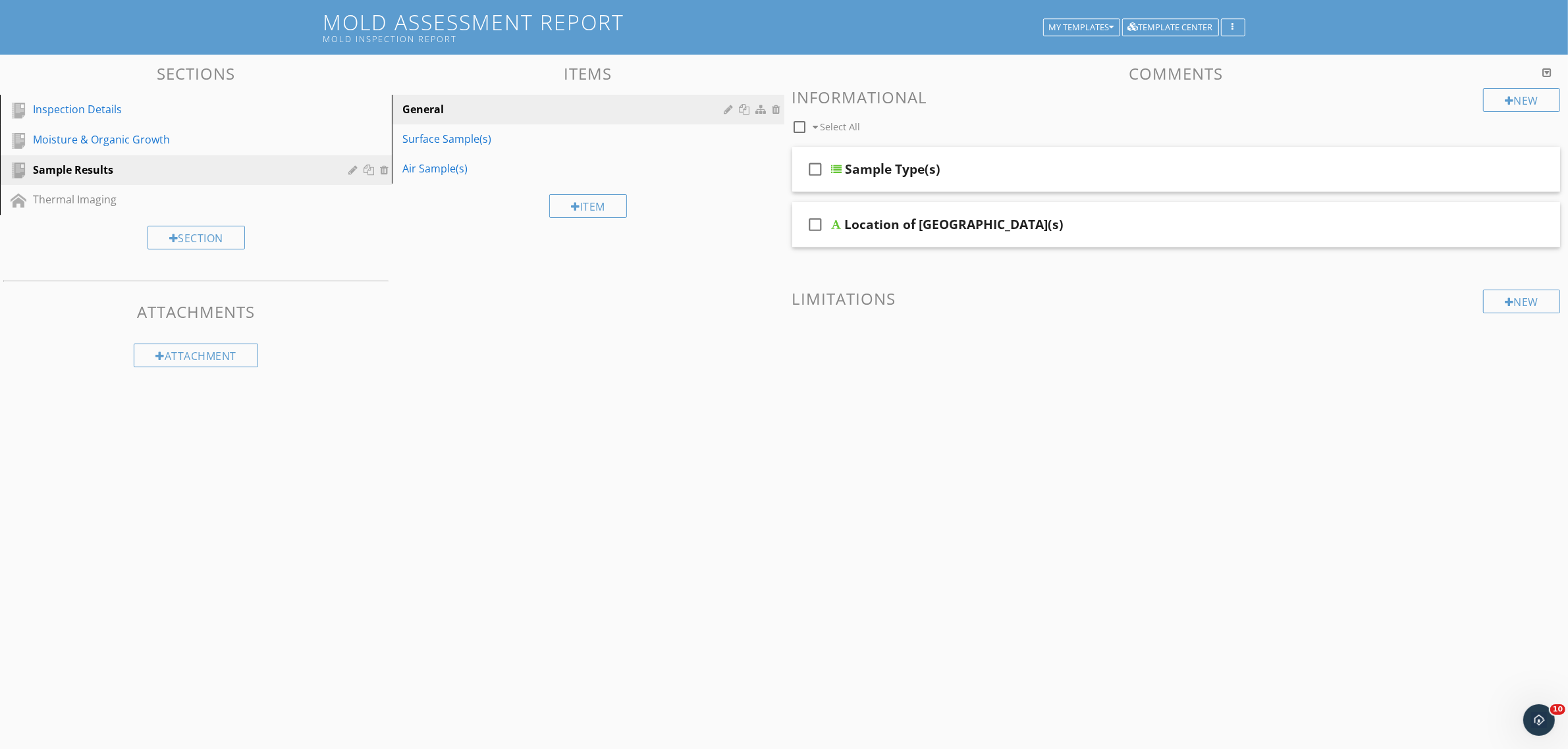
click at [755, 333] on div "Sections Inspection Details Moisture & Organic Growth Sample Results Thermal Im…" at bounding box center [784, 241] width 1568 height 371
click at [837, 222] on div at bounding box center [836, 224] width 10 height 11
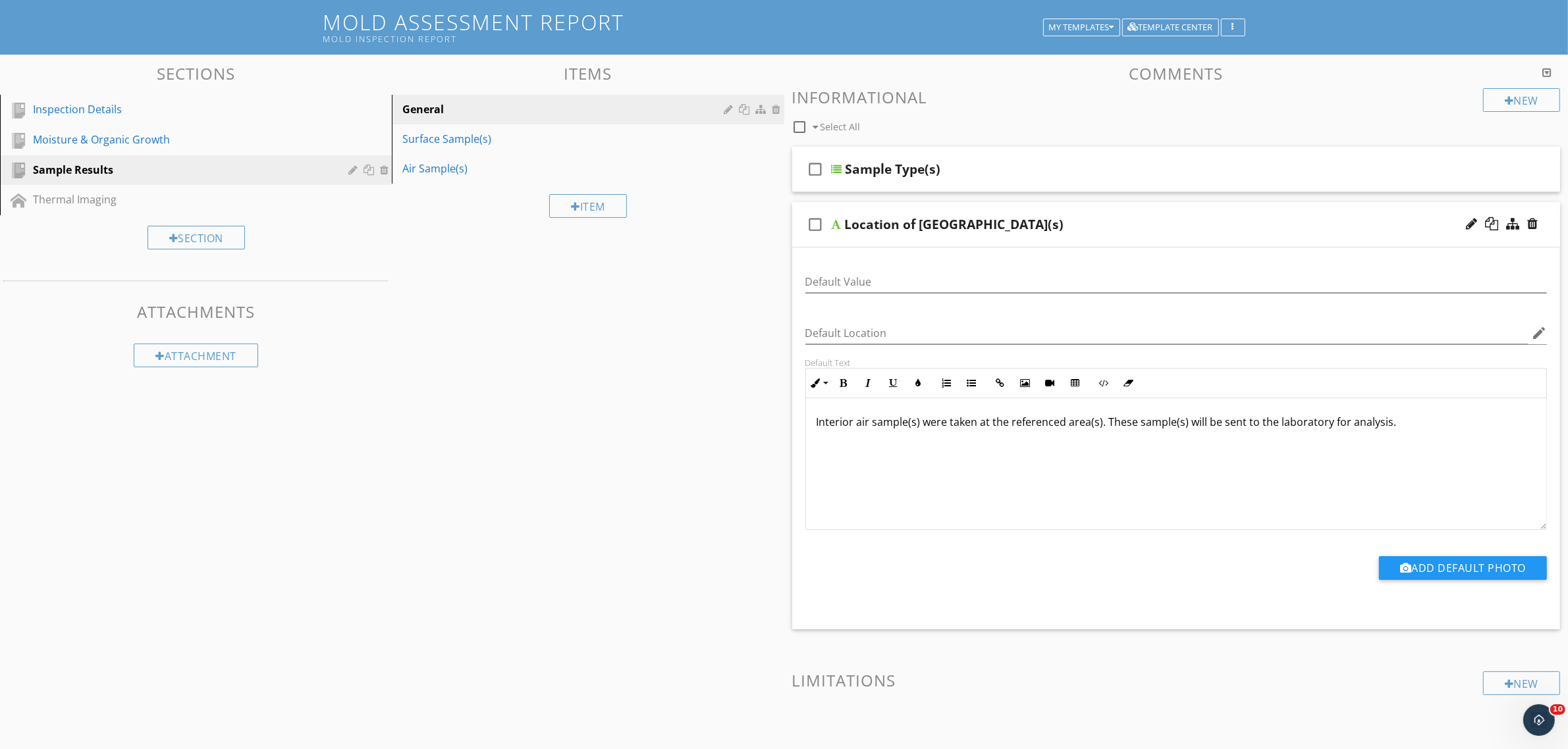
scroll to position [1, 0]
click at [848, 281] on input "Default Value" at bounding box center [1176, 282] width 742 height 22
click at [837, 226] on div at bounding box center [836, 224] width 10 height 11
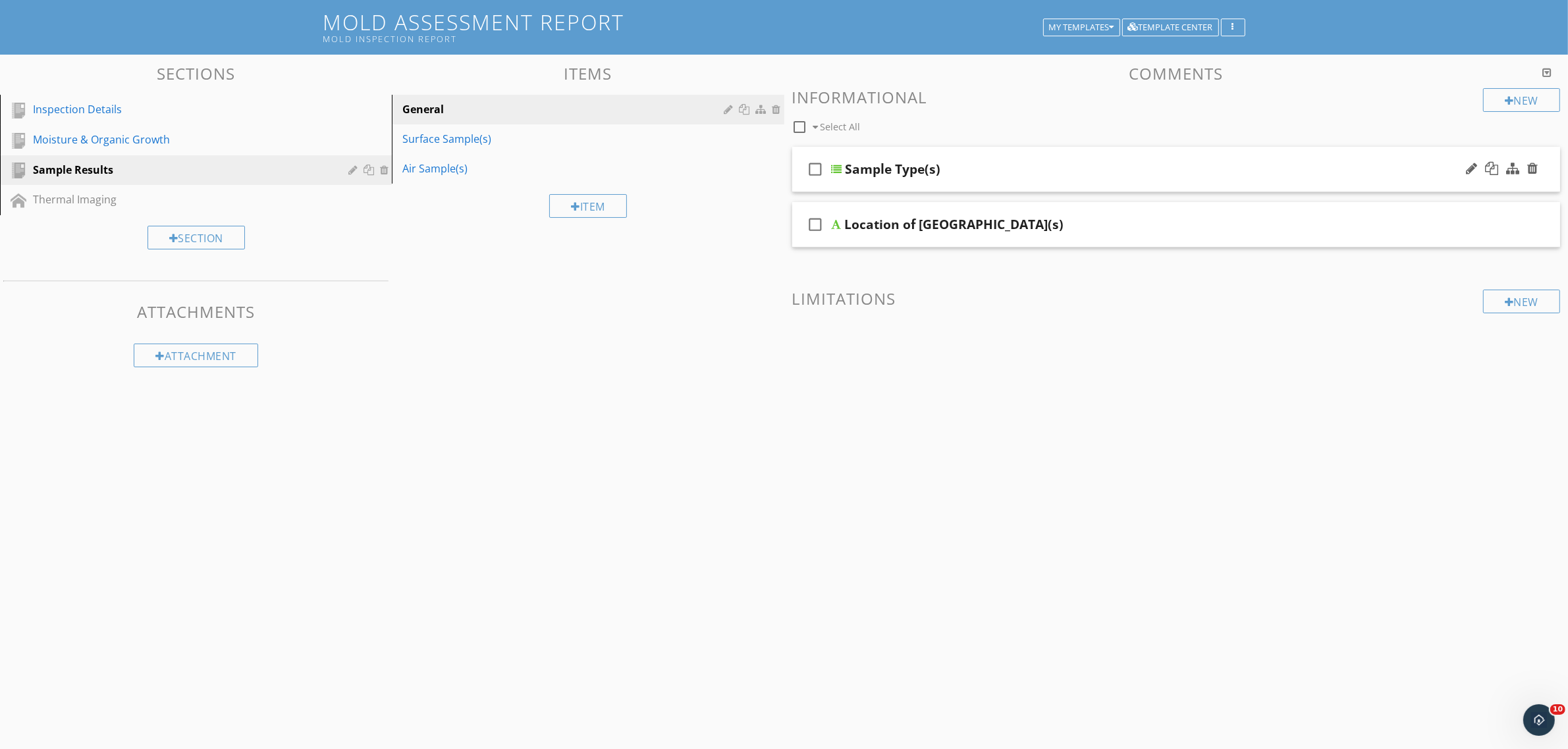
click at [836, 169] on div at bounding box center [837, 169] width 11 height 11
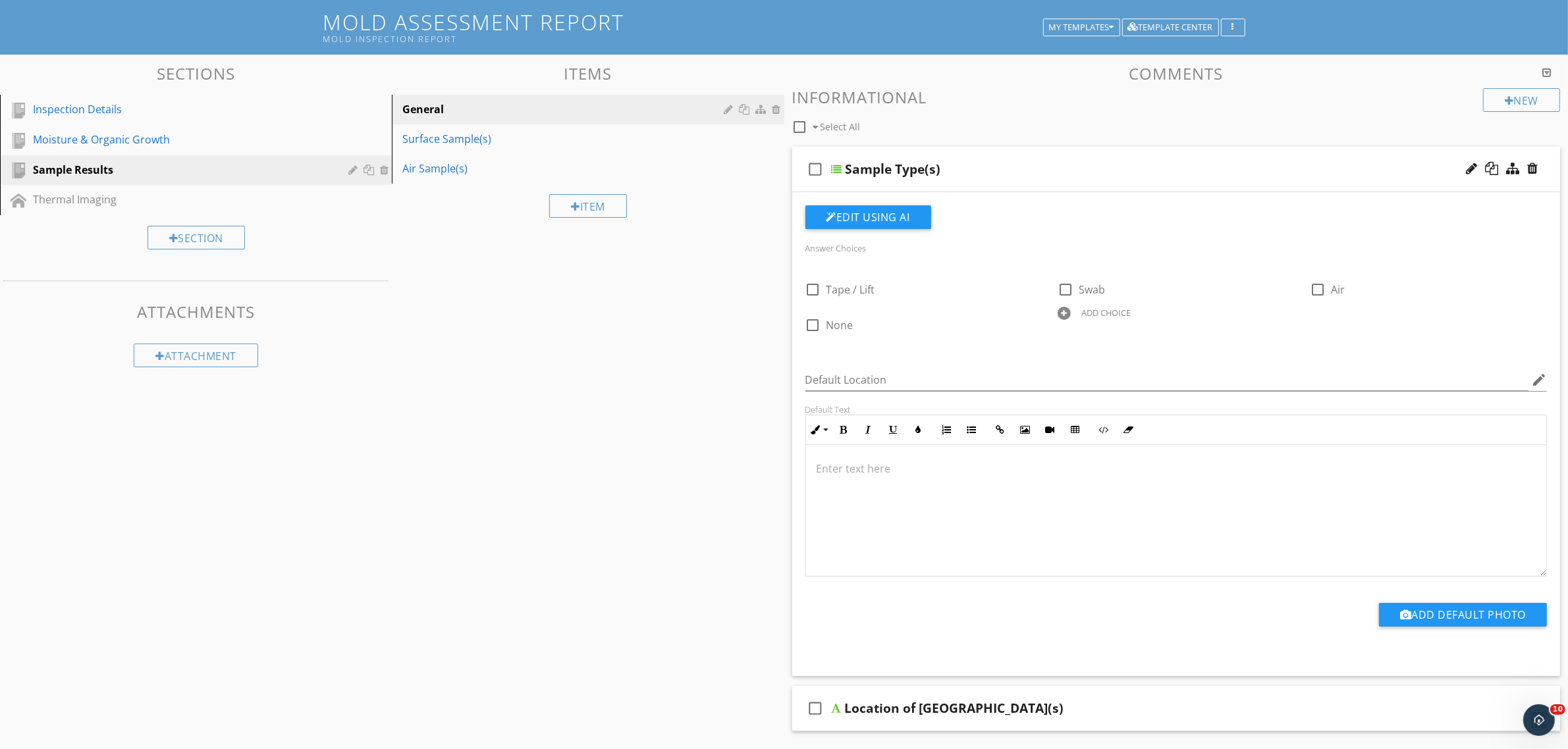
click at [836, 166] on div at bounding box center [837, 169] width 11 height 11
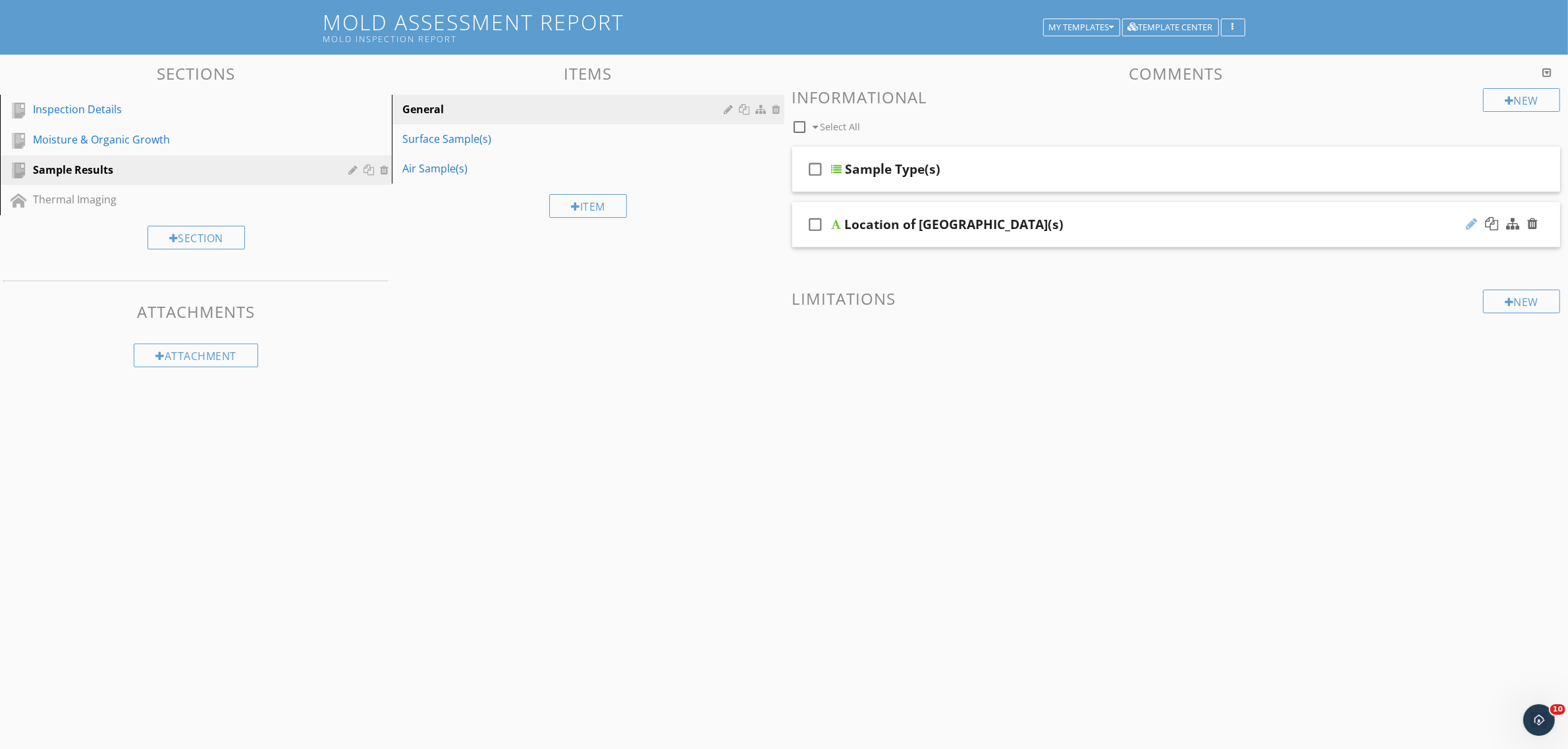
click at [1472, 229] on div at bounding box center [1471, 224] width 11 height 13
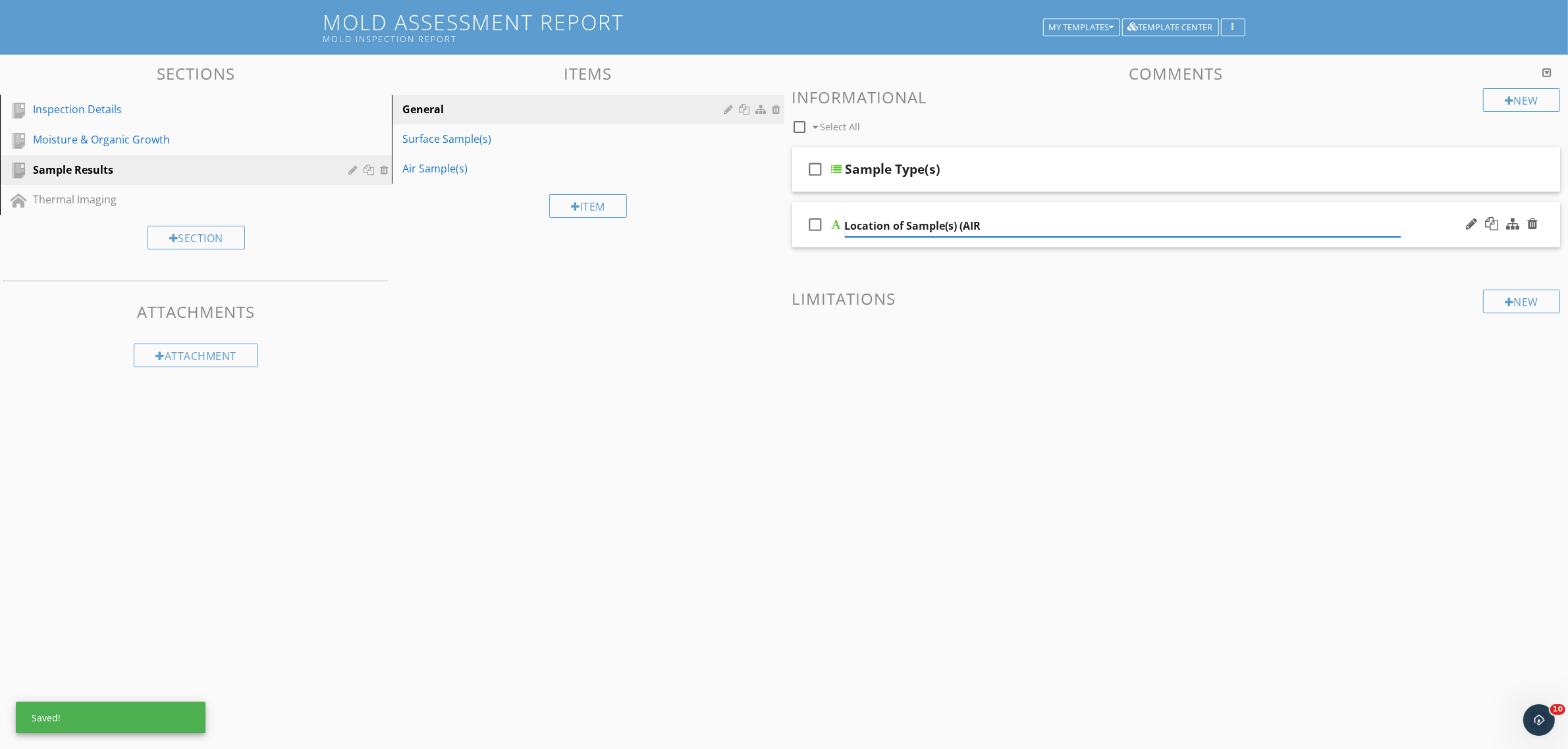
type input "Location of Sample(s) (AIR)"
click at [1494, 224] on div at bounding box center [1492, 224] width 13 height 13
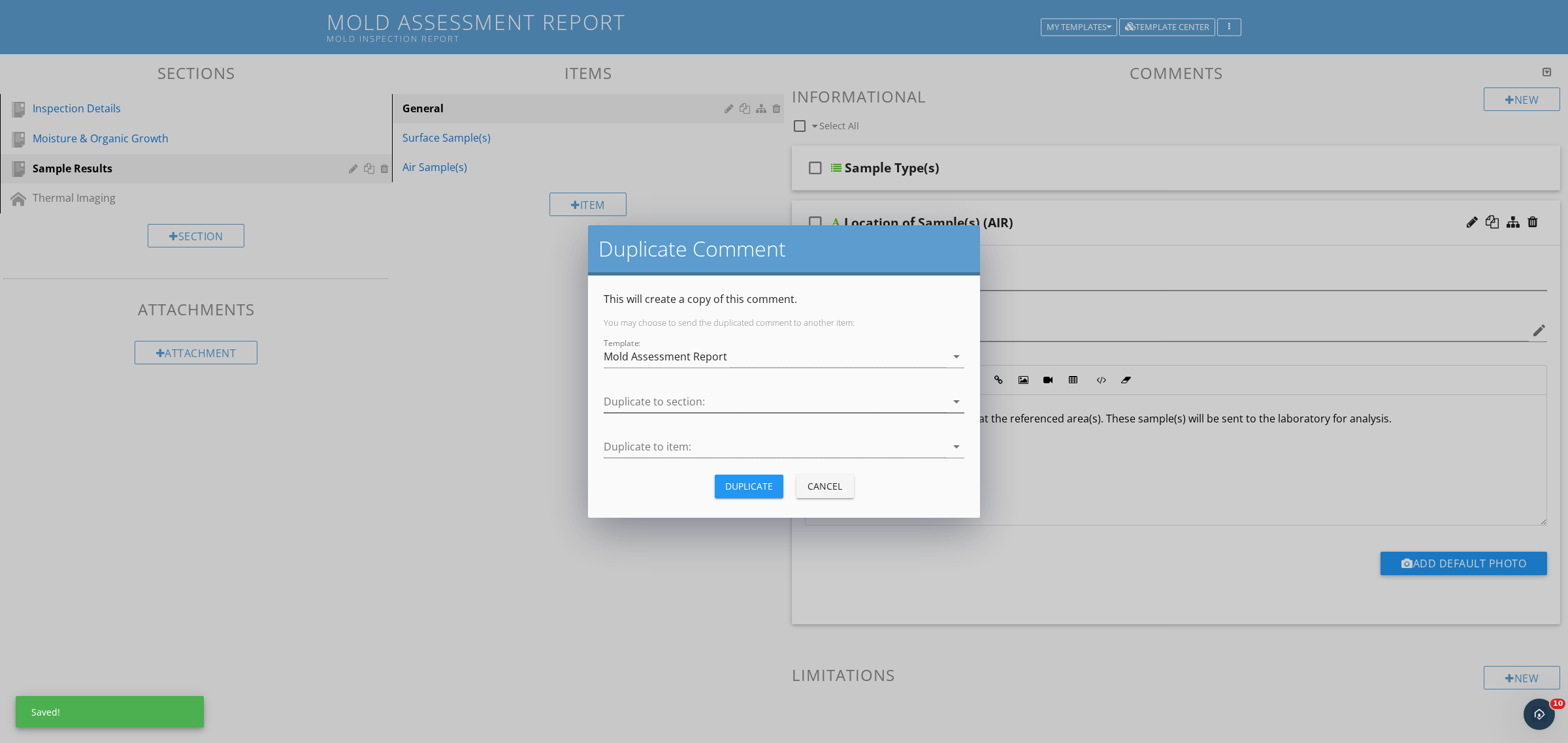
click at [713, 406] on div at bounding box center [774, 402] width 342 height 22
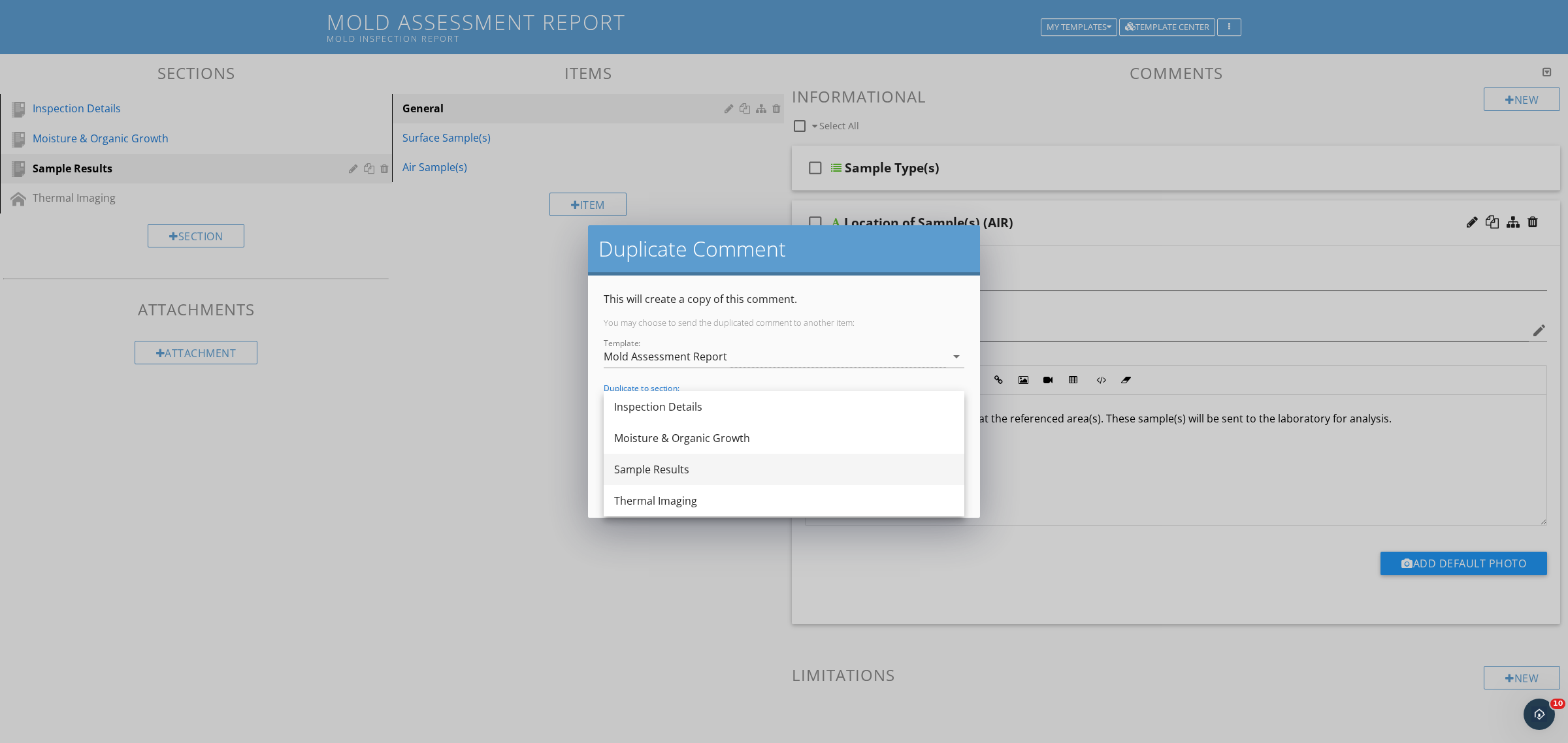
click at [690, 465] on div "Sample Results" at bounding box center [784, 470] width 339 height 16
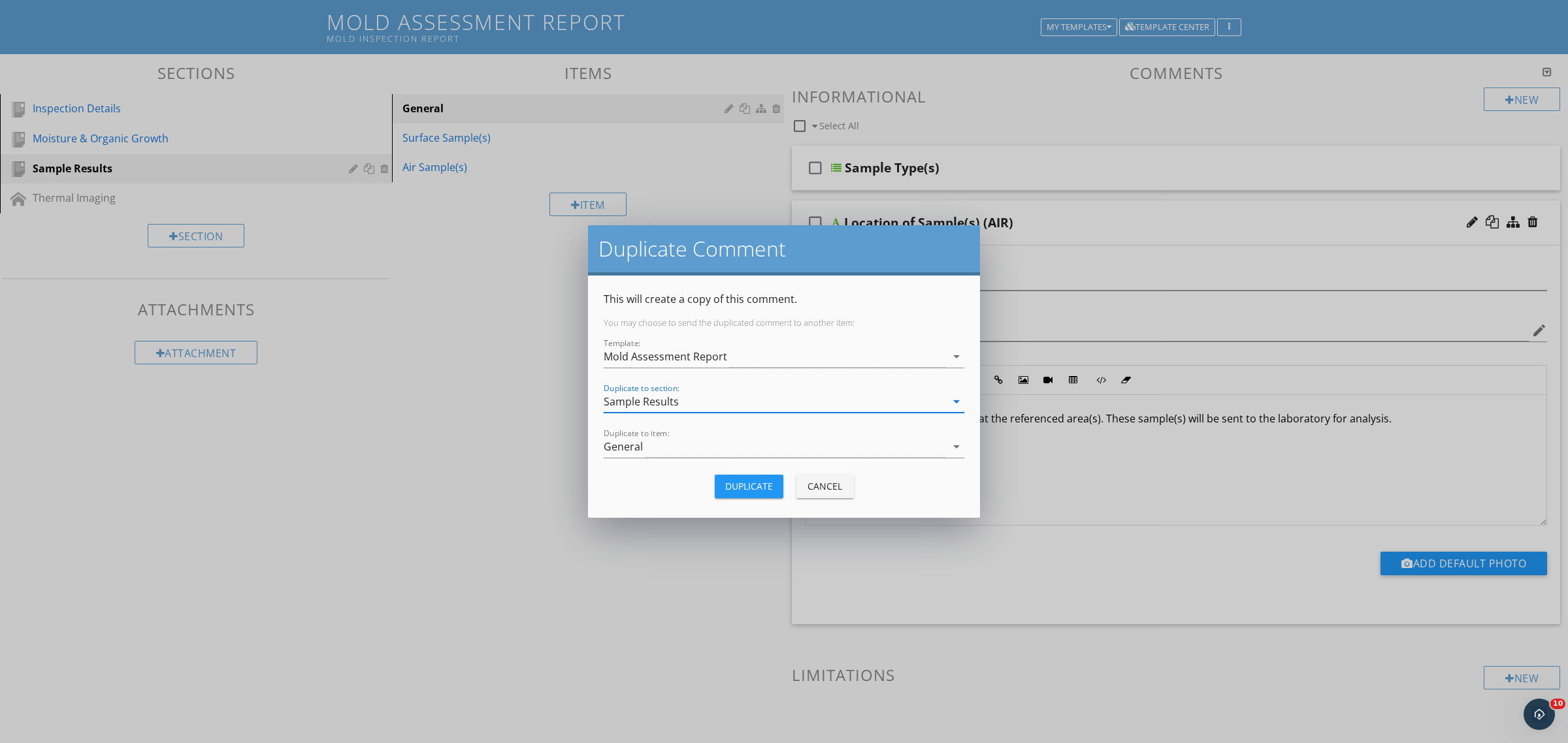
click at [686, 465] on div at bounding box center [784, 467] width 361 height 8
click at [687, 445] on div "General" at bounding box center [774, 447] width 342 height 22
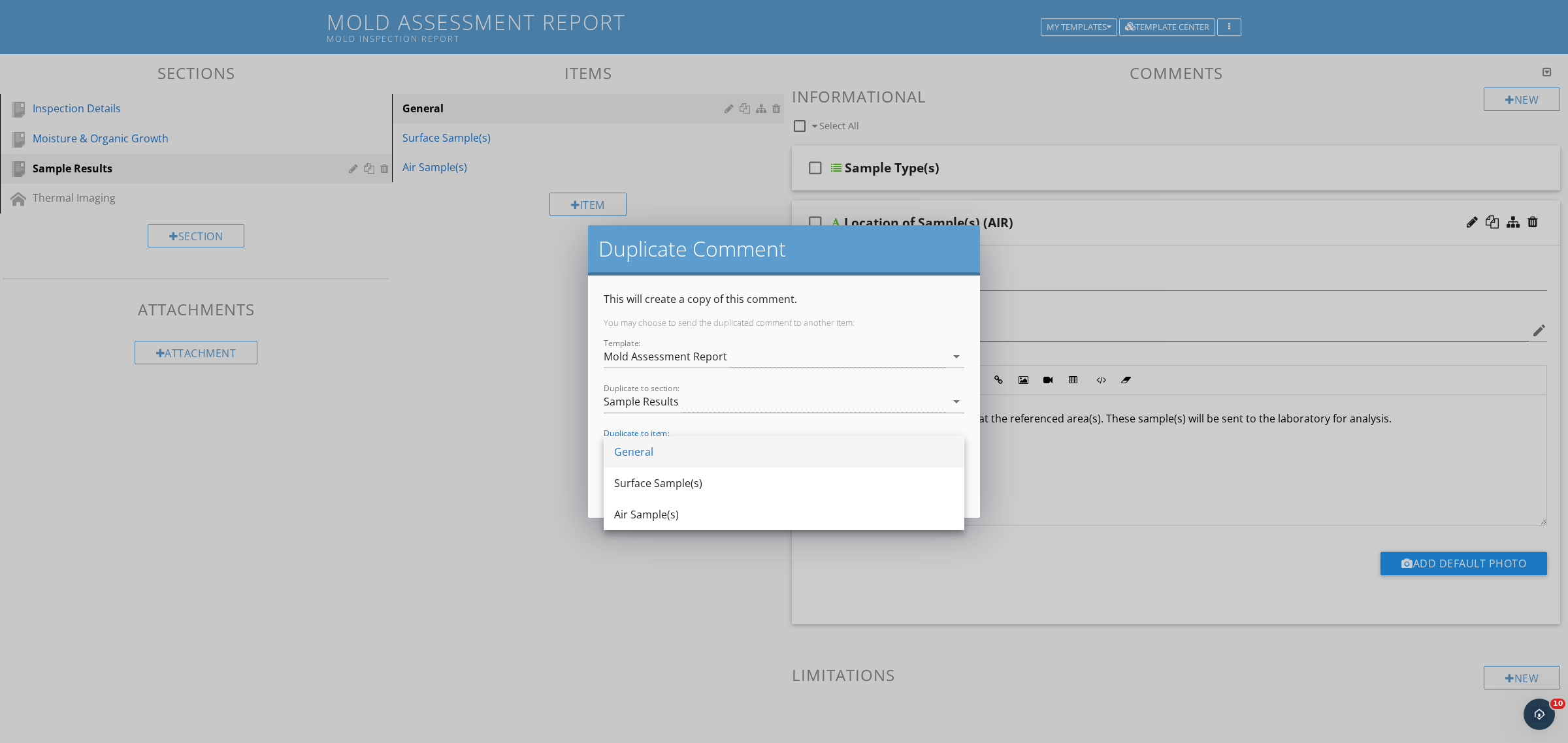
click at [678, 453] on div "General" at bounding box center [784, 452] width 339 height 16
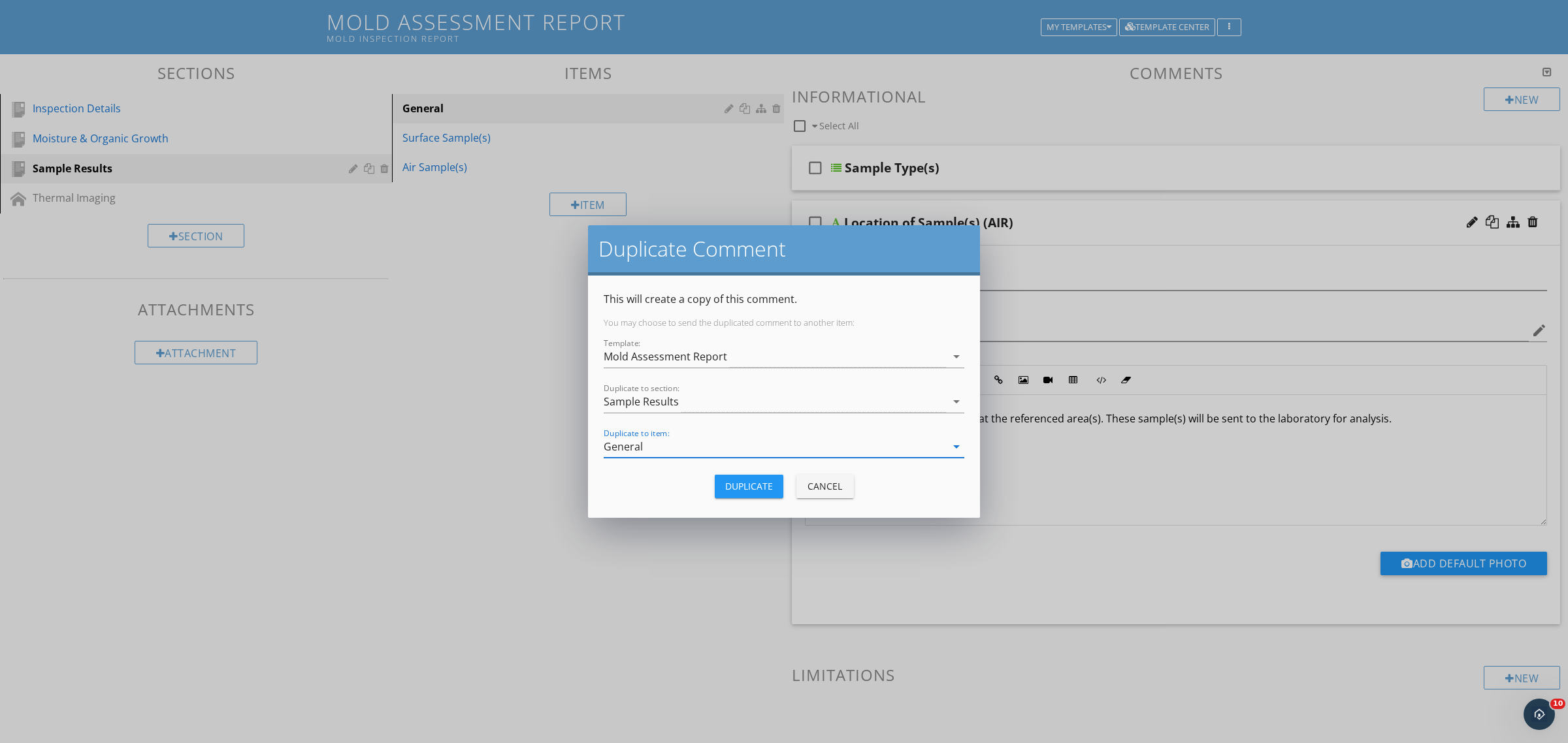
click at [755, 488] on div "Duplicate" at bounding box center [749, 486] width 48 height 14
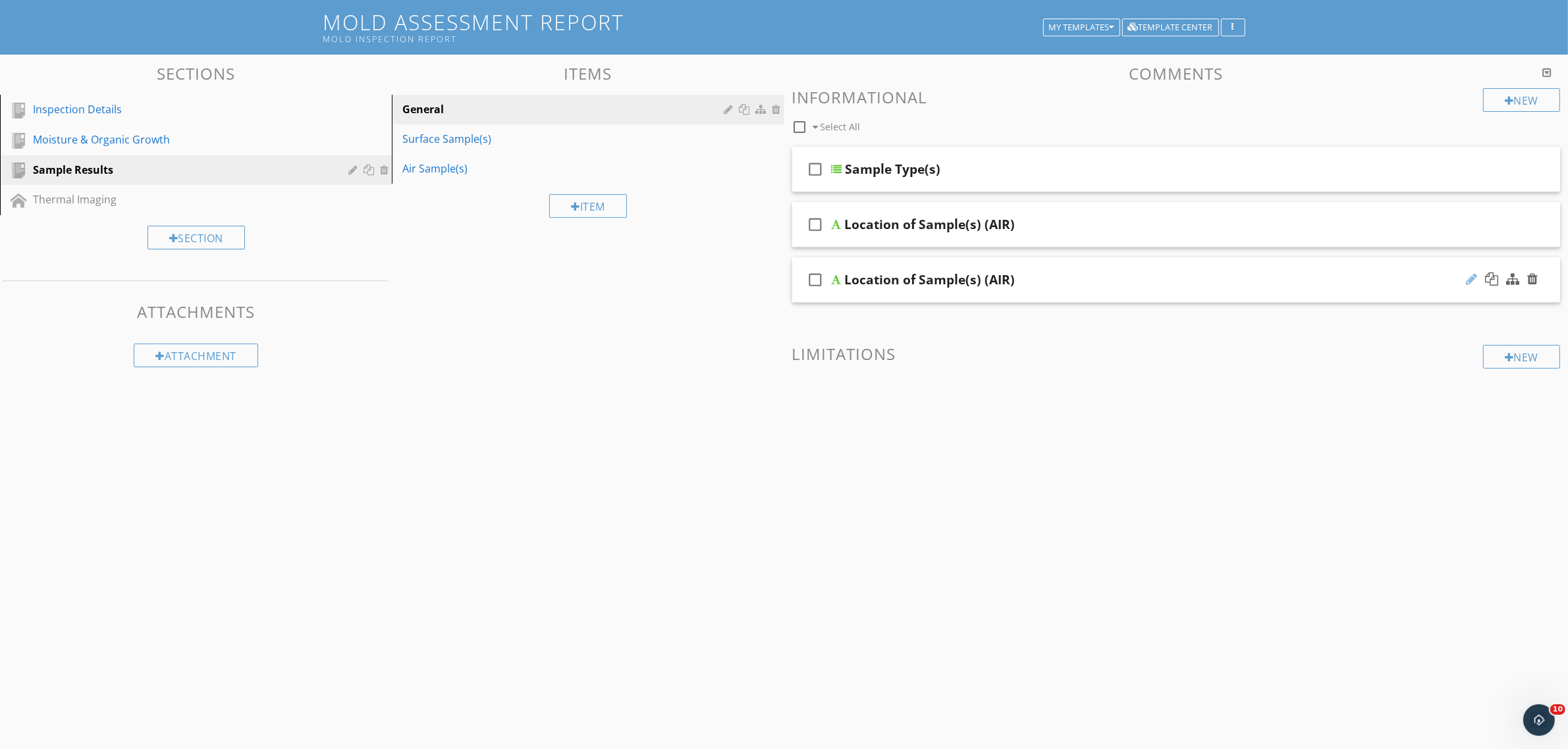
click at [1468, 279] on div at bounding box center [1471, 279] width 11 height 13
click at [981, 277] on input "Location of Sample(s) (AIR)" at bounding box center [1123, 281] width 557 height 22
type input "Location of Sample(s) (SURFACE)"
click at [557, 179] on link "Air Sample(s)" at bounding box center [590, 168] width 388 height 29
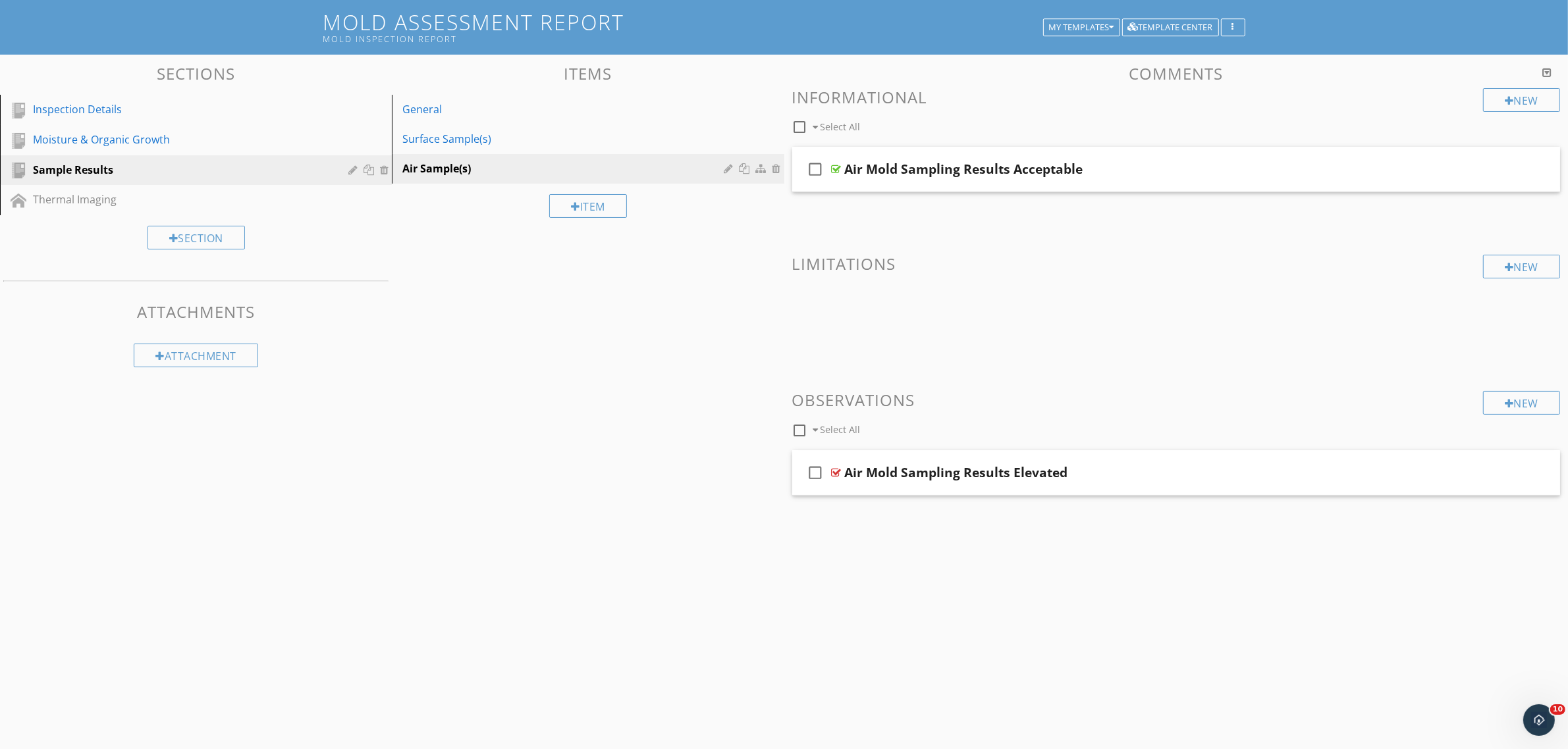
click at [461, 297] on div "Sections Inspection Details Moisture & Organic Growth Sample Results Thermal Im…" at bounding box center [784, 307] width 1568 height 504
click at [1500, 97] on div "New" at bounding box center [1521, 100] width 77 height 23
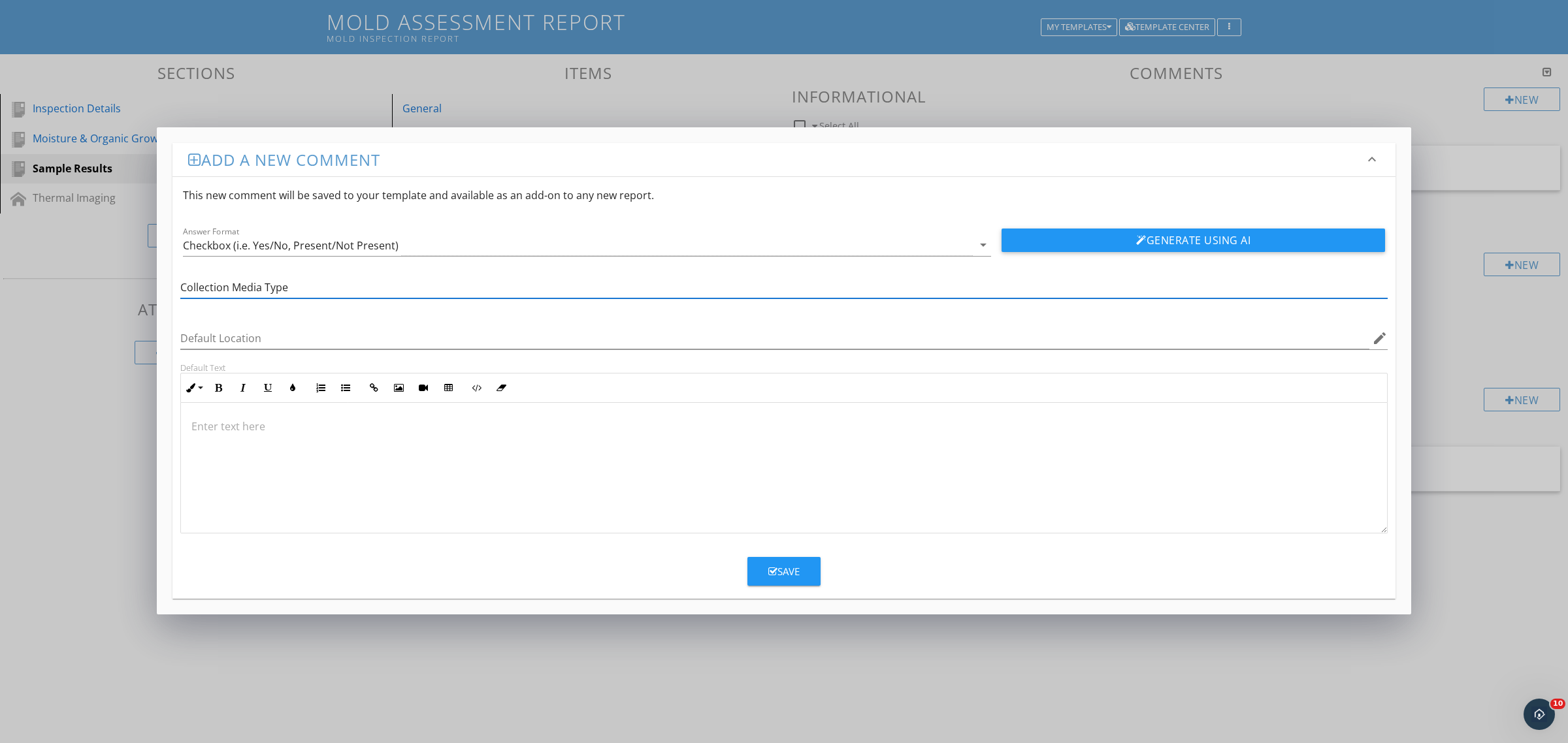
type input "Collection Media Type"
click at [392, 465] on div at bounding box center [784, 468] width 1206 height 131
click at [288, 341] on input "Default Location" at bounding box center [774, 339] width 1189 height 22
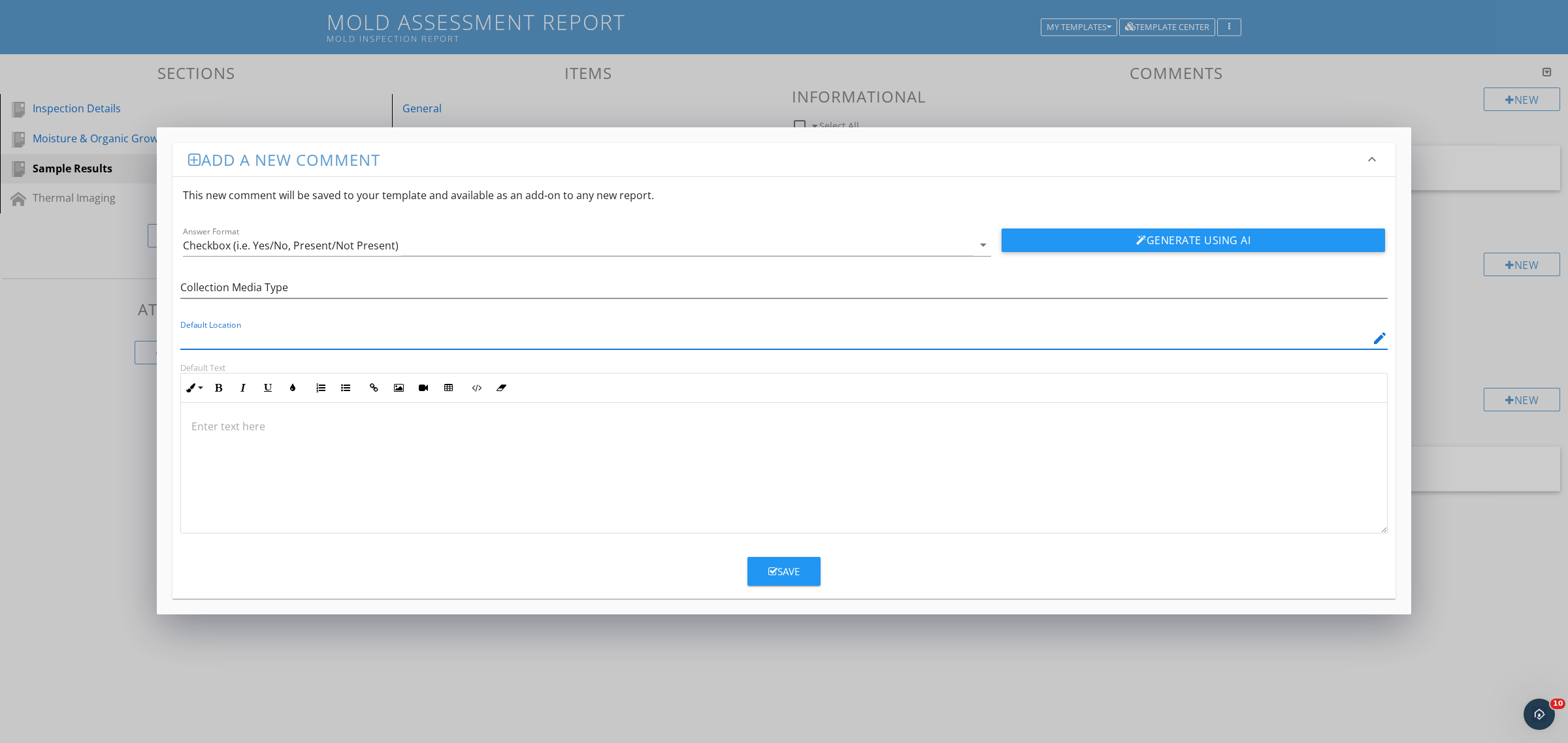
click at [780, 573] on div "Save" at bounding box center [784, 571] width 31 height 15
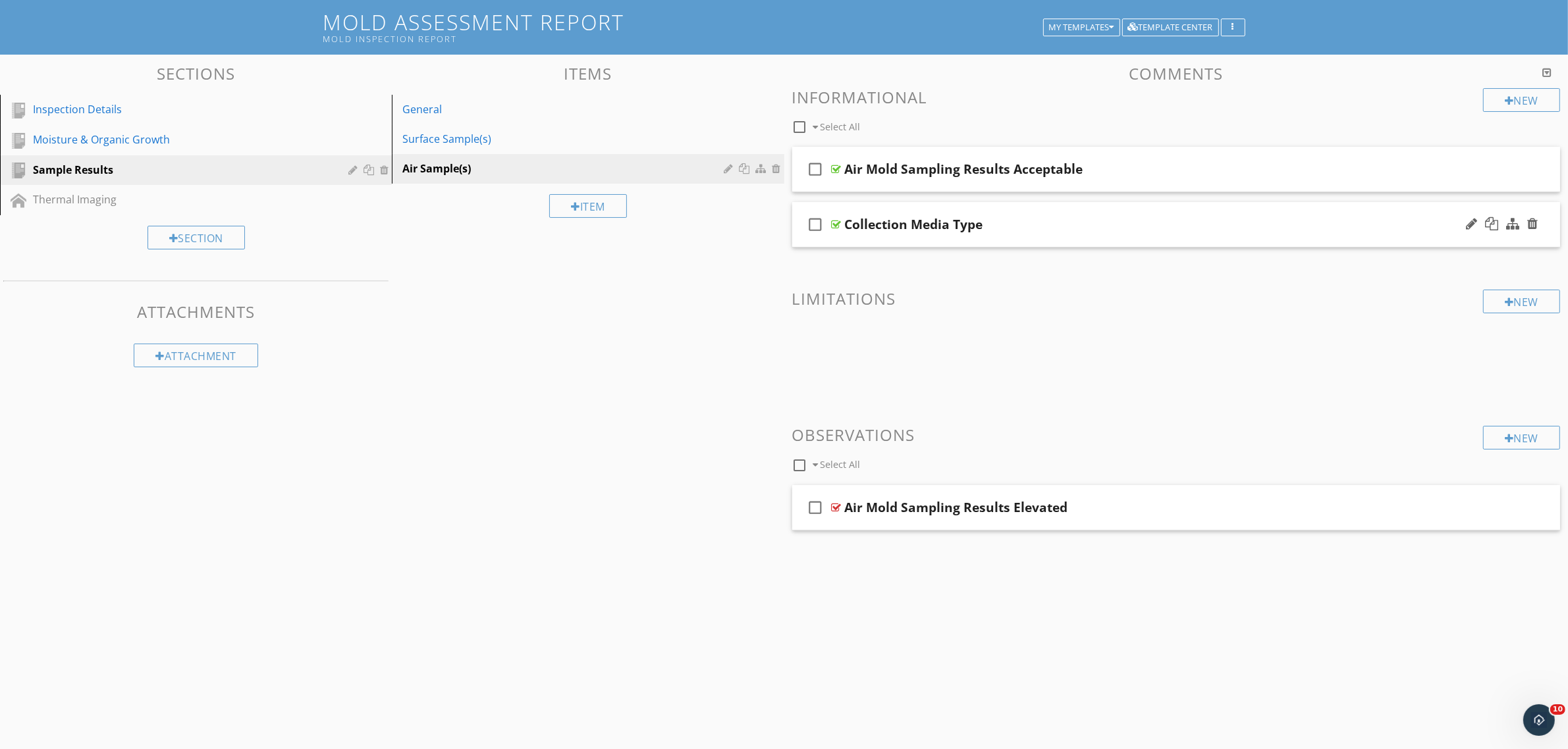
click at [833, 224] on div at bounding box center [836, 224] width 10 height 11
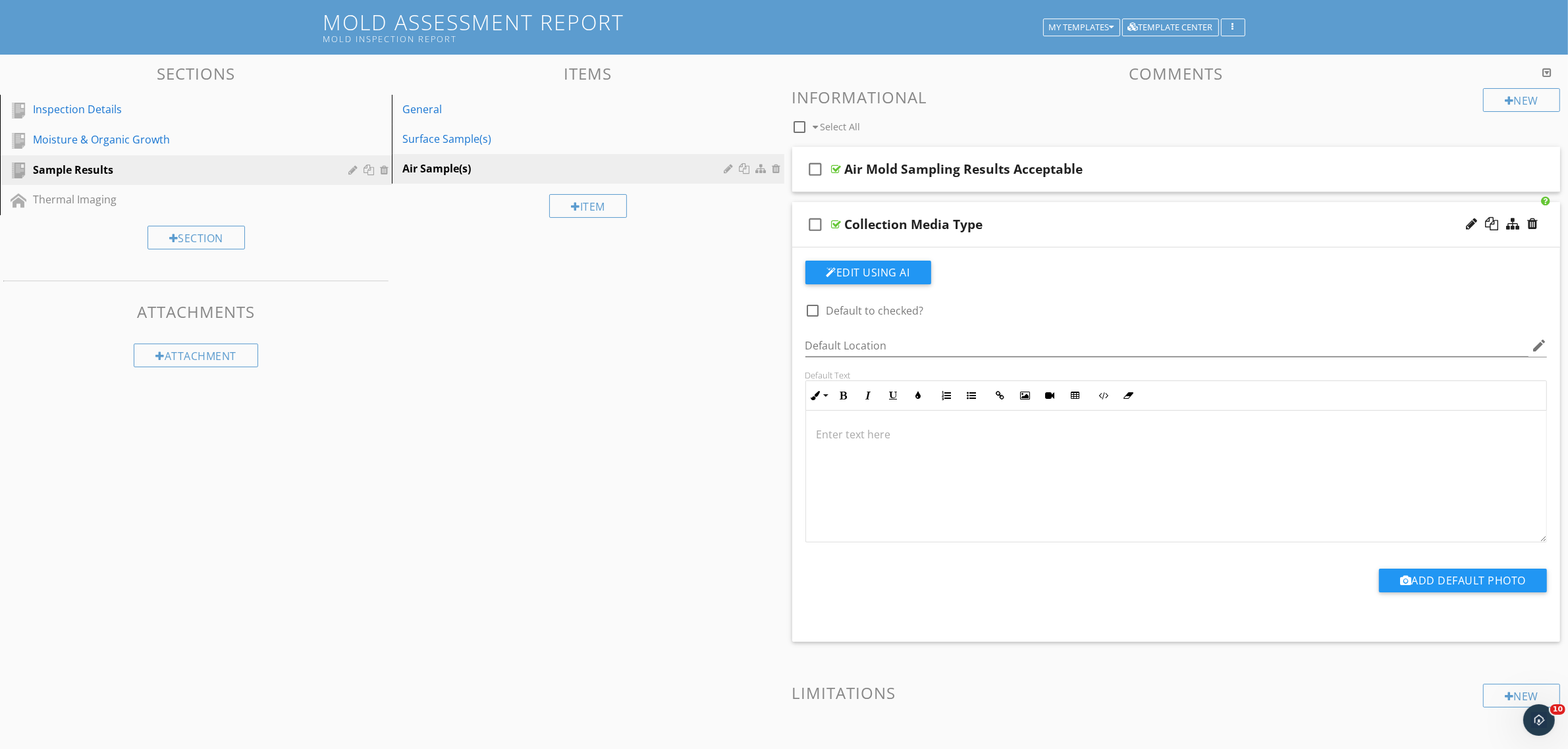
click at [814, 310] on div at bounding box center [813, 310] width 22 height 22
checkbox input "true"
click at [882, 432] on p at bounding box center [1176, 434] width 720 height 16
click at [817, 435] on p "Pro 15" at bounding box center [1176, 434] width 720 height 16
click at [702, 459] on div "Sections Inspection Details Moisture & Organic Growth Sample Results Thermal Im…" at bounding box center [784, 521] width 1568 height 933
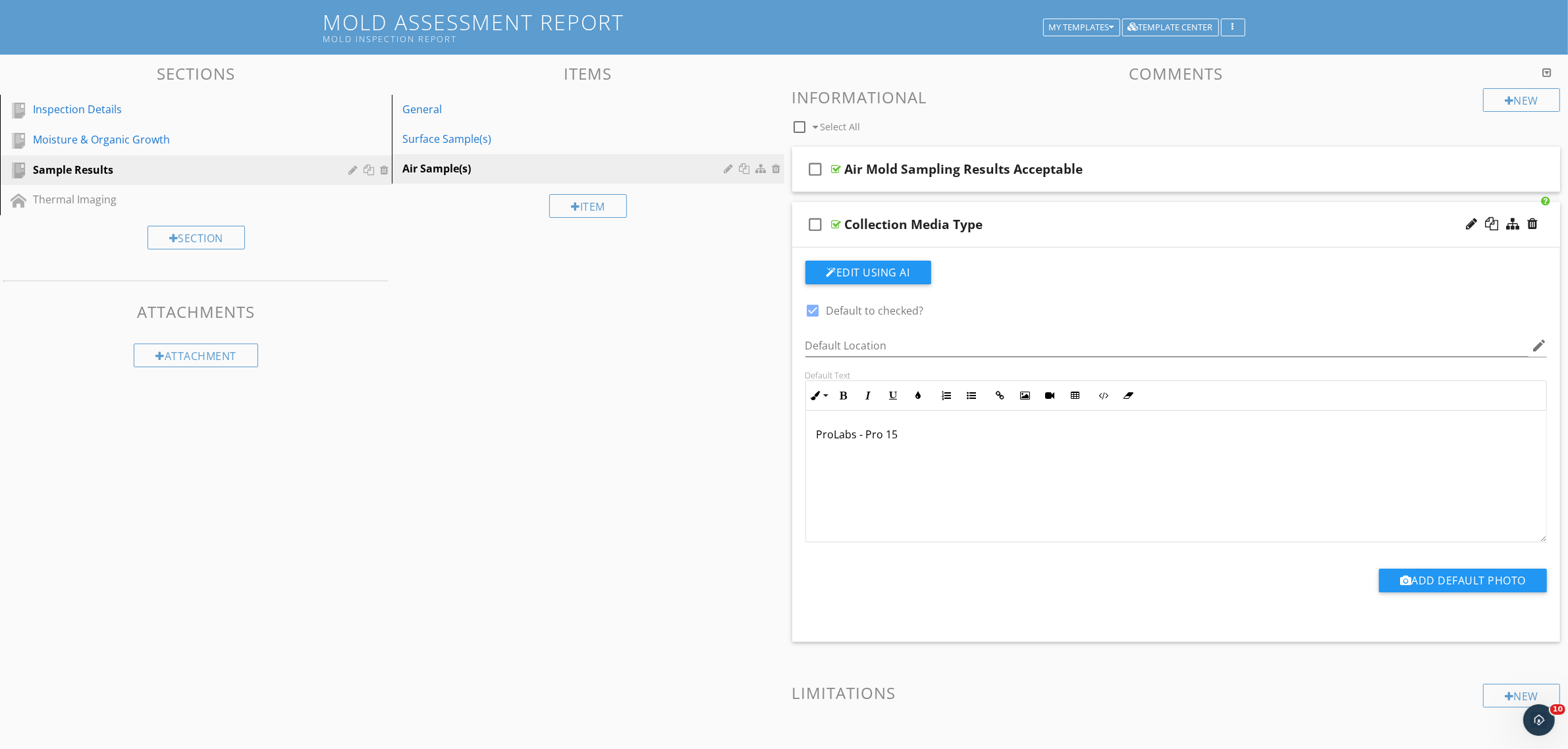
click at [670, 414] on div "Sections Inspection Details Moisture & Organic Growth Sample Results Thermal Im…" at bounding box center [784, 521] width 1568 height 933
click at [1508, 90] on div "New" at bounding box center [1521, 100] width 77 height 23
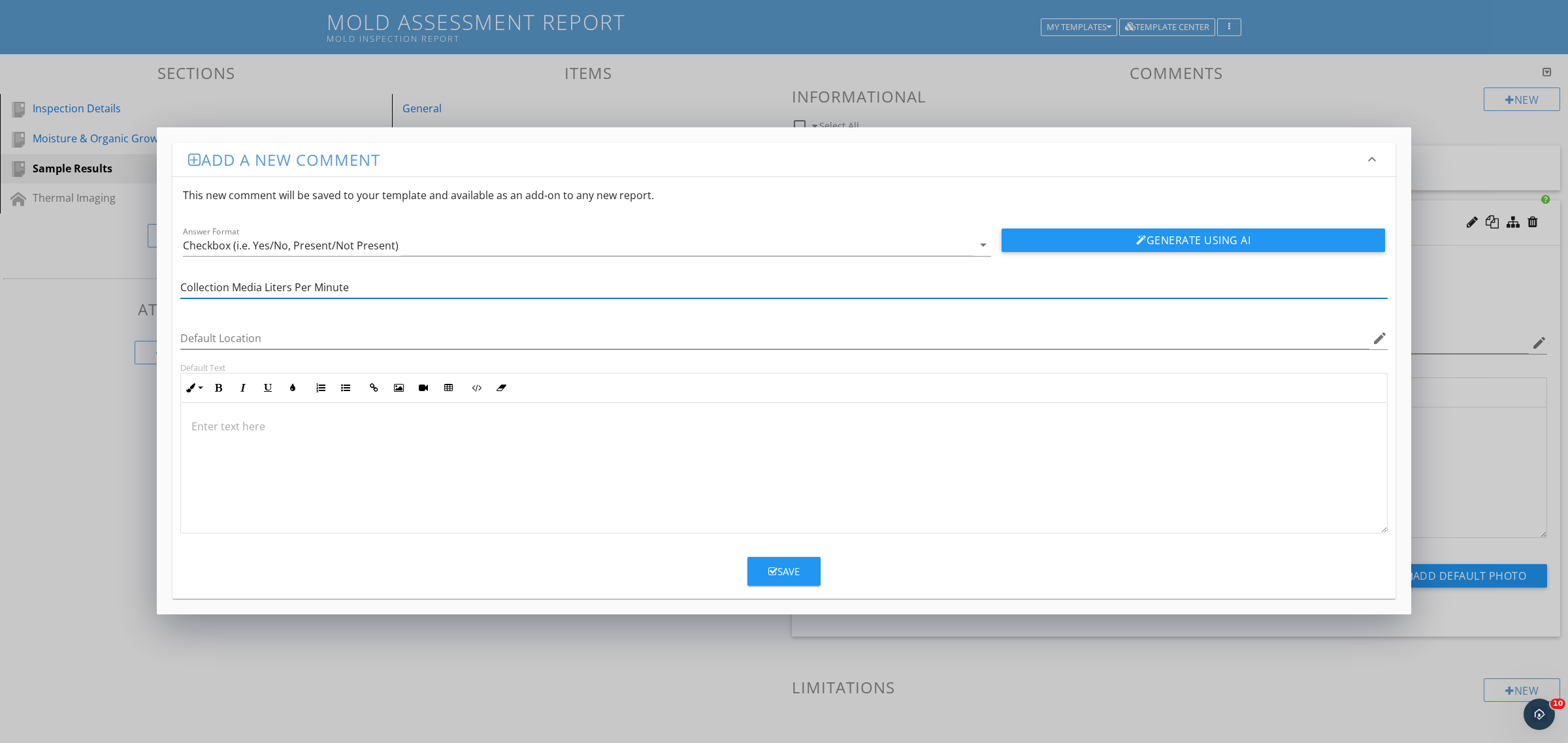
type input "Collection Media Liters Per Minute"
click at [741, 434] on p at bounding box center [784, 427] width 1185 height 16
click at [812, 573] on button "Save" at bounding box center [784, 571] width 73 height 29
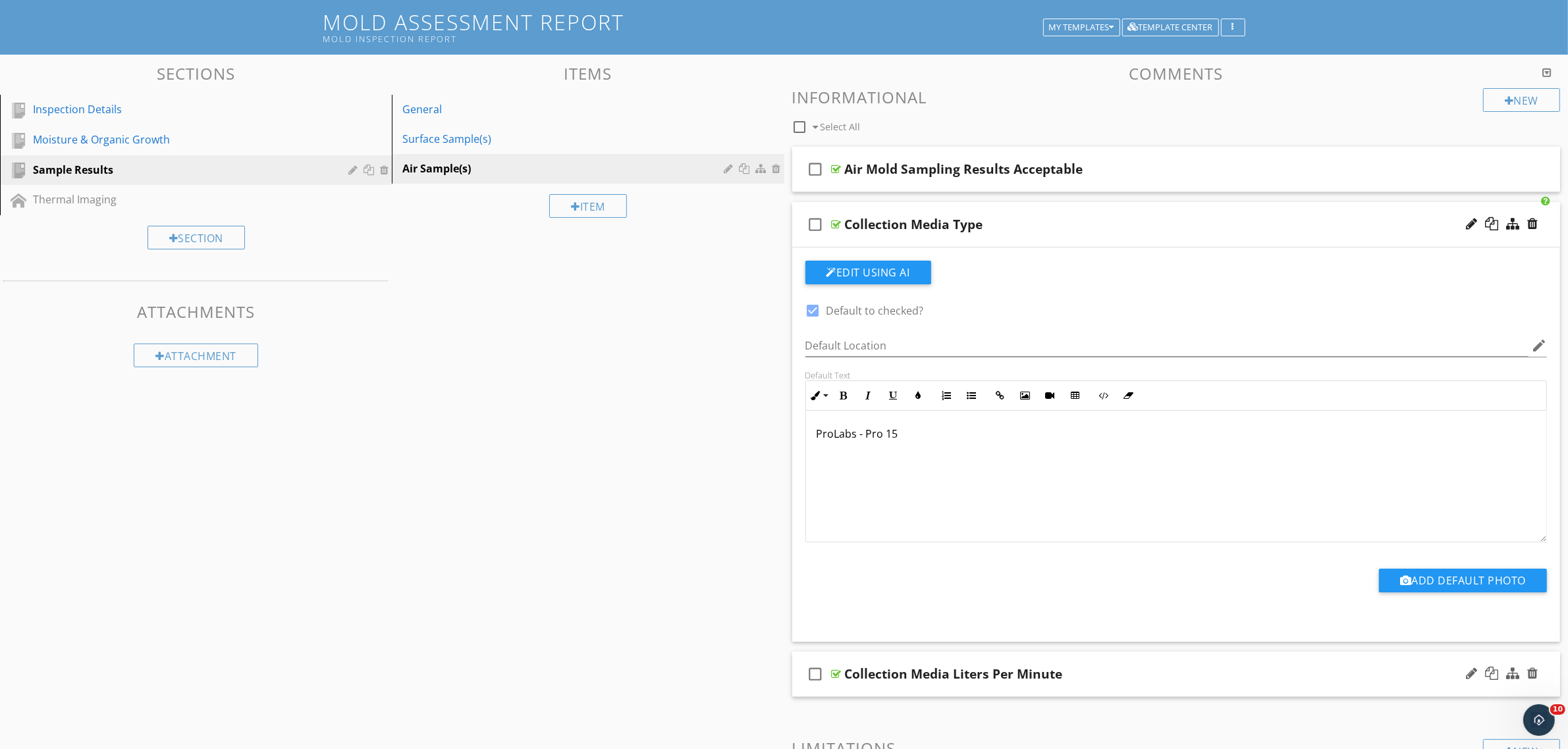
click at [838, 673] on div at bounding box center [836, 674] width 10 height 11
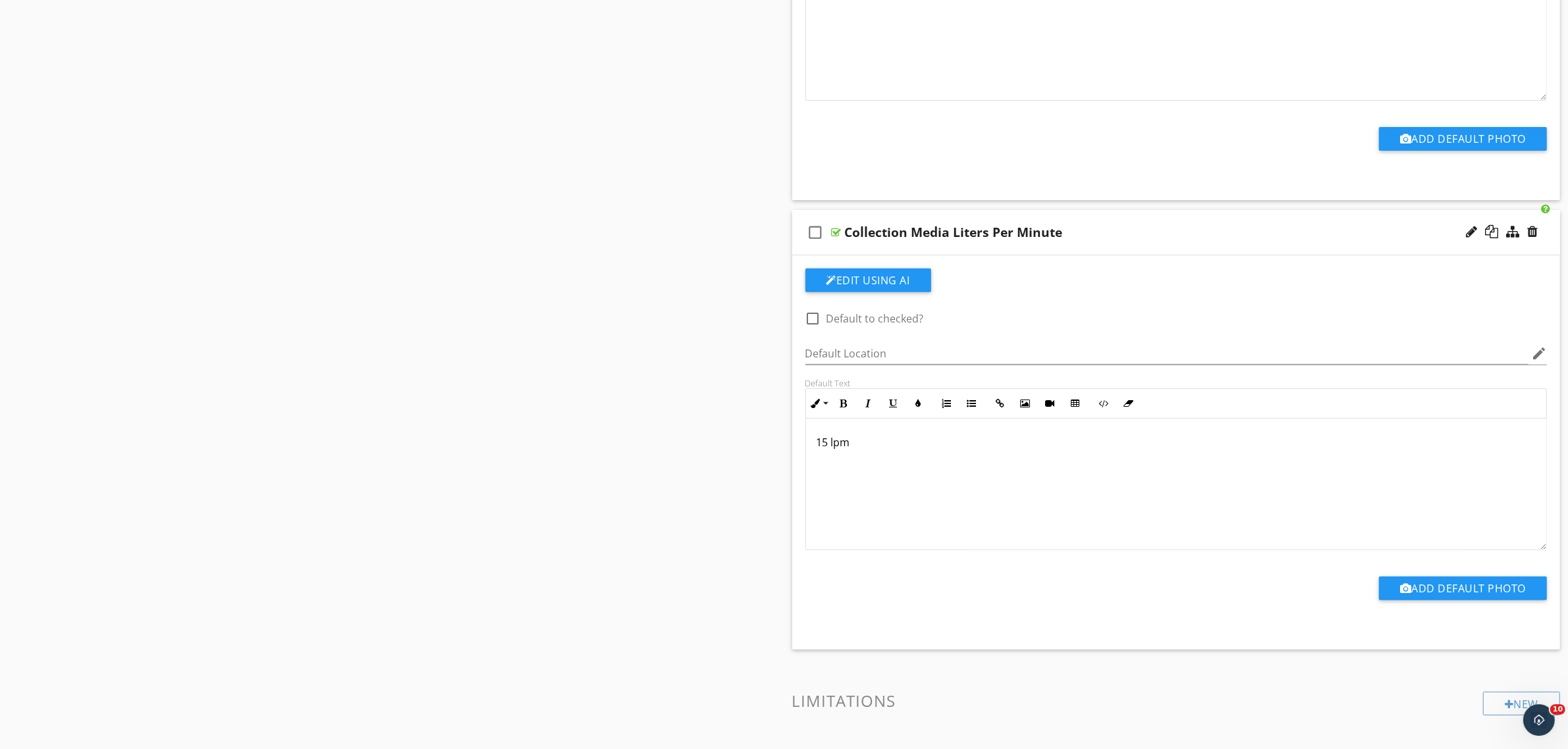
scroll to position [571, 0]
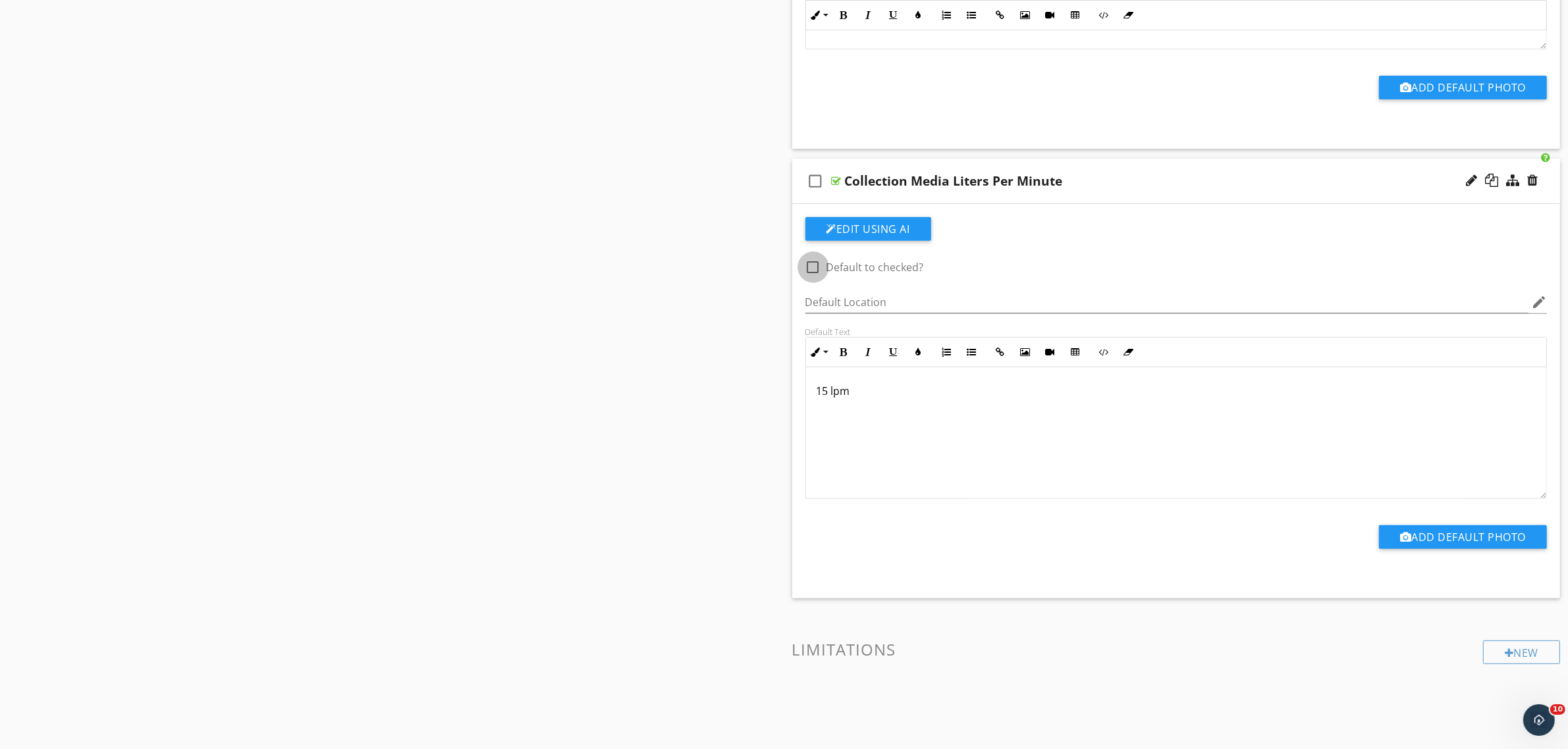
click at [815, 265] on div at bounding box center [813, 267] width 22 height 22
checkbox input "true"
click at [840, 176] on div at bounding box center [836, 181] width 10 height 11
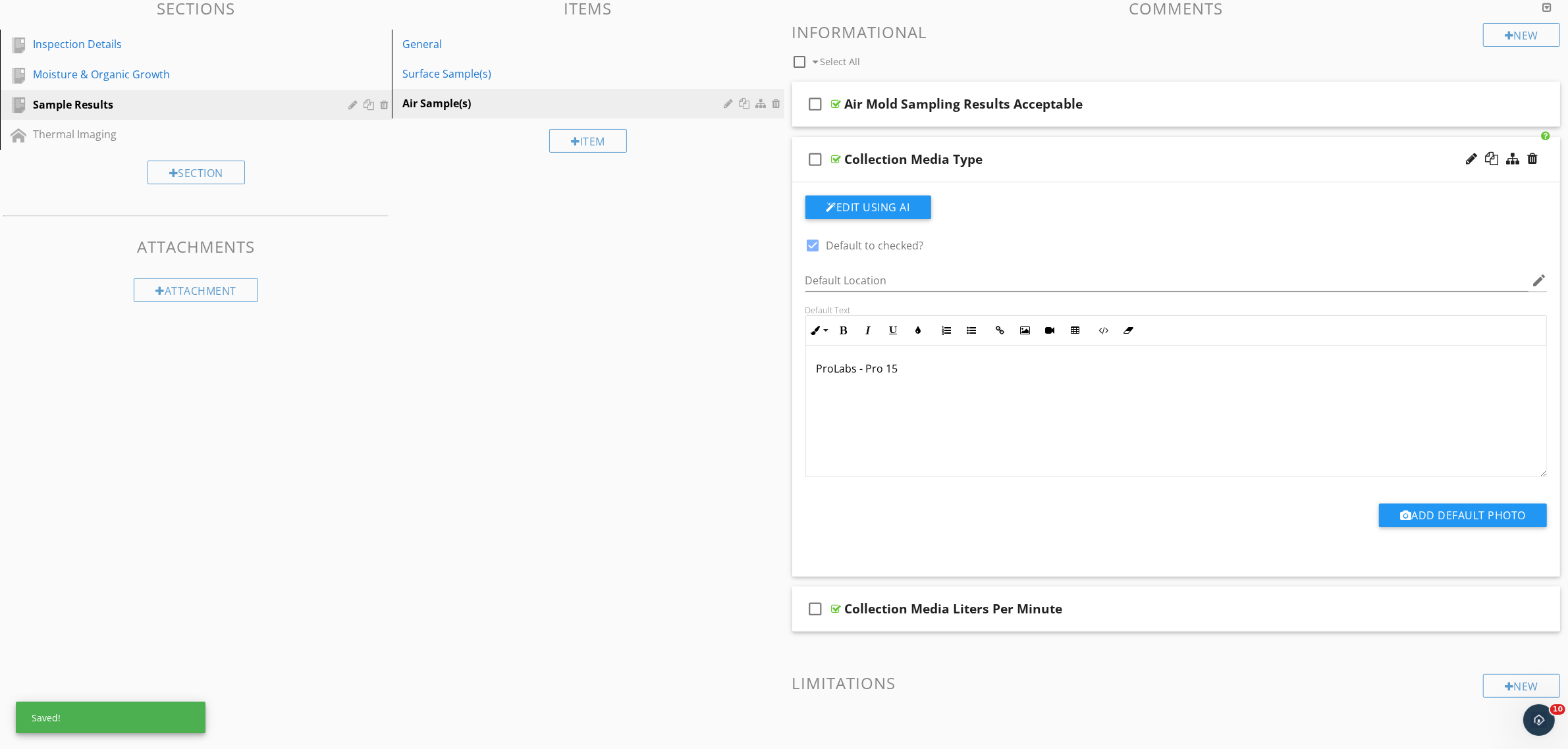
scroll to position [116, 0]
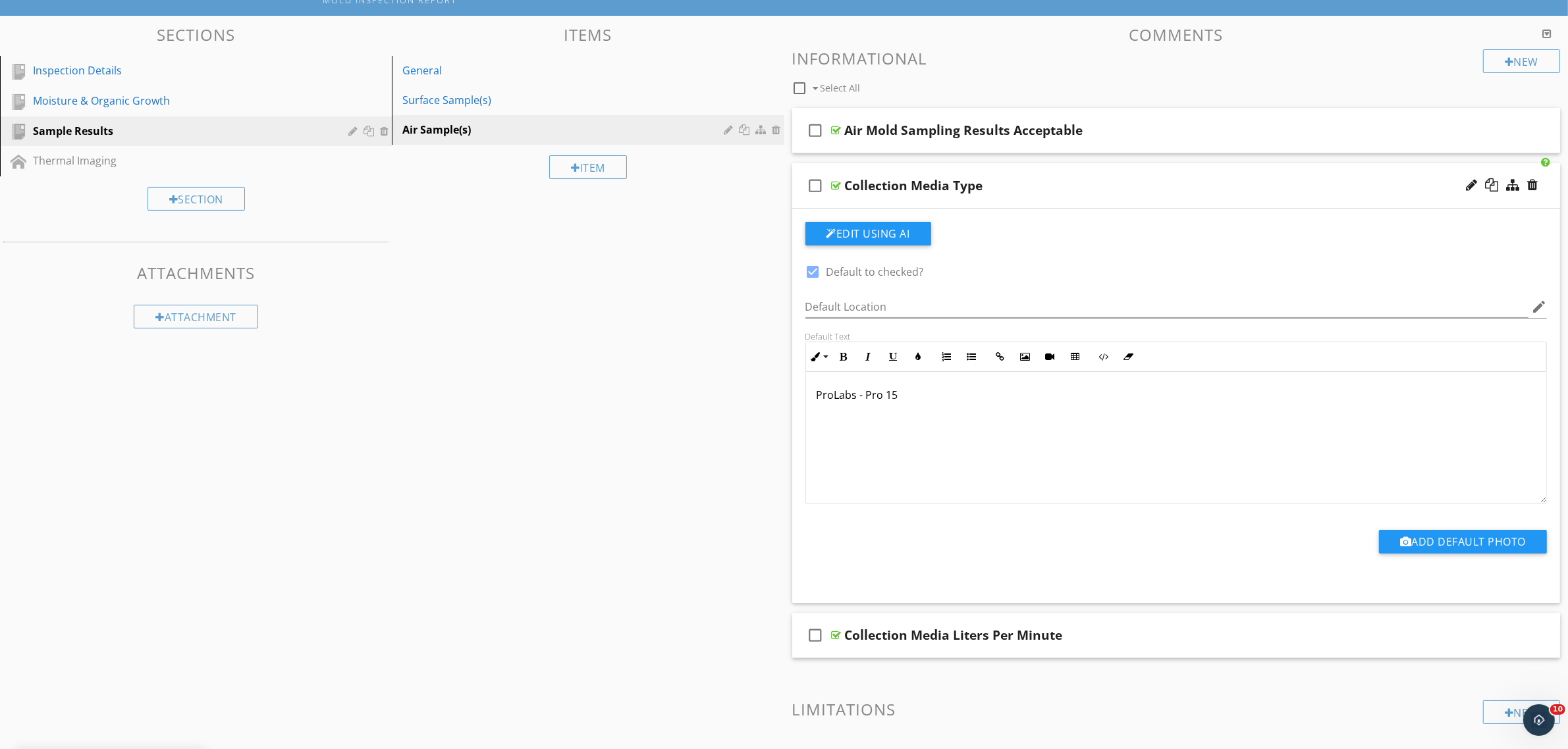
click at [836, 183] on div at bounding box center [836, 186] width 10 height 11
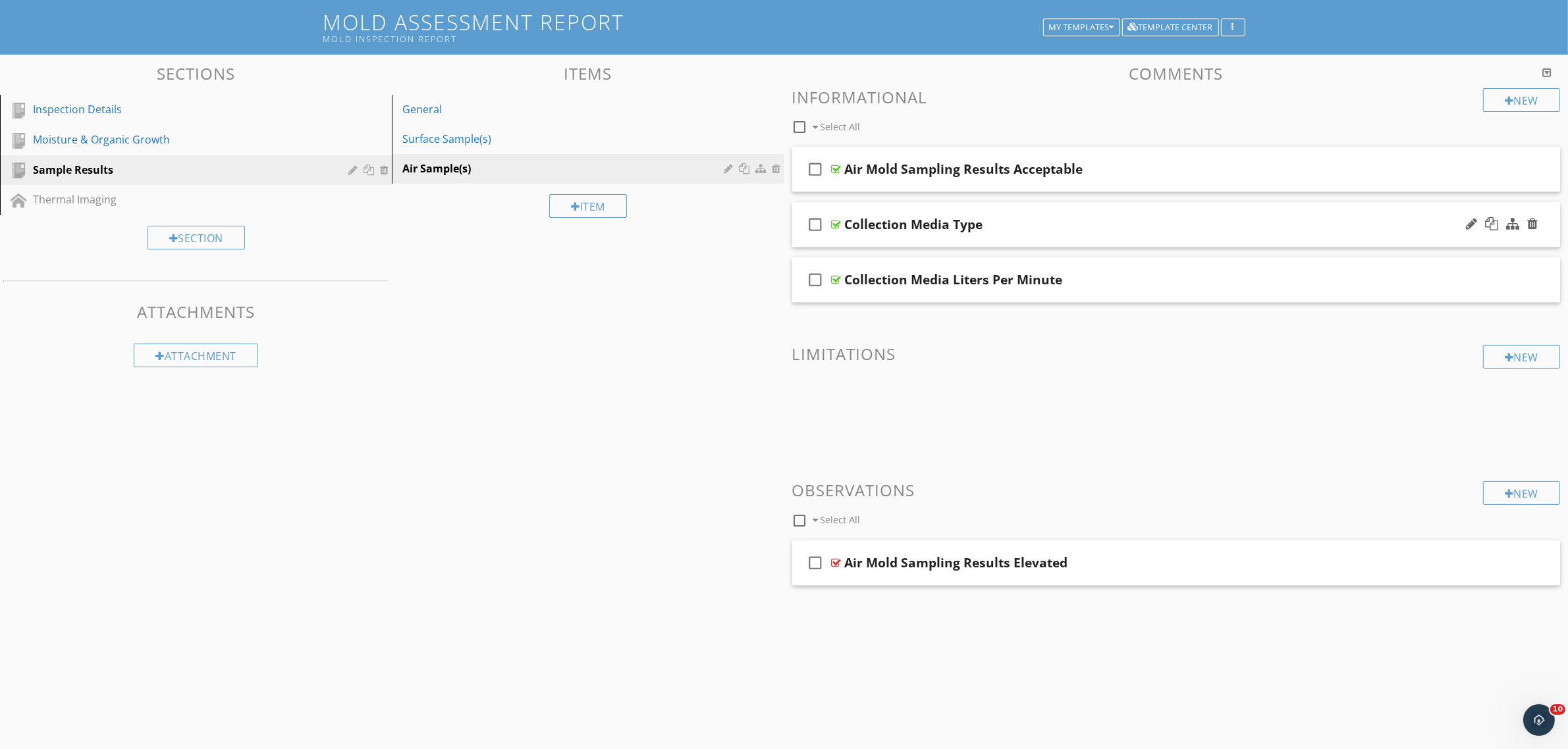
scroll to position [77, 0]
click at [1495, 102] on div "New" at bounding box center [1521, 100] width 77 height 23
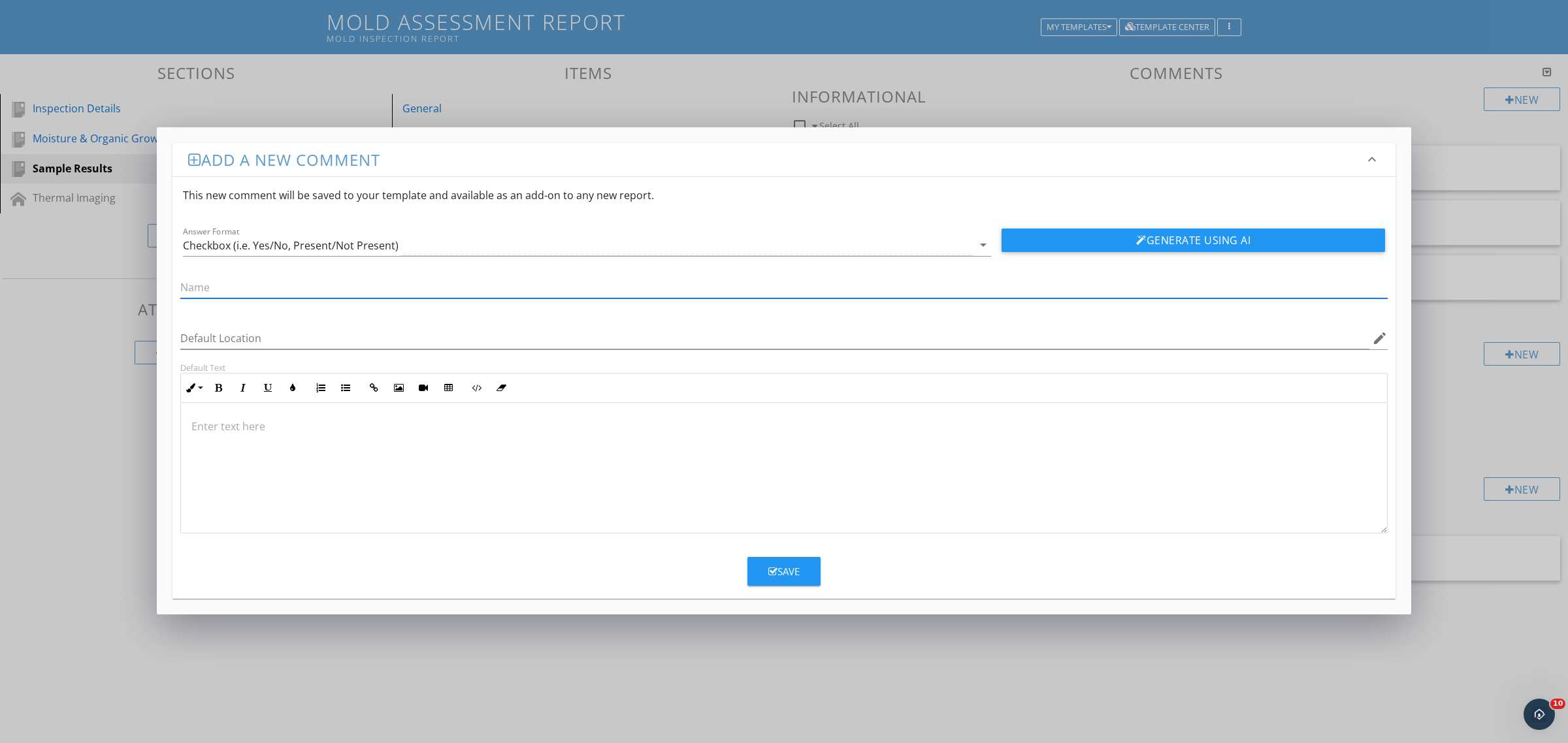
paste input "Collection Media Sampling Time (per sample)"
type input "Collection Media Sampling Time (per sample)"
click at [233, 337] on input "Default Location" at bounding box center [774, 339] width 1189 height 22
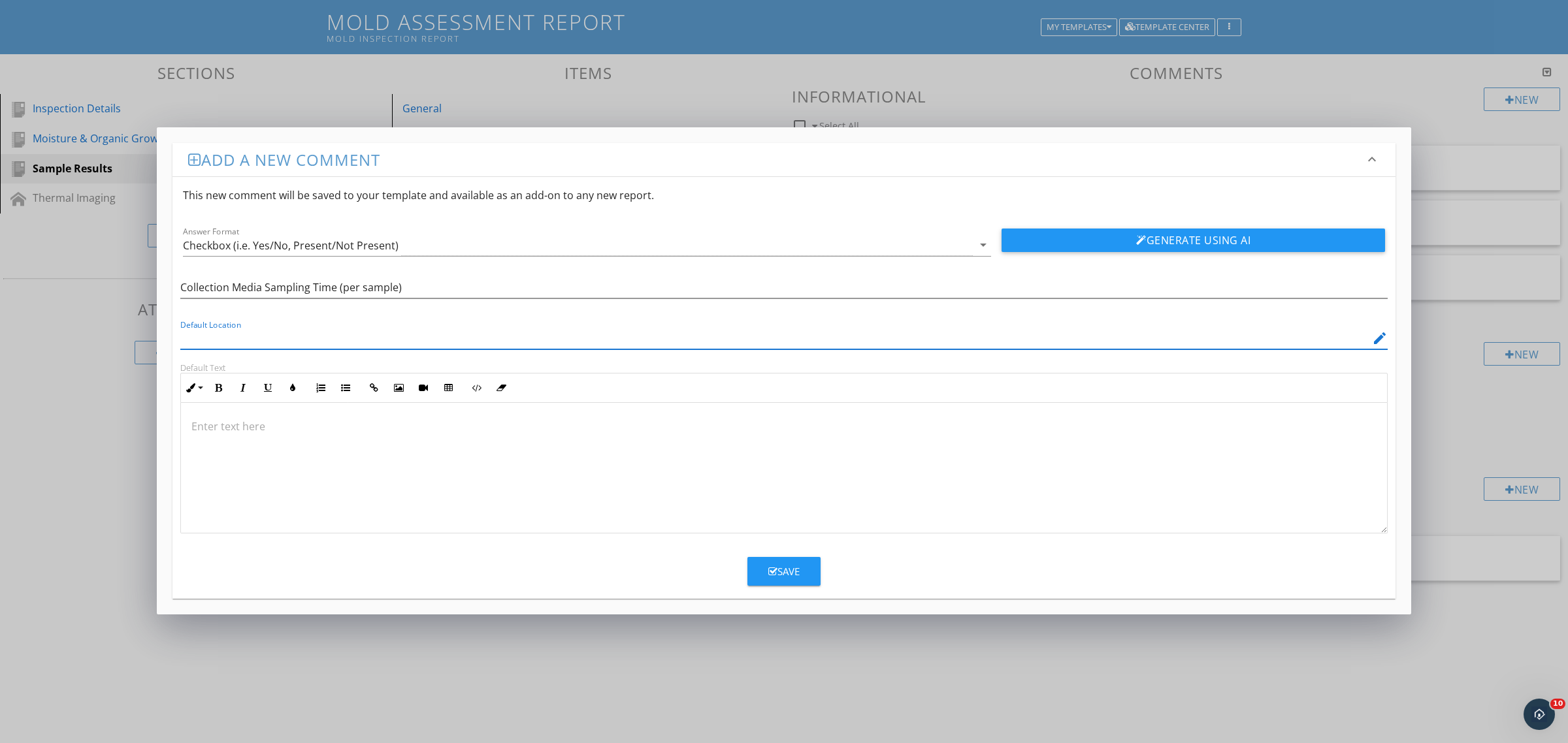
click at [357, 443] on div at bounding box center [784, 468] width 1206 height 131
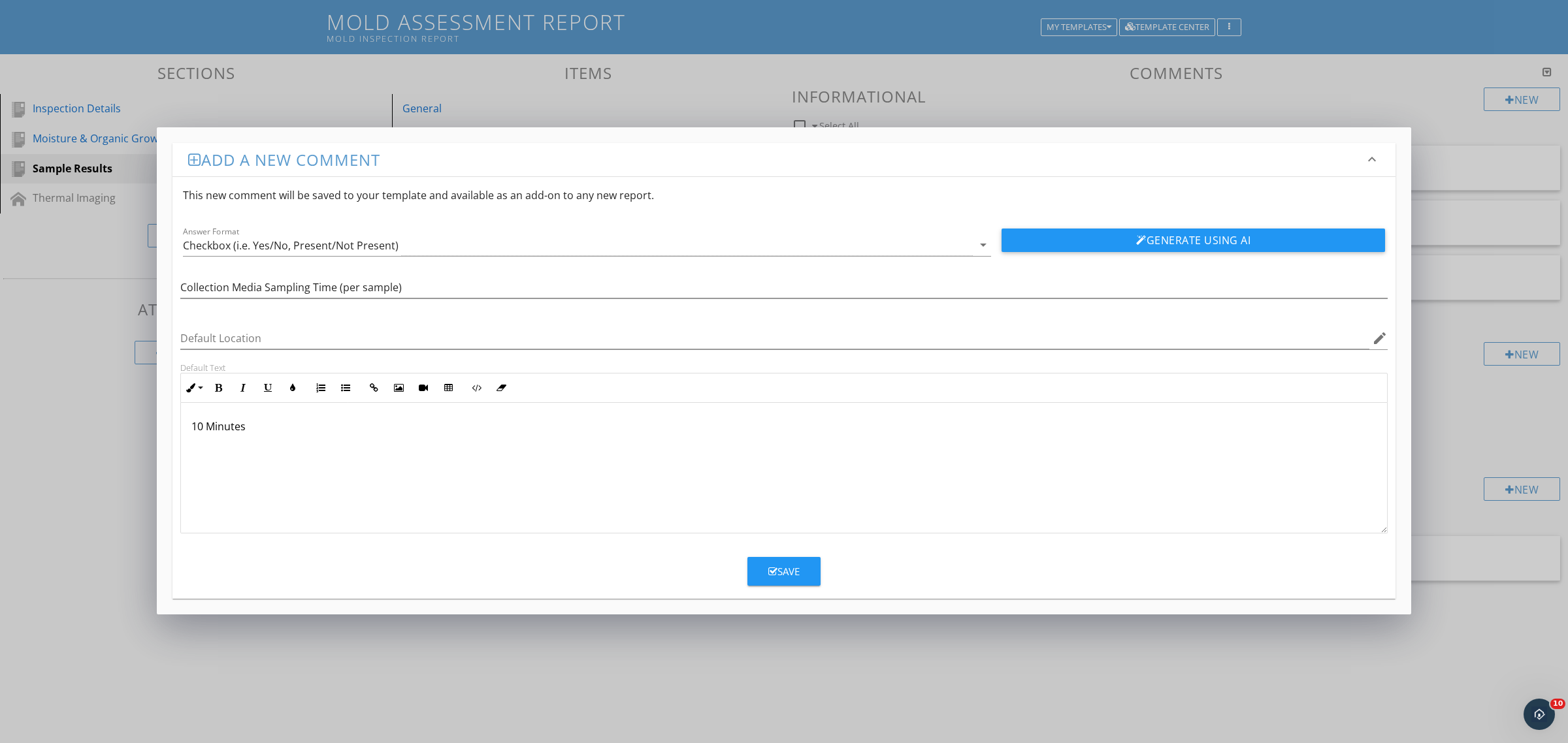
click at [774, 565] on div "Save" at bounding box center [784, 571] width 31 height 15
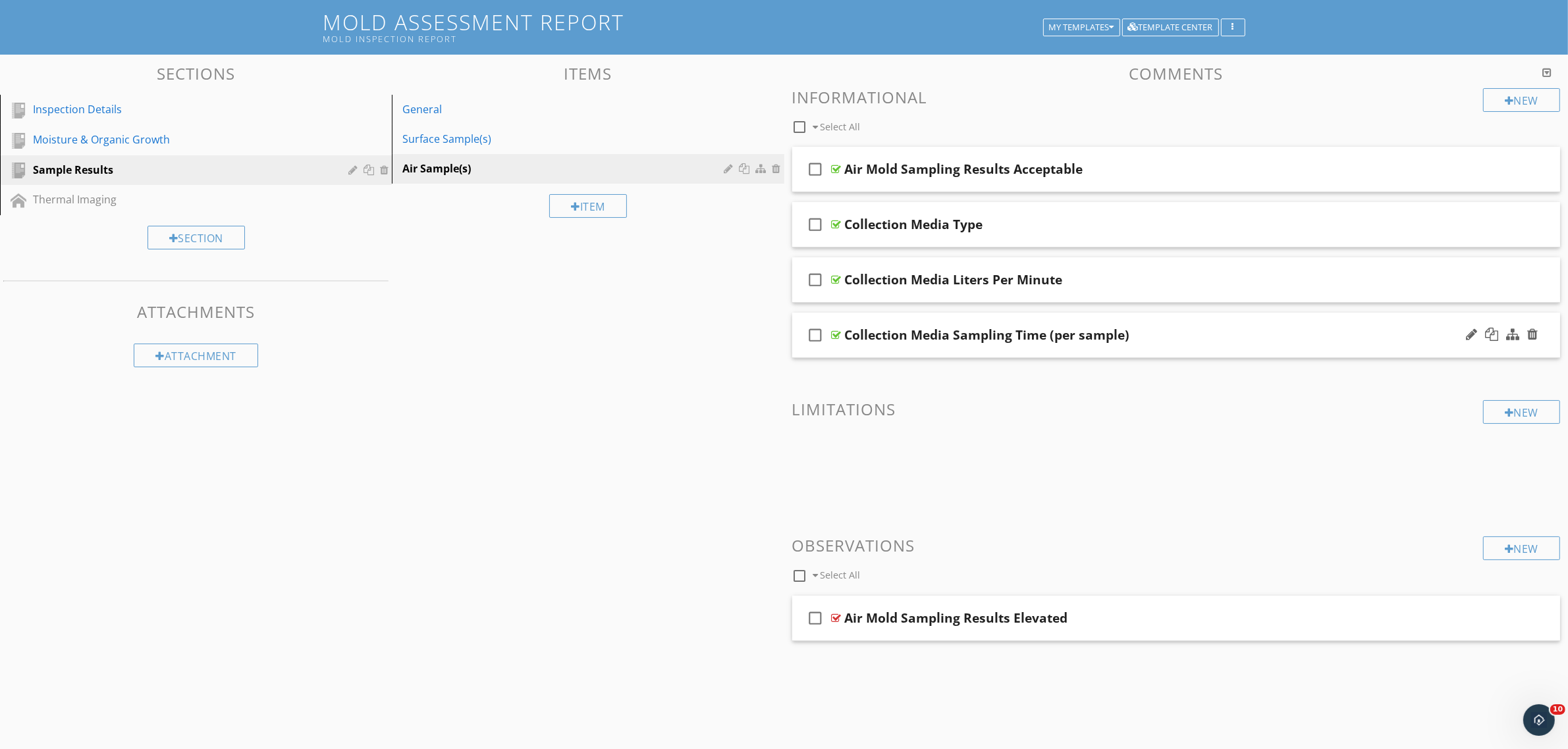
click at [835, 333] on div at bounding box center [836, 335] width 10 height 11
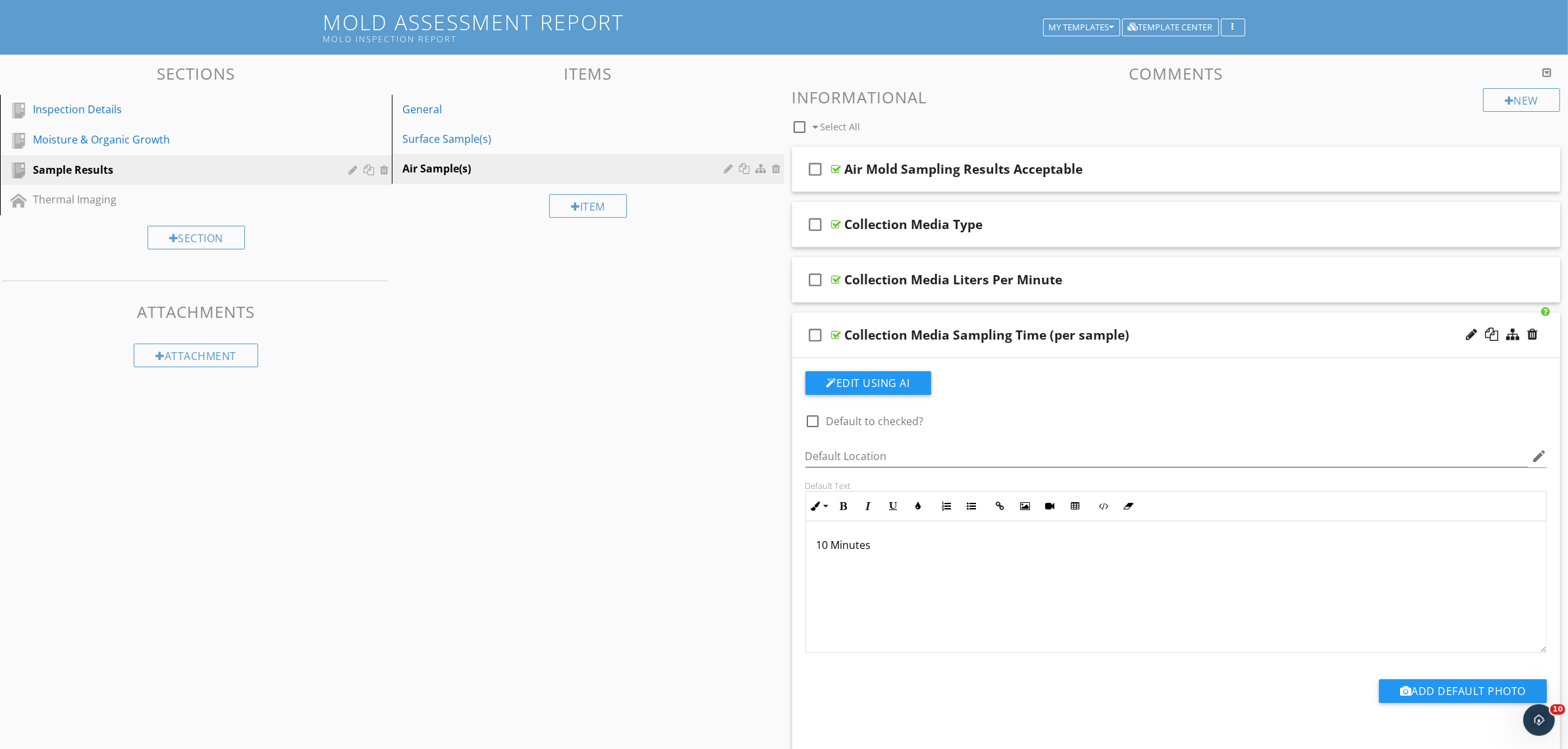
scroll to position [159, 0]
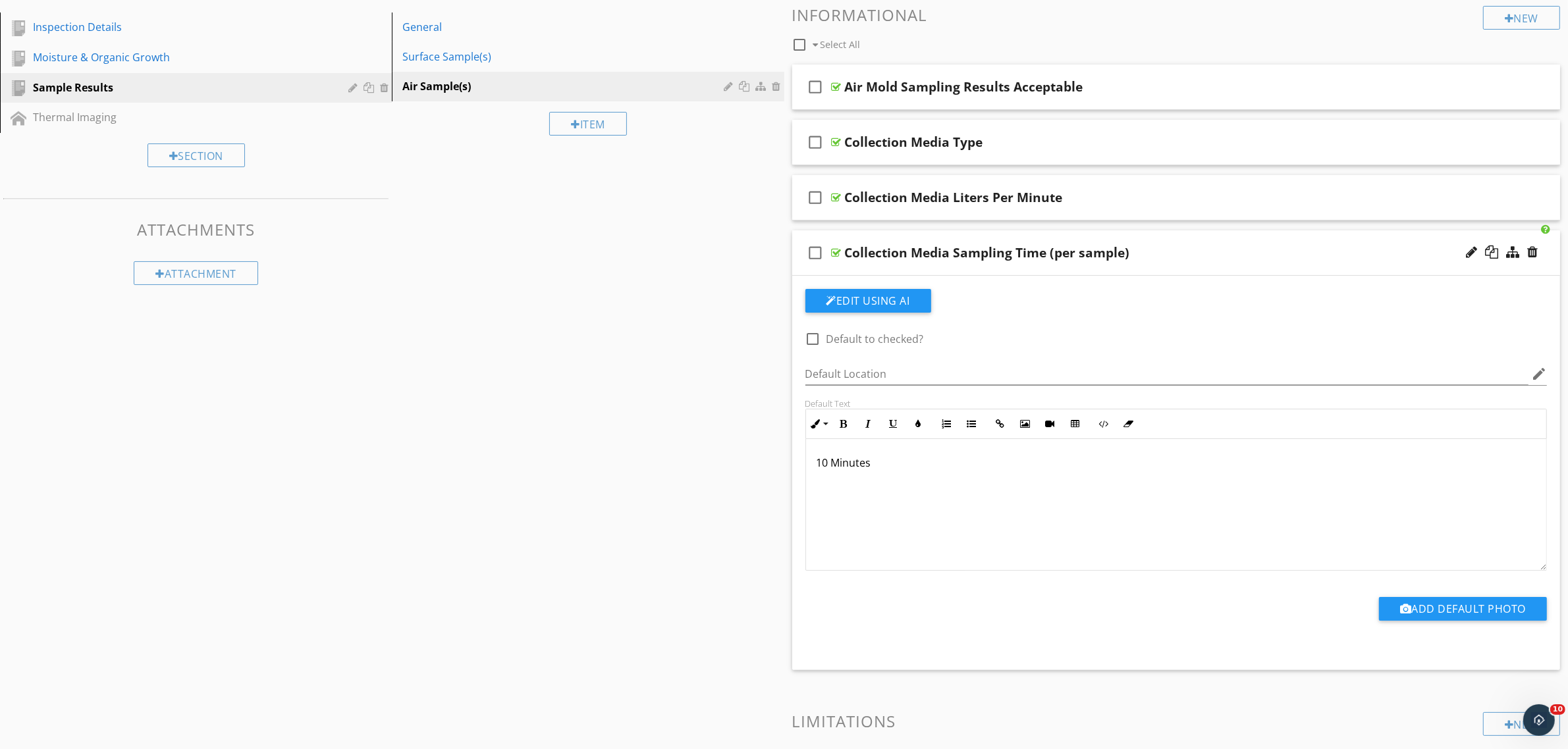
click at [814, 336] on div at bounding box center [813, 339] width 22 height 22
checkbox input "true"
click at [704, 377] on div "Sections Inspection Details Moisture & Organic Growth Sample Results Thermal Im…" at bounding box center [784, 494] width 1568 height 1044
click at [839, 254] on div at bounding box center [836, 253] width 10 height 11
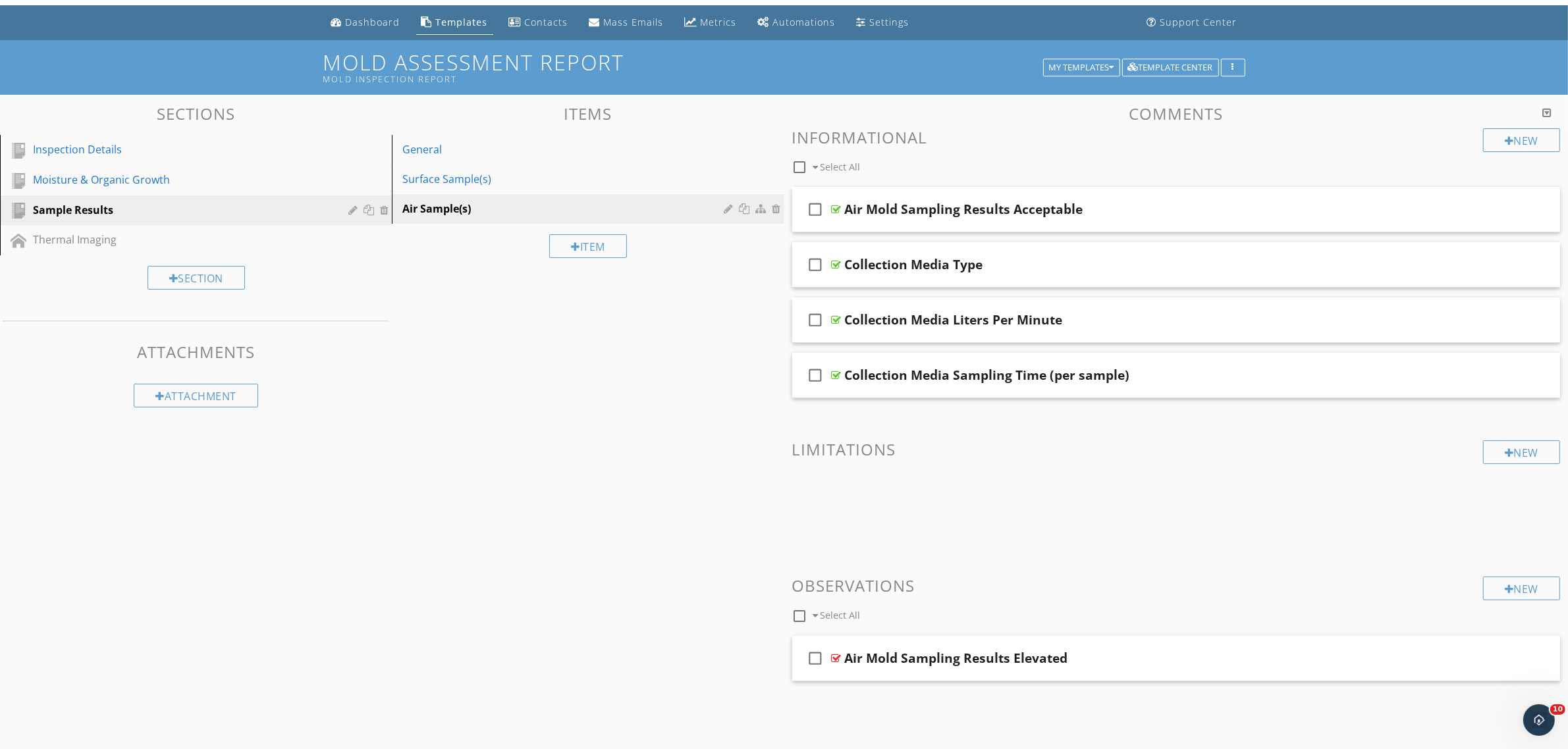
scroll to position [0, 0]
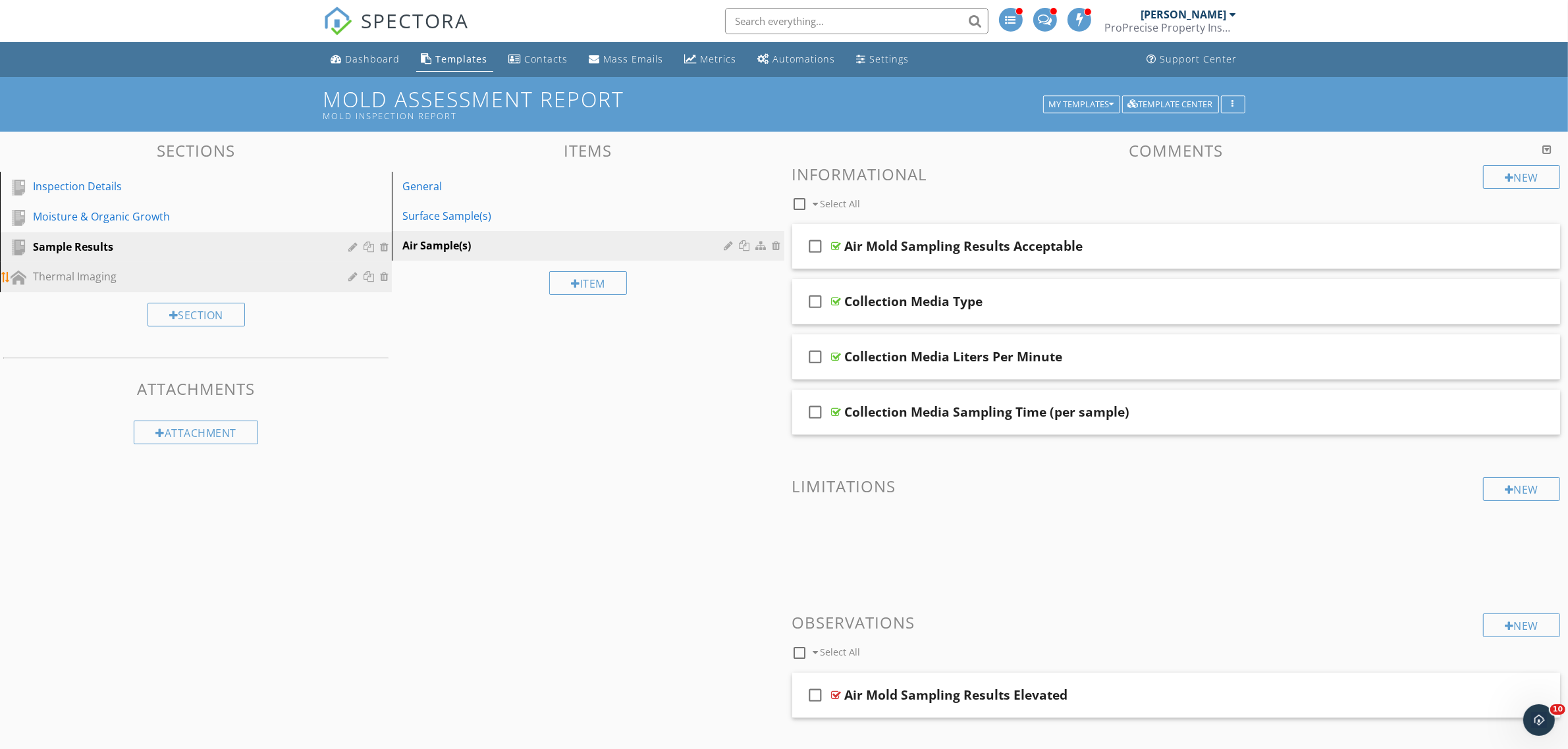
click at [152, 281] on div "Thermal Imaging" at bounding box center [180, 277] width 296 height 16
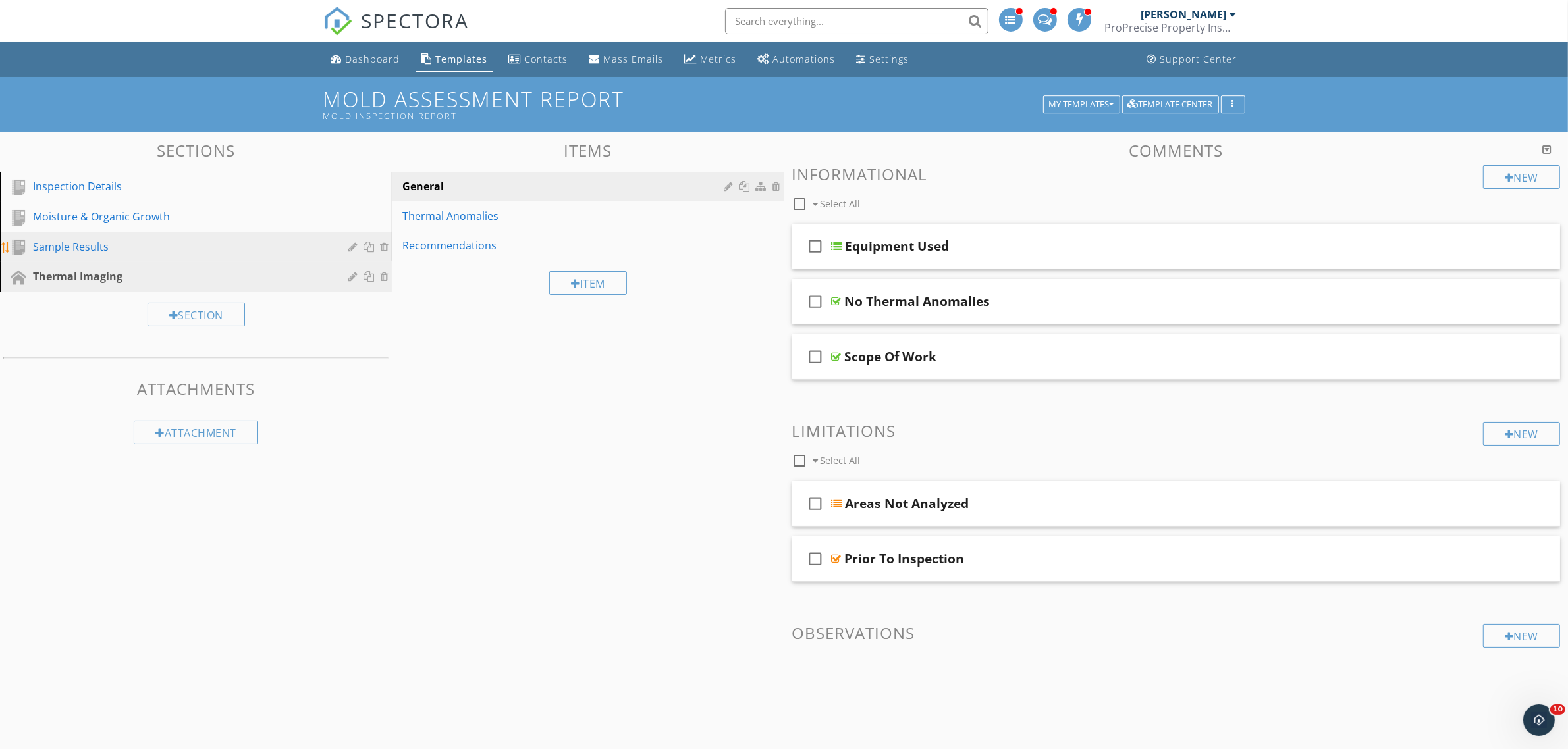
click at [176, 250] on div "Sample Results" at bounding box center [180, 247] width 296 height 16
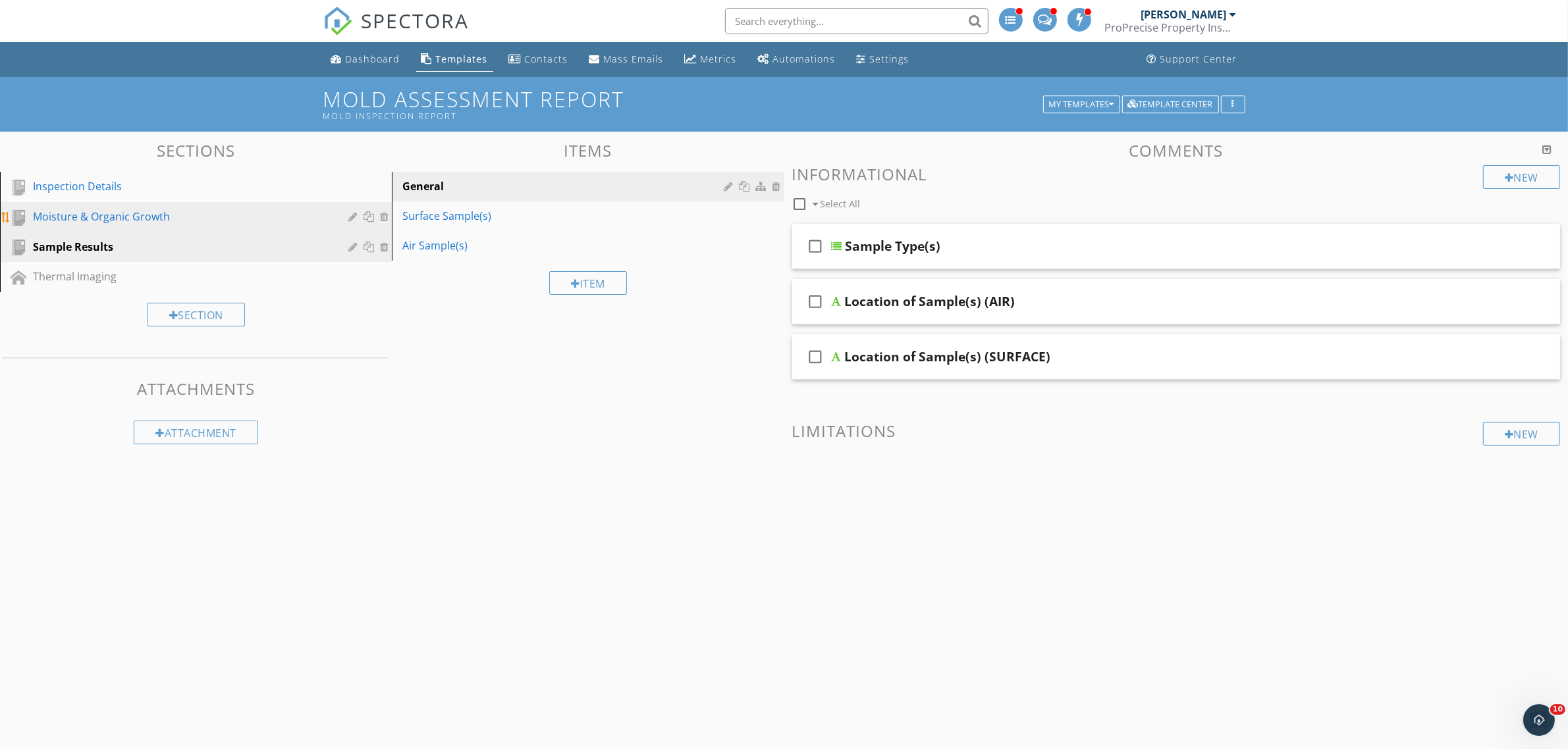
click at [185, 216] on div "Moisture & Organic Growth" at bounding box center [180, 216] width 296 height 16
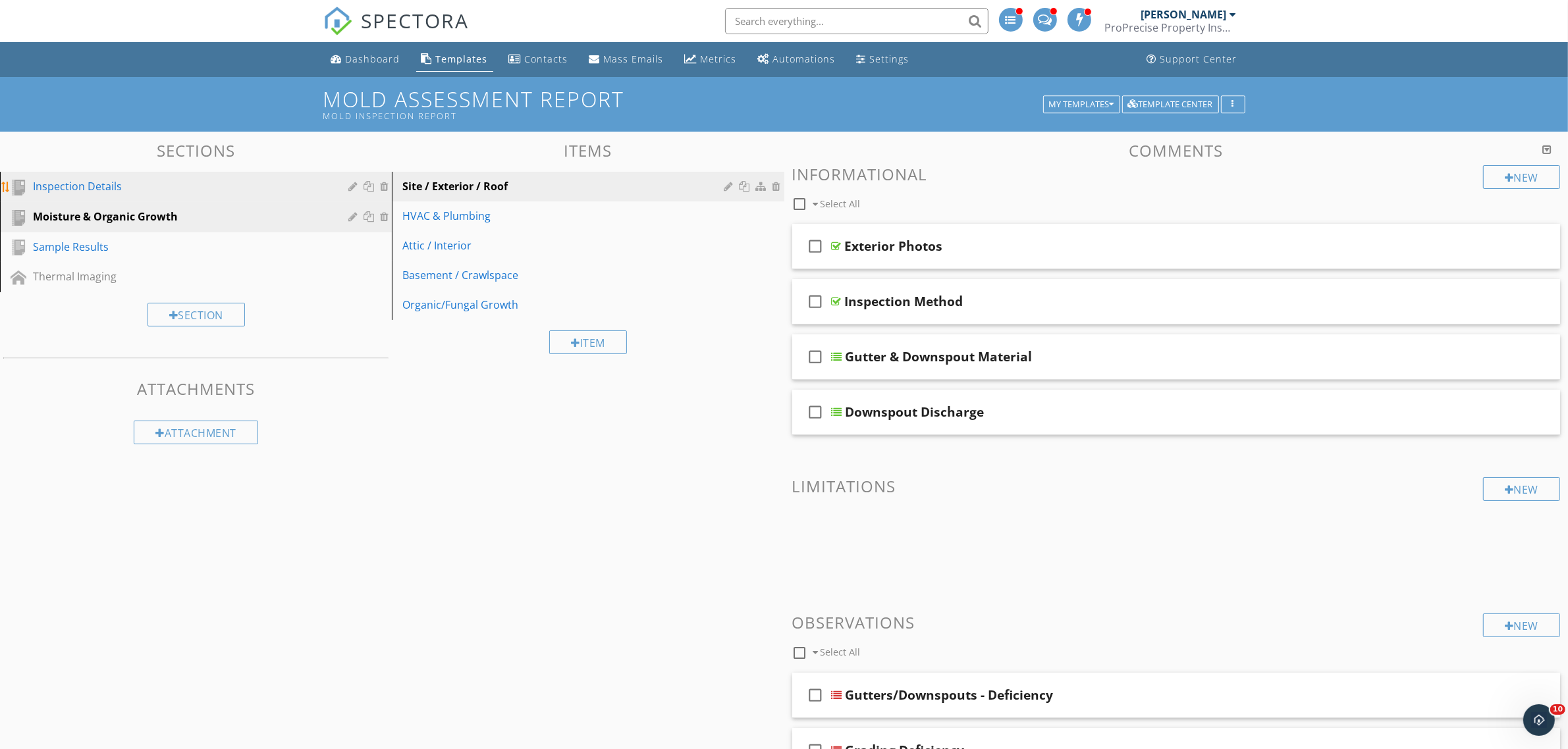
click at [192, 191] on div "Inspection Details" at bounding box center [180, 186] width 296 height 16
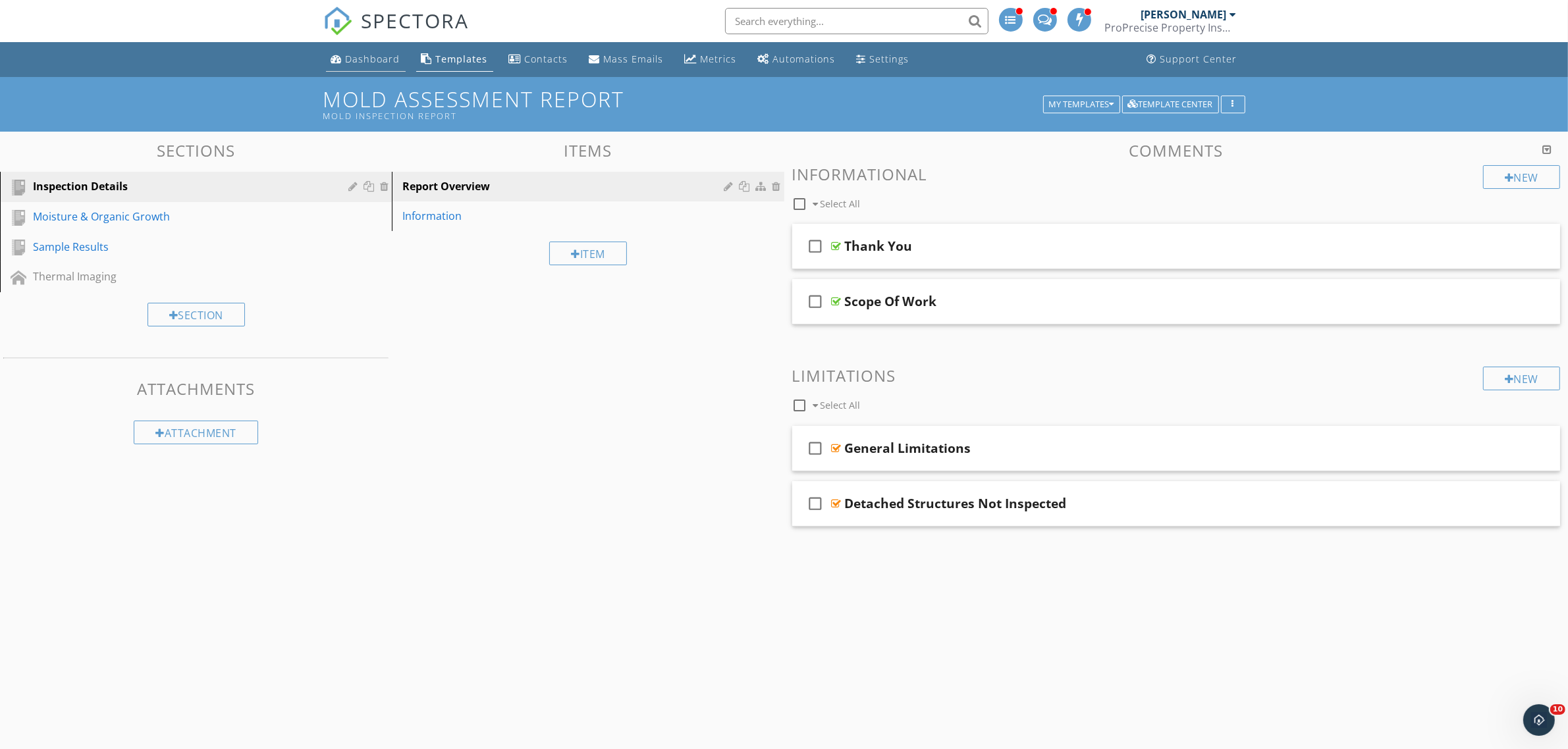
click at [371, 55] on div "Dashboard" at bounding box center [373, 59] width 55 height 13
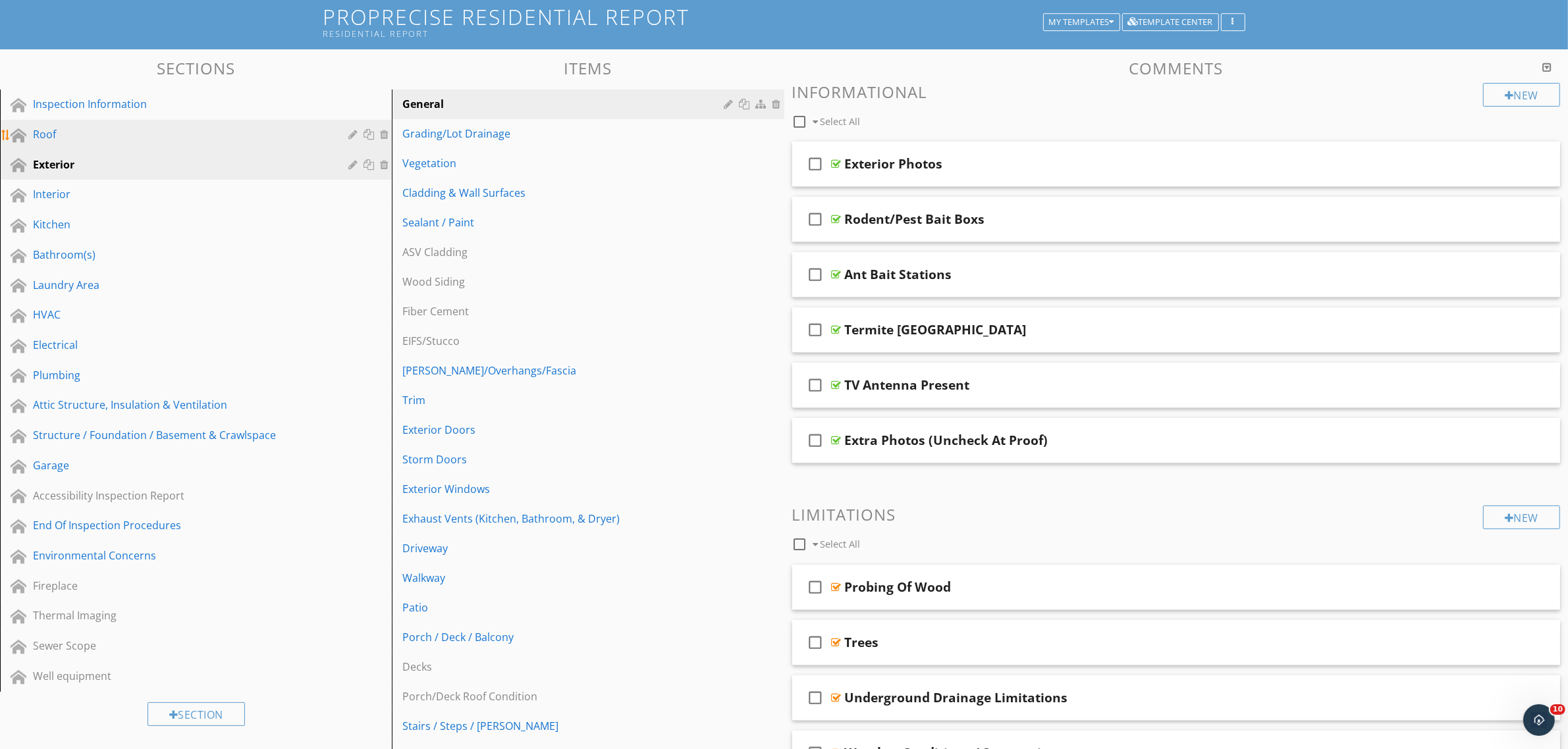
click at [212, 132] on div "Roof" at bounding box center [180, 134] width 296 height 16
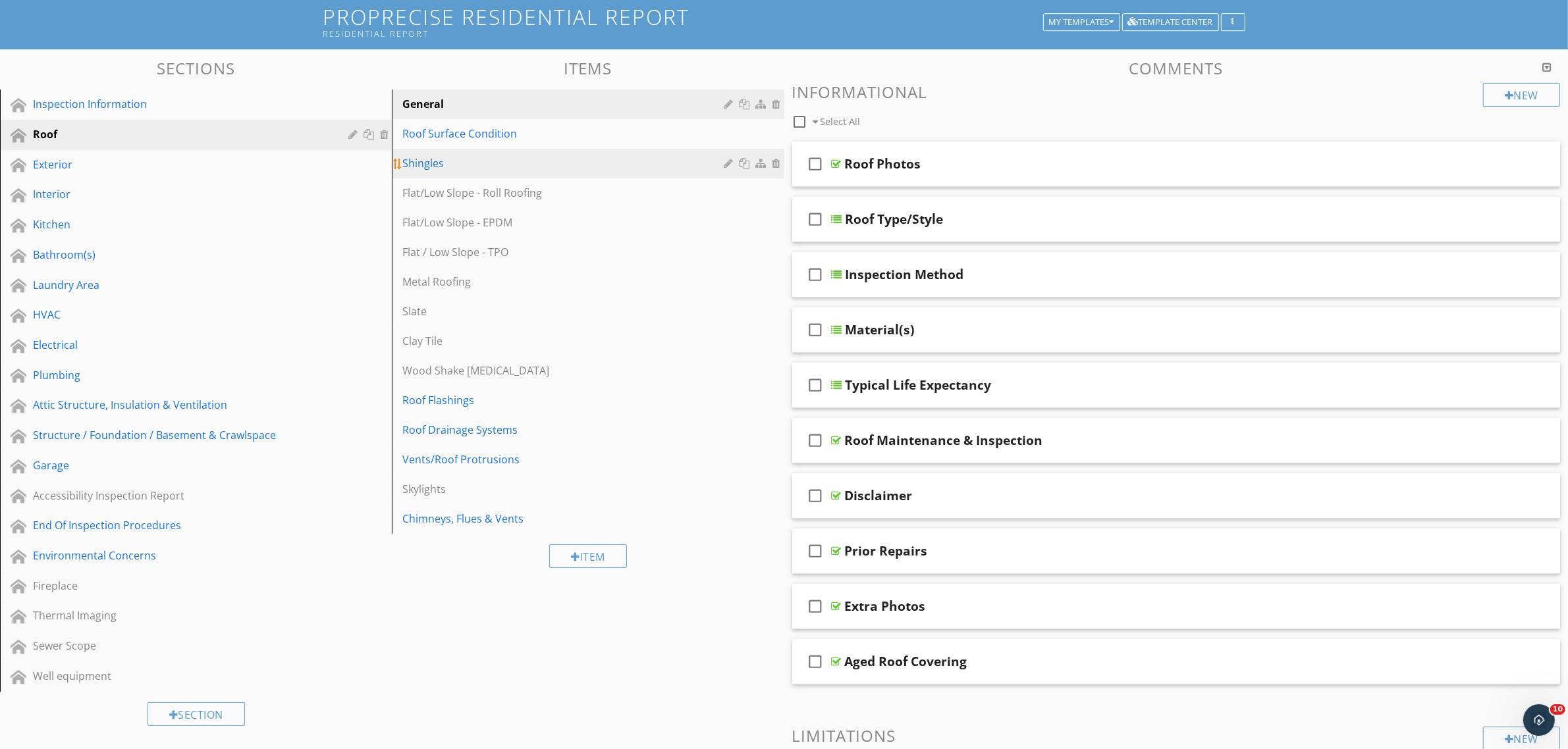
click at [593, 163] on div "Shingles" at bounding box center [565, 164] width 325 height 16
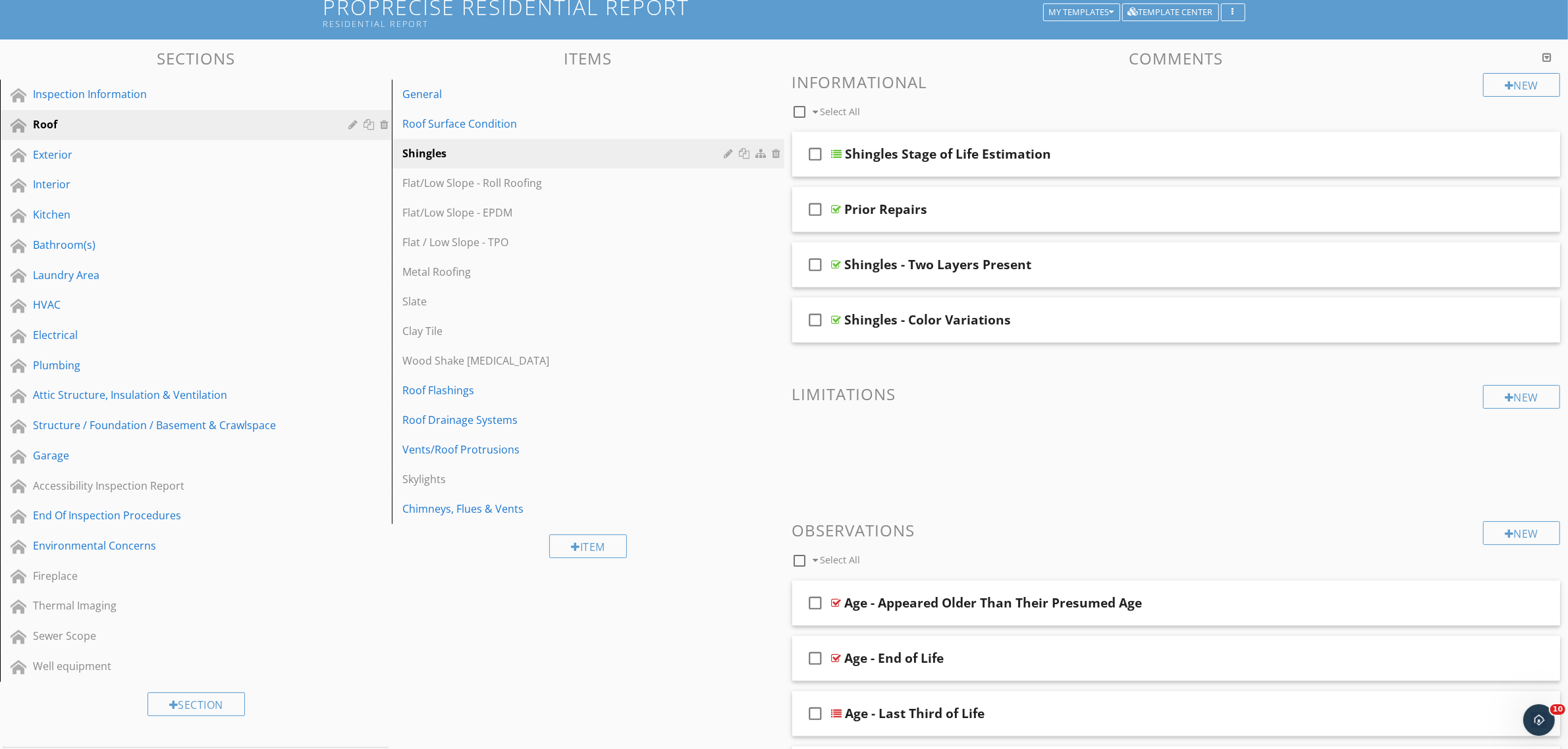
scroll to position [82, 0]
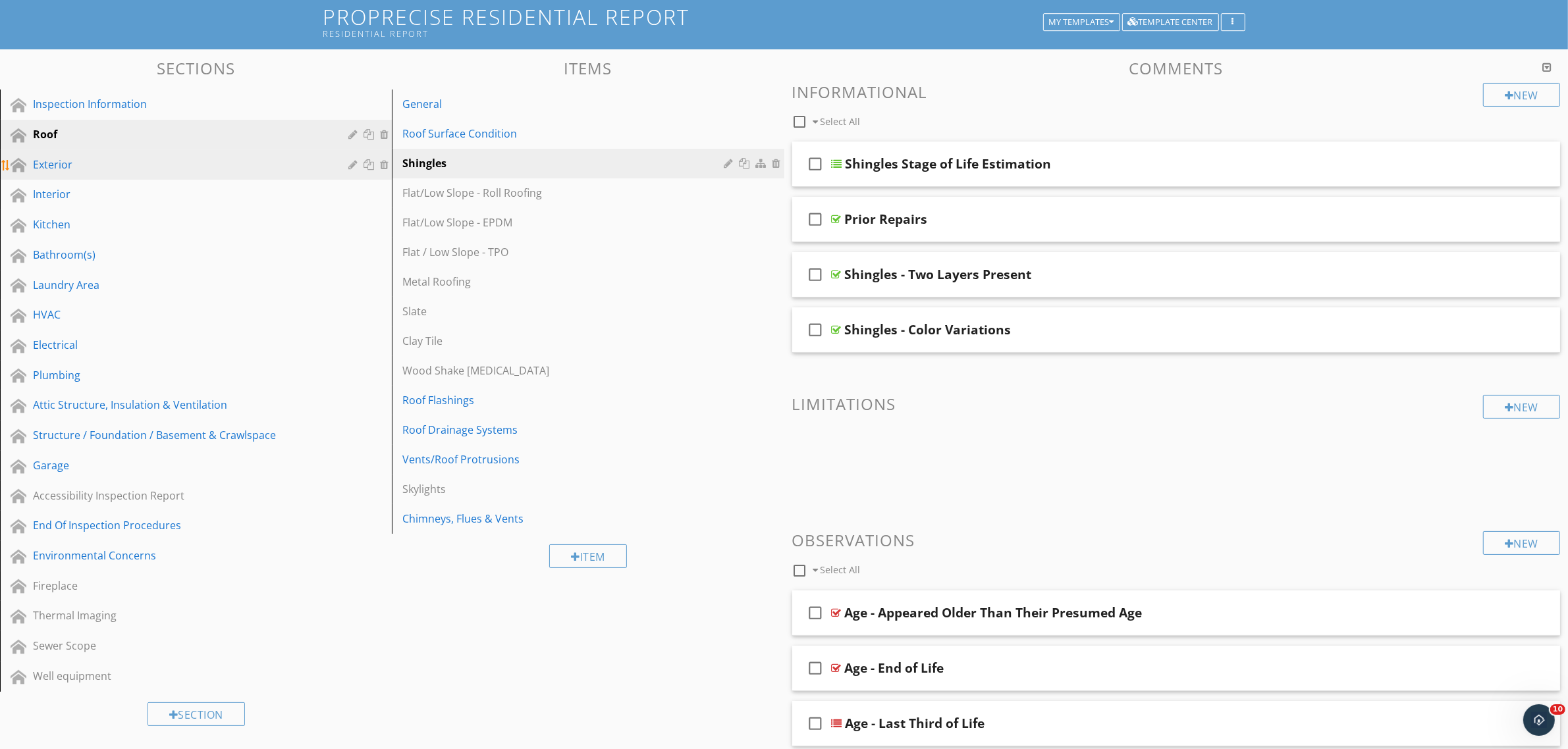
click at [74, 156] on div "Exterior" at bounding box center [180, 164] width 296 height 16
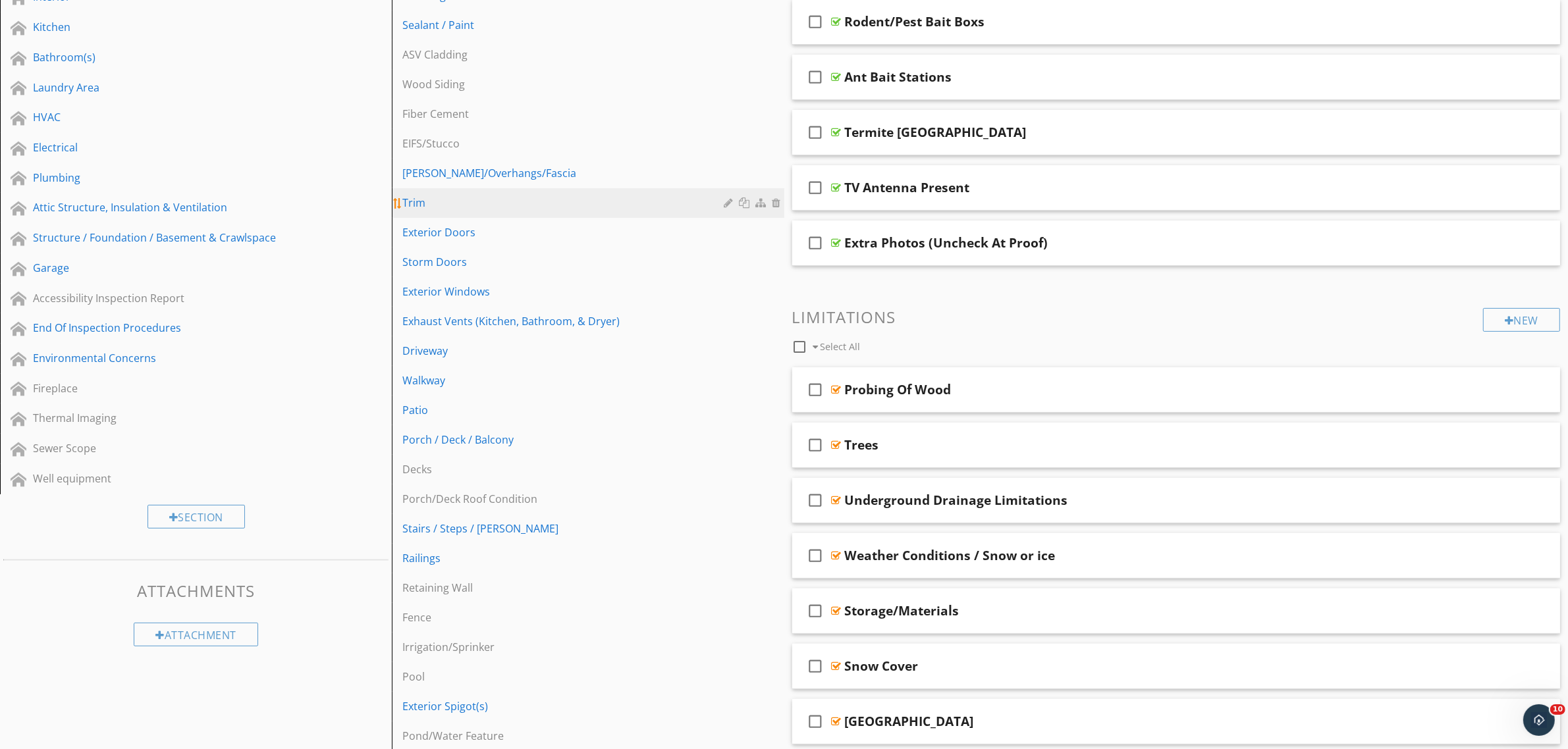
scroll to position [329, 0]
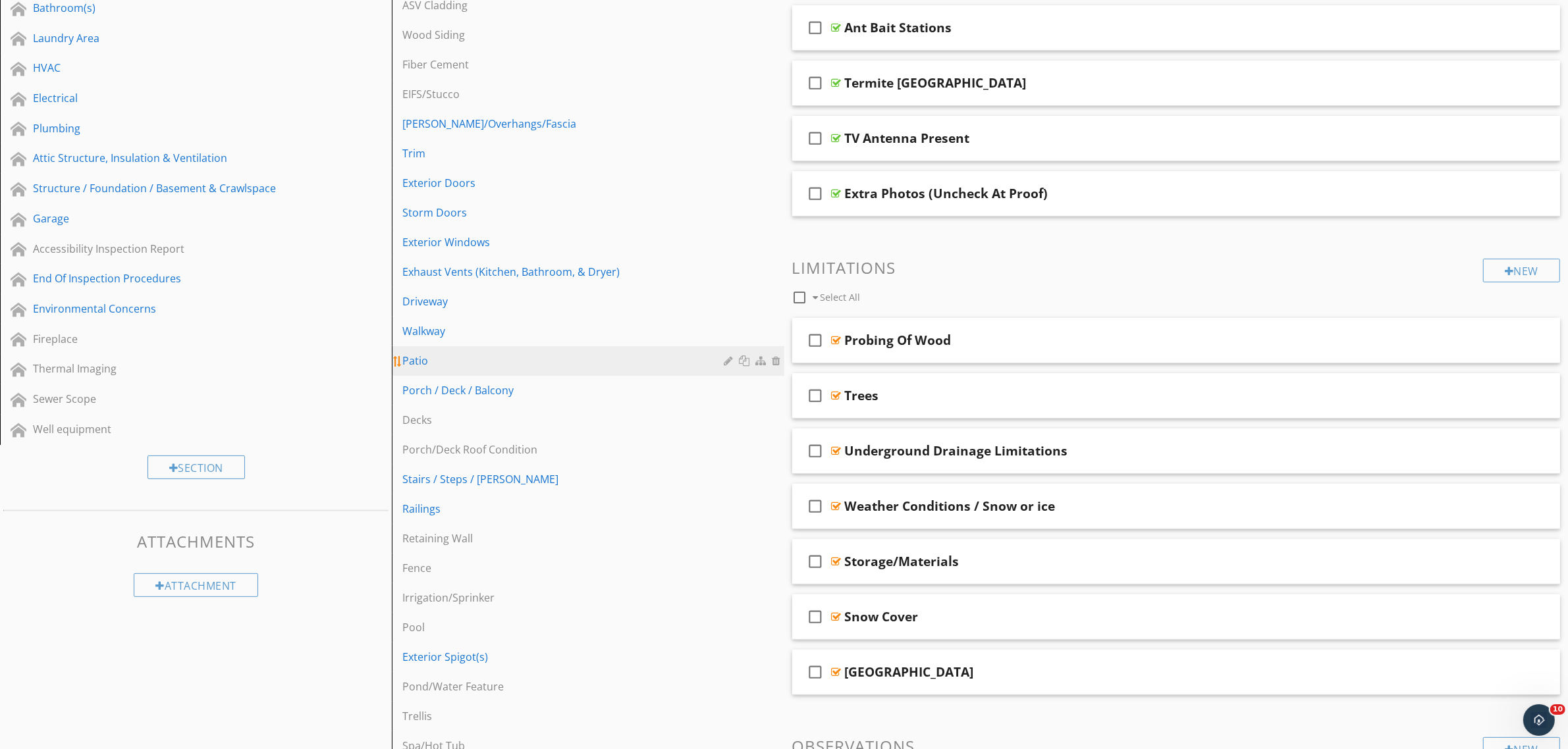
click at [446, 357] on div "Patio" at bounding box center [565, 361] width 325 height 16
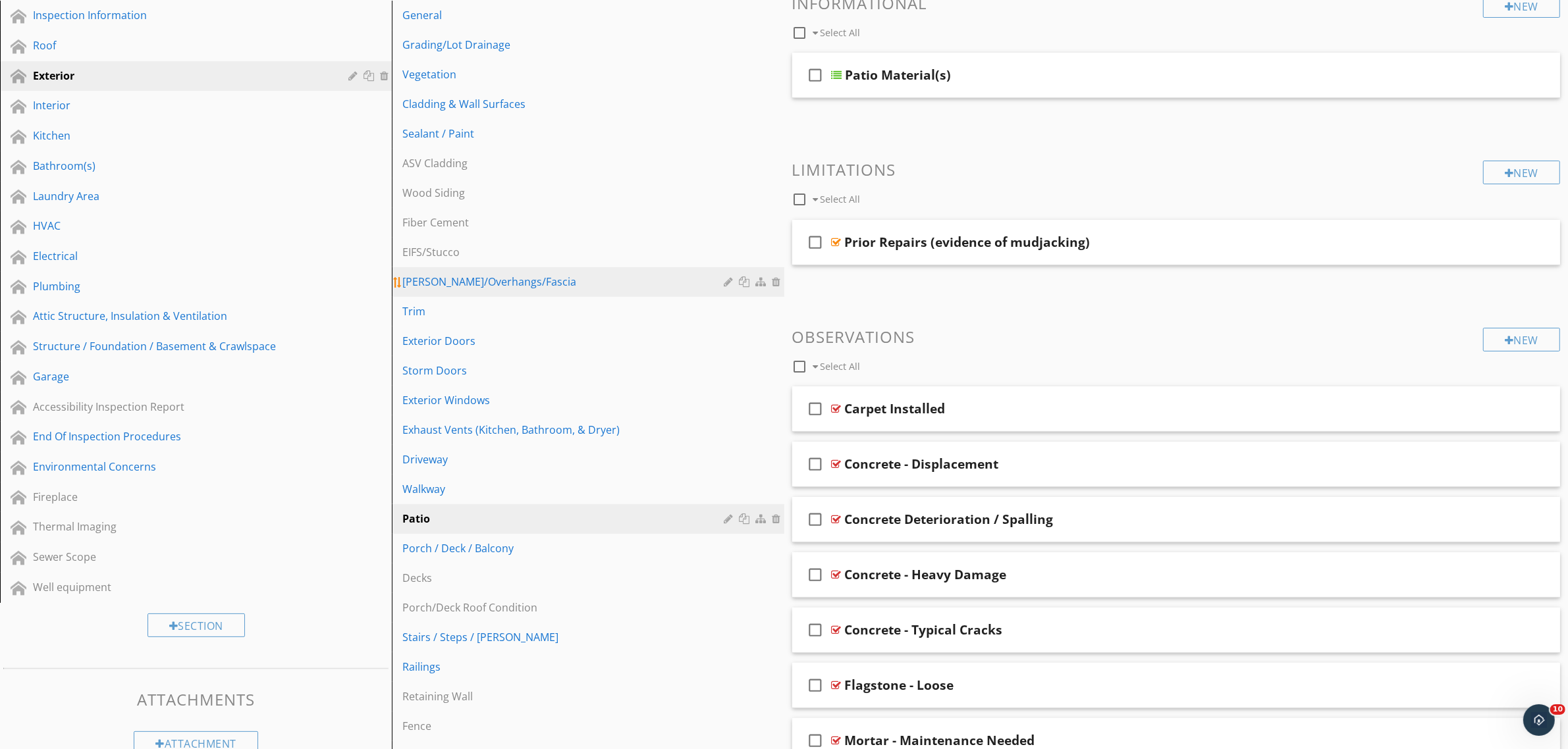
scroll to position [164, 0]
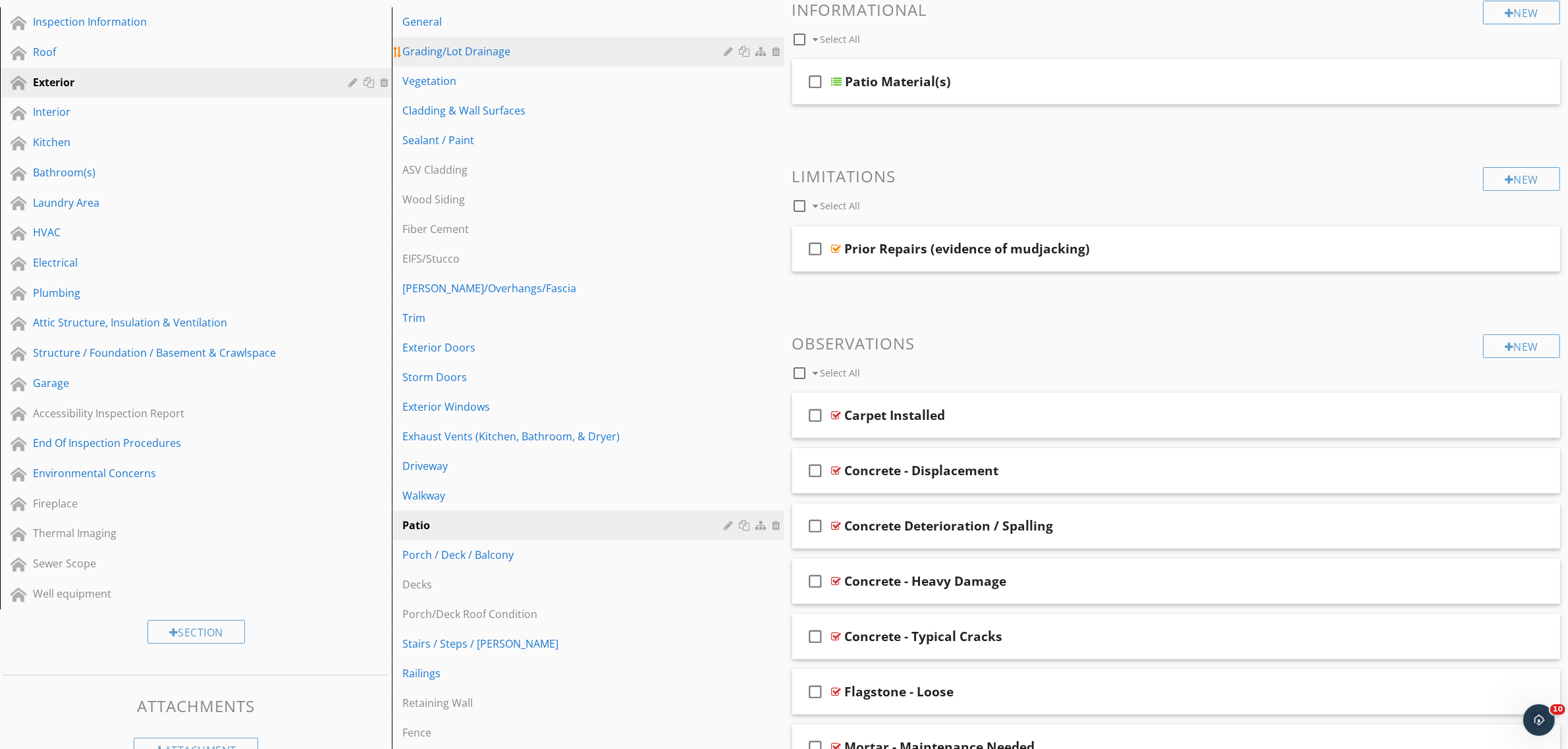
click at [489, 45] on div "Grading/Lot Drainage" at bounding box center [565, 51] width 325 height 16
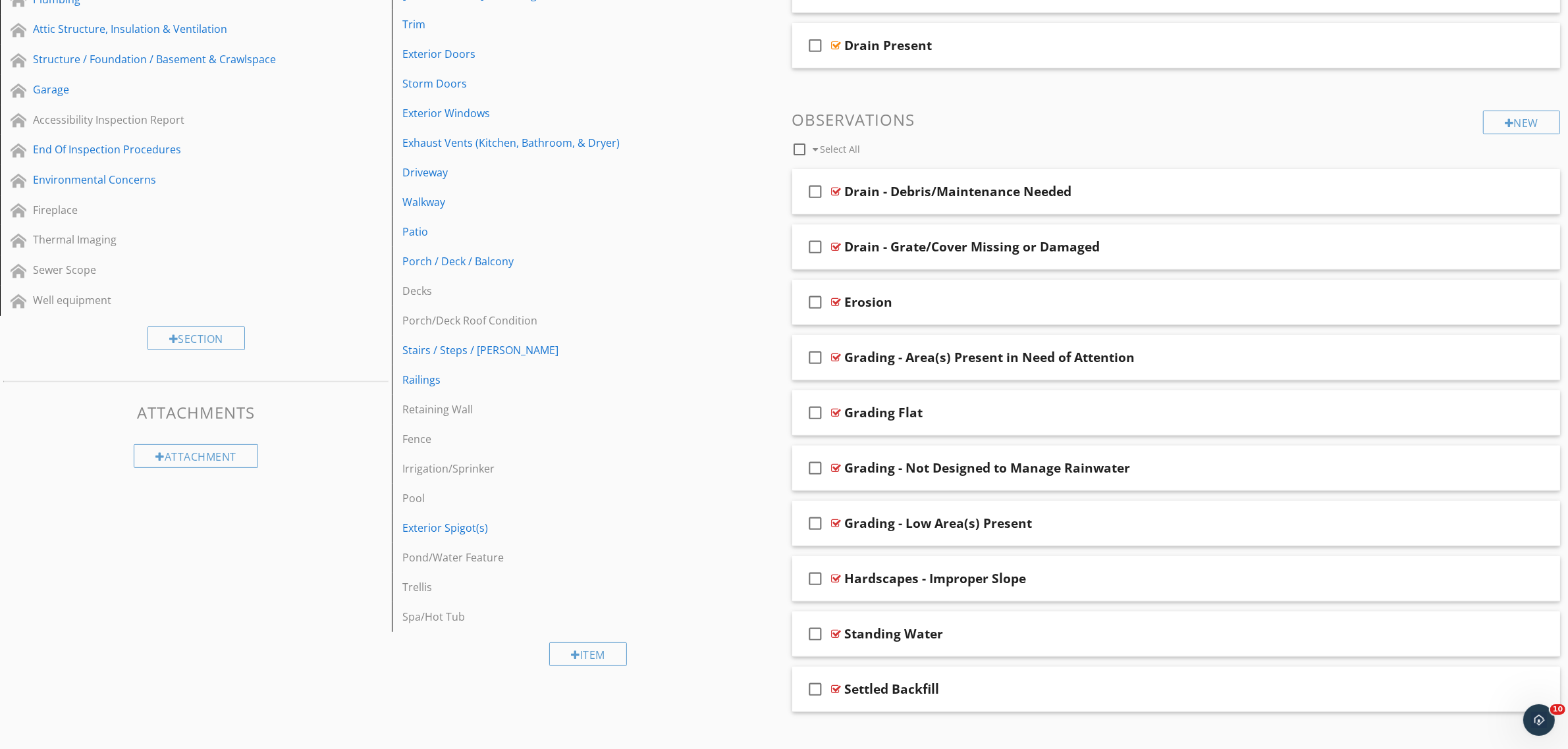
scroll to position [478, 0]
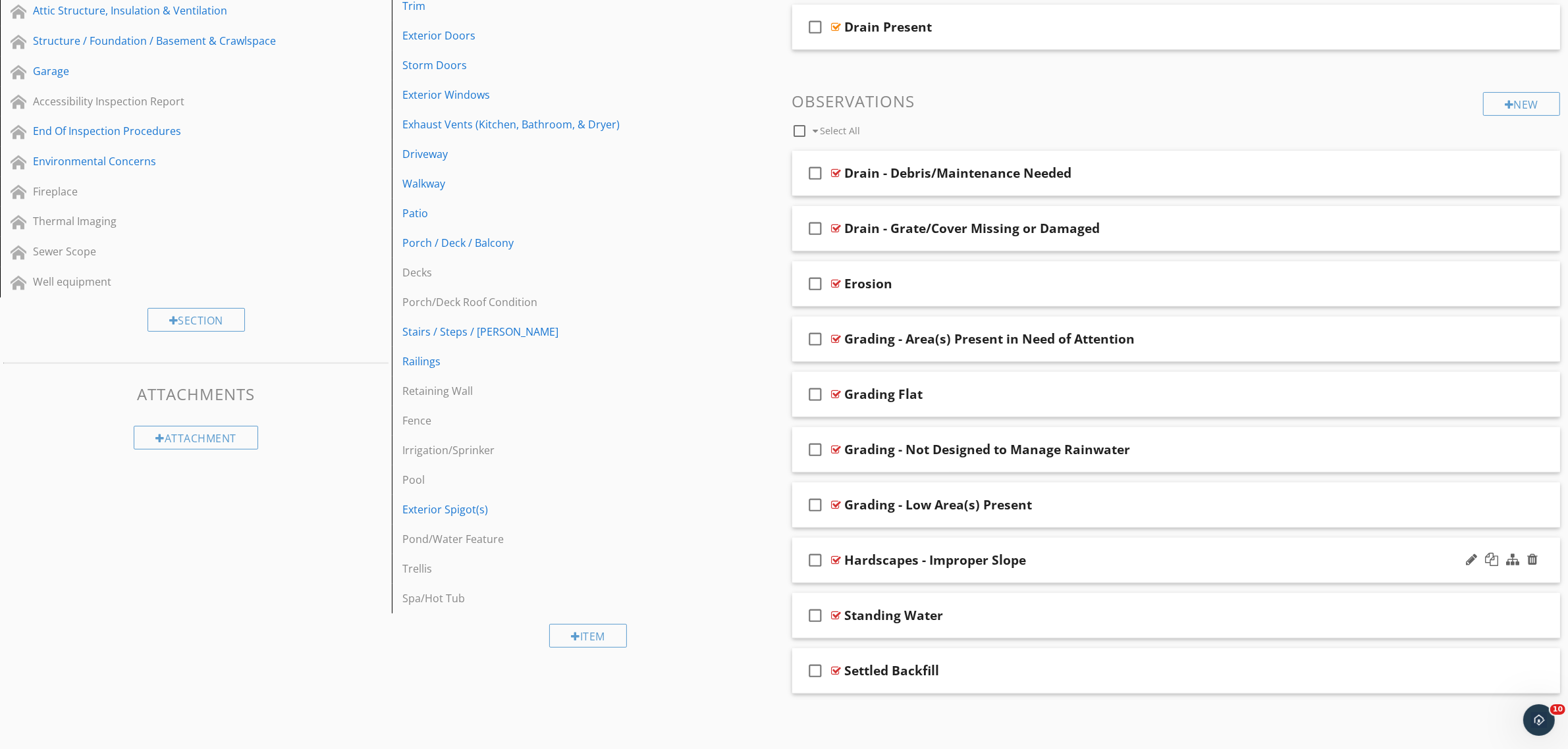
click at [835, 557] on div at bounding box center [836, 561] width 10 height 11
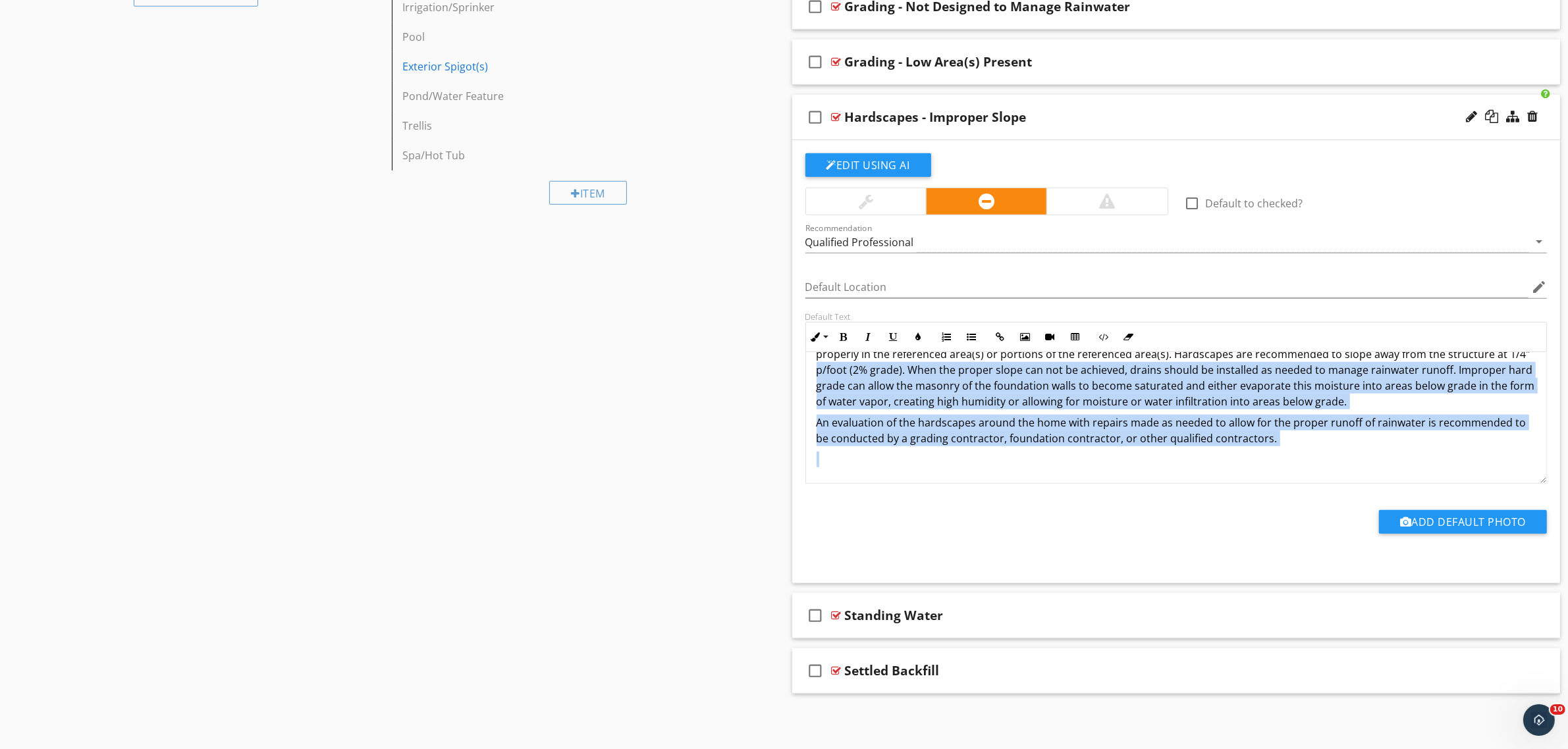
scroll to position [0, 0]
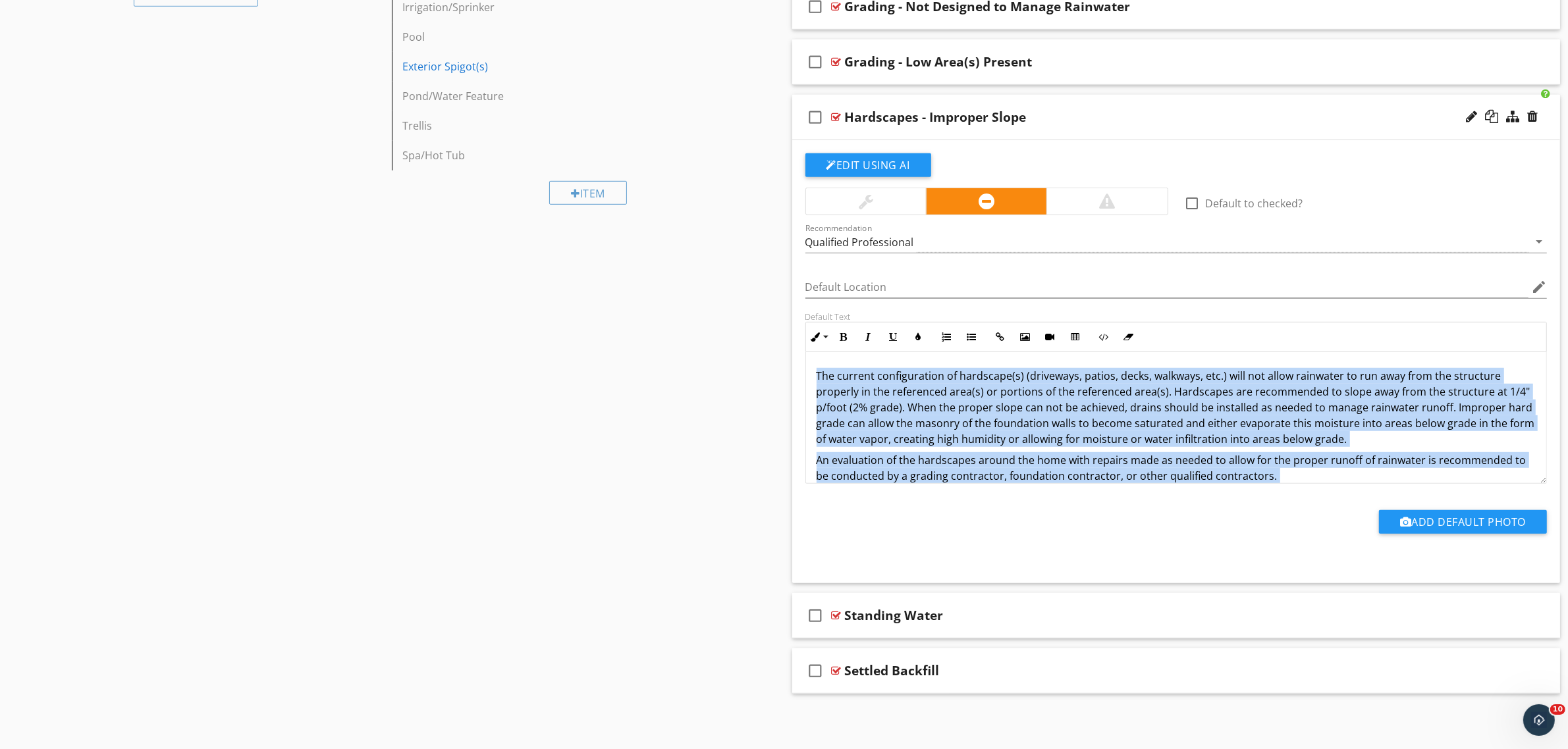
drag, startPoint x: 1292, startPoint y: 456, endPoint x: 738, endPoint y: 287, distance: 579.2
copy div "The current configuration of hardscape(s) (driveways, patios, decks, walkways, …"
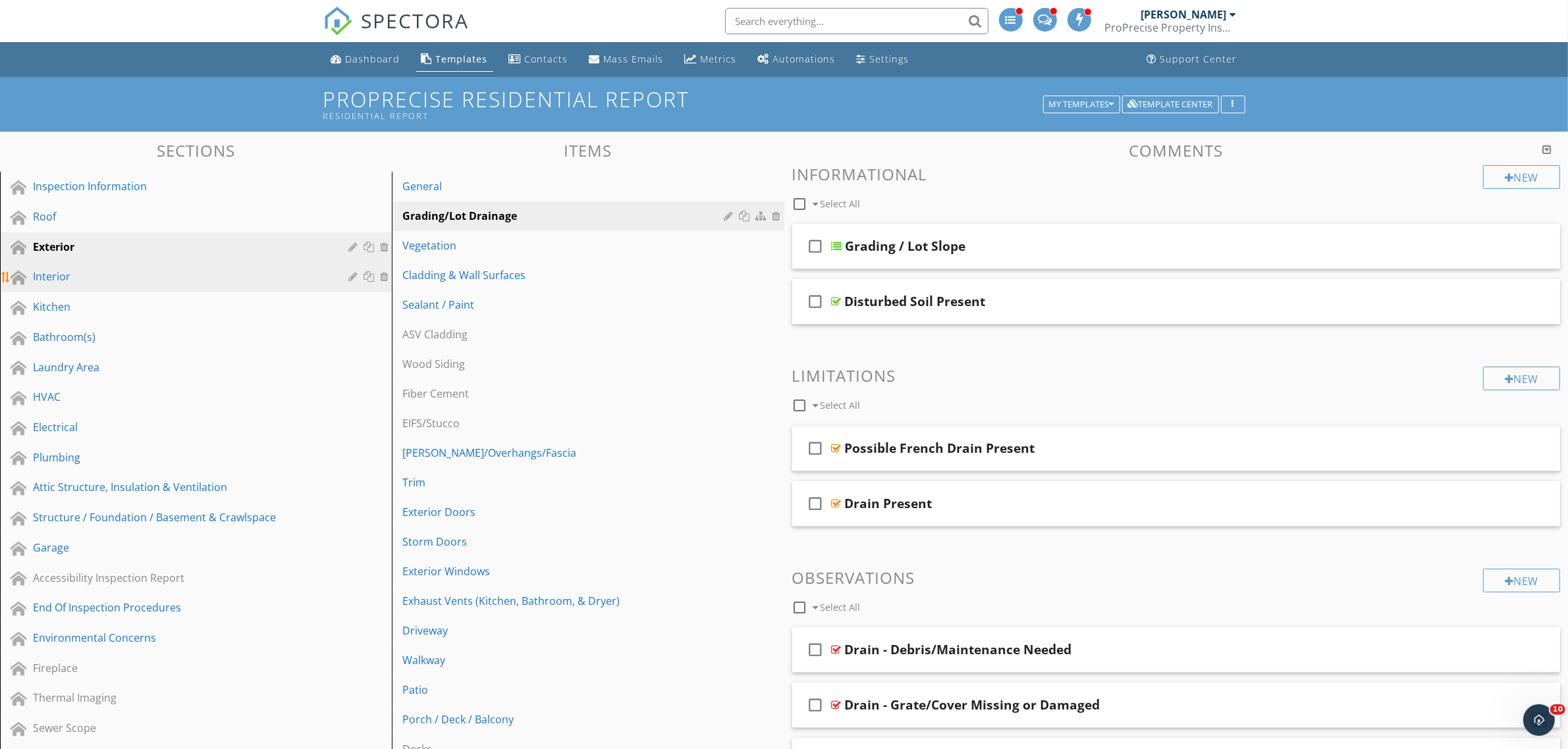
click at [88, 270] on div "Interior" at bounding box center [180, 277] width 296 height 16
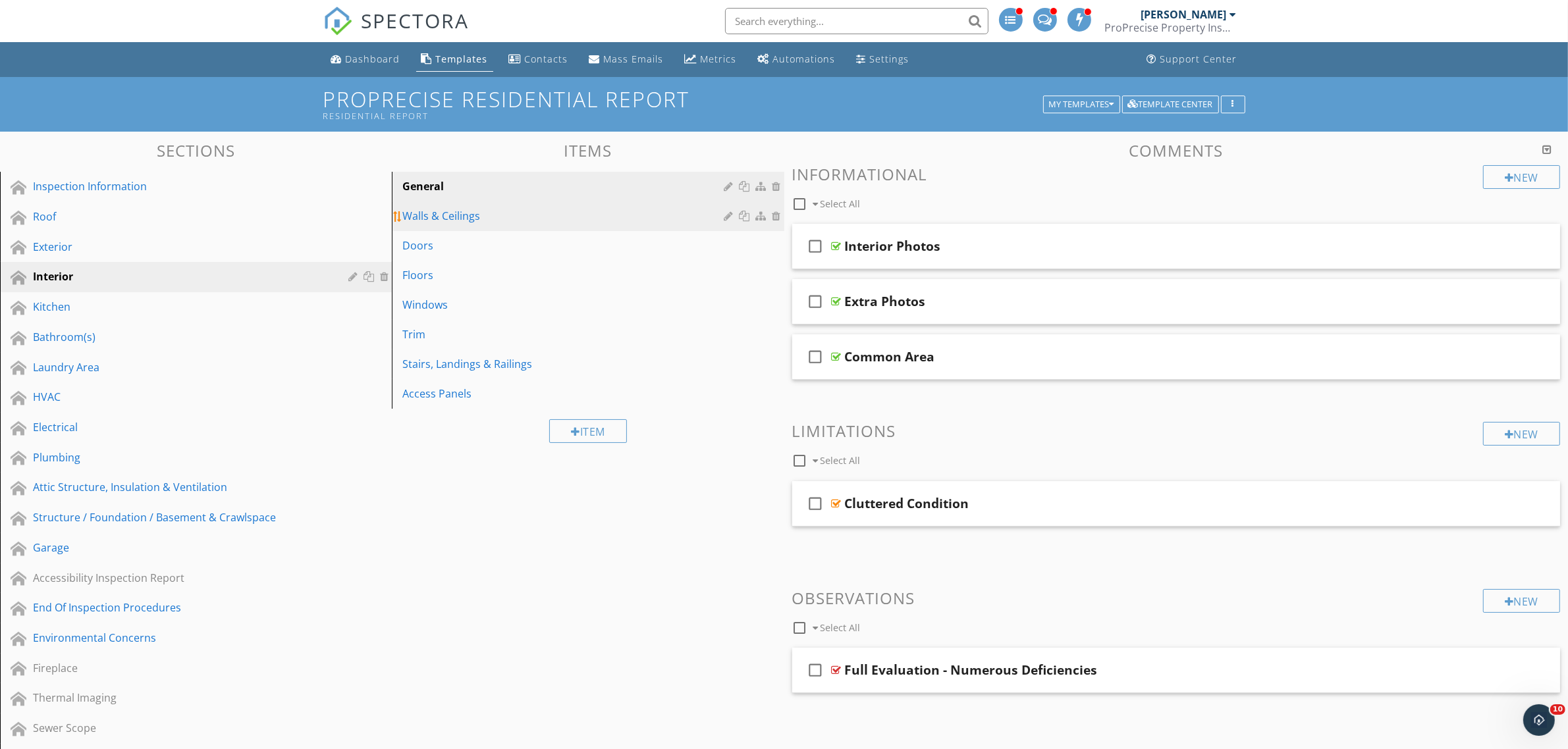
click at [481, 211] on div "Walls & Ceilings" at bounding box center [565, 216] width 325 height 16
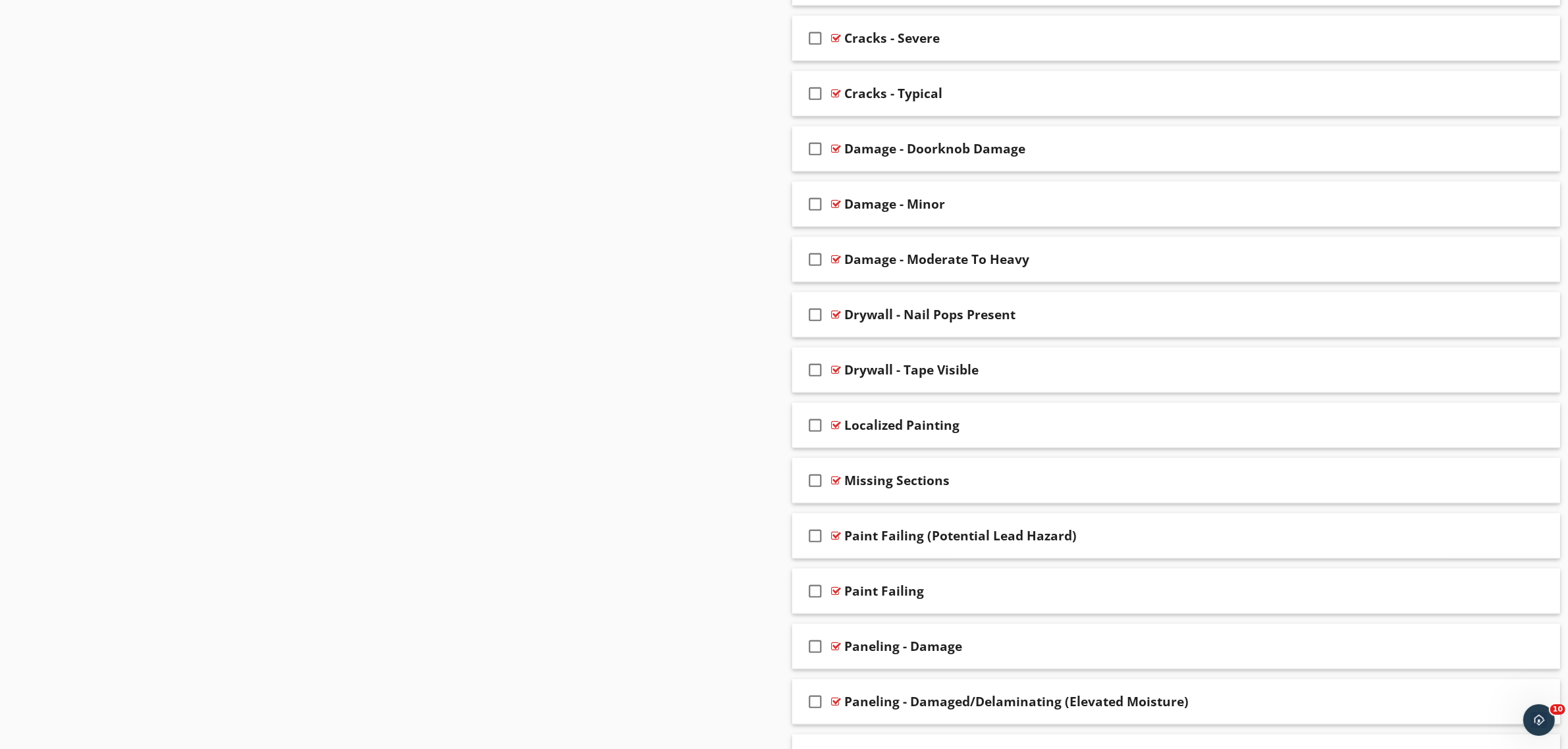
scroll to position [1799, 0]
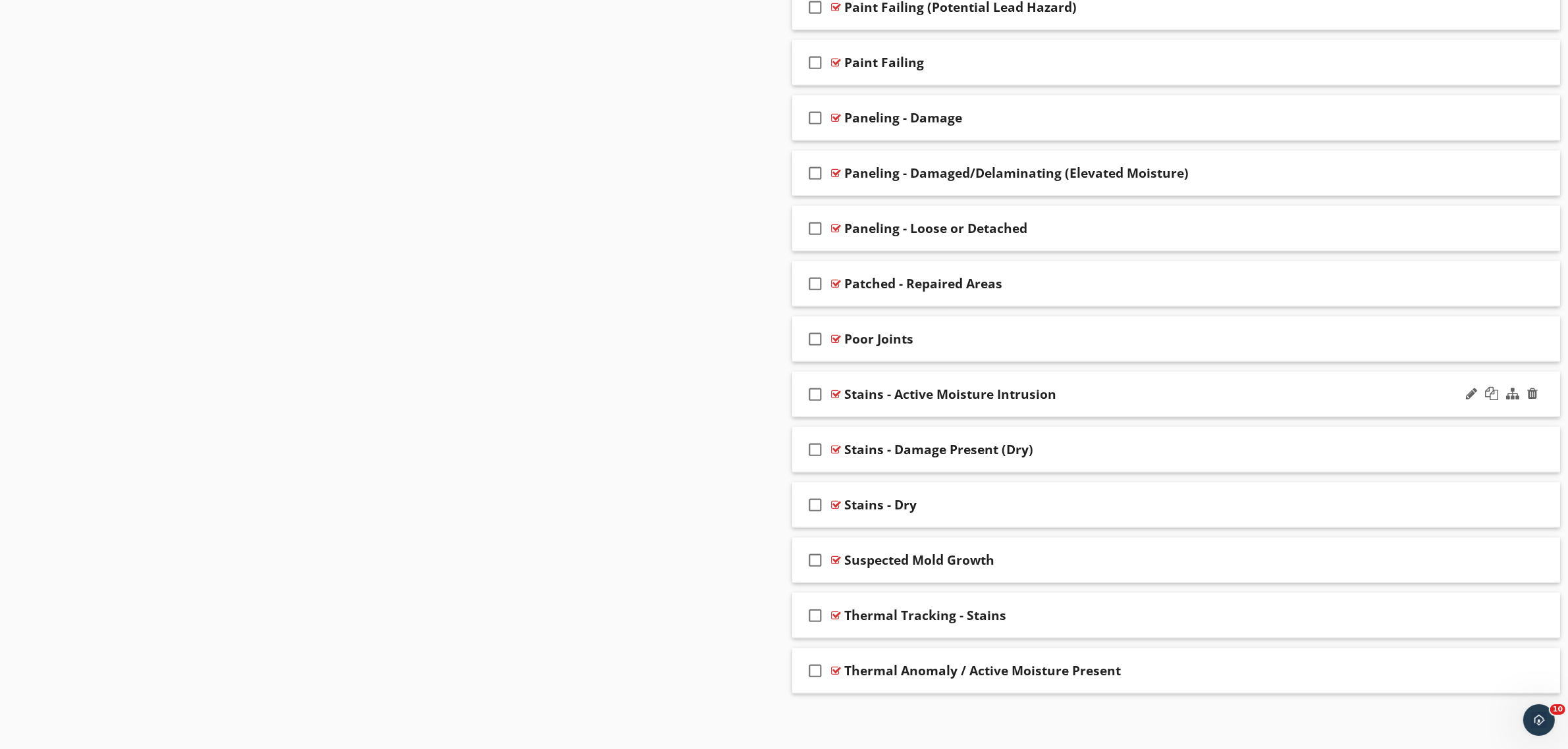
click at [837, 396] on div at bounding box center [836, 394] width 10 height 11
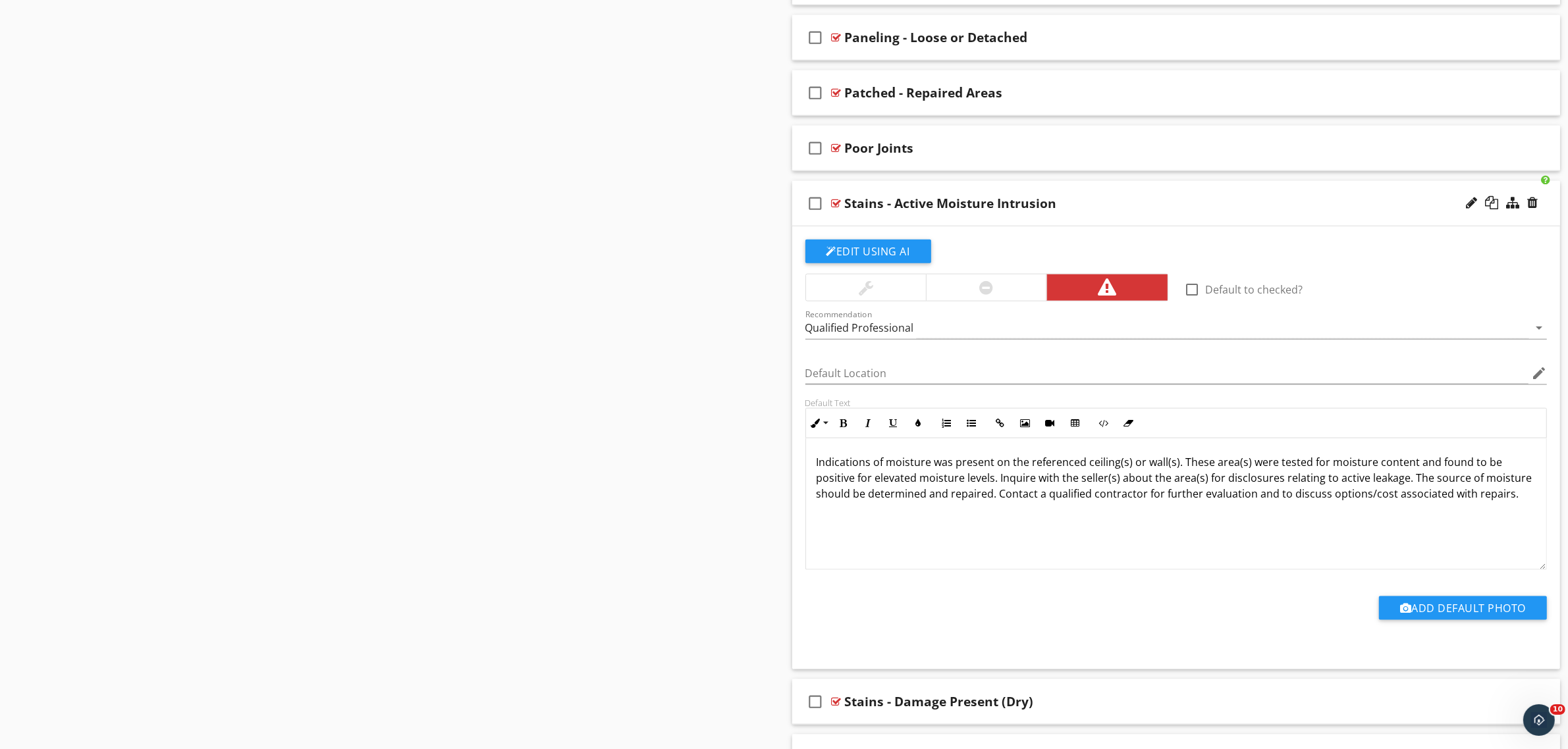
scroll to position [2046, 0]
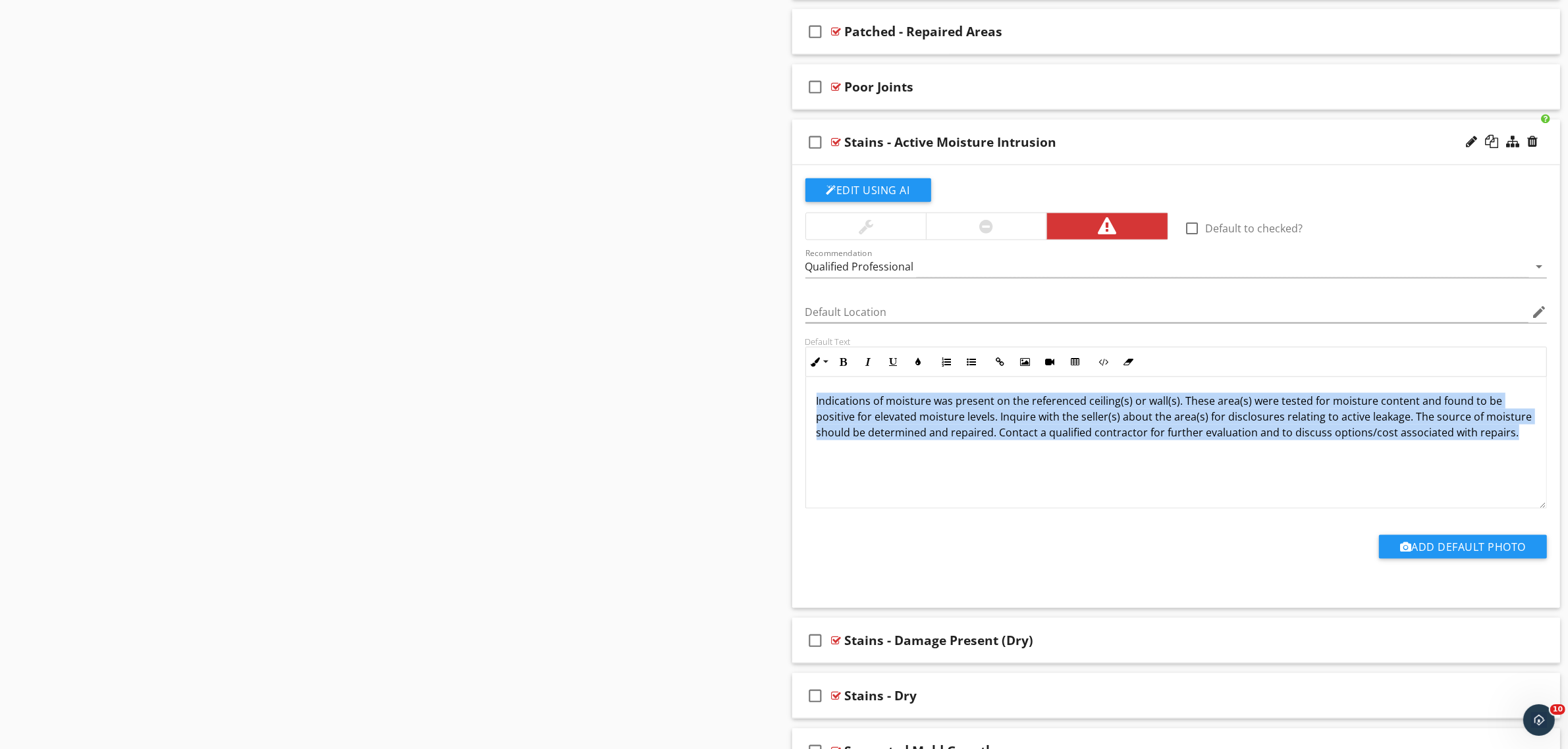
drag, startPoint x: 1517, startPoint y: 443, endPoint x: 751, endPoint y: 390, distance: 767.8
copy p "Indications of moisture was present on the referenced ceiling(s) or wall(s). Th…"
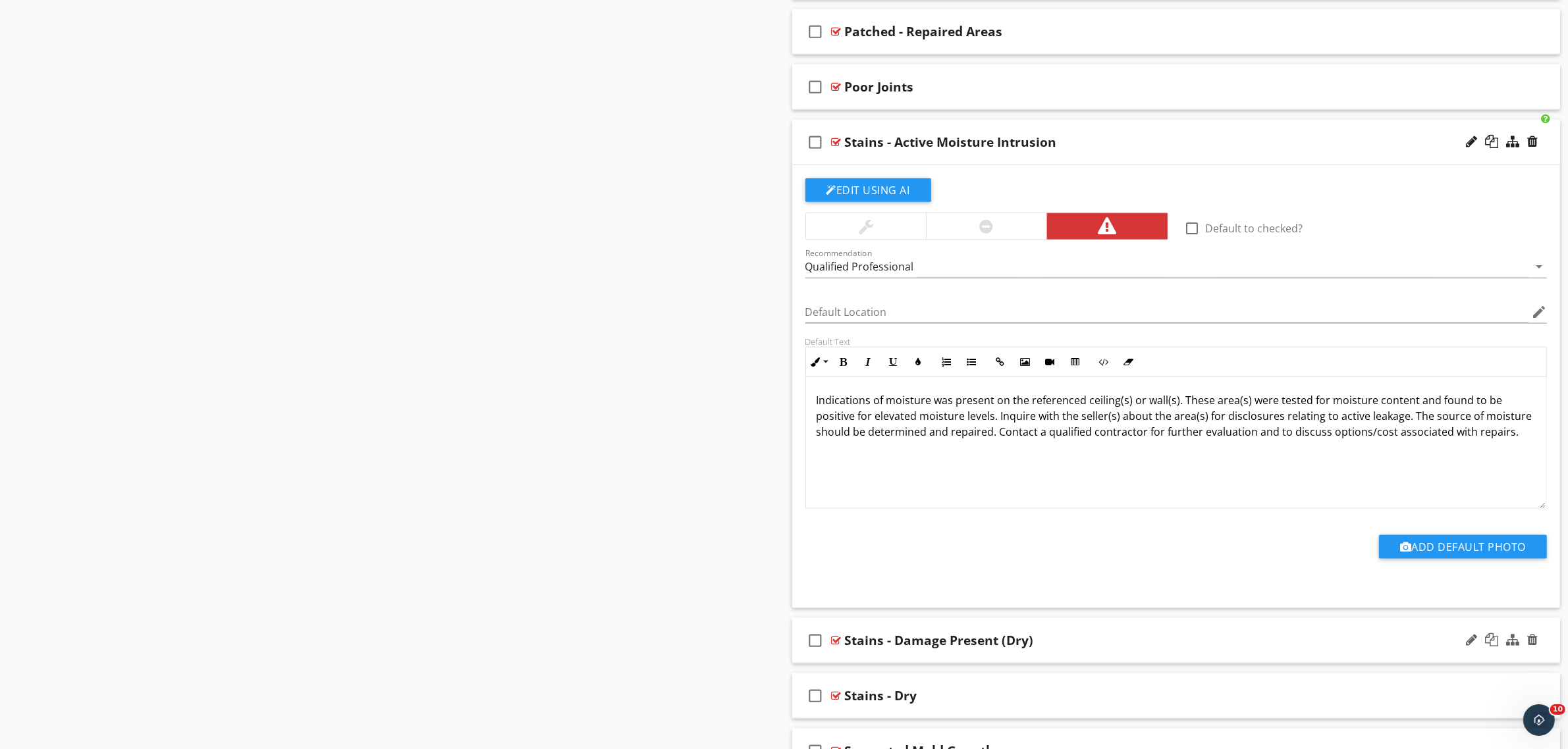
click at [833, 646] on div at bounding box center [836, 641] width 10 height 11
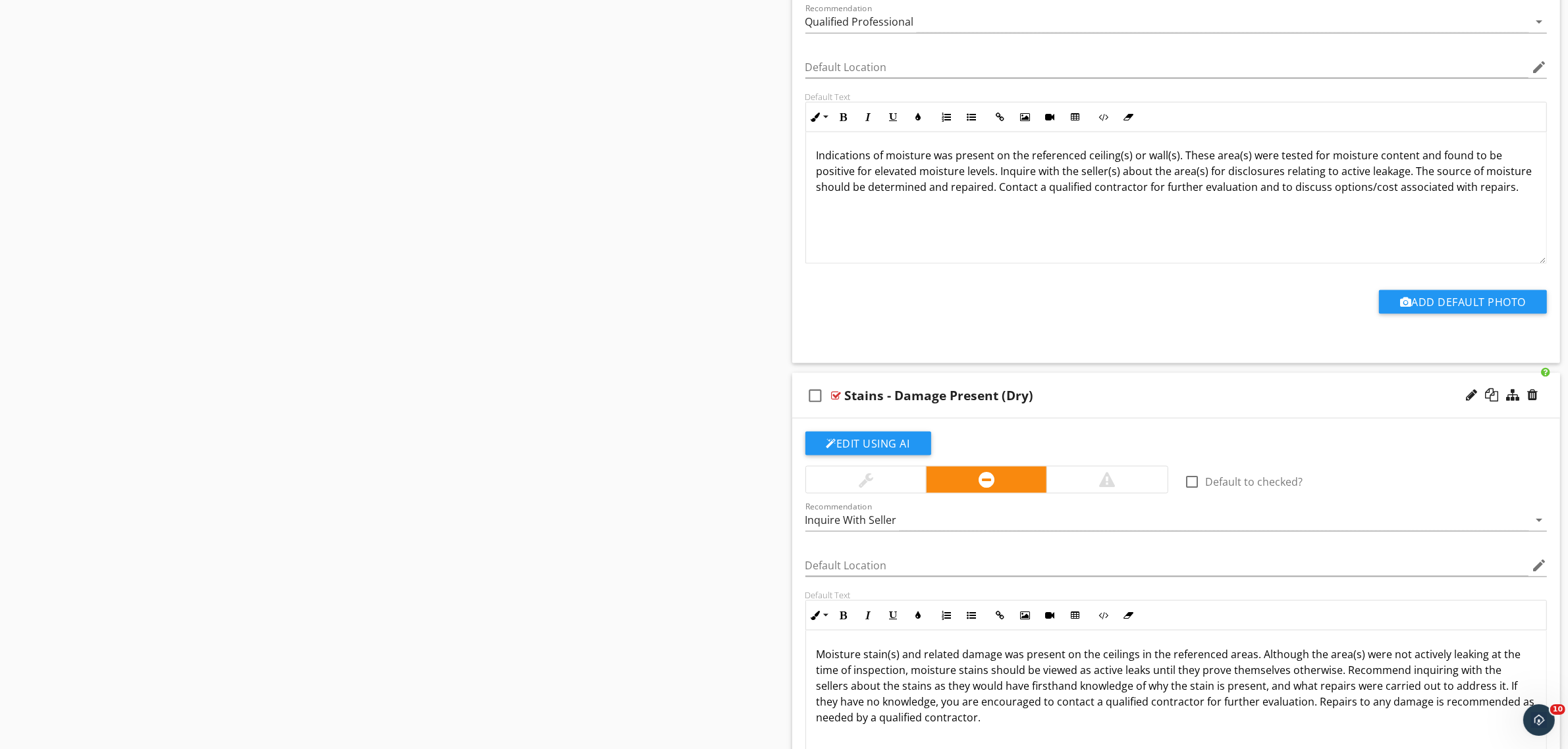
scroll to position [2375, 0]
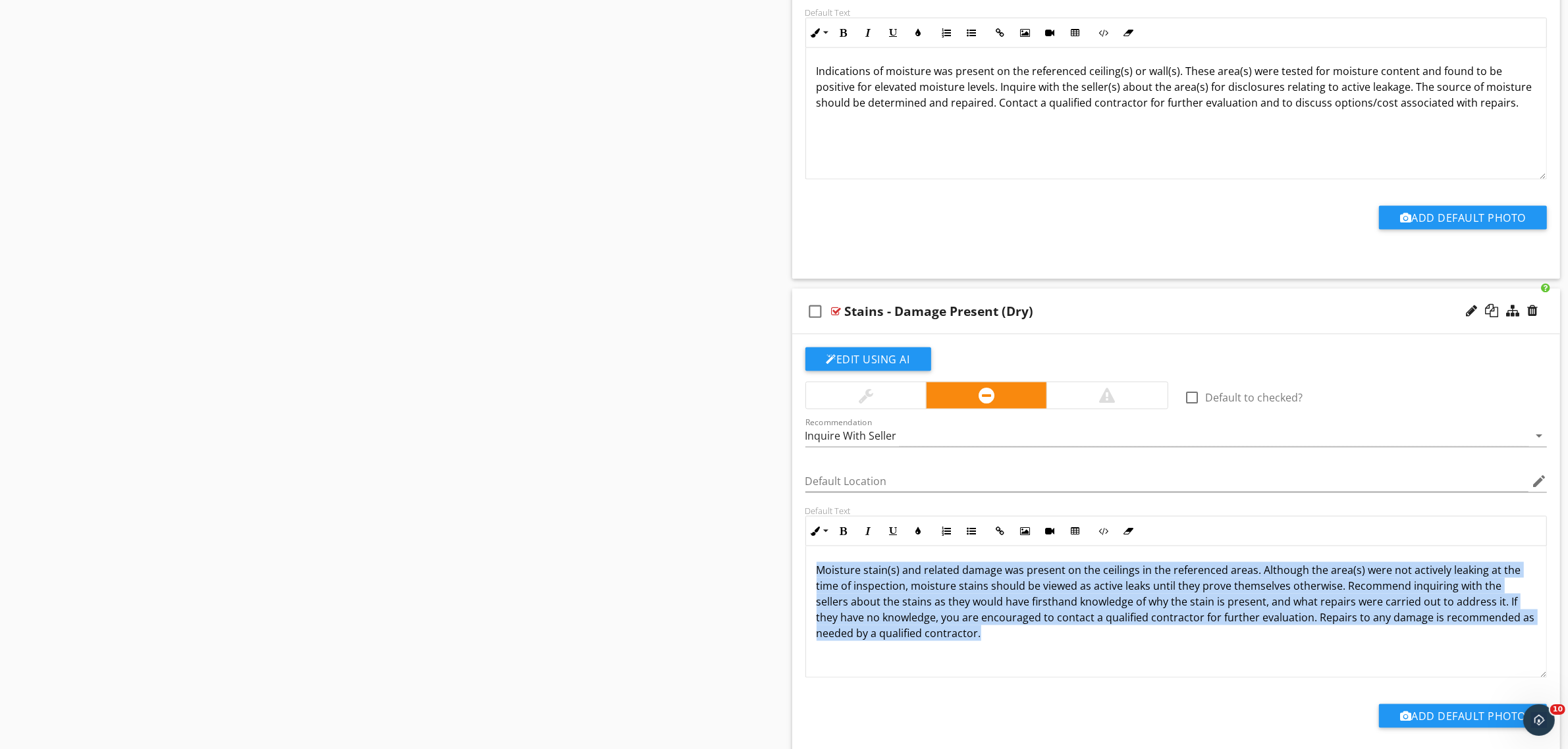
drag, startPoint x: 1031, startPoint y: 653, endPoint x: 749, endPoint y: 538, distance: 304.5
copy p "Moisture stain(s) and related damage was present on the ceilings in the referen…"
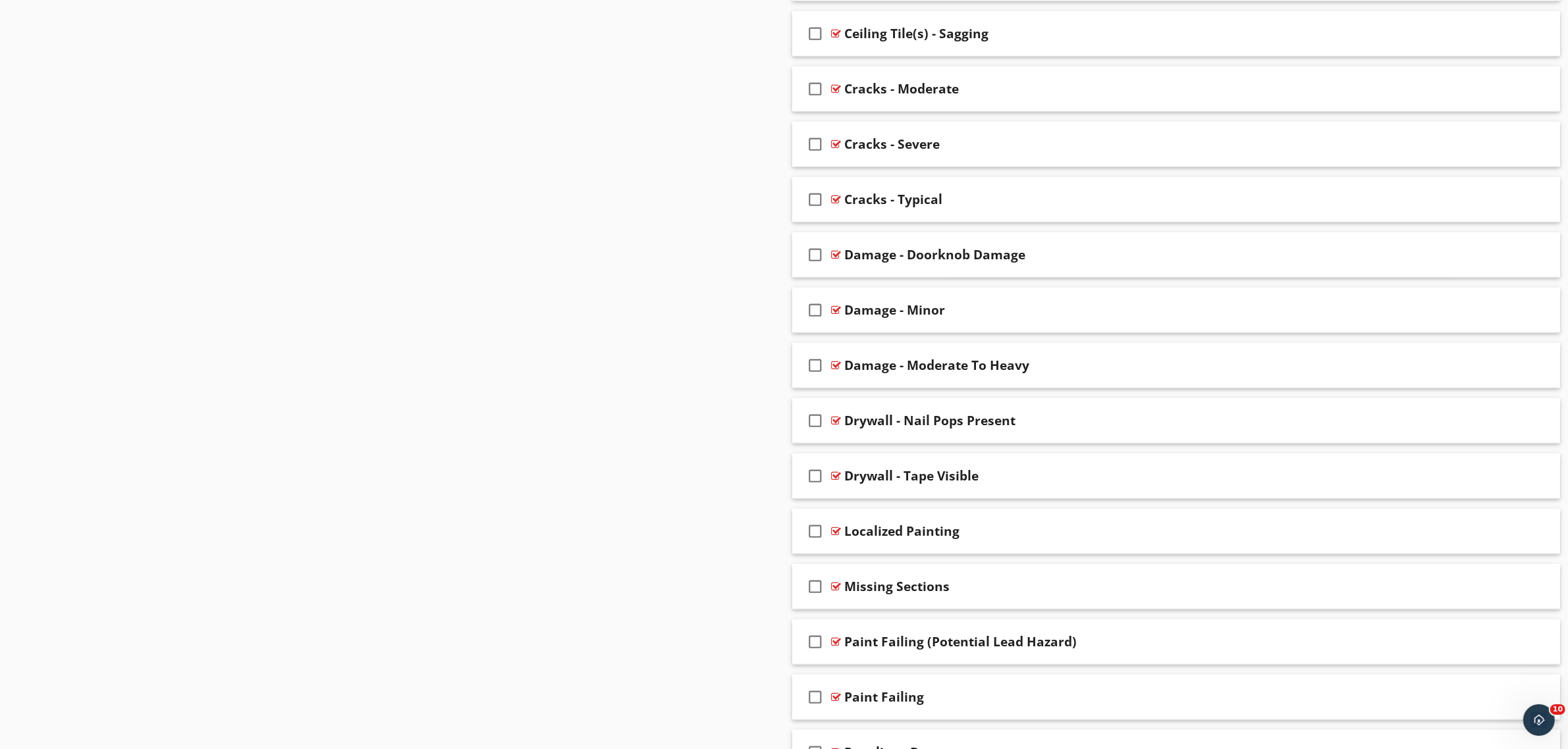
scroll to position [1141, 0]
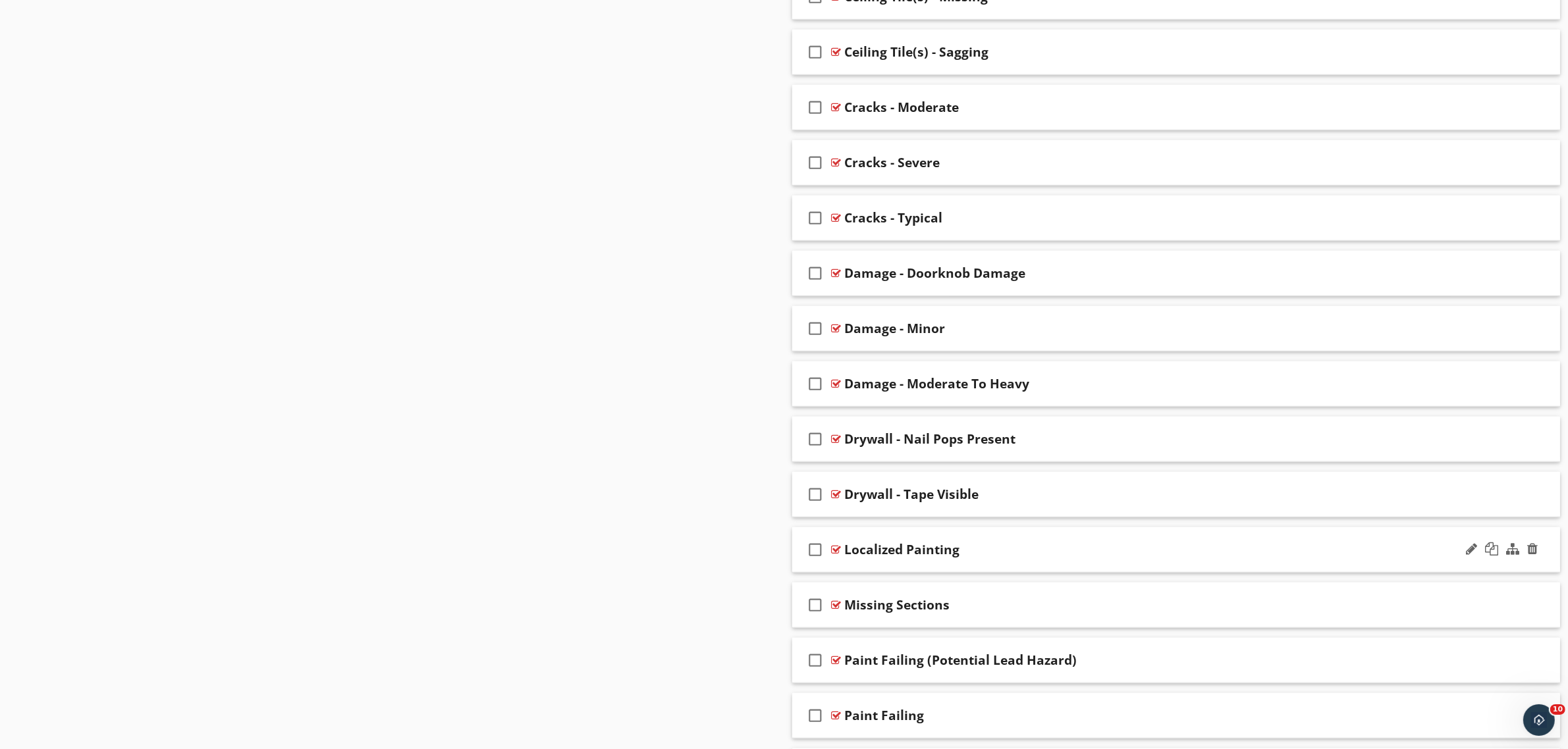
click at [835, 553] on div at bounding box center [836, 550] width 10 height 11
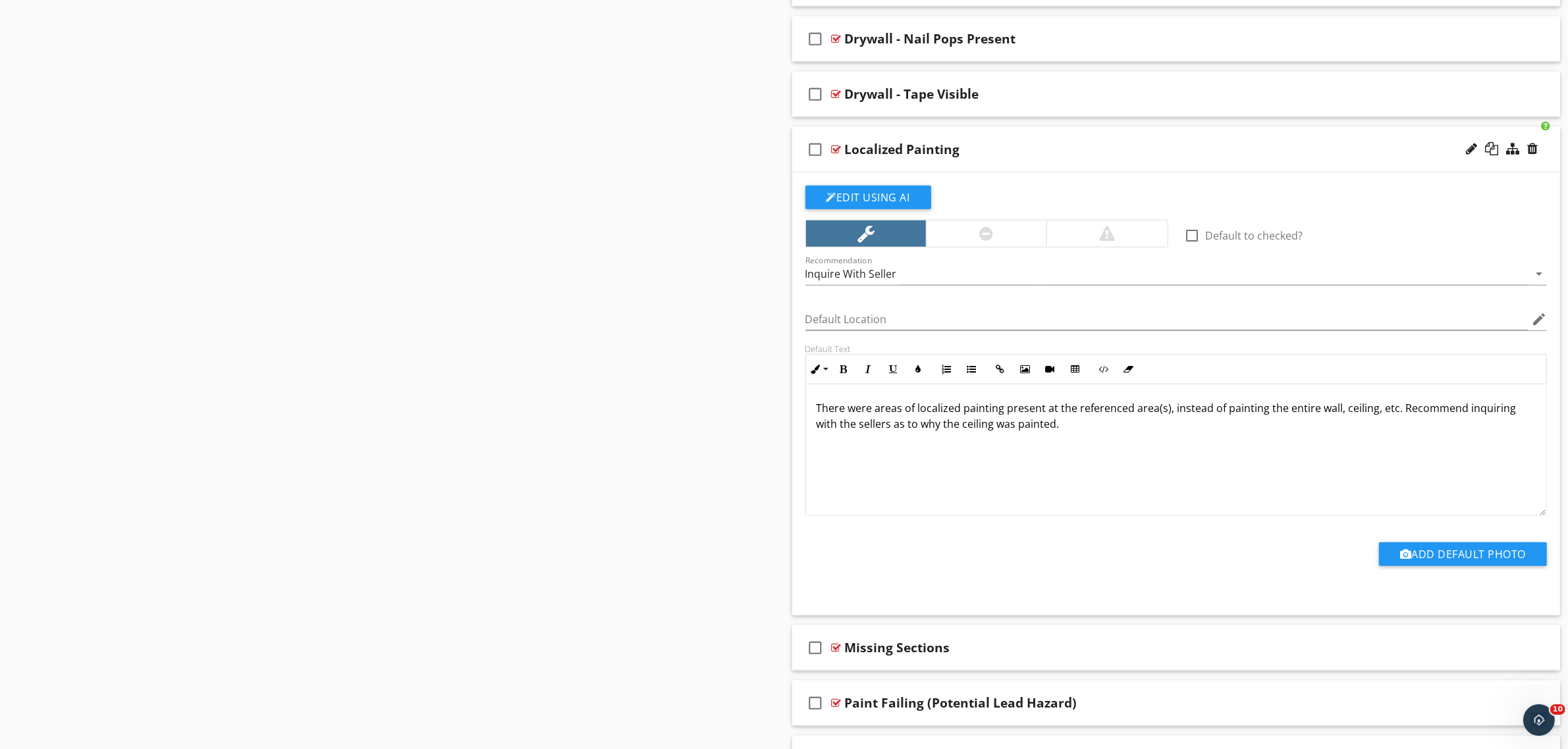
scroll to position [1552, 0]
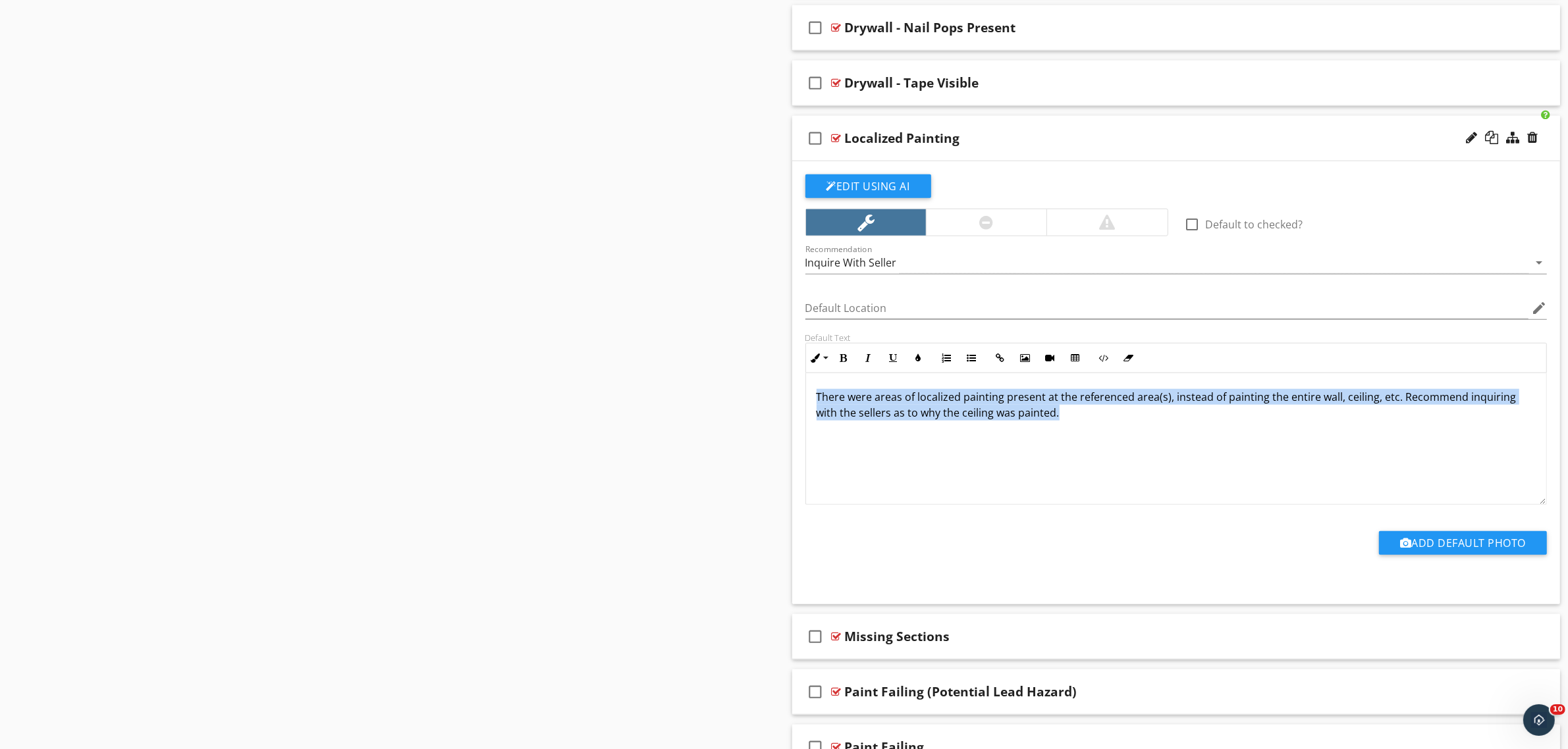
drag, startPoint x: 1078, startPoint y: 424, endPoint x: 737, endPoint y: 378, distance: 344.1
click at [754, 380] on div "Sections Inspection Information Roof Exterior Interior Kitchen Bathroom(s) Laun…" at bounding box center [784, 443] width 1568 height 3727
copy p "There were areas of localized painting present at the referenced area(s), inste…"
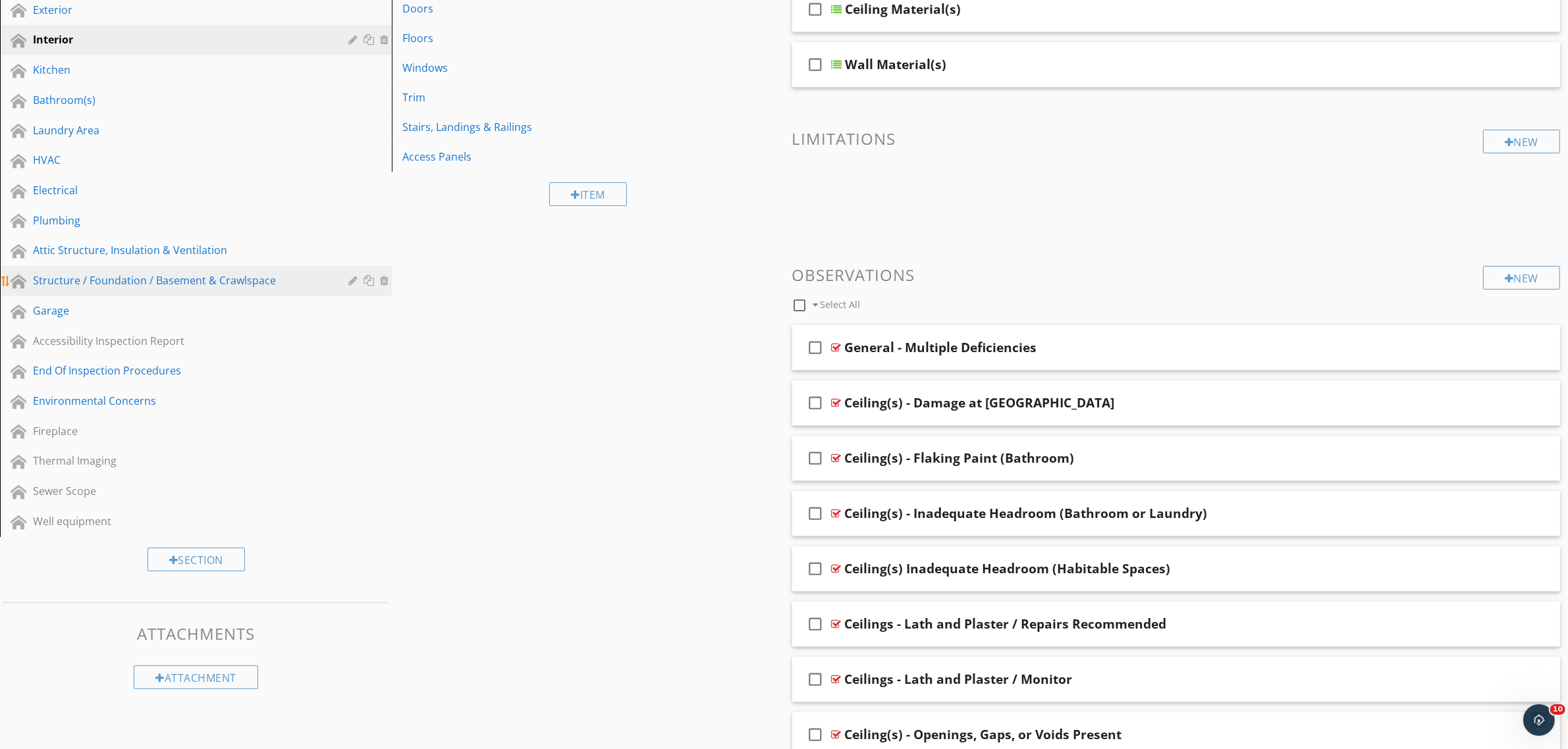
scroll to position [236, 0]
click at [114, 278] on div "Structure / Foundation / Basement & Crawlspace" at bounding box center [180, 282] width 296 height 16
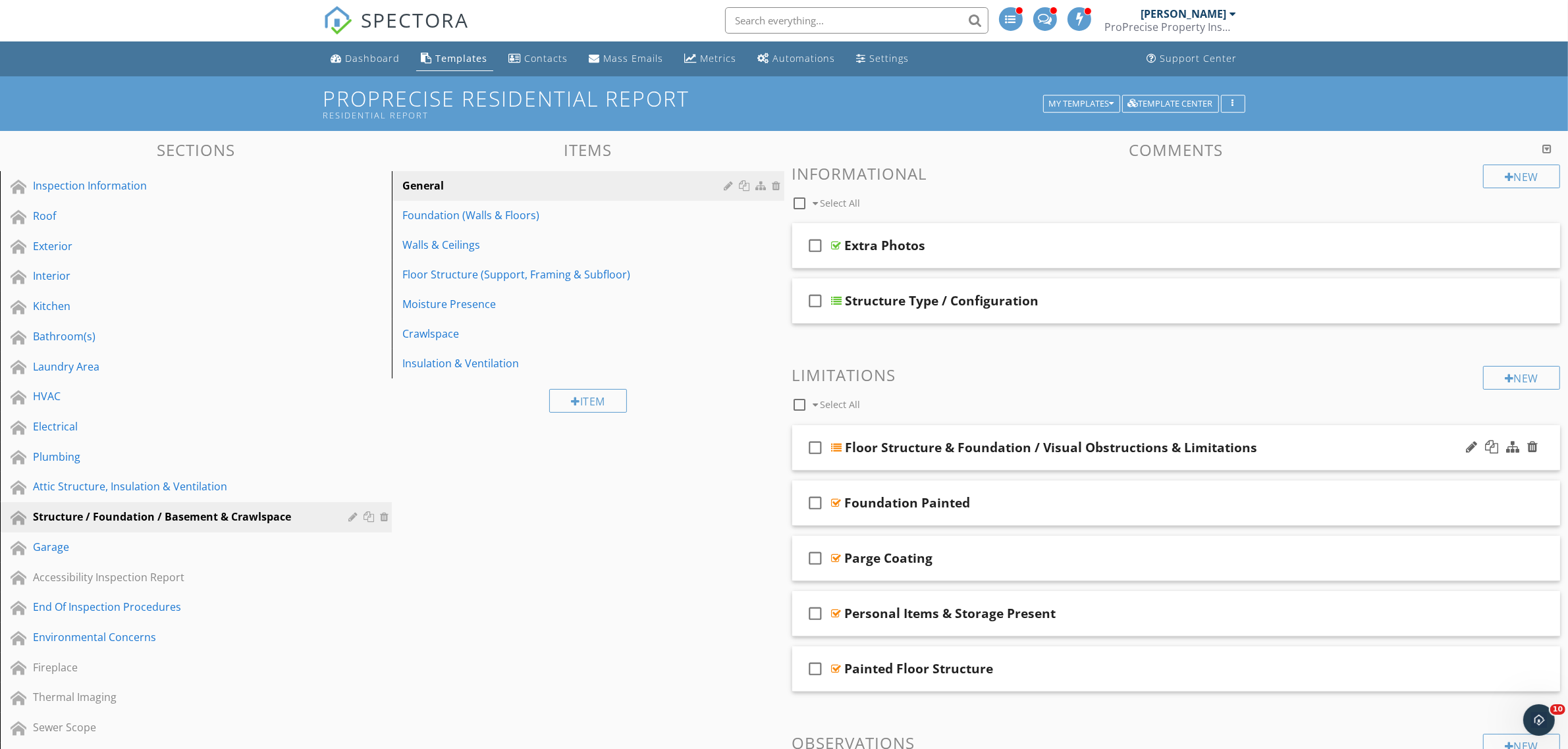
scroll to position [0, 0]
click at [800, 405] on div at bounding box center [799, 405] width 22 height 22
checkbox input "true"
click at [899, 407] on div at bounding box center [897, 406] width 11 height 11
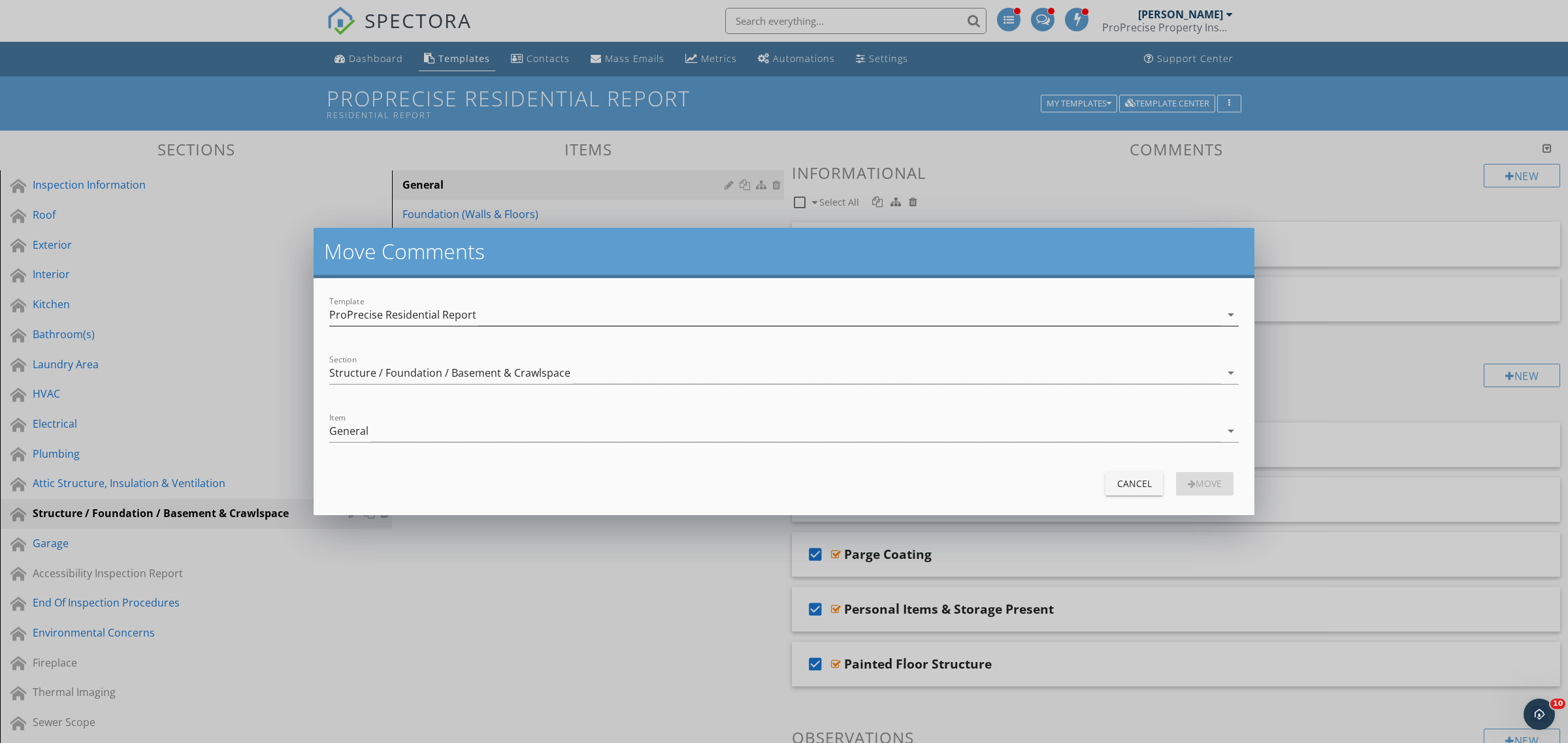
click at [441, 314] on div "ProPrecise Residential Report" at bounding box center [403, 315] width 147 height 12
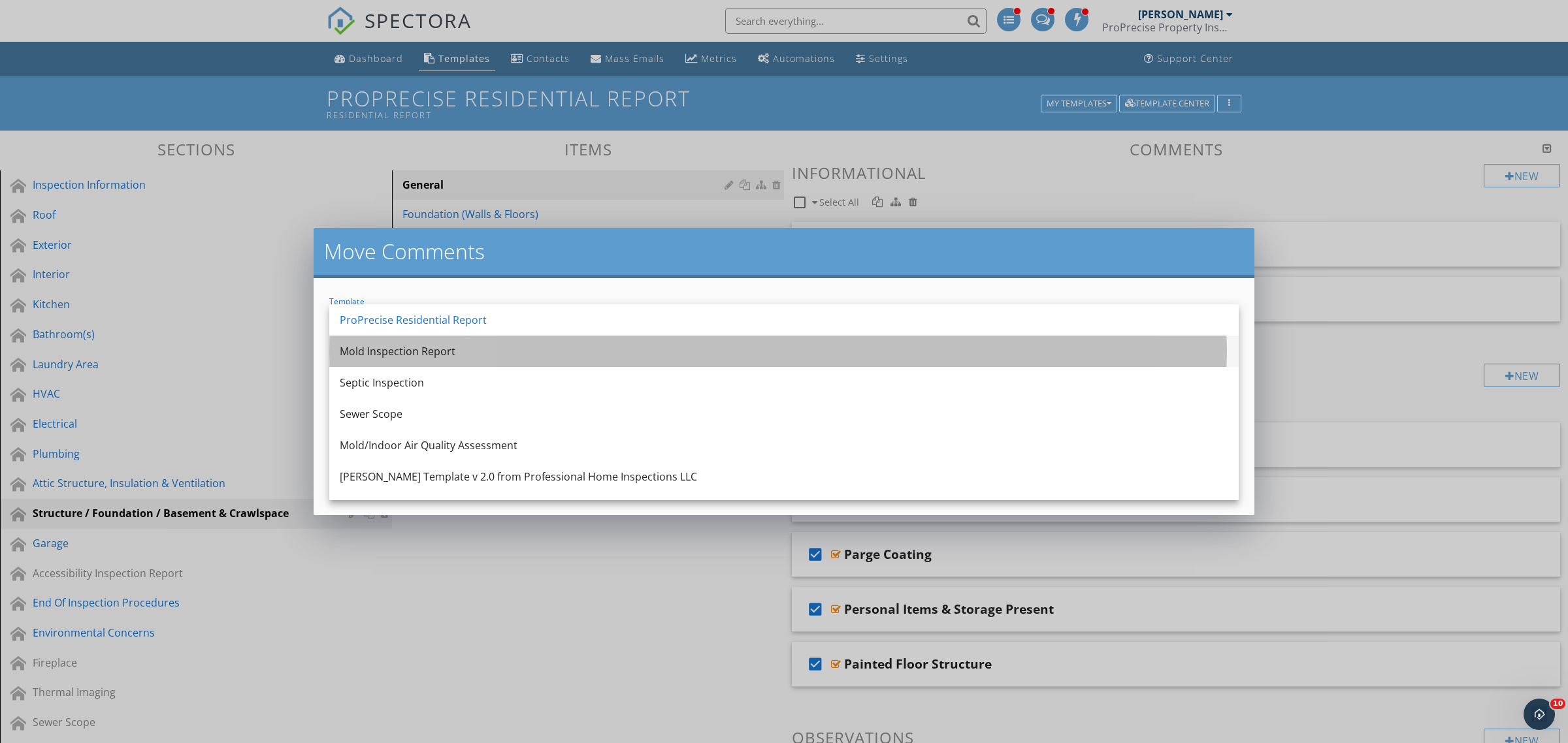
click at [429, 348] on div "Mold Inspection Report" at bounding box center [784, 351] width 888 height 16
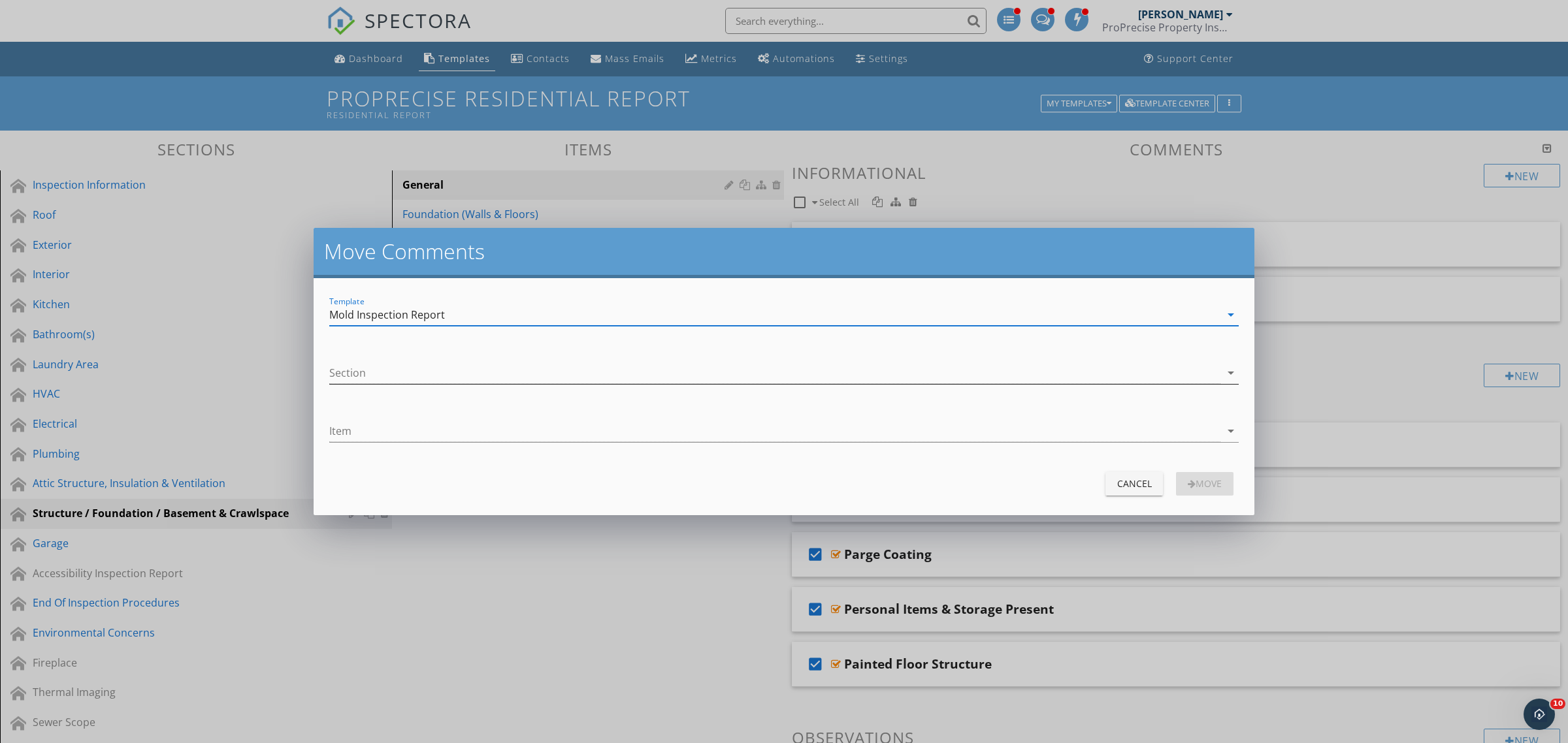
click at [420, 376] on div at bounding box center [775, 373] width 891 height 22
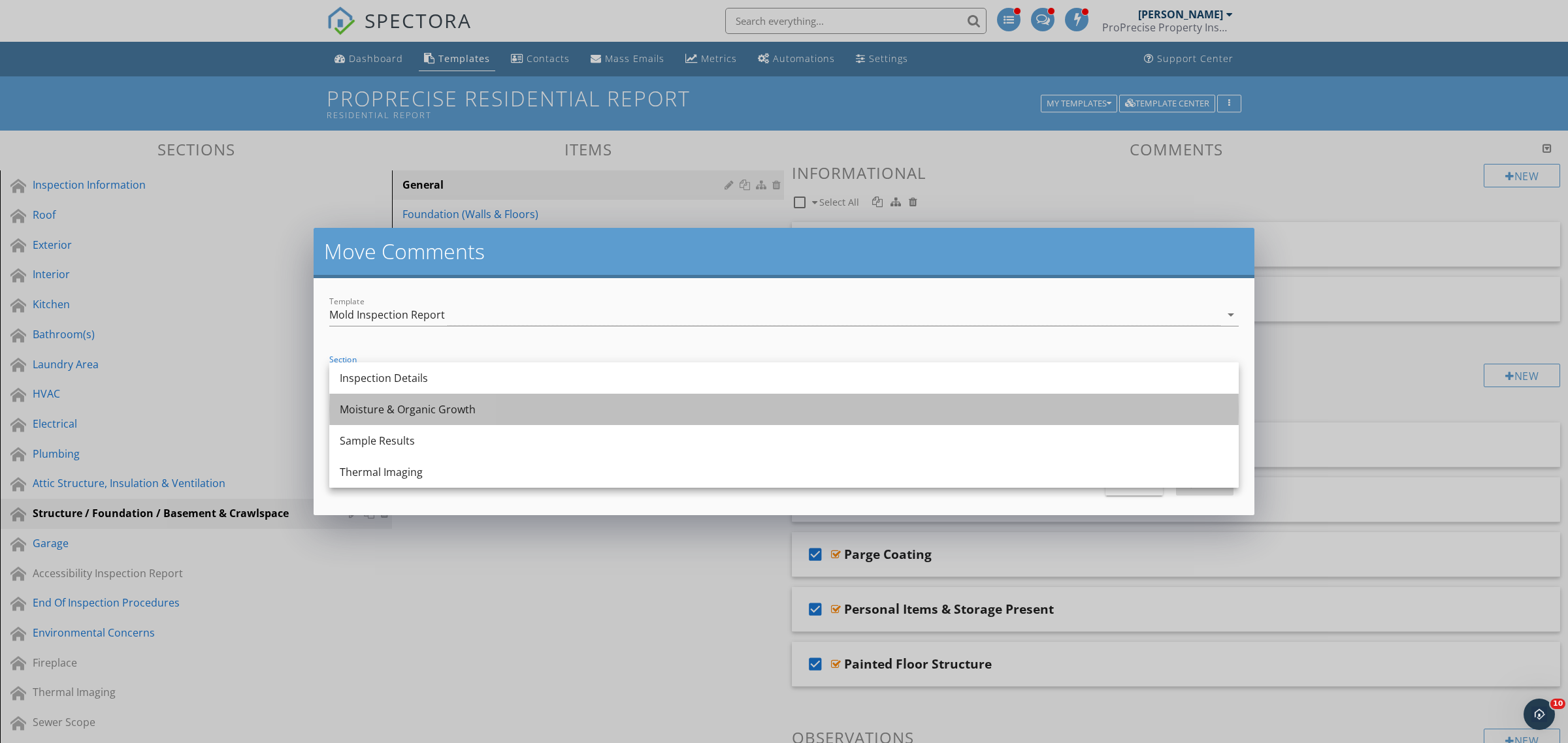
click at [422, 414] on div "Moisture & Organic Growth" at bounding box center [784, 410] width 888 height 16
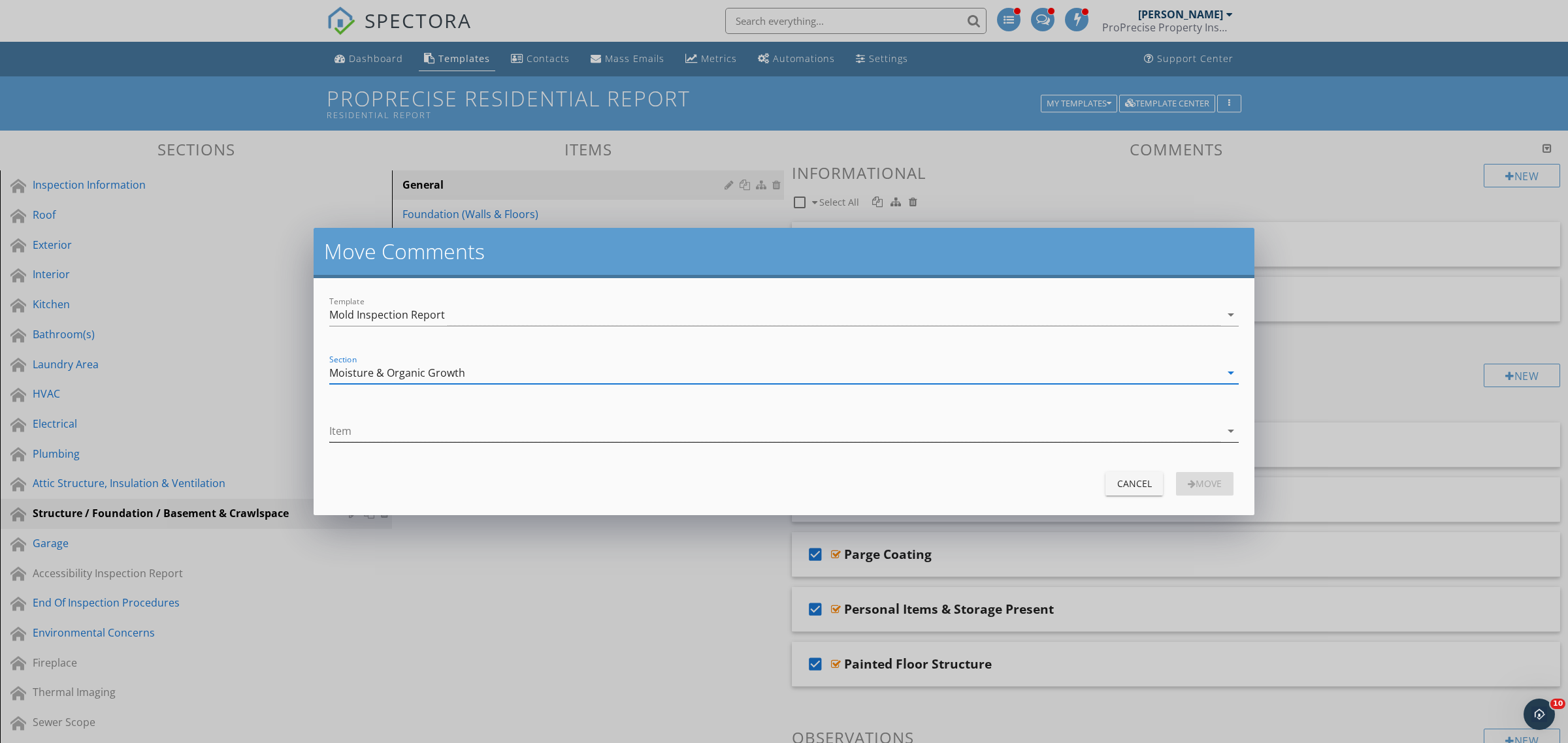
click at [417, 442] on div "Item arrow_drop_down" at bounding box center [784, 431] width 909 height 22
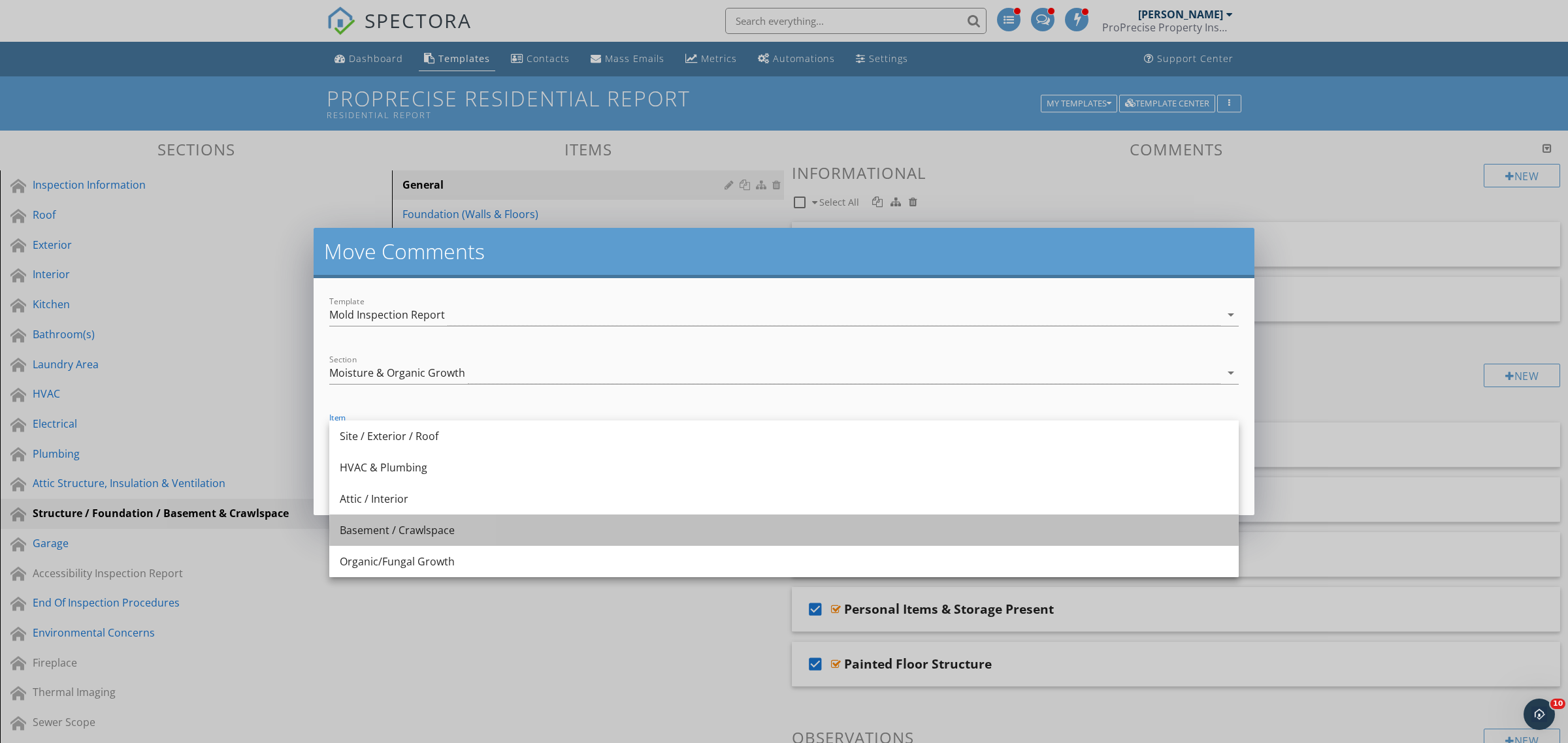
click at [428, 526] on div "Basement / Crawlspace" at bounding box center [784, 530] width 888 height 16
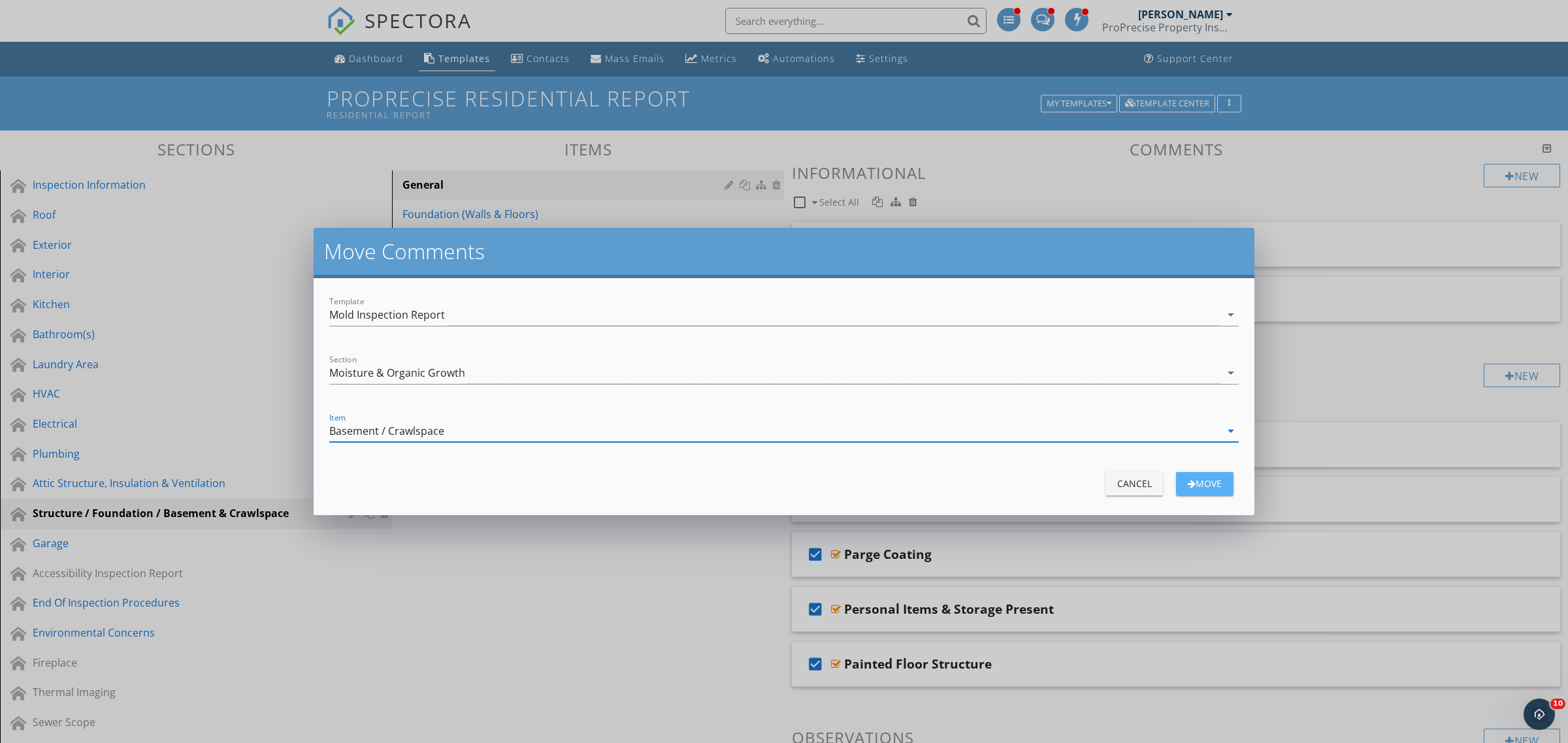
click at [1195, 481] on div "move" at bounding box center [1204, 483] width 36 height 14
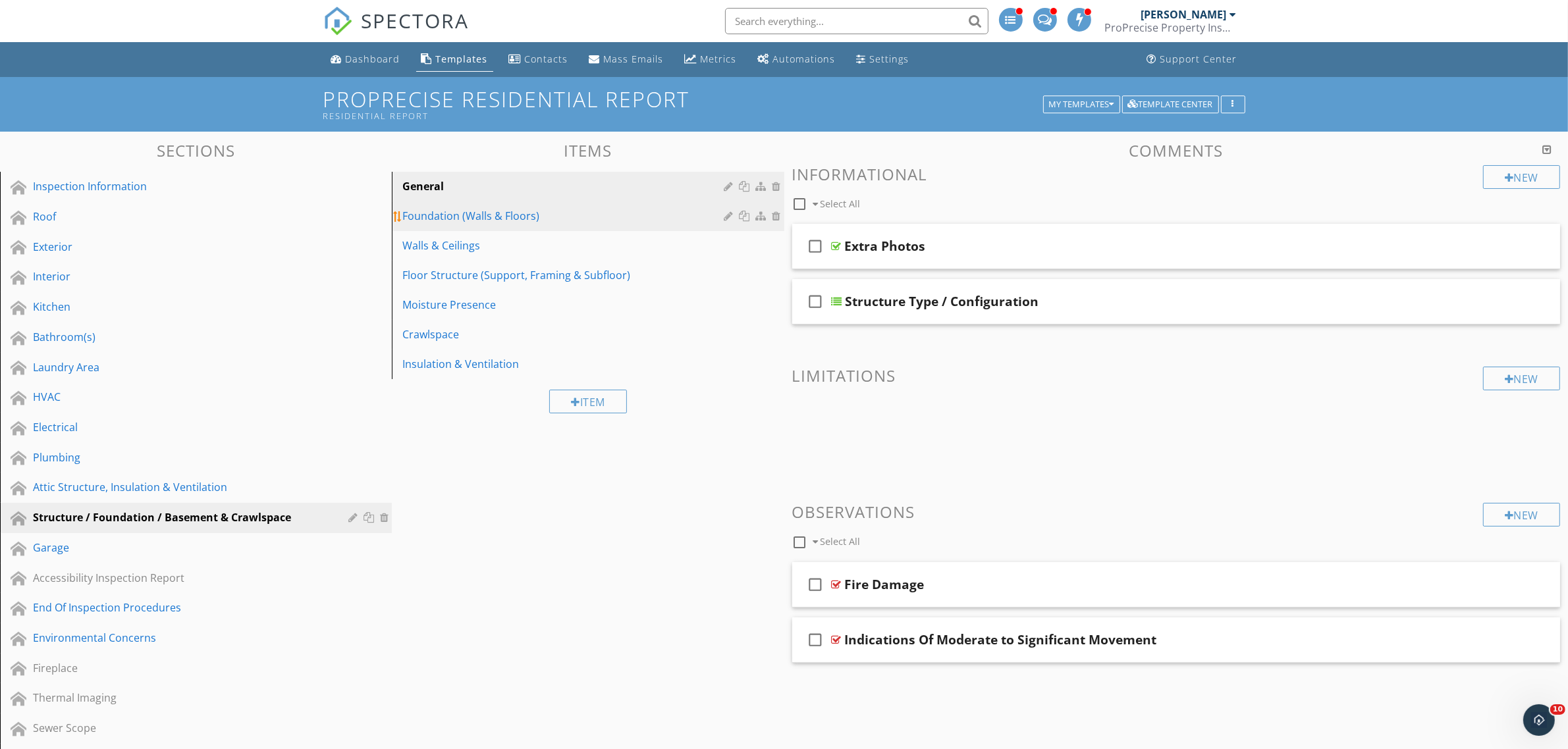
click at [544, 218] on div "Foundation (Walls & Floors)" at bounding box center [565, 216] width 325 height 16
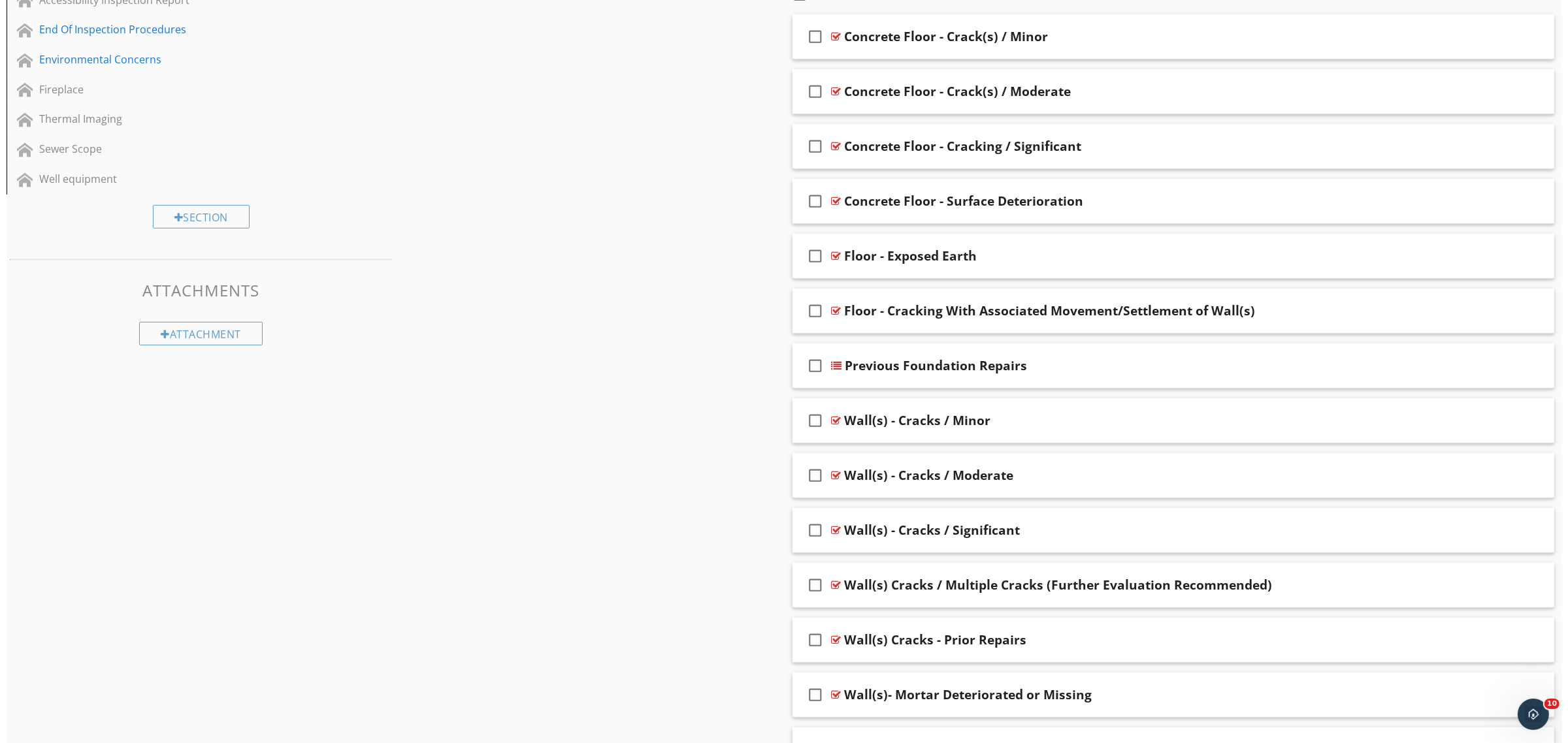
scroll to position [555, 0]
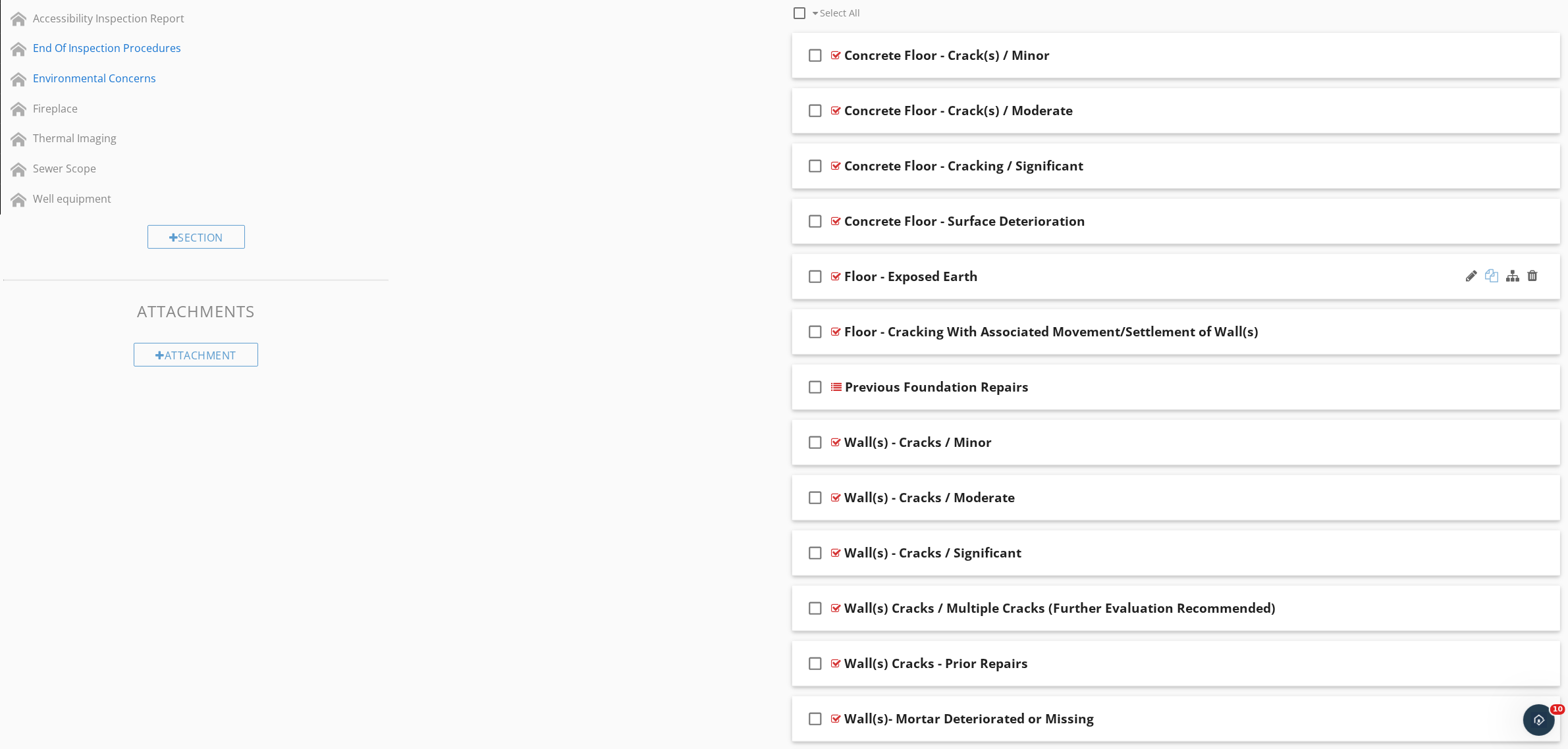
click at [1495, 279] on div at bounding box center [1492, 276] width 13 height 13
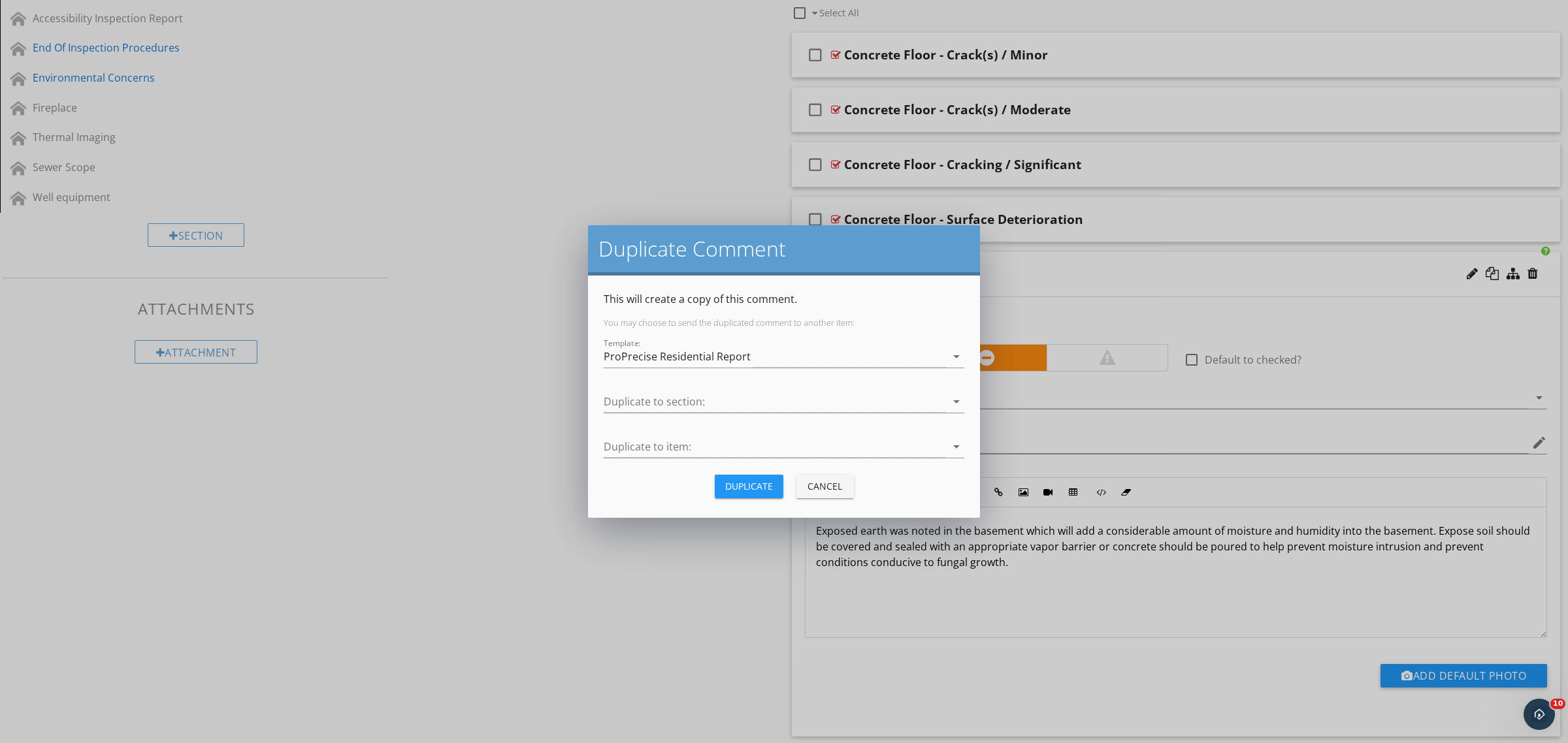
drag, startPoint x: 654, startPoint y: 353, endPoint x: 657, endPoint y: 365, distance: 12.4
click at [654, 353] on div "ProPrecise Residential Report" at bounding box center [677, 357] width 147 height 12
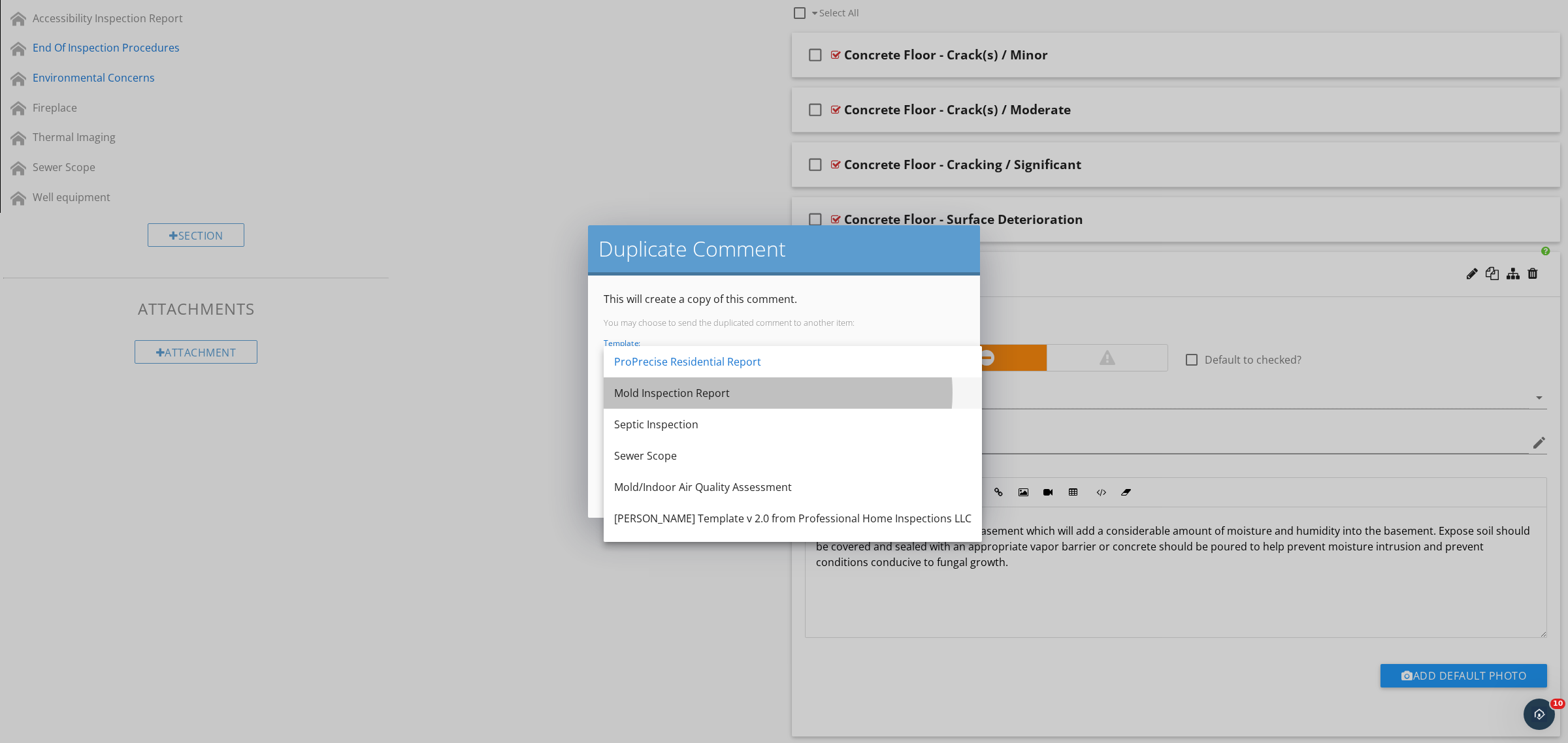
click at [664, 392] on div "Mold Inspection Report" at bounding box center [792, 393] width 357 height 16
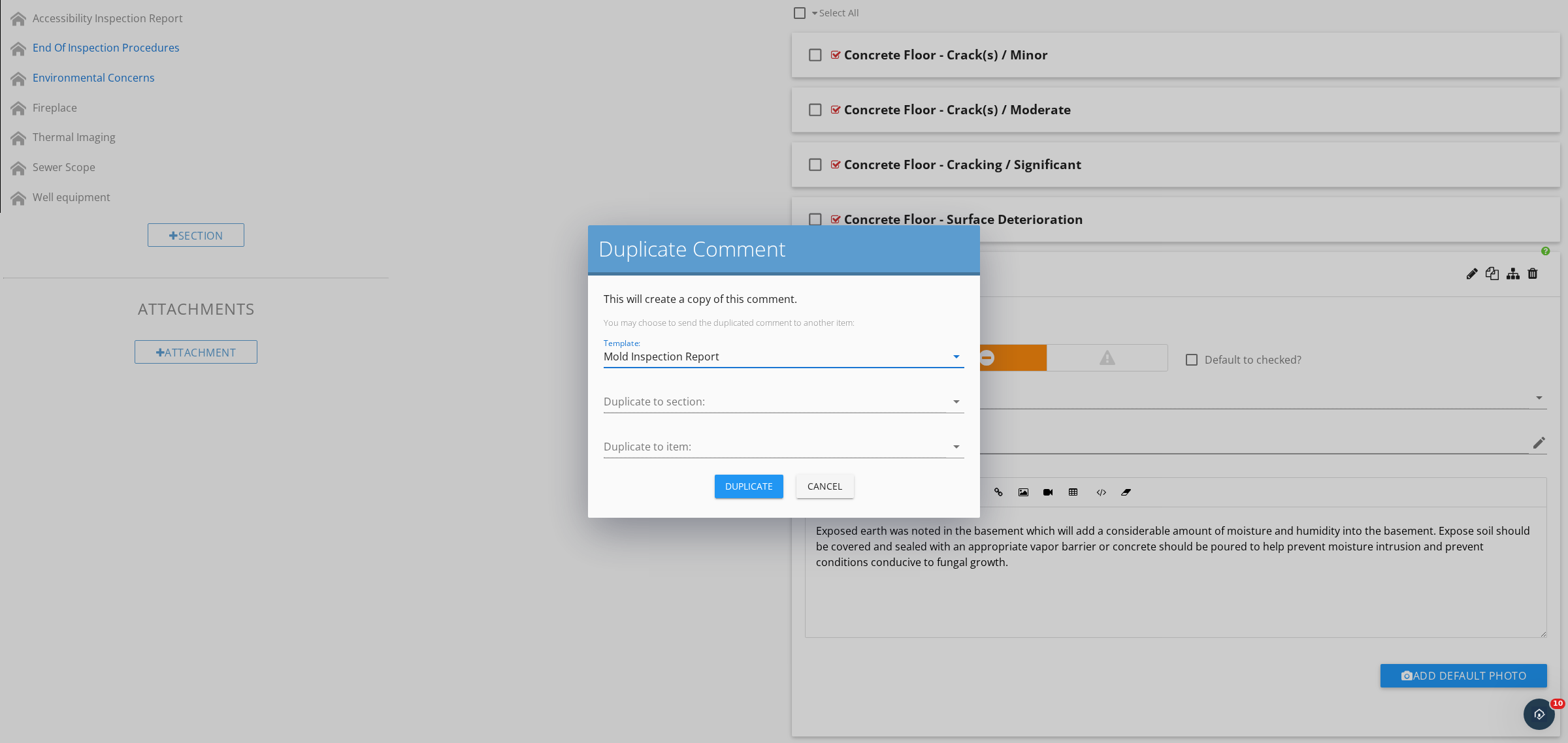
click at [675, 363] on div "Mold Inspection Report" at bounding box center [661, 357] width 115 height 12
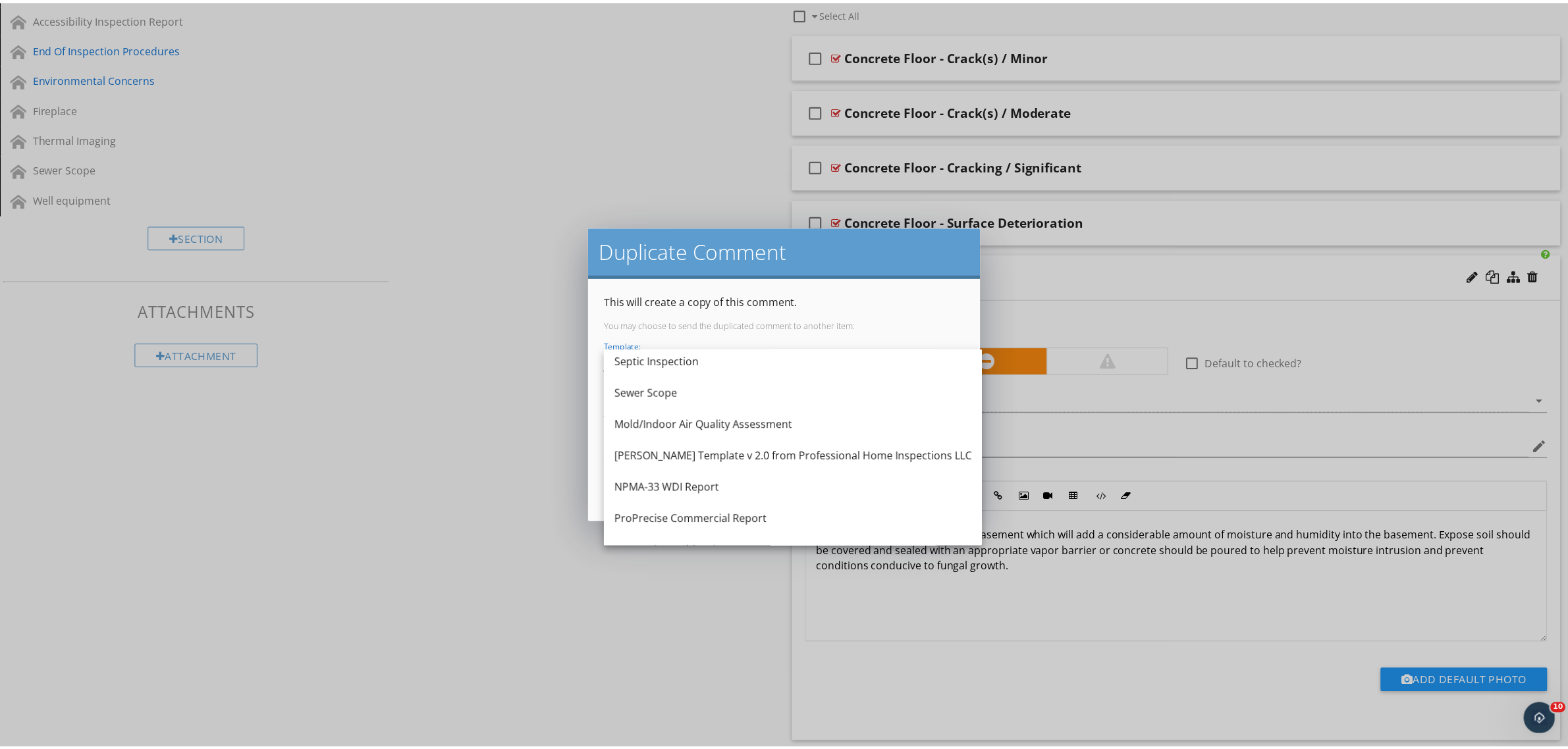
scroll to position [0, 0]
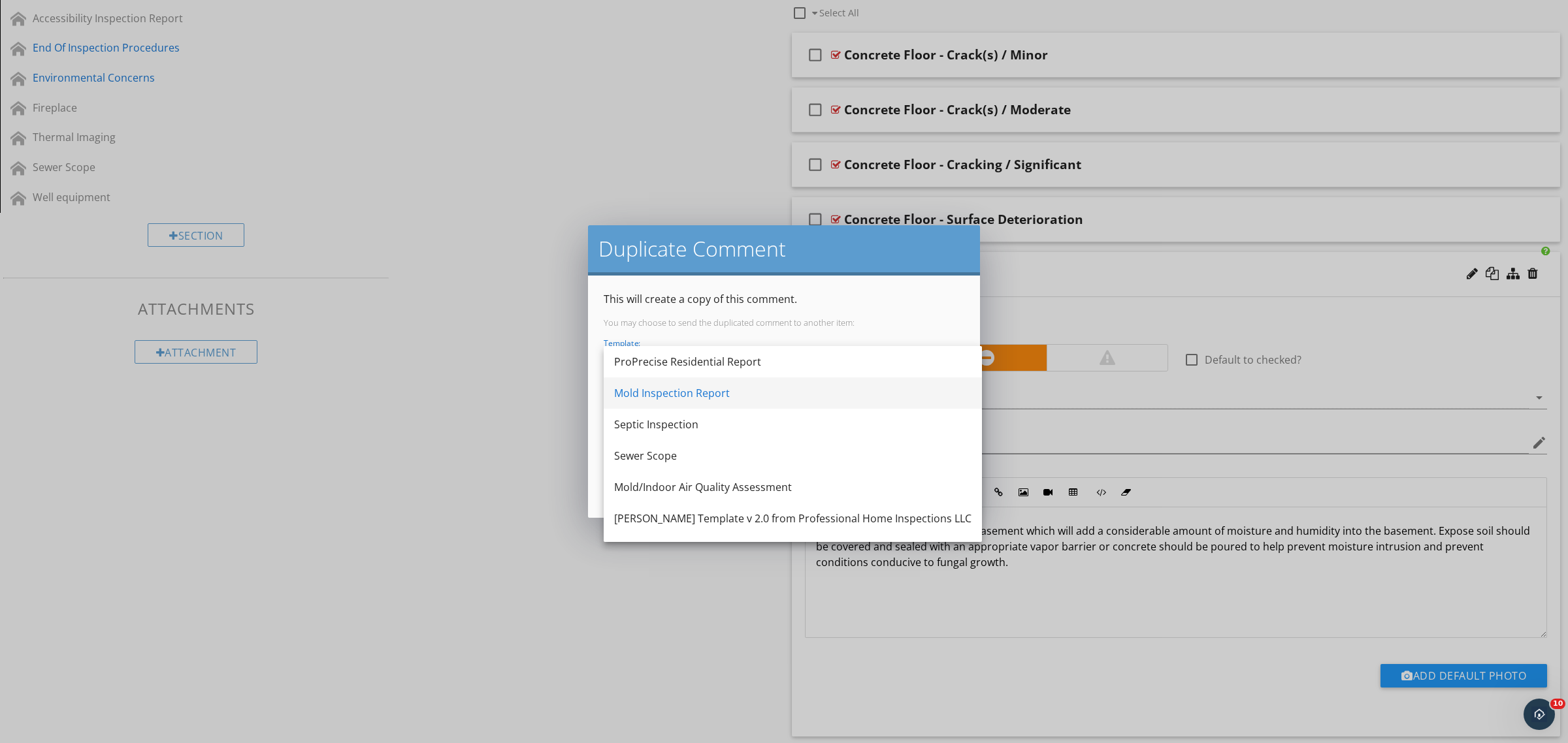
click at [670, 396] on div "Mold Inspection Report" at bounding box center [792, 393] width 357 height 16
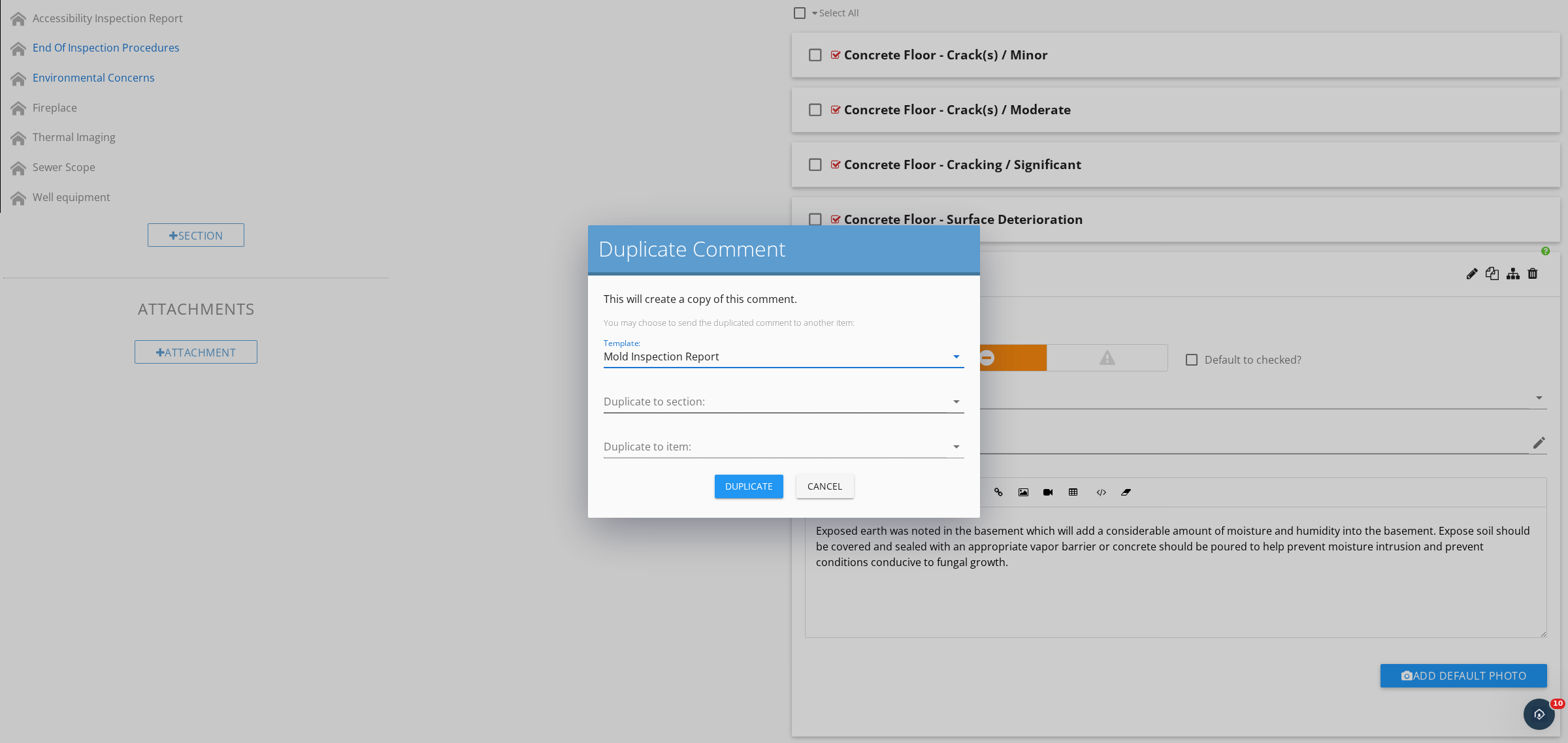
click at [658, 400] on div at bounding box center [774, 402] width 342 height 22
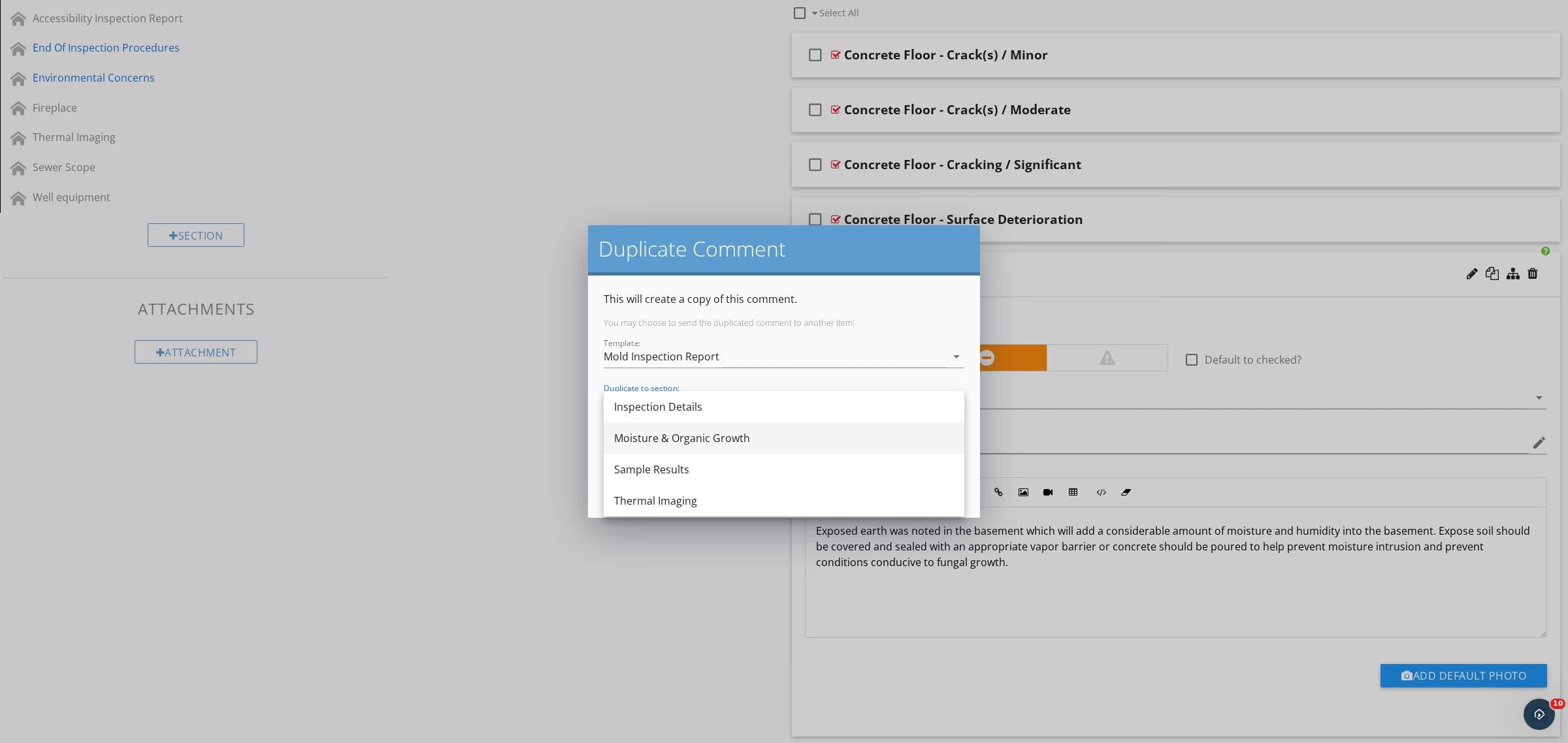
click at [647, 436] on div "Moisture & Organic Growth" at bounding box center [784, 438] width 339 height 16
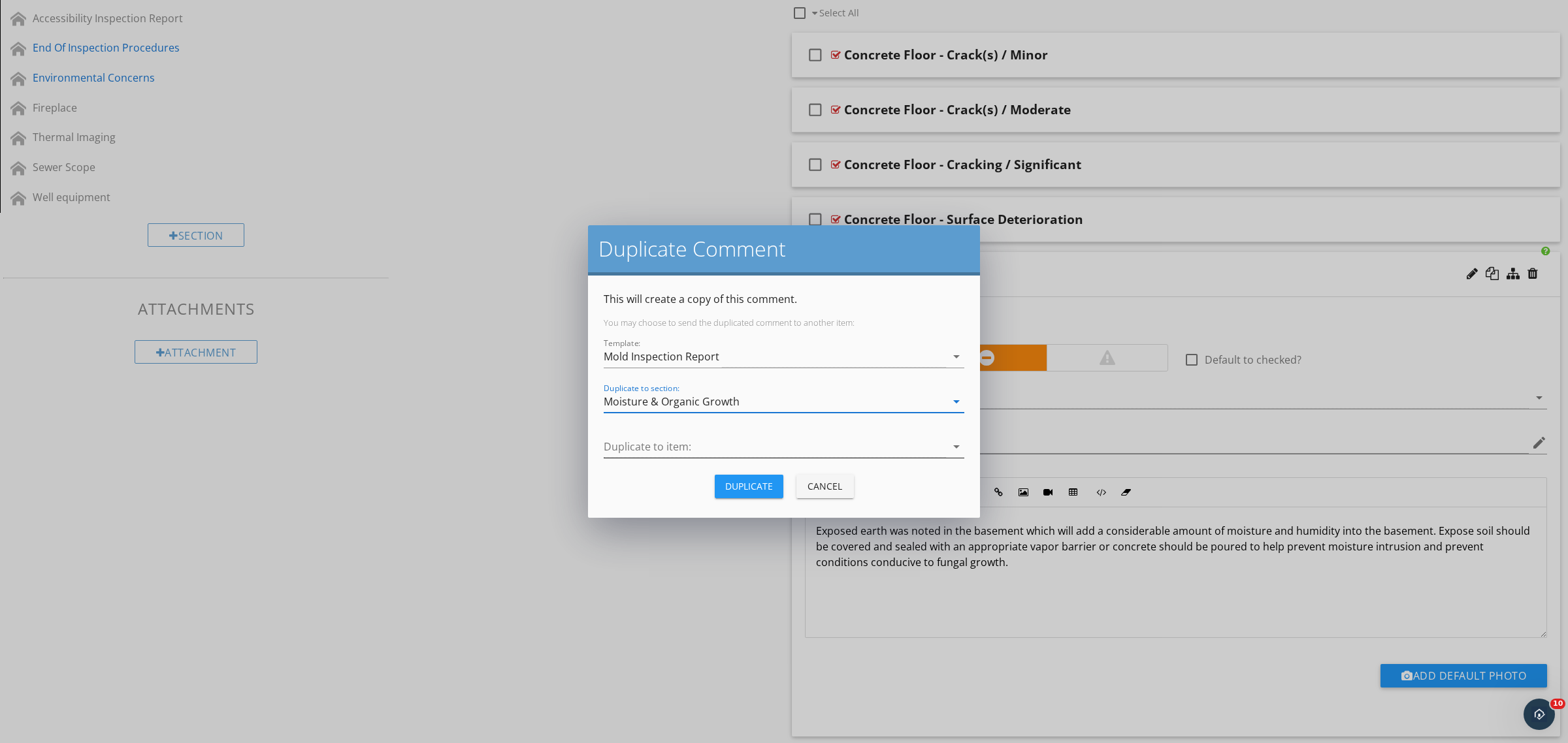
click at [648, 439] on div at bounding box center [774, 447] width 342 height 22
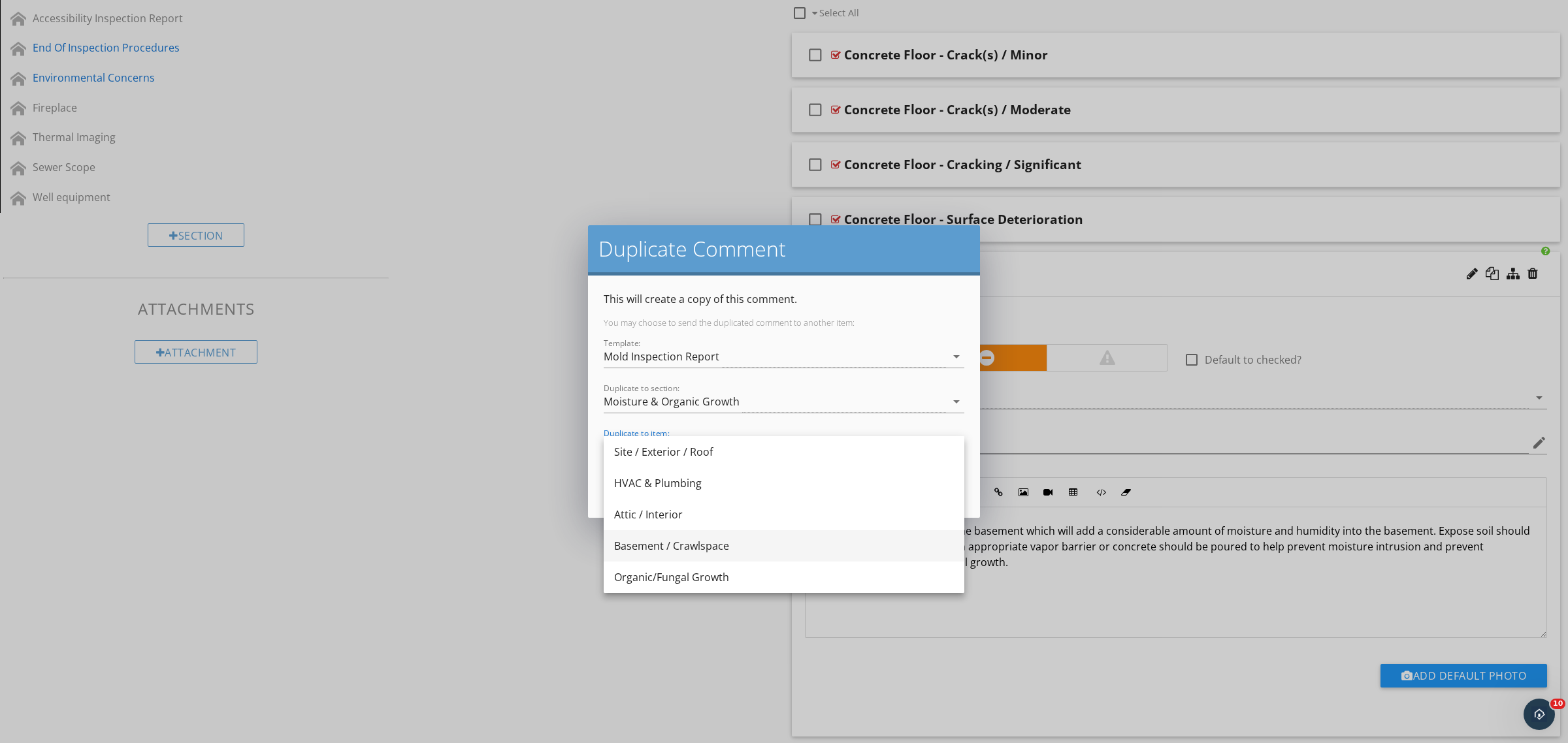
click at [664, 543] on div "Basement / Crawlspace" at bounding box center [784, 546] width 339 height 16
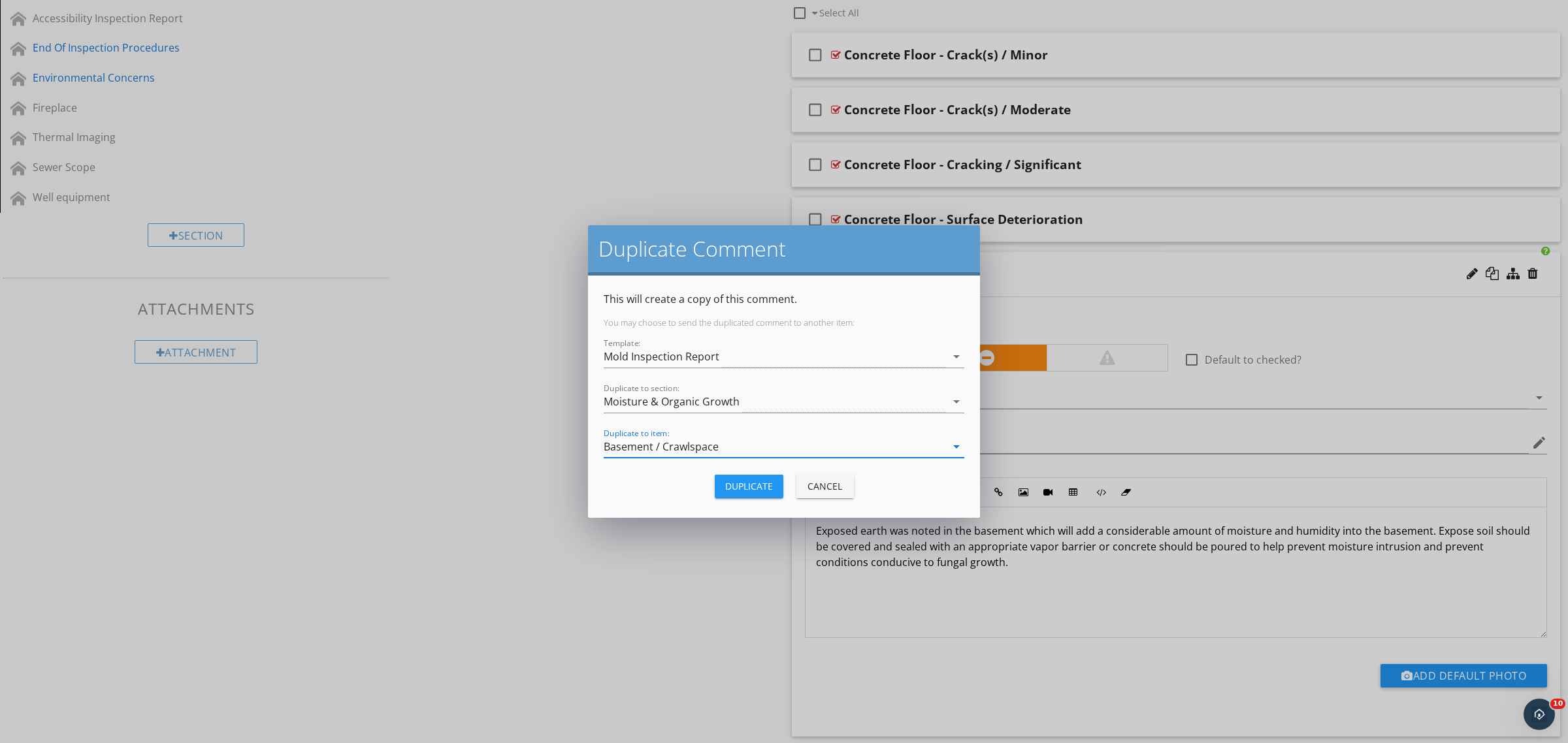
click at [745, 480] on div "Duplicate" at bounding box center [749, 486] width 48 height 14
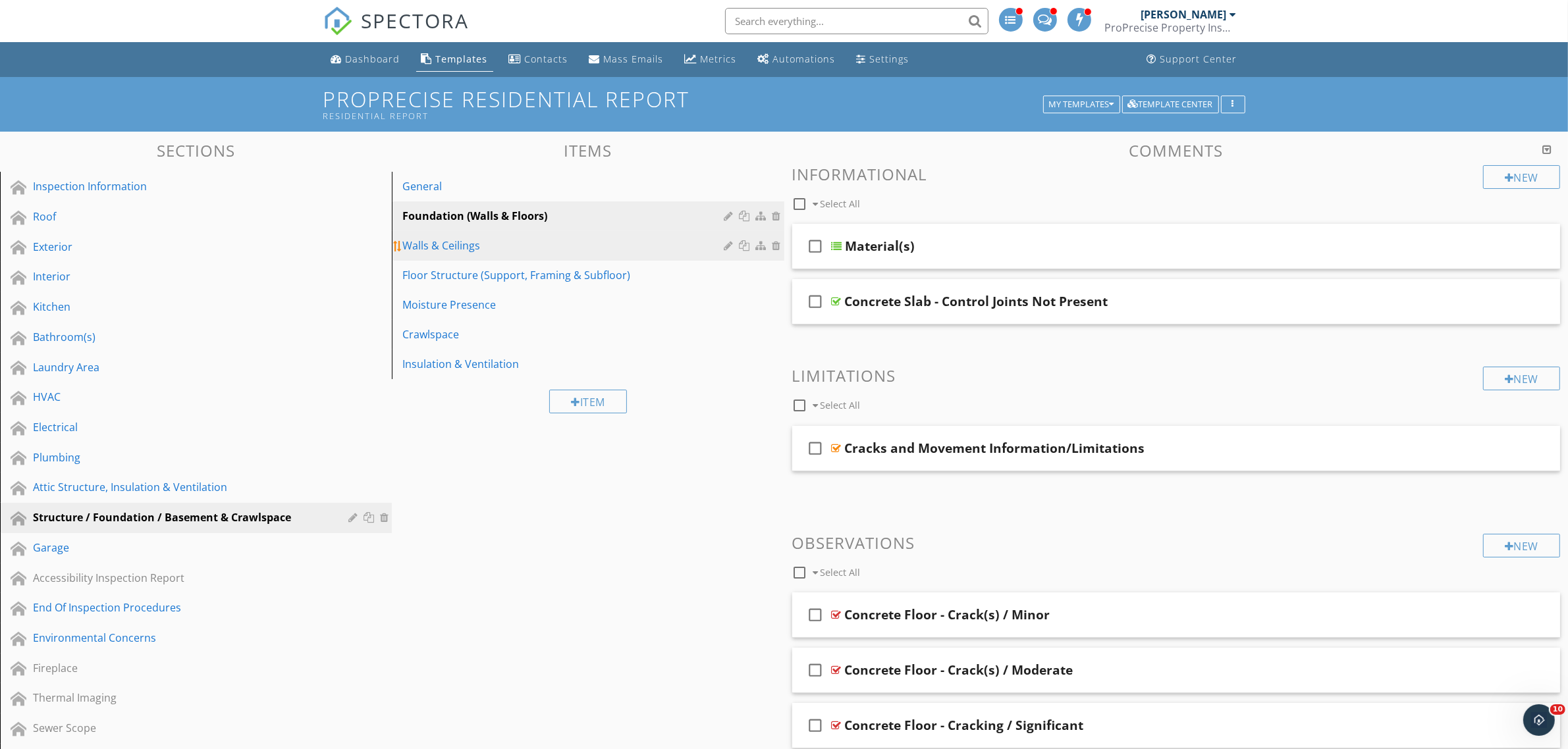
click at [481, 243] on div "Walls & Ceilings" at bounding box center [565, 246] width 325 height 16
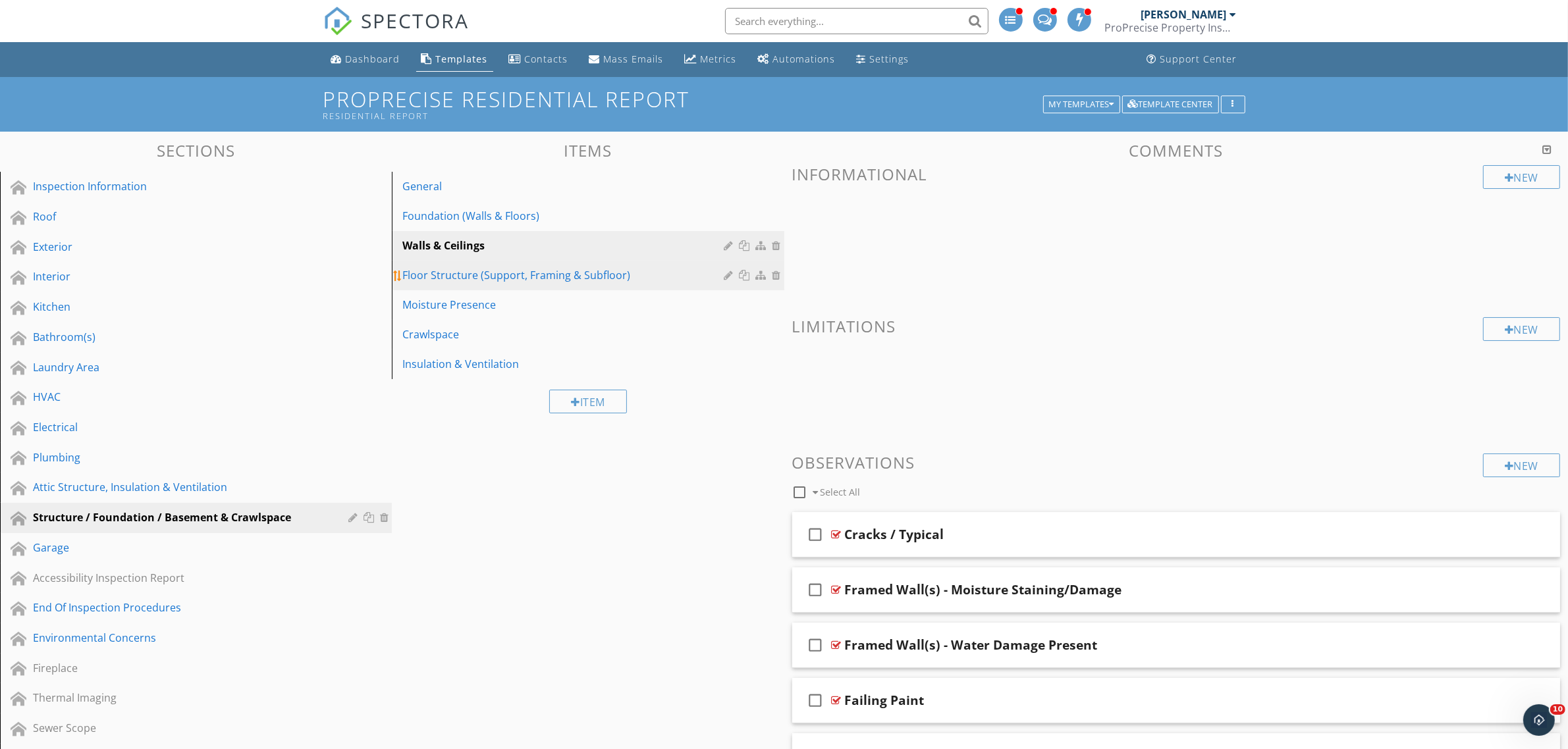
click at [497, 278] on div "Floor Structure (Support, Framing & Subfloor)" at bounding box center [565, 275] width 325 height 16
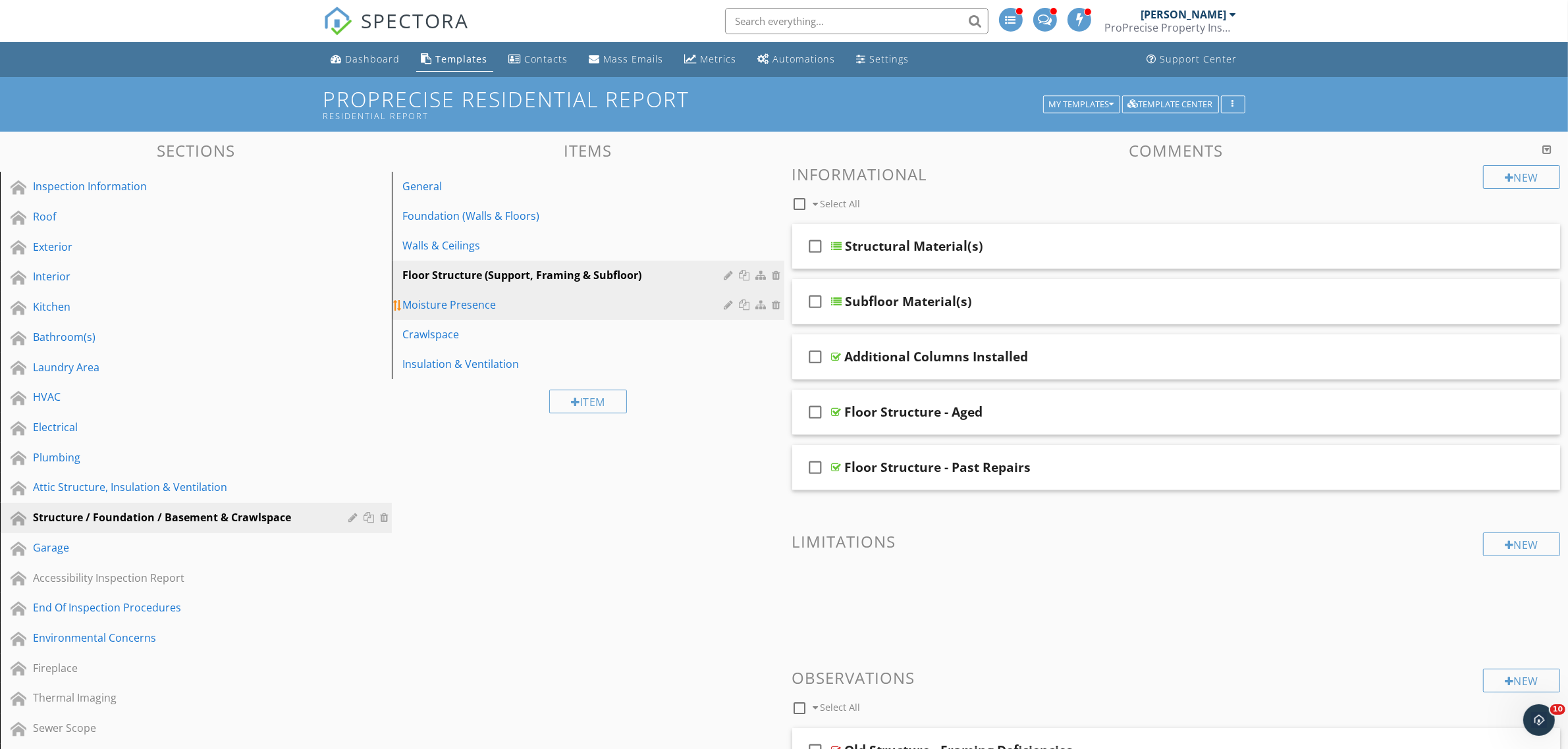
click at [540, 315] on link "Moisture Presence" at bounding box center [590, 304] width 388 height 29
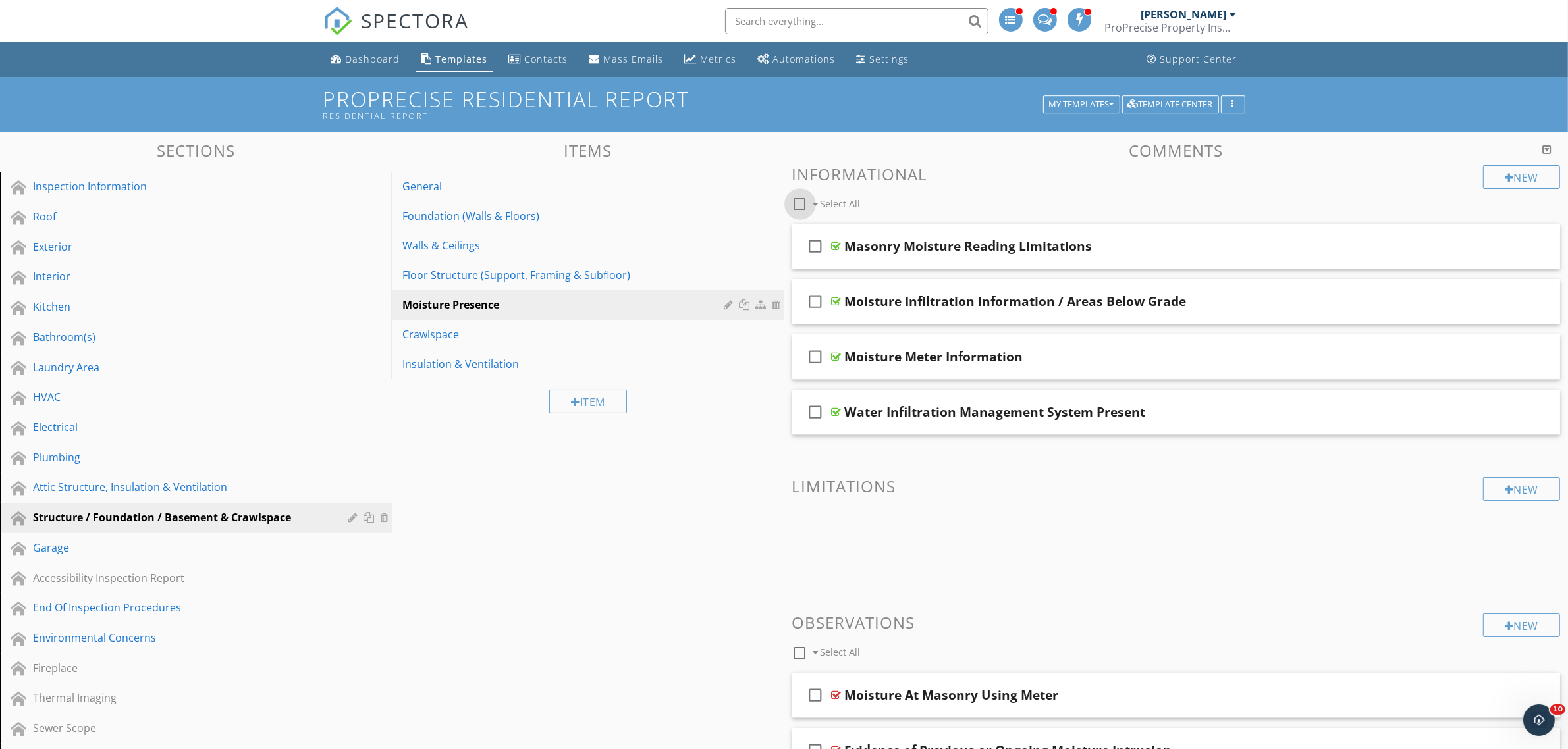
click at [801, 206] on div at bounding box center [799, 204] width 22 height 22
click at [880, 201] on div at bounding box center [878, 204] width 11 height 11
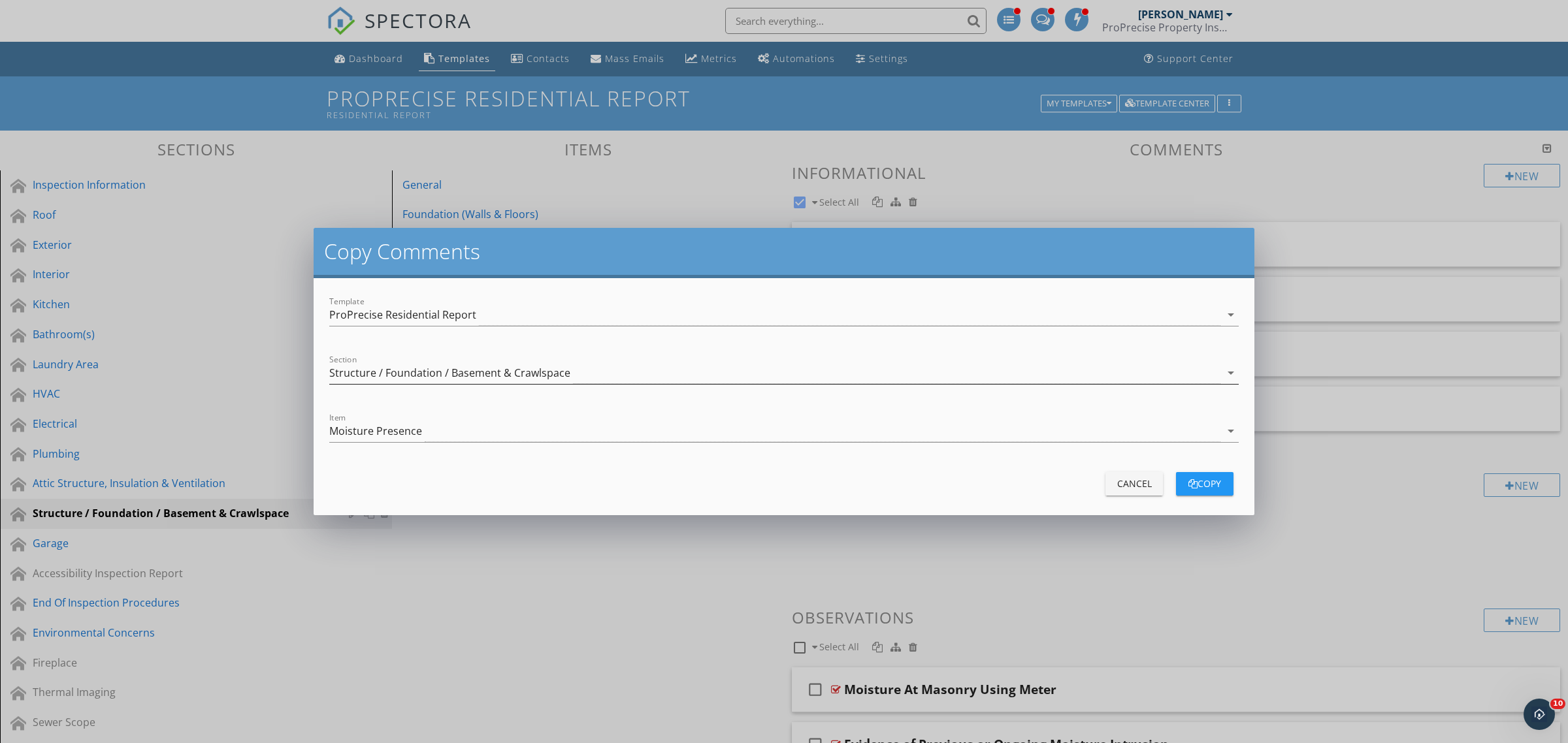
click at [467, 364] on div "Structure / Foundation / Basement & Crawlspace" at bounding box center [775, 373] width 891 height 22
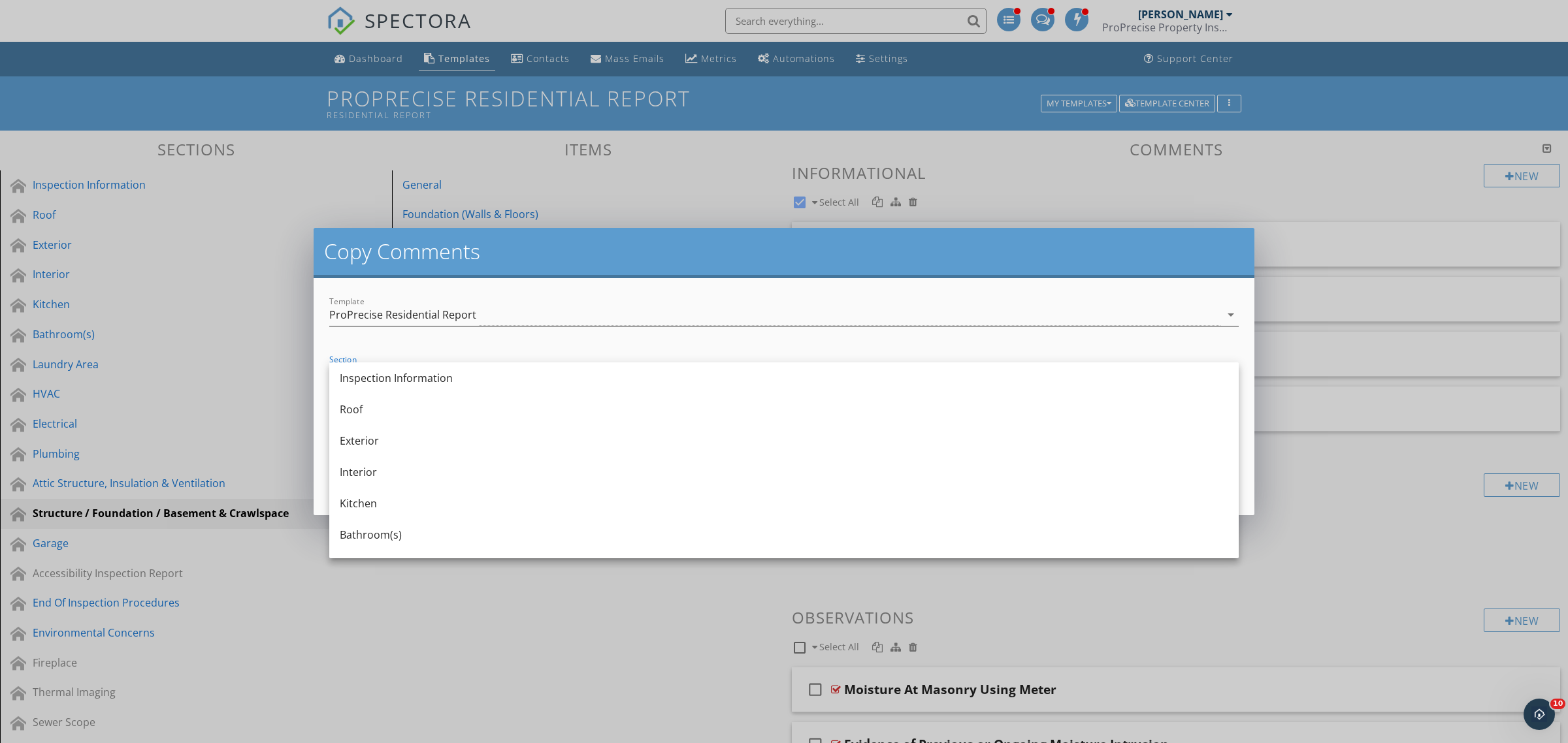
click at [470, 325] on div "ProPrecise Residential Report" at bounding box center [775, 315] width 891 height 22
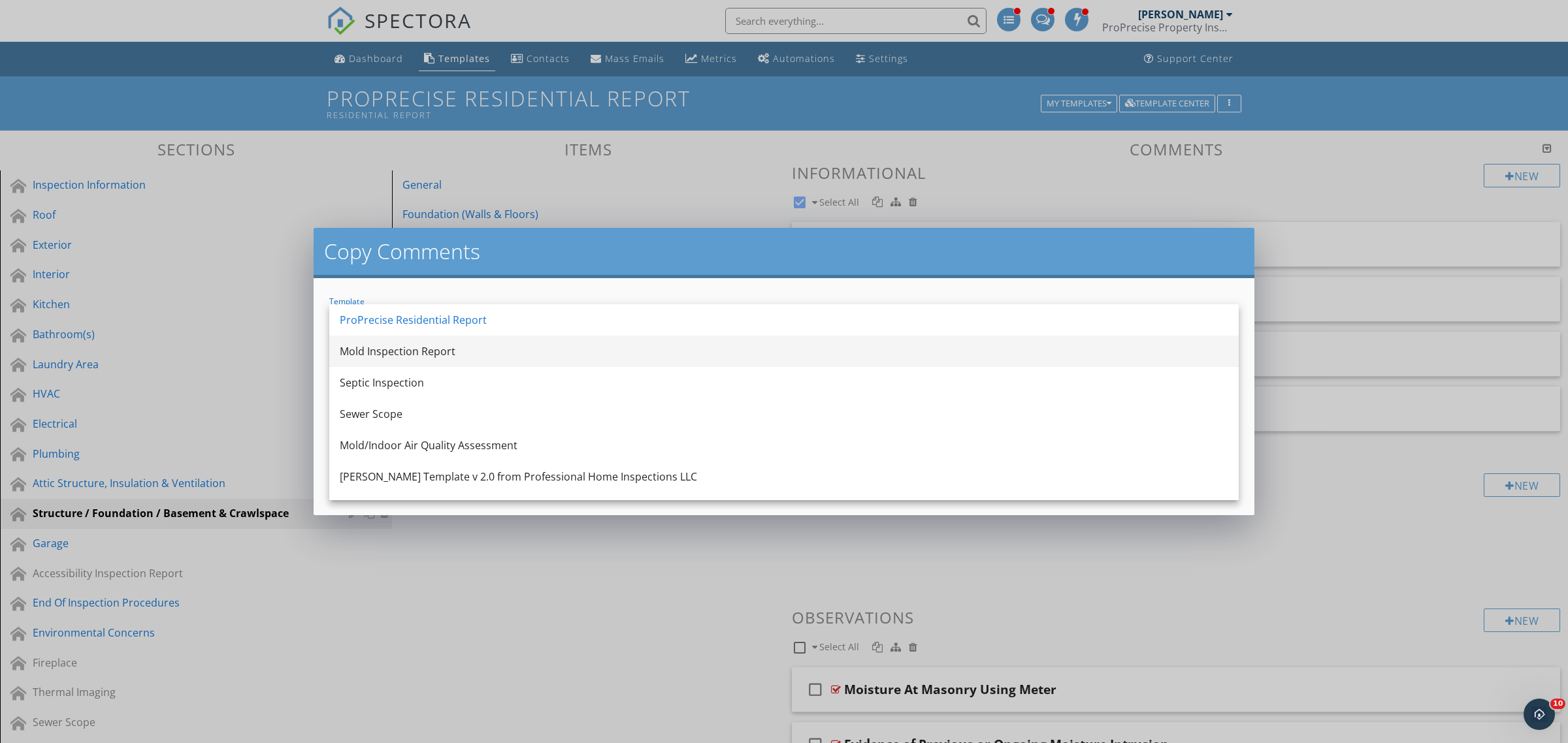
click at [465, 353] on div "Mold Inspection Report" at bounding box center [784, 351] width 888 height 16
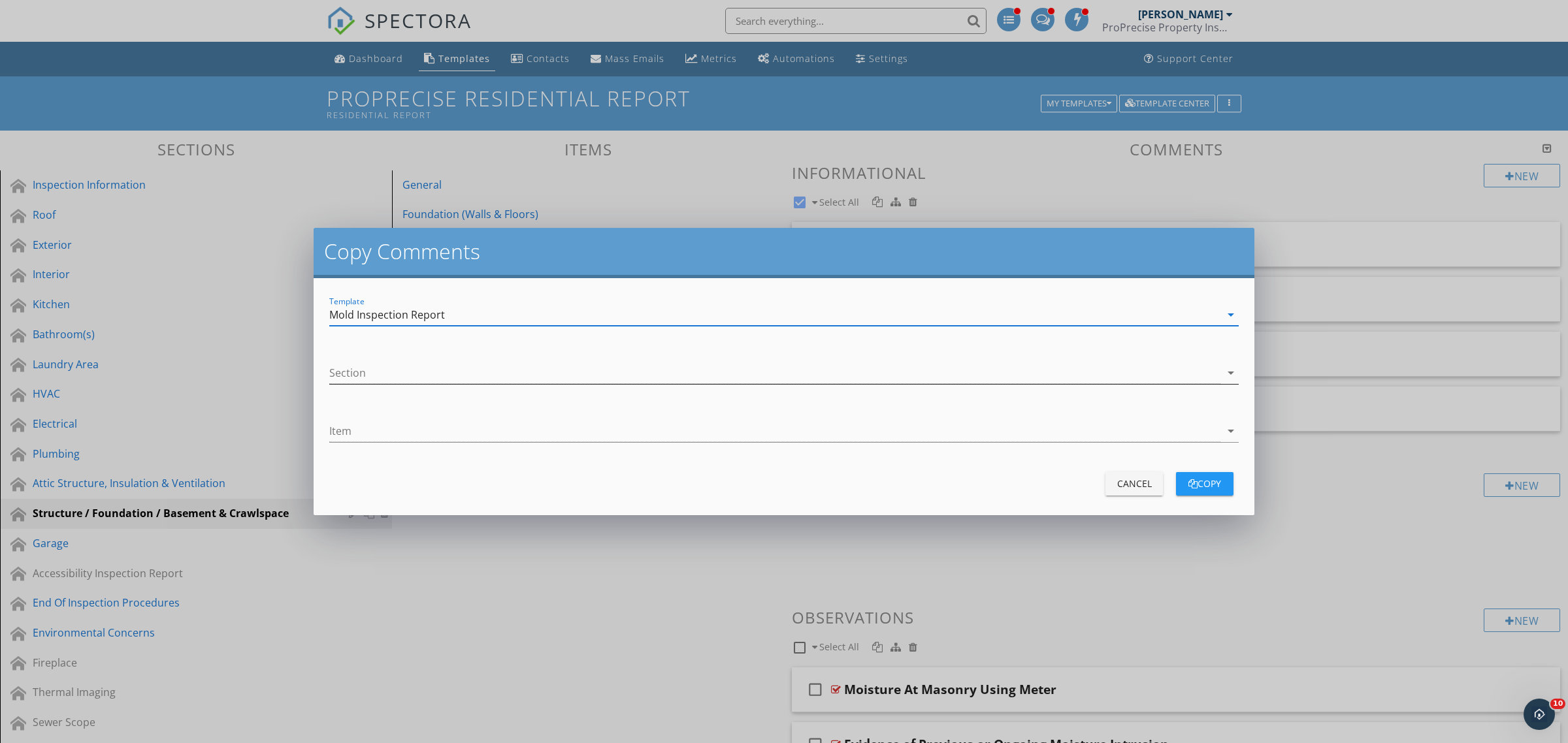
click at [463, 371] on div at bounding box center [775, 373] width 891 height 22
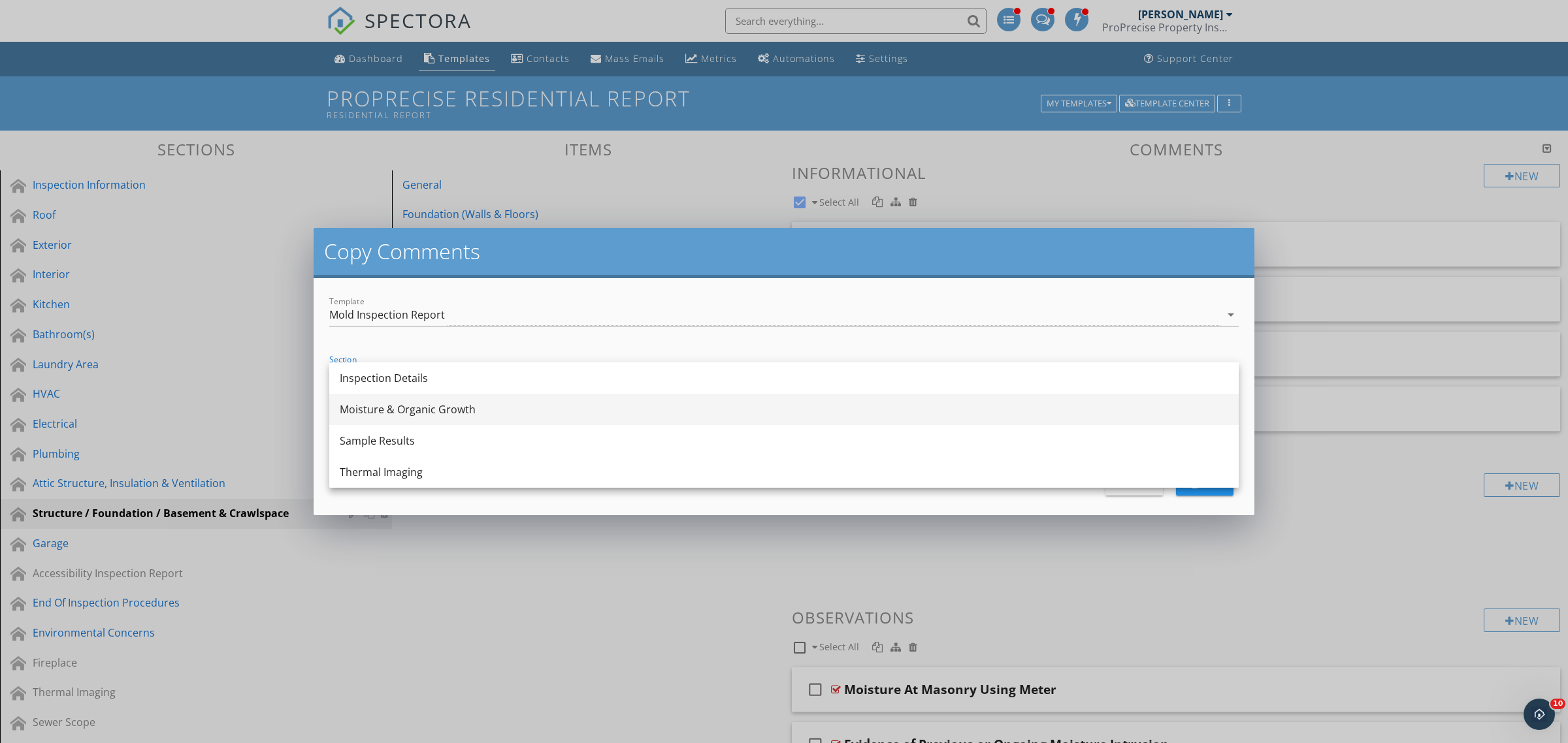
click at [450, 409] on div "Moisture & Organic Growth" at bounding box center [784, 410] width 888 height 16
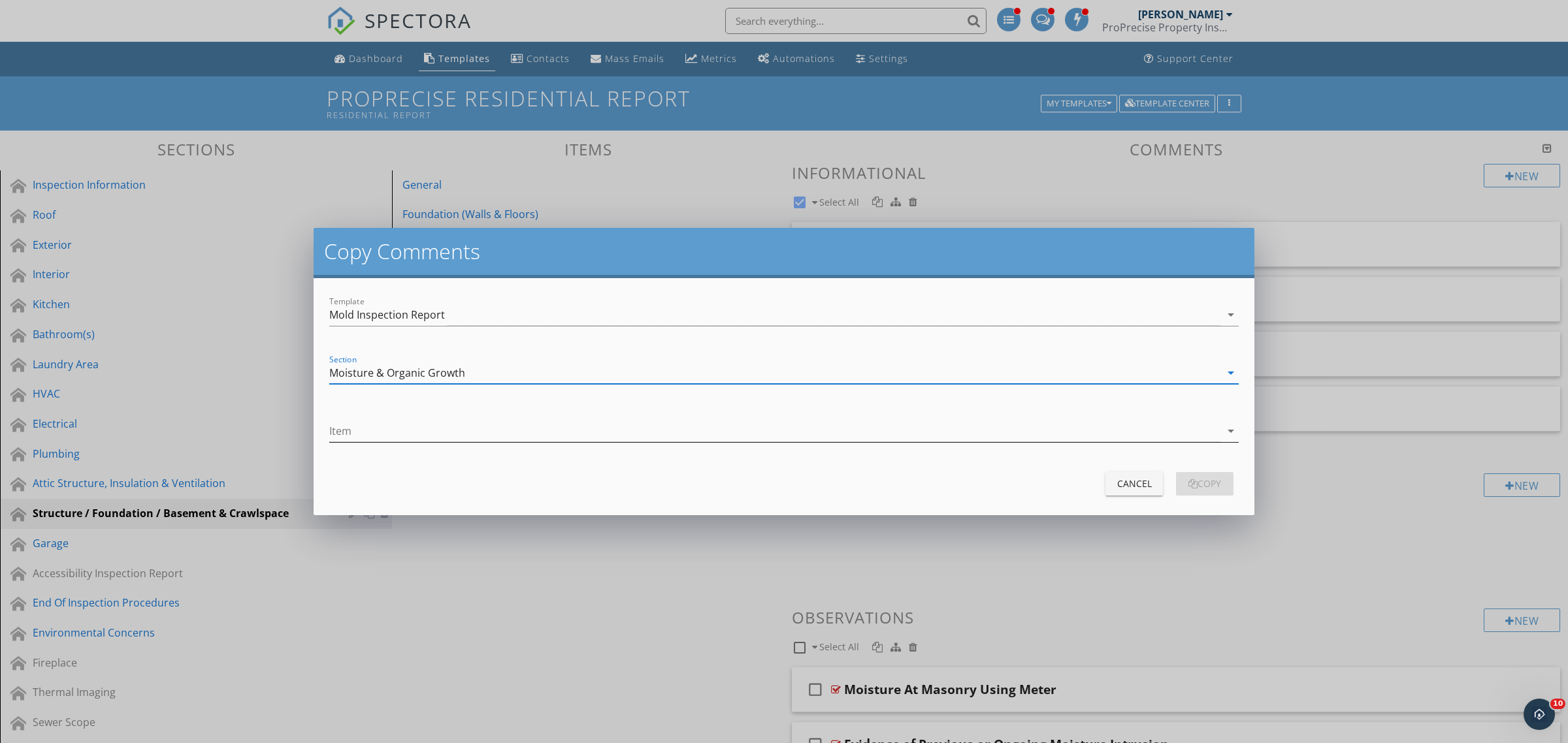
click at [432, 432] on div at bounding box center [775, 431] width 891 height 22
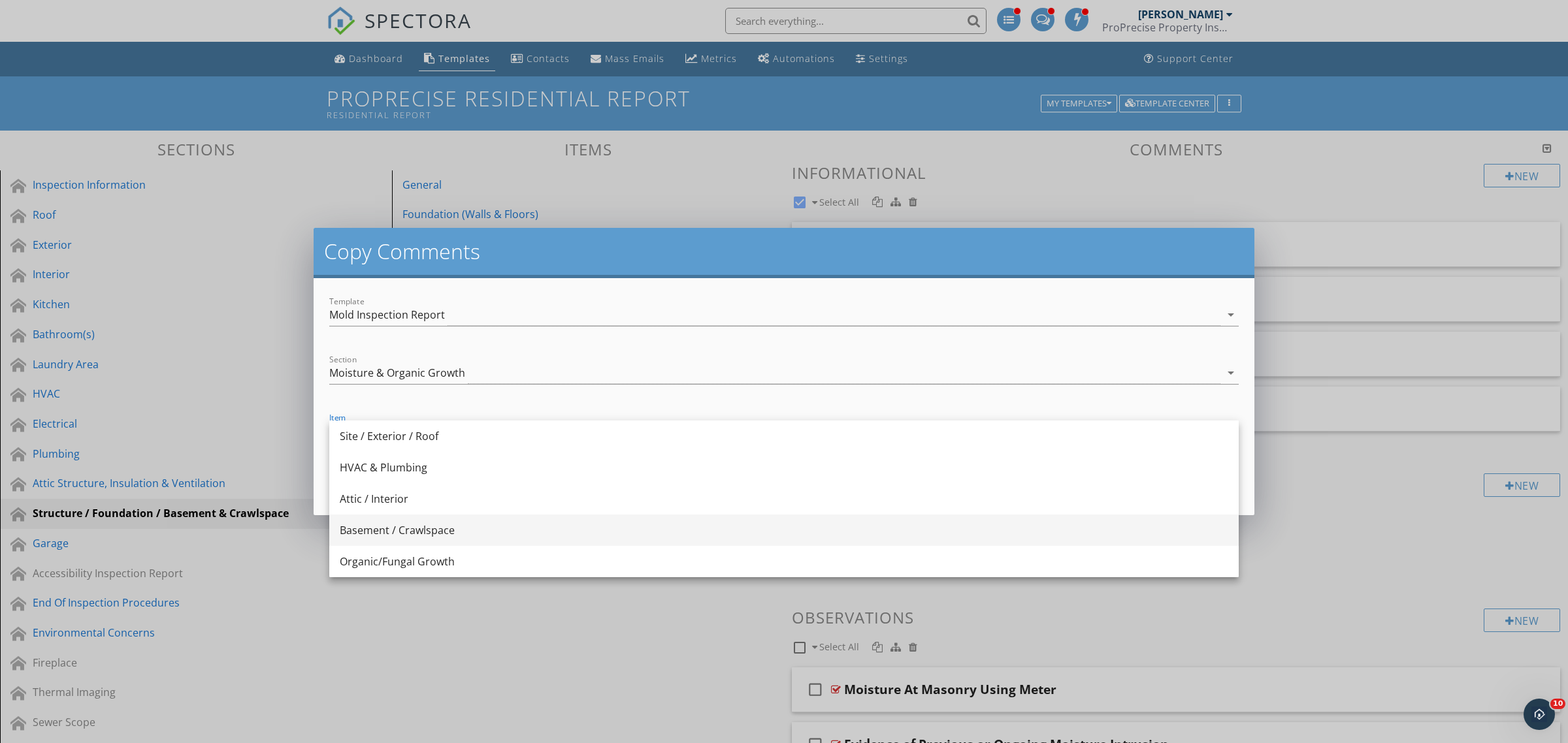
click at [431, 529] on div "Basement / Crawlspace" at bounding box center [784, 530] width 888 height 16
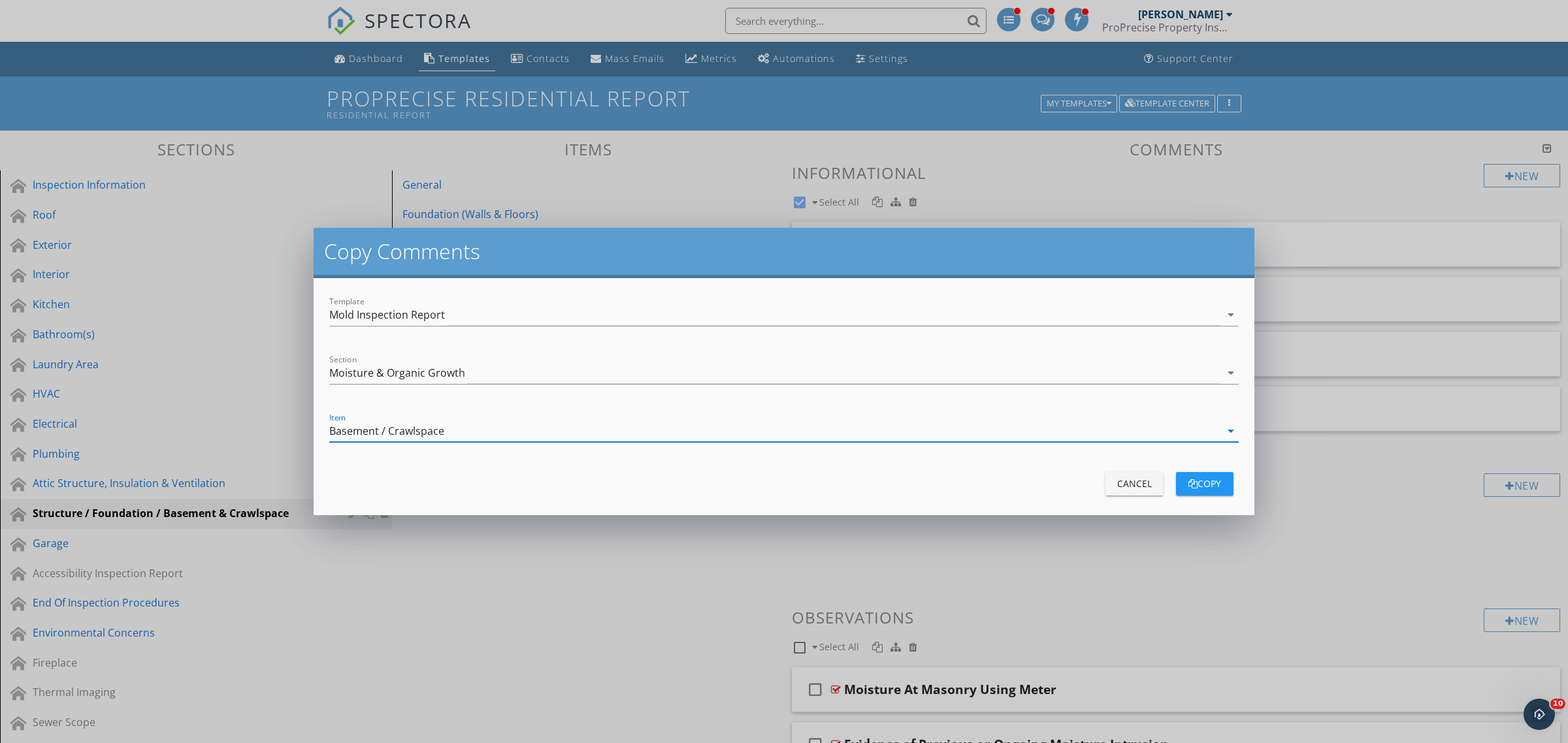
click at [1199, 482] on div "copy" at bounding box center [1204, 483] width 36 height 14
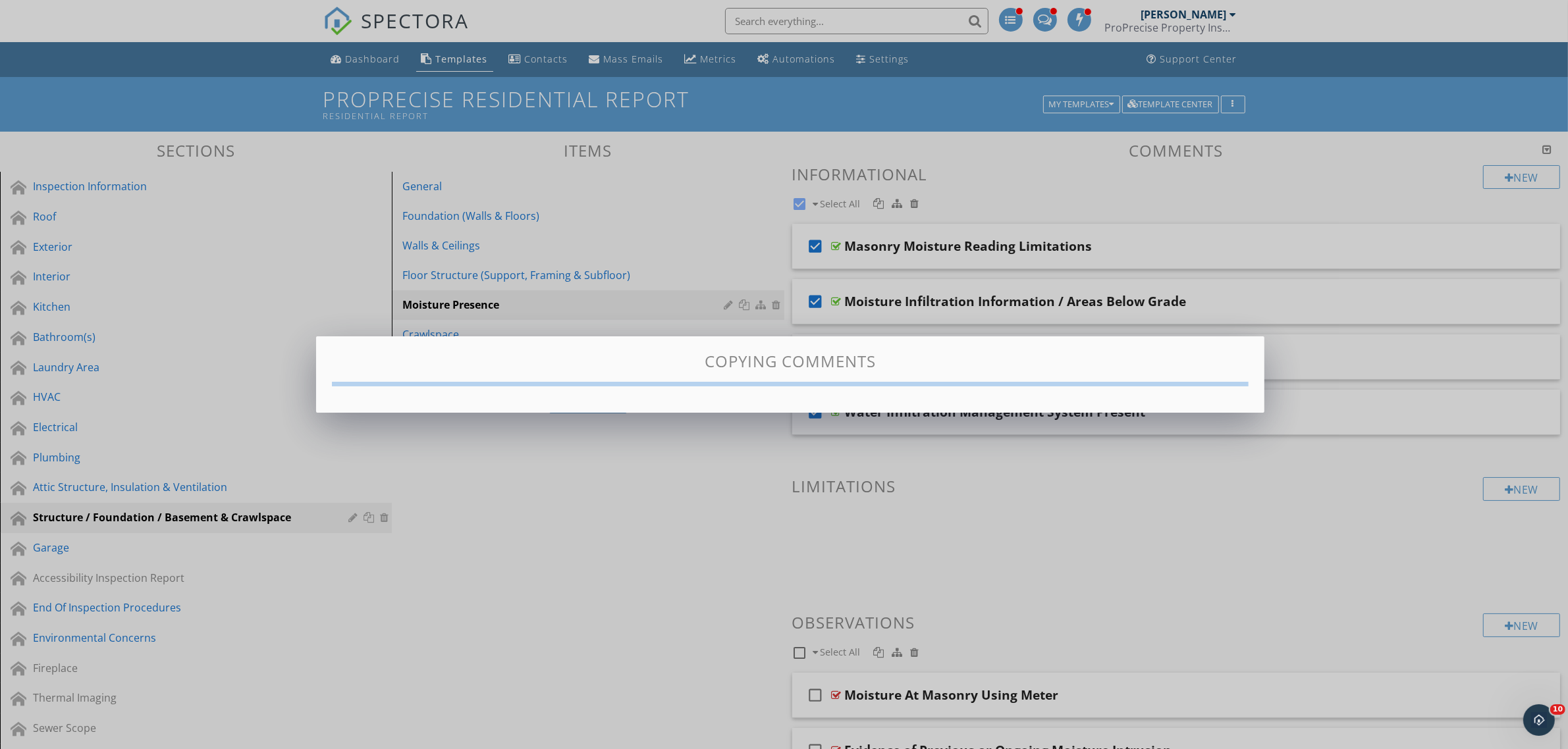
checkbox input "false"
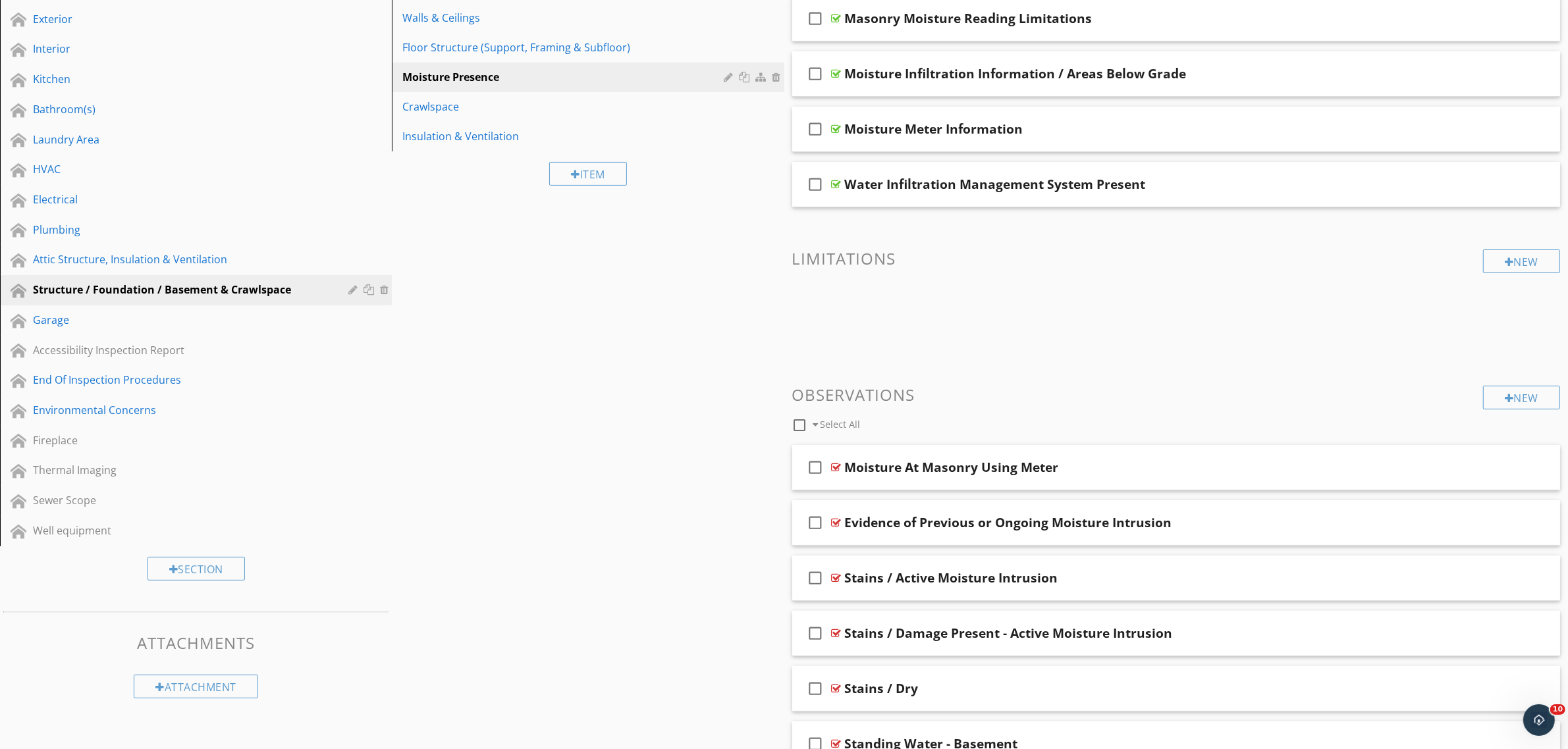
scroll to position [198, 0]
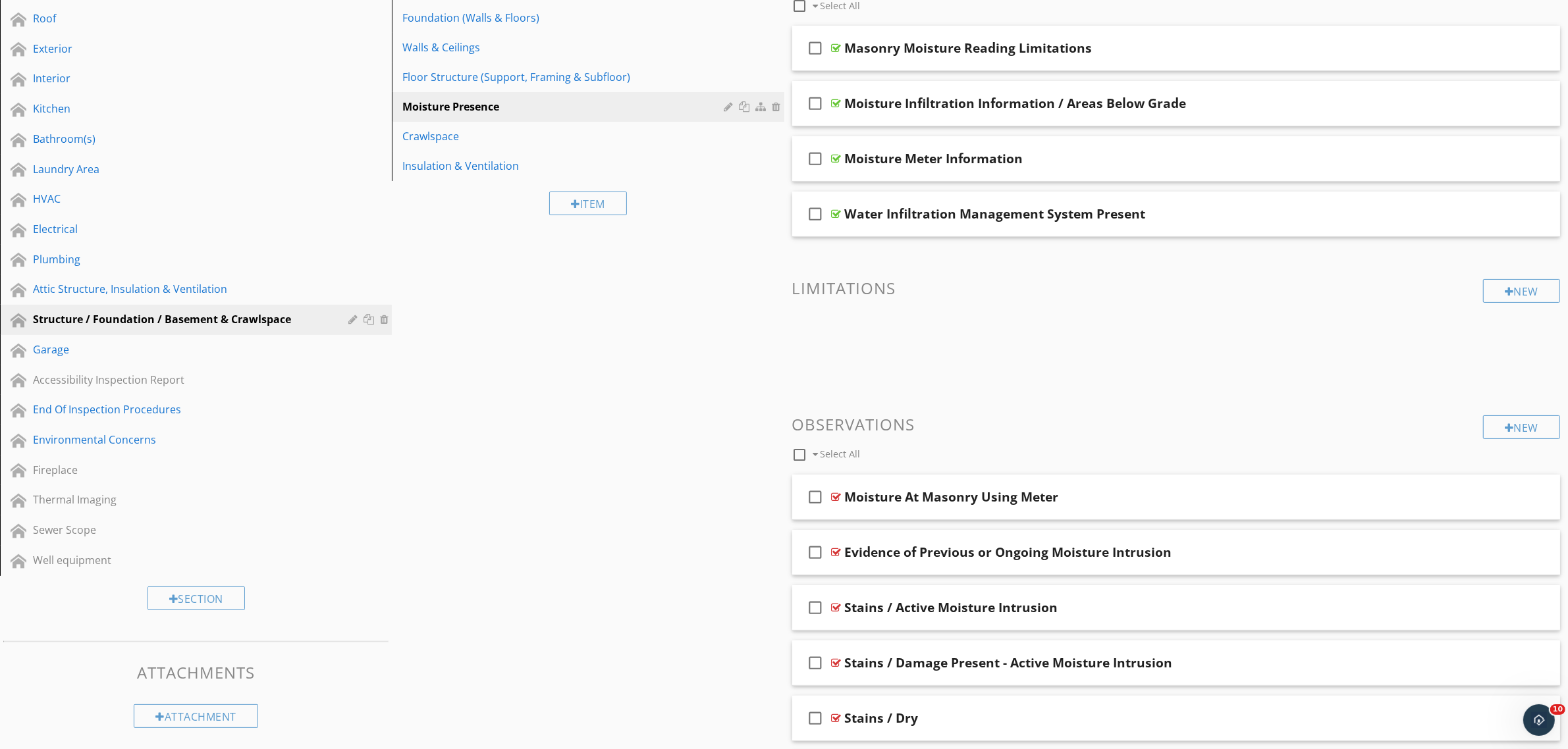
click at [802, 453] on div at bounding box center [799, 454] width 22 height 22
checkbox input "true"
click at [880, 456] on div at bounding box center [878, 454] width 11 height 11
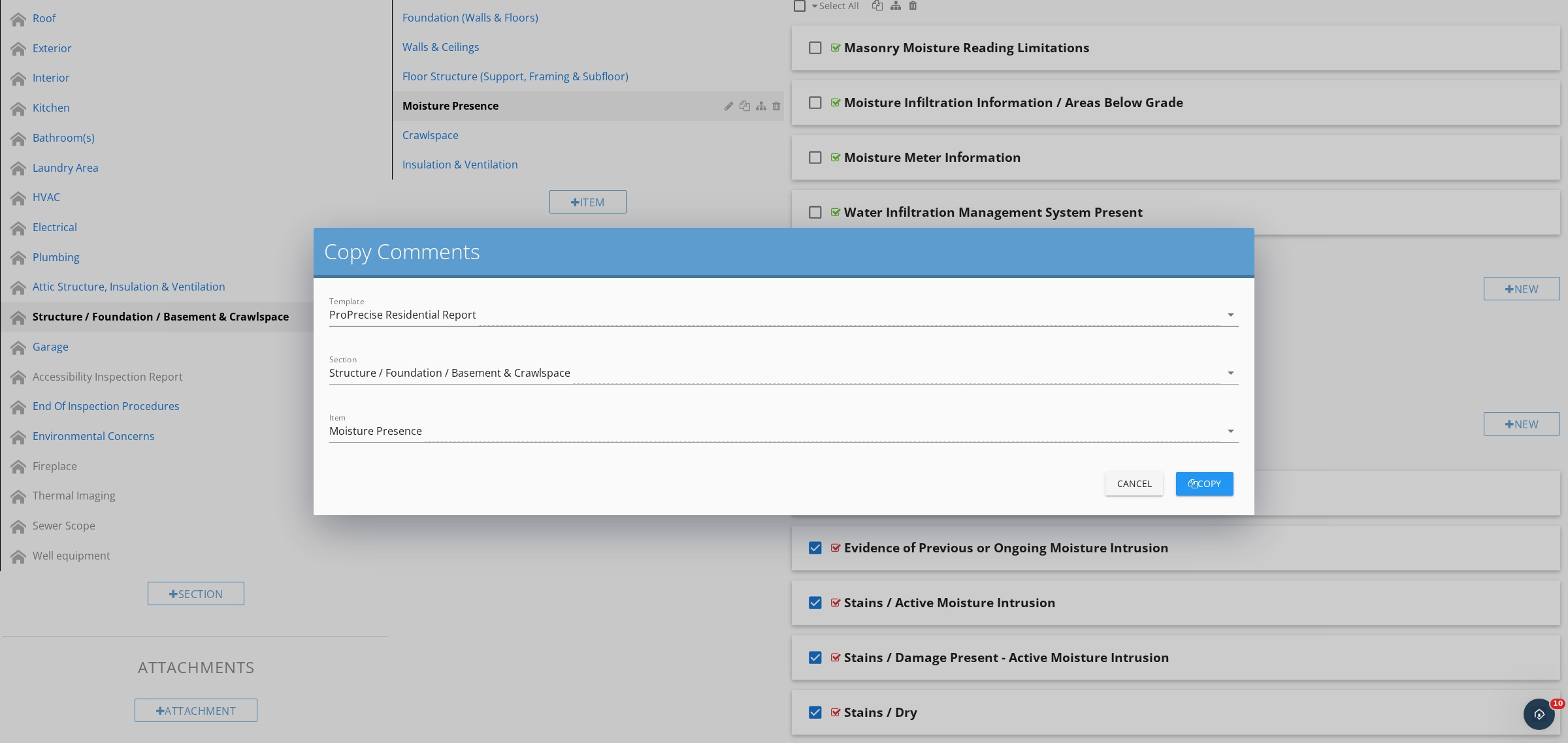
click at [463, 315] on div "ProPrecise Residential Report" at bounding box center [403, 315] width 147 height 12
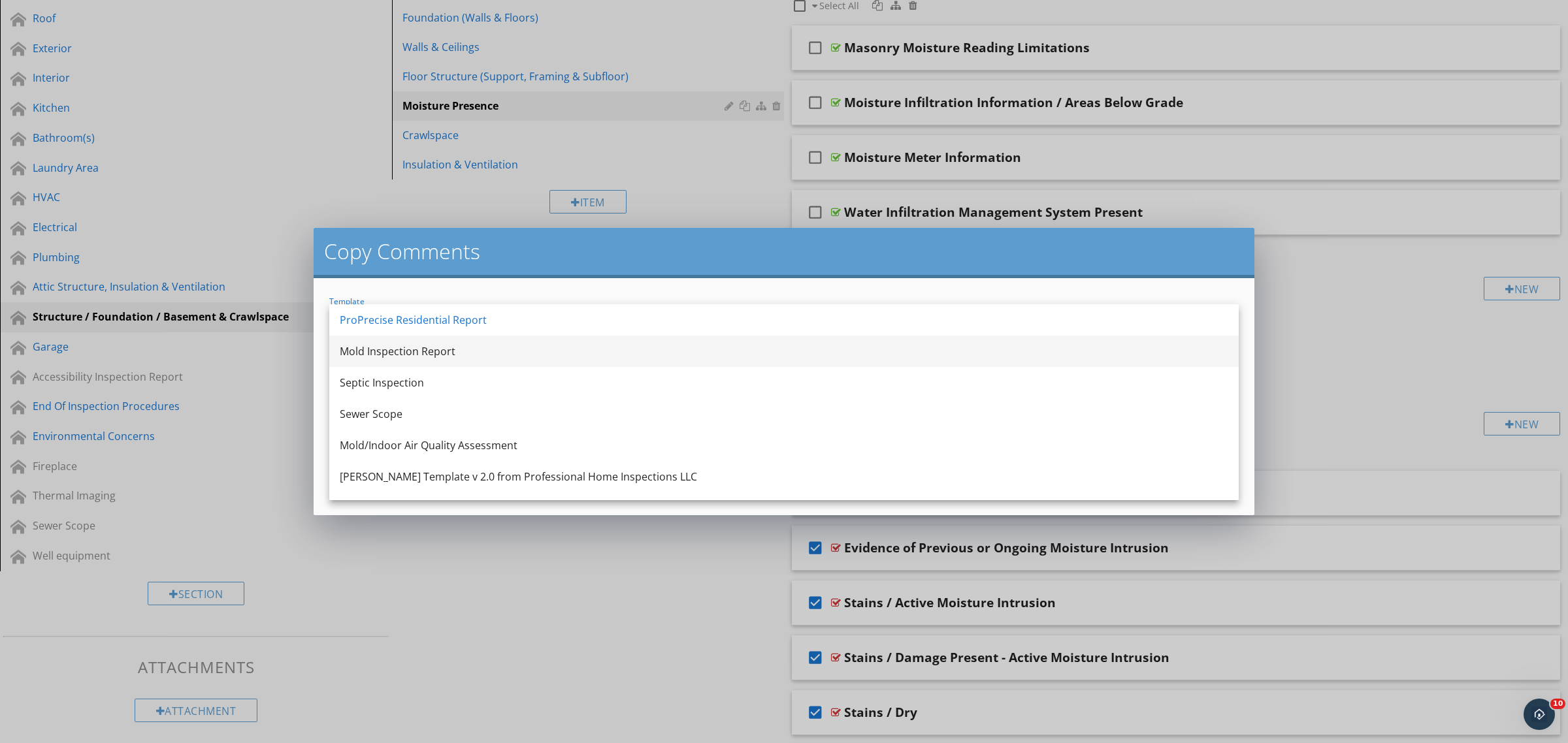
click at [452, 353] on div "Mold Inspection Report" at bounding box center [784, 351] width 888 height 16
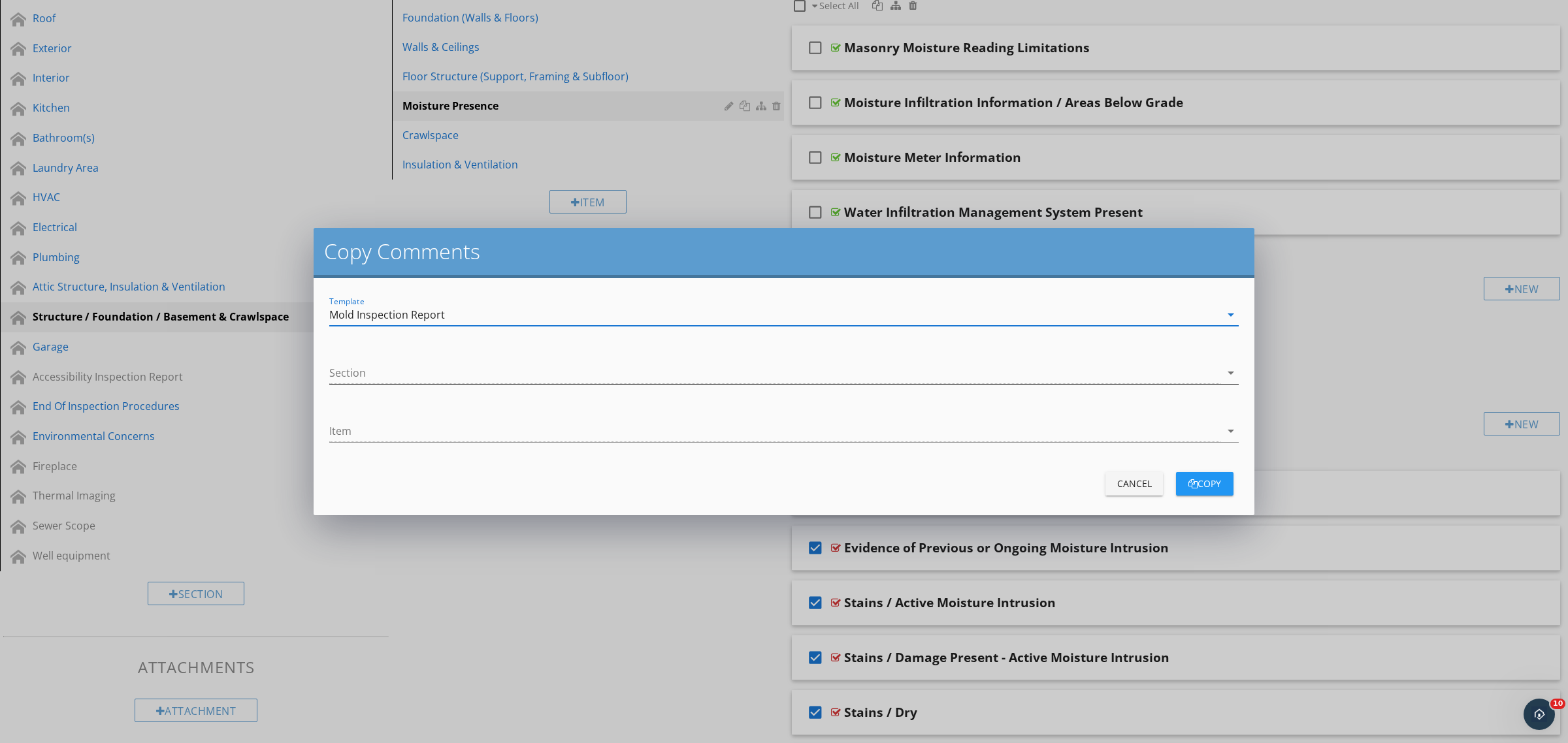
click at [443, 374] on div at bounding box center [775, 373] width 891 height 22
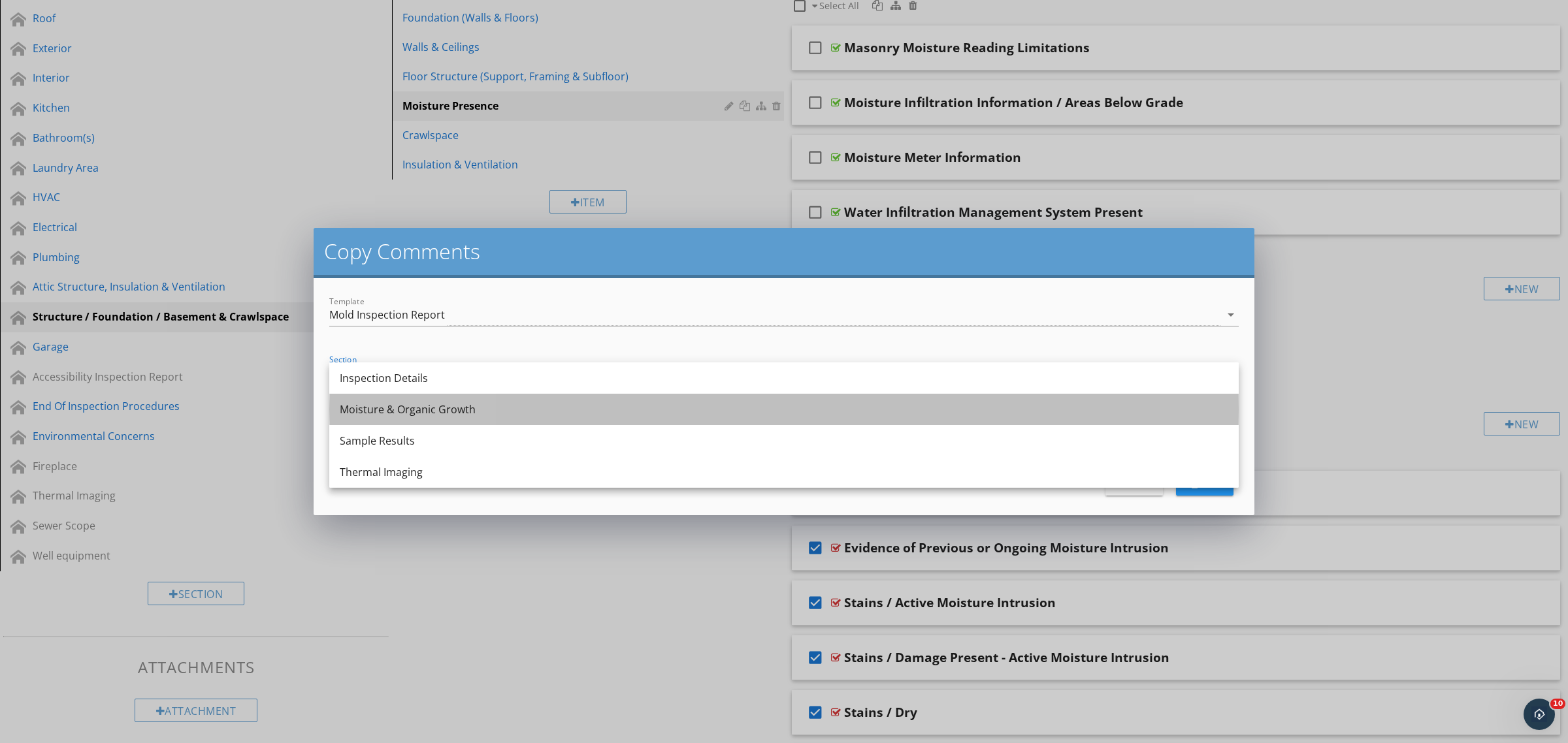
click at [432, 413] on div "Moisture & Organic Growth" at bounding box center [784, 410] width 888 height 16
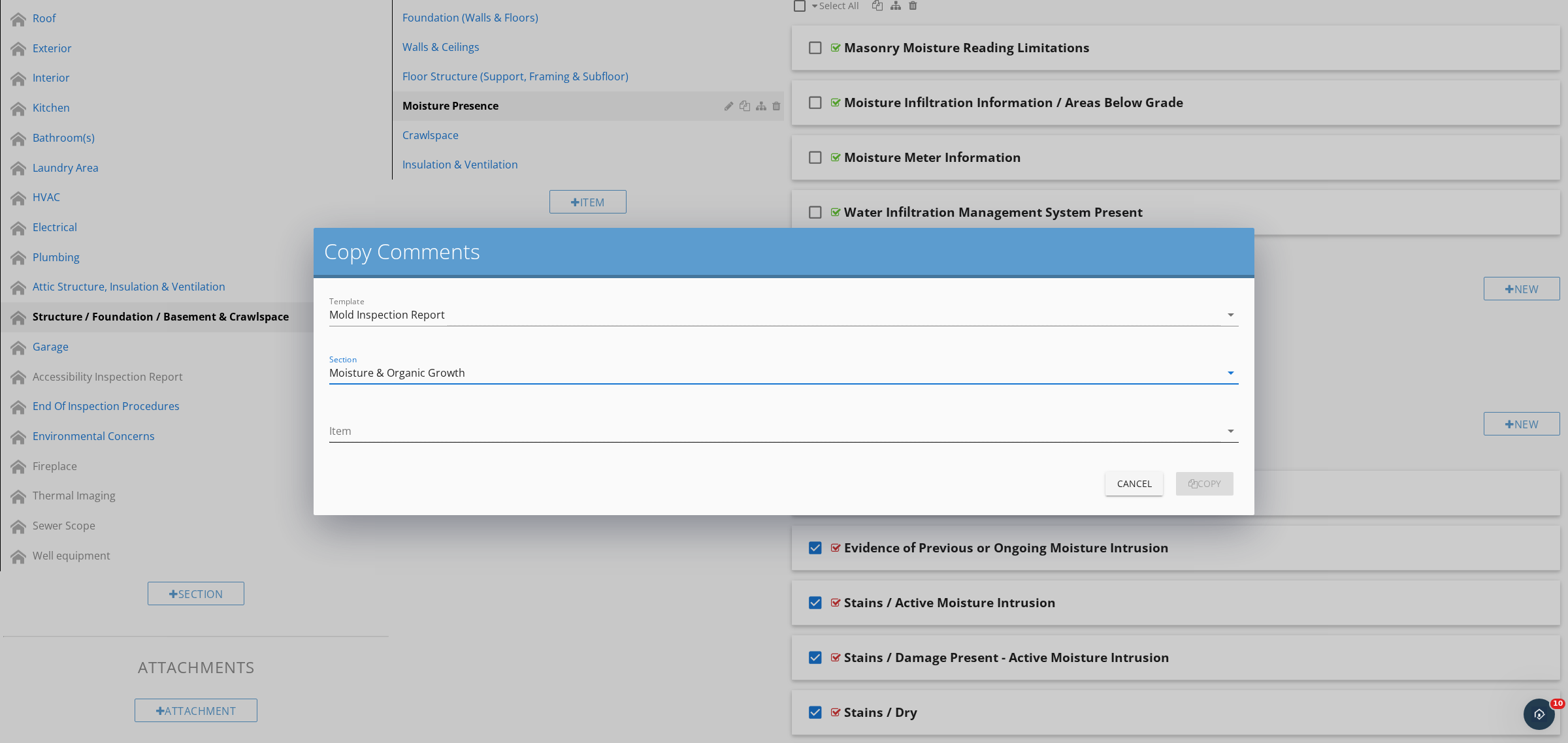
click at [434, 434] on div at bounding box center [775, 431] width 891 height 22
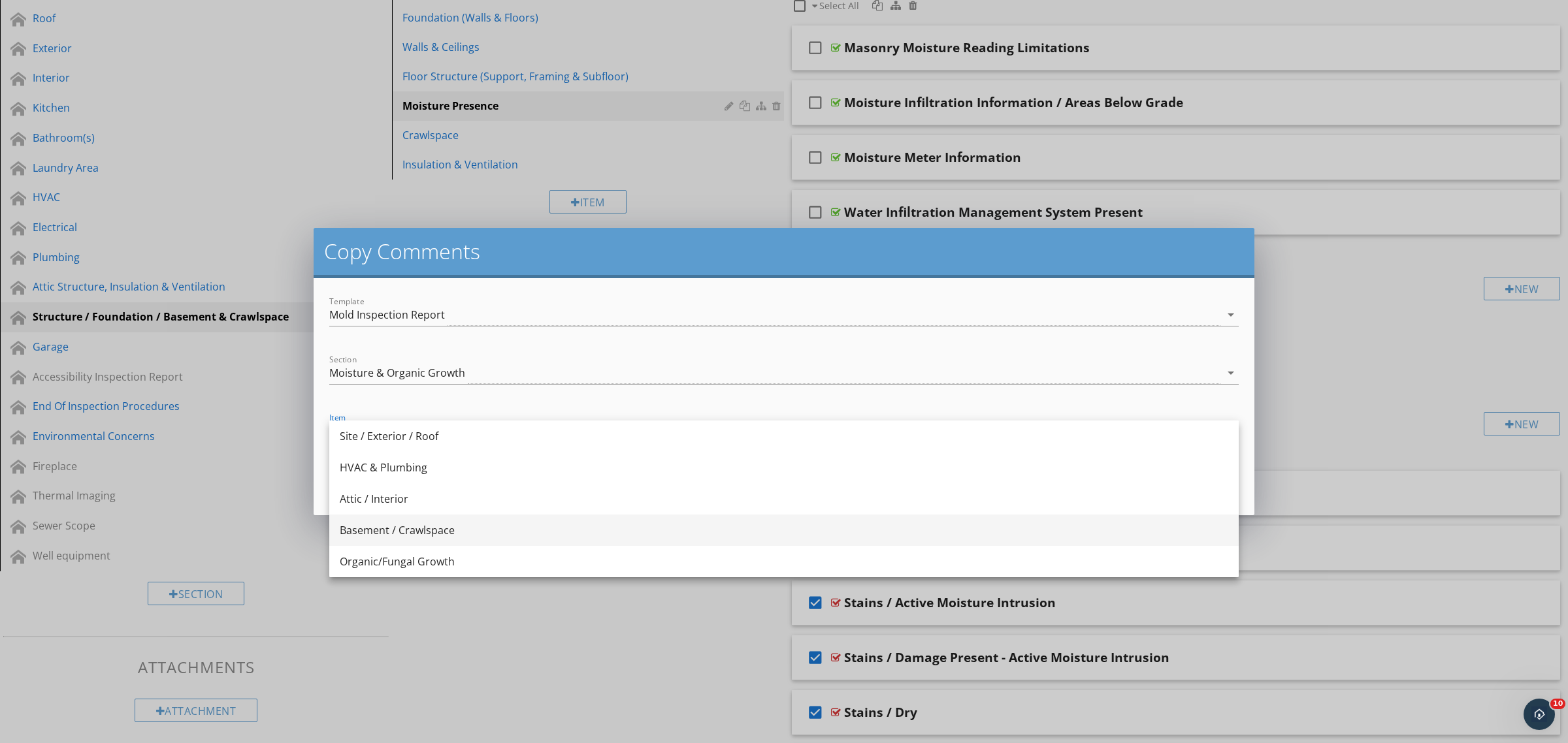
click at [454, 533] on div "Basement / Crawlspace" at bounding box center [784, 530] width 888 height 16
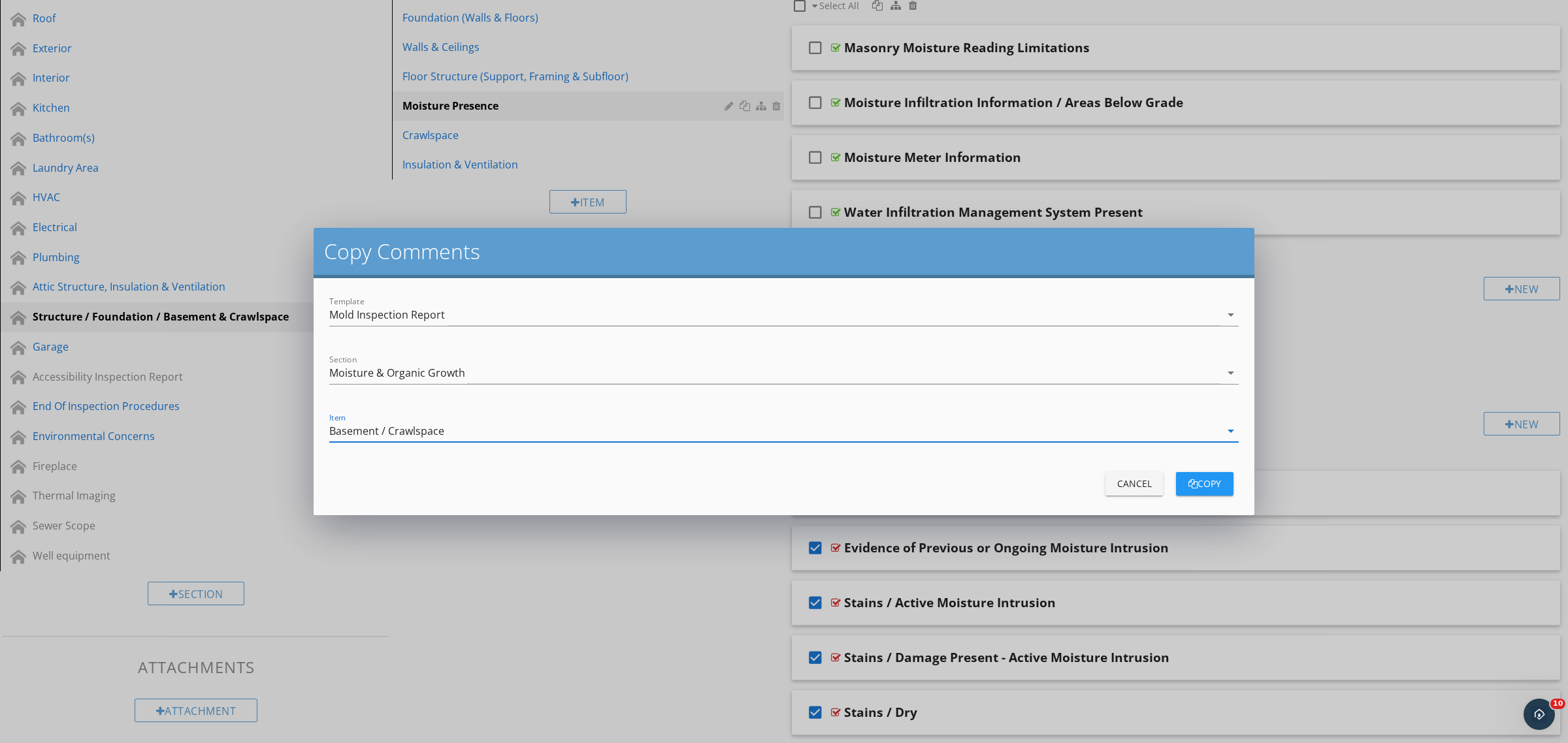
click at [1199, 478] on div "copy" at bounding box center [1204, 483] width 36 height 14
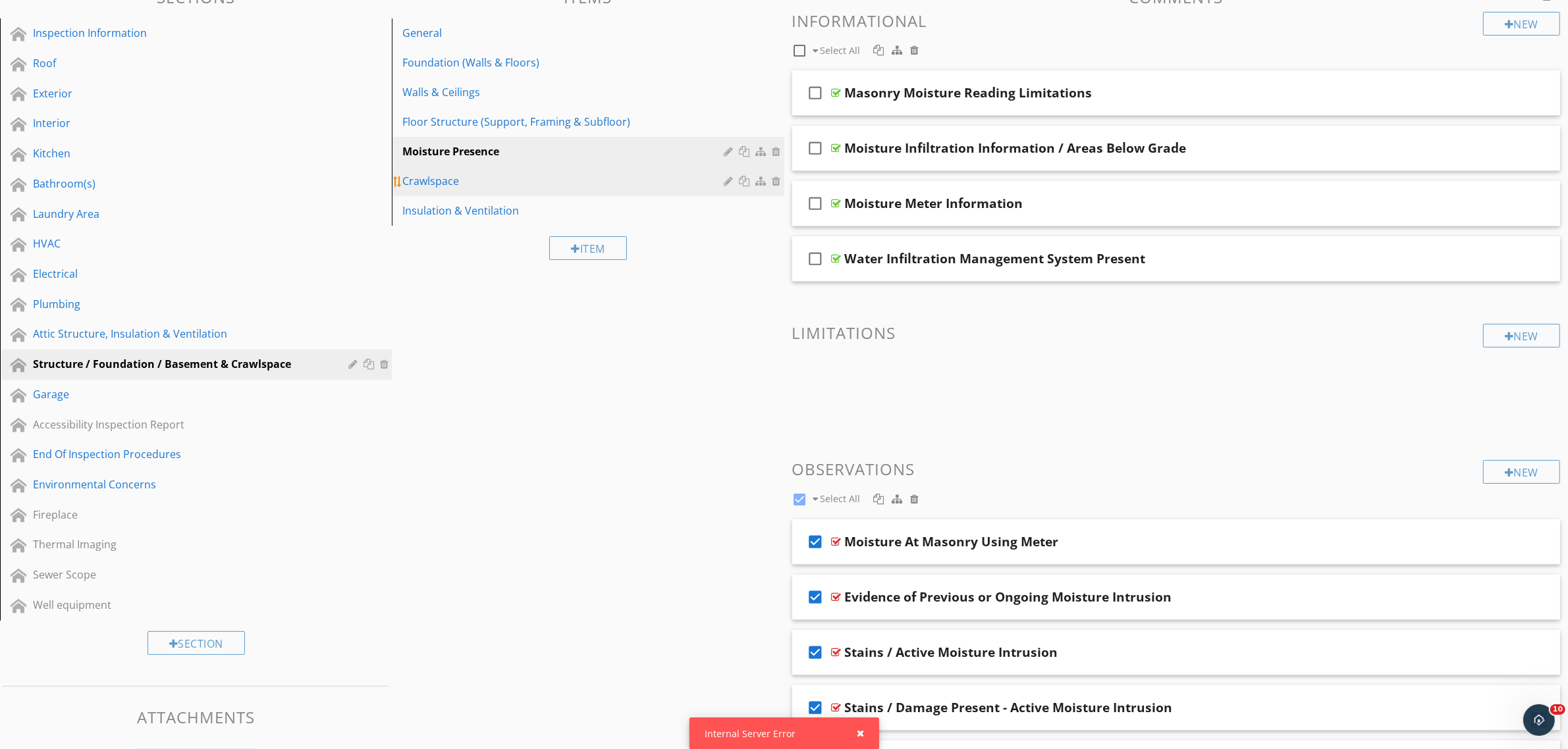
scroll to position [116, 0]
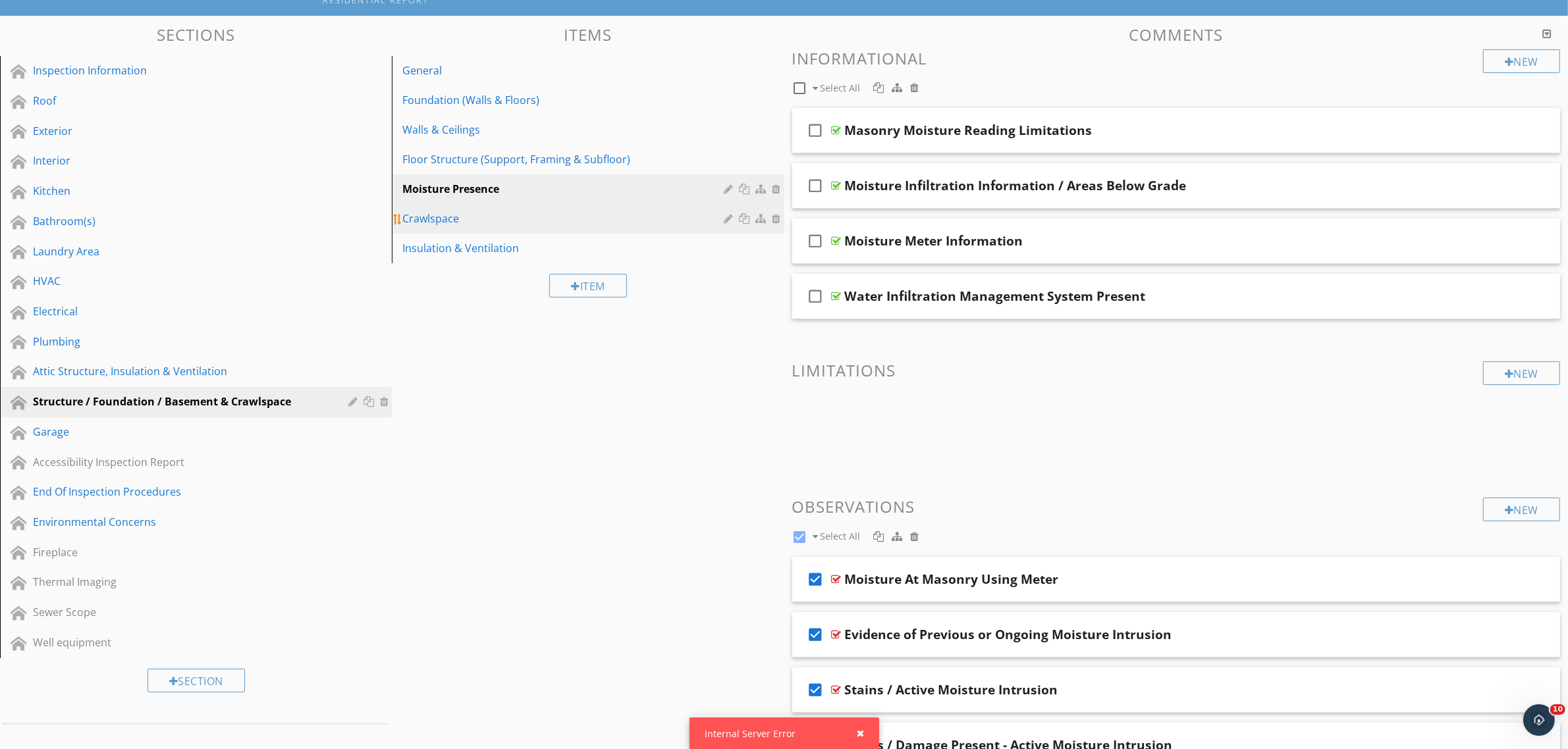
click at [485, 218] on div "Crawlspace" at bounding box center [565, 218] width 325 height 16
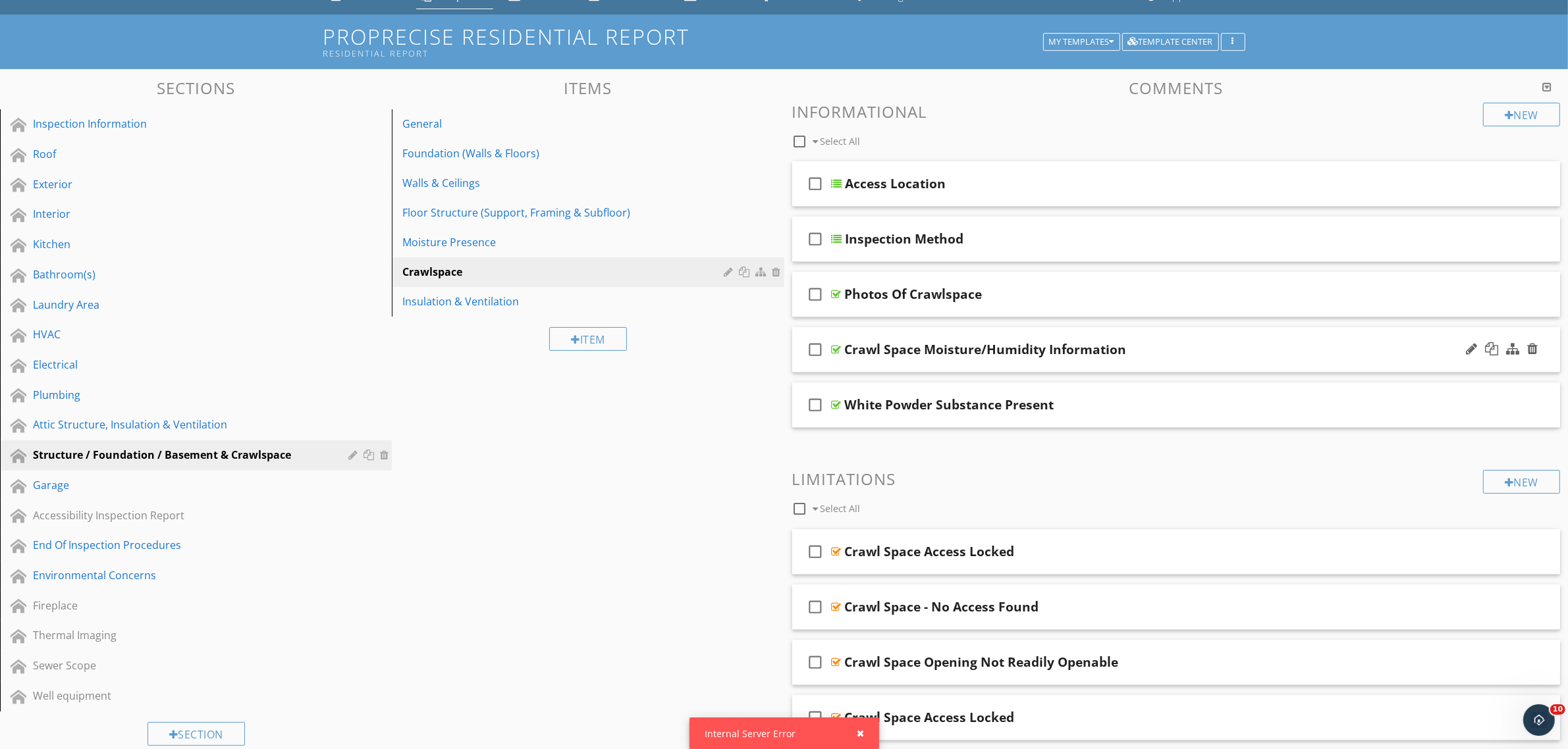
scroll to position [33, 0]
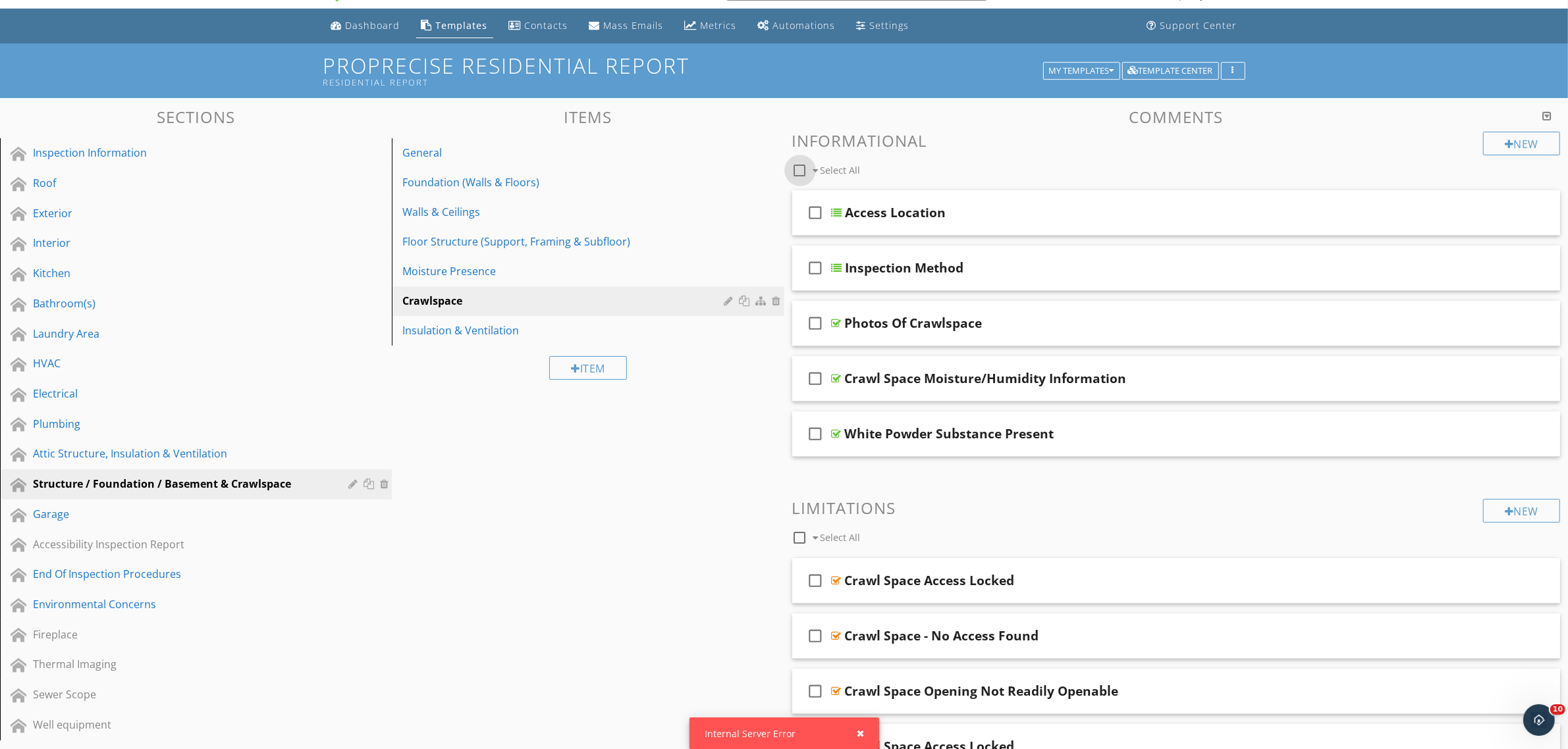
click at [801, 169] on div at bounding box center [799, 170] width 22 height 22
click at [880, 166] on div at bounding box center [878, 170] width 11 height 11
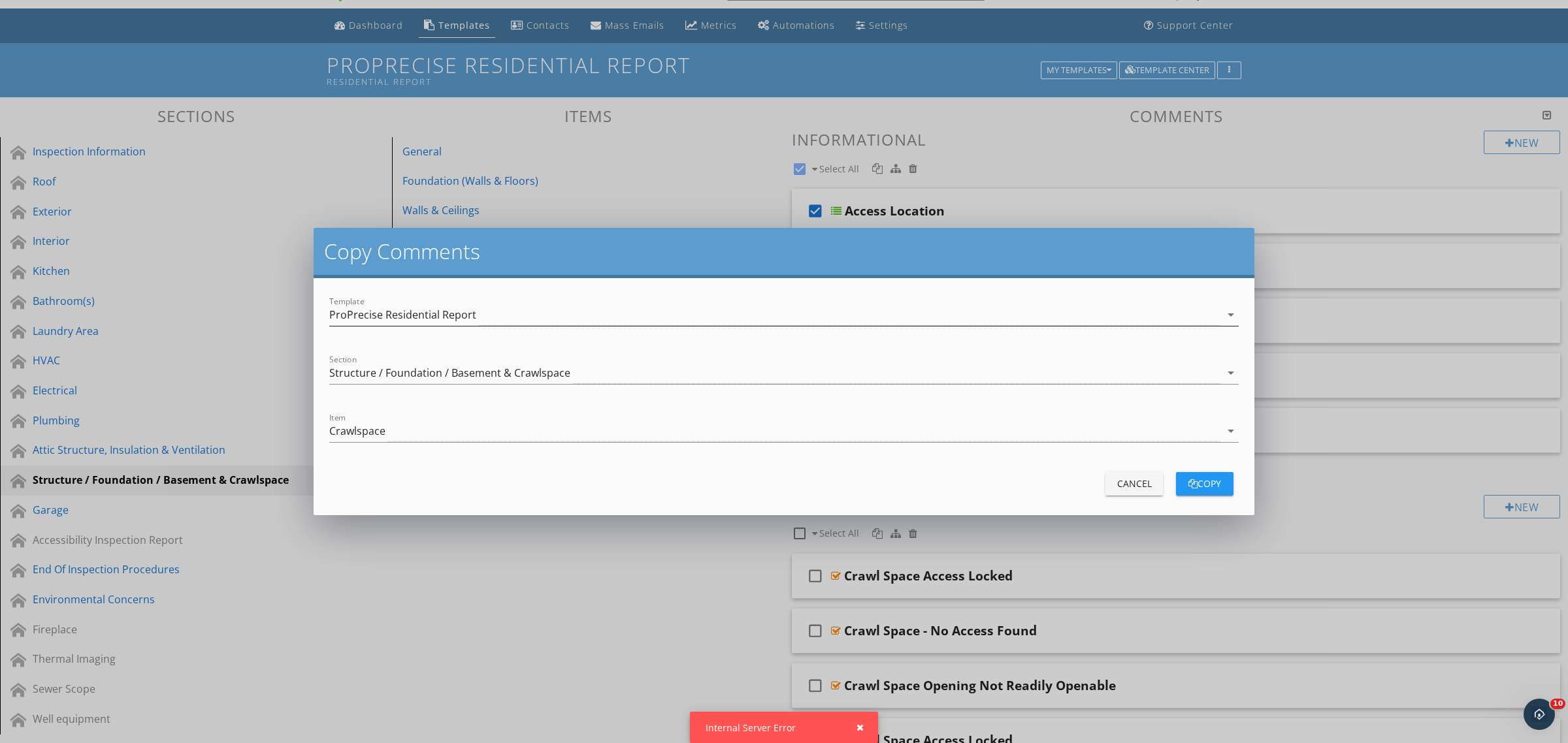
click at [441, 319] on div "ProPrecise Residential Report" at bounding box center [403, 315] width 147 height 12
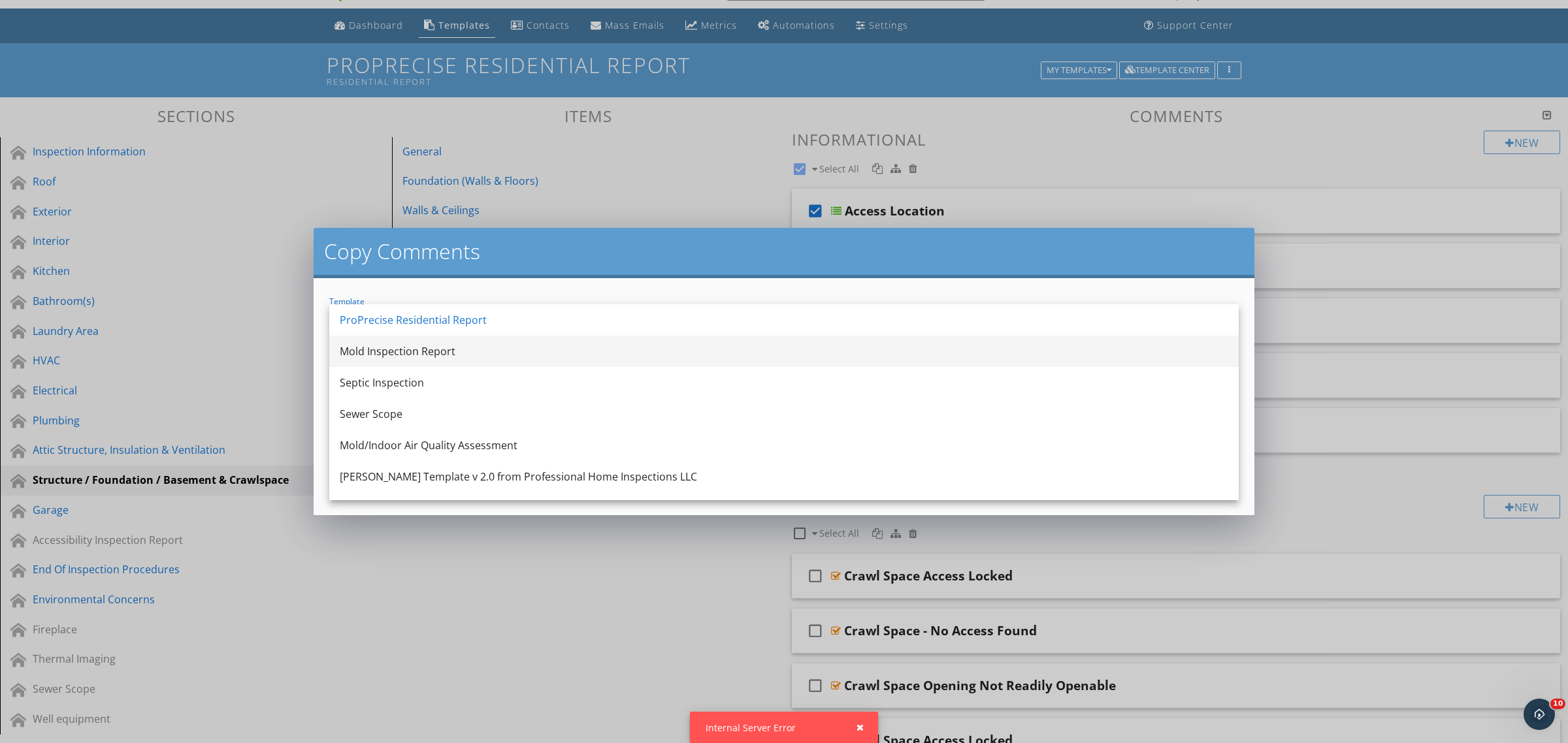
click at [402, 350] on div "Mold Inspection Report" at bounding box center [784, 351] width 888 height 16
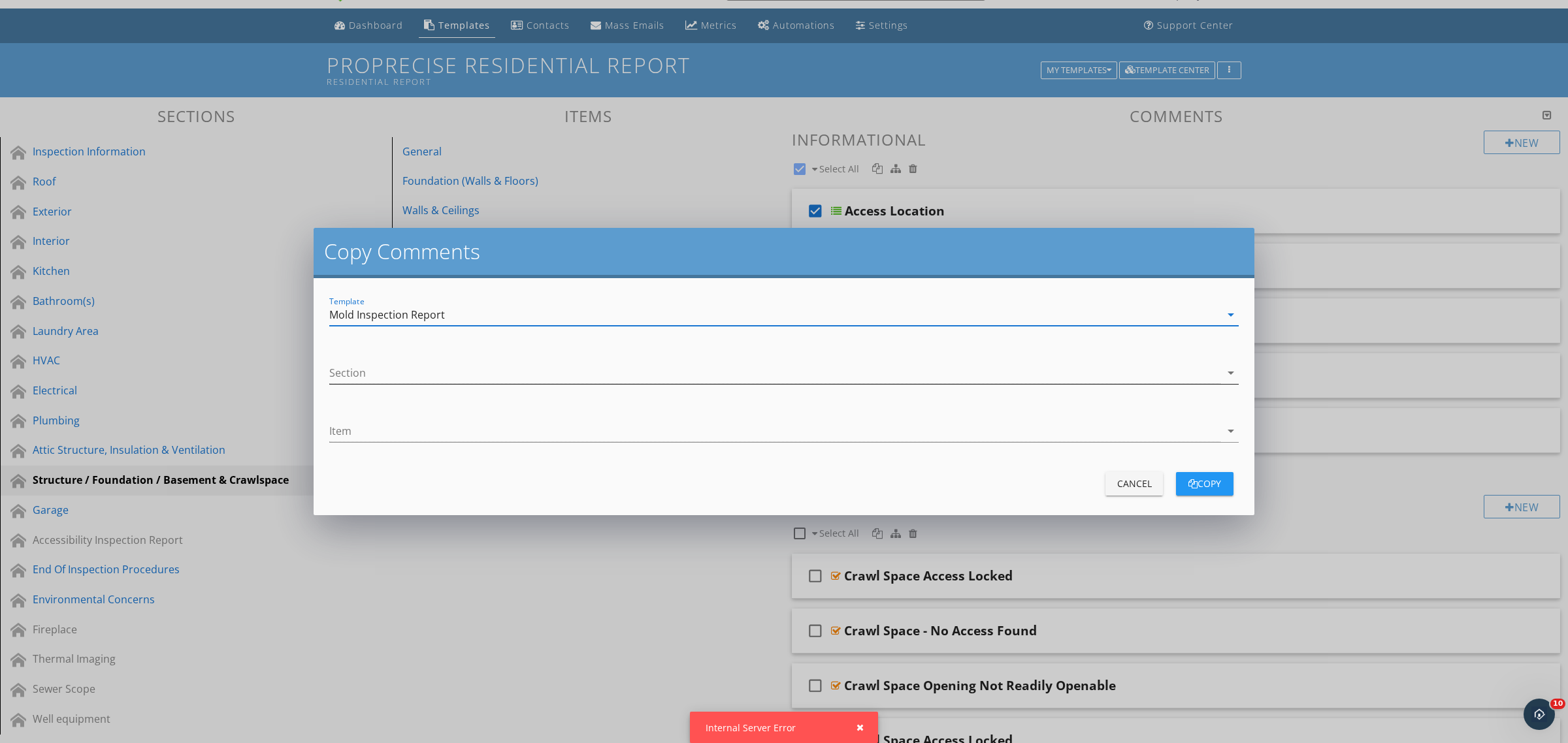
click at [412, 376] on div at bounding box center [775, 373] width 891 height 22
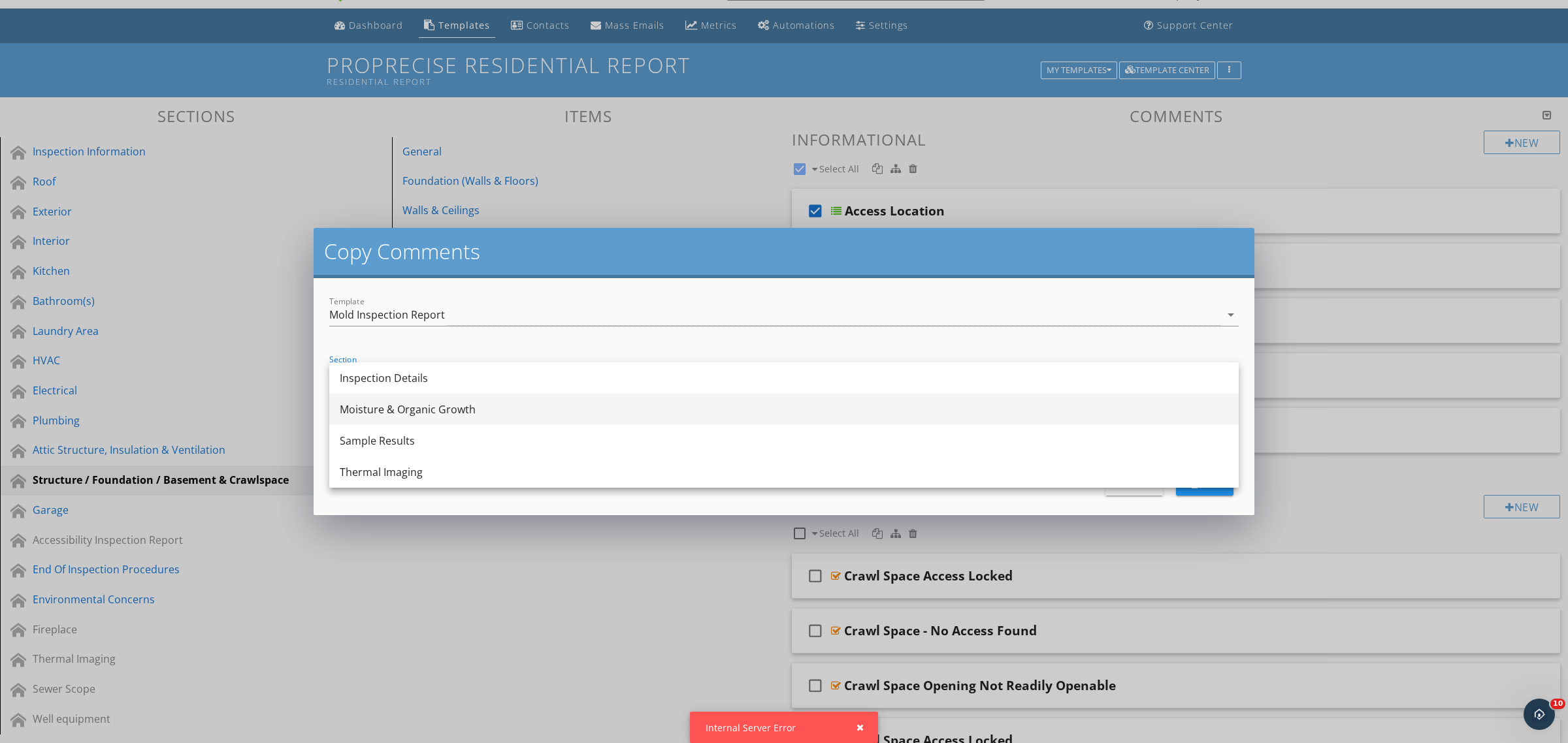
click at [402, 406] on div "Moisture & Organic Growth" at bounding box center [784, 410] width 888 height 16
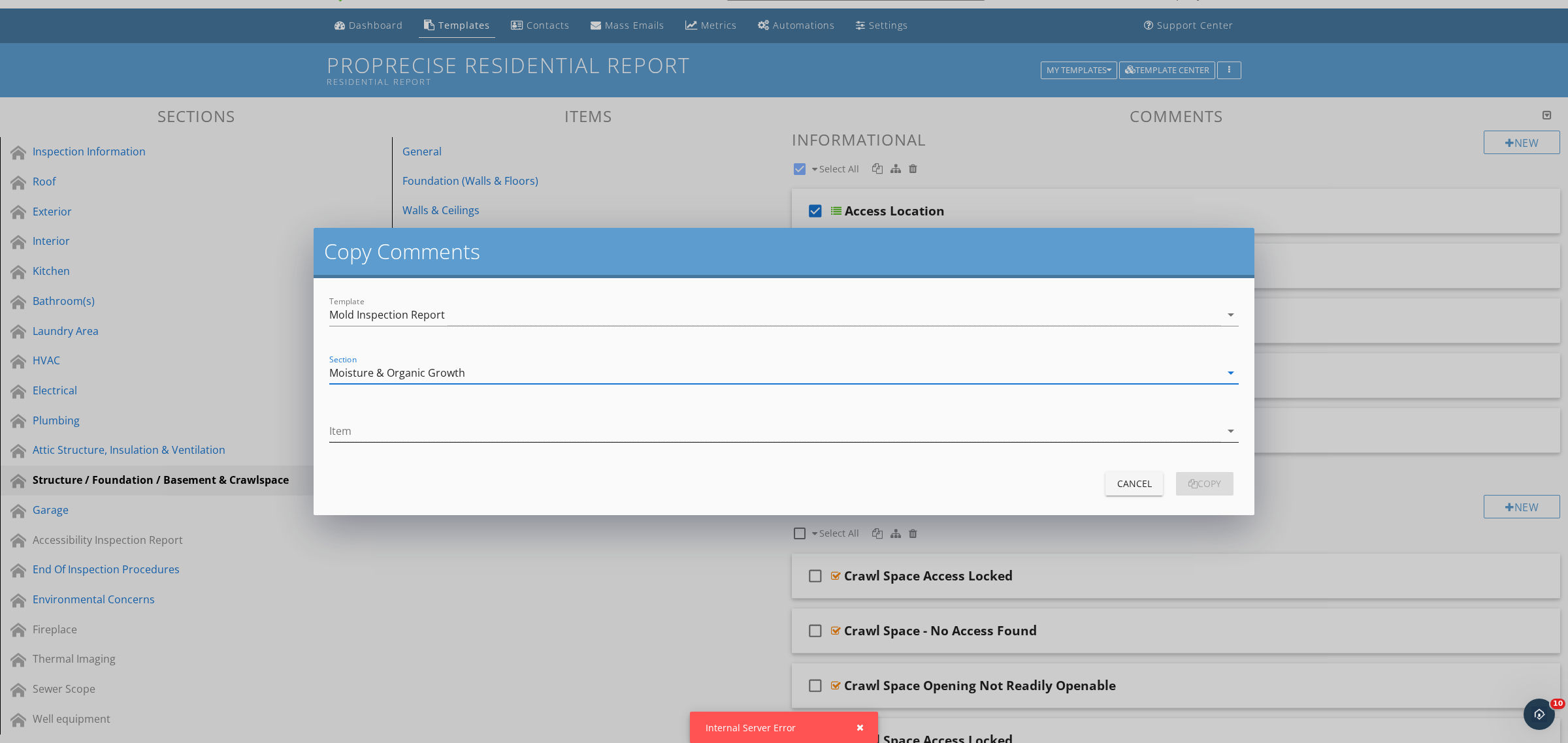
click at [400, 429] on div at bounding box center [775, 431] width 891 height 22
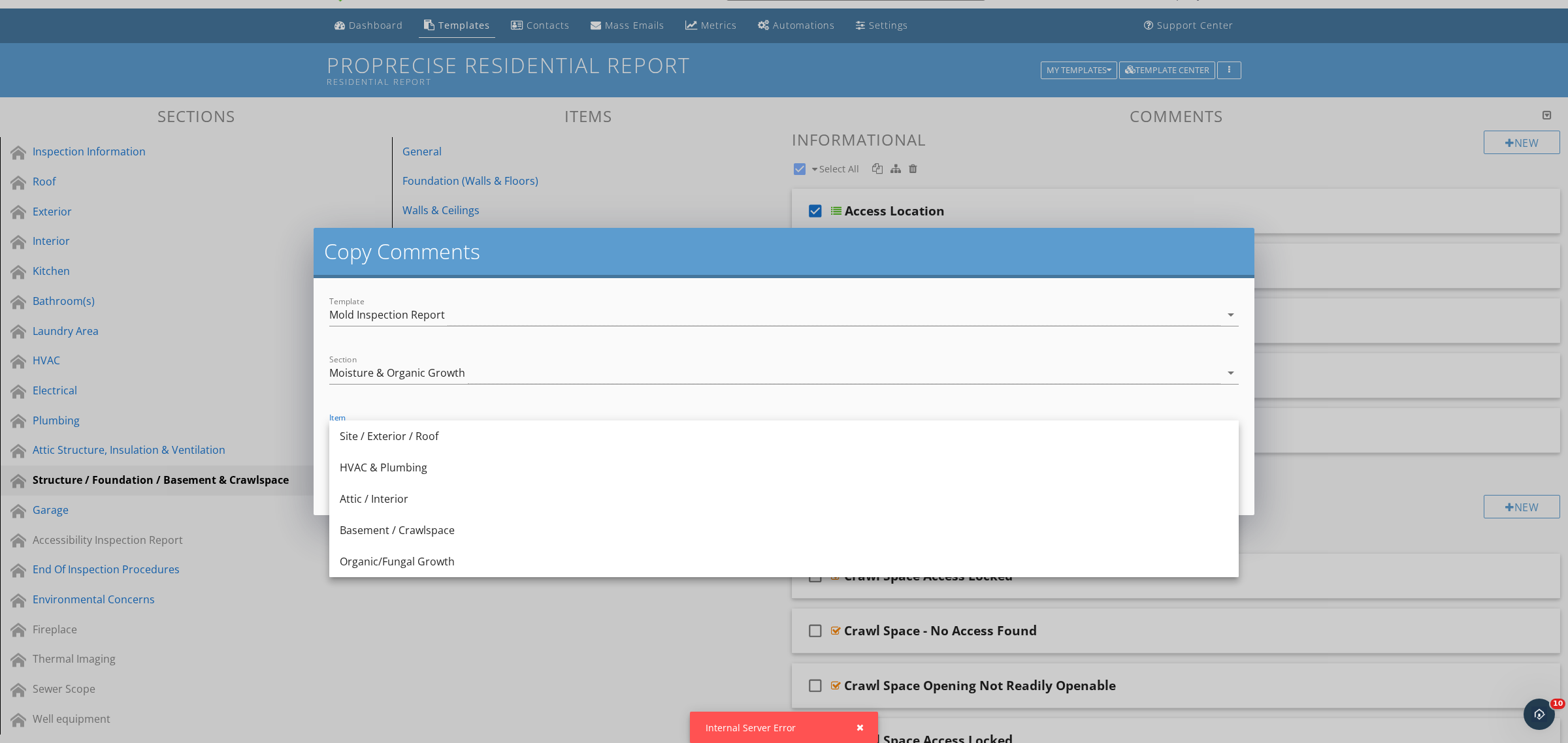
click at [414, 527] on div "Basement / Crawlspace" at bounding box center [784, 530] width 888 height 16
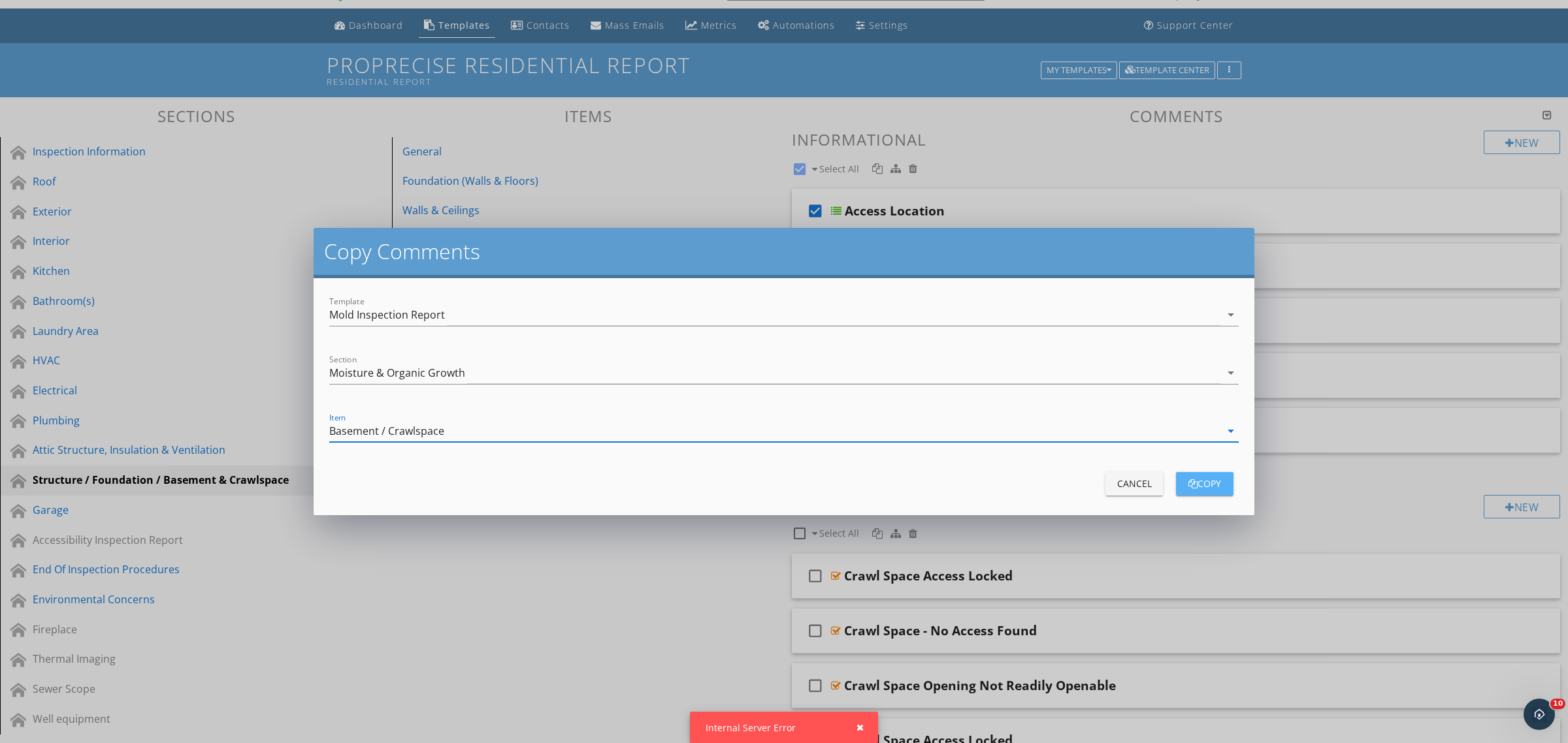
click at [1219, 484] on div "copy" at bounding box center [1204, 483] width 36 height 14
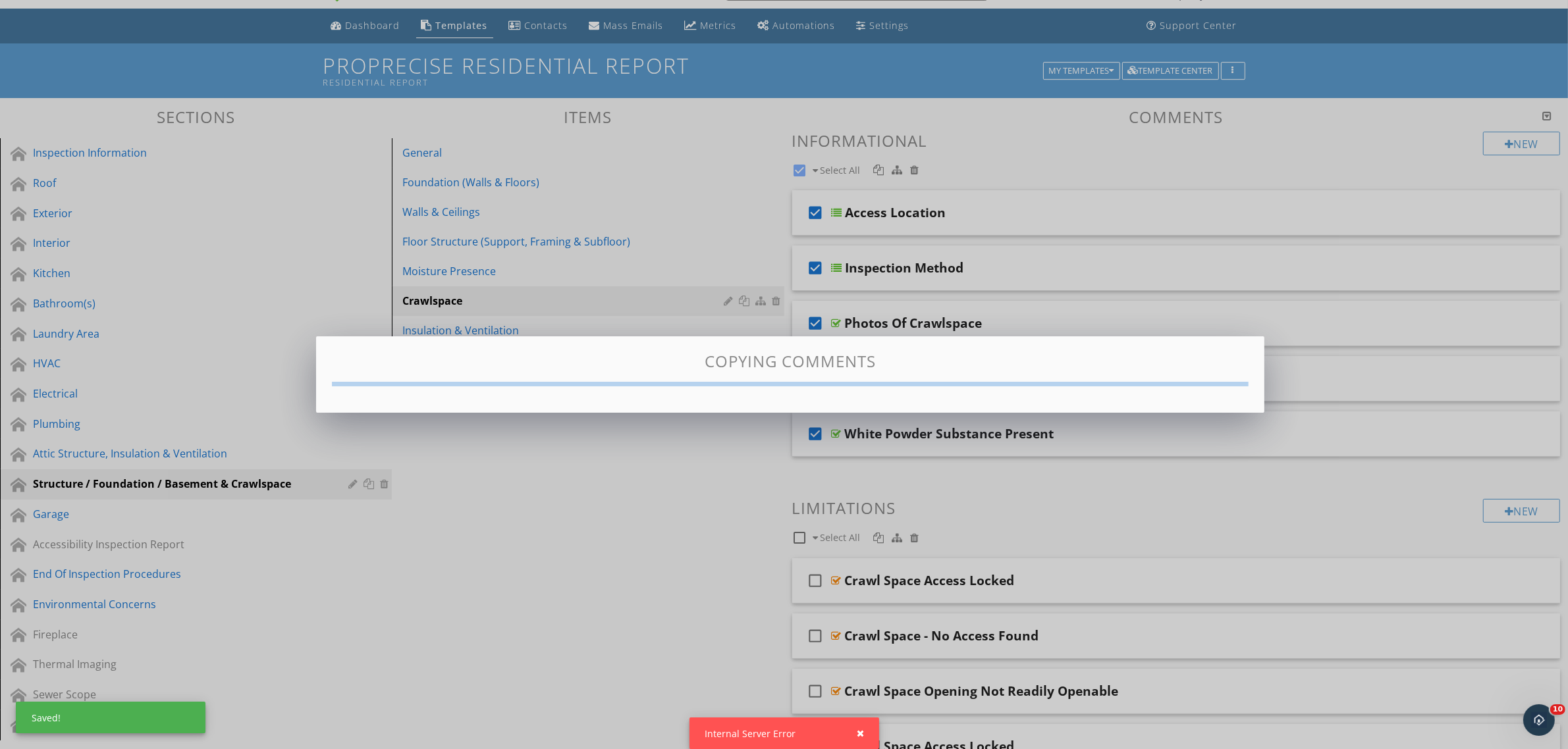
checkbox input "false"
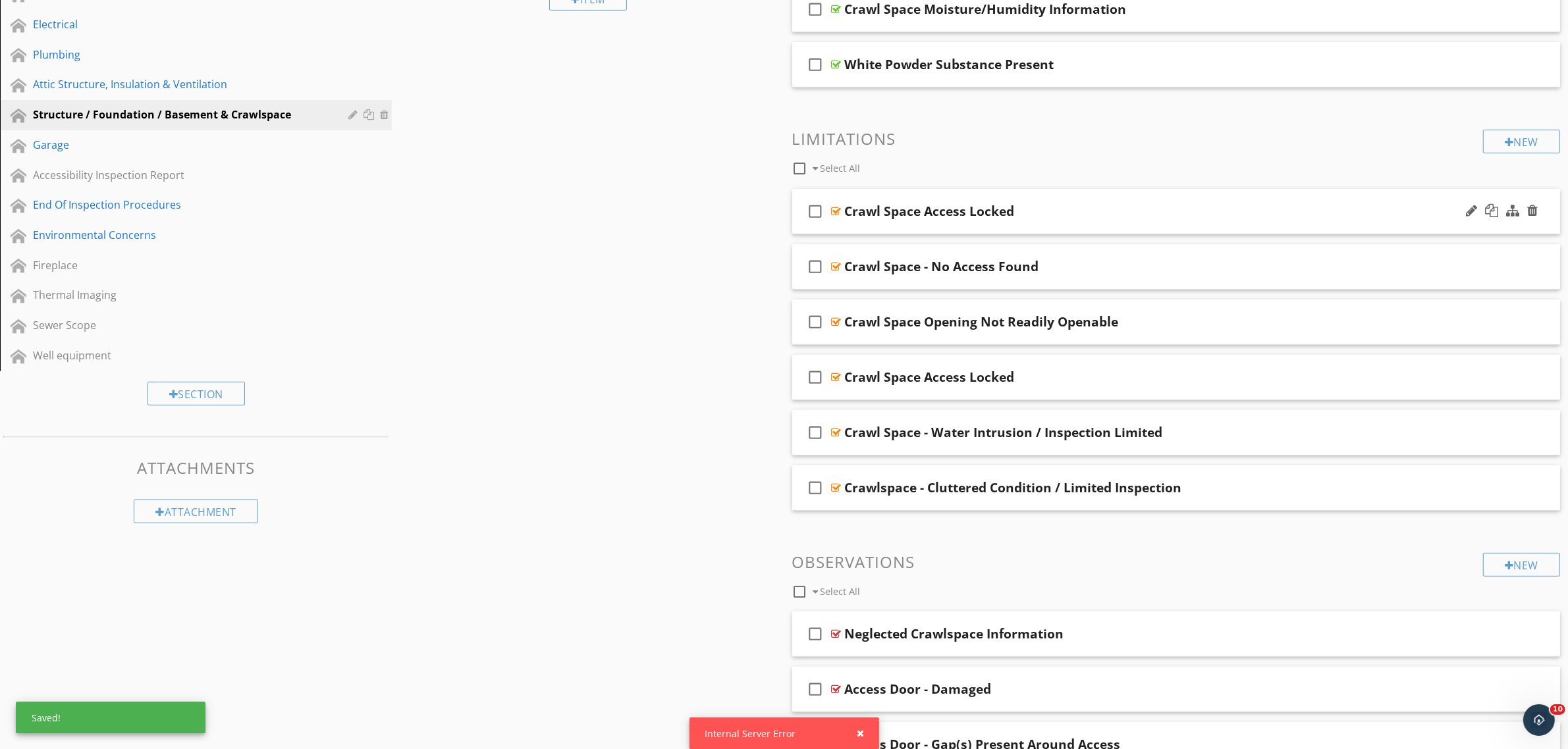
scroll to position [363, 0]
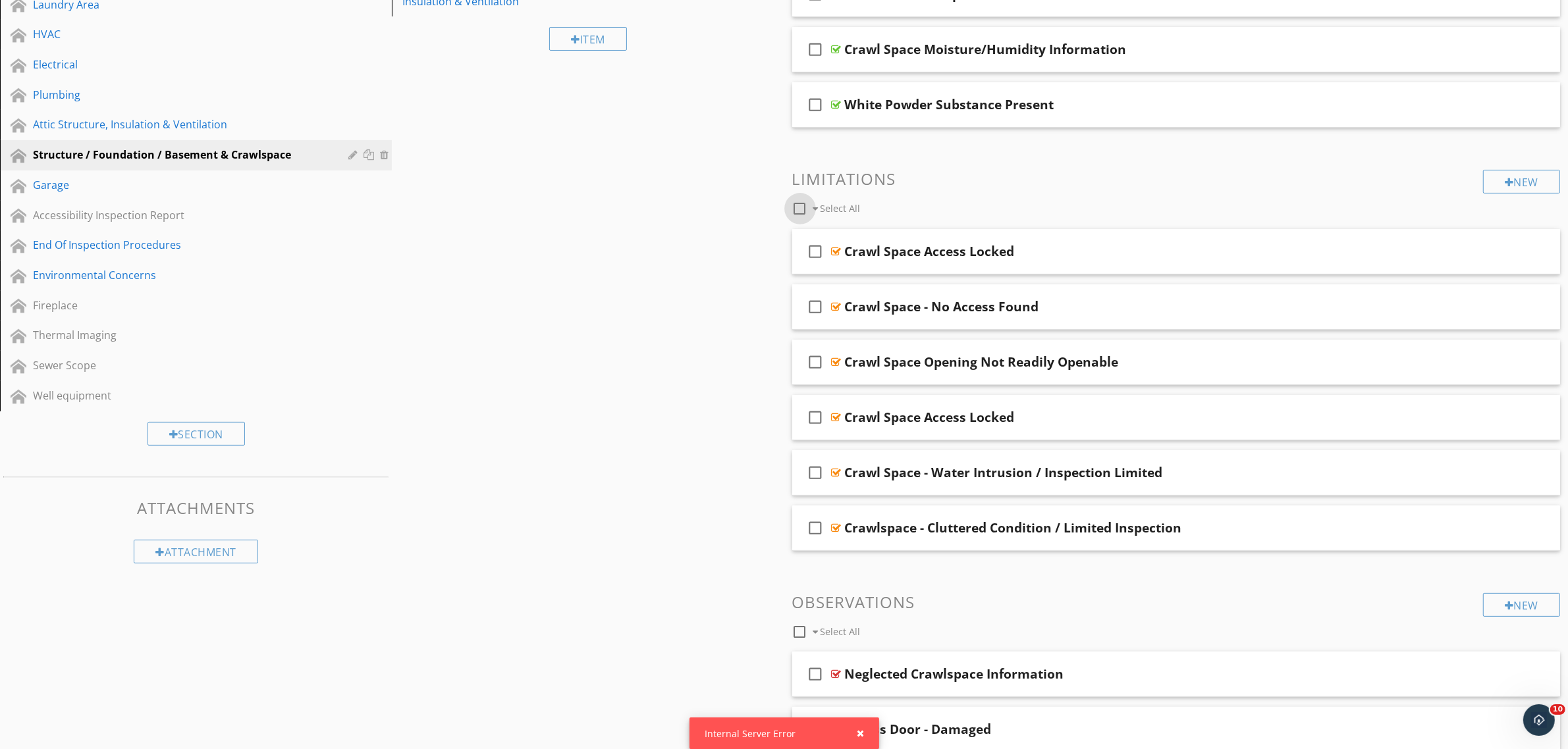
click at [801, 209] on div at bounding box center [799, 208] width 22 height 22
click at [877, 210] on div at bounding box center [878, 208] width 11 height 11
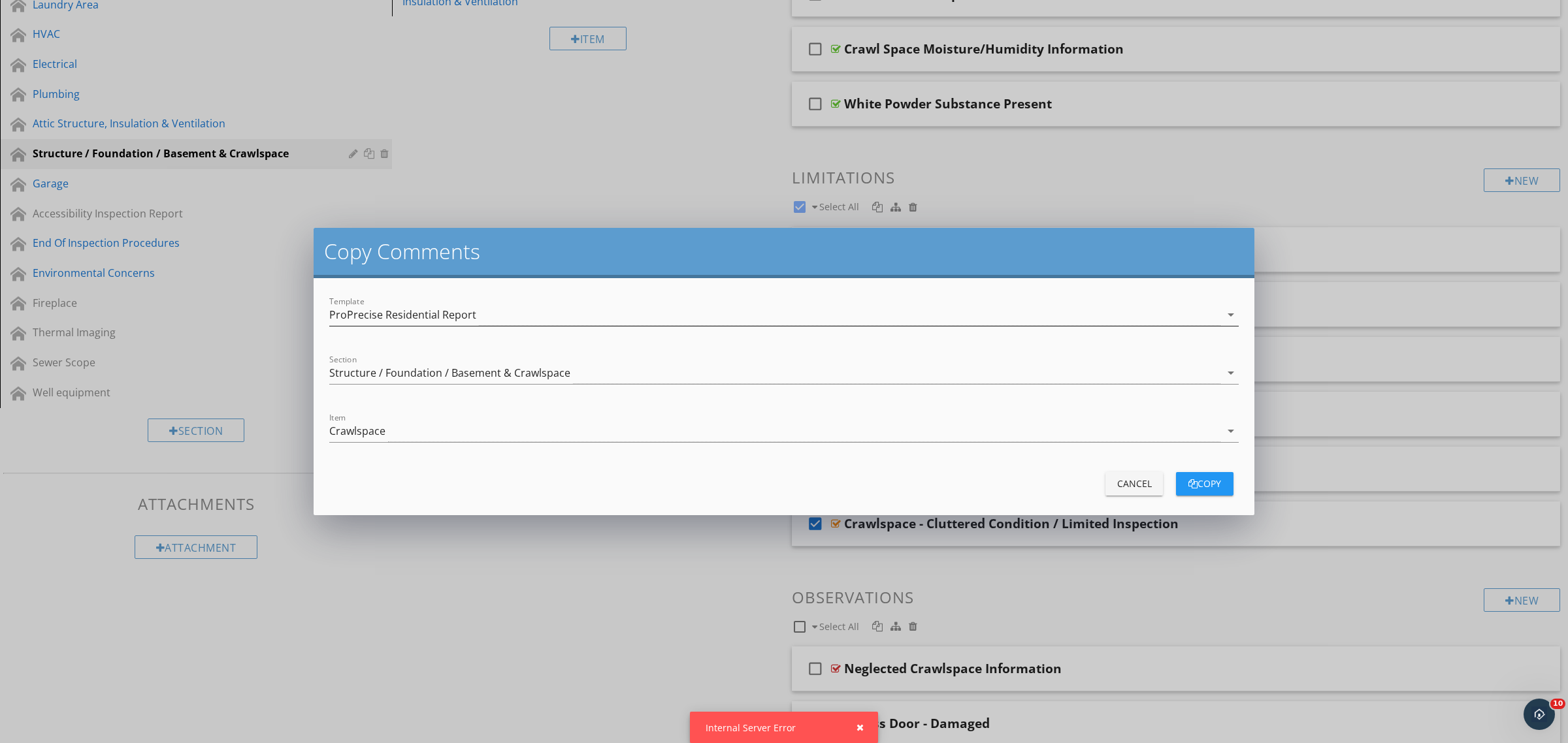
click at [455, 315] on div "ProPrecise Residential Report" at bounding box center [403, 315] width 147 height 12
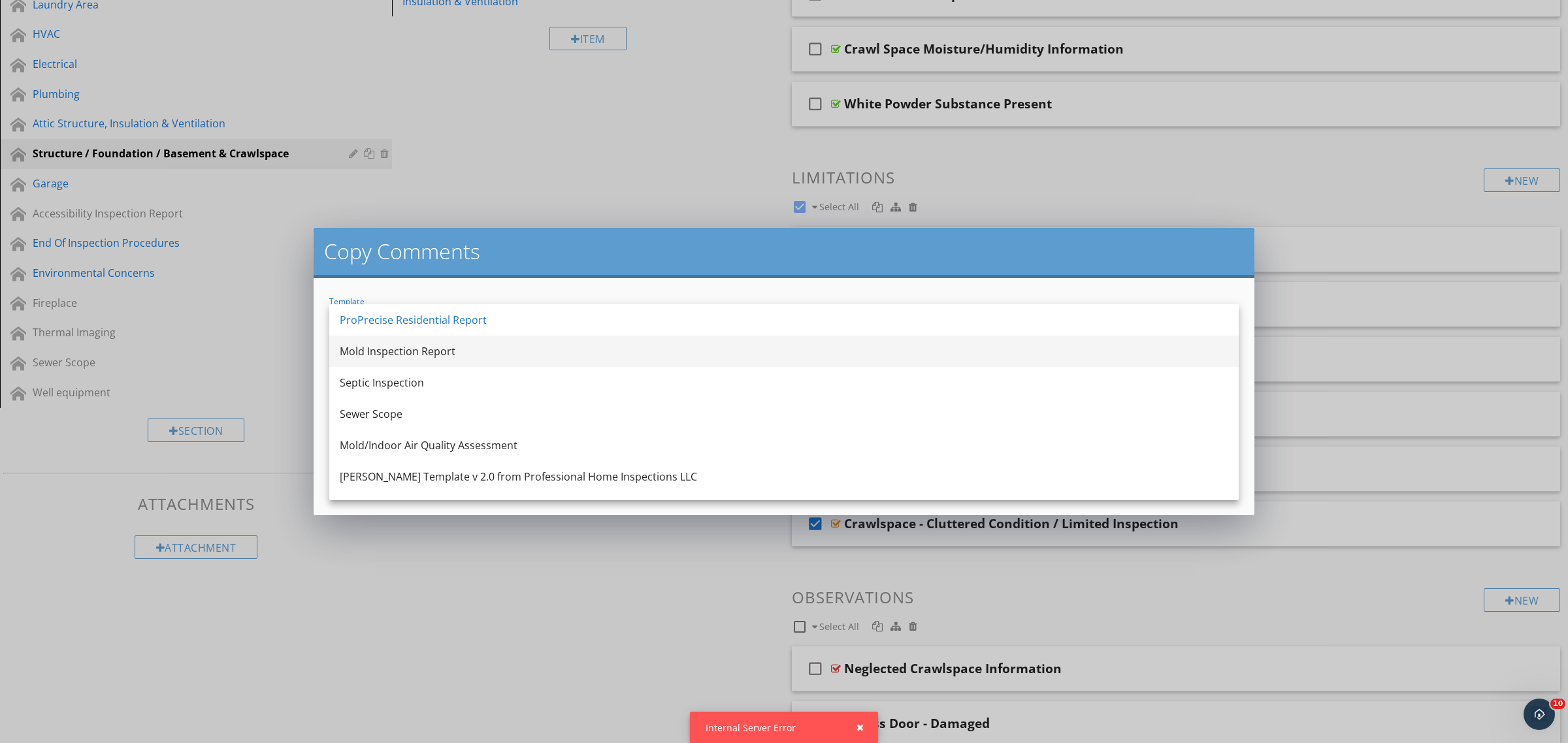
click at [448, 348] on div "Mold Inspection Report" at bounding box center [784, 351] width 888 height 16
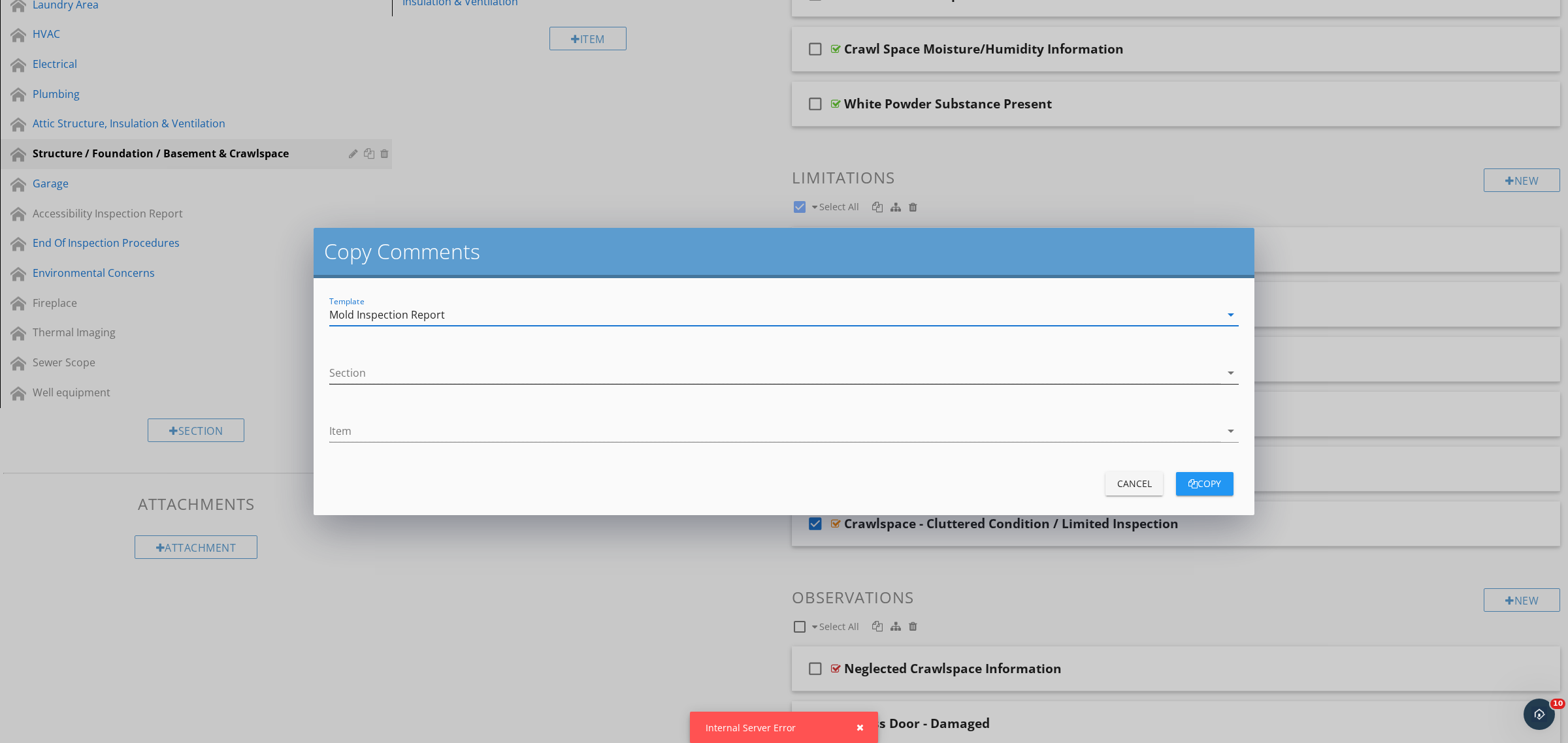
click at [440, 365] on div at bounding box center [775, 373] width 891 height 22
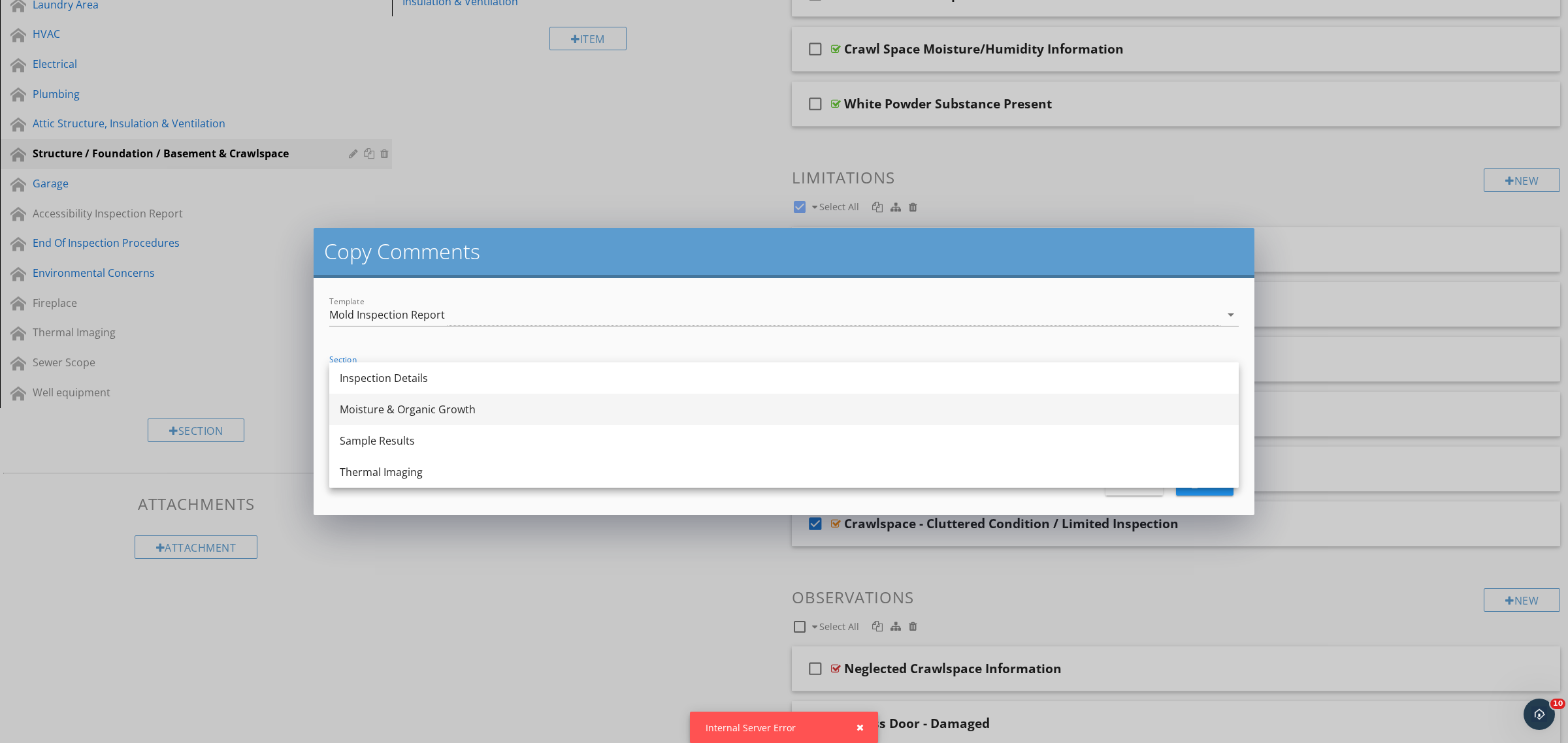
click at [435, 406] on div "Moisture & Organic Growth" at bounding box center [784, 410] width 888 height 16
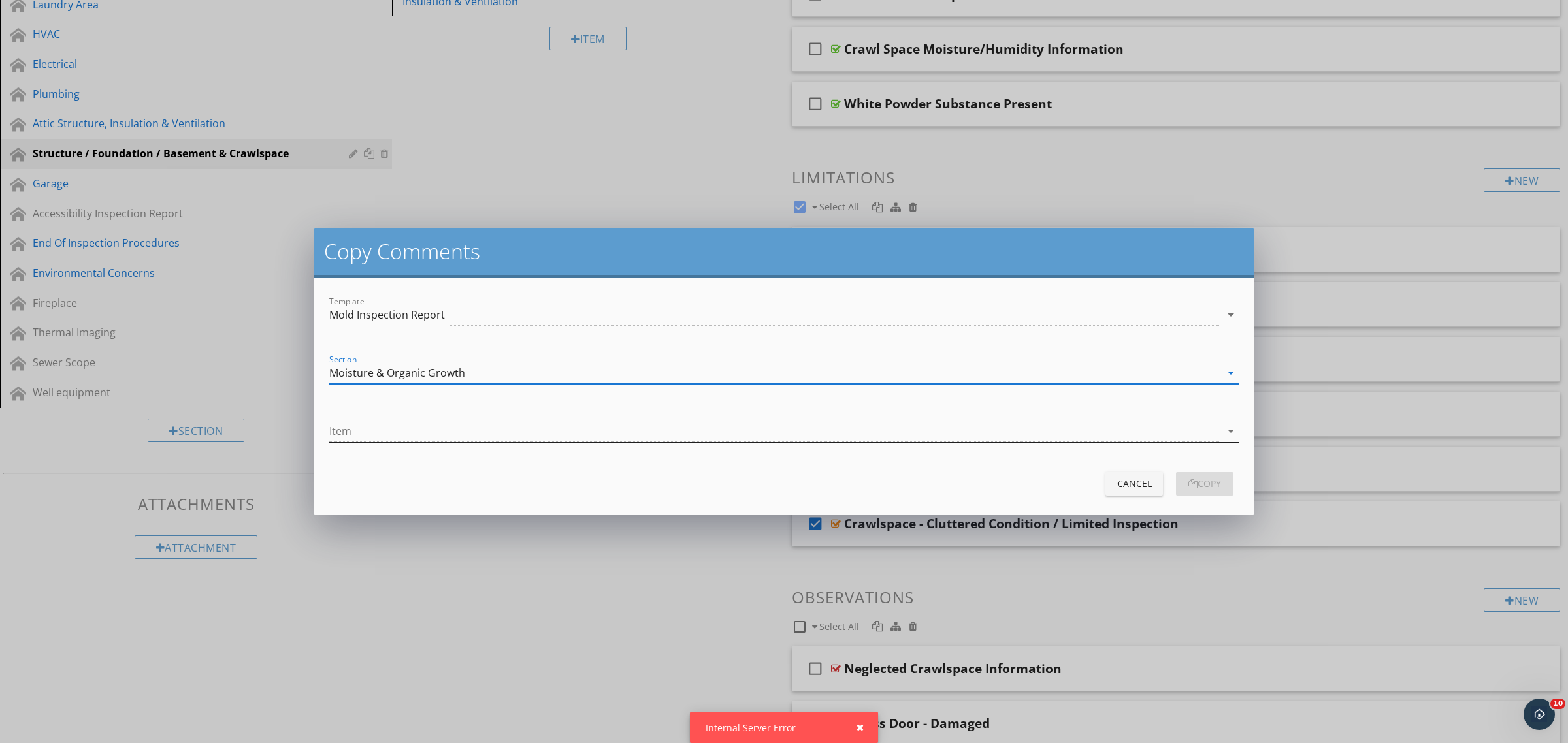
click at [425, 436] on div at bounding box center [775, 431] width 891 height 22
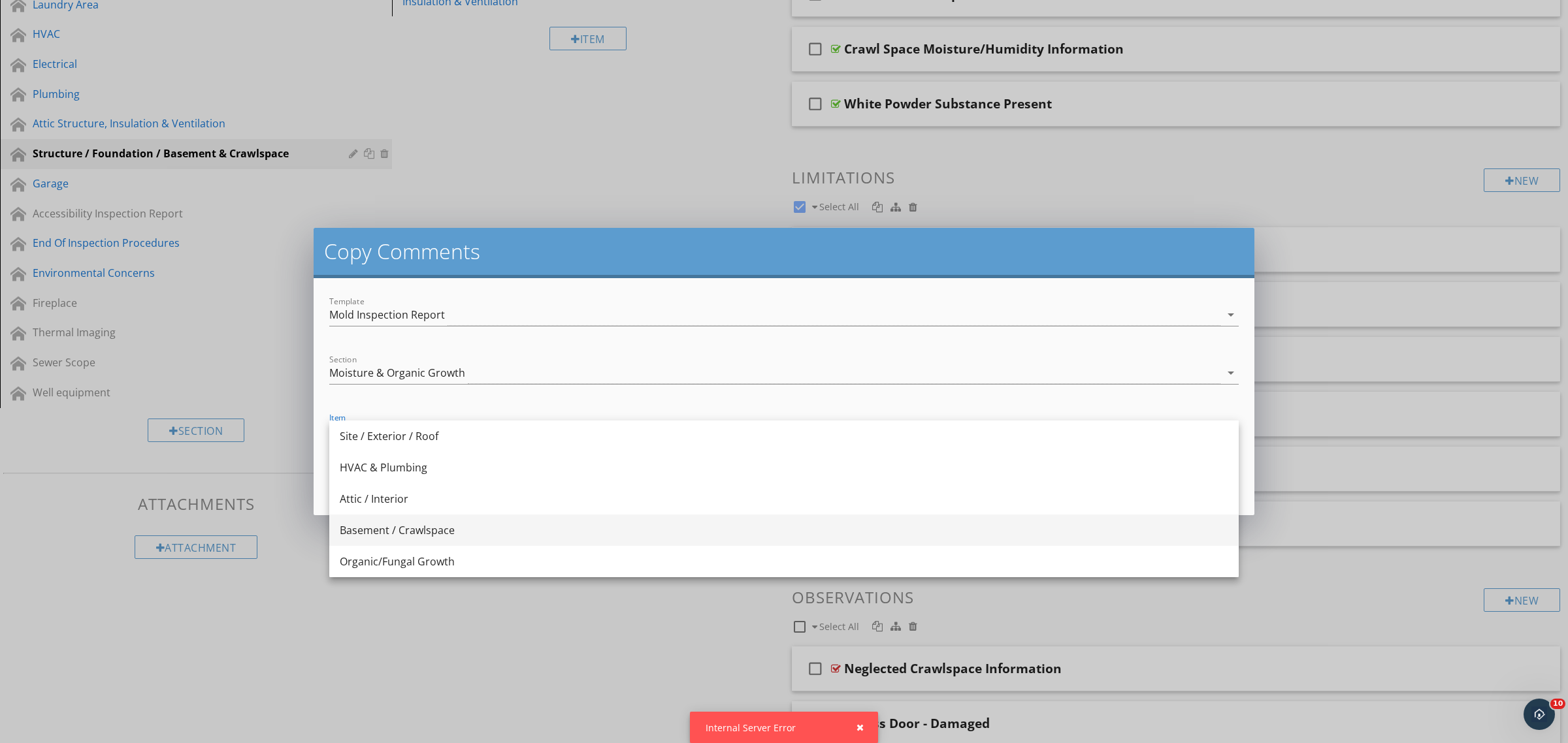
click at [417, 527] on div "Basement / Crawlspace" at bounding box center [784, 530] width 888 height 16
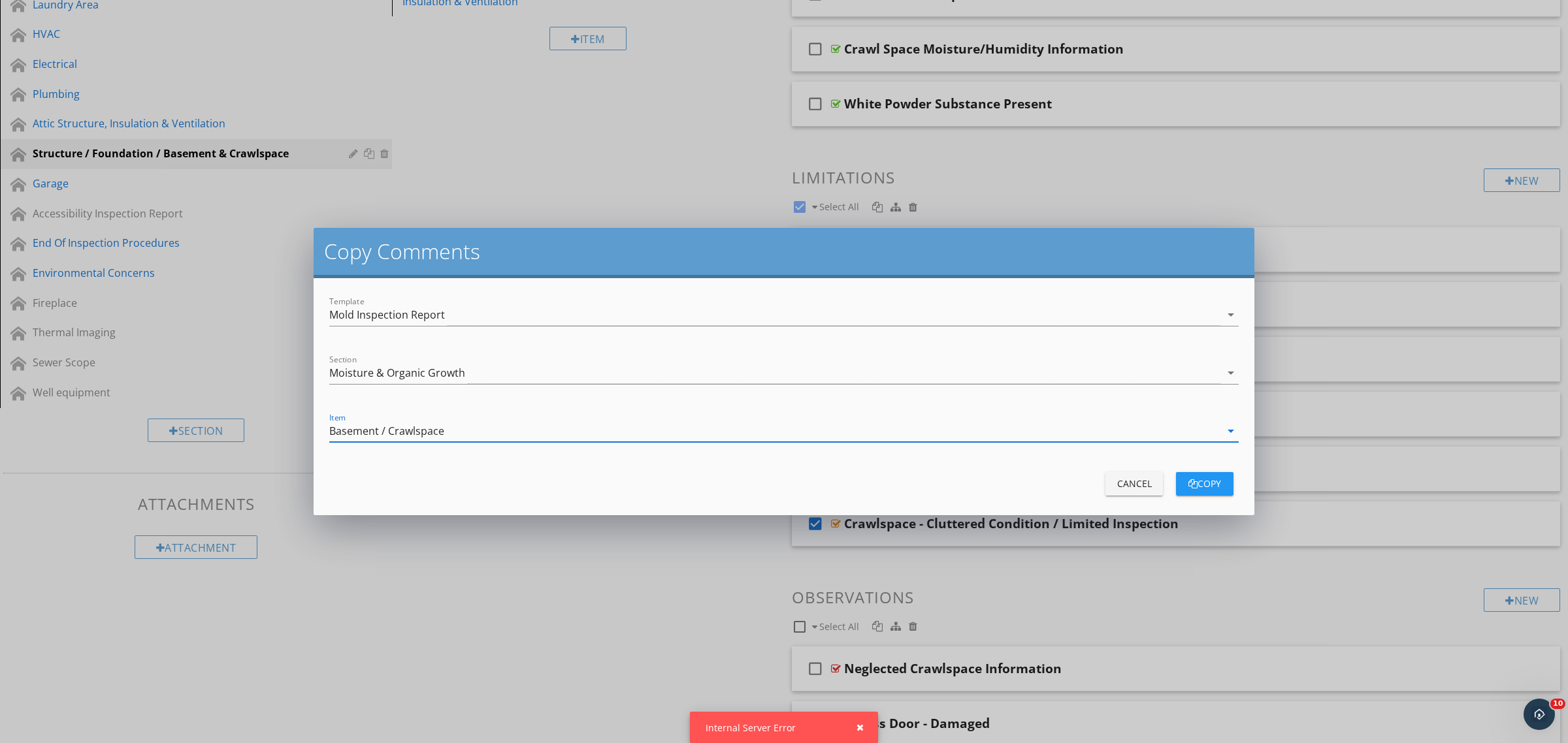
click at [1209, 479] on div "copy" at bounding box center [1204, 483] width 36 height 14
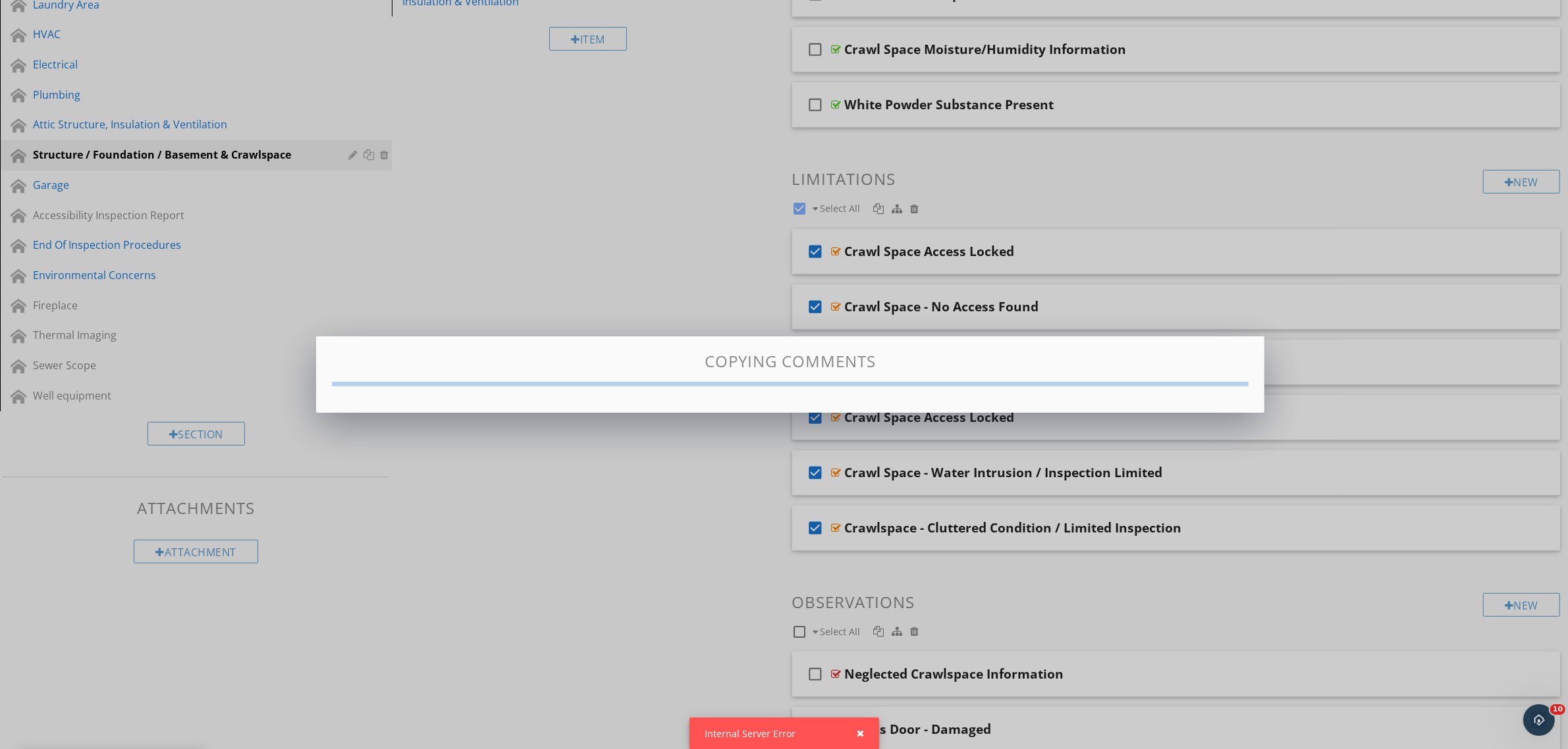
checkbox input "false"
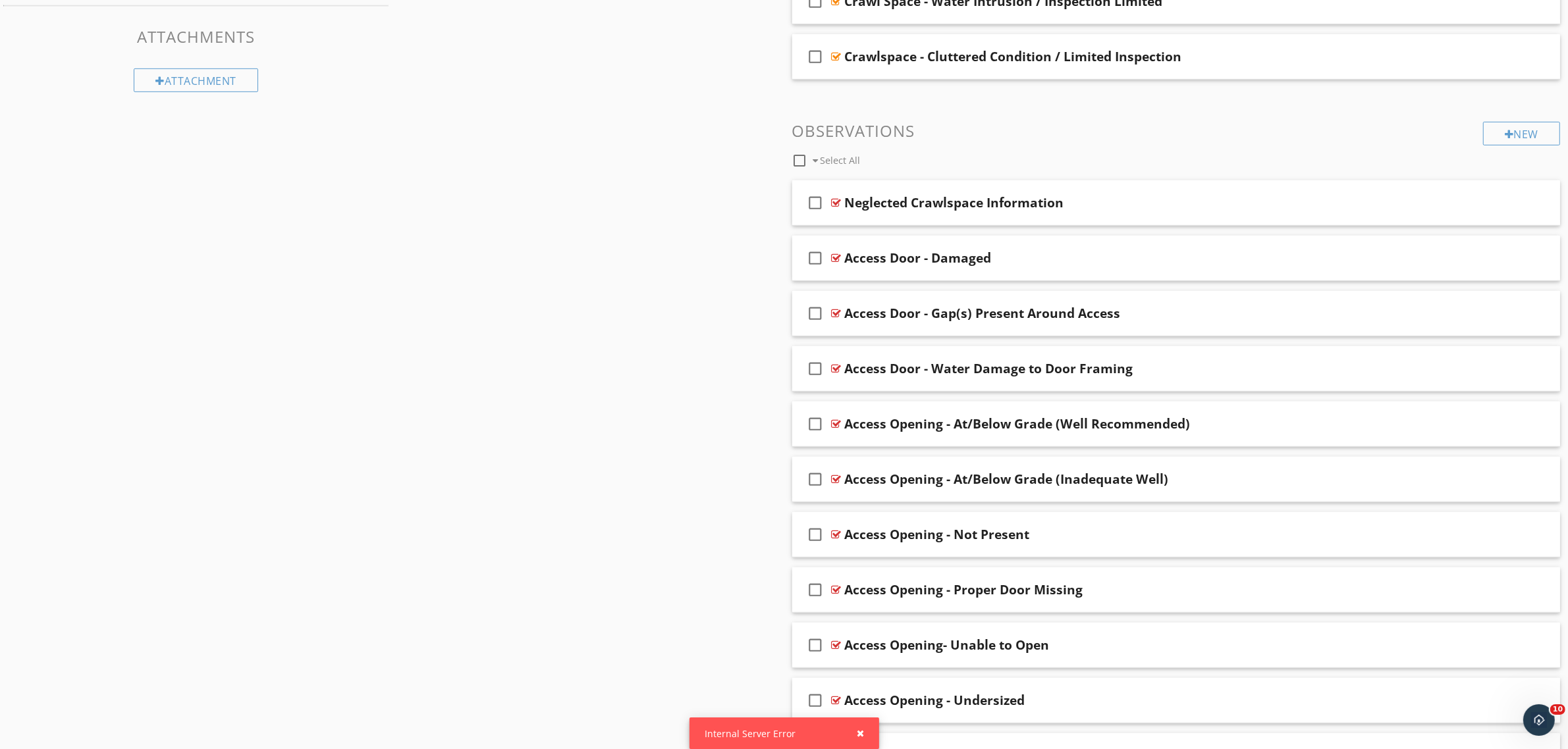
scroll to position [851, 0]
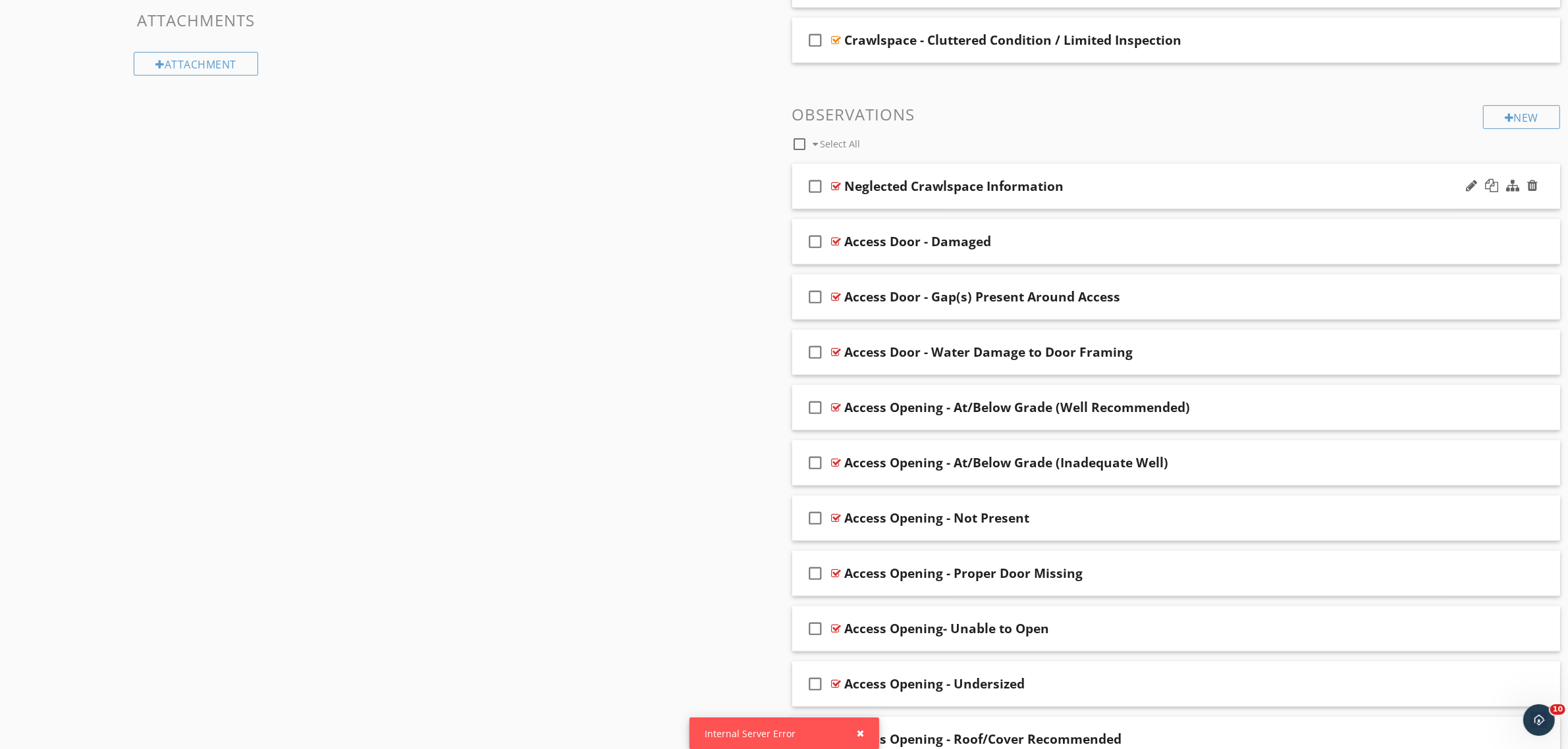
click at [818, 186] on icon "check_box_outline_blank" at bounding box center [816, 186] width 21 height 31
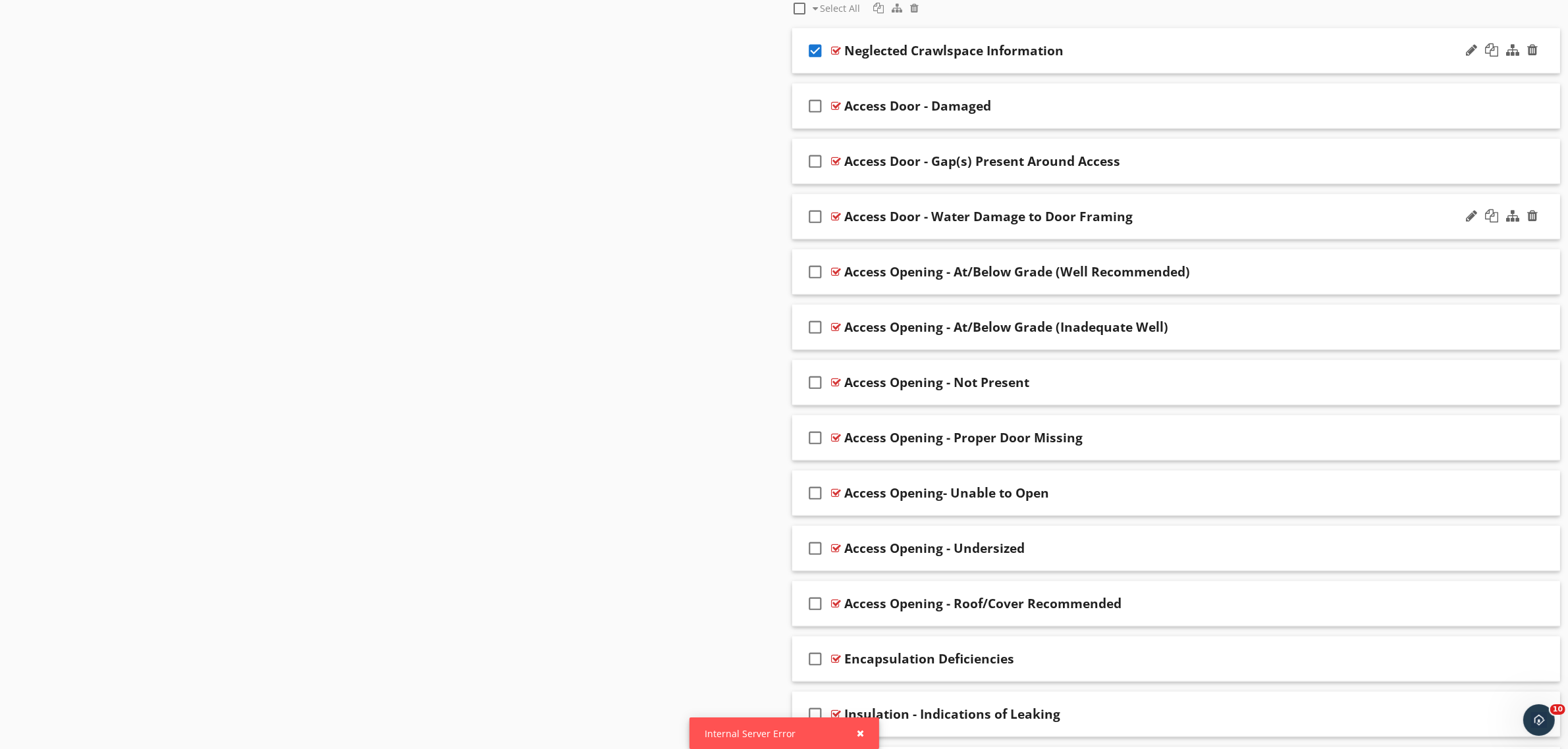
scroll to position [1015, 0]
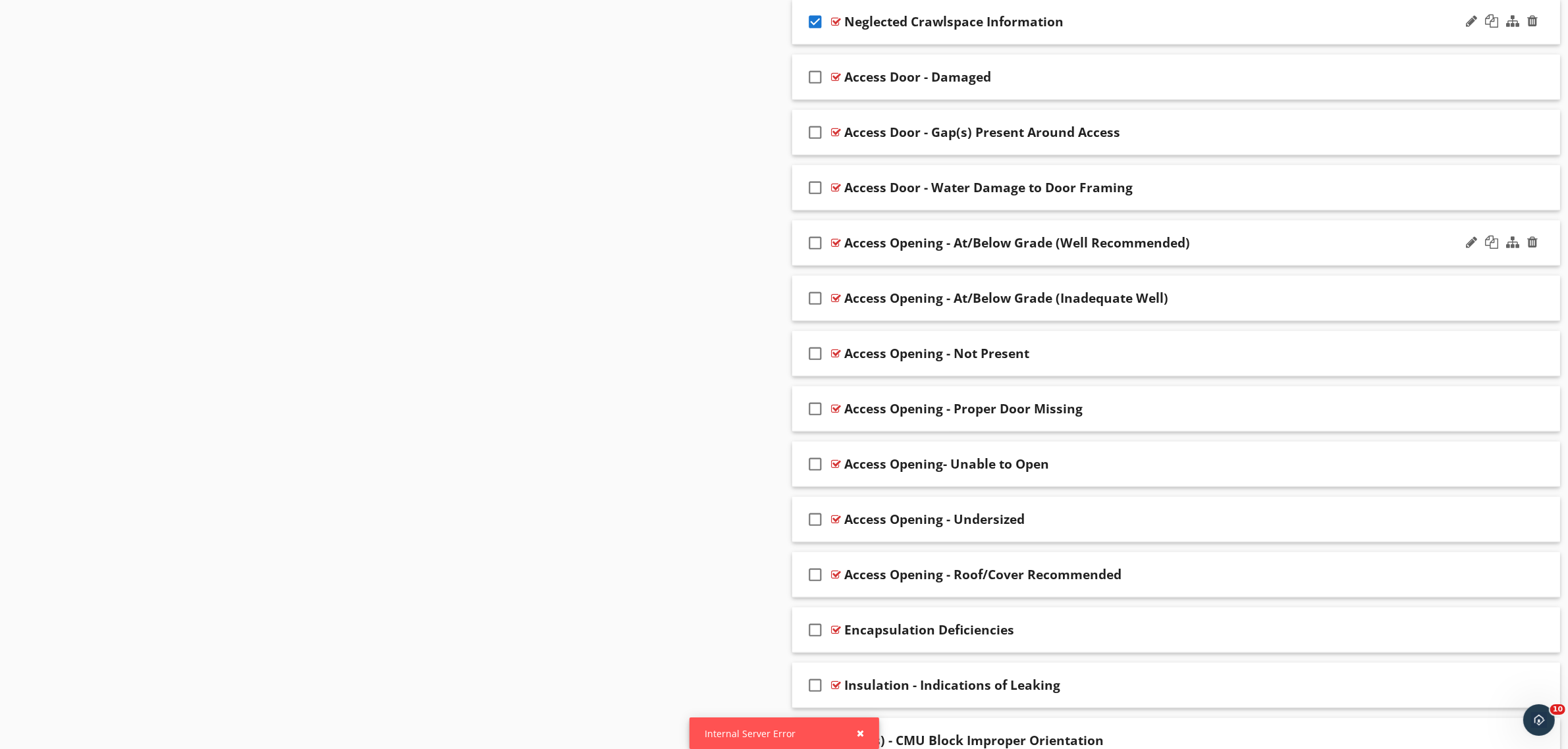
click at [813, 245] on icon "check_box_outline_blank" at bounding box center [816, 243] width 21 height 31
click at [820, 298] on icon "check_box_outline_blank" at bounding box center [816, 298] width 21 height 31
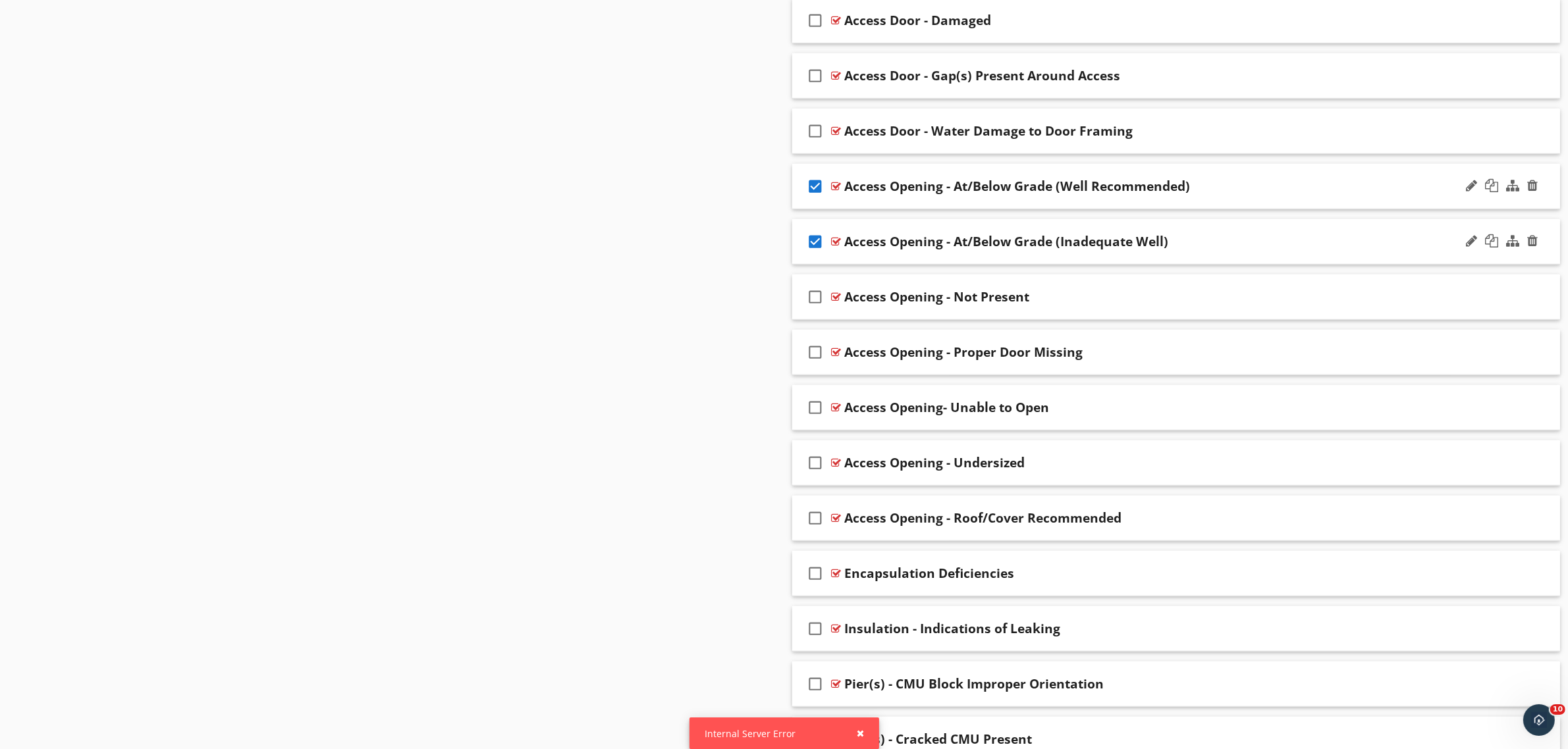
scroll to position [1097, 0]
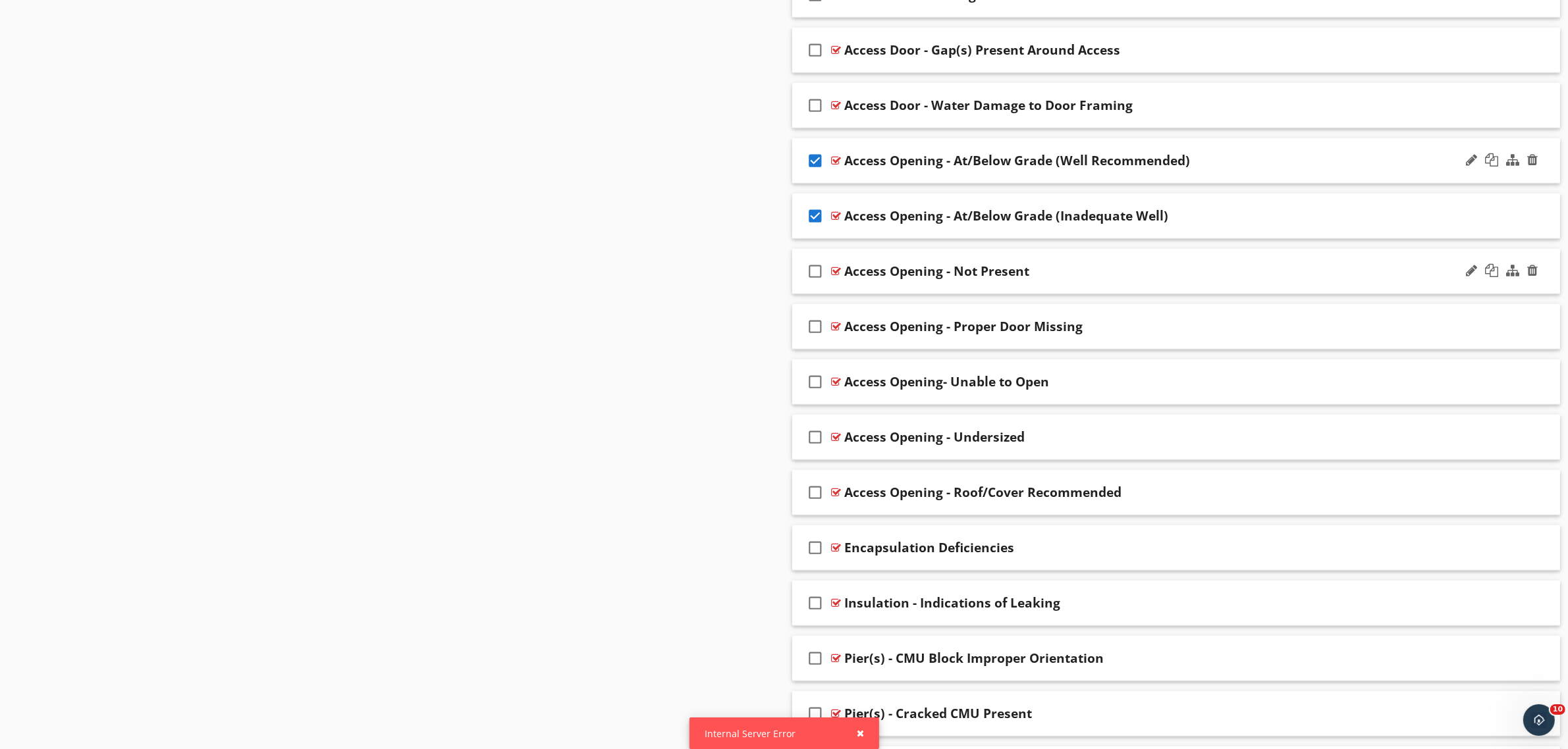
click at [815, 269] on icon "check_box_outline_blank" at bounding box center [816, 271] width 21 height 31
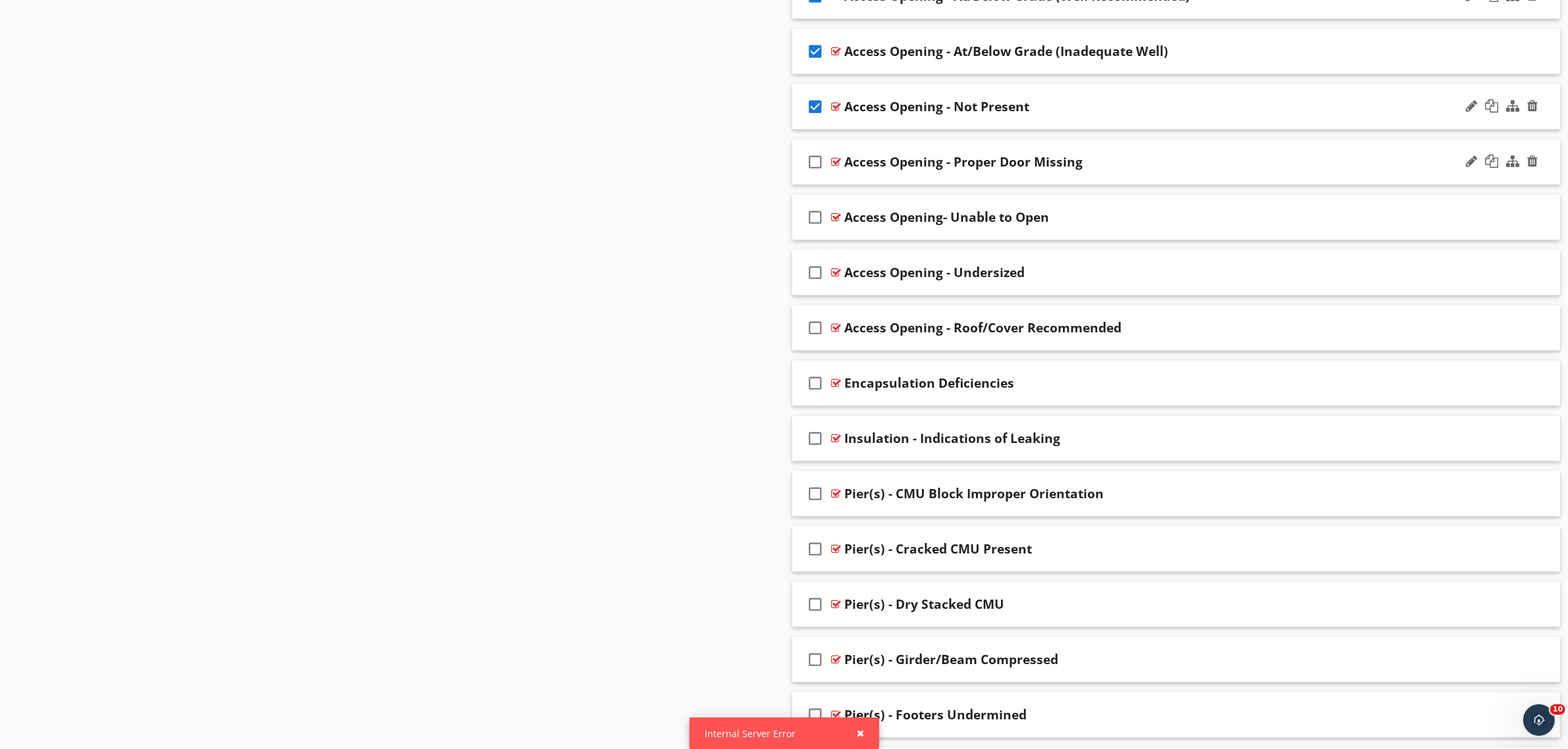
scroll to position [1344, 0]
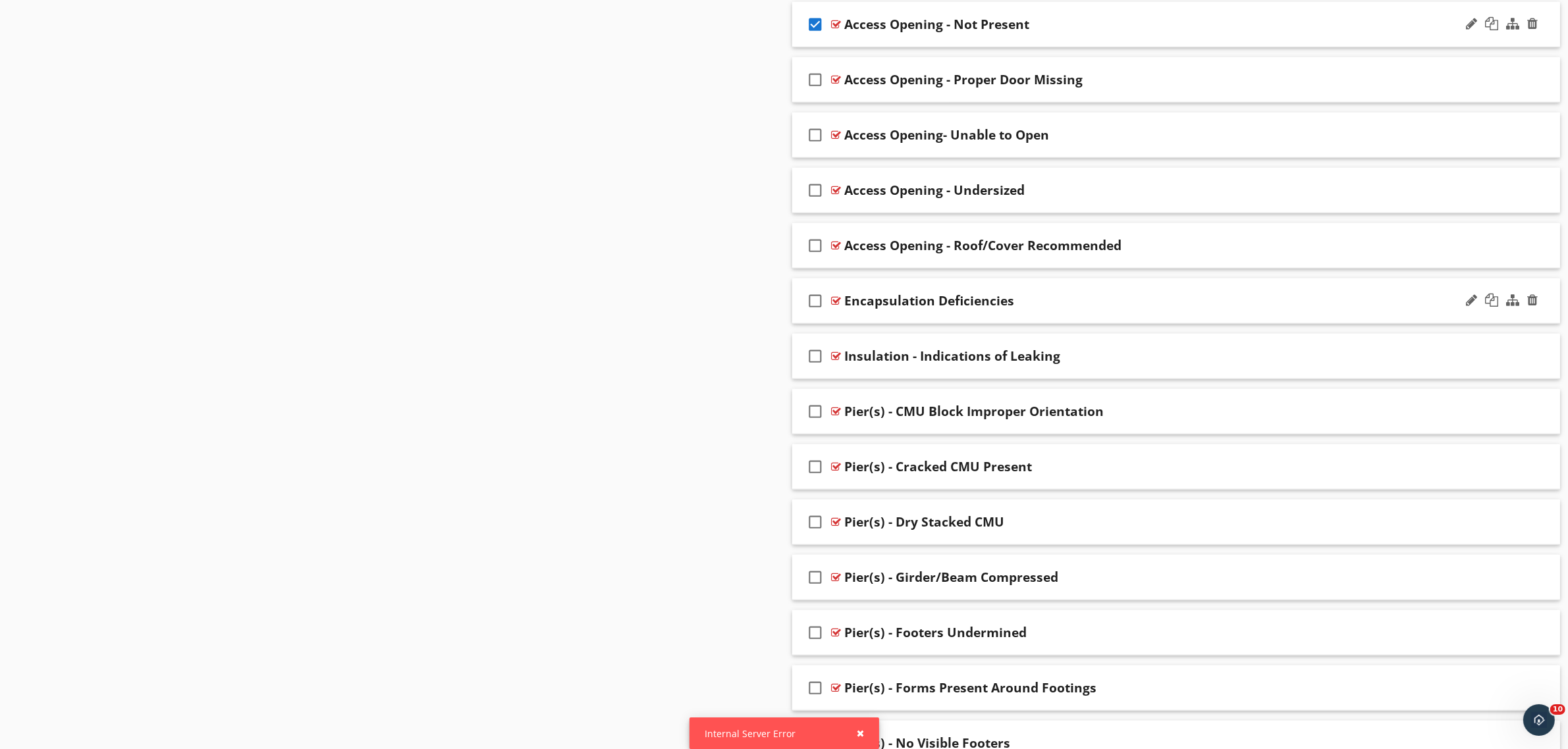
click at [817, 305] on icon "check_box_outline_blank" at bounding box center [816, 301] width 21 height 31
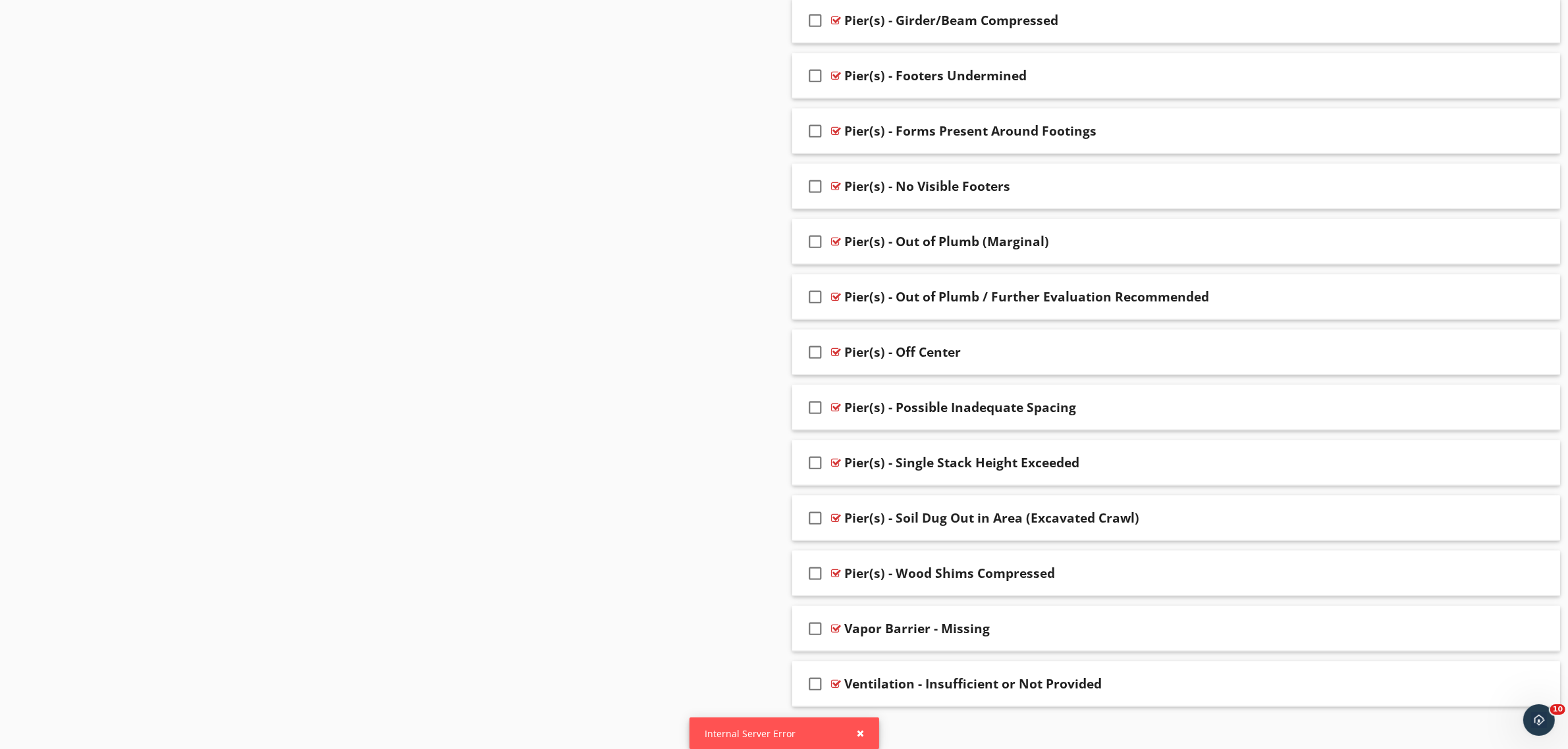
scroll to position [1920, 0]
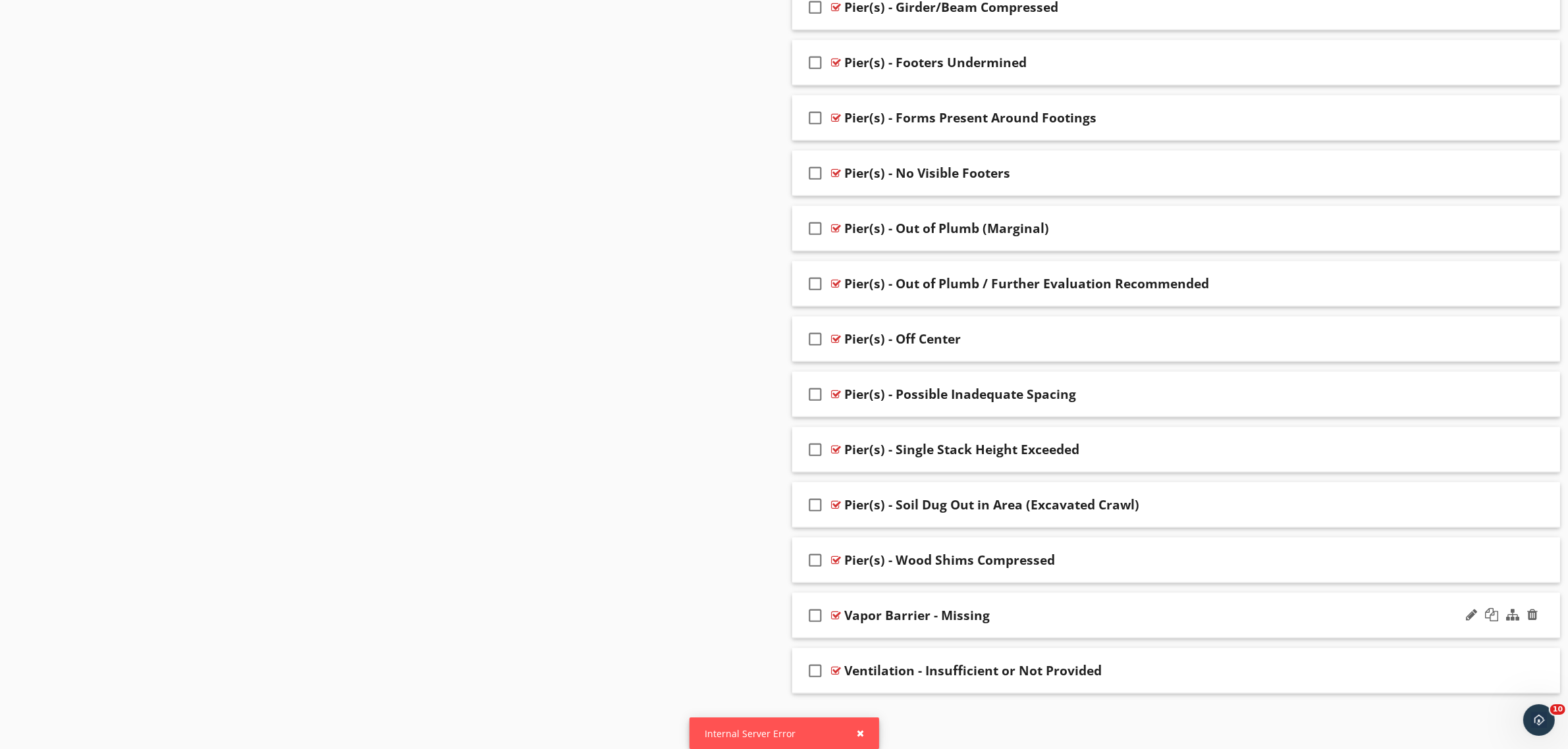
click at [815, 613] on icon "check_box_outline_blank" at bounding box center [816, 615] width 21 height 31
click at [815, 669] on icon "check_box_outline_blank" at bounding box center [816, 670] width 21 height 31
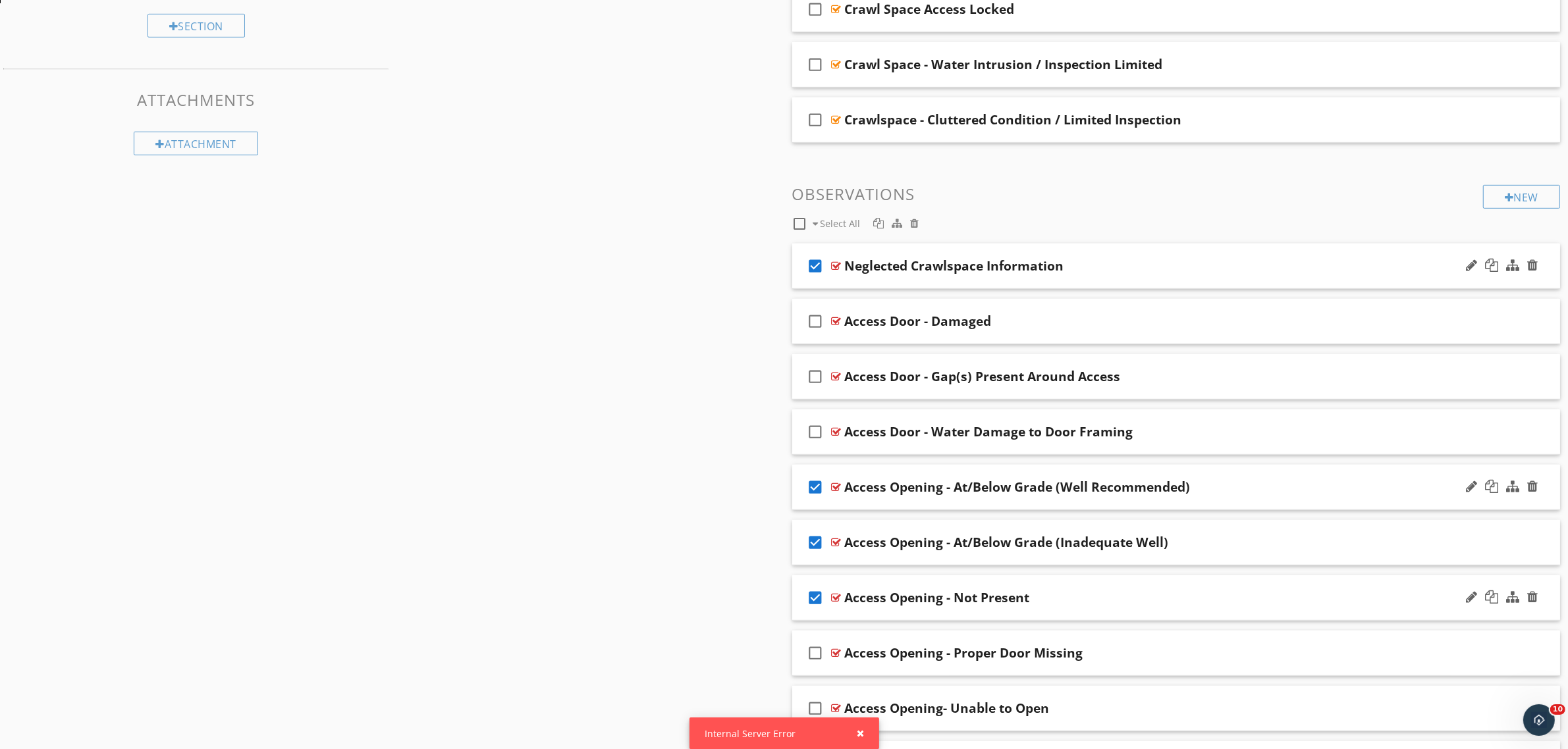
scroll to position [768, 0]
click at [876, 231] on div at bounding box center [878, 226] width 11 height 11
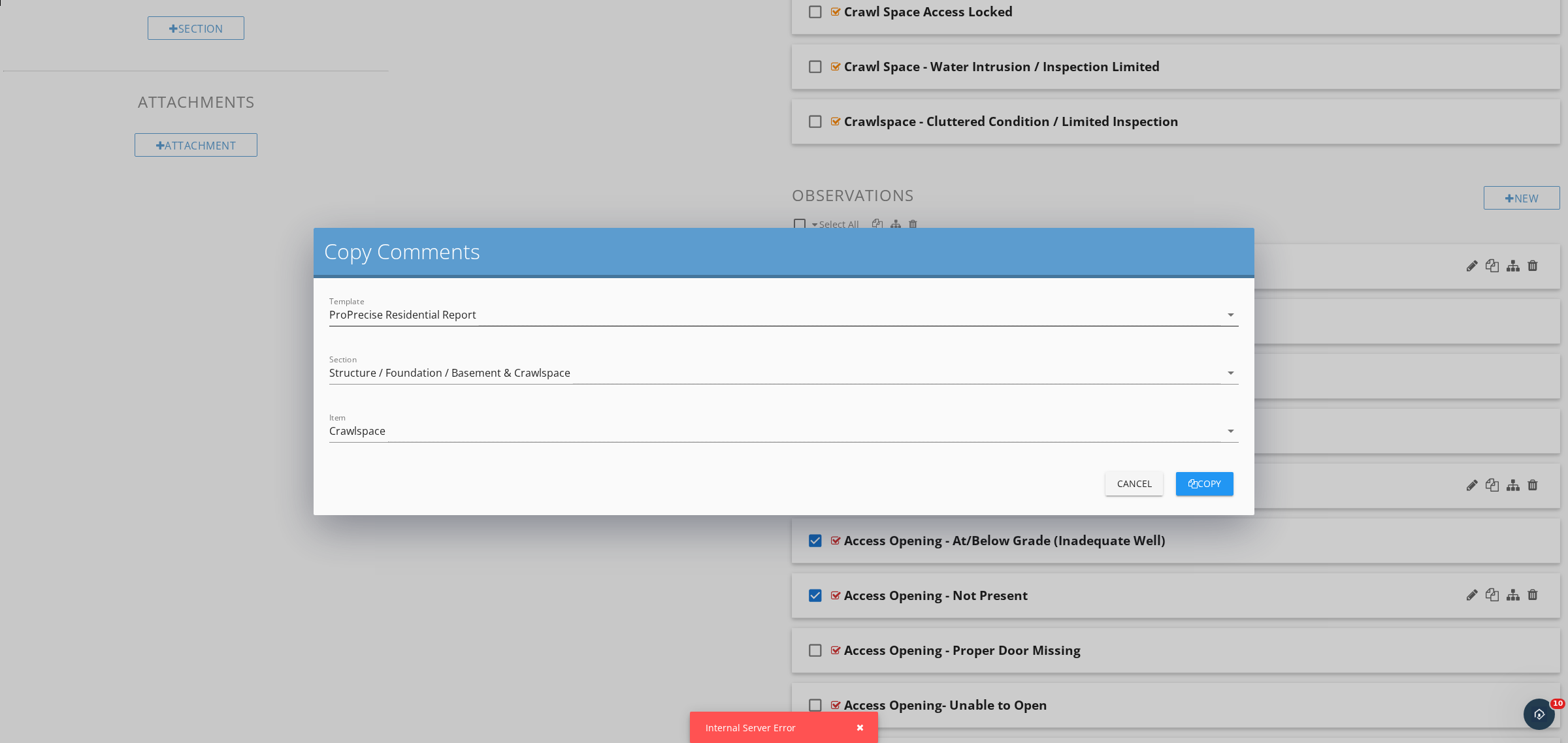
click at [420, 315] on div "ProPrecise Residential Report" at bounding box center [403, 315] width 147 height 12
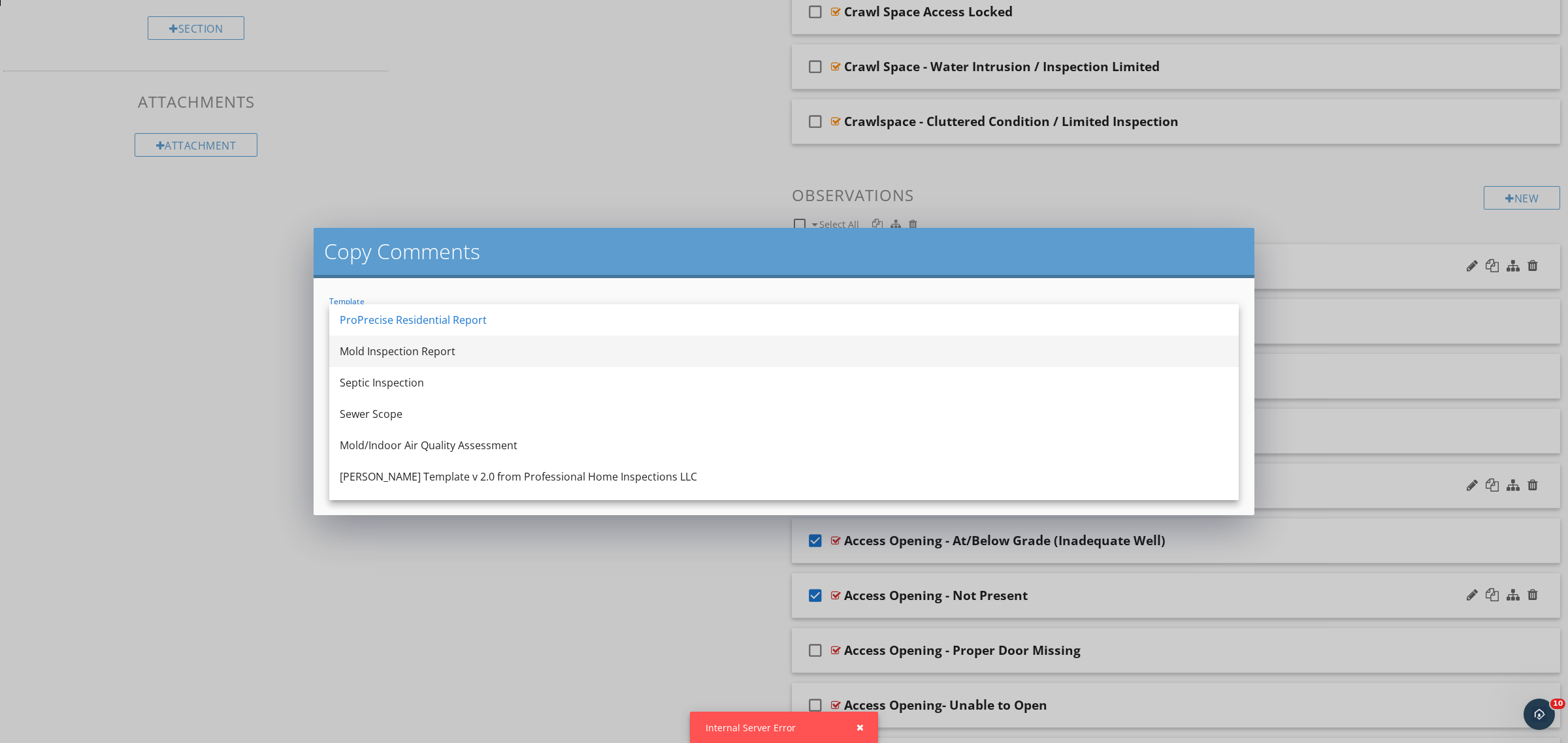
click at [408, 348] on div "Mold Inspection Report" at bounding box center [784, 351] width 888 height 16
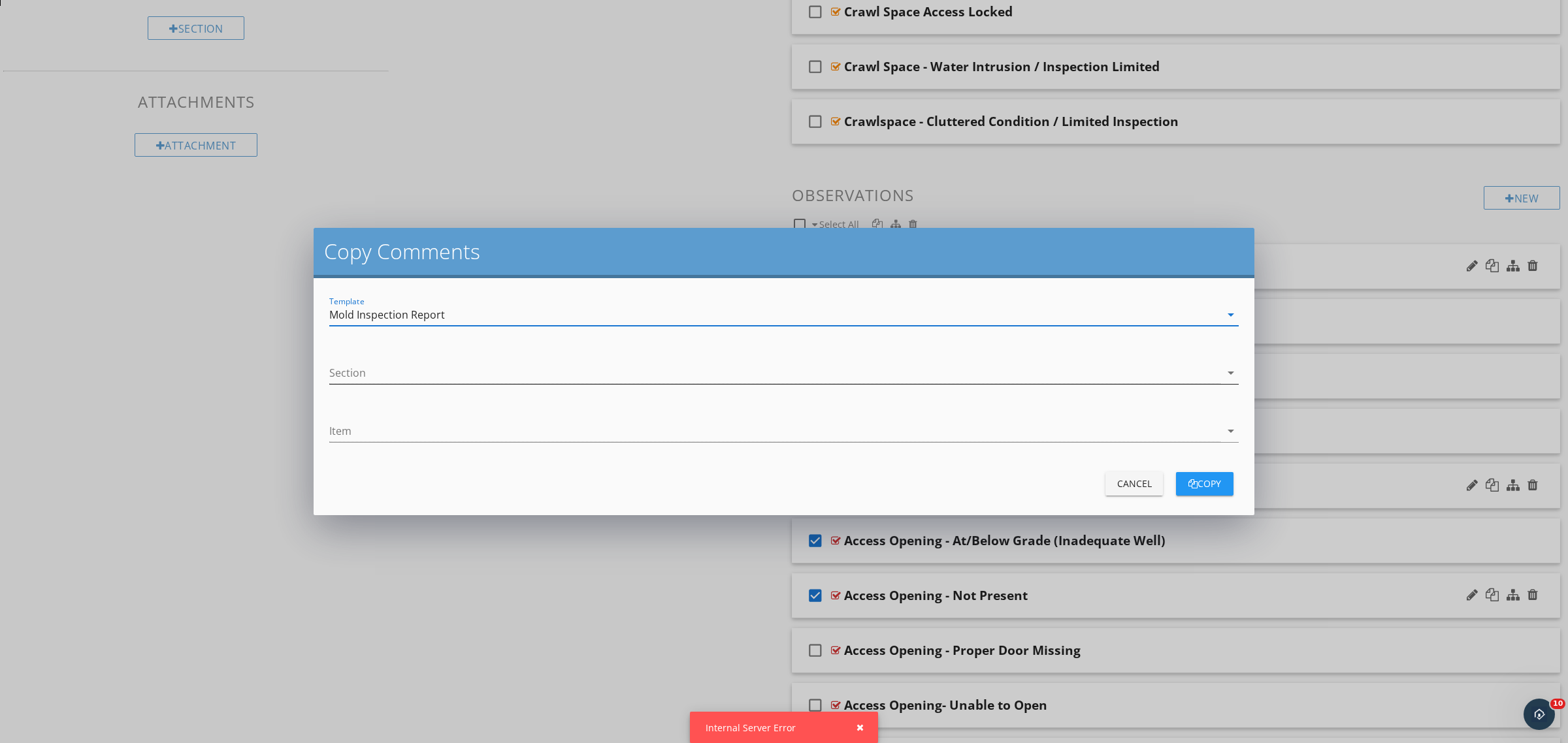
click at [403, 374] on div at bounding box center [775, 373] width 891 height 22
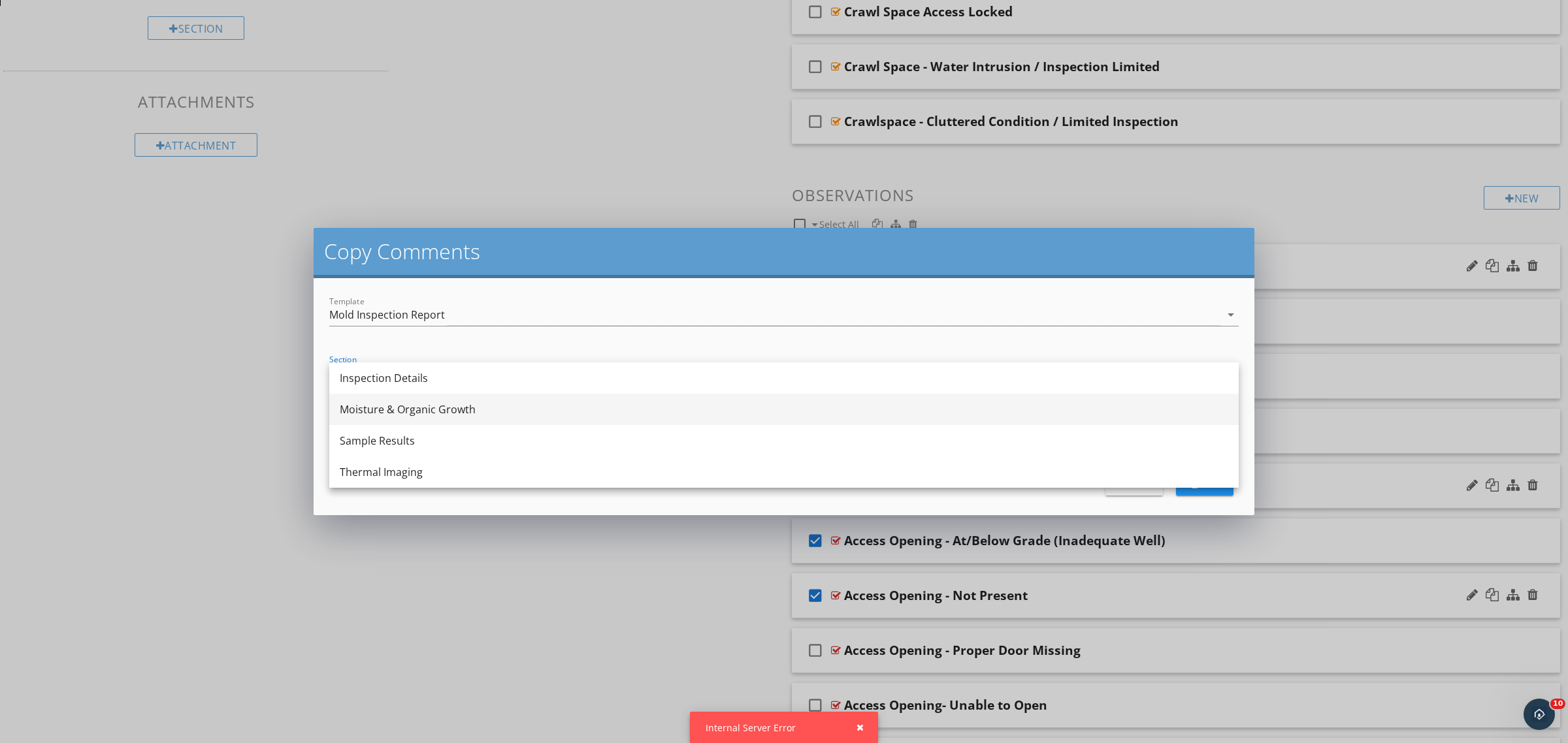
click at [396, 410] on div "Moisture & Organic Growth" at bounding box center [784, 410] width 888 height 16
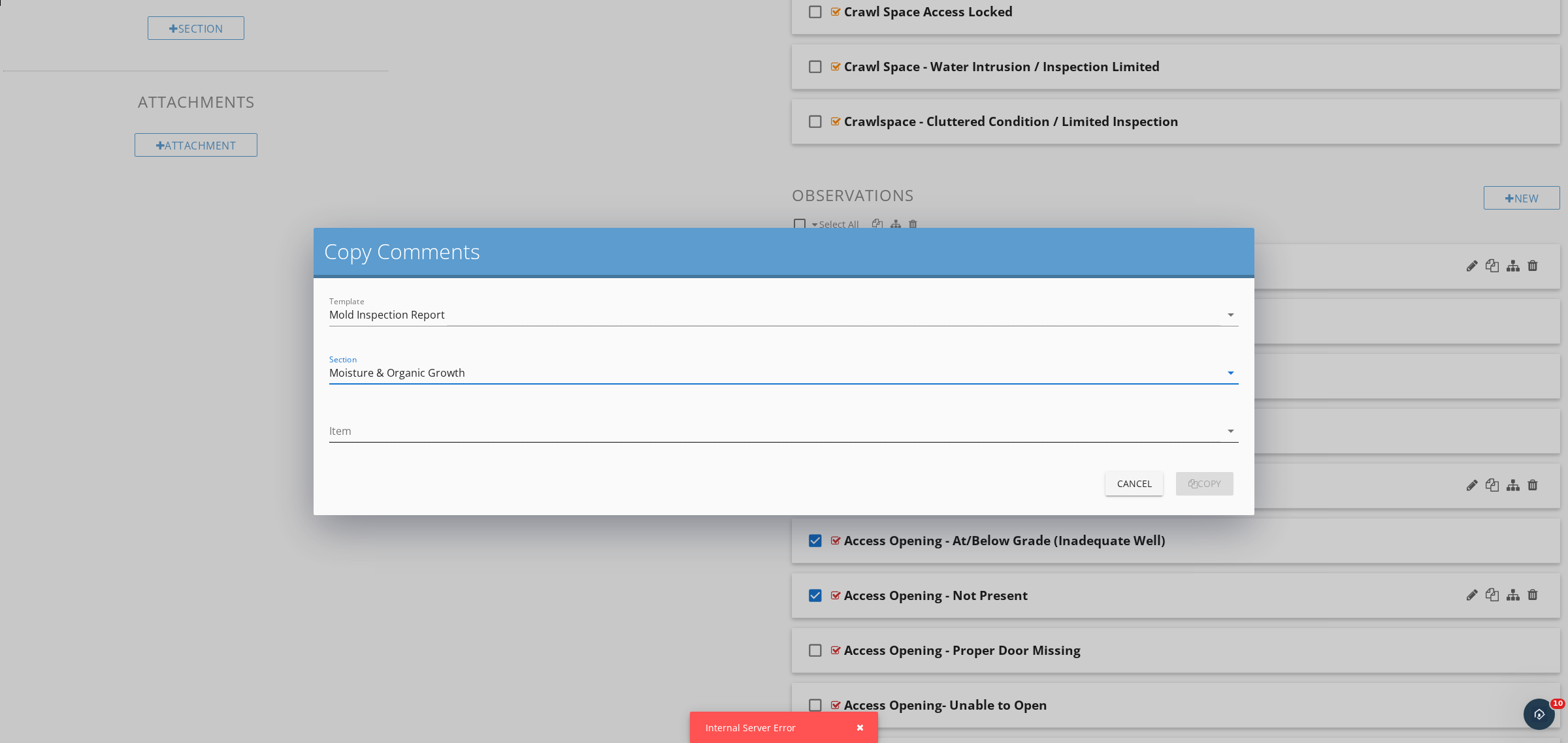
click at [396, 439] on div at bounding box center [775, 431] width 891 height 22
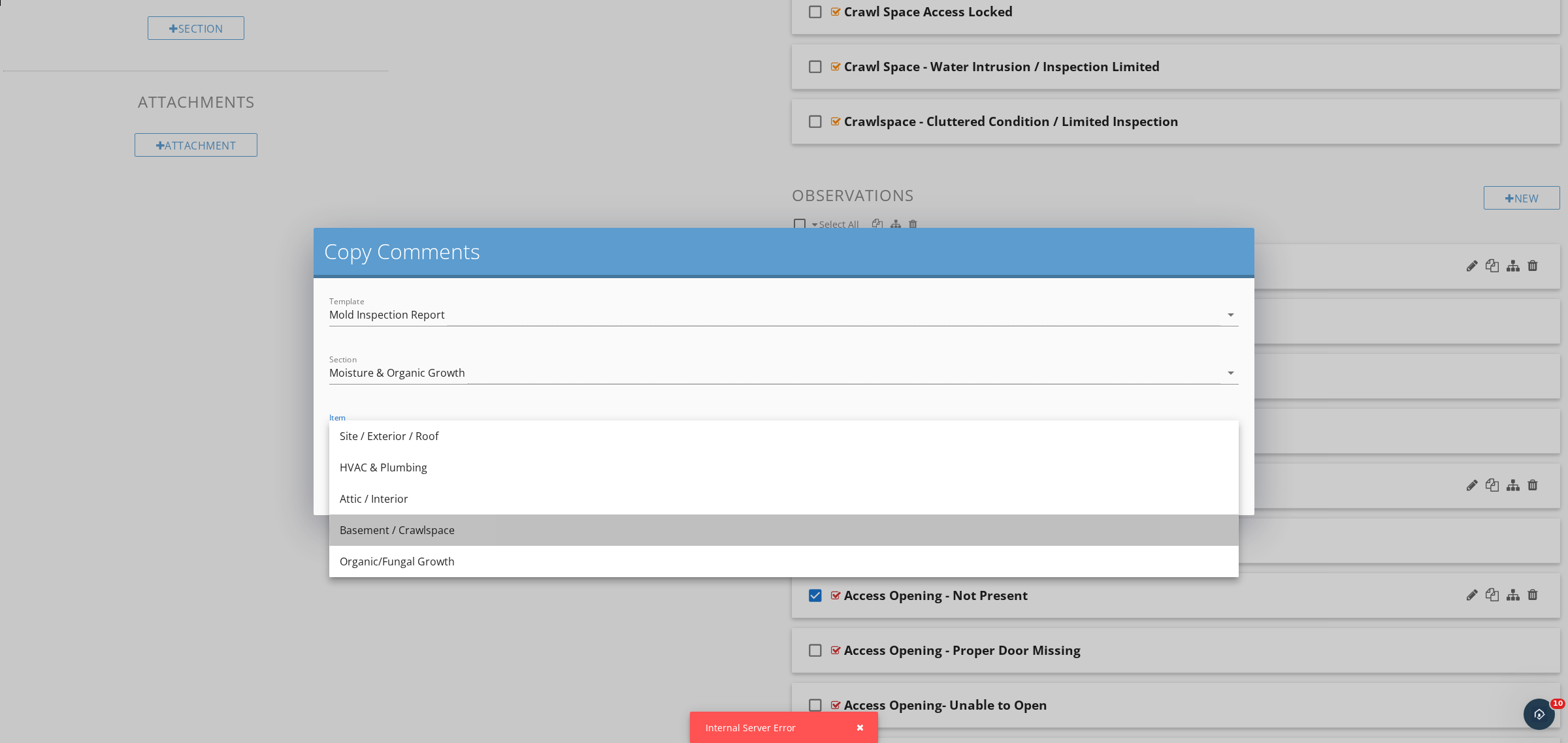
click at [403, 529] on div "Basement / Crawlspace" at bounding box center [784, 530] width 888 height 16
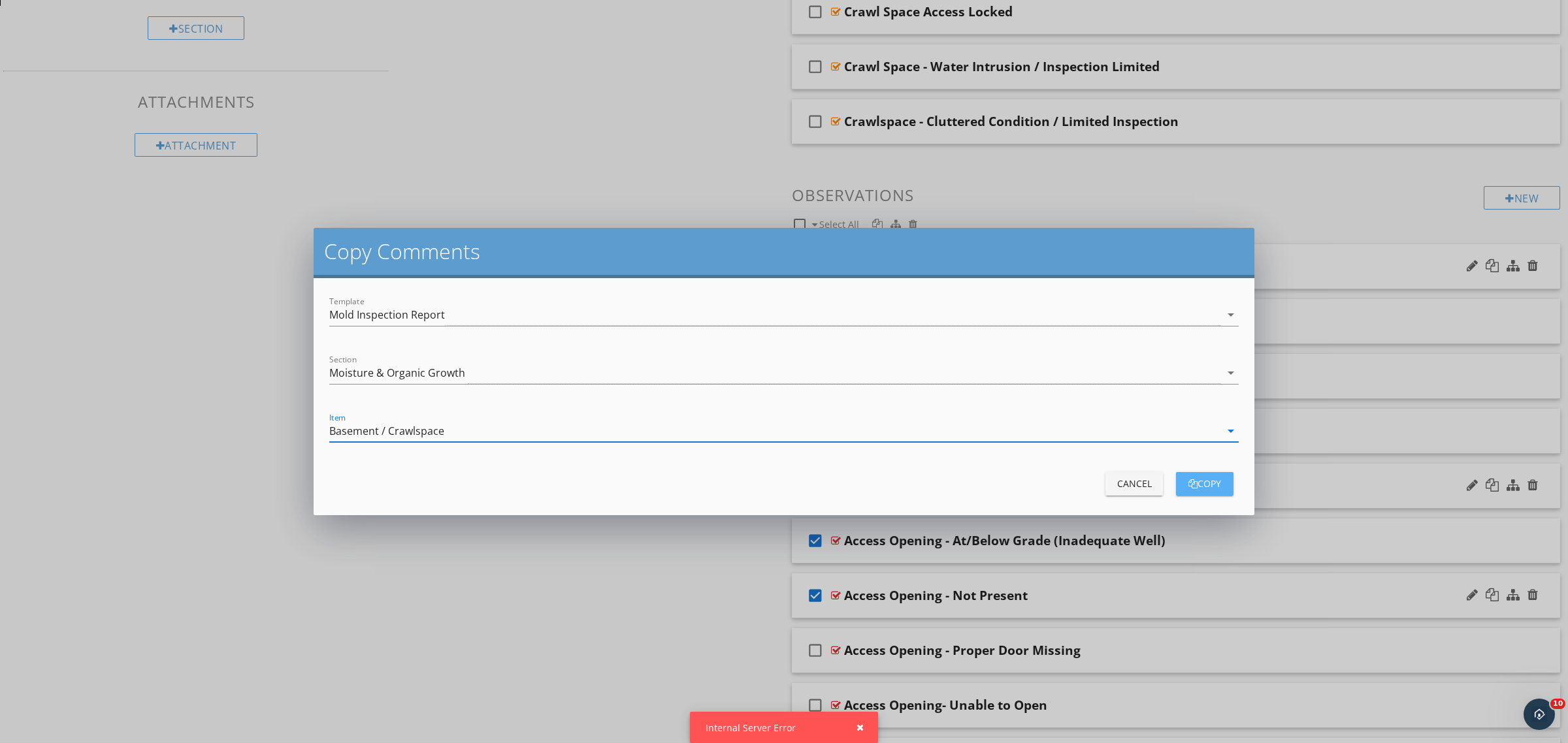
click at [1202, 483] on div "copy" at bounding box center [1204, 483] width 36 height 14
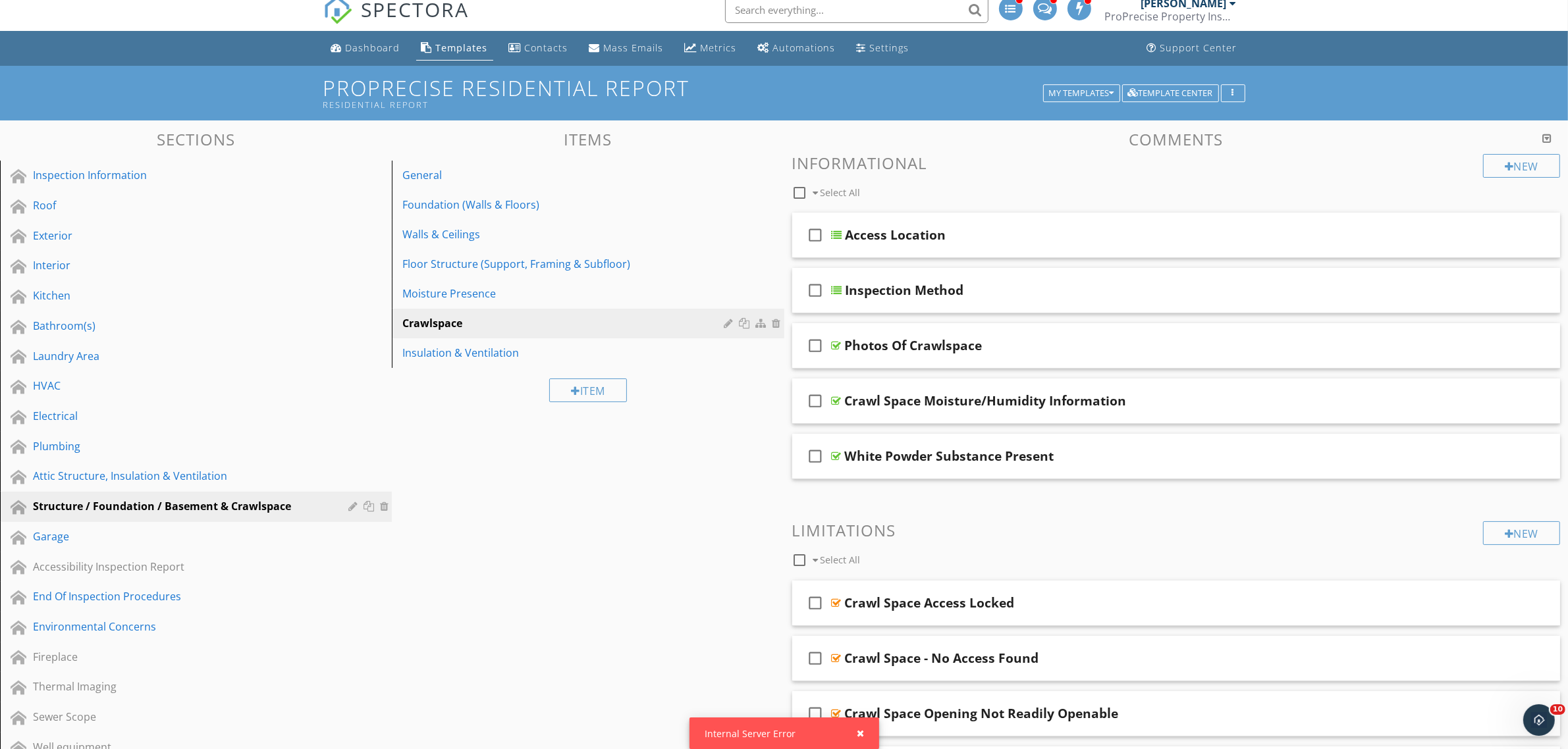
scroll to position [0, 0]
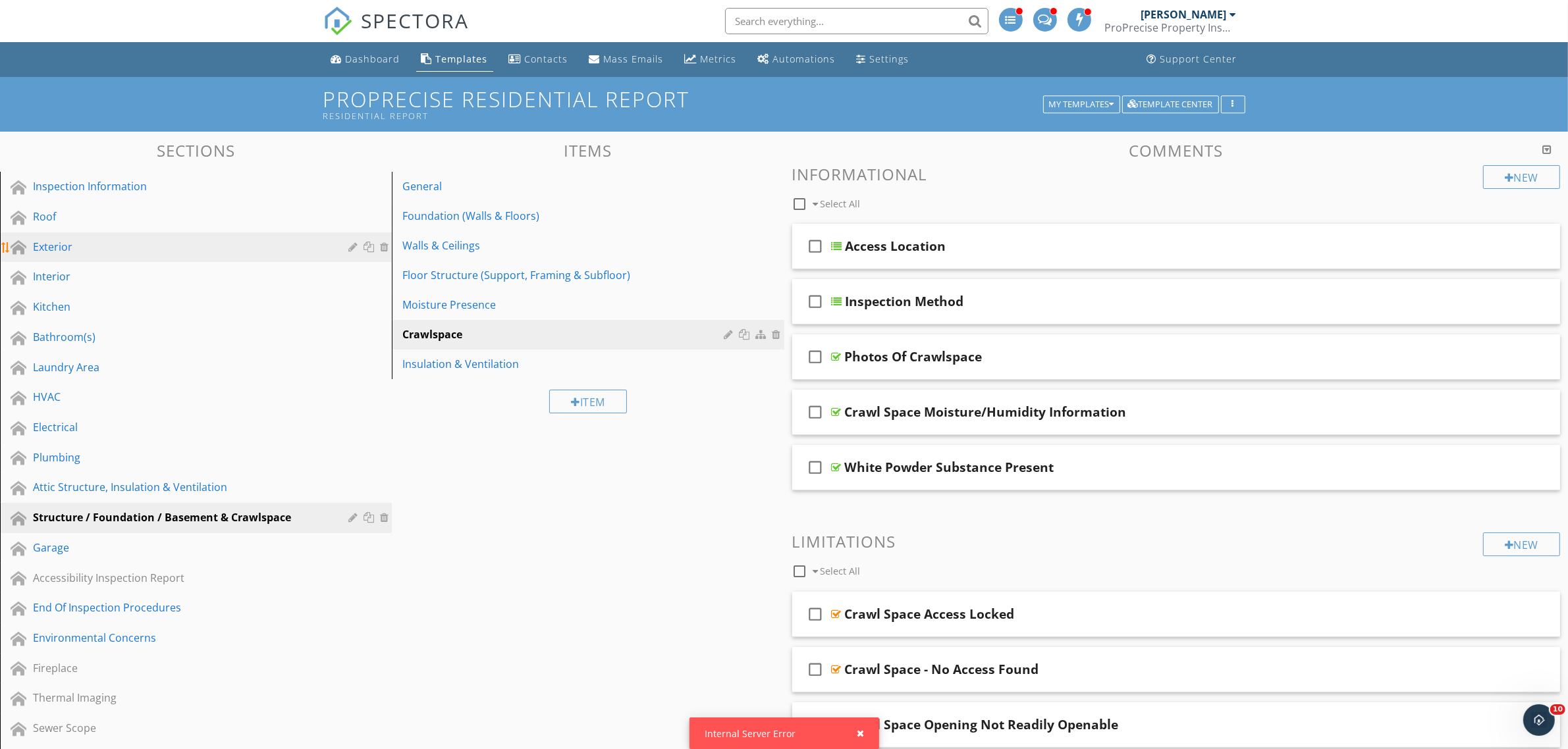
click at [119, 253] on div "Exterior" at bounding box center [180, 247] width 296 height 16
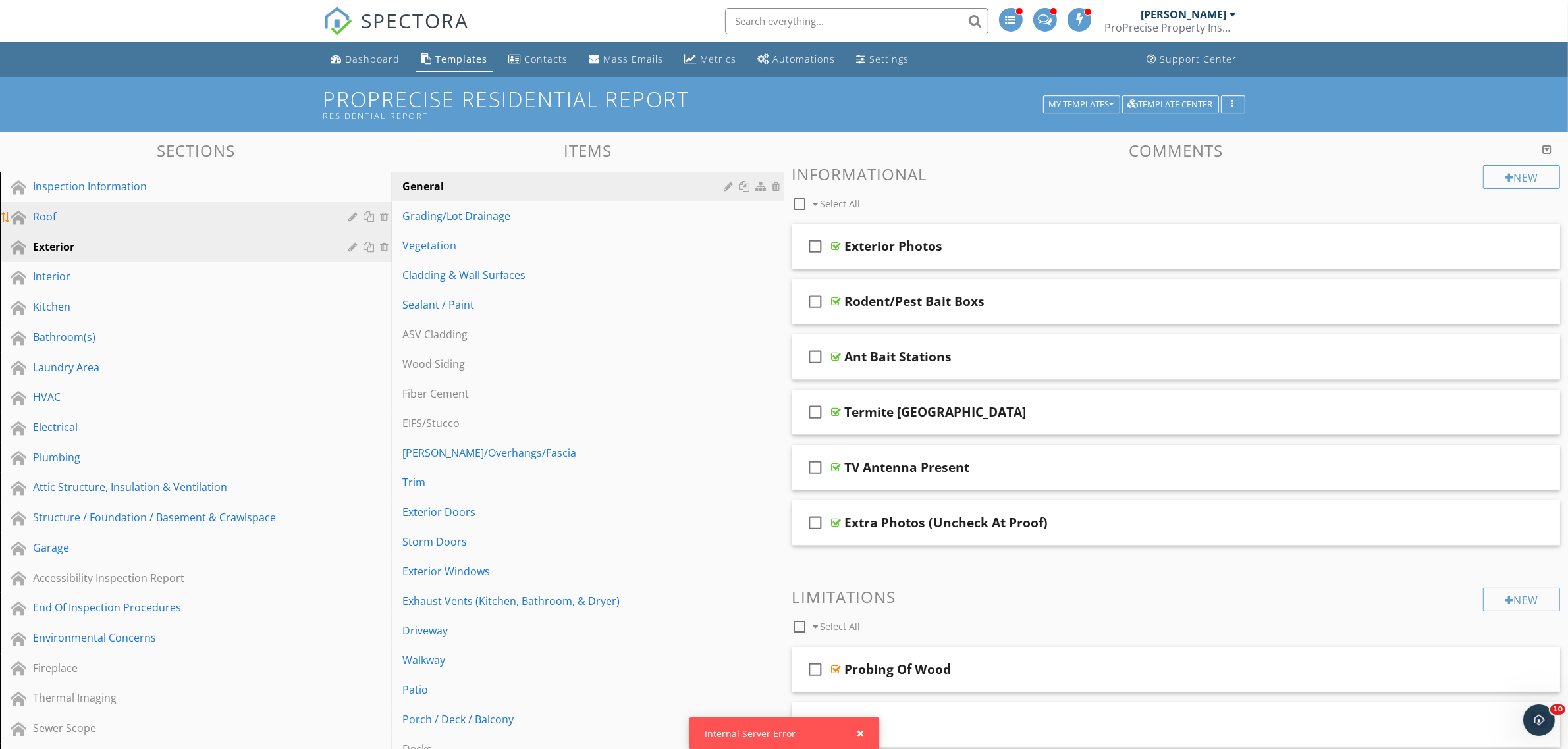
click at [132, 215] on div "Roof" at bounding box center [180, 216] width 296 height 16
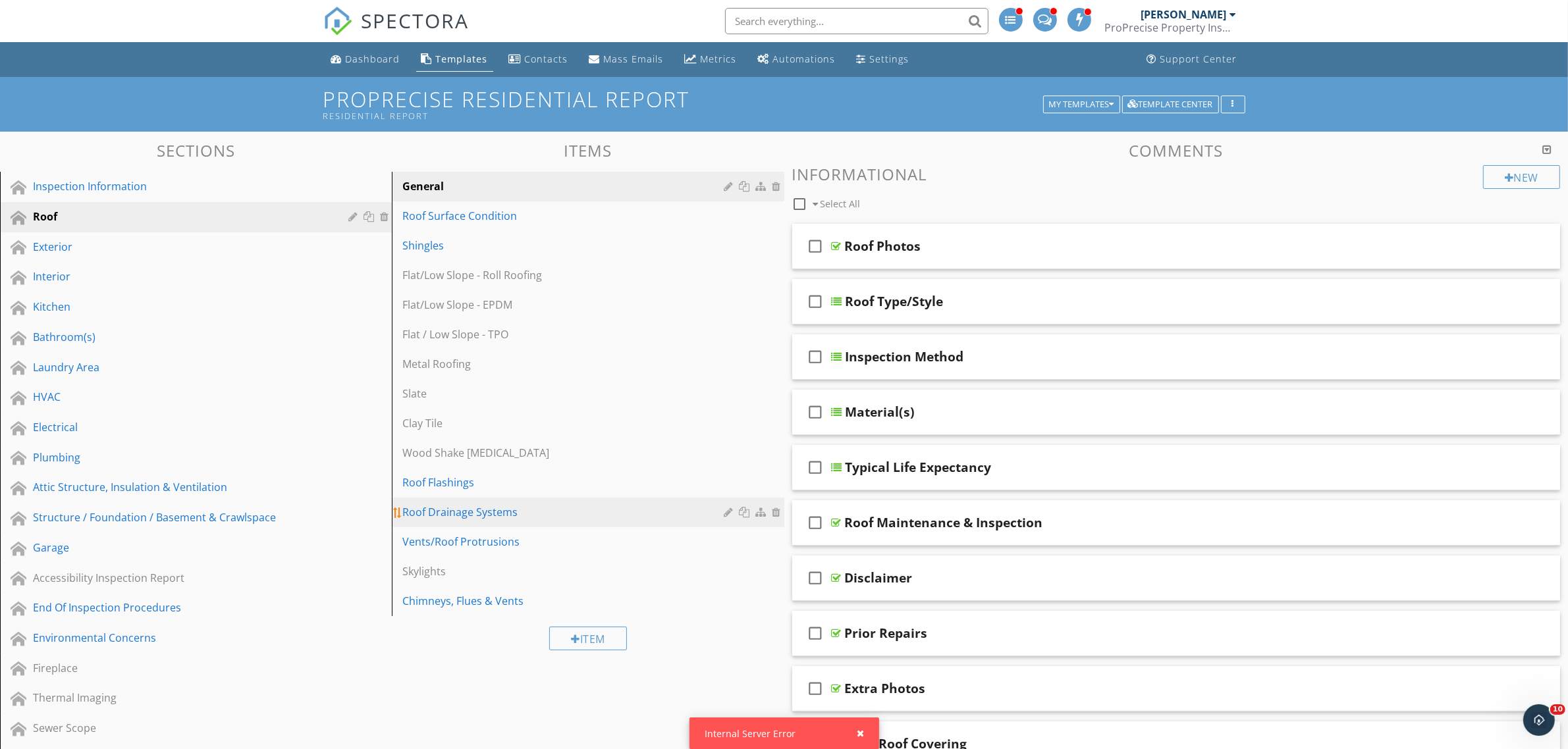
click at [485, 515] on div "Roof Drainage Systems" at bounding box center [565, 512] width 325 height 16
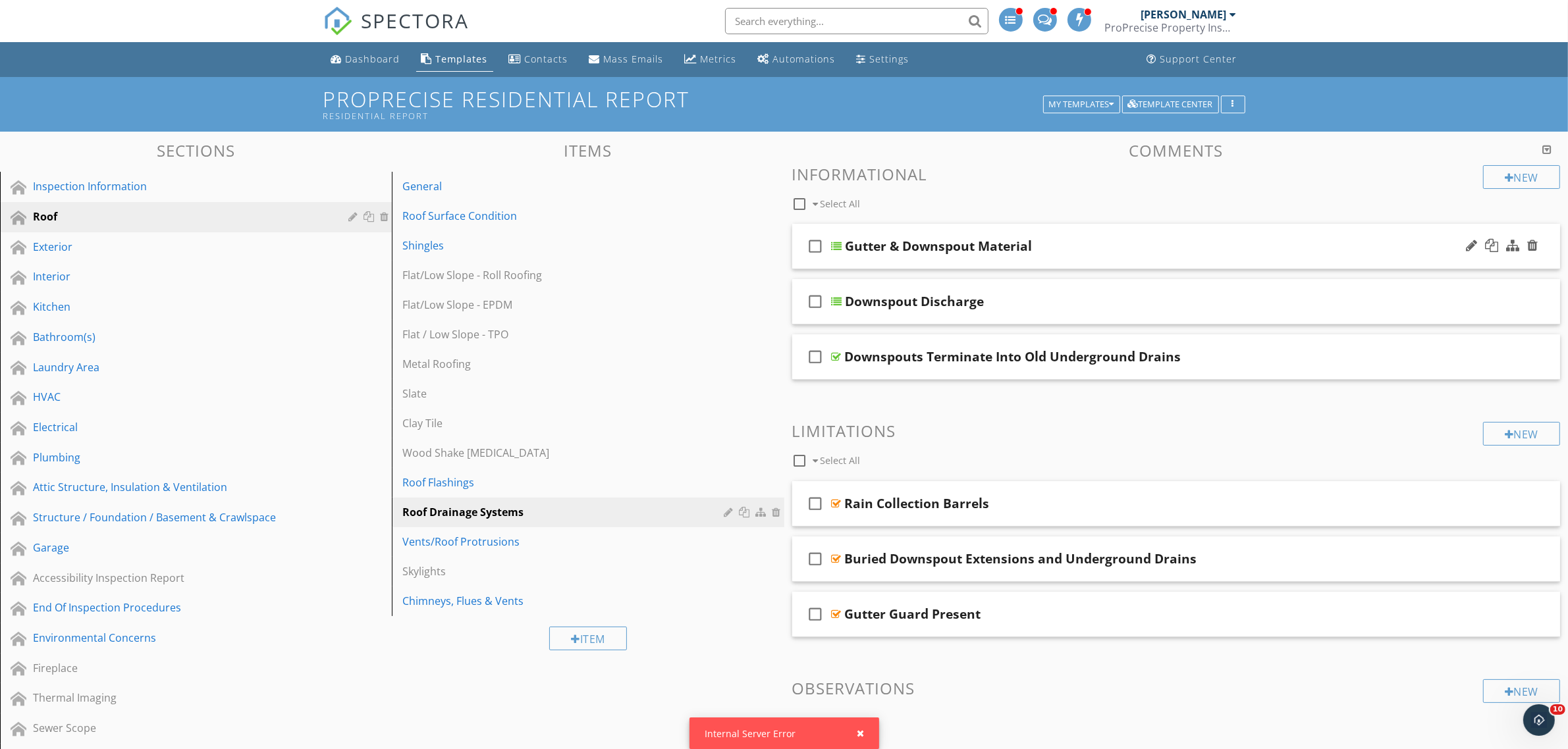
click at [818, 245] on icon "check_box_outline_blank" at bounding box center [816, 246] width 21 height 31
click at [815, 301] on icon "check_box_outline_blank" at bounding box center [816, 301] width 21 height 31
click at [877, 205] on div at bounding box center [878, 204] width 11 height 11
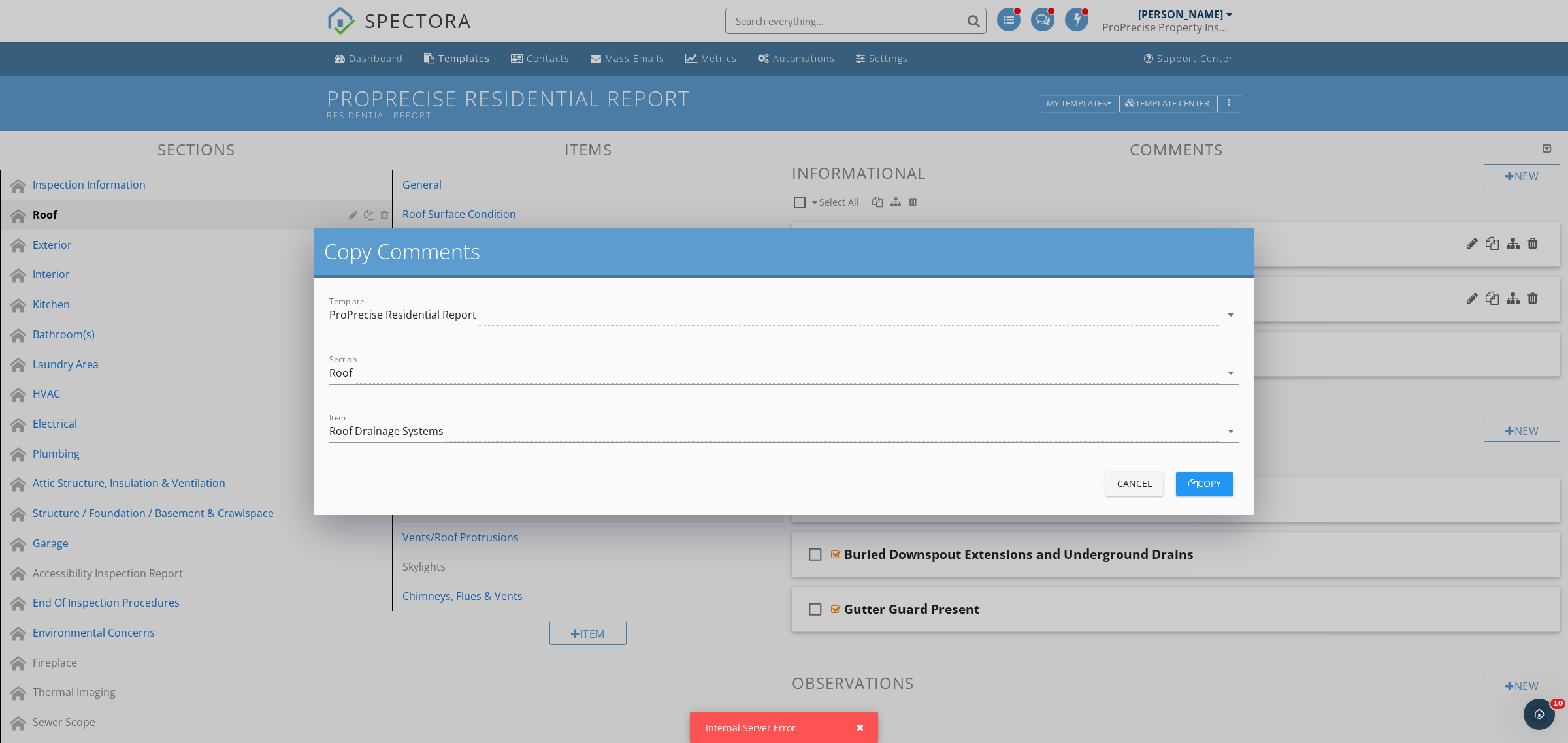
click at [425, 312] on div "ProPrecise Residential Report" at bounding box center [403, 315] width 147 height 12
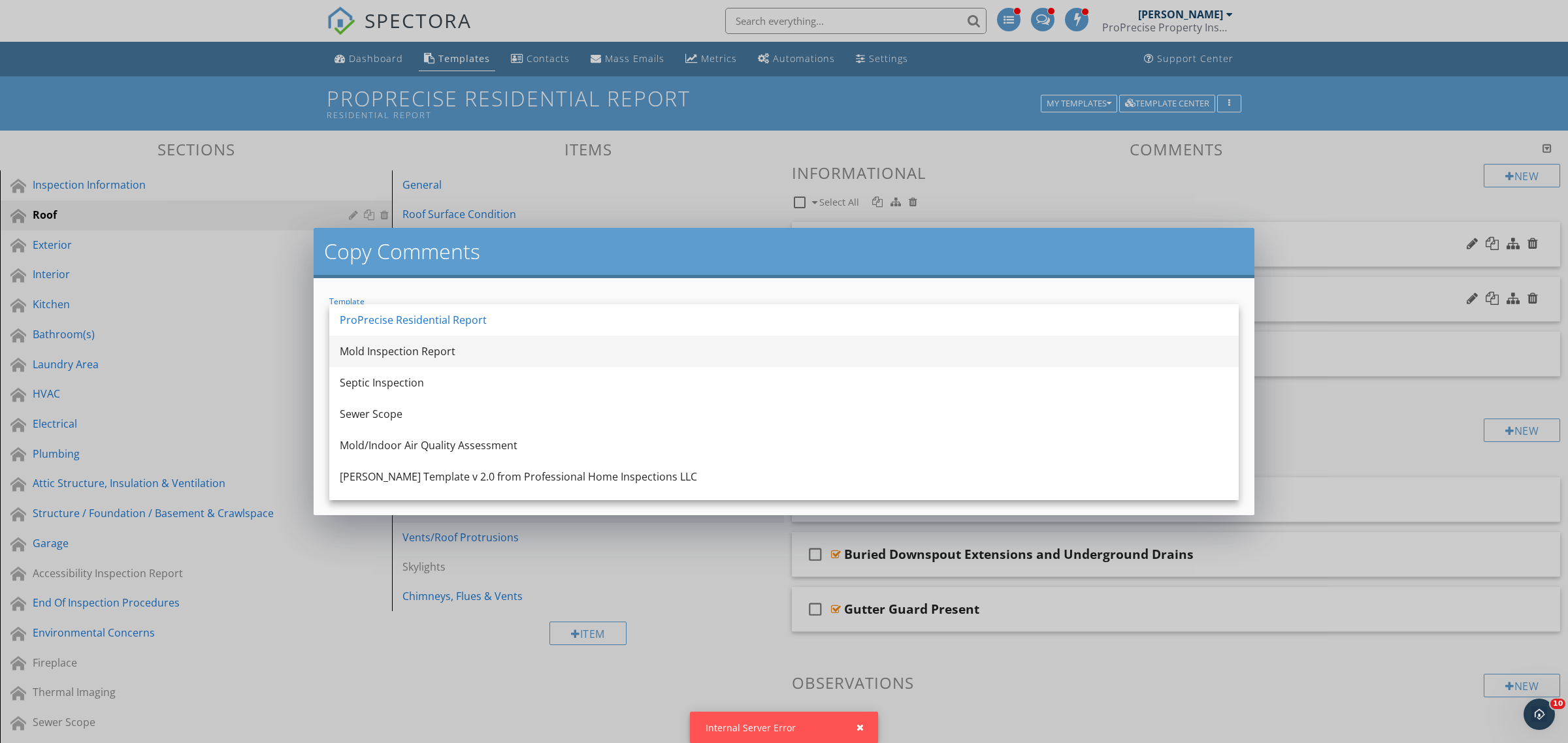
click at [414, 353] on div "Mold Inspection Report" at bounding box center [784, 351] width 888 height 16
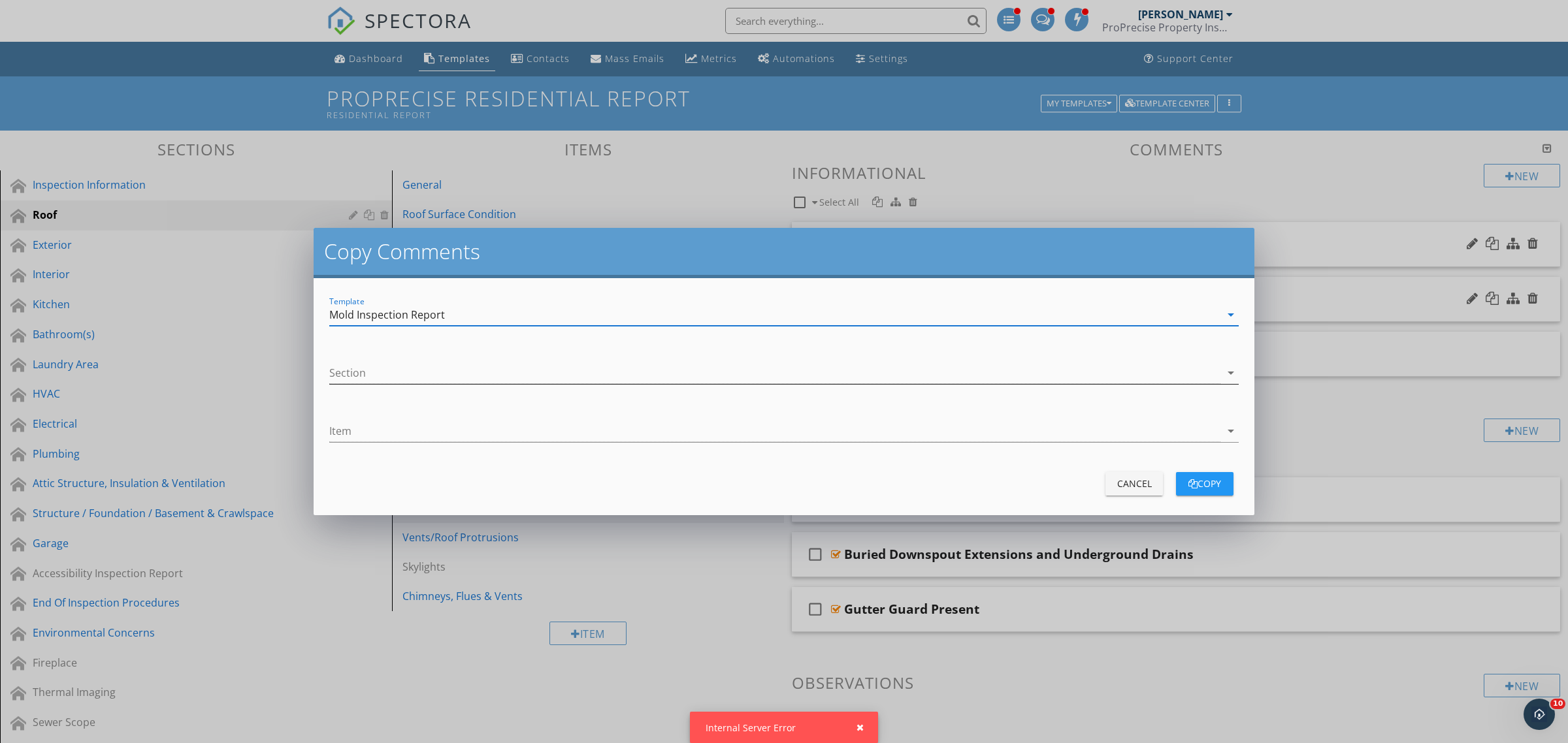
click at [407, 373] on div at bounding box center [775, 373] width 891 height 22
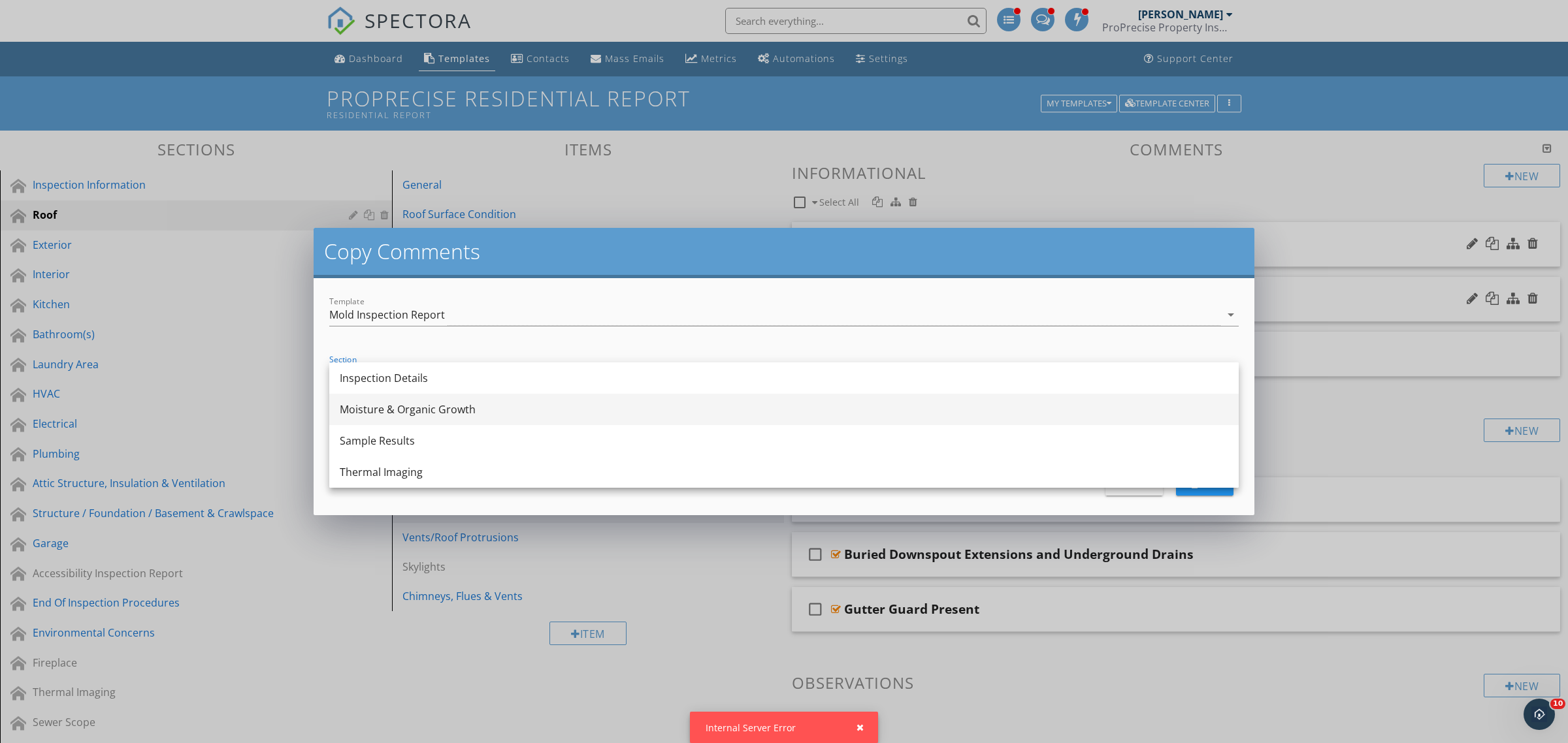
click at [424, 408] on div "Moisture & Organic Growth" at bounding box center [784, 410] width 888 height 16
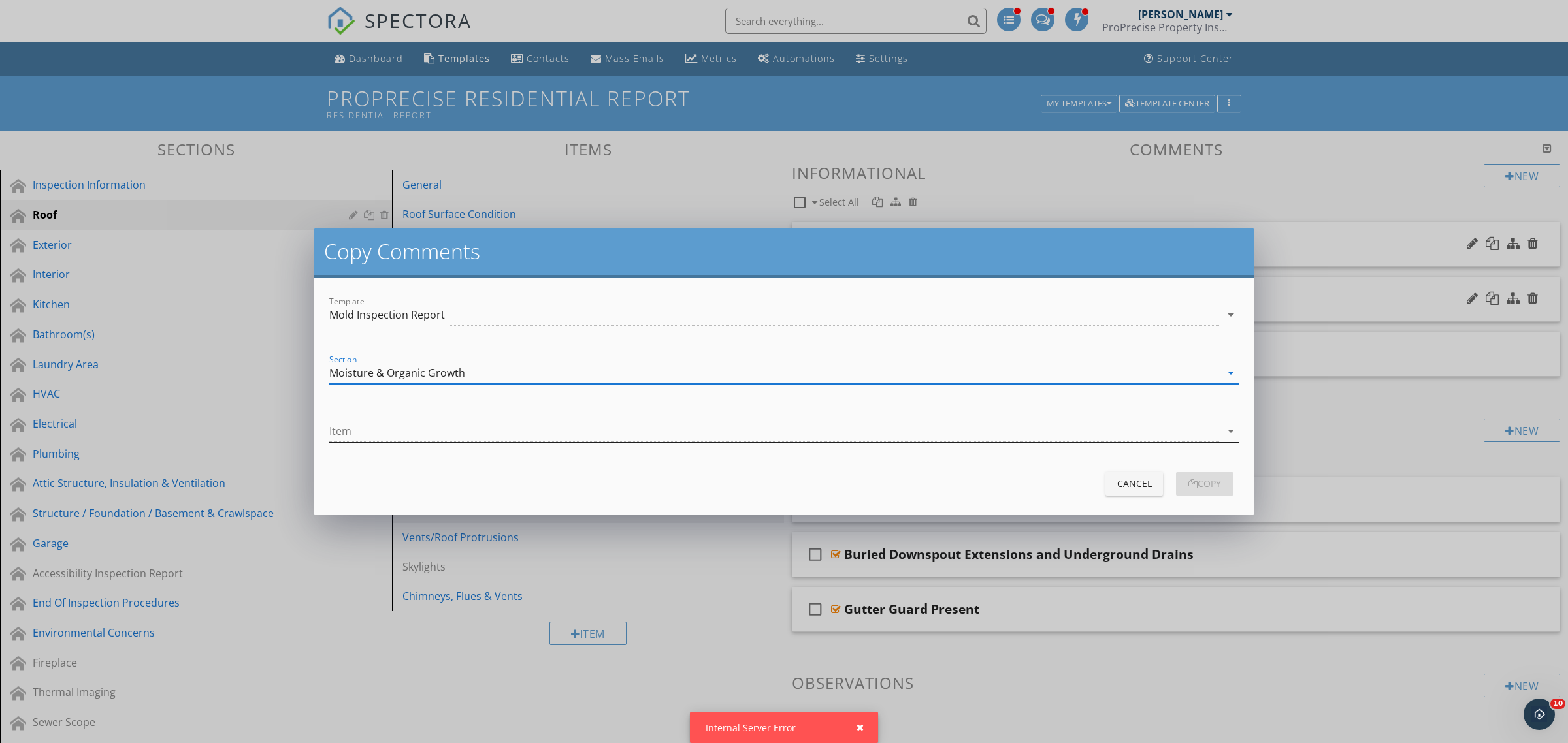
click at [407, 426] on div at bounding box center [775, 431] width 891 height 22
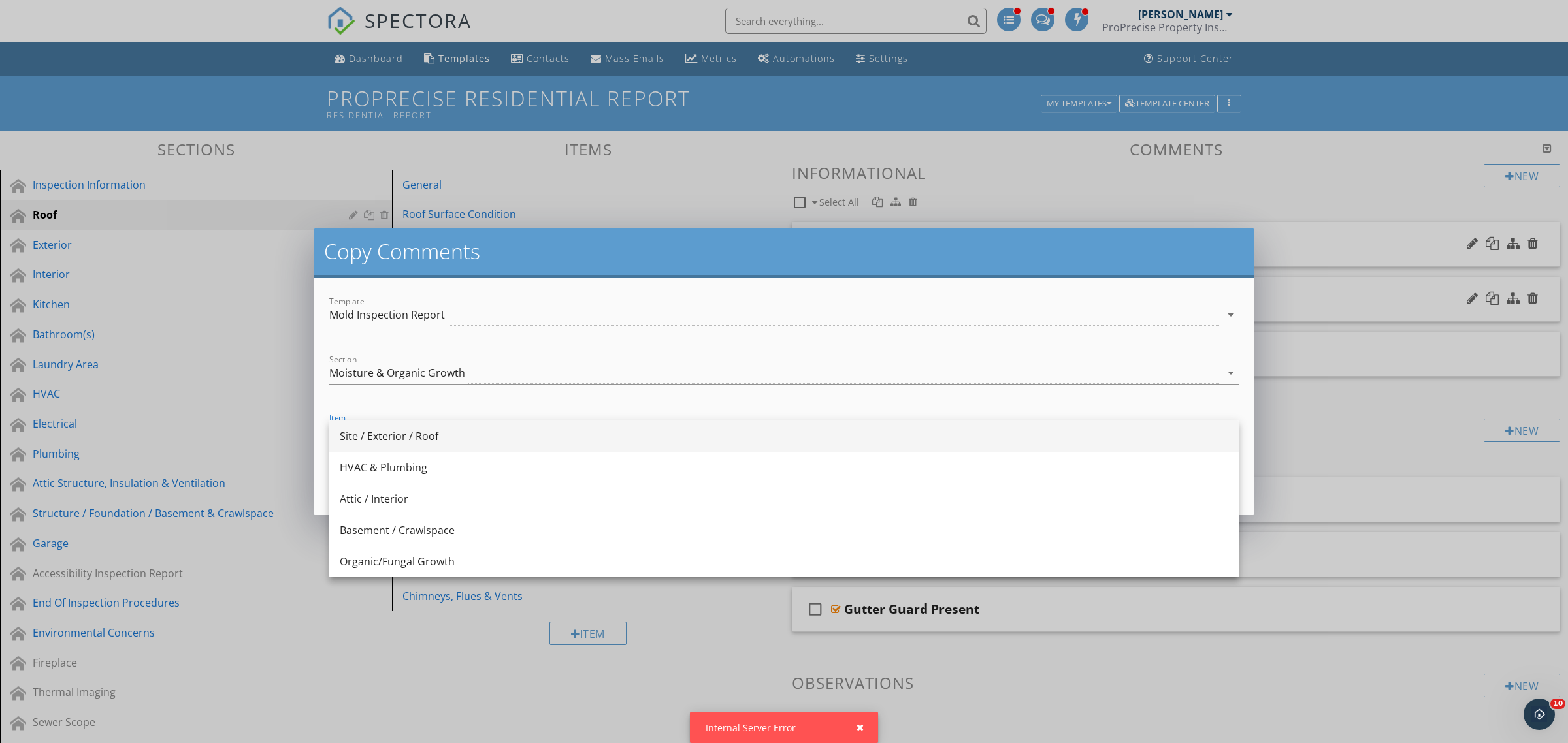
click at [421, 439] on div "Site / Exterior / Roof" at bounding box center [784, 436] width 888 height 16
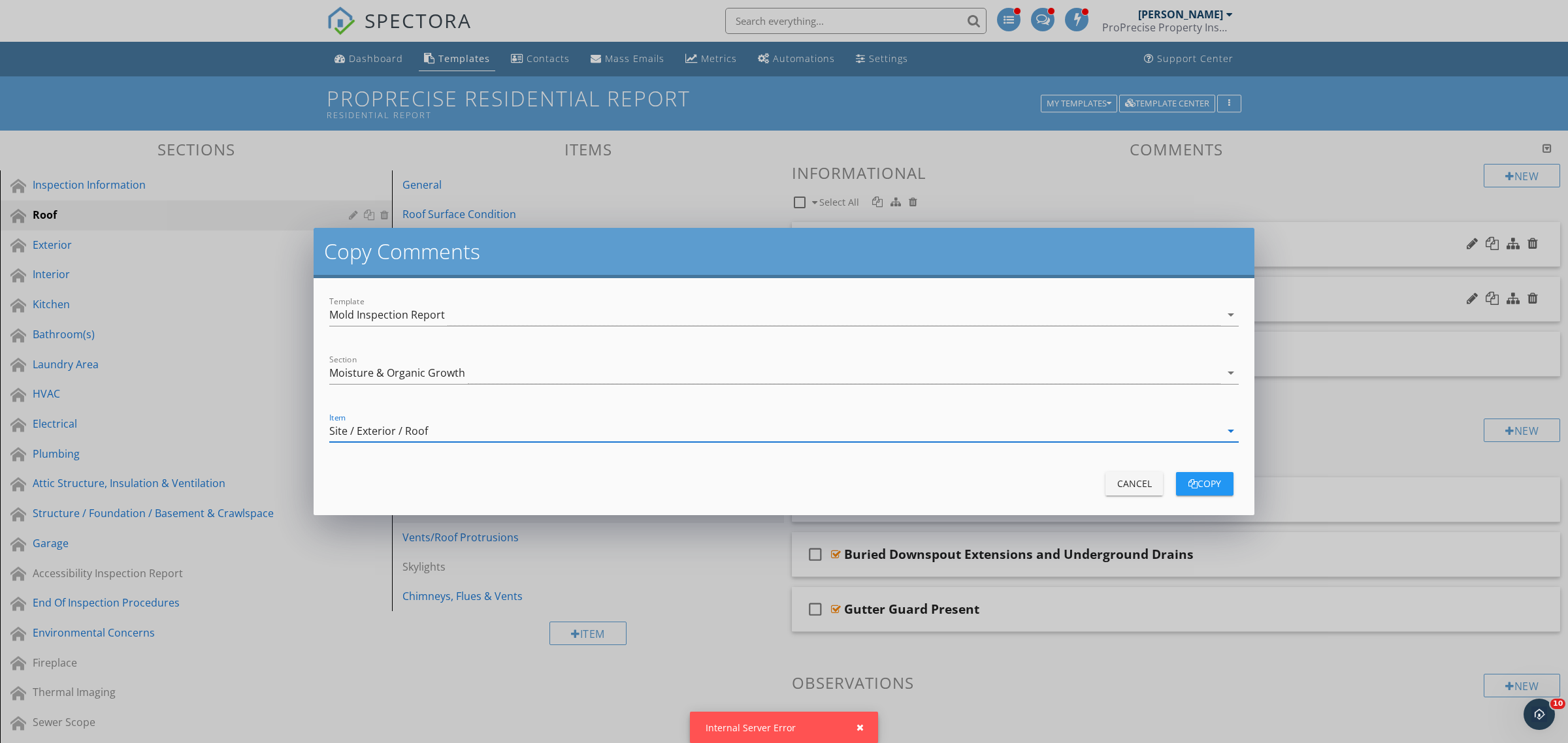
click at [1211, 482] on div "copy" at bounding box center [1204, 483] width 36 height 14
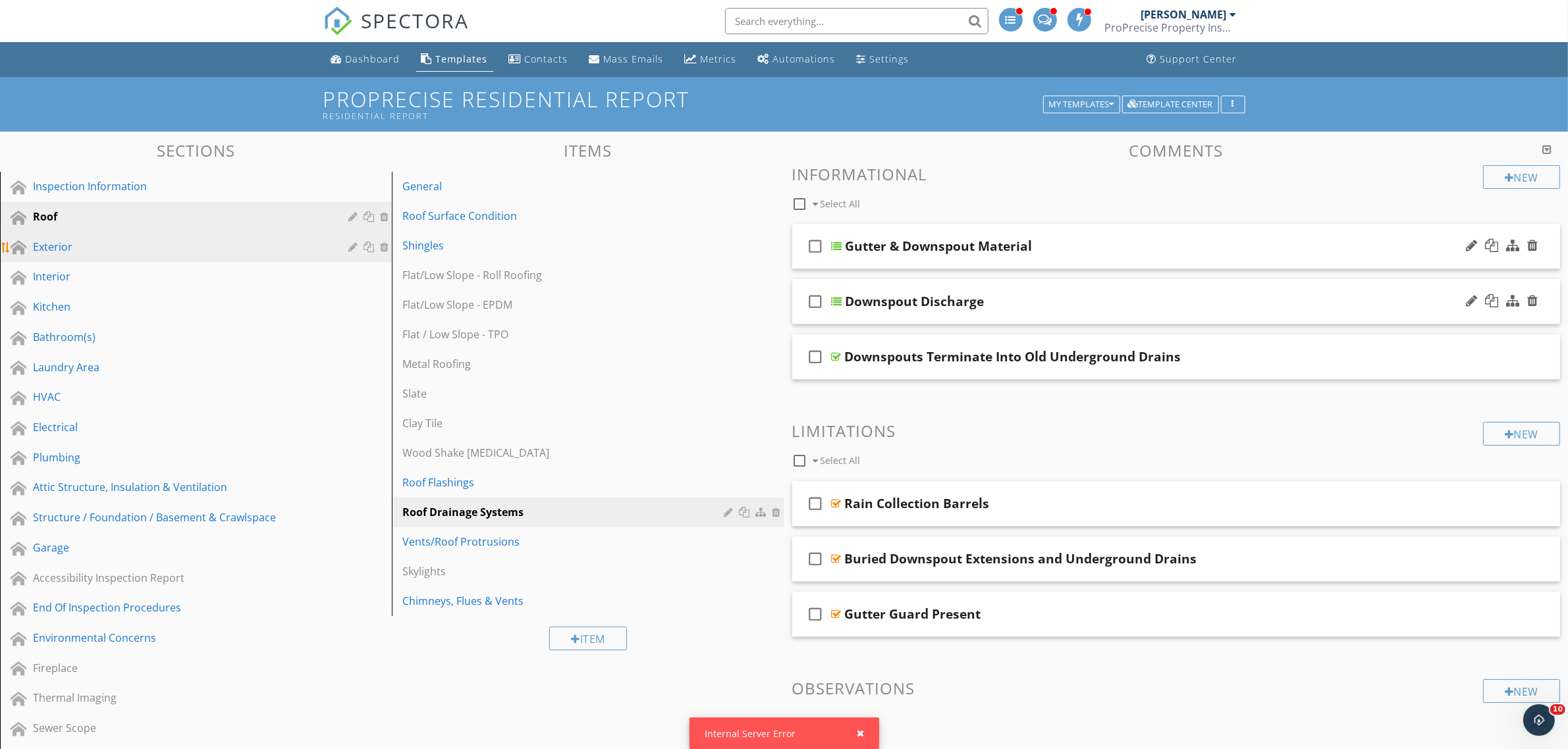
click at [265, 245] on div "Exterior" at bounding box center [180, 247] width 296 height 16
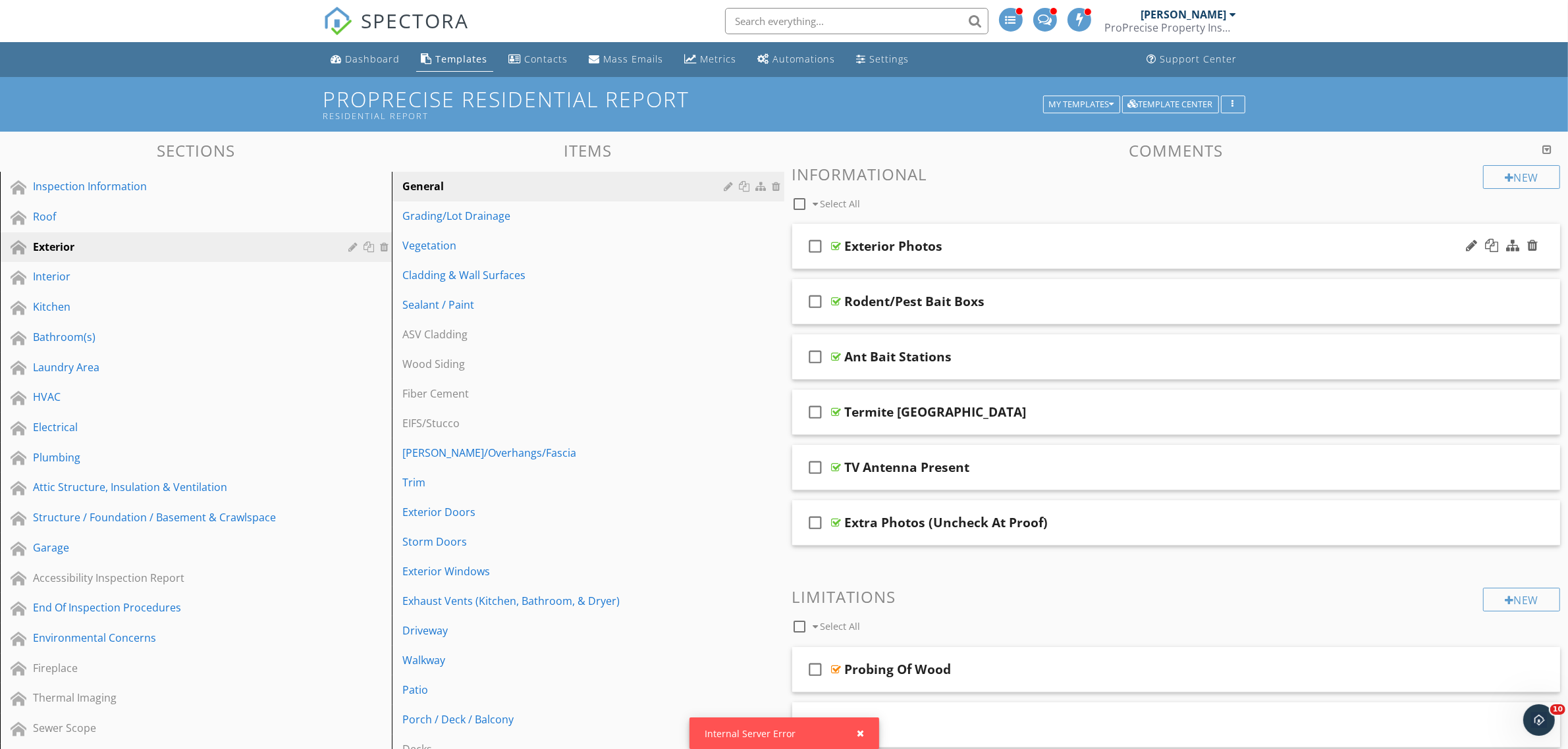
click at [813, 244] on icon "check_box_outline_blank" at bounding box center [816, 246] width 21 height 31
click at [878, 204] on div at bounding box center [878, 204] width 11 height 11
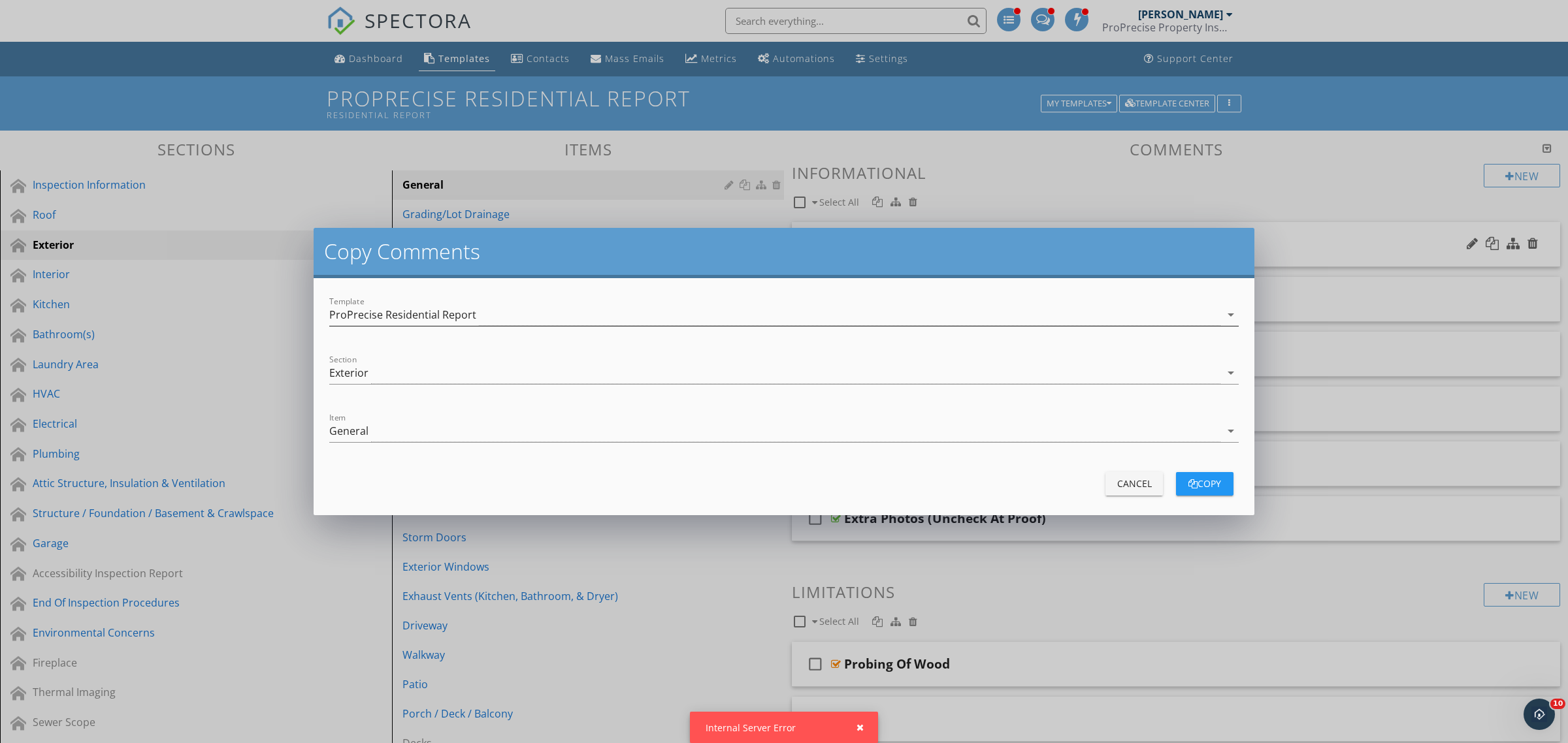
click at [428, 315] on div "ProPrecise Residential Report" at bounding box center [403, 315] width 147 height 12
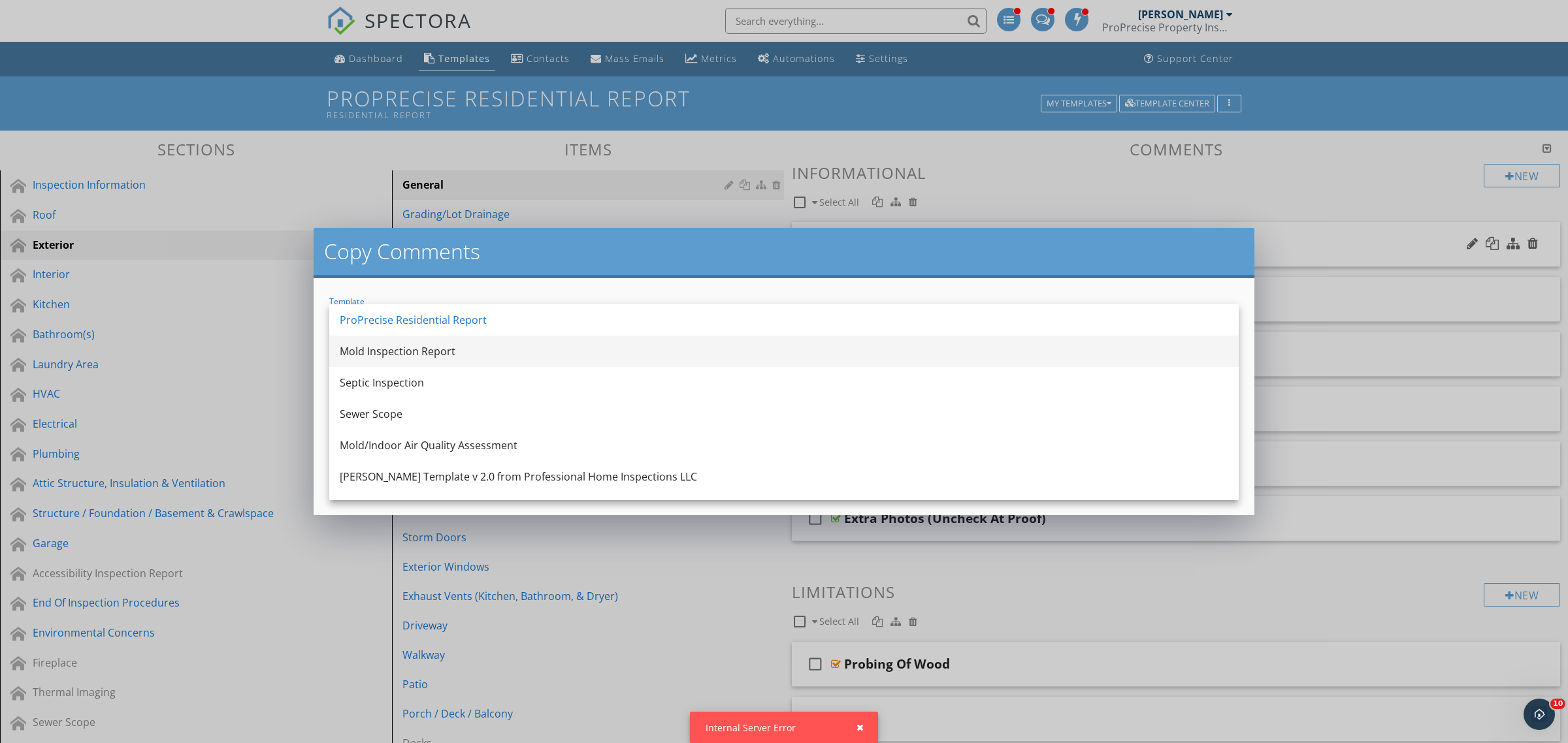
click at [416, 355] on div "Mold Inspection Report" at bounding box center [784, 351] width 888 height 16
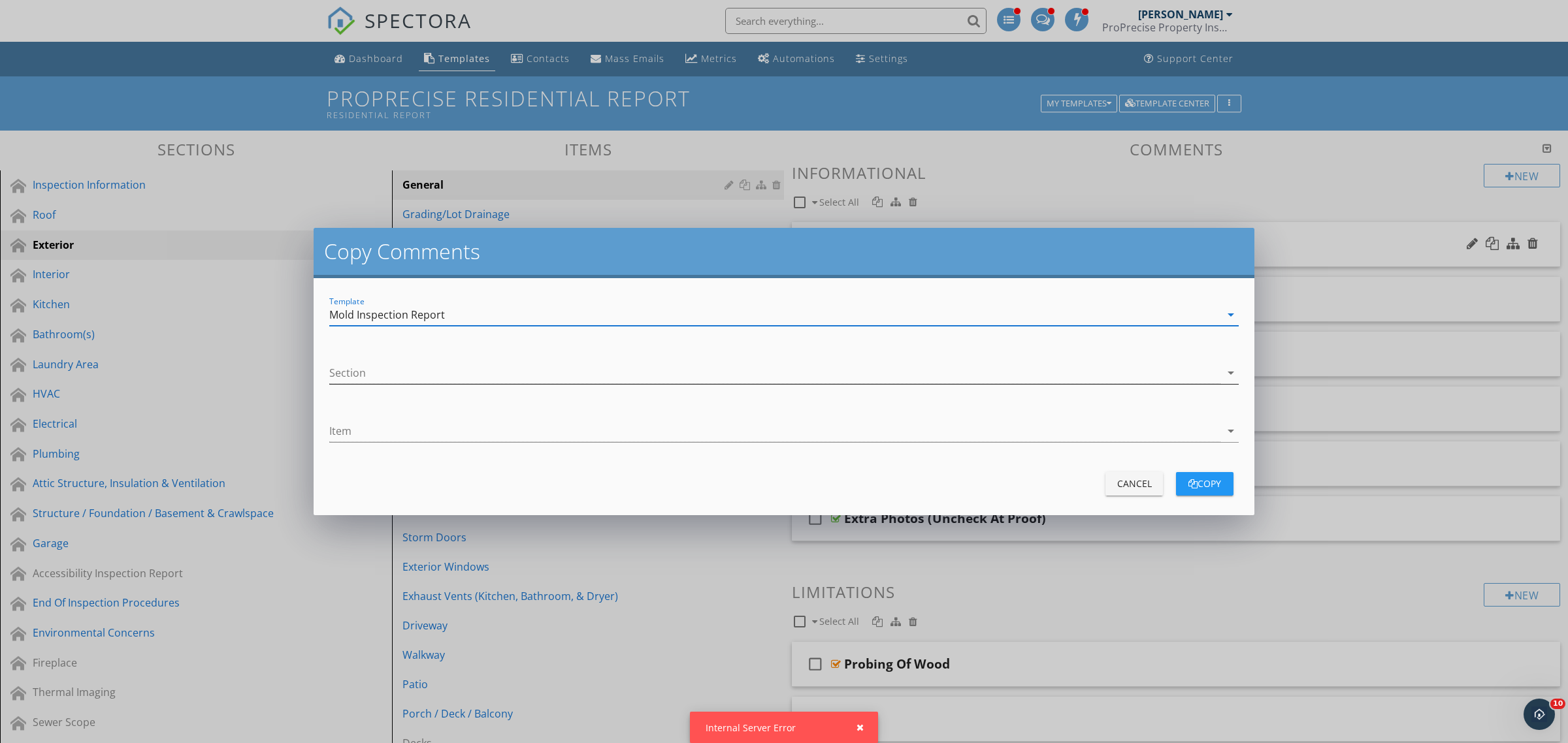
click at [402, 376] on div at bounding box center [775, 373] width 891 height 22
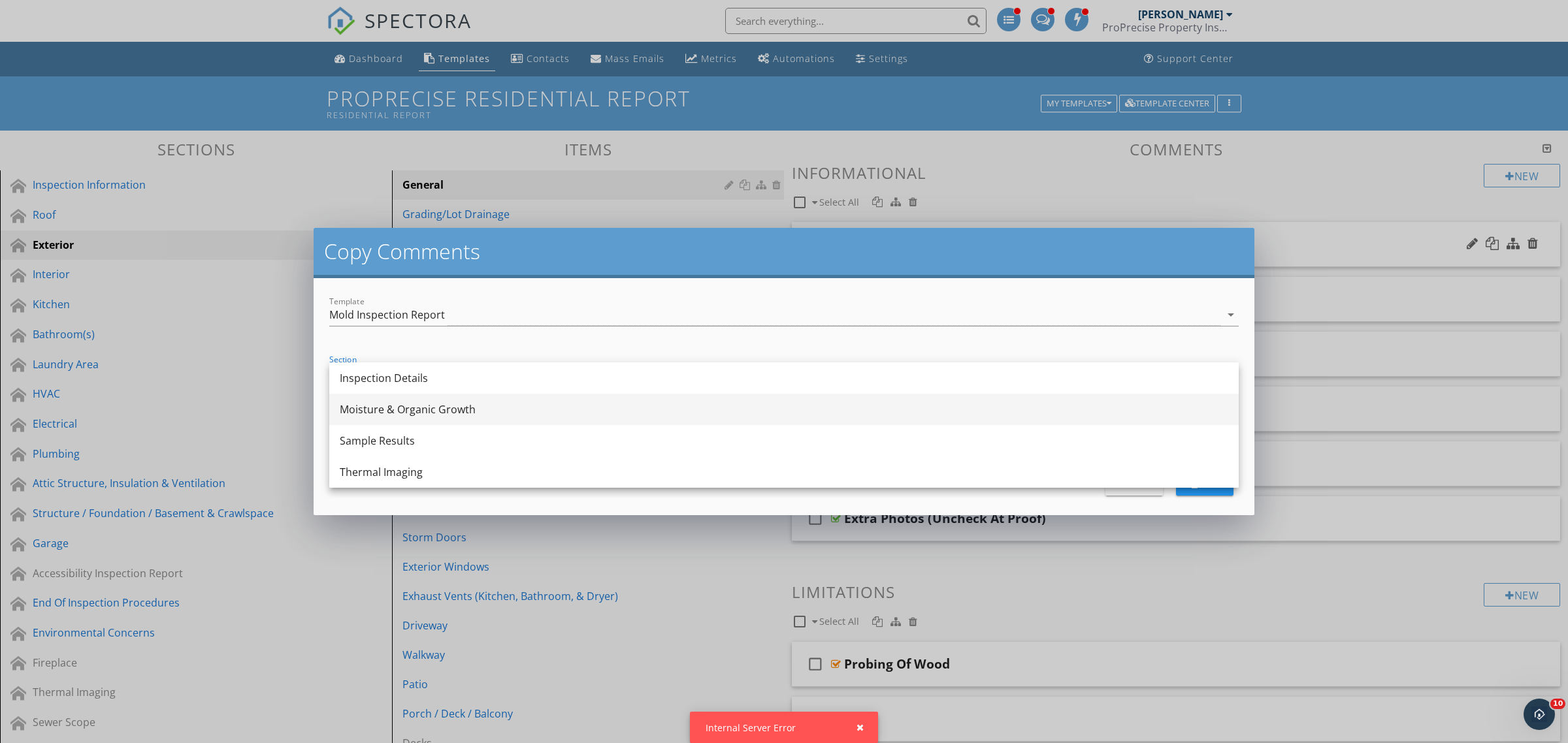
click at [402, 412] on div "Moisture & Organic Growth" at bounding box center [784, 410] width 888 height 16
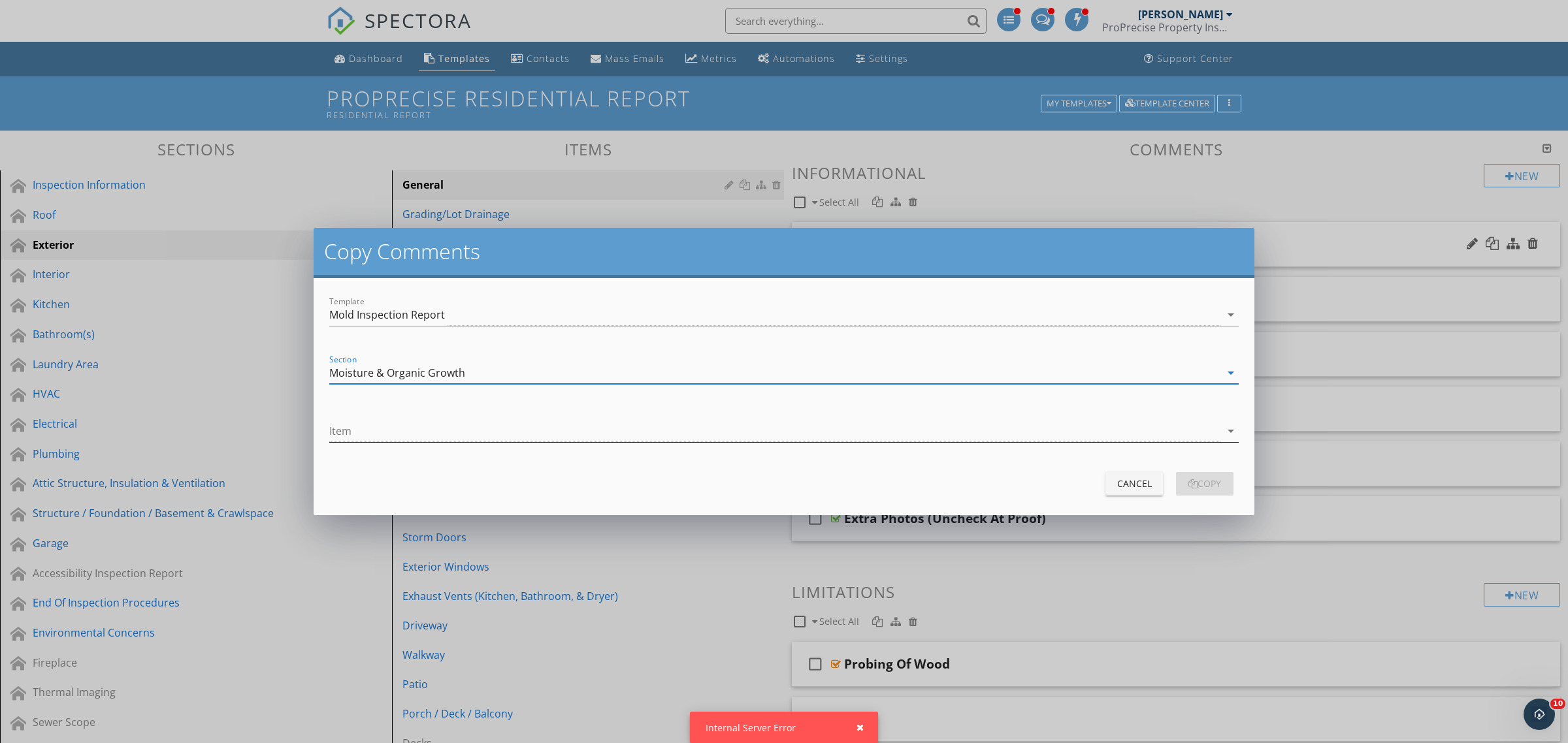
click at [406, 433] on div at bounding box center [775, 431] width 891 height 22
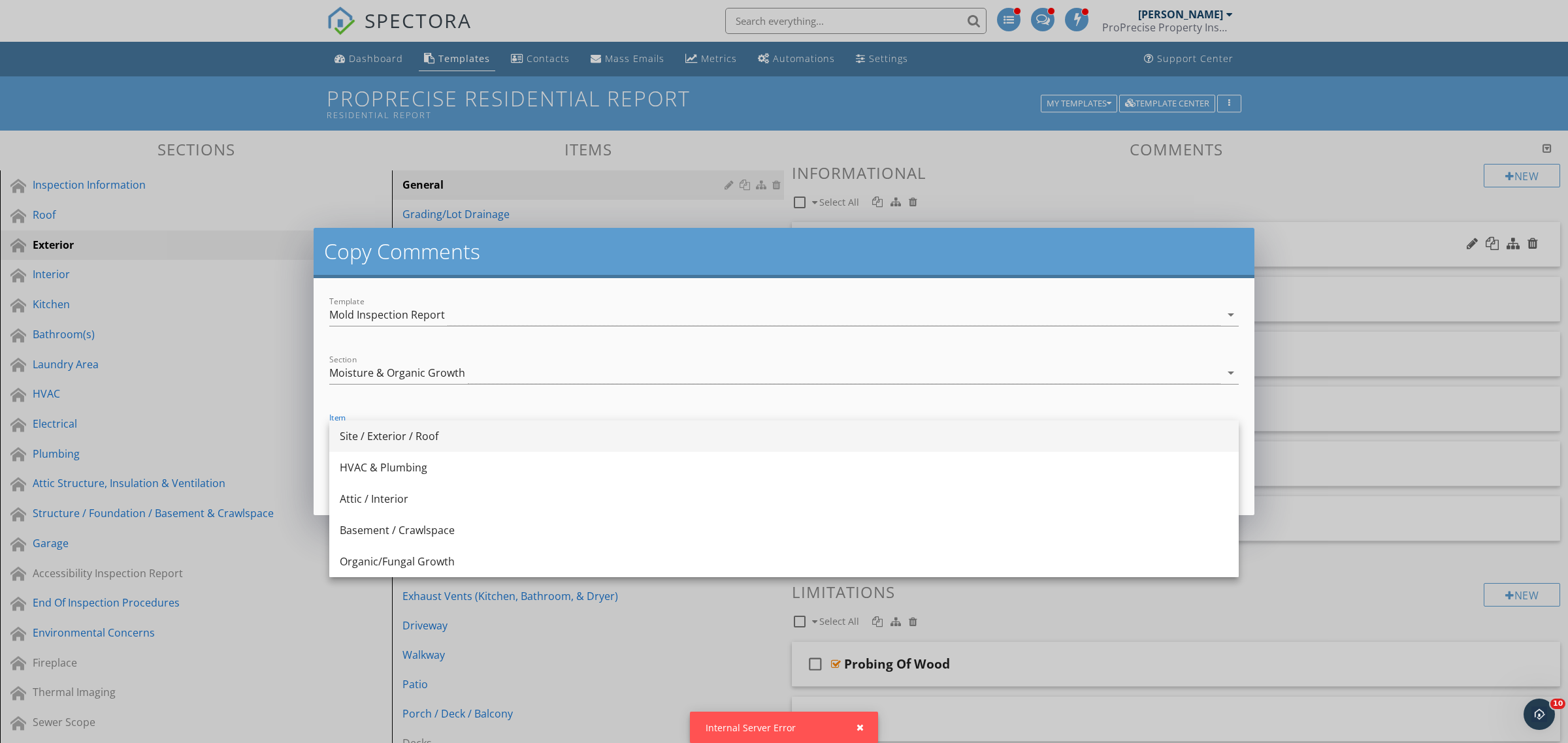
click at [426, 436] on div "Site / Exterior / Roof" at bounding box center [784, 436] width 888 height 16
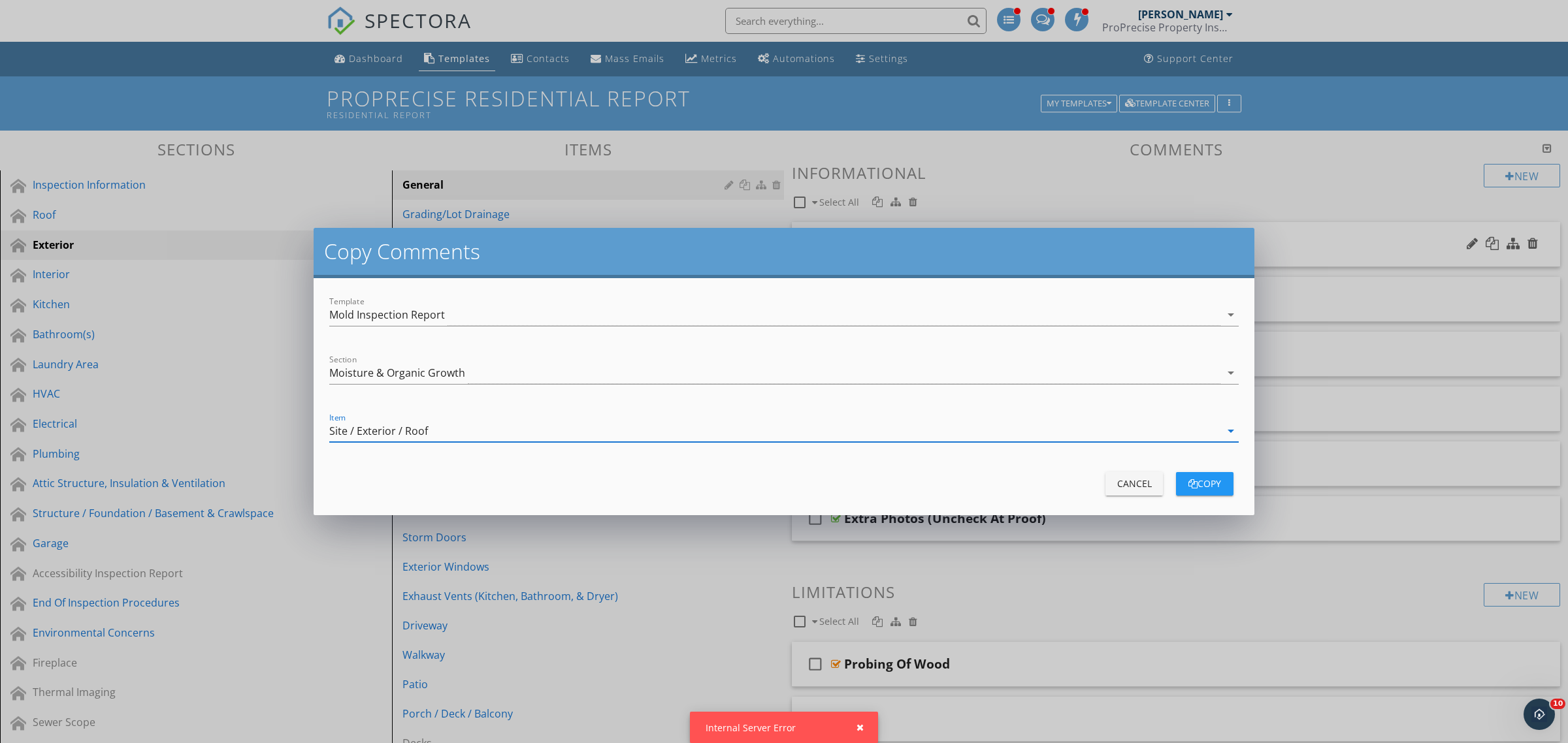
click at [1188, 482] on div "button" at bounding box center [1193, 484] width 9 height 9
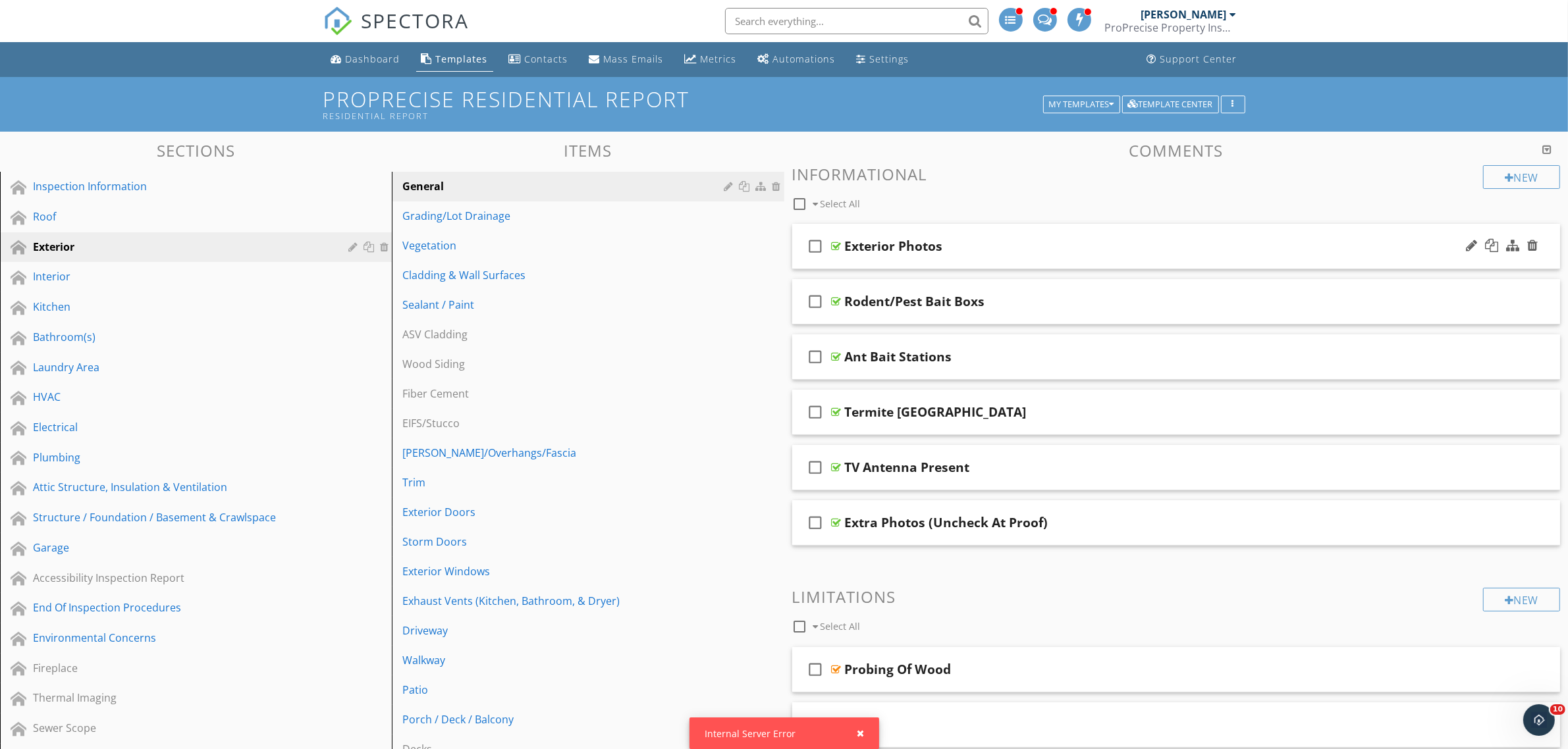
click at [742, 728] on div "Internal Server Error" at bounding box center [785, 733] width 190 height 31
click at [861, 731] on div "button" at bounding box center [861, 734] width 7 height 9
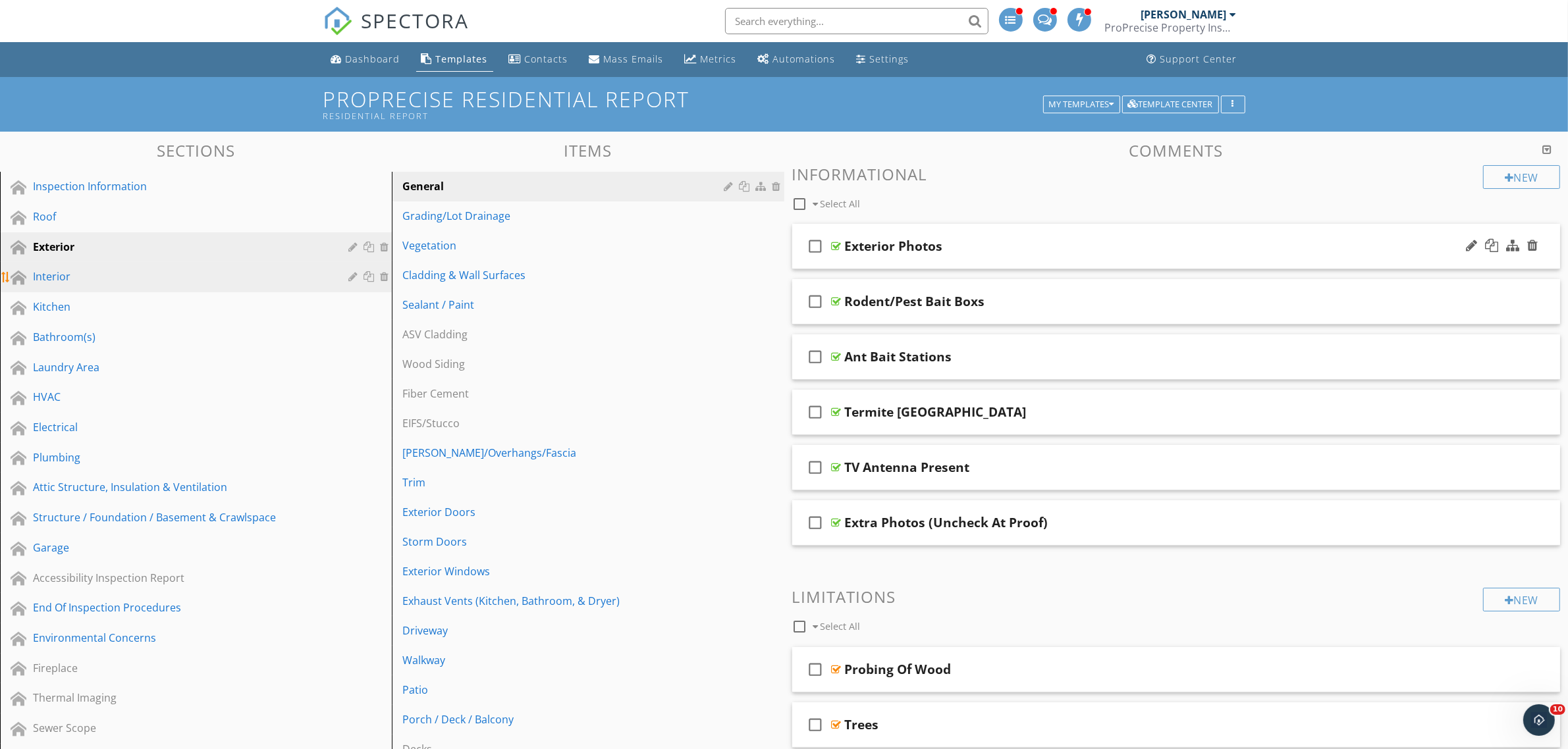
click at [182, 279] on div "Interior" at bounding box center [180, 277] width 296 height 16
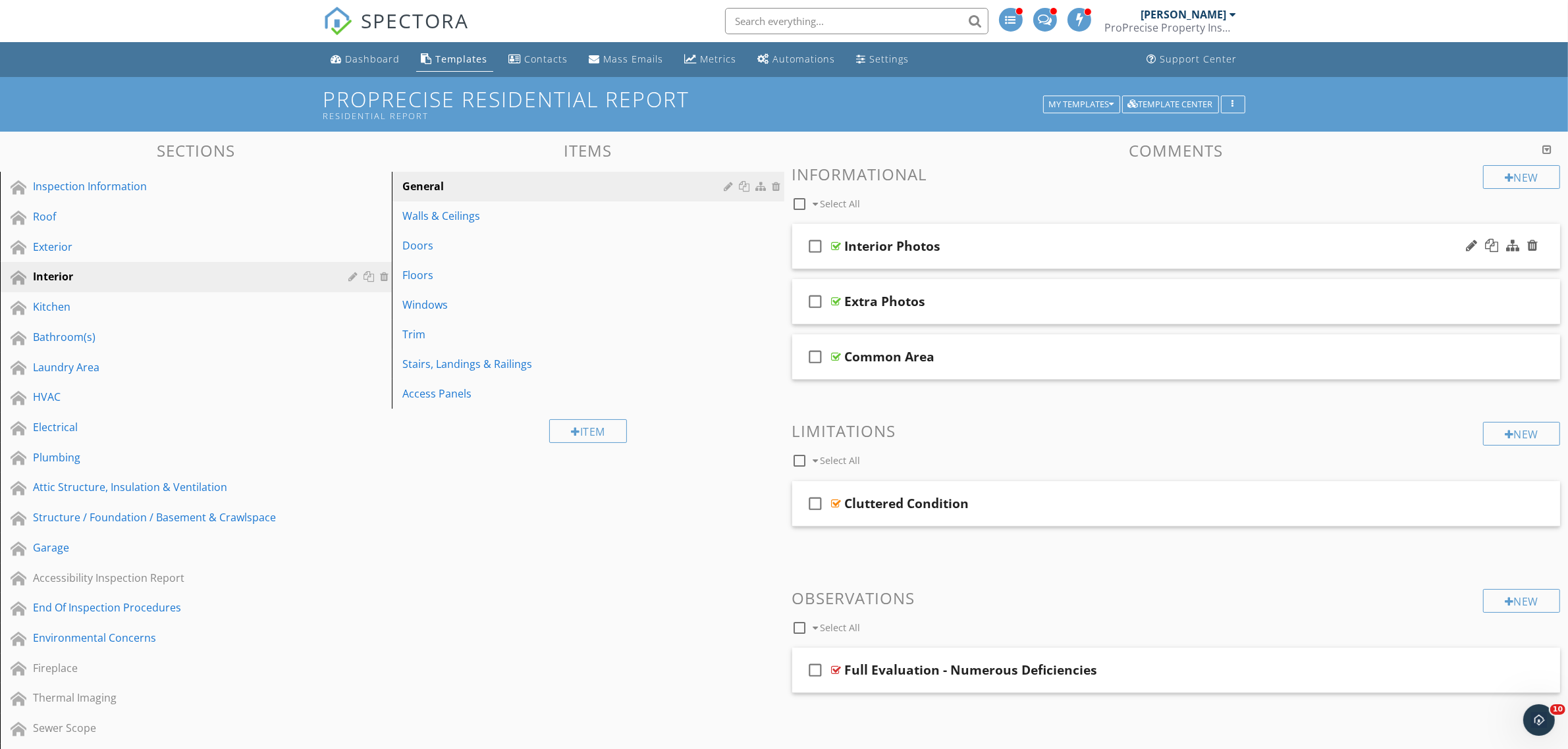
click at [837, 245] on div at bounding box center [836, 247] width 10 height 11
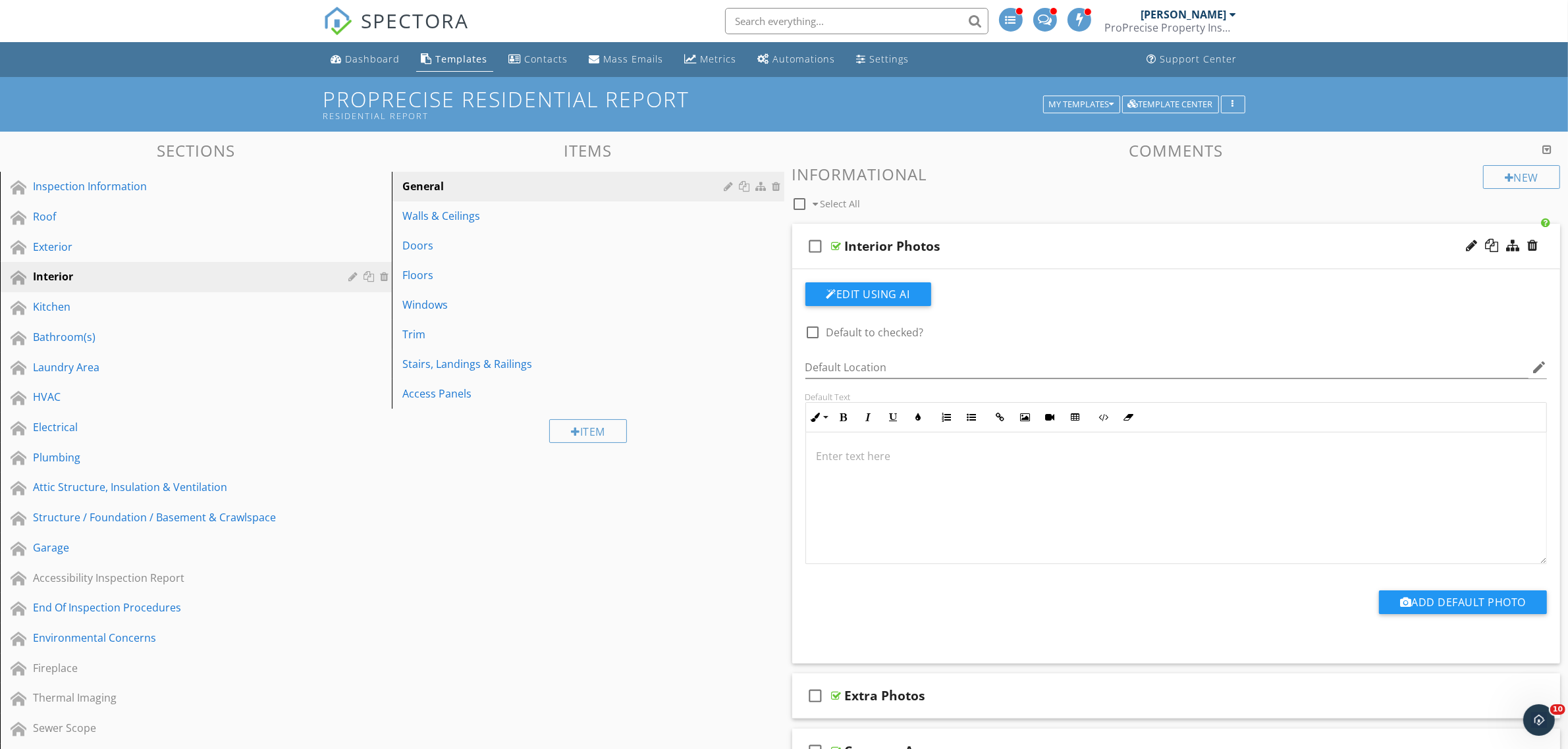
click at [821, 245] on icon "check_box_outline_blank" at bounding box center [816, 246] width 21 height 31
click at [880, 205] on div at bounding box center [878, 204] width 11 height 11
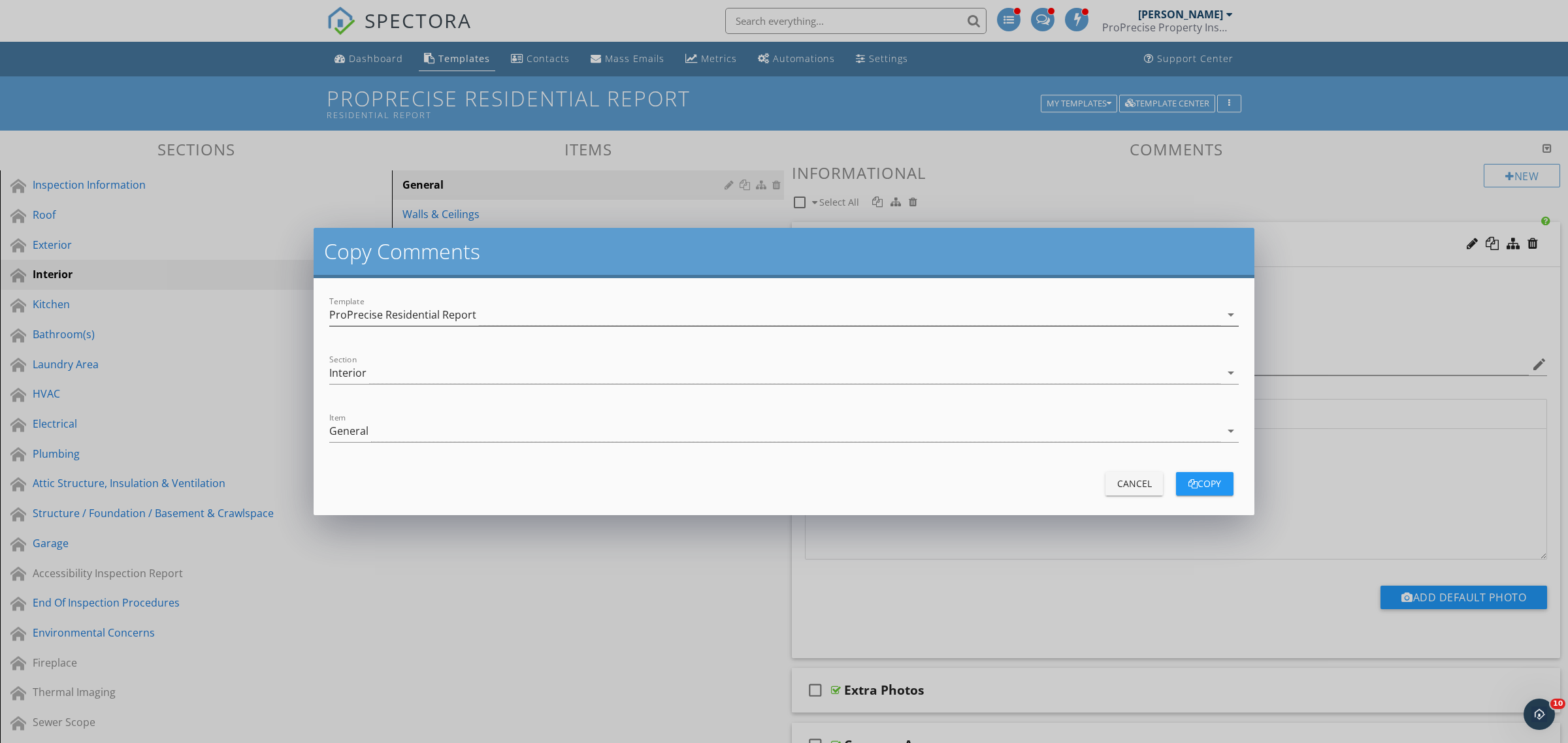
click at [409, 314] on div "ProPrecise Residential Report" at bounding box center [403, 315] width 147 height 12
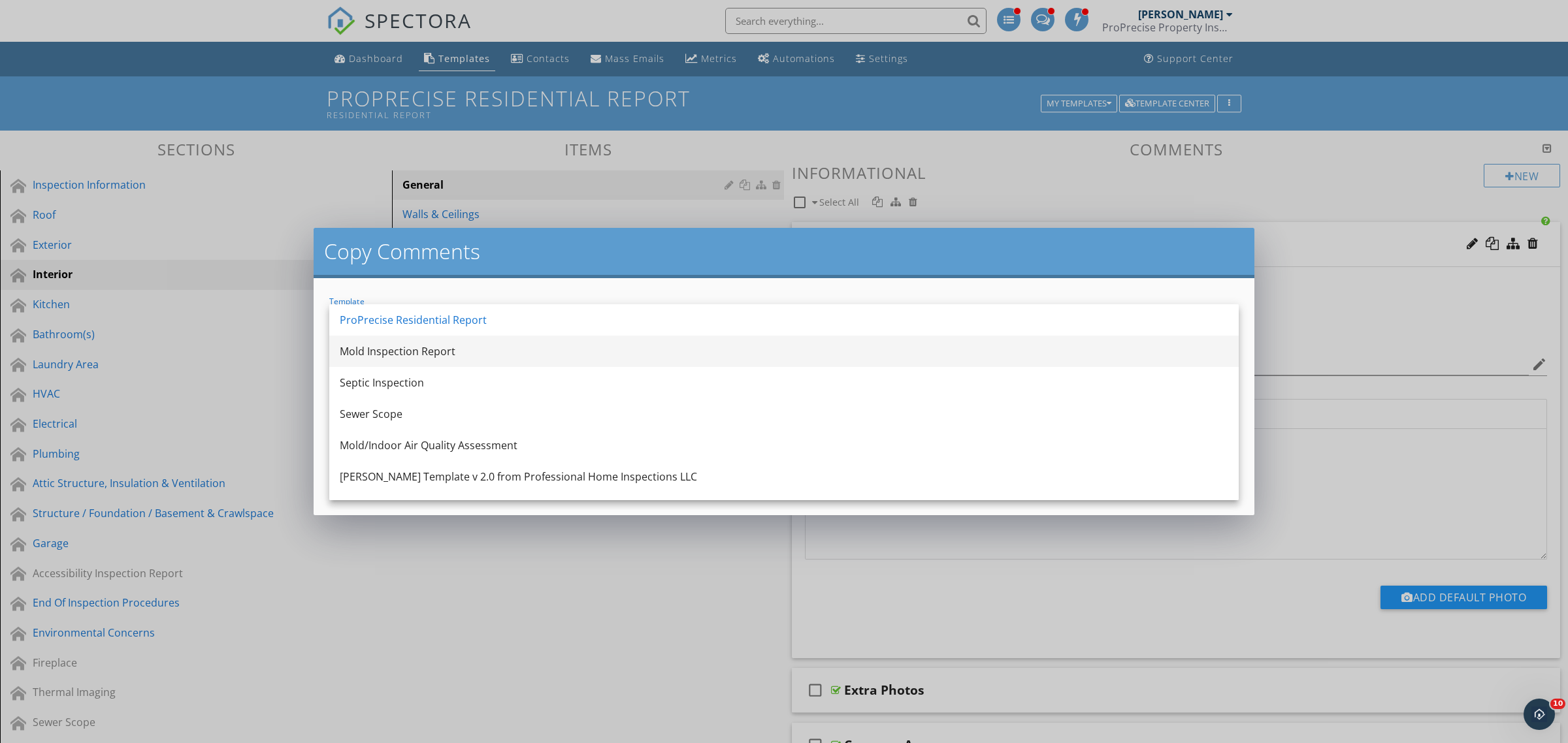
click at [402, 345] on div "Mold Inspection Report" at bounding box center [784, 351] width 888 height 16
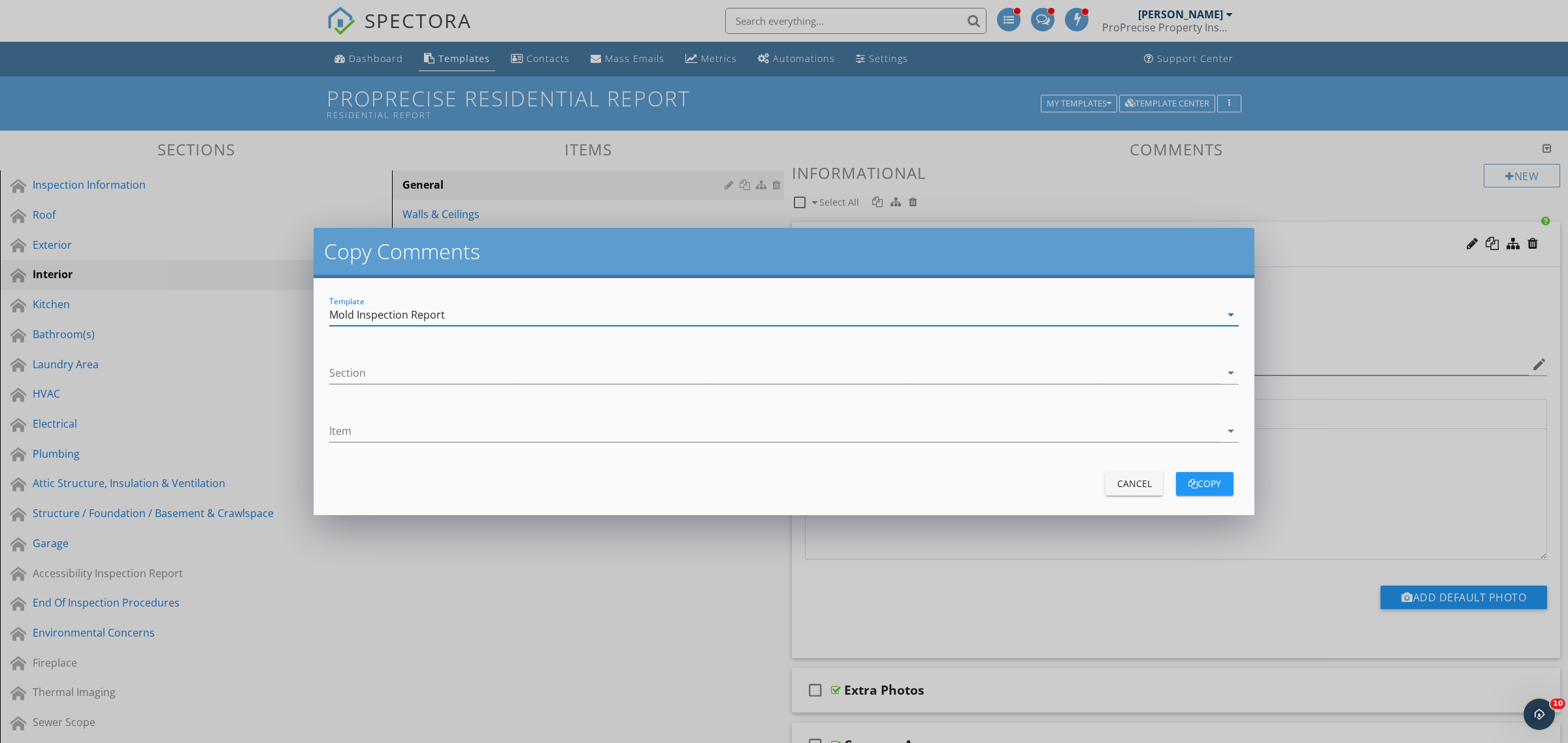
drag, startPoint x: 396, startPoint y: 364, endPoint x: 396, endPoint y: 378, distance: 14.0
click at [396, 369] on div at bounding box center [775, 373] width 891 height 22
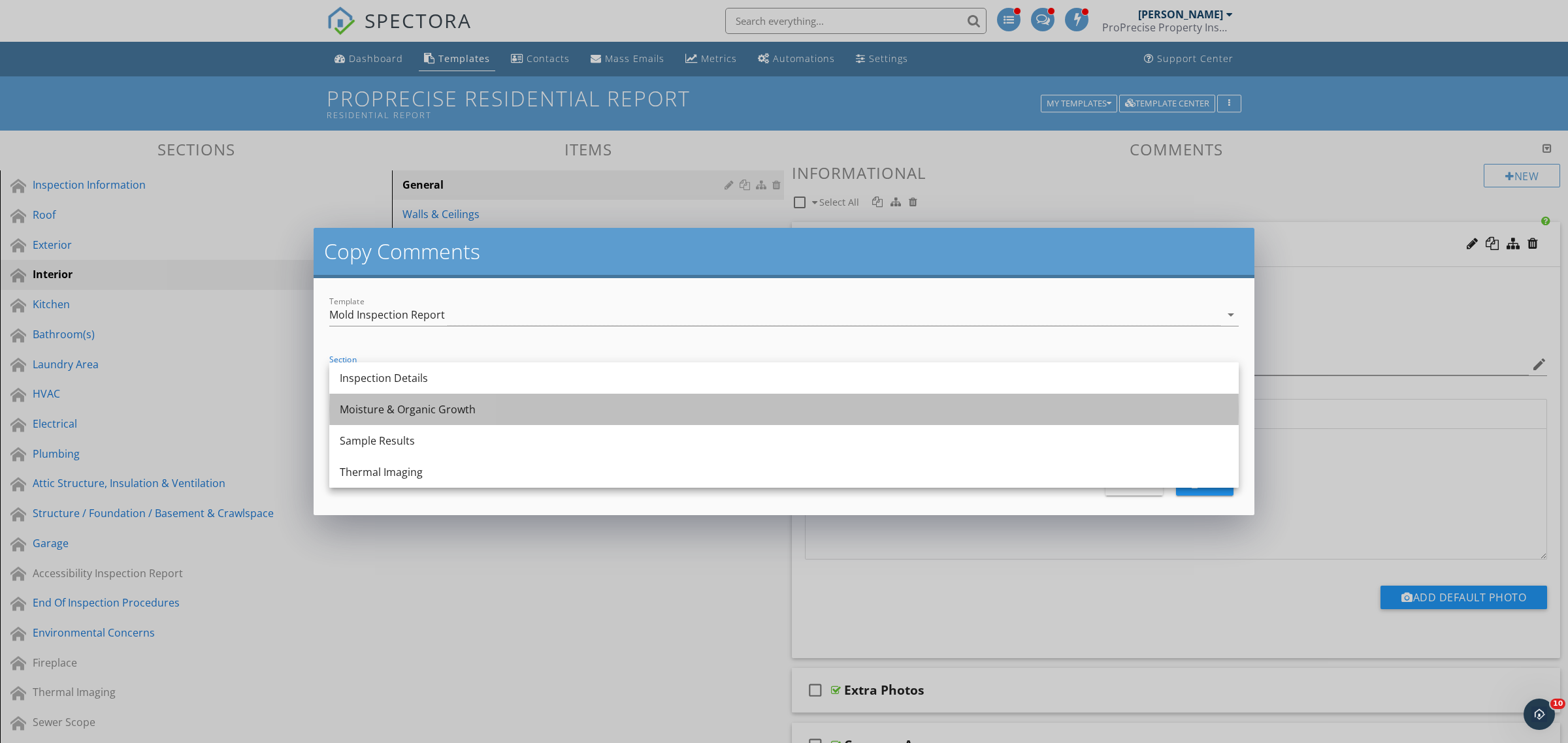
click at [399, 408] on div "Moisture & Organic Growth" at bounding box center [784, 410] width 888 height 16
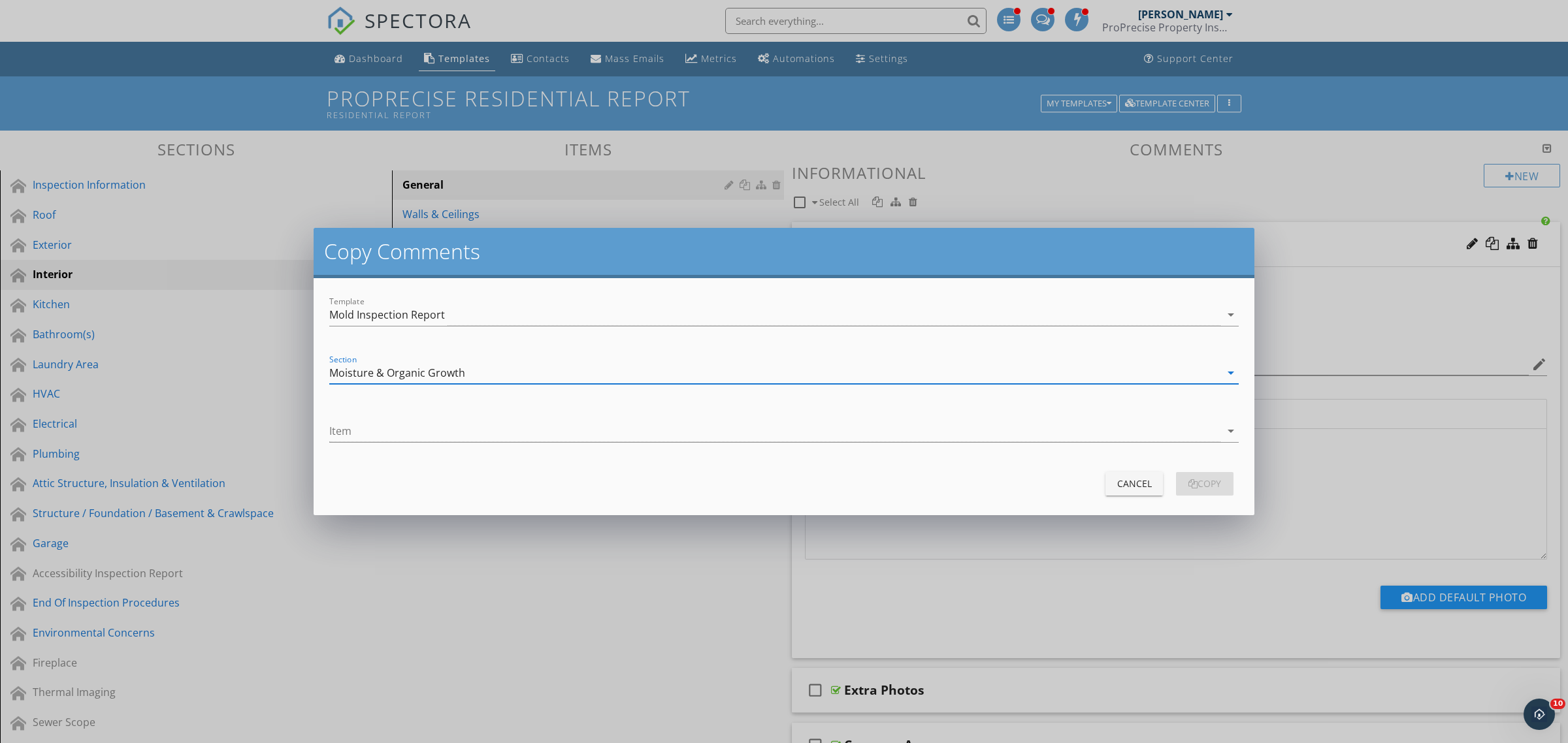
click at [396, 420] on div "Item arrow_drop_down" at bounding box center [784, 434] width 909 height 42
click at [392, 429] on div at bounding box center [775, 431] width 891 height 22
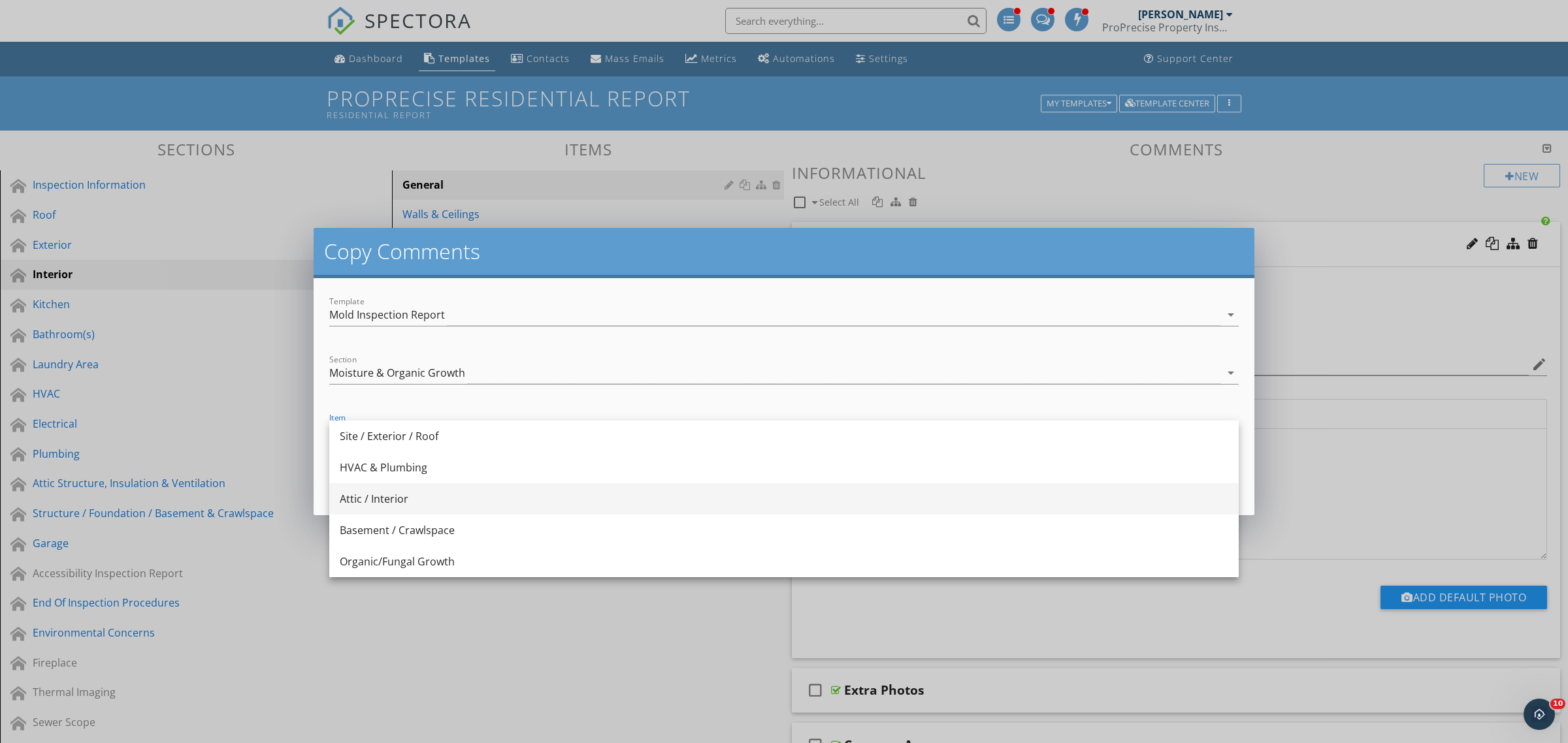
click at [392, 493] on div "Attic / Interior" at bounding box center [784, 499] width 888 height 16
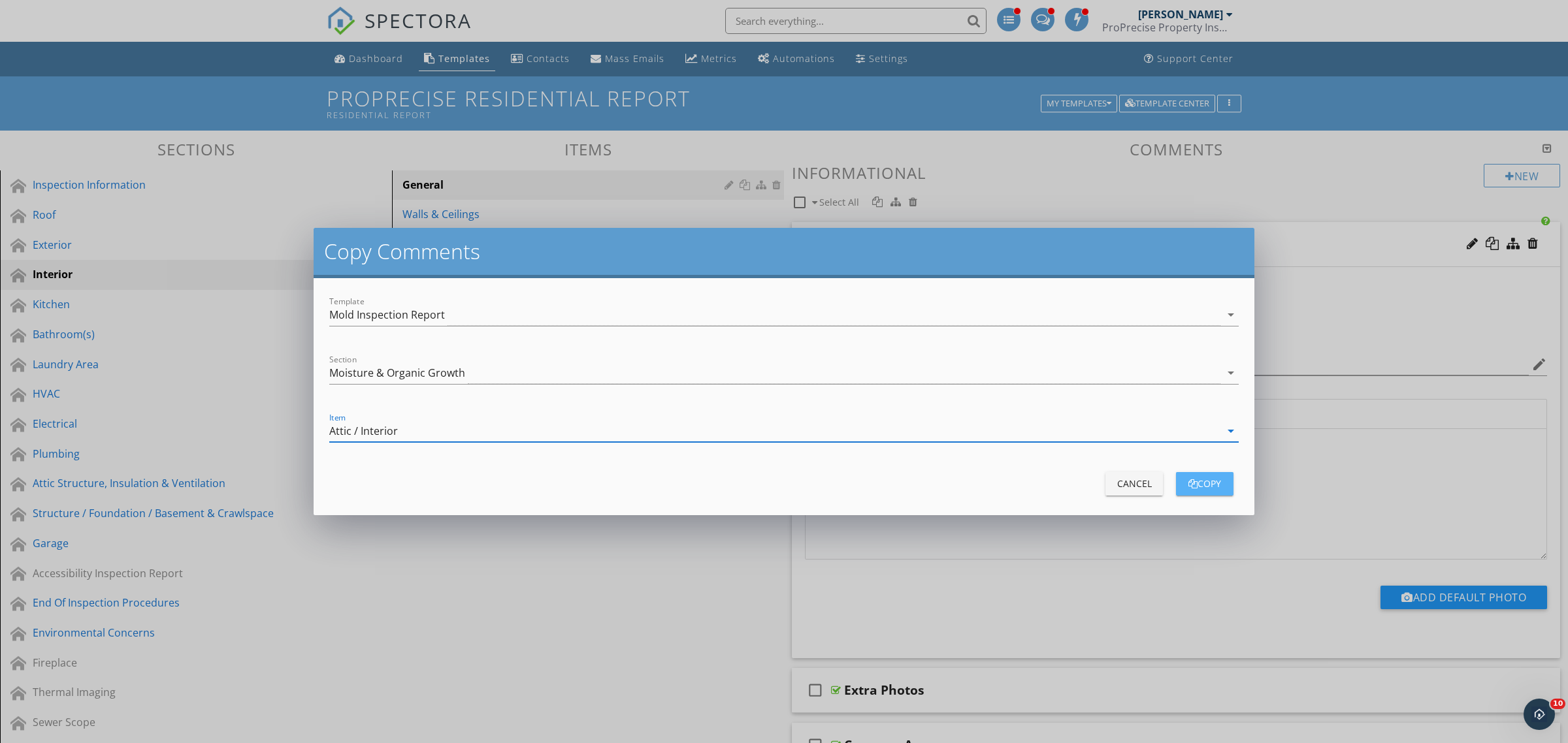
click at [1214, 484] on div "copy" at bounding box center [1204, 483] width 36 height 14
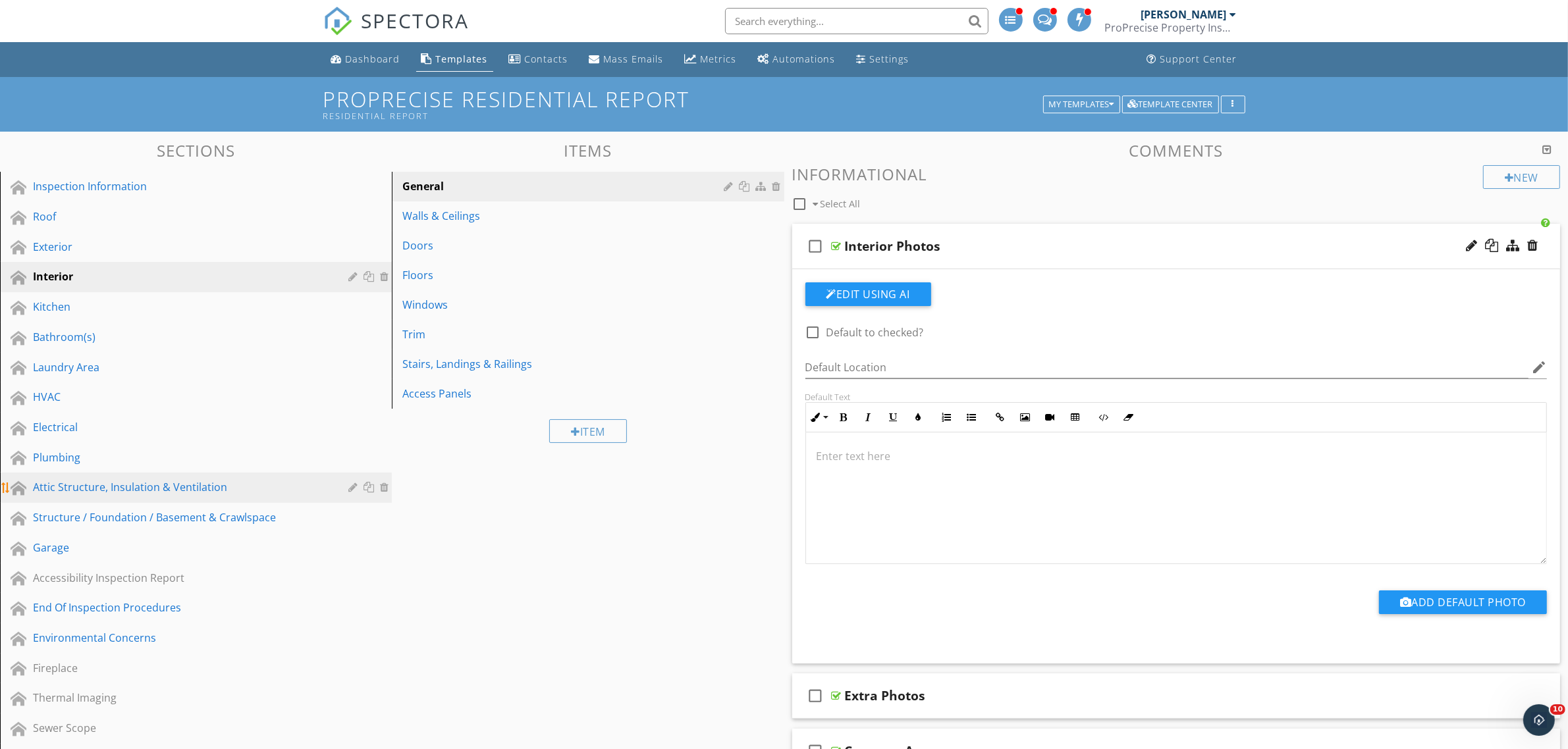
click at [257, 490] on div "Attic Structure, Insulation & Ventilation" at bounding box center [180, 487] width 296 height 16
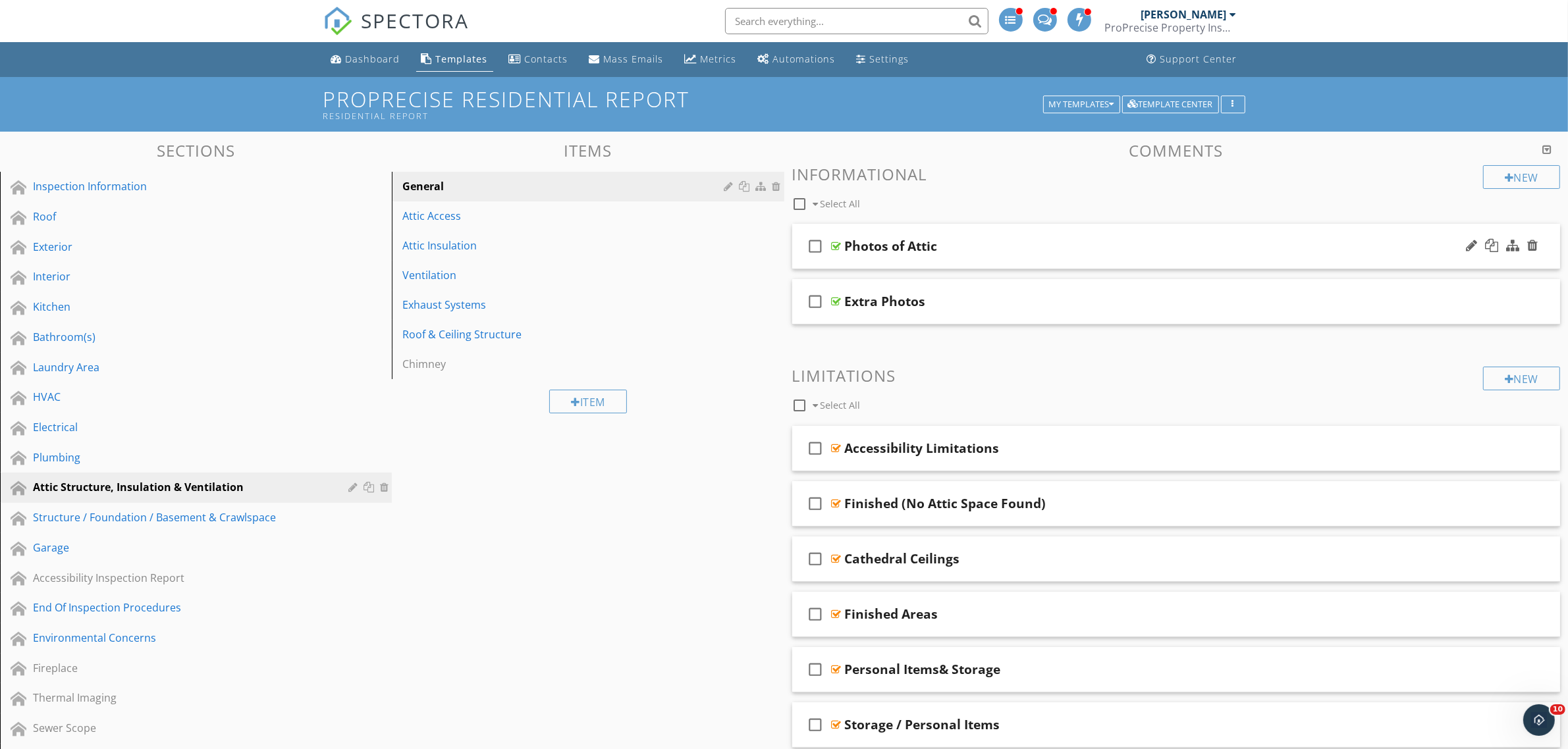
click at [837, 248] on div at bounding box center [836, 247] width 10 height 11
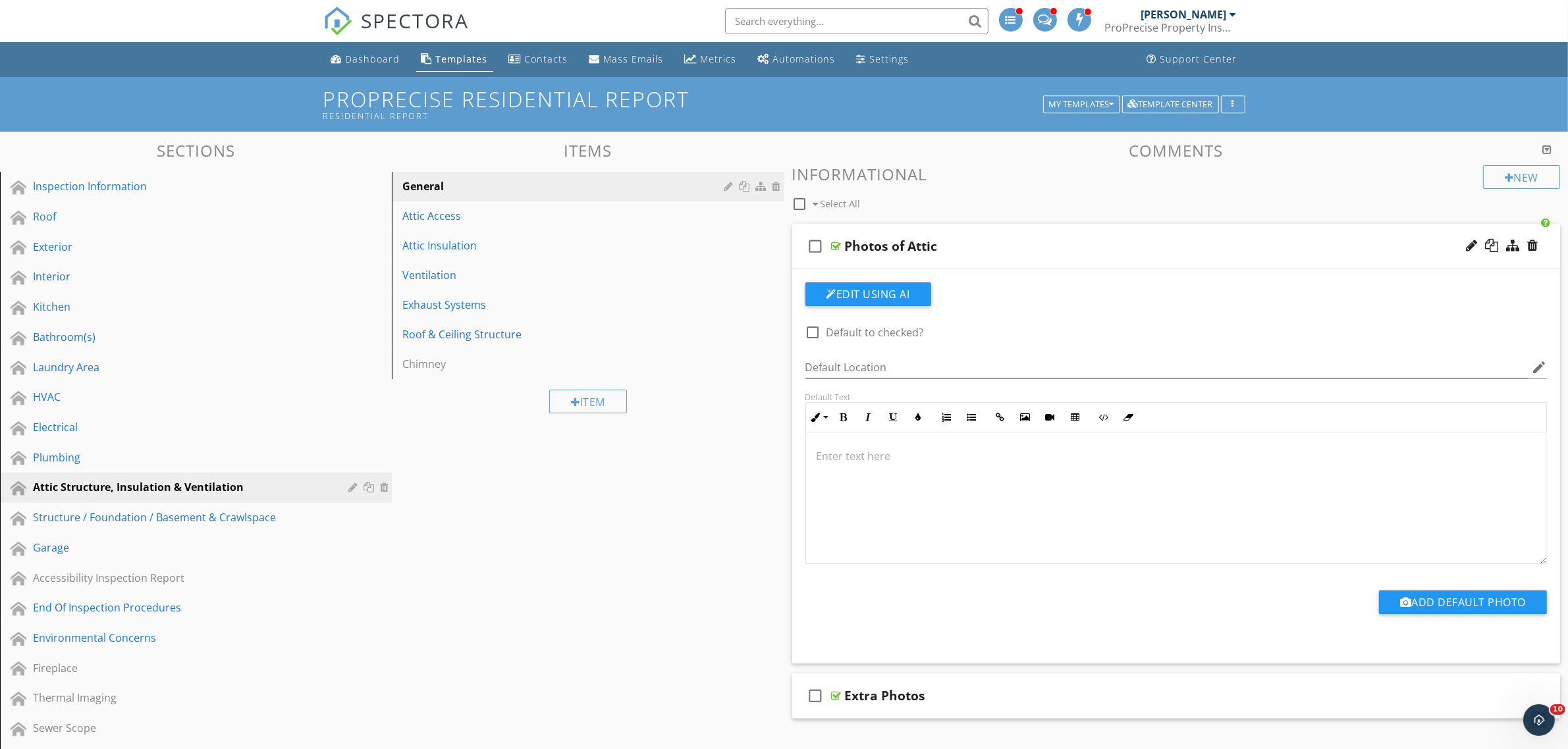
click at [814, 248] on icon "check_box_outline_blank" at bounding box center [816, 246] width 21 height 31
click at [881, 204] on div at bounding box center [878, 204] width 11 height 11
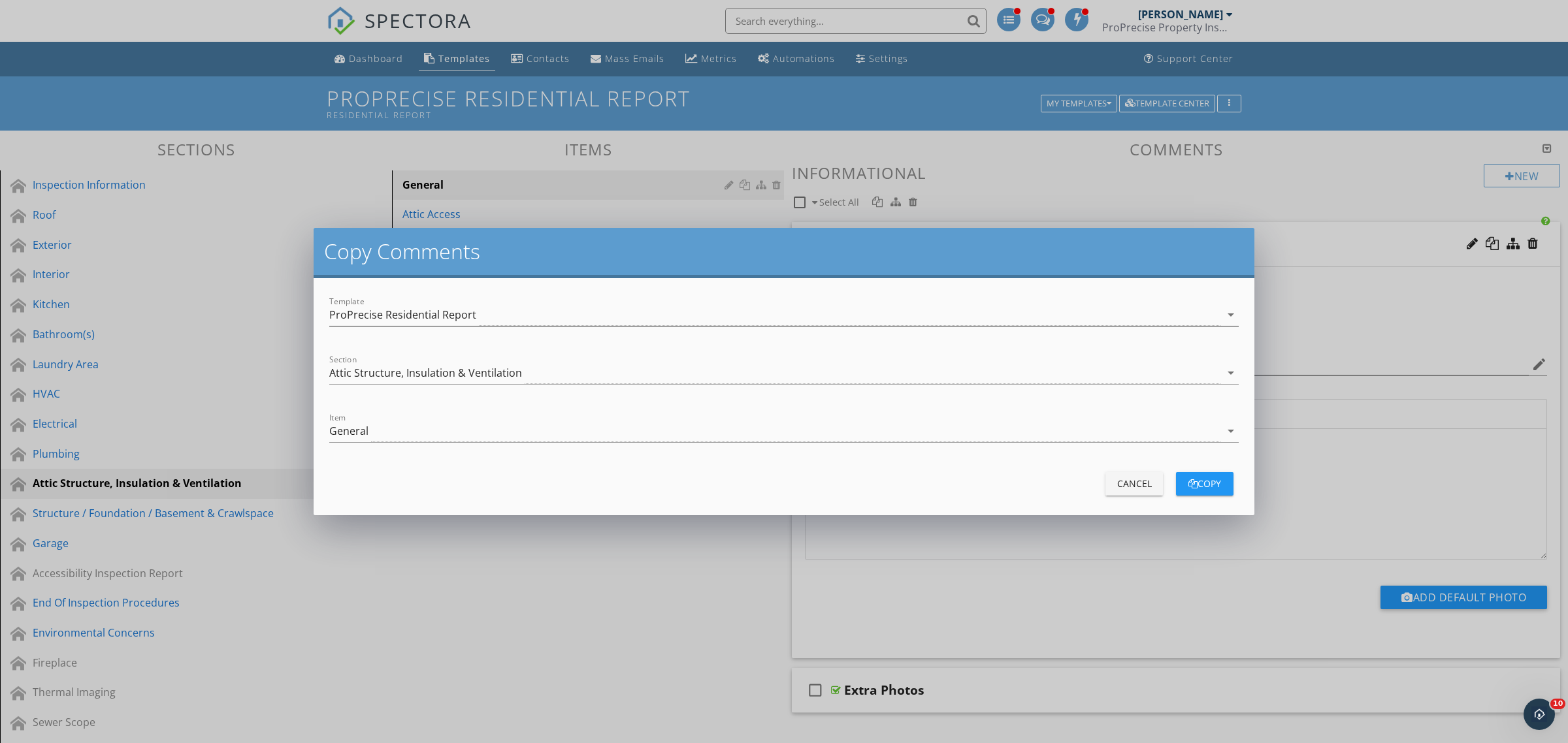
click at [412, 321] on div "ProPrecise Residential Report" at bounding box center [403, 315] width 147 height 12
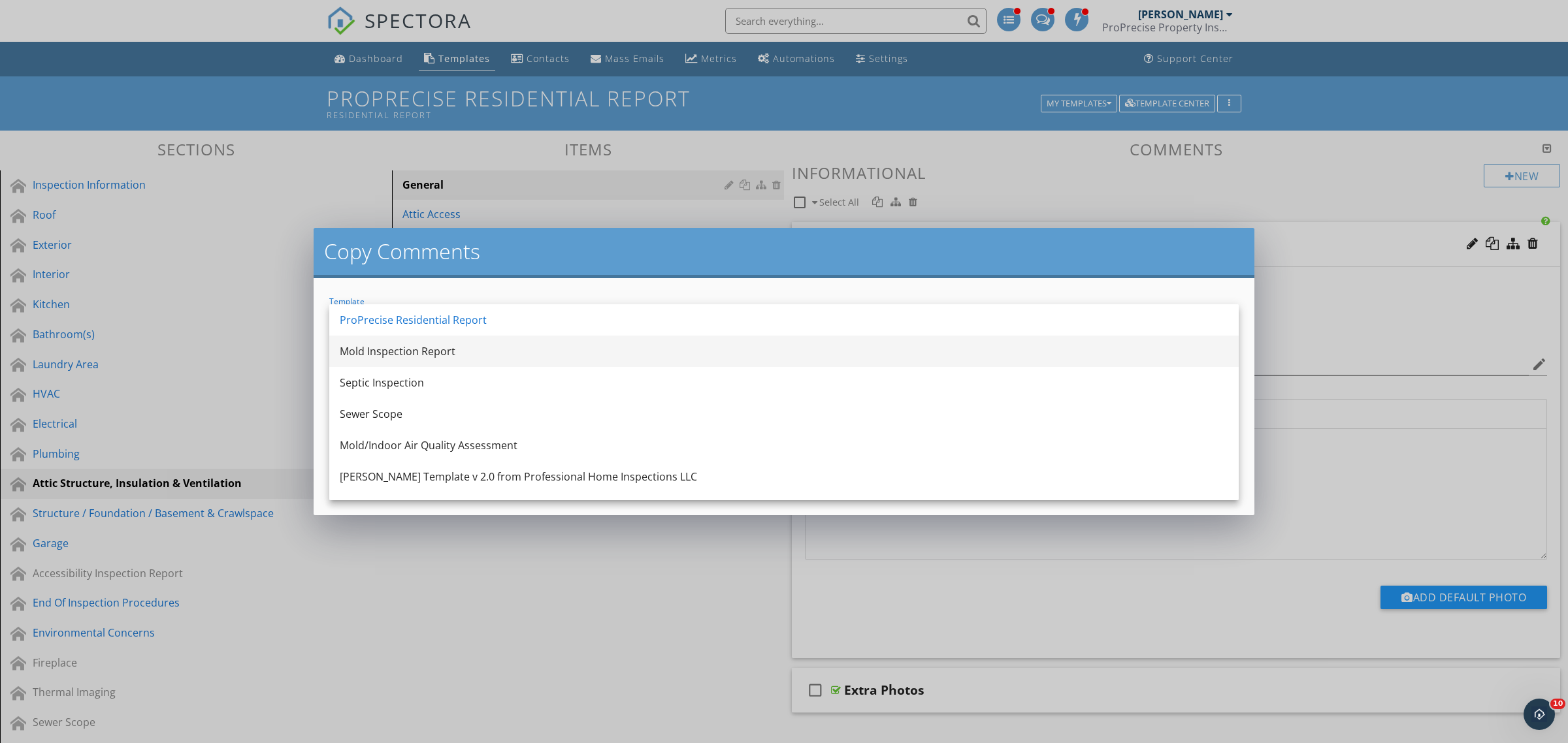
click at [415, 354] on div "Mold Inspection Report" at bounding box center [784, 351] width 888 height 16
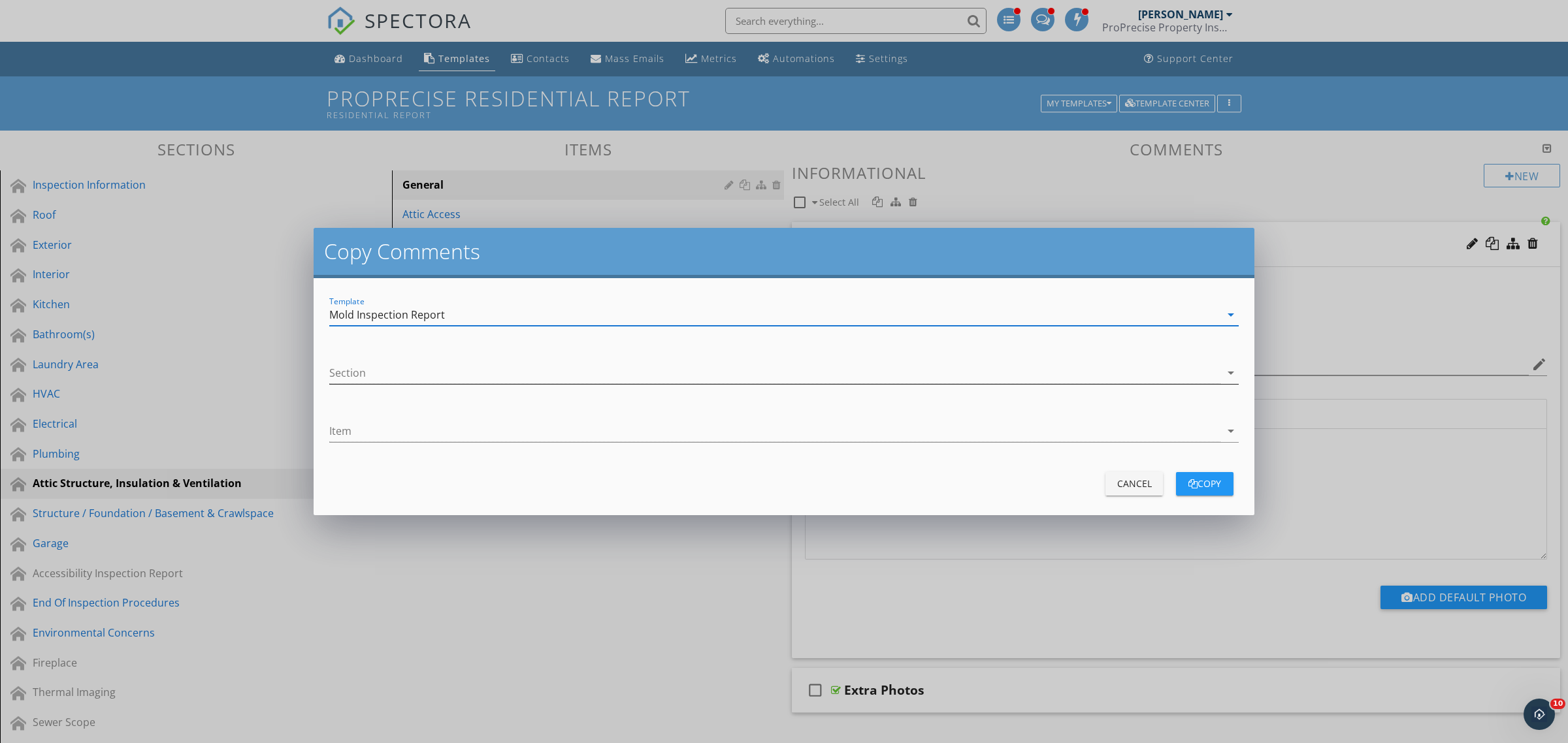
click at [406, 372] on div at bounding box center [775, 373] width 891 height 22
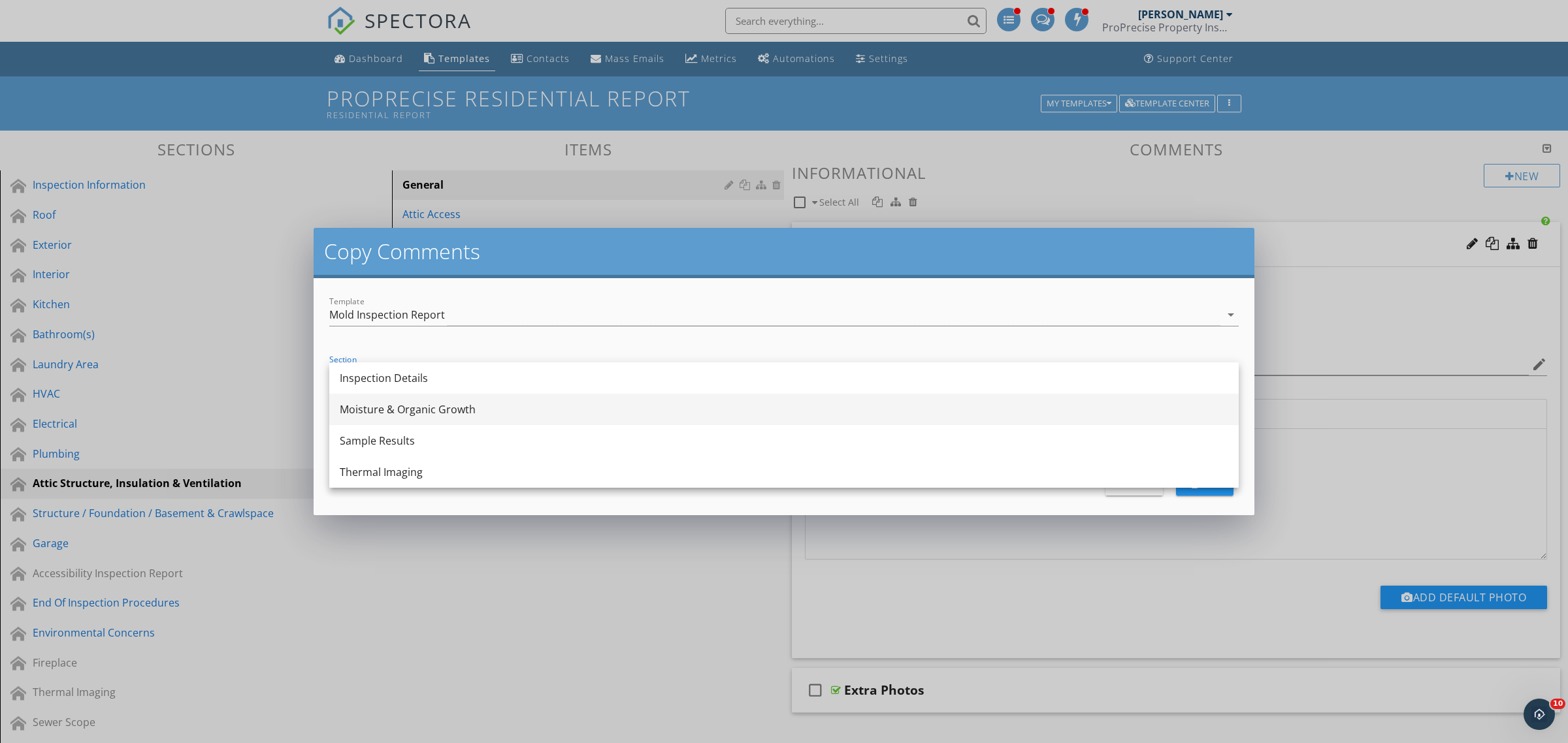
click at [405, 413] on div "Moisture & Organic Growth" at bounding box center [784, 410] width 888 height 16
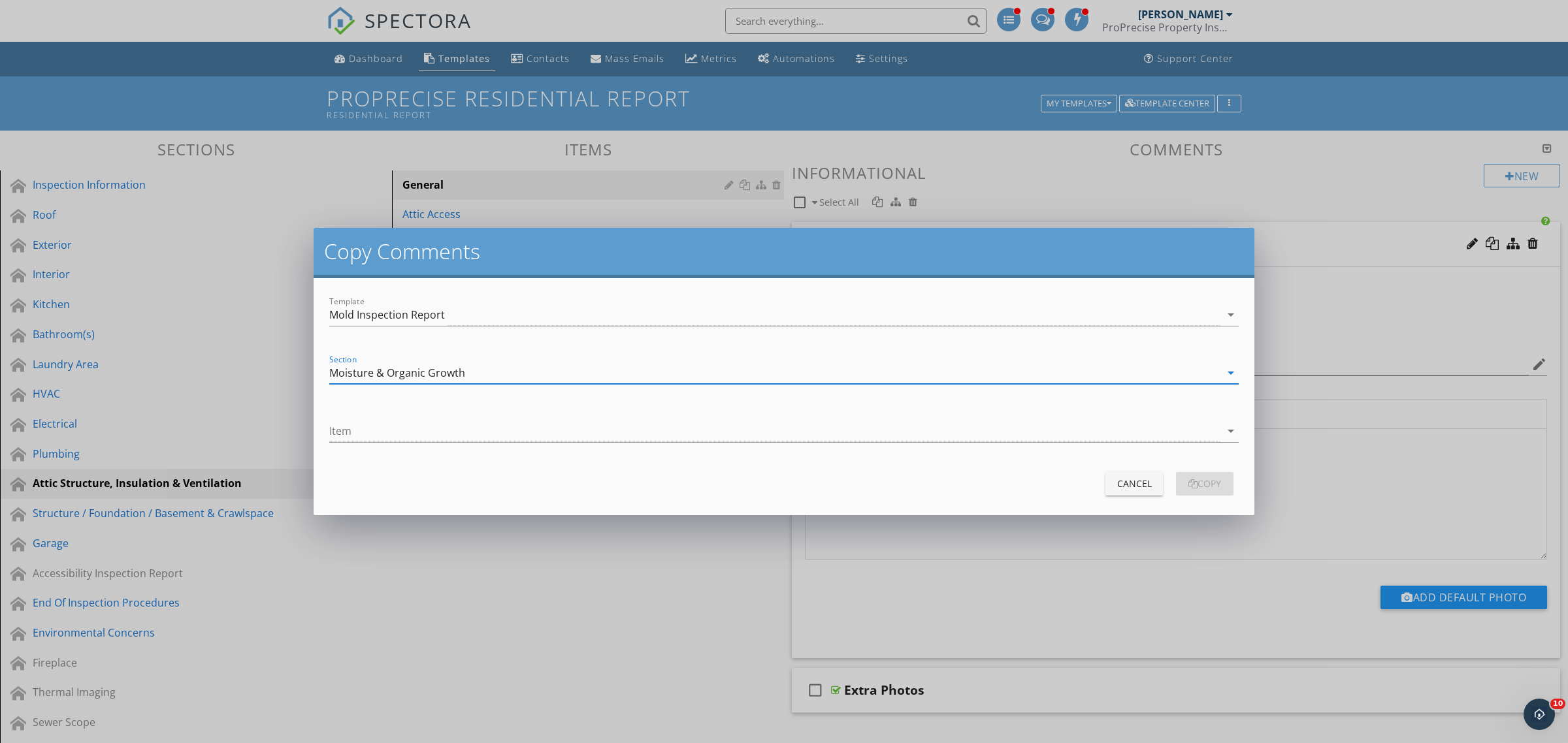
click at [405, 443] on div "Item arrow_drop_down" at bounding box center [784, 437] width 909 height 34
click at [406, 433] on div at bounding box center [775, 431] width 891 height 22
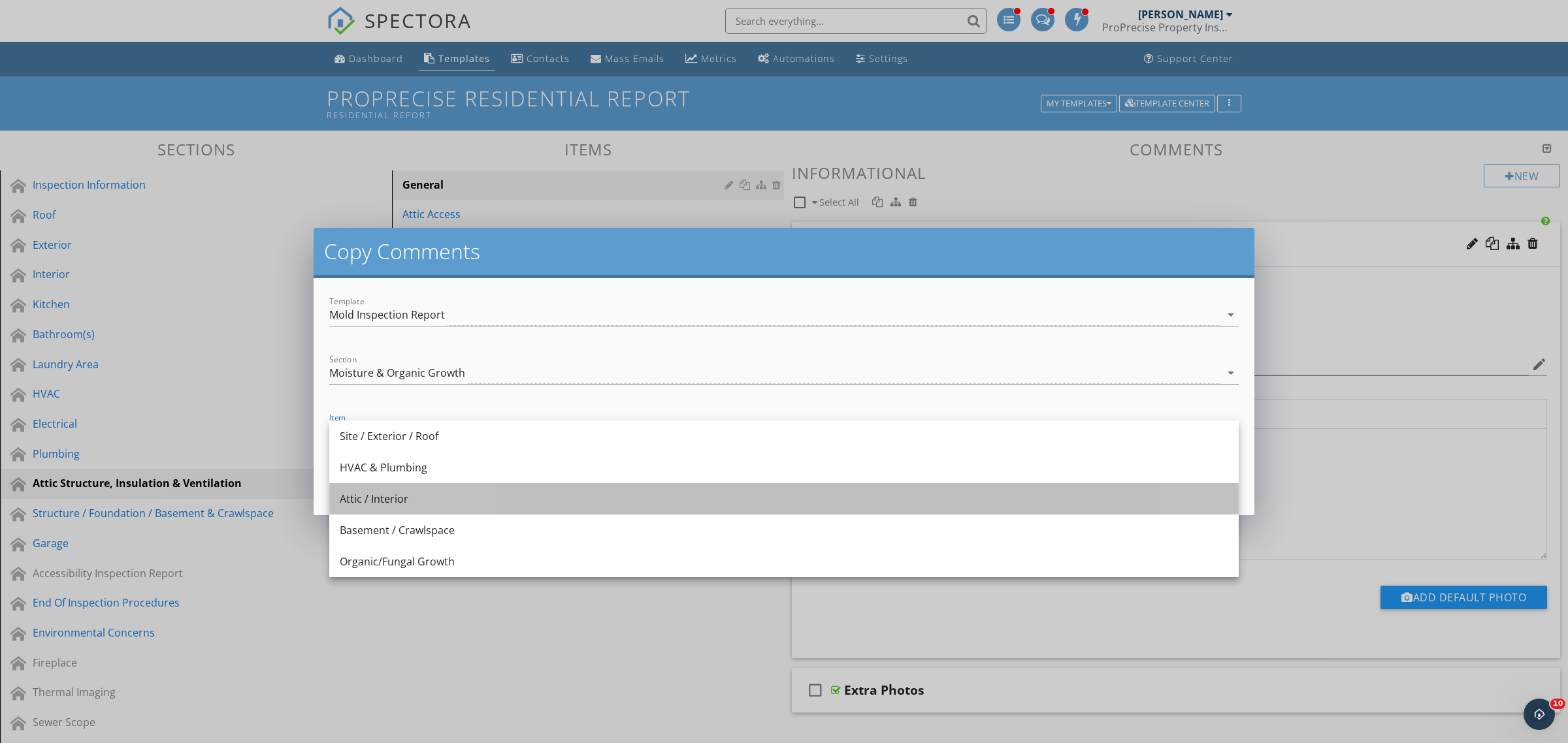
click at [392, 494] on div "Attic / Interior" at bounding box center [784, 499] width 888 height 16
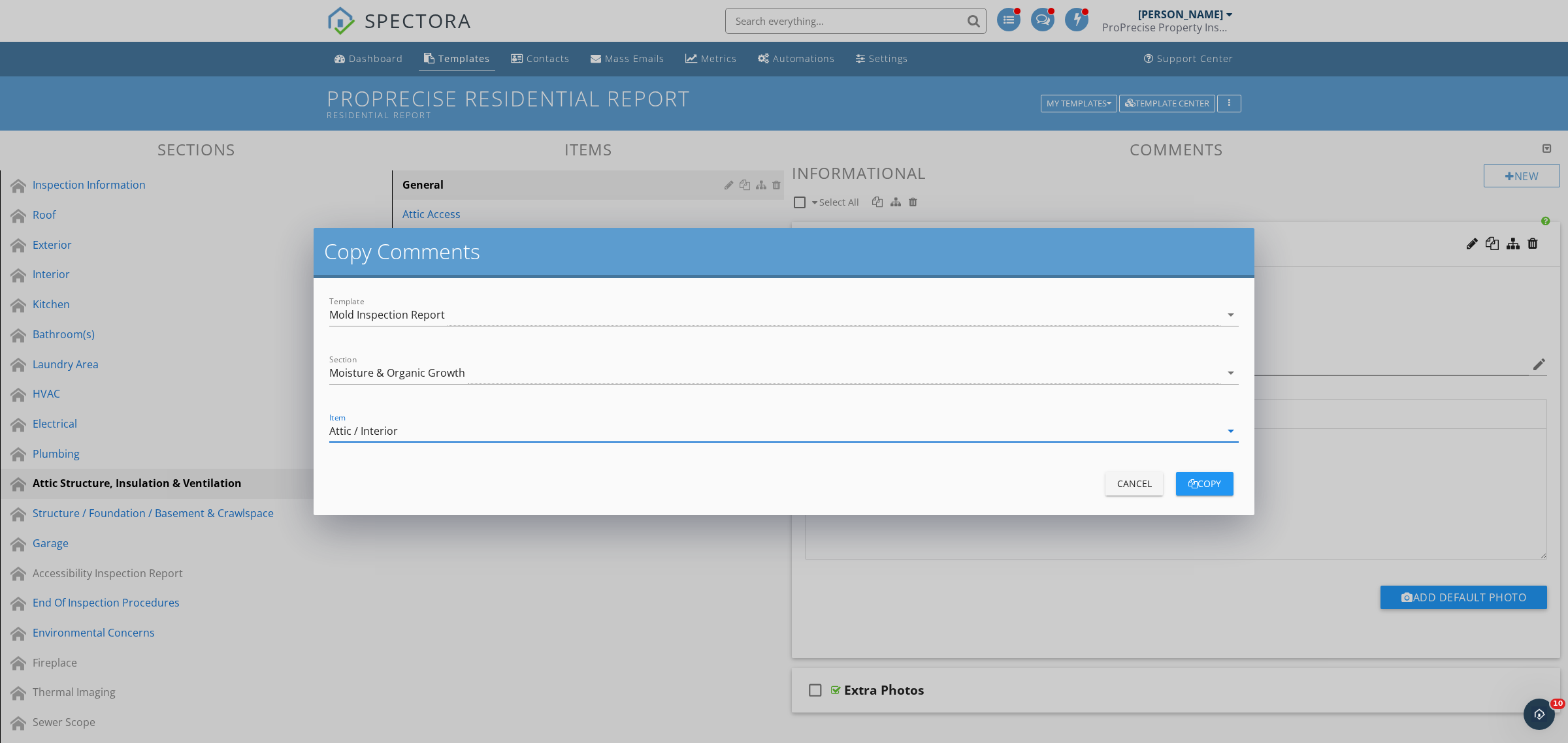
click at [1207, 487] on div "copy" at bounding box center [1204, 483] width 36 height 14
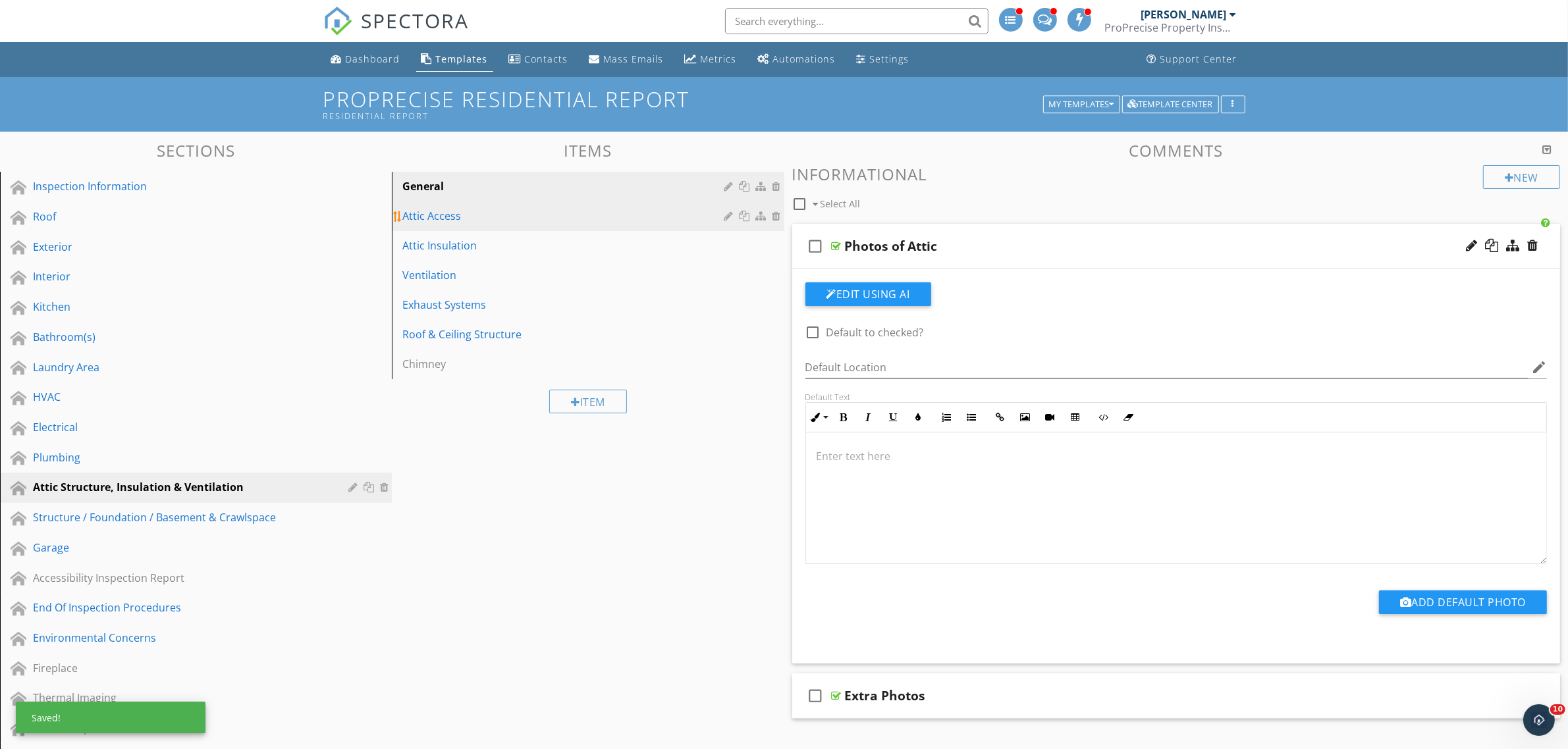
click at [606, 219] on div "Attic Access" at bounding box center [565, 216] width 325 height 16
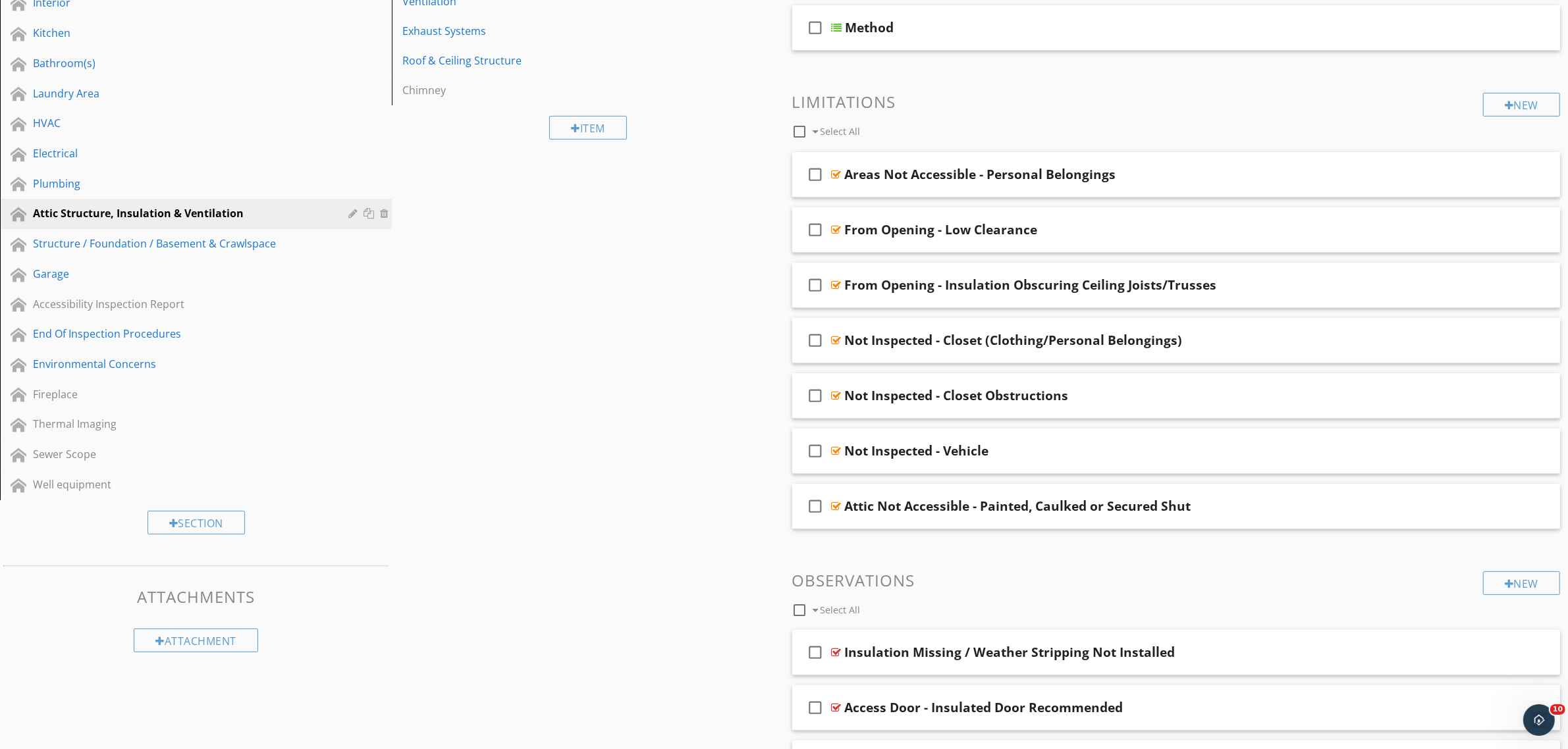
scroll to position [412, 0]
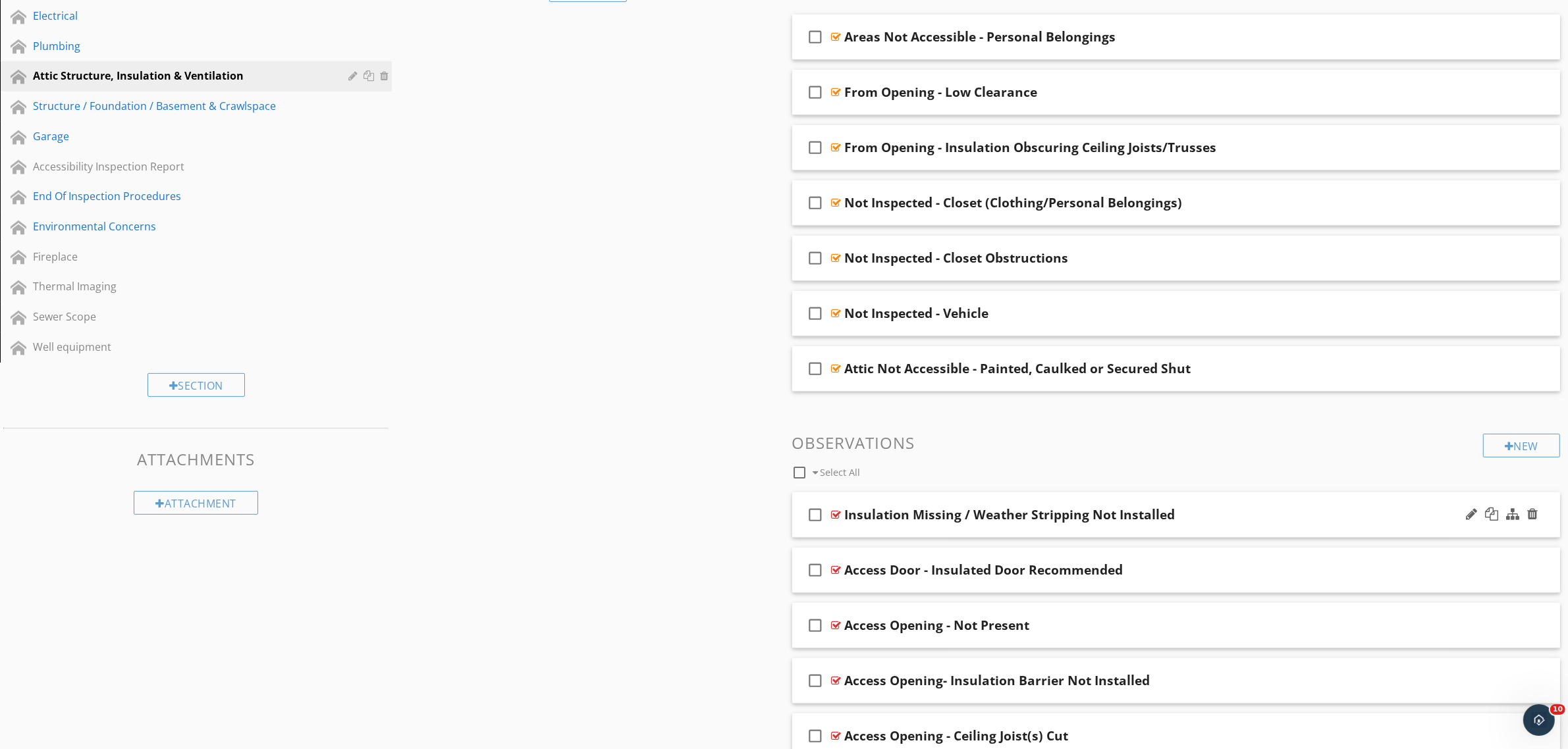
click at [817, 516] on icon "check_box_outline_blank" at bounding box center [816, 514] width 21 height 31
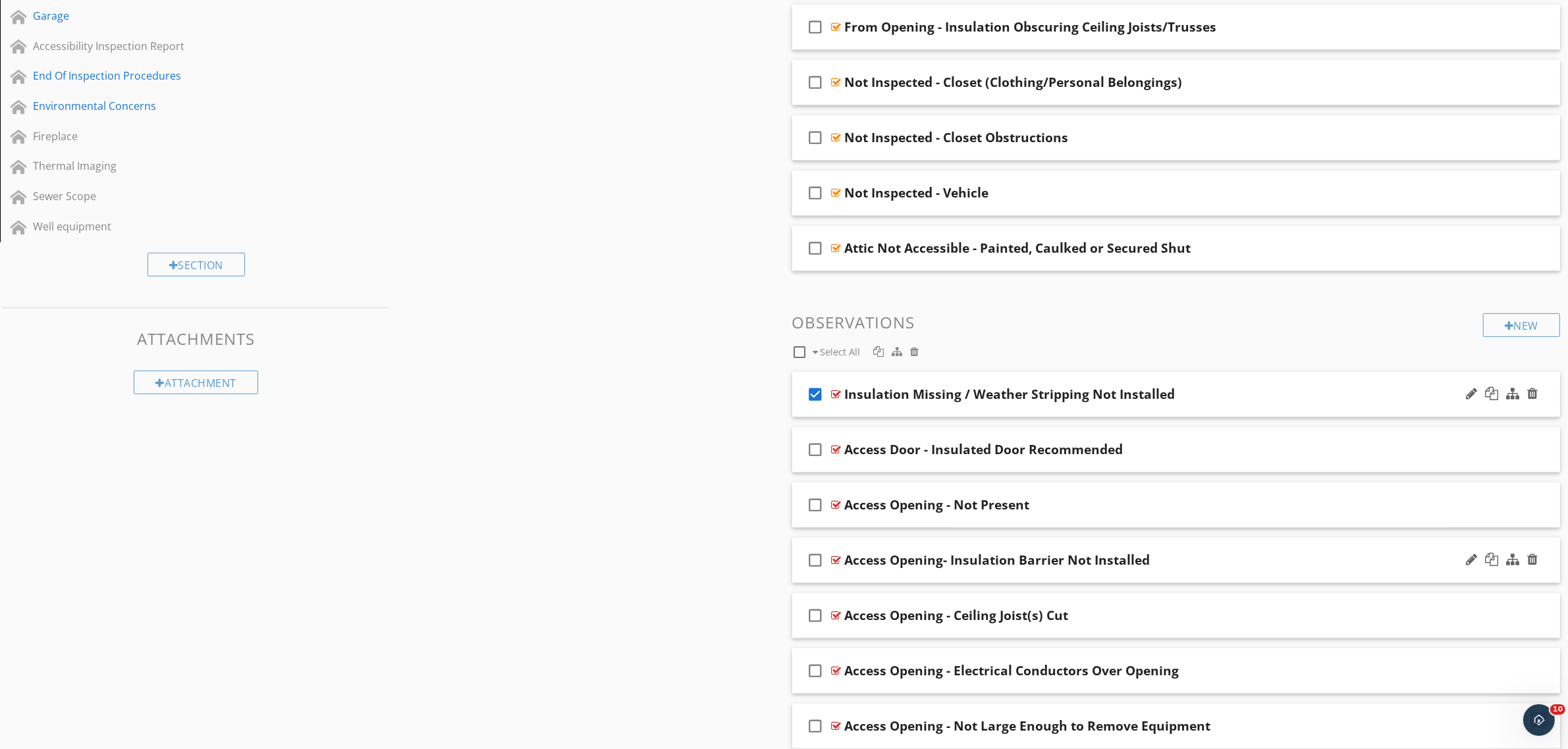
scroll to position [576, 0]
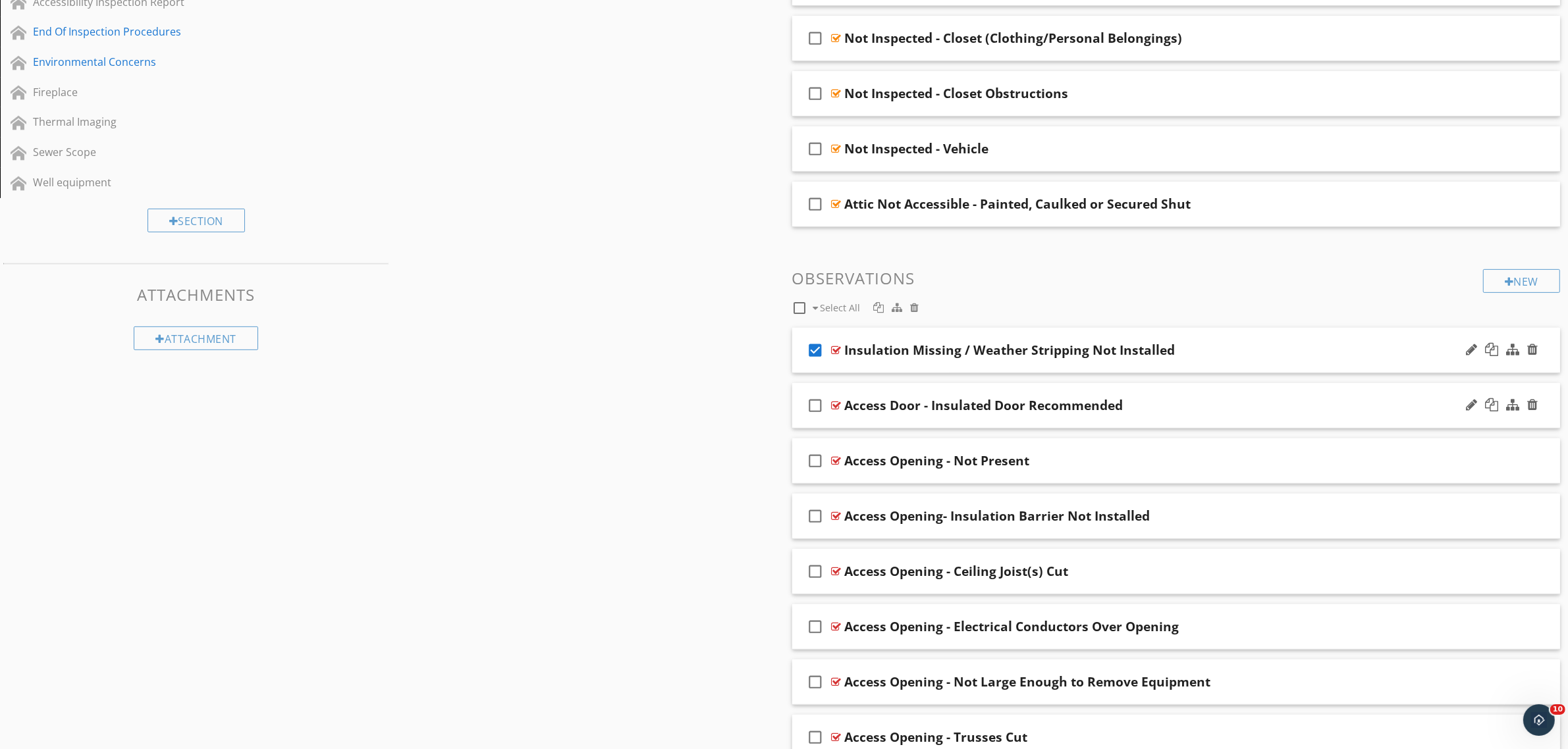
click at [813, 407] on icon "check_box_outline_blank" at bounding box center [816, 405] width 21 height 31
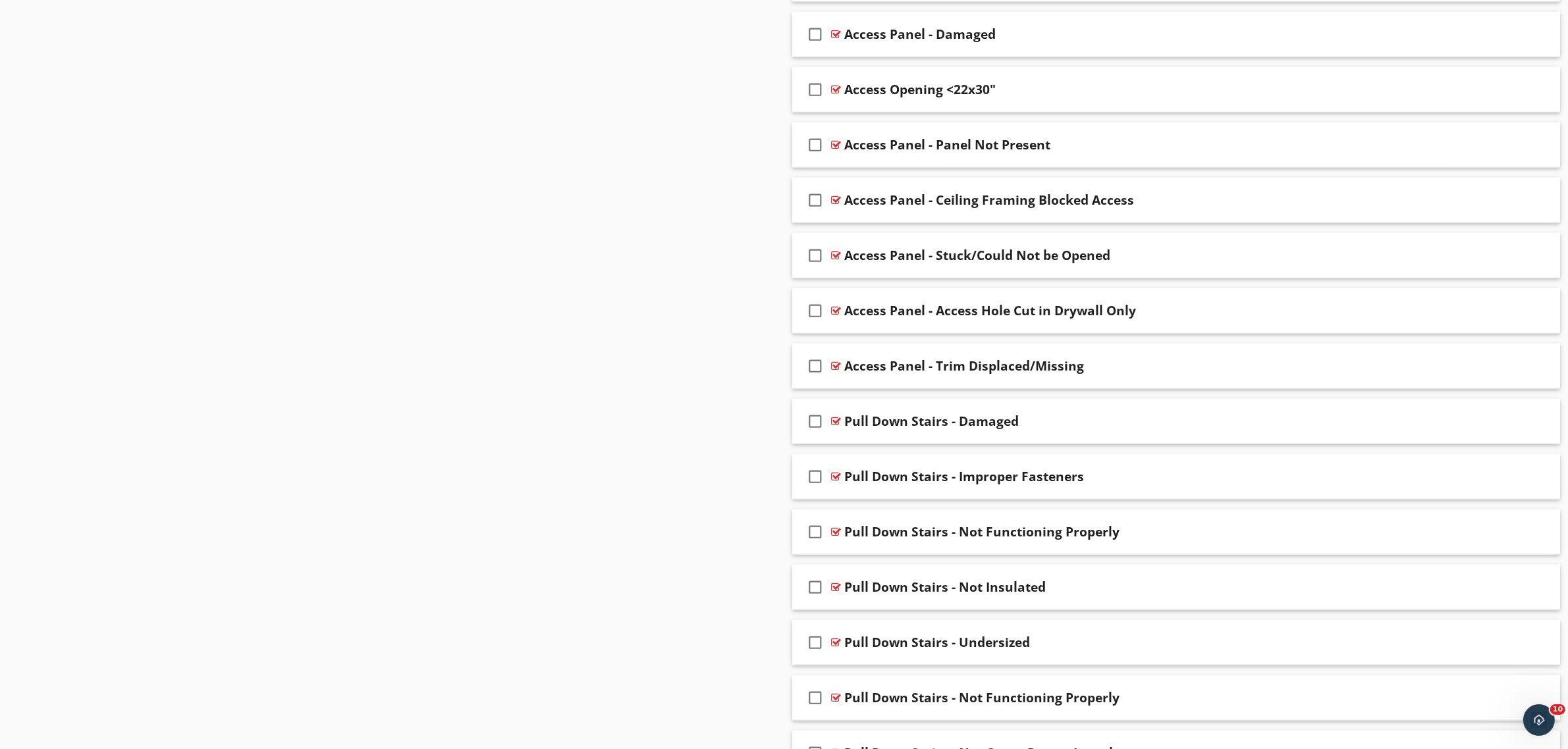
scroll to position [1479, 0]
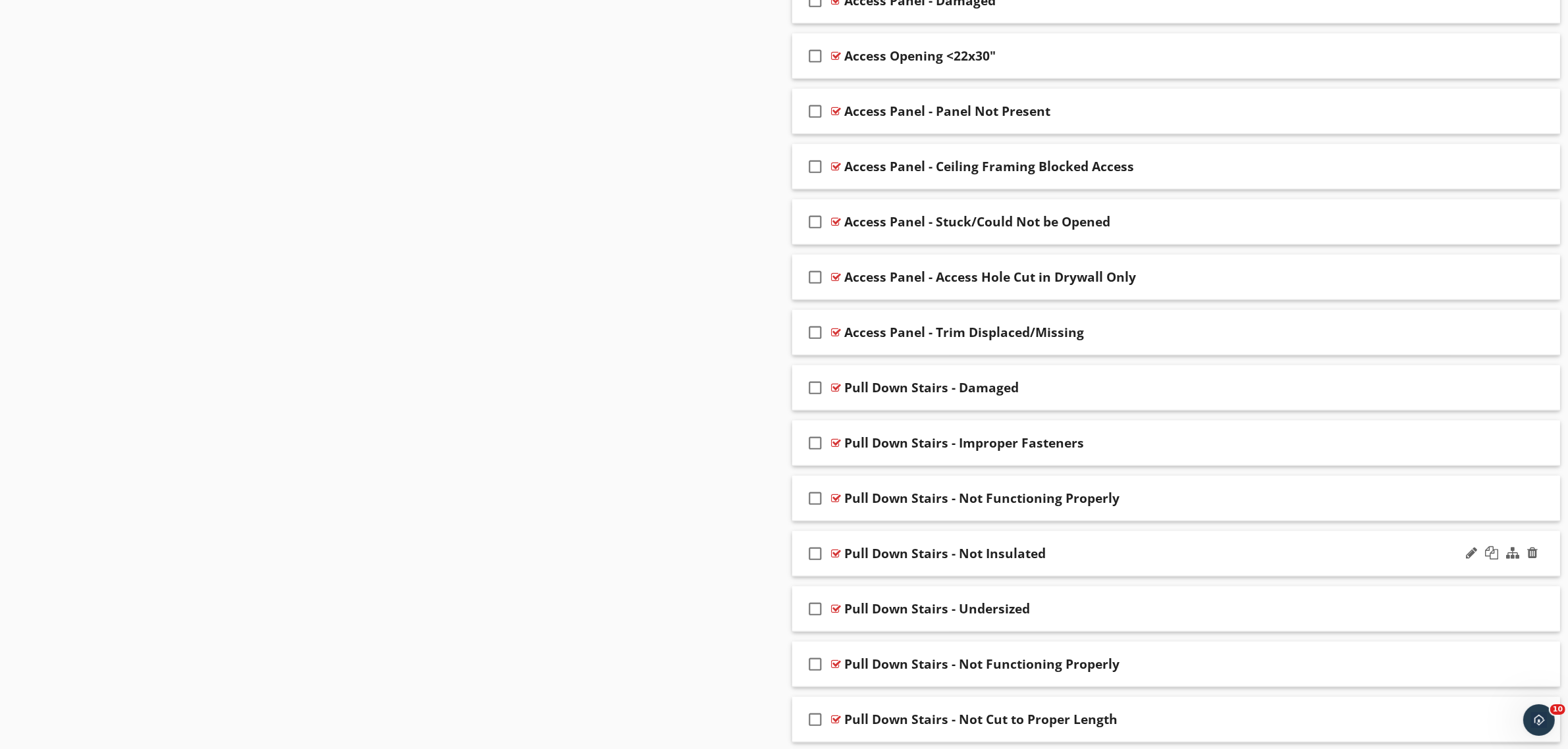
click at [815, 559] on icon "check_box_outline_blank" at bounding box center [816, 553] width 21 height 31
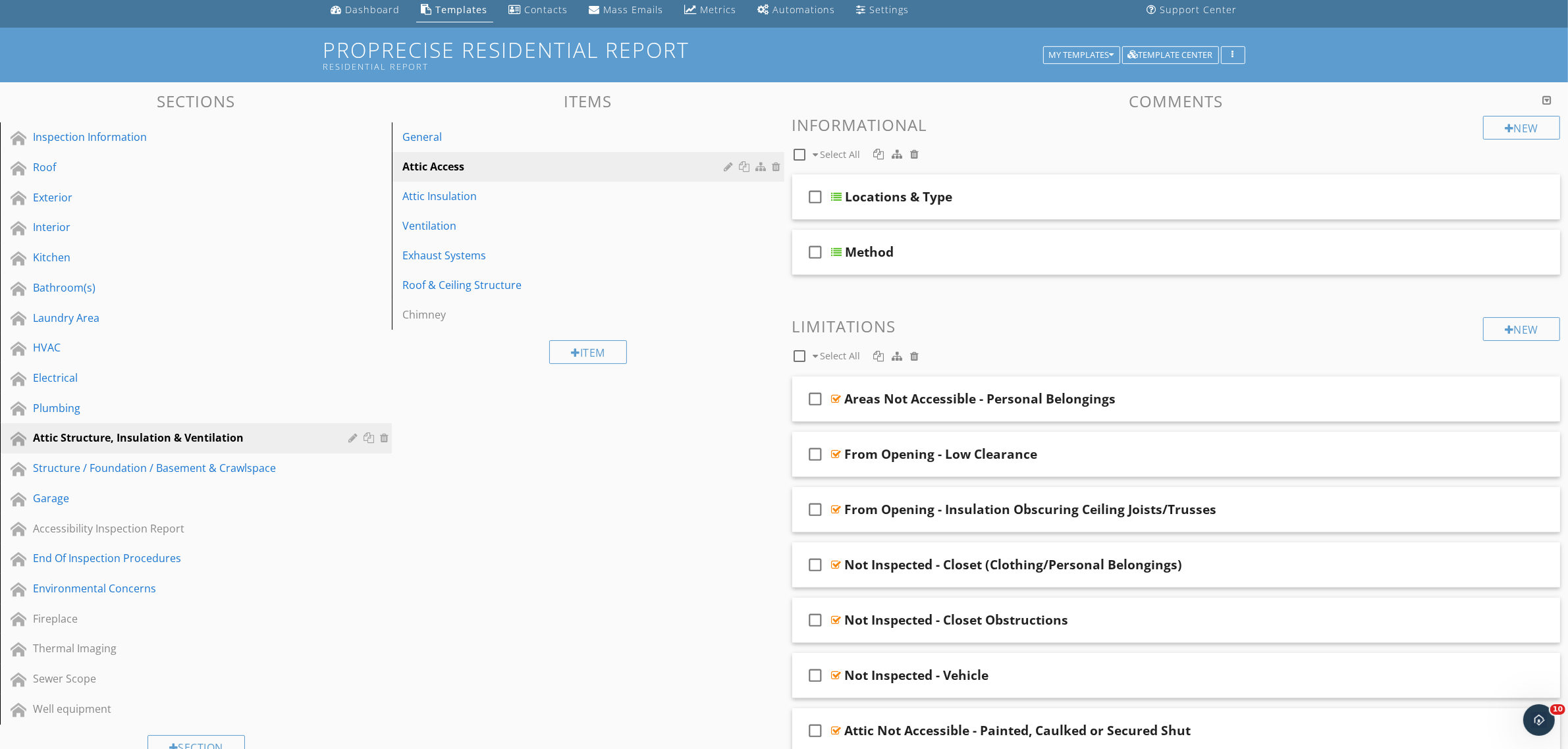
scroll to position [0, 0]
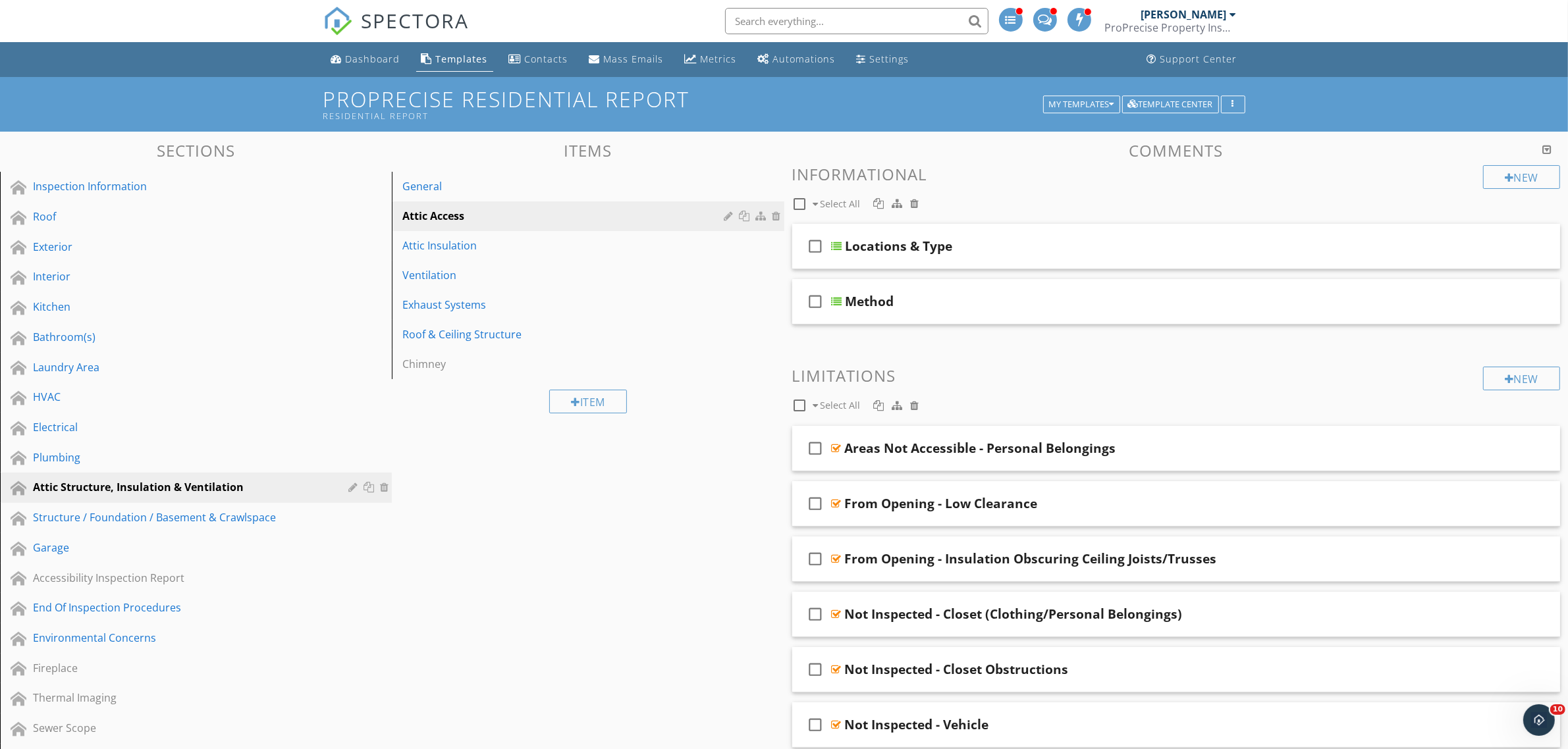
click at [877, 205] on div at bounding box center [878, 204] width 11 height 11
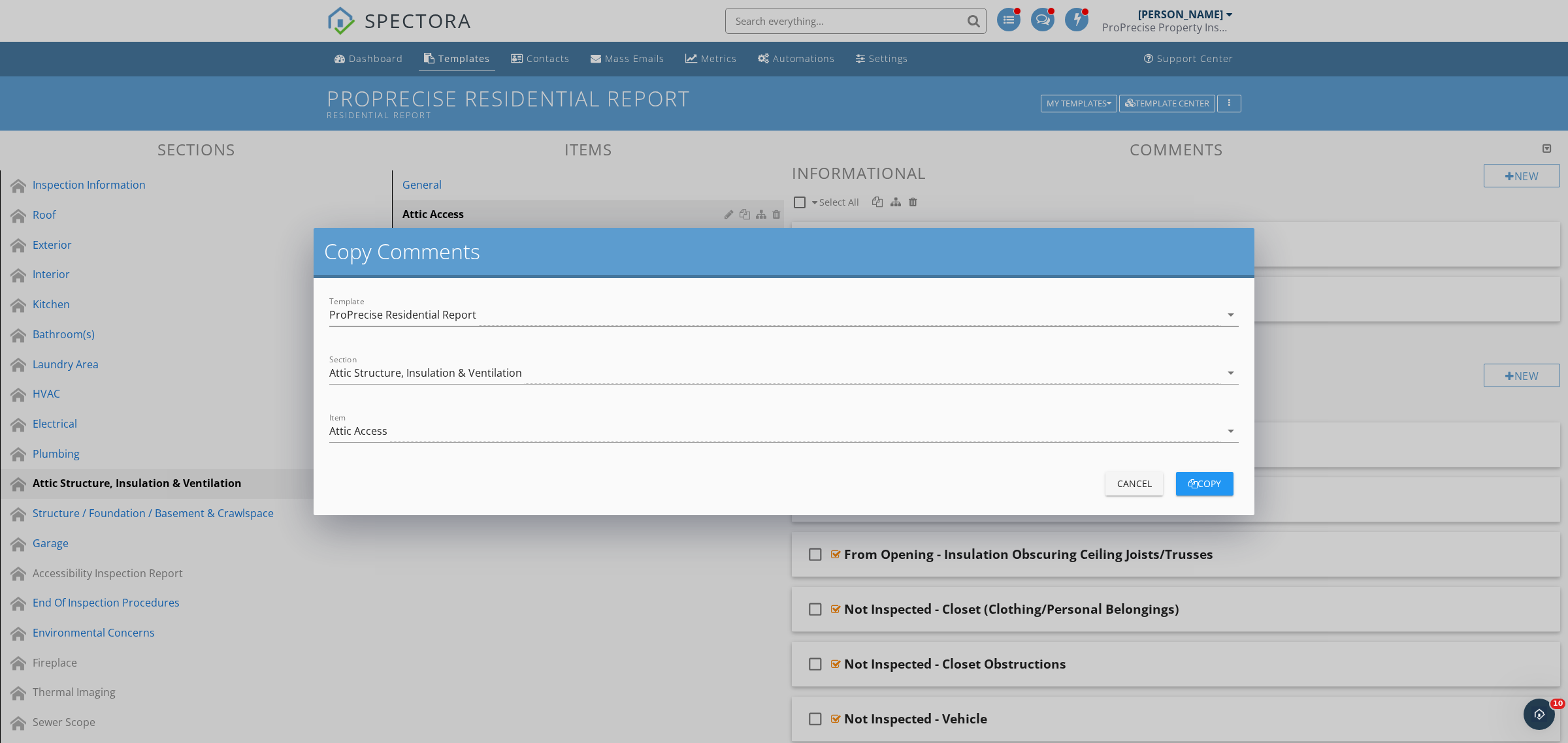
click at [536, 311] on div "ProPrecise Residential Report" at bounding box center [775, 315] width 891 height 22
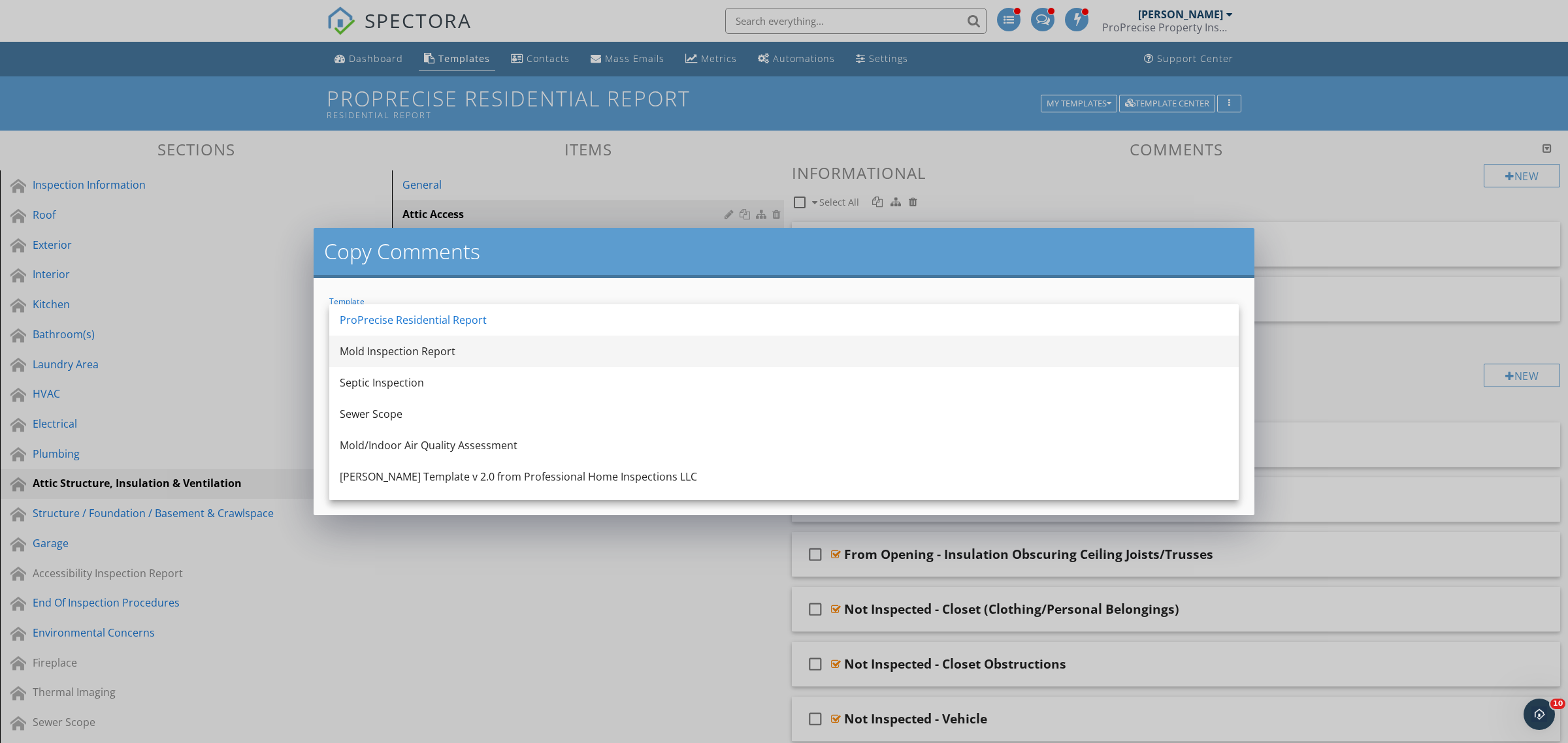
click at [482, 347] on div "Mold Inspection Report" at bounding box center [784, 351] width 888 height 16
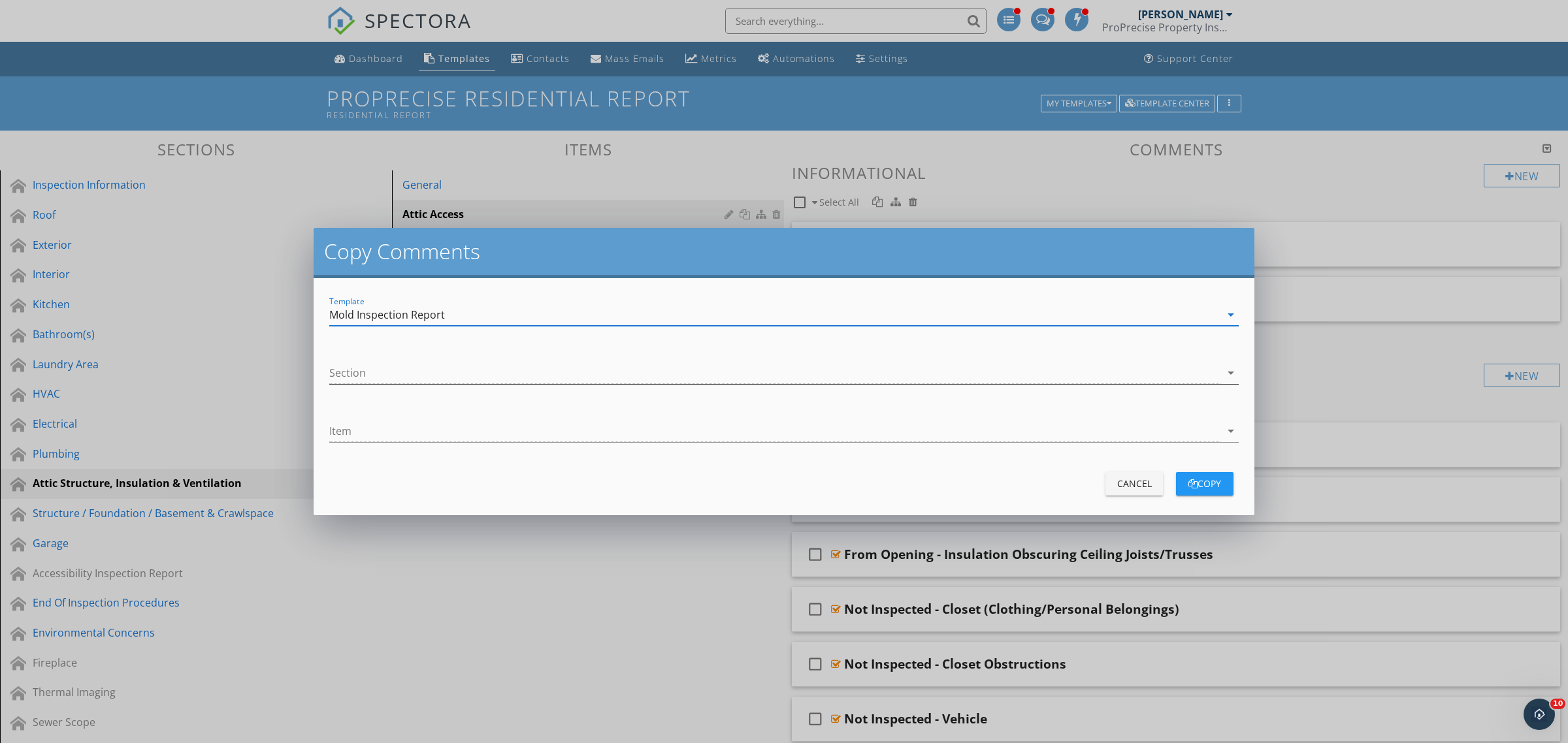
click at [446, 377] on div at bounding box center [775, 373] width 891 height 22
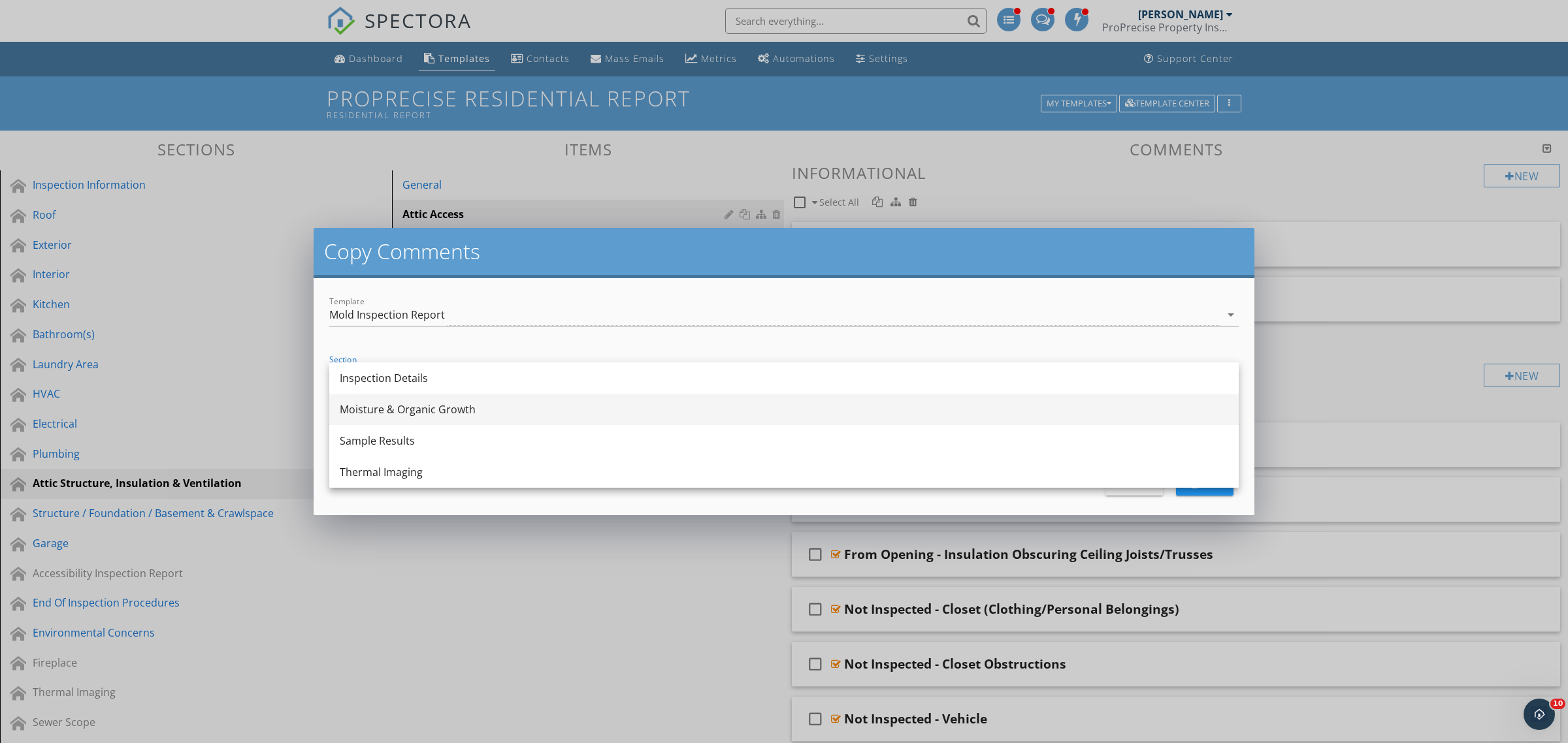
click at [430, 406] on div "Moisture & Organic Growth" at bounding box center [784, 410] width 888 height 16
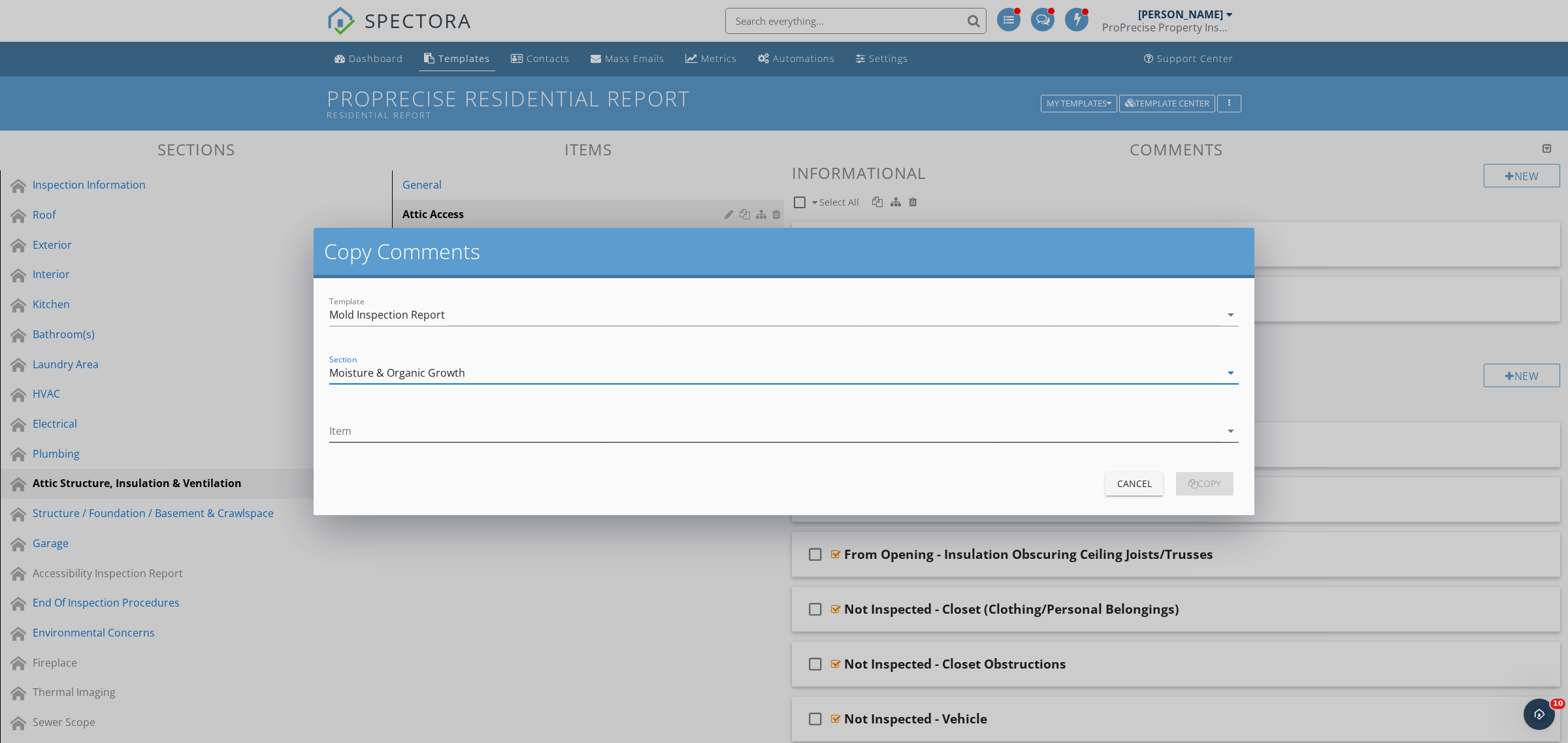
click at [423, 426] on div at bounding box center [775, 431] width 891 height 22
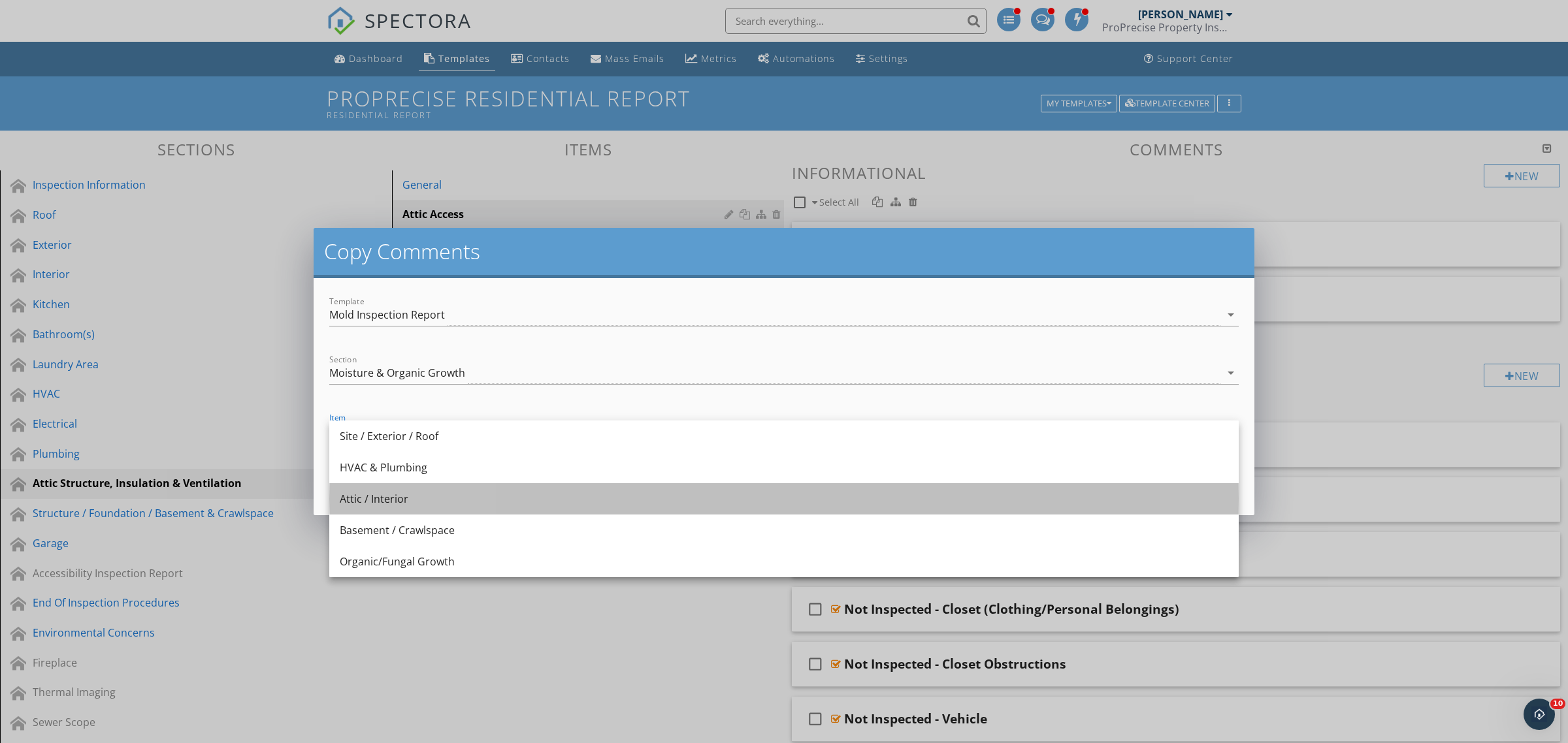
click at [416, 500] on div "Attic / Interior" at bounding box center [784, 499] width 888 height 16
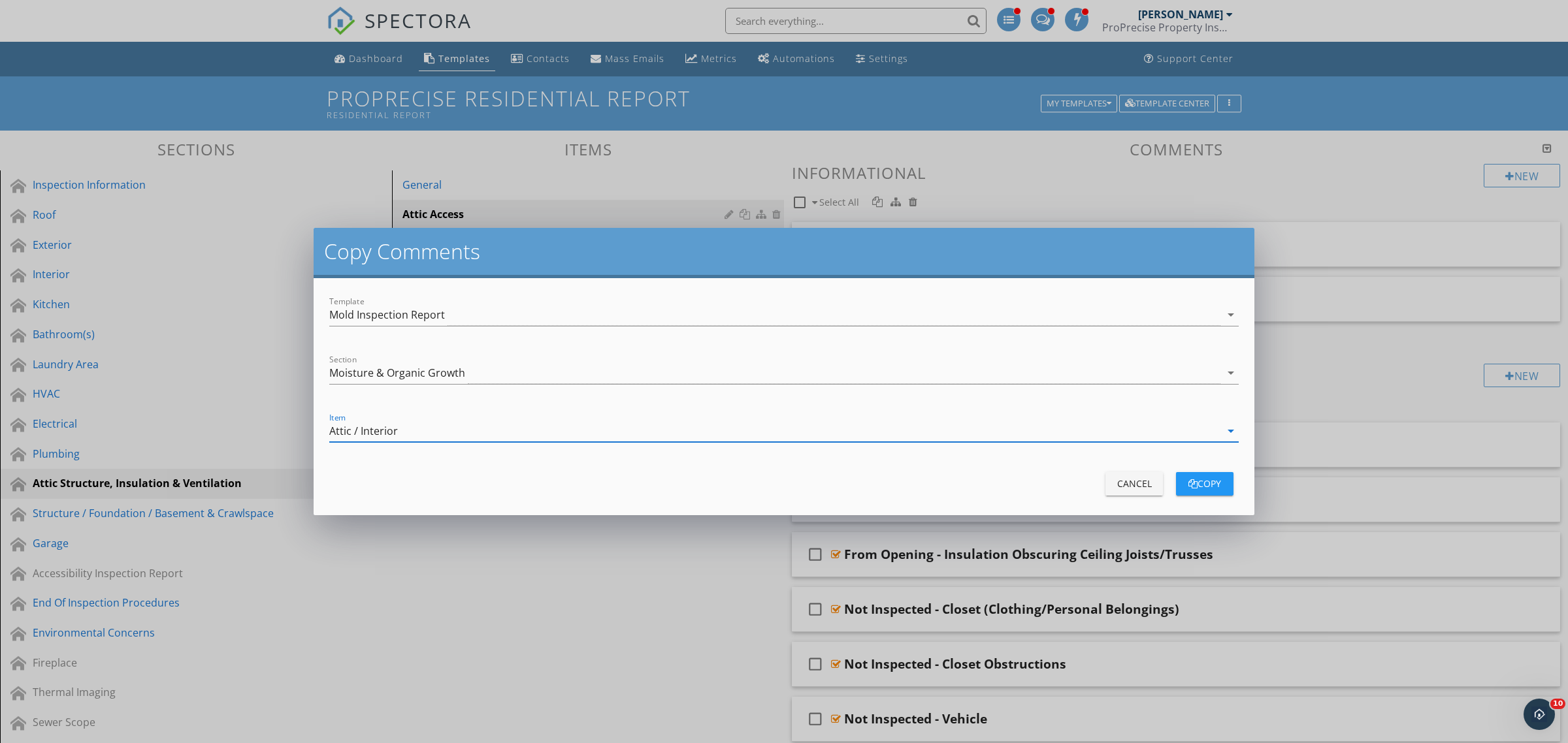
click at [1212, 480] on div "copy" at bounding box center [1204, 483] width 36 height 14
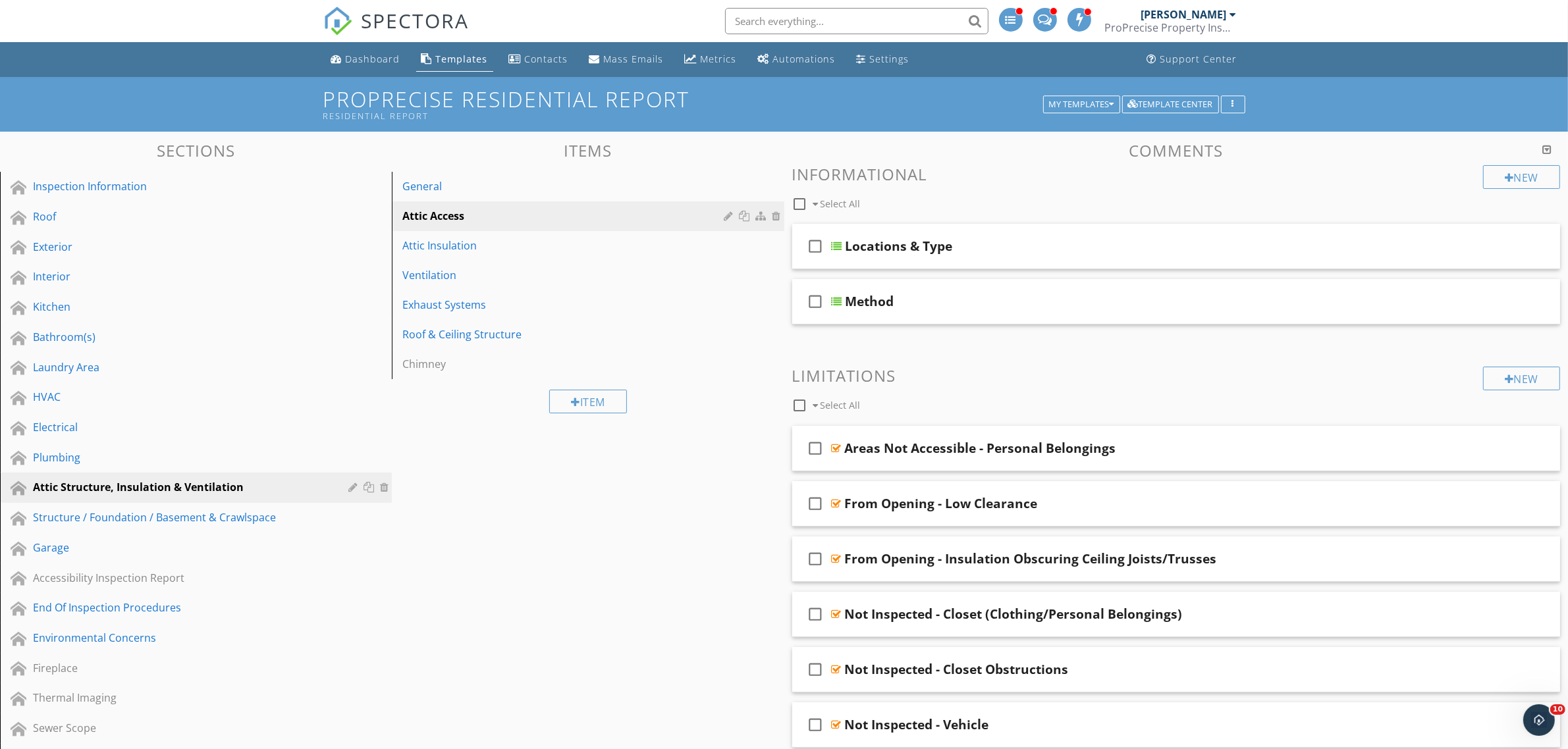
click at [96, 390] on div "HVAC" at bounding box center [180, 397] width 296 height 16
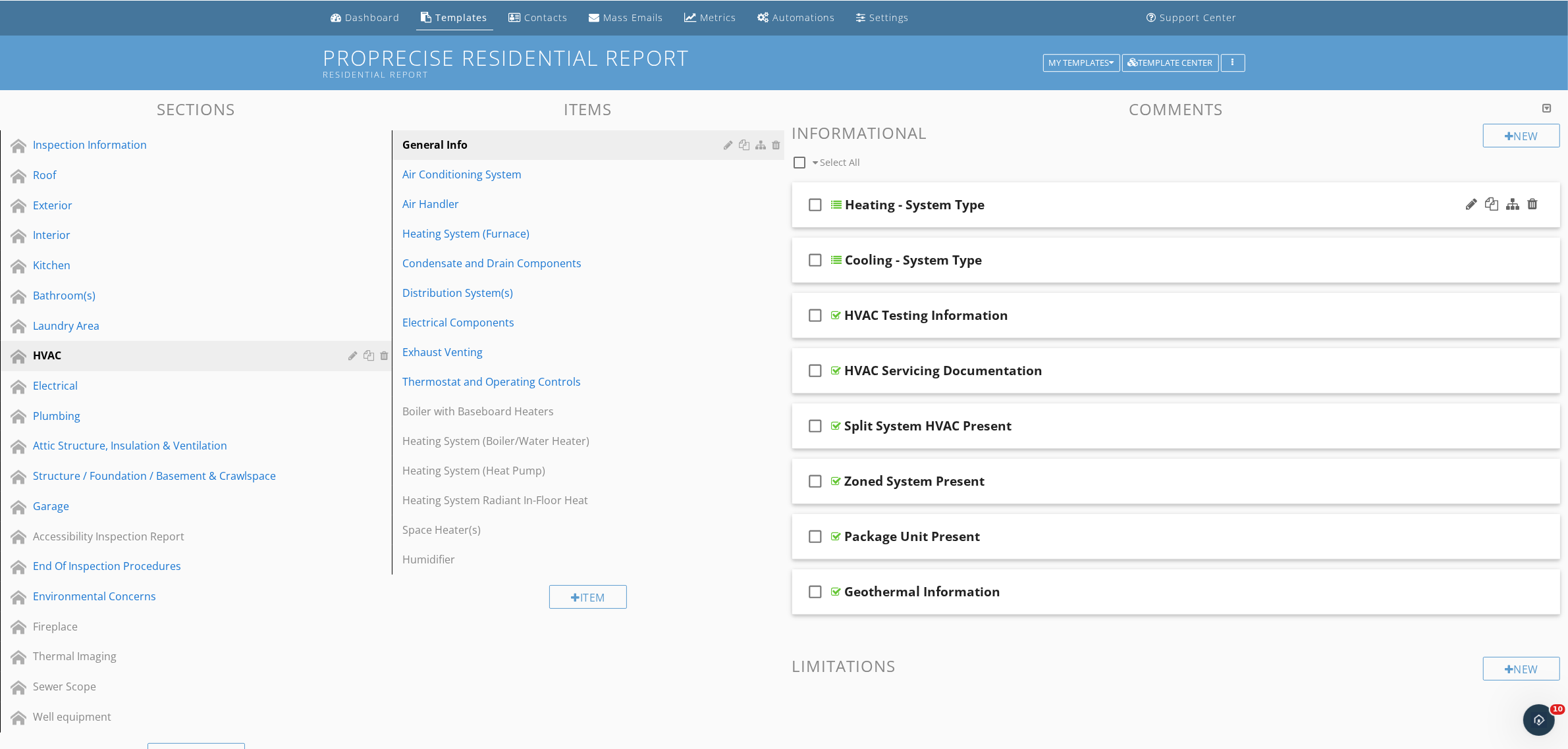
scroll to position [82, 0]
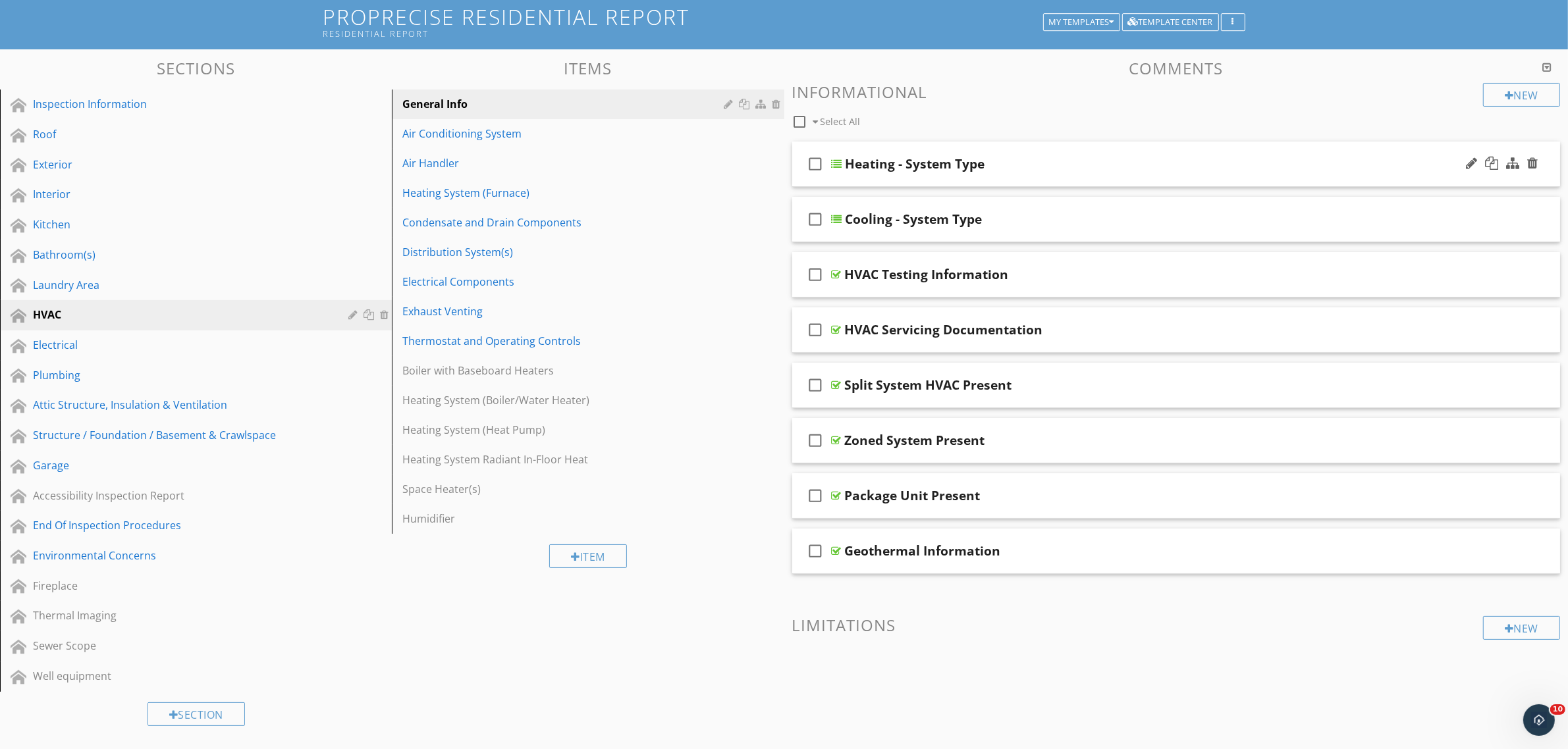
click at [818, 164] on icon "check_box_outline_blank" at bounding box center [816, 164] width 21 height 31
click at [813, 218] on icon "check_box_outline_blank" at bounding box center [816, 218] width 21 height 31
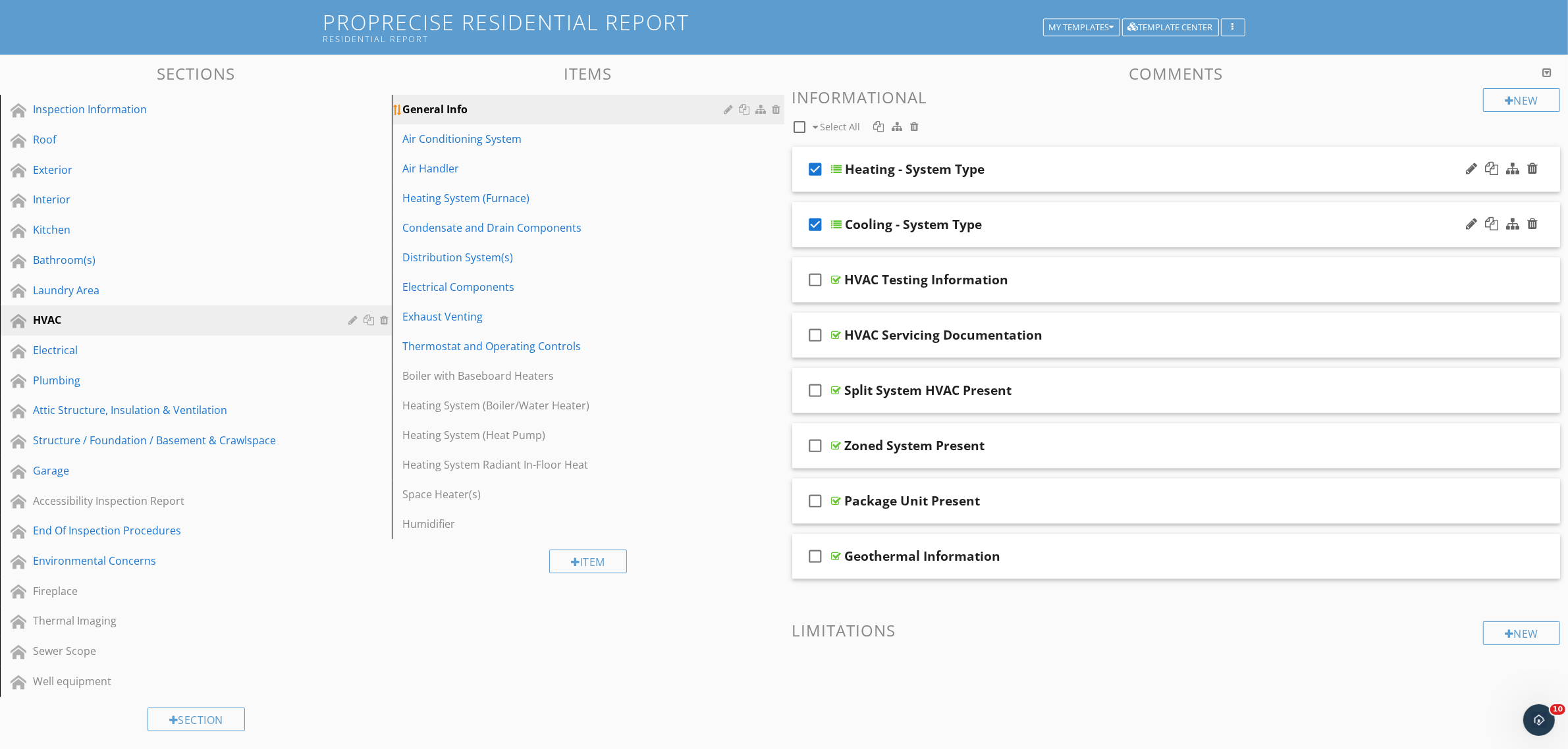
scroll to position [0, 0]
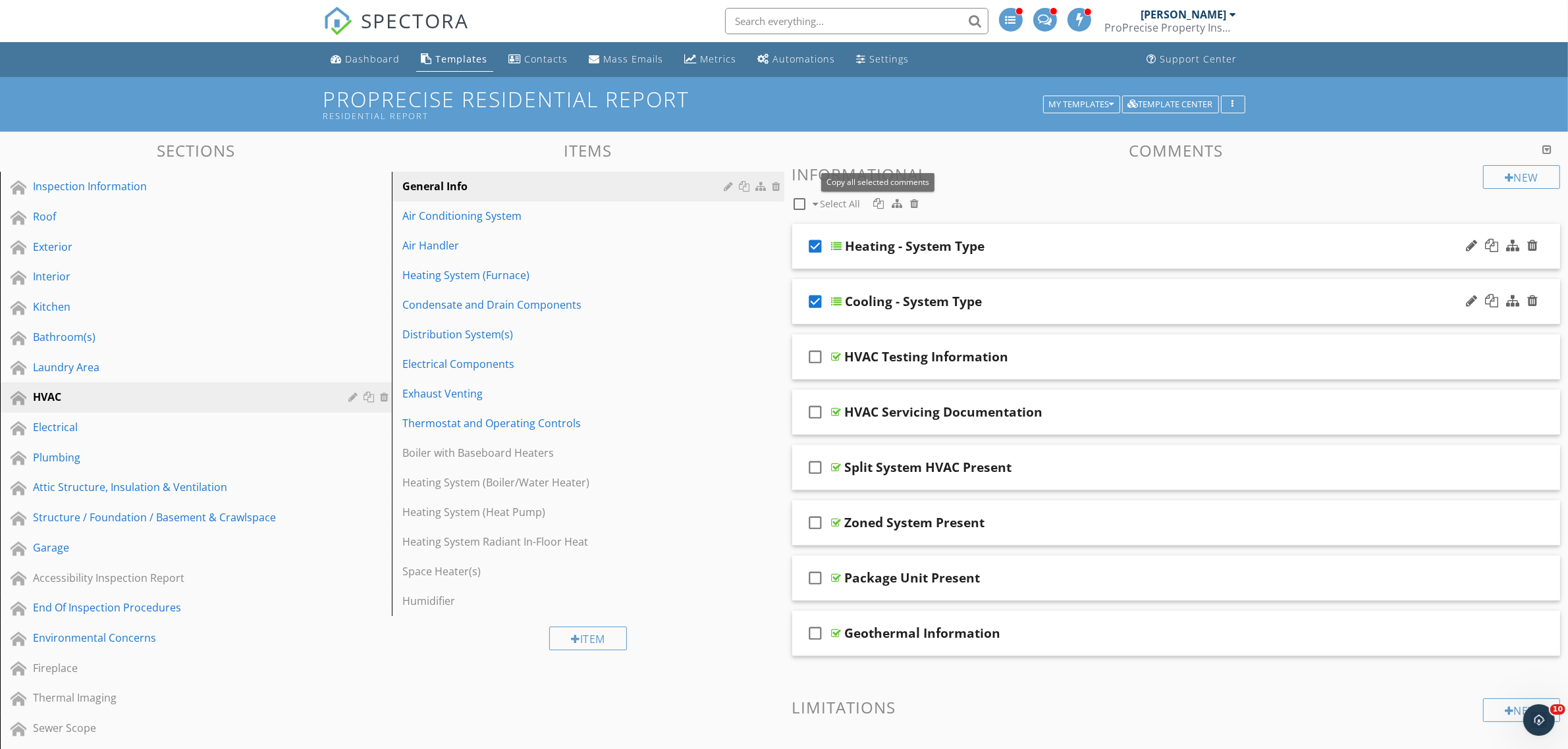
click at [879, 207] on div at bounding box center [878, 204] width 11 height 11
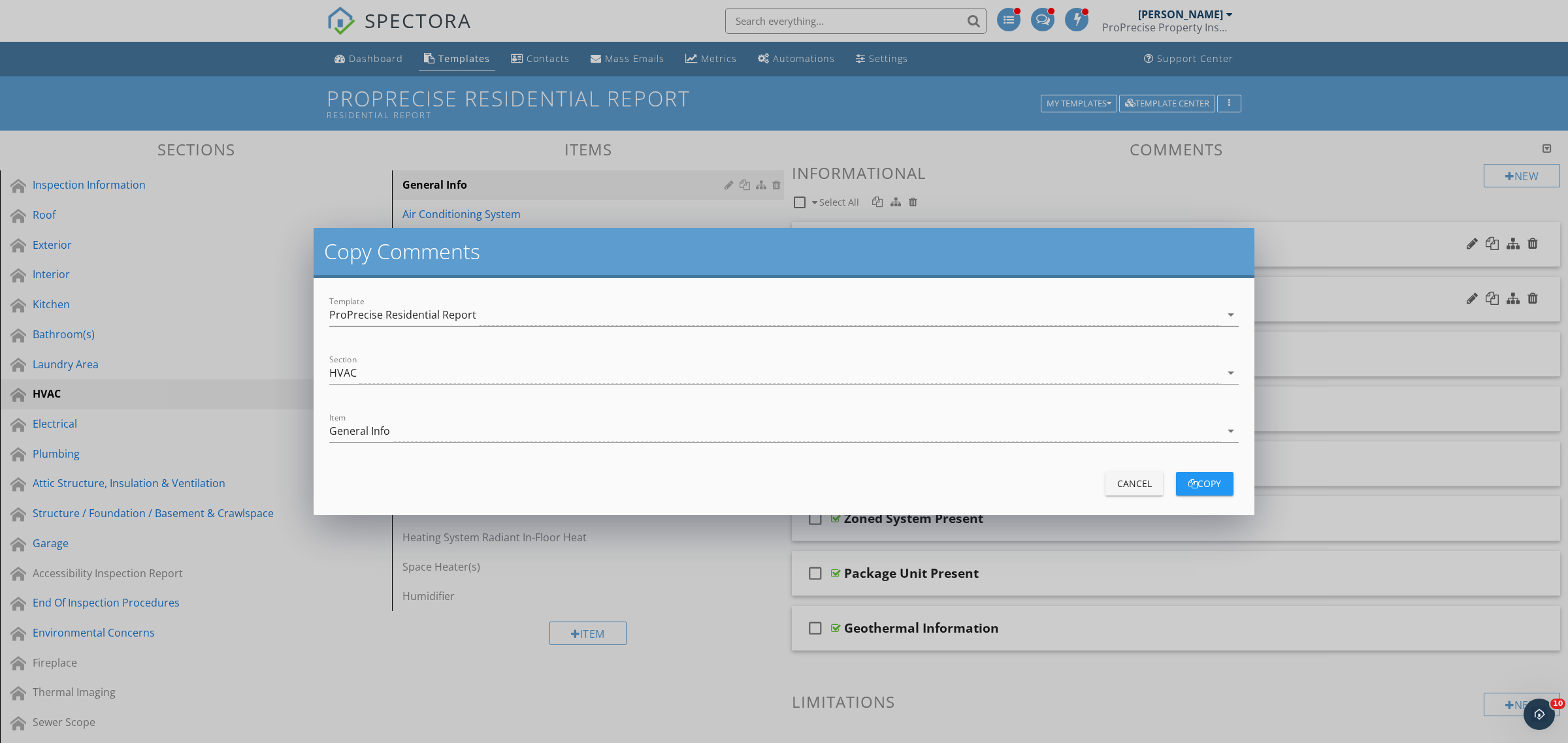
click at [406, 319] on div "ProPrecise Residential Report" at bounding box center [403, 315] width 147 height 12
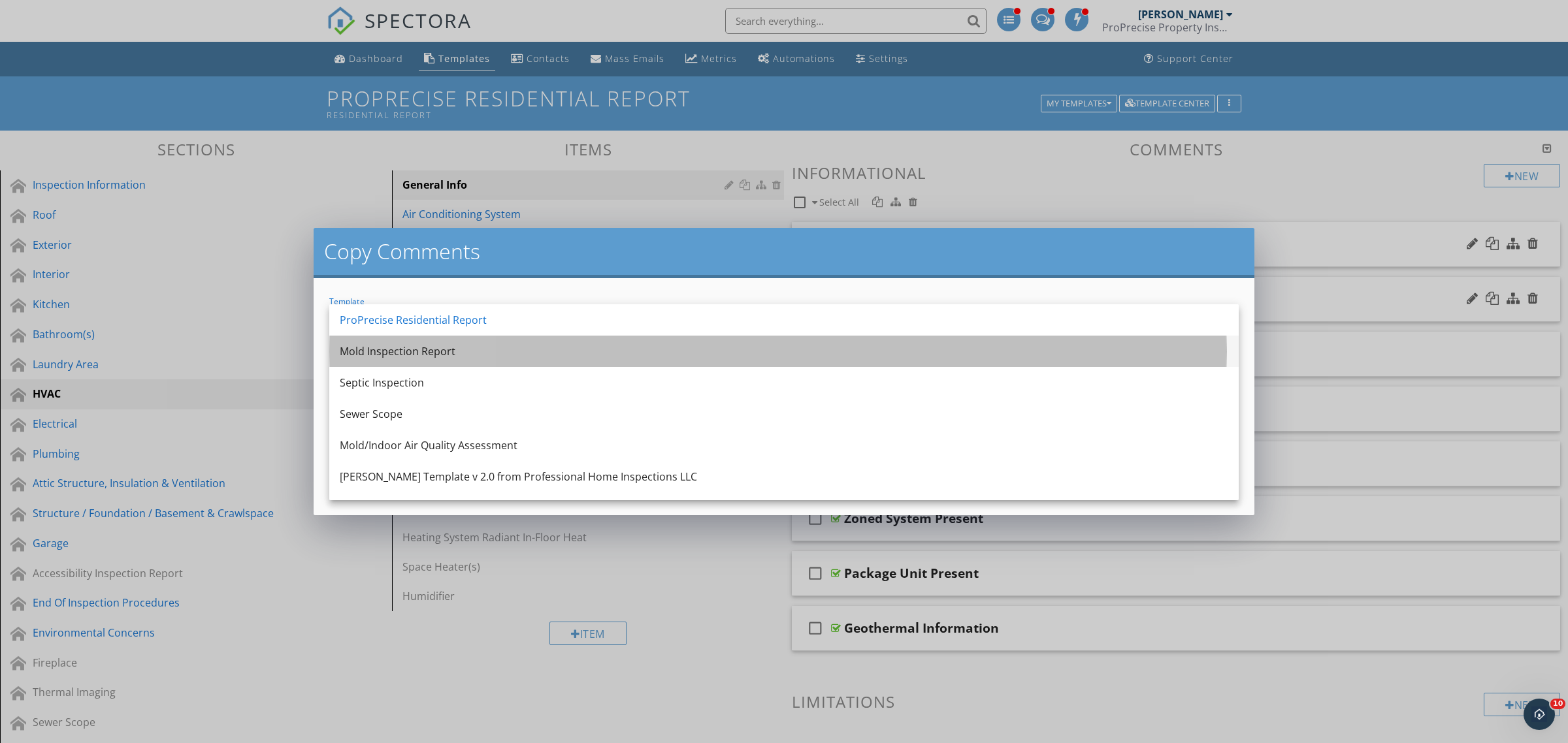
click at [406, 348] on div "Mold Inspection Report" at bounding box center [784, 351] width 888 height 16
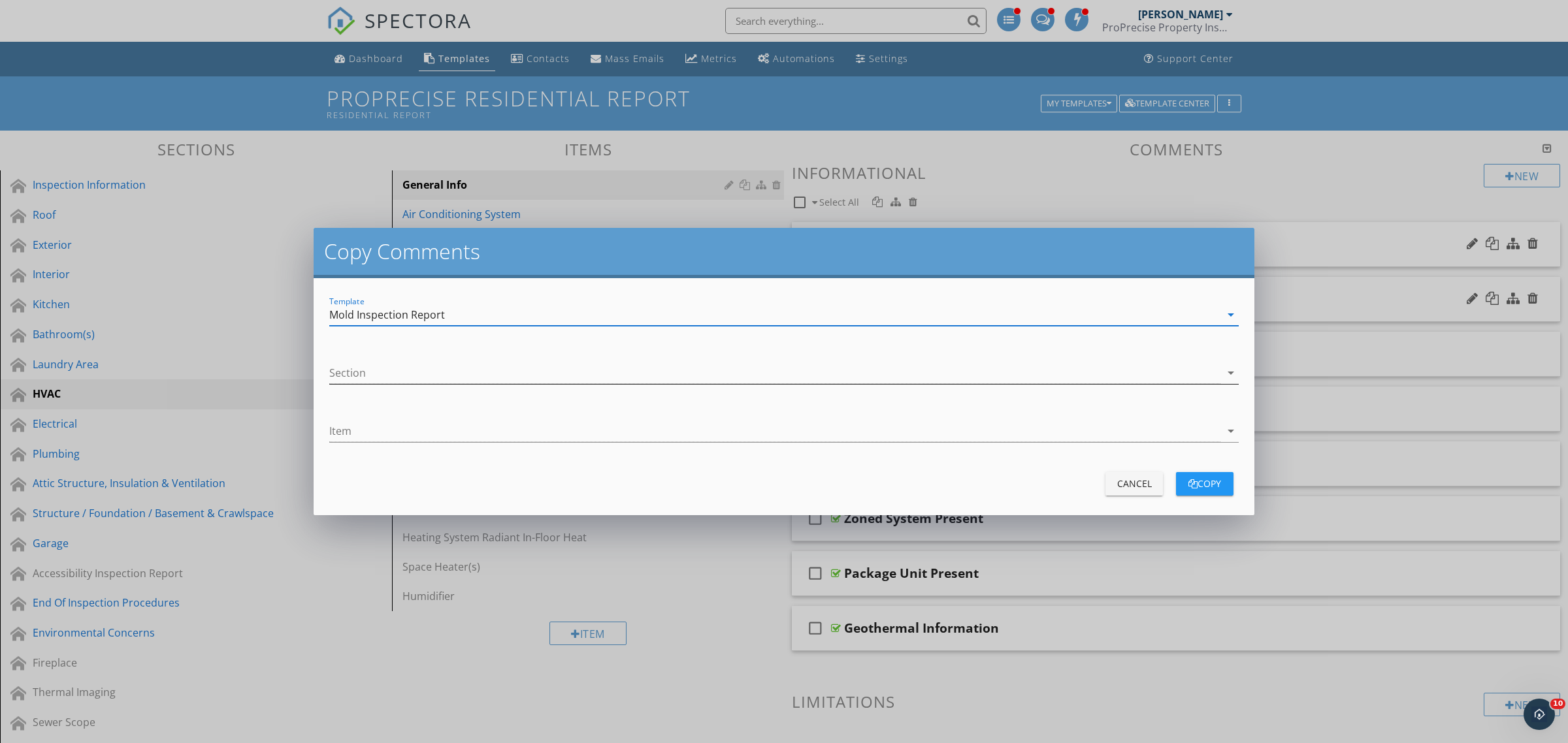
click at [399, 376] on div at bounding box center [775, 373] width 891 height 22
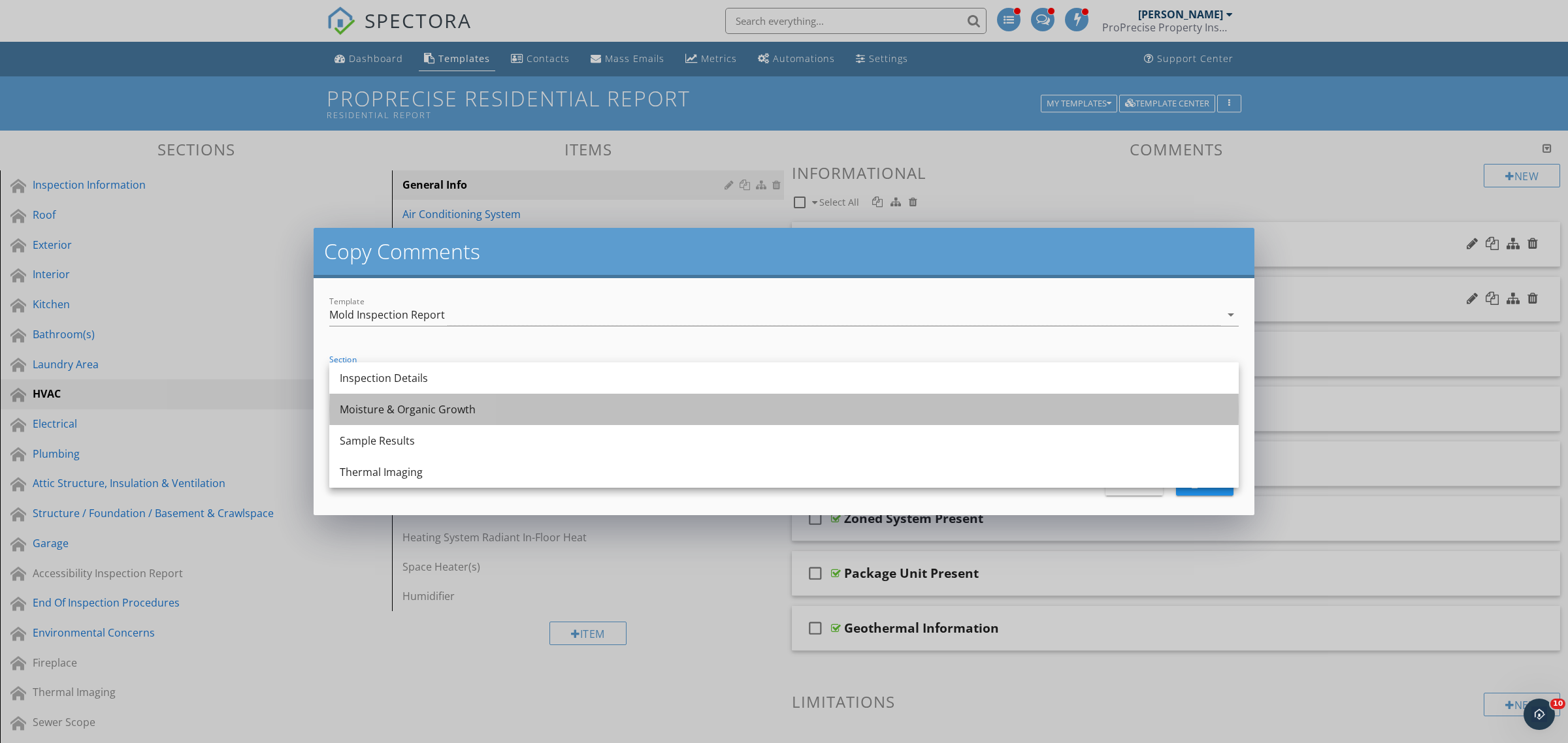
click at [402, 413] on div "Moisture & Organic Growth" at bounding box center [784, 410] width 888 height 16
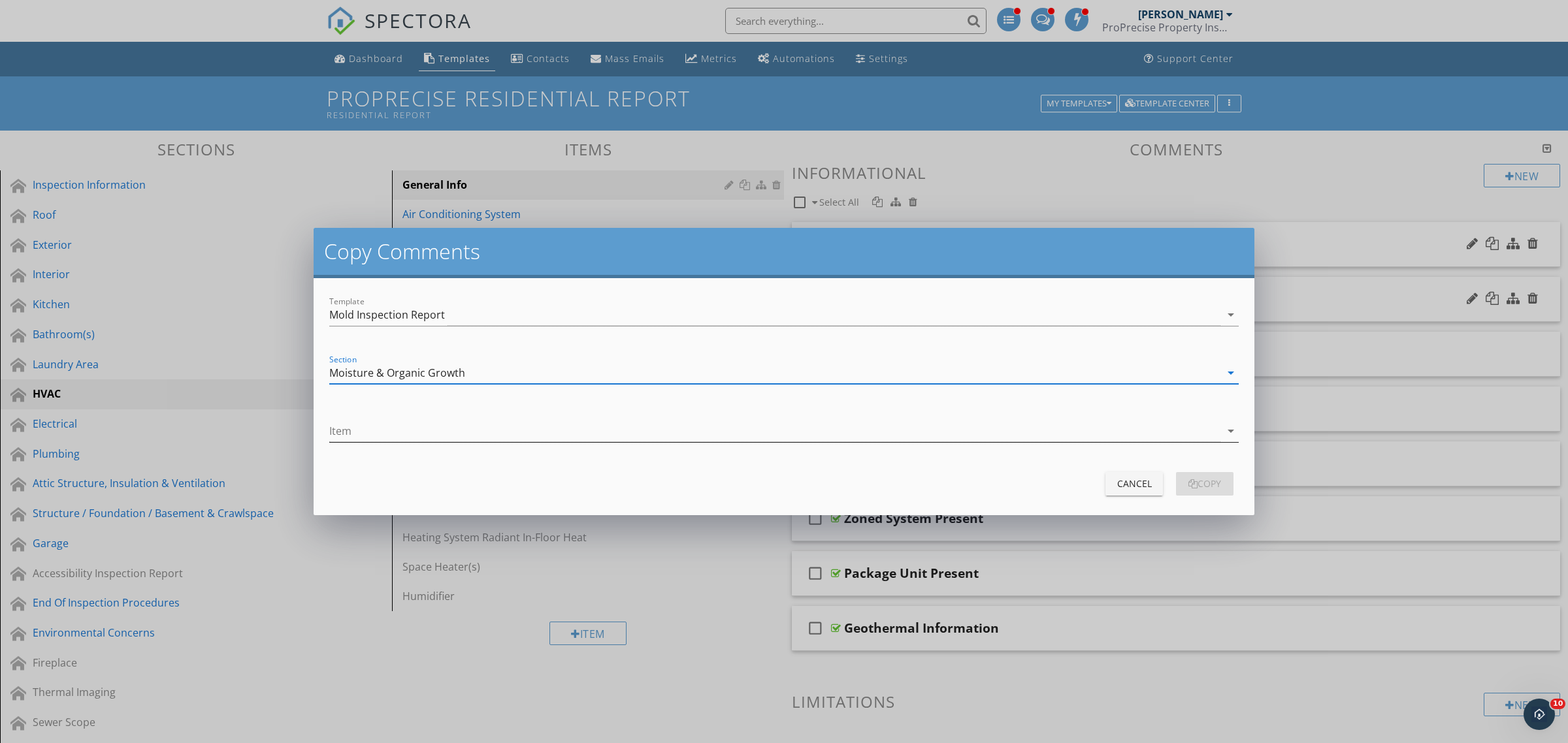
click at [394, 432] on div at bounding box center [775, 431] width 891 height 22
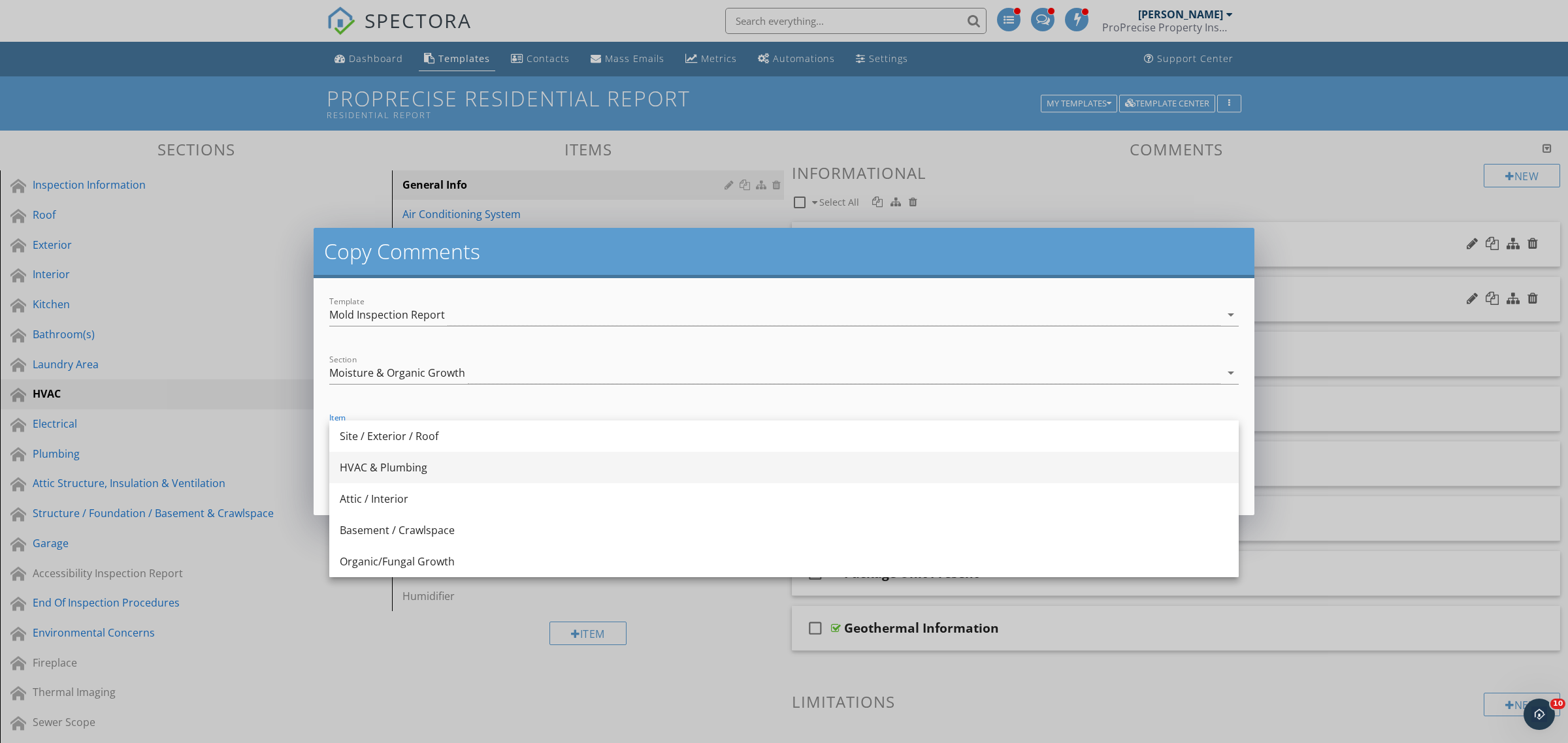
click at [405, 465] on div "HVAC & Plumbing" at bounding box center [784, 468] width 888 height 16
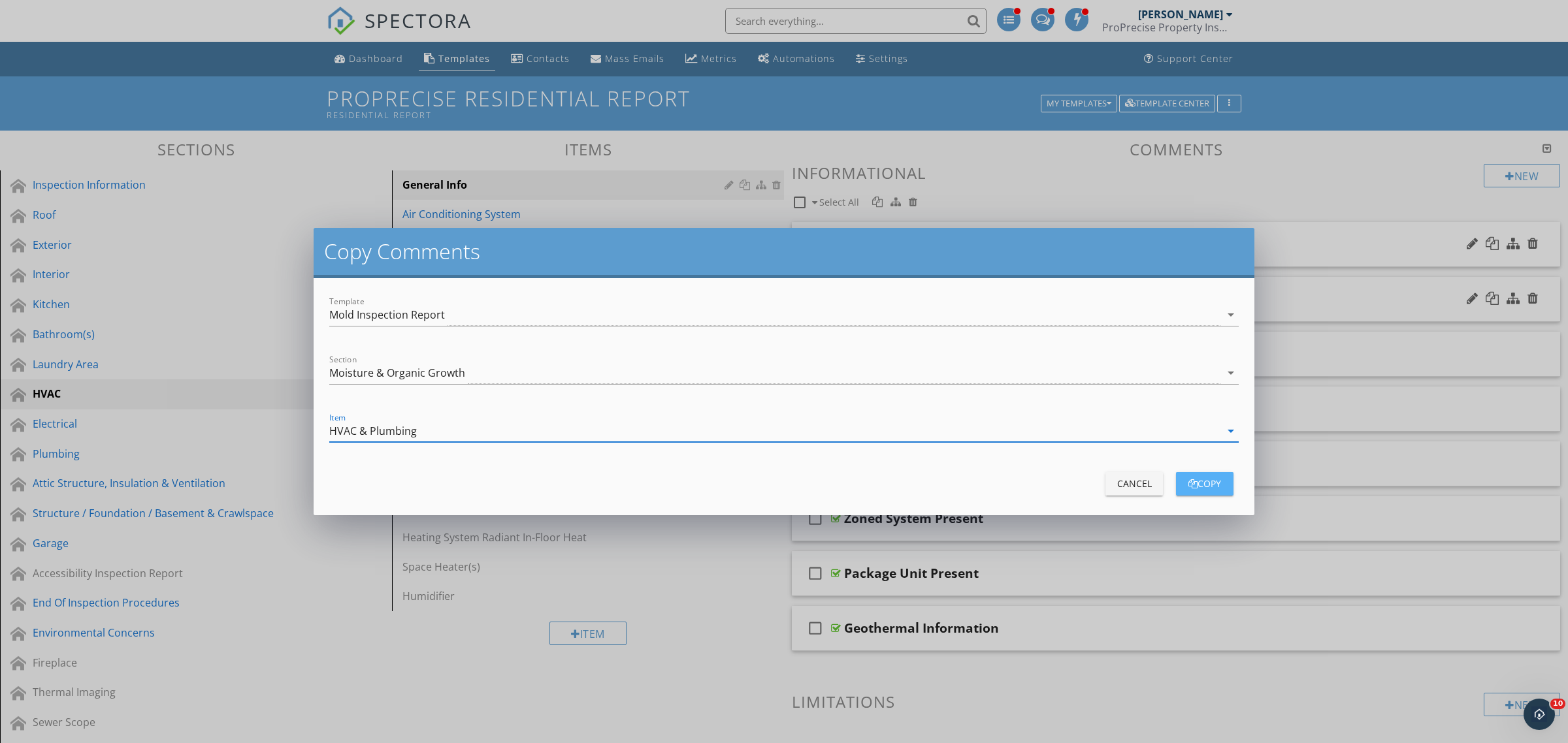
click at [1216, 484] on div "copy" at bounding box center [1204, 483] width 36 height 14
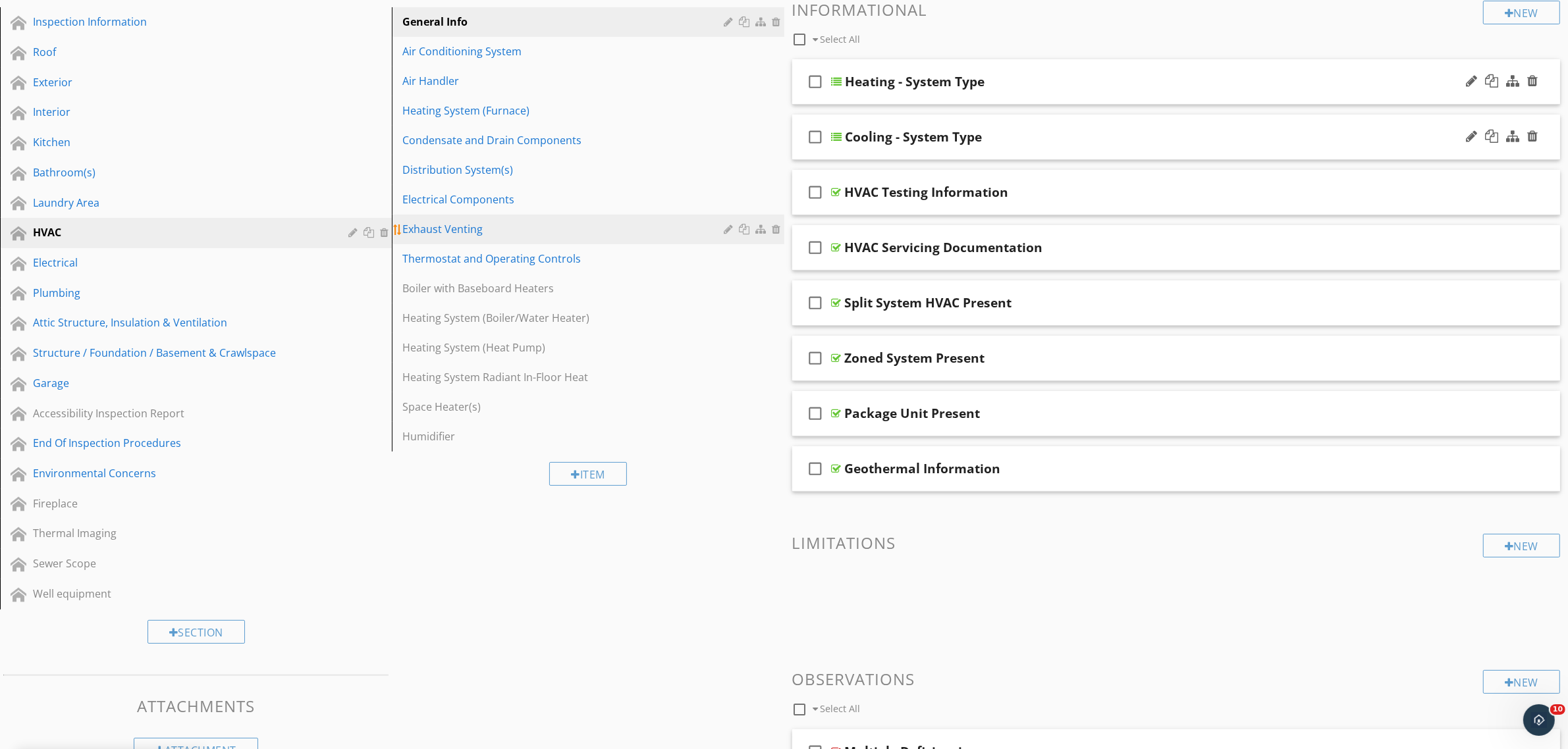
scroll to position [82, 0]
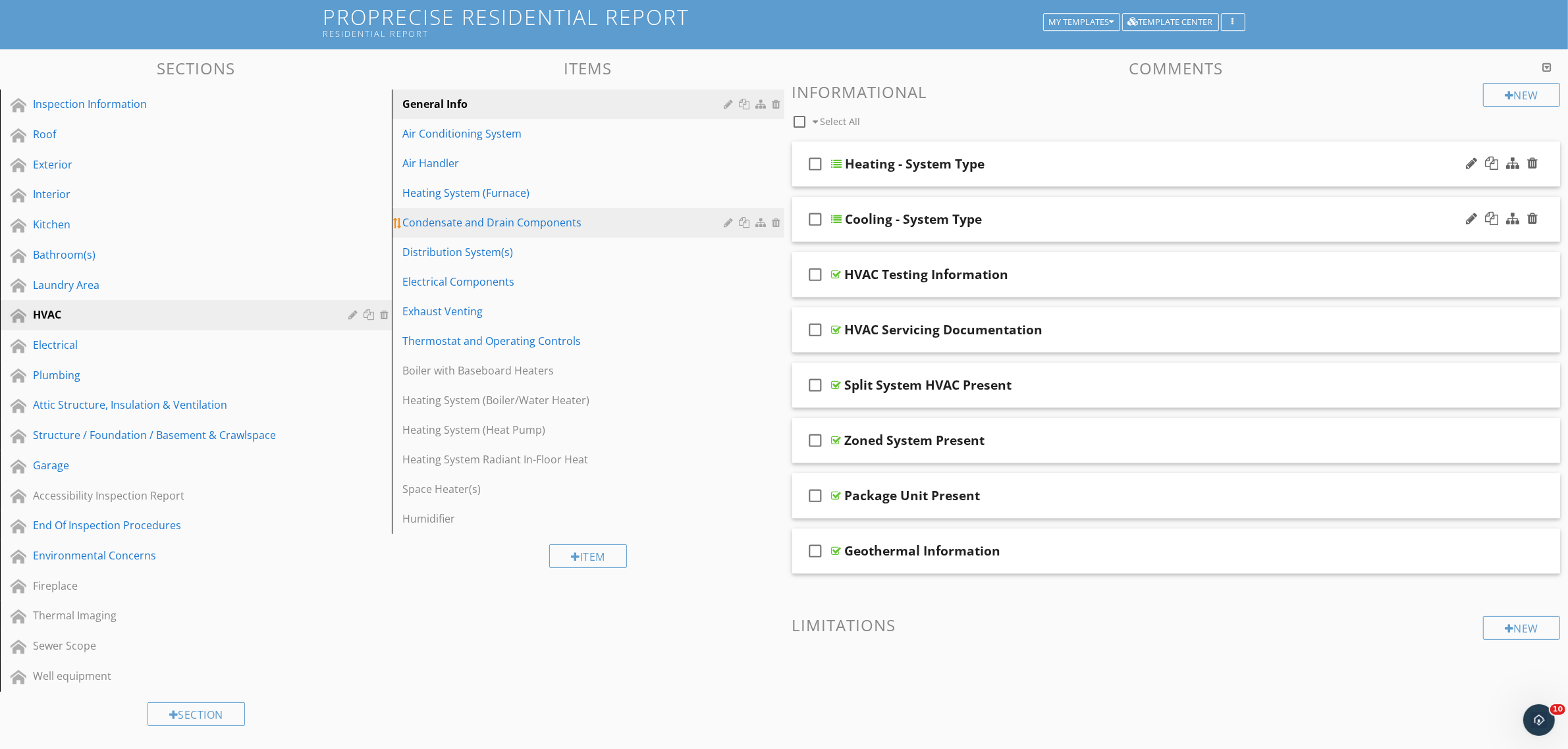
click at [483, 226] on div "Condensate and Drain Components" at bounding box center [565, 222] width 325 height 16
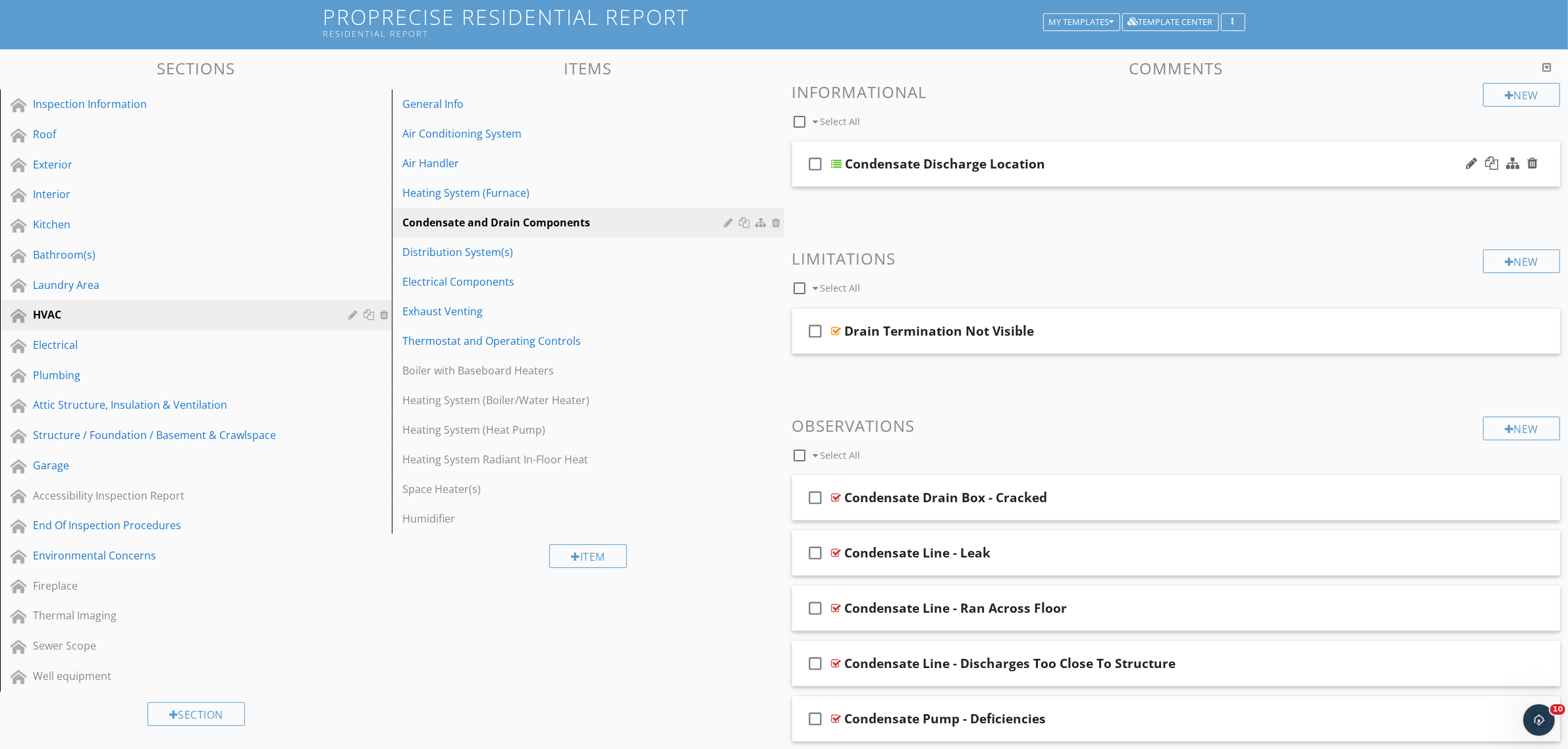
click at [813, 164] on icon "check_box_outline_blank" at bounding box center [816, 164] width 21 height 31
click at [876, 122] on div at bounding box center [878, 121] width 11 height 11
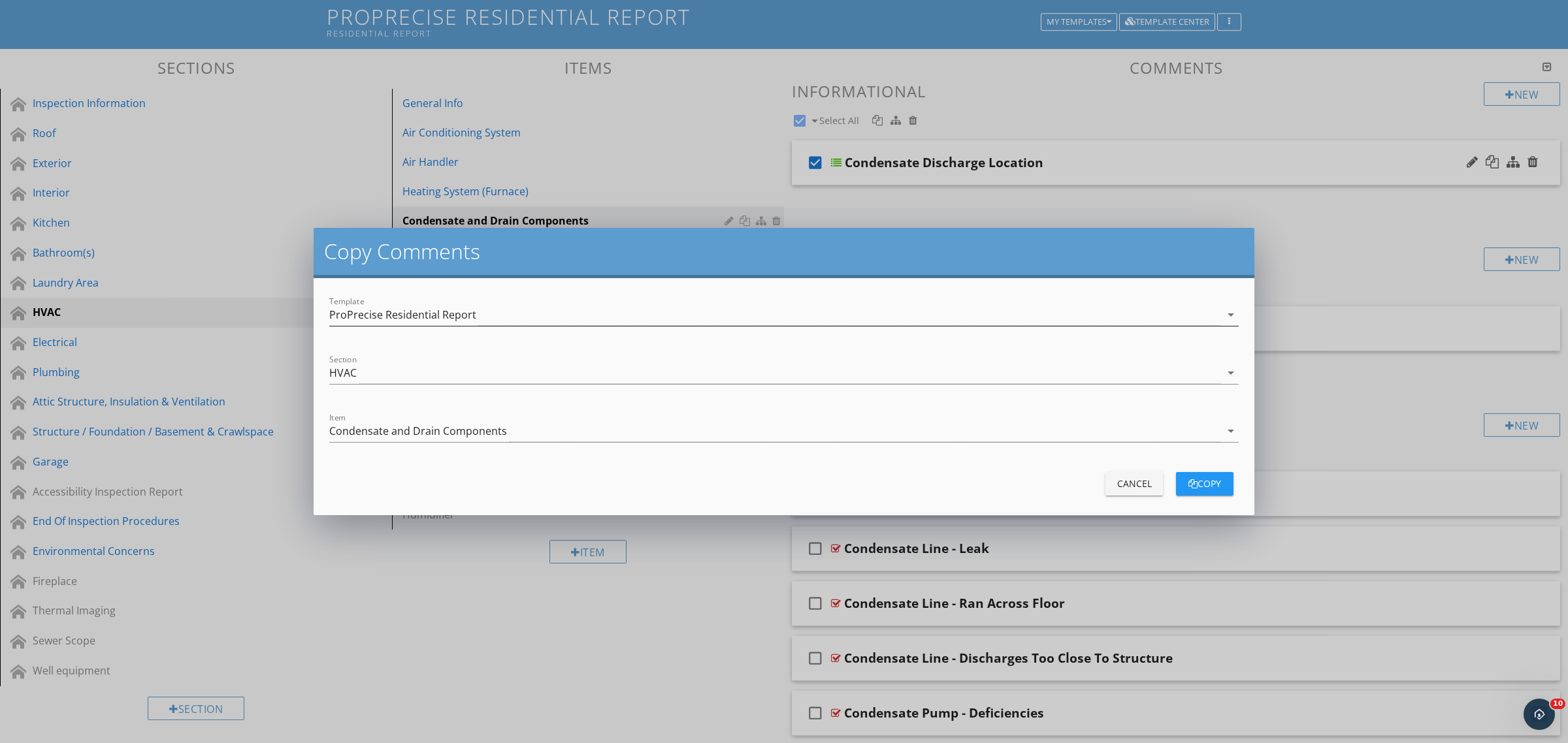
click at [399, 315] on div "ProPrecise Residential Report" at bounding box center [403, 315] width 147 height 12
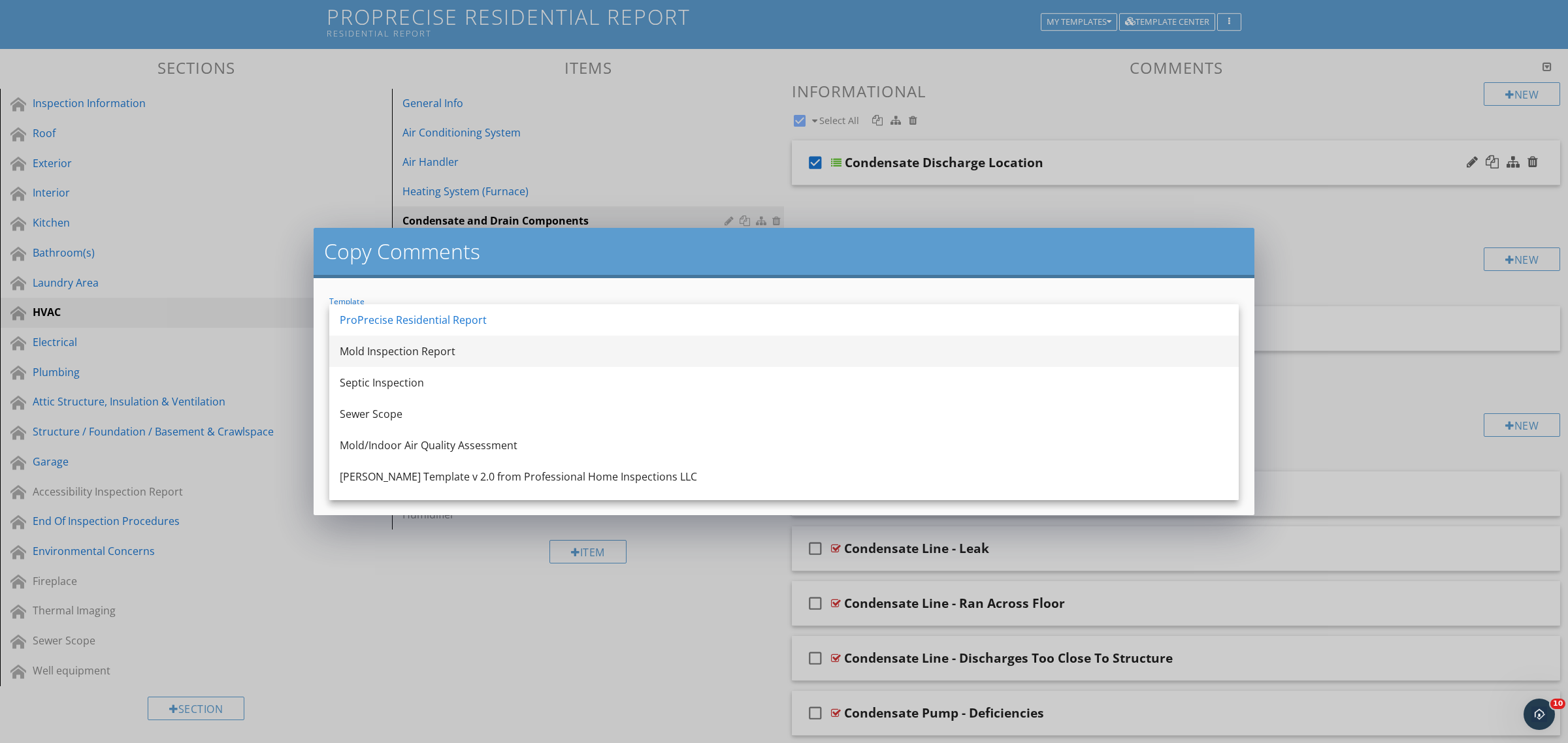
click at [387, 358] on div "Mold Inspection Report" at bounding box center [784, 351] width 888 height 16
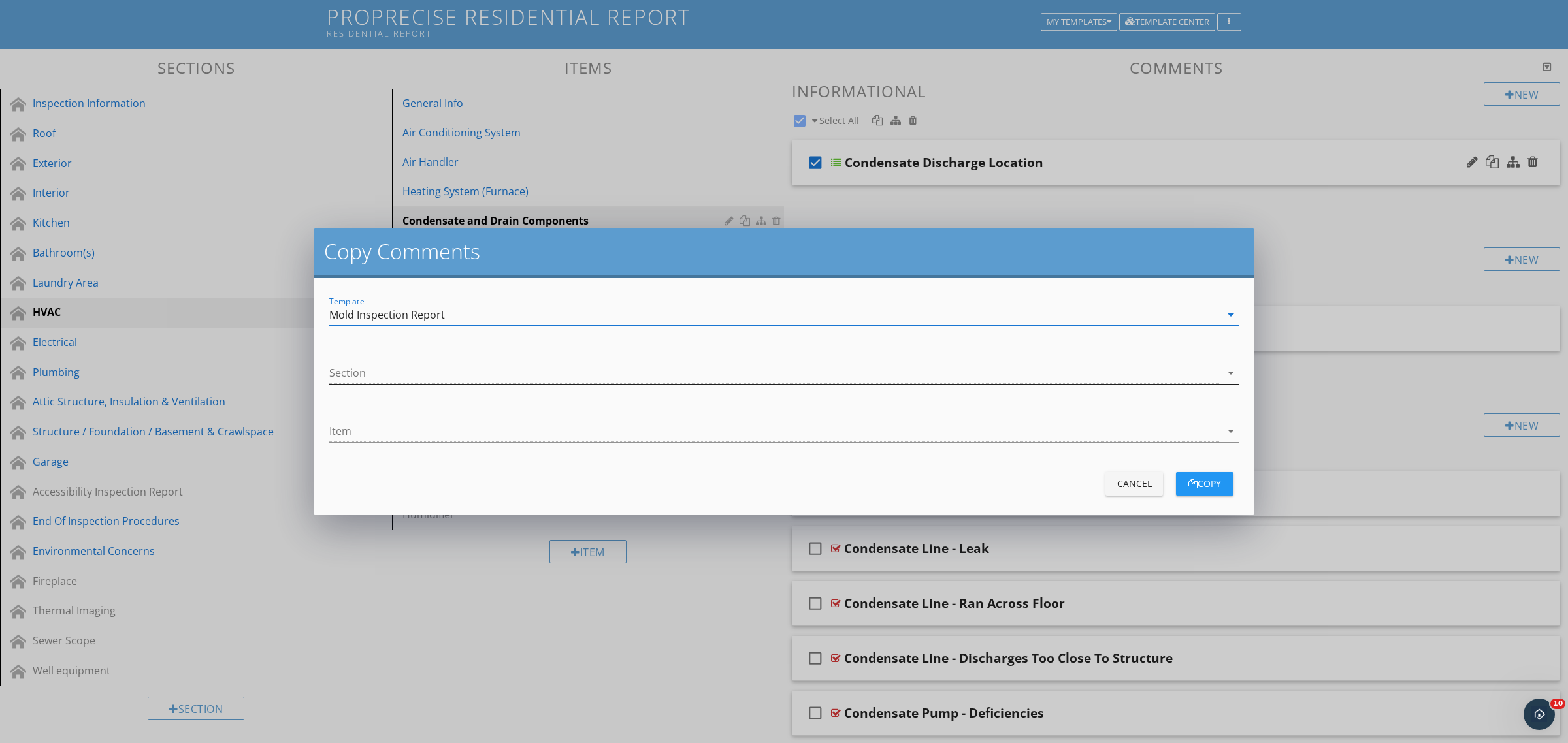
click at [383, 373] on div at bounding box center [775, 373] width 891 height 22
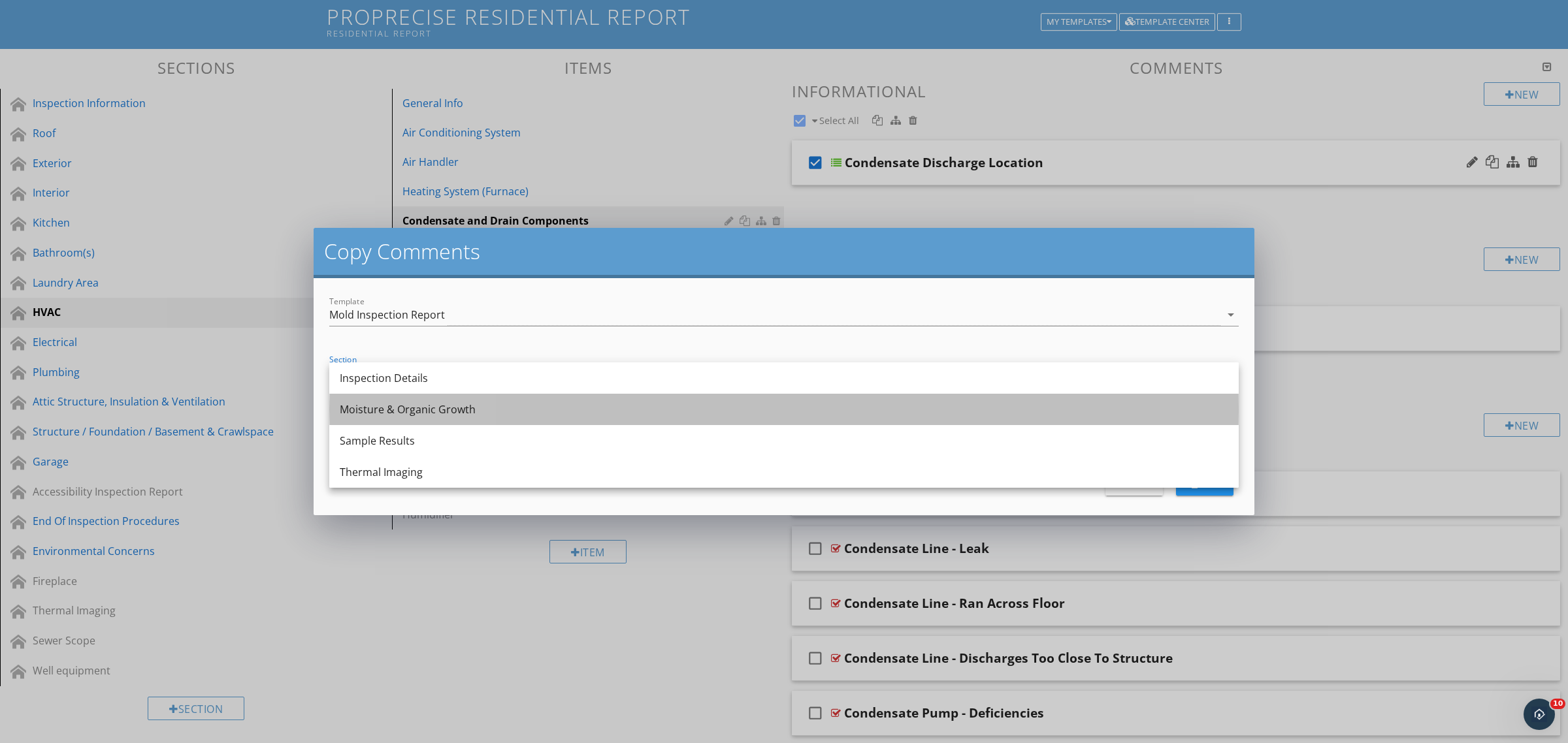
click at [380, 410] on div "Moisture & Organic Growth" at bounding box center [784, 410] width 888 height 16
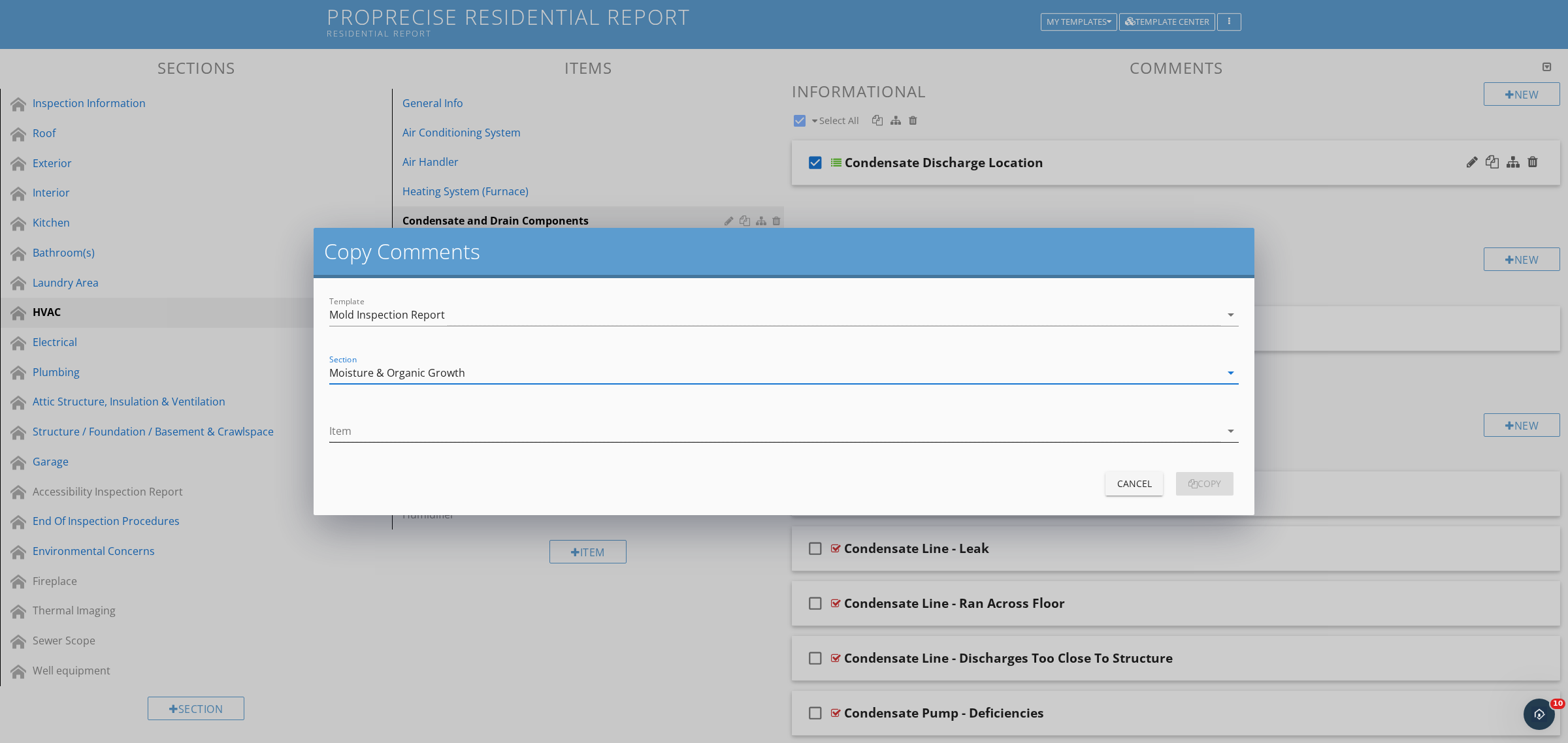
click at [390, 439] on div at bounding box center [775, 431] width 891 height 22
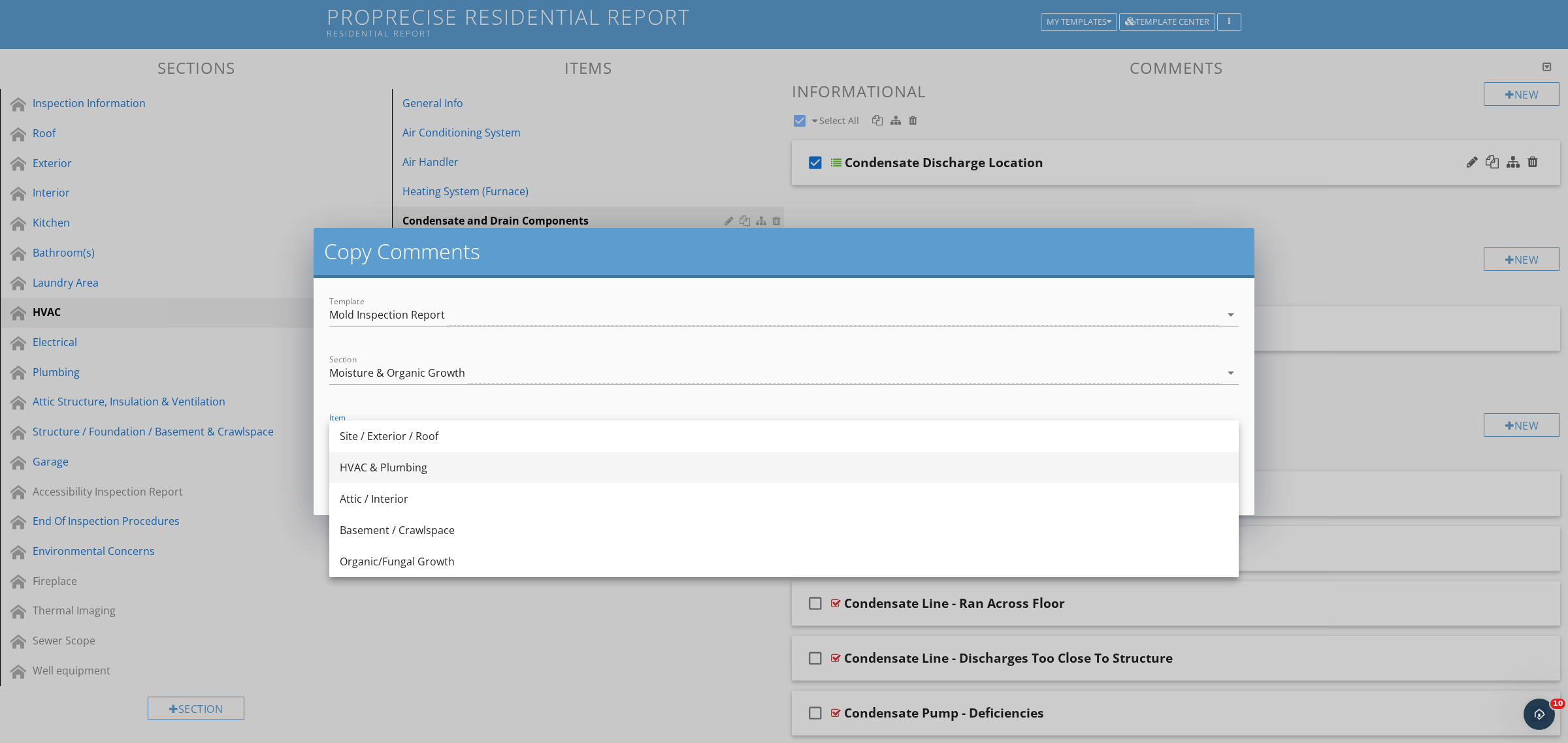
click at [396, 469] on div "HVAC & Plumbing" at bounding box center [784, 468] width 888 height 16
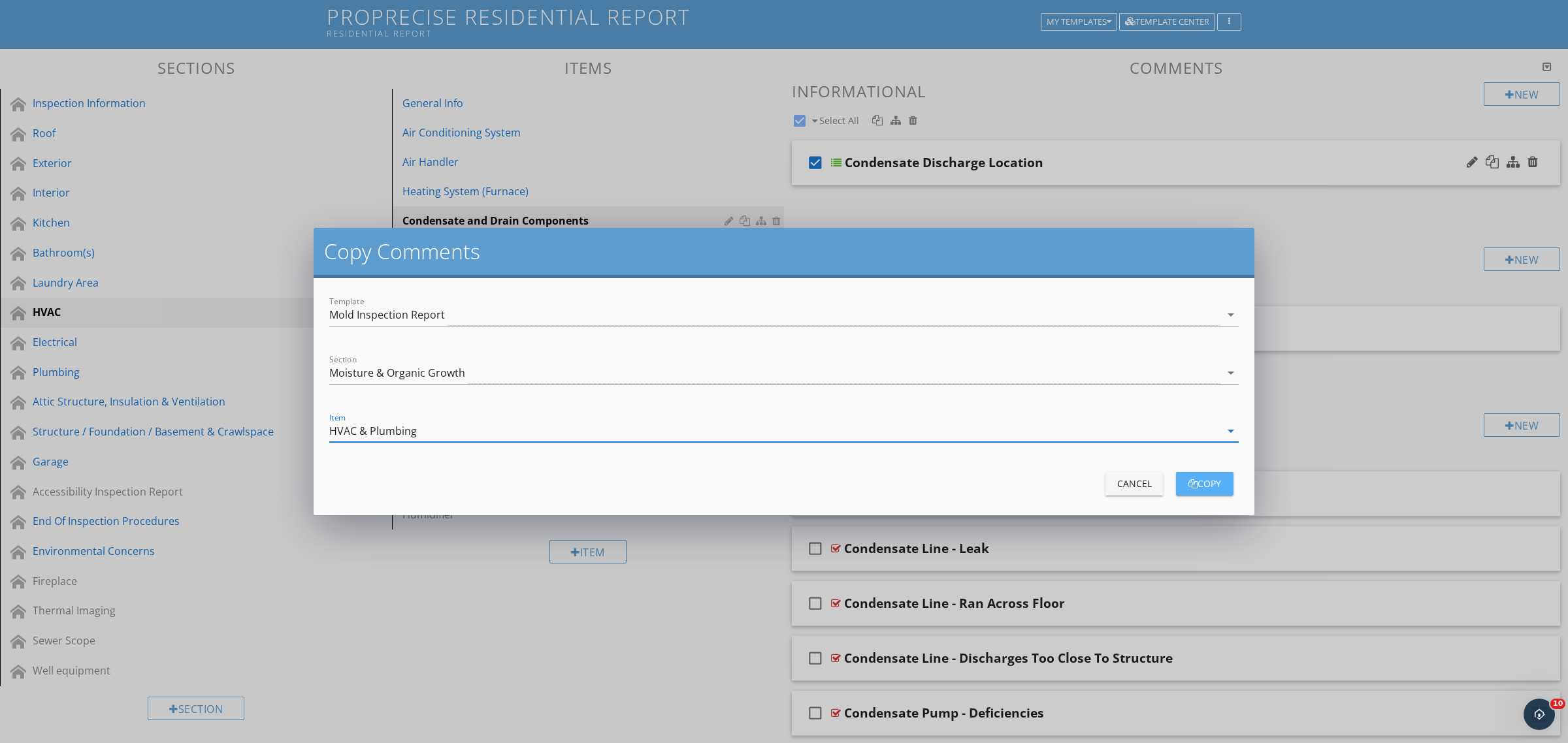
click at [1200, 487] on div "copy" at bounding box center [1204, 483] width 36 height 14
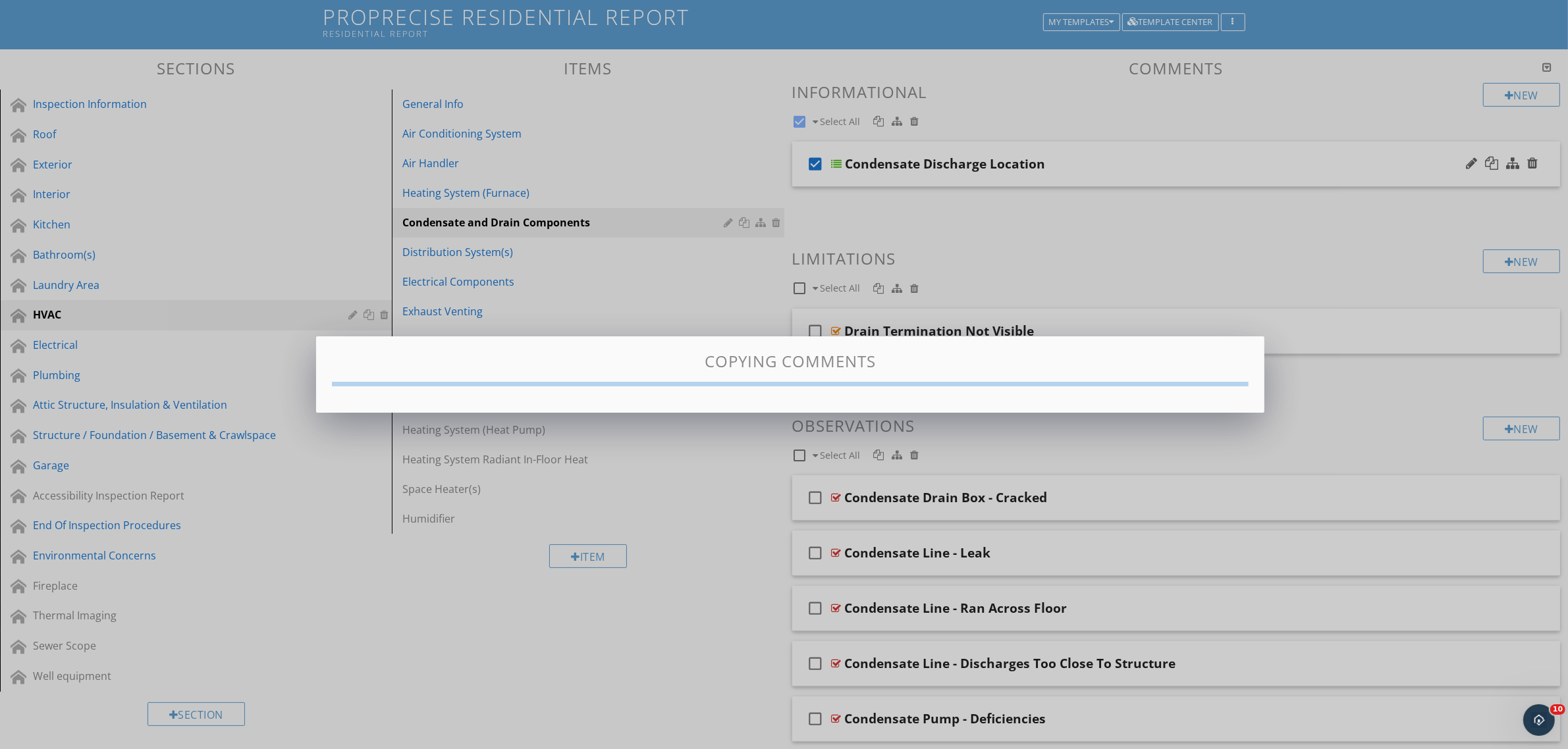
checkbox input "false"
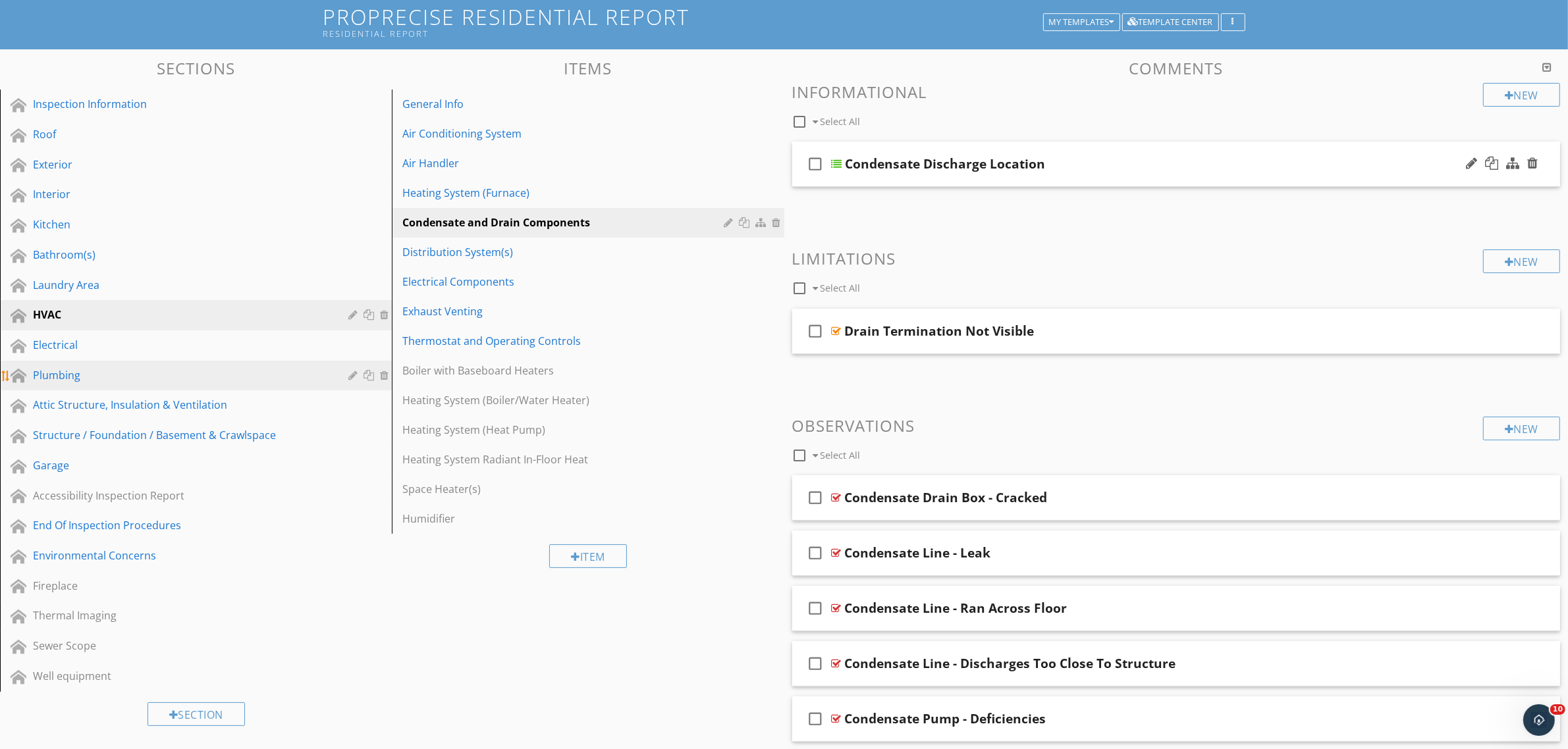
click at [171, 367] on div "Plumbing" at bounding box center [180, 376] width 296 height 16
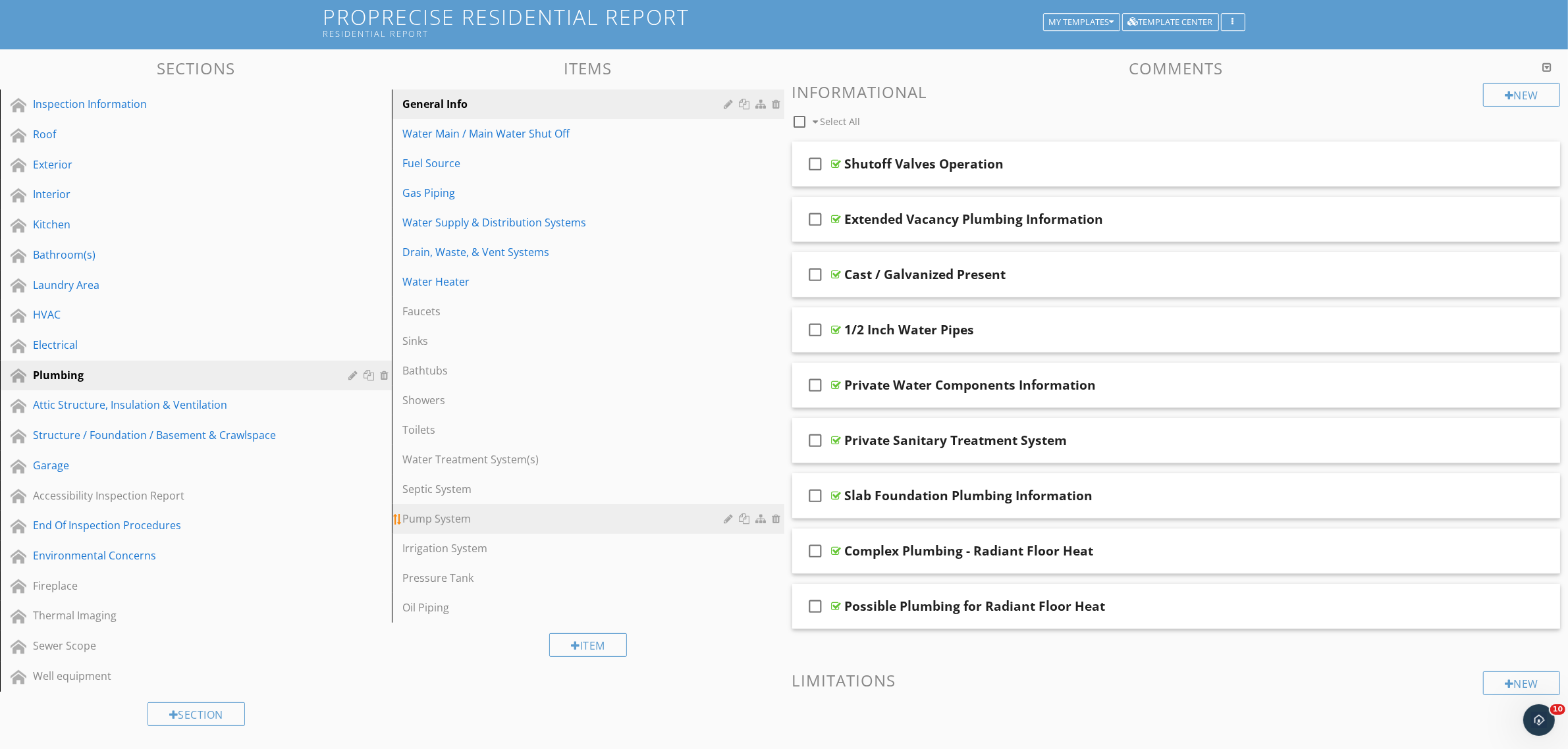
click at [524, 512] on div "Pump System" at bounding box center [565, 519] width 325 height 16
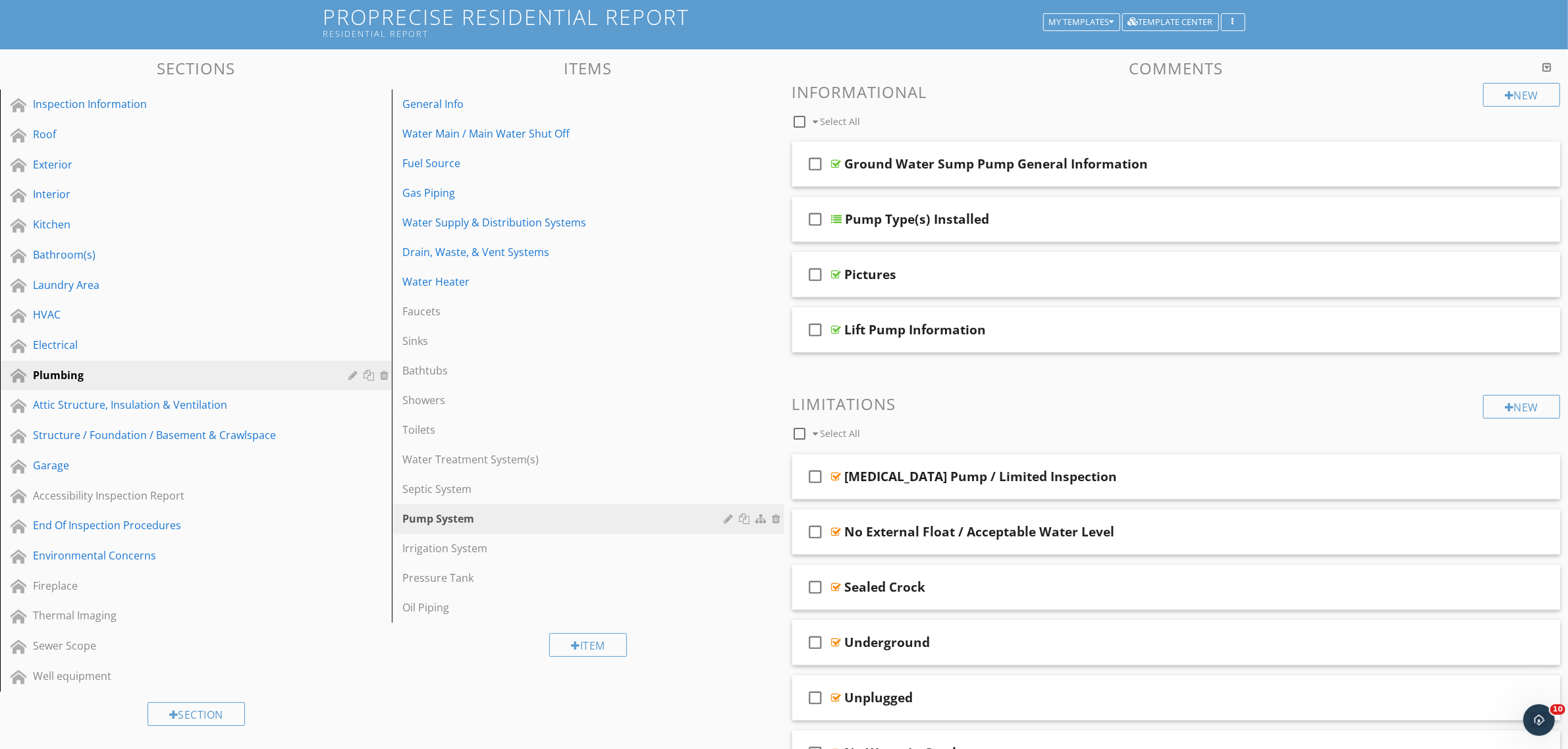
click at [800, 120] on div at bounding box center [799, 122] width 22 height 22
click at [874, 118] on div at bounding box center [878, 121] width 11 height 11
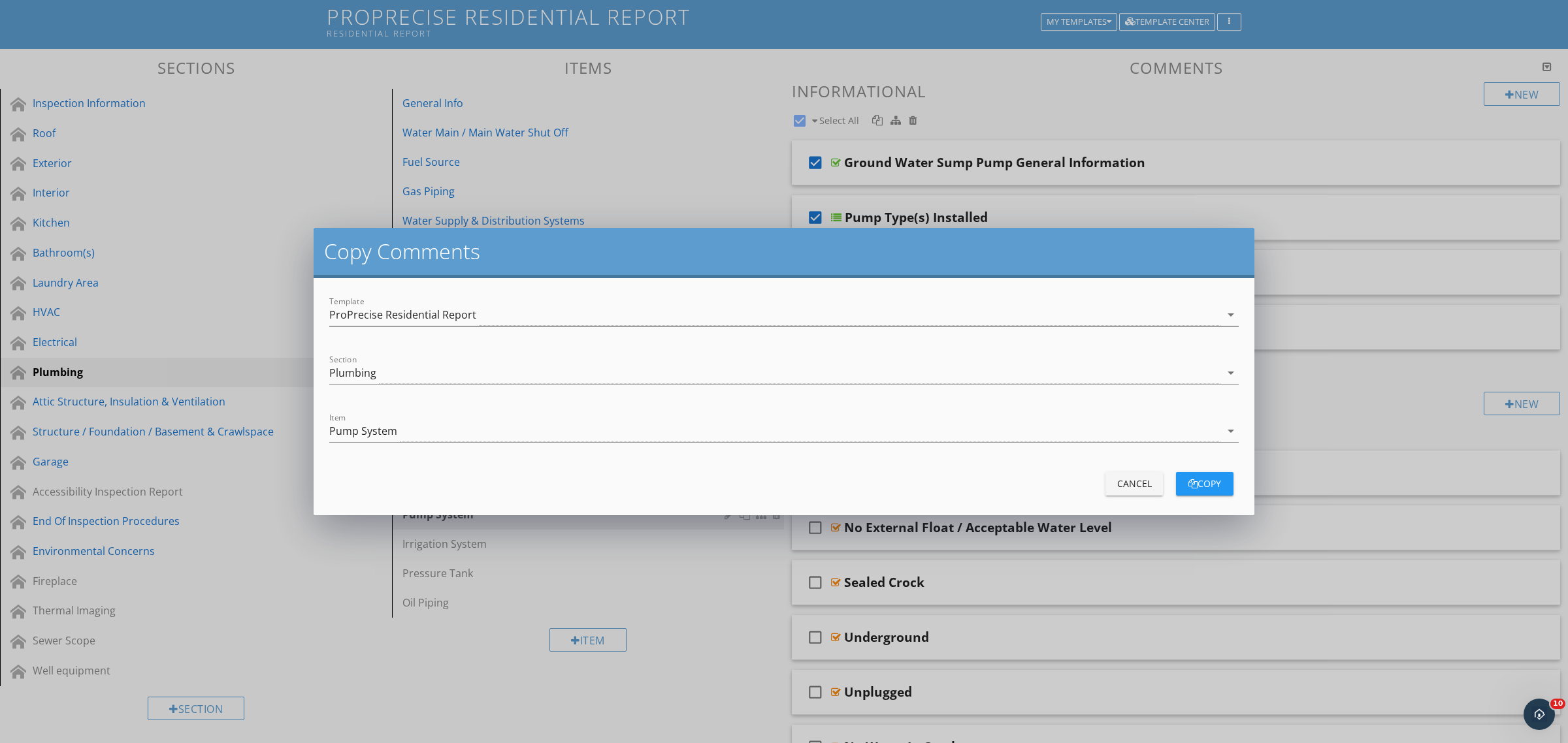
click at [458, 314] on div "ProPrecise Residential Report" at bounding box center [403, 315] width 147 height 12
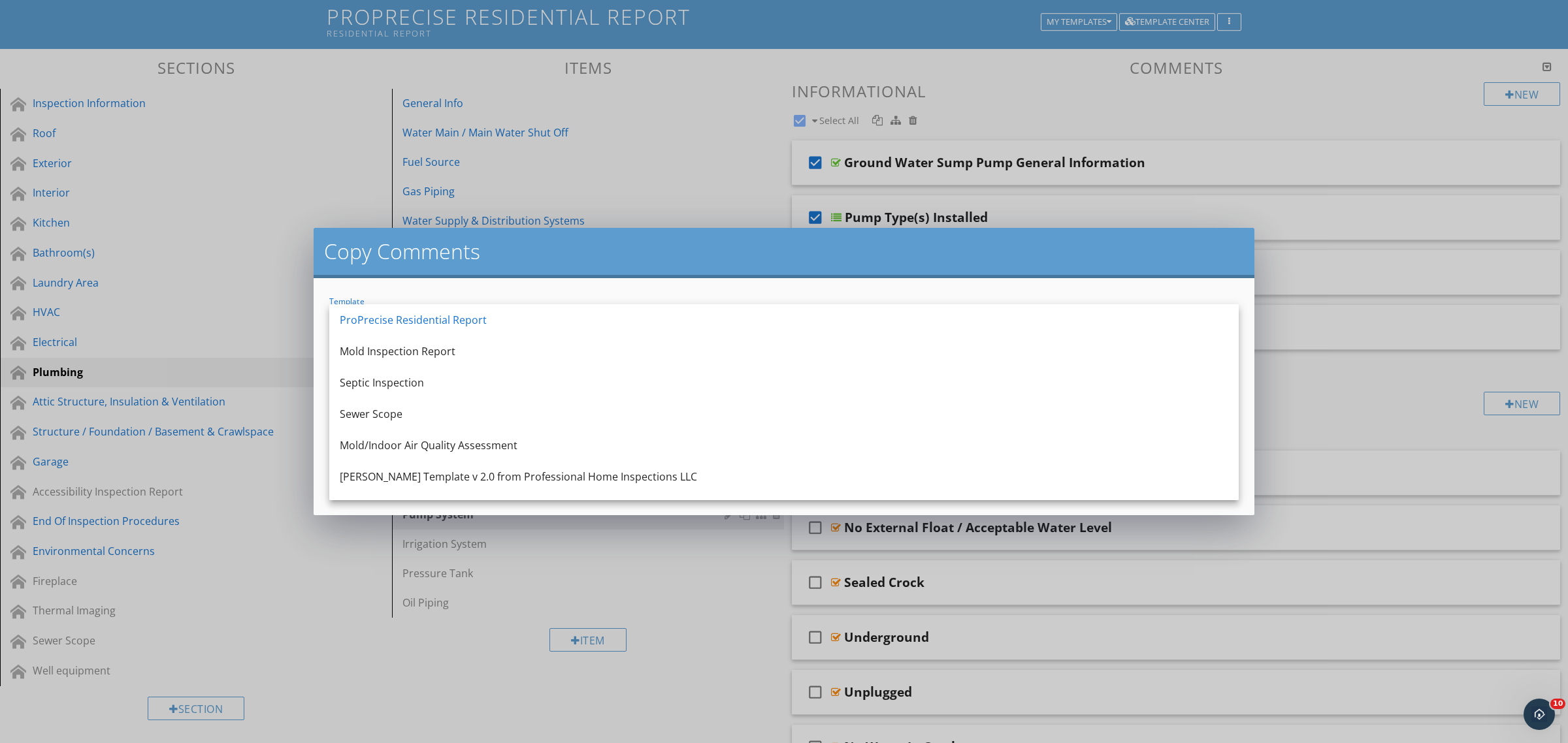
click at [438, 348] on div "Mold Inspection Report" at bounding box center [784, 351] width 888 height 16
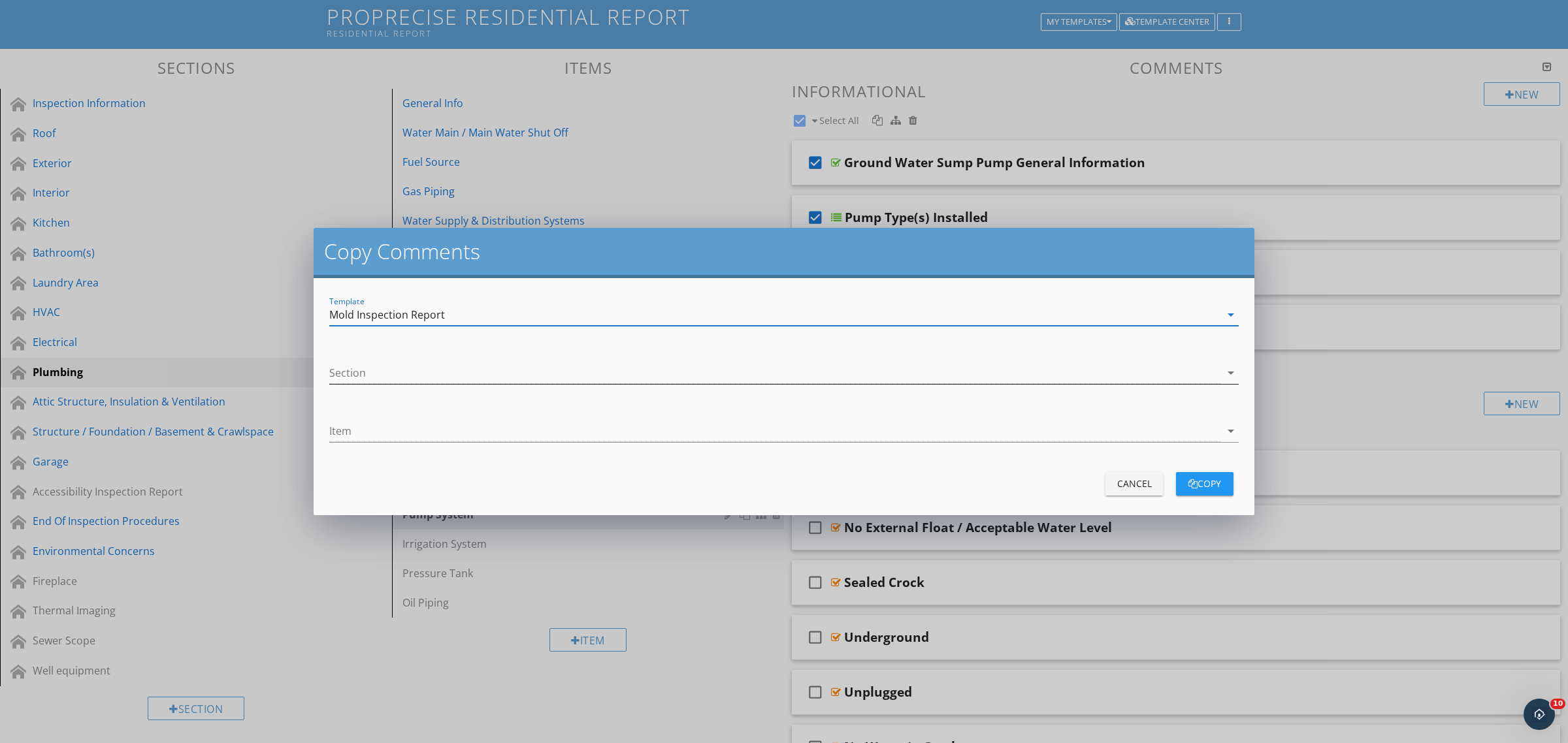
click at [430, 367] on div at bounding box center [775, 373] width 891 height 22
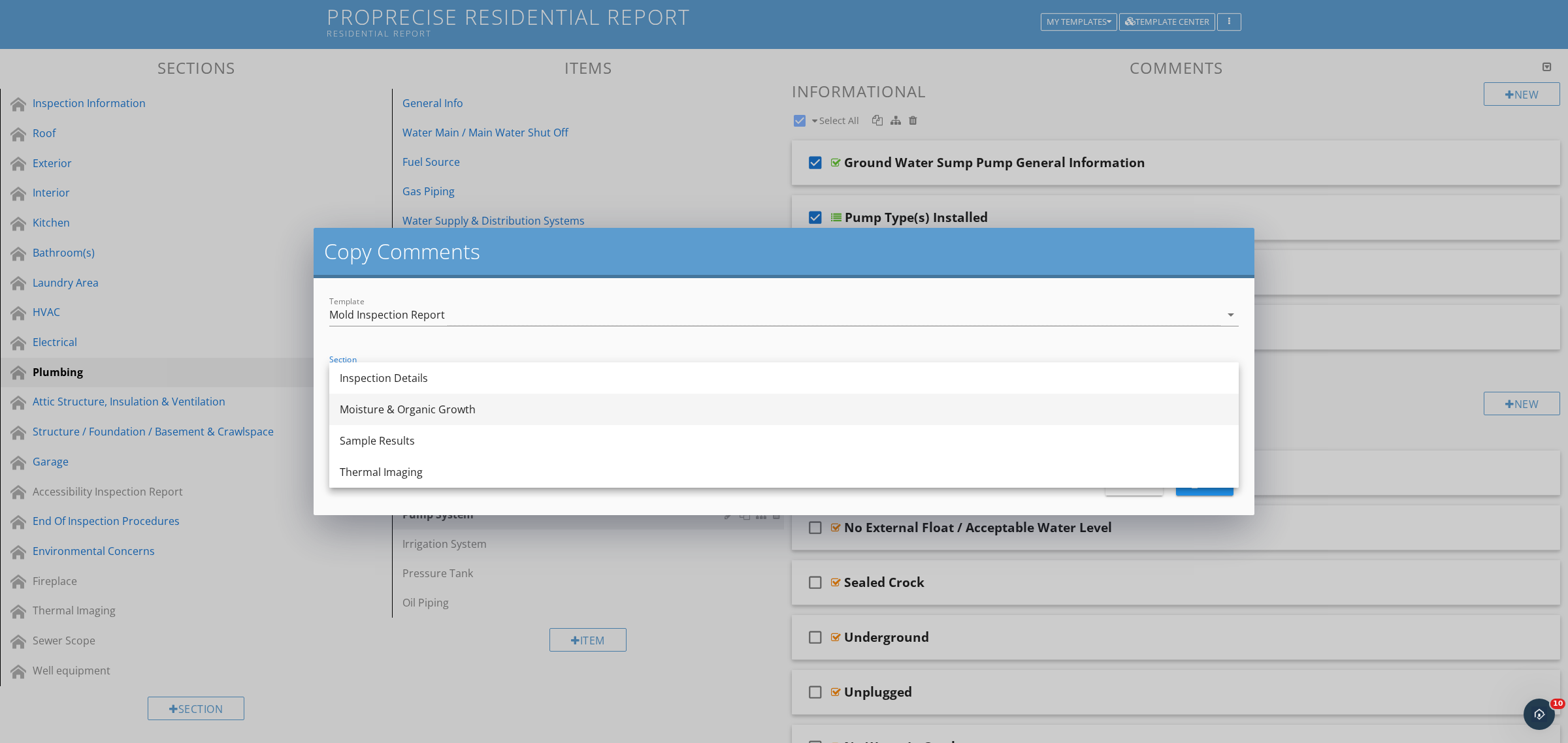
click at [432, 410] on div "Moisture & Organic Growth" at bounding box center [784, 410] width 888 height 16
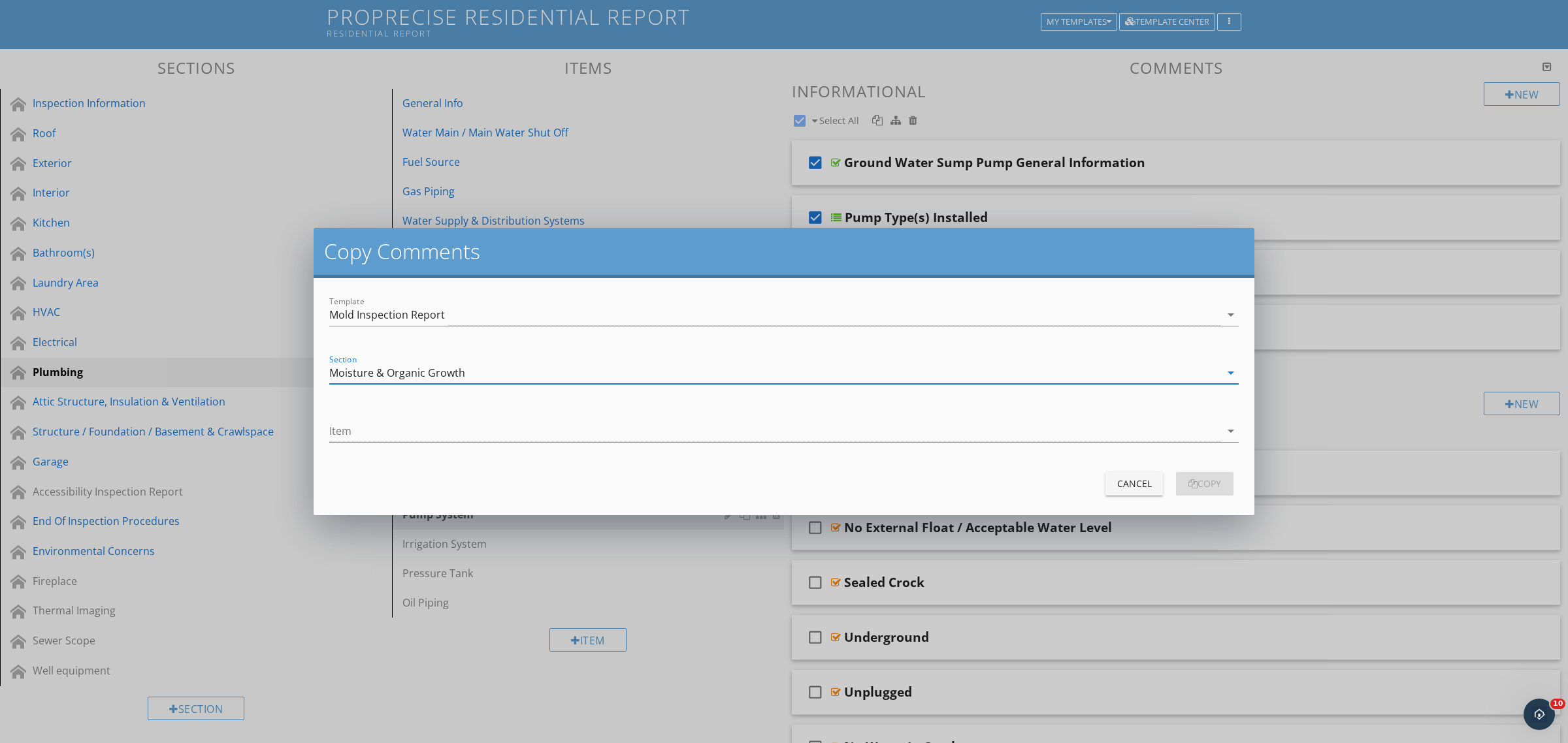
click at [426, 432] on div at bounding box center [775, 431] width 891 height 22
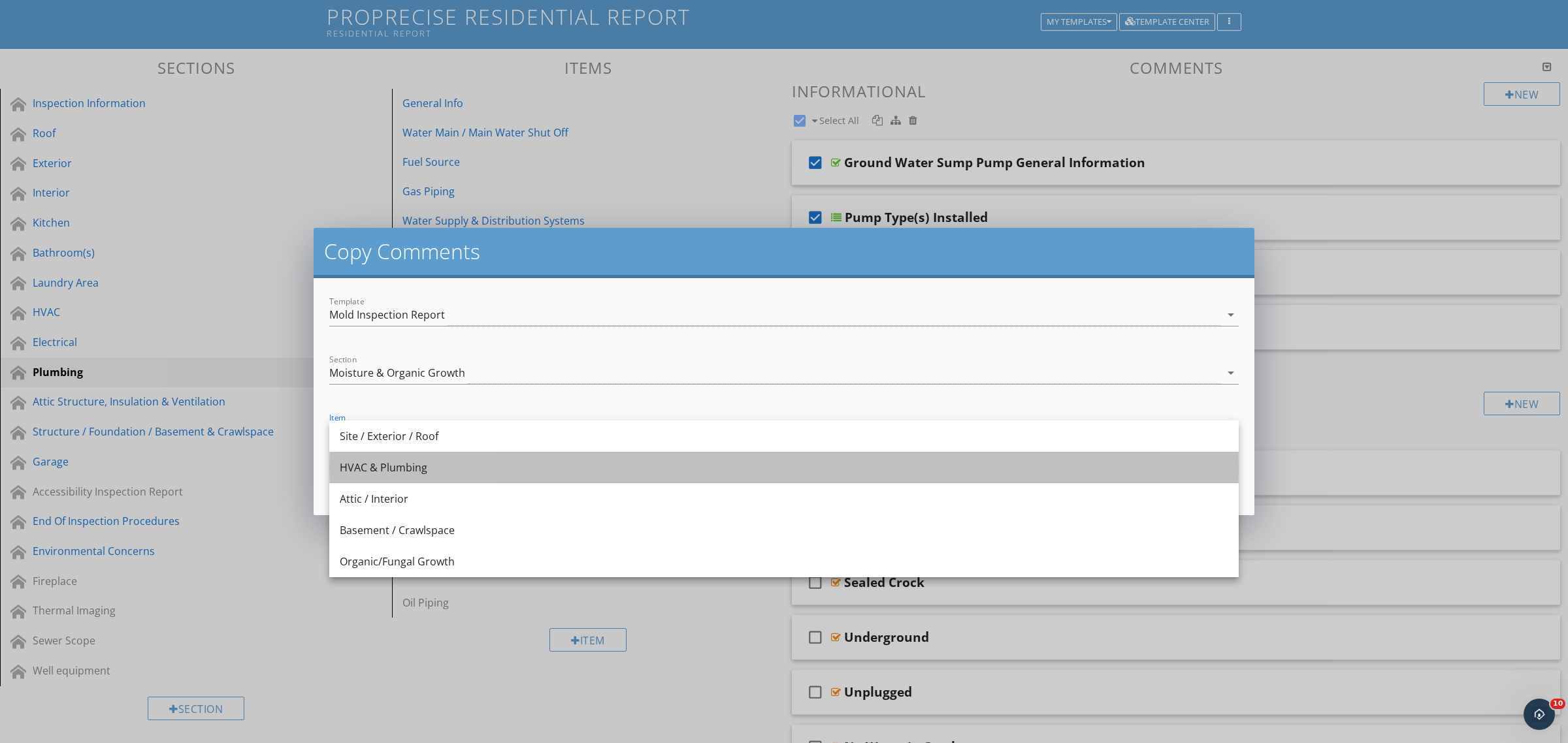
click at [410, 463] on div "HVAC & Plumbing" at bounding box center [784, 468] width 888 height 16
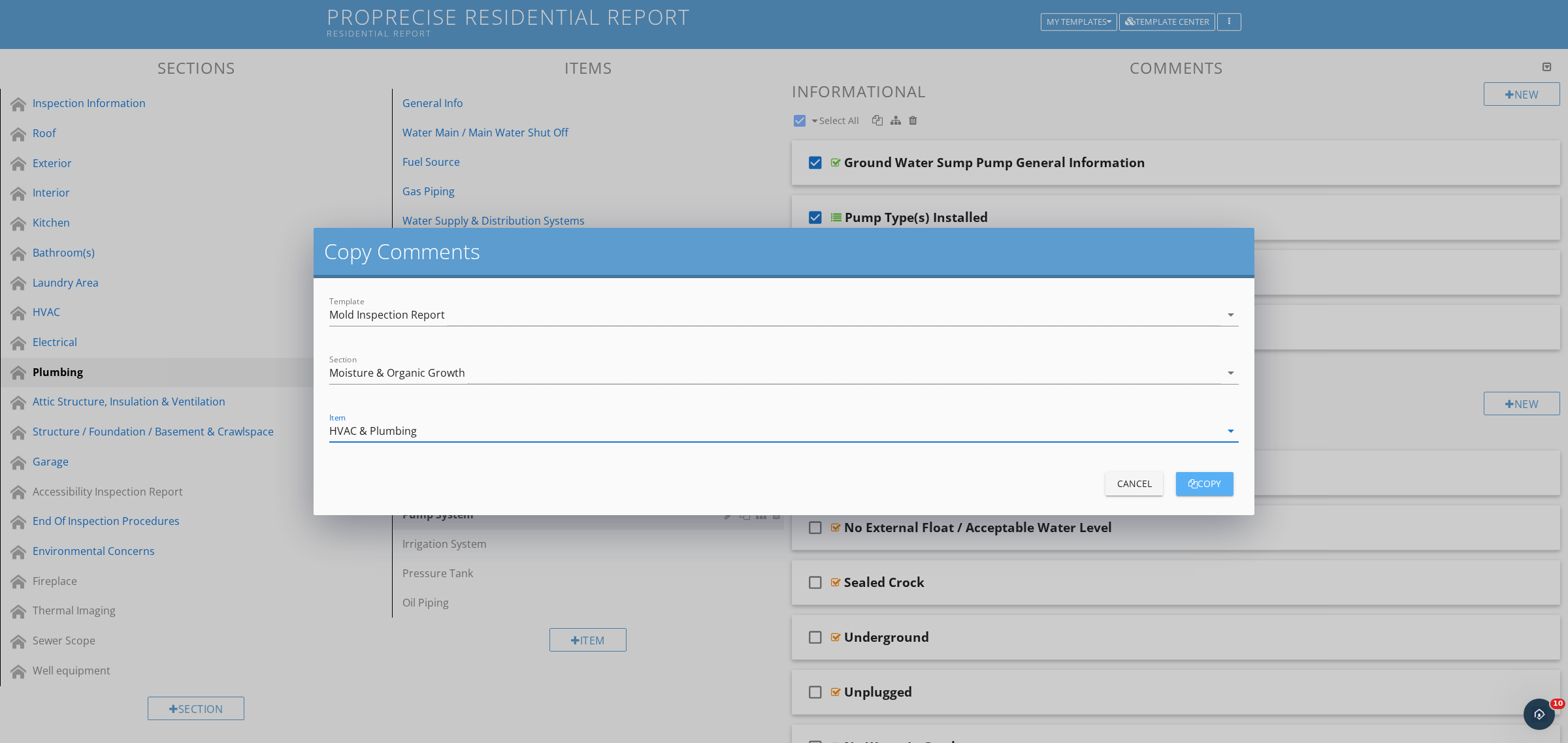
click at [1210, 482] on div "copy" at bounding box center [1204, 483] width 36 height 14
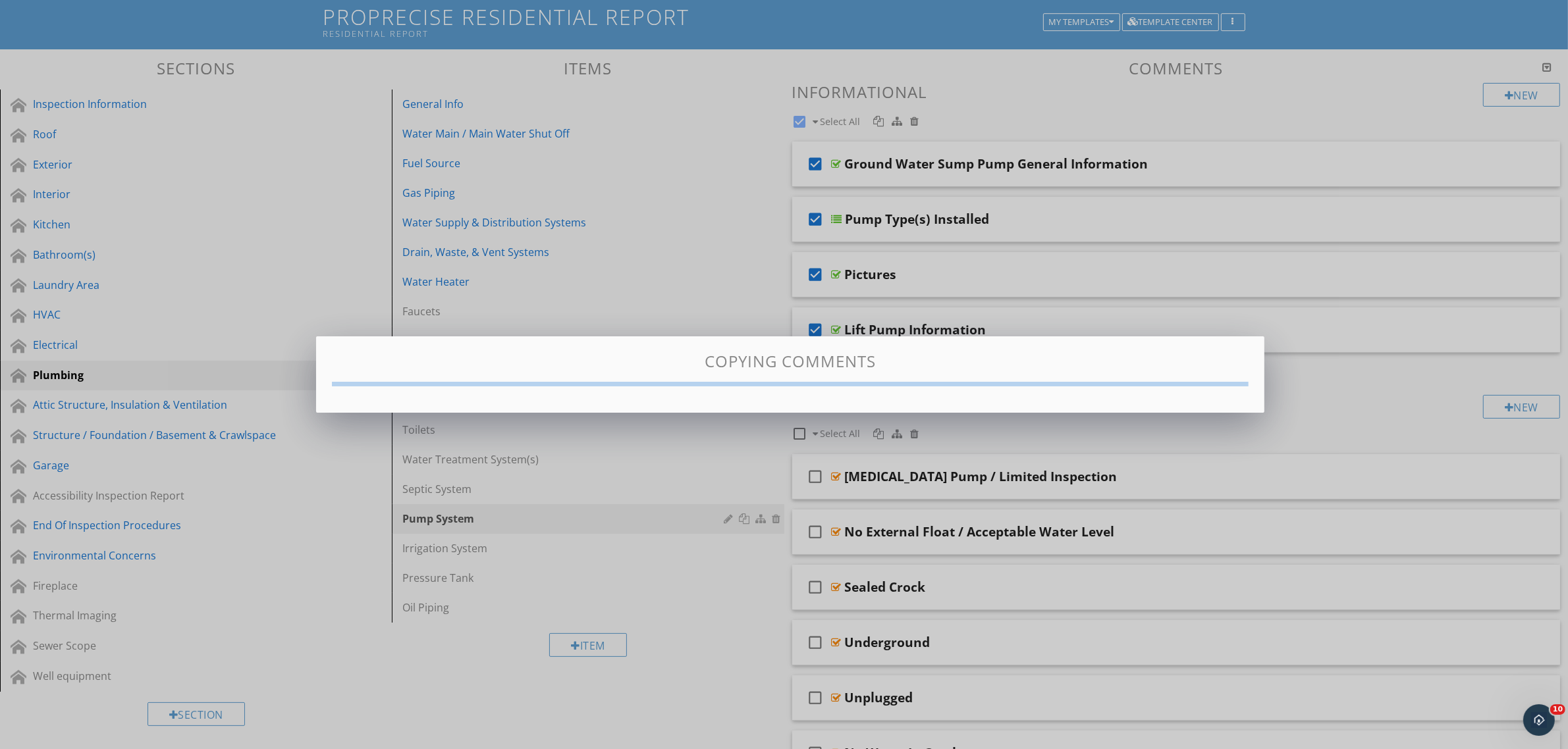
checkbox input "false"
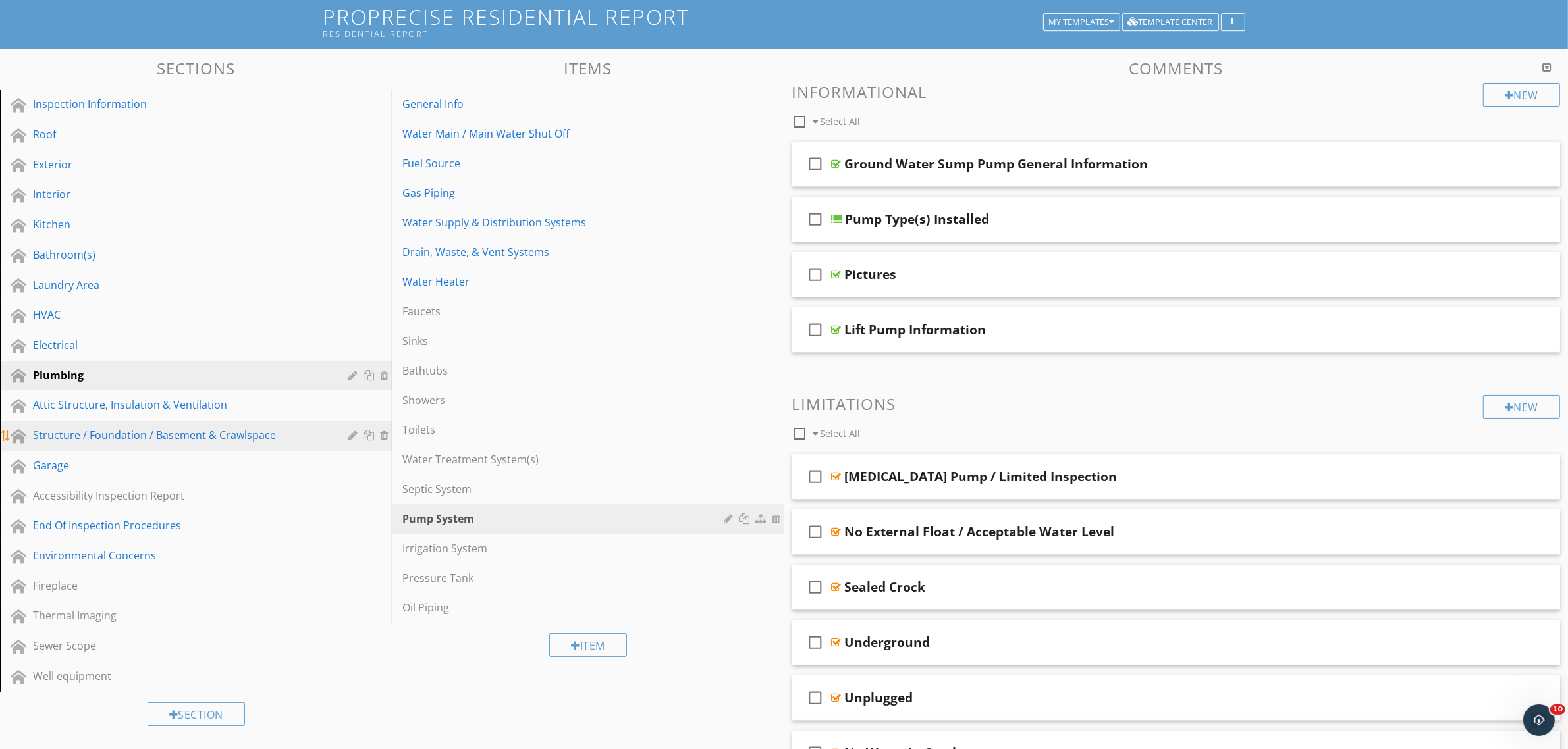
click at [197, 438] on div "Structure / Foundation / Basement & Crawlspace" at bounding box center [180, 435] width 296 height 16
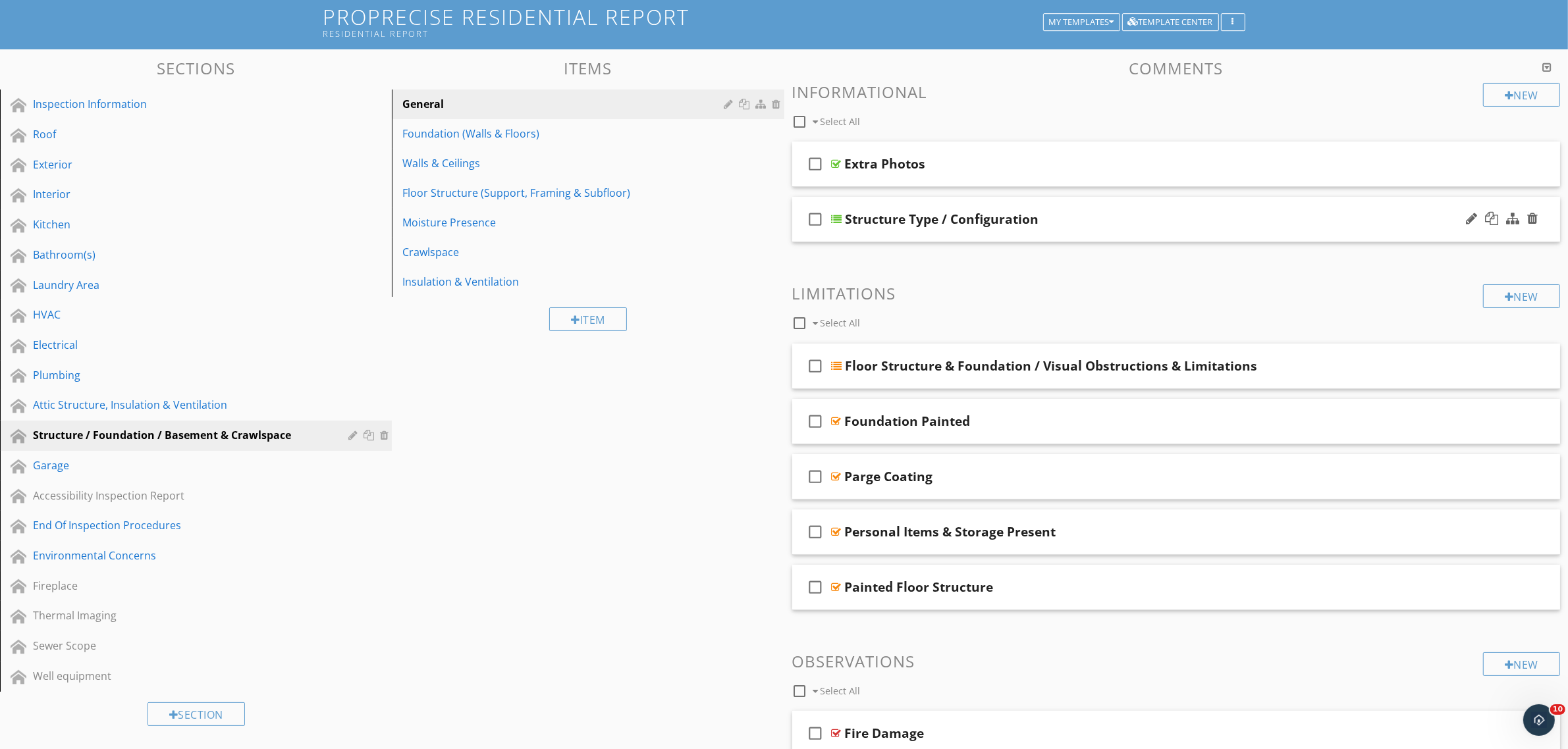
click at [814, 219] on icon "check_box_outline_blank" at bounding box center [816, 218] width 21 height 31
click at [817, 369] on icon "check_box_outline_blank" at bounding box center [816, 365] width 21 height 31
click at [813, 418] on icon "check_box_outline_blank" at bounding box center [816, 421] width 21 height 31
click at [817, 474] on icon "check_box_outline_blank" at bounding box center [816, 476] width 21 height 31
click at [815, 416] on icon "check_box" at bounding box center [816, 421] width 21 height 31
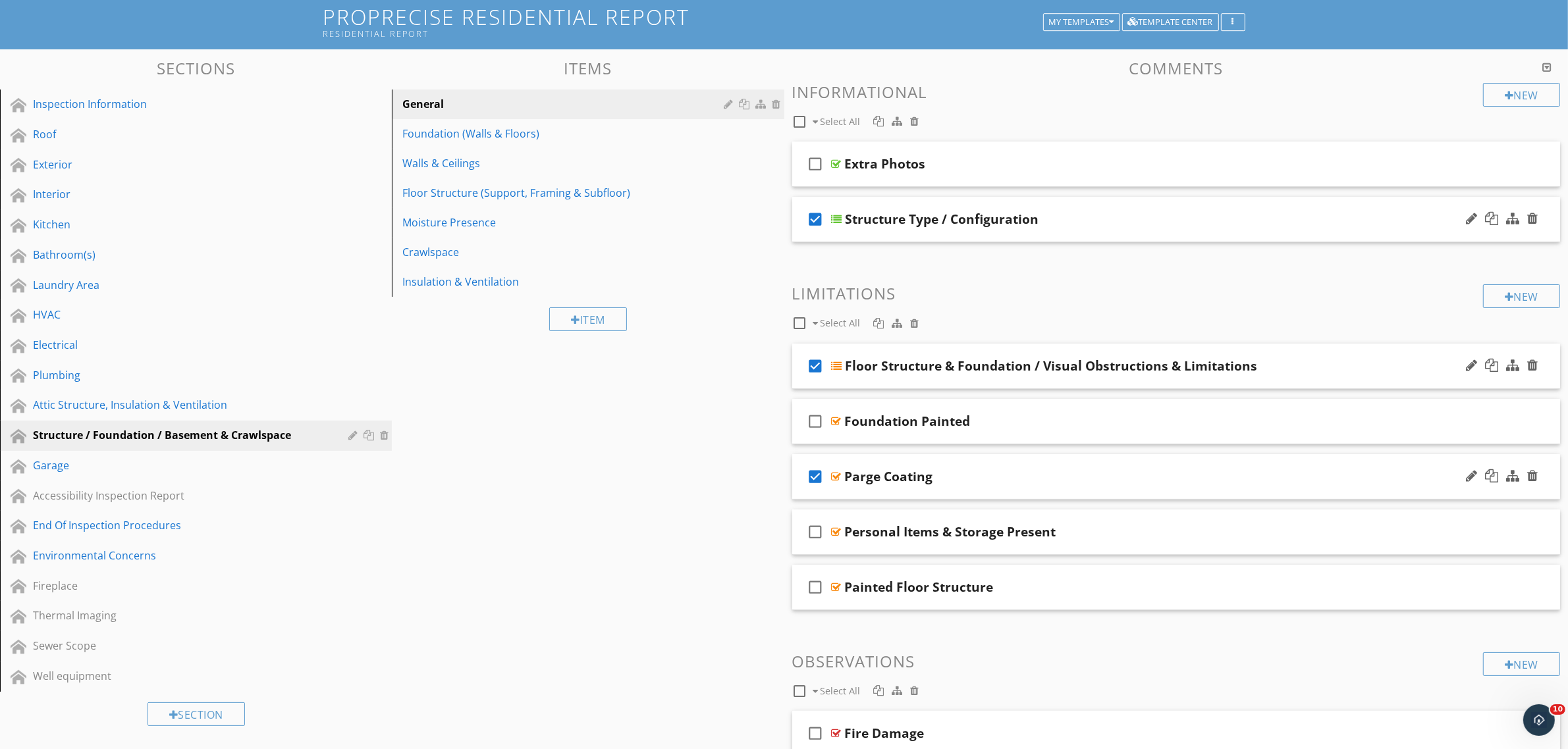
click at [815, 479] on icon "check_box" at bounding box center [816, 476] width 21 height 31
click at [819, 360] on icon "check_box" at bounding box center [816, 365] width 21 height 31
click at [874, 119] on div at bounding box center [878, 121] width 11 height 11
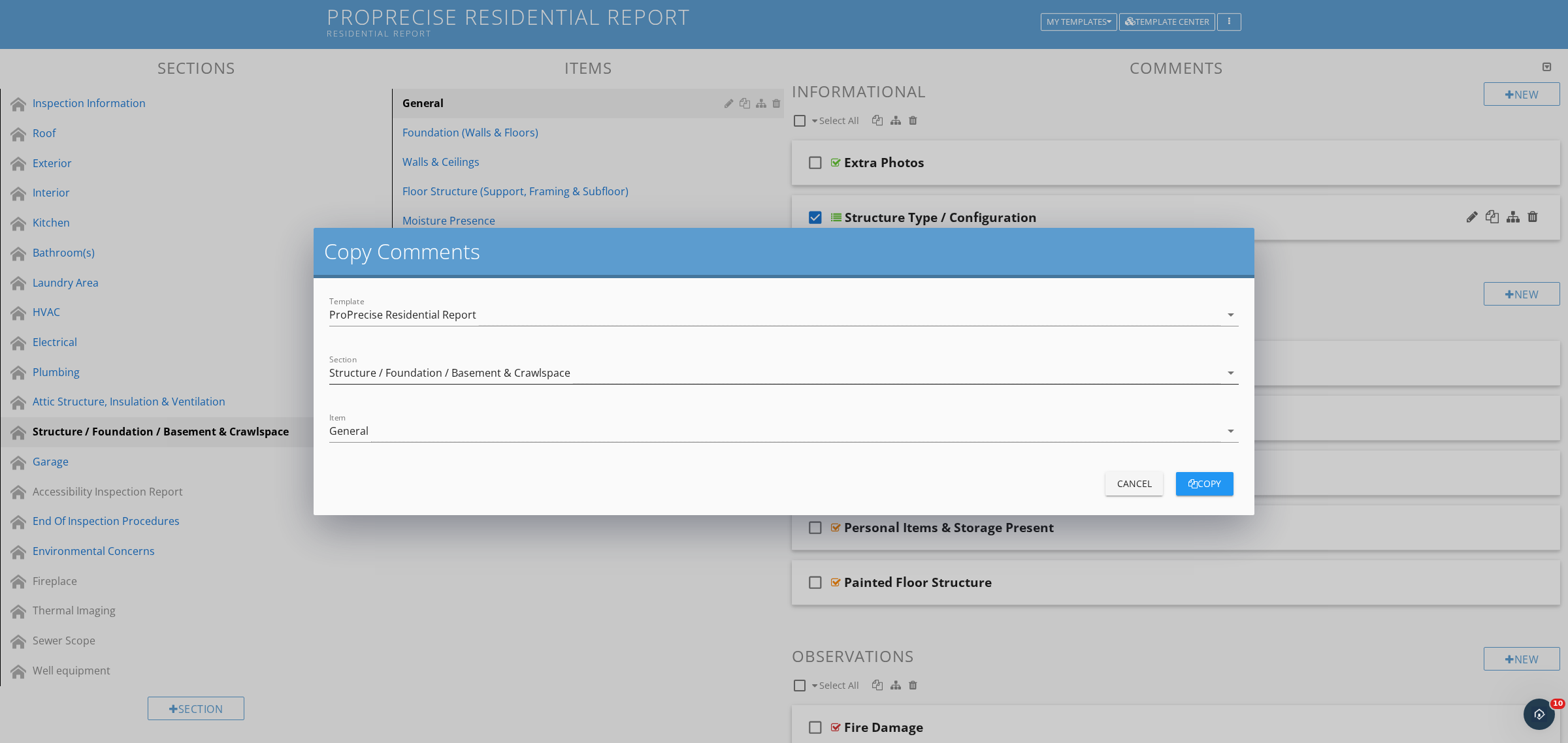
click at [420, 376] on div "Structure / Foundation / Basement & Crawlspace" at bounding box center [450, 373] width 241 height 12
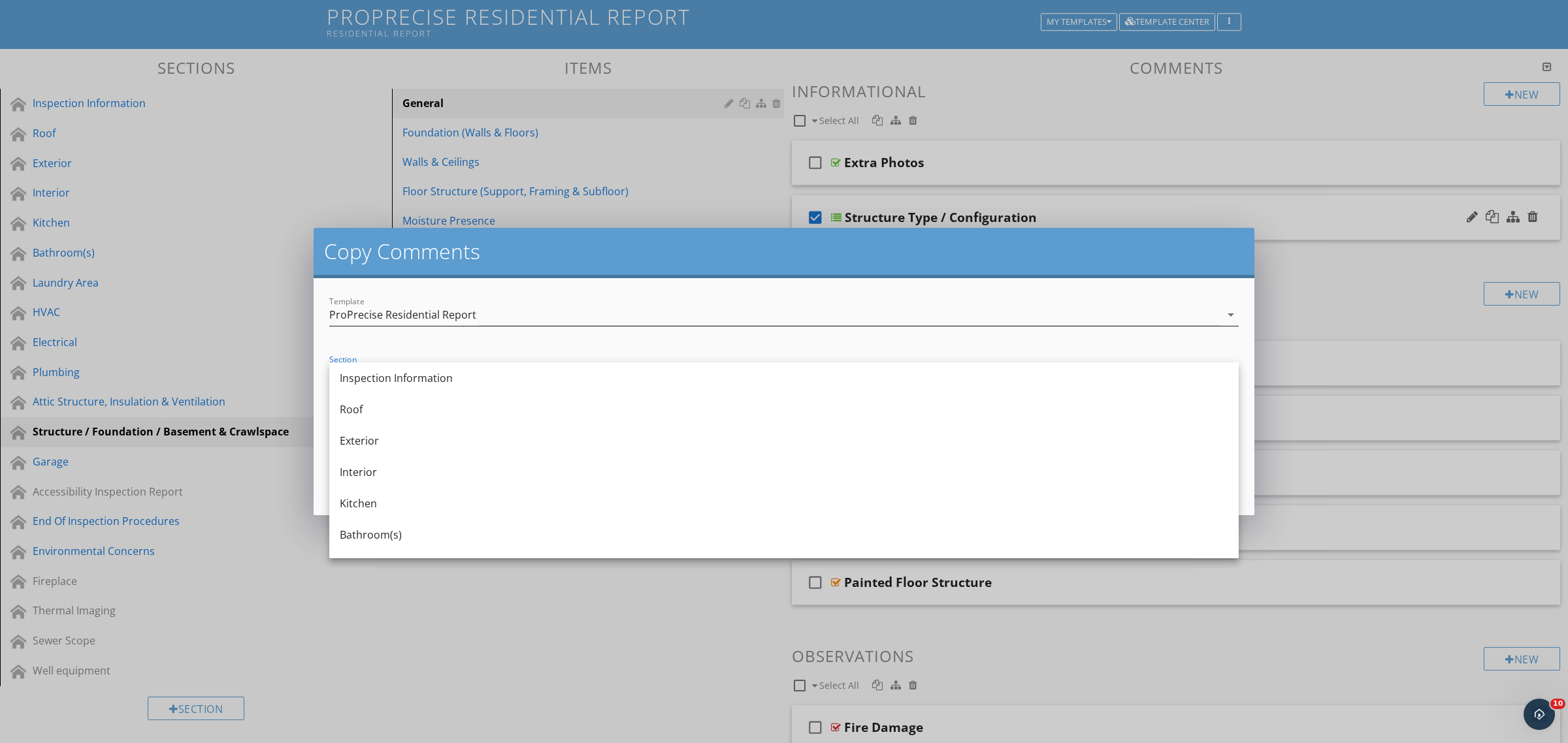
click at [446, 314] on div "ProPrecise Residential Report" at bounding box center [403, 315] width 147 height 12
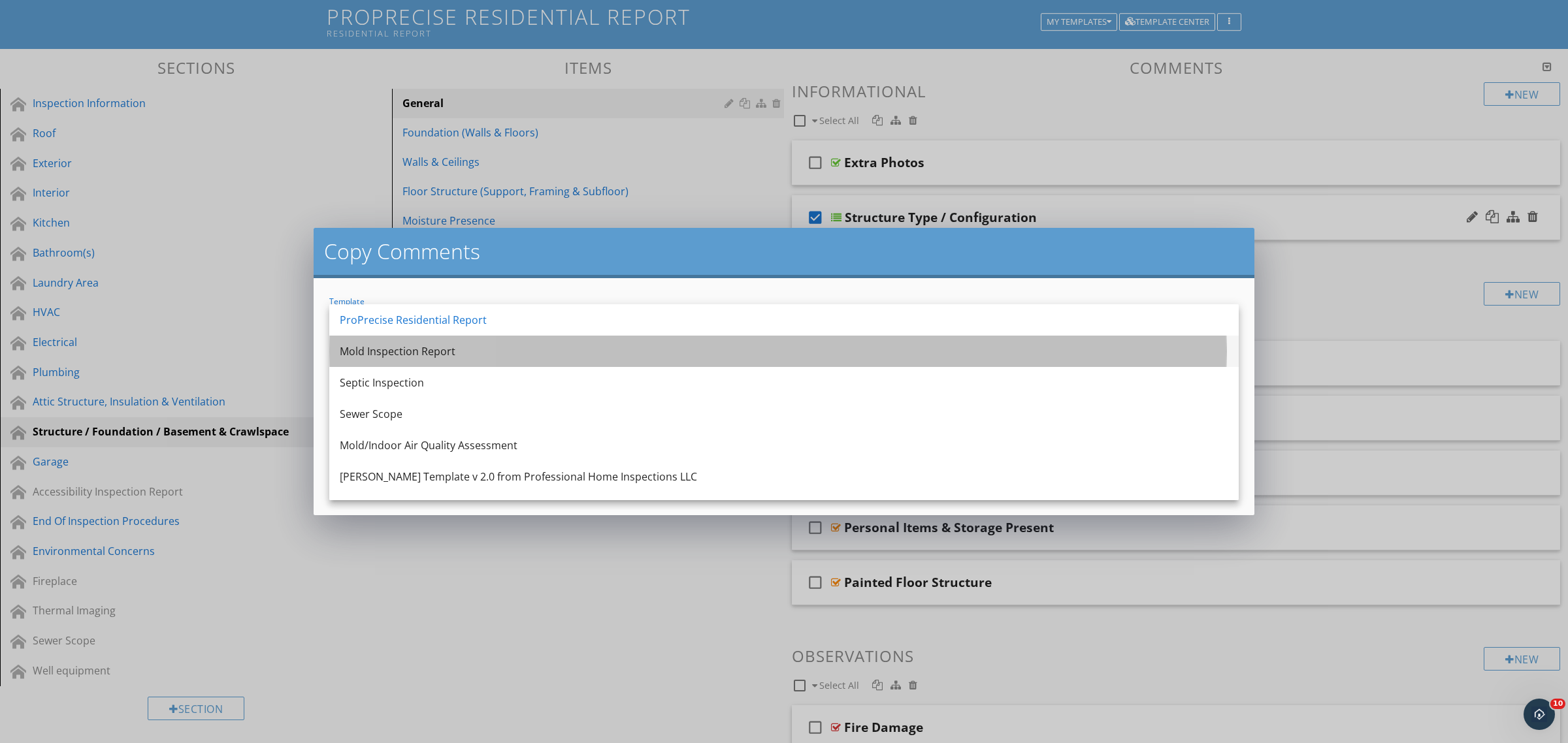
click at [450, 350] on div "Mold Inspection Report" at bounding box center [784, 351] width 888 height 16
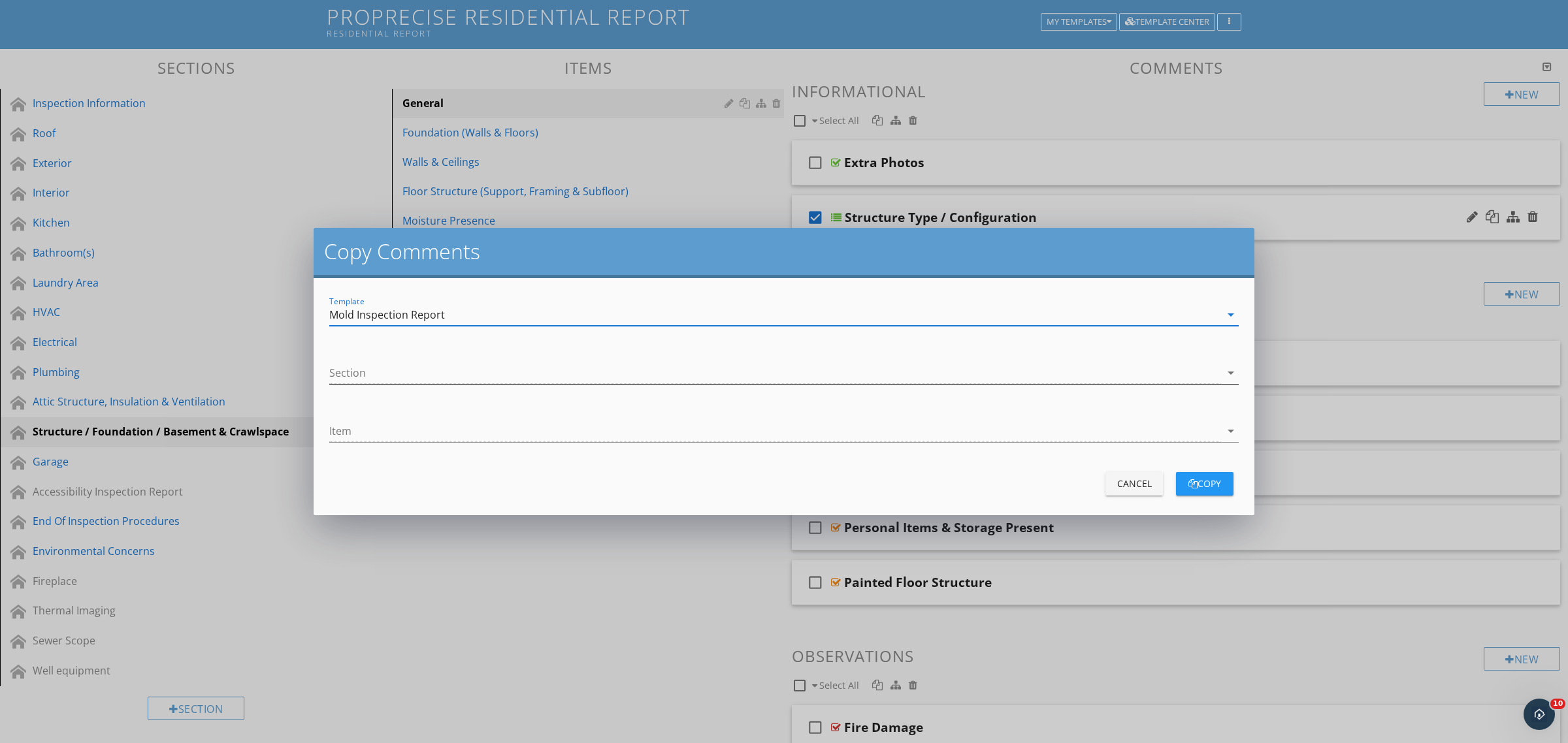
click at [442, 371] on div at bounding box center [775, 373] width 891 height 22
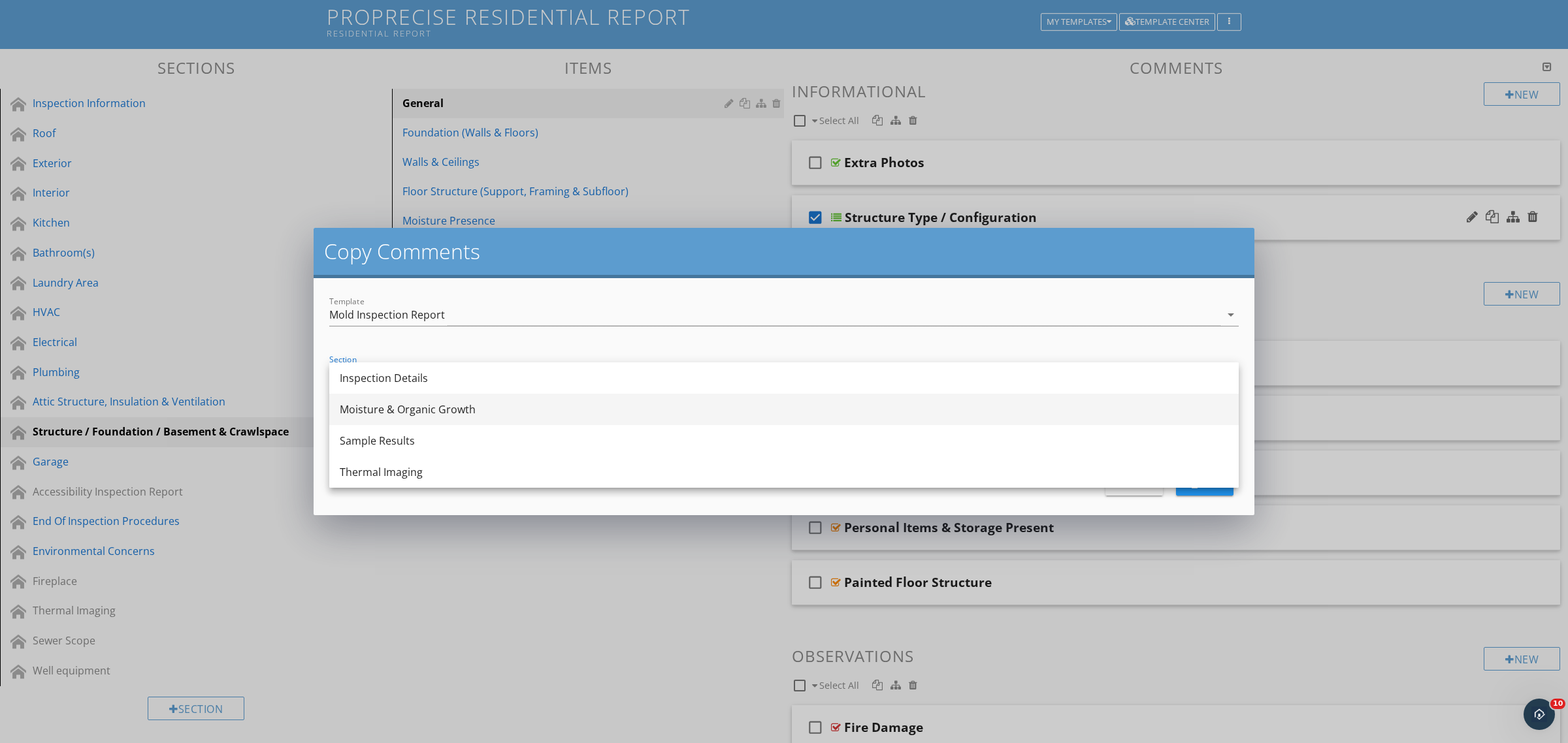
click at [432, 409] on div "Moisture & Organic Growth" at bounding box center [784, 410] width 888 height 16
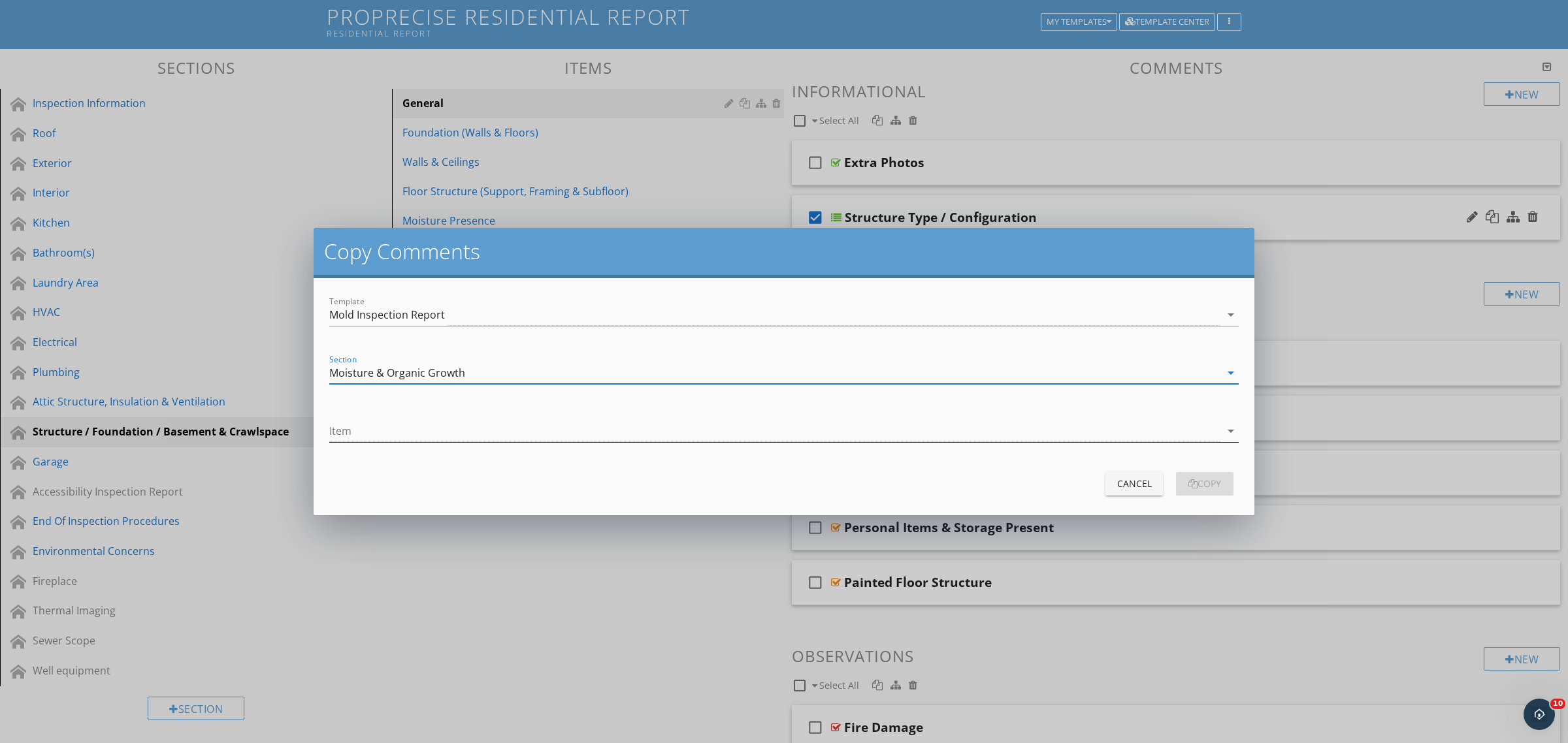
click at [418, 438] on div at bounding box center [775, 431] width 891 height 22
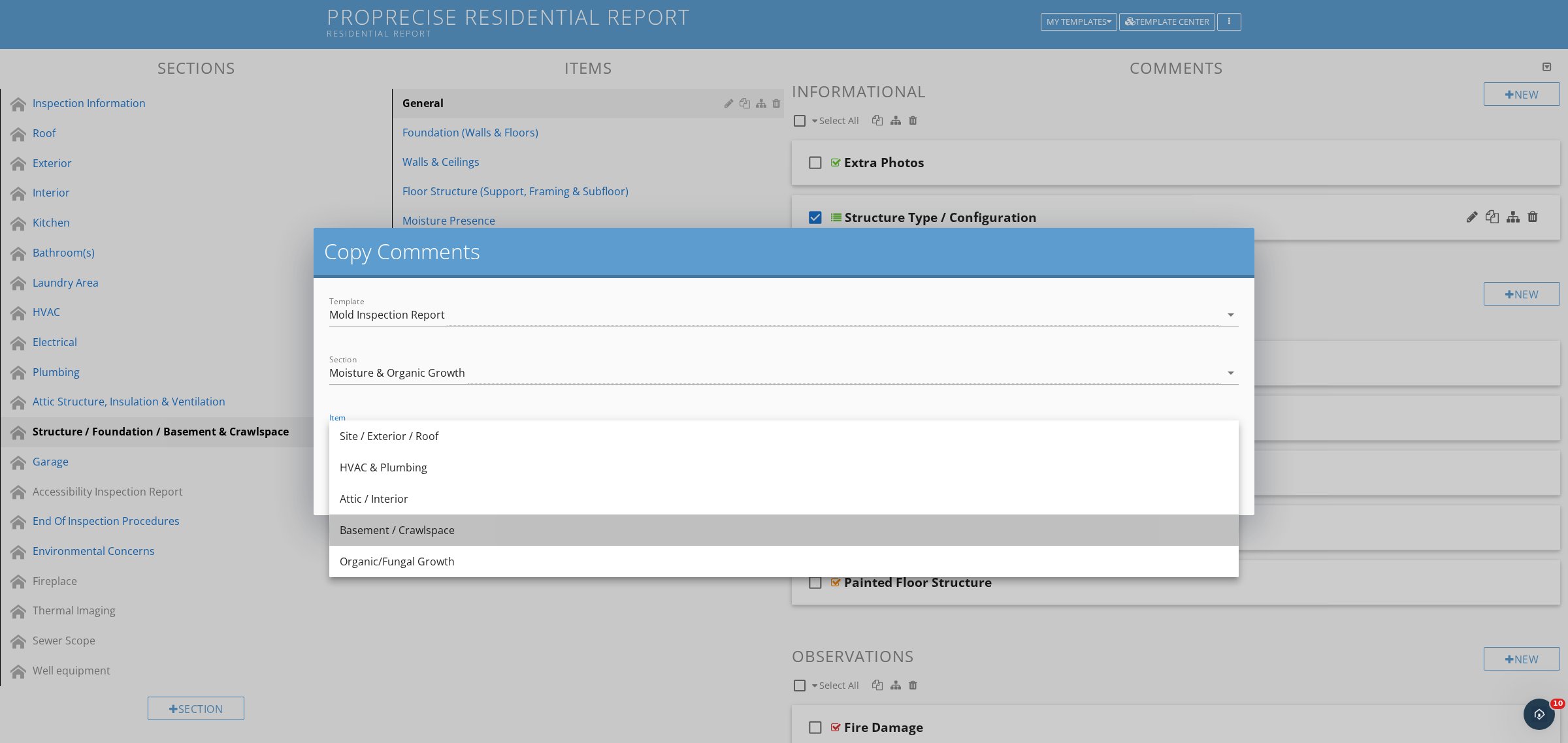
click at [422, 534] on div "Basement / Crawlspace" at bounding box center [784, 530] width 888 height 16
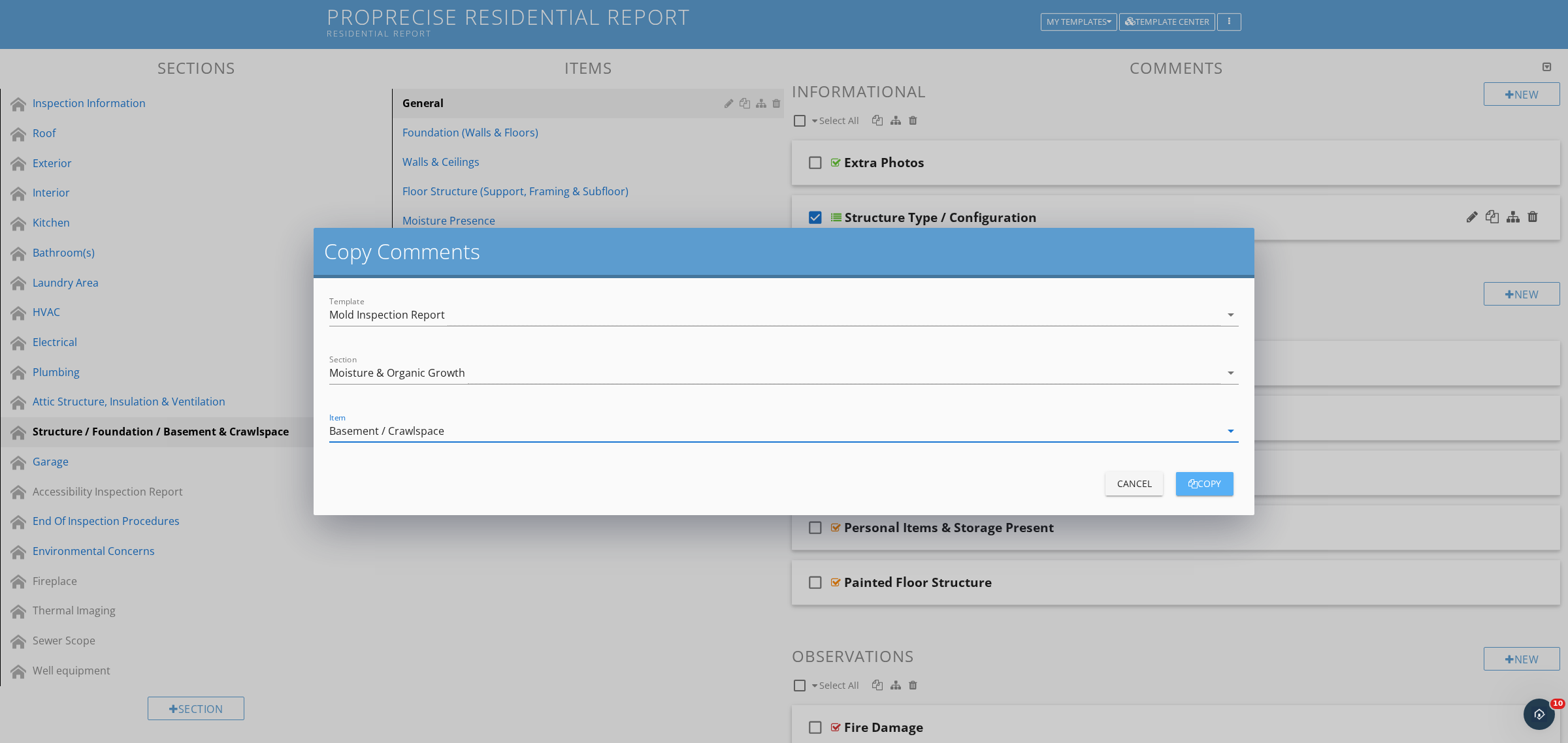
click at [1218, 481] on div "copy" at bounding box center [1204, 483] width 36 height 14
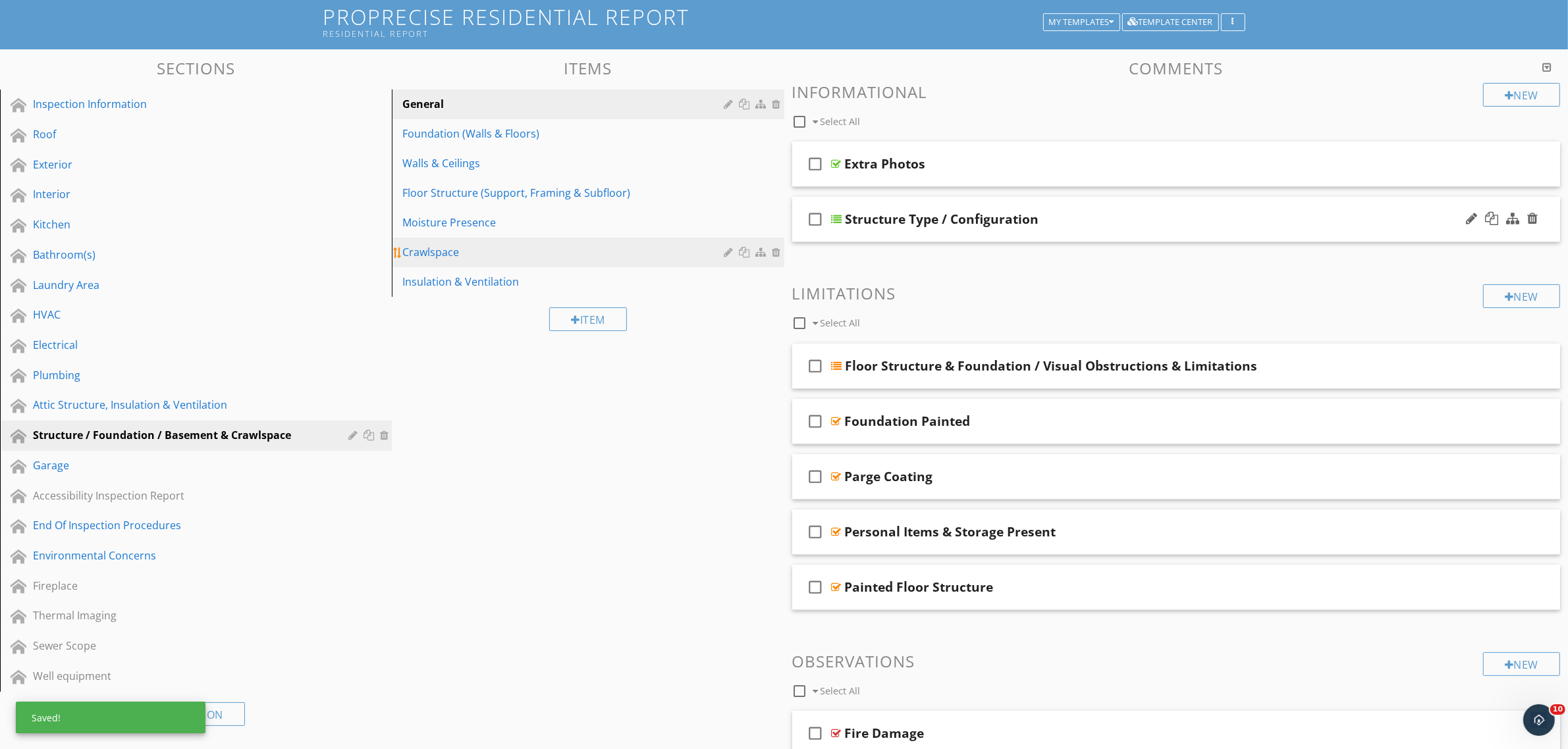
click at [432, 245] on div "Crawlspace" at bounding box center [565, 253] width 325 height 16
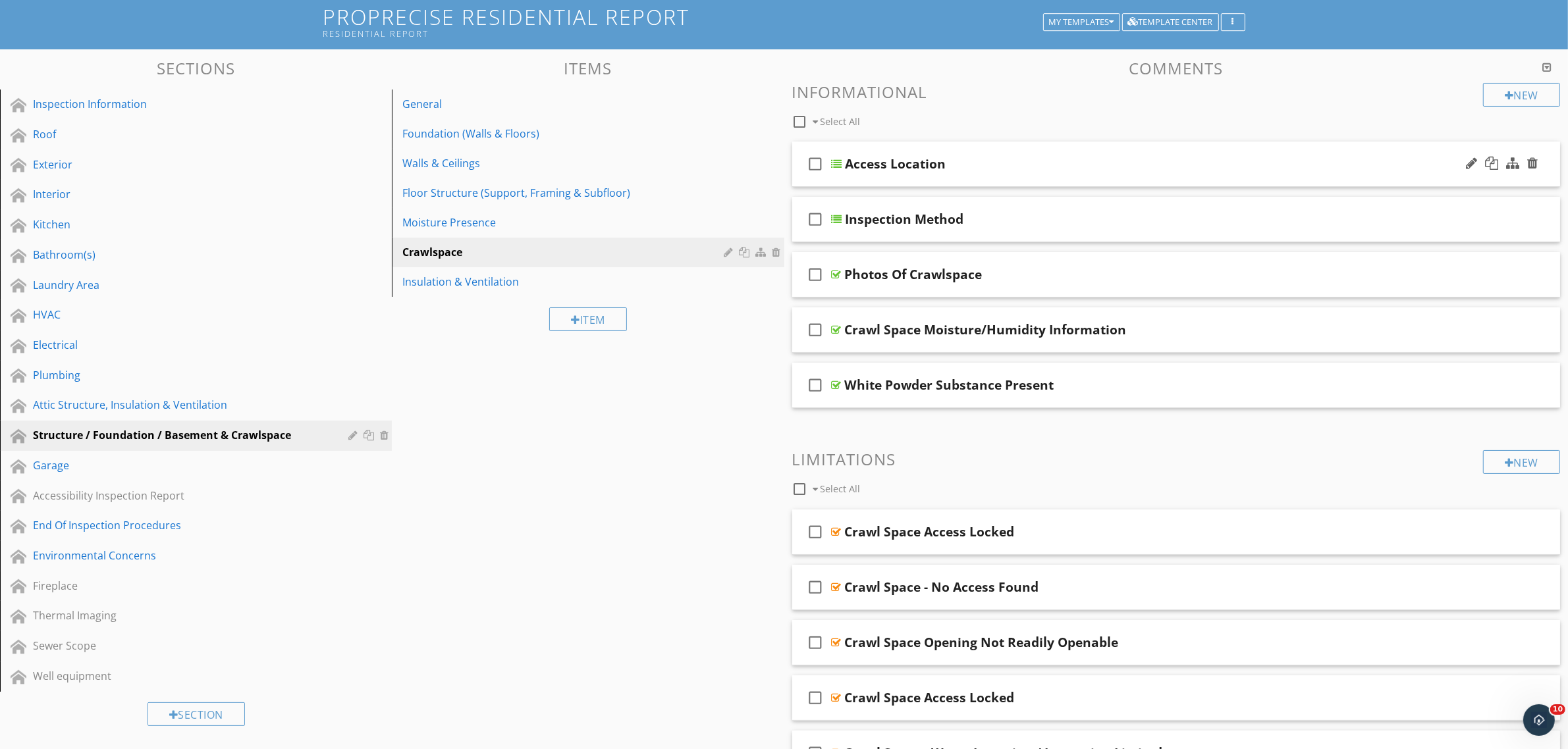
click at [817, 162] on icon "check_box_outline_blank" at bounding box center [816, 164] width 21 height 31
click at [813, 219] on icon "check_box_outline_blank" at bounding box center [816, 218] width 21 height 31
click at [817, 274] on icon "check_box_outline_blank" at bounding box center [816, 274] width 21 height 31
click at [812, 328] on icon "check_box_outline_blank" at bounding box center [816, 329] width 21 height 31
click at [811, 382] on icon "check_box_outline_blank" at bounding box center [816, 385] width 21 height 31
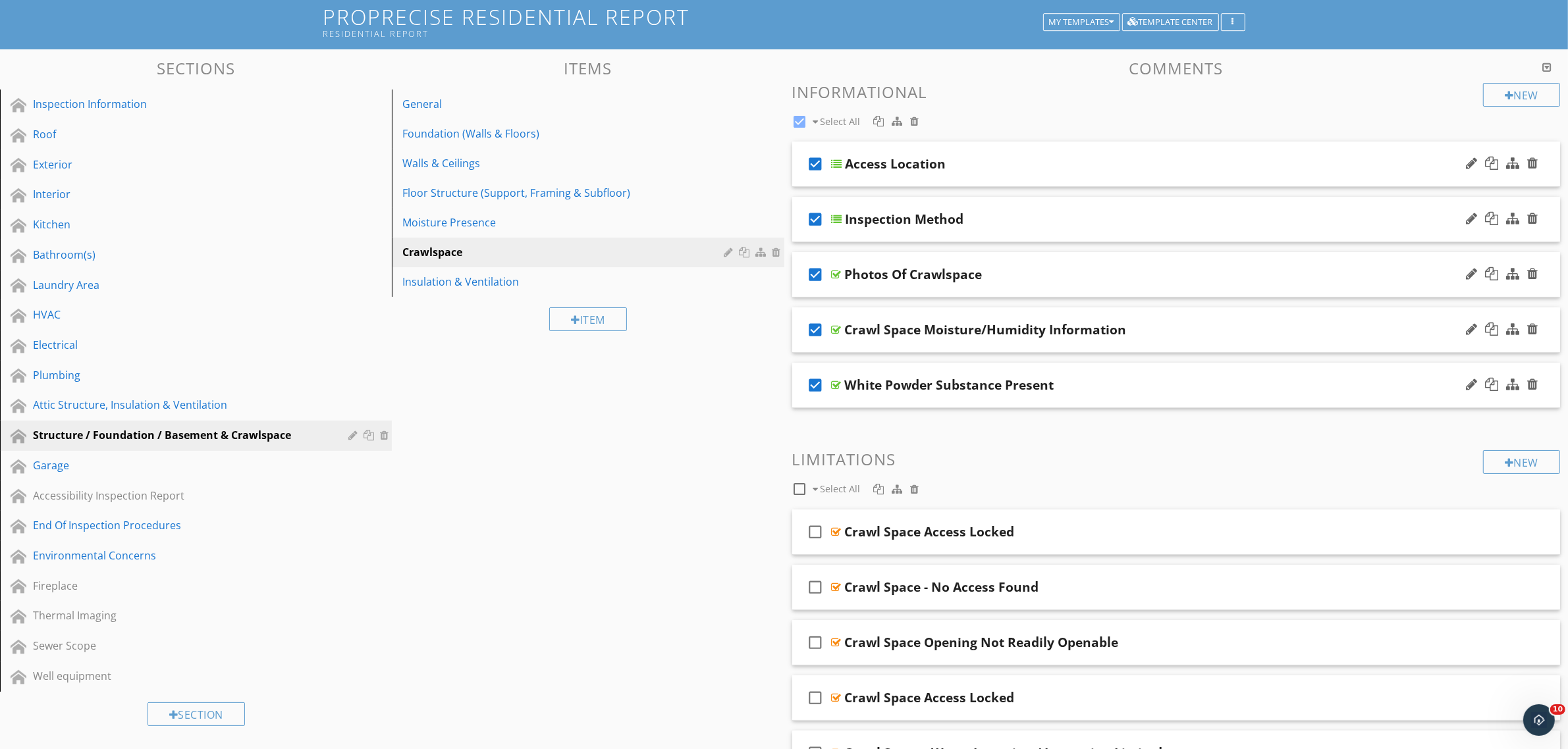
click at [815, 386] on icon "check_box" at bounding box center [816, 385] width 21 height 31
checkbox input "false"
click at [813, 326] on icon "check_box" at bounding box center [816, 329] width 21 height 31
click at [821, 274] on icon "check_box" at bounding box center [816, 274] width 21 height 31
click at [815, 155] on icon "check_box" at bounding box center [816, 164] width 21 height 31
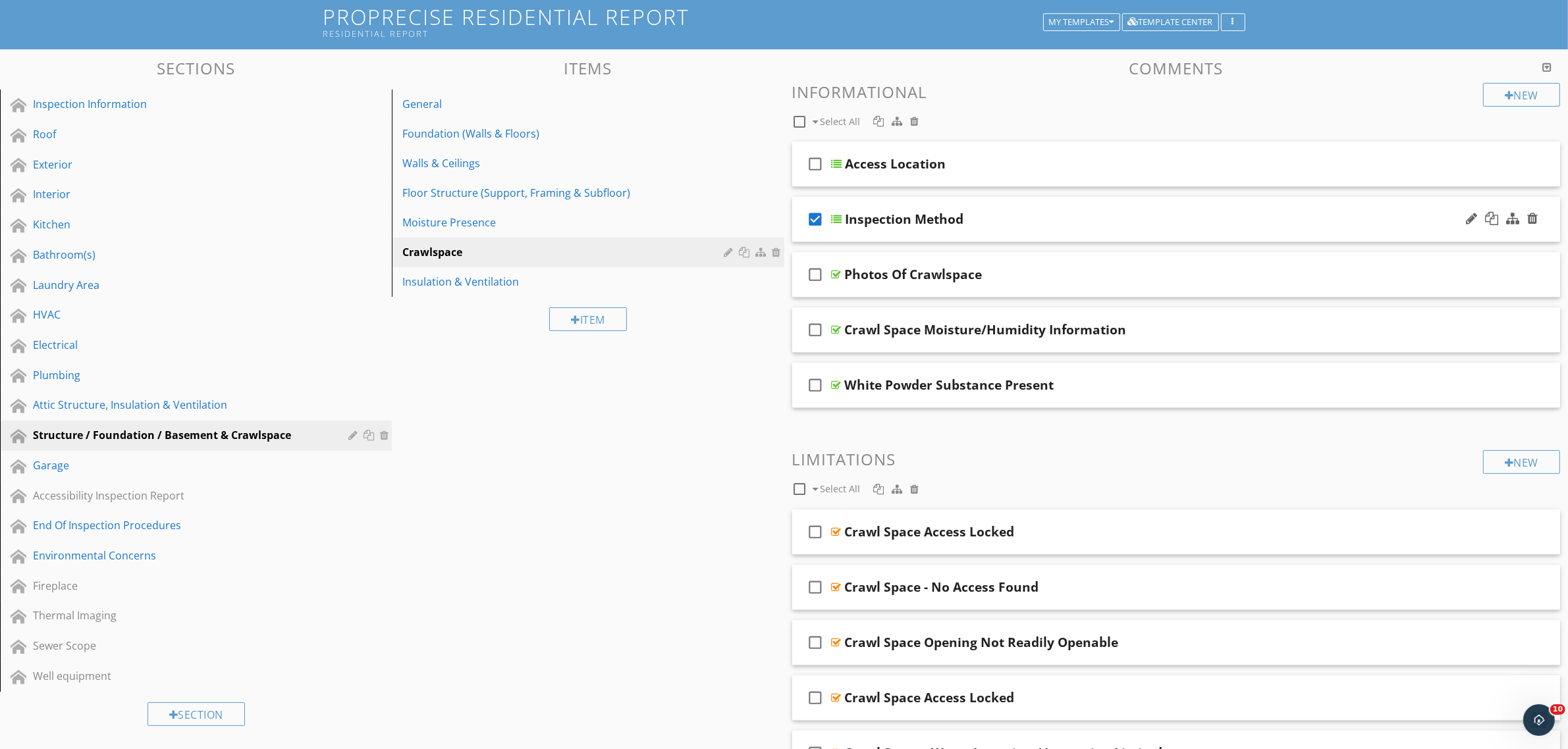
click at [814, 214] on icon "check_box" at bounding box center [816, 218] width 21 height 31
click at [1069, 21] on div "My Templates" at bounding box center [1081, 23] width 66 height 9
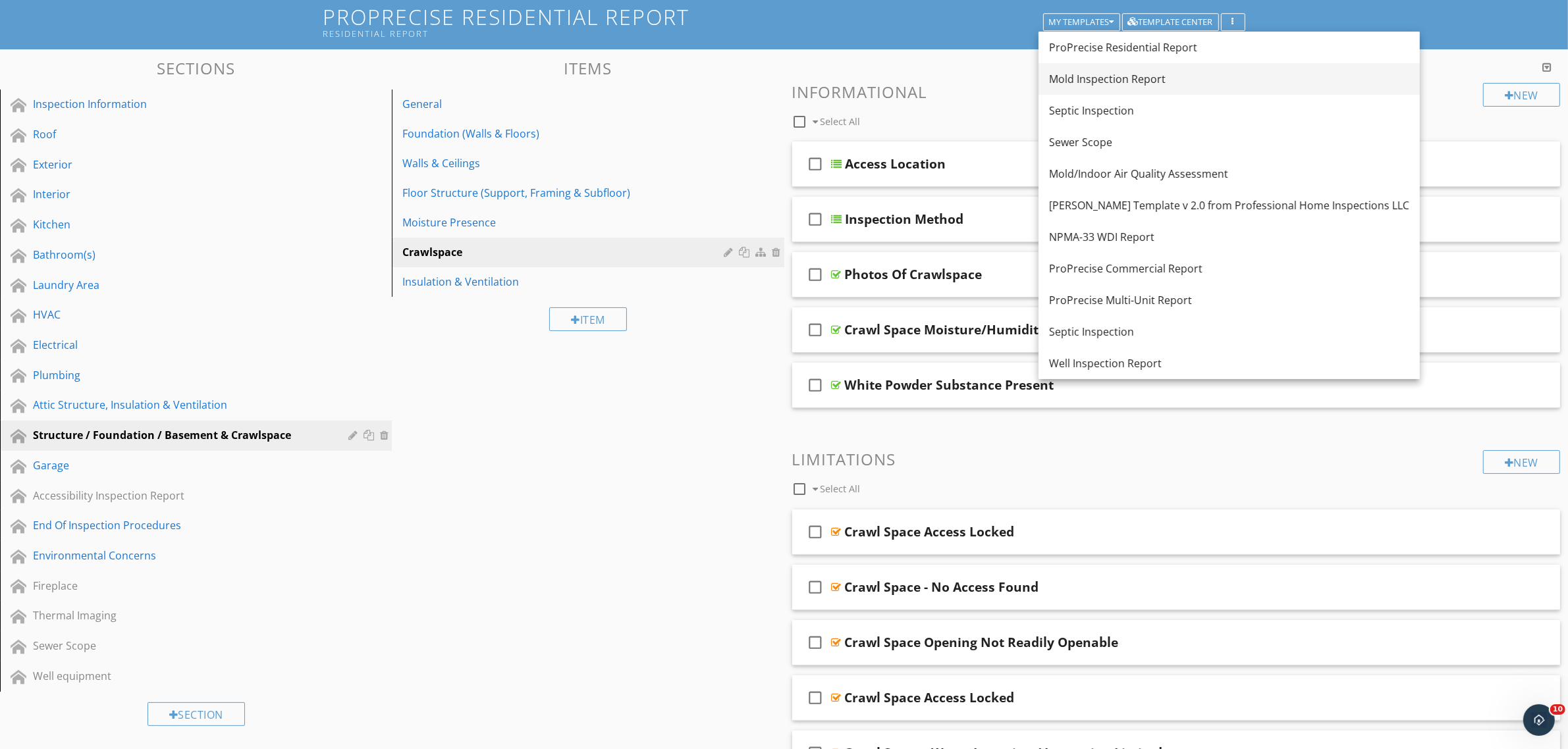
click at [1077, 77] on div "Mold Inspection Report" at bounding box center [1228, 79] width 360 height 16
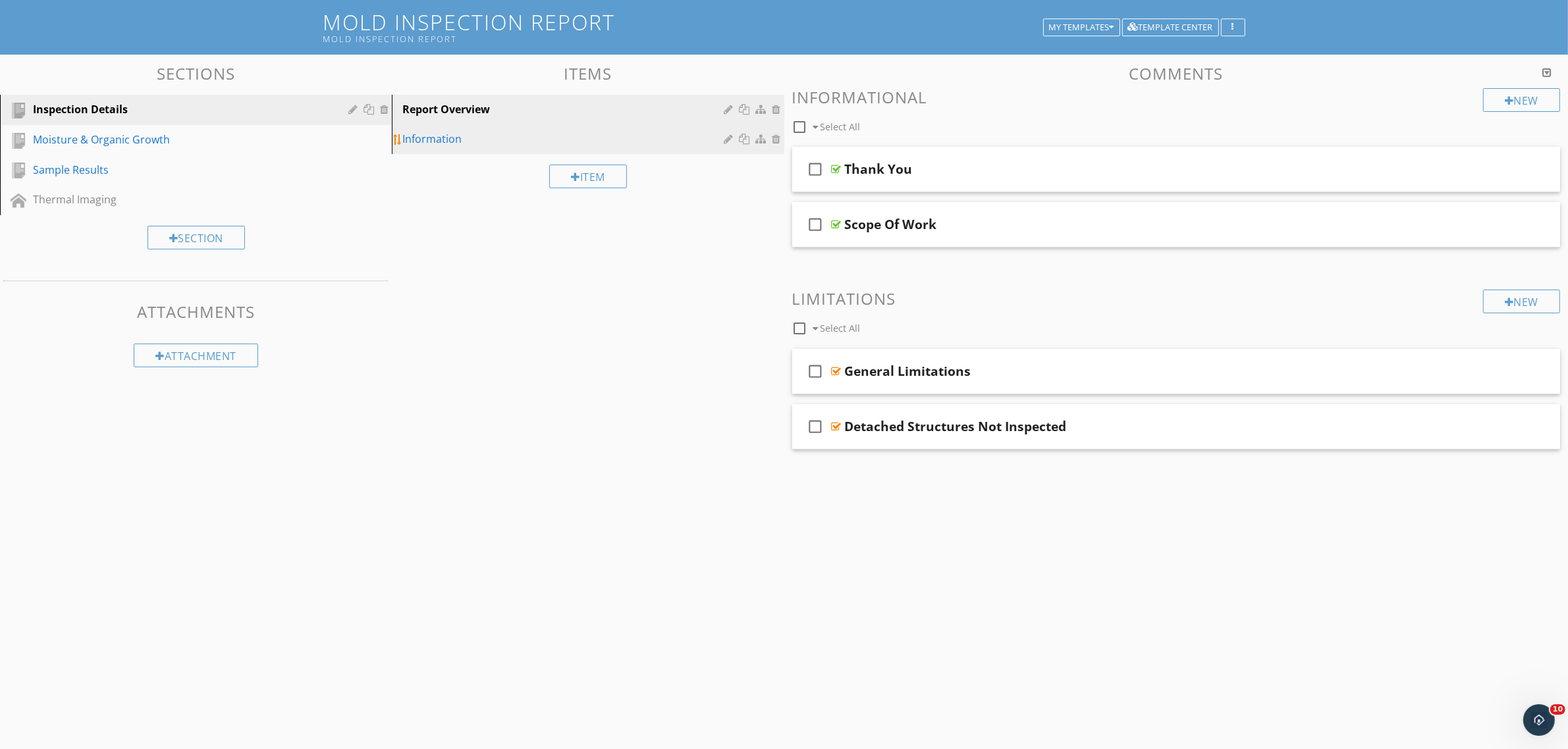
scroll to position [77, 0]
click at [194, 136] on div "Moisture & Organic Growth" at bounding box center [180, 140] width 296 height 16
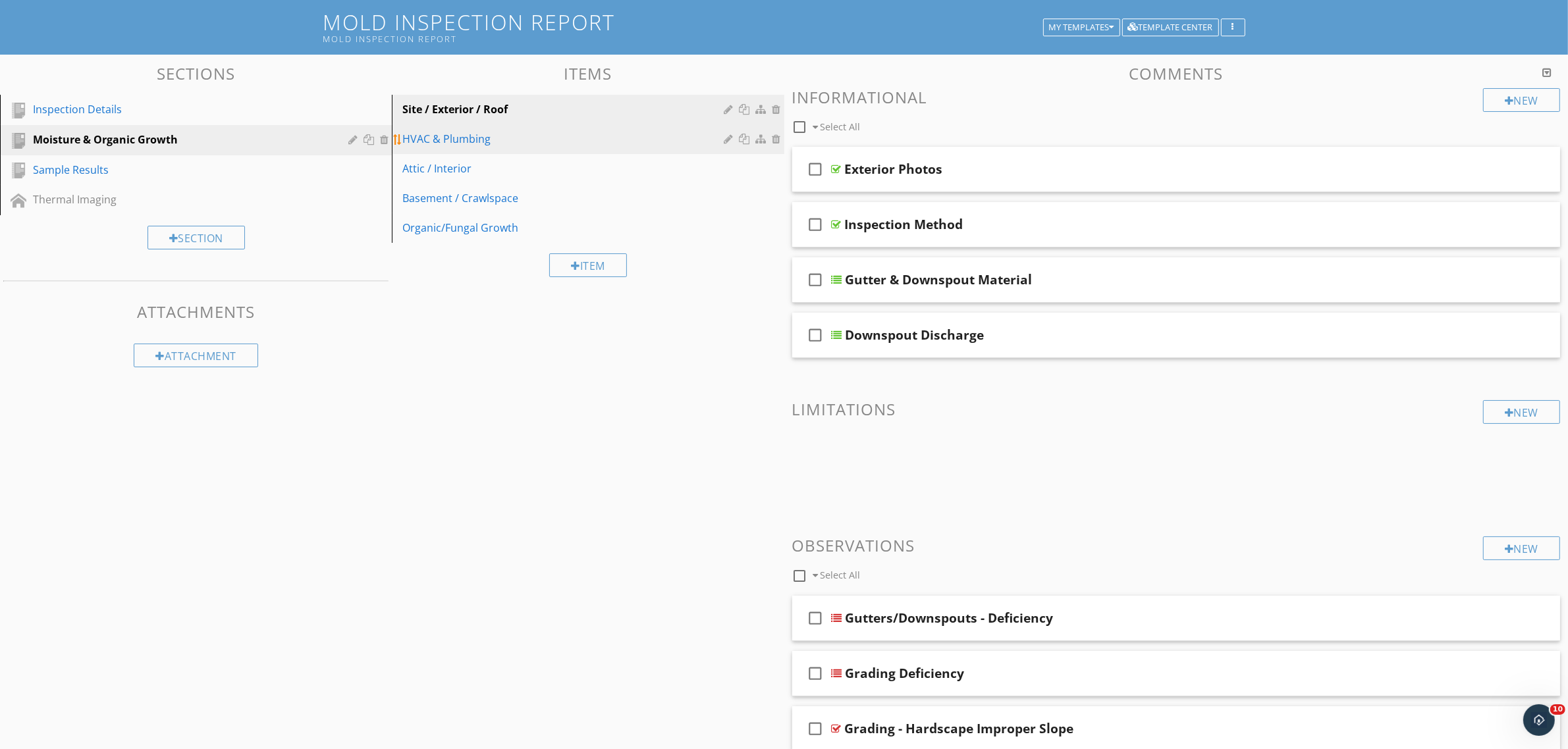
click at [521, 140] on div "HVAC & Plumbing" at bounding box center [565, 139] width 325 height 16
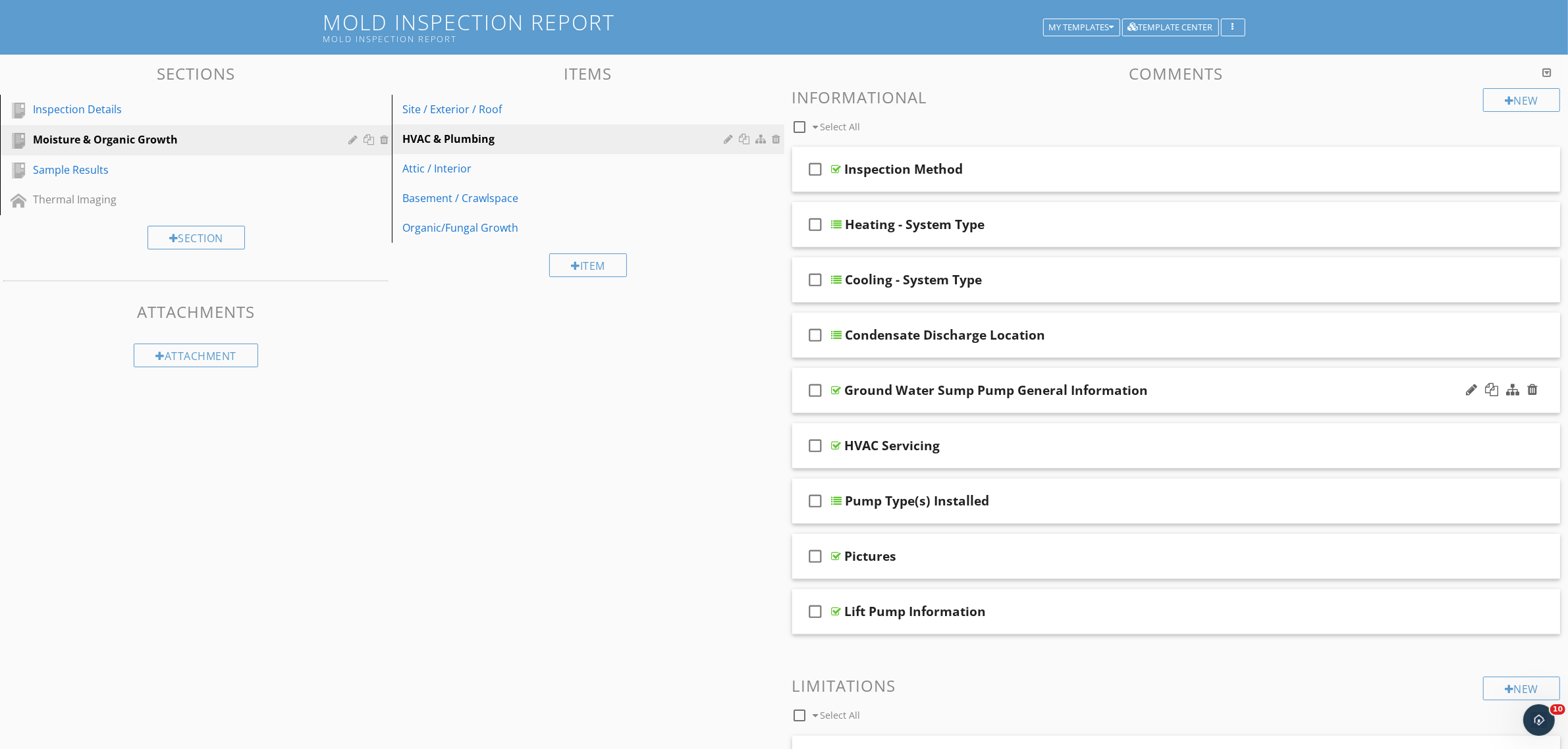
click at [836, 387] on div at bounding box center [836, 390] width 10 height 11
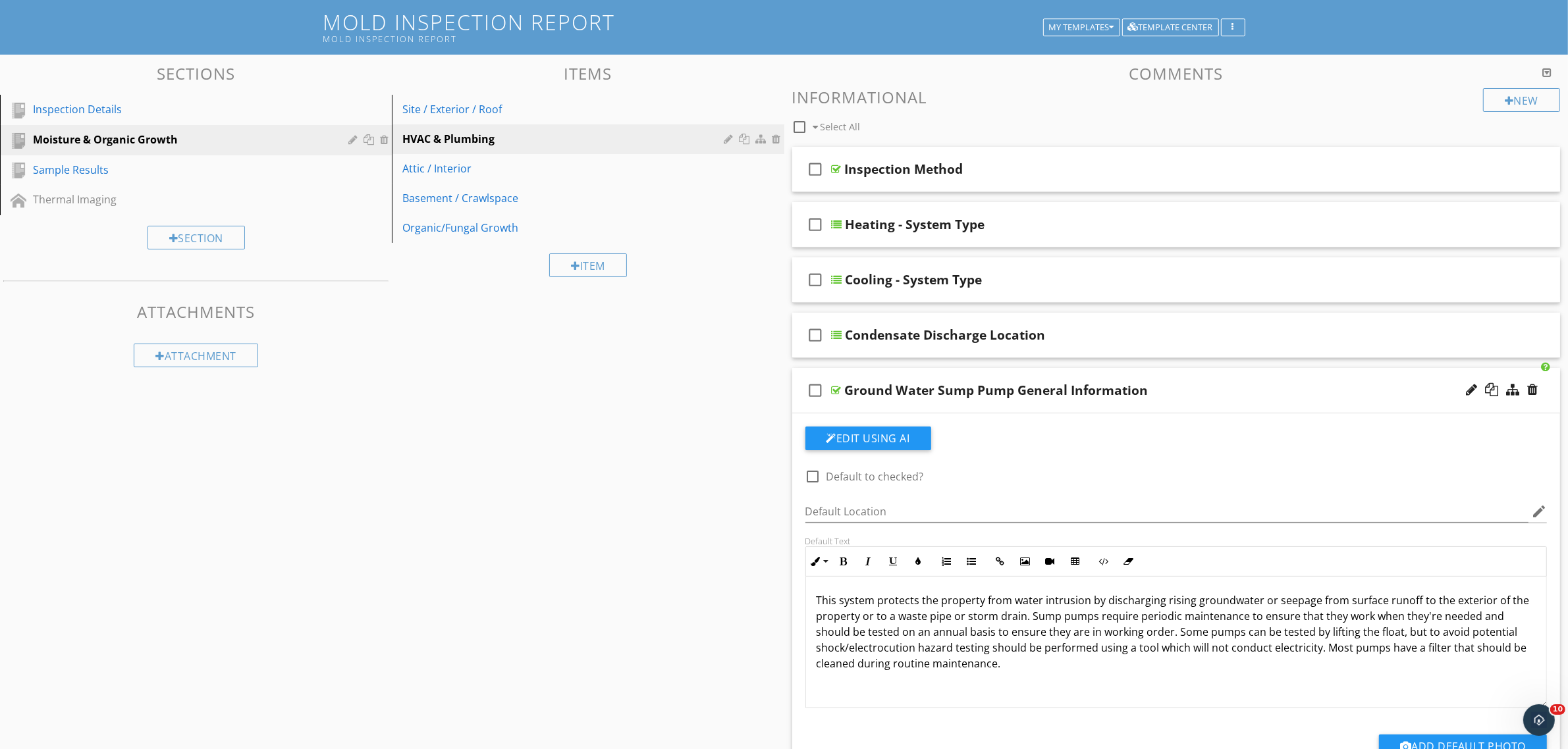
click at [836, 387] on div at bounding box center [836, 390] width 10 height 11
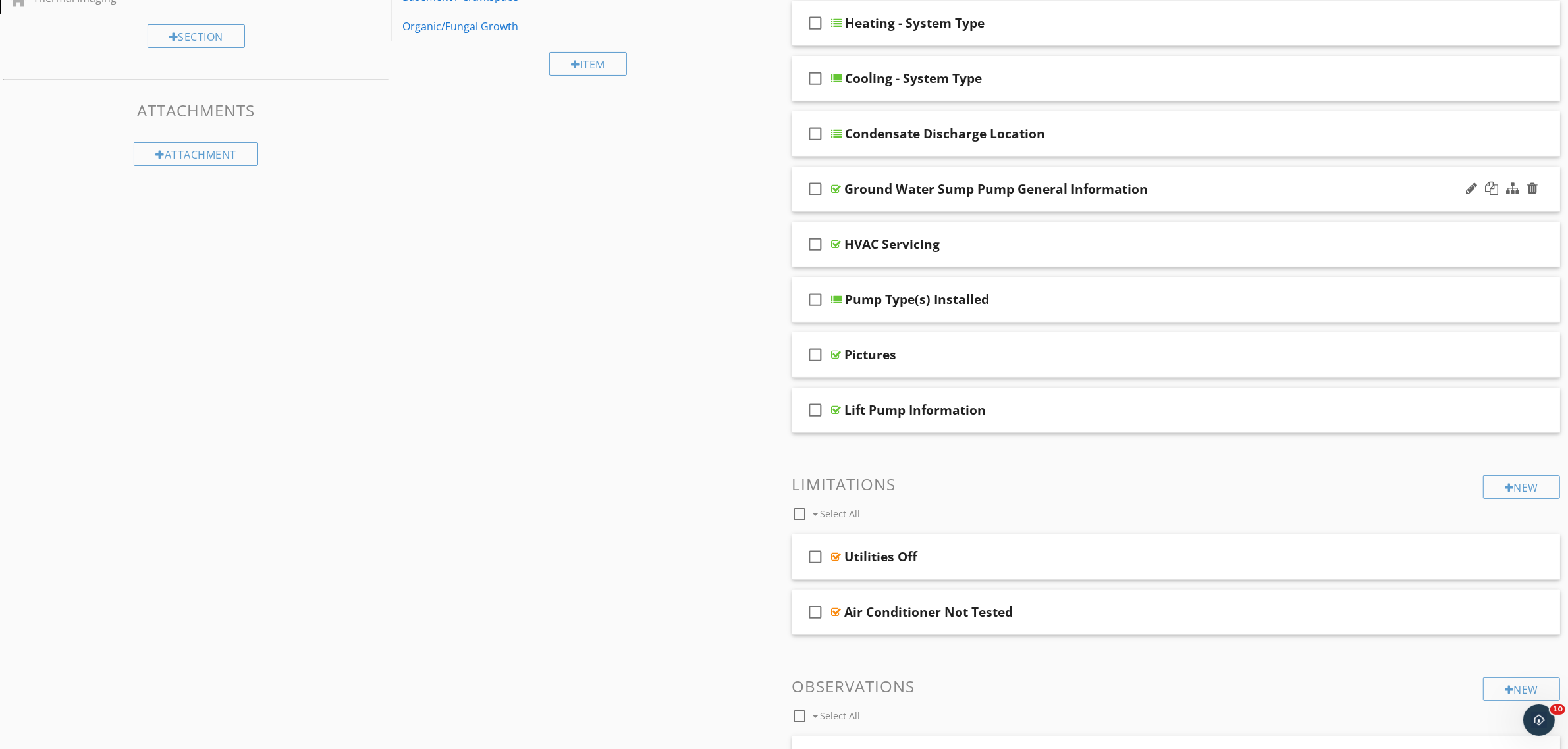
scroll to position [324, 0]
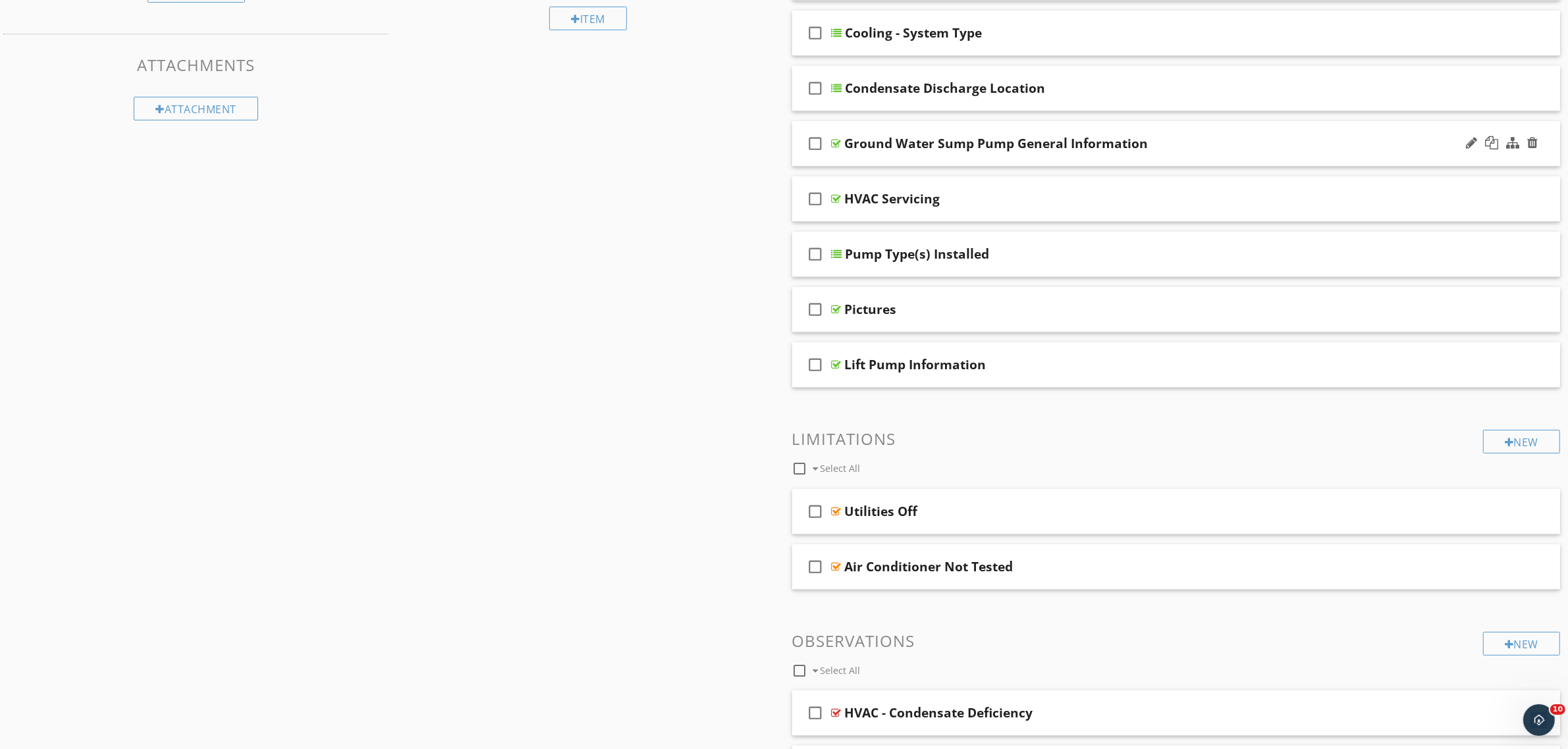
click at [834, 140] on div at bounding box center [836, 144] width 10 height 11
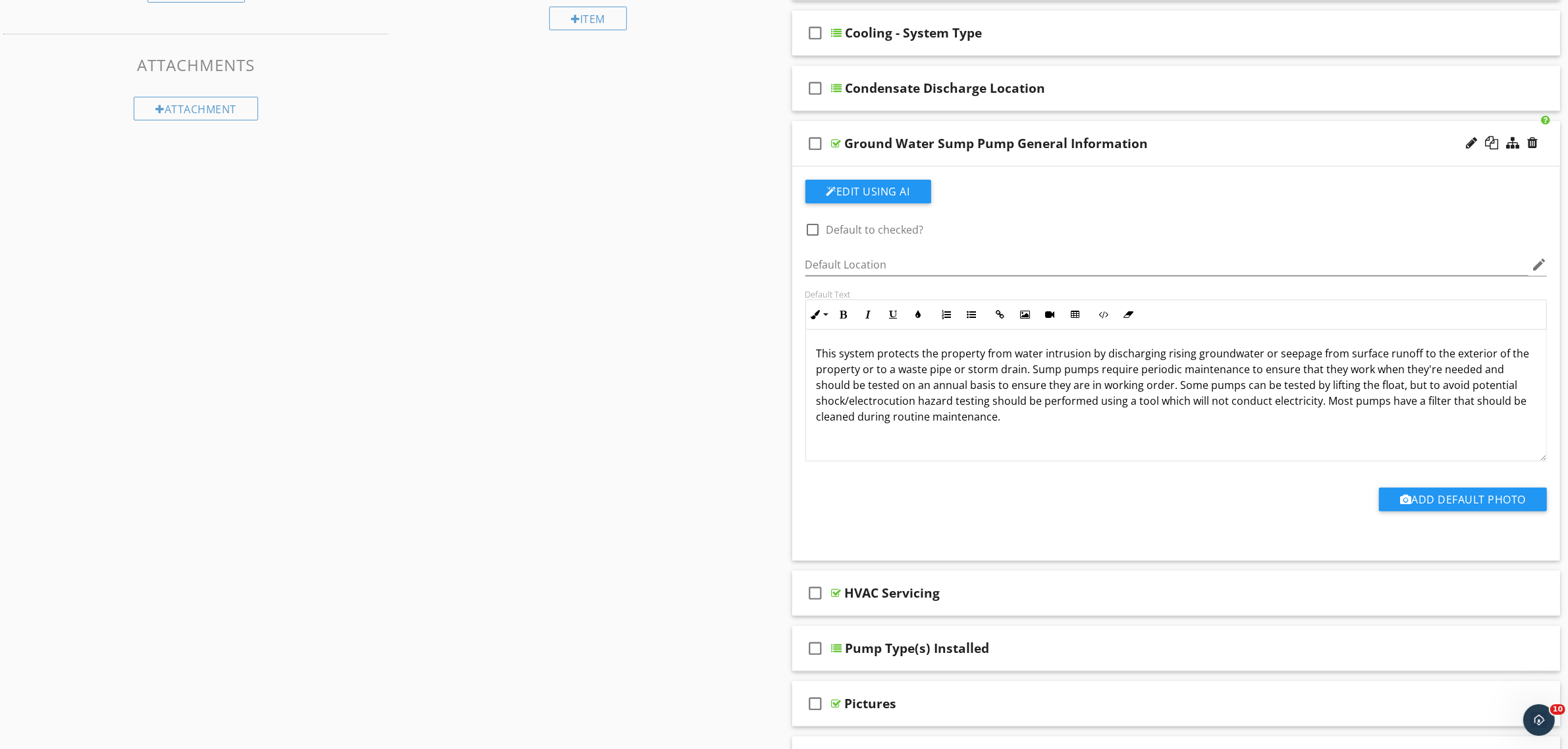
click at [837, 143] on div at bounding box center [836, 144] width 10 height 11
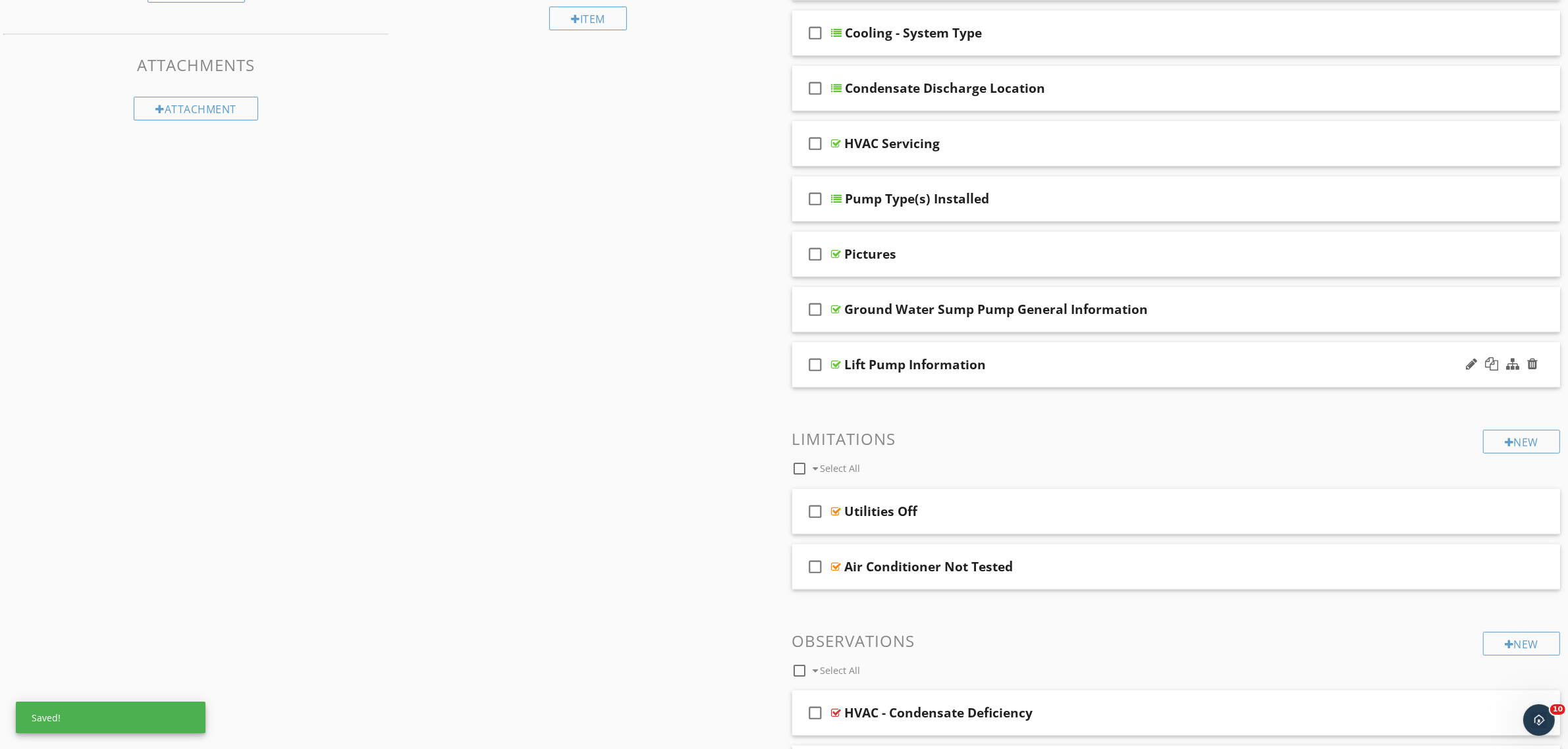
click at [836, 363] on div at bounding box center [836, 365] width 10 height 11
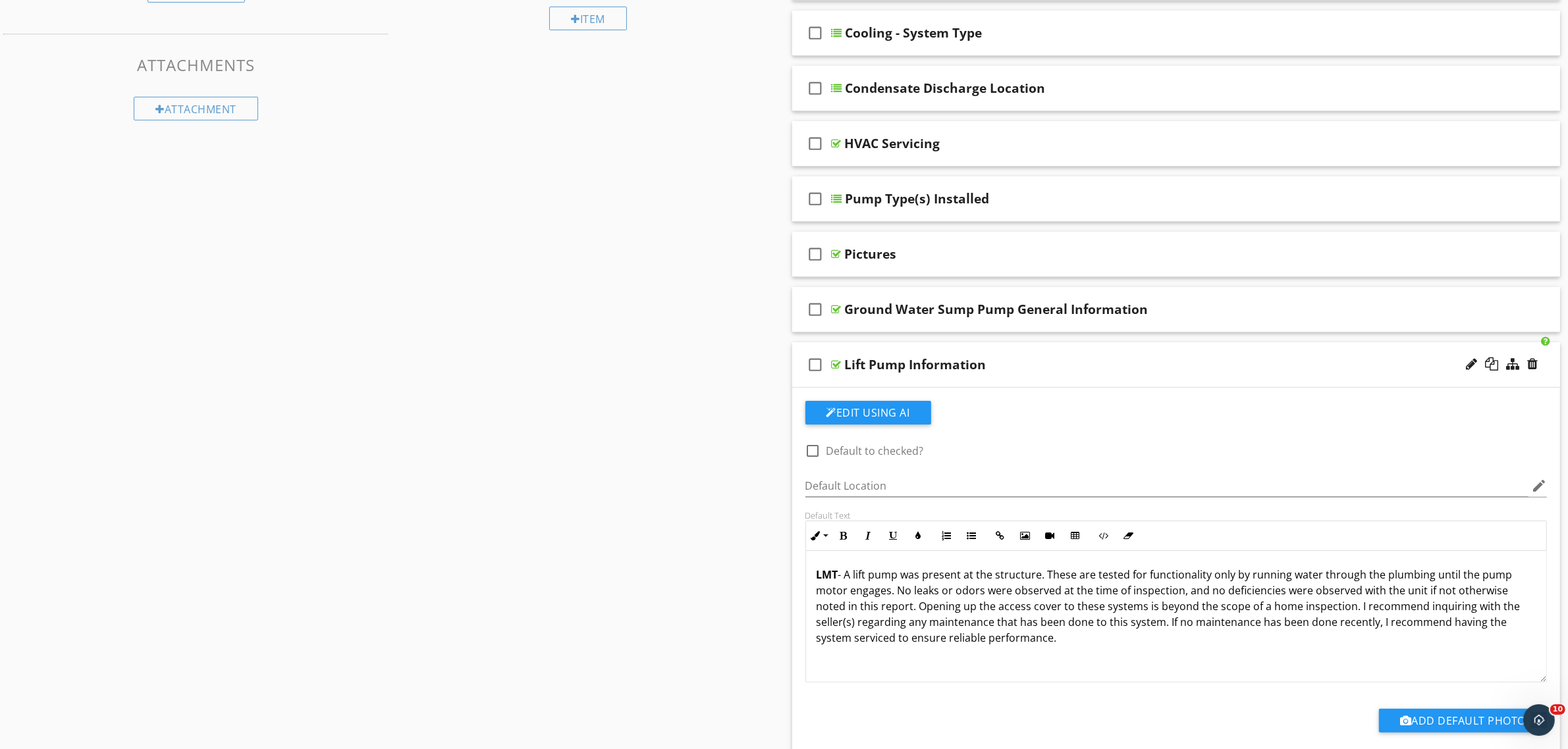
click at [836, 363] on div at bounding box center [836, 365] width 10 height 11
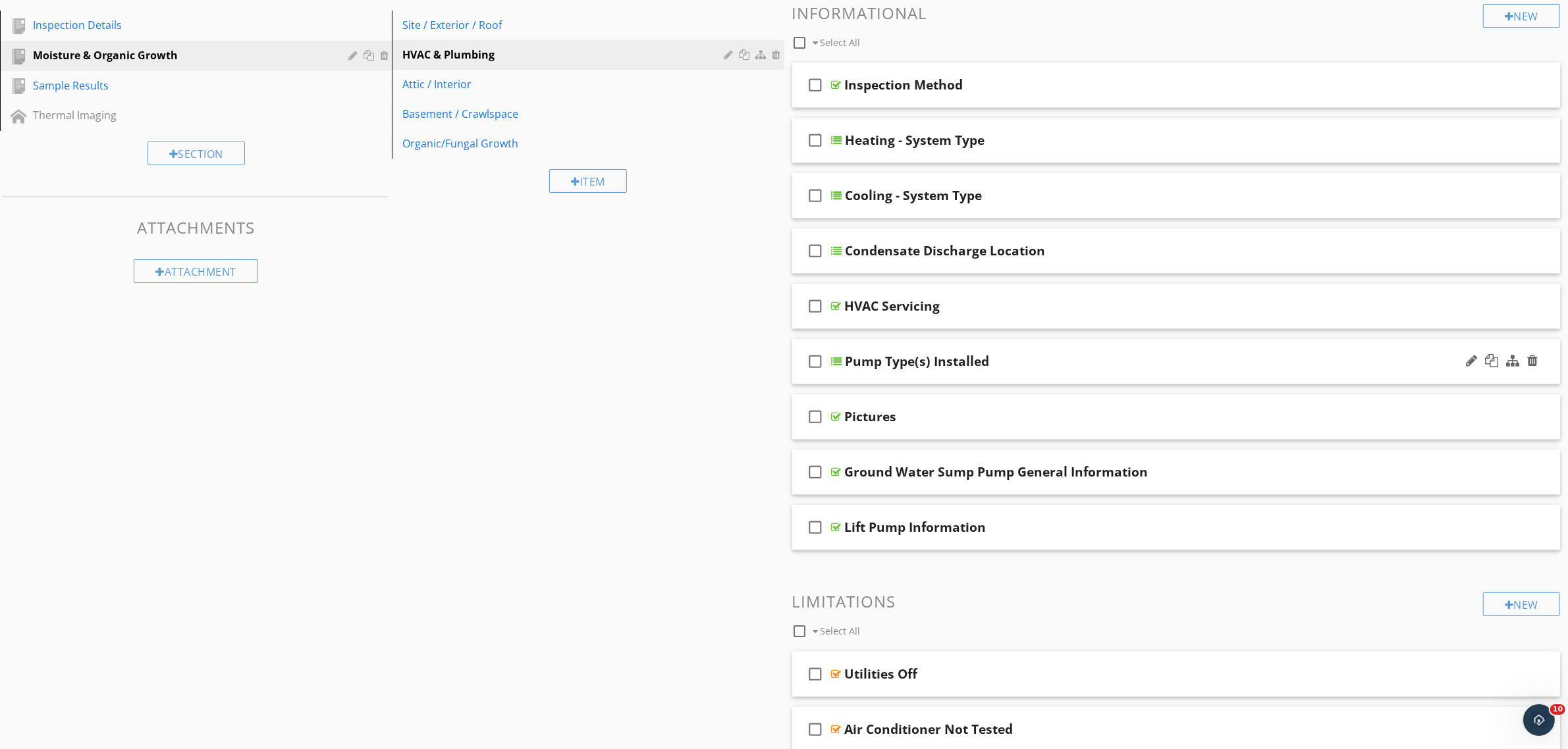
scroll to position [159, 0]
click at [834, 416] on div at bounding box center [836, 419] width 10 height 11
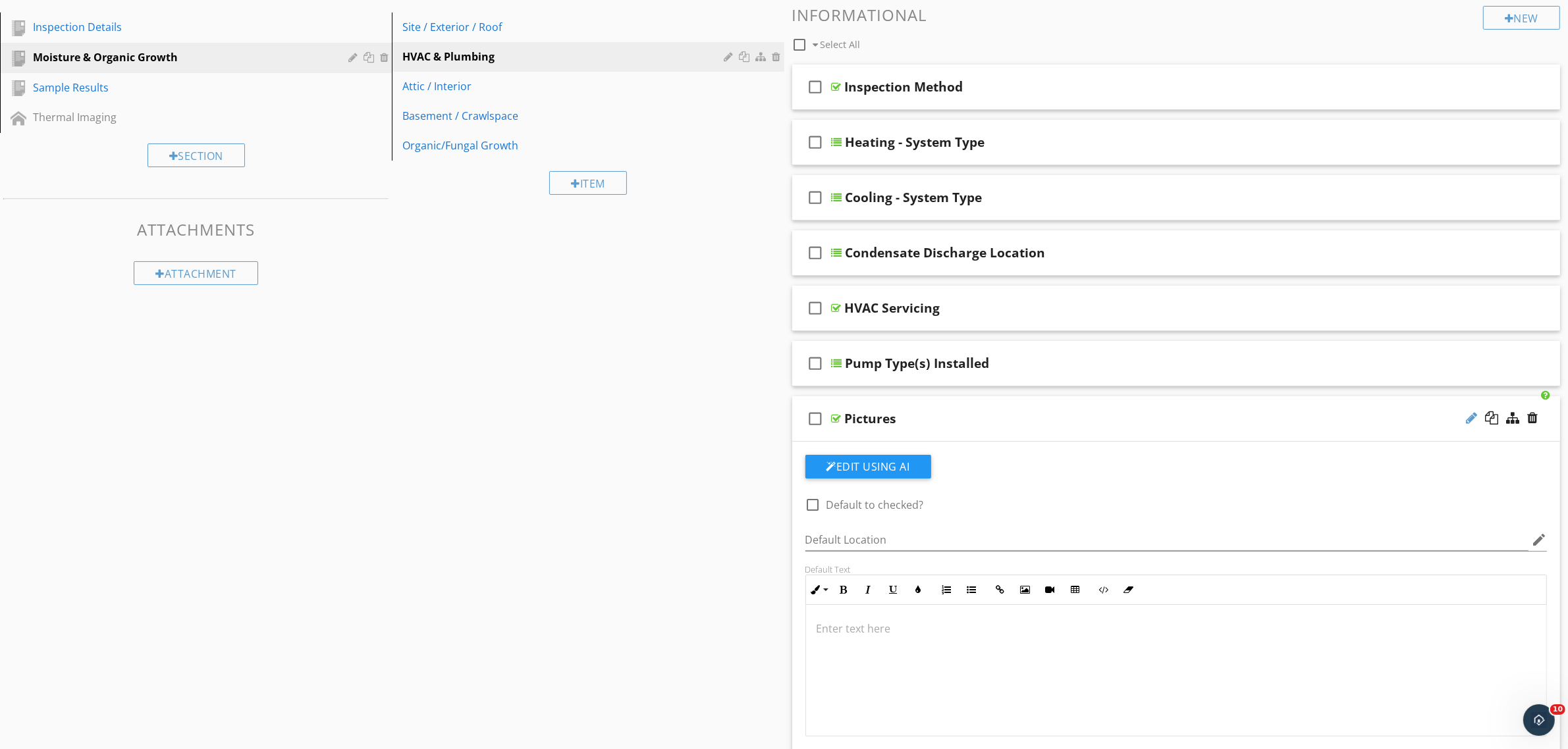
click at [1467, 417] on div at bounding box center [1471, 418] width 11 height 13
type input "P"
type input "Photo(s) of HVAC System"
click at [831, 415] on div at bounding box center [836, 419] width 10 height 11
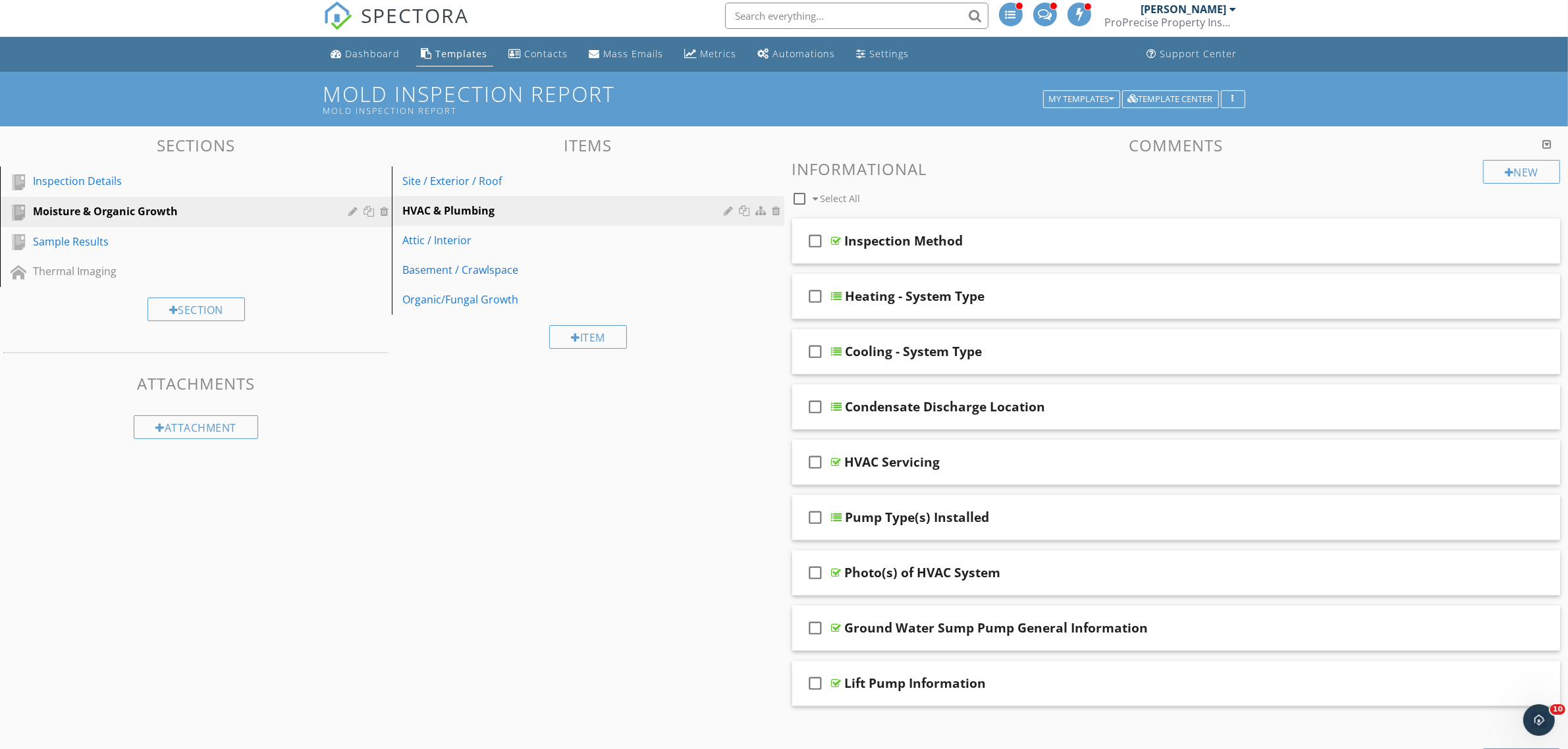
scroll to position [0, 0]
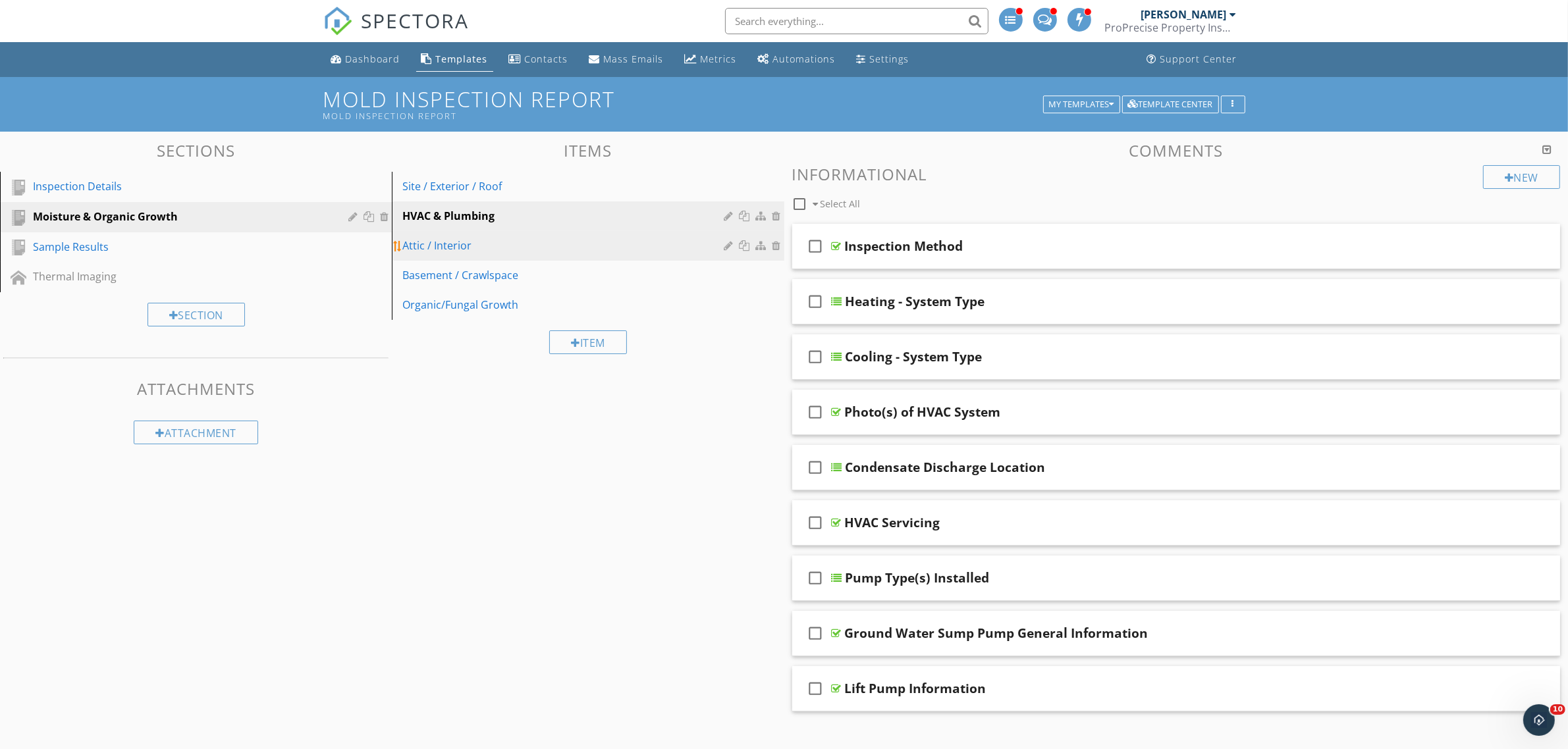
click at [513, 248] on div "Attic / Interior" at bounding box center [565, 246] width 325 height 16
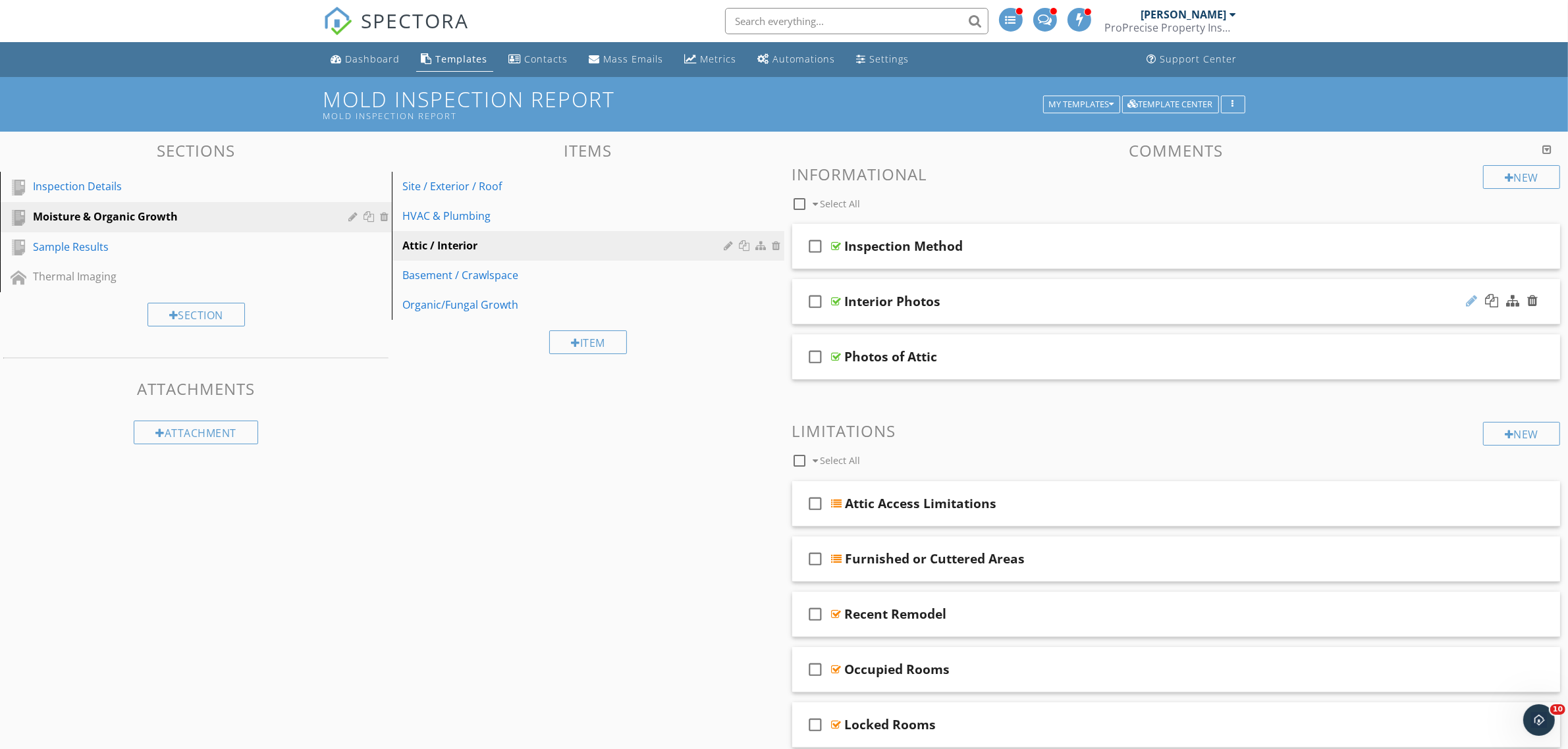
click at [1472, 298] on div at bounding box center [1471, 301] width 11 height 13
click at [992, 305] on input "Interior Photos" at bounding box center [1123, 303] width 557 height 22
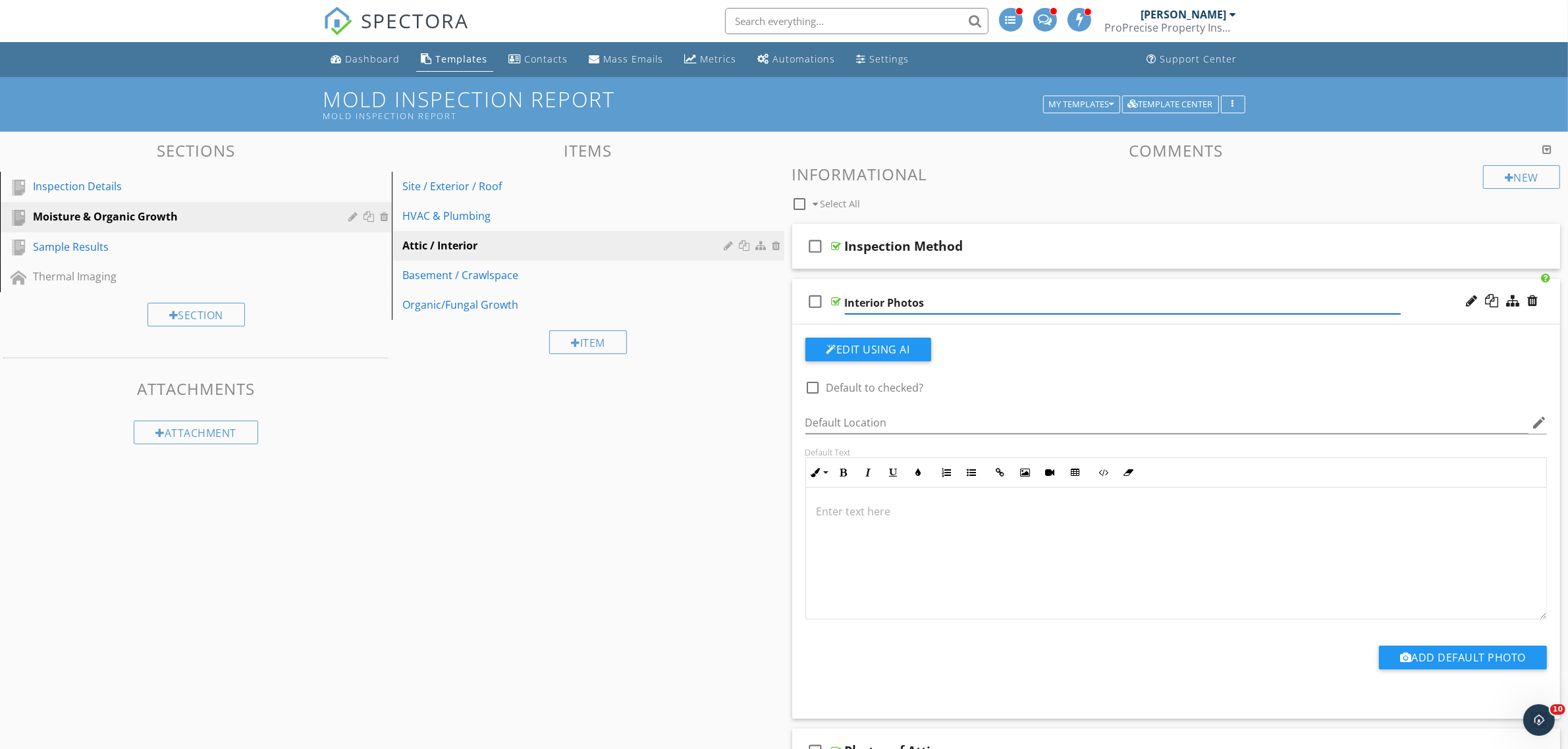
click at [992, 305] on input "Interior Photos" at bounding box center [1123, 303] width 557 height 22
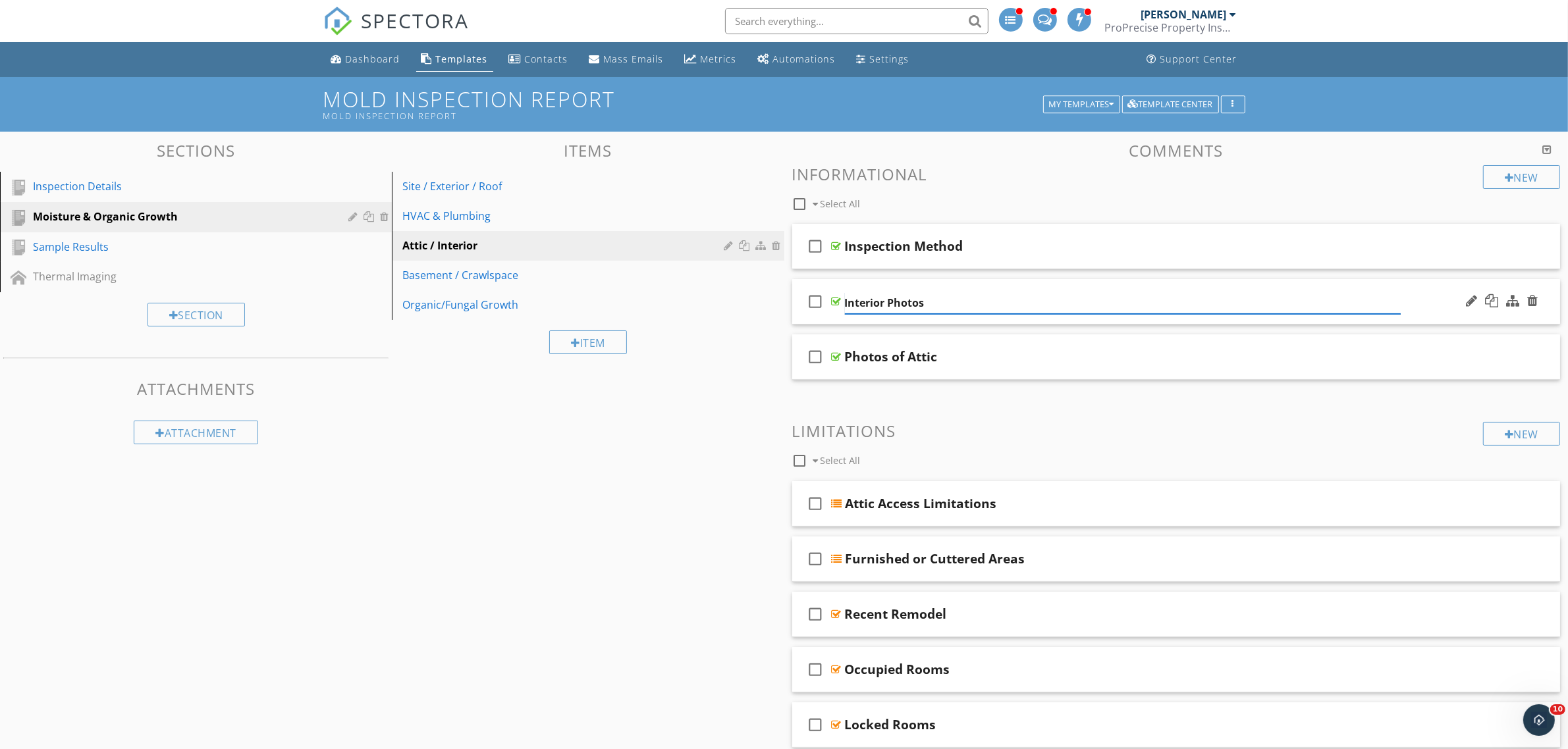
click at [992, 305] on input "Interior Photos" at bounding box center [1123, 303] width 557 height 22
type input "Interior Photos"
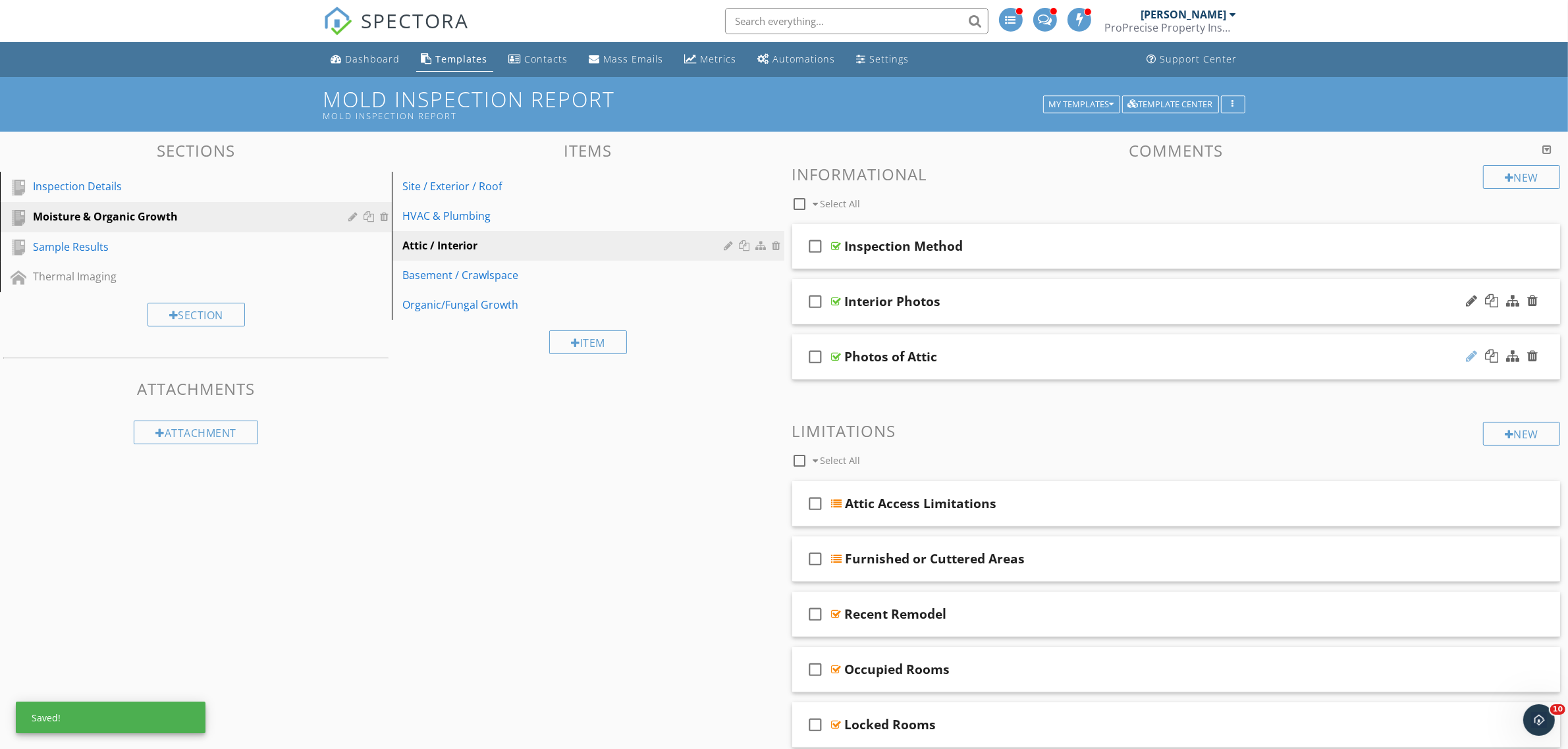
click at [1473, 361] on div at bounding box center [1471, 356] width 11 height 13
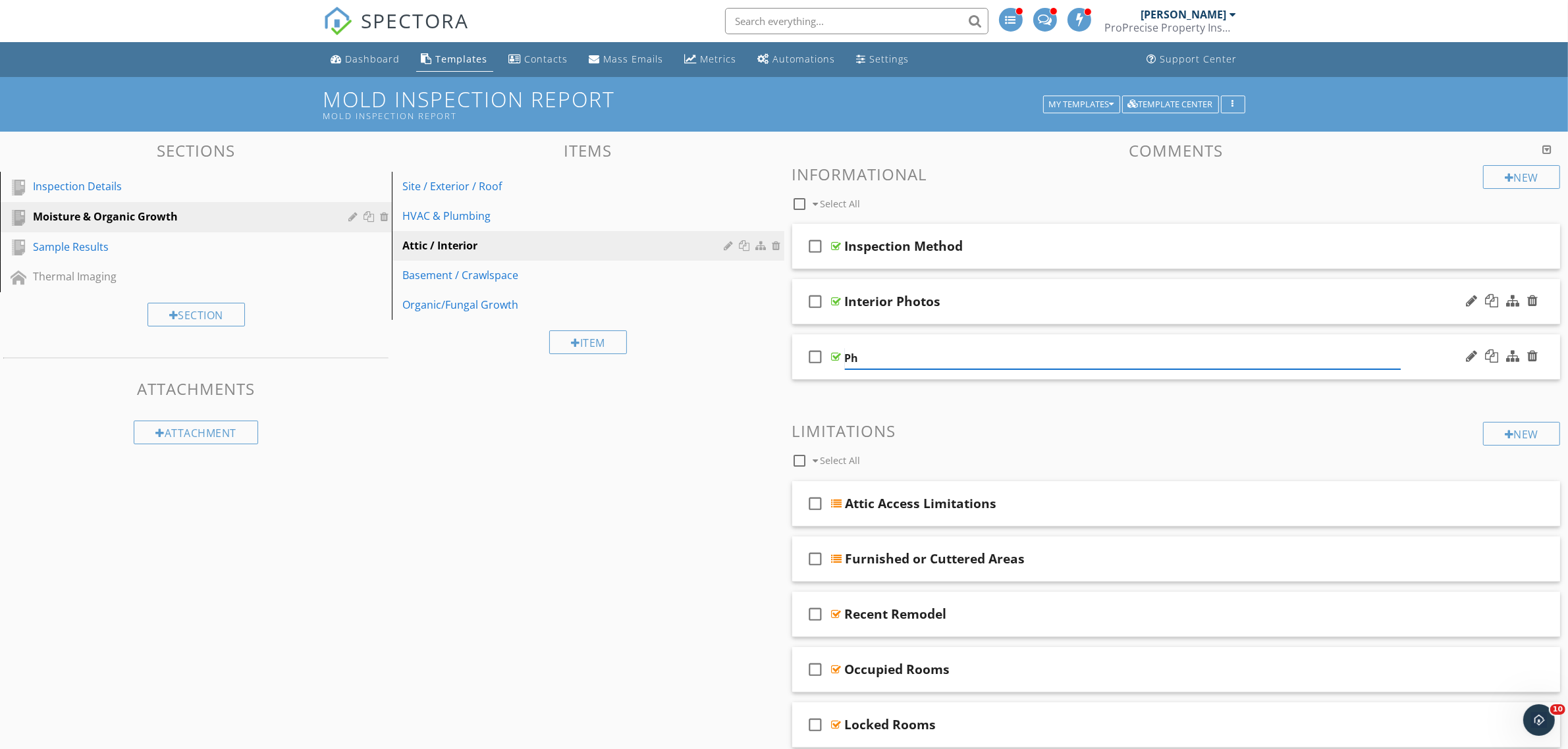
type input "P"
type input "Attic Photo(s)"
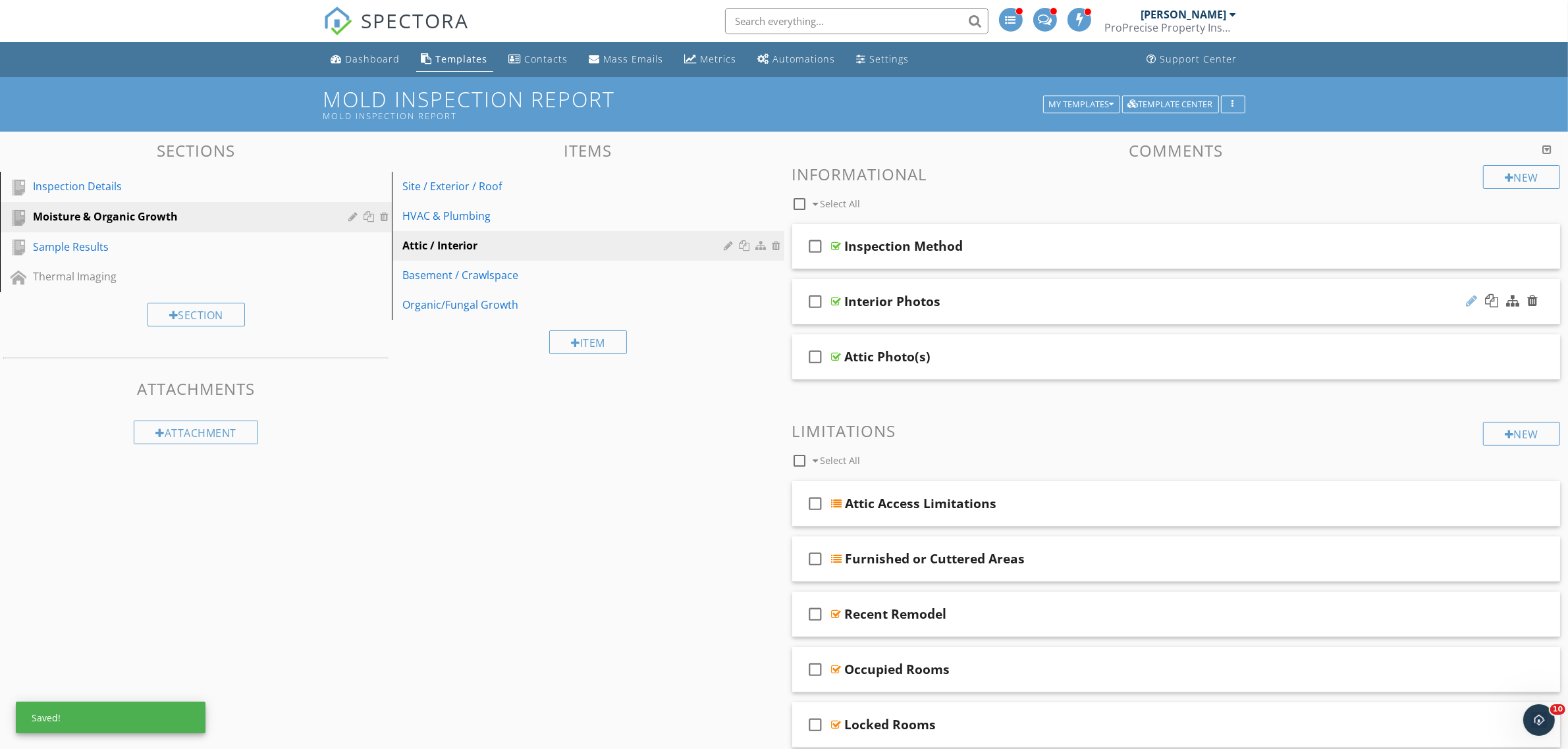
click at [1475, 303] on div at bounding box center [1471, 301] width 11 height 13
click at [989, 301] on input "Interior Photos" at bounding box center [1123, 303] width 557 height 22
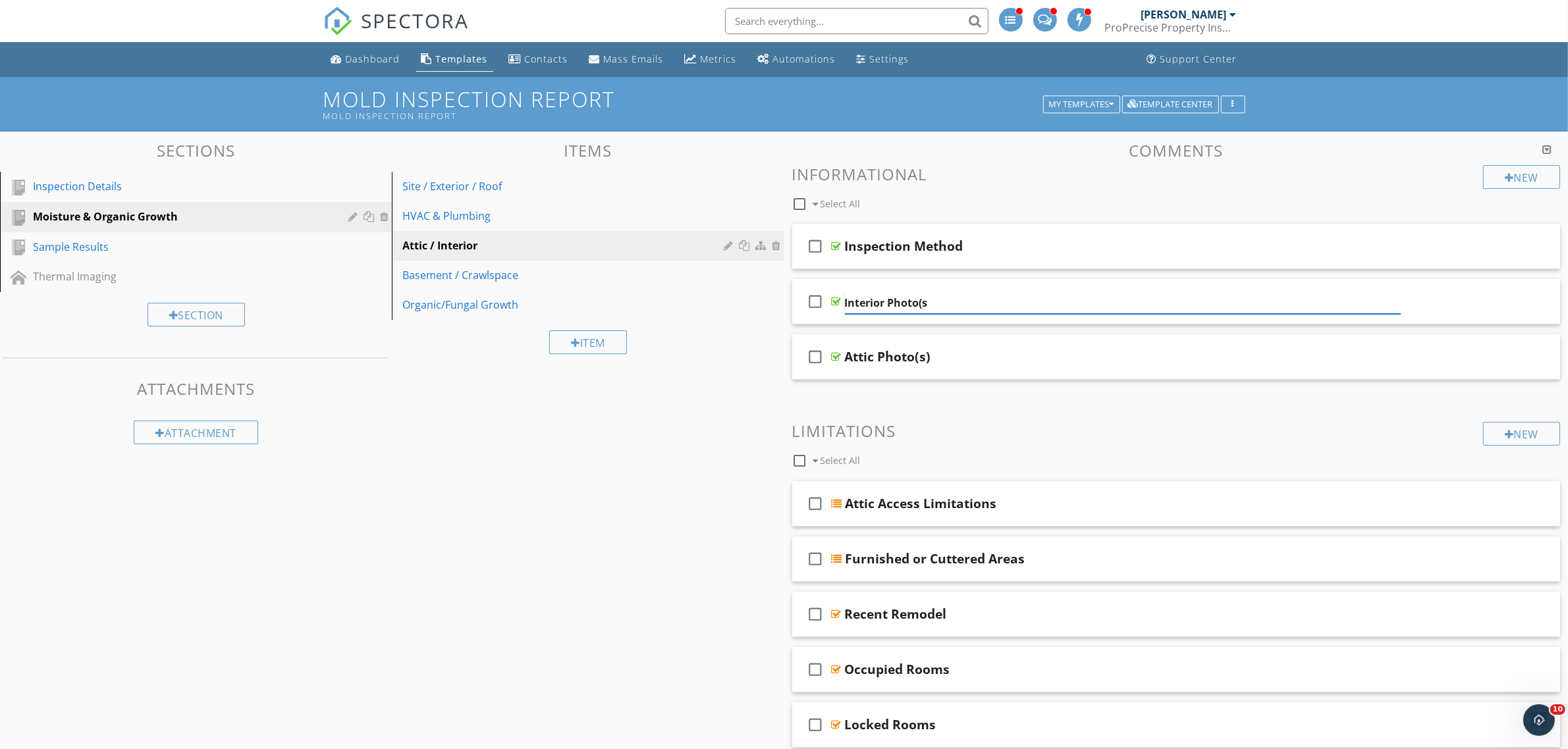
type input "Interior Photo(s)"
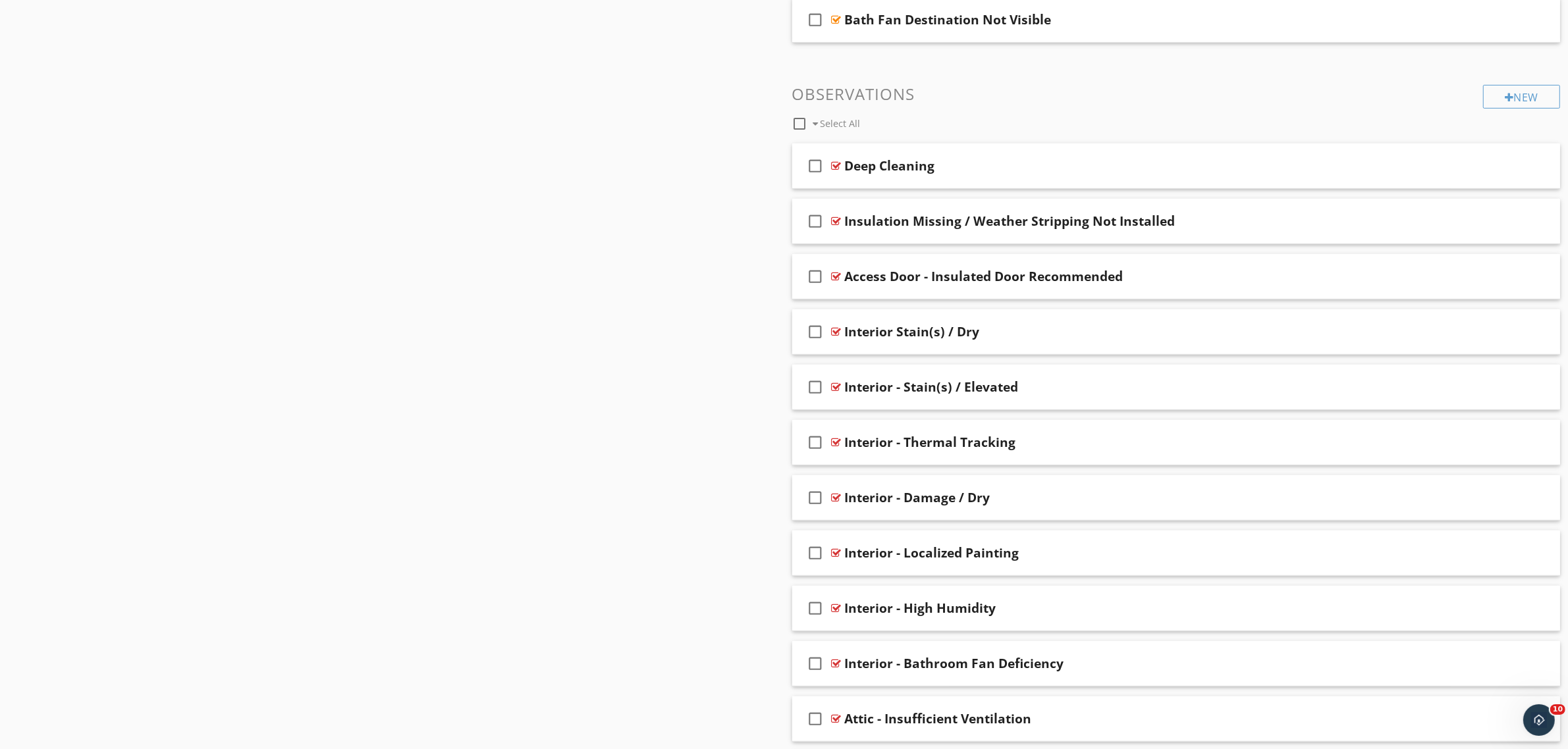
scroll to position [759, 0]
click at [1470, 222] on div at bounding box center [1471, 222] width 11 height 13
click at [845, 221] on input "Insulation Missing / Weather Stripping Not Installed" at bounding box center [1123, 224] width 557 height 22
type input "Attic Access - Insulation Missing / Weather Stripping Not Installed"
click at [1472, 282] on div at bounding box center [1471, 277] width 11 height 13
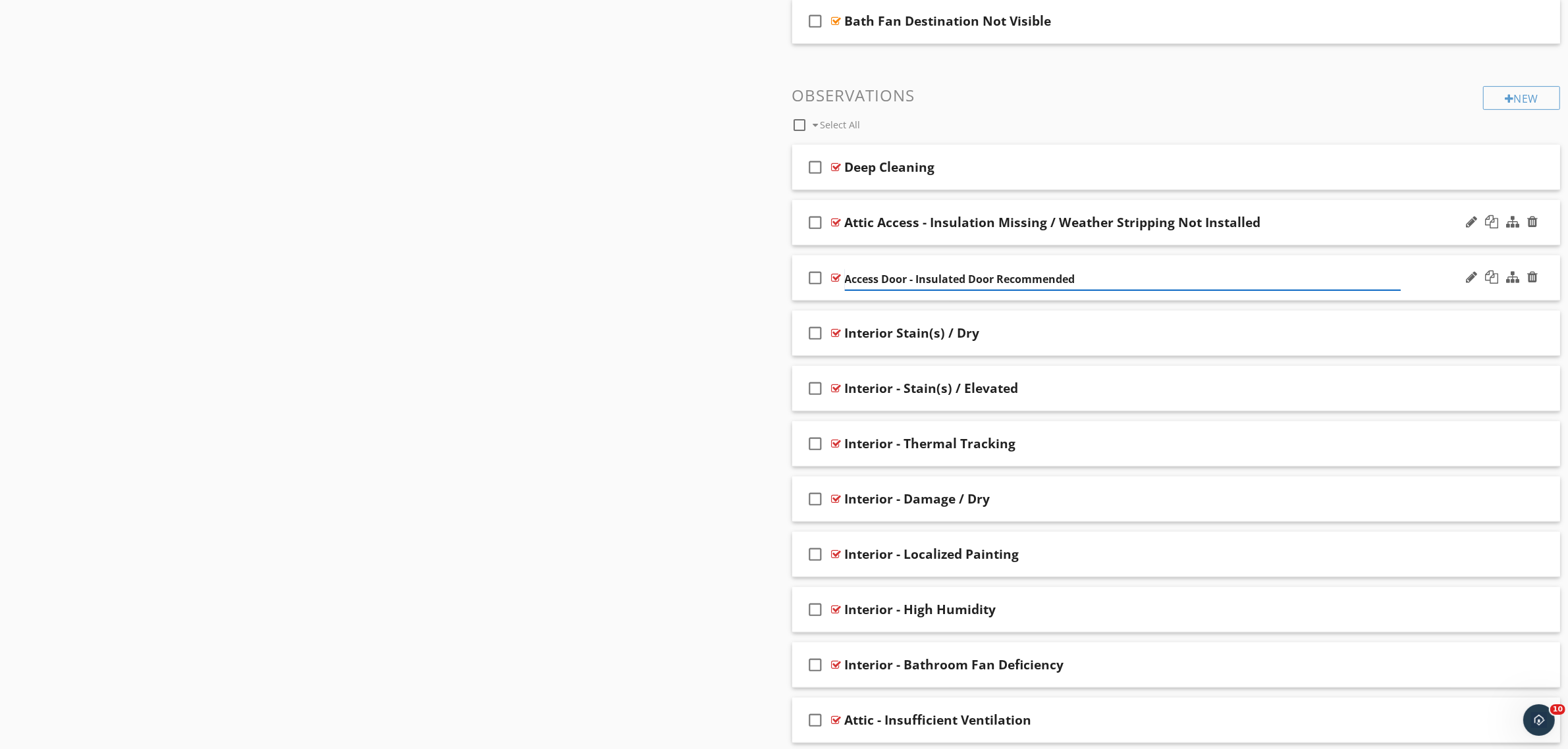
click at [847, 277] on input "Access Door - Insulated Door Recommended" at bounding box center [1123, 279] width 557 height 22
click at [992, 278] on input "Attic Access - Access Door - Insulated Door Recommended" at bounding box center [1123, 279] width 557 height 22
click at [989, 278] on input "Attic Access - Access Door - Insulated Door Recommended" at bounding box center [1123, 279] width 557 height 22
type input "Attic Access - Insulated Door Recommended"
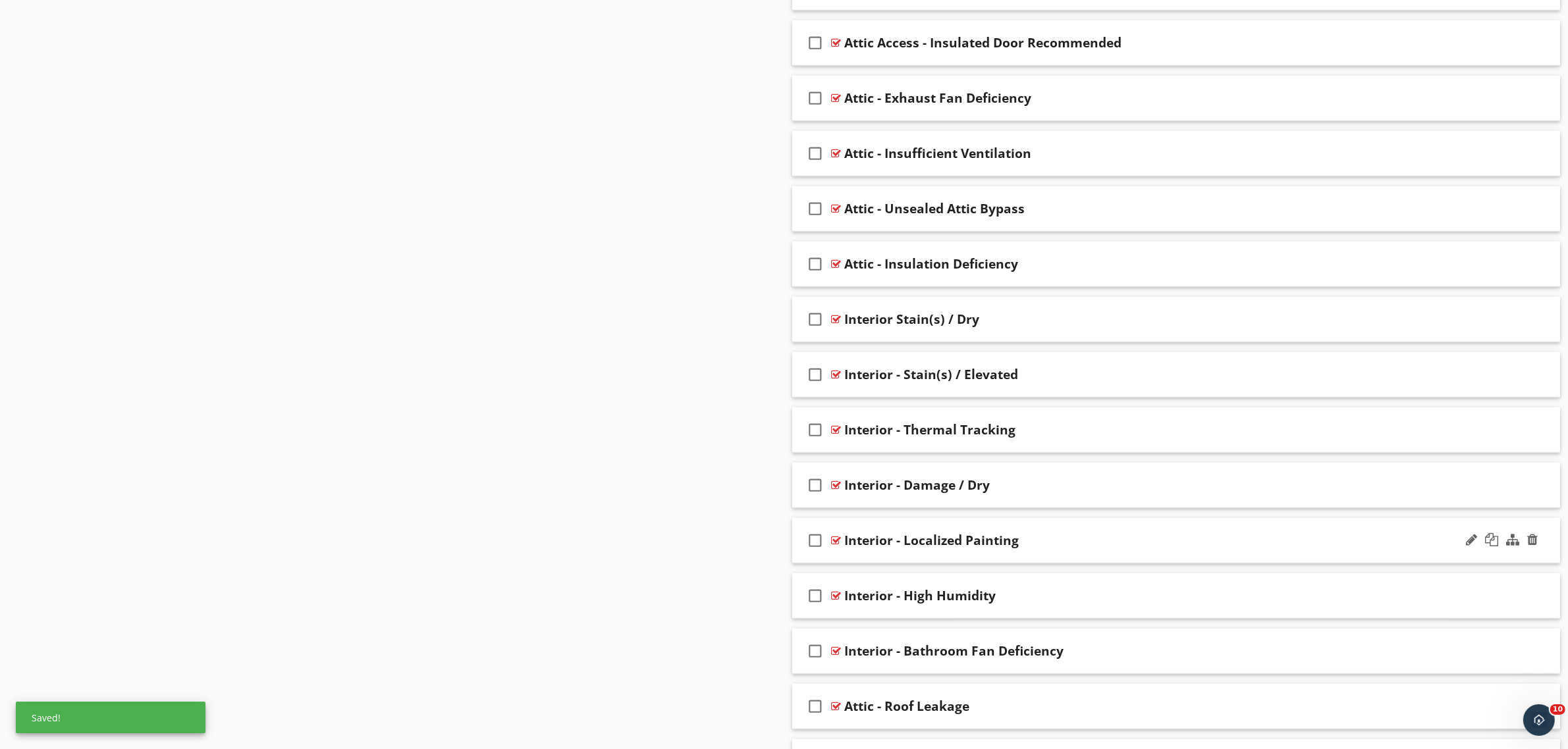
scroll to position [1088, 0]
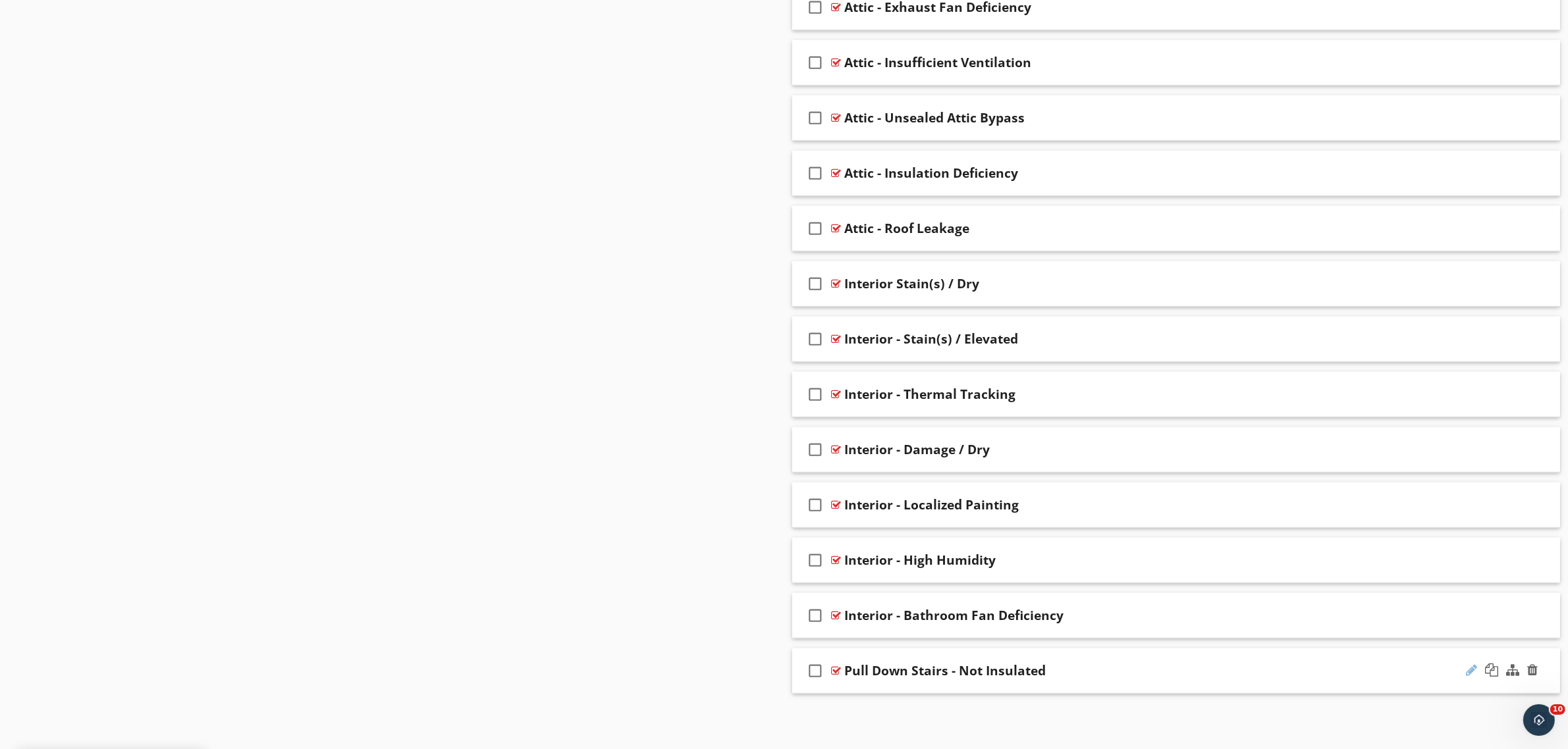
click at [1472, 669] on div at bounding box center [1471, 670] width 11 height 13
click at [846, 669] on input "Pull Down Stairs - Not Insulated" at bounding box center [1123, 672] width 557 height 22
type input "Attic Access - Pull Down Stairs - Not Insulated"
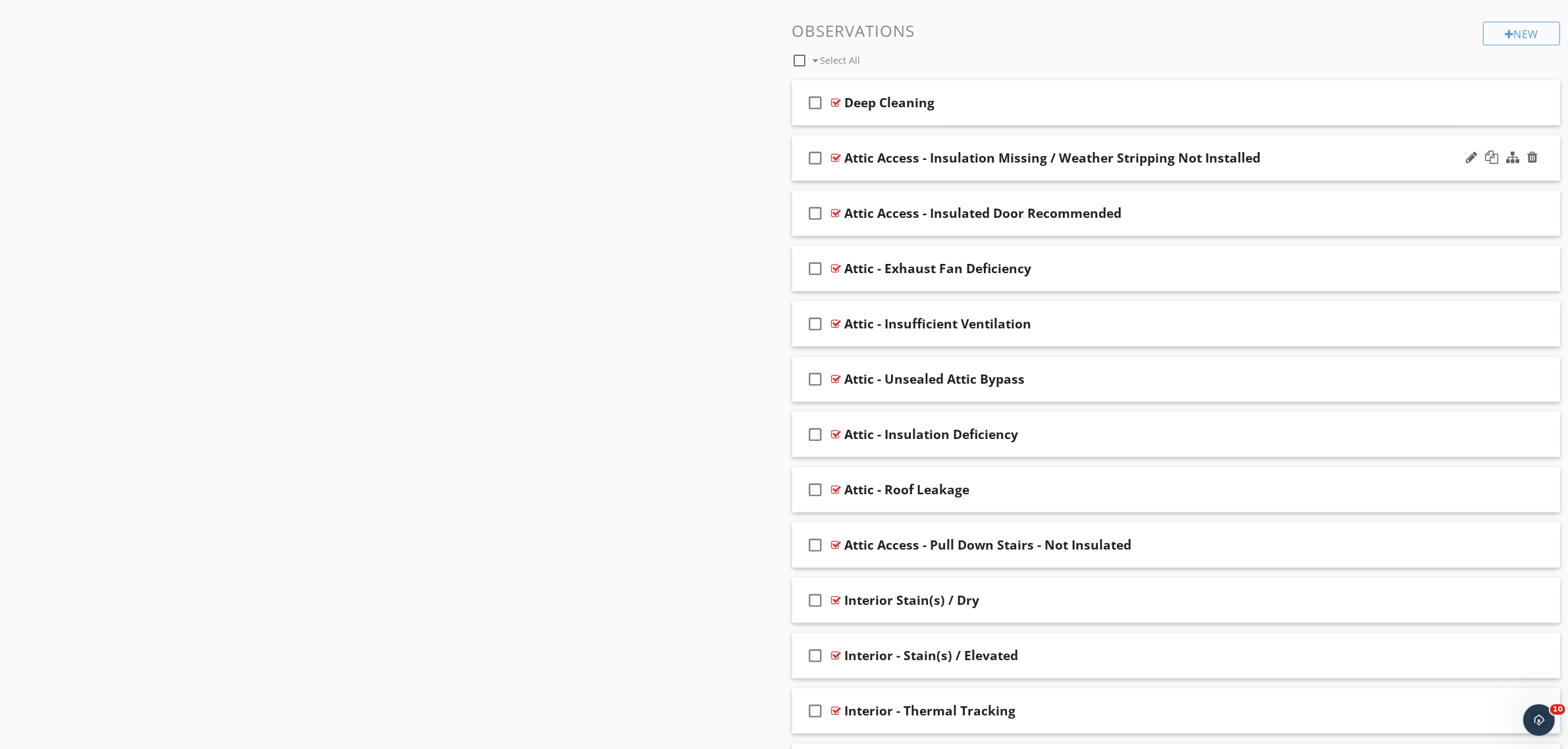
scroll to position [677, 0]
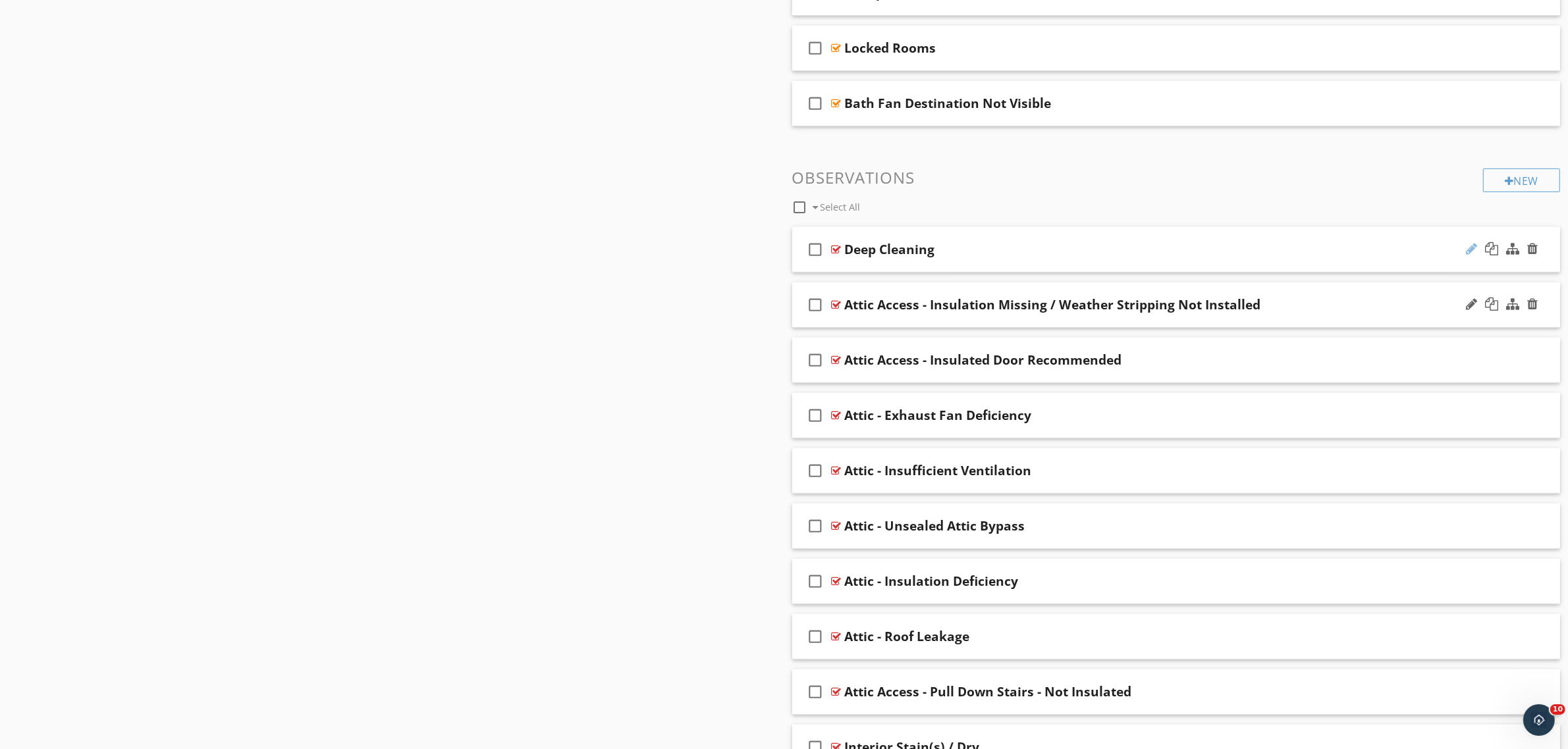
click at [1470, 248] on div at bounding box center [1471, 249] width 11 height 13
click at [845, 247] on input "Deep Cleaning" at bounding box center [1123, 251] width 557 height 22
type input "Interior - Deep Cleaning"
click at [679, 242] on div "Sections Inspection Details Moisture & Organic Growth Sample Results Thermal Im…" at bounding box center [784, 299] width 1568 height 1689
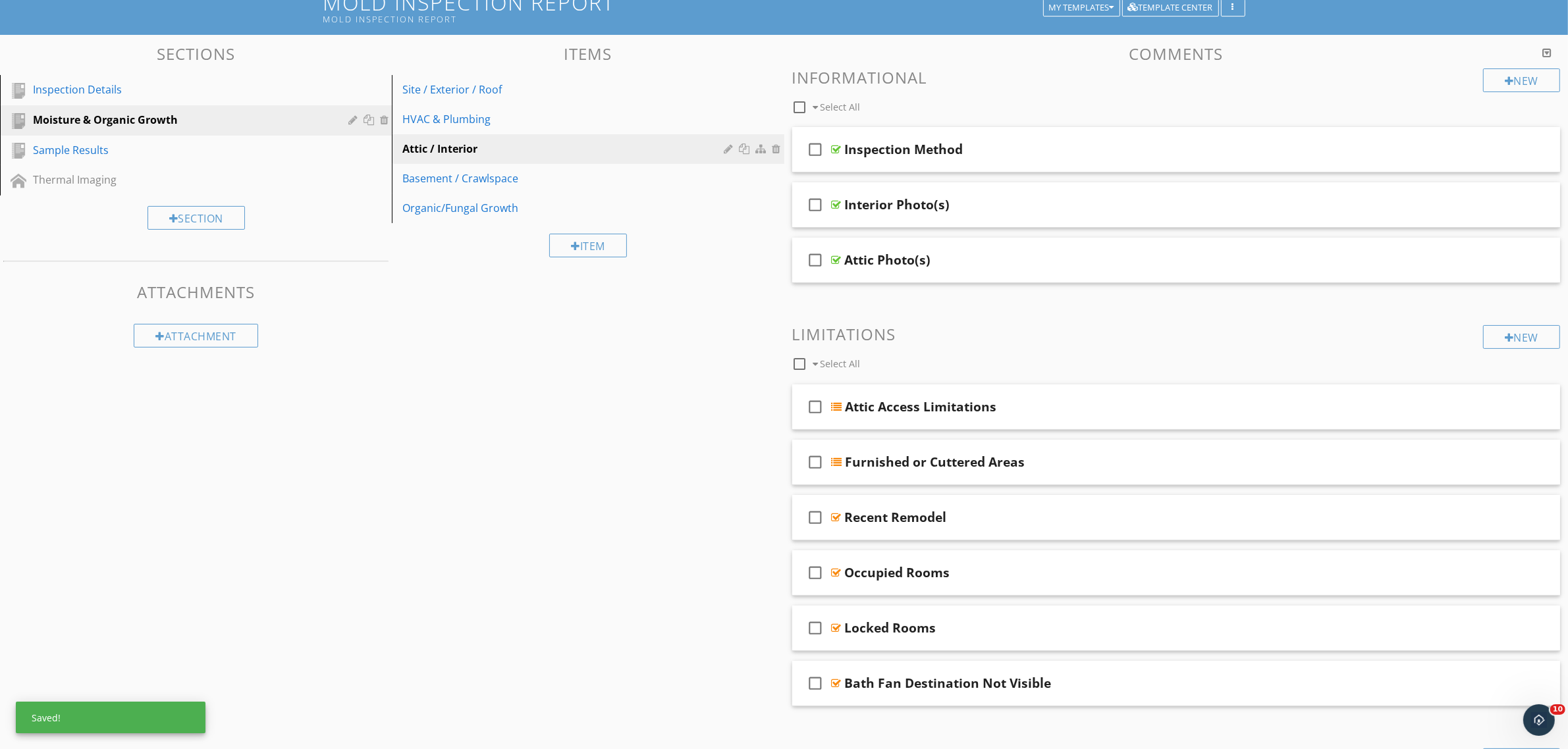
scroll to position [0, 0]
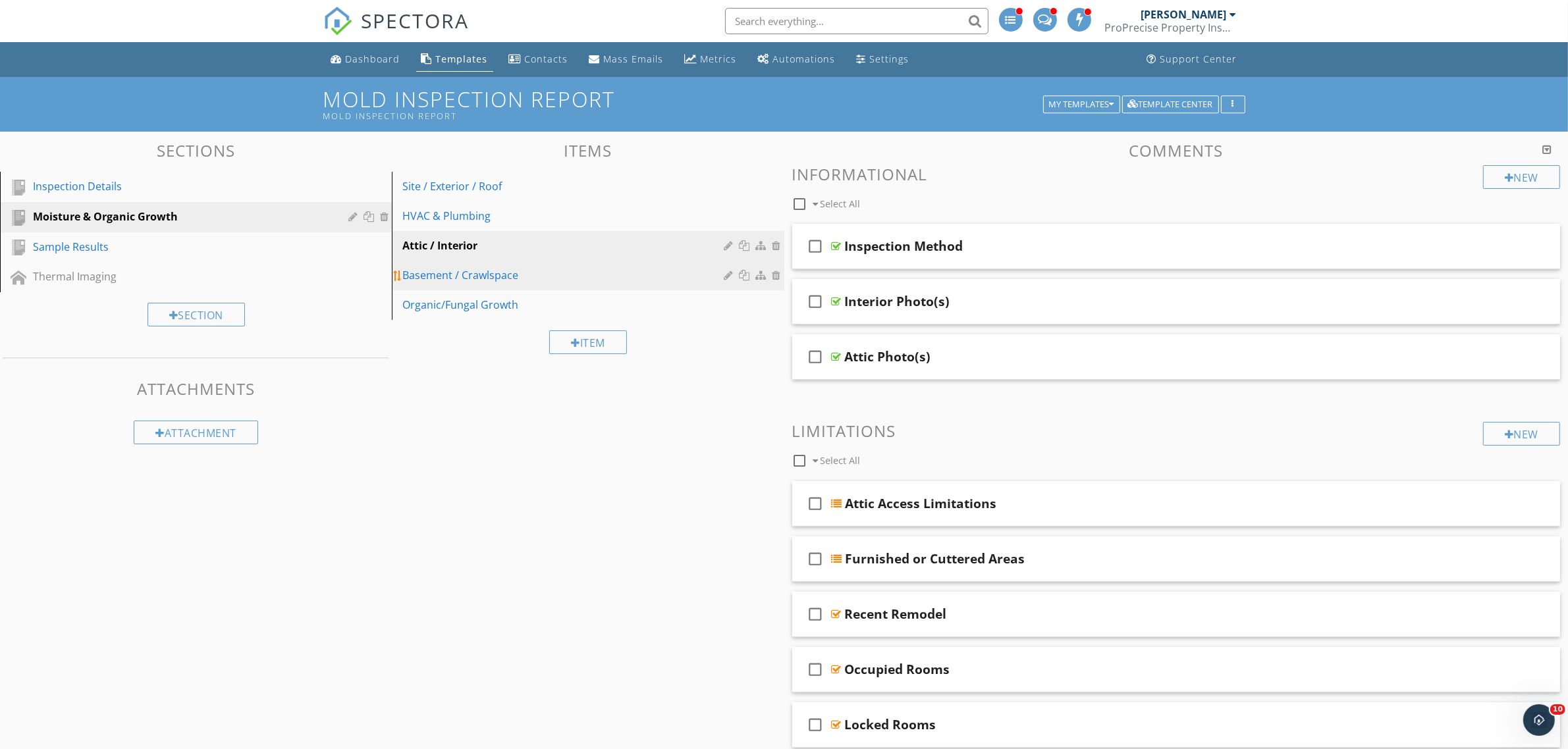
click at [547, 274] on div "Basement / Crawlspace" at bounding box center [565, 275] width 325 height 16
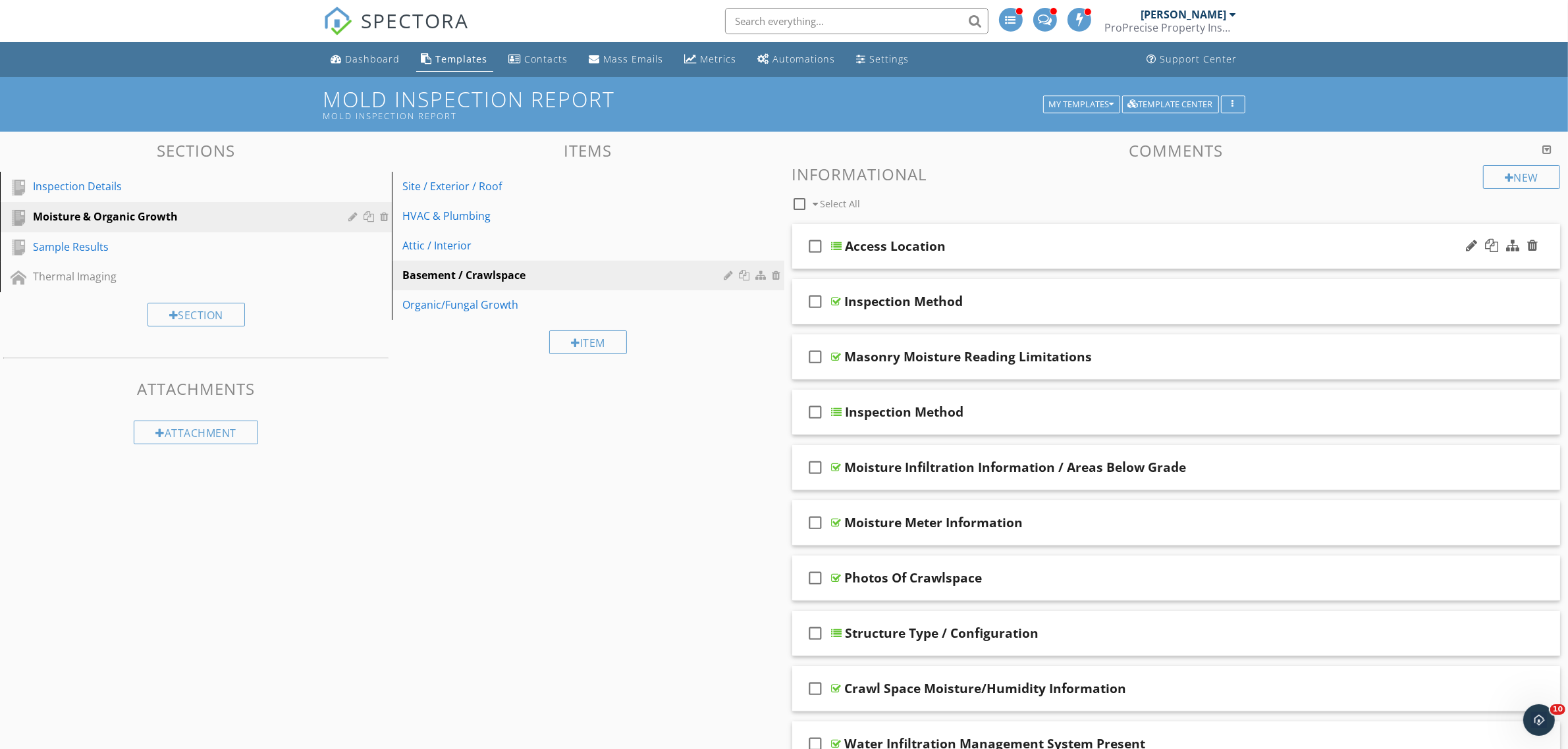
click at [836, 244] on div at bounding box center [837, 247] width 11 height 11
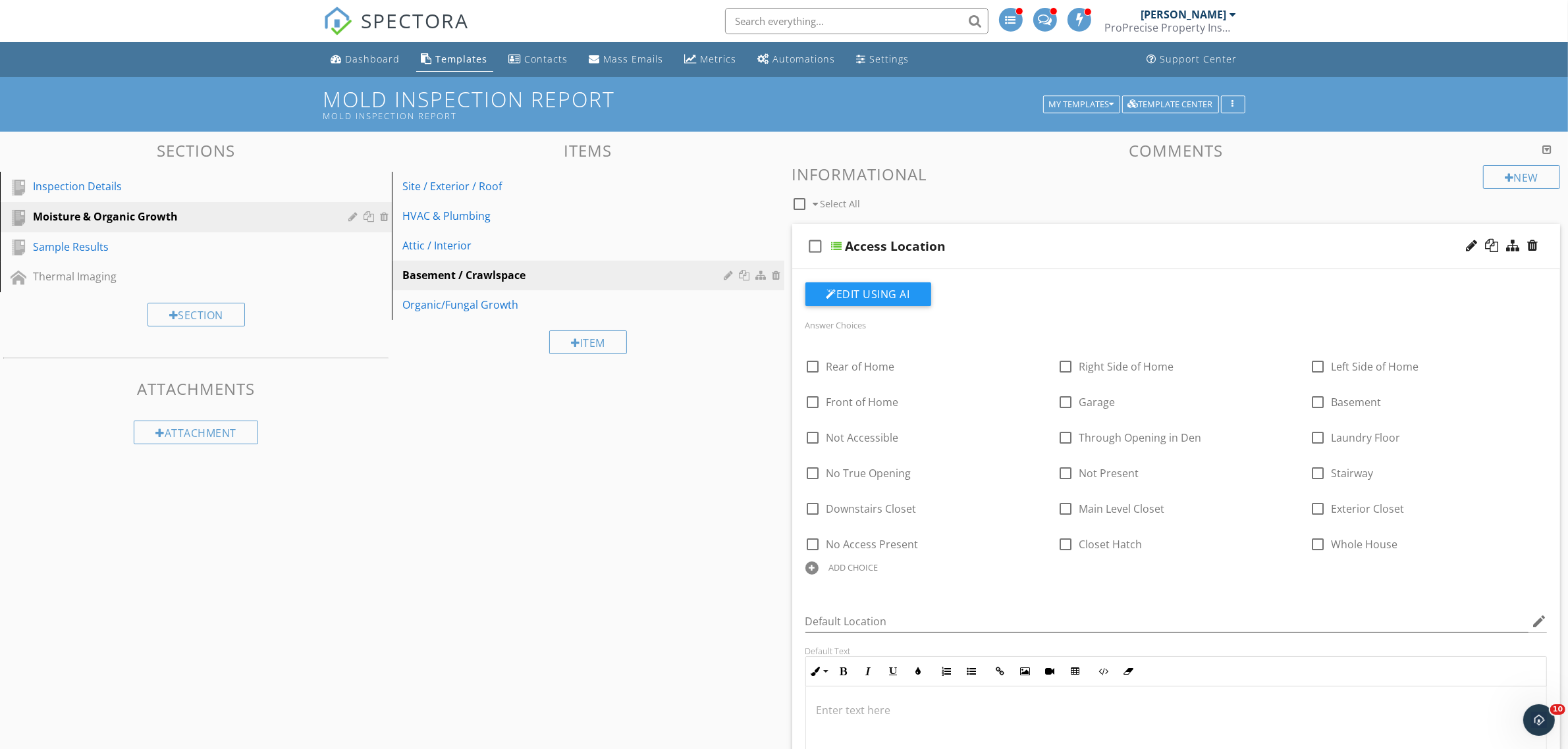
click at [836, 244] on div at bounding box center [837, 247] width 11 height 11
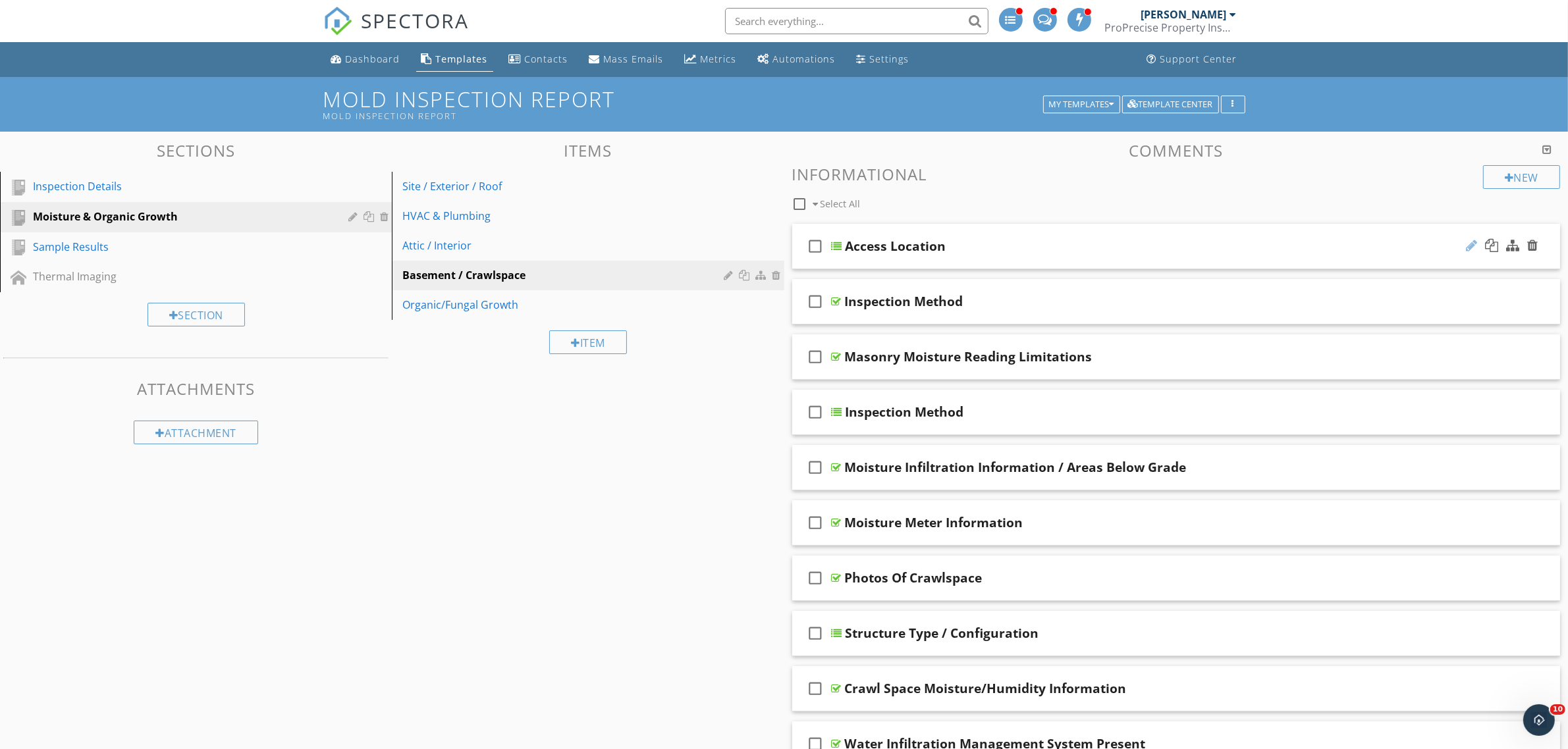
click at [1472, 248] on div at bounding box center [1471, 246] width 11 height 13
click at [850, 247] on input "Access Location" at bounding box center [1124, 248] width 557 height 22
type input "Crawlspace Access Location"
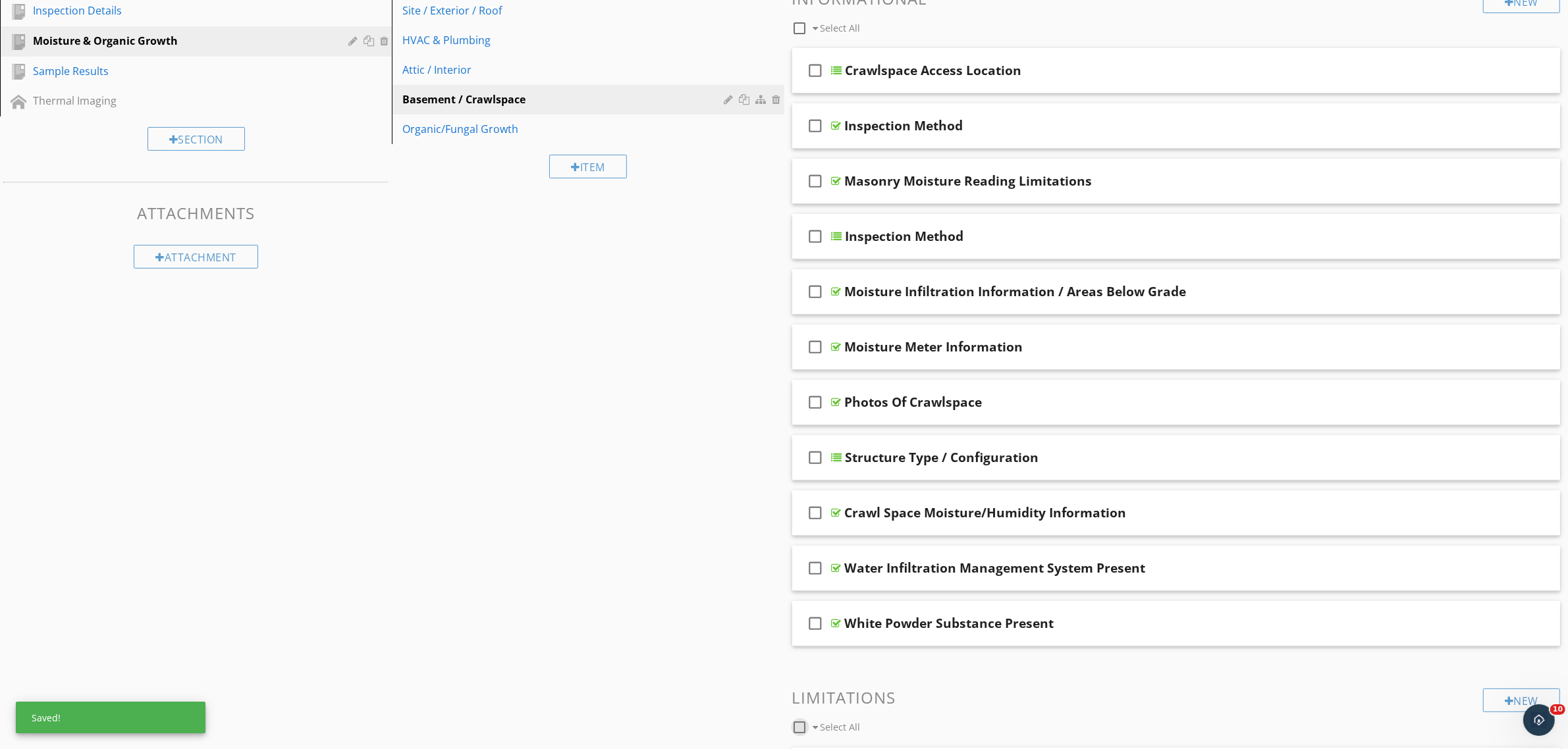
scroll to position [124, 0]
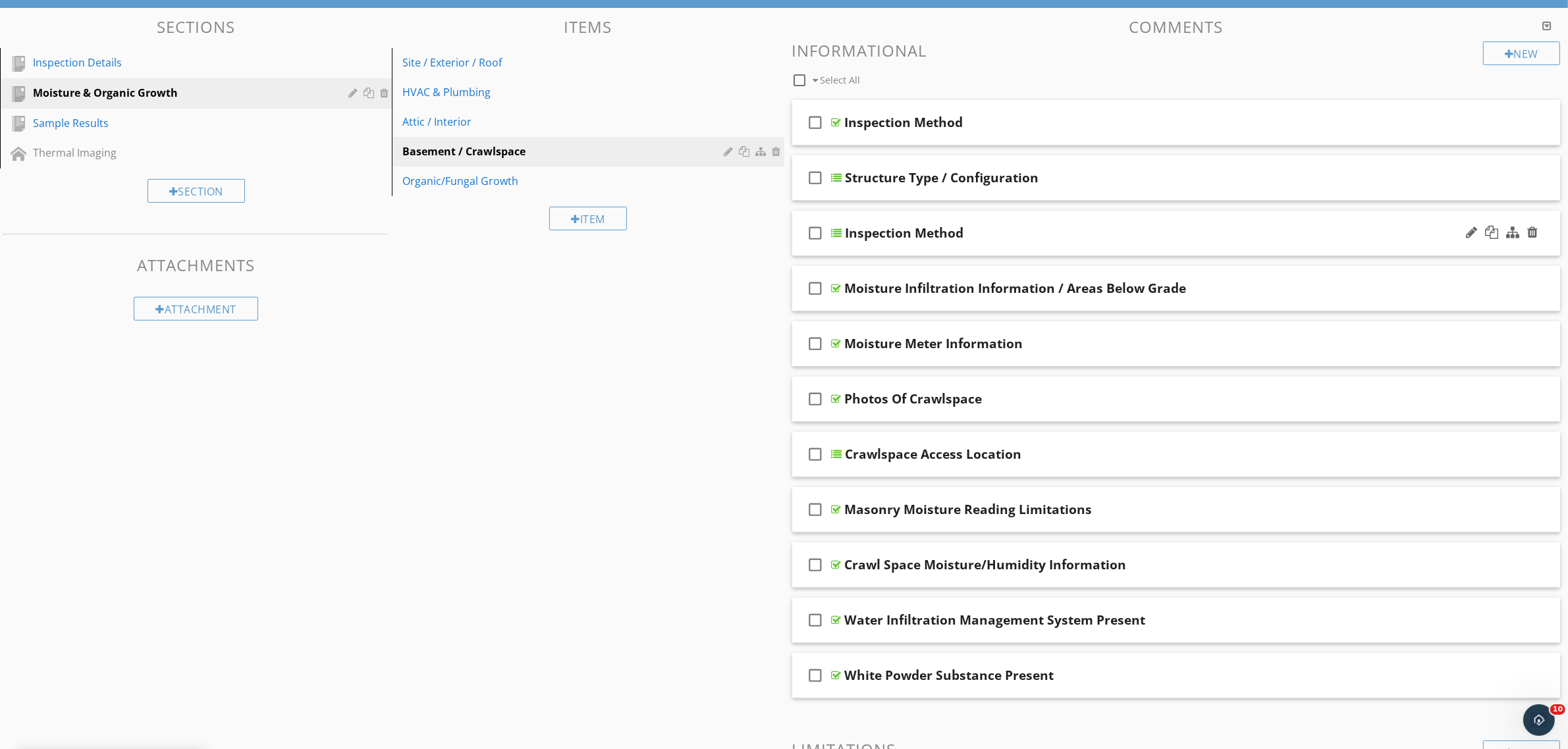
click at [836, 229] on div at bounding box center [837, 233] width 11 height 11
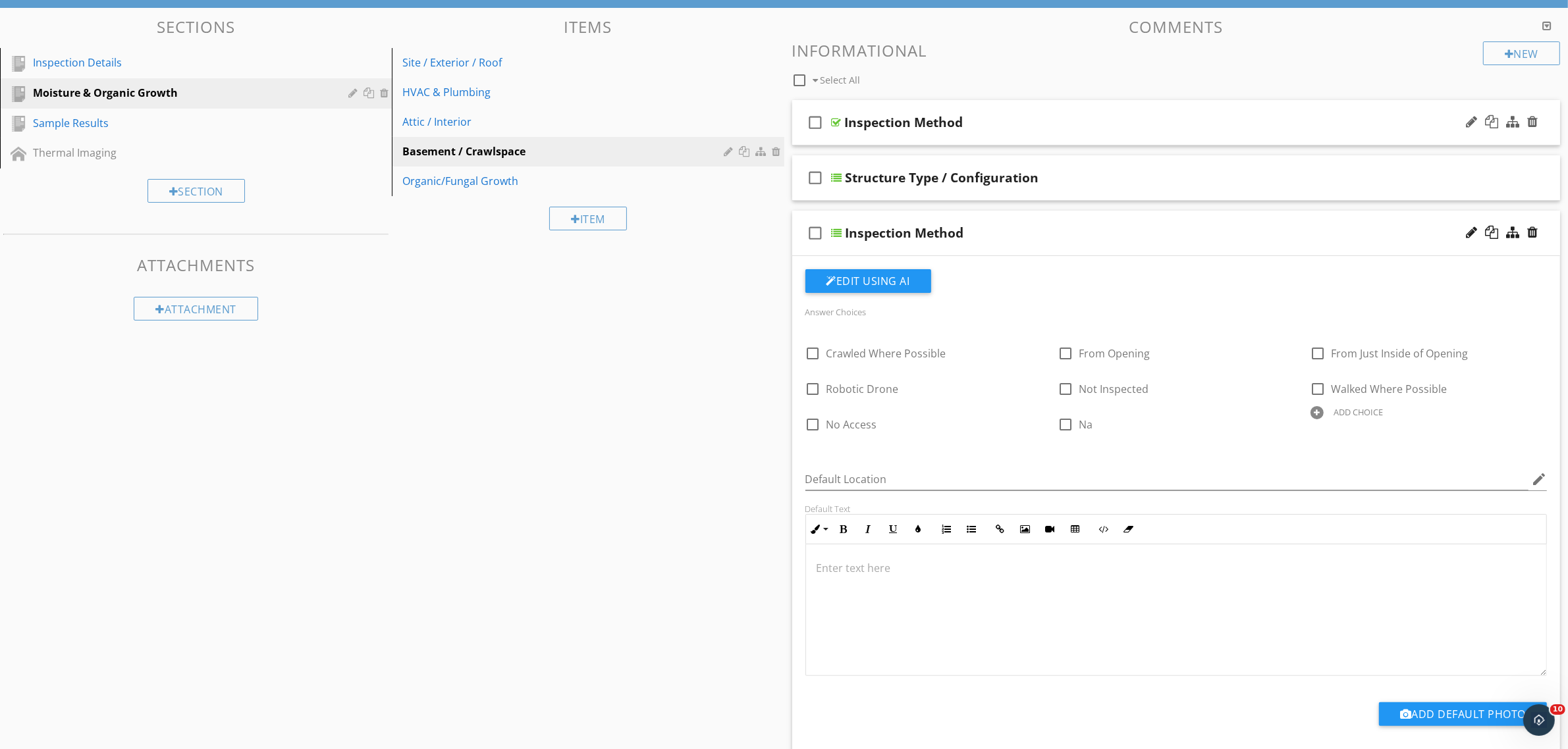
click at [836, 117] on div at bounding box center [836, 122] width 10 height 11
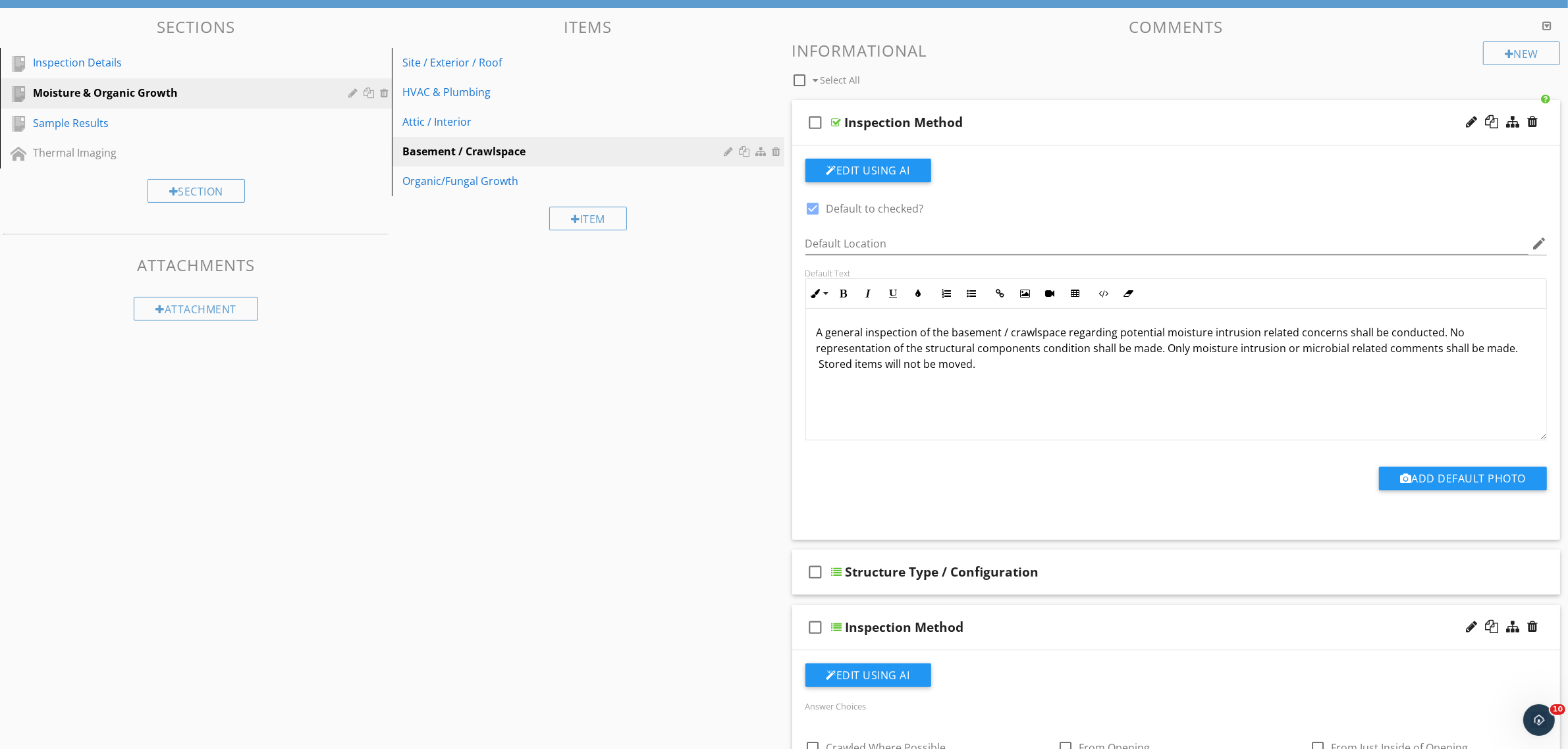
click at [833, 122] on div at bounding box center [836, 122] width 10 height 11
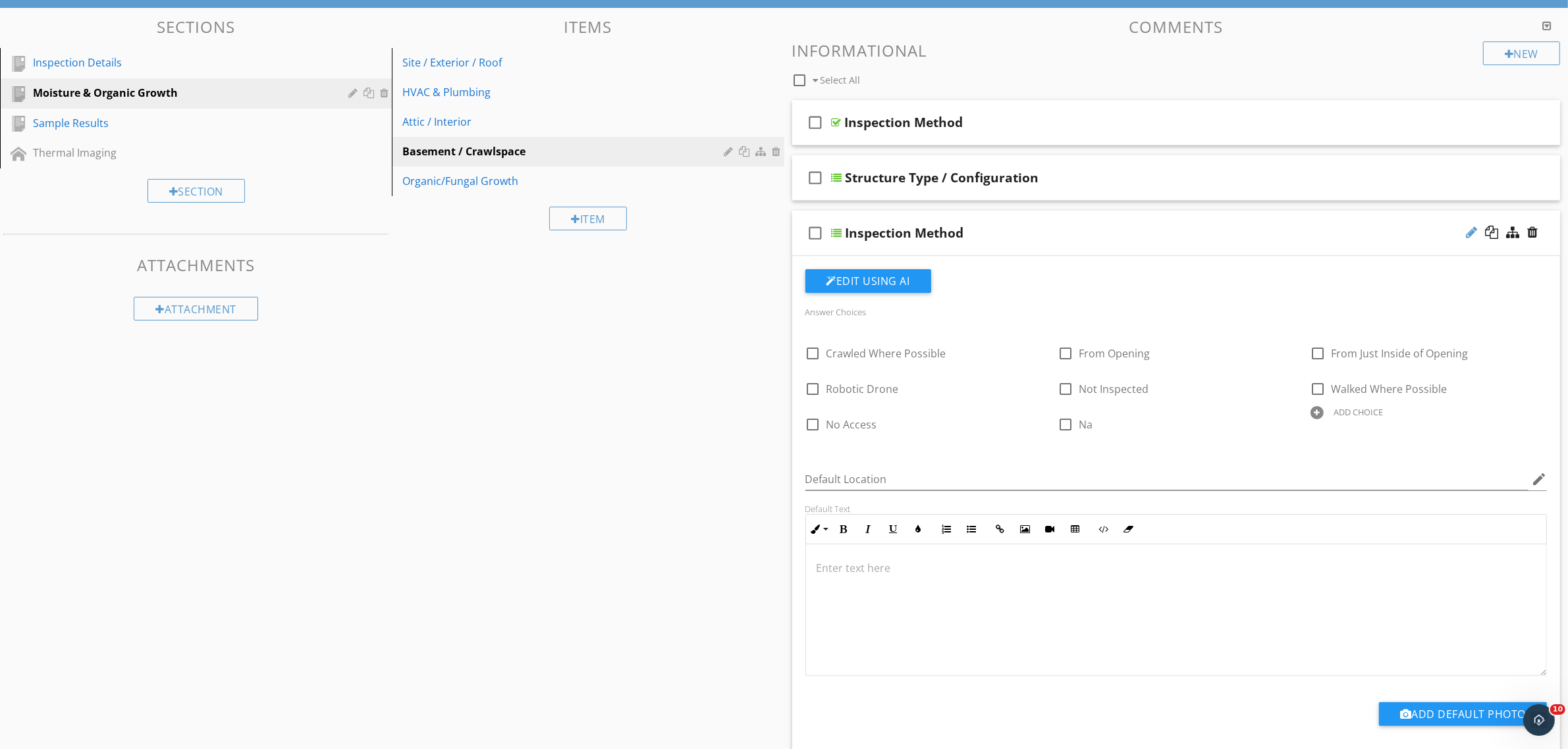
click at [1470, 231] on div at bounding box center [1471, 233] width 11 height 13
click at [845, 238] on input "Inspection Method" at bounding box center [1124, 235] width 557 height 22
type input "Crawlspace Inspection Method"
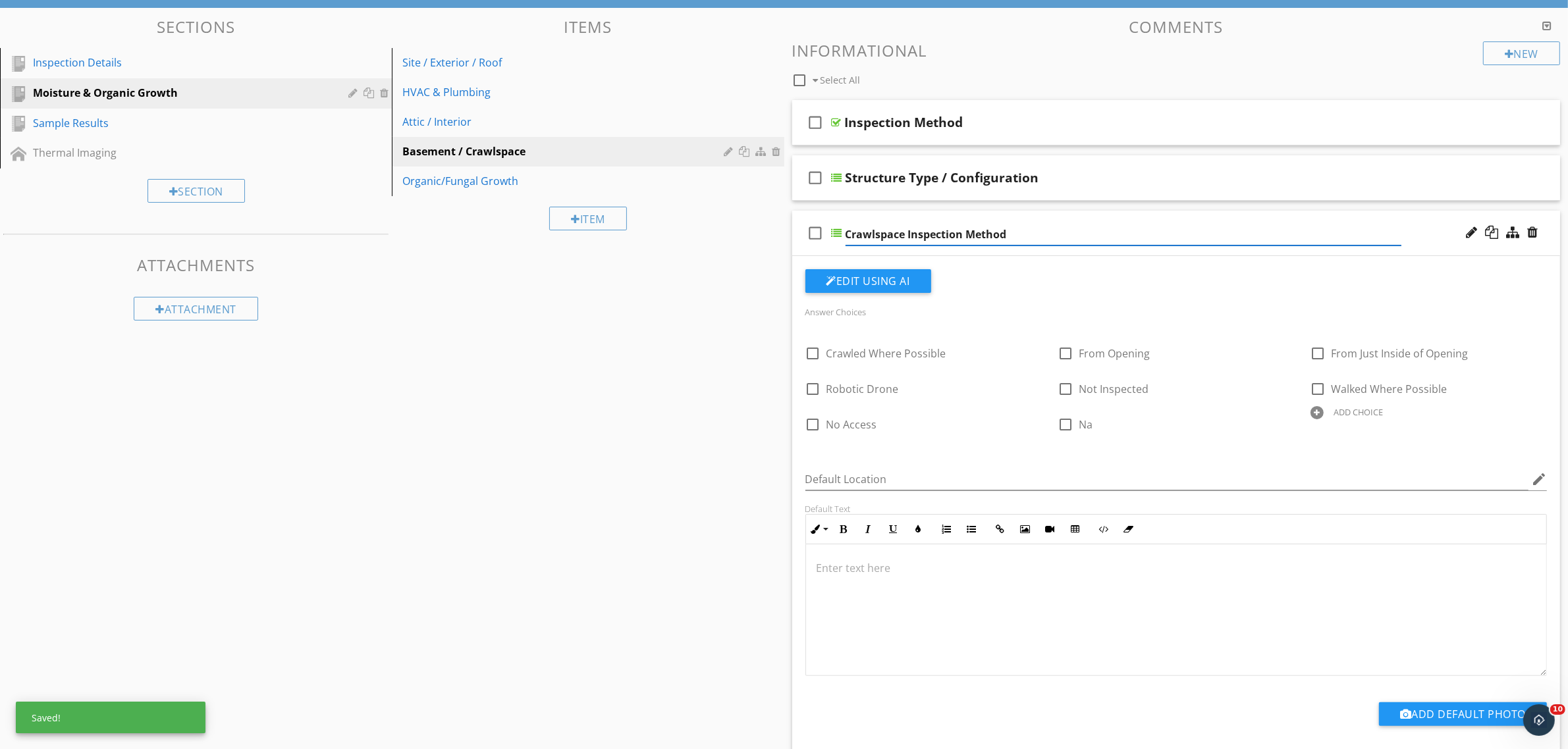
click at [835, 233] on div at bounding box center [837, 233] width 11 height 11
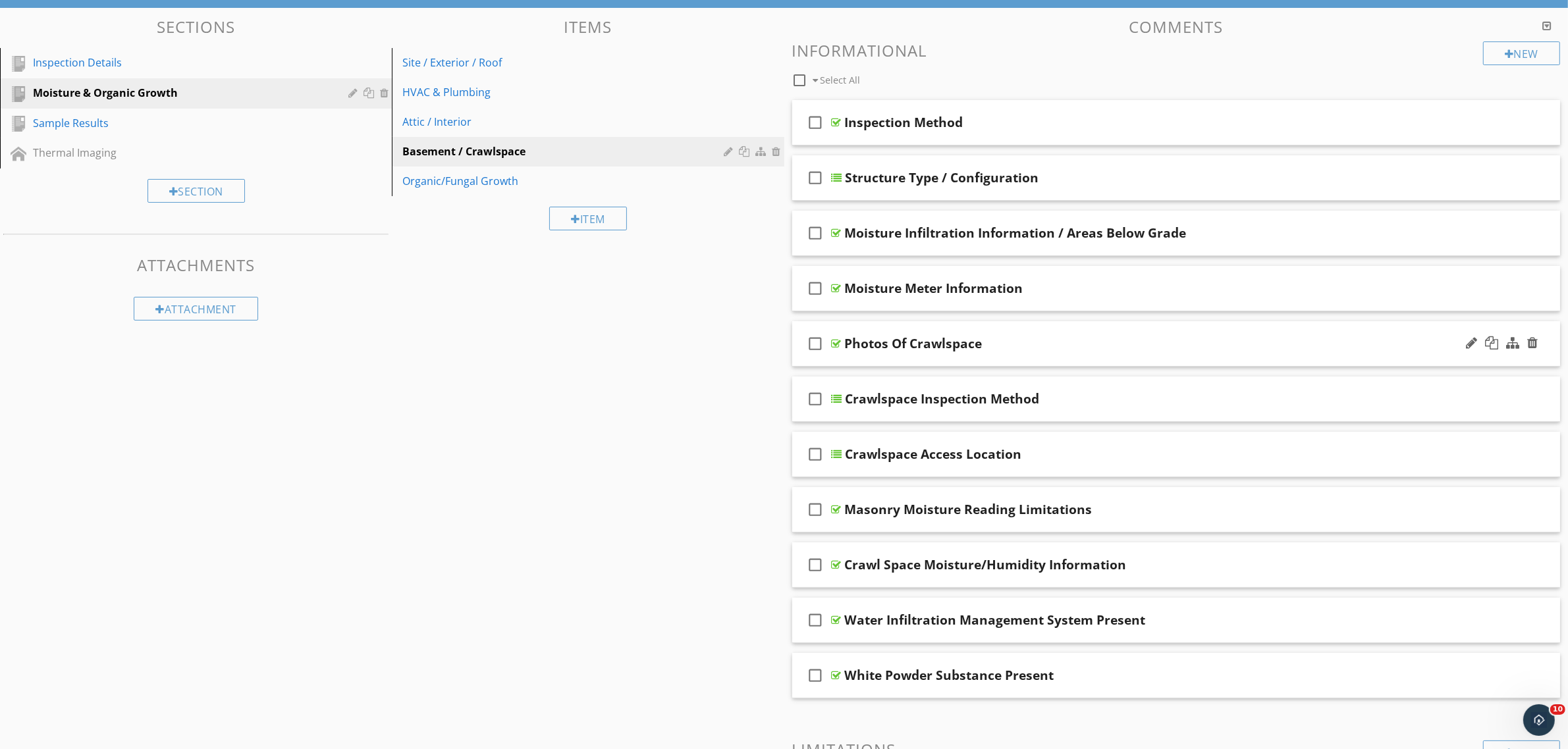
click at [896, 339] on div "Photos Of Crawlspace" at bounding box center [914, 343] width 138 height 16
click at [836, 509] on div at bounding box center [836, 510] width 10 height 11
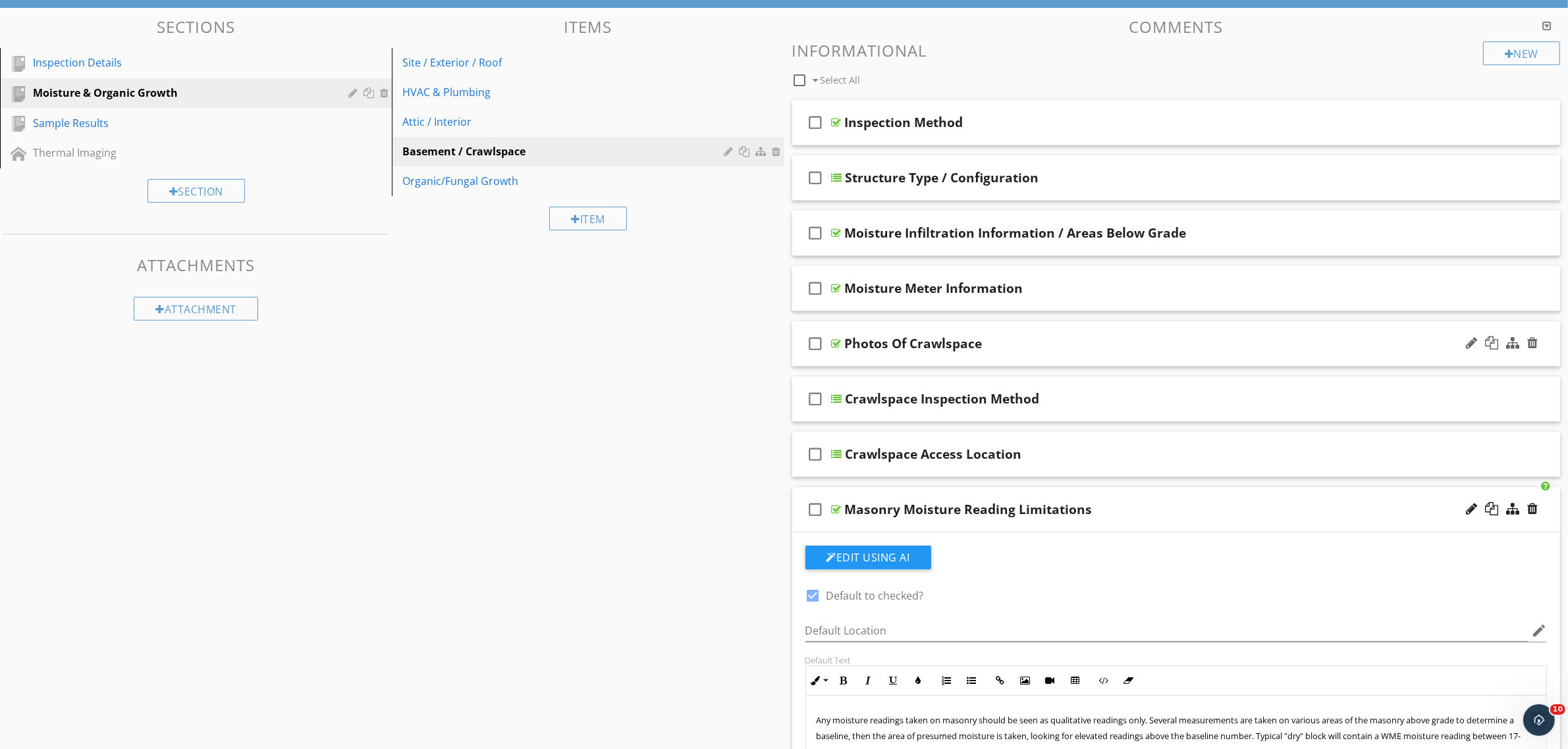
click at [840, 511] on div at bounding box center [836, 510] width 10 height 11
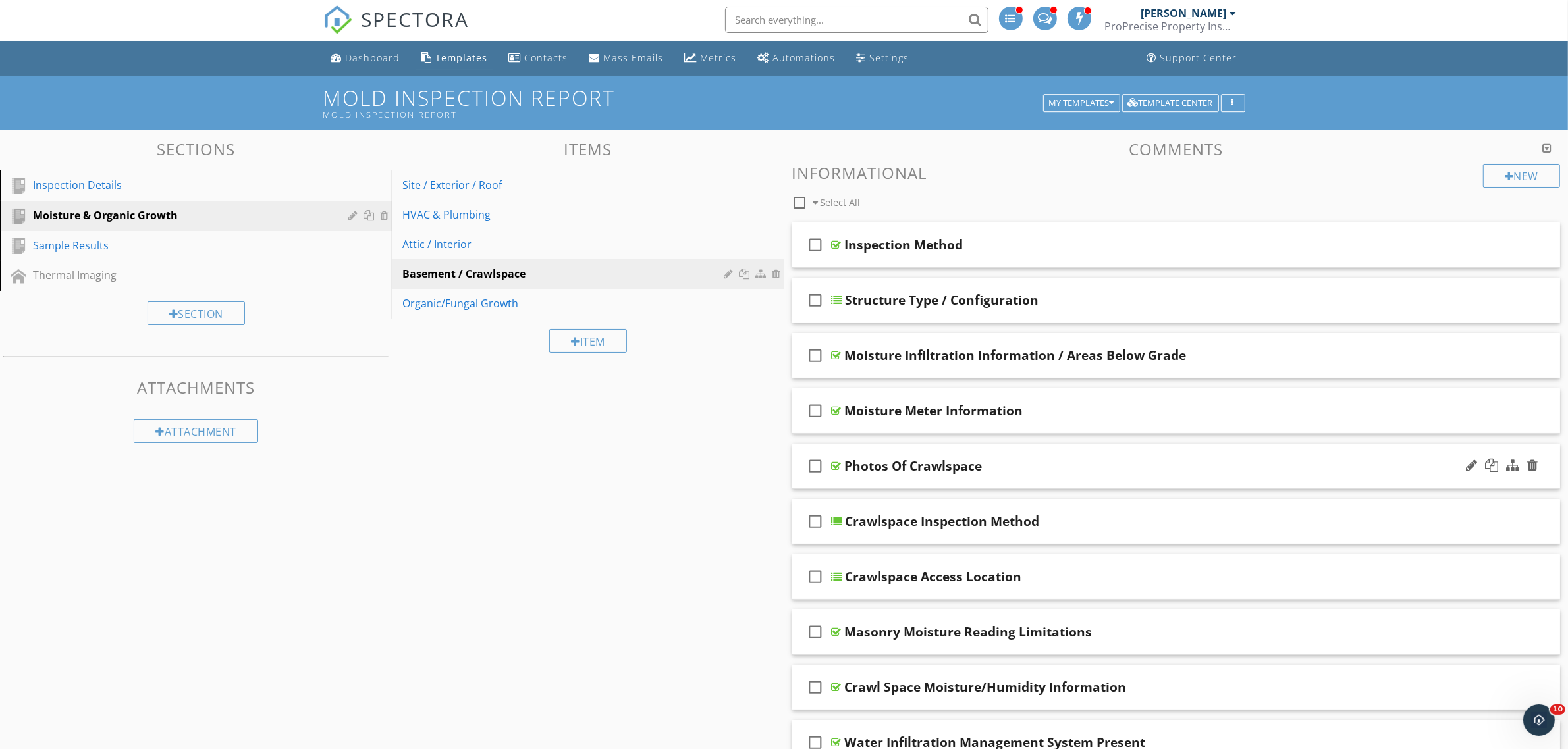
scroll to position [0, 0]
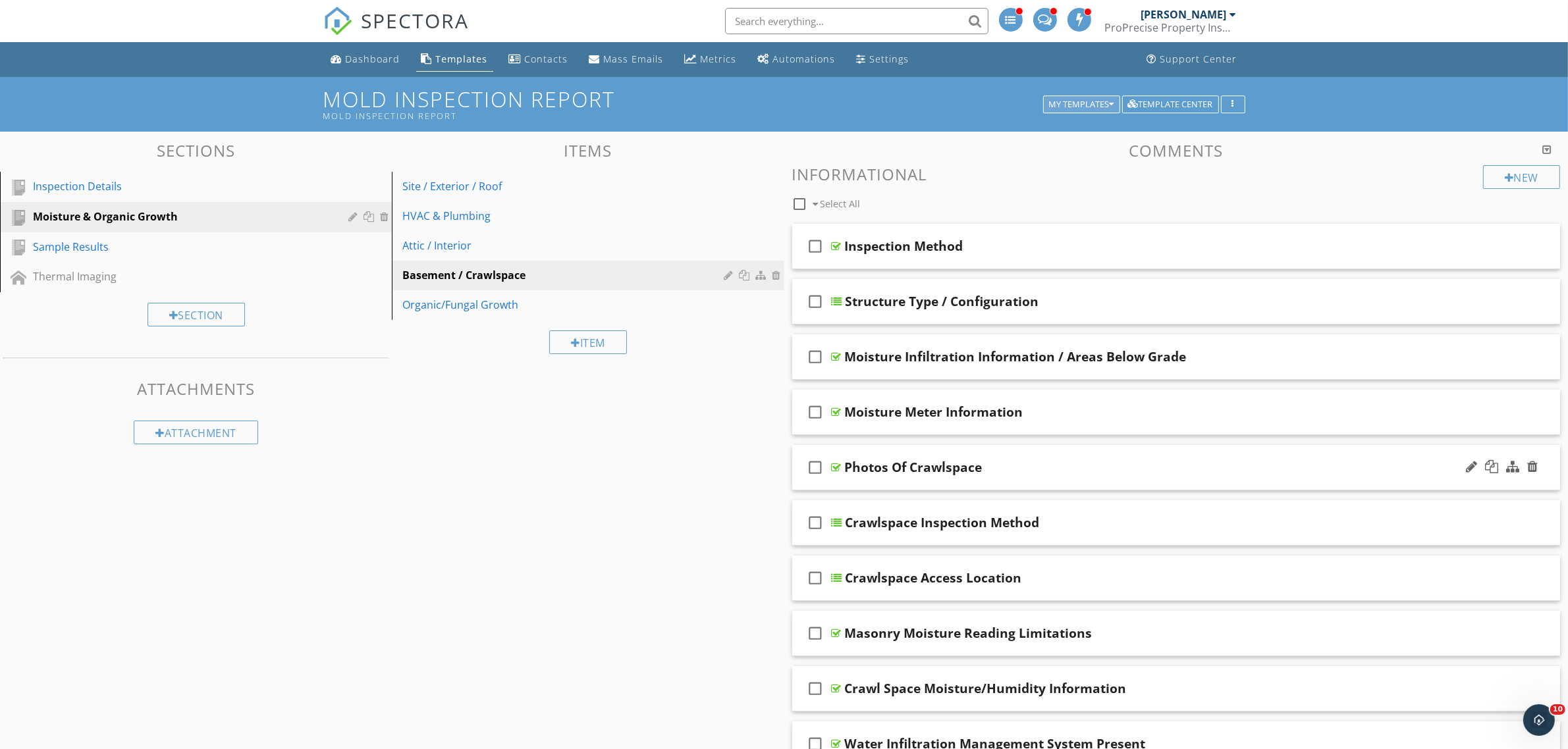
click at [1065, 106] on div "My Templates" at bounding box center [1081, 105] width 66 height 9
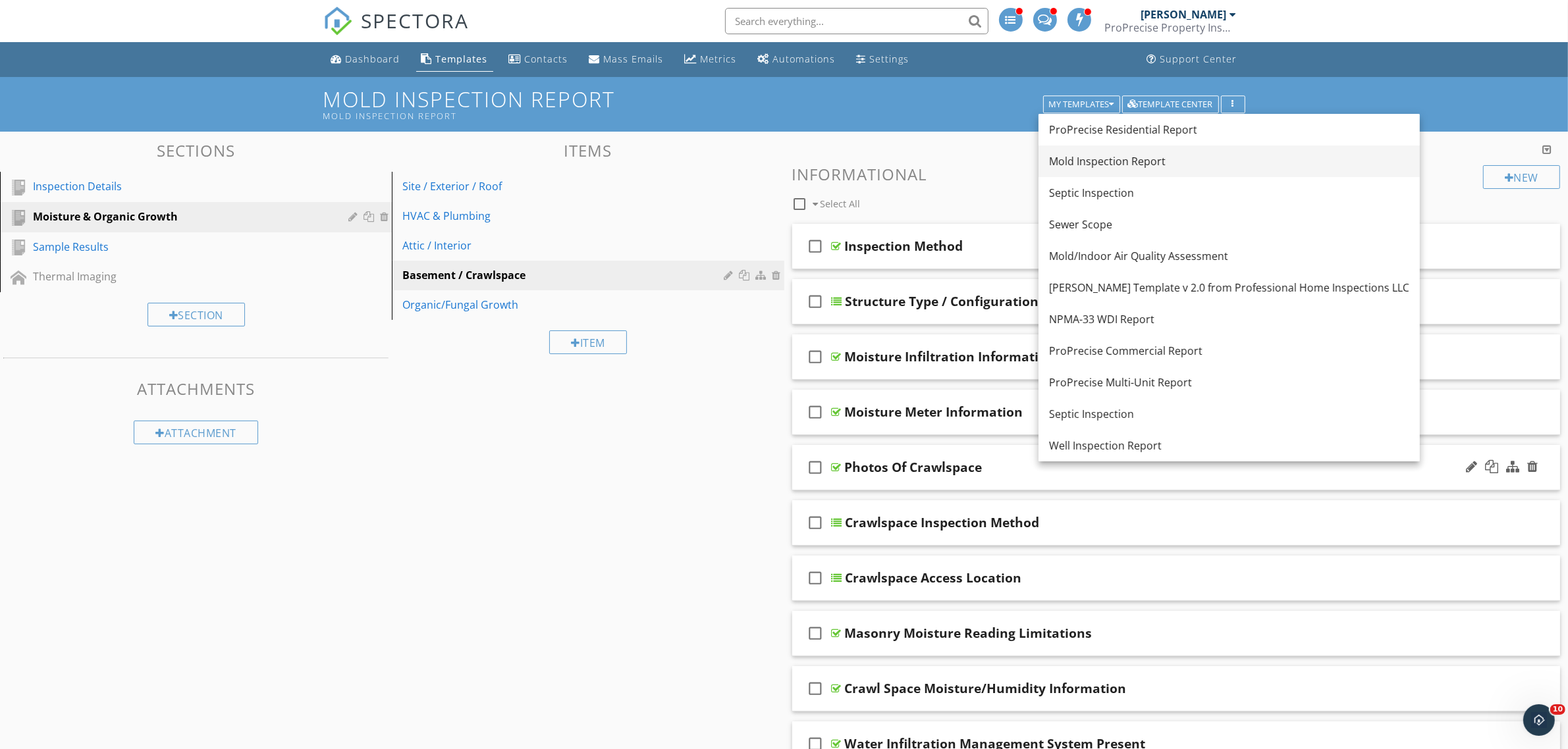
click at [1081, 163] on div "Mold Inspection Report" at bounding box center [1228, 162] width 360 height 16
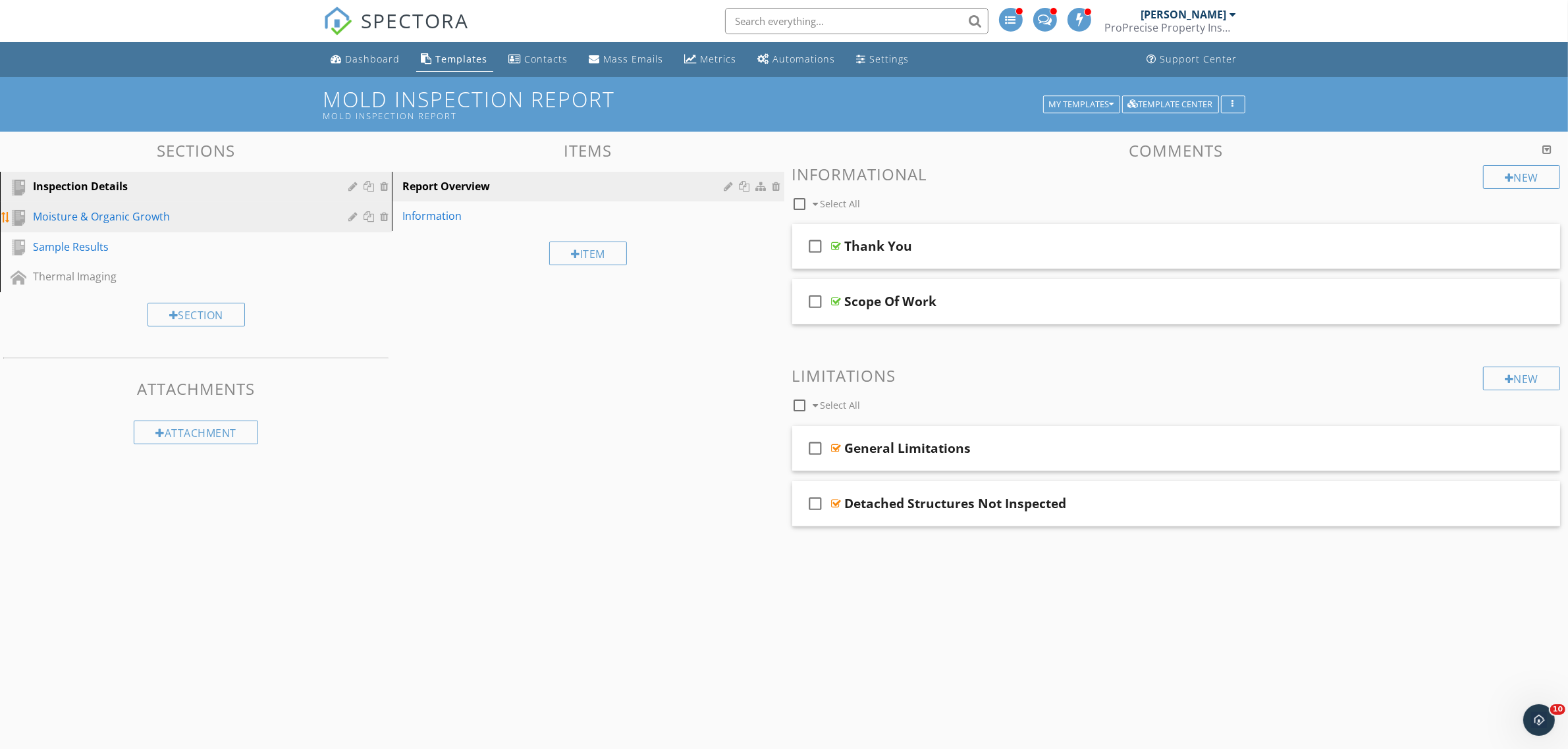
click at [139, 217] on div "Moisture & Organic Growth" at bounding box center [180, 216] width 296 height 16
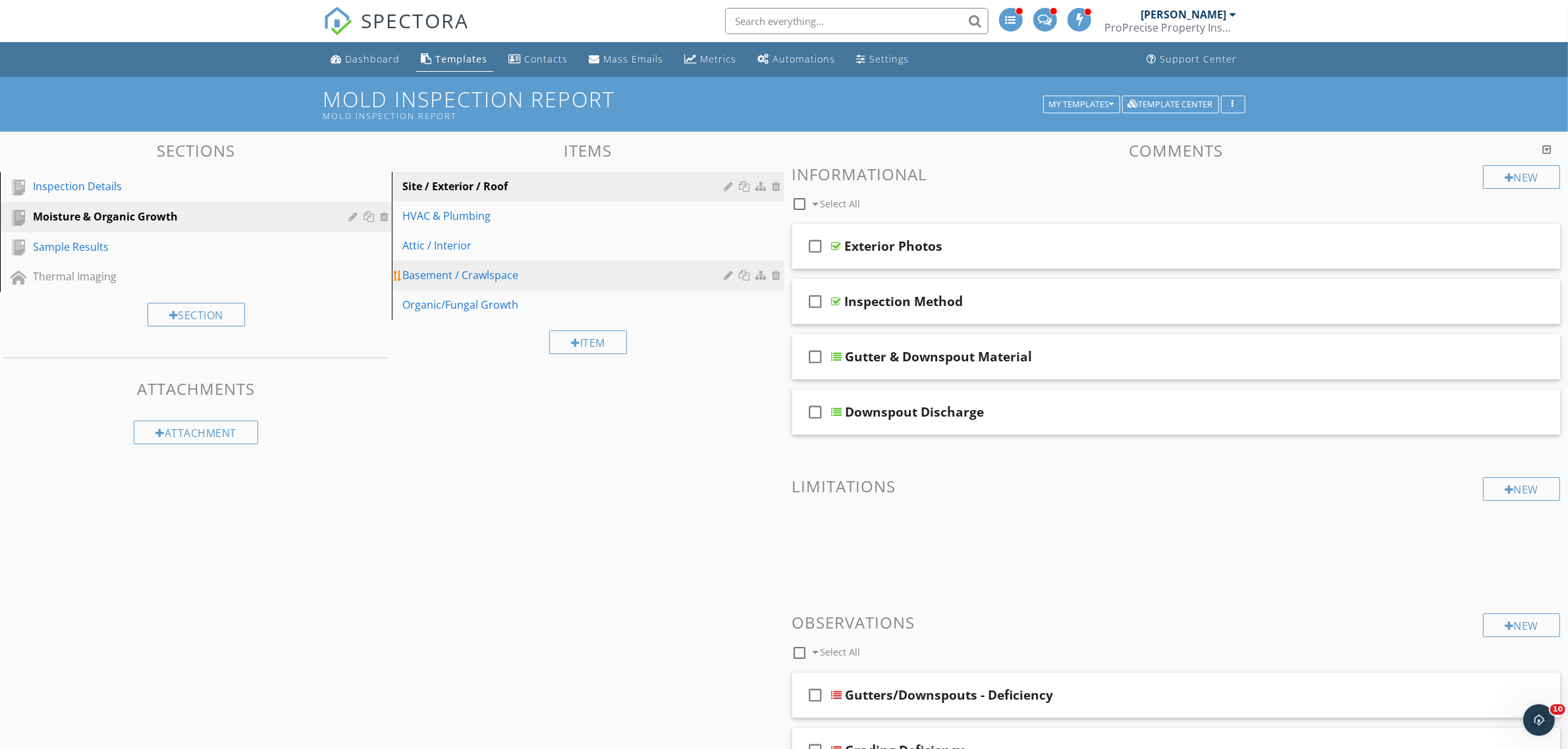
click at [471, 277] on div "Basement / Crawlspace" at bounding box center [565, 275] width 325 height 16
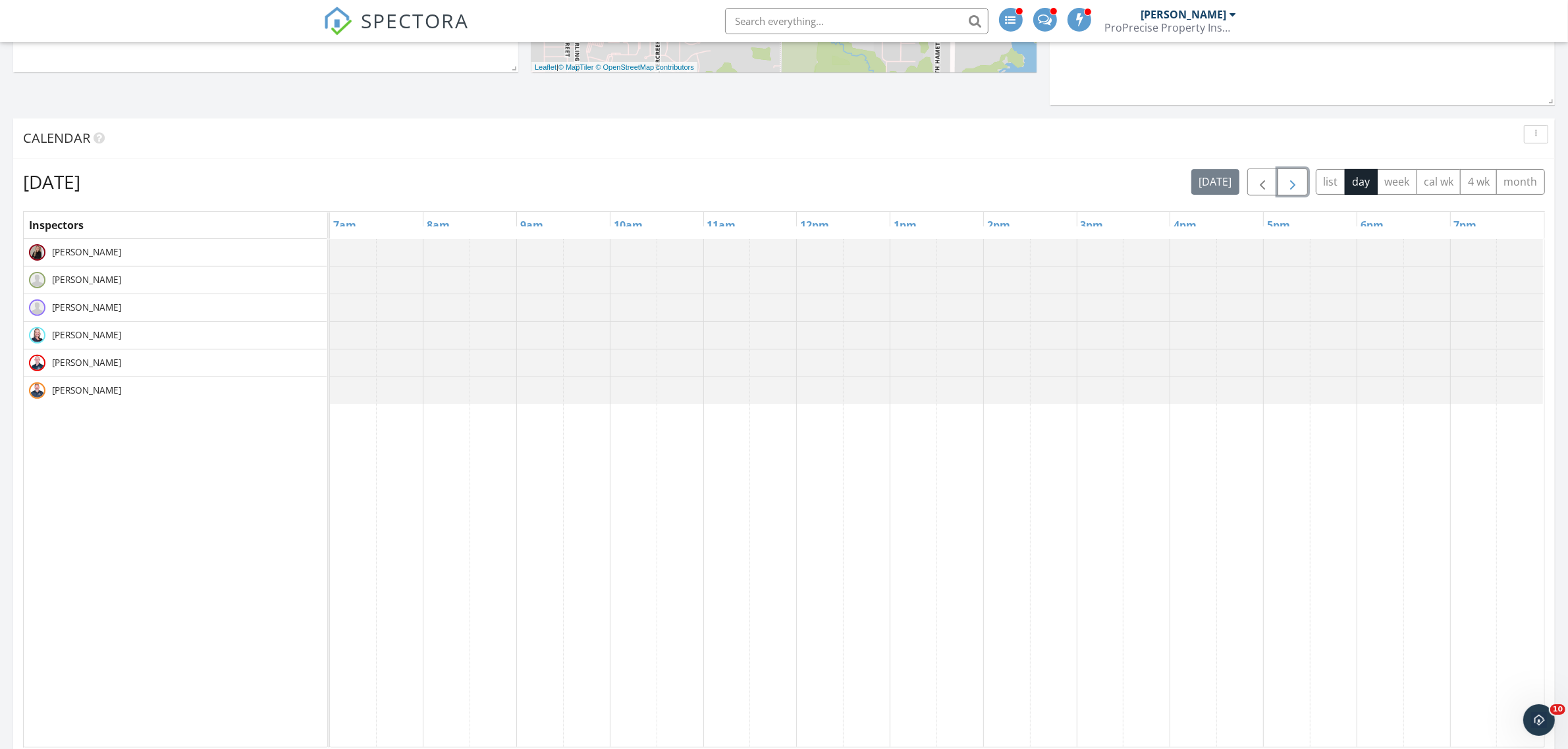
click at [1285, 178] on span "button" at bounding box center [1293, 182] width 16 height 16
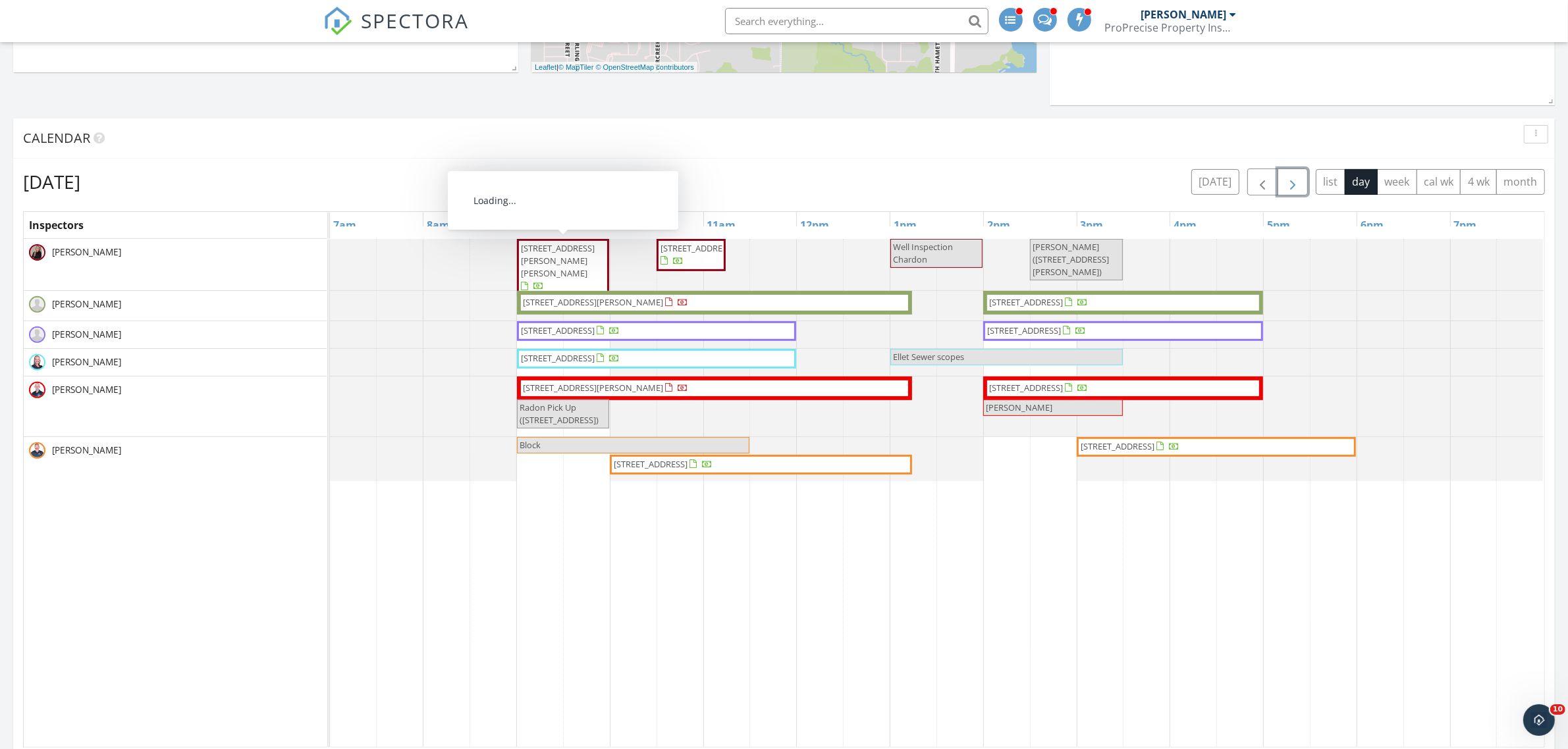
drag, startPoint x: 590, startPoint y: 270, endPoint x: 540, endPoint y: 255, distance: 52.2
click at [540, 255] on span "4373 Suttle Dr, Norton 44203" at bounding box center [557, 261] width 74 height 37
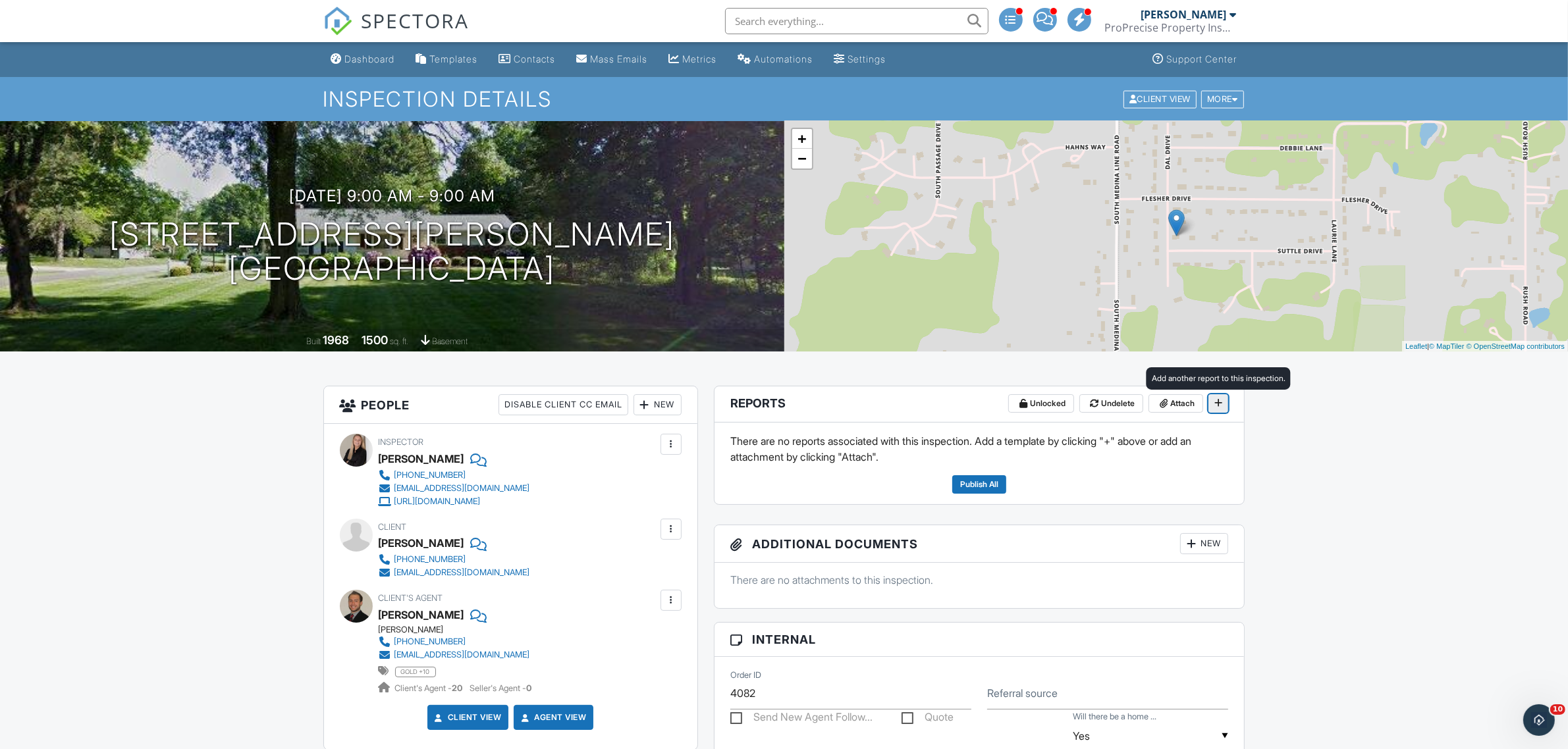
click at [1218, 403] on icon at bounding box center [1218, 403] width 8 height 9
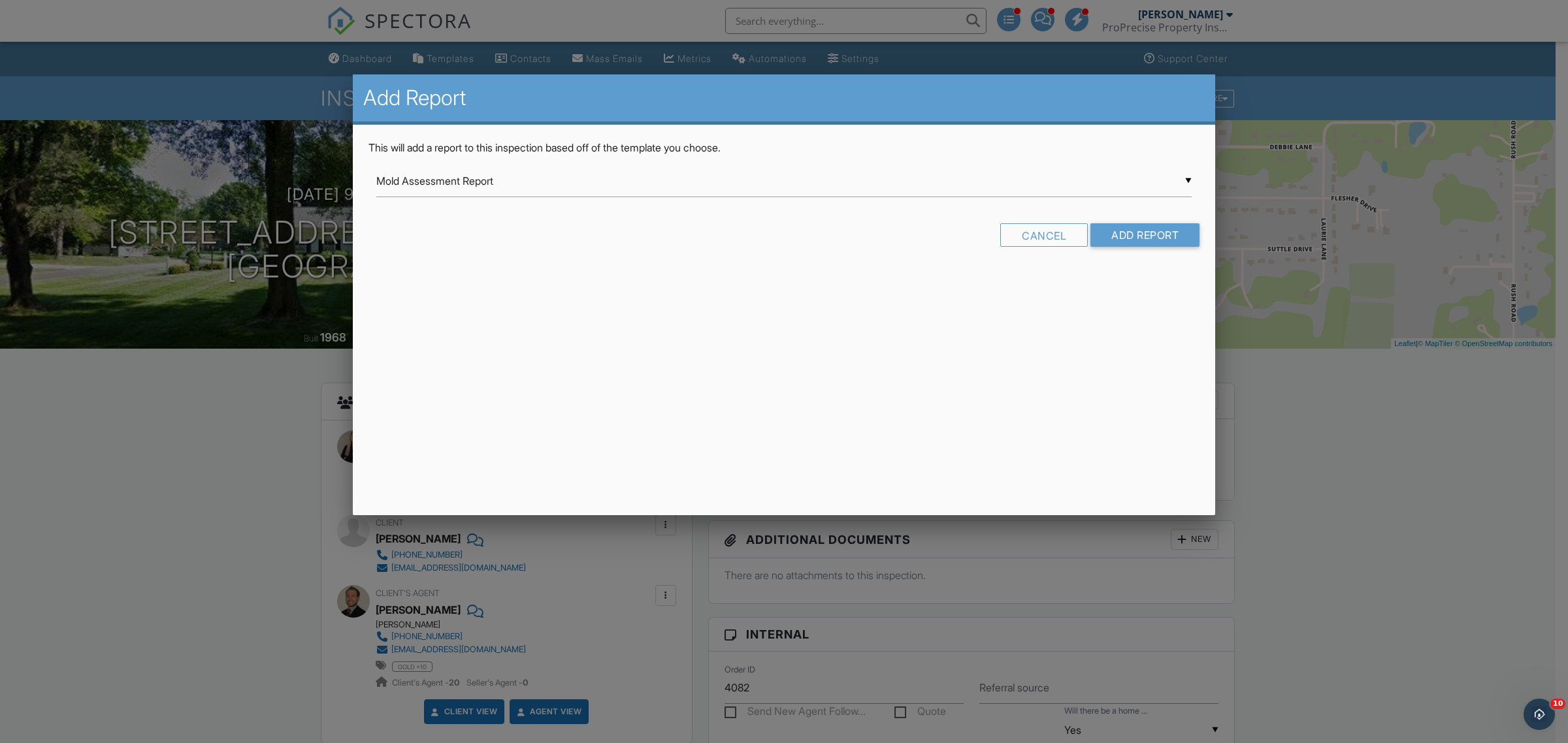
click at [509, 175] on div "▼ Mold Assessment Report Mold Assessment Report Septic Inspection Sewer Scope M…" at bounding box center [784, 181] width 815 height 32
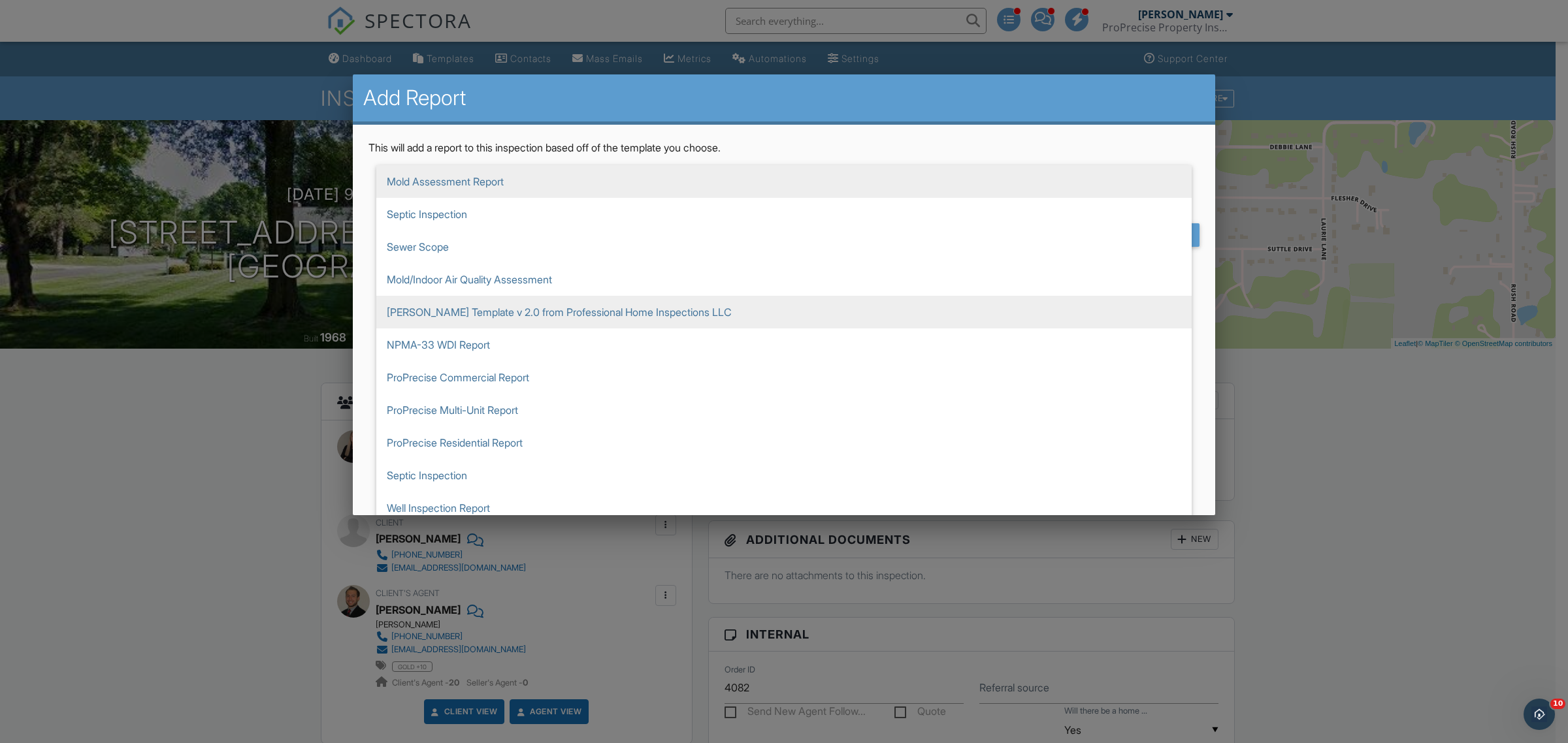
scroll to position [9, 0]
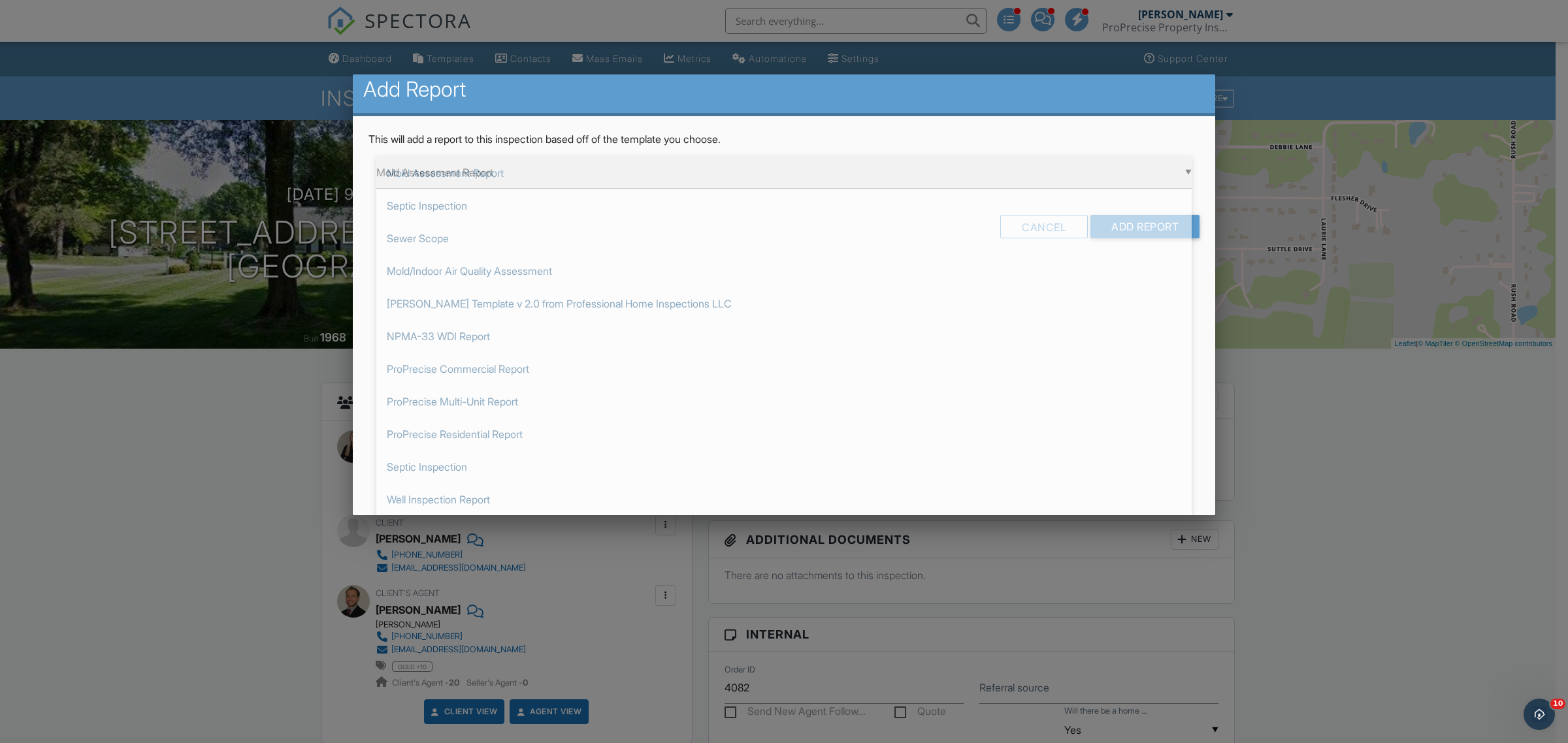
click at [532, 174] on span "Mold Assessment Report" at bounding box center [784, 172] width 815 height 32
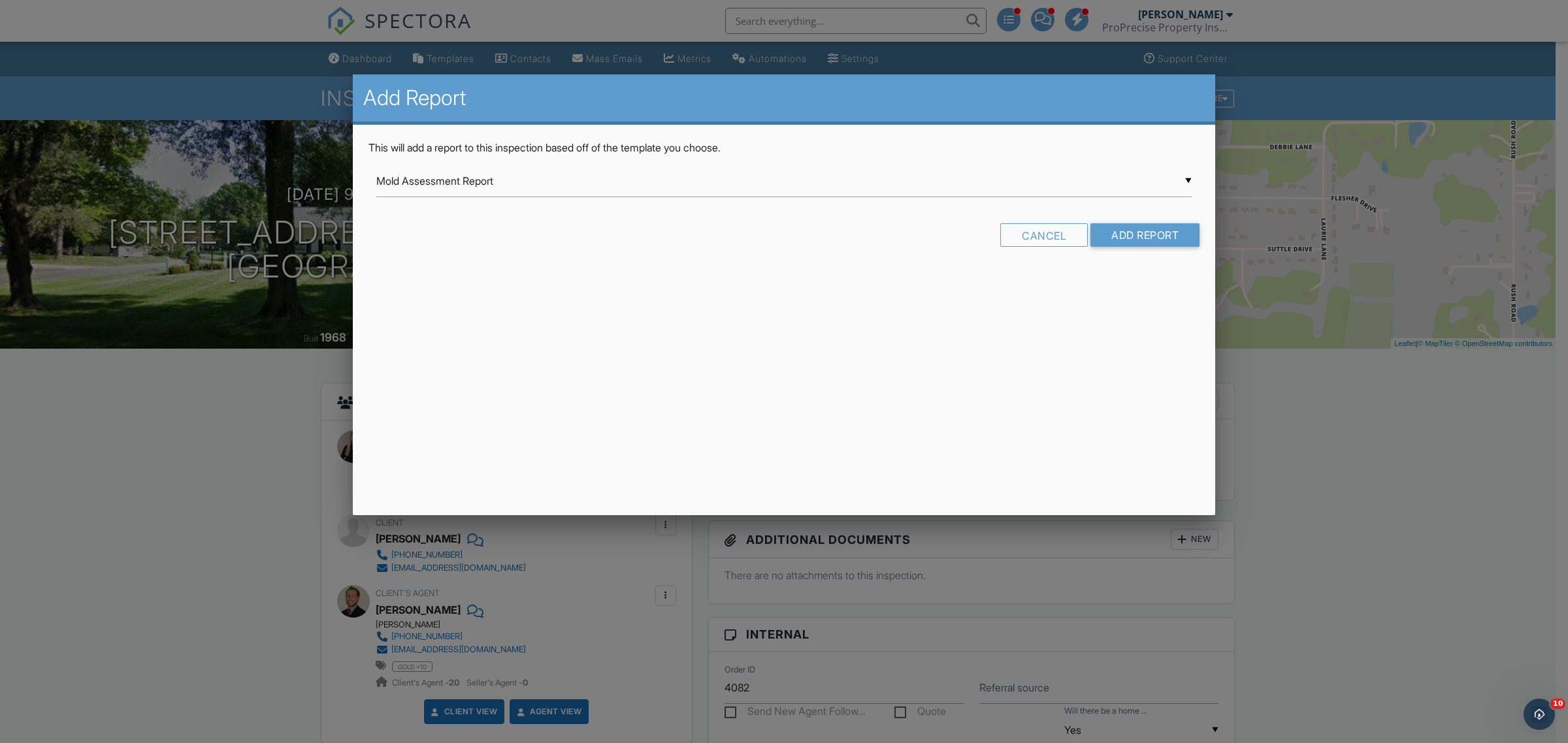
scroll to position [0, 0]
click at [1160, 242] on input "Add Report" at bounding box center [1144, 235] width 109 height 23
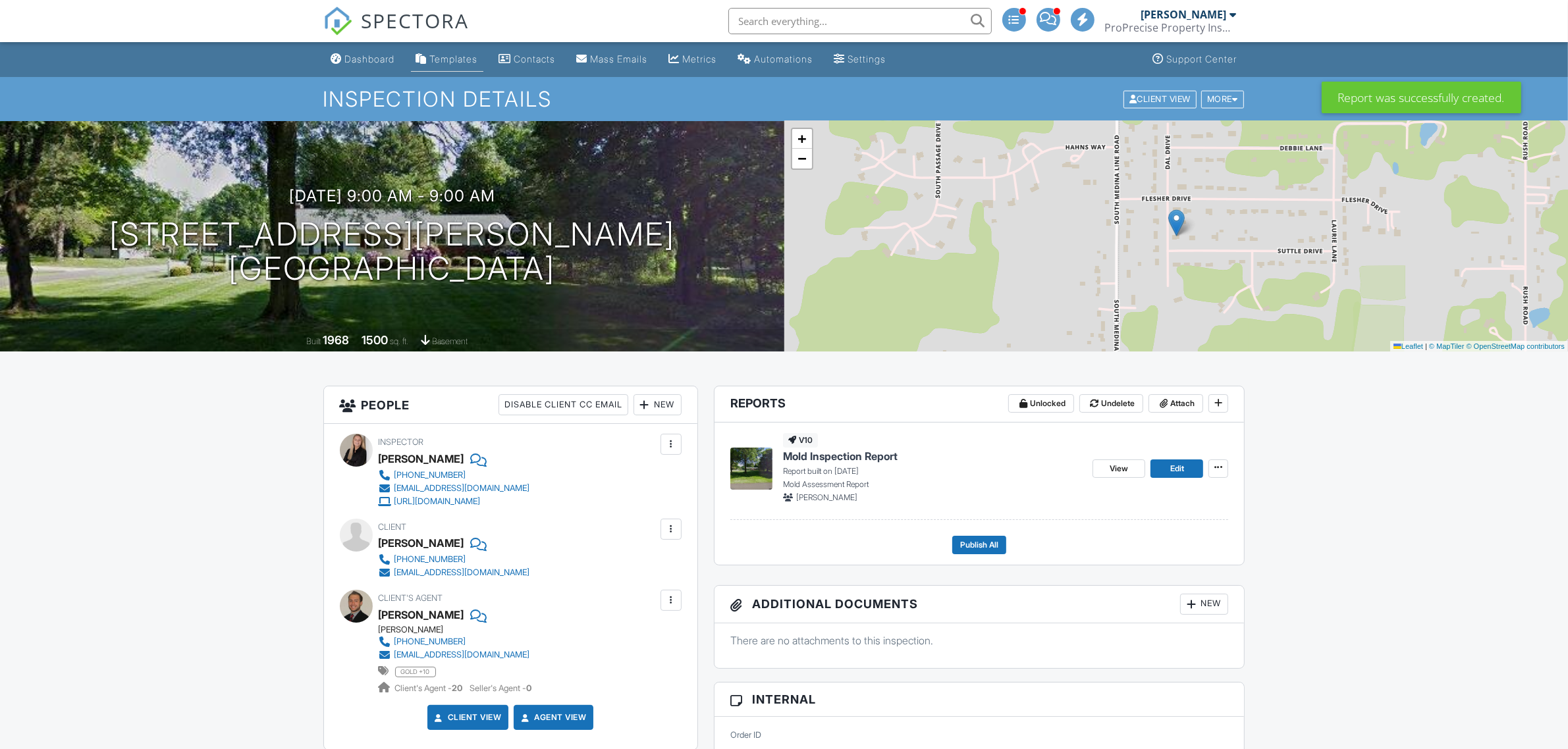
click at [474, 61] on div "Templates" at bounding box center [454, 59] width 48 height 11
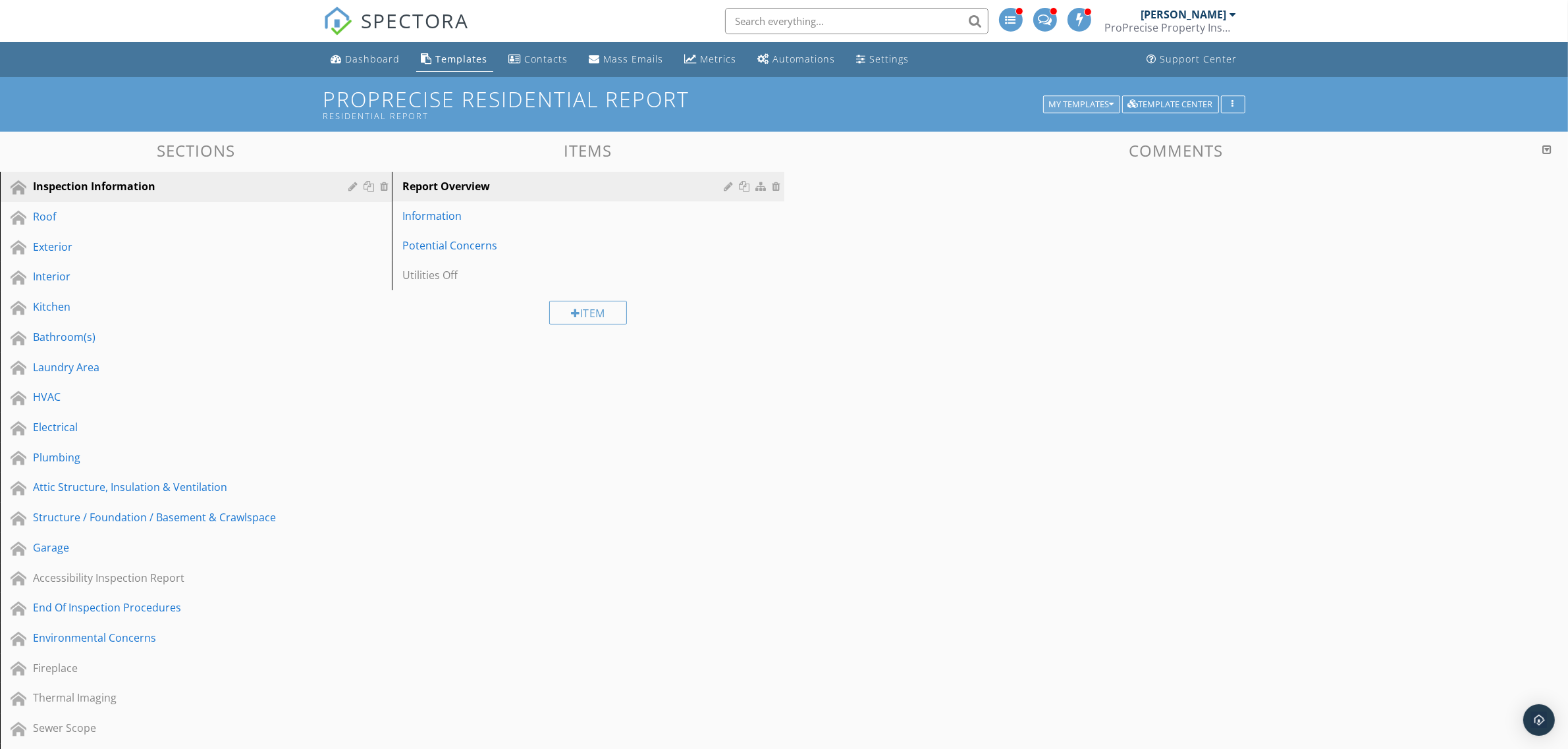
click at [1090, 98] on button "My Templates" at bounding box center [1081, 105] width 77 height 19
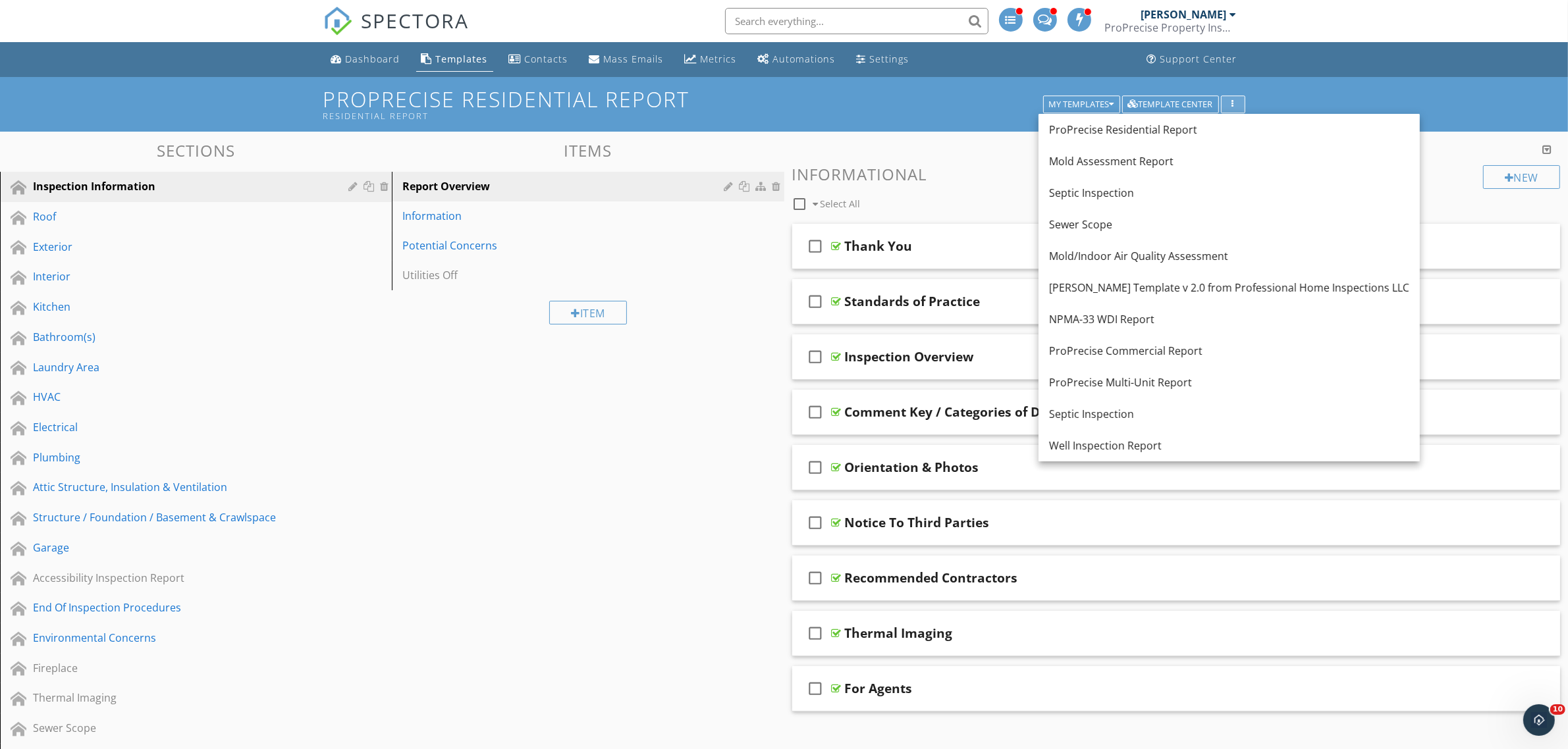
click at [1233, 101] on div "button" at bounding box center [1233, 105] width 13 height 9
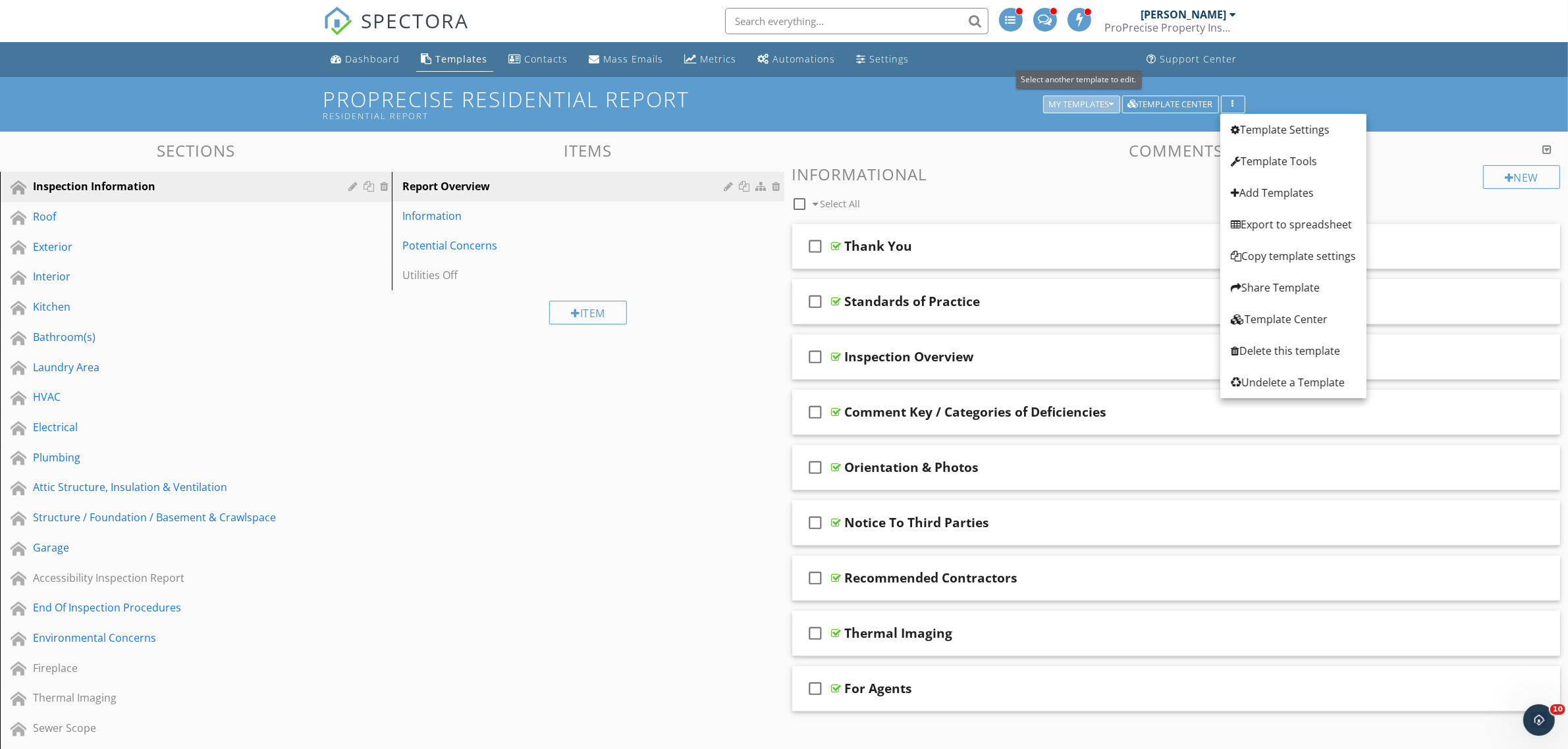
click at [1094, 103] on div "My Templates" at bounding box center [1081, 105] width 66 height 9
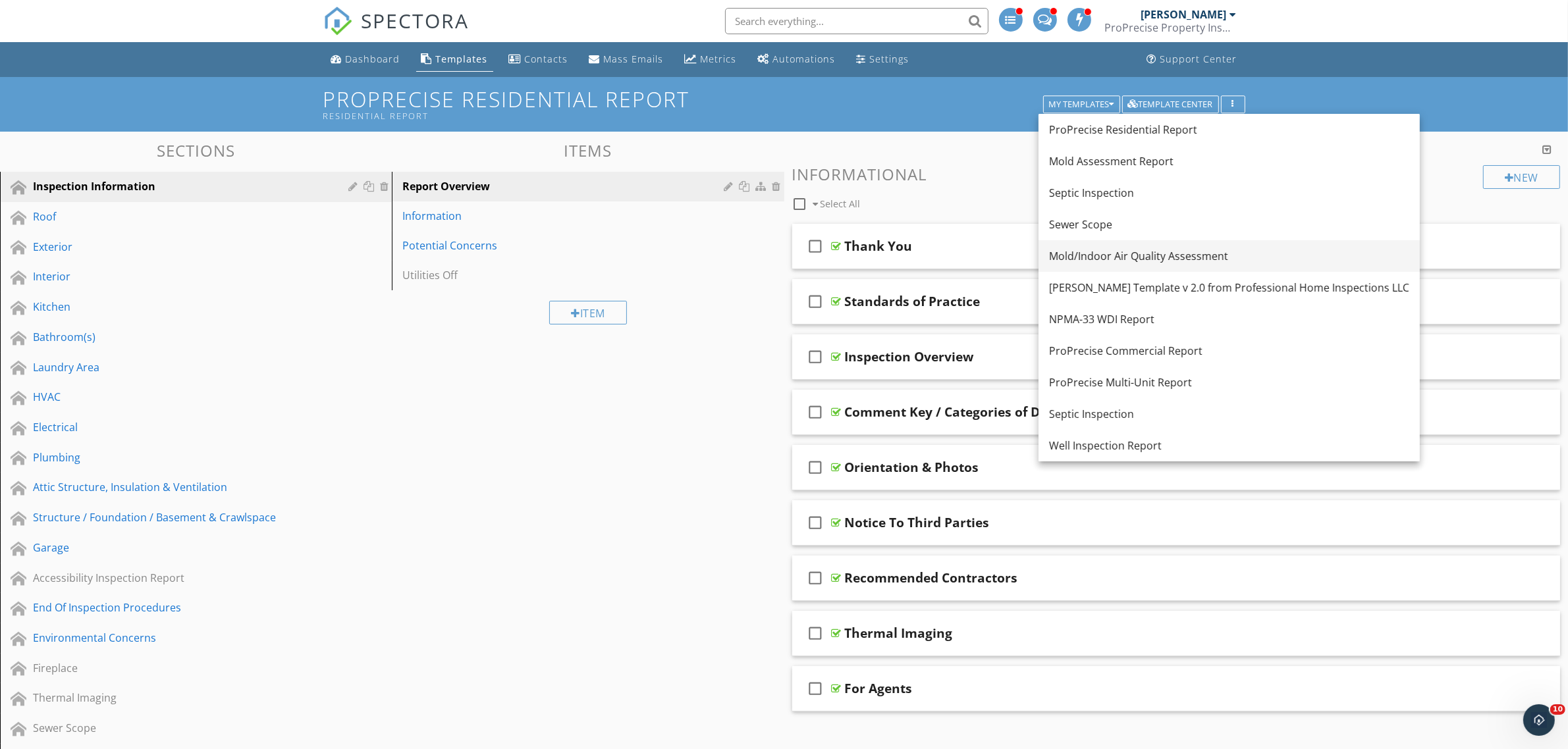
click at [1110, 255] on div "Mold/Indoor Air Quality Assessment" at bounding box center [1228, 256] width 360 height 16
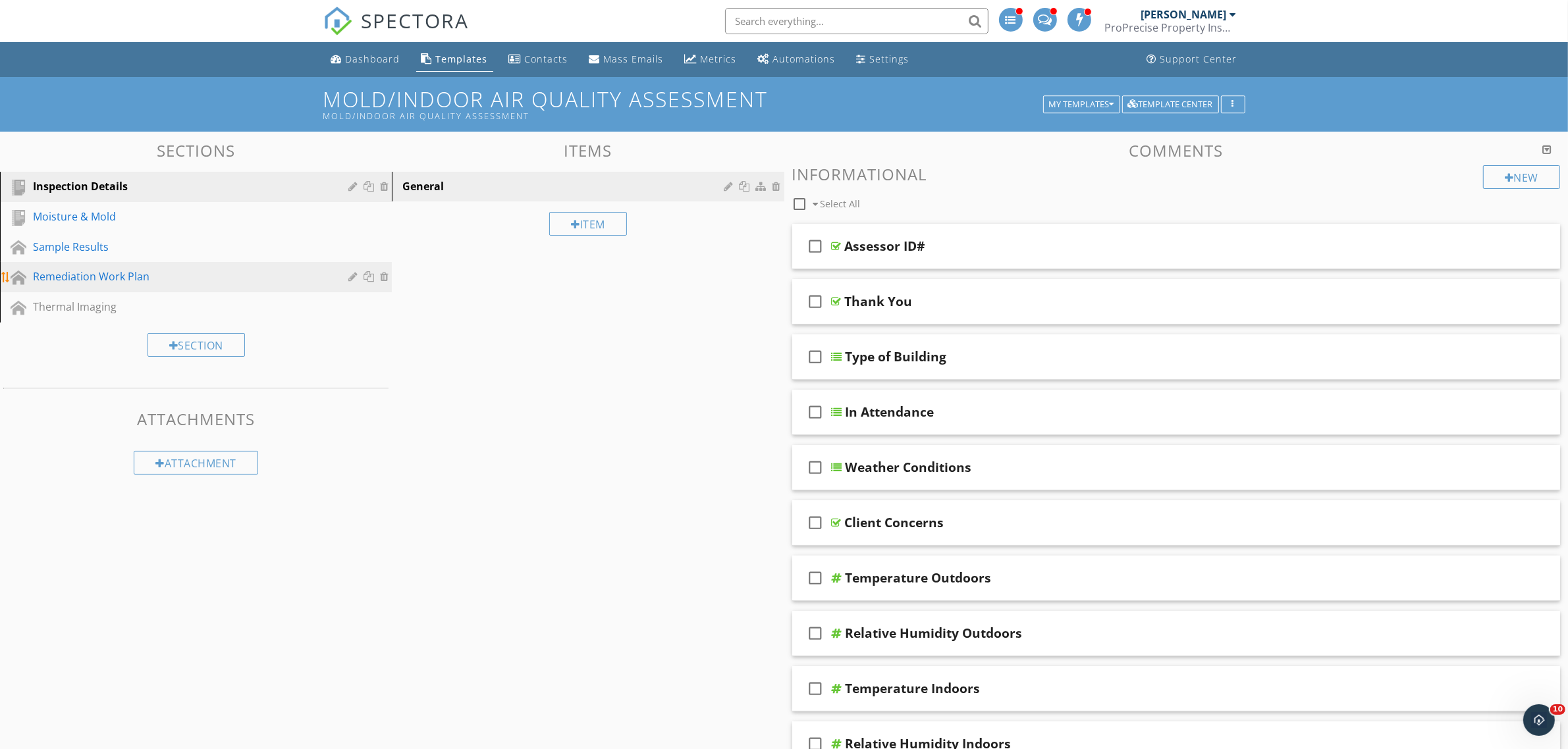
click at [231, 271] on div "Remediation Work Plan" at bounding box center [180, 277] width 296 height 16
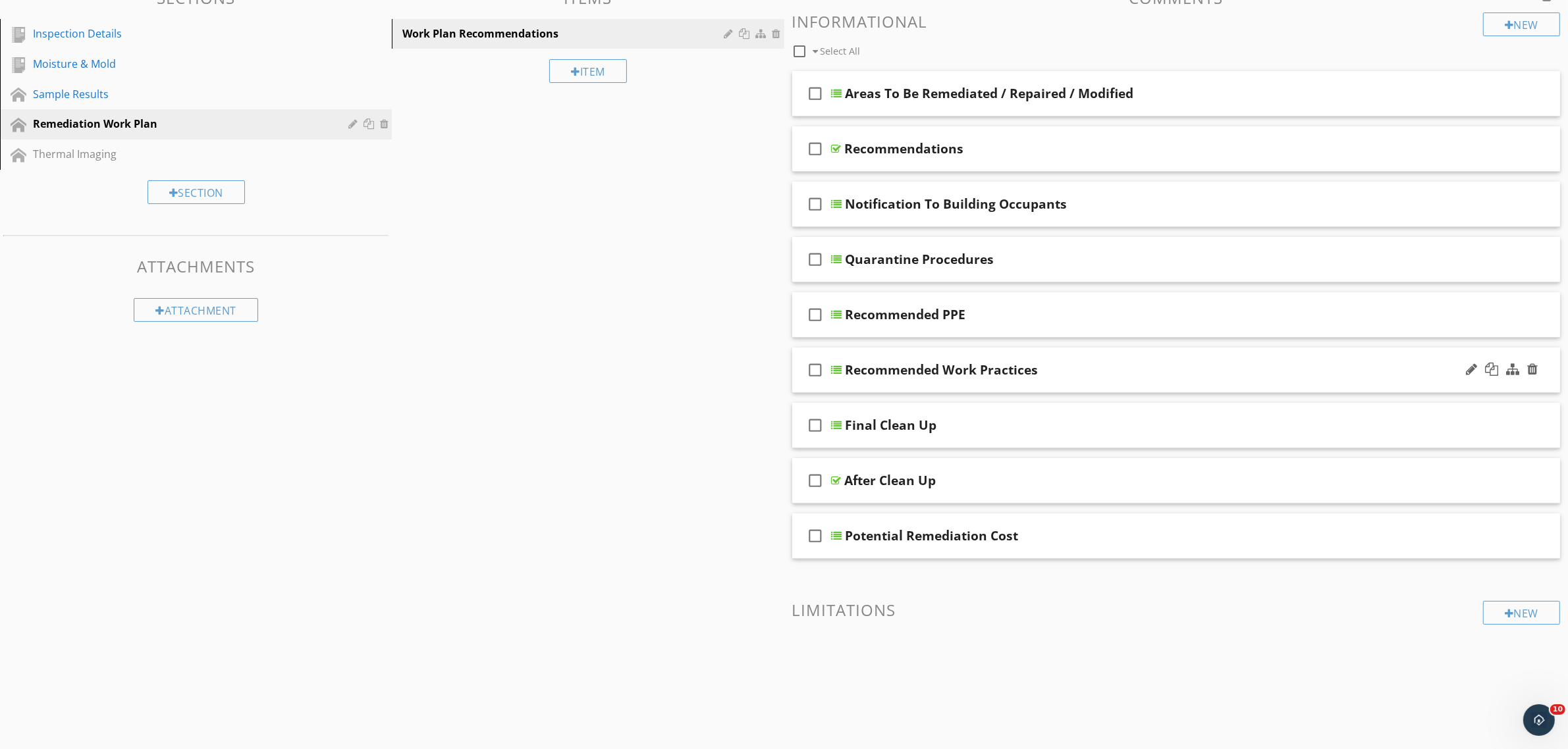
scroll to position [156, 0]
click at [834, 253] on div at bounding box center [837, 258] width 11 height 11
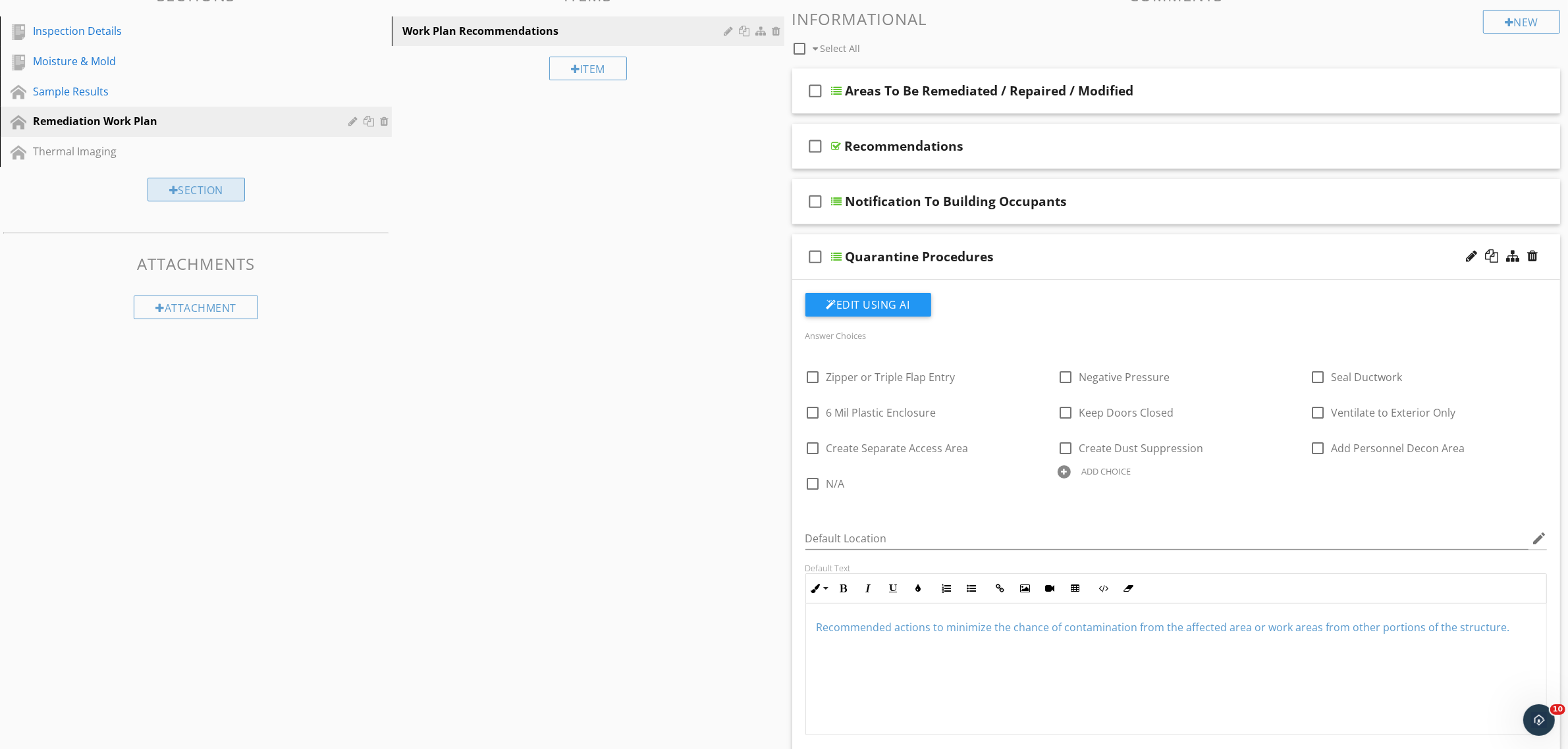
scroll to position [73, 0]
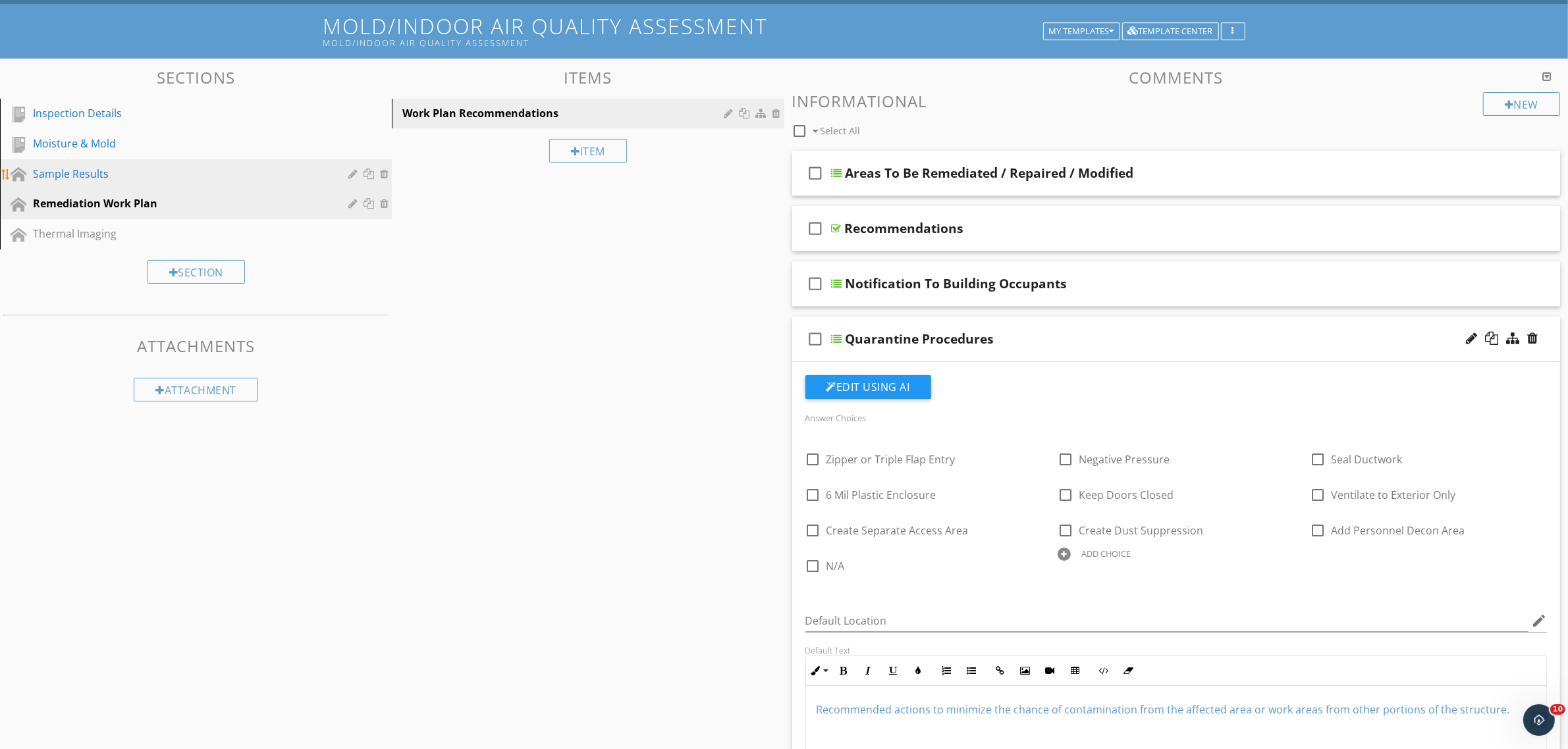
click at [161, 169] on div "Sample Results" at bounding box center [180, 174] width 296 height 16
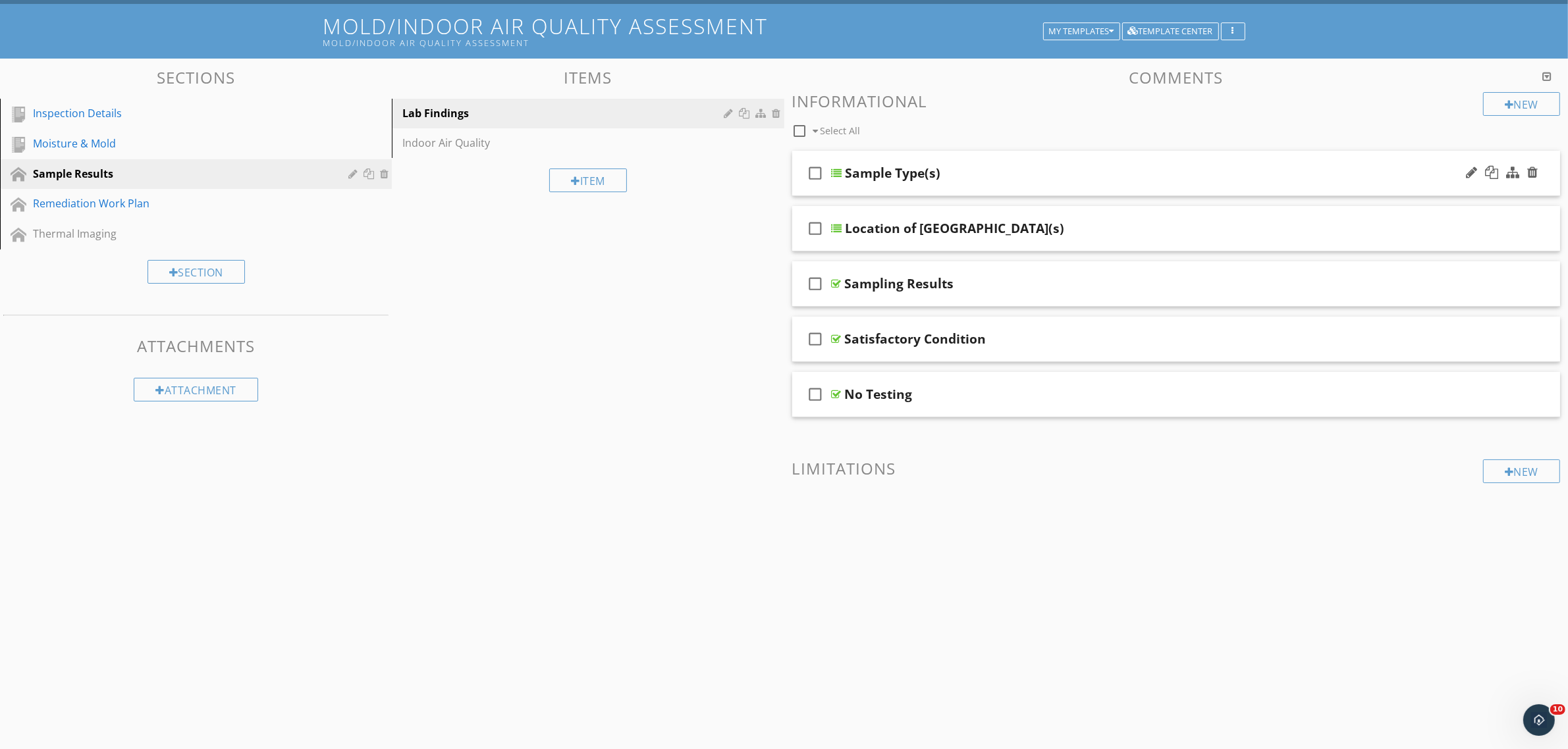
click at [831, 168] on div at bounding box center [837, 173] width 11 height 11
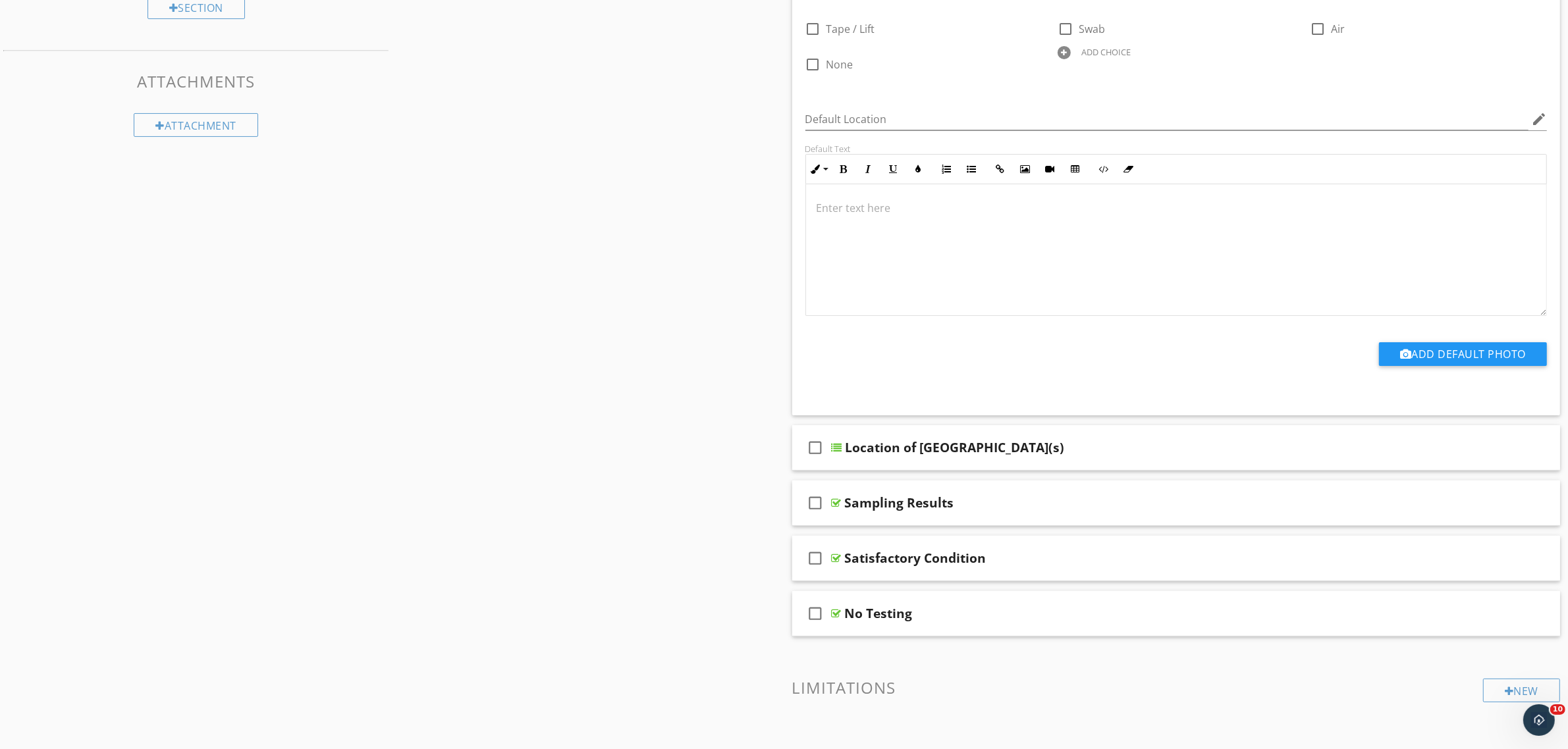
scroll to position [418, 0]
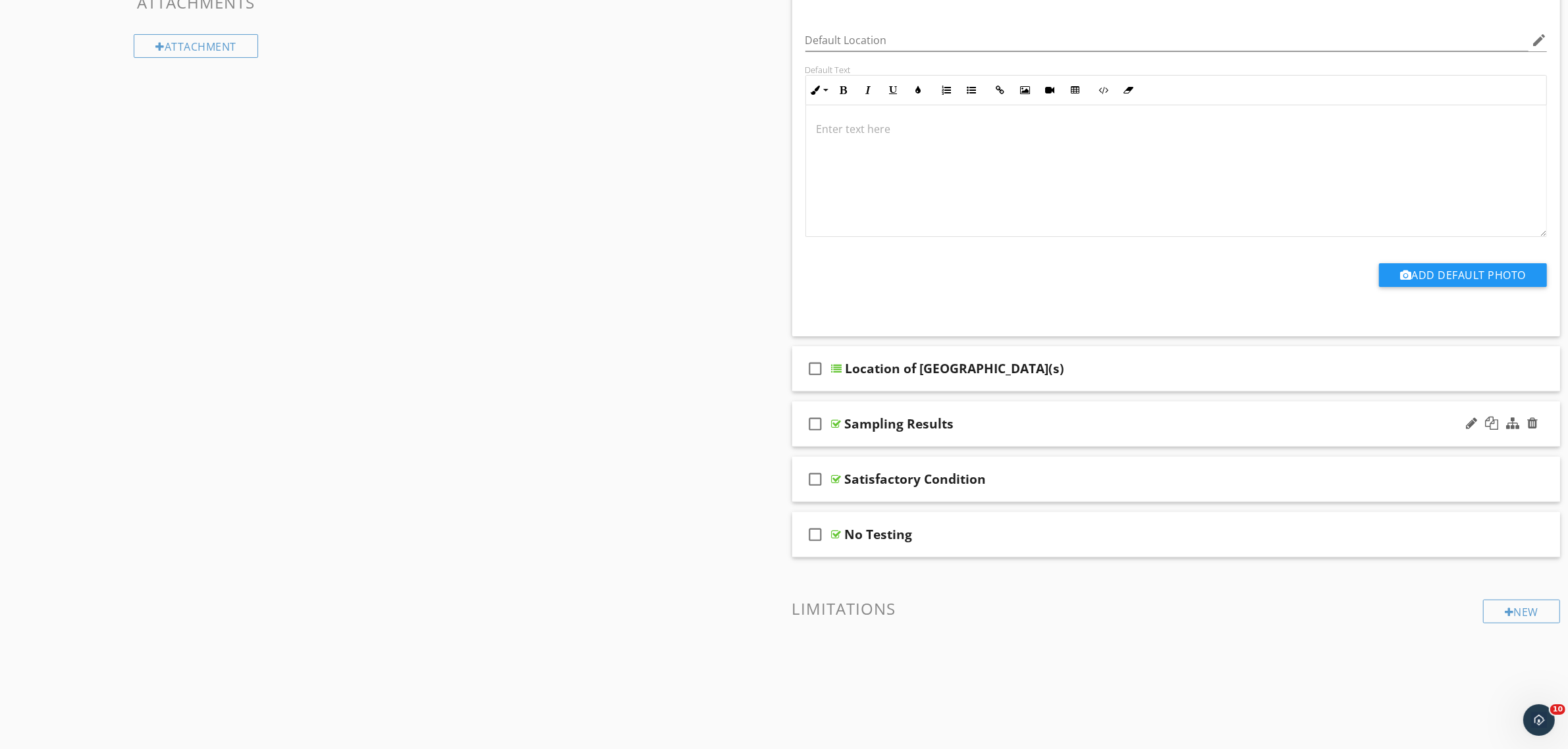
click at [831, 420] on div at bounding box center [836, 424] width 10 height 11
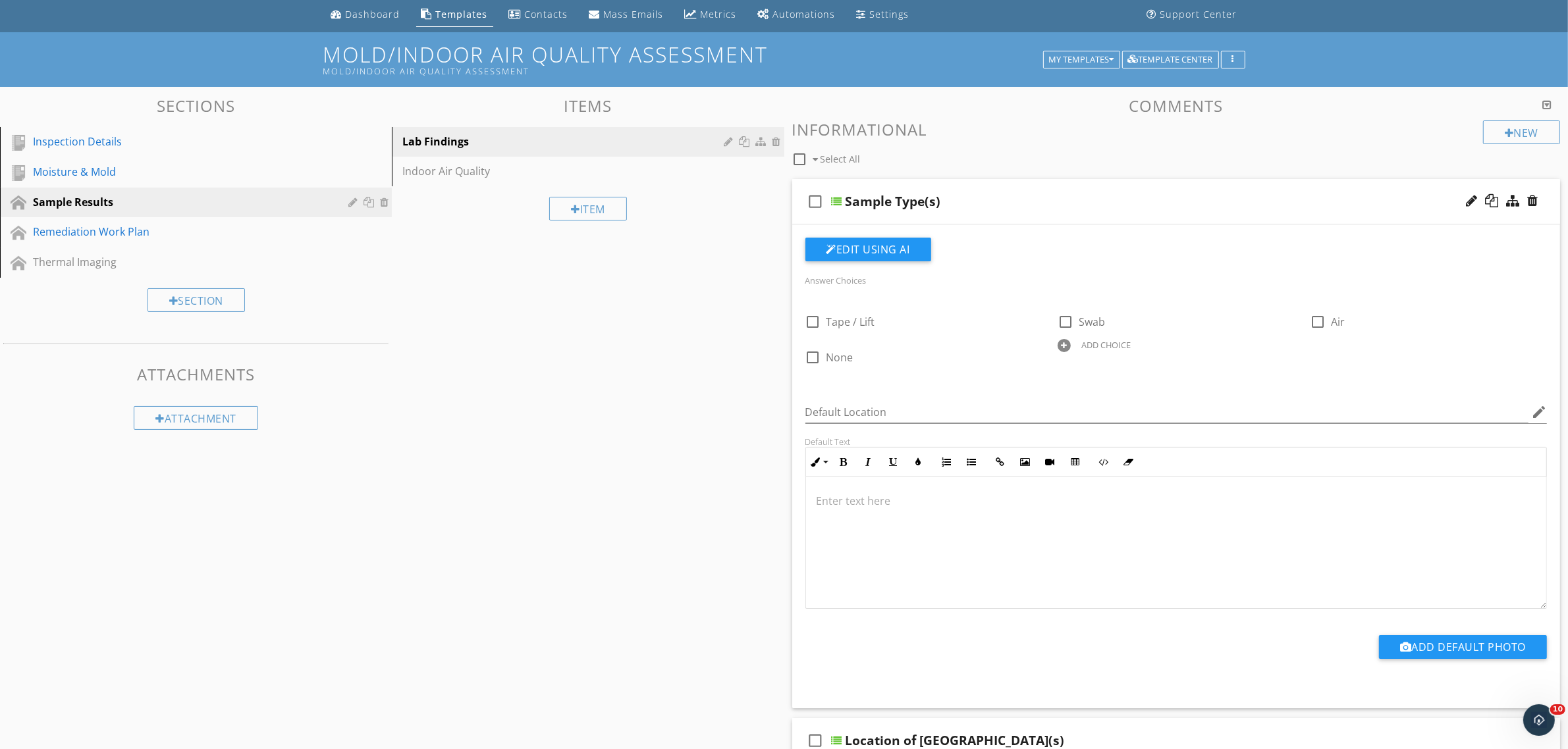
scroll to position [0, 0]
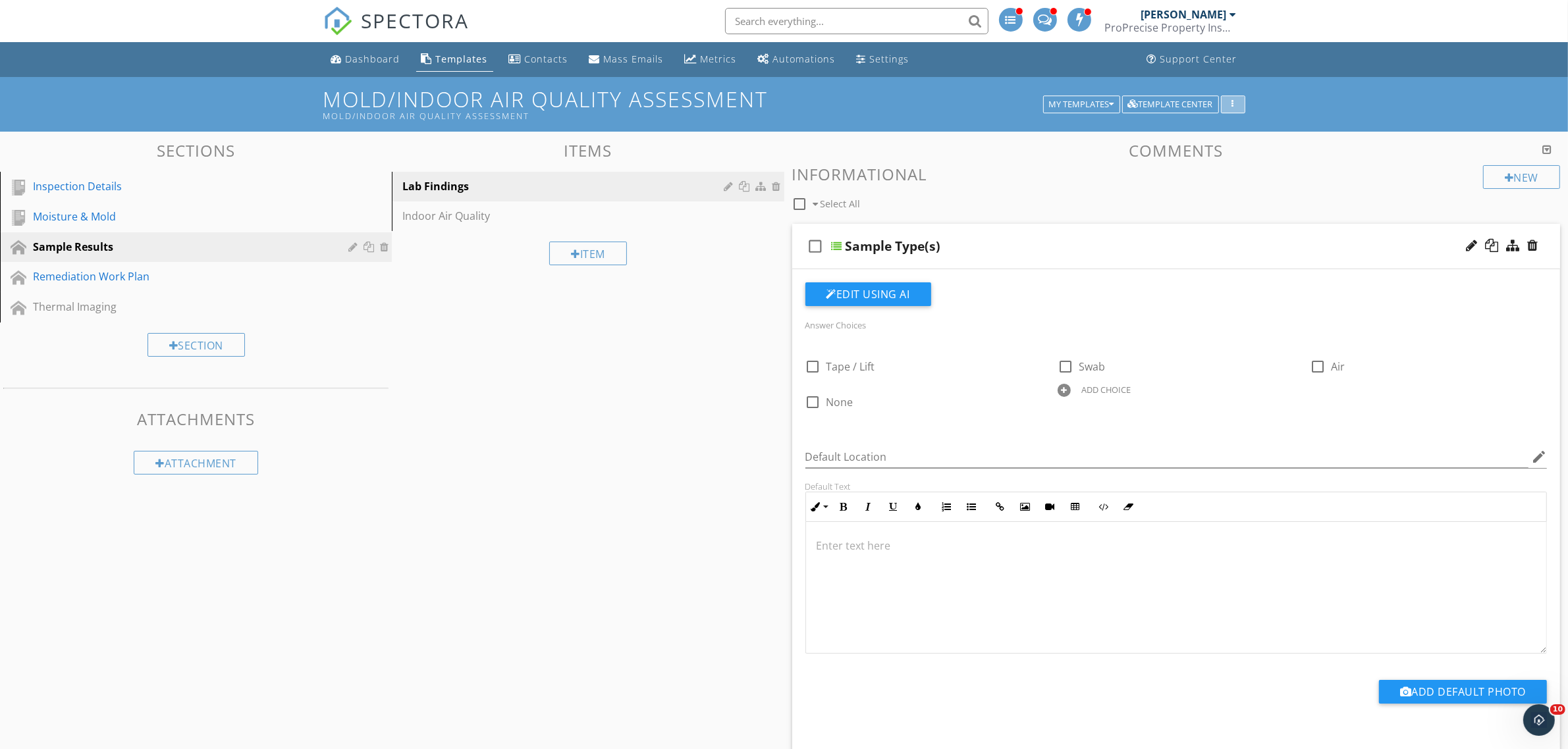
click at [1235, 104] on div "button" at bounding box center [1233, 105] width 13 height 9
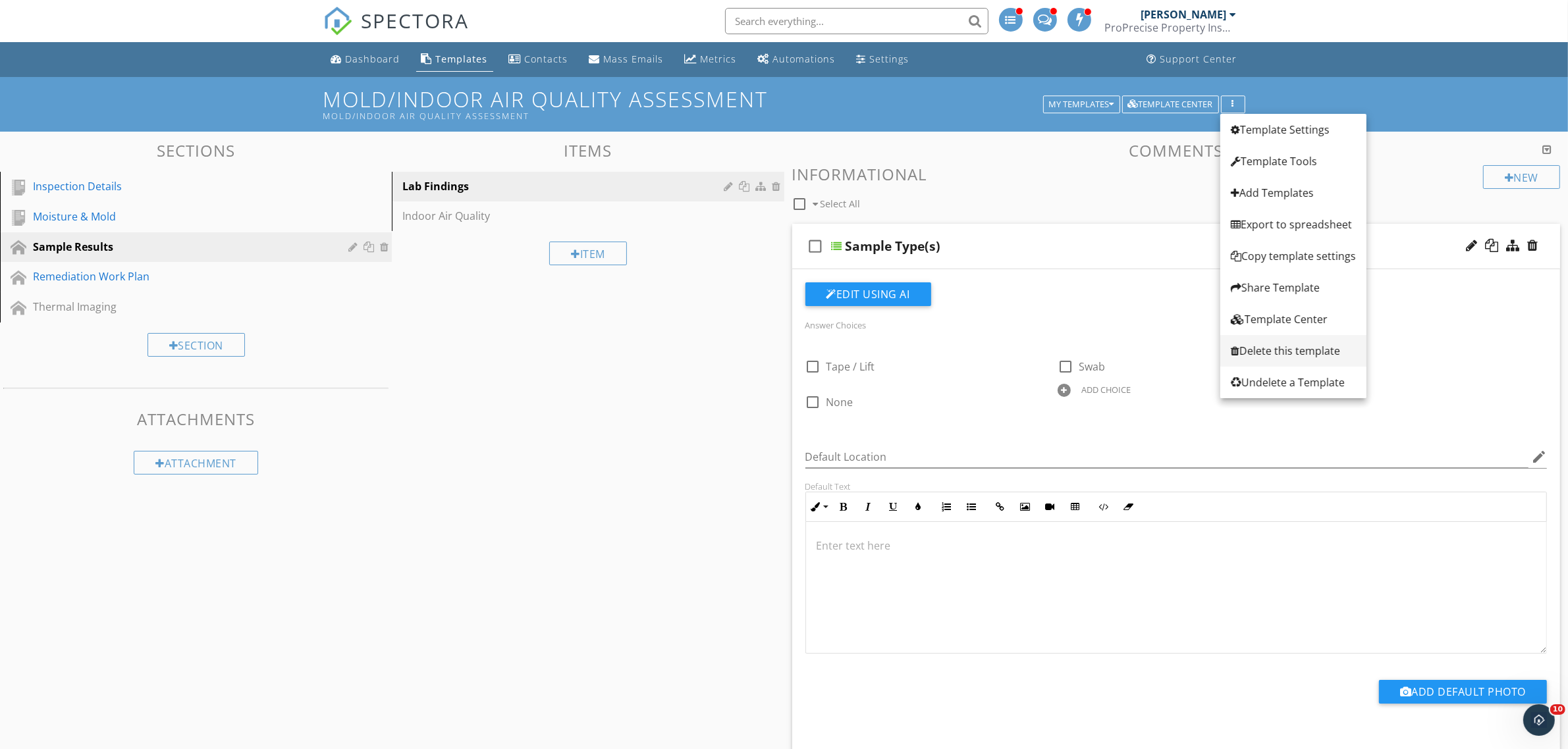
click at [1276, 347] on div "Delete this template" at bounding box center [1293, 351] width 125 height 16
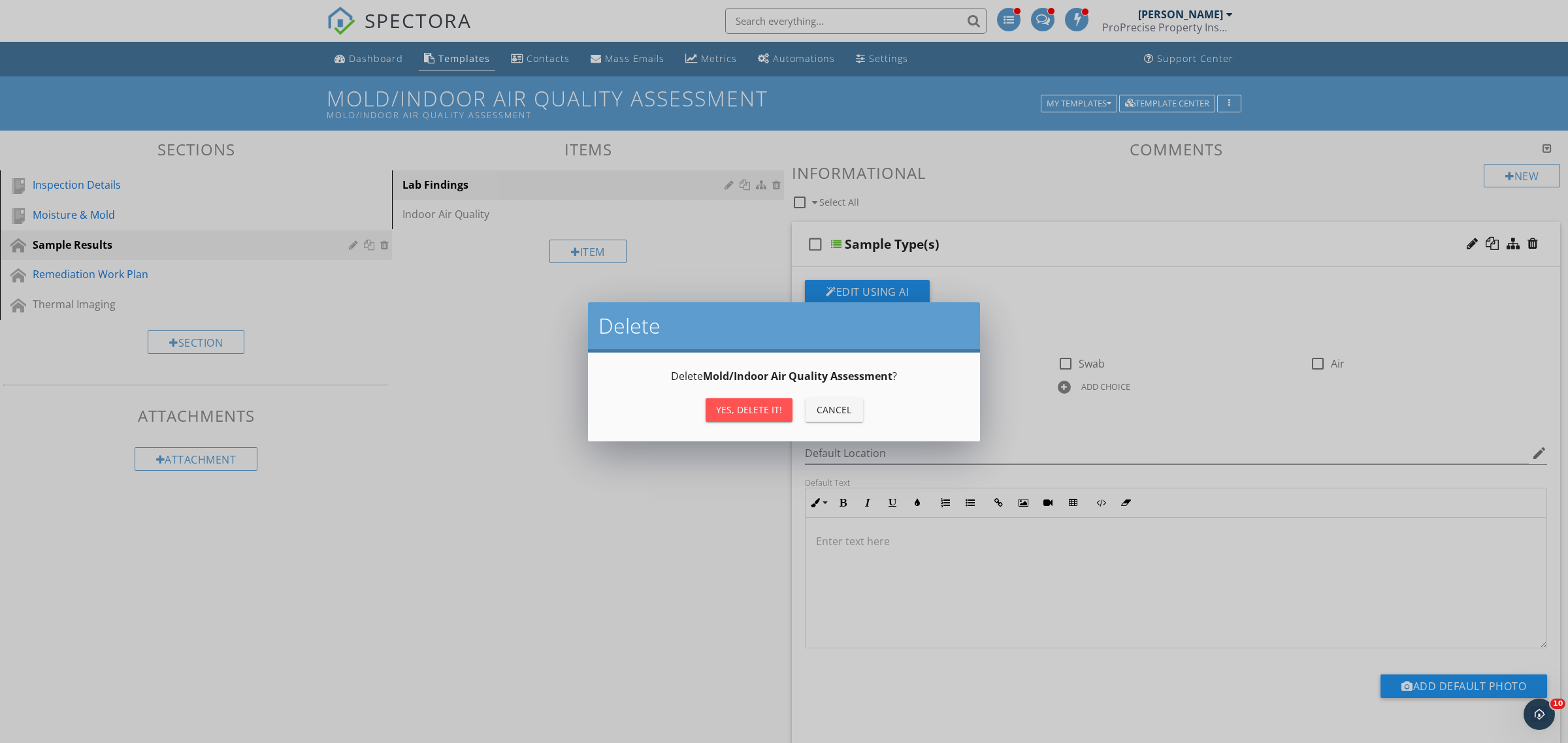
click at [765, 410] on div "Yes, Delete it!" at bounding box center [749, 410] width 66 height 14
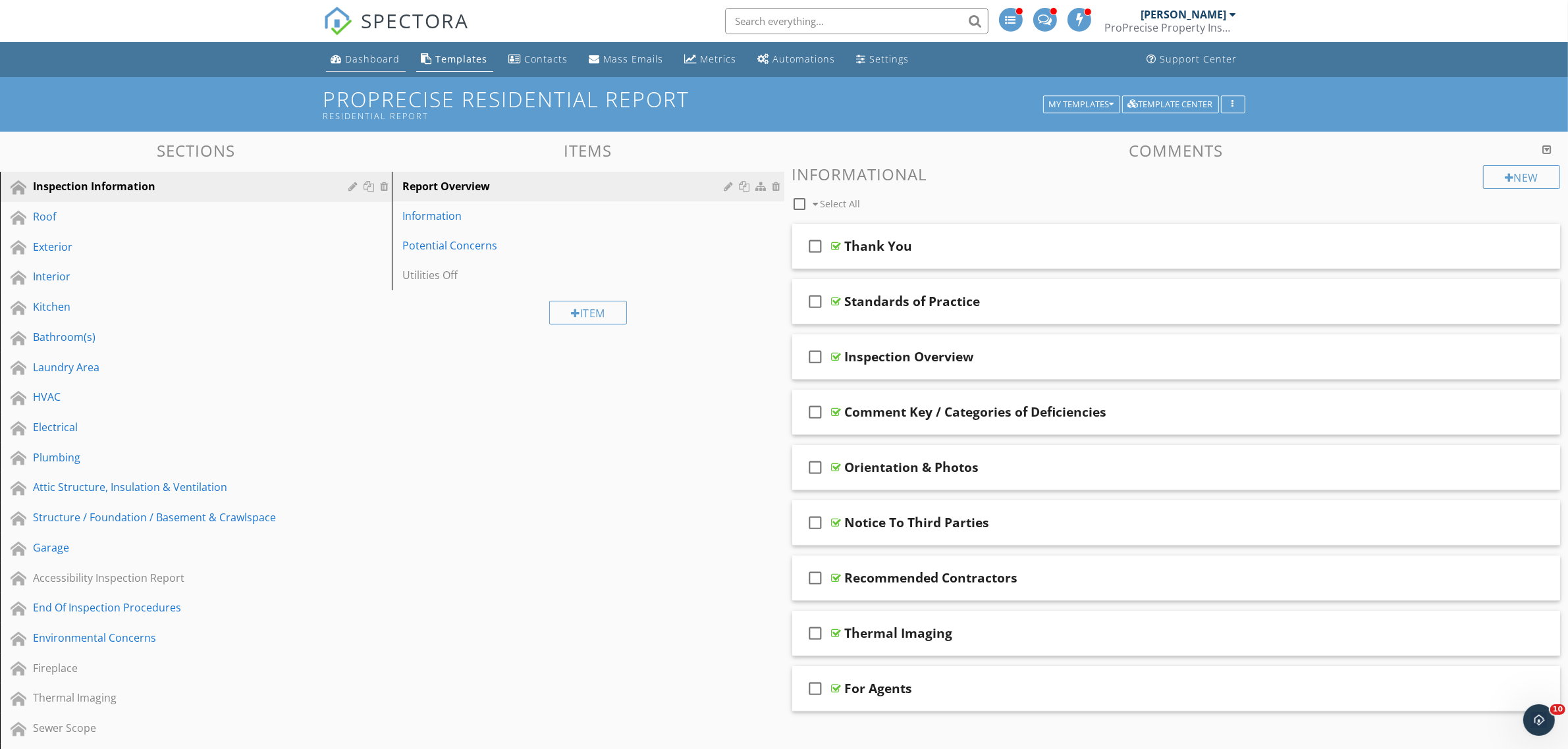
click at [360, 60] on div "Dashboard" at bounding box center [373, 59] width 55 height 13
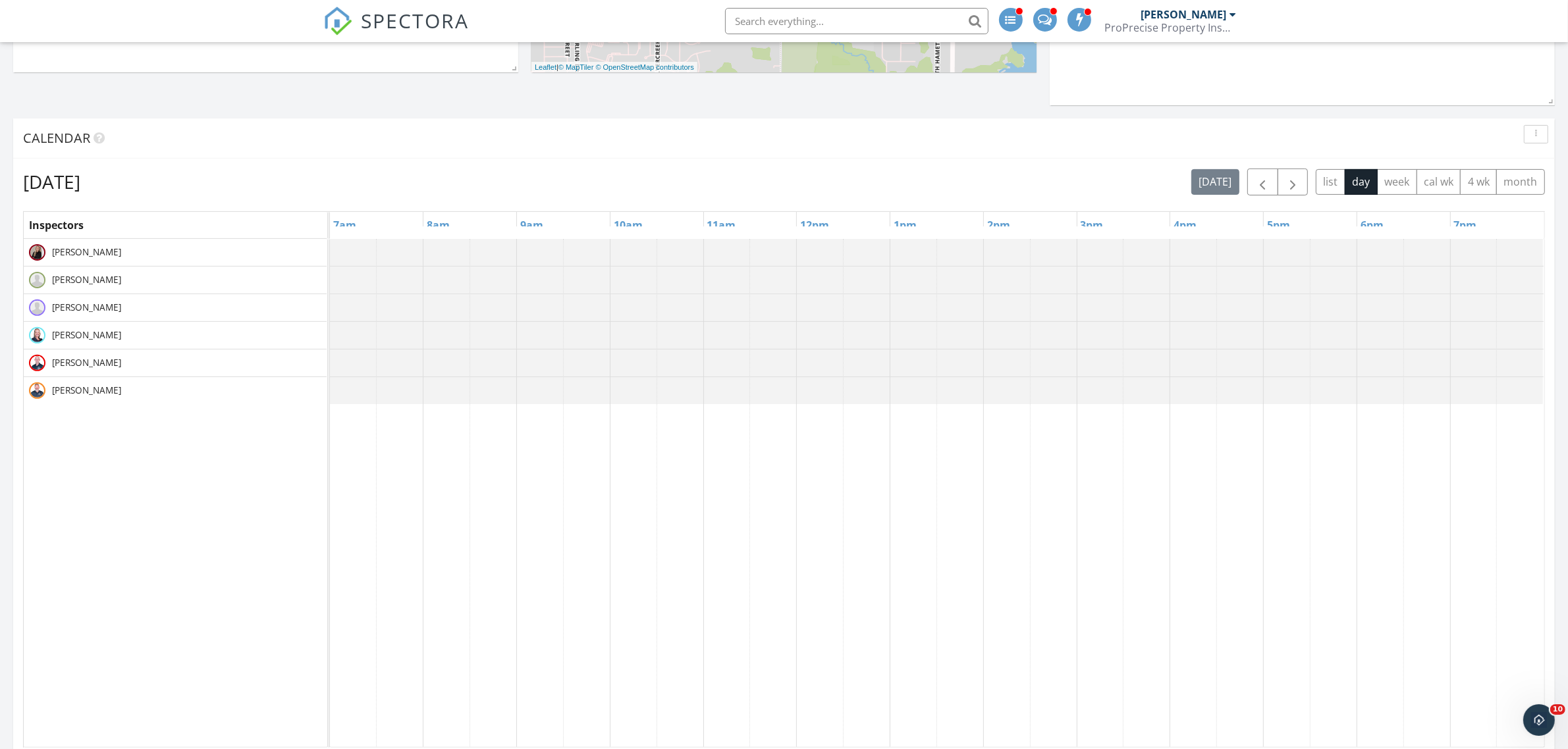
scroll to position [247, 0]
